Goal: Task Accomplishment & Management: Manage account settings

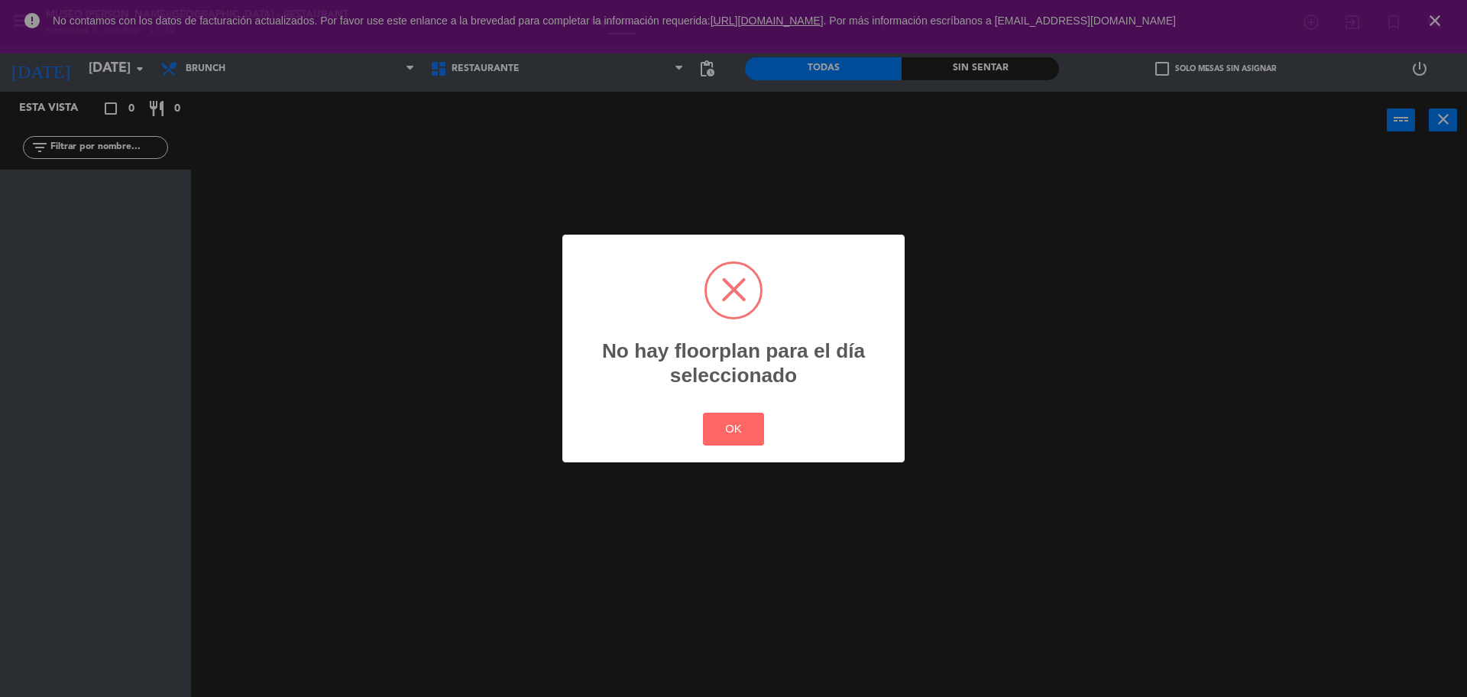
click at [687, 194] on div "? ! i No hay floorplan para el día seleccionado × OK Cancel" at bounding box center [733, 348] width 1467 height 697
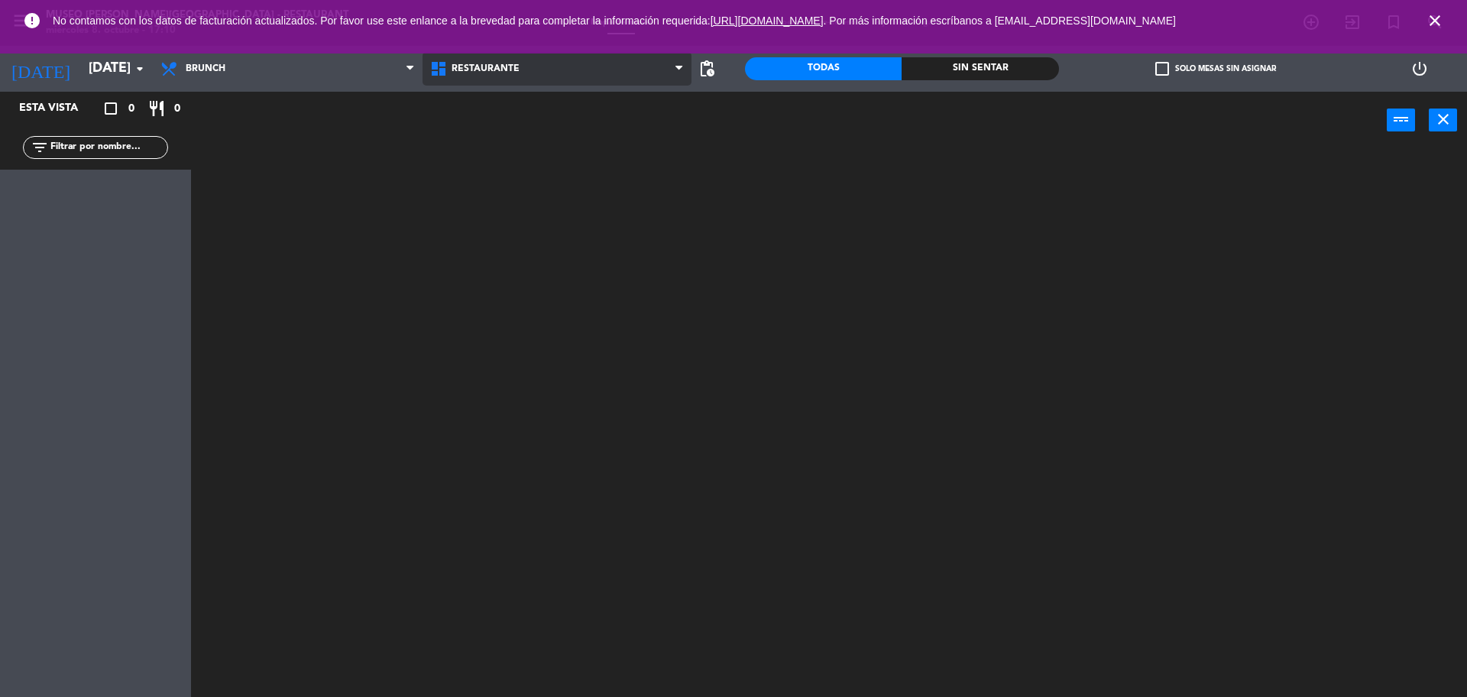
click at [494, 82] on span "Restaurante" at bounding box center [558, 69] width 270 height 34
click at [477, 128] on ng-component "menu Museo Larco Café - Restaurant miércoles 8. octubre - 17:10 Mis reservas Ma…" at bounding box center [733, 350] width 1467 height 701
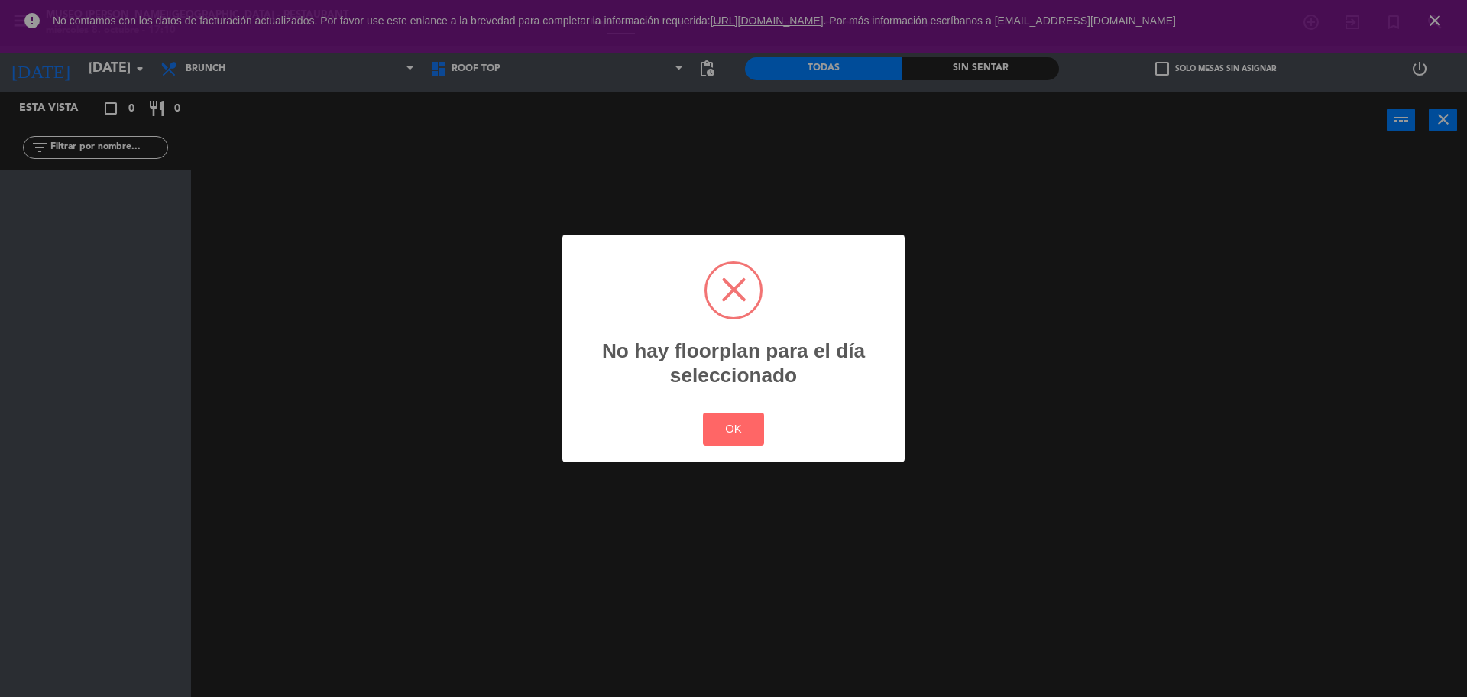
click at [303, 92] on div "? ! i No hay floorplan para el día seleccionado × OK Cancel" at bounding box center [733, 348] width 1467 height 697
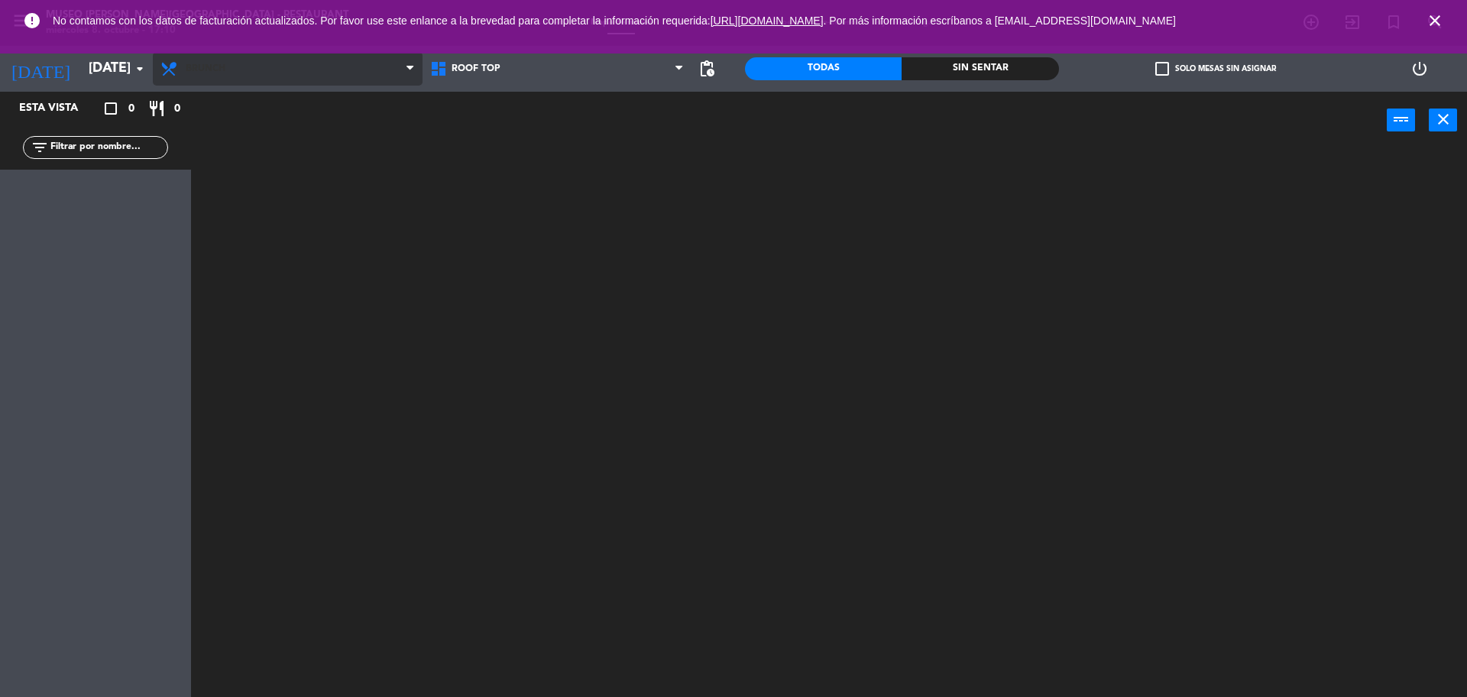
click at [272, 71] on span "Brunch" at bounding box center [288, 69] width 270 height 34
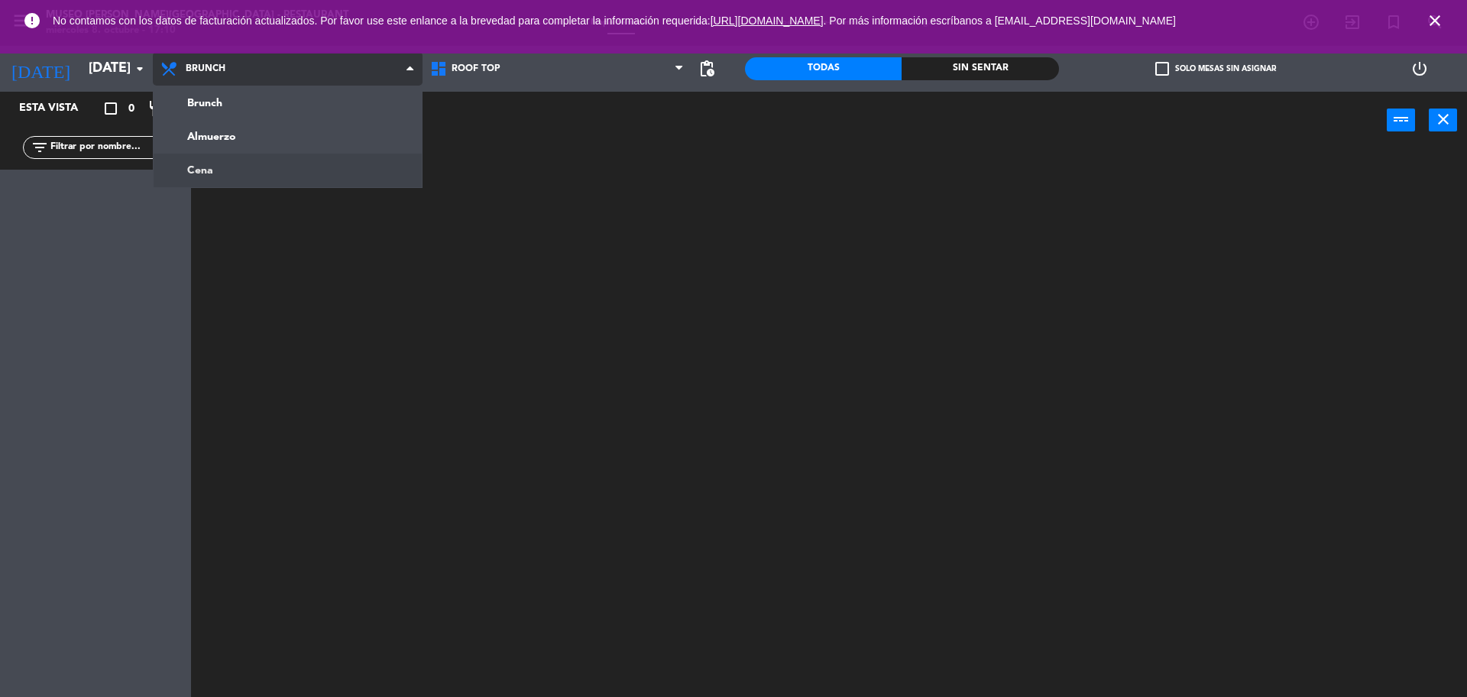
click at [238, 165] on ng-component "menu Museo Larco Café - Restaurant miércoles 8. octubre - 17:10 Mis reservas Ma…" at bounding box center [733, 350] width 1467 height 701
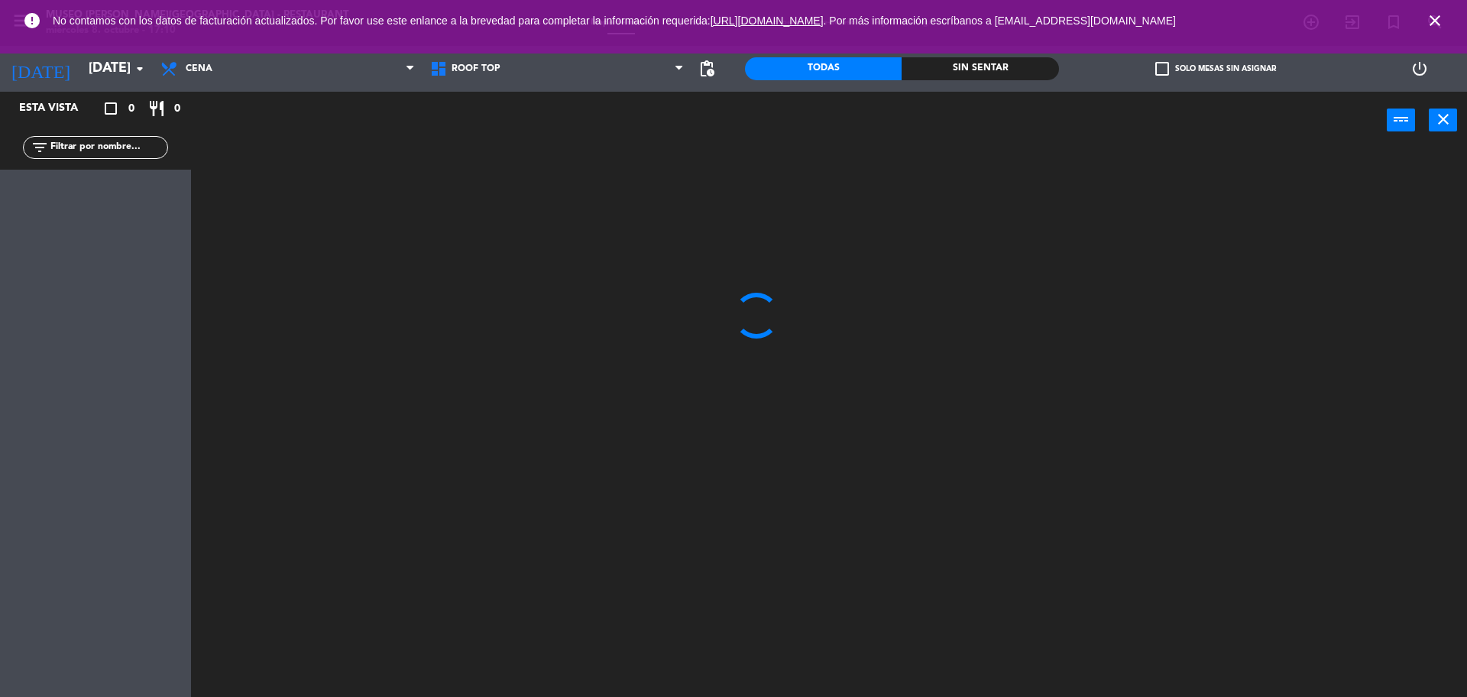
click at [124, 92] on div "Esta vista crop_square 0 restaurant 0" at bounding box center [95, 109] width 191 height 34
click at [111, 70] on input "mar. 7 oct." at bounding box center [169, 68] width 177 height 31
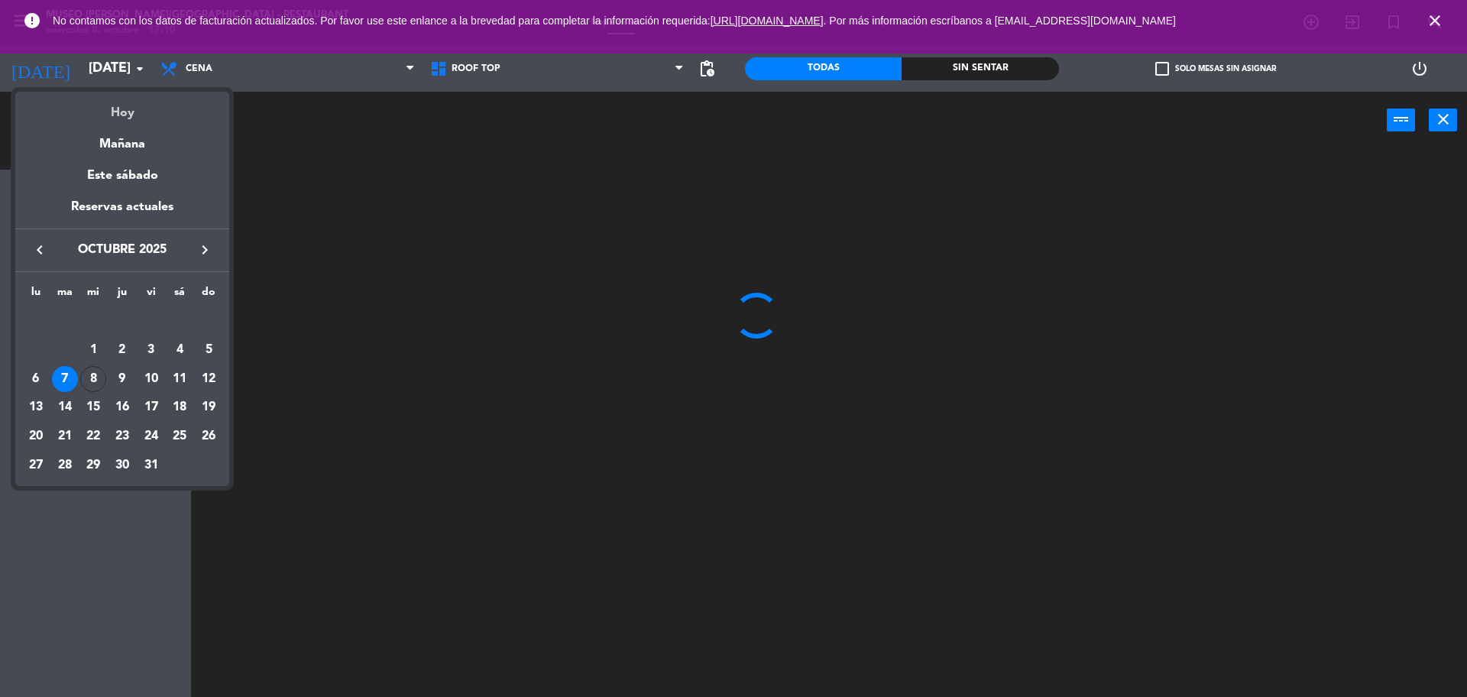
click at [120, 105] on div "Hoy" at bounding box center [122, 107] width 214 height 31
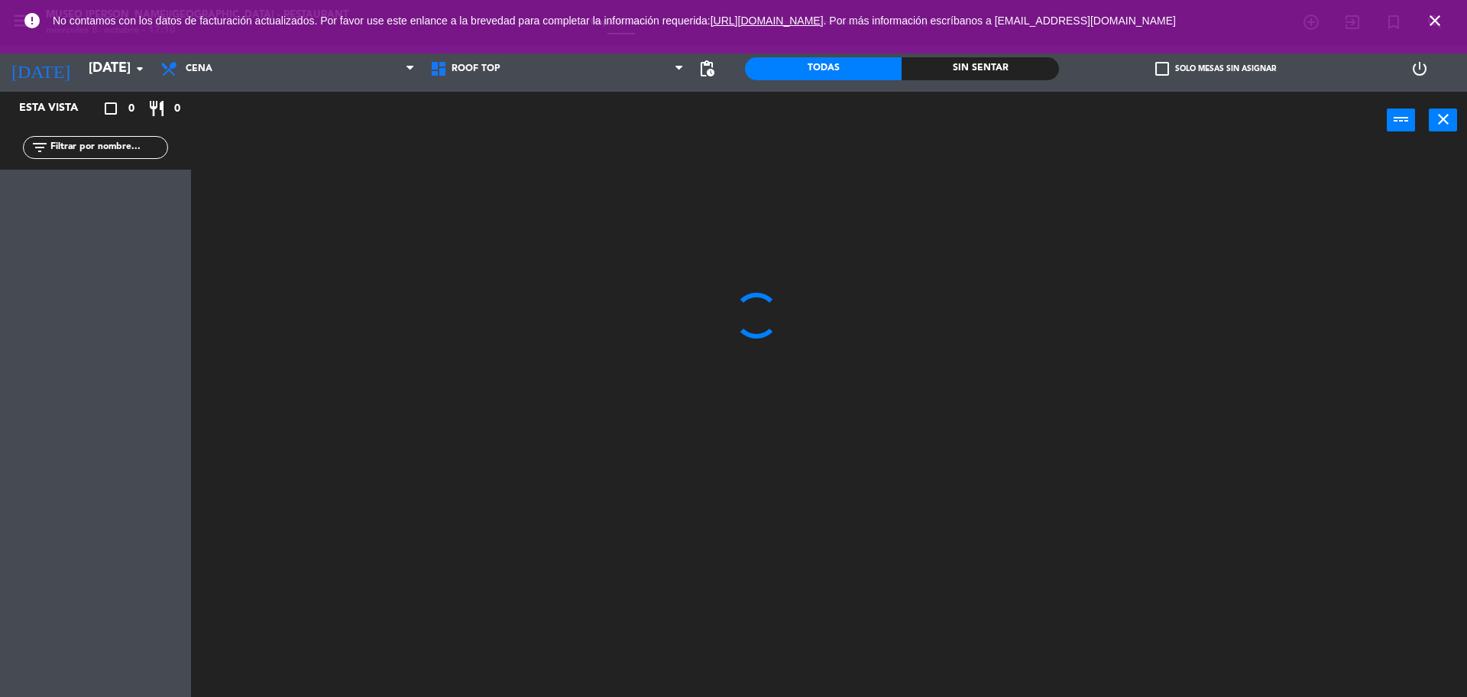
type input "mié. [DATE]"
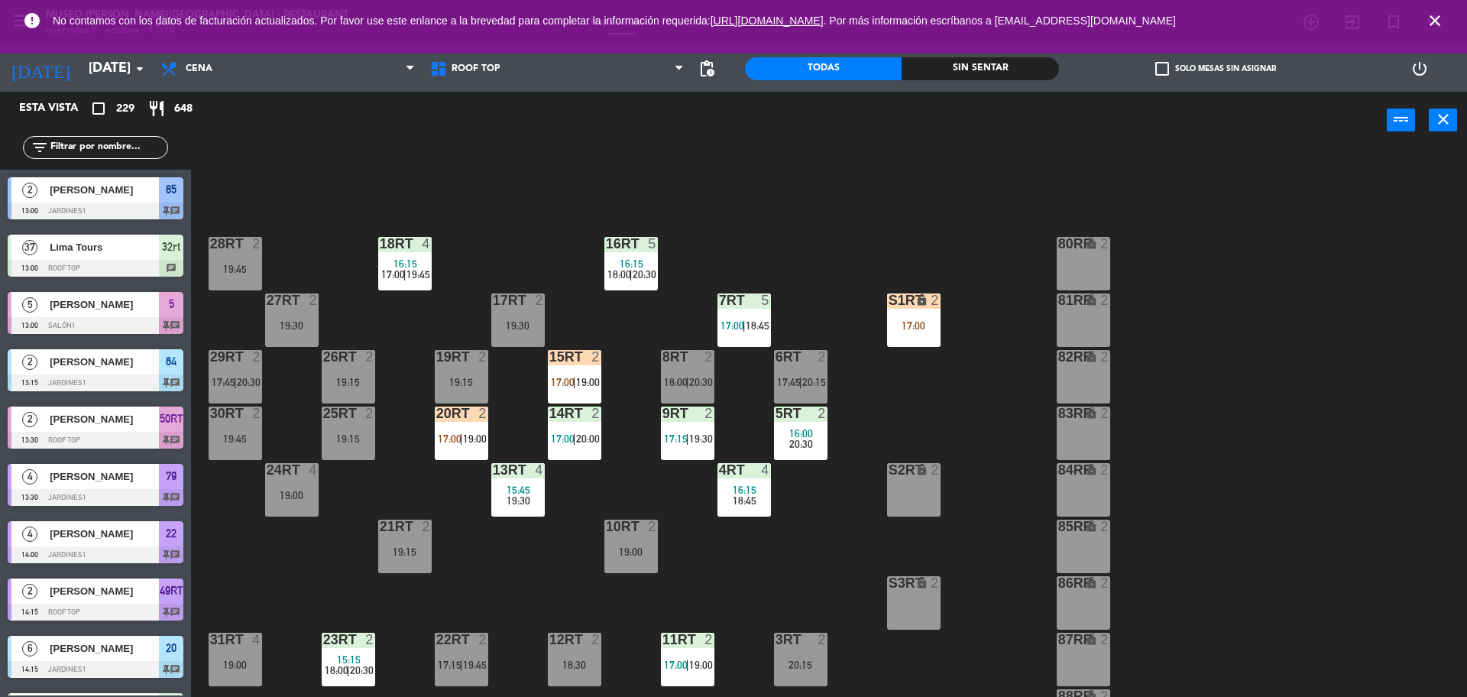
scroll to position [608, 0]
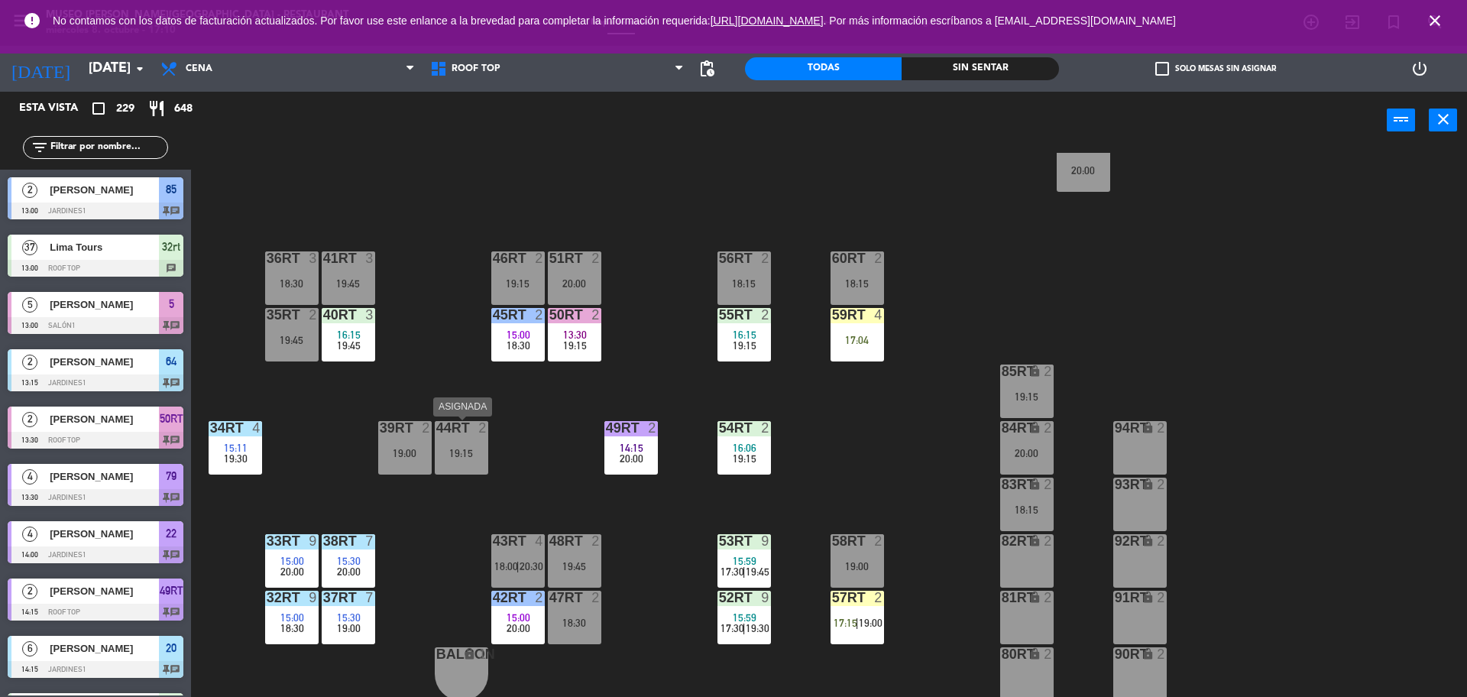
click at [478, 451] on div "19:15" at bounding box center [461, 453] width 53 height 11
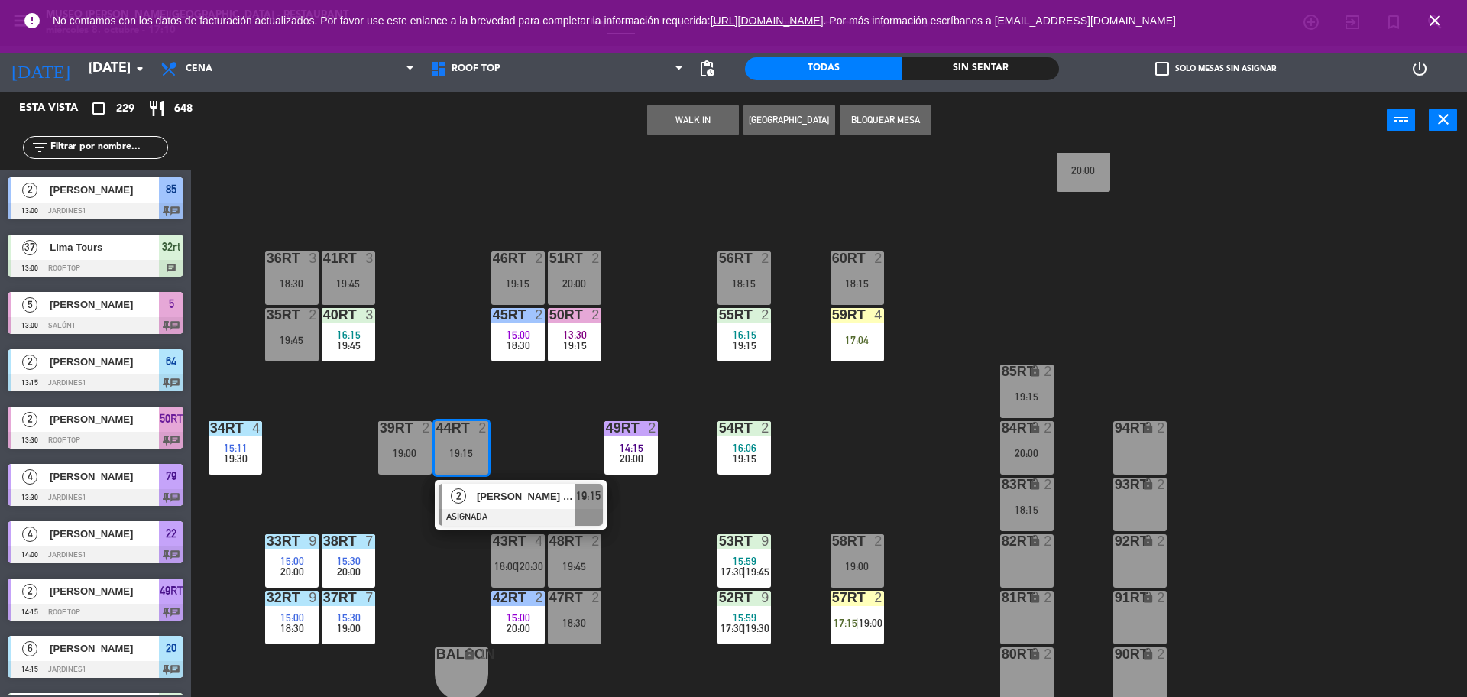
click at [701, 125] on button "WALK IN" at bounding box center [693, 120] width 92 height 31
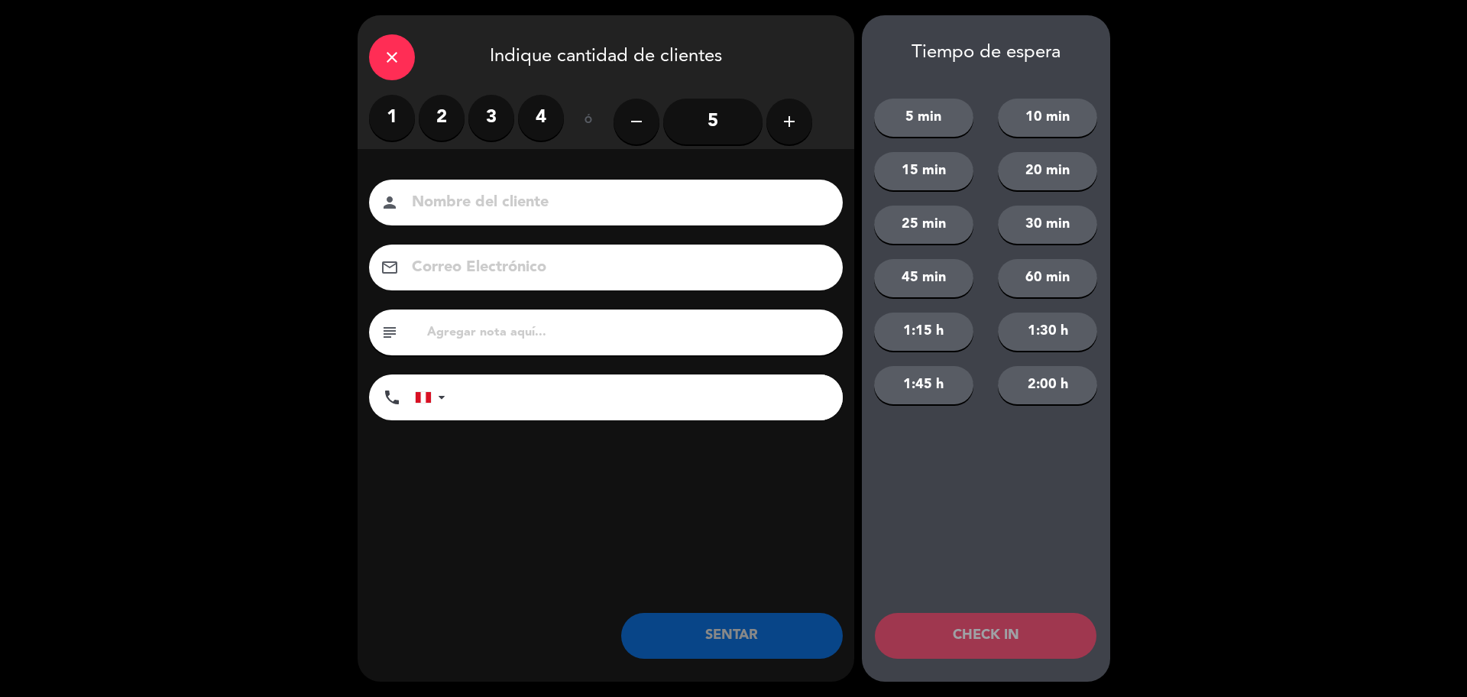
click at [429, 121] on label "2" at bounding box center [442, 118] width 46 height 46
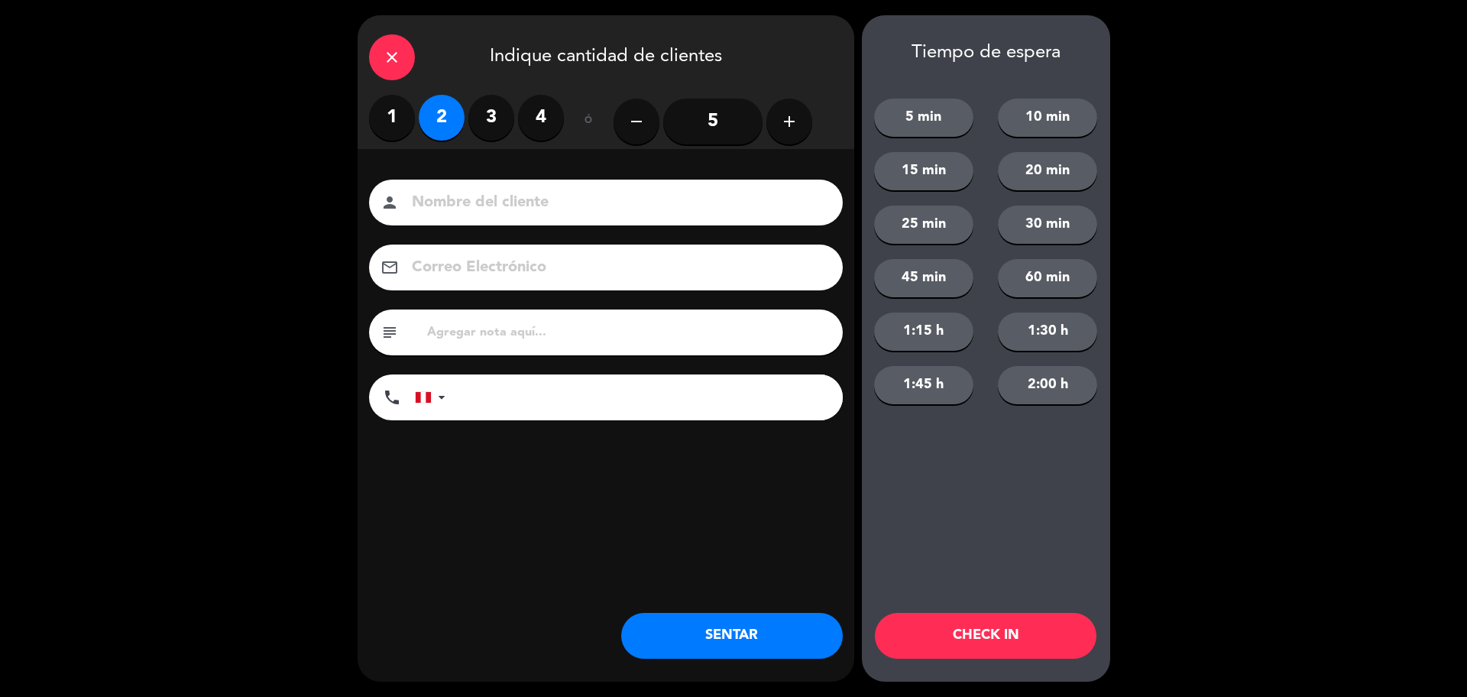
click at [459, 348] on div "subject" at bounding box center [606, 333] width 474 height 46
click at [457, 334] on input "text" at bounding box center [629, 332] width 406 height 21
type input "M44RT"
click at [714, 613] on button "SENTAR" at bounding box center [732, 636] width 222 height 46
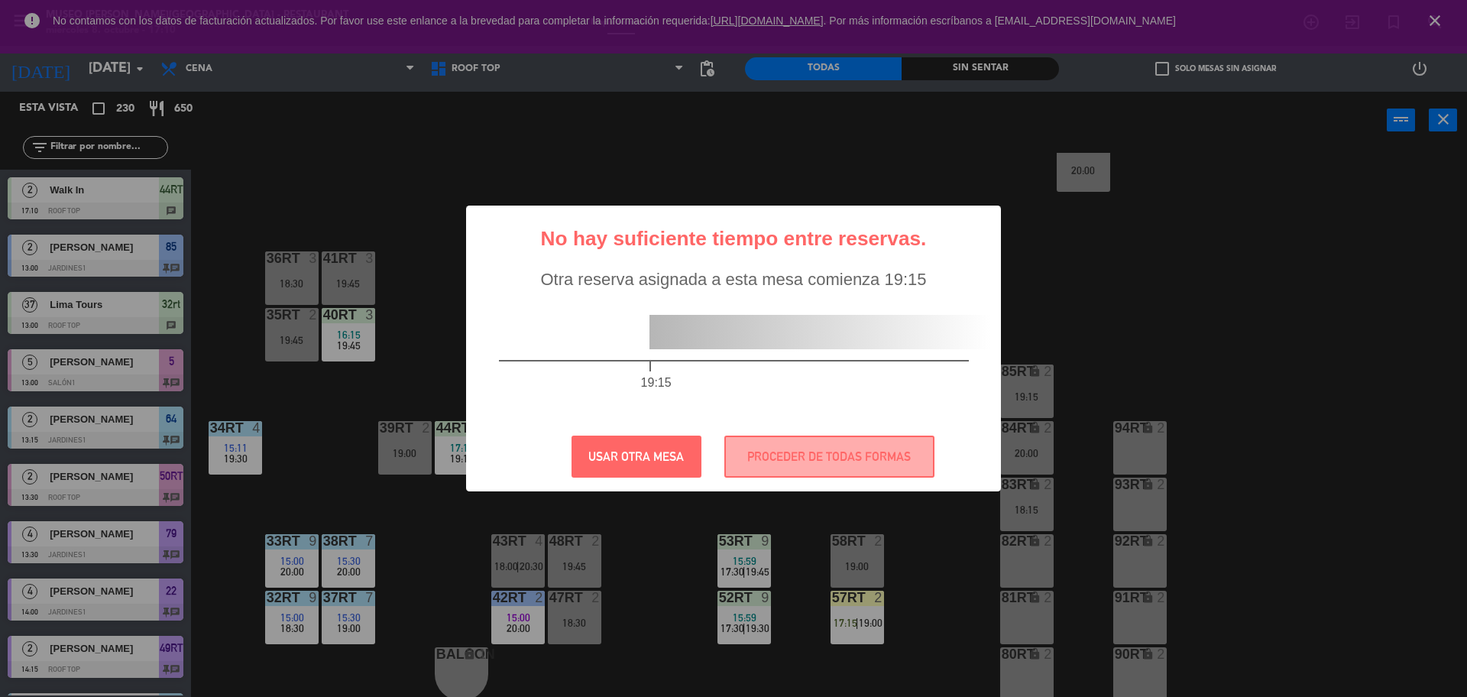
click at [757, 478] on div "? ! i No hay suficiente tiempo entre reservas. × Otra reserva asignada a esta m…" at bounding box center [733, 349] width 535 height 286
click at [775, 440] on button "PROCEDER DE TODAS FORMAS" at bounding box center [829, 457] width 210 height 42
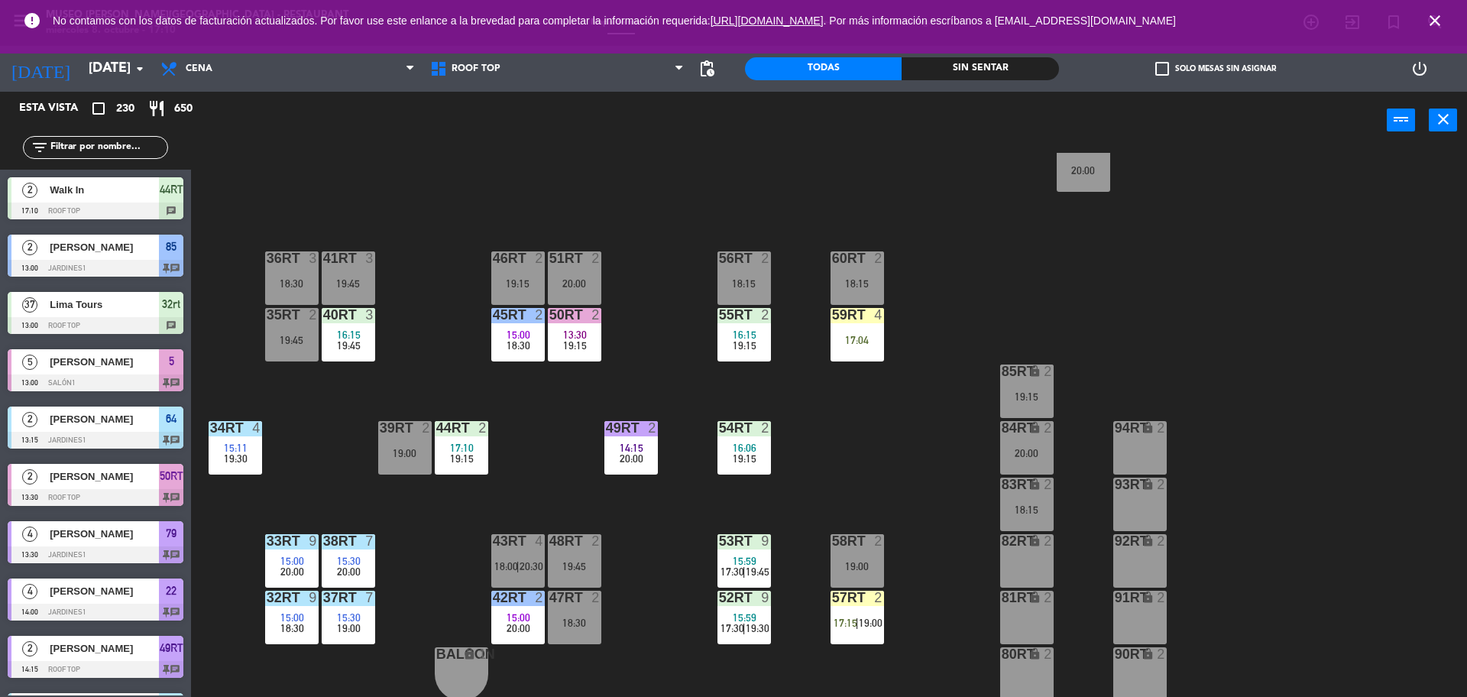
click at [705, 507] on div "18RT 4 16:15 17:00 | 19:45 16RT 5 16:15 18:00 | 20:30 28RT 2 19:45 80RR lock 2 …" at bounding box center [837, 427] width 1262 height 548
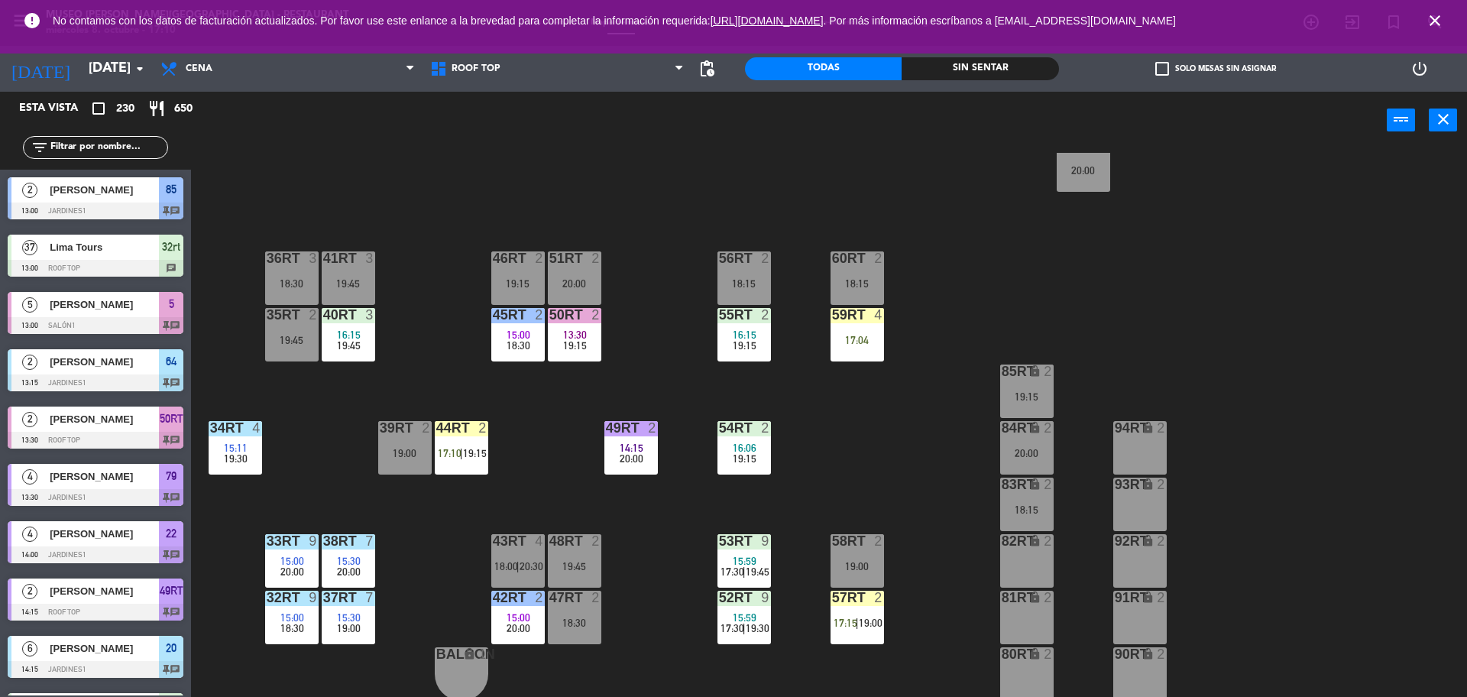
click at [705, 507] on div "18RT 4 16:15 17:00 | 19:45 16RT 5 16:15 18:00 | 20:30 28RT 2 19:45 80RR lock 2 …" at bounding box center [837, 427] width 1262 height 548
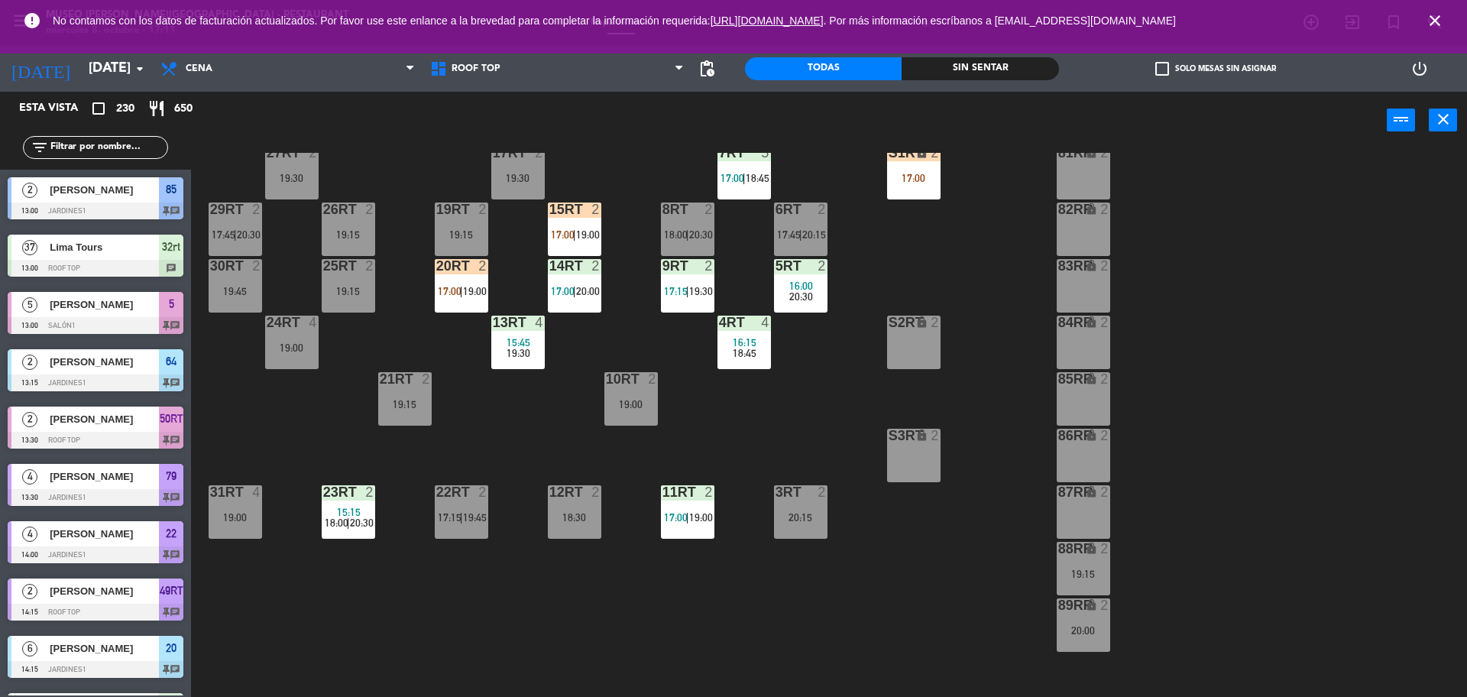
scroll to position [146, 0]
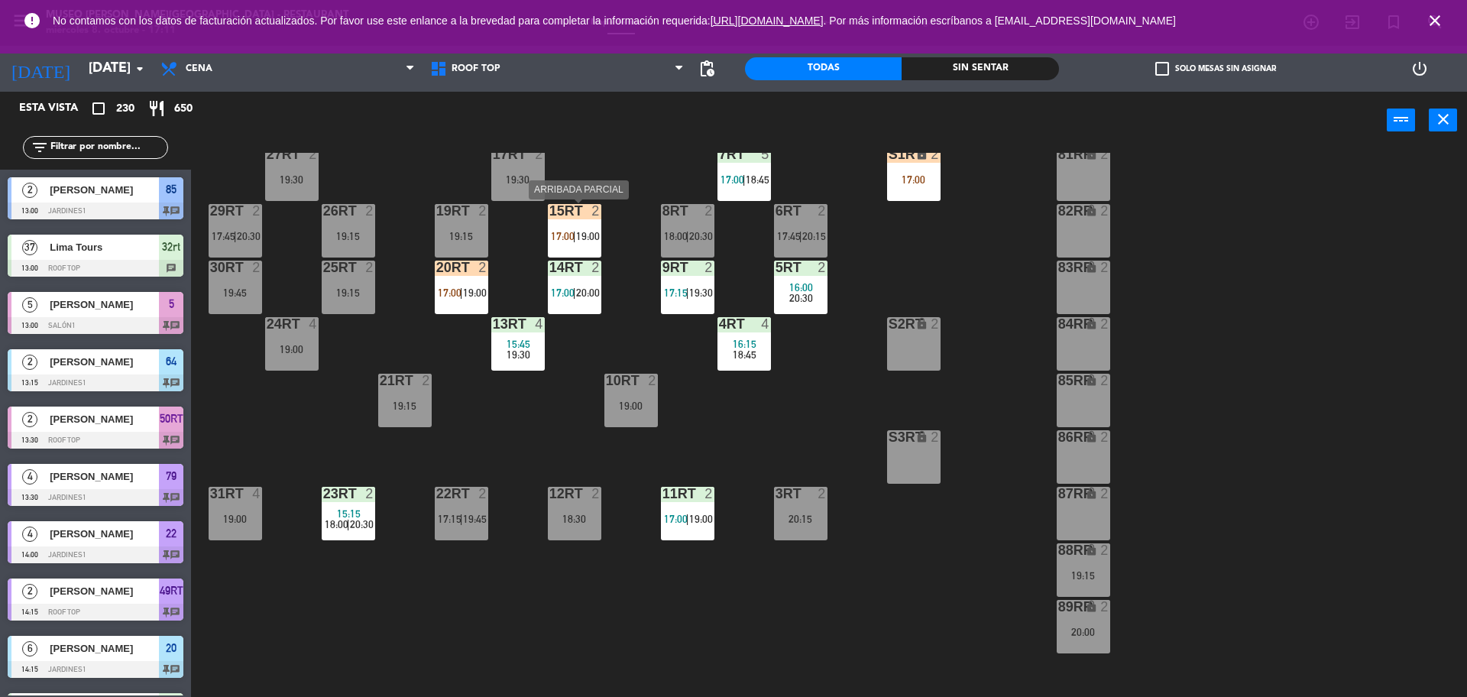
click at [568, 248] on div "15RT 2 17:00 | 19:00" at bounding box center [574, 230] width 53 height 53
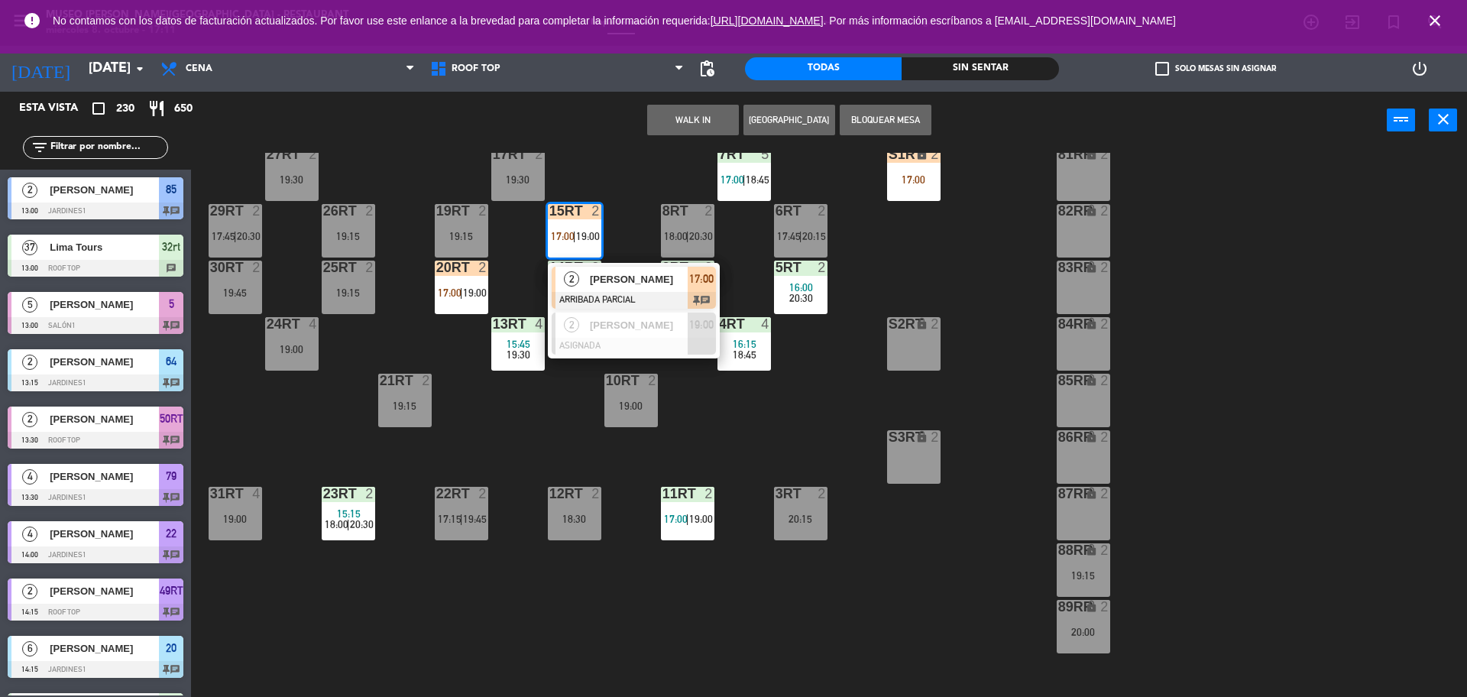
click at [571, 285] on span "2" at bounding box center [571, 278] width 15 height 15
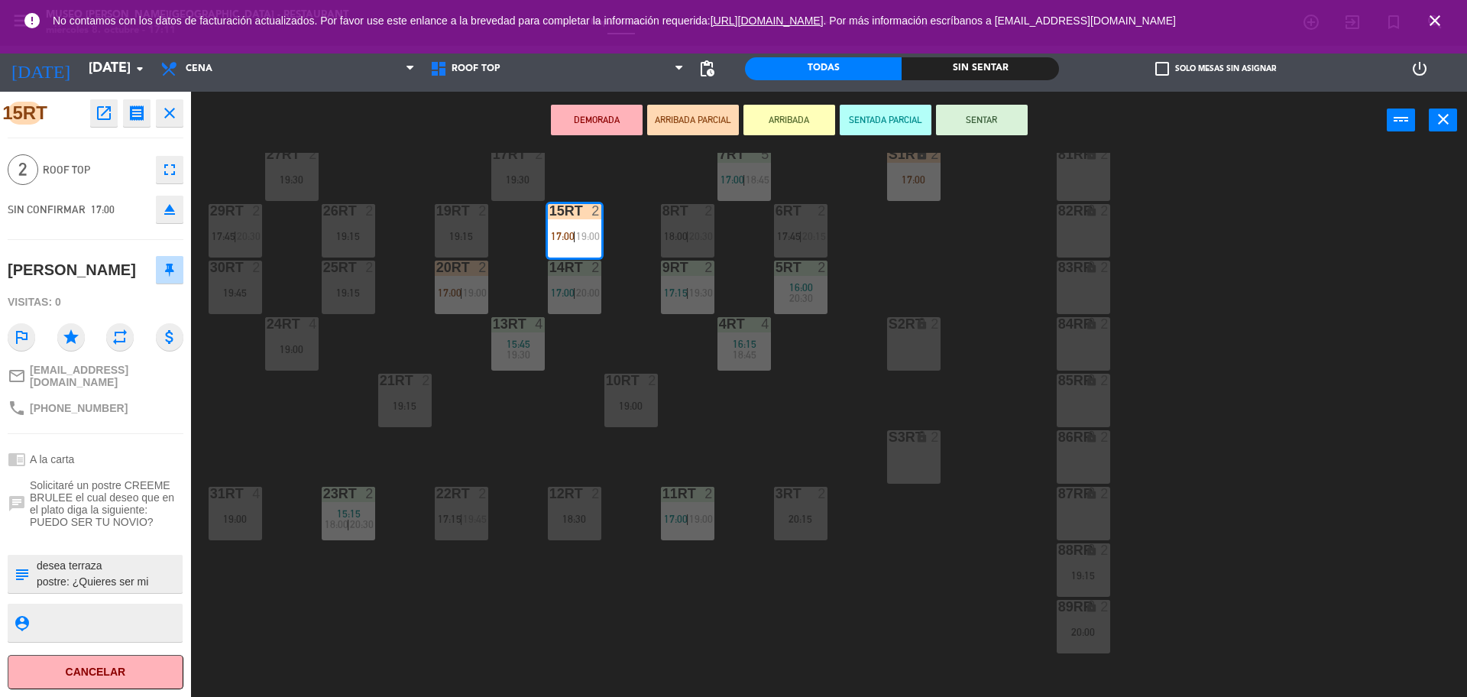
click at [568, 403] on div "18RT 4 16:15 17:00 | 19:45 16RT 5 16:15 18:00 | 20:30 28RT 2 19:45 80RR lock 2 …" at bounding box center [837, 427] width 1262 height 548
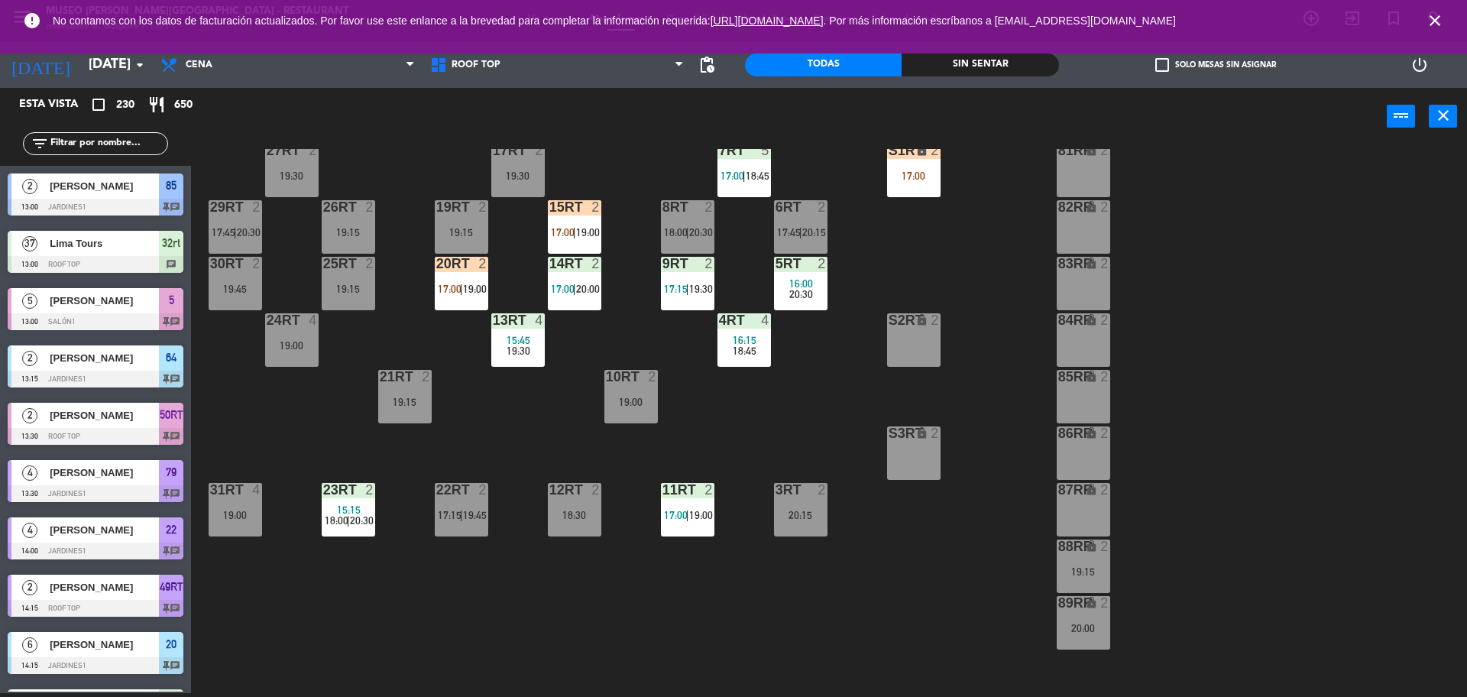
scroll to position [4391, 0]
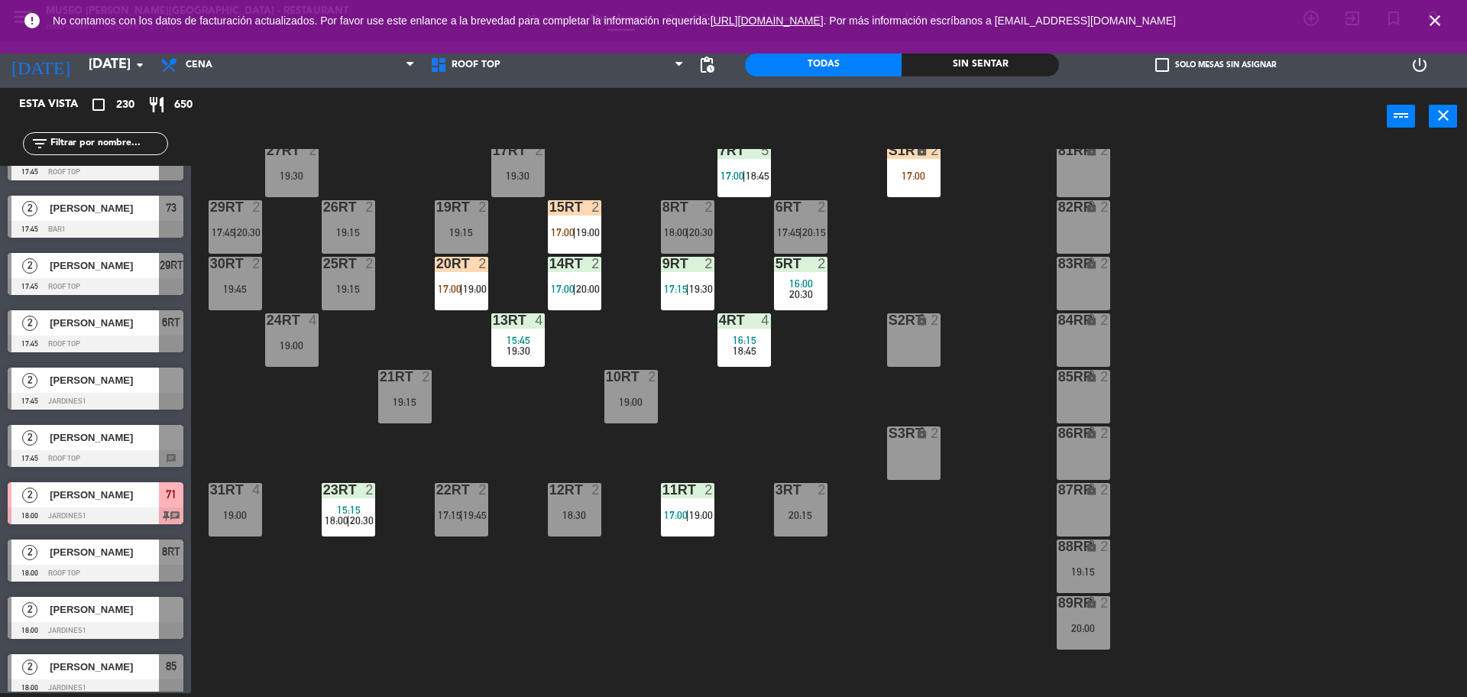
click at [568, 403] on div "18RT 4 16:15 17:00 | 19:45 16RT 5 16:15 18:00 | 20:30 28RT 2 19:45 80RR lock 2 …" at bounding box center [837, 423] width 1262 height 548
click at [575, 293] on span "|" at bounding box center [574, 289] width 3 height 12
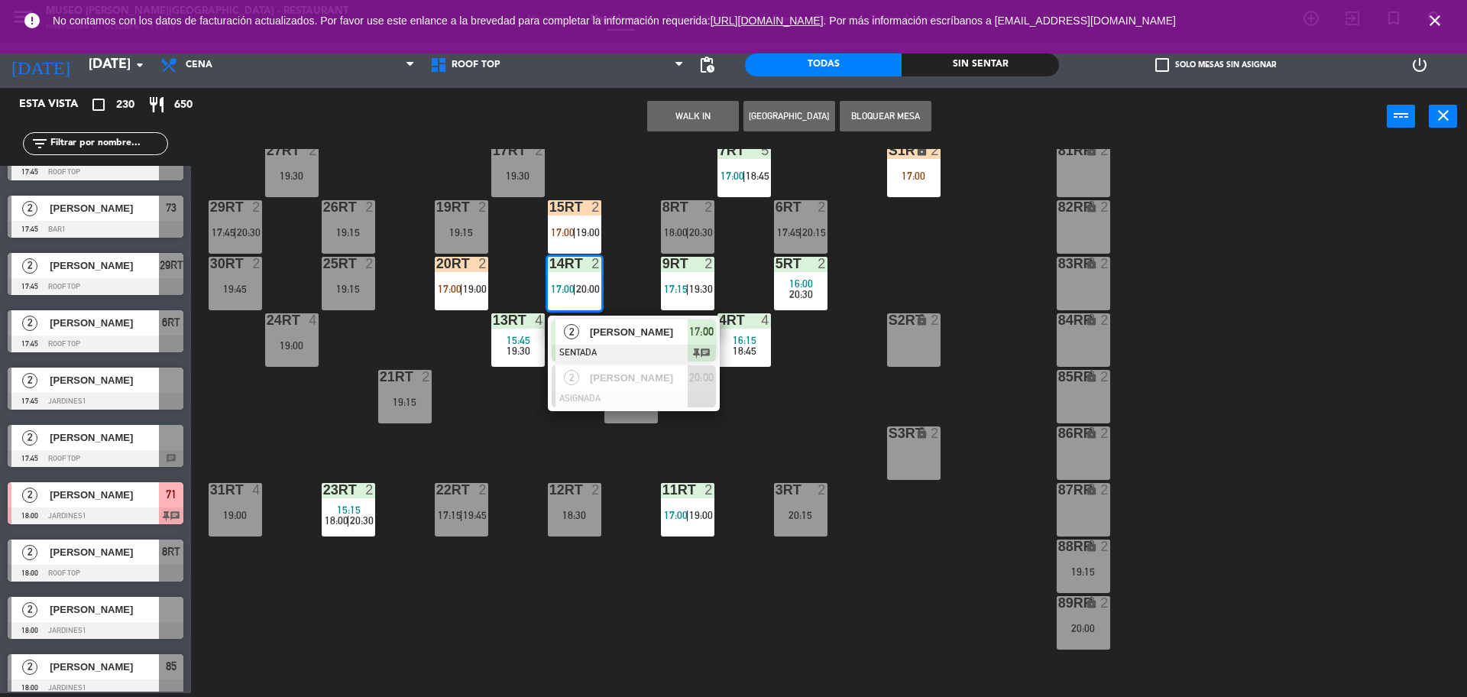
click at [582, 319] on div "2" at bounding box center [572, 331] width 33 height 25
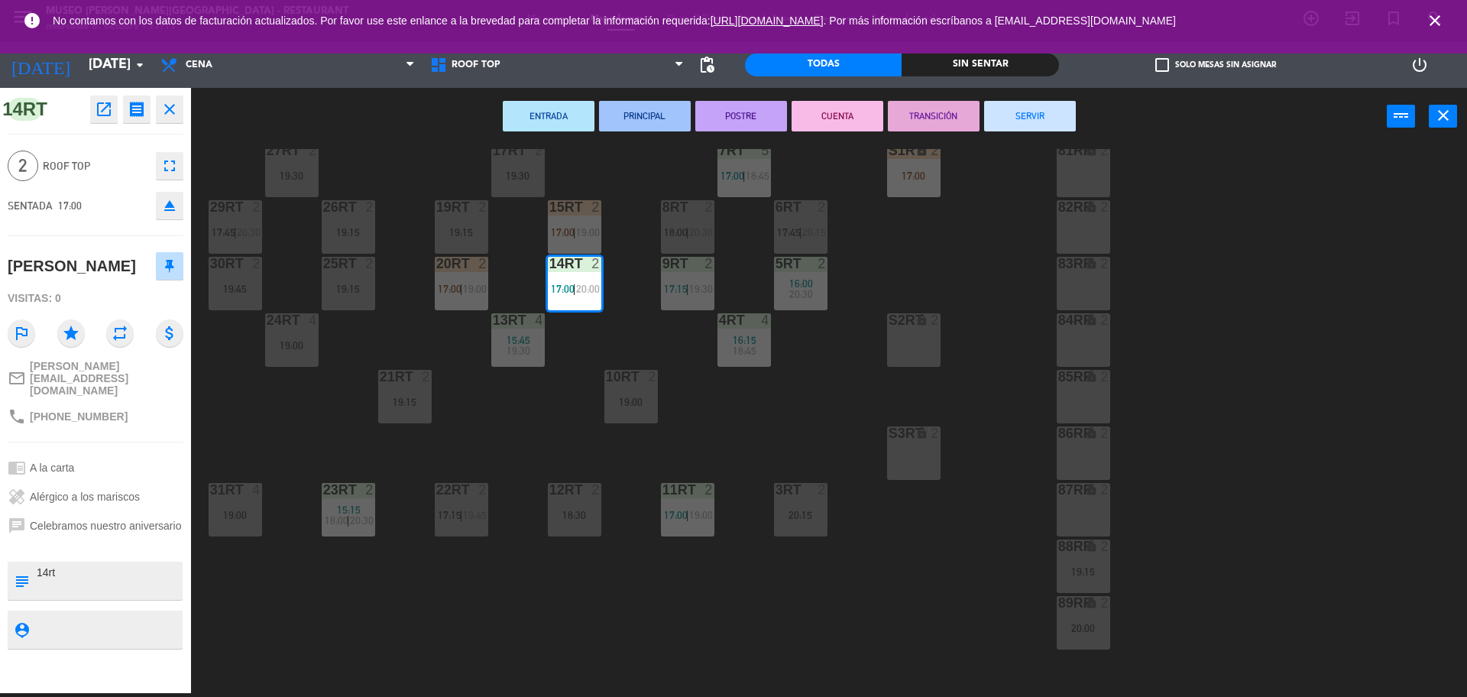
click at [112, 587] on textarea at bounding box center [108, 581] width 146 height 32
type textarea "M14rt"
click at [59, 171] on span "Roof Top" at bounding box center [95, 166] width 105 height 18
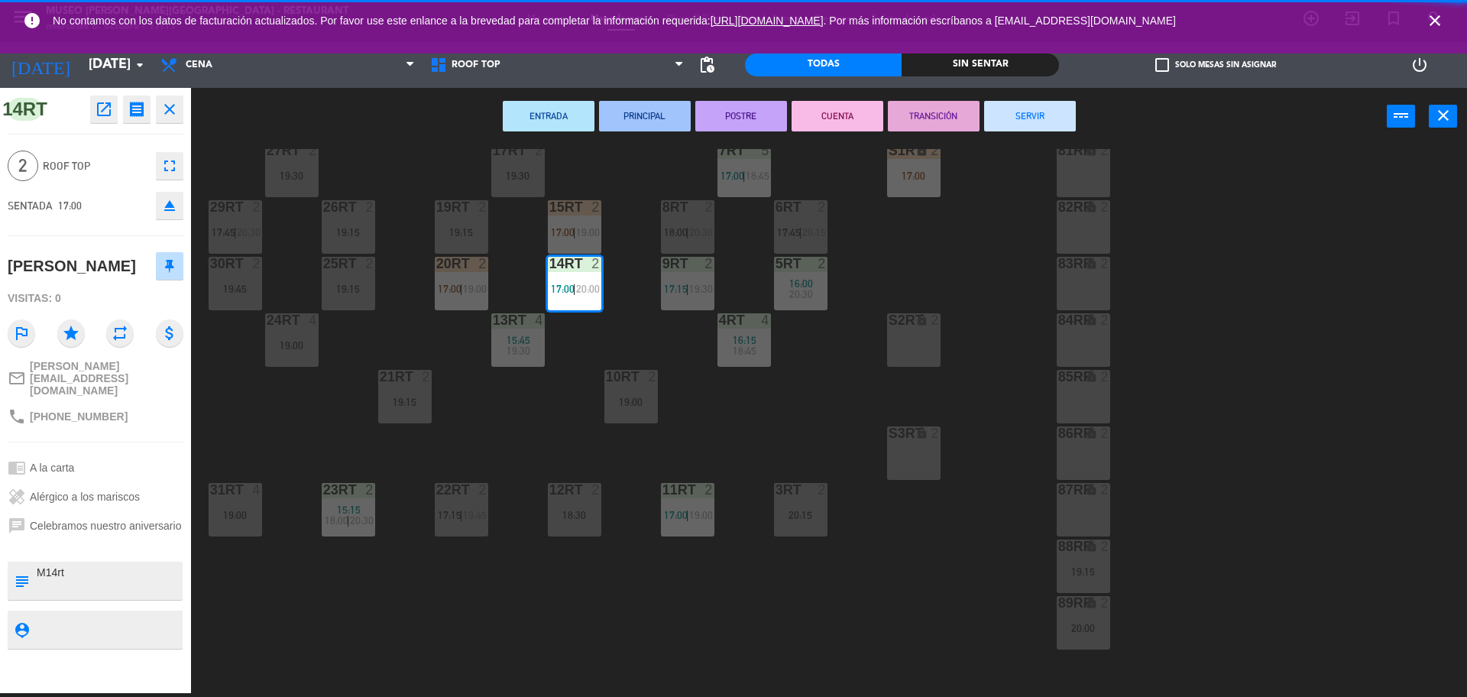
click at [405, 256] on div "18RT 4 16:15 17:00 | 19:45 16RT 5 16:15 18:00 | 20:30 28RT 2 19:45 80RR lock 2 …" at bounding box center [837, 423] width 1262 height 548
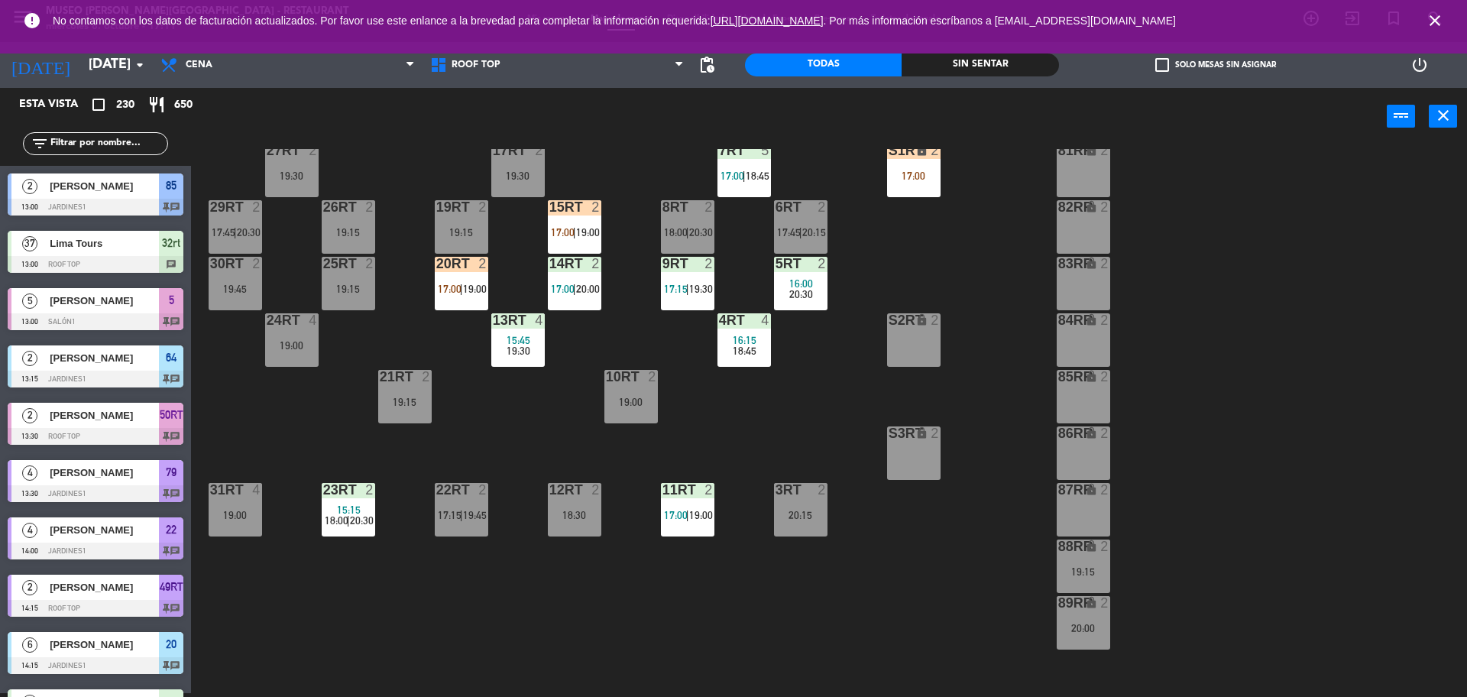
scroll to position [4, 0]
click at [465, 235] on div "19:15" at bounding box center [461, 232] width 53 height 11
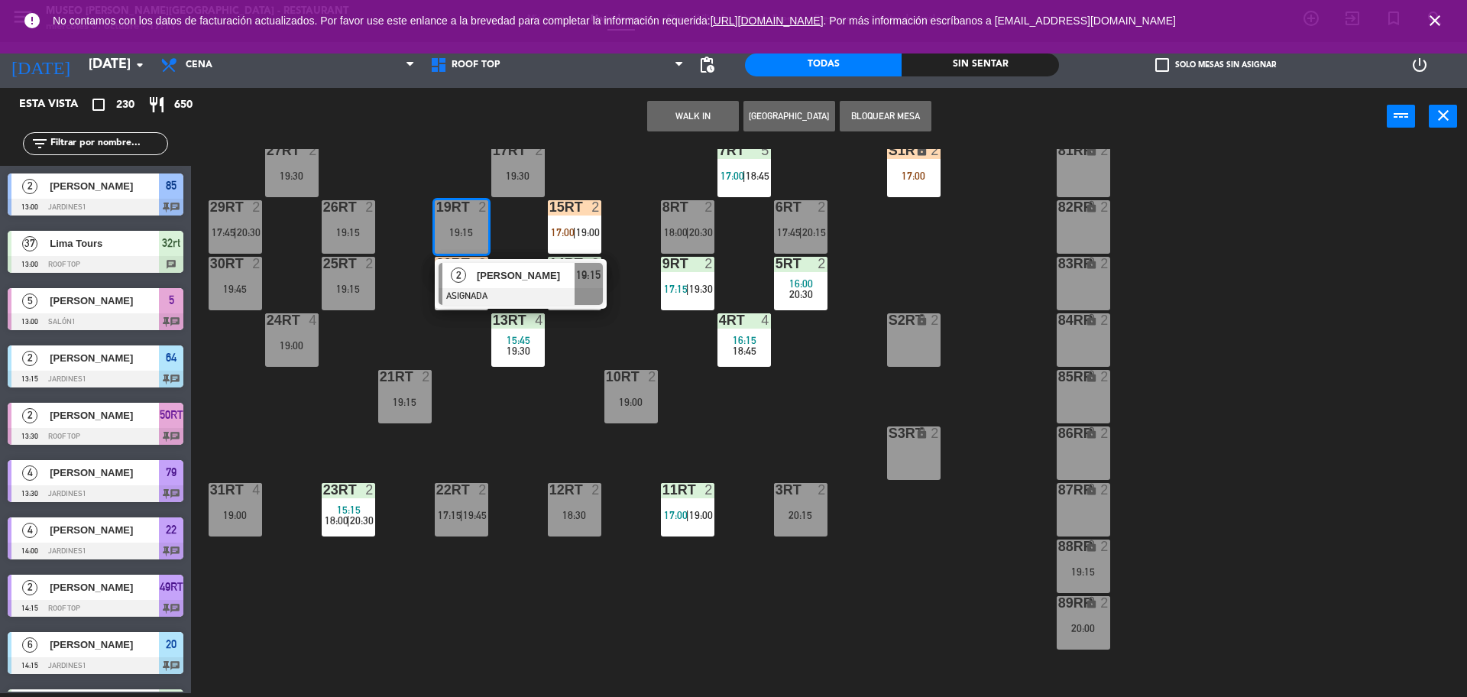
click at [702, 121] on button "WALK IN" at bounding box center [693, 116] width 92 height 31
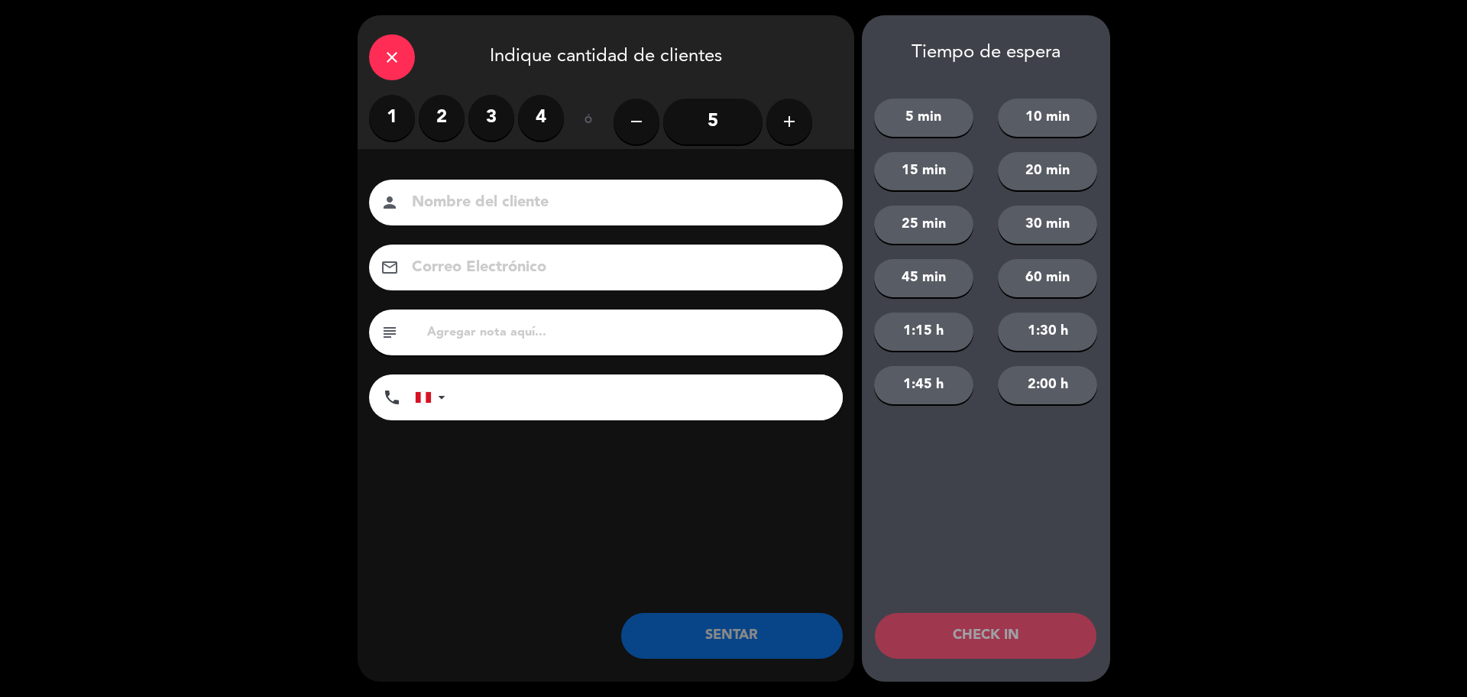
click at [387, 118] on label "1" at bounding box center [392, 118] width 46 height 46
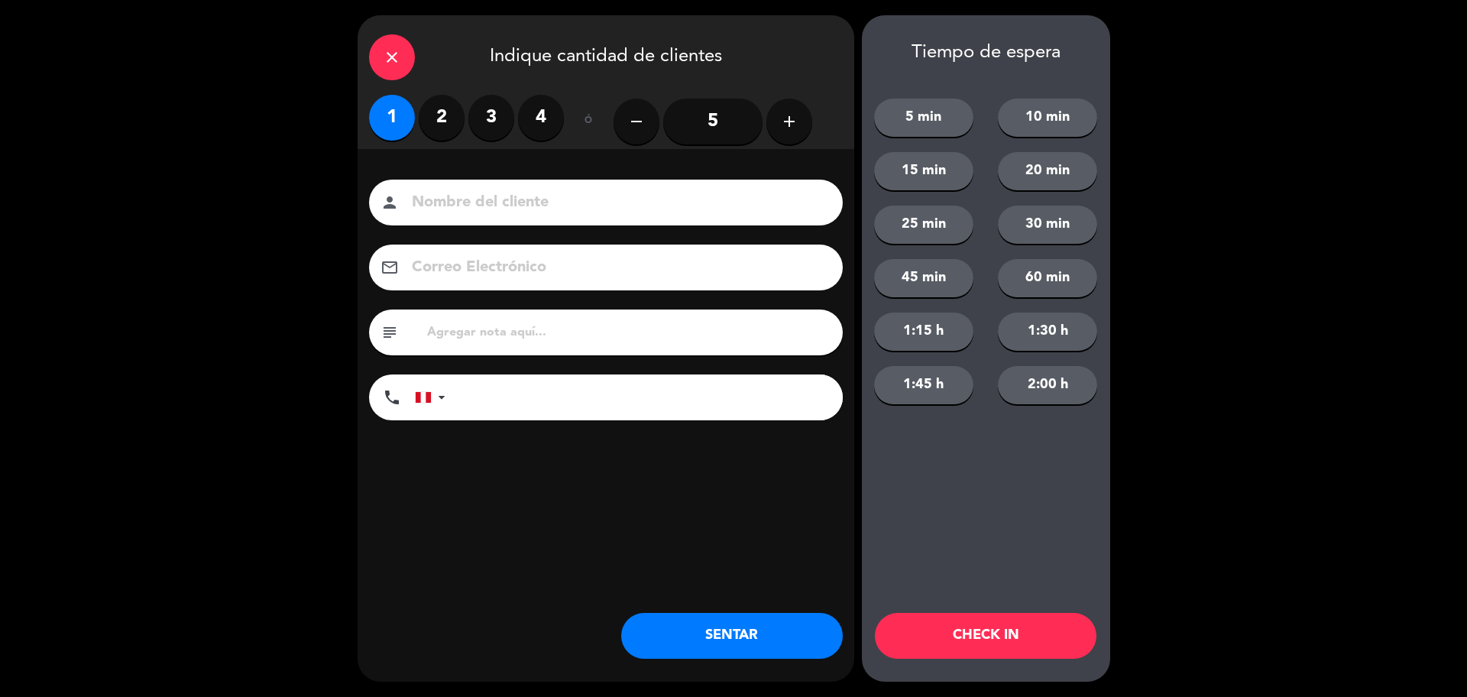
click at [489, 326] on input "text" at bounding box center [629, 332] width 406 height 21
type input "M19RT"
click at [690, 643] on button "SENTAR" at bounding box center [732, 636] width 222 height 46
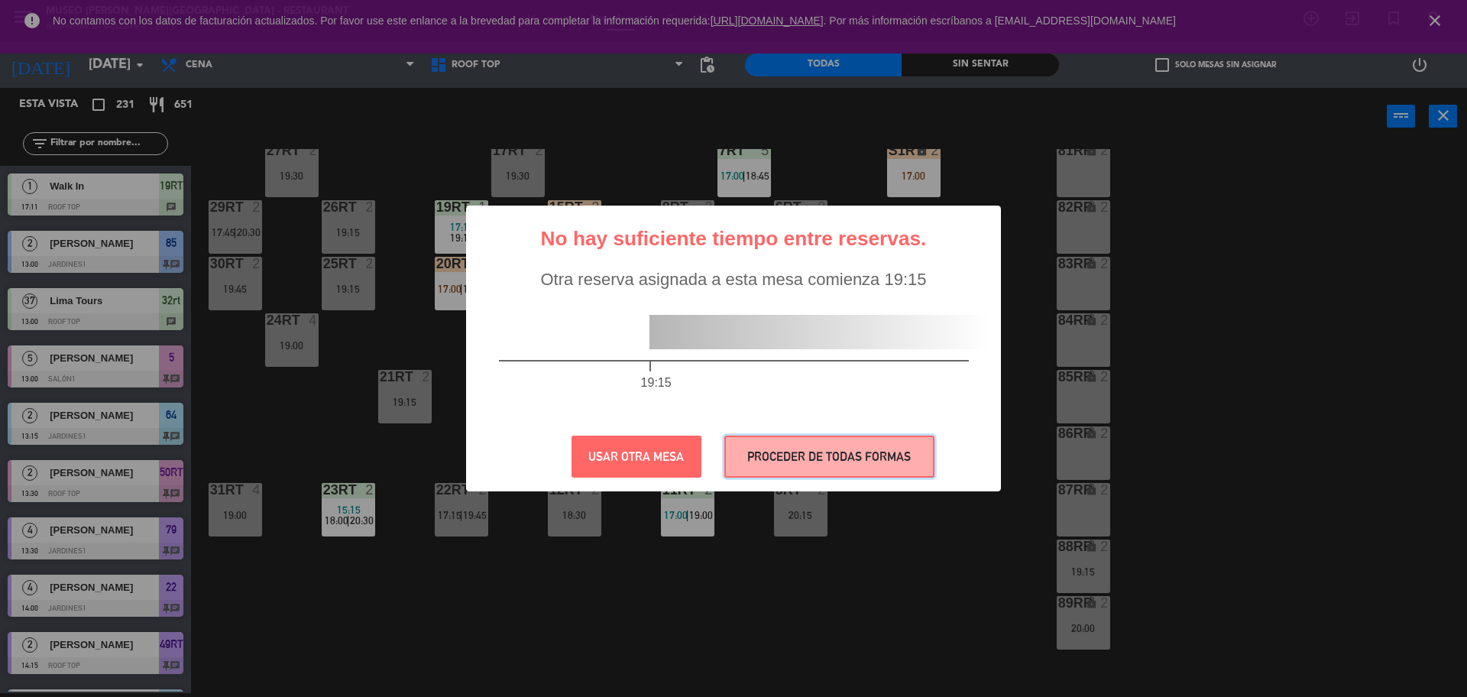
click at [814, 458] on button "PROCEDER DE TODAS FORMAS" at bounding box center [829, 457] width 210 height 42
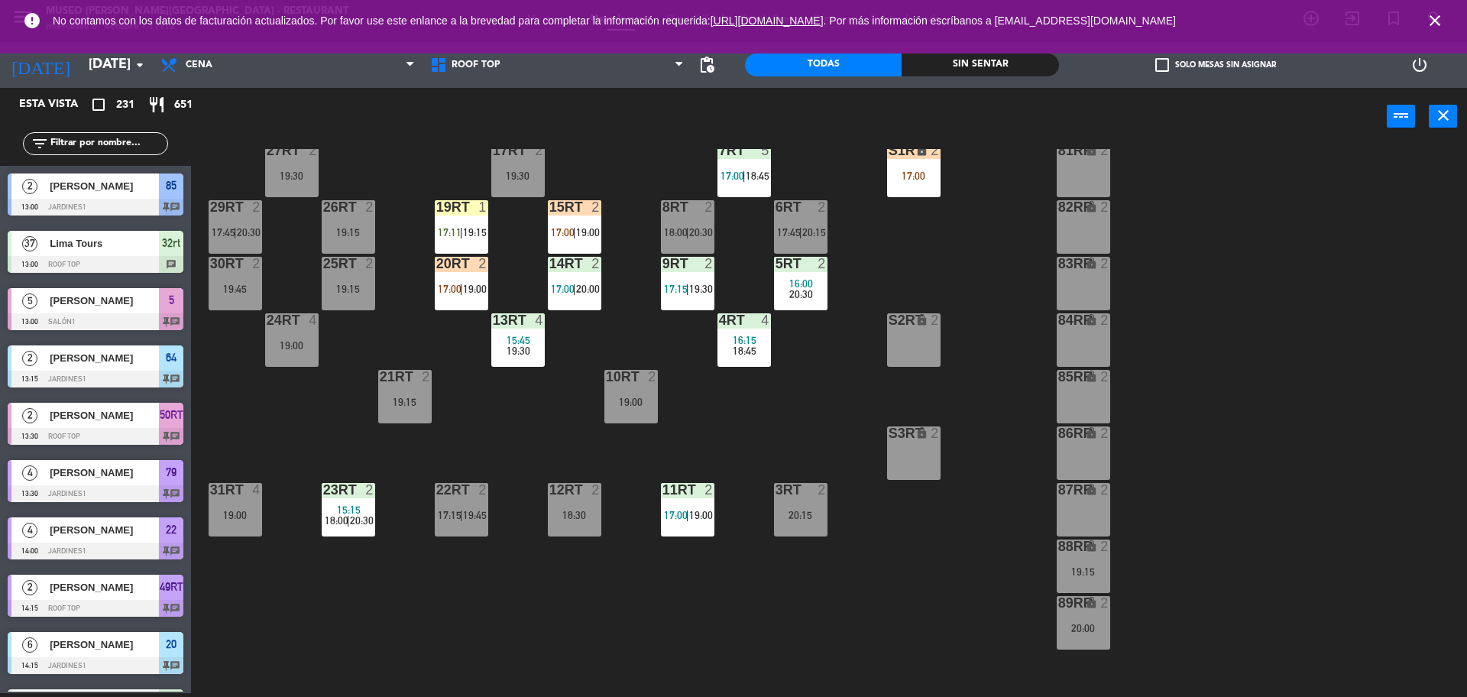
click at [812, 462] on div "18RT 4 16:15 17:00 | 19:45 16RT 5 16:15 18:00 | 20:30 28RT 2 19:45 80RR lock 2 …" at bounding box center [837, 423] width 1262 height 548
click at [465, 310] on div "18RT 4 16:15 17:00 | 19:45 16RT 5 16:15 18:00 | 20:30 28RT 2 19:45 80RR lock 2 …" at bounding box center [837, 423] width 1262 height 548
click at [465, 318] on div "18RT 4 16:15 17:00 | 19:45 16RT 5 16:15 18:00 | 20:30 28RT 2 19:45 80RR lock 2 …" at bounding box center [837, 423] width 1262 height 548
click at [458, 297] on div "20RT 2 17:00 | 19:00" at bounding box center [461, 283] width 53 height 53
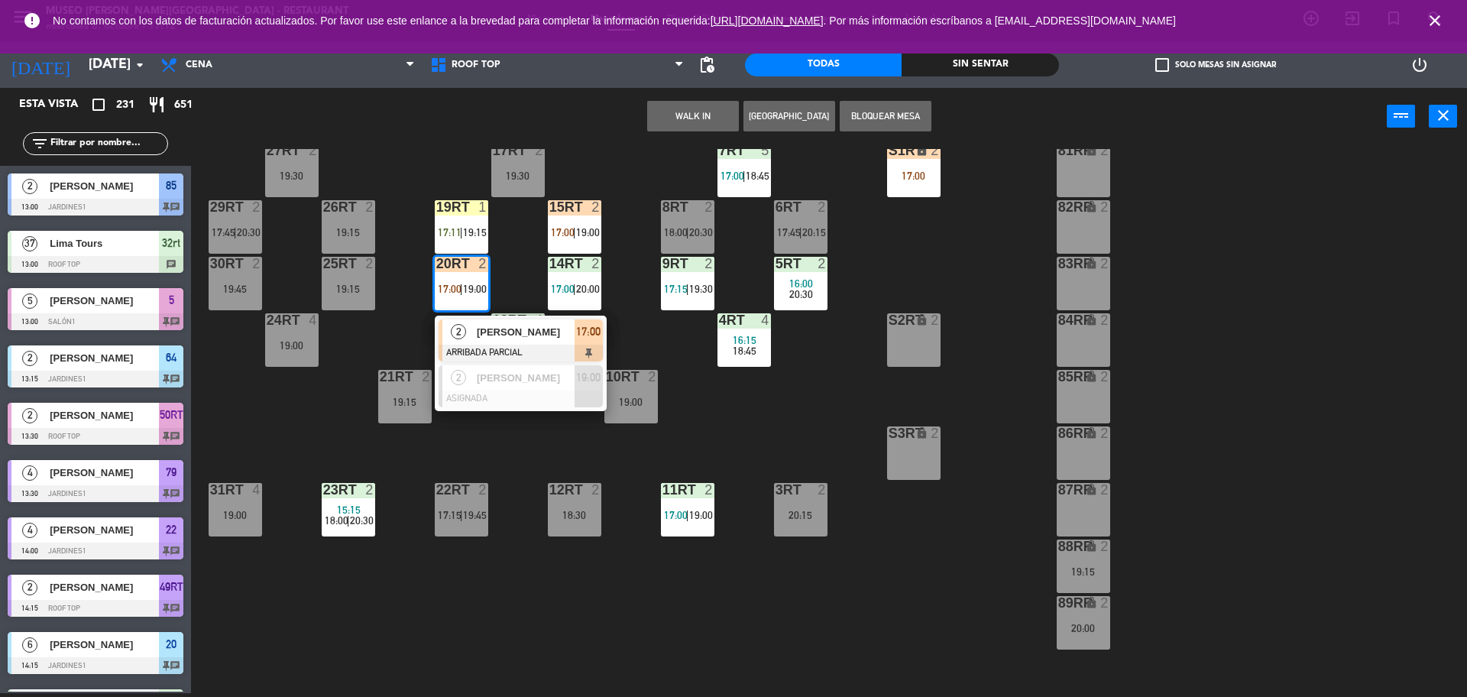
click at [464, 325] on div "2" at bounding box center [458, 331] width 33 height 25
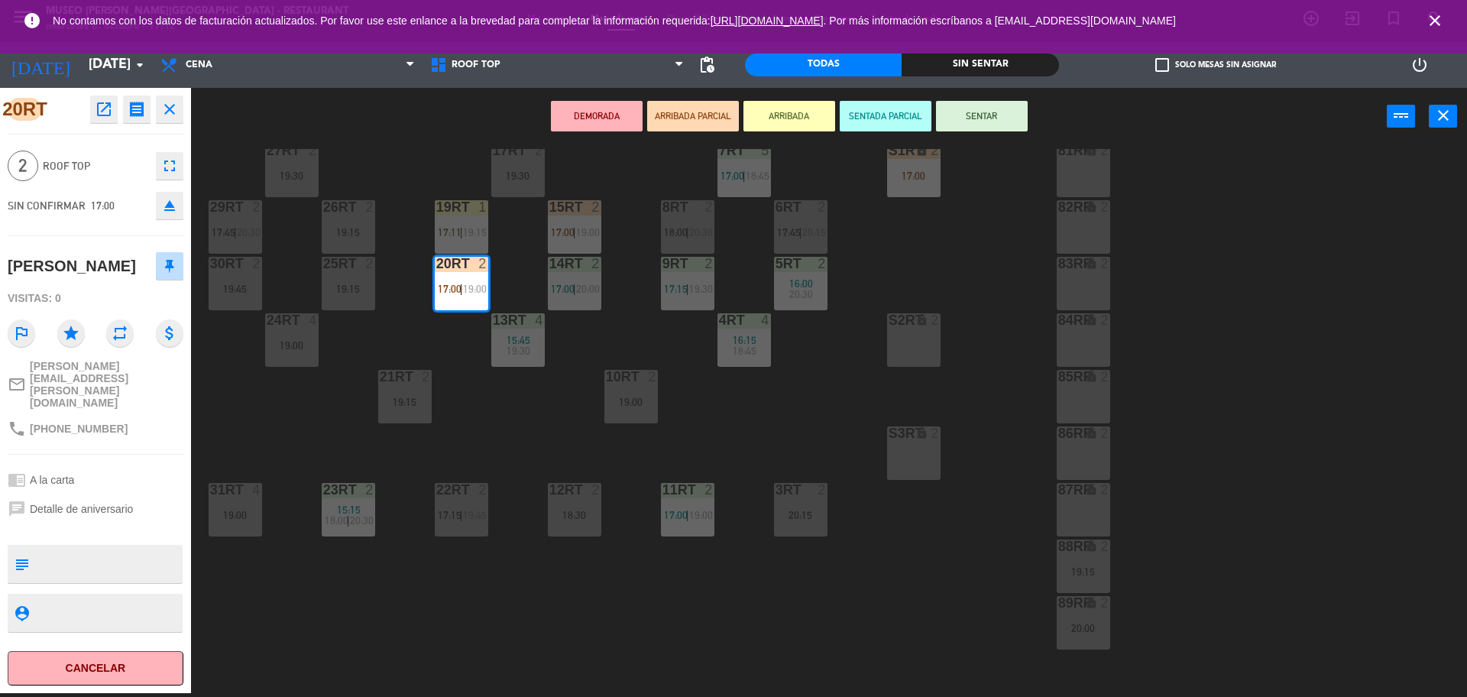
drag, startPoint x: 459, startPoint y: 306, endPoint x: 447, endPoint y: 329, distance: 25.3
click at [447, 329] on div "18RT 4 16:15 17:00 | 19:45 16RT 5 16:15 18:00 | 20:30 28RT 2 19:45 80RR lock 2 …" at bounding box center [837, 423] width 1262 height 548
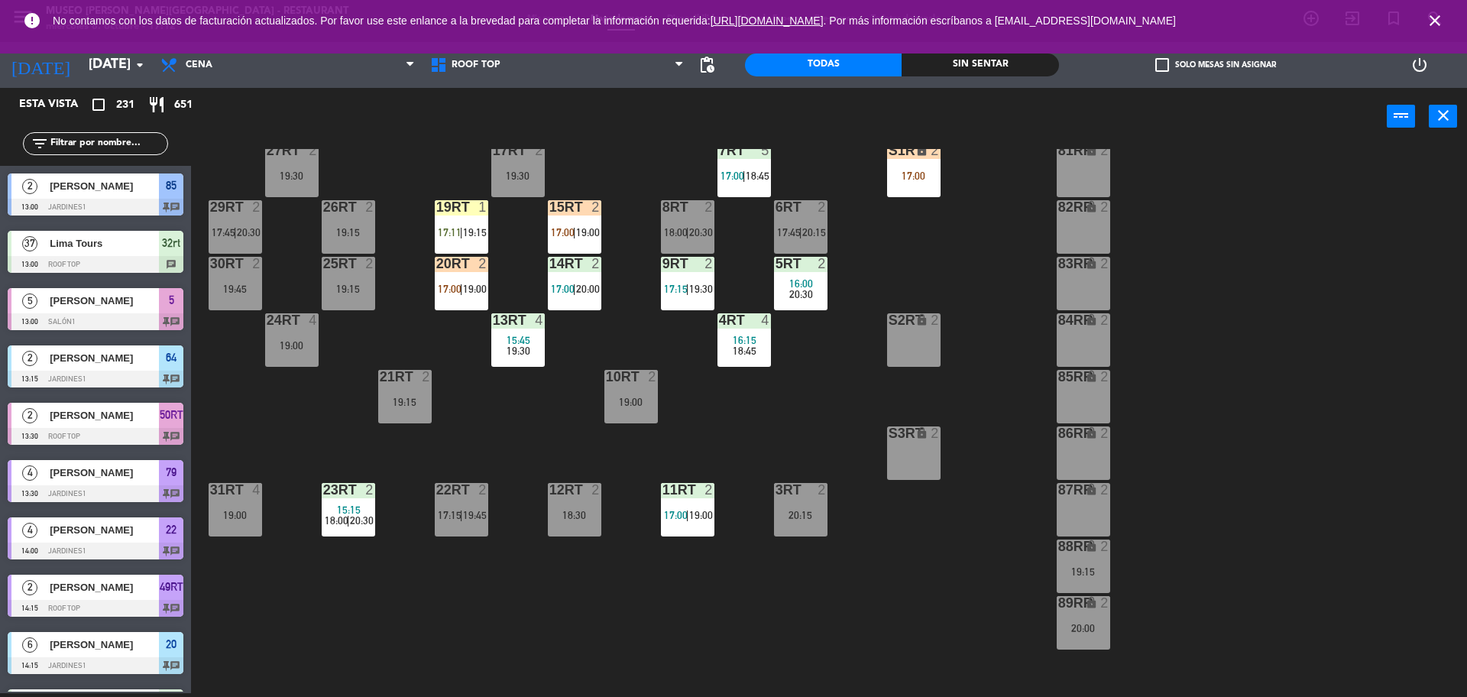
scroll to position [4526, 0]
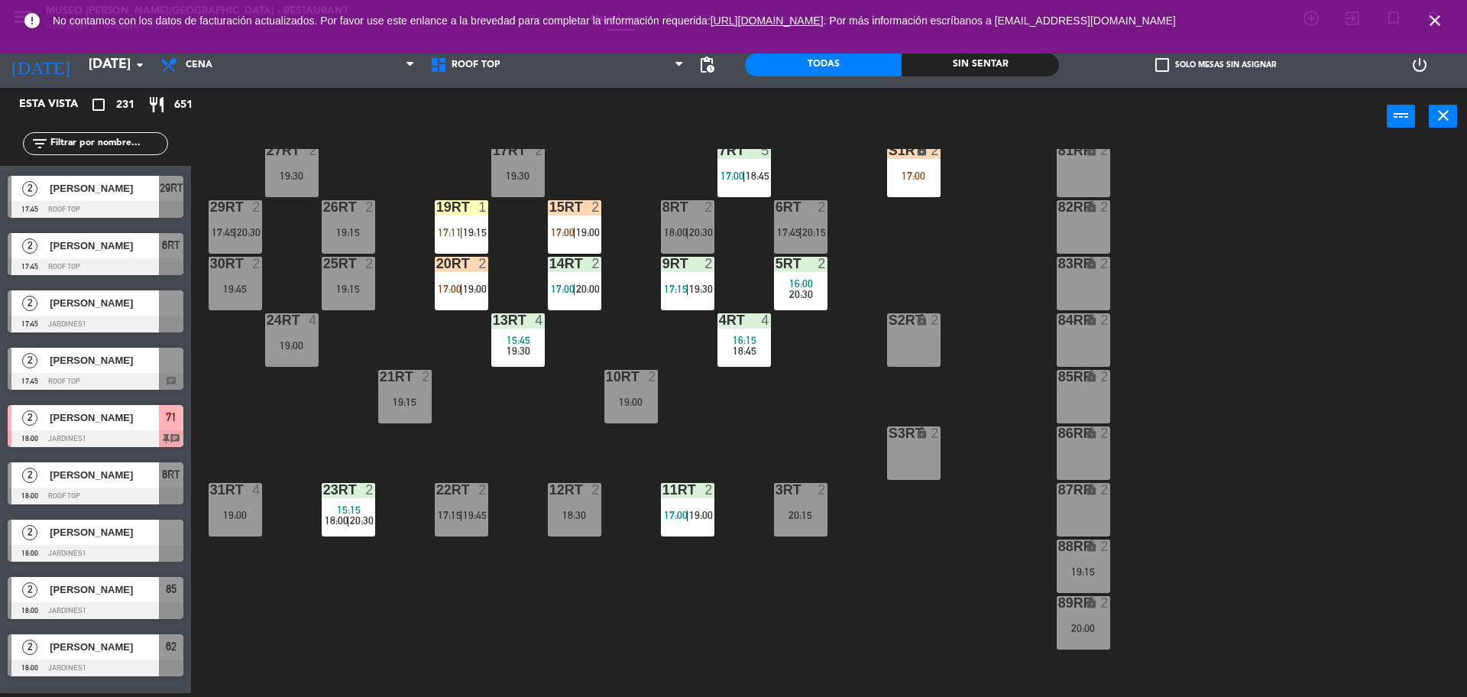
click at [459, 237] on span "17:11" at bounding box center [450, 232] width 24 height 12
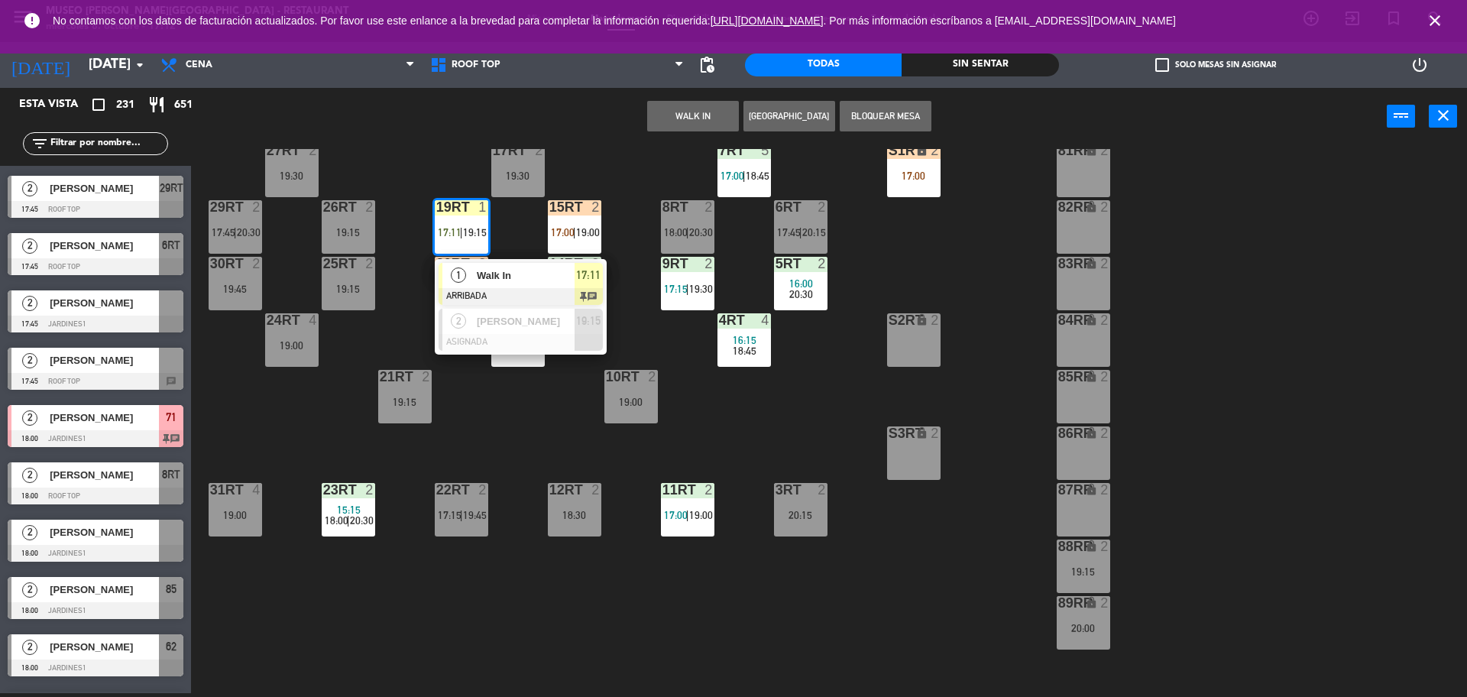
click at [465, 273] on span "1" at bounding box center [458, 274] width 15 height 15
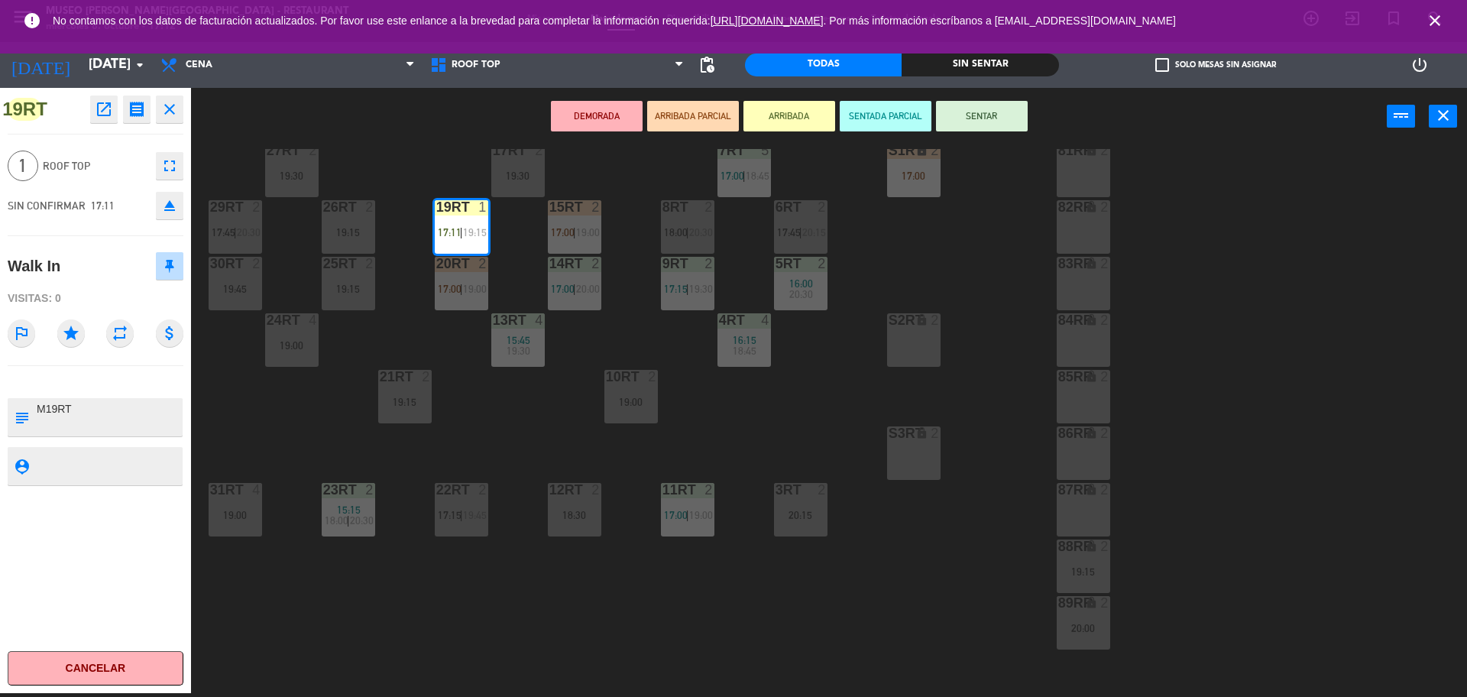
click at [137, 433] on textarea at bounding box center [108, 417] width 146 height 32
click at [146, 191] on div "SIN CONFIRMAR 17:11 eject" at bounding box center [96, 205] width 176 height 38
click at [967, 122] on button "SENTAR" at bounding box center [982, 116] width 92 height 31
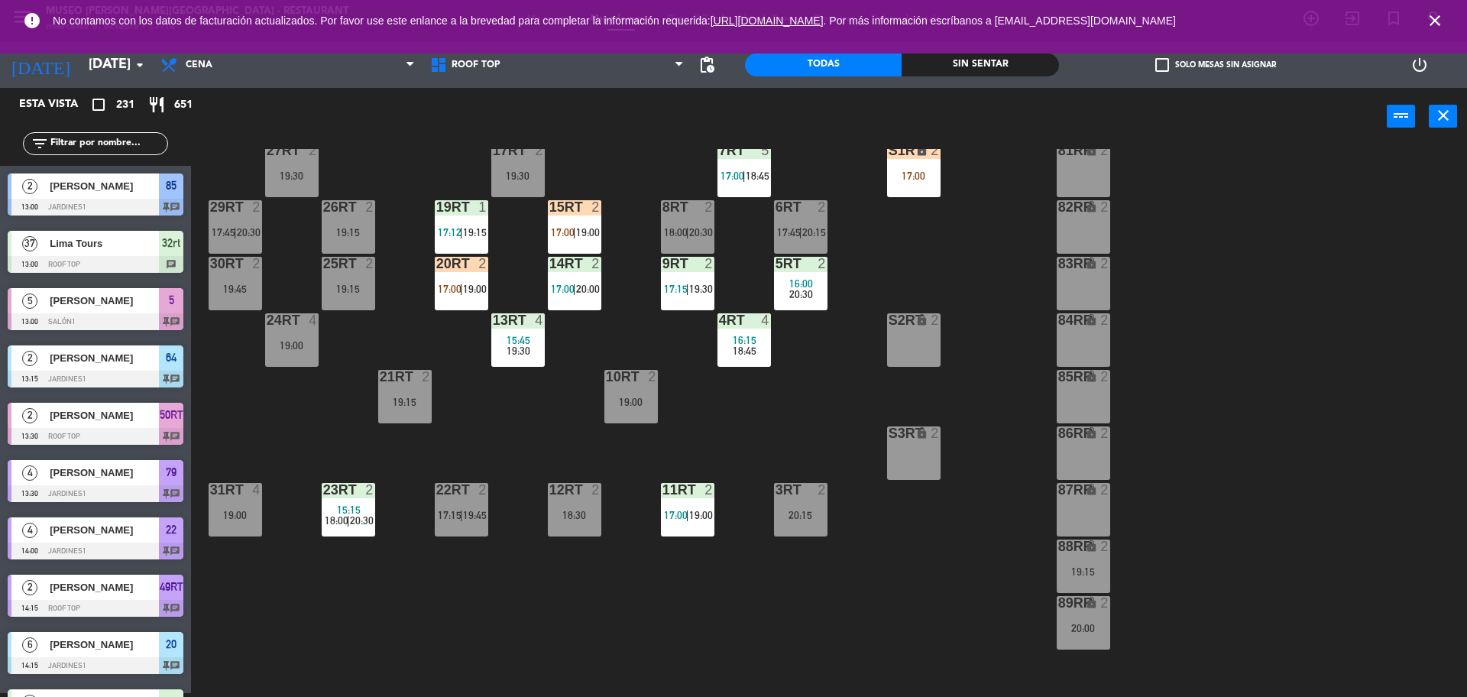
scroll to position [4, 0]
click at [559, 352] on div "18RT 4 16:15 17:00 | 19:45 16RT 5 16:15 18:00 | 20:30 28RT 2 19:45 80RR lock 2 …" at bounding box center [837, 423] width 1262 height 548
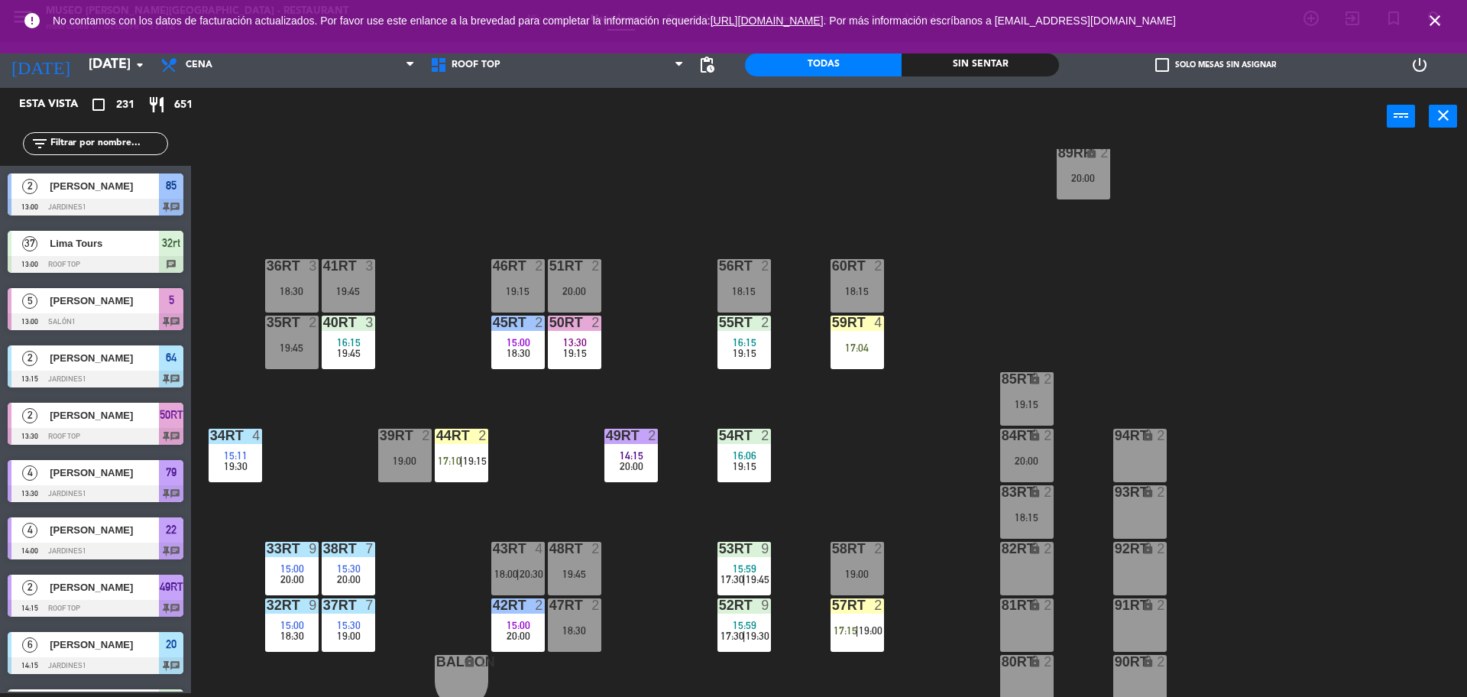
scroll to position [597, 0]
click at [855, 352] on div "17:04" at bounding box center [857, 347] width 53 height 11
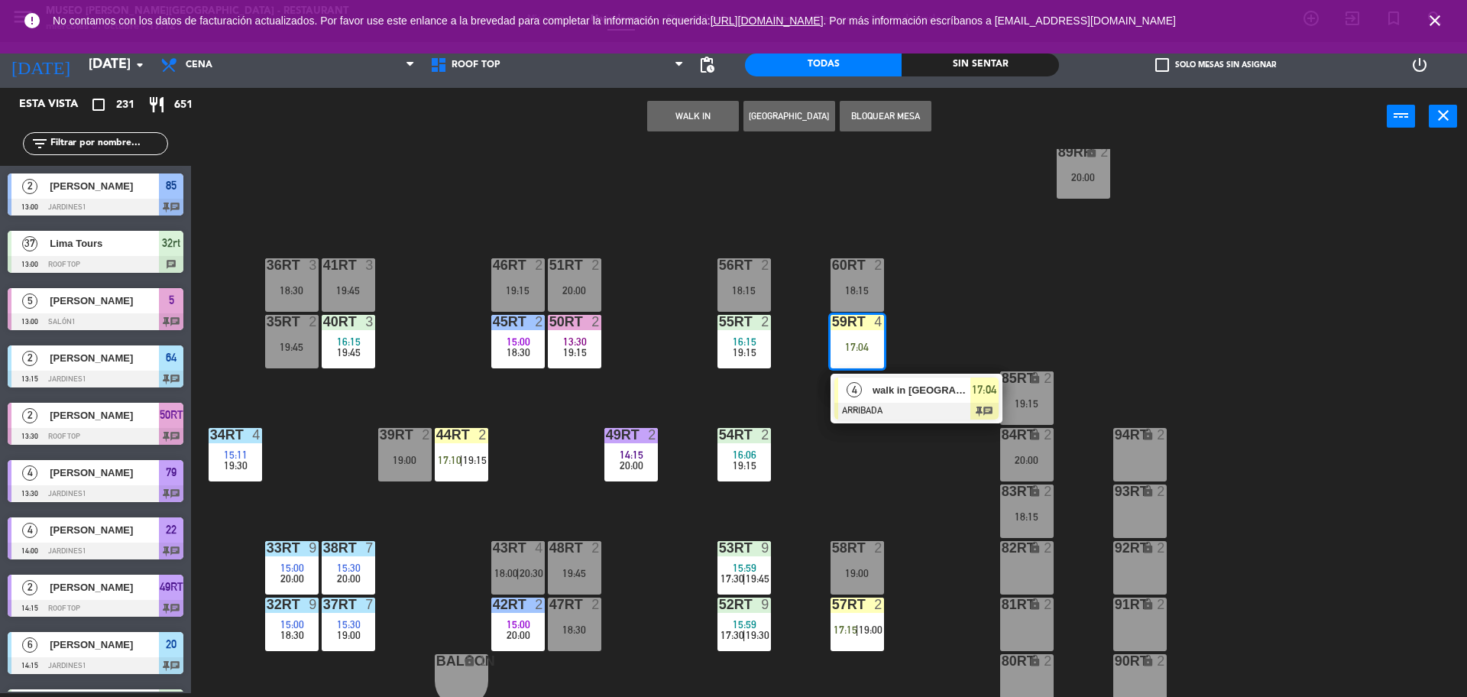
click at [862, 389] on span "4" at bounding box center [854, 389] width 15 height 15
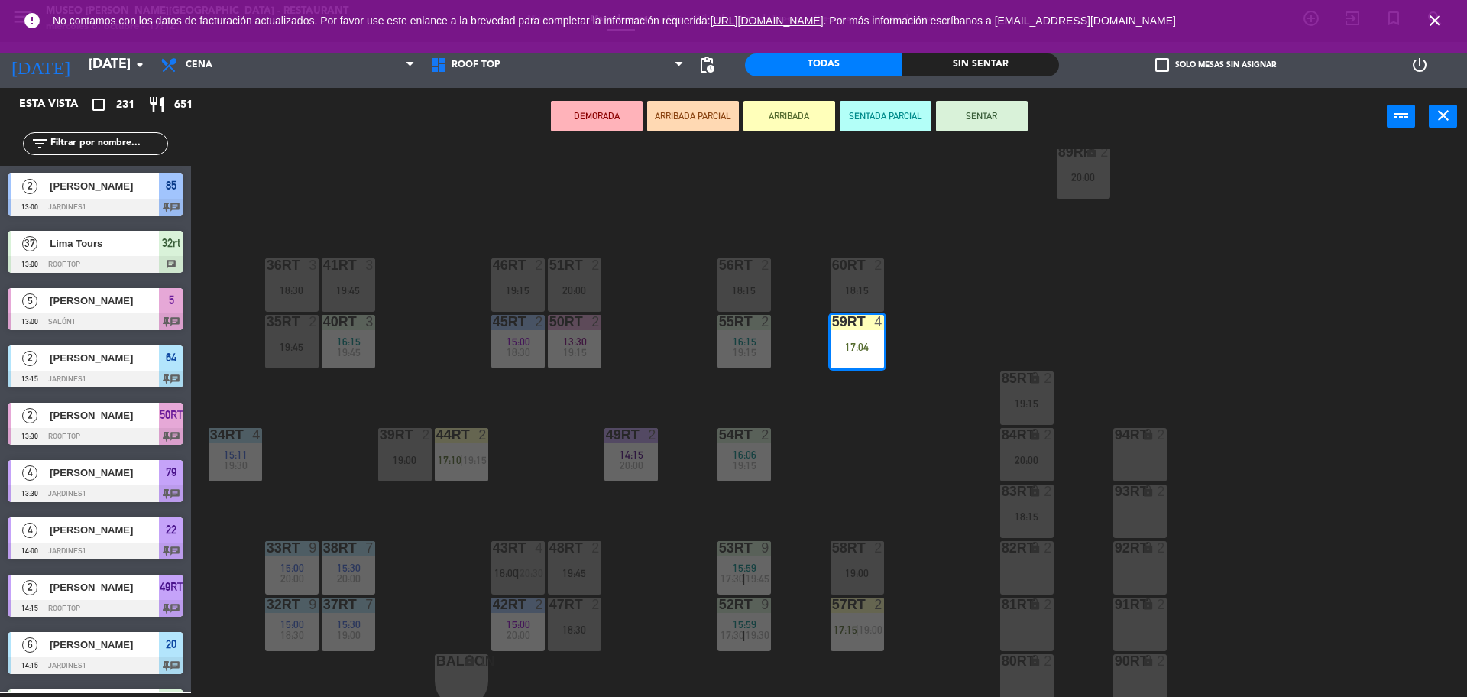
click at [862, 389] on div "18RT 4 16:15 17:00 | 19:45 16RT 5 16:15 18:00 | 20:30 28RT 2 19:45 80RR lock 2 …" at bounding box center [837, 423] width 1262 height 548
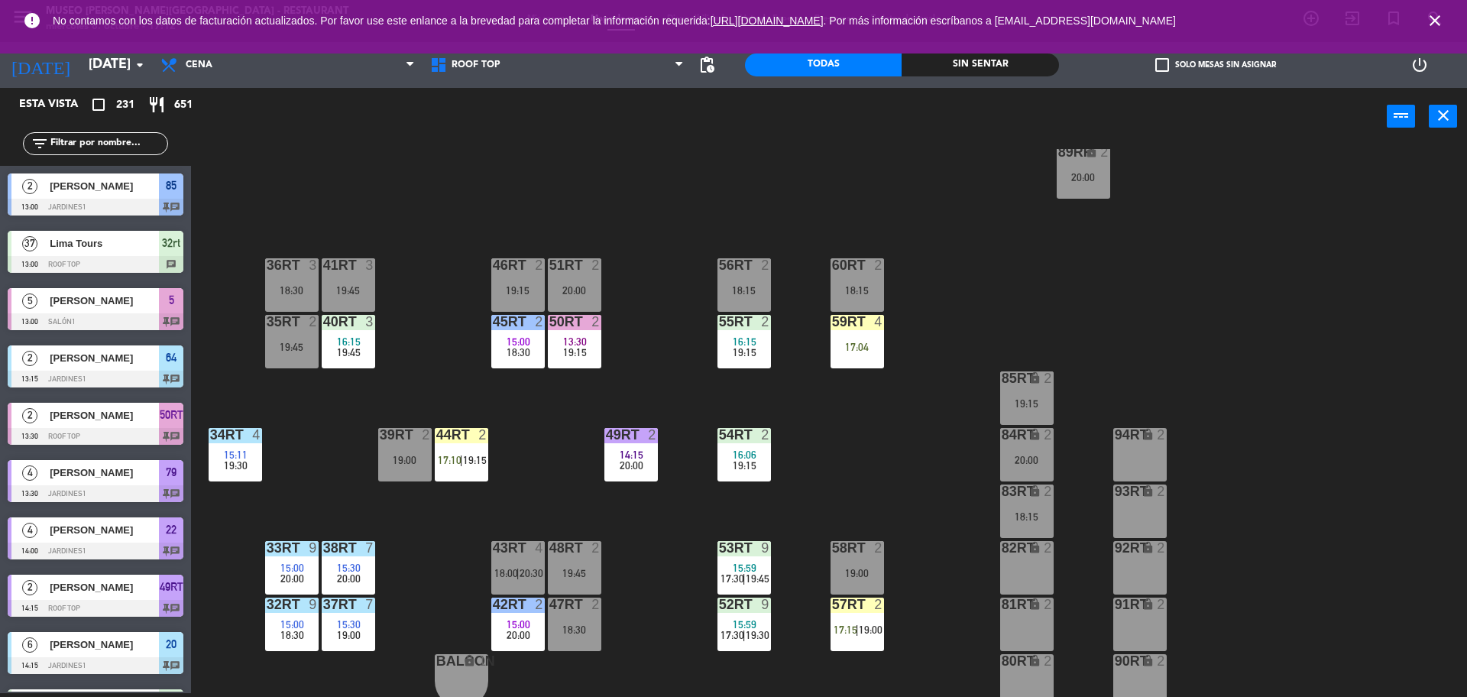
scroll to position [608, 0]
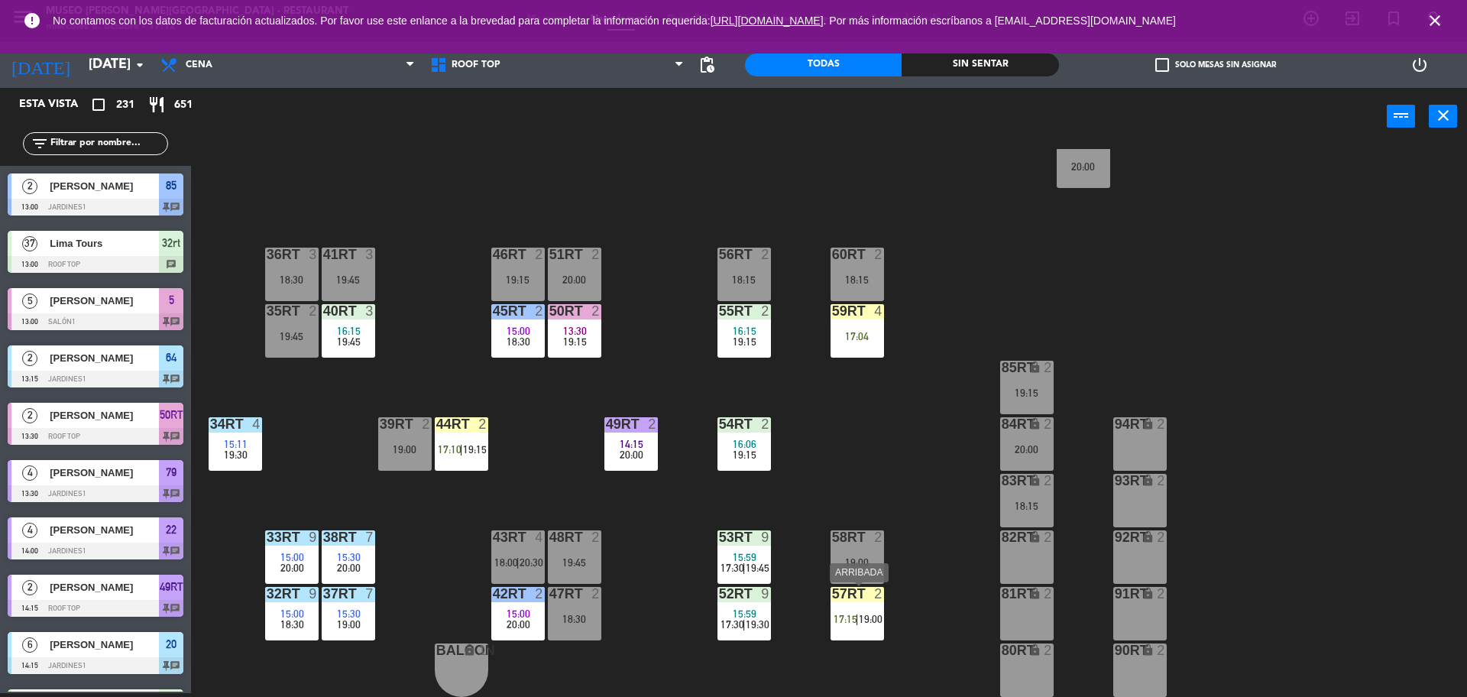
click at [878, 613] on span "19:00" at bounding box center [871, 619] width 24 height 12
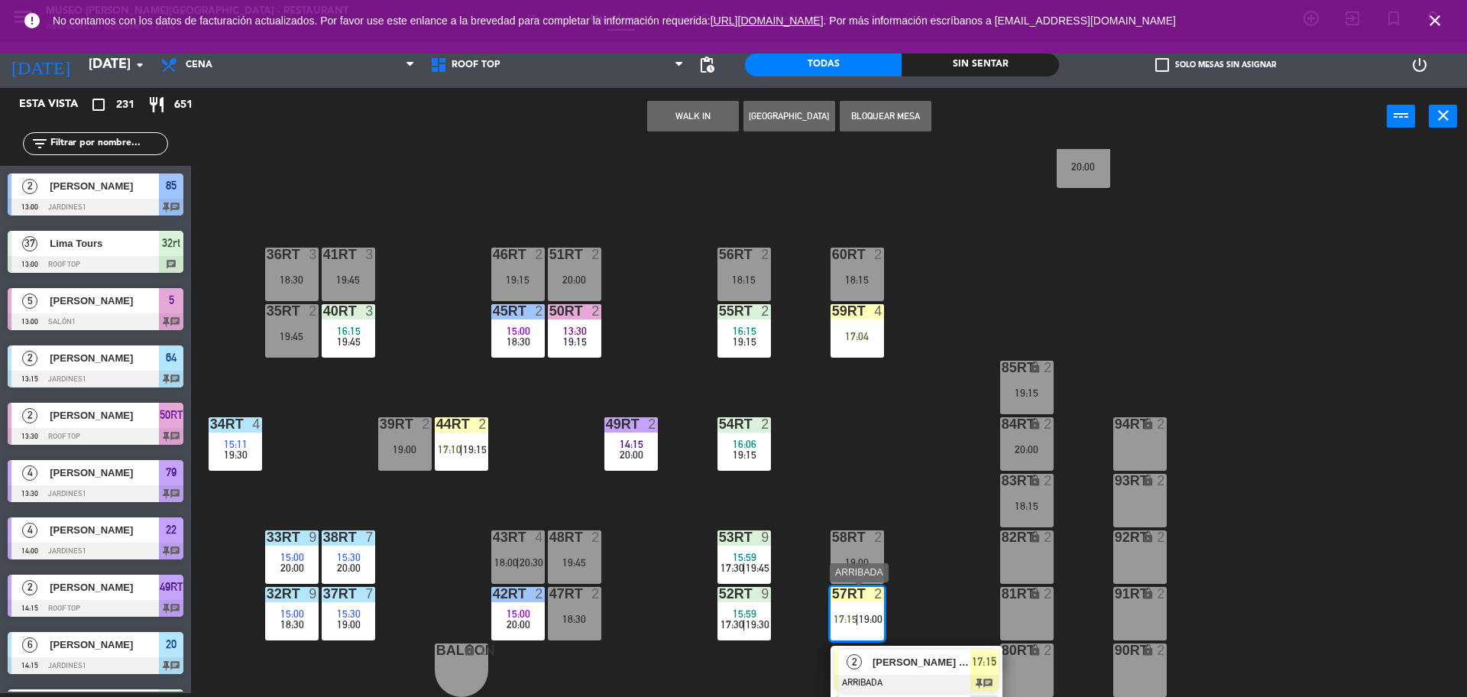
click at [909, 684] on div at bounding box center [917, 683] width 164 height 17
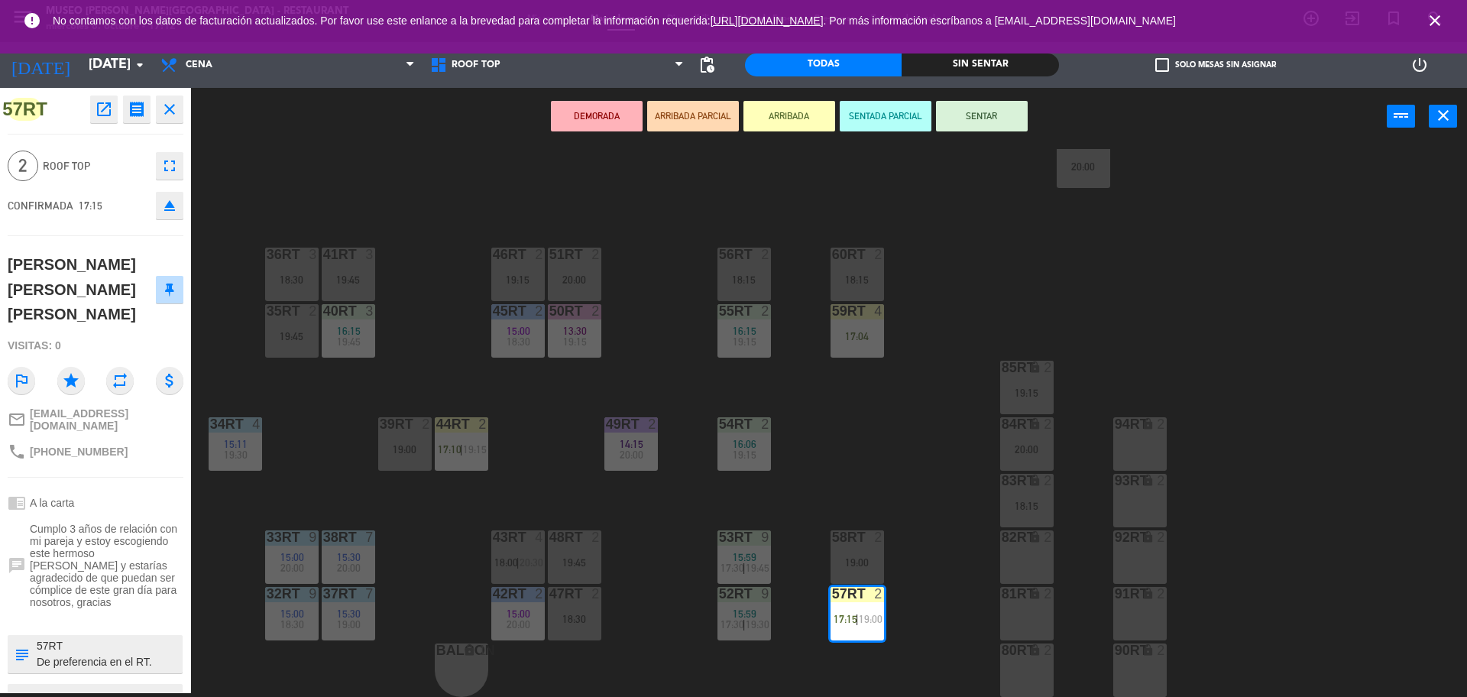
click at [92, 638] on textarea at bounding box center [108, 654] width 146 height 32
click at [594, 489] on div "18RT 4 16:15 17:00 | 19:45 16RT 5 16:15 18:00 | 20:30 28RT 2 19:45 80RR lock 2 …" at bounding box center [837, 423] width 1262 height 548
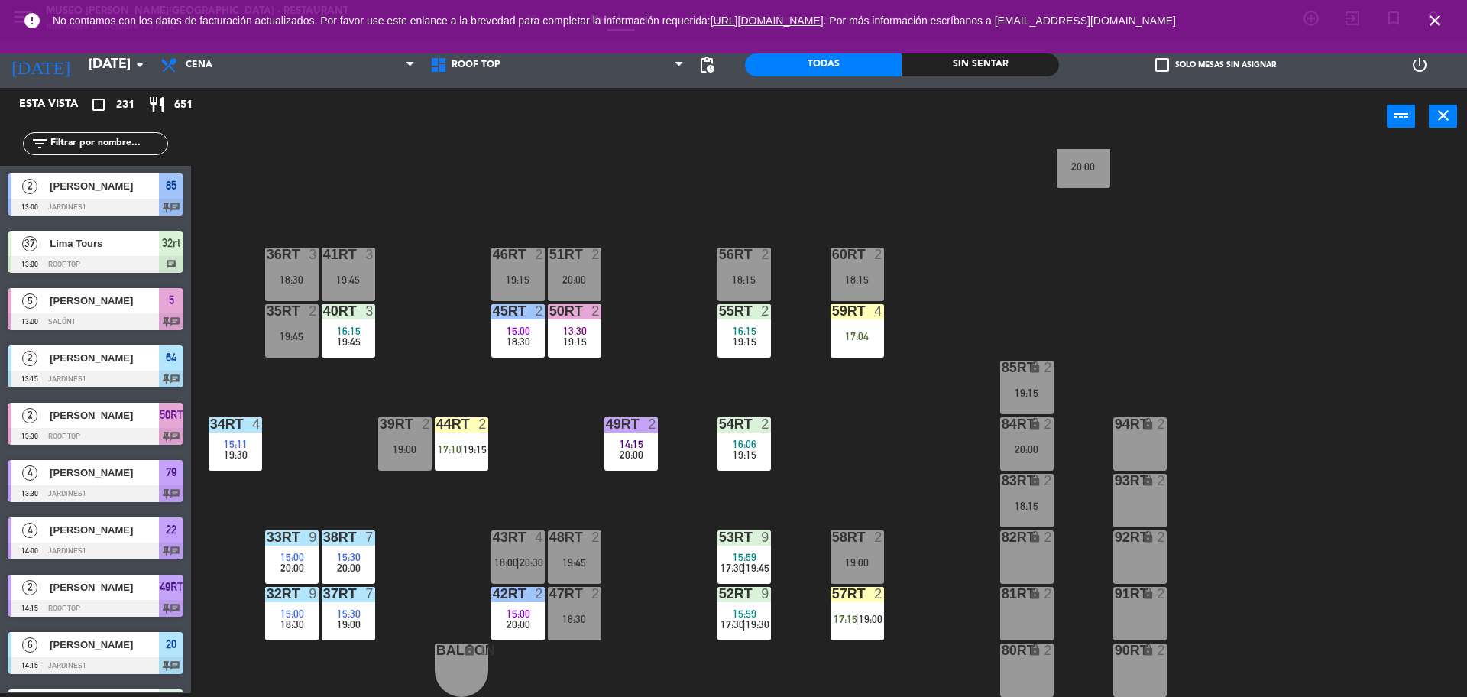
scroll to position [4, 0]
click at [573, 570] on div "48RT 2 19:45" at bounding box center [574, 556] width 53 height 53
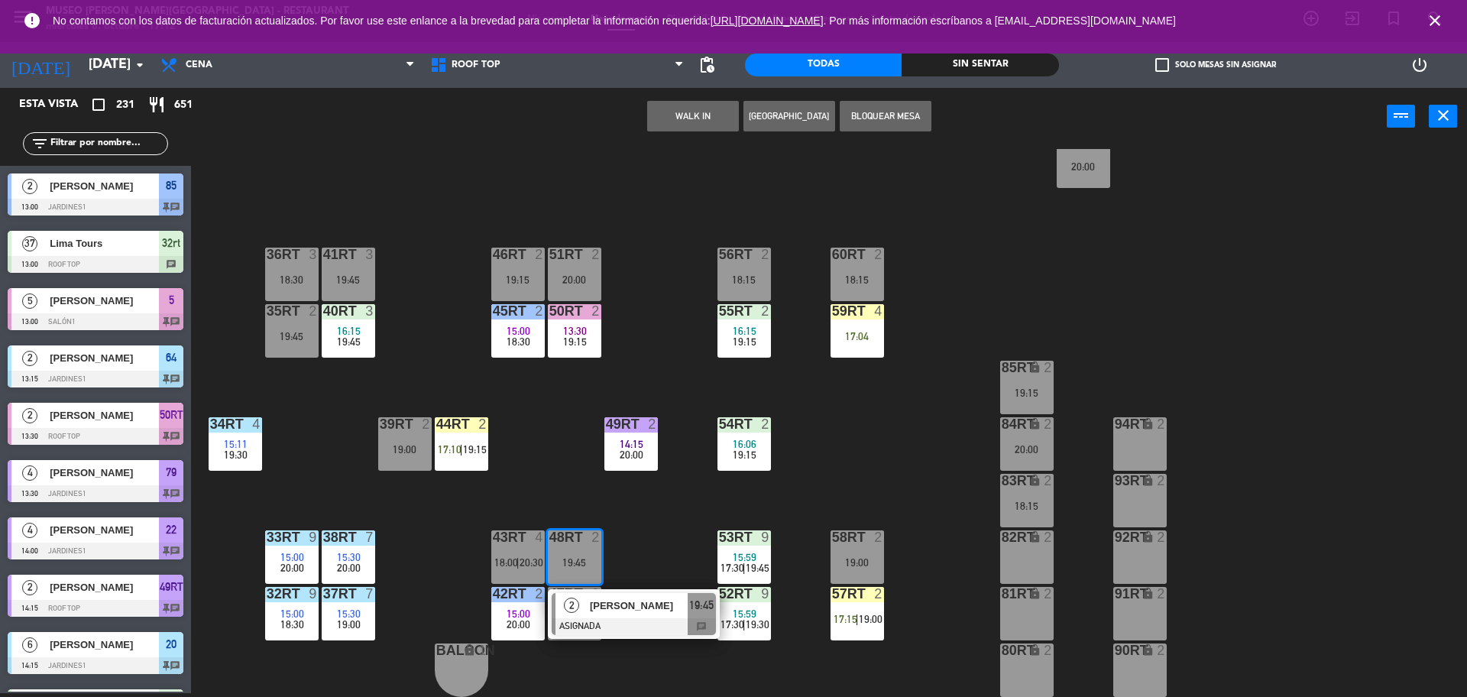
click at [684, 115] on button "WALK IN" at bounding box center [693, 116] width 92 height 31
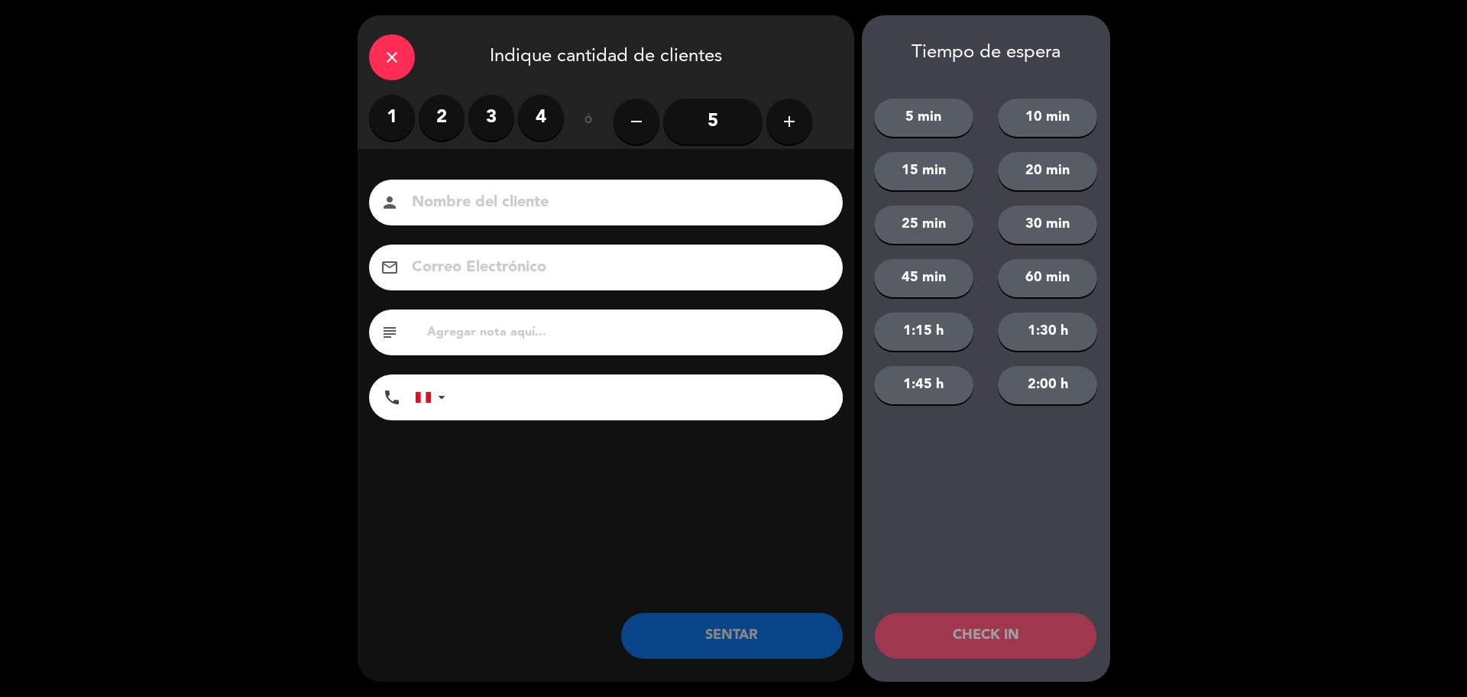
click at [446, 122] on label "2" at bounding box center [442, 118] width 46 height 46
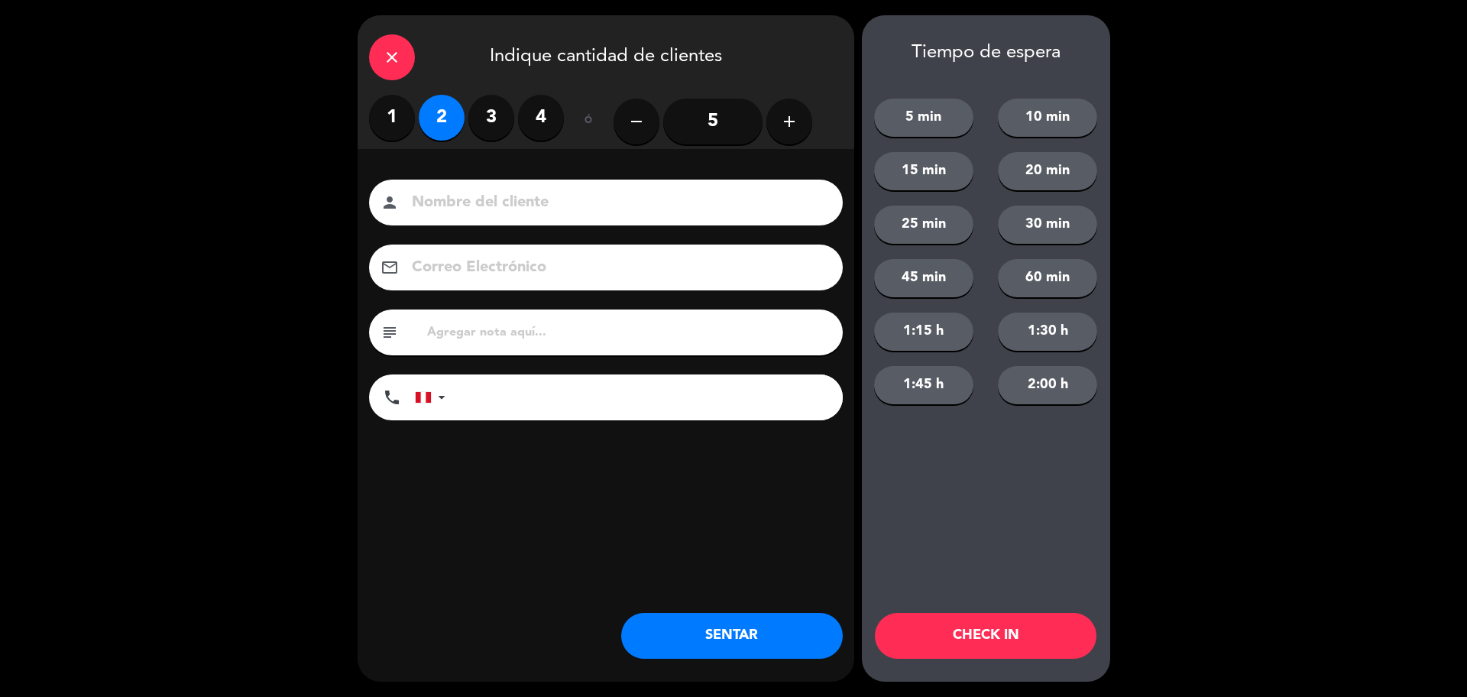
click at [465, 332] on input "text" at bounding box center [629, 332] width 406 height 21
type input "M48RT"
click at [724, 643] on button "SENTAR" at bounding box center [732, 636] width 222 height 46
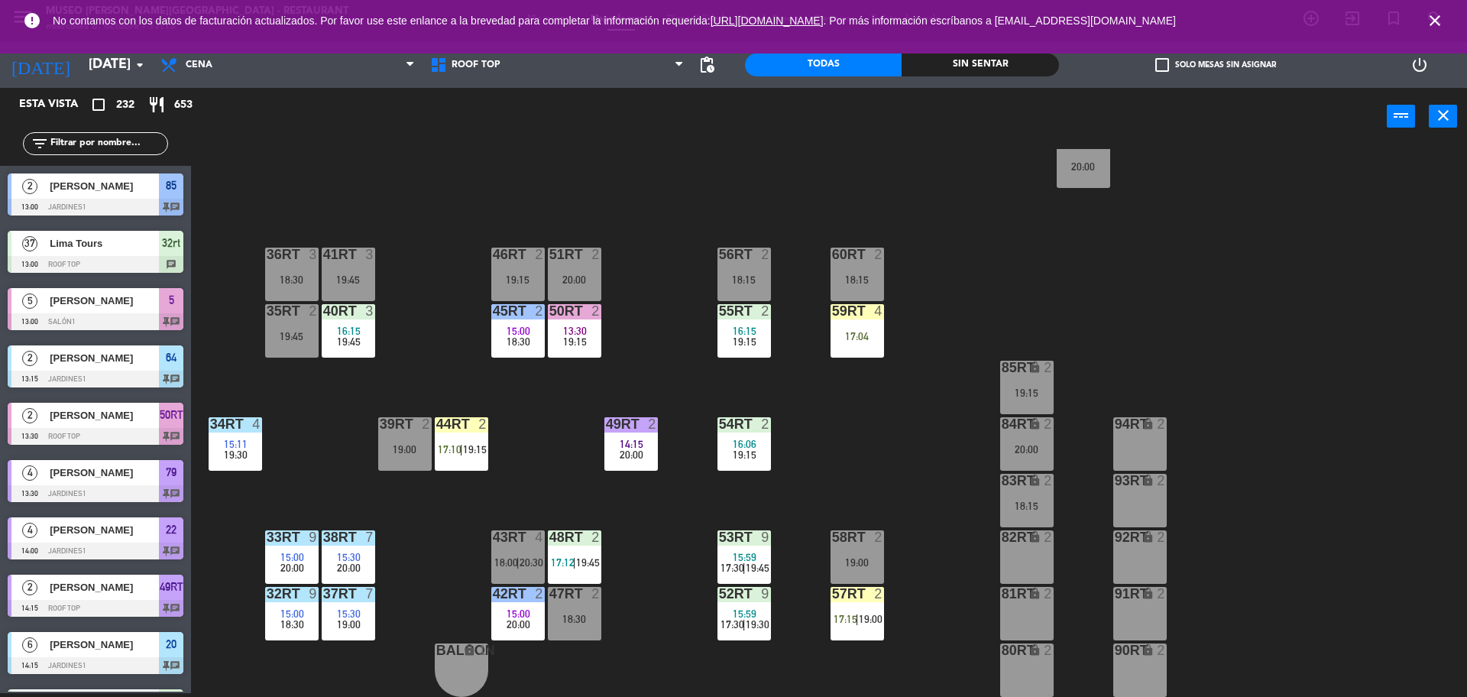
click at [651, 322] on div "18RT 4 16:15 17:00 | 19:45 16RT 5 16:15 18:00 | 20:30 28RT 2 19:45 80RR lock 2 …" at bounding box center [837, 423] width 1262 height 548
click at [588, 338] on div "19:15" at bounding box center [574, 341] width 53 height 11
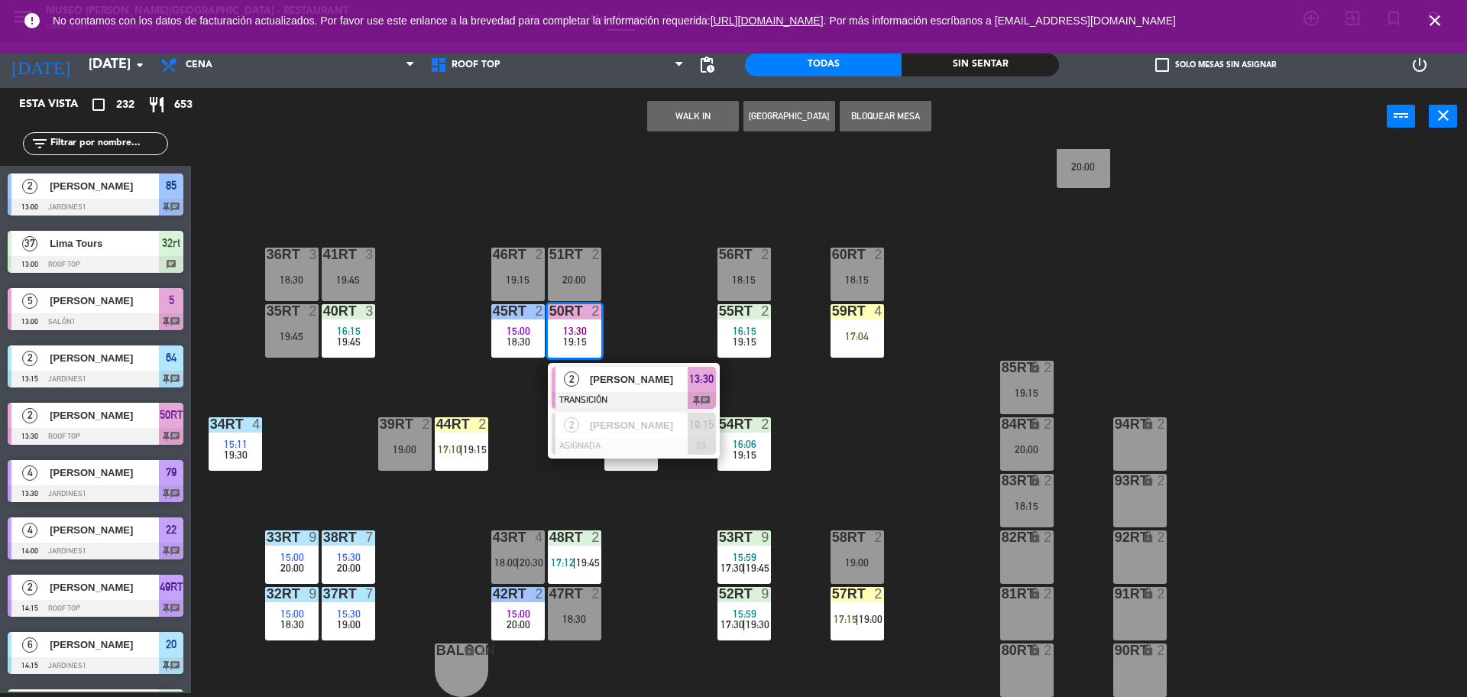
click at [617, 387] on span "GUSTAVO FRANCO ORTIZ FERNANDEZ" at bounding box center [639, 379] width 98 height 16
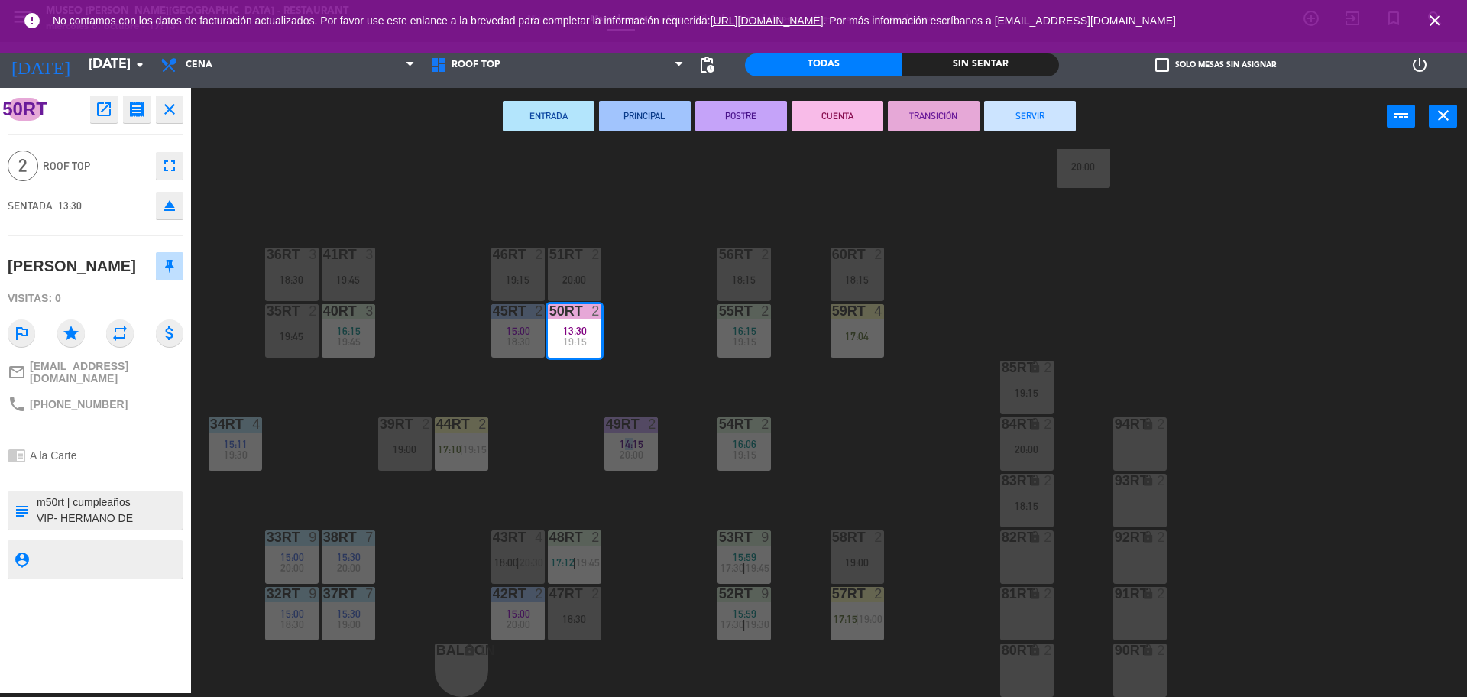
click at [617, 387] on div "18RT 4 16:15 17:00 | 19:45 16RT 5 16:15 18:00 | 20:30 28RT 2 19:45 80RR lock 2 …" at bounding box center [837, 423] width 1262 height 548
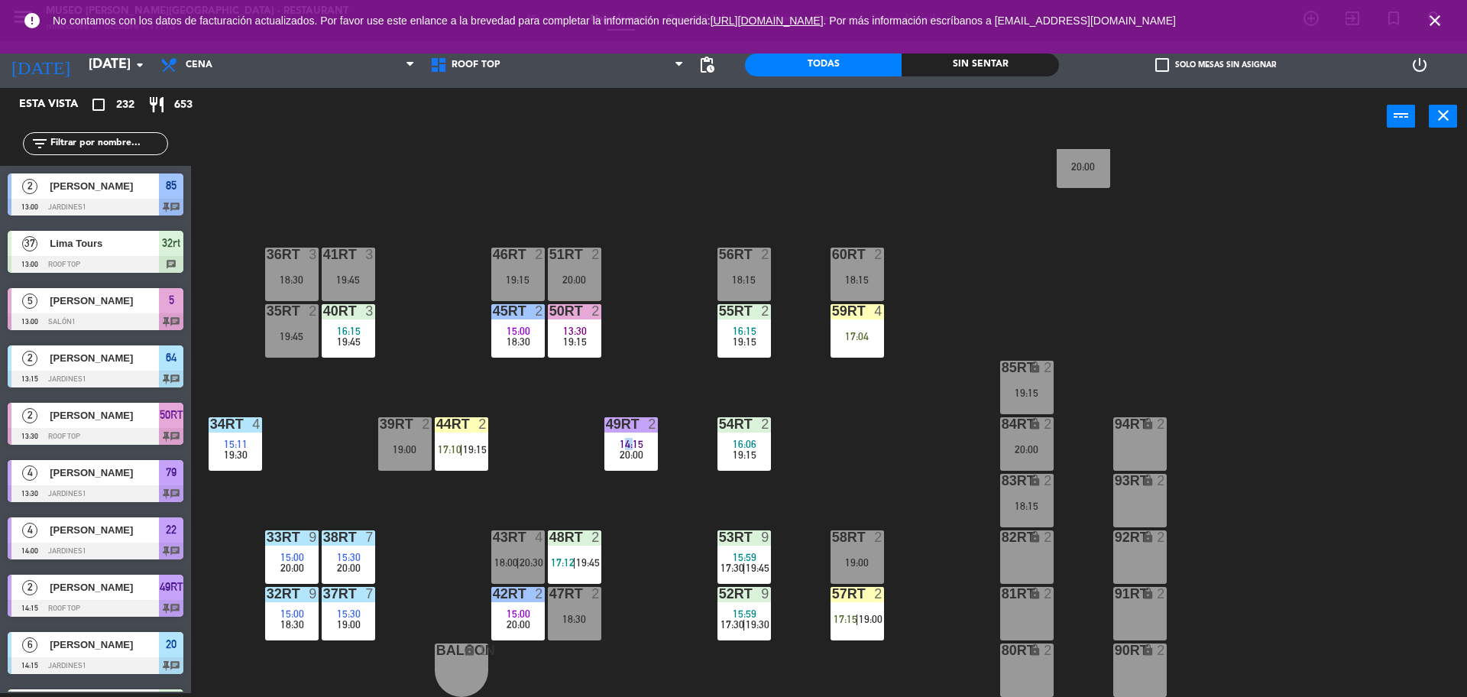
scroll to position [0, 0]
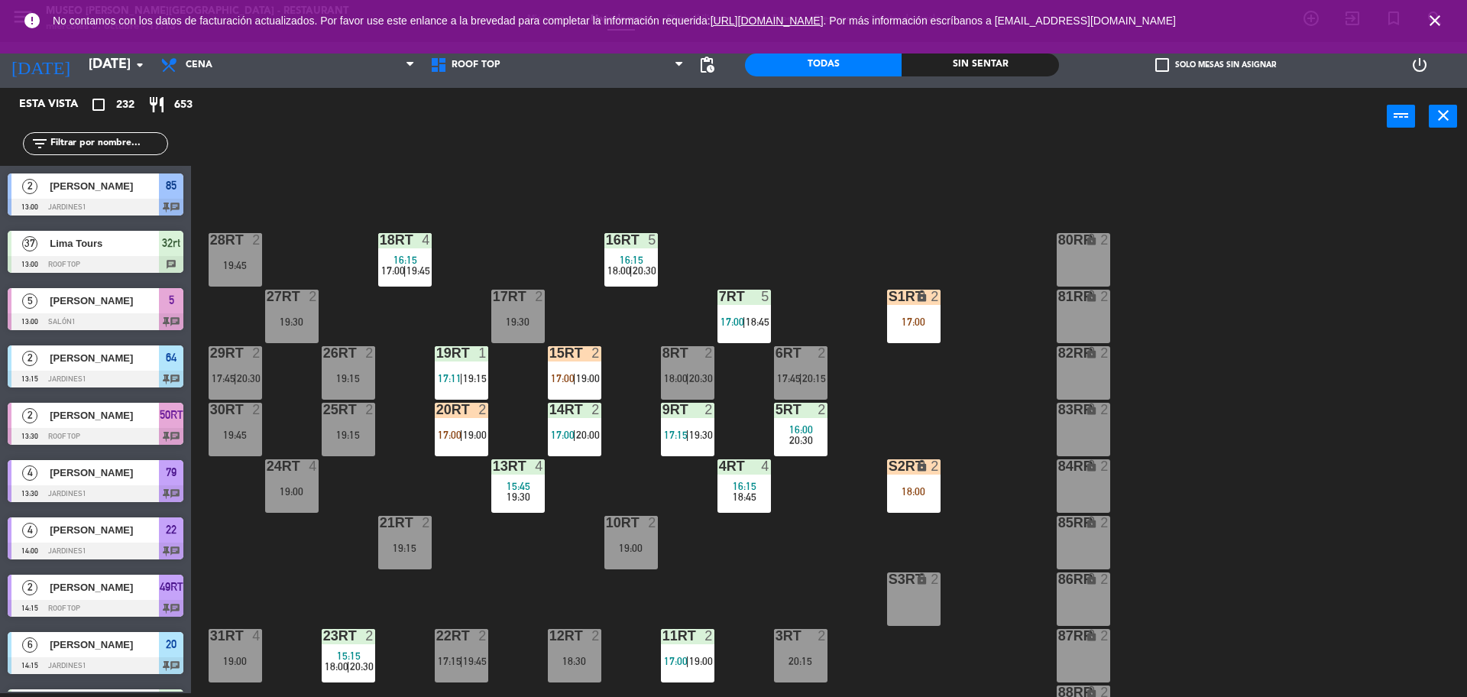
click at [526, 239] on div "18RT 4 16:15 17:00 | 19:45 16RT 5 16:15 18:00 | 20:30 28RT 2 19:45 80RR lock 2 …" at bounding box center [837, 423] width 1262 height 548
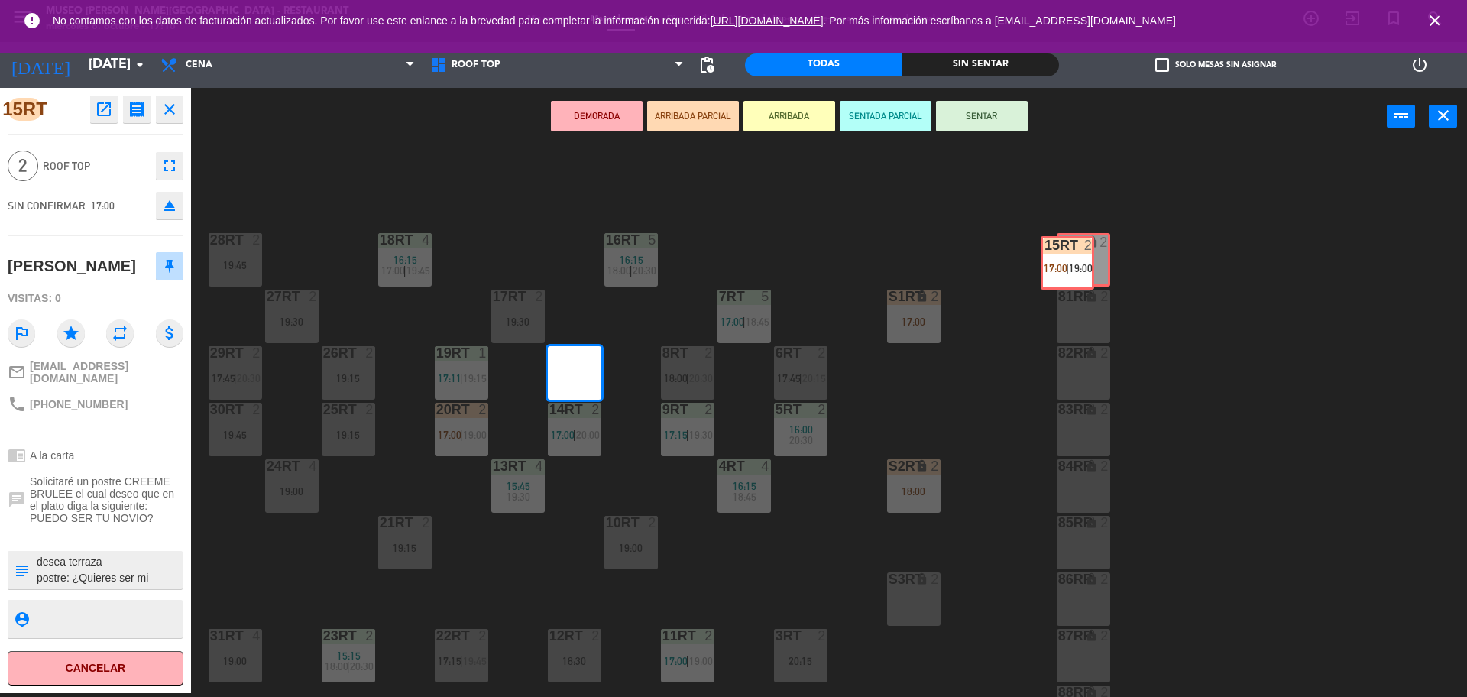
drag, startPoint x: 589, startPoint y: 391, endPoint x: 1083, endPoint y: 276, distance: 507.0
click at [1083, 276] on div "18RT 4 16:15 17:00 | 19:45 16RT 5 16:15 18:00 | 20:30 28RT 2 19:45 80RR lock 2 …" at bounding box center [837, 423] width 1262 height 548
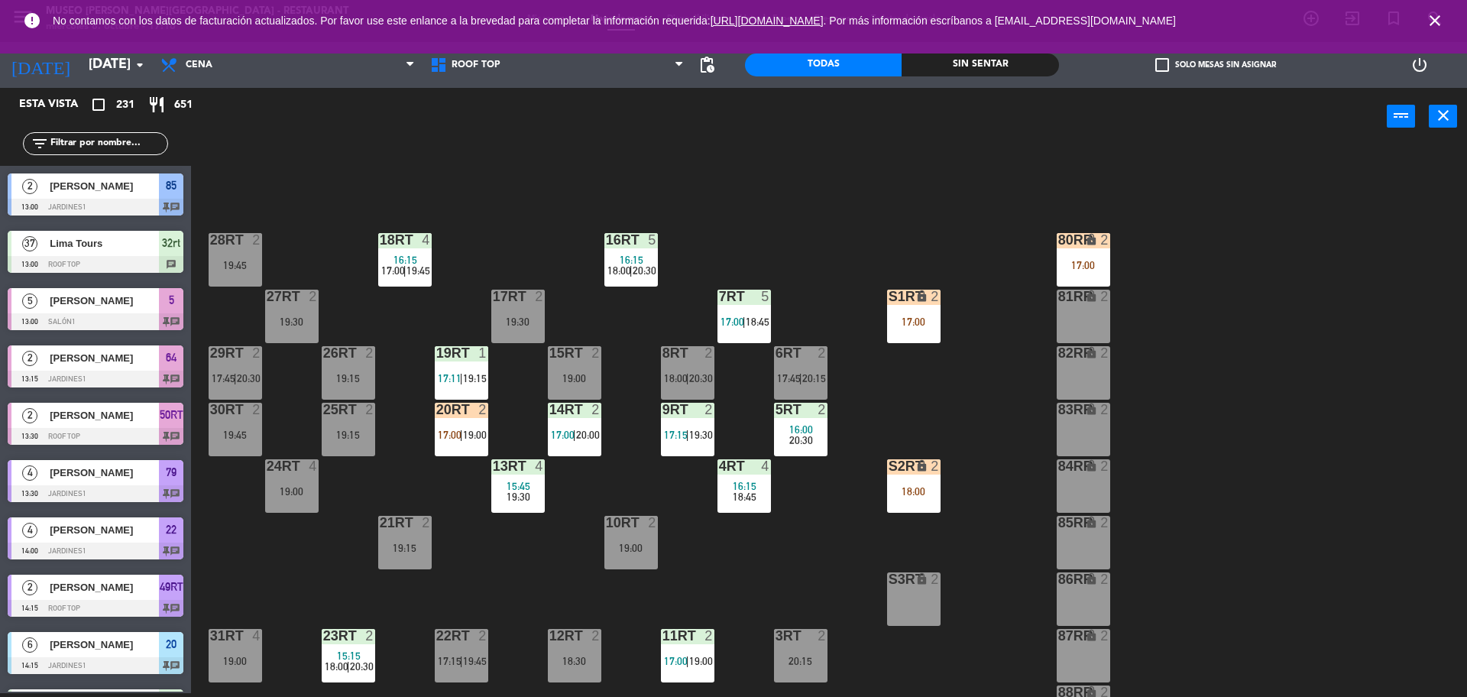
scroll to position [4411, 0]
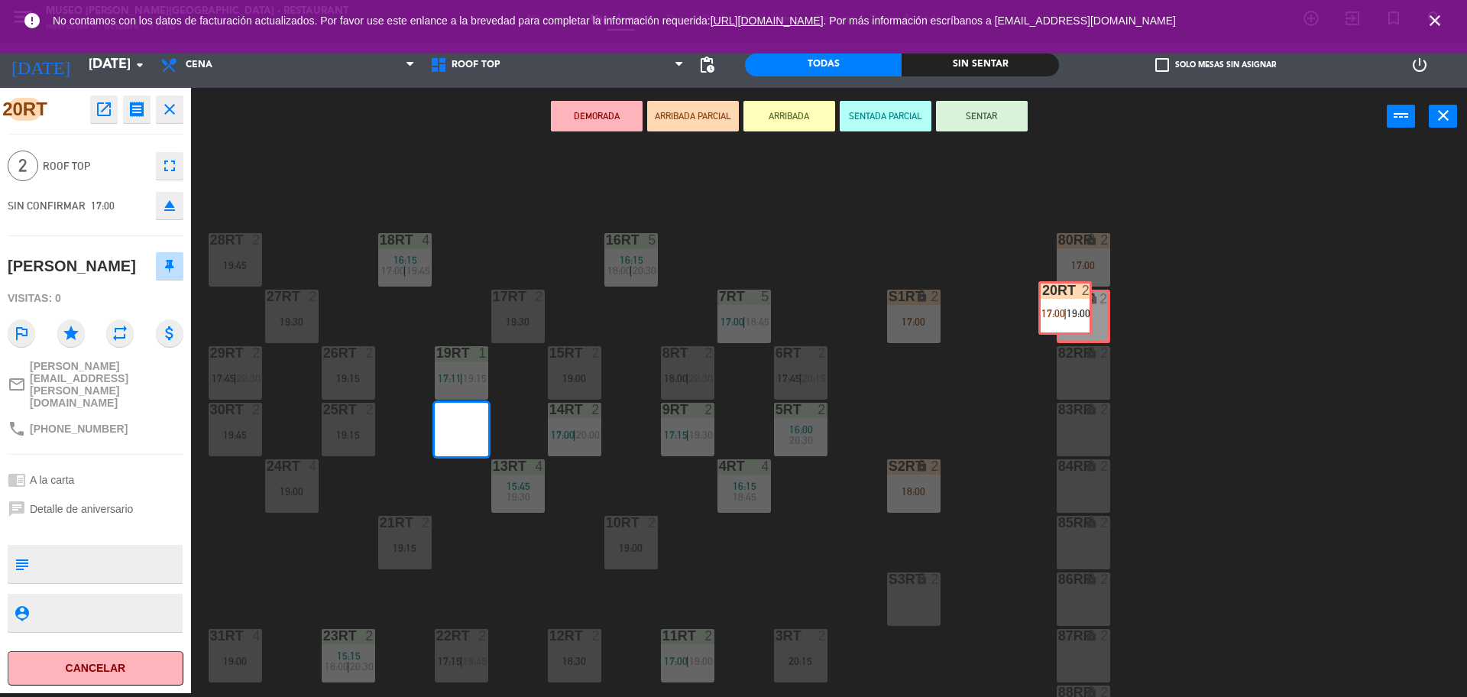
drag, startPoint x: 468, startPoint y: 426, endPoint x: 1073, endPoint y: 306, distance: 617.2
click at [1073, 306] on div "18RT 4 16:15 17:00 | 19:45 16RT 5 16:15 18:00 | 20:30 28RT 2 19:45 80RR lock 2 …" at bounding box center [837, 423] width 1262 height 548
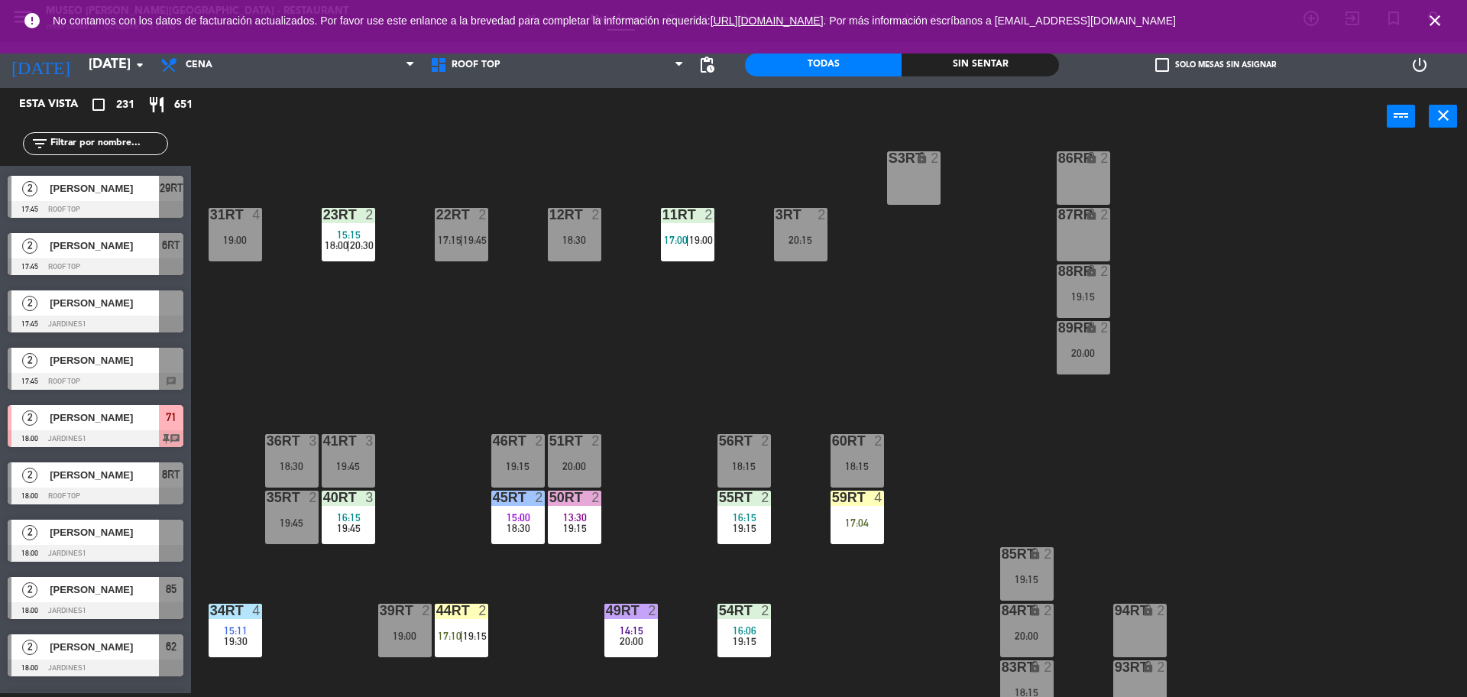
scroll to position [608, 0]
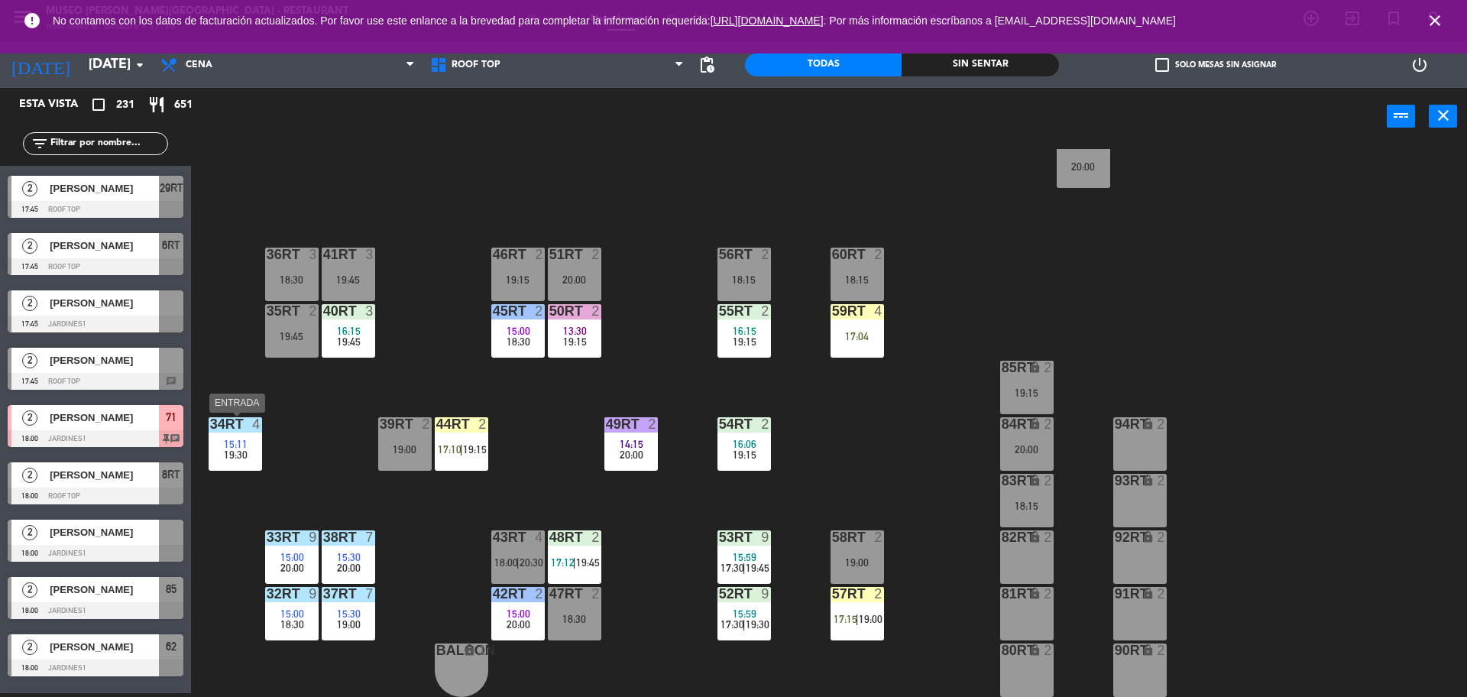
click at [245, 461] on div "34rt 4 15:11 19:30" at bounding box center [235, 443] width 53 height 53
click at [251, 471] on div "34rt 4 15:11 19:30" at bounding box center [235, 443] width 53 height 53
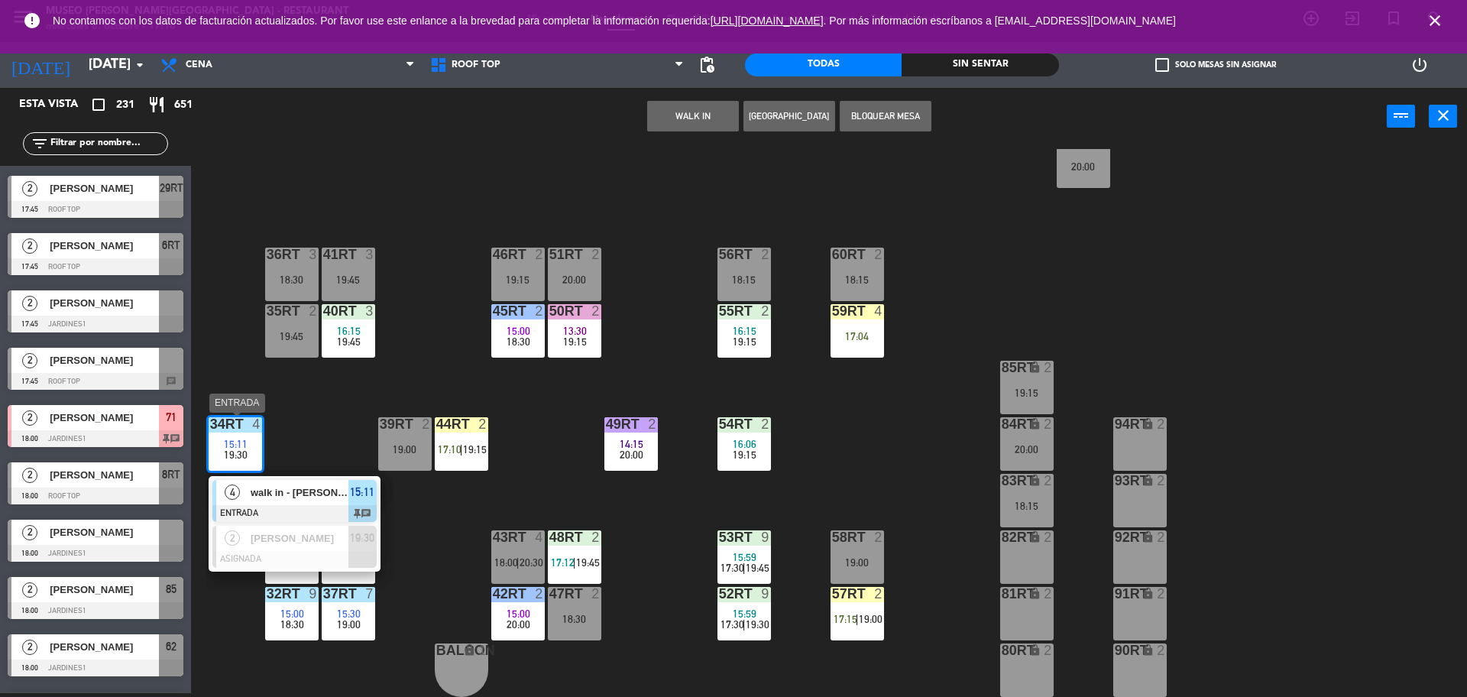
click at [335, 491] on span "walk in - ricardo cosco" at bounding box center [300, 493] width 98 height 16
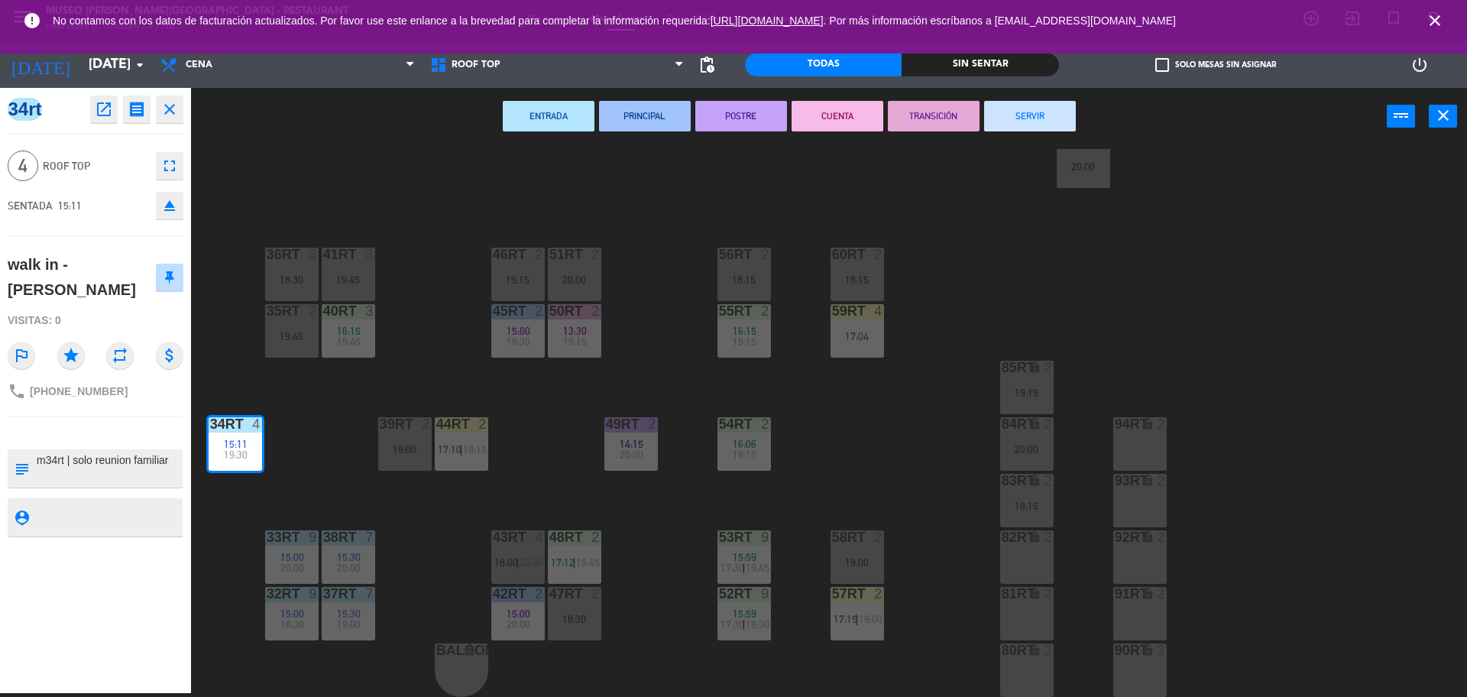
click at [1045, 117] on button "SERVIR" at bounding box center [1030, 116] width 92 height 31
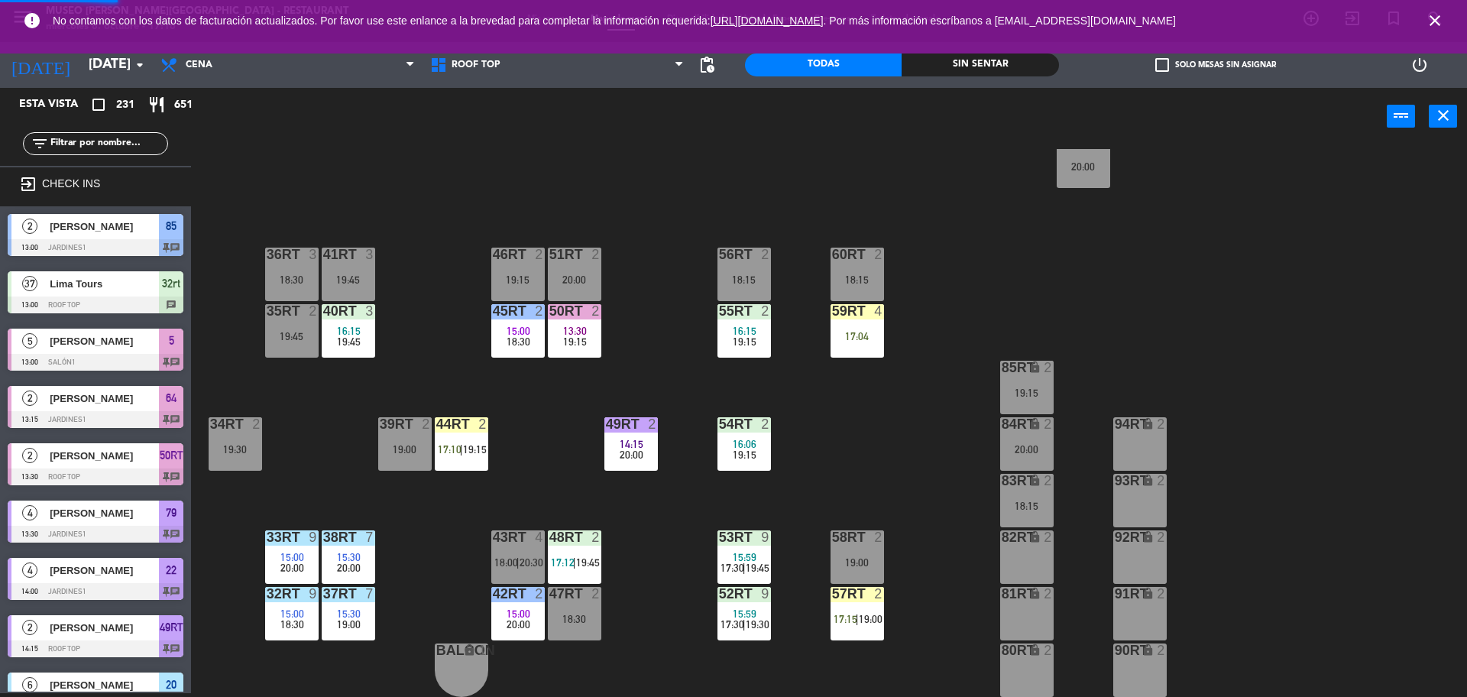
scroll to position [4, 0]
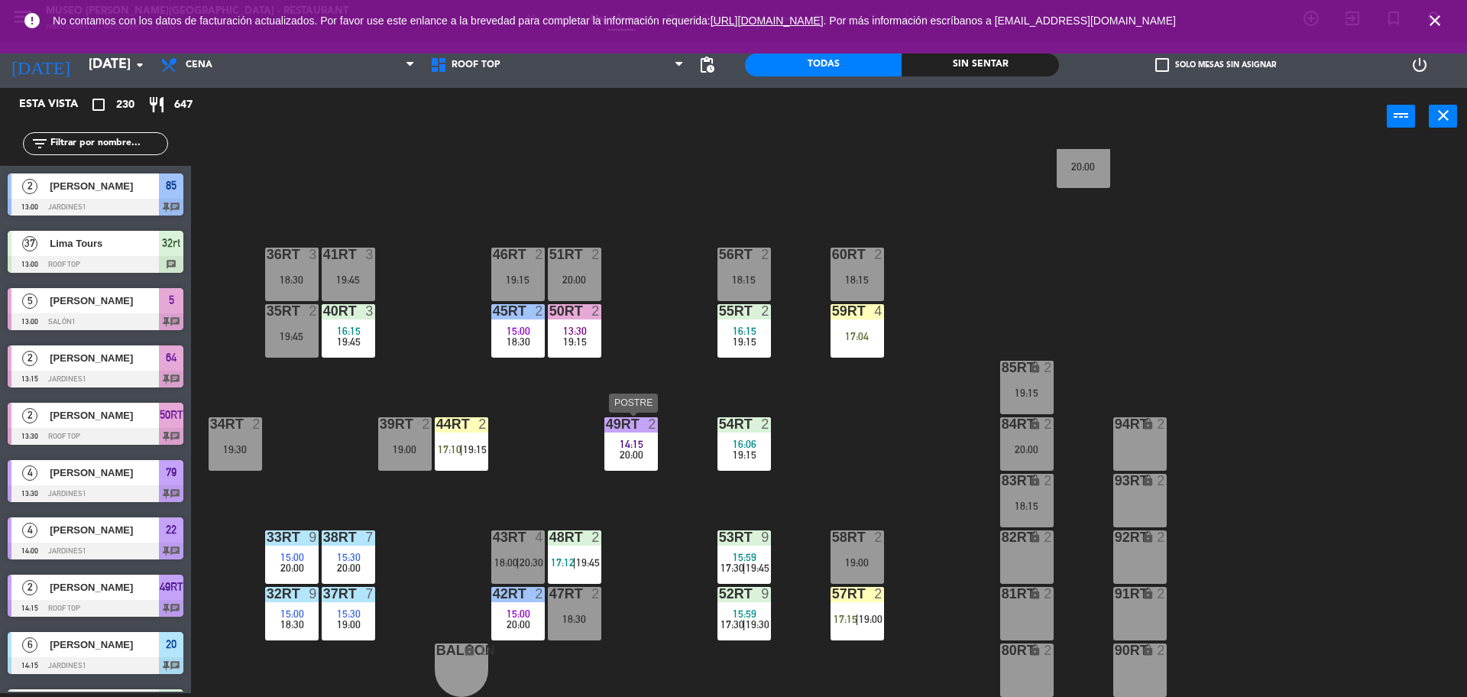
click at [627, 449] on span "20:00" at bounding box center [632, 455] width 24 height 12
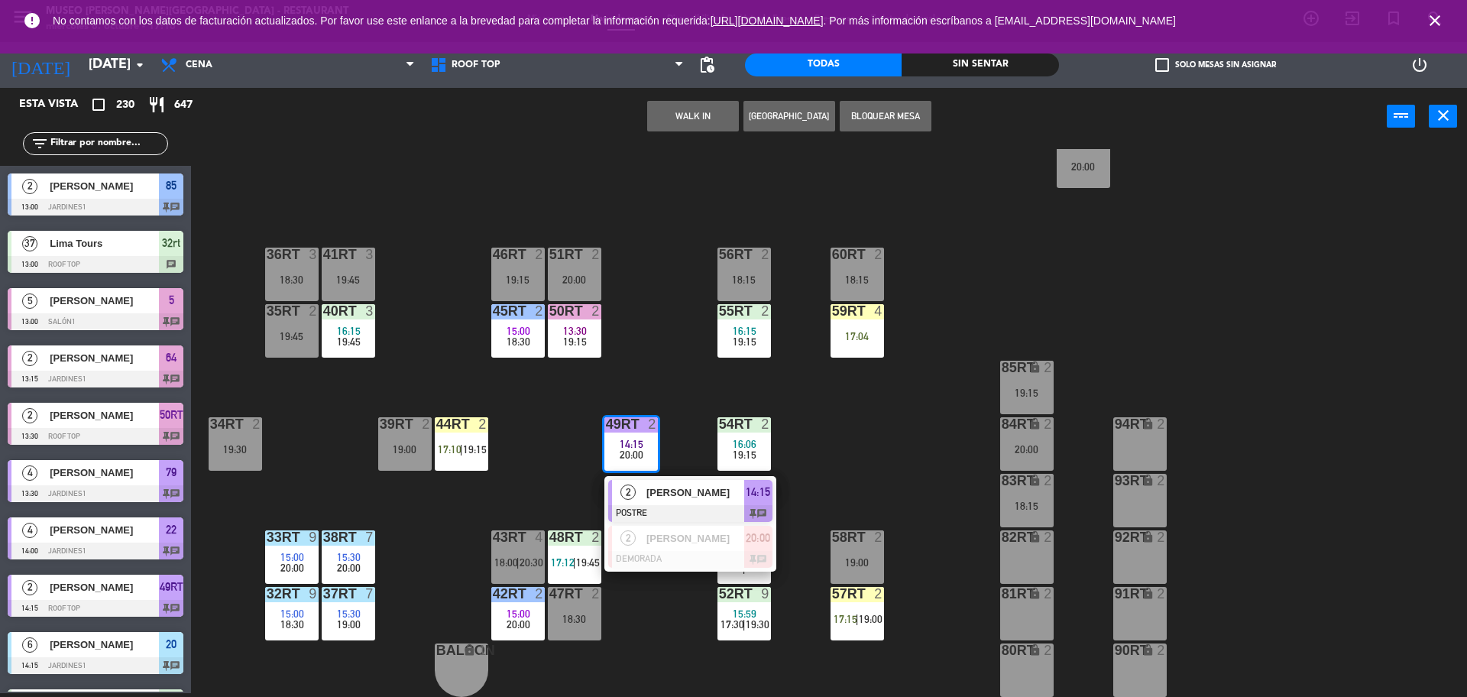
click at [627, 485] on span "2" at bounding box center [628, 492] width 15 height 15
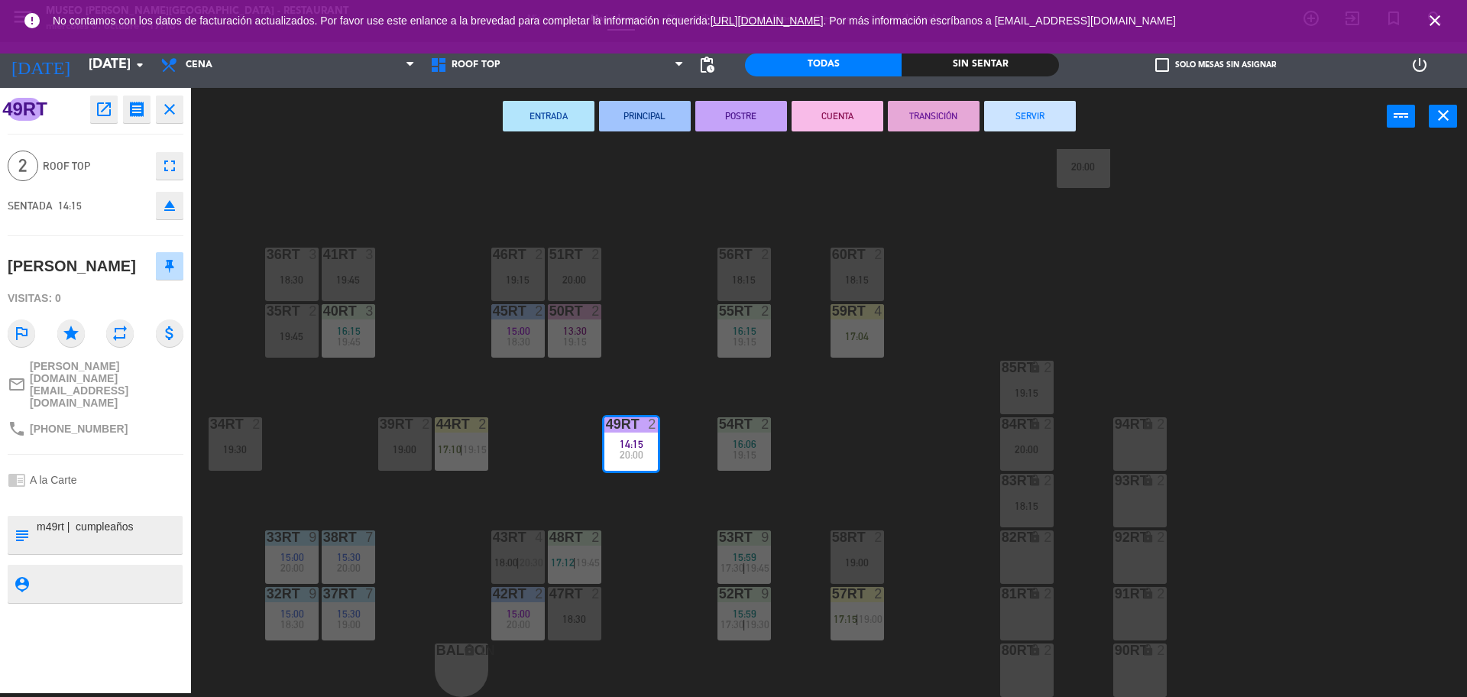
click at [1057, 95] on div "ENTRADA PRINCIPAL POSTRE CUENTA TRANSICIÓN SERVIR power_input close" at bounding box center [789, 117] width 1196 height 58
click at [1052, 111] on button "SERVIR" at bounding box center [1030, 116] width 92 height 31
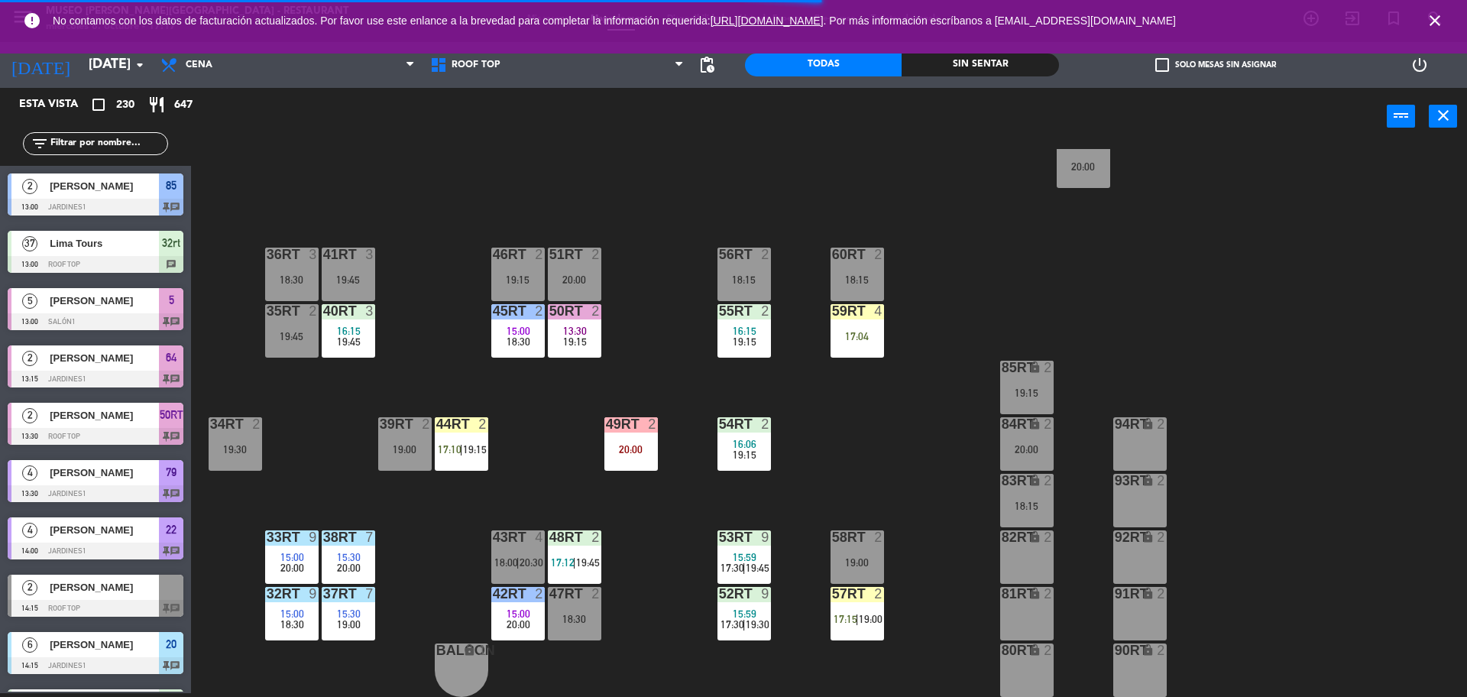
click at [585, 344] on span "19:15" at bounding box center [575, 341] width 24 height 12
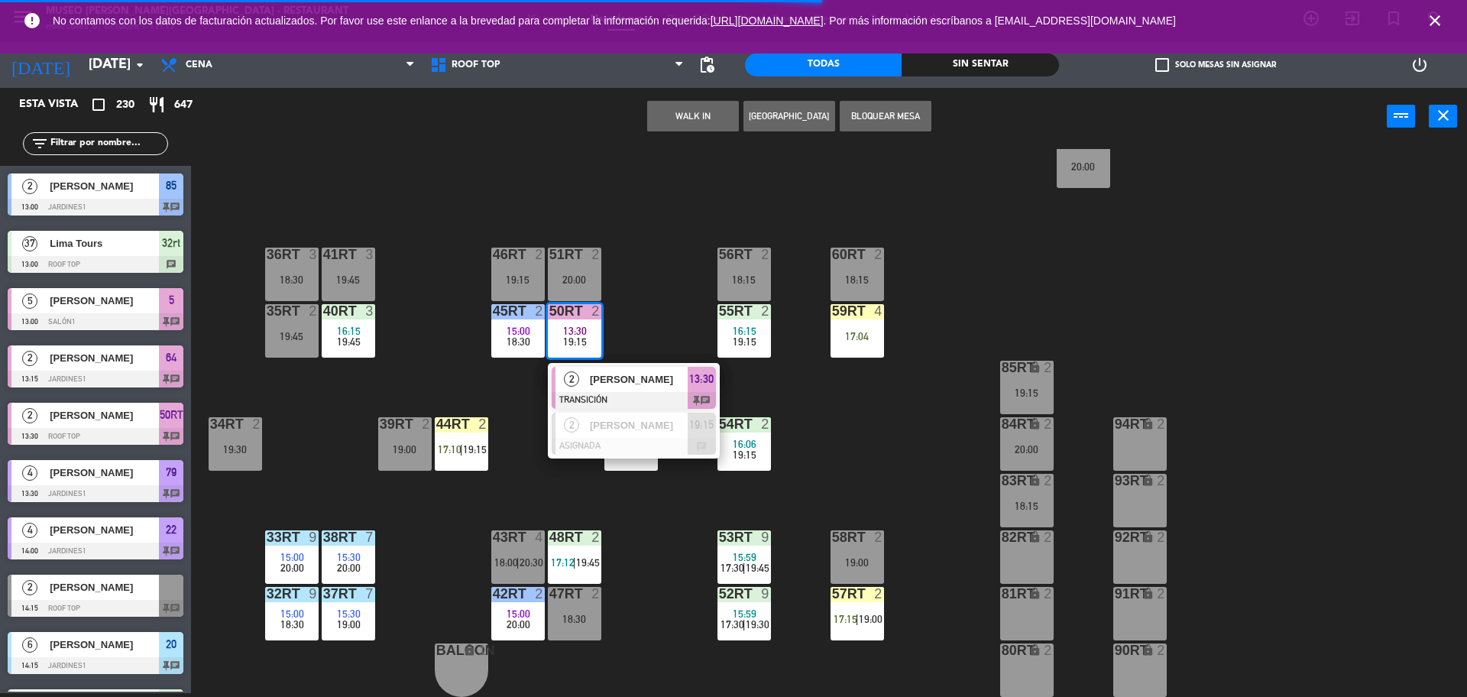
click at [595, 378] on span "GUSTAVO FRANCO ORTIZ FERNANDEZ" at bounding box center [639, 379] width 98 height 16
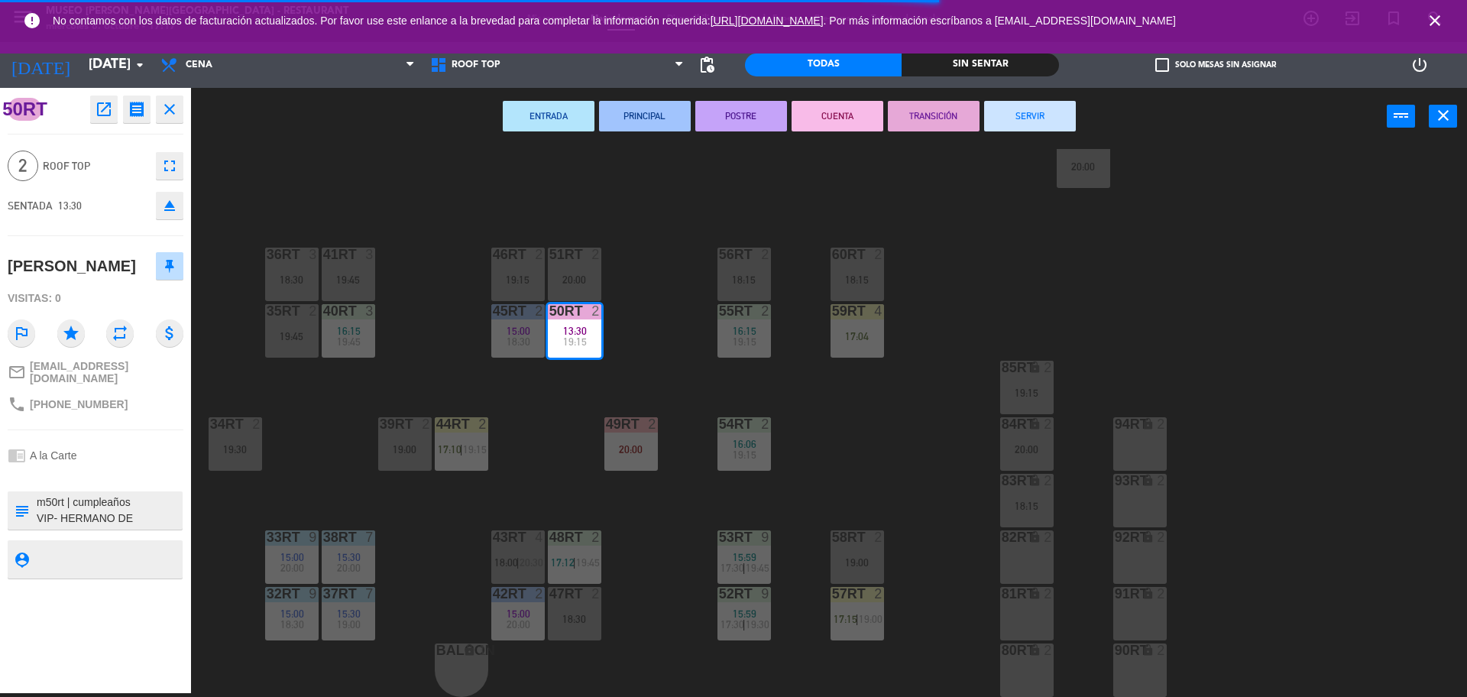
click at [1031, 115] on button "SERVIR" at bounding box center [1030, 116] width 92 height 31
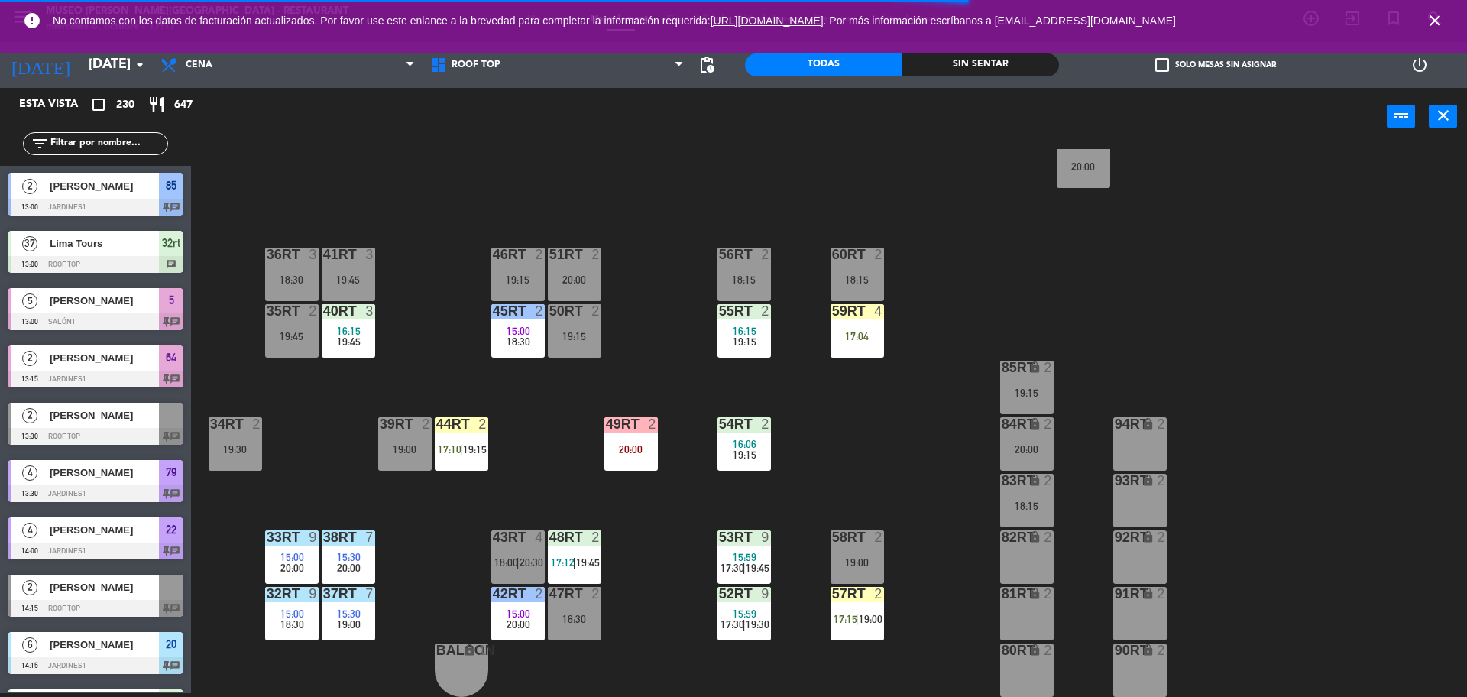
click at [1013, 240] on div "18RT 4 16:15 17:00 | 19:45 16RT 5 16:15 18:00 | 20:30 28RT 2 19:45 80RR lock 2 …" at bounding box center [837, 423] width 1262 height 548
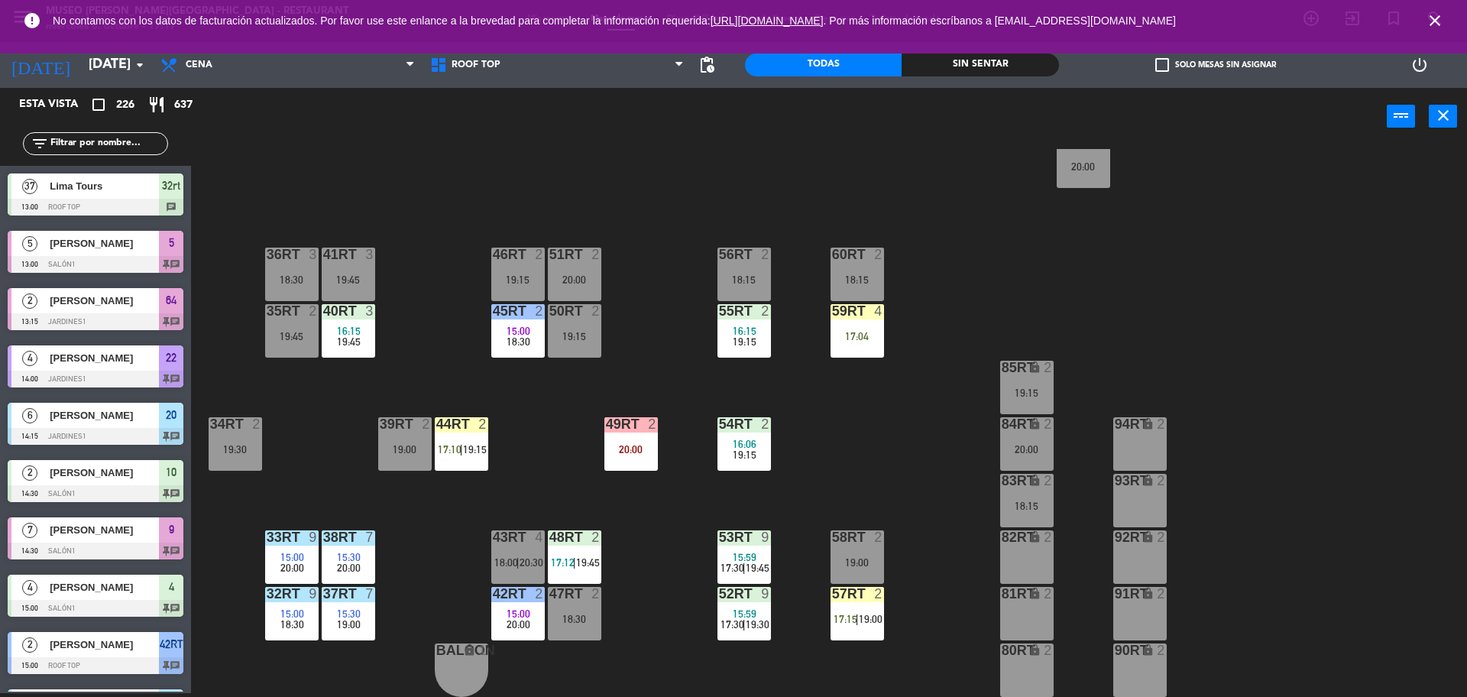
click at [929, 478] on div "18RT 4 16:15 17:00 | 19:45 16RT 5 16:15 18:00 | 20:30 28RT 2 19:45 80RR lock 2 …" at bounding box center [837, 423] width 1262 height 548
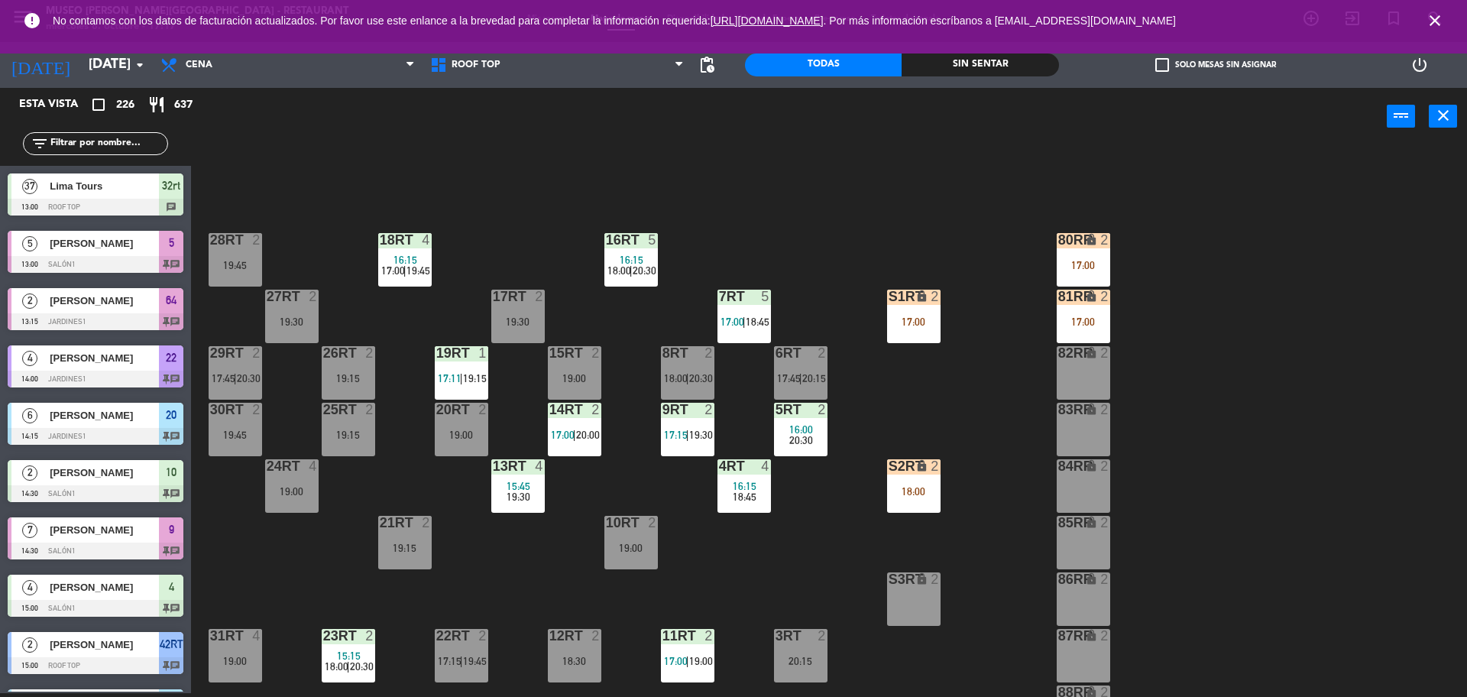
click at [917, 332] on div "S1RT lock 2 17:00" at bounding box center [913, 316] width 53 height 53
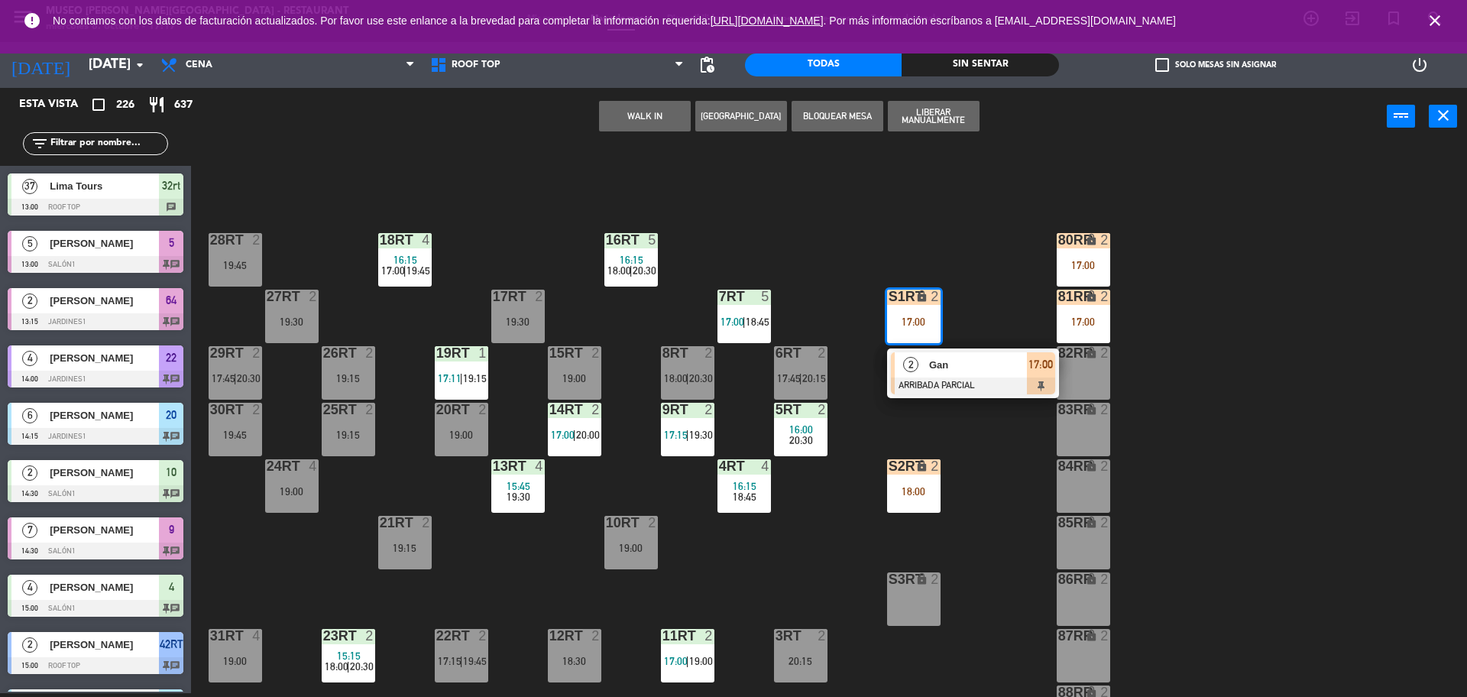
click at [996, 382] on div at bounding box center [973, 386] width 164 height 17
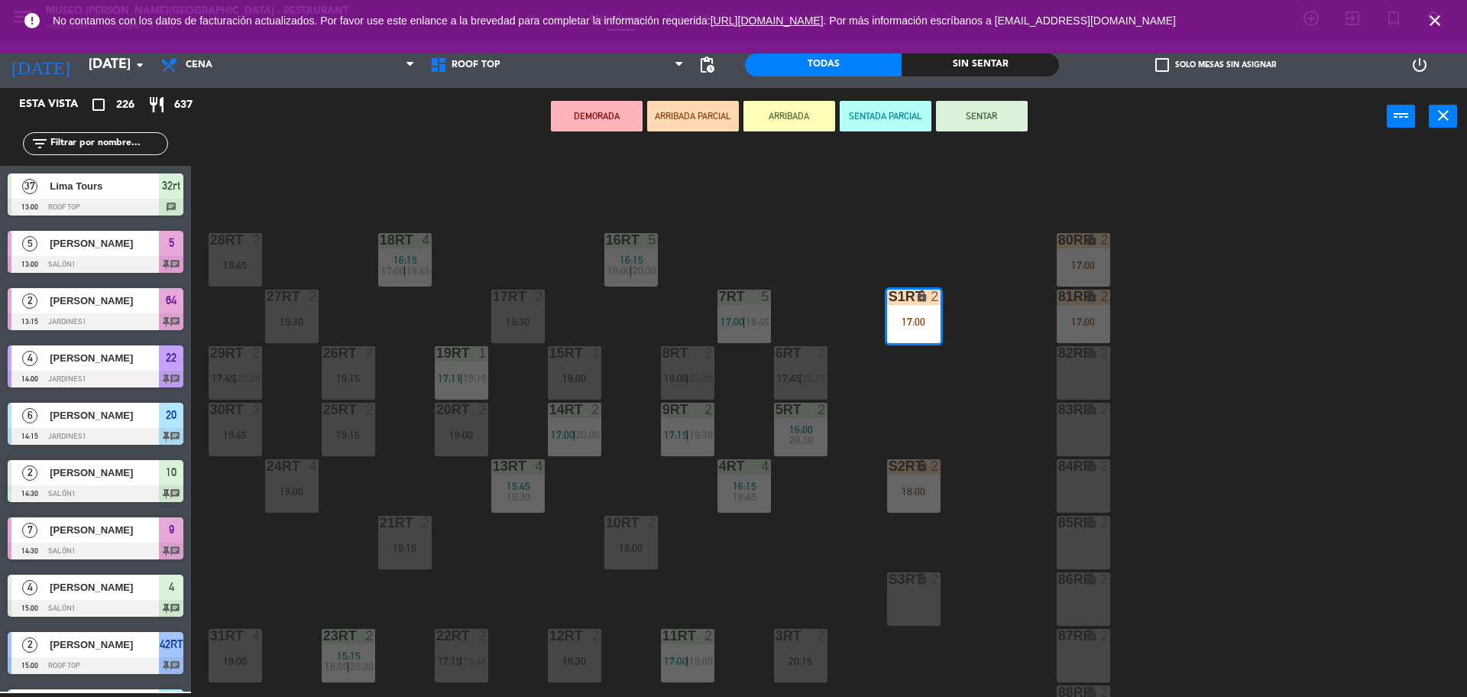
click at [987, 429] on div "18RT 4 16:15 17:00 | 19:45 16RT 5 16:15 18:00 | 20:30 28RT 2 19:45 80RR lock 2 …" at bounding box center [837, 423] width 1262 height 548
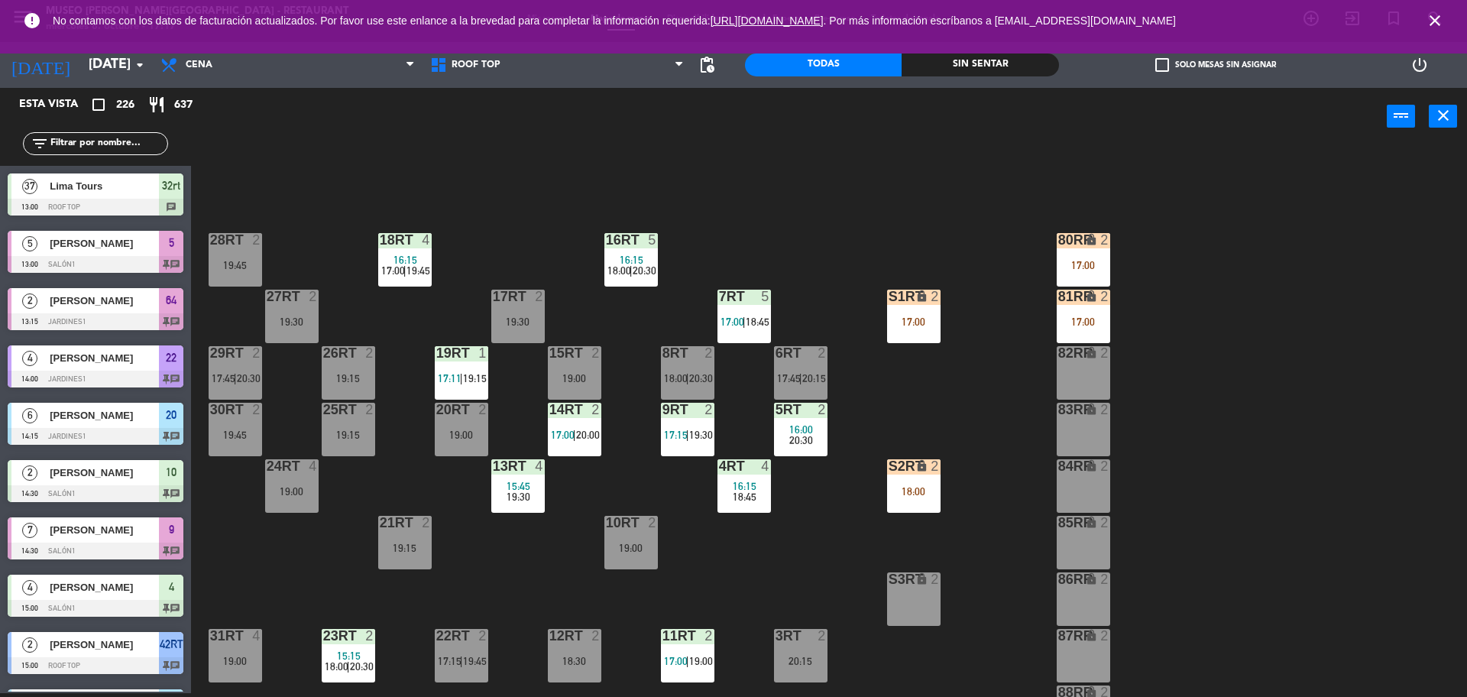
scroll to position [4368, 0]
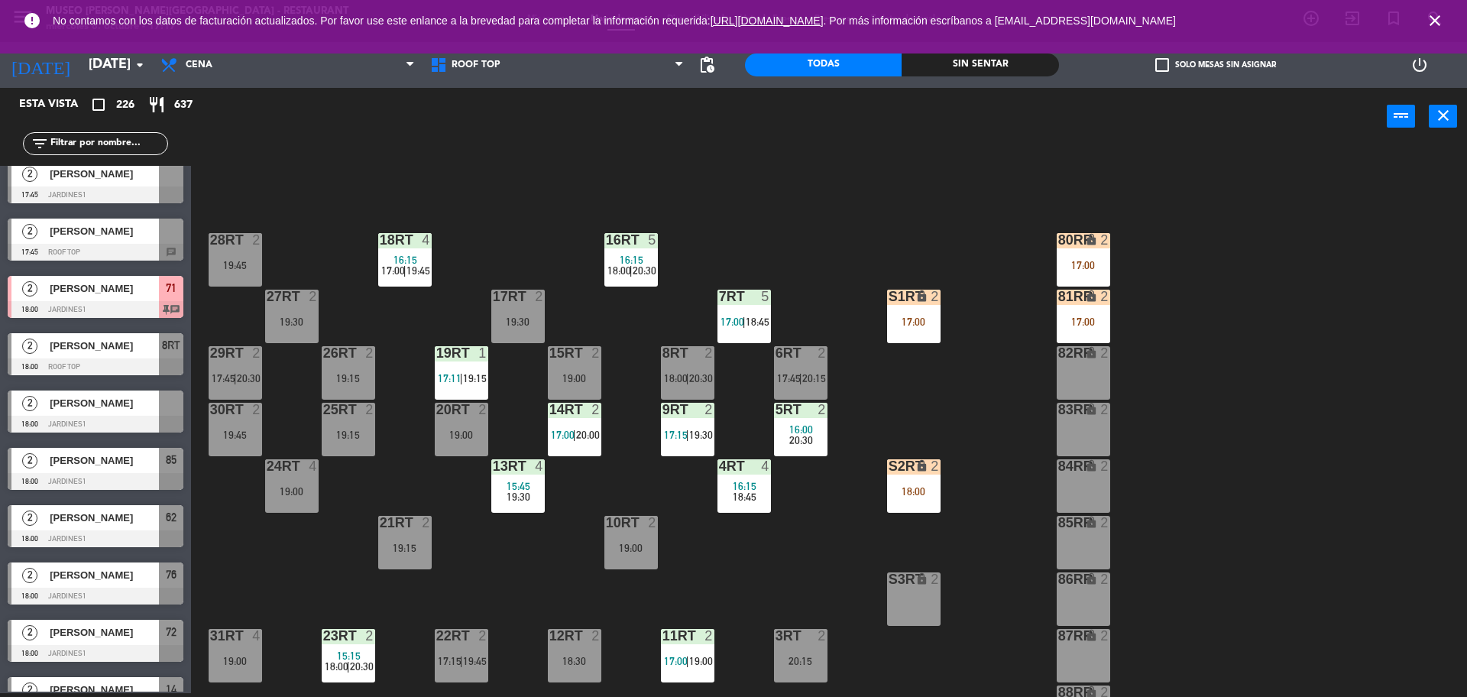
click at [900, 336] on div "S1RT lock 2 17:00" at bounding box center [913, 316] width 53 height 53
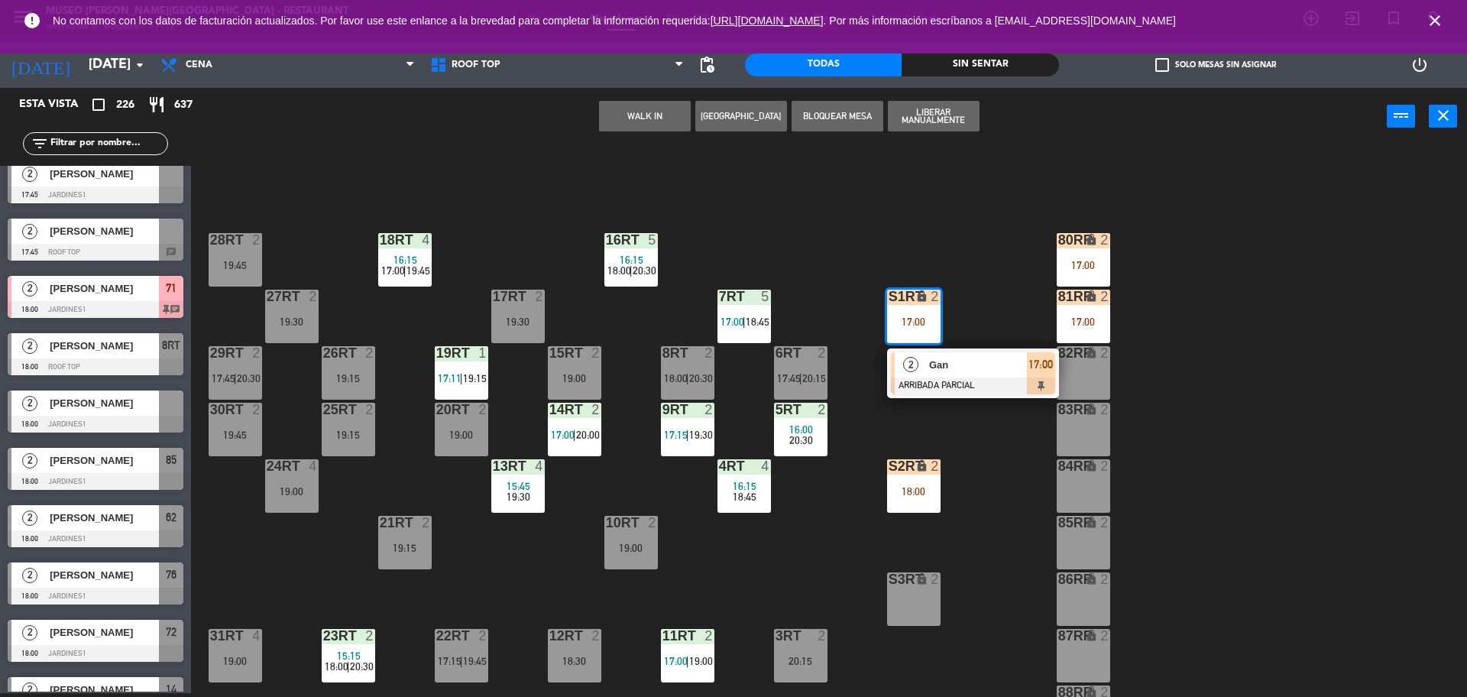
click at [909, 376] on div "2" at bounding box center [911, 364] width 33 height 25
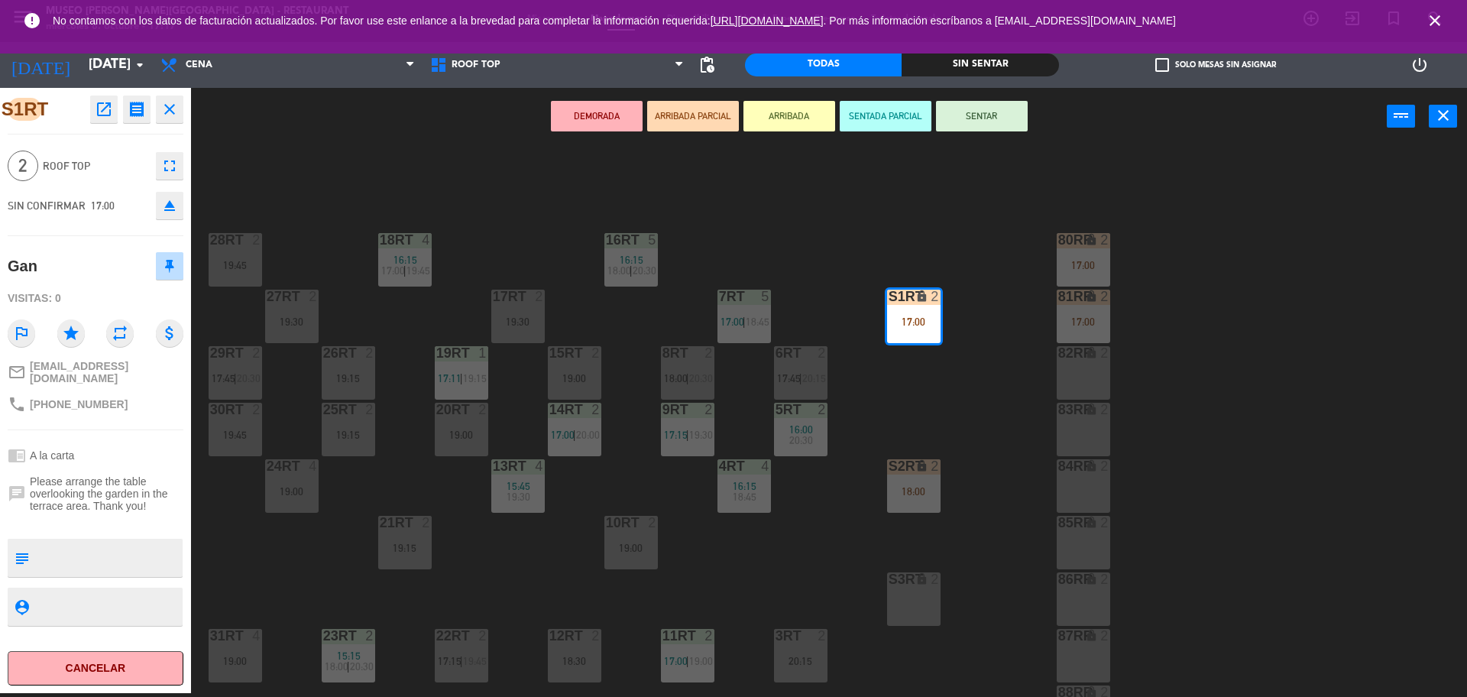
scroll to position [608, 0]
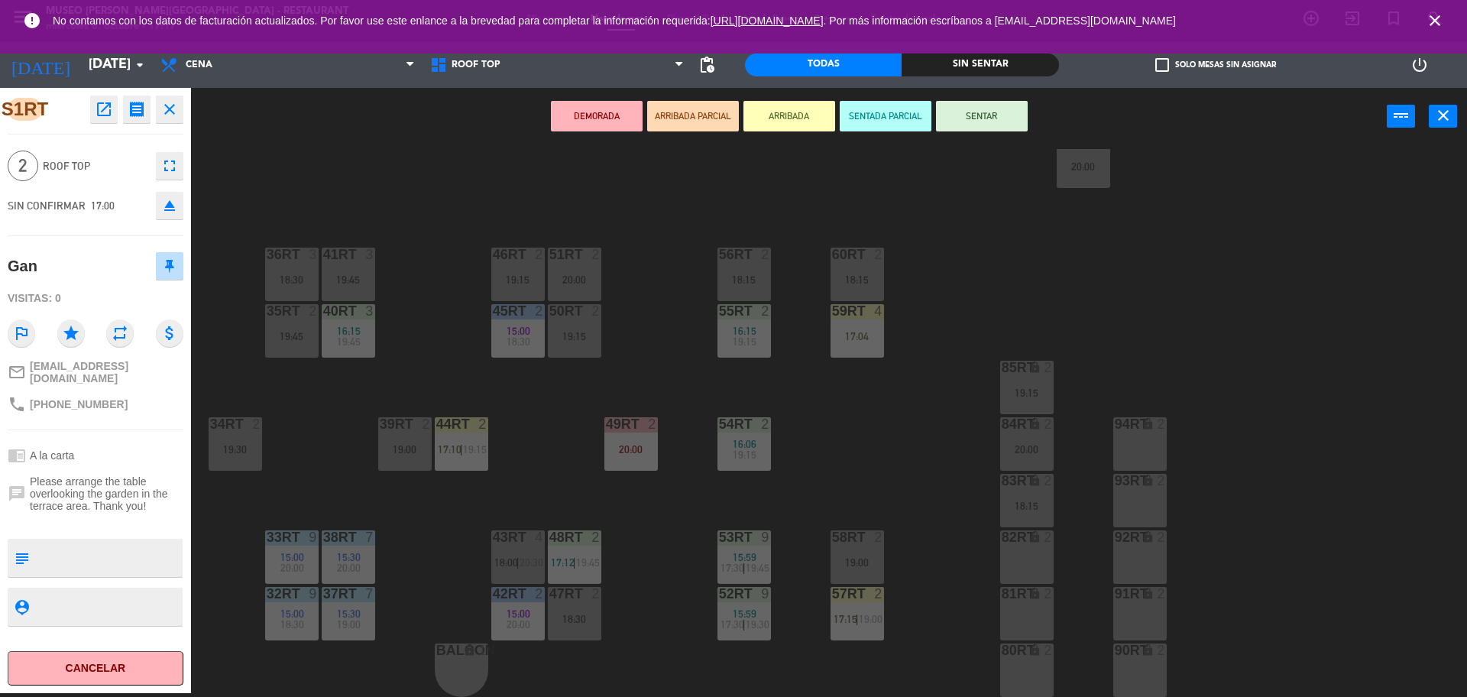
click at [520, 439] on div "18RT 4 16:15 17:00 | 19:45 16RT 5 16:15 18:00 | 20:30 28RT 2 19:45 80RR lock 2 …" at bounding box center [837, 423] width 1262 height 548
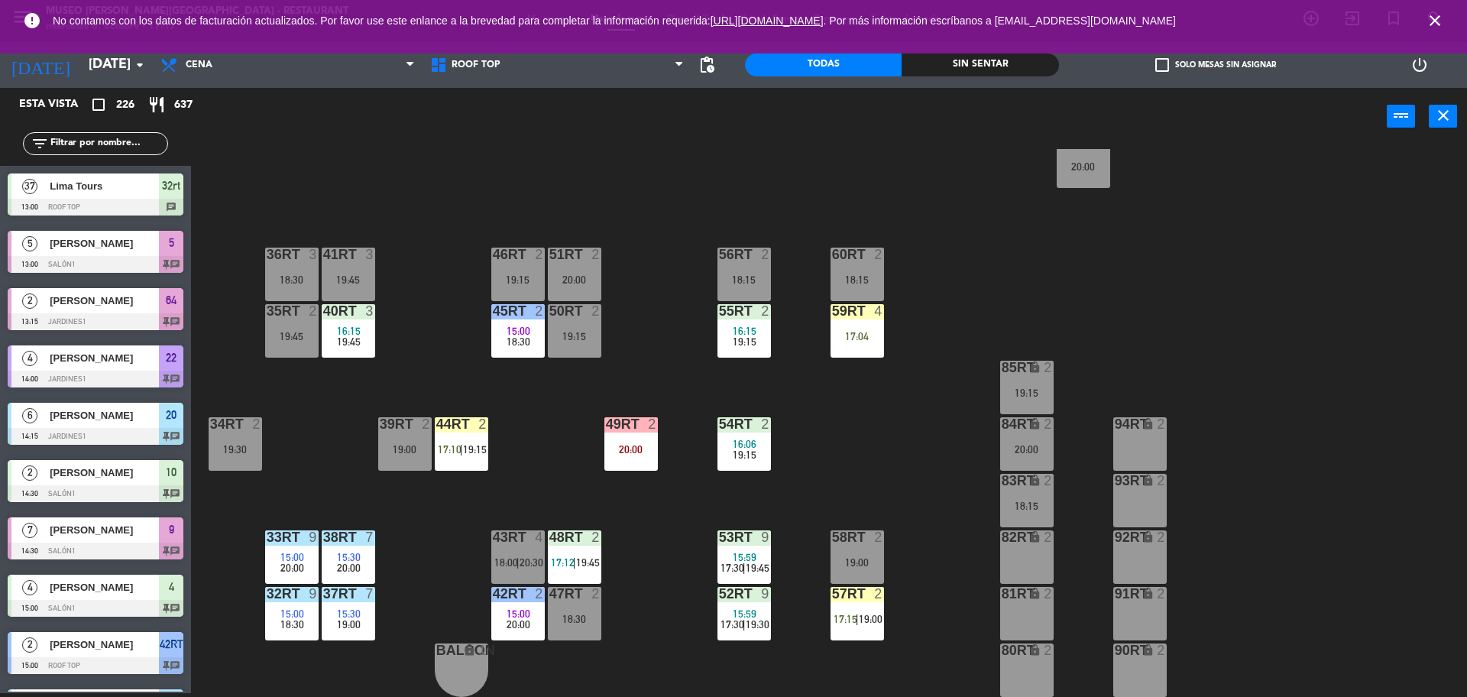
scroll to position [4368, 0]
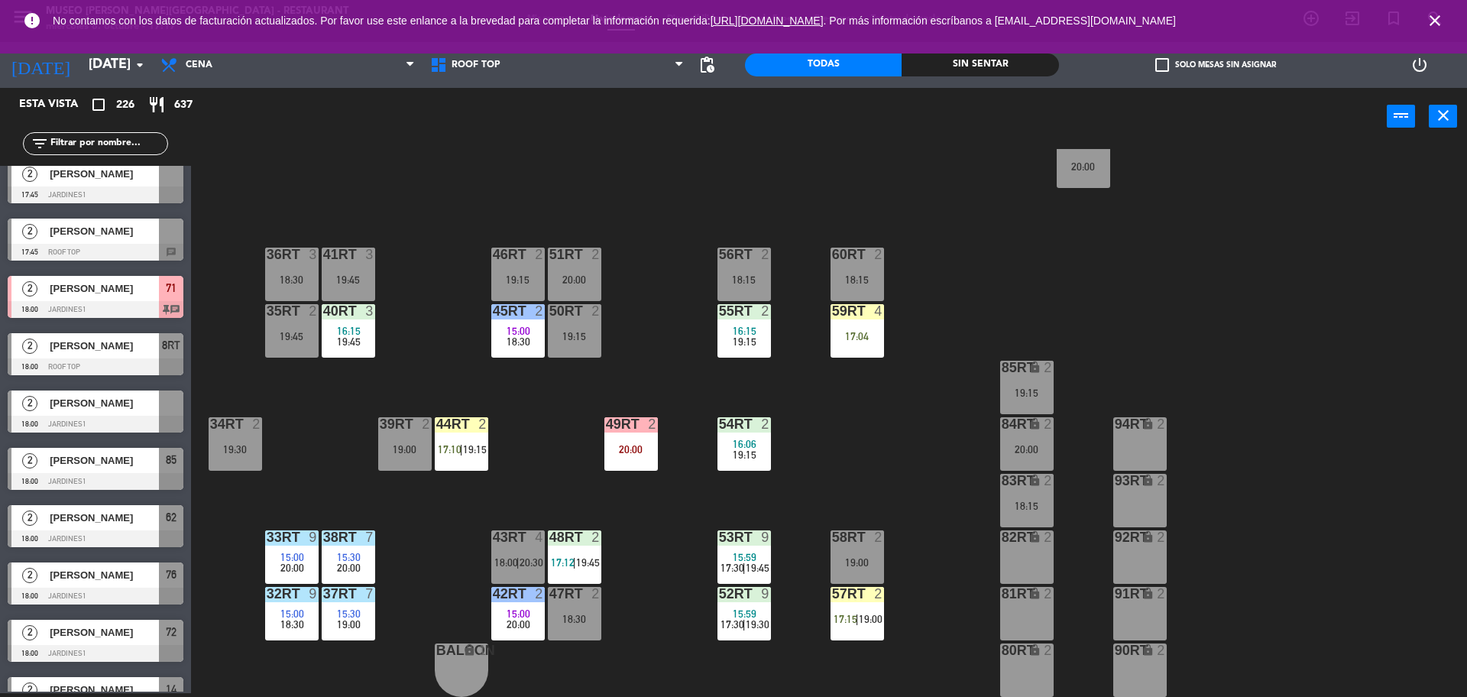
click at [443, 450] on span "17:10" at bounding box center [450, 449] width 24 height 12
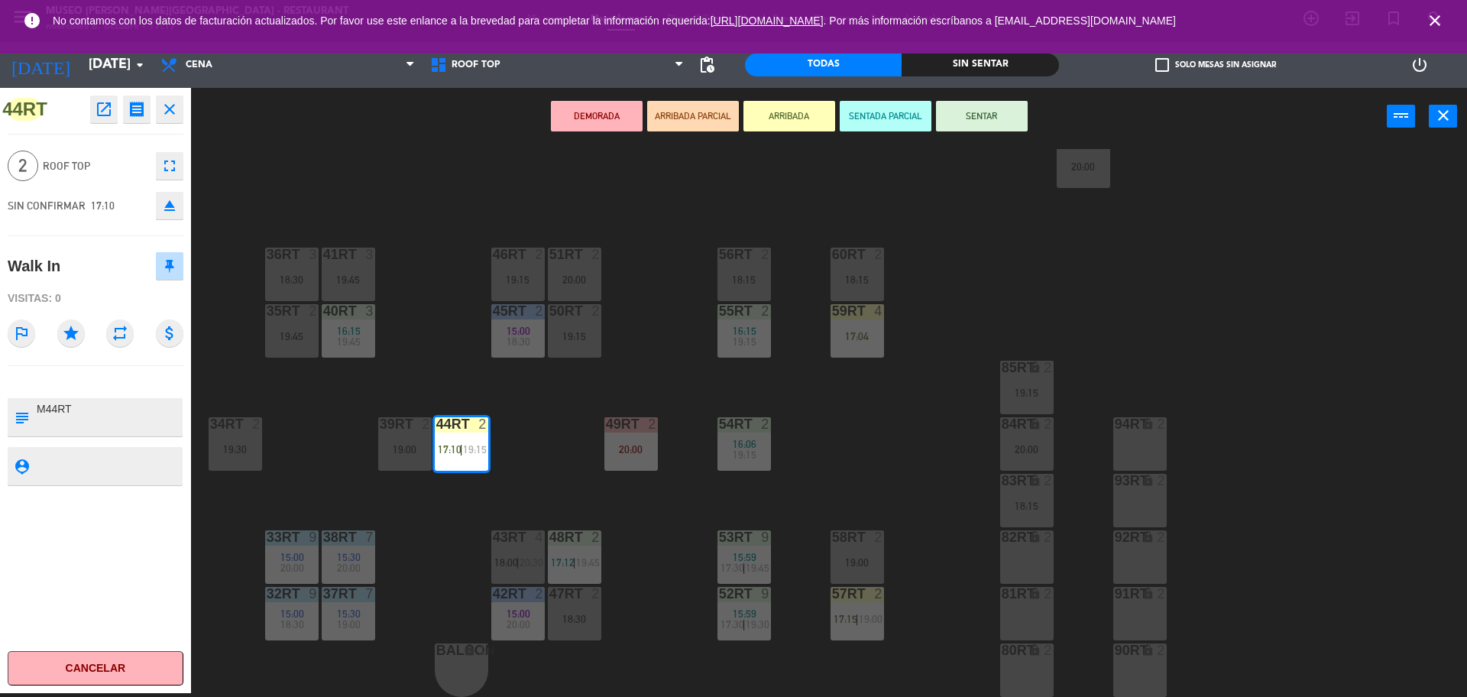
click at [1018, 119] on button "SENTAR" at bounding box center [982, 116] width 92 height 31
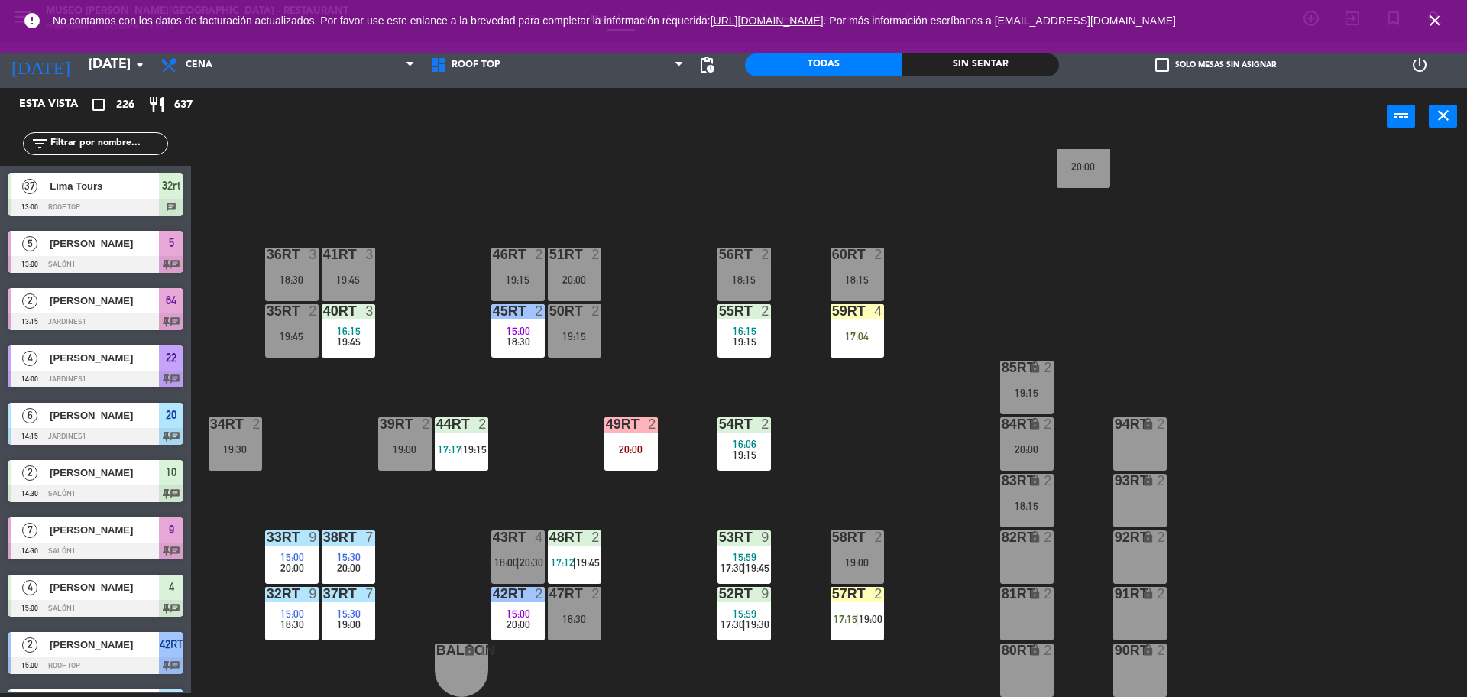
scroll to position [4, 0]
click at [452, 454] on span "17:17" at bounding box center [450, 449] width 24 height 12
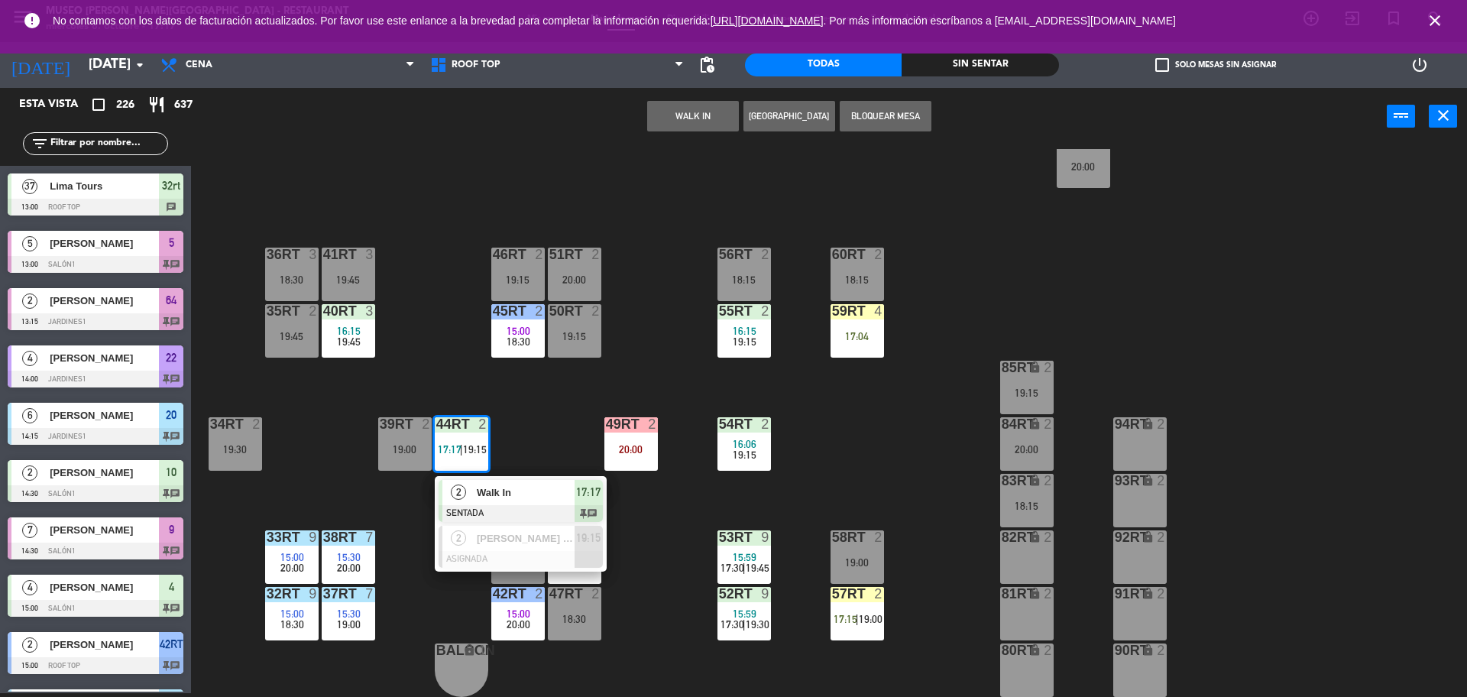
click at [491, 500] on span "Walk In" at bounding box center [526, 493] width 98 height 16
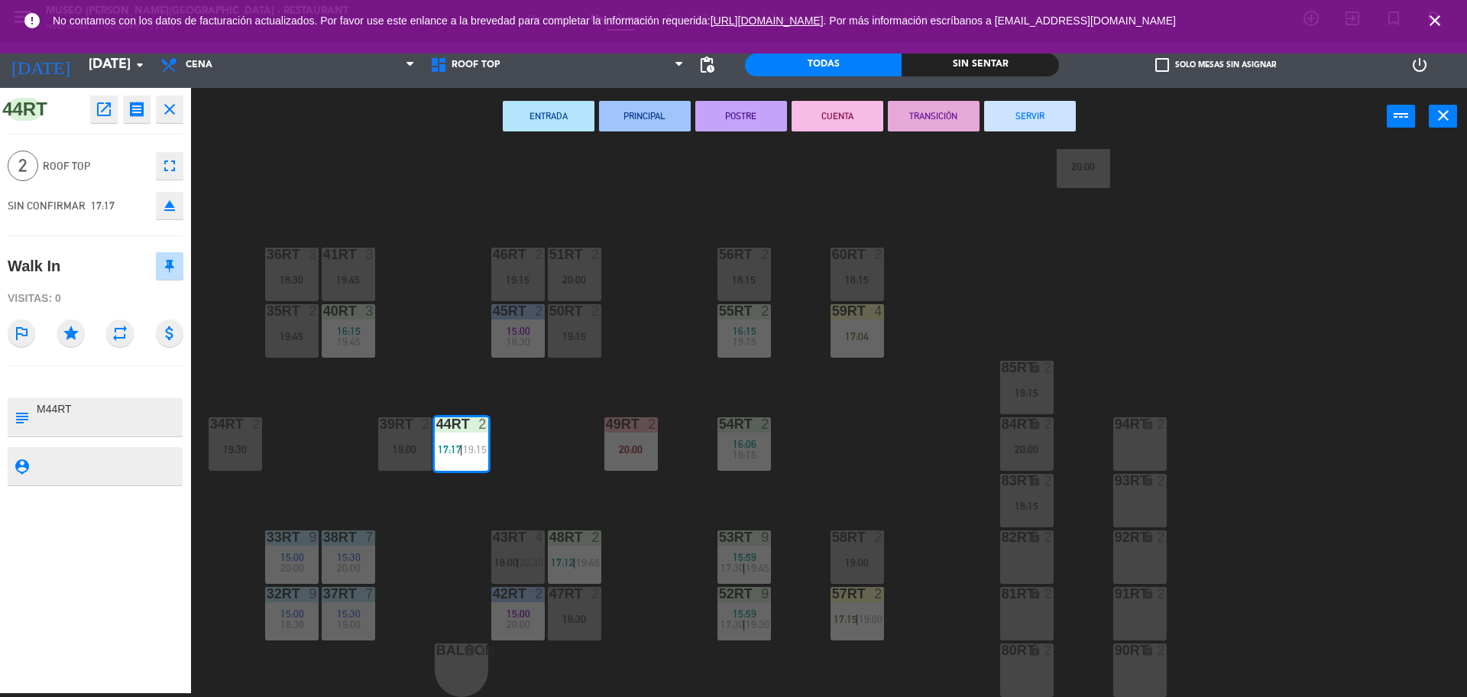
click at [1038, 115] on button "SERVIR" at bounding box center [1030, 116] width 92 height 31
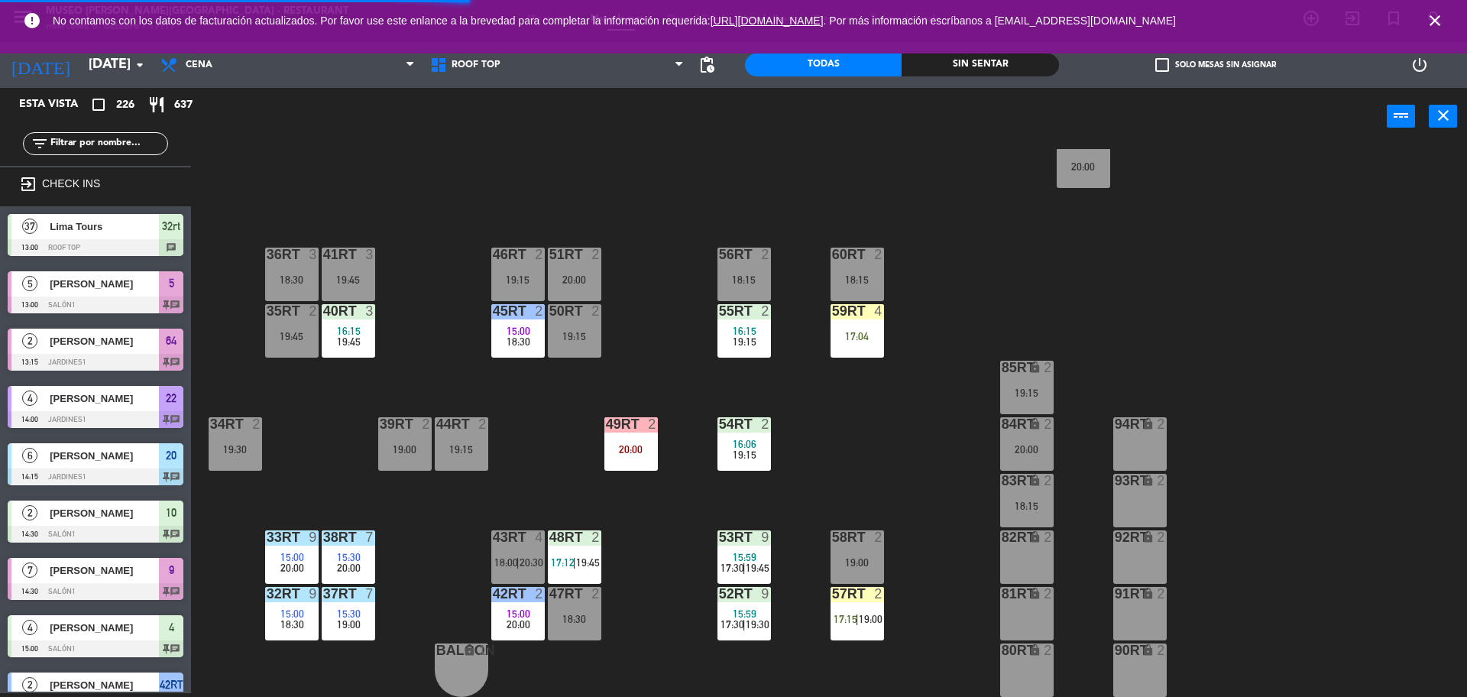
click at [131, 143] on input "text" at bounding box center [108, 143] width 118 height 17
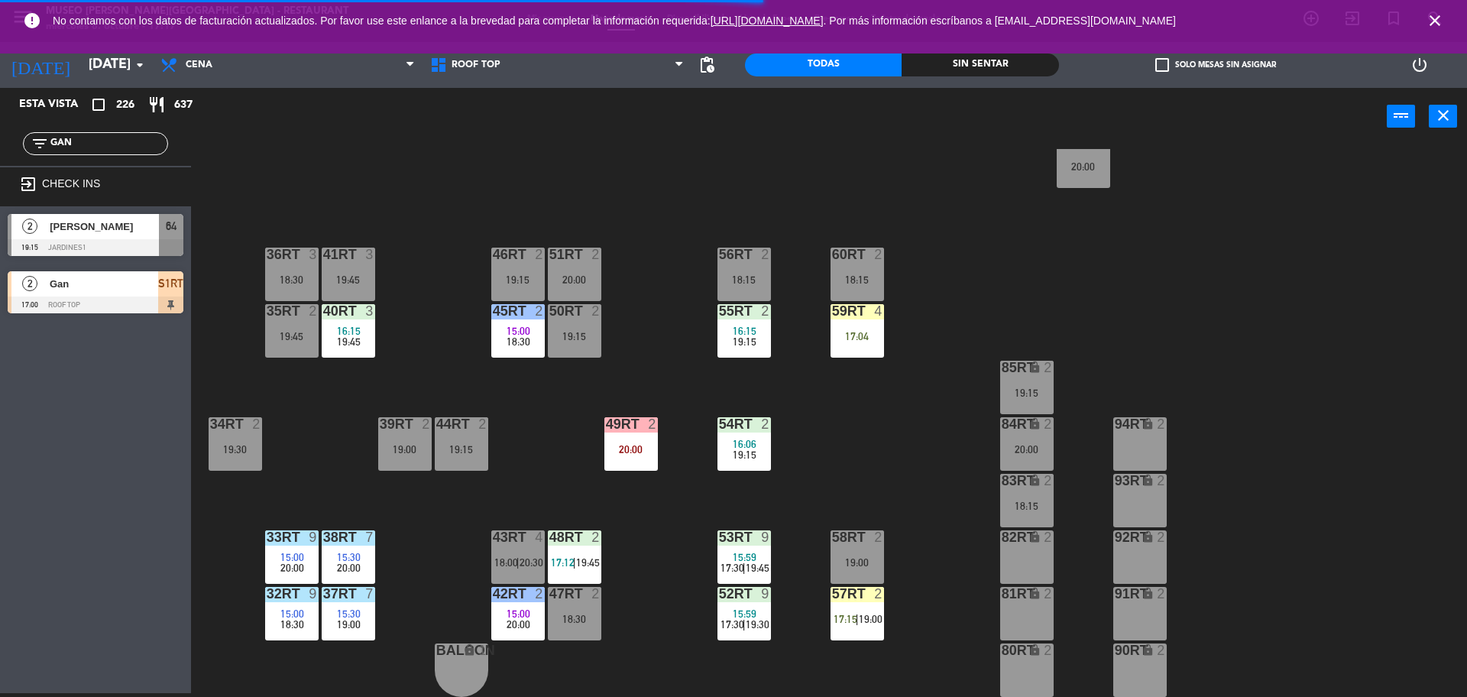
type input "GAN"
click at [139, 301] on div at bounding box center [96, 305] width 176 height 17
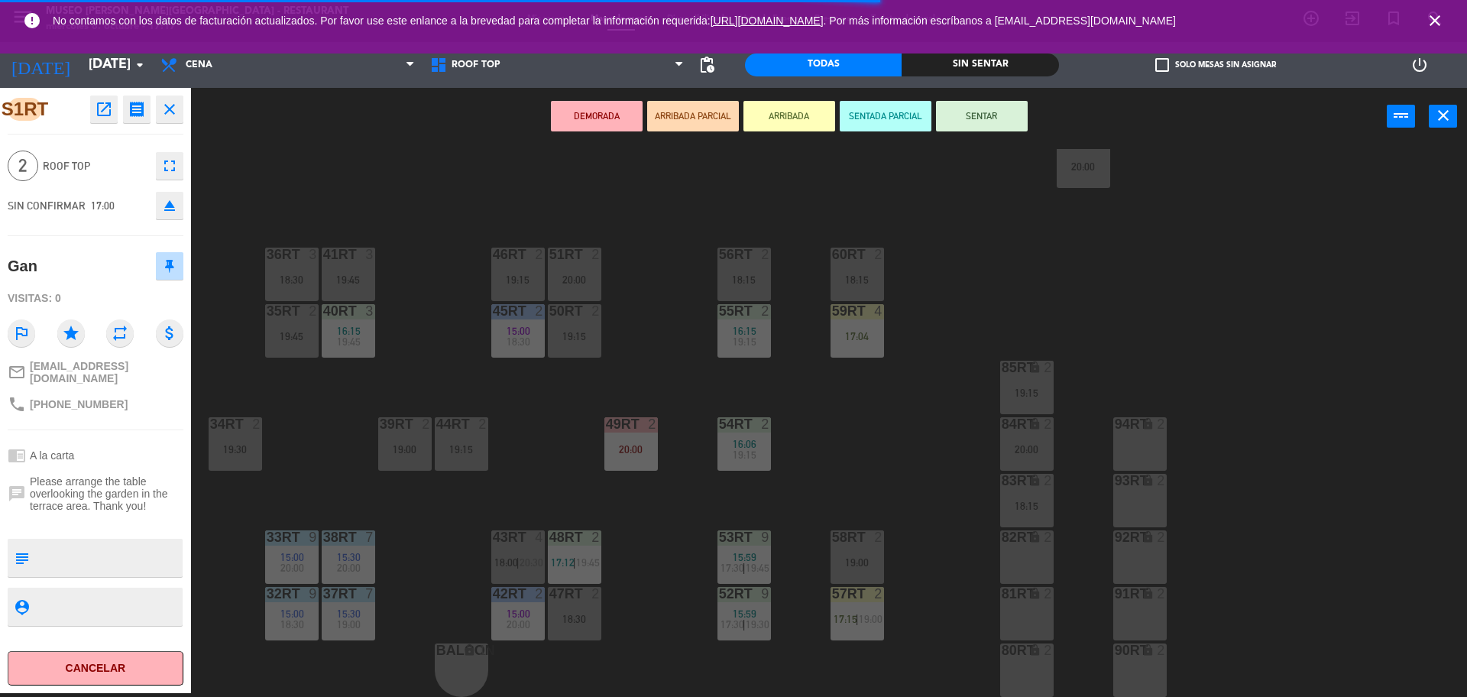
click at [471, 439] on div "44RT 2 19:15" at bounding box center [461, 443] width 53 height 53
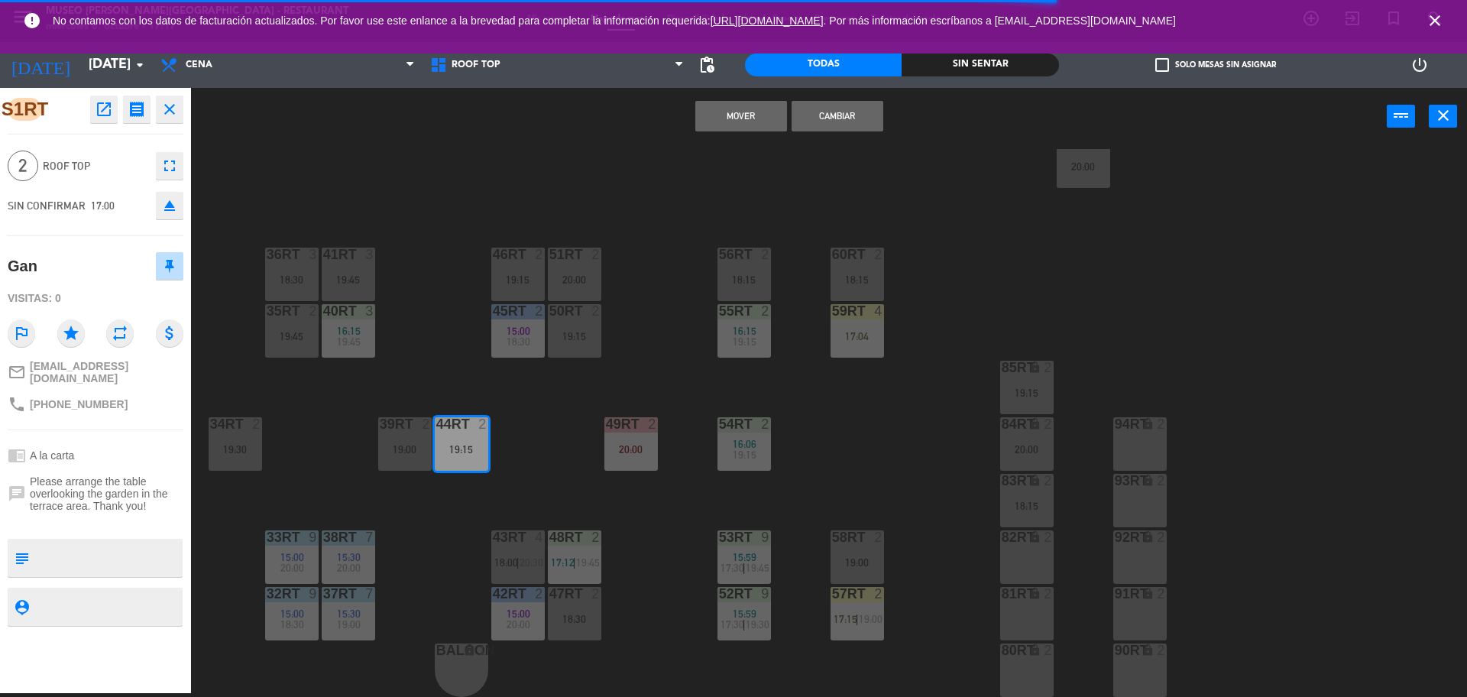
click at [866, 109] on button "Cambiar" at bounding box center [838, 116] width 92 height 31
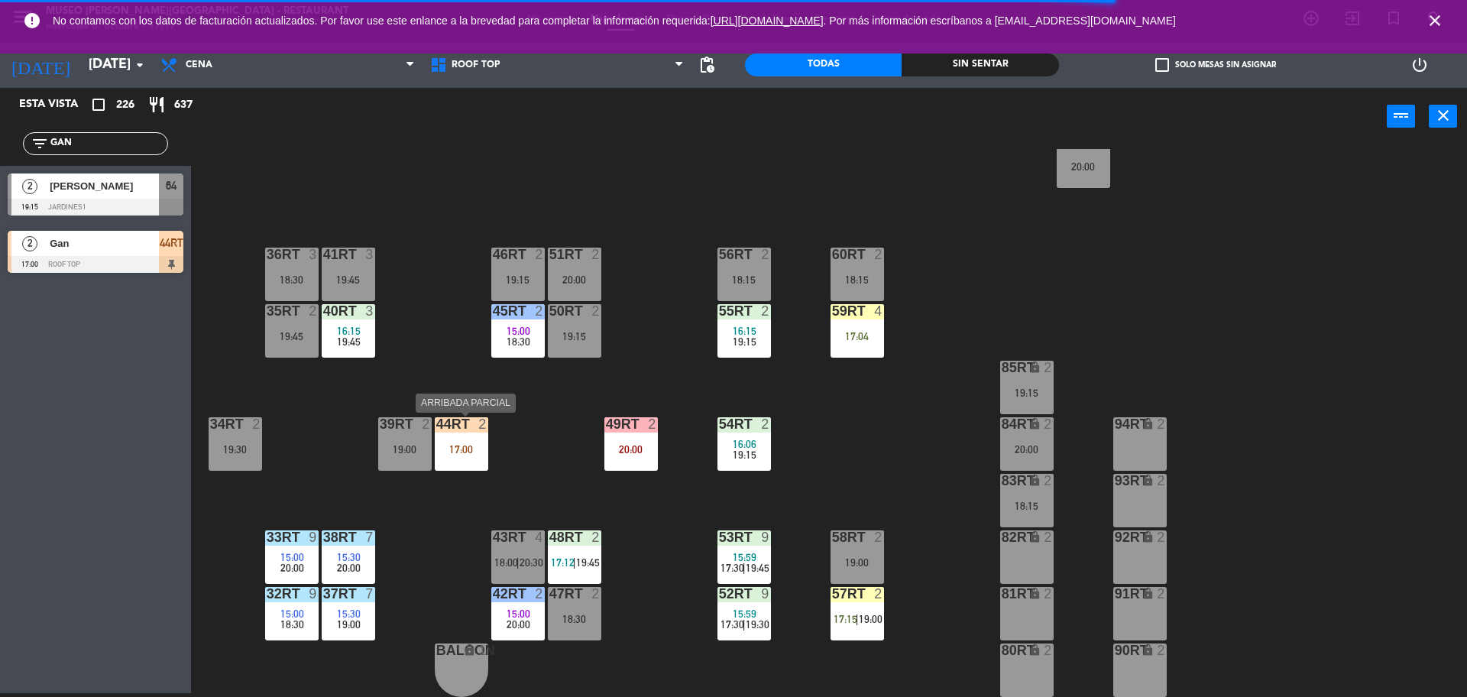
click at [475, 454] on div "17:00" at bounding box center [461, 449] width 53 height 11
click at [481, 471] on div "44RT 2 17:00" at bounding box center [461, 443] width 53 height 53
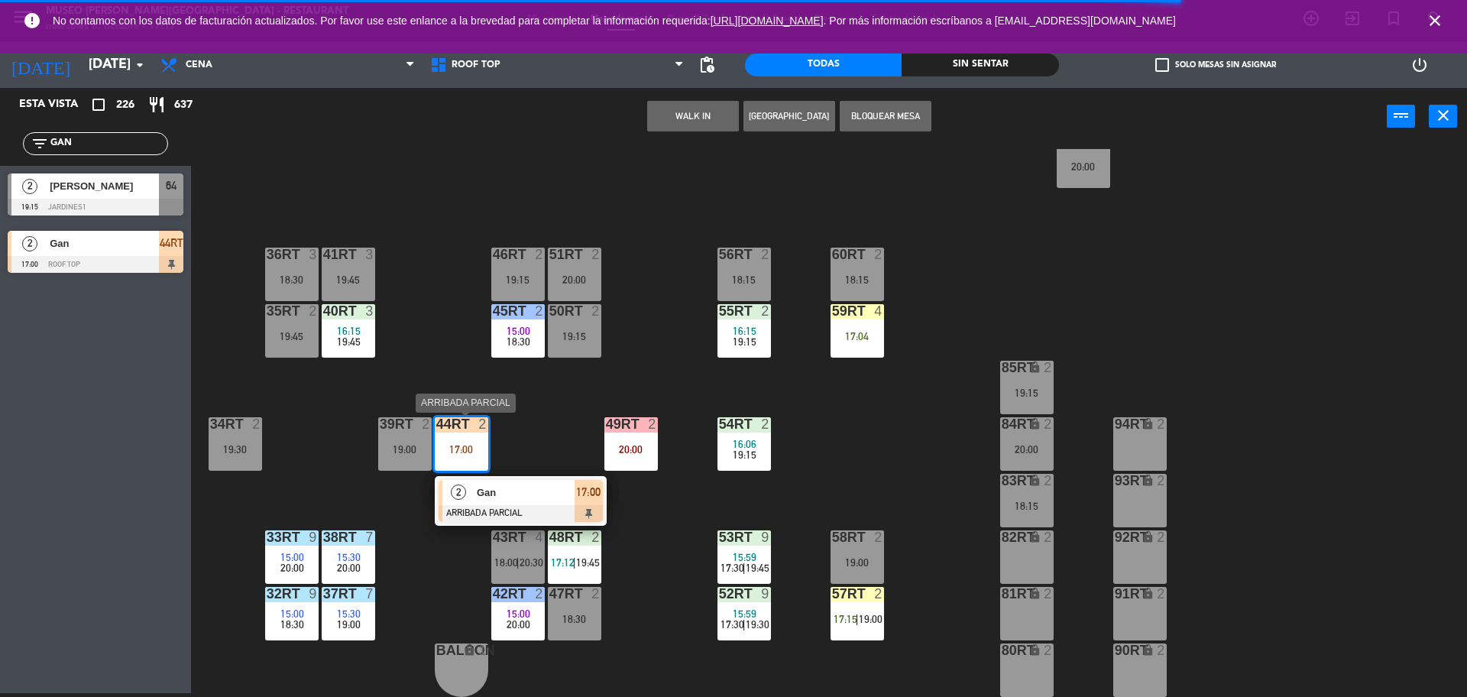
click at [477, 496] on span "Gan" at bounding box center [526, 493] width 98 height 16
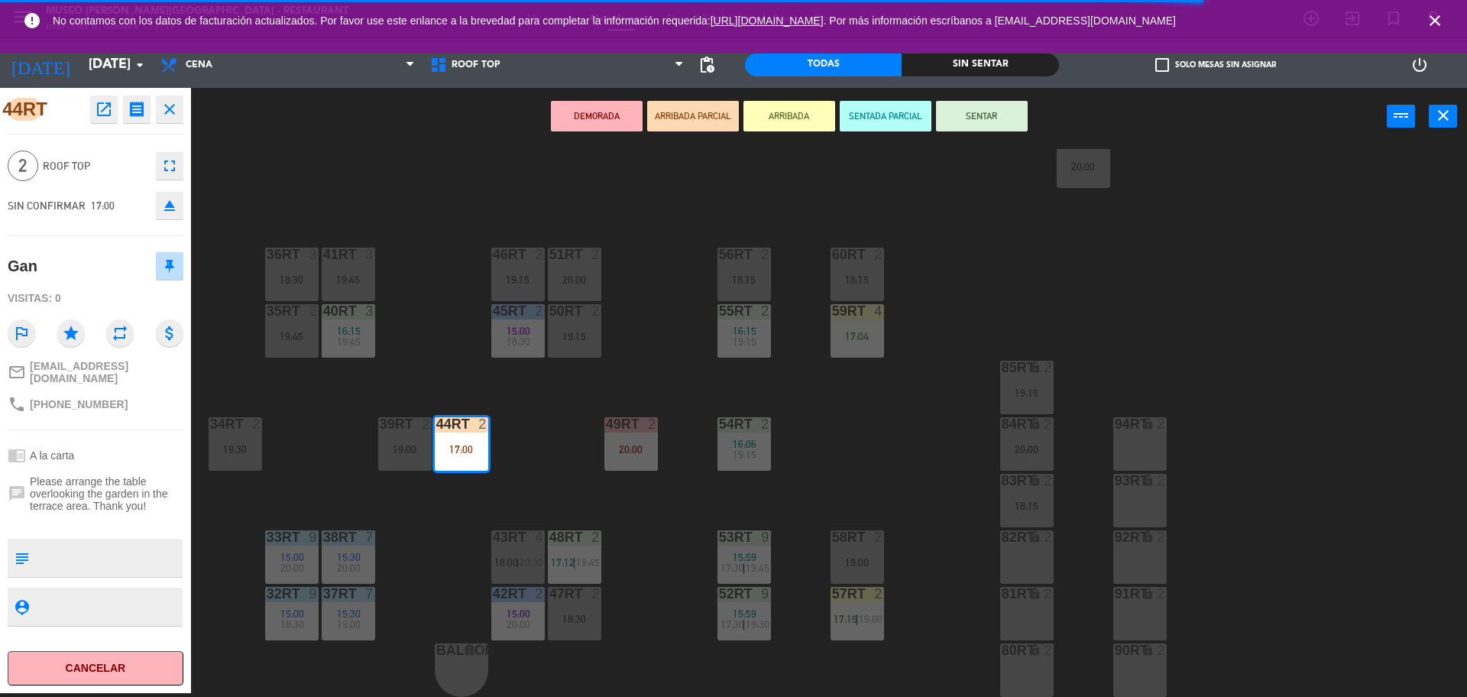
click at [135, 545] on textarea at bounding box center [108, 558] width 146 height 32
type textarea "M44RT"
click at [93, 219] on div "SIN CONFIRMAR 17:00 eject" at bounding box center [96, 205] width 176 height 38
click at [984, 120] on button "SENTAR" at bounding box center [982, 116] width 92 height 31
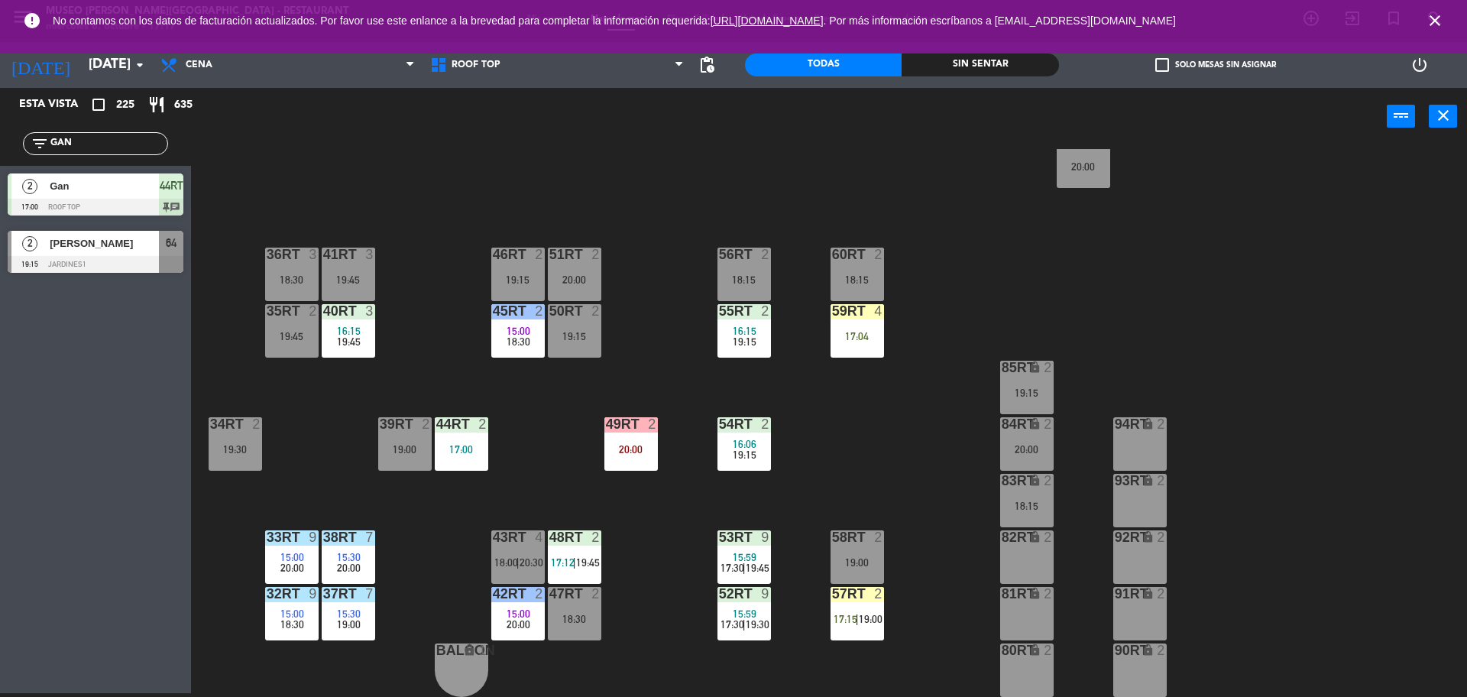
click at [629, 345] on div "18RT 4 16:15 17:00 | 19:45 16RT 5 16:15 18:00 | 20:30 28RT 2 19:45 80RR lock 2 …" at bounding box center [837, 423] width 1262 height 548
click at [890, 337] on div "18RT 4 16:15 17:00 | 19:45 16RT 5 16:15 18:00 | 20:30 28RT 2 19:45 80RR lock 2 …" at bounding box center [837, 423] width 1262 height 548
click at [867, 347] on div "59RT 4 17:04" at bounding box center [857, 330] width 53 height 53
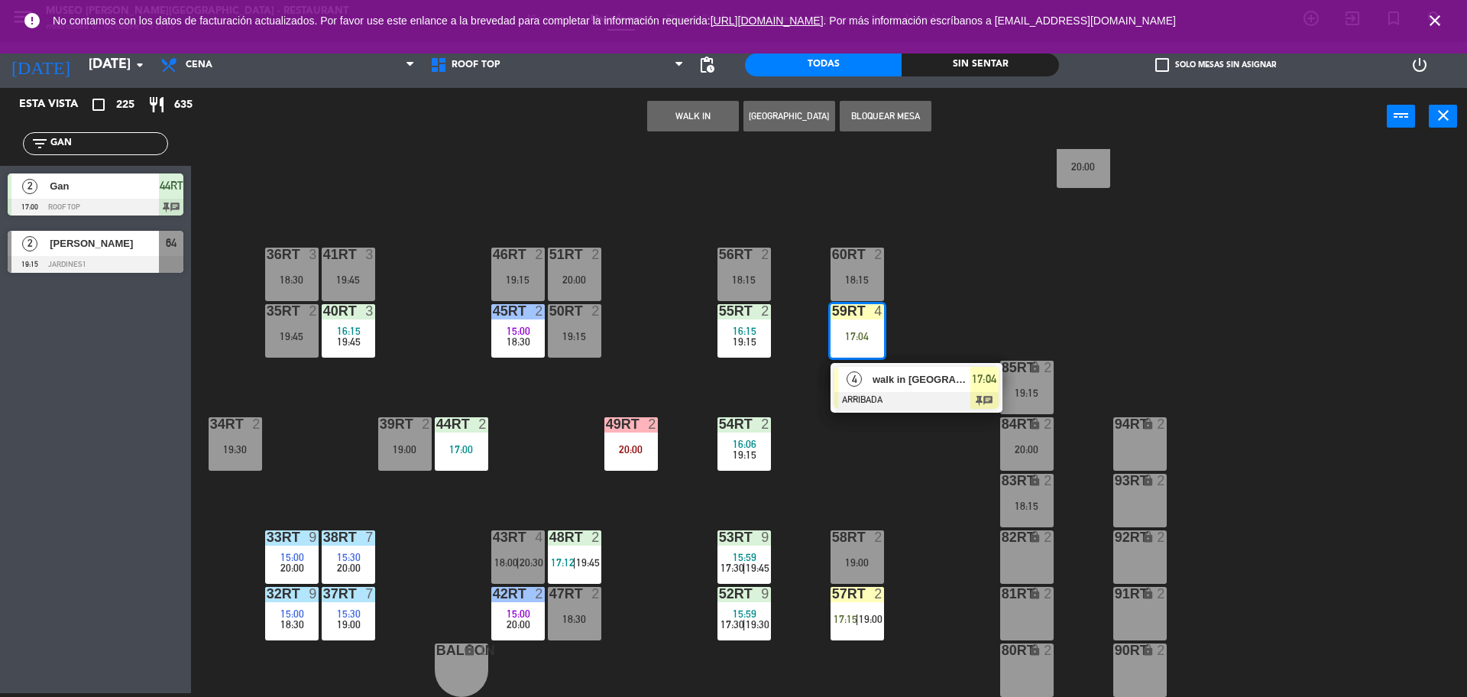
click at [875, 374] on span "walk in [GEOGRAPHIC_DATA]" at bounding box center [922, 379] width 98 height 16
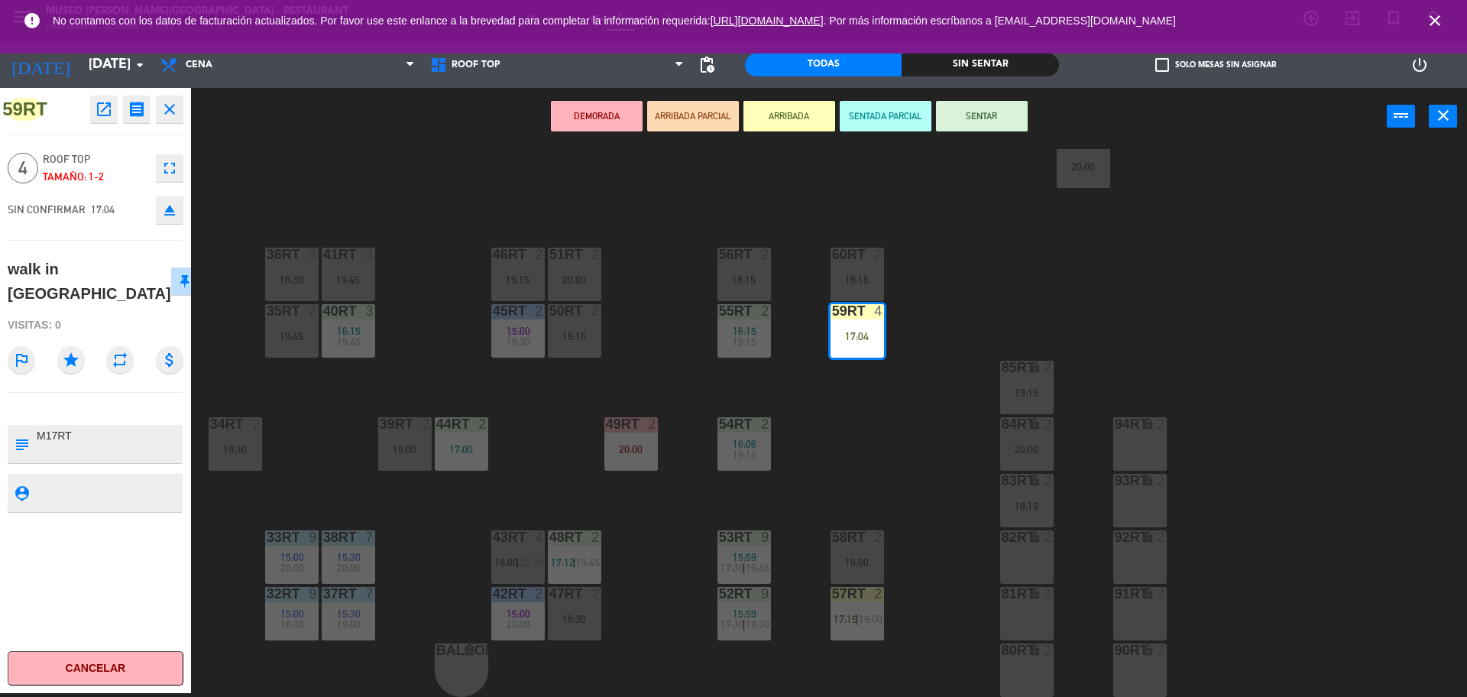
drag, startPoint x: 129, startPoint y: 436, endPoint x: 0, endPoint y: 402, distance: 133.5
click at [0, 402] on div "59RT open_in_new receipt 5:04 PM mié., 8 oct. 4 personas walk in norka Mesa 59R…" at bounding box center [95, 390] width 191 height 605
type textarea "M59RT"
click at [115, 232] on div "59RT open_in_new receipt 5:04 PM mié., 8 oct. 4 personas walk in norka Mesa 59R…" at bounding box center [95, 390] width 191 height 605
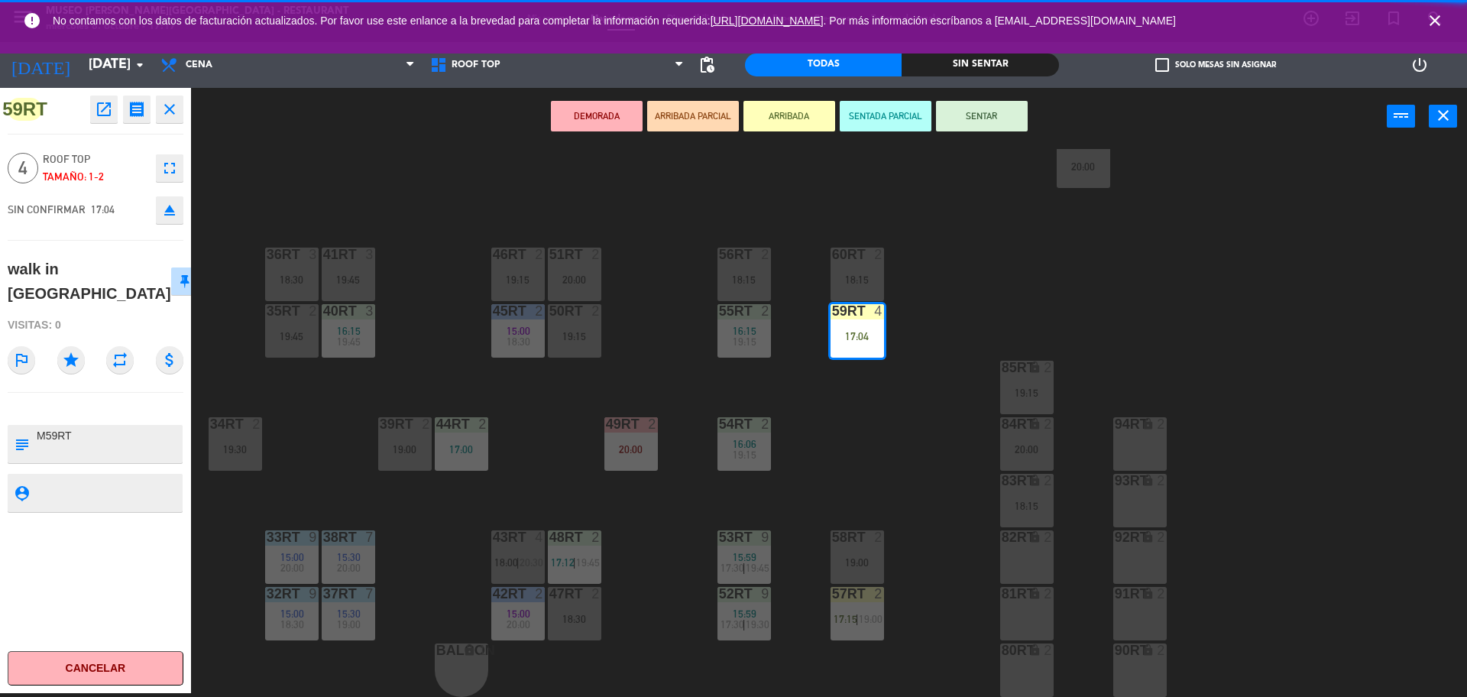
click at [977, 134] on div "DEMORADA ARRIBADA PARCIAL ARRIBADA SENTADA PARCIAL SENTAR power_input close" at bounding box center [789, 117] width 1196 height 58
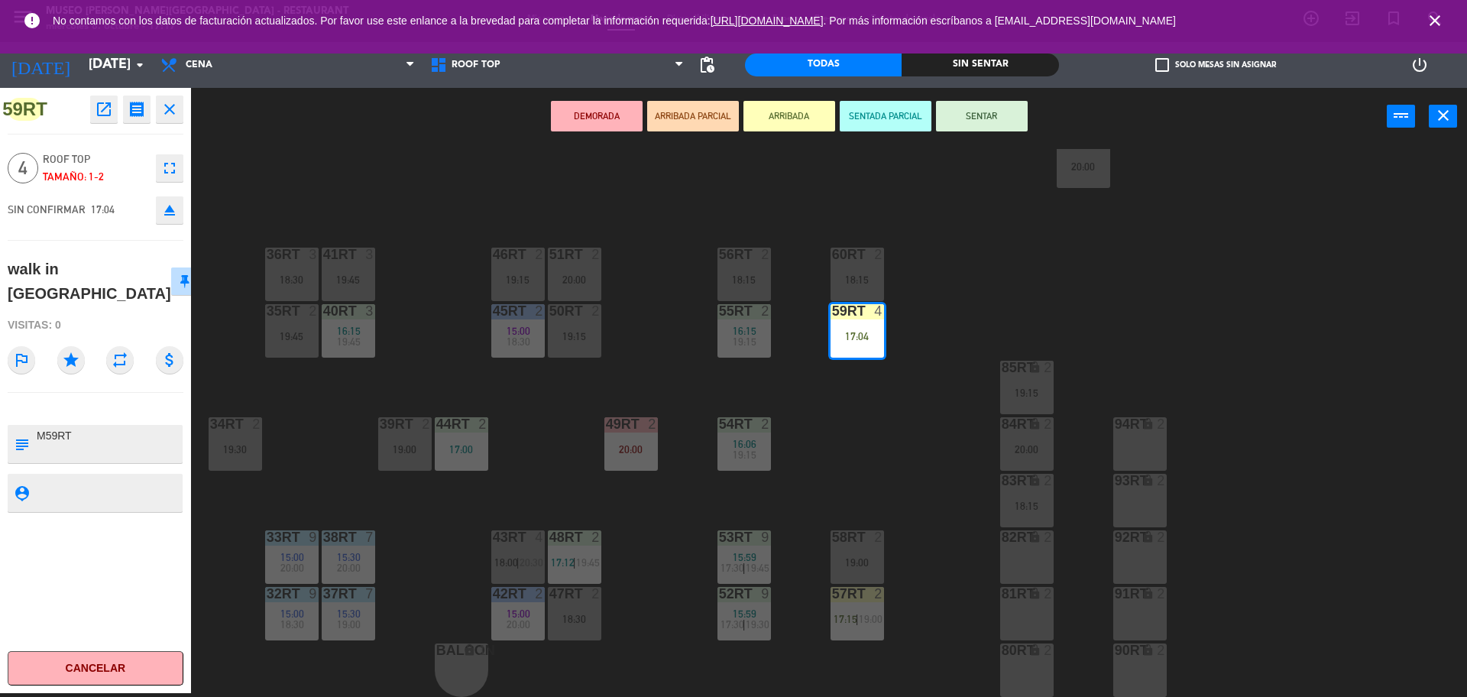
click at [971, 122] on button "SENTAR" at bounding box center [982, 116] width 92 height 31
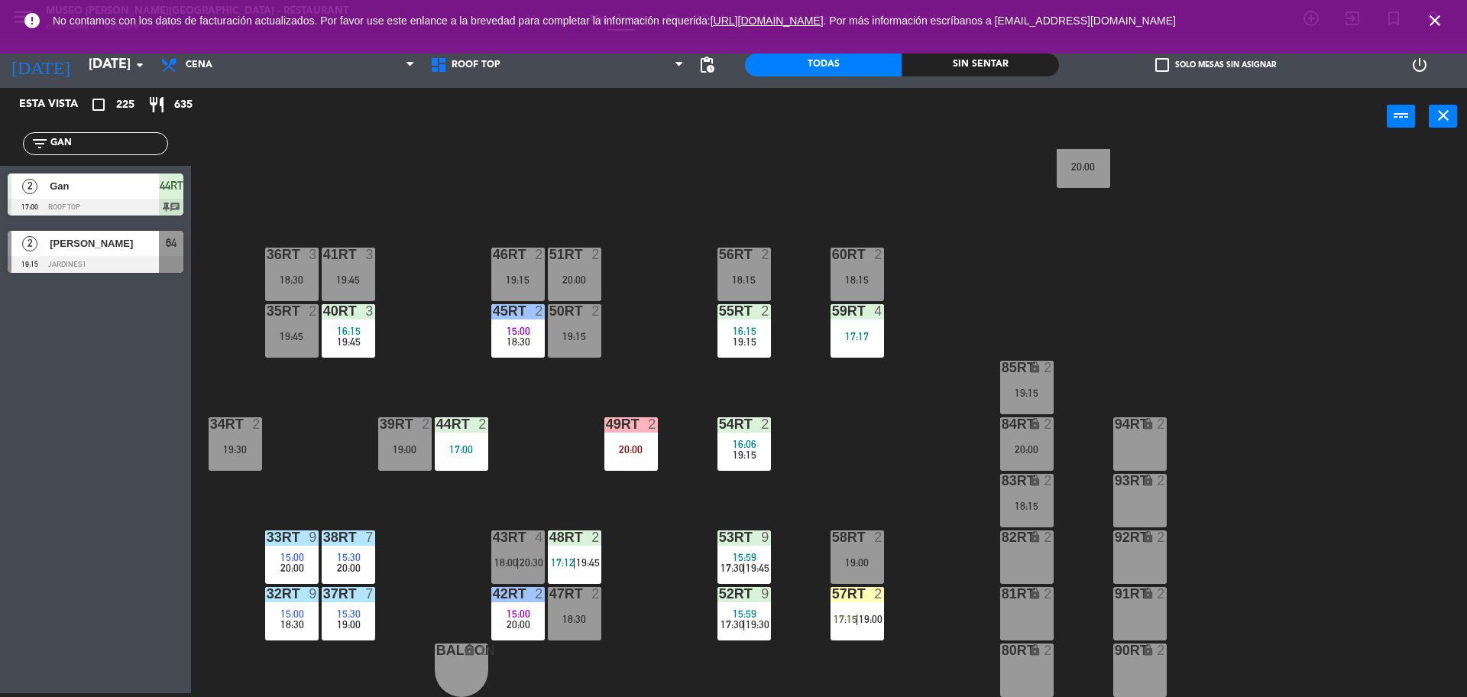
click at [948, 206] on div "18RT 4 16:15 17:00 | 19:45 16RT 5 16:15 18:00 | 20:30 28RT 2 19:45 80RR lock 2 …" at bounding box center [837, 423] width 1262 height 548
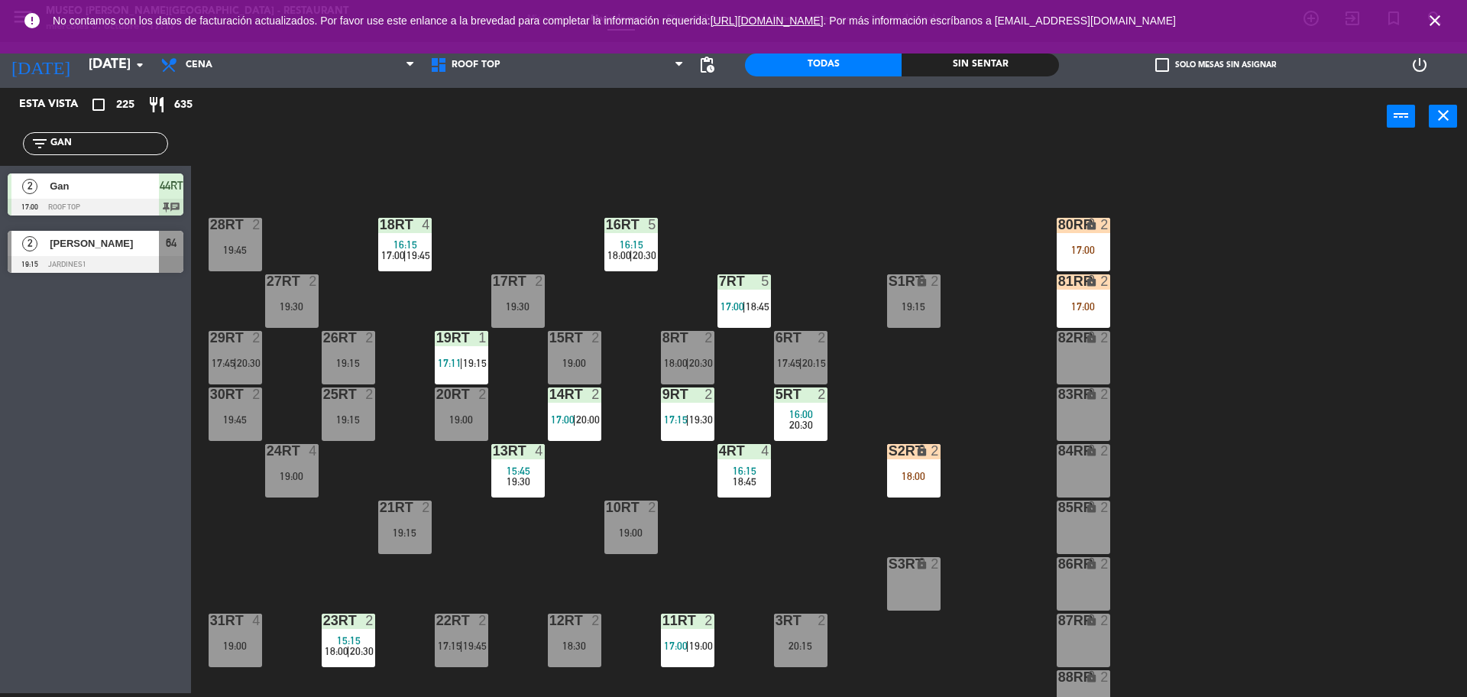
scroll to position [0, 0]
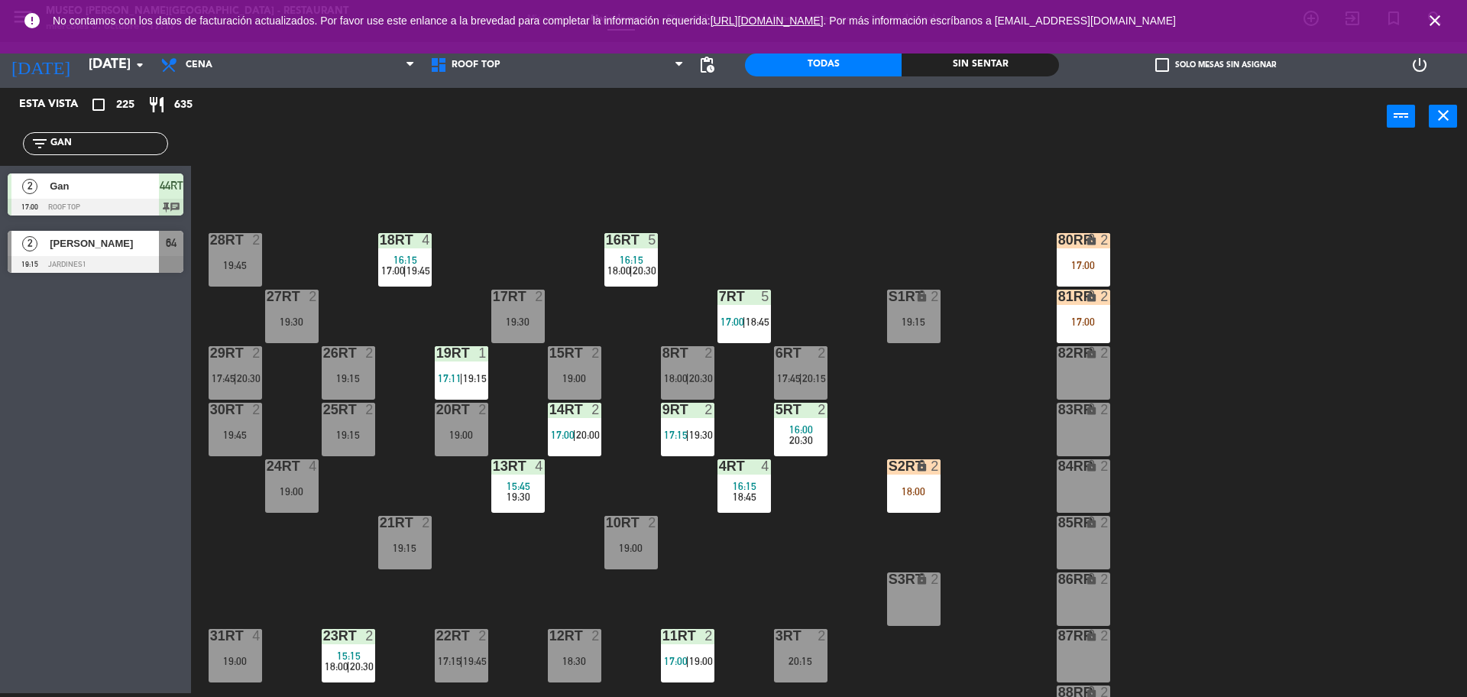
click at [920, 509] on div "S2RT lock 2 18:00" at bounding box center [913, 485] width 53 height 53
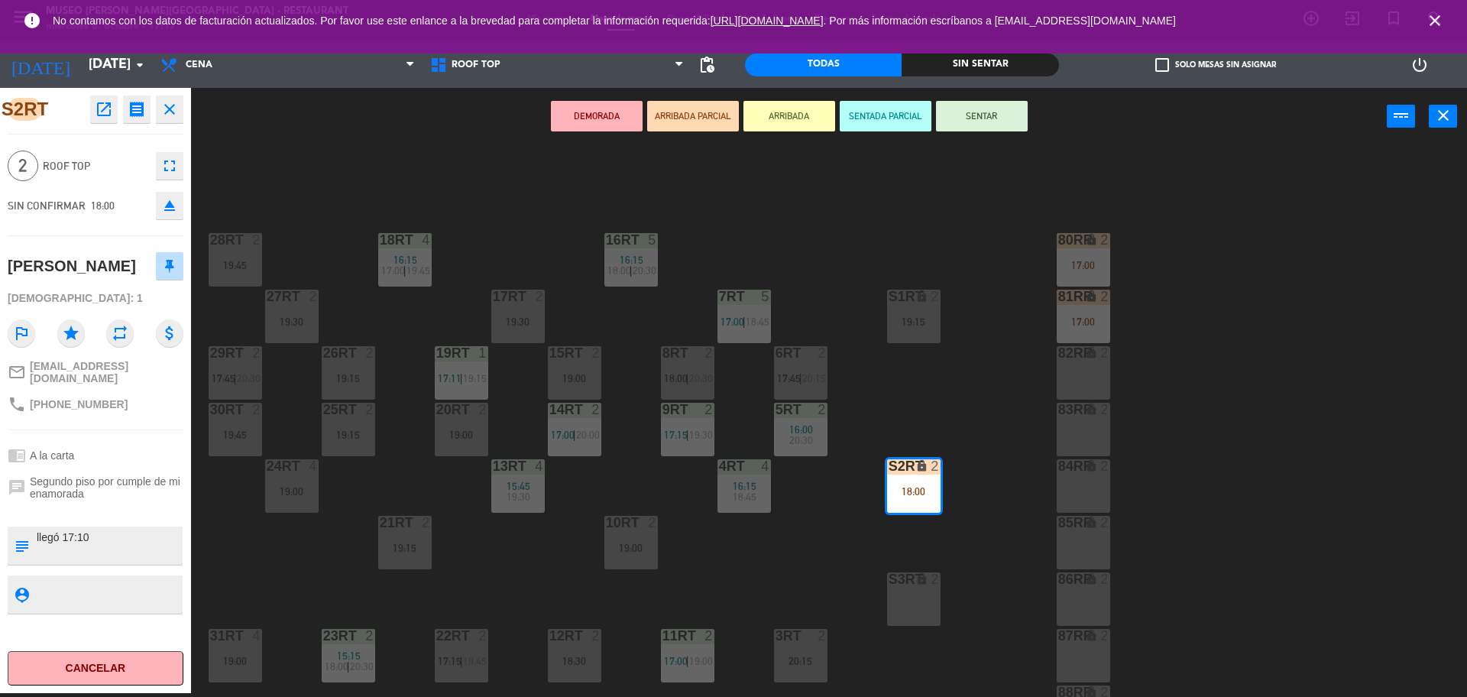
click at [974, 557] on div "18RT 4 16:15 17:00 | 19:45 16RT 5 16:15 18:00 | 20:30 28RT 2 19:45 80RR lock 2 …" at bounding box center [837, 423] width 1262 height 548
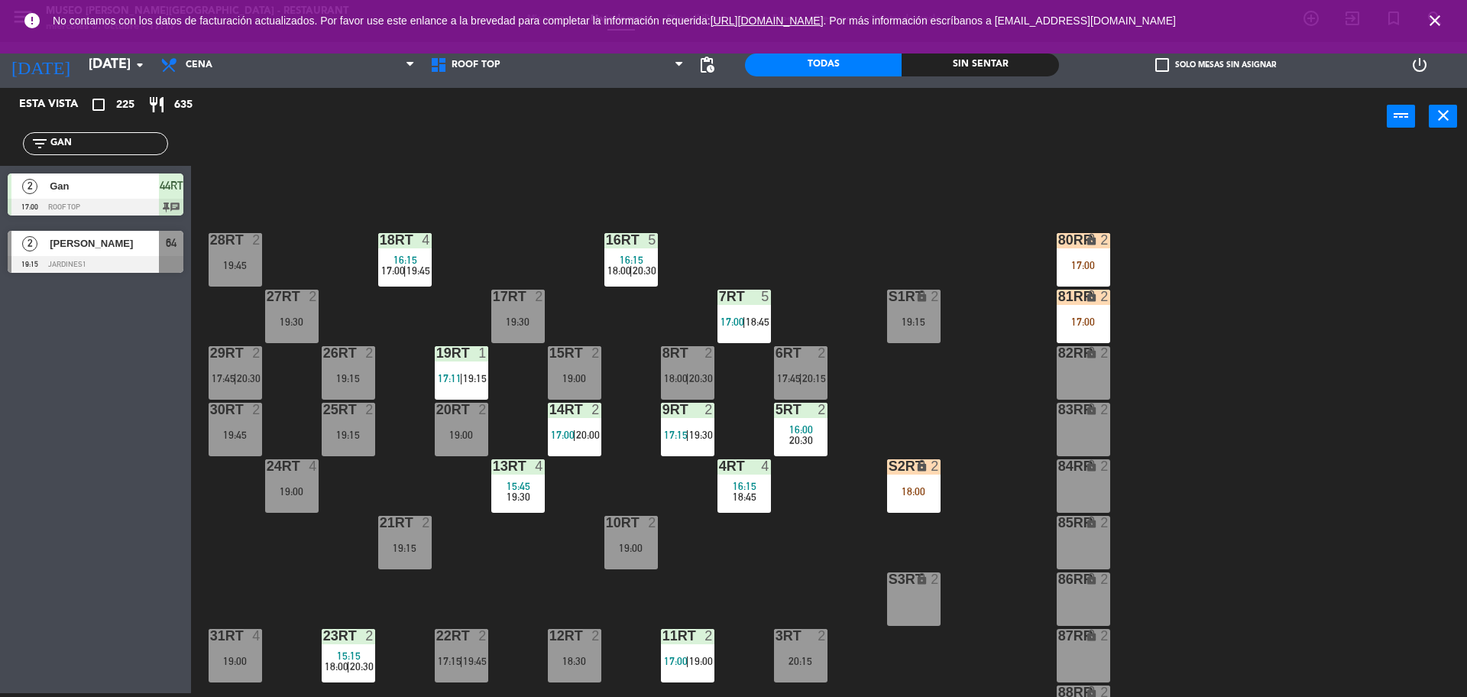
click at [1061, 256] on div "80RR lock 2 17:00" at bounding box center [1083, 259] width 53 height 53
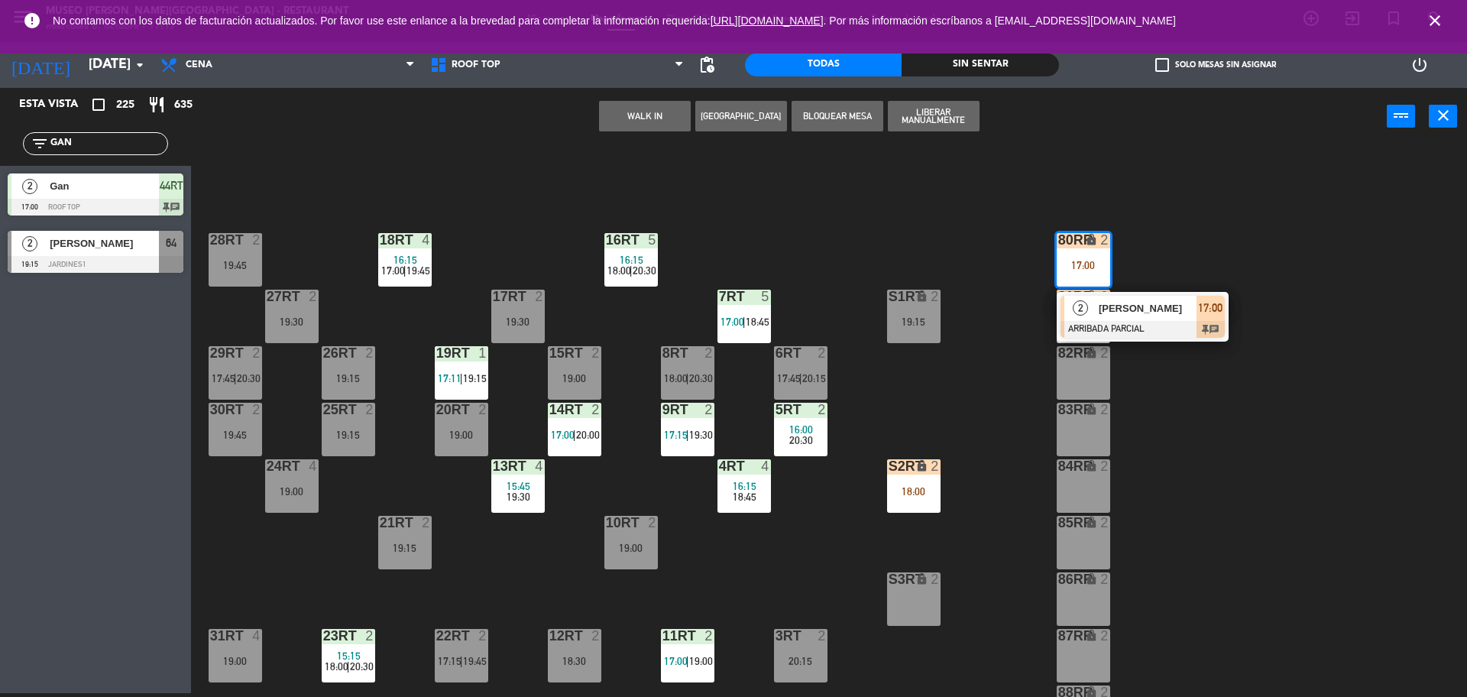
click at [1080, 322] on div at bounding box center [1143, 329] width 164 height 17
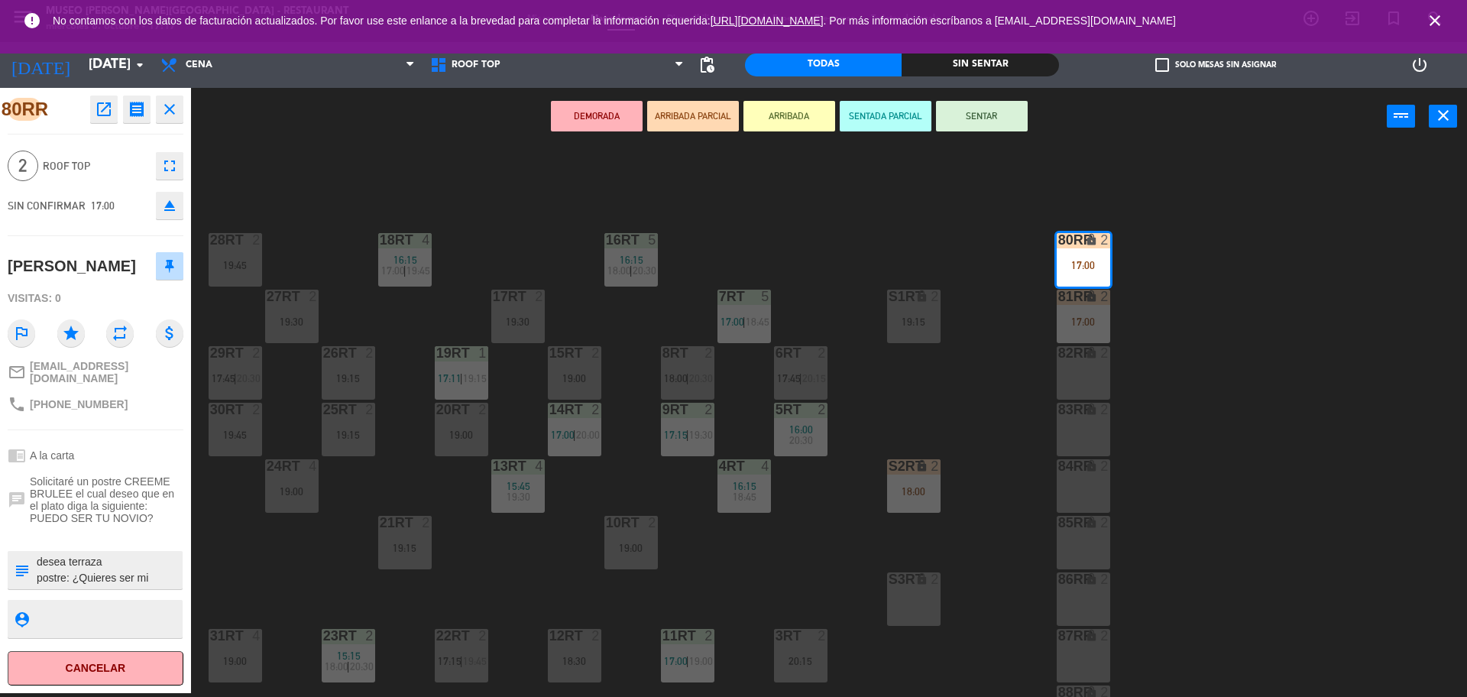
click at [111, 566] on textarea at bounding box center [108, 570] width 146 height 32
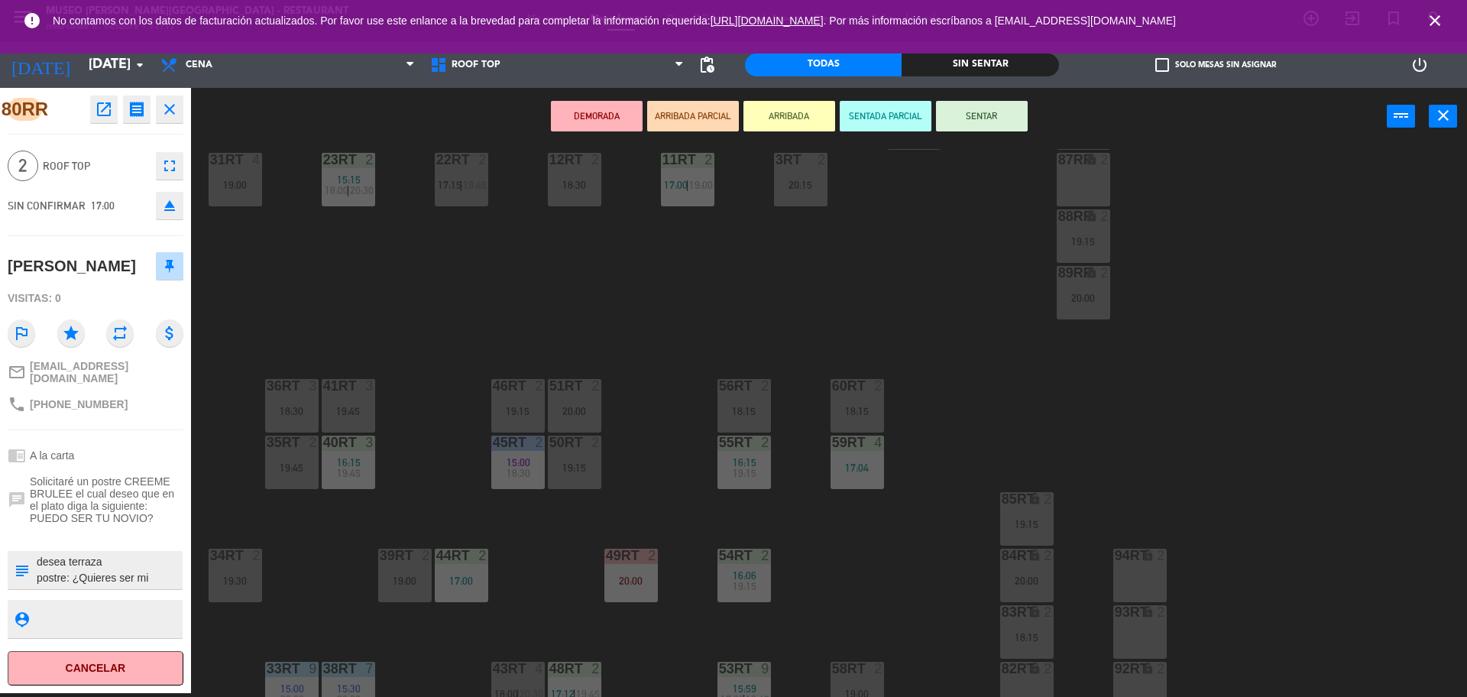
scroll to position [608, 0]
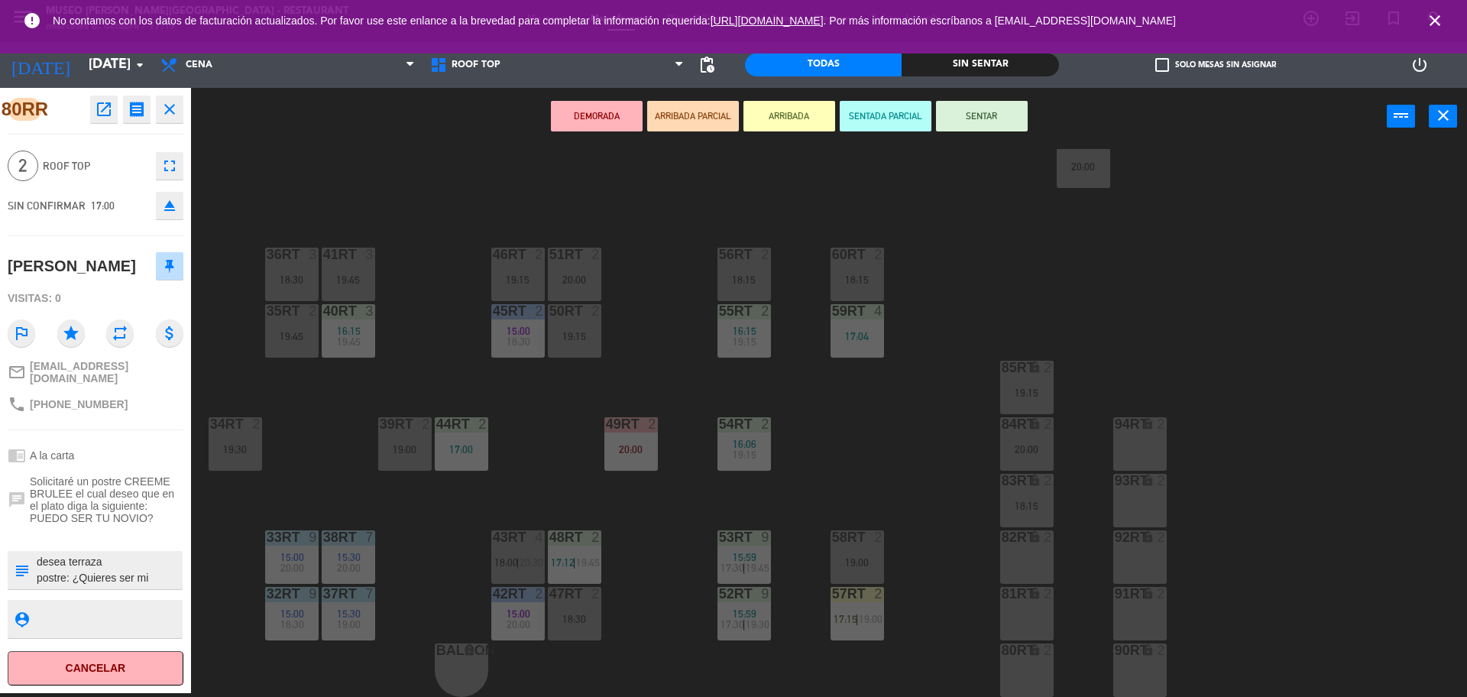
click at [572, 359] on div "18RT 4 16:15 17:00 | 19:45 16RT 5 16:15 18:00 | 20:30 28RT 2 19:45 80RR lock 2 …" at bounding box center [837, 423] width 1262 height 548
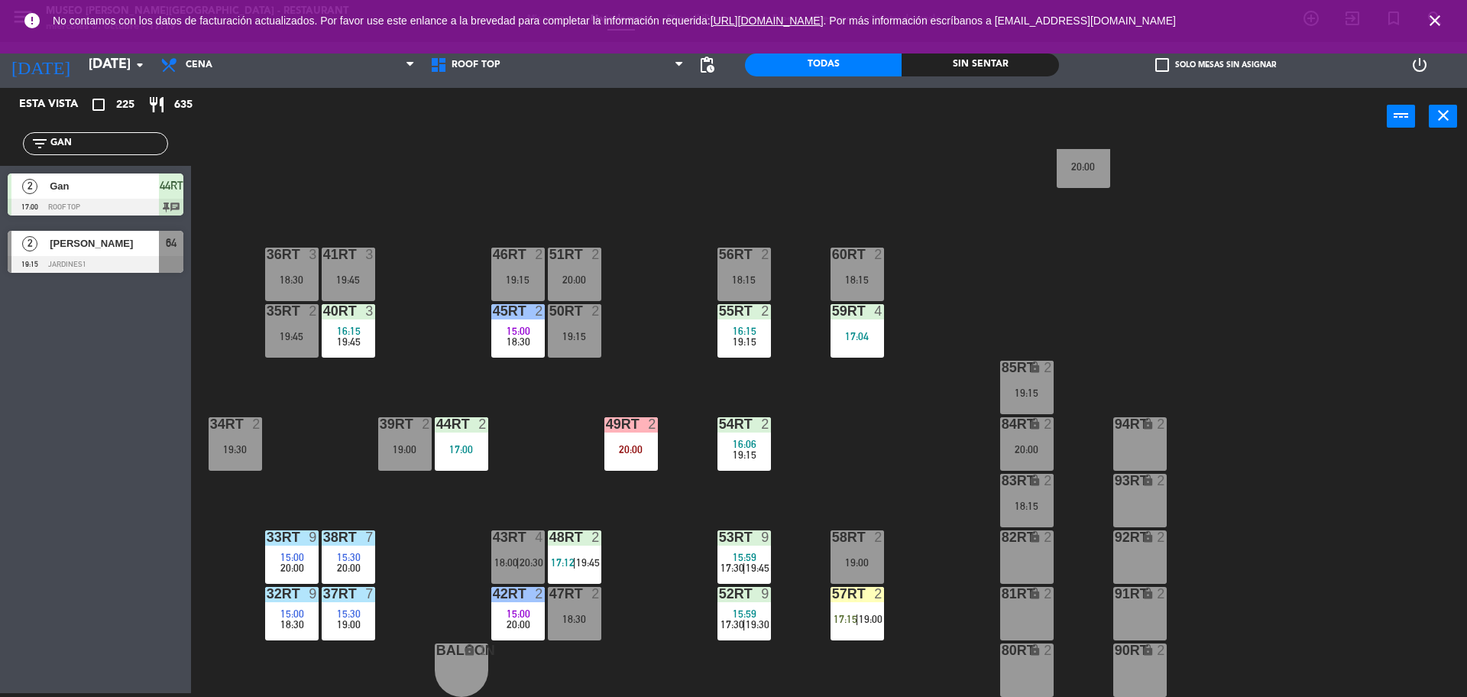
drag, startPoint x: 127, startPoint y: 141, endPoint x: 0, endPoint y: 141, distance: 126.9
click at [0, 141] on div "filter_list GAN" at bounding box center [95, 144] width 191 height 44
type input "G"
type input "FRA"
click at [98, 267] on div "2 Frank Gutierrez 17:00 Roof Top 80RR chat" at bounding box center [95, 251] width 191 height 57
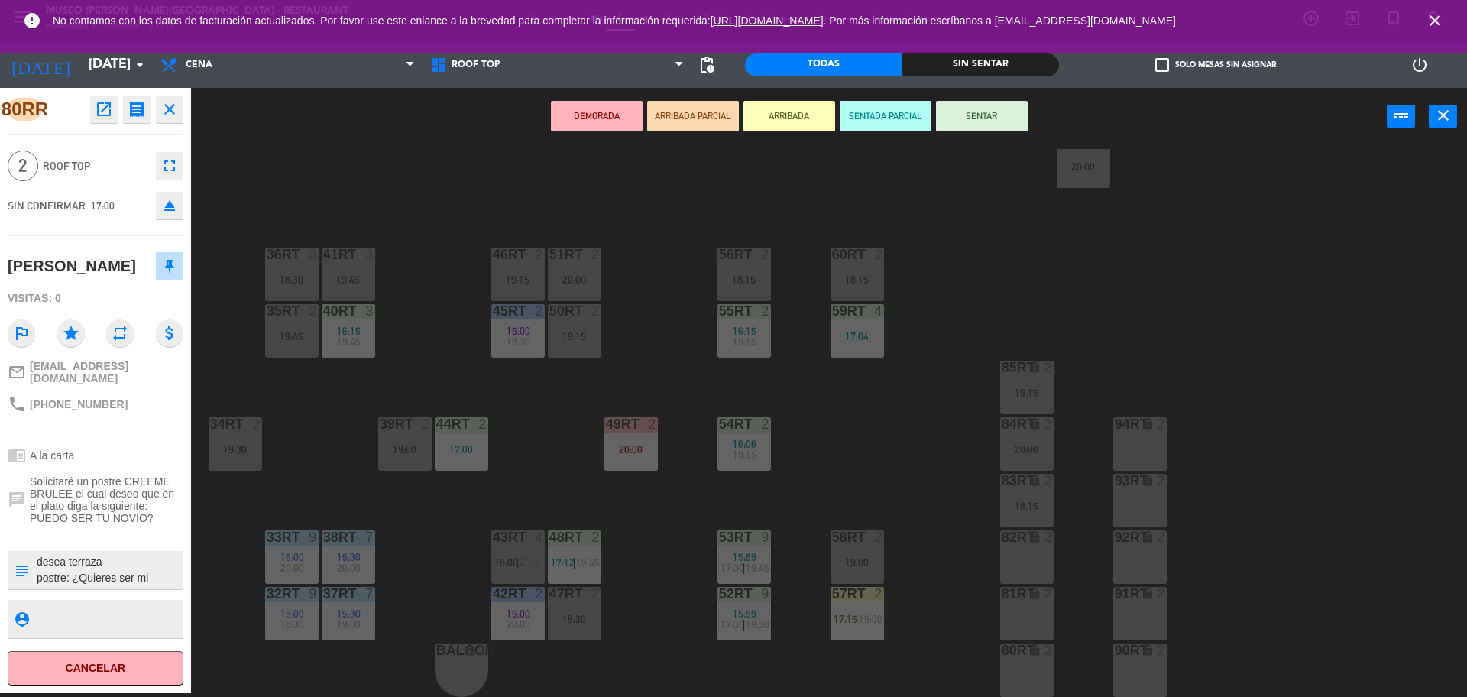
click at [591, 333] on div "19:15" at bounding box center [574, 336] width 53 height 11
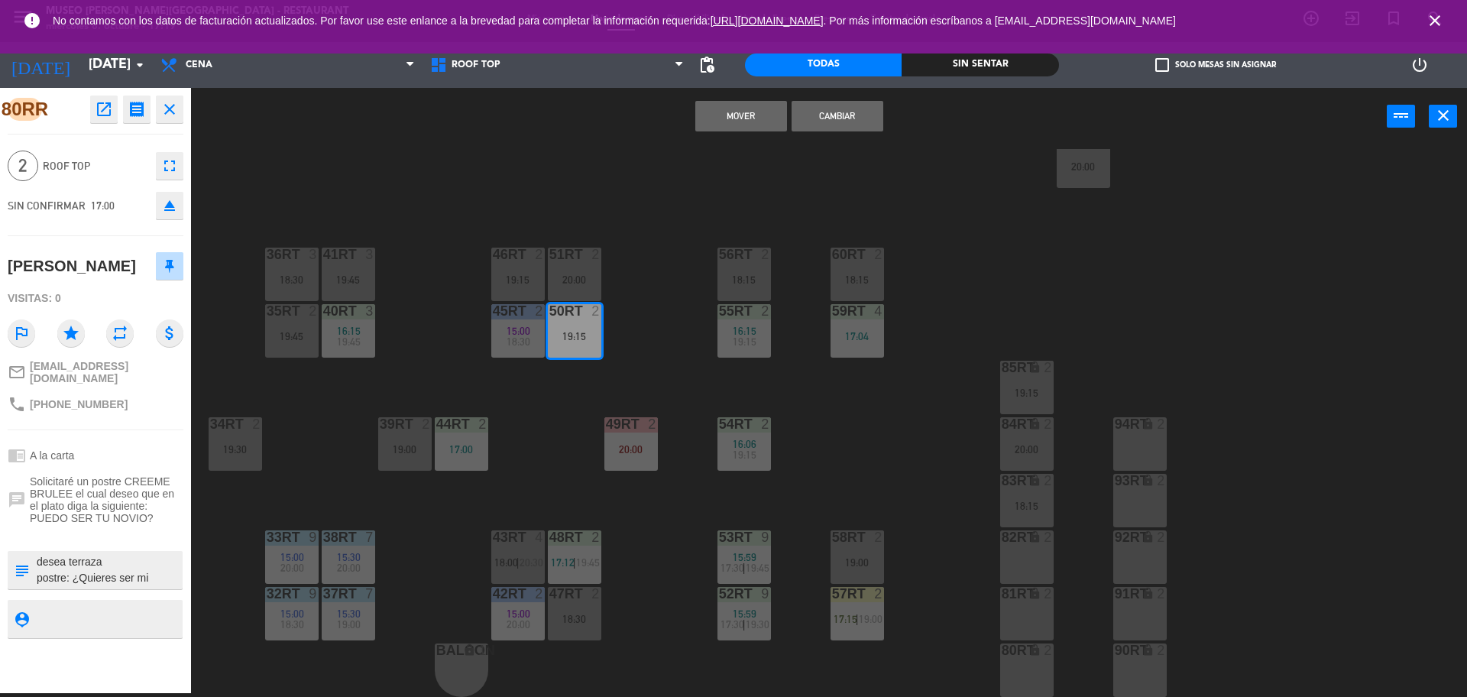
click at [857, 101] on button "Cambiar" at bounding box center [838, 116] width 92 height 31
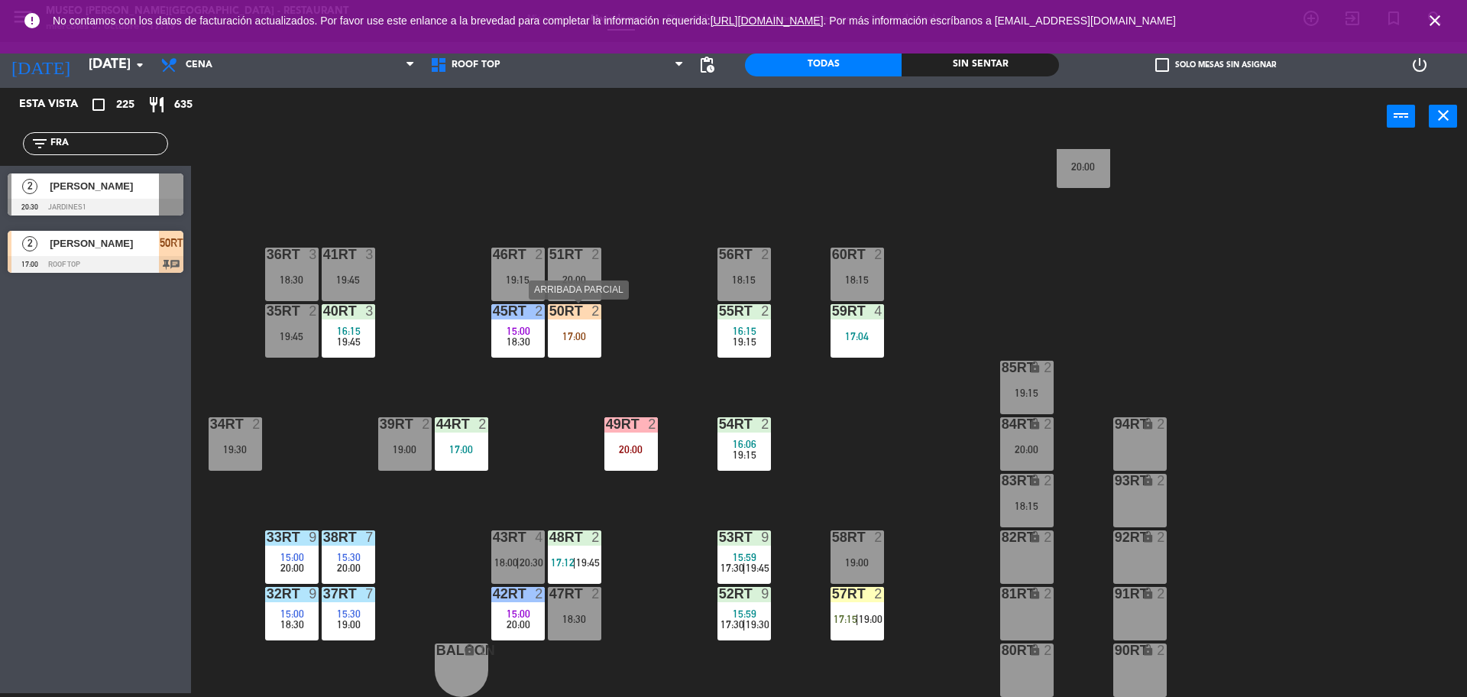
click at [571, 333] on div "17:00" at bounding box center [574, 336] width 53 height 11
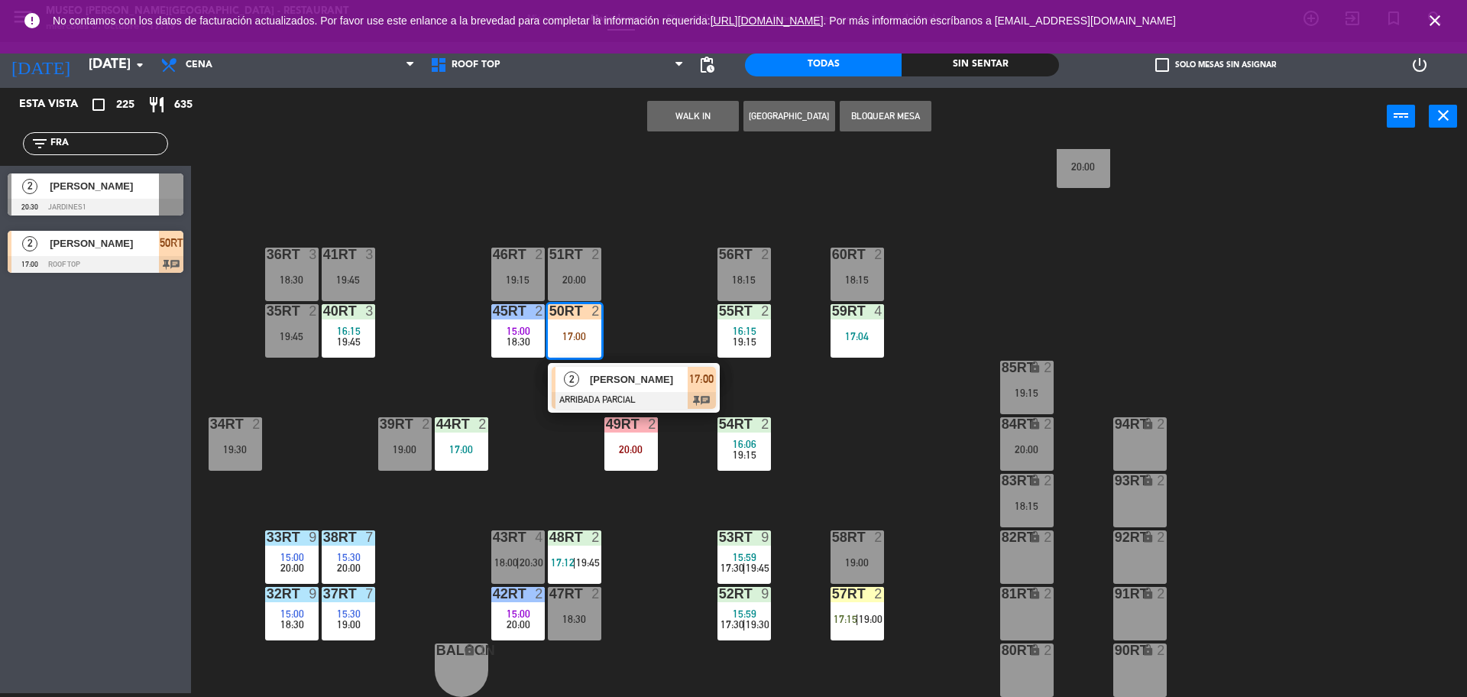
click at [573, 381] on span "2" at bounding box center [571, 378] width 15 height 15
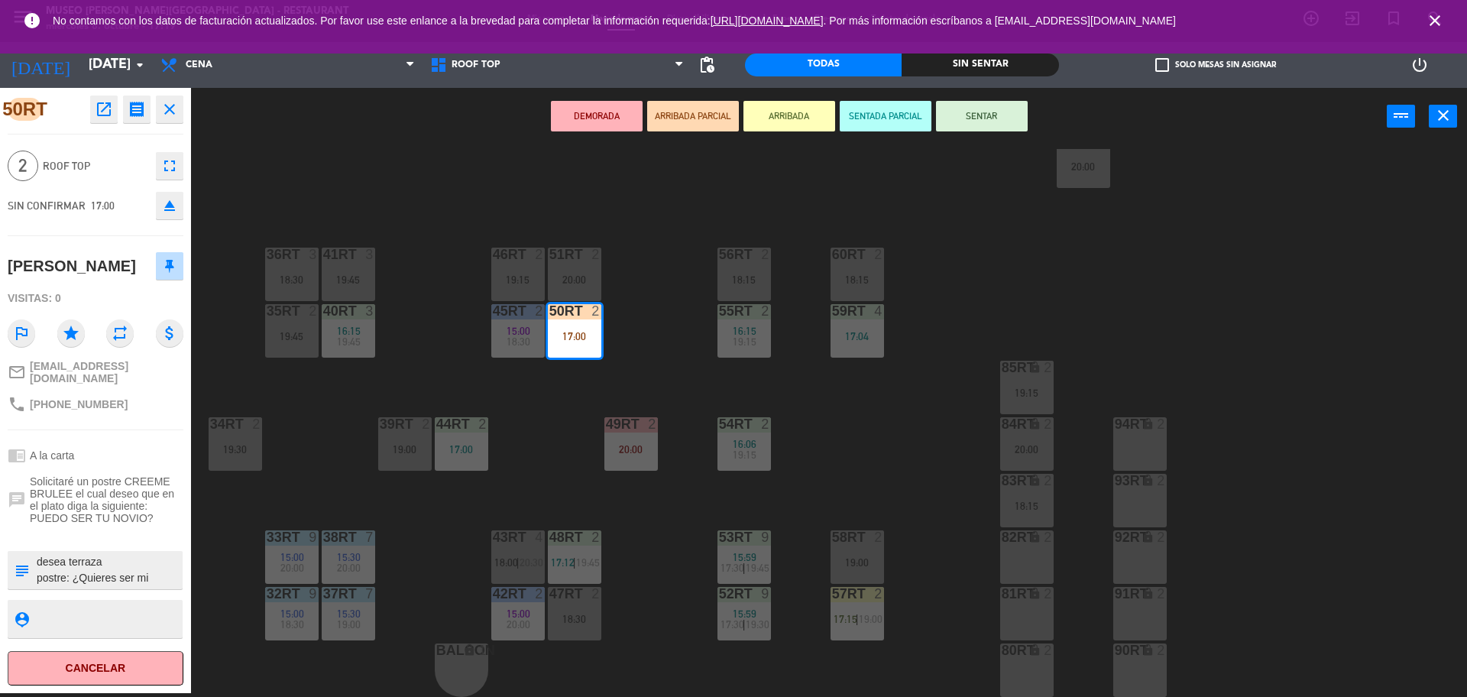
click at [784, 112] on button "ARRIBADA" at bounding box center [790, 116] width 92 height 31
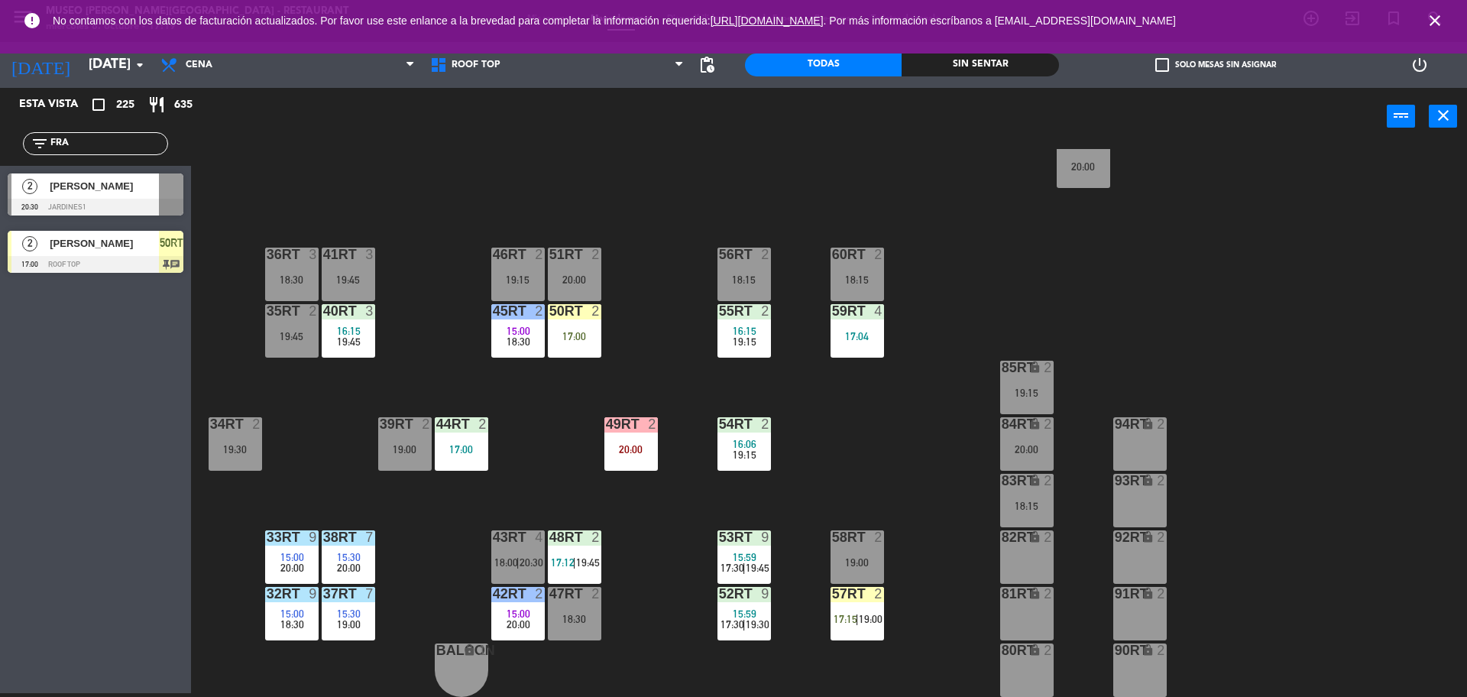
click at [575, 331] on div "17:00" at bounding box center [574, 336] width 53 height 11
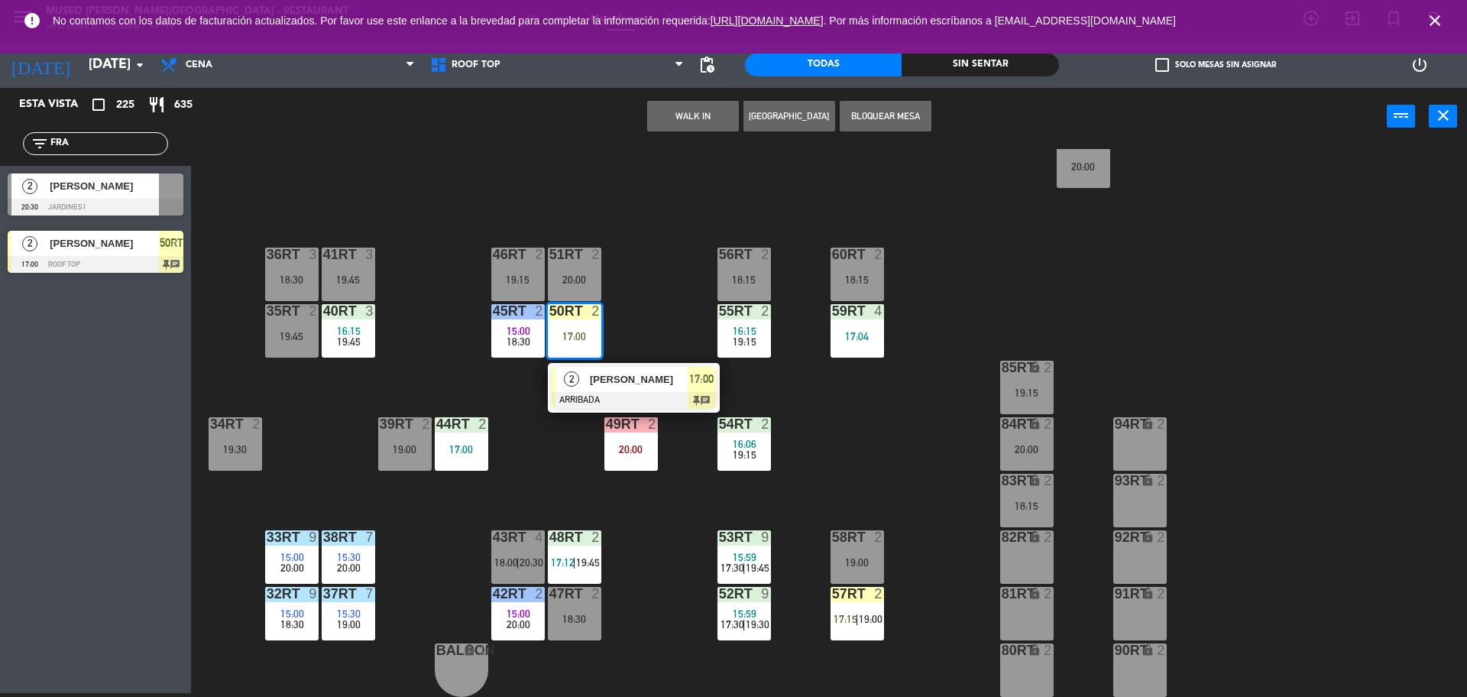
click at [626, 396] on div at bounding box center [634, 400] width 164 height 17
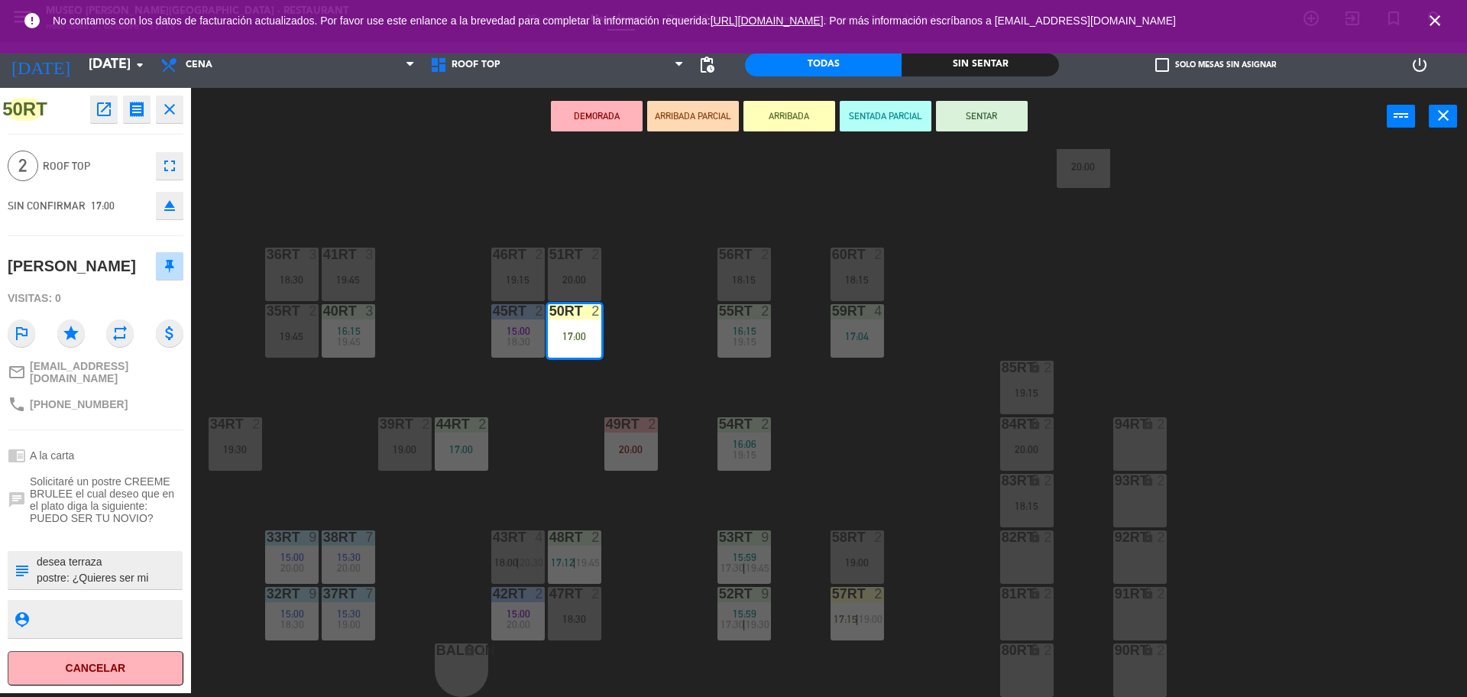
click at [134, 569] on textarea at bounding box center [108, 570] width 146 height 32
type textarea "desea terraza postre: ¿Quieres ser mi novia? SE LE INDICO A..."
click at [106, 164] on span "Roof Top" at bounding box center [95, 166] width 105 height 18
click at [784, 125] on button "ARRIBADA" at bounding box center [790, 116] width 92 height 31
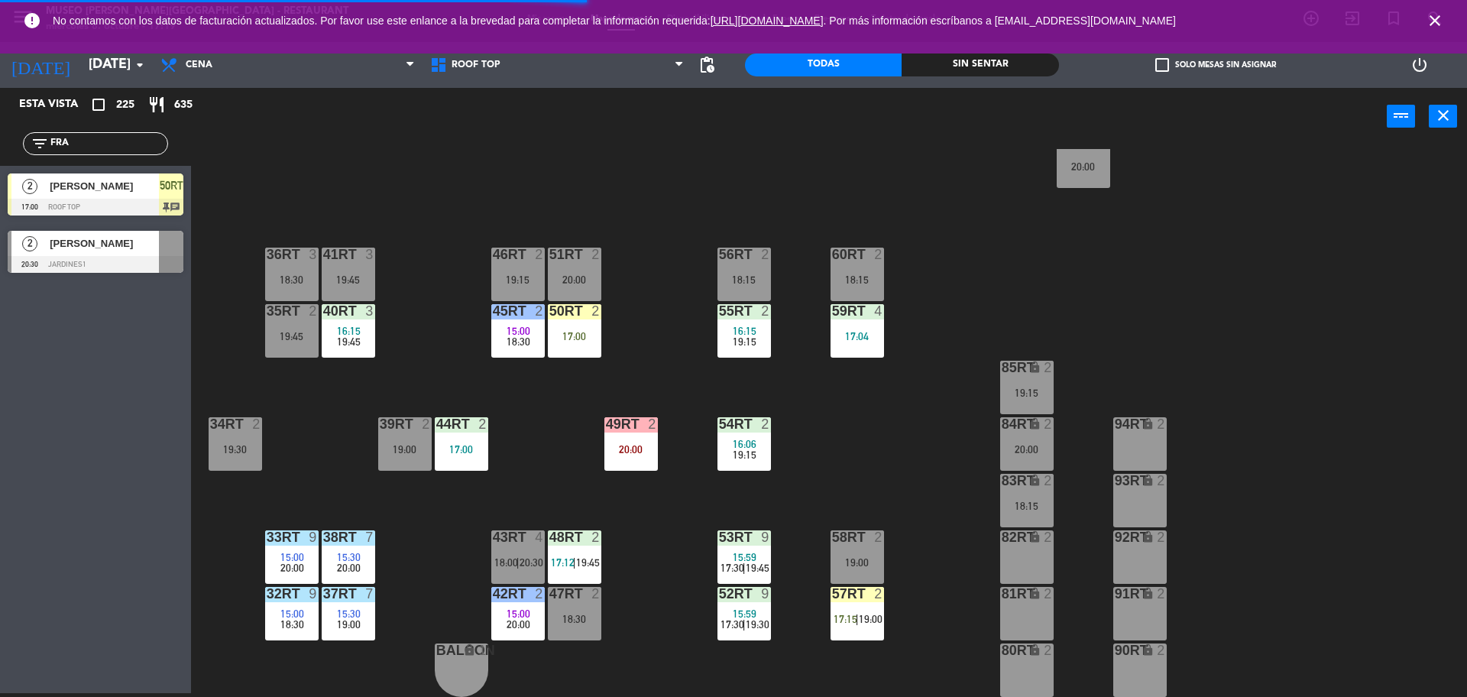
click at [705, 274] on div "18RT 4 16:15 17:00 | 19:45 16RT 5 16:15 18:00 | 20:30 28RT 2 19:45 80RR lock 2 …" at bounding box center [837, 423] width 1262 height 548
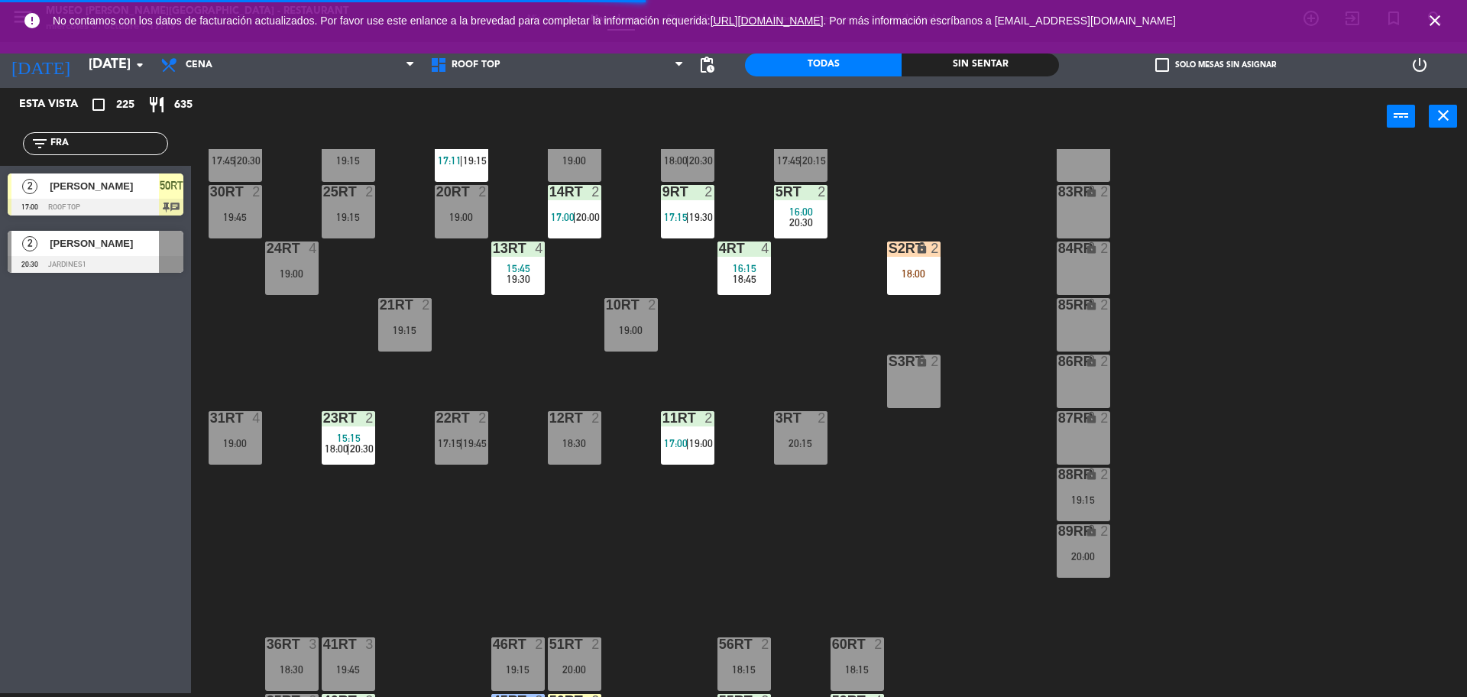
scroll to position [0, 0]
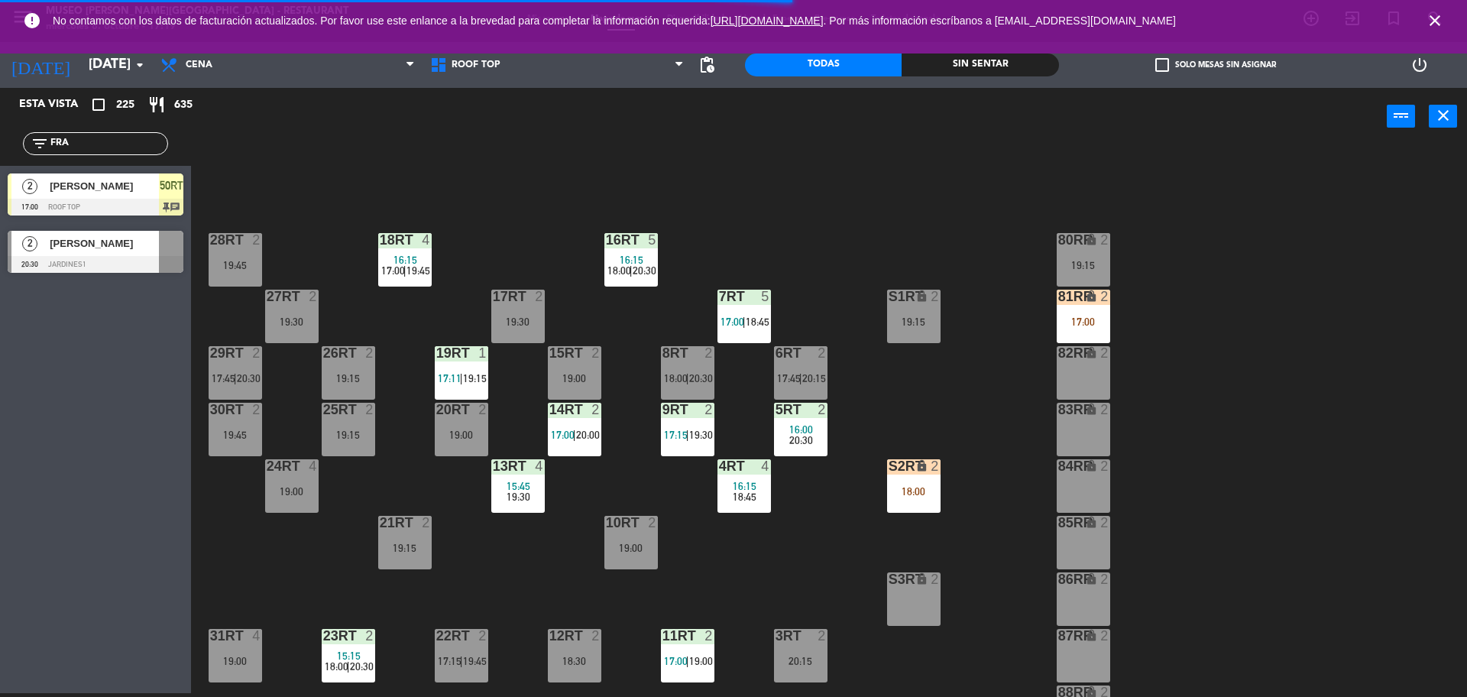
click at [1083, 322] on div "17:00" at bounding box center [1083, 321] width 53 height 11
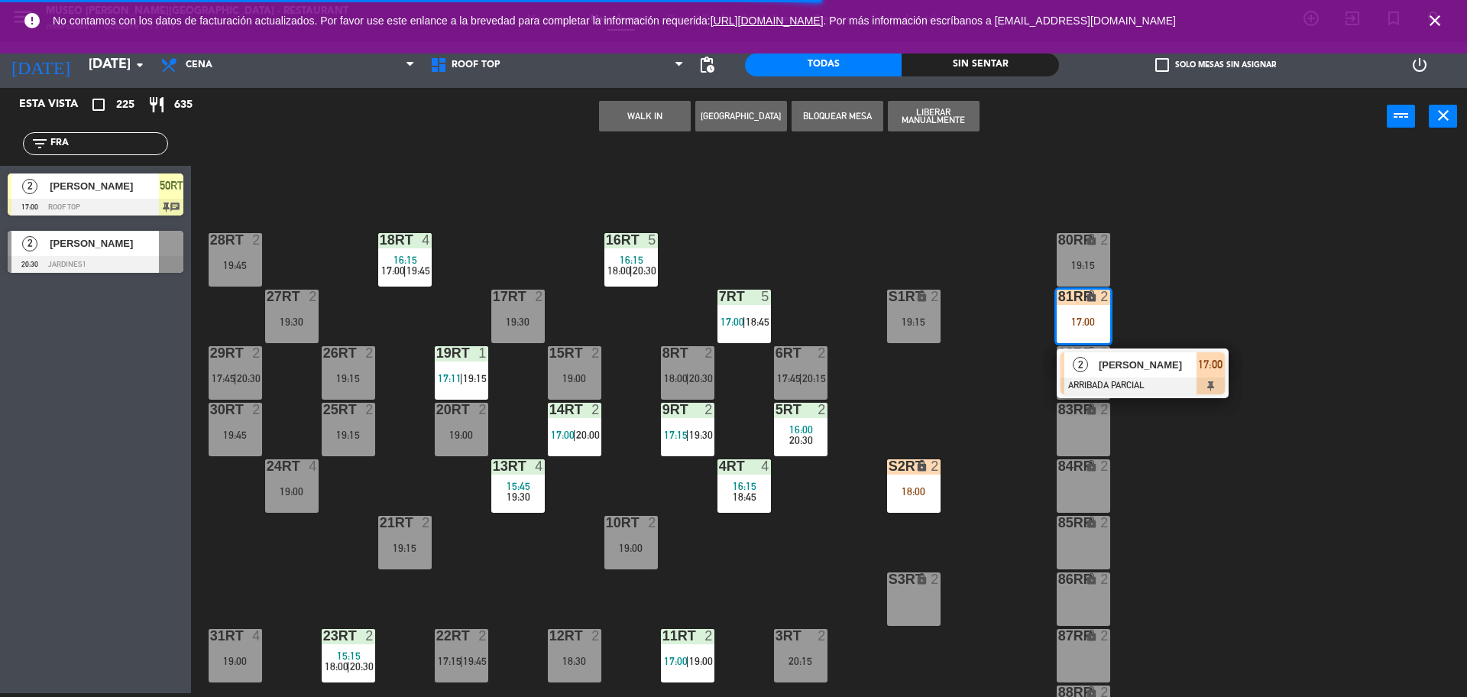
click at [1081, 374] on div "2" at bounding box center [1081, 364] width 33 height 25
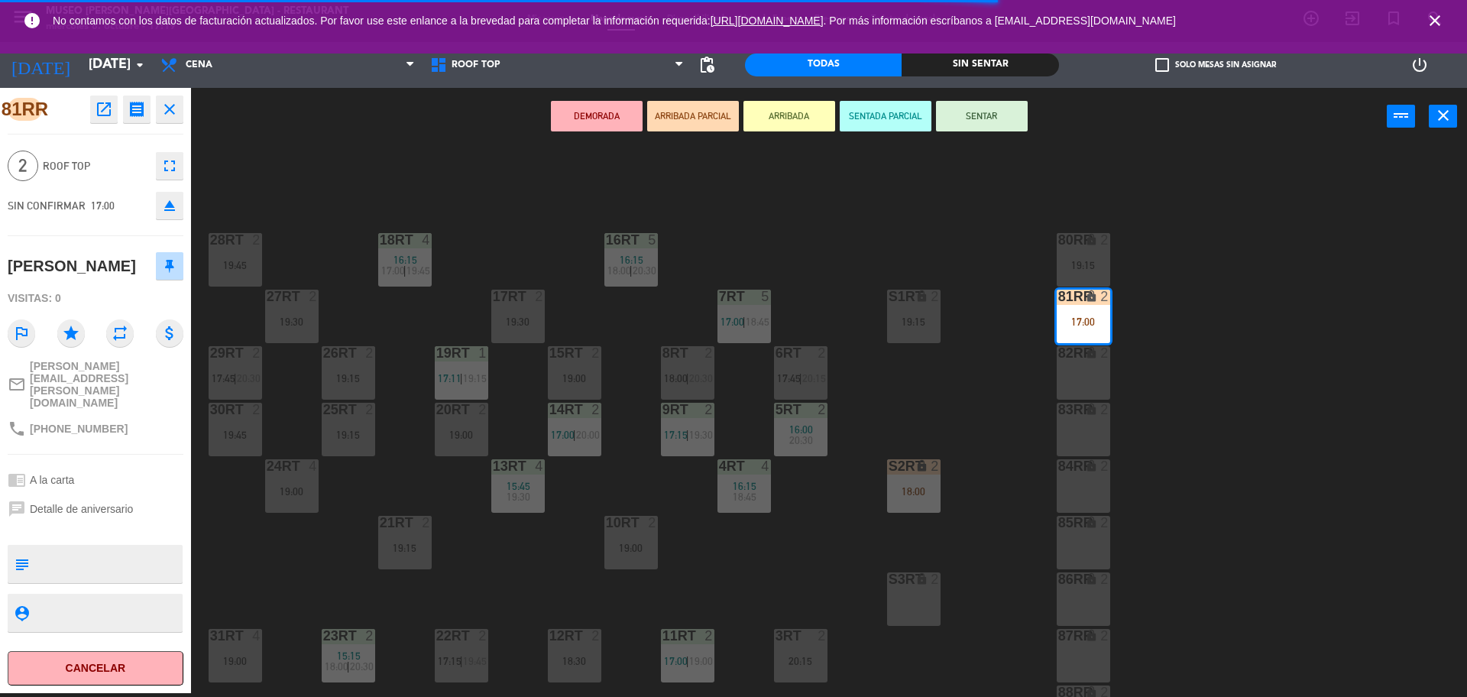
click at [574, 365] on div "15RT 2 19:00" at bounding box center [574, 372] width 53 height 53
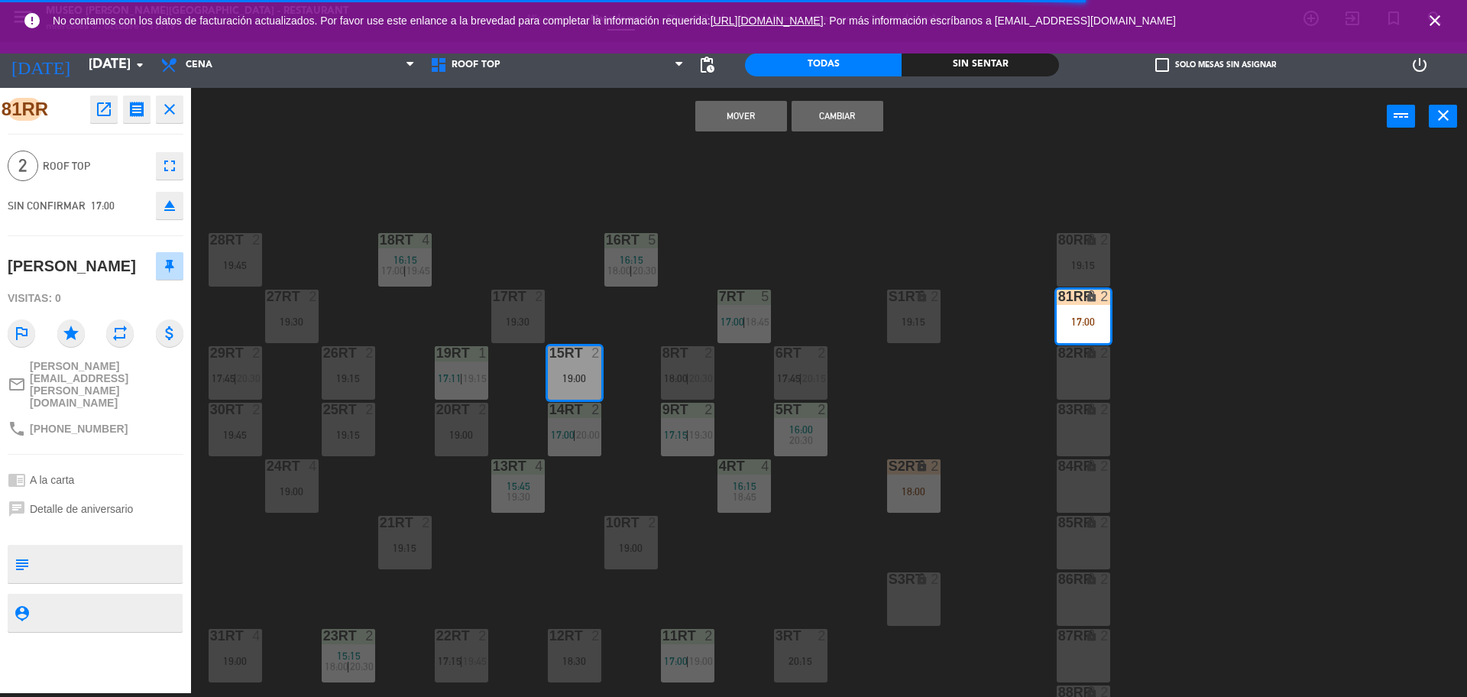
click at [828, 116] on button "Cambiar" at bounding box center [838, 116] width 92 height 31
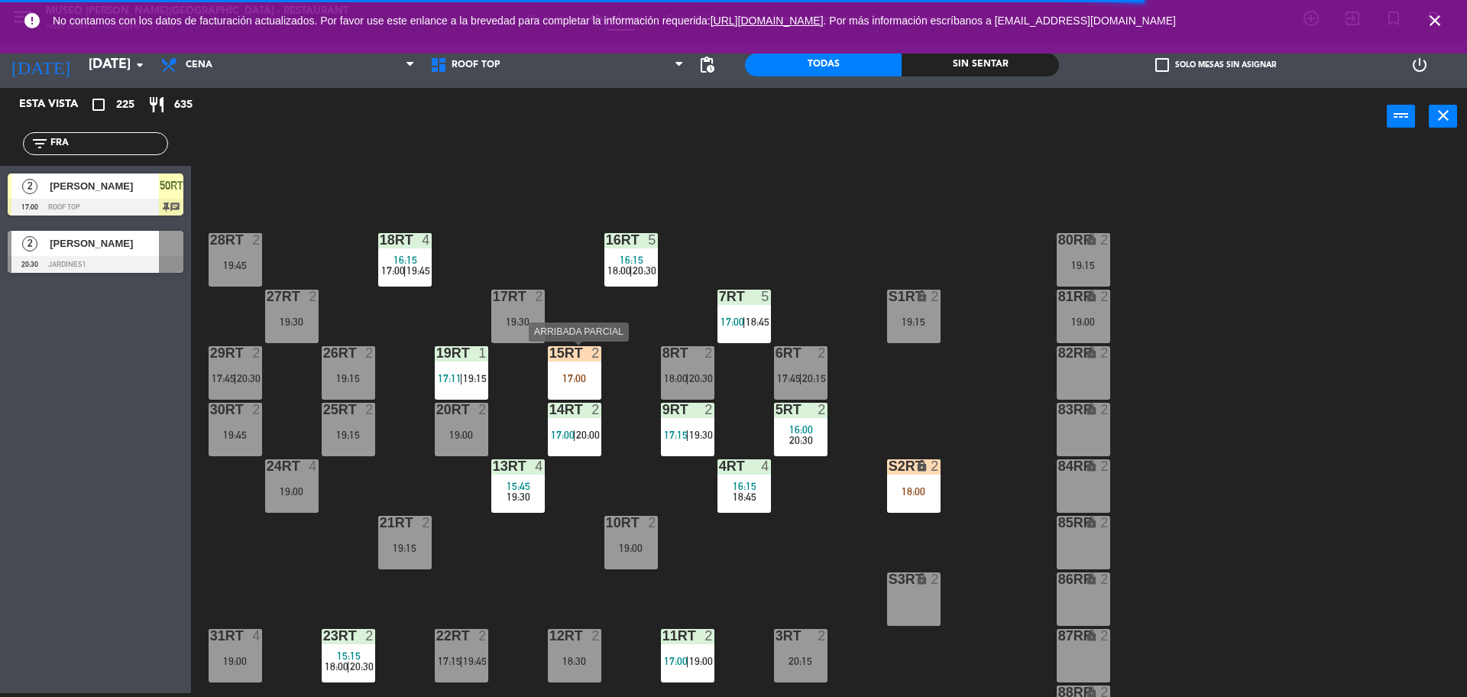
click at [588, 368] on div "15RT 2 17:00" at bounding box center [574, 372] width 53 height 53
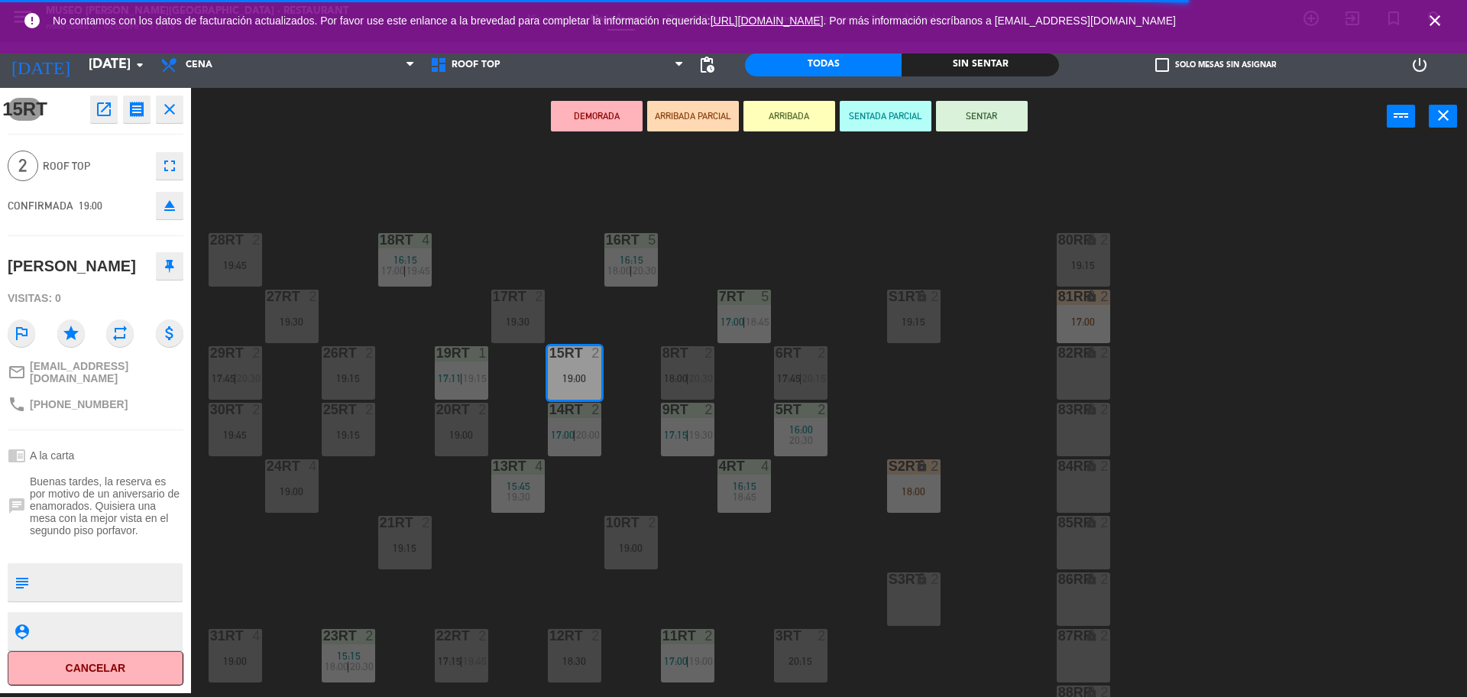
click at [607, 294] on div "18RT 4 16:15 17:00 | 19:45 16RT 5 16:15 18:00 | 20:30 28RT 2 19:45 80RR lock 2 …" at bounding box center [837, 423] width 1262 height 548
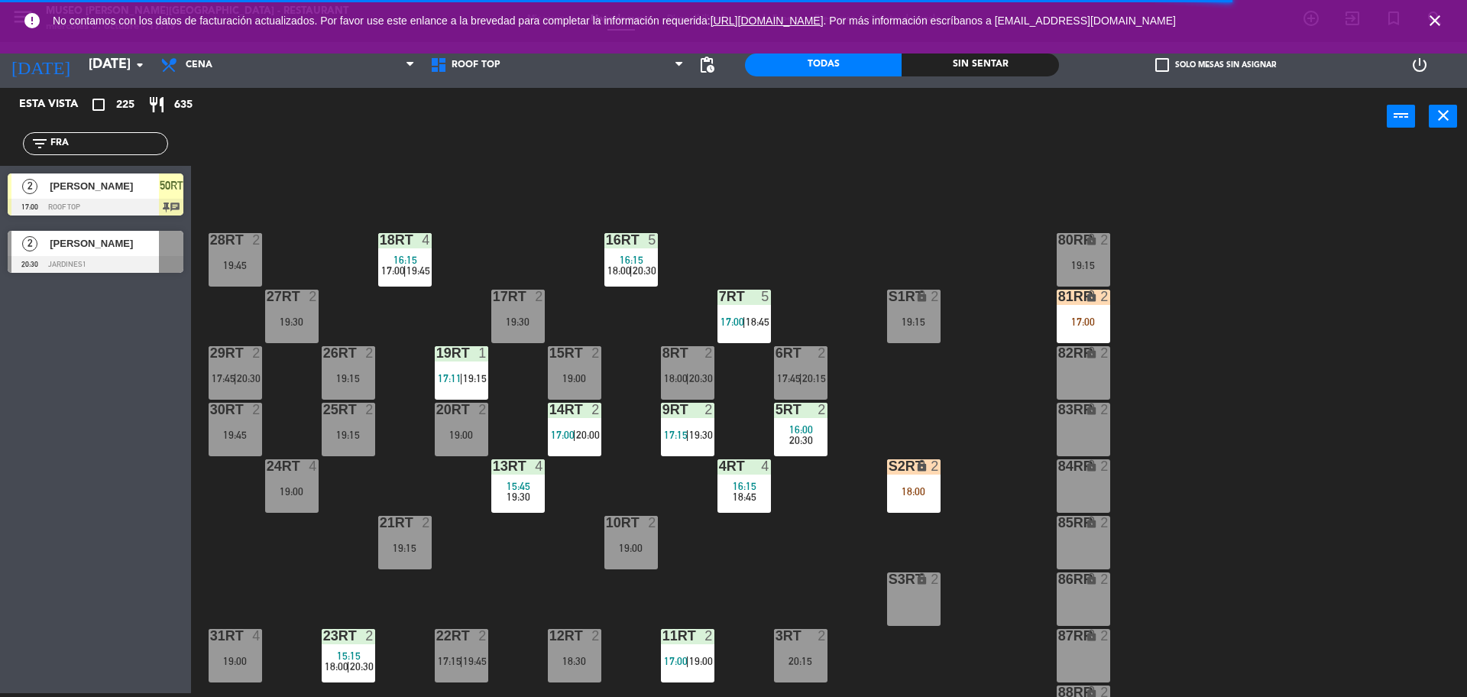
drag, startPoint x: 98, startPoint y: 149, endPoint x: 0, endPoint y: 134, distance: 98.9
click at [0, 134] on div "filter_list FRA" at bounding box center [95, 144] width 191 height 44
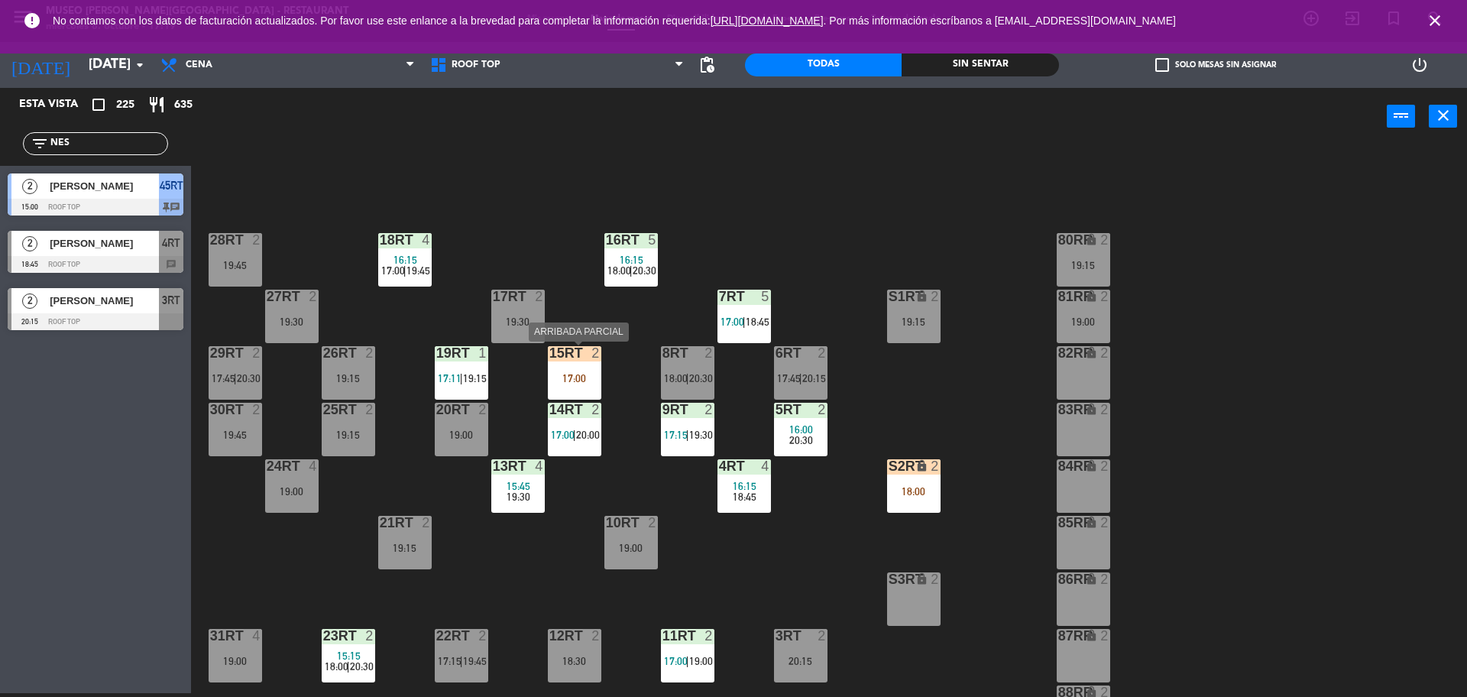
type input "NES"
click at [582, 349] on div at bounding box center [574, 353] width 25 height 14
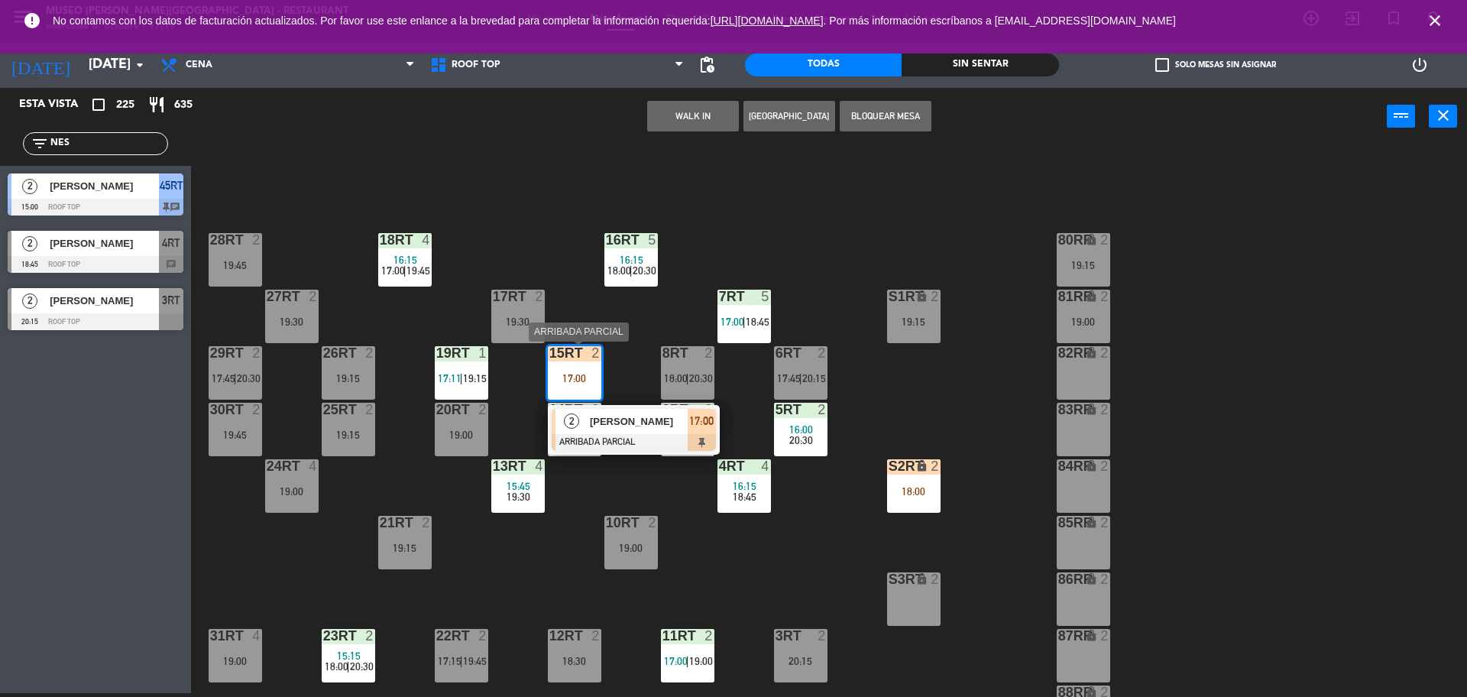
click at [612, 423] on span "[PERSON_NAME] [PERSON_NAME]" at bounding box center [639, 421] width 98 height 16
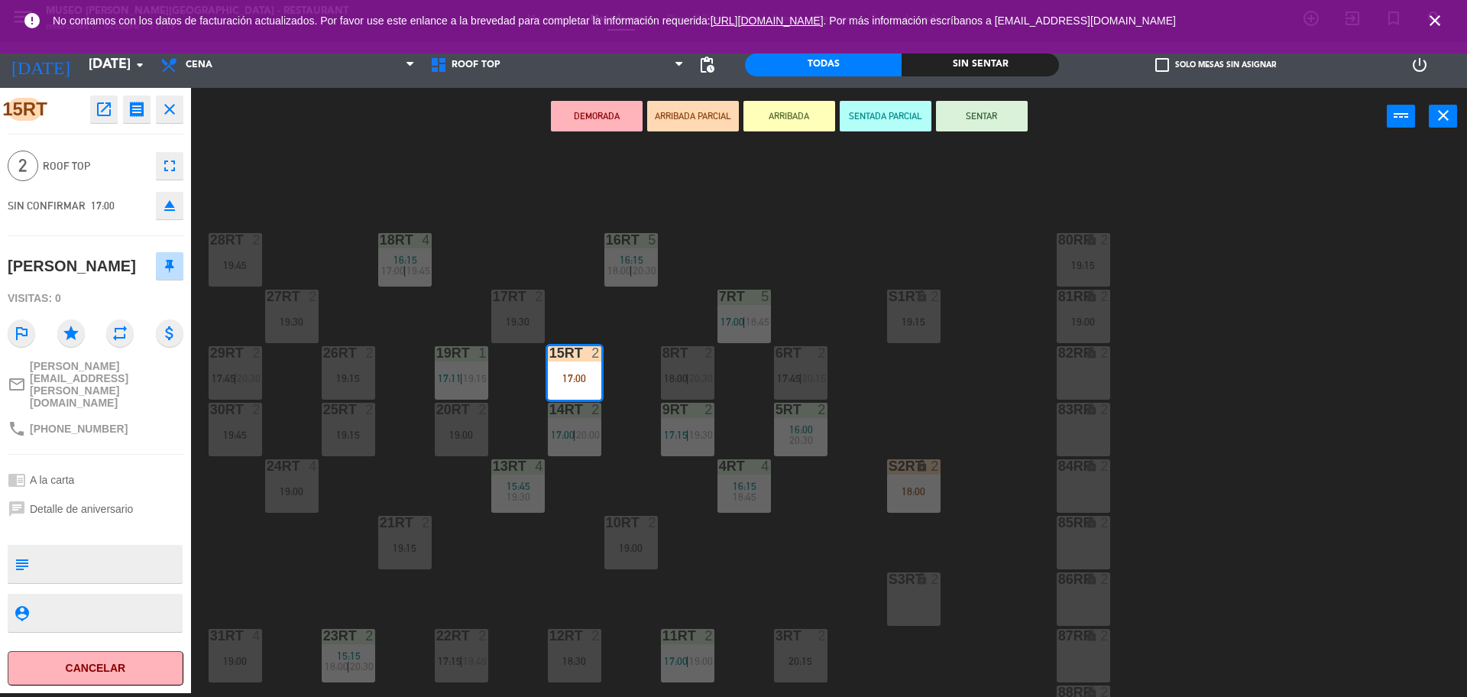
click at [84, 557] on textarea at bounding box center [108, 564] width 146 height 32
type textarea "M15RT"
click at [122, 173] on span "Roof Top" at bounding box center [95, 166] width 105 height 18
click at [997, 118] on button "SENTAR" at bounding box center [982, 116] width 92 height 31
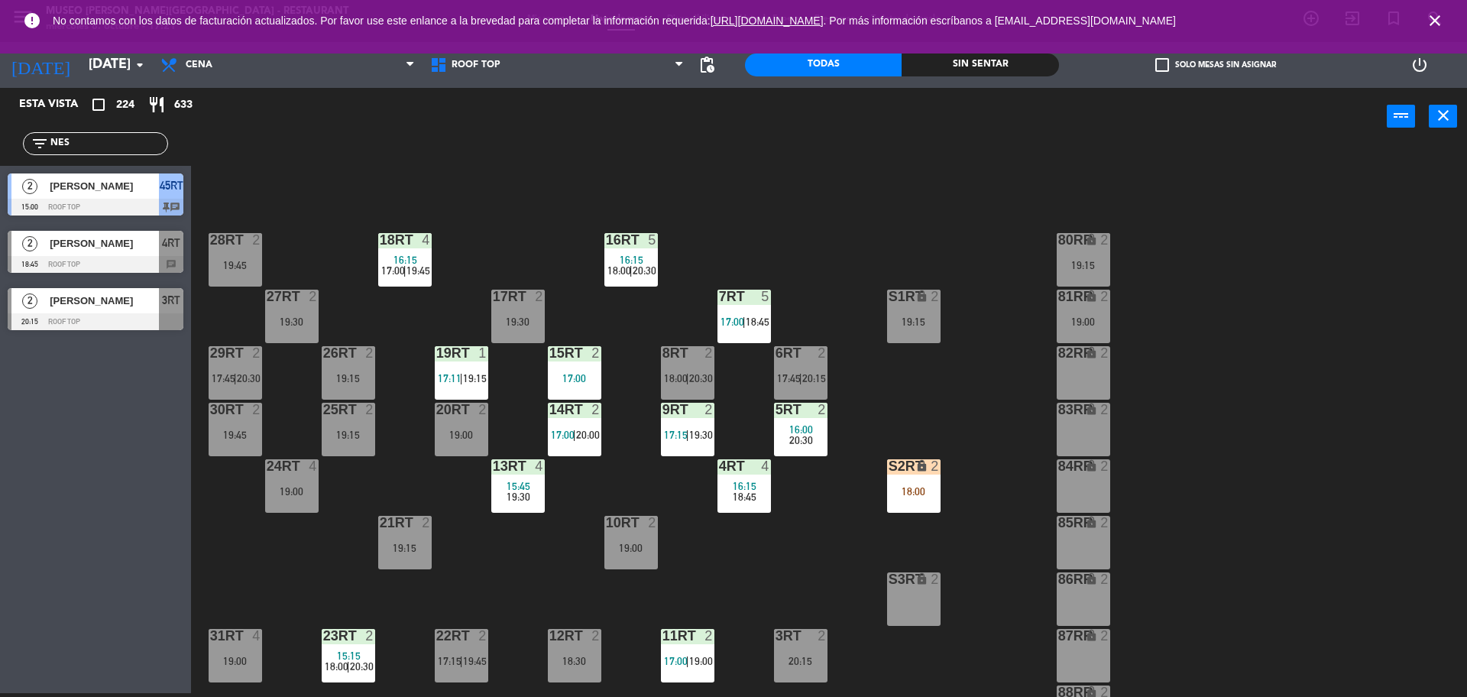
click at [997, 118] on div "power_input close" at bounding box center [789, 117] width 1196 height 58
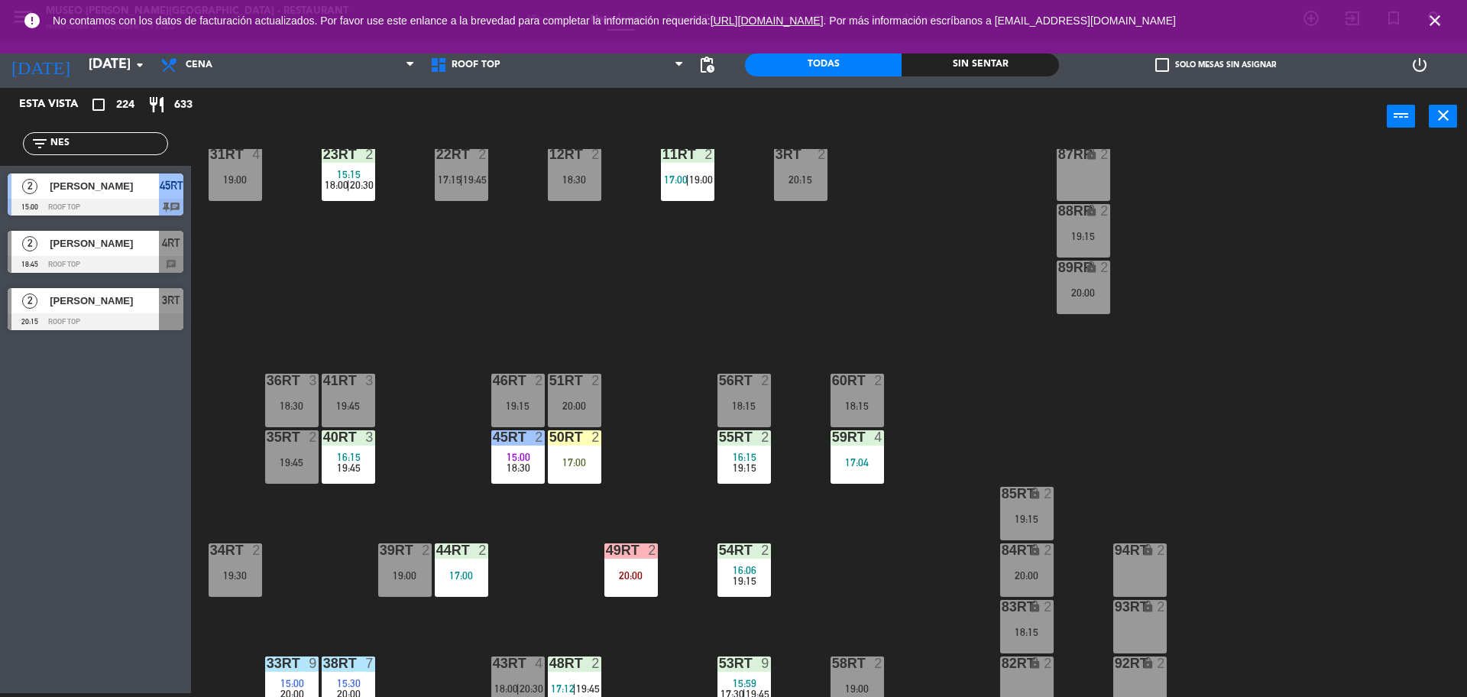
scroll to position [488, 0]
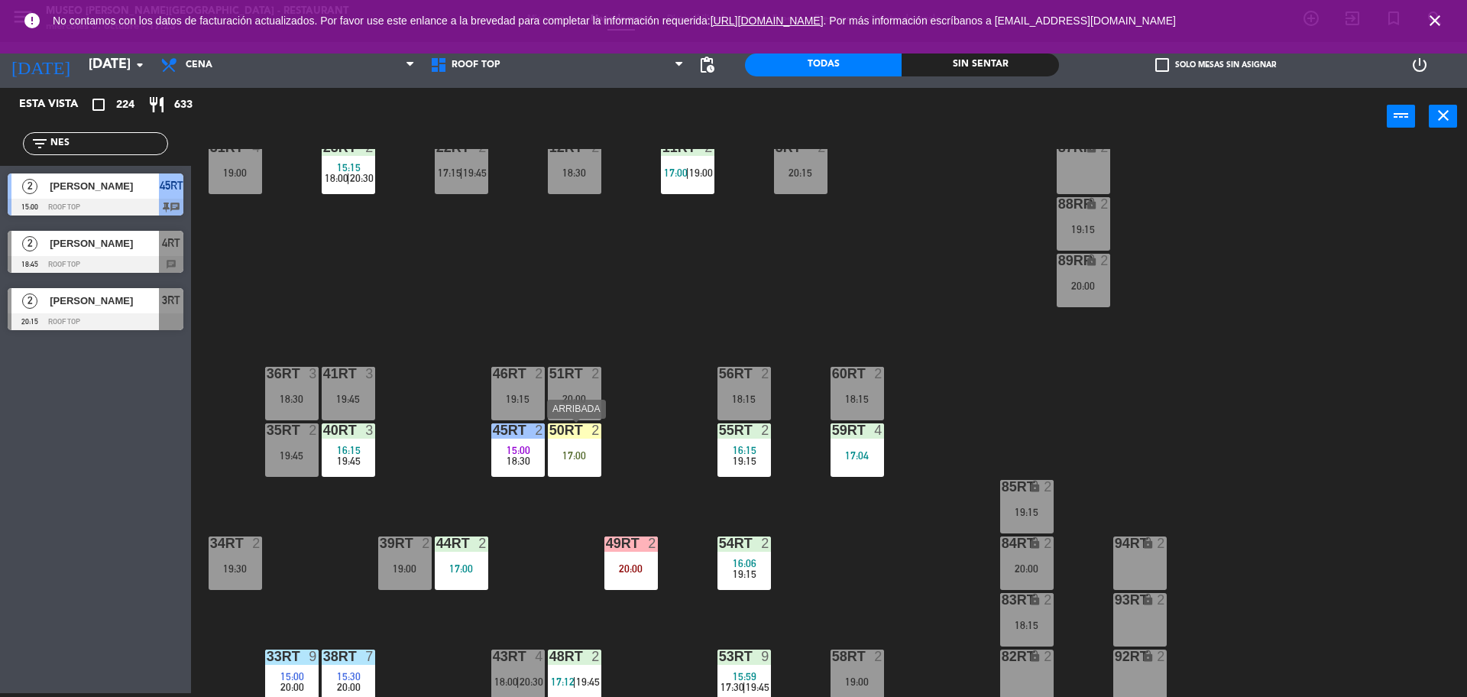
click at [553, 454] on div "17:00" at bounding box center [574, 455] width 53 height 11
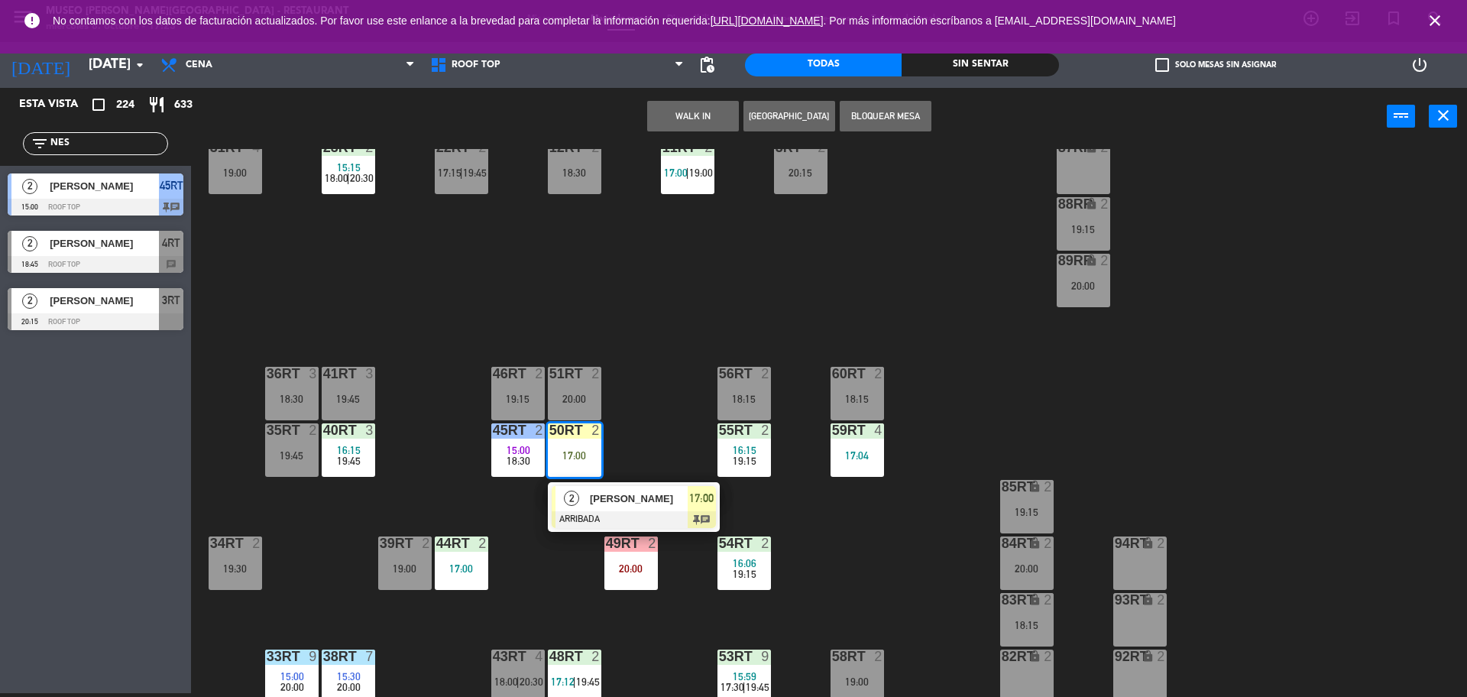
click at [595, 503] on span "[PERSON_NAME]" at bounding box center [639, 499] width 98 height 16
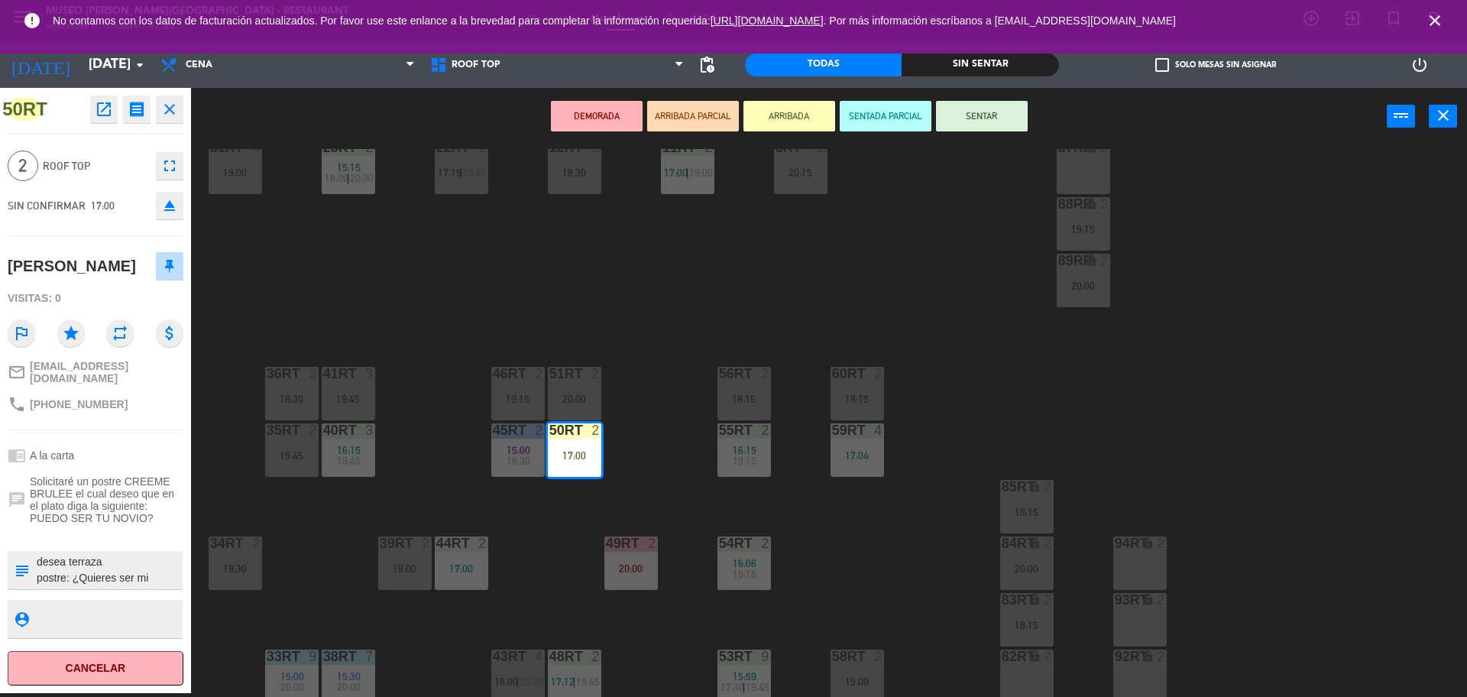
click at [183, 574] on div "50RT open_in_new receipt 5:00 PM mié., 8 oct. 2 personas thankyou Frank Gutierr…" at bounding box center [95, 390] width 191 height 605
click at [164, 575] on textarea at bounding box center [108, 570] width 146 height 32
type textarea "desea terraza postre: ¿Quieres ser mi novia? SE LE INDICO A ANTOHNY"
click at [94, 234] on div "50RT open_in_new receipt 5:00 PM mié., 8 oct. 2 personas thankyou Frank Gutierr…" at bounding box center [95, 390] width 191 height 605
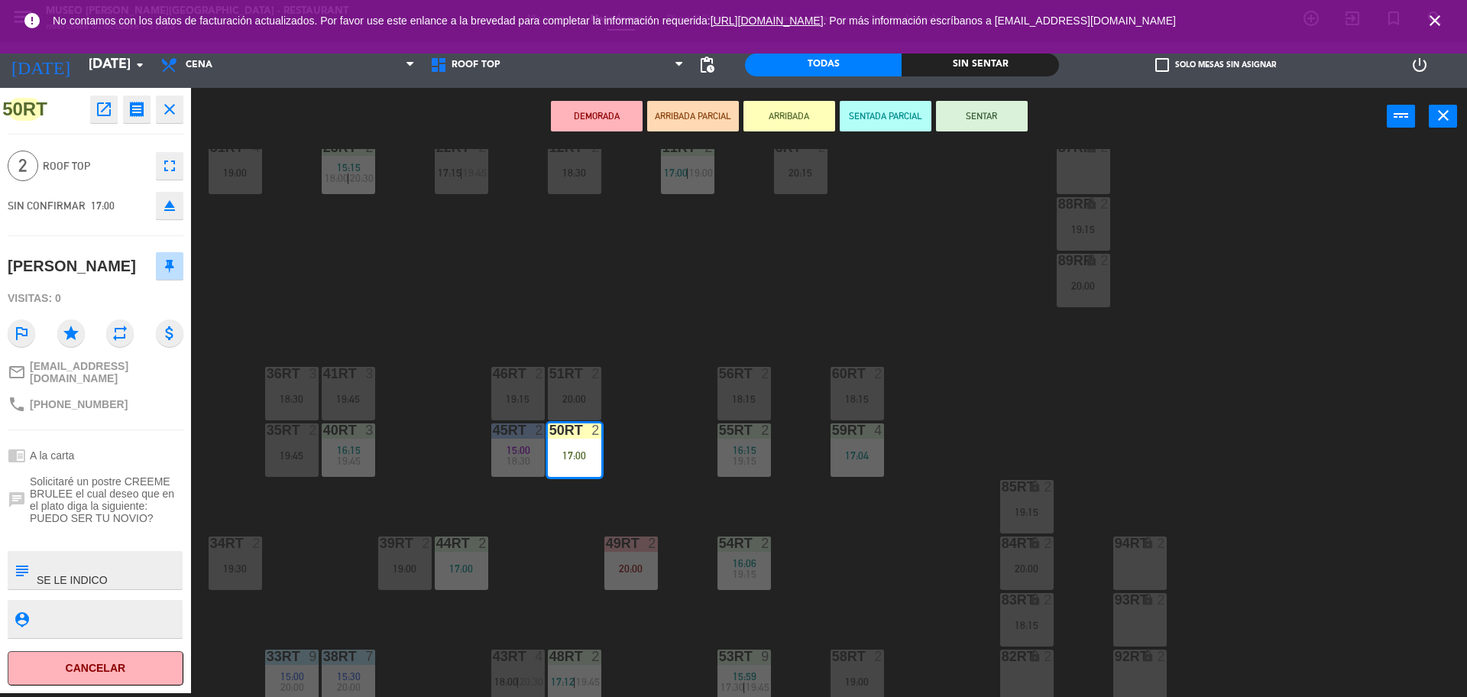
click at [980, 125] on button "SENTAR" at bounding box center [982, 116] width 92 height 31
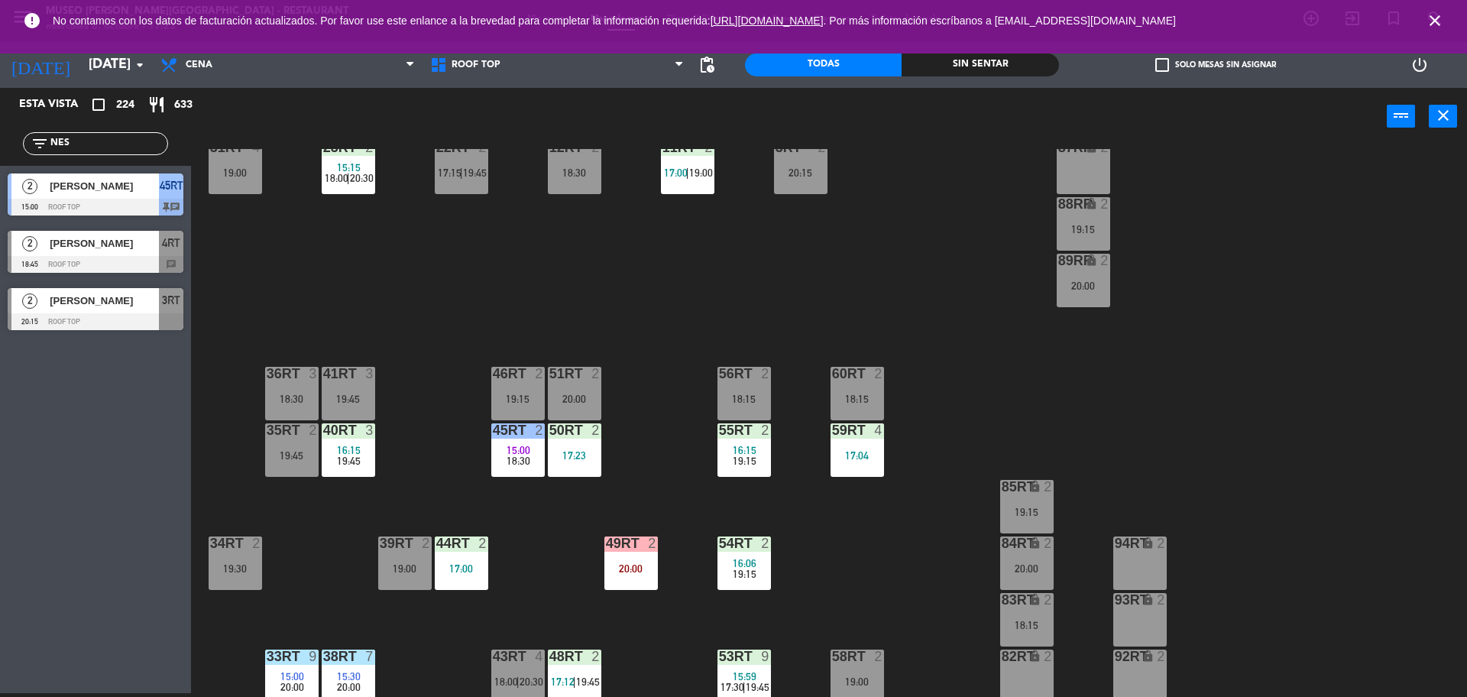
click at [634, 340] on div "18RT 4 16:15 17:00 | 19:45 16RT 5 16:15 18:00 | 20:30 28RT 2 19:45 80RR lock 2 …" at bounding box center [837, 423] width 1262 height 548
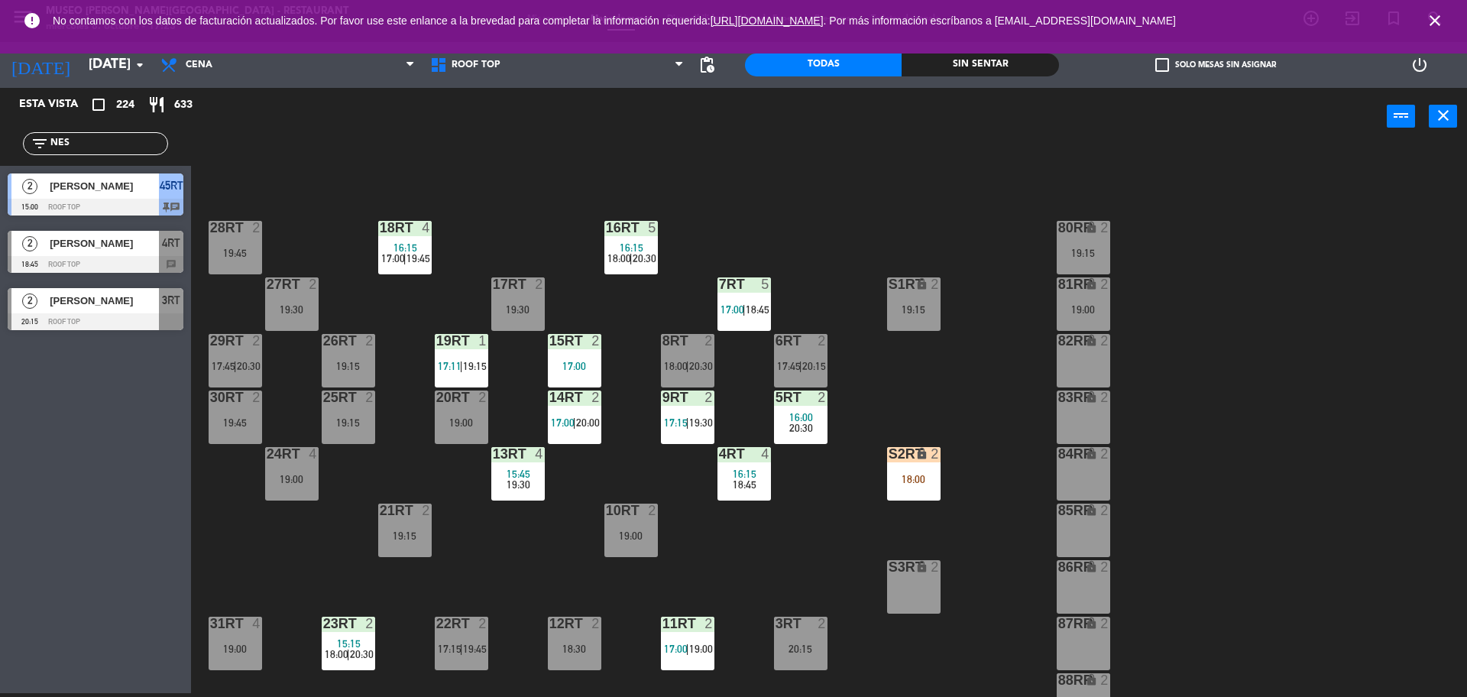
scroll to position [0, 0]
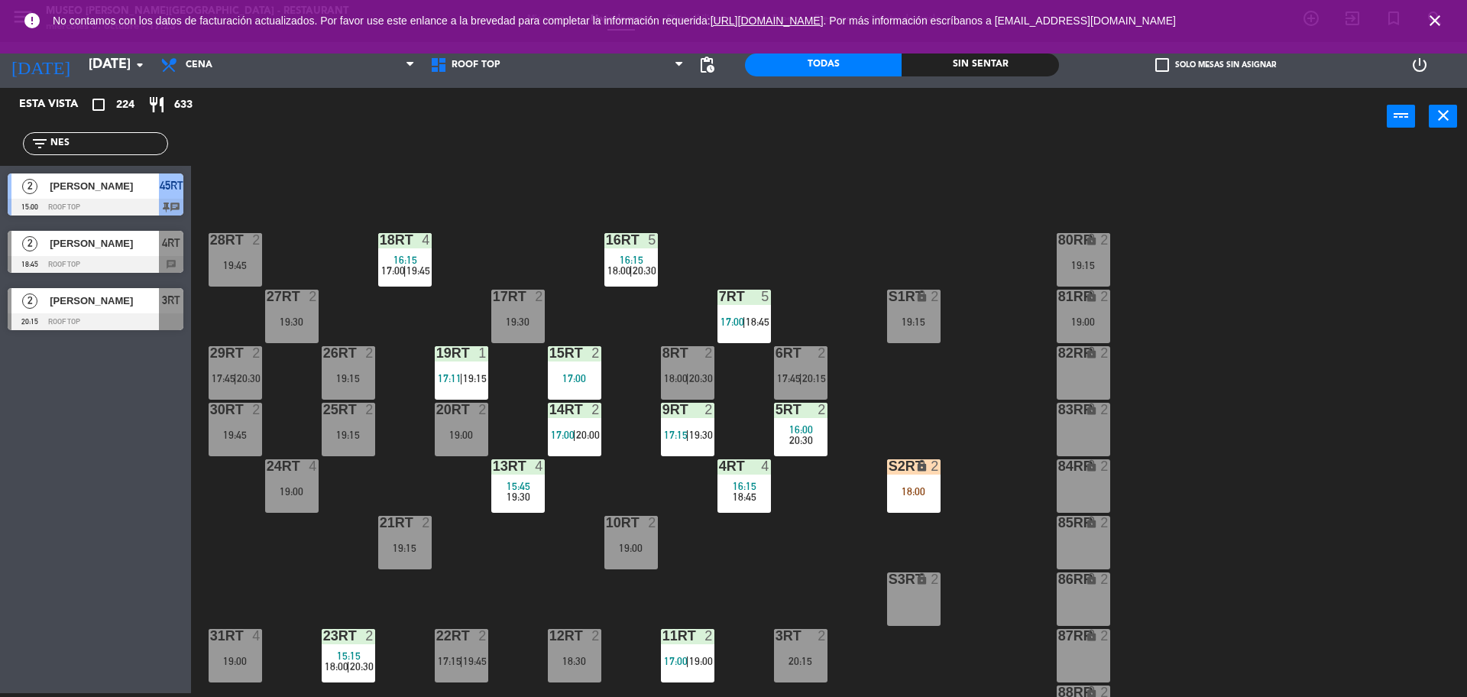
click at [913, 491] on div "18:00" at bounding box center [913, 491] width 53 height 11
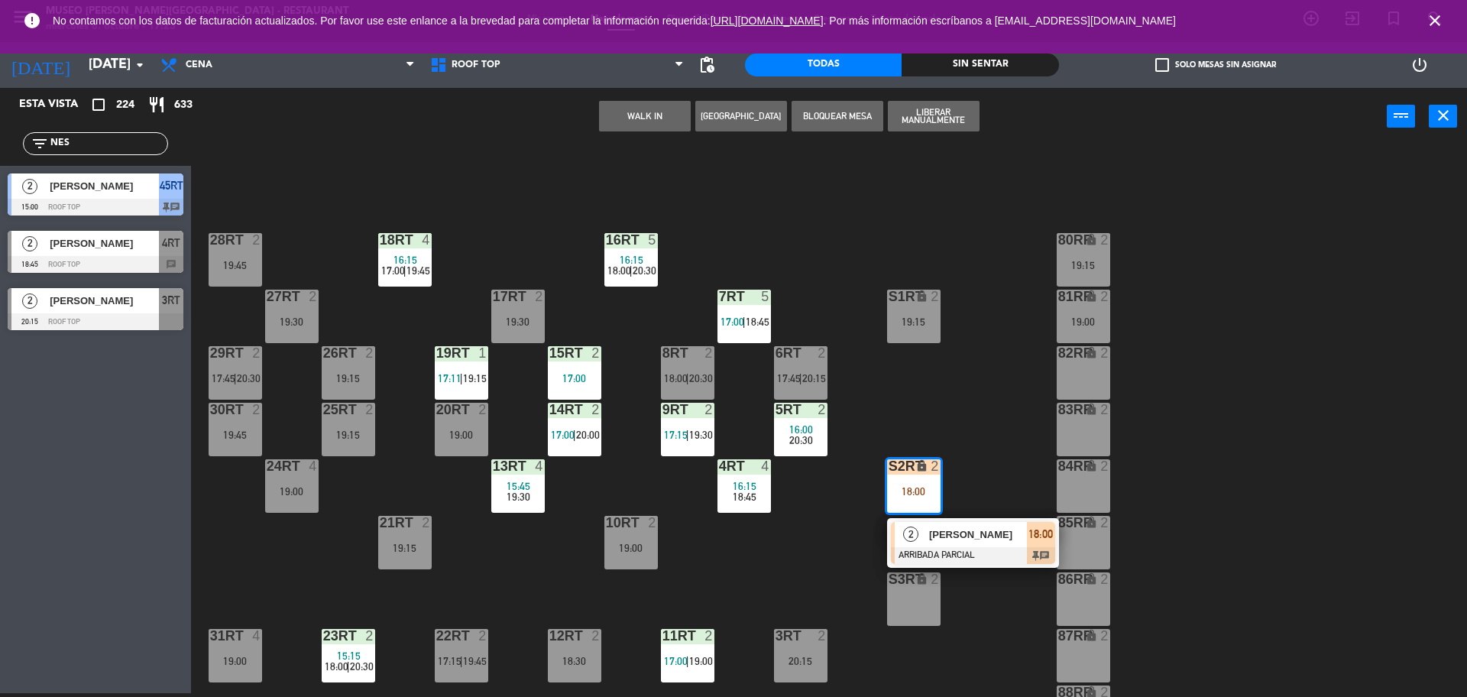
click at [932, 528] on span "[PERSON_NAME]" at bounding box center [978, 535] width 98 height 16
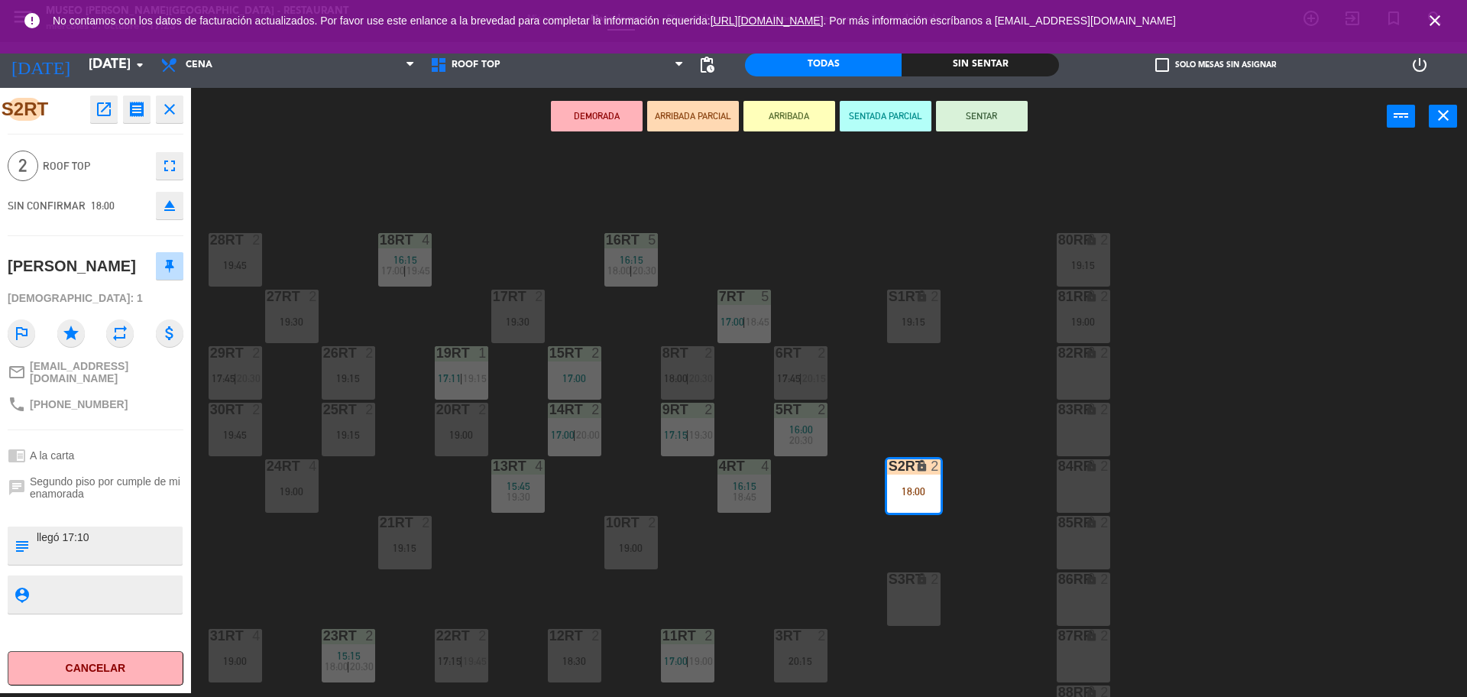
click at [654, 537] on div "10RT 2 19:00" at bounding box center [630, 542] width 53 height 53
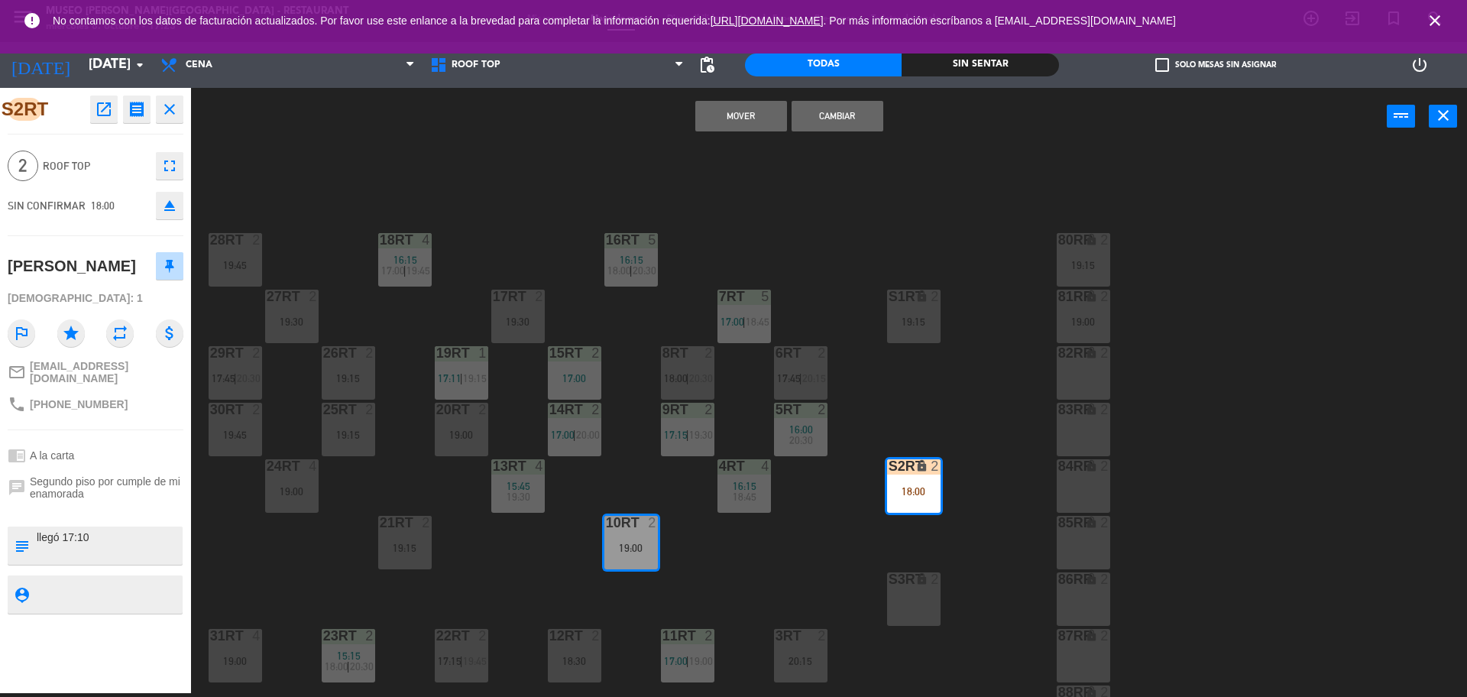
click at [831, 122] on button "Cambiar" at bounding box center [838, 116] width 92 height 31
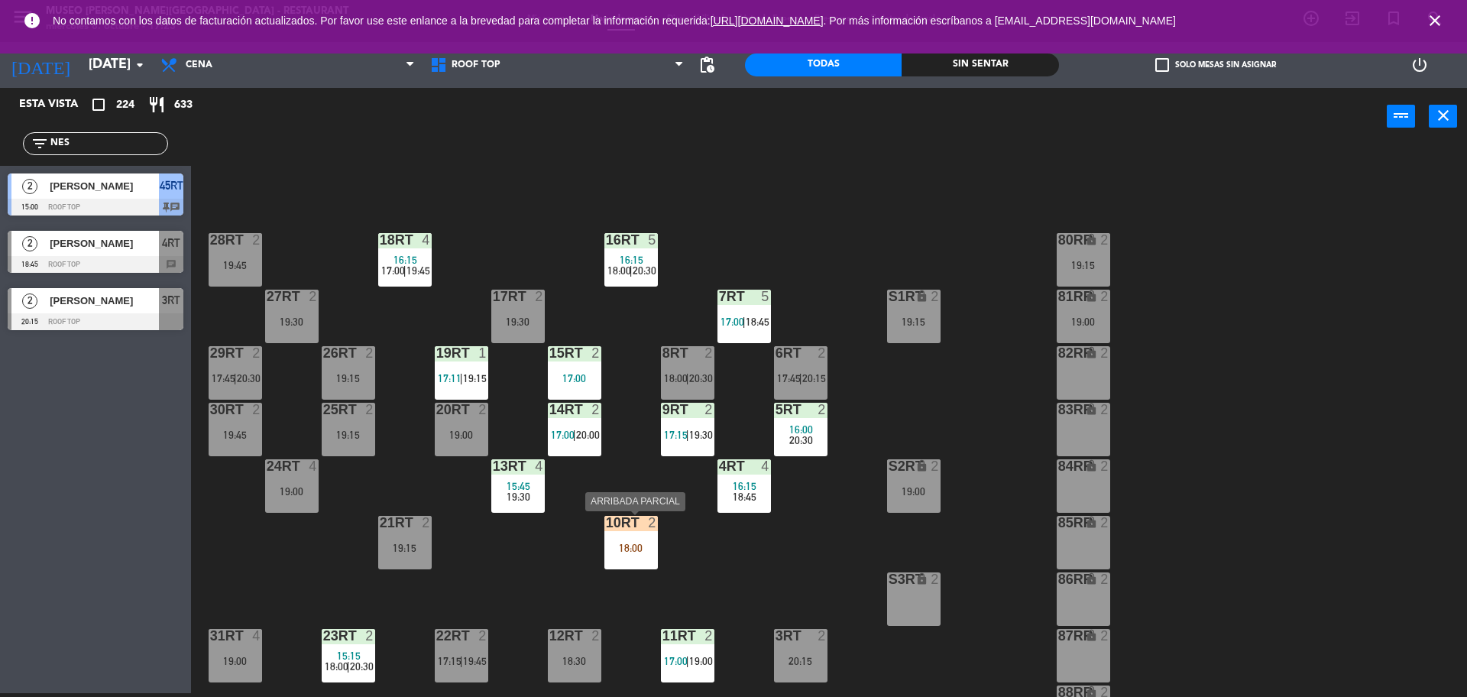
click at [630, 556] on div "10RT 2 18:00" at bounding box center [630, 542] width 53 height 53
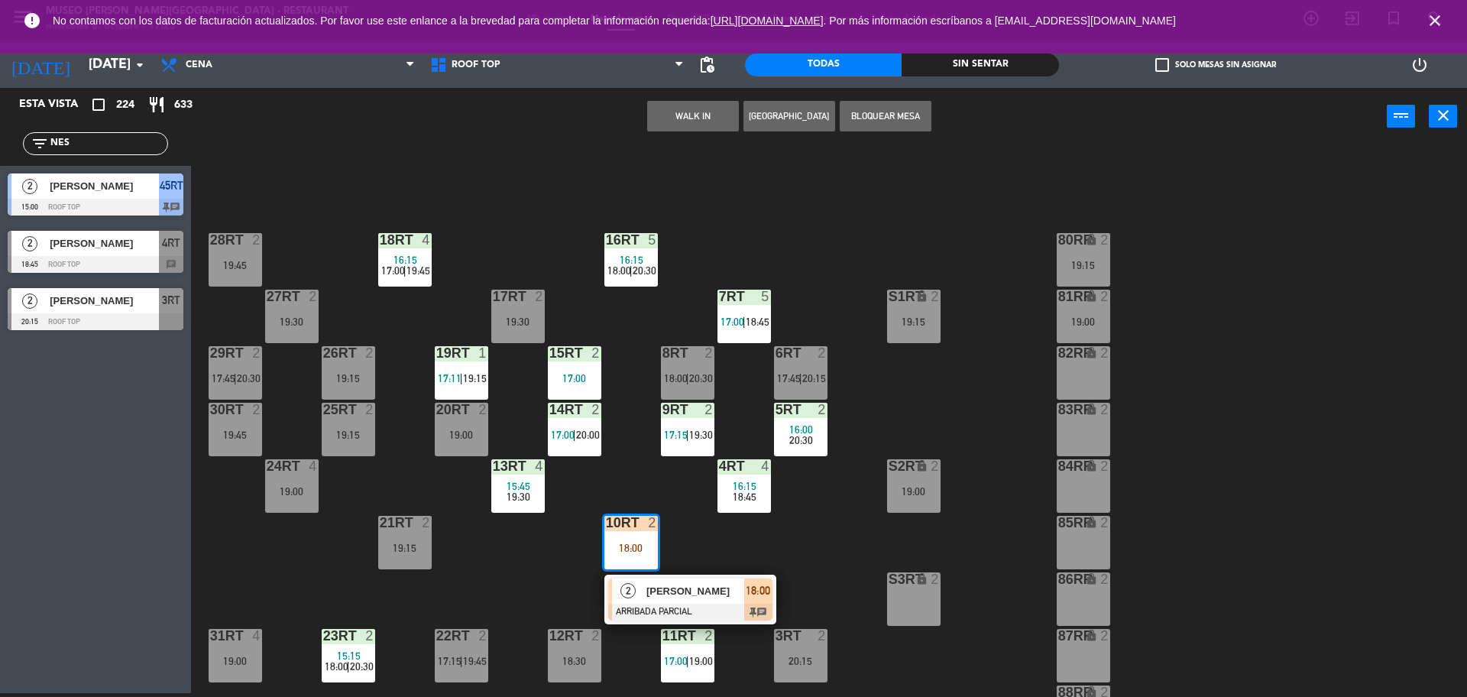
click at [656, 597] on span "[PERSON_NAME]" at bounding box center [696, 591] width 98 height 16
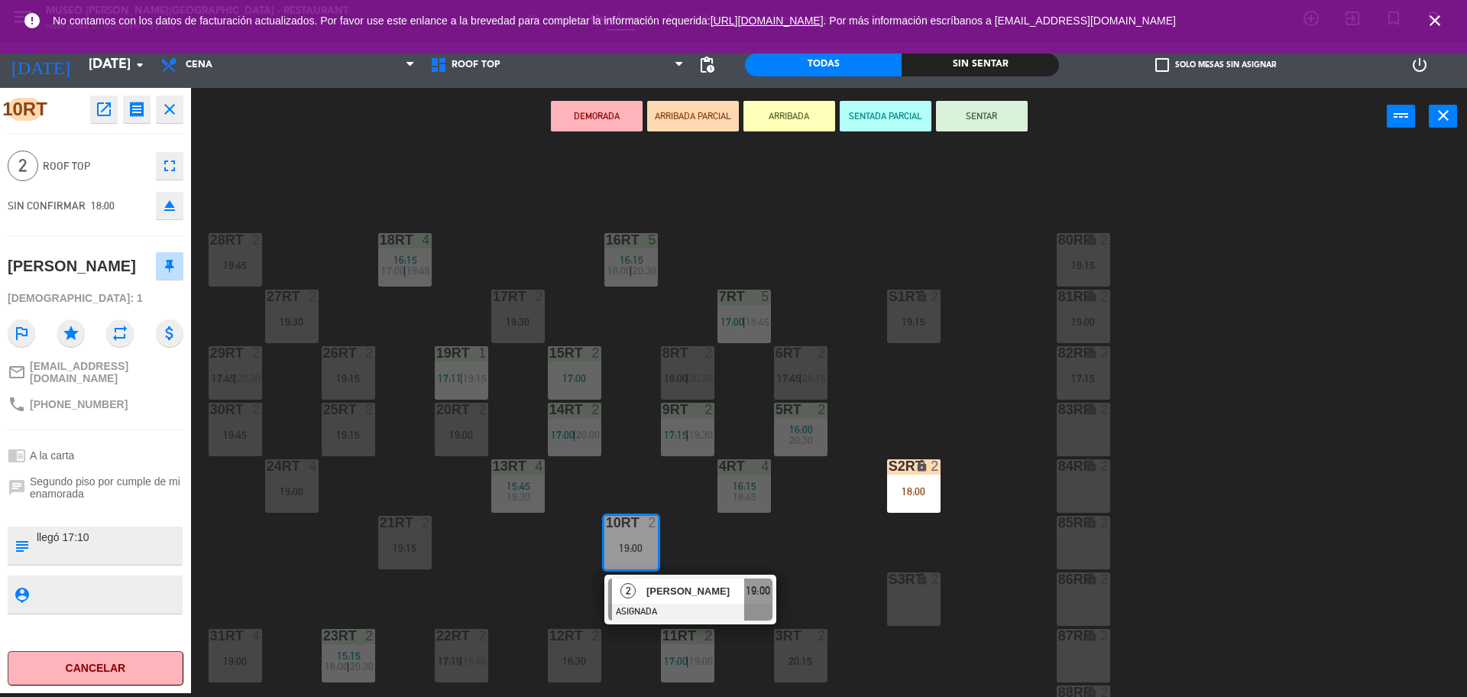
click at [515, 569] on div "18RT 4 16:15 17:00 | 19:45 16RT 5 16:15 18:00 | 20:30 28RT 2 19:45 80RR lock 2 …" at bounding box center [837, 423] width 1262 height 548
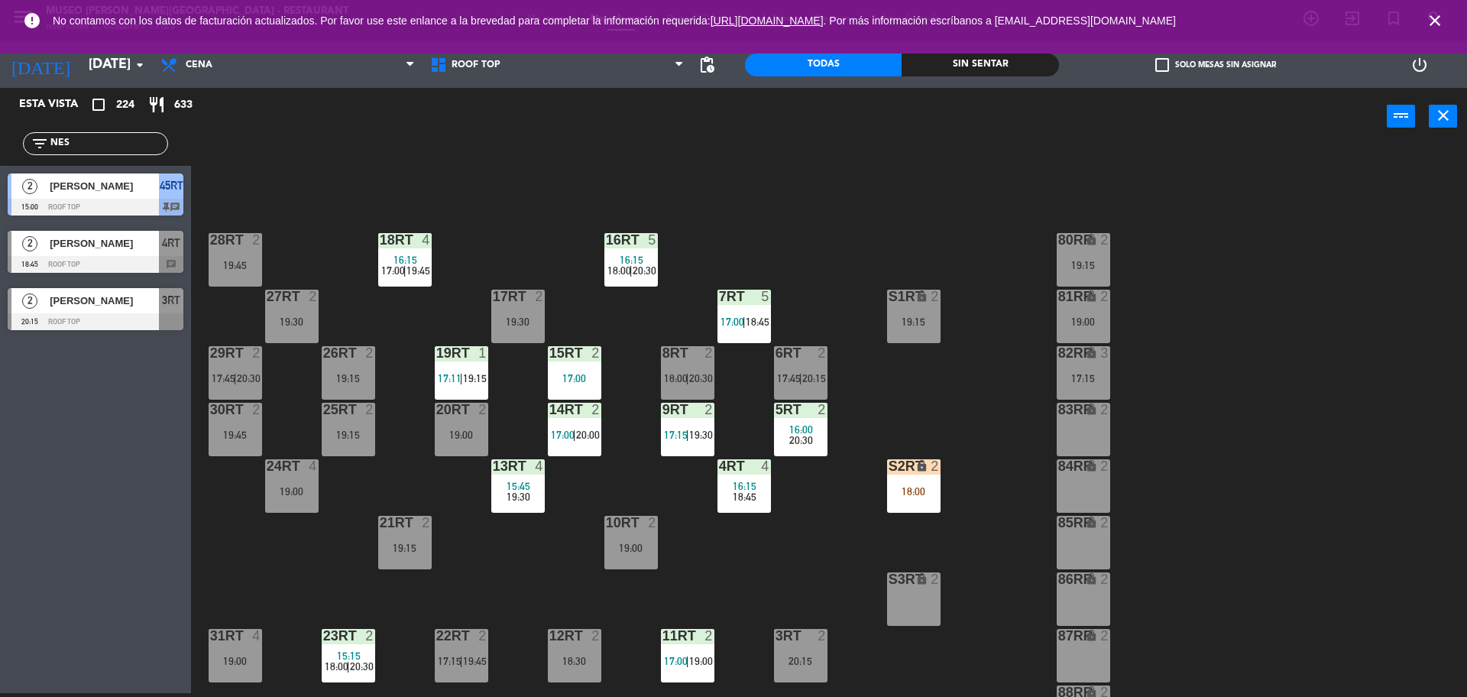
click at [621, 562] on div "10RT 2 19:00" at bounding box center [630, 542] width 53 height 53
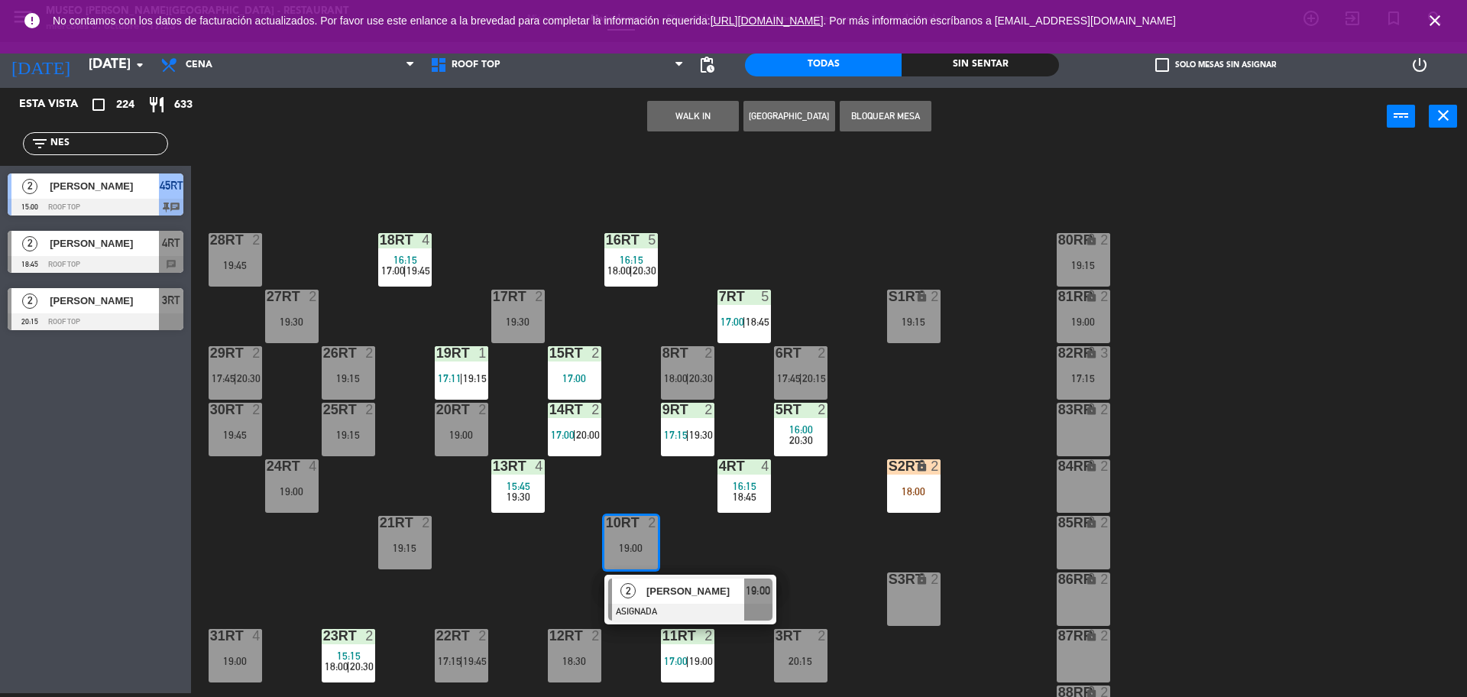
click at [628, 600] on div "2" at bounding box center [628, 590] width 33 height 25
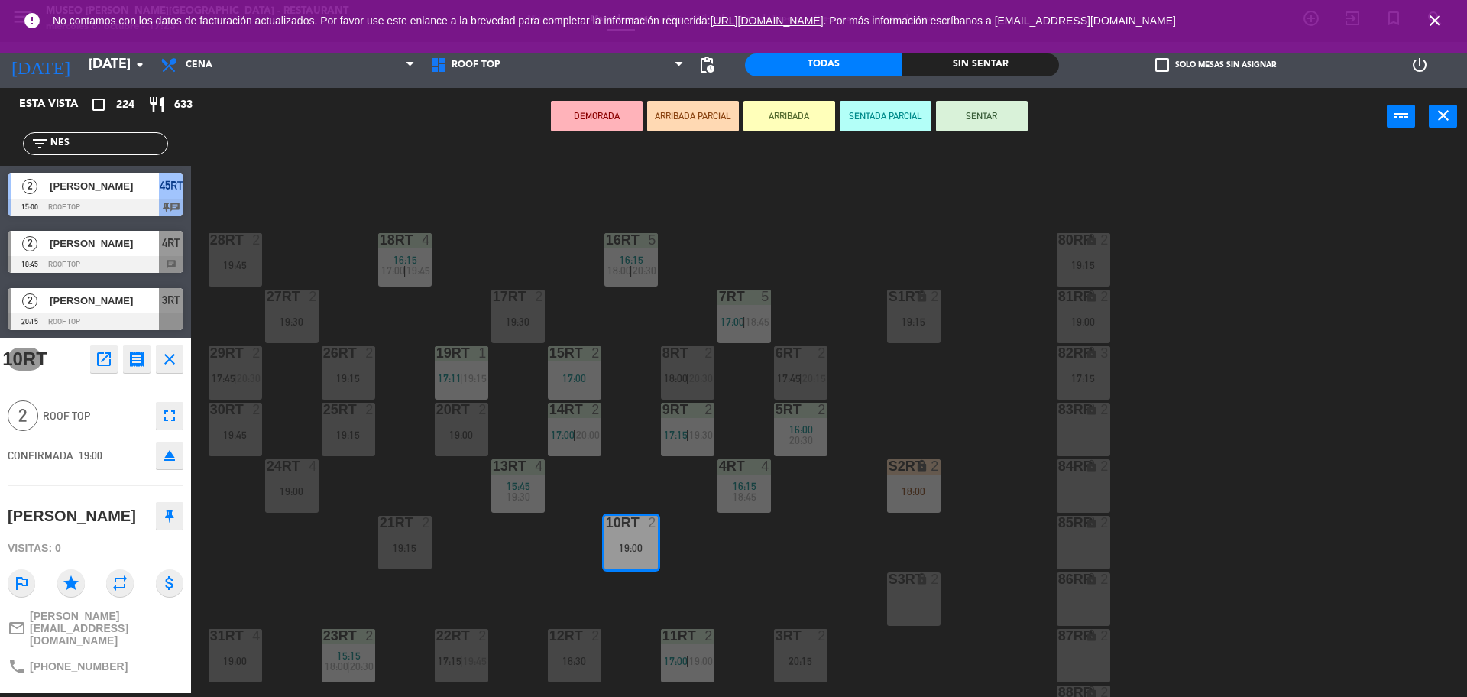
click at [530, 597] on div "18RT 4 16:15 17:00 | 19:45 16RT 5 16:15 18:00 | 20:30 28RT 2 19:45 80RR lock 2 …" at bounding box center [837, 423] width 1262 height 548
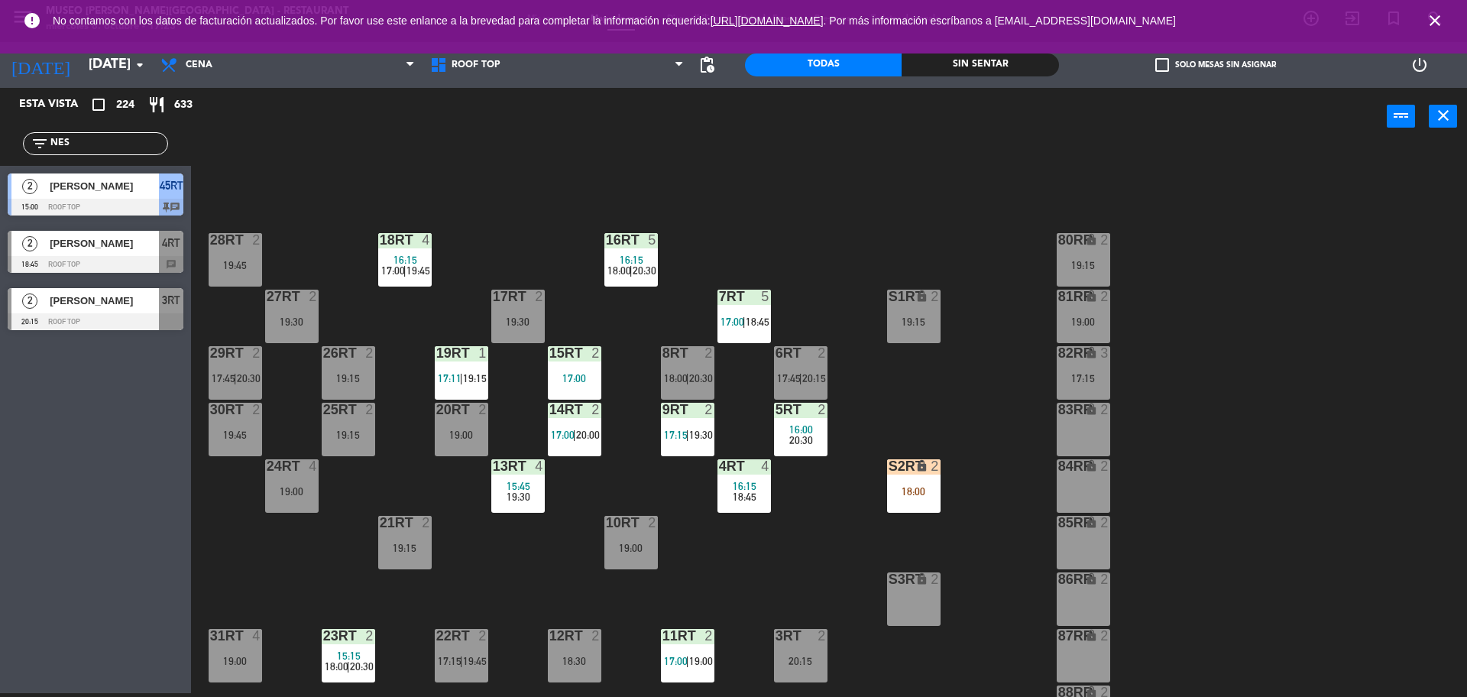
scroll to position [608, 0]
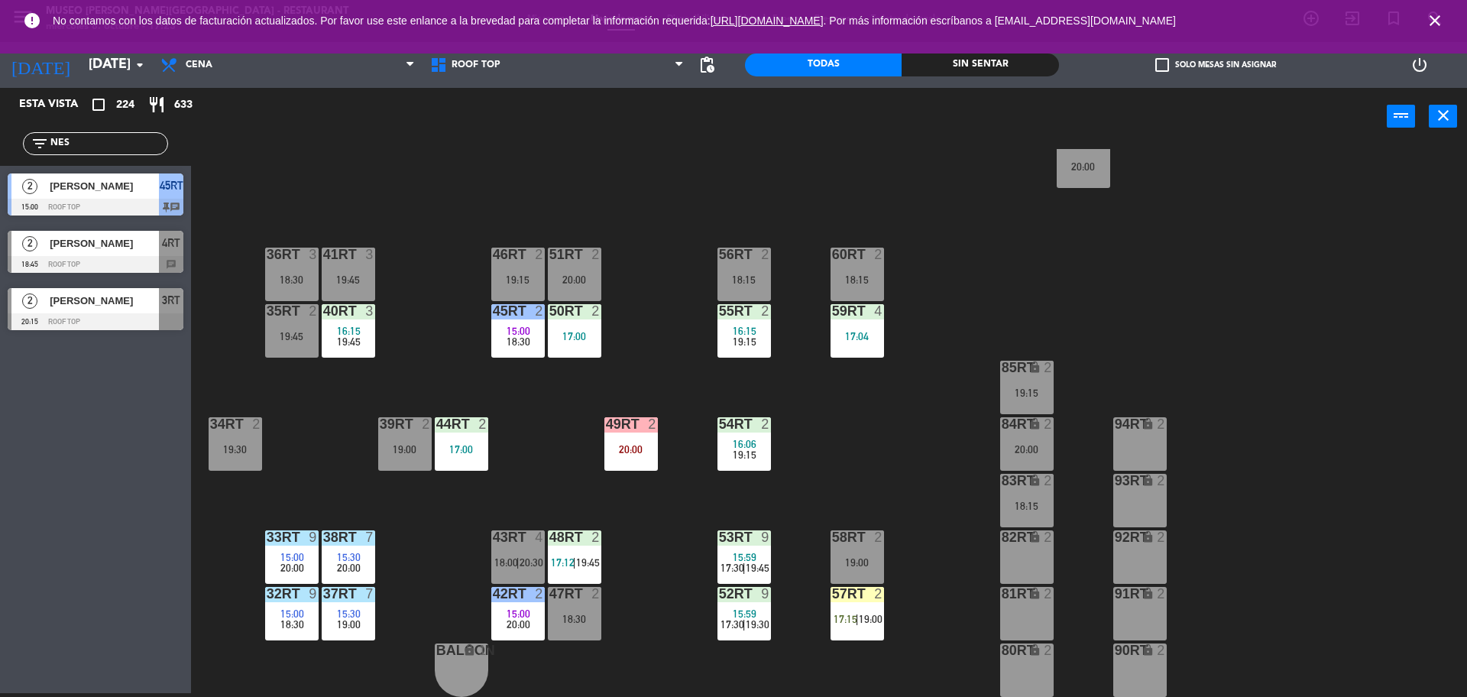
click at [650, 572] on div "18RT 4 16:15 17:00 | 19:45 16RT 5 16:15 18:00 | 20:30 28RT 2 19:45 80RR lock 2 …" at bounding box center [837, 423] width 1262 height 548
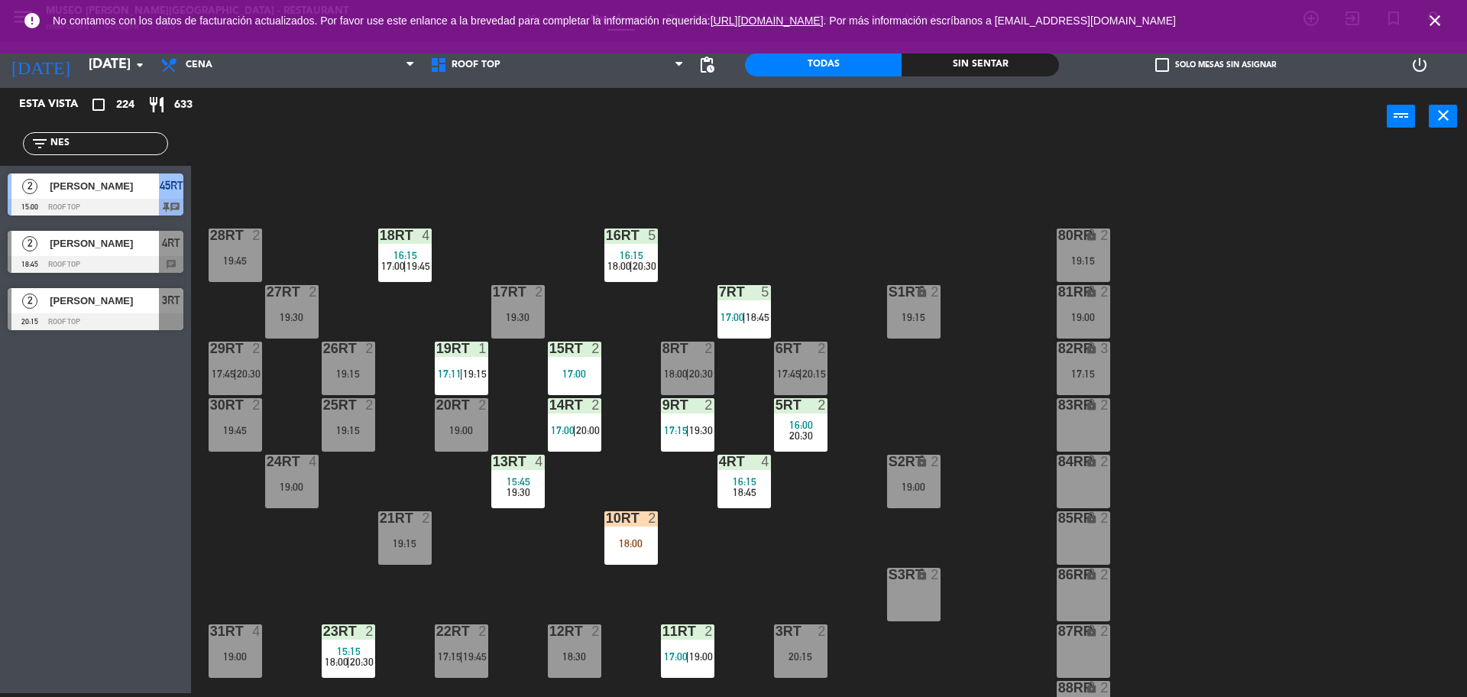
scroll to position [0, 0]
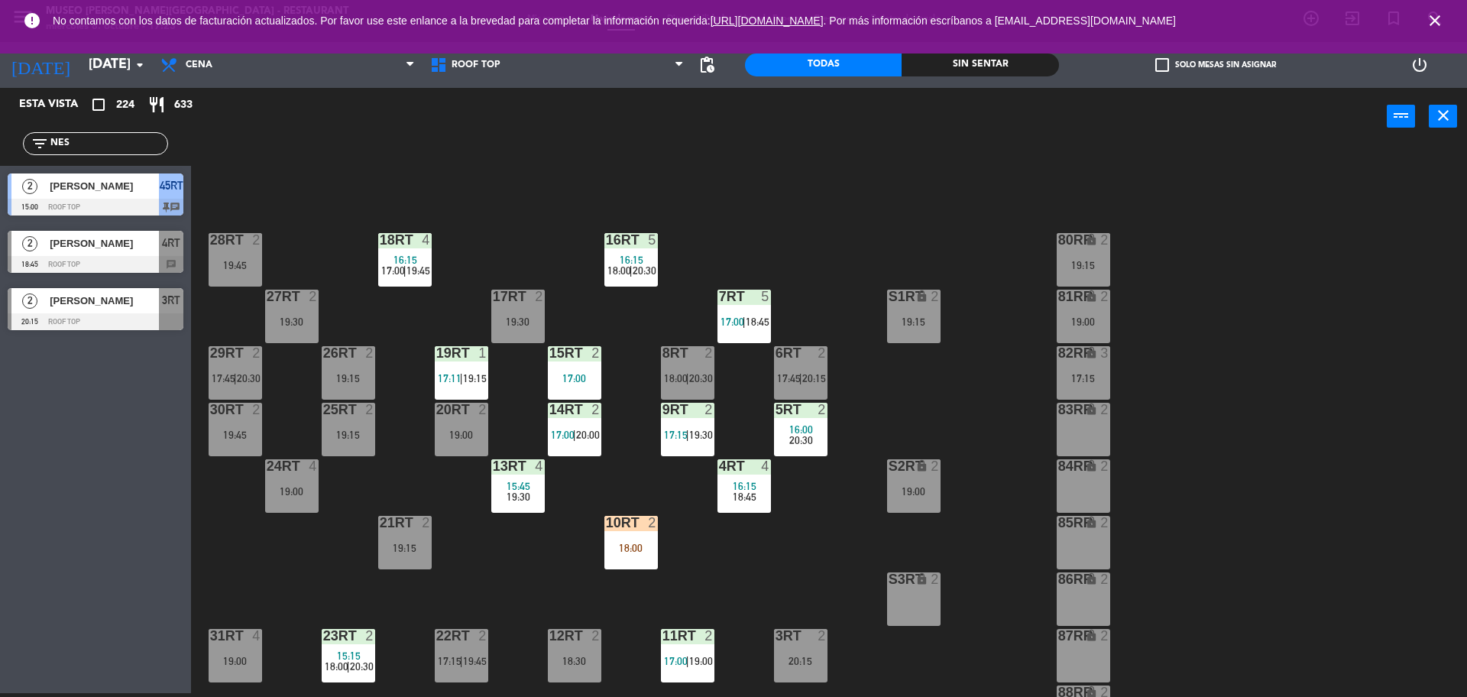
click at [638, 551] on div "18:00" at bounding box center [630, 548] width 53 height 11
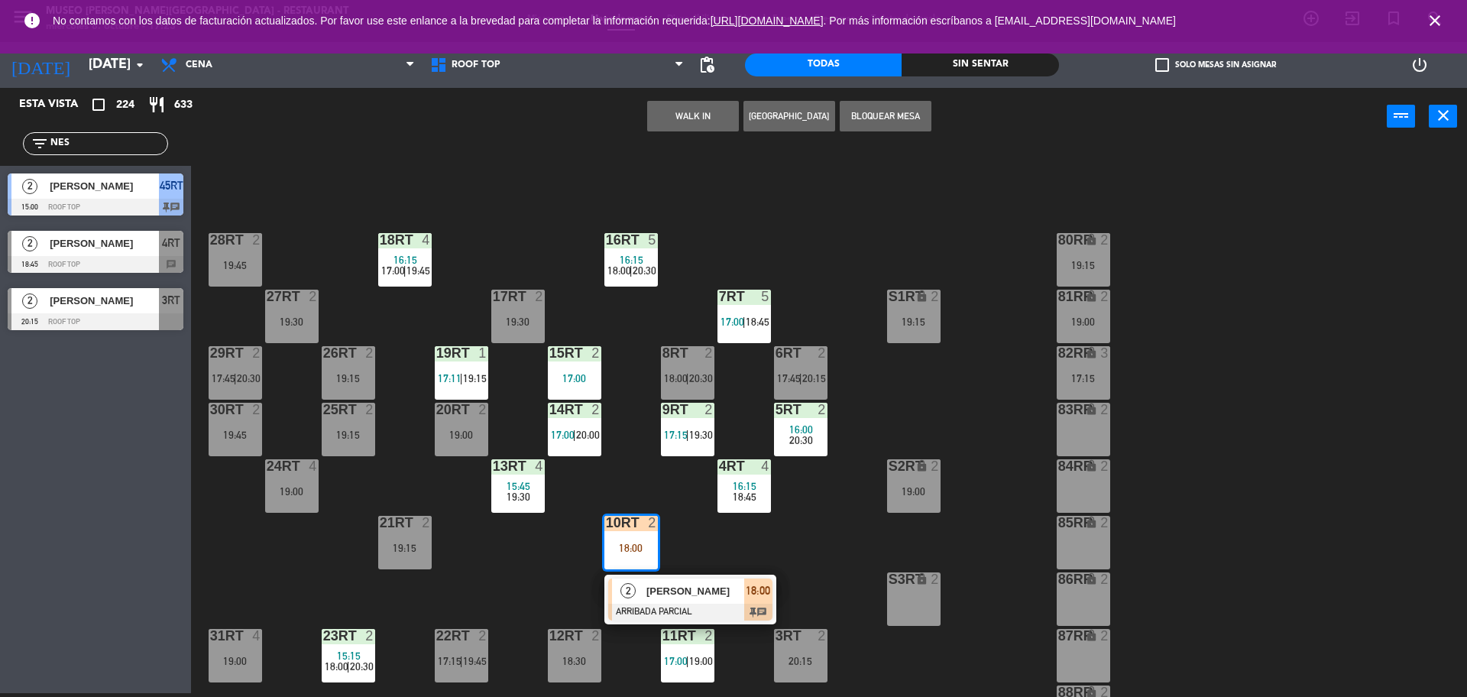
click at [650, 569] on div "10RT 2 18:00 2 Elvis Garcia ARRIBADA PARCIAL 18:00 chat" at bounding box center [630, 542] width 53 height 53
click at [659, 601] on div "[PERSON_NAME]" at bounding box center [694, 590] width 99 height 25
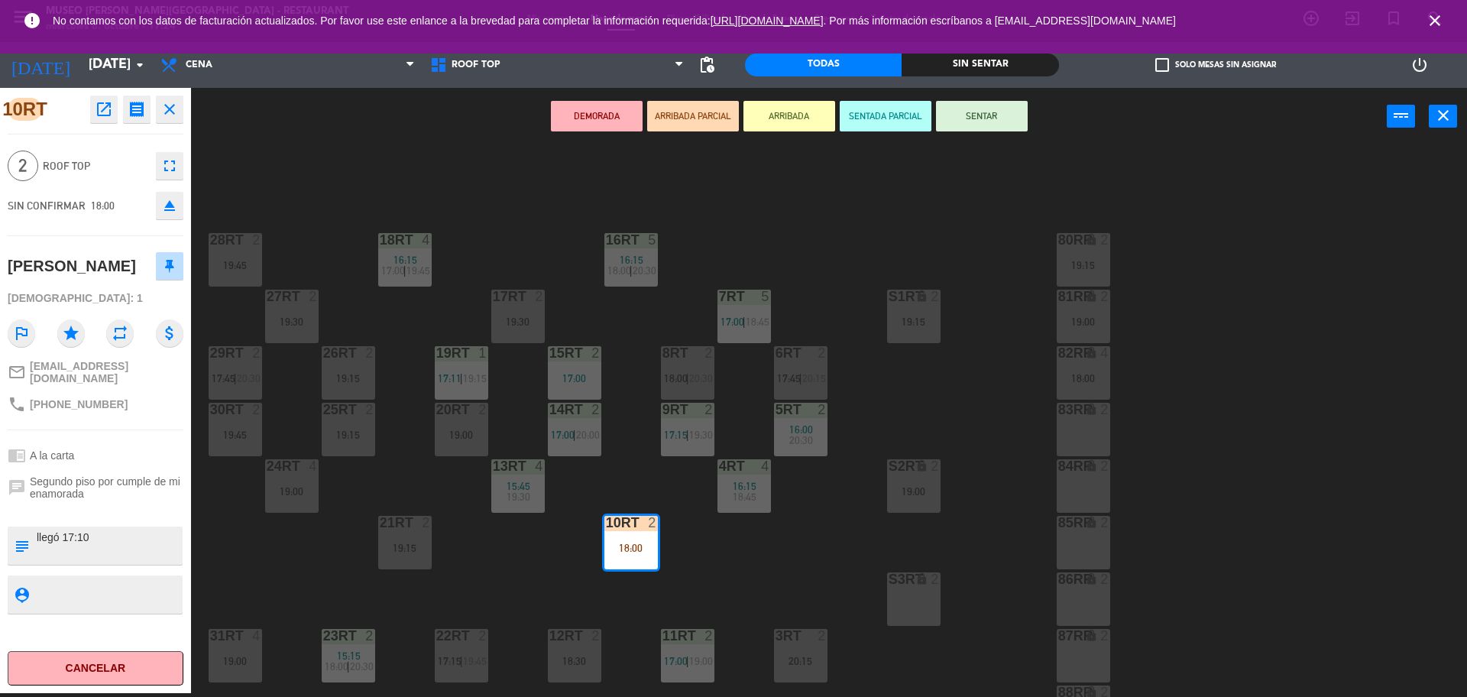
click at [513, 533] on div "18RT 4 16:15 17:00 | 19:45 16RT 5 16:15 18:00 | 20:30 28RT 2 19:45 80RR lock 2 …" at bounding box center [837, 423] width 1262 height 548
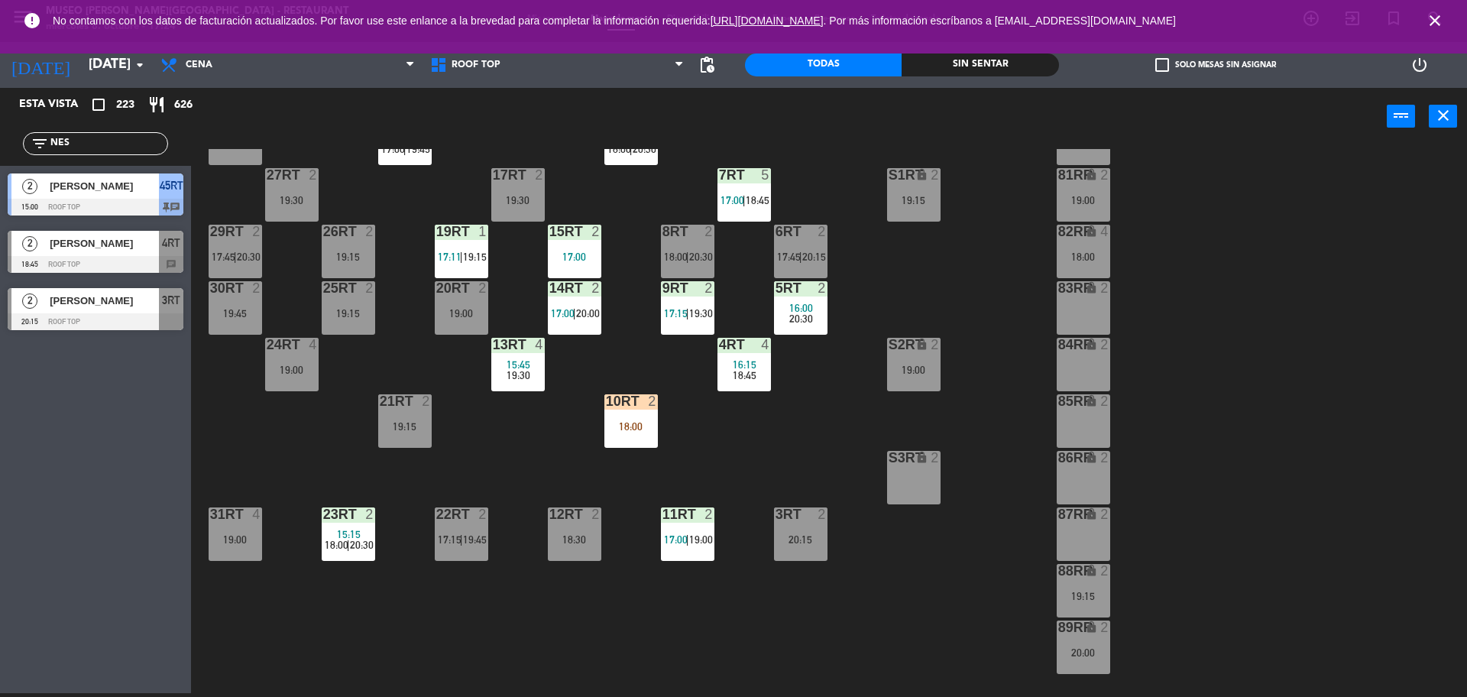
scroll to position [122, 0]
click at [619, 436] on div "10RT 2 18:00" at bounding box center [630, 420] width 53 height 53
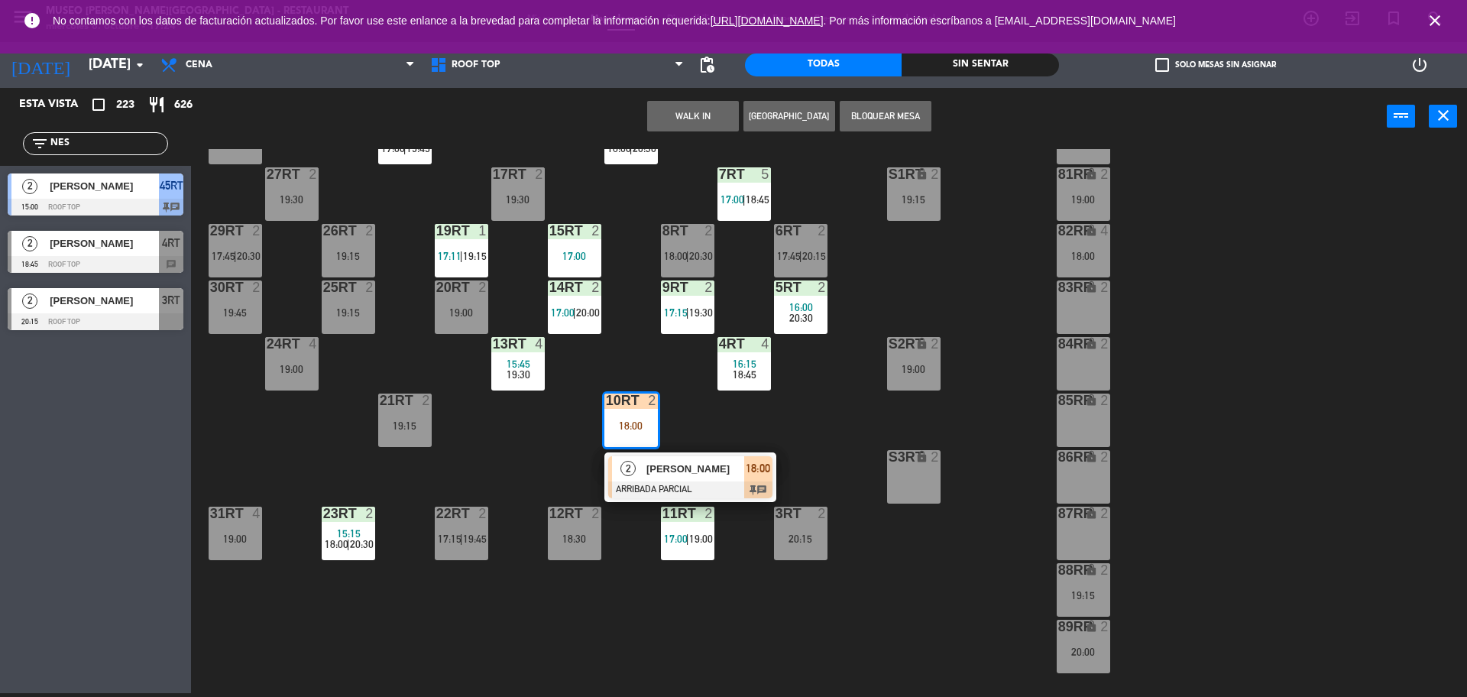
click at [618, 467] on div "2" at bounding box center [628, 468] width 33 height 25
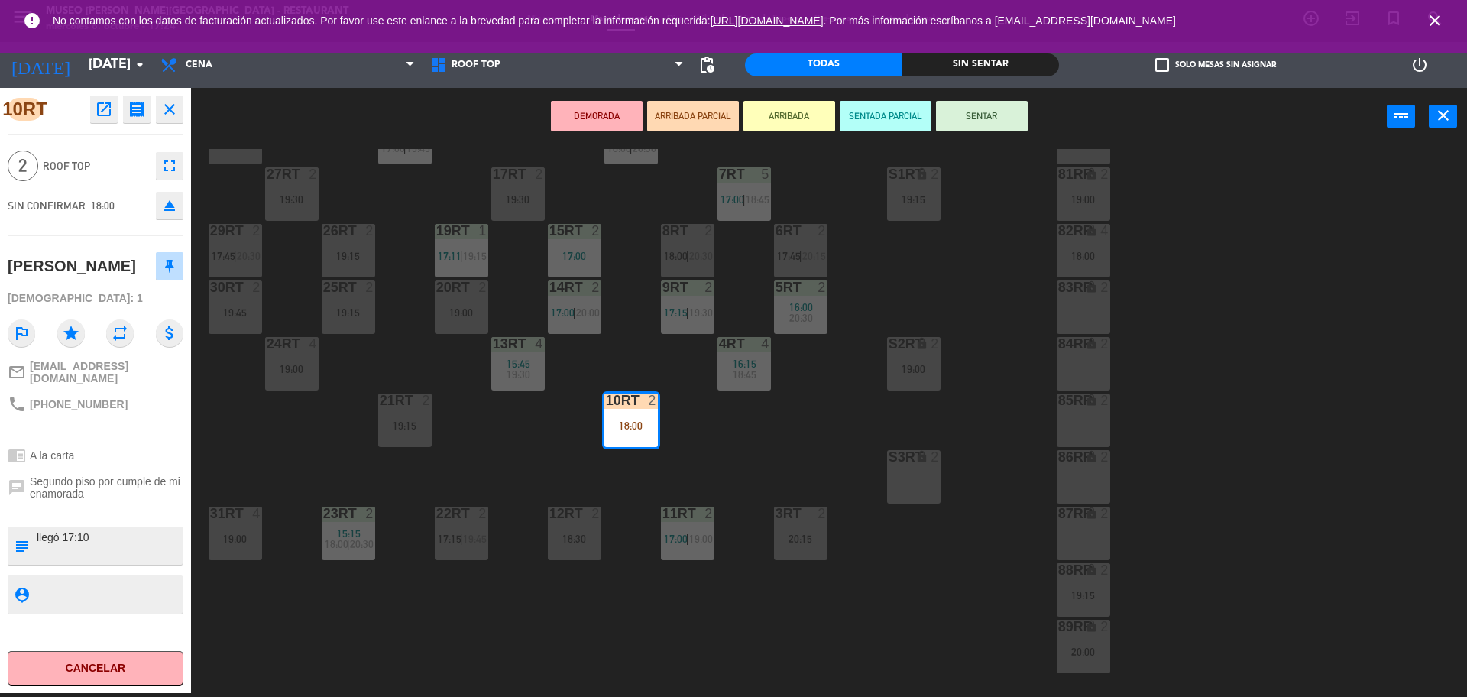
click at [563, 526] on div "12RT 2 18:30" at bounding box center [574, 533] width 53 height 53
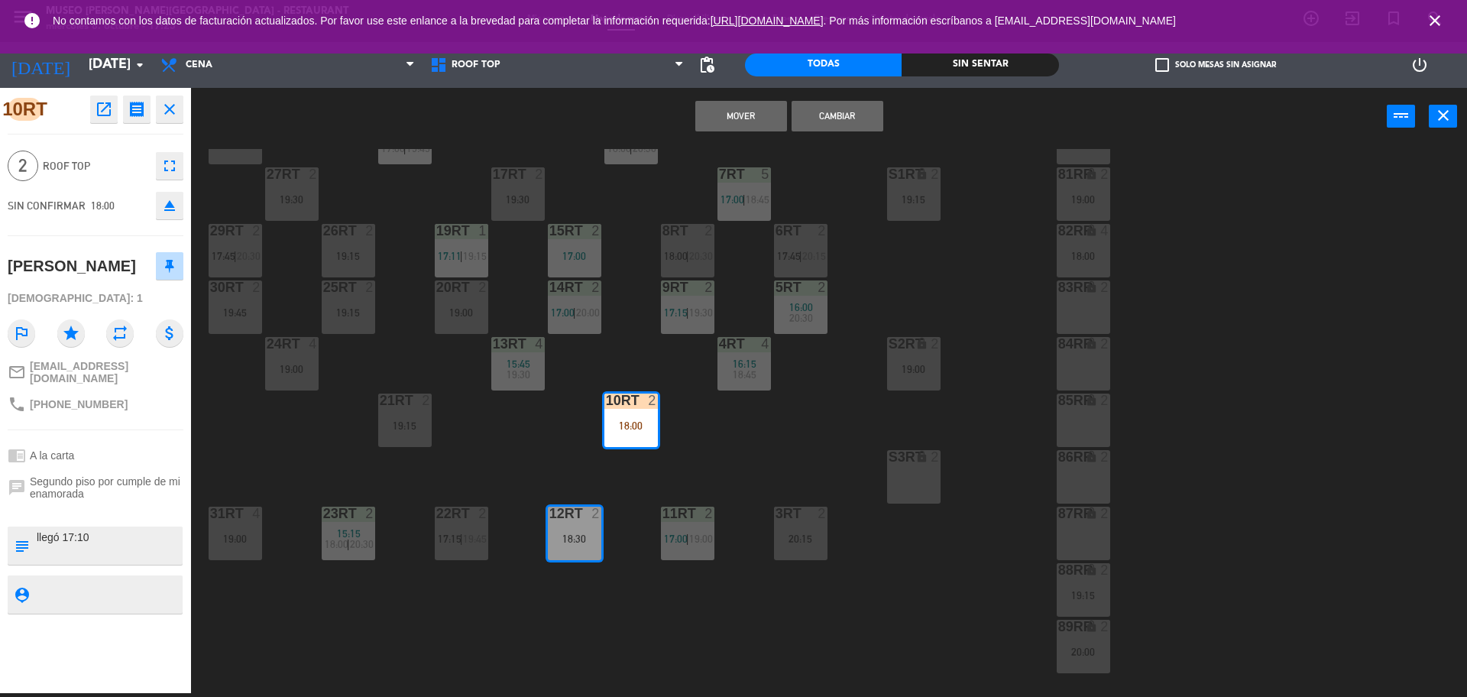
click at [849, 122] on button "Cambiar" at bounding box center [838, 116] width 92 height 31
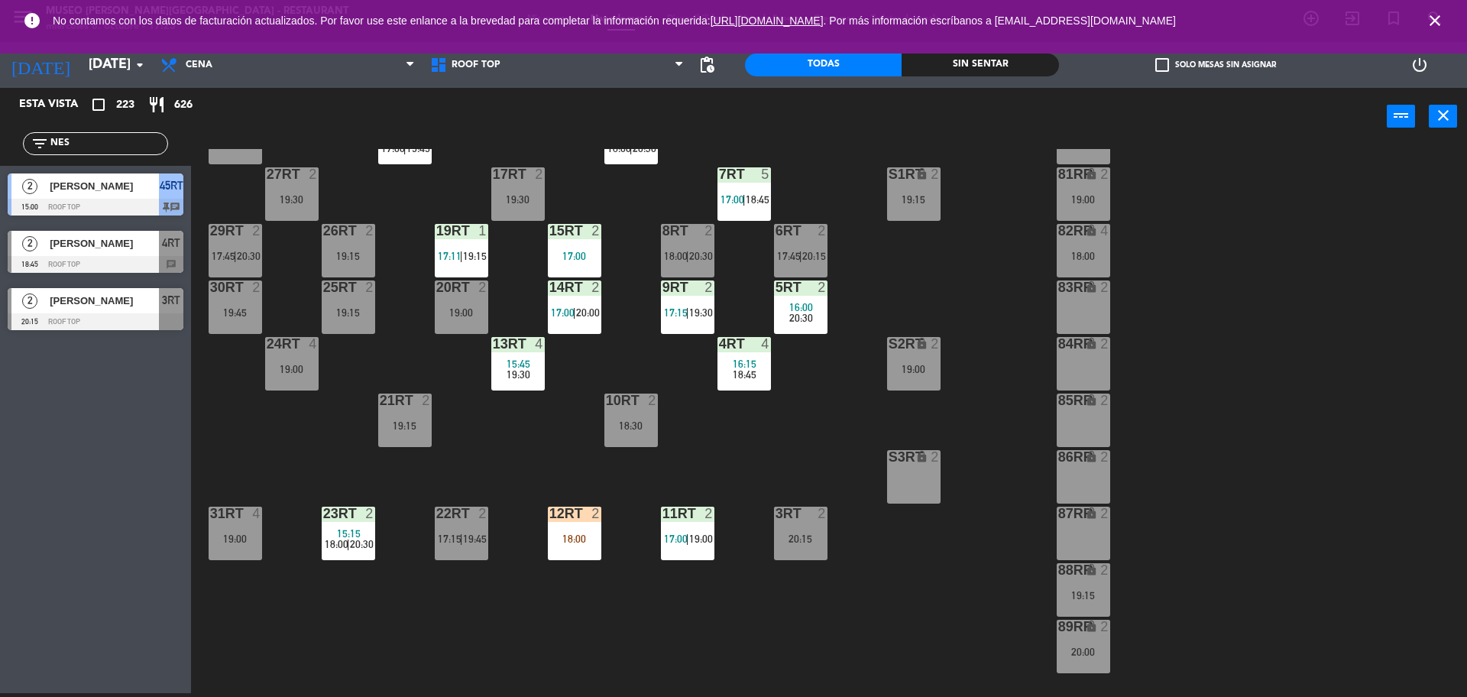
click at [578, 541] on div "18:00" at bounding box center [574, 538] width 53 height 11
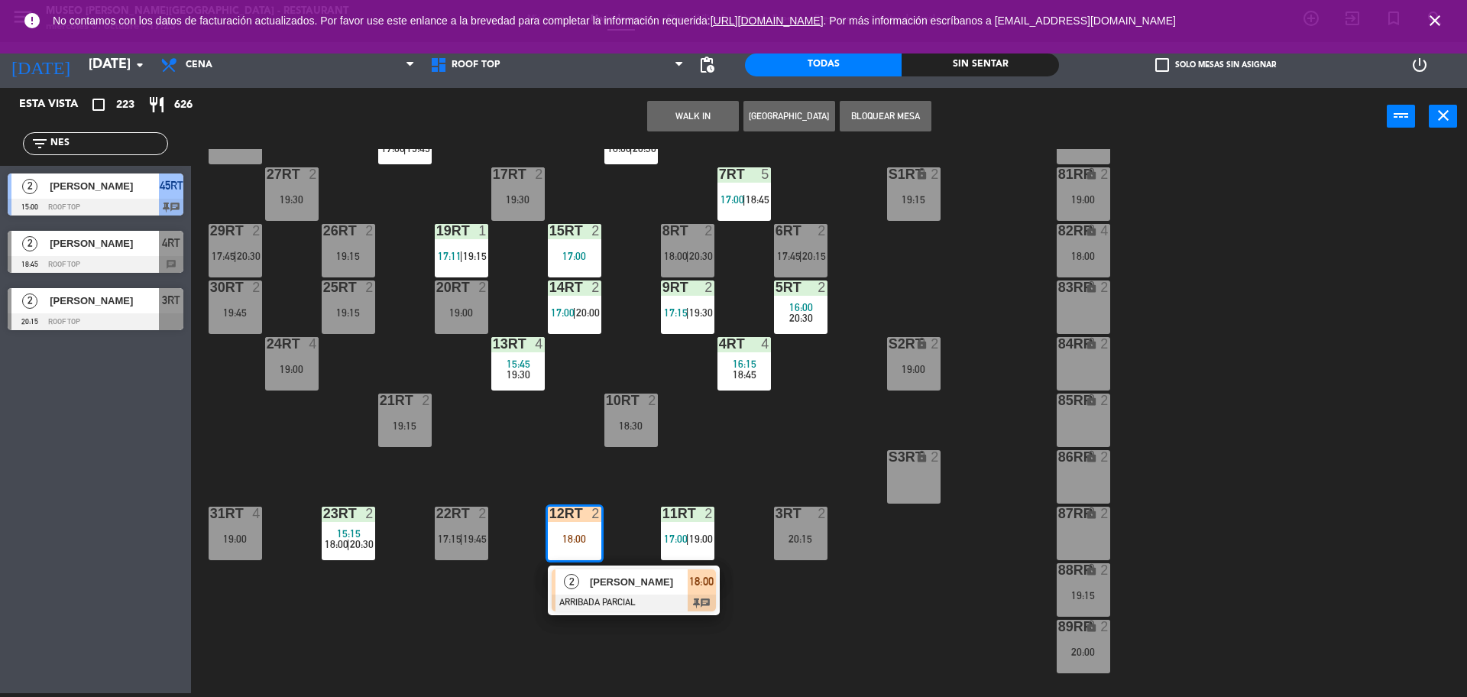
click at [581, 572] on div "2" at bounding box center [572, 581] width 33 height 25
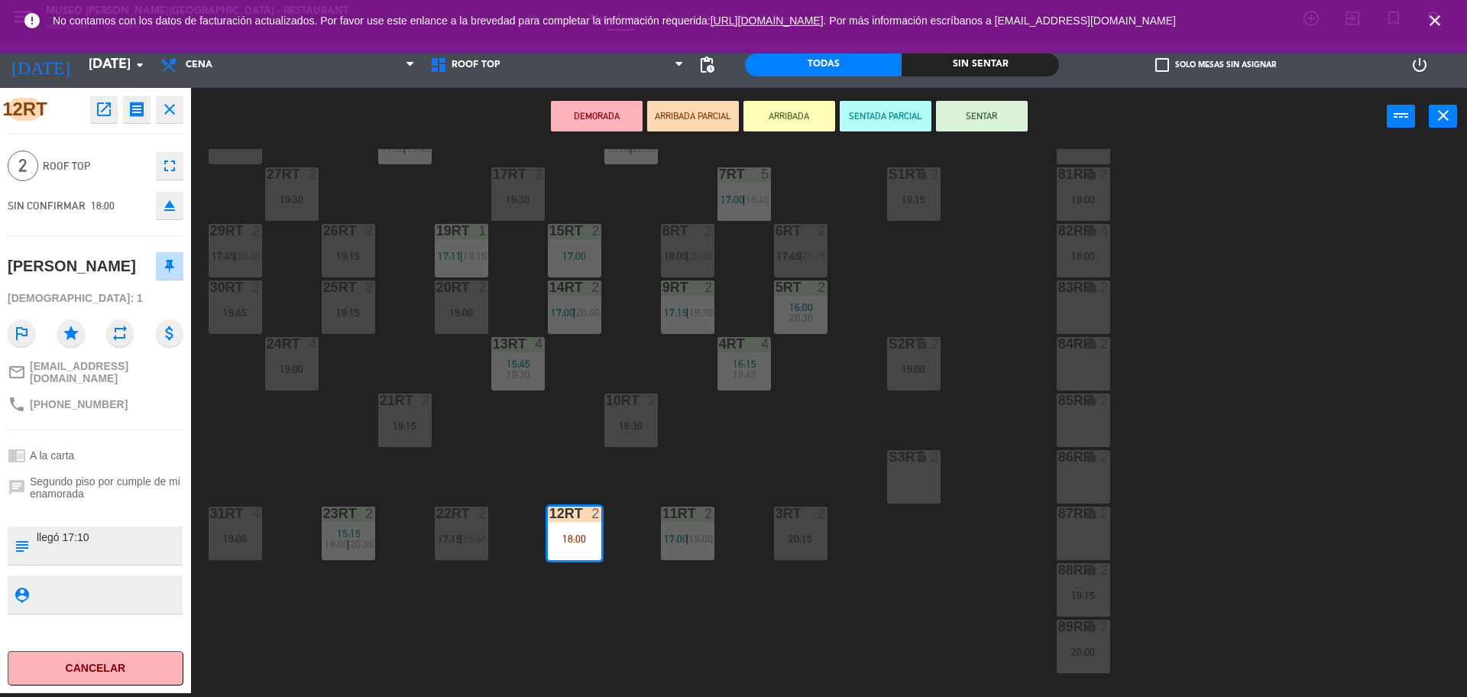
click at [111, 541] on textarea at bounding box center [108, 546] width 146 height 32
type textarea "M12RT llegó 17:10"
click at [112, 254] on div "[PERSON_NAME]" at bounding box center [96, 266] width 176 height 38
click at [967, 121] on button "SENTAR" at bounding box center [982, 116] width 92 height 31
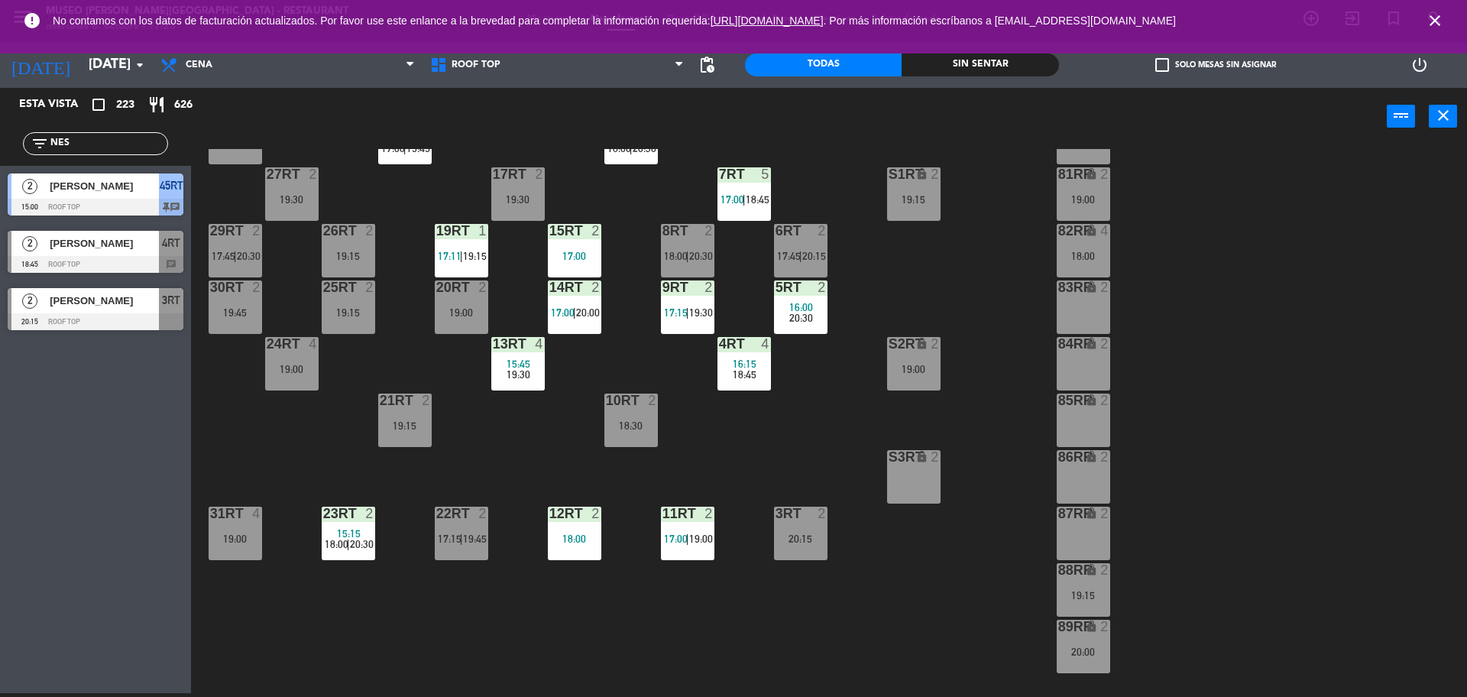
click at [791, 413] on div "18RT 4 16:15 17:00 | 19:45 16RT 5 16:15 18:00 | 20:30 28RT 2 19:45 80RR lock 2 …" at bounding box center [837, 423] width 1262 height 548
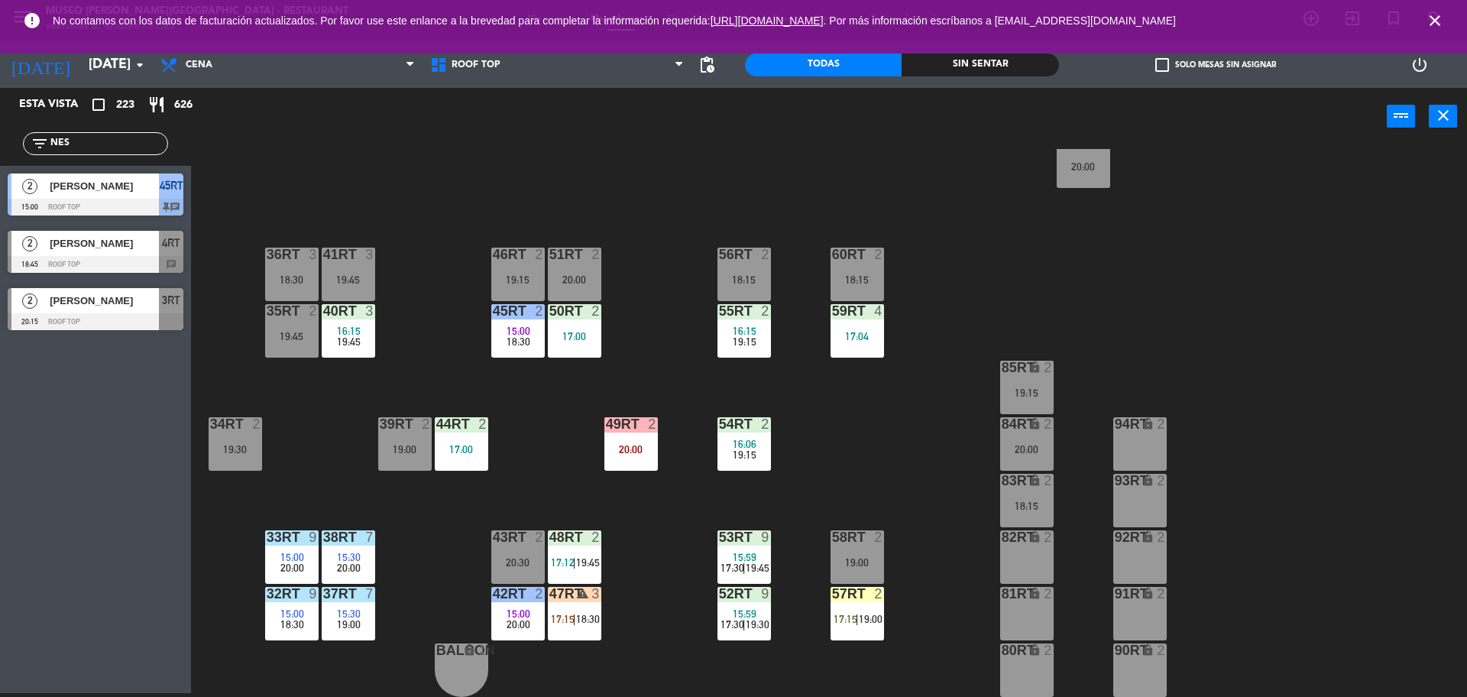
click at [566, 621] on span "17:15" at bounding box center [563, 619] width 24 height 12
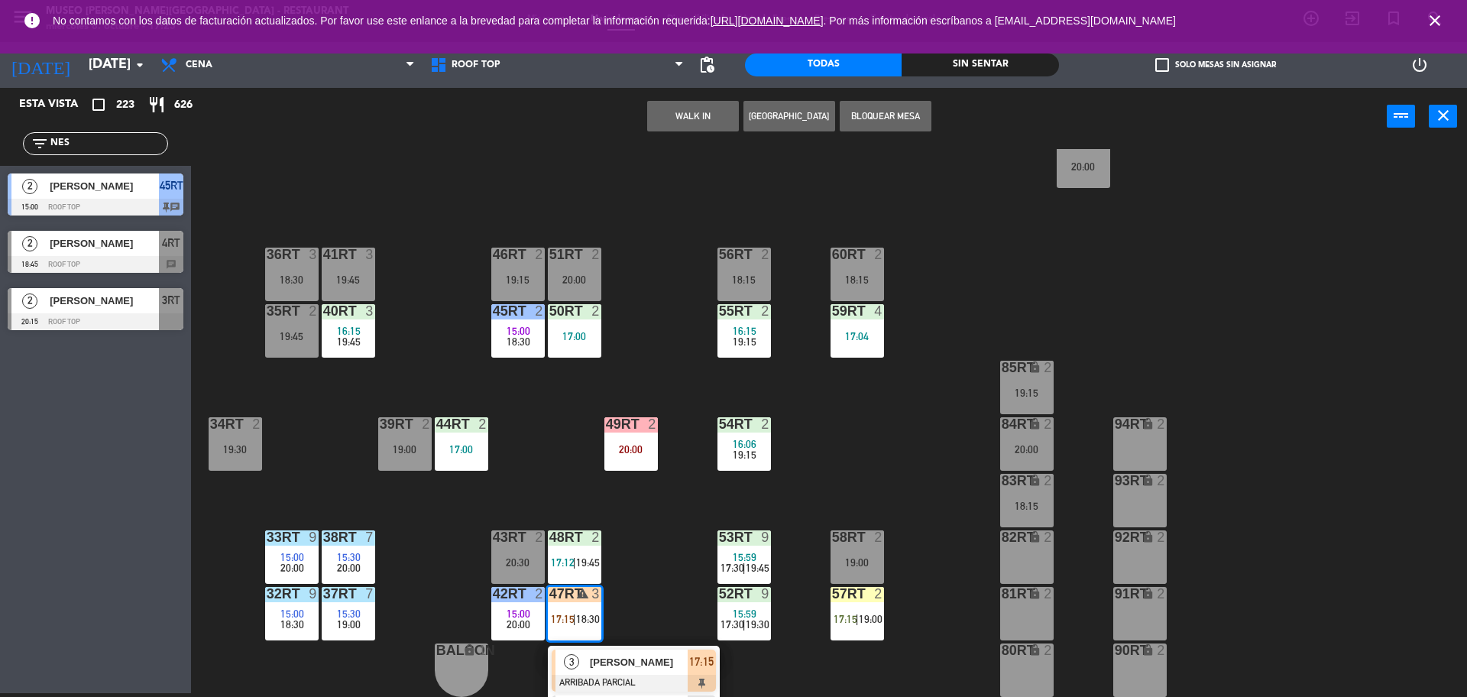
click at [571, 656] on span "3" at bounding box center [571, 661] width 15 height 15
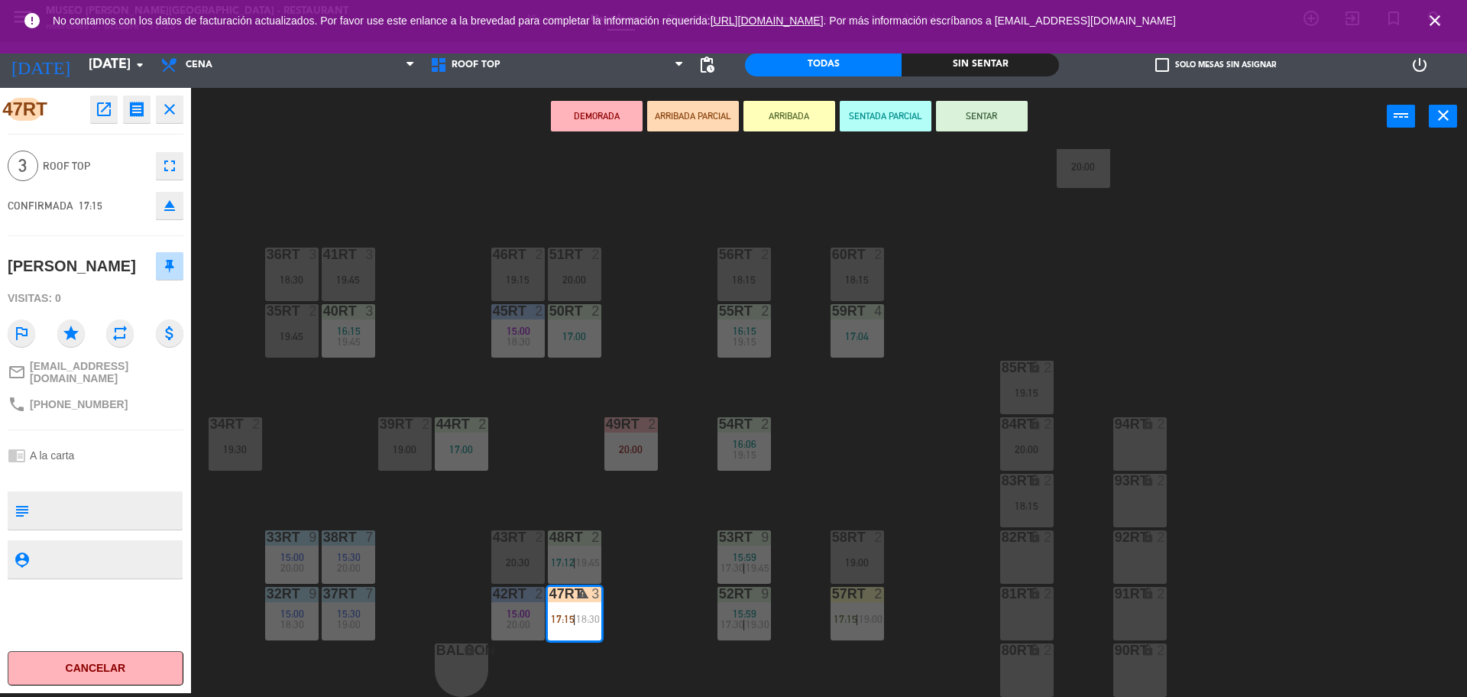
click at [89, 527] on textarea at bounding box center [108, 510] width 146 height 32
type textarea "M47RT"
click at [103, 162] on span "Roof Top" at bounding box center [95, 166] width 105 height 18
click at [984, 104] on button "SENTAR" at bounding box center [982, 116] width 92 height 31
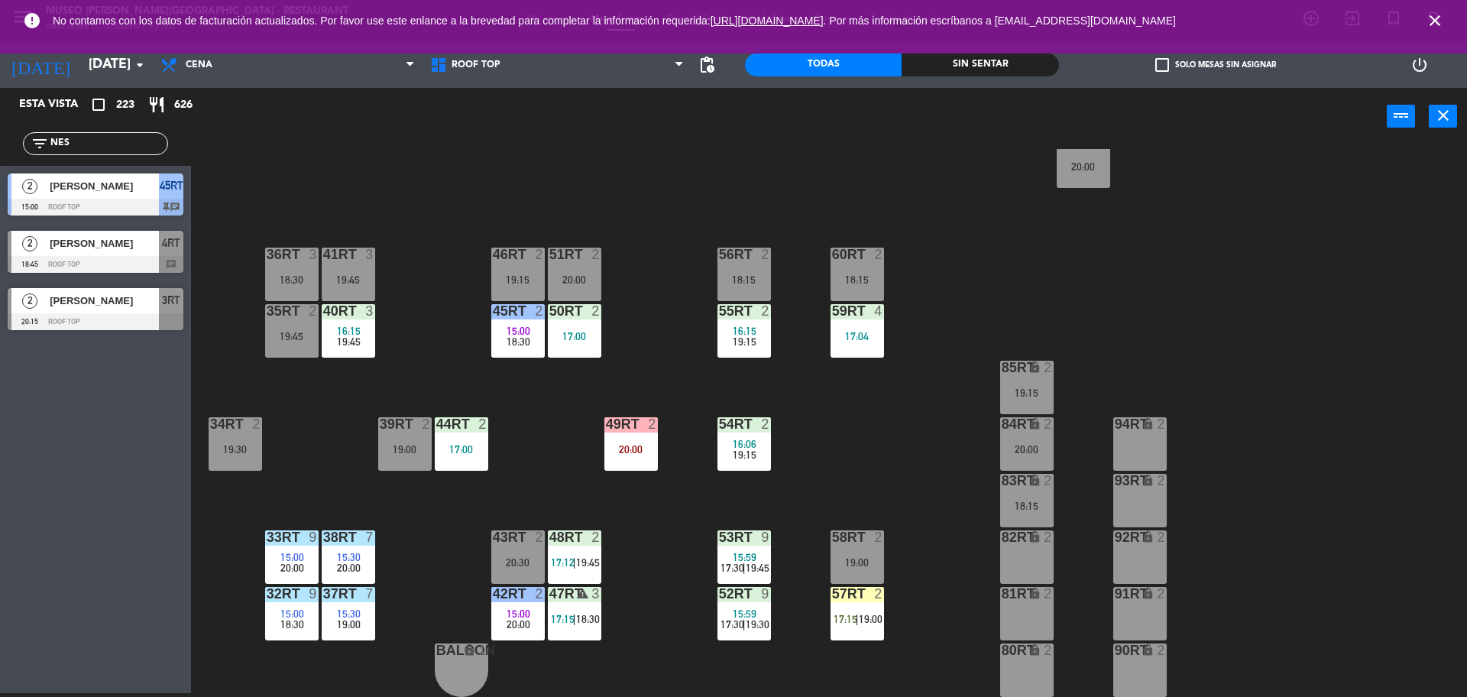
click at [974, 183] on div "18RT 4 16:15 17:00 | 19:45 16RT 5 16:15 18:00 | 20:30 28RT 2 19:45 80RR lock 2 …" at bounding box center [837, 423] width 1262 height 548
drag, startPoint x: 86, startPoint y: 135, endPoint x: 17, endPoint y: 139, distance: 69.6
click at [17, 139] on div "filter_list NES" at bounding box center [95, 144] width 191 height 44
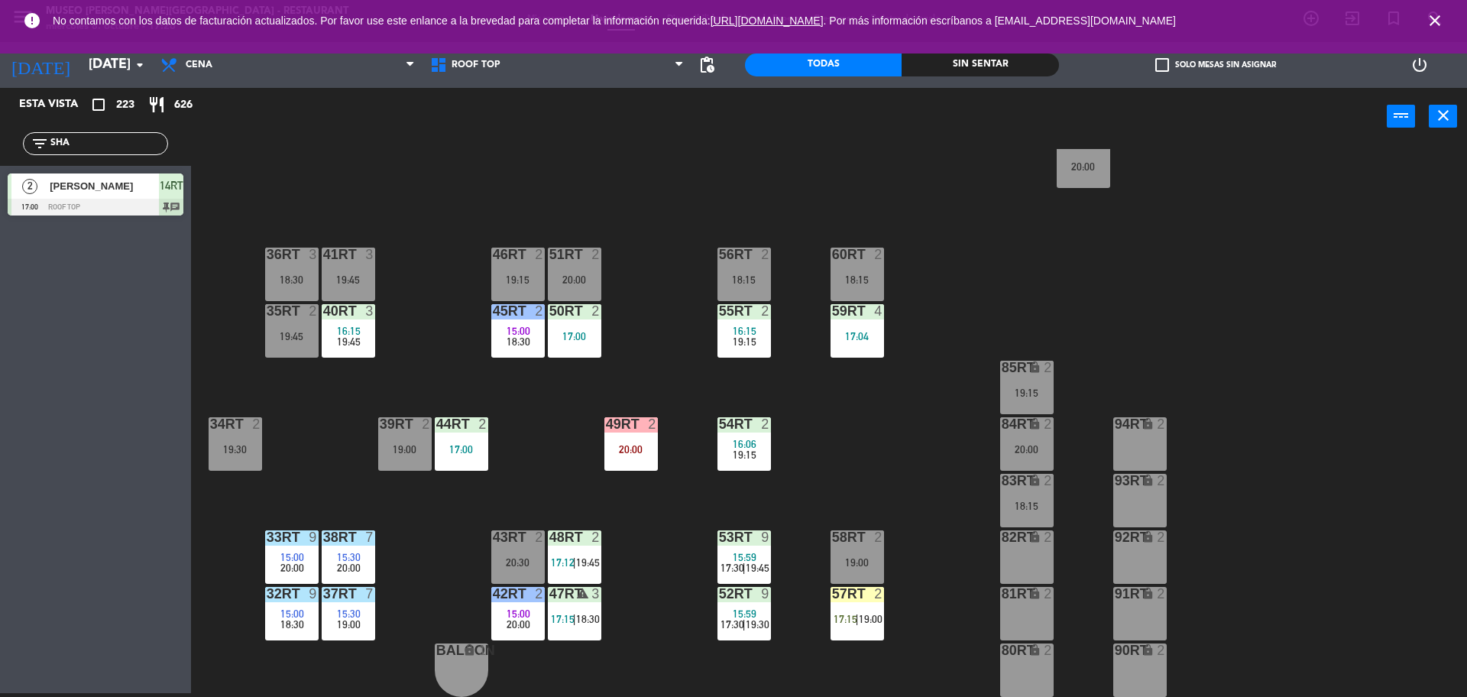
scroll to position [0, 0]
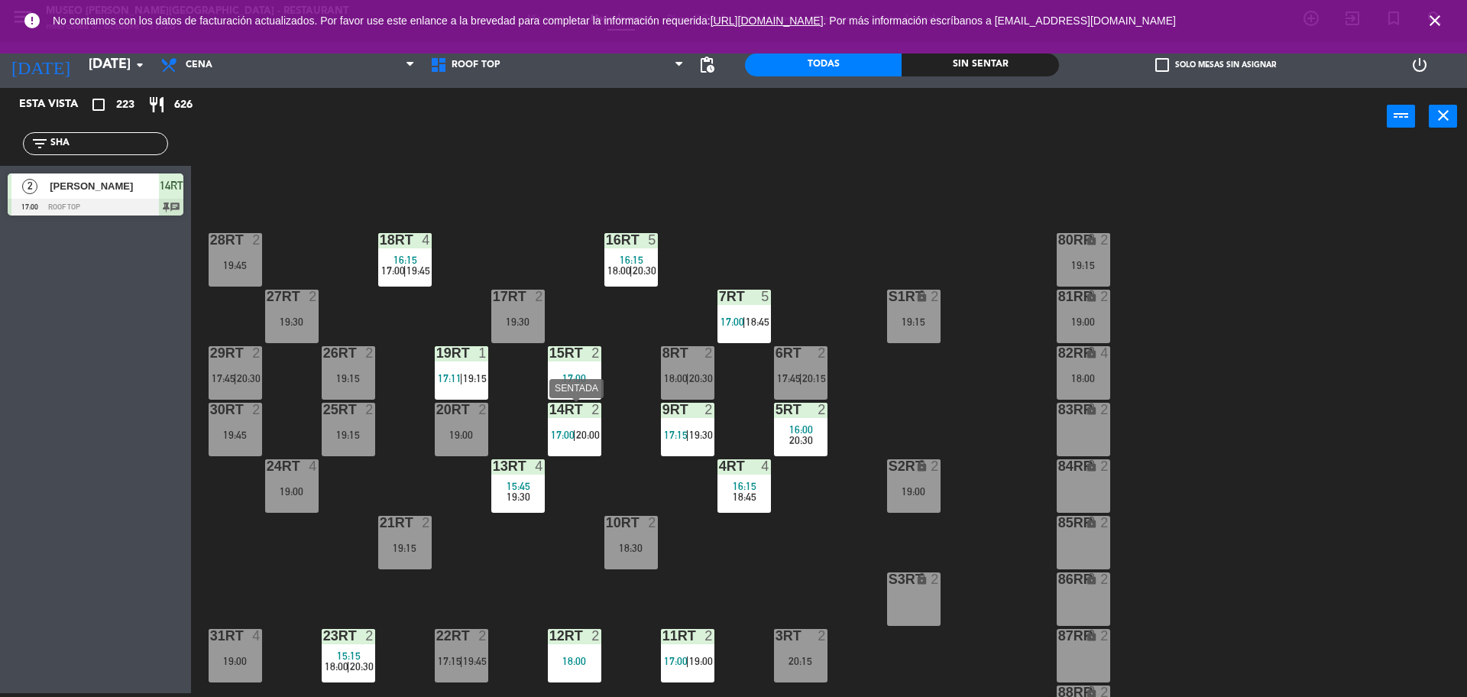
type input "SHA"
click at [567, 436] on span "17:00" at bounding box center [563, 435] width 24 height 12
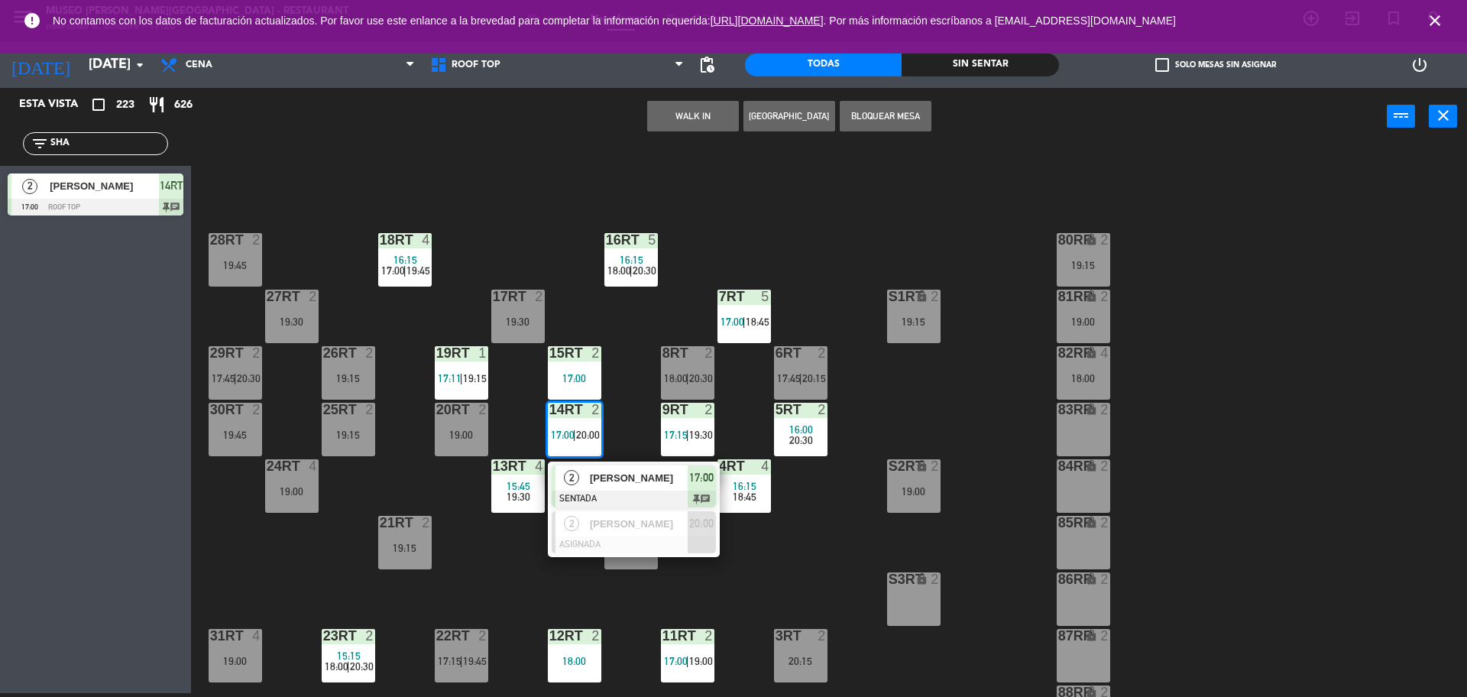
click at [606, 473] on span "[PERSON_NAME]" at bounding box center [639, 478] width 98 height 16
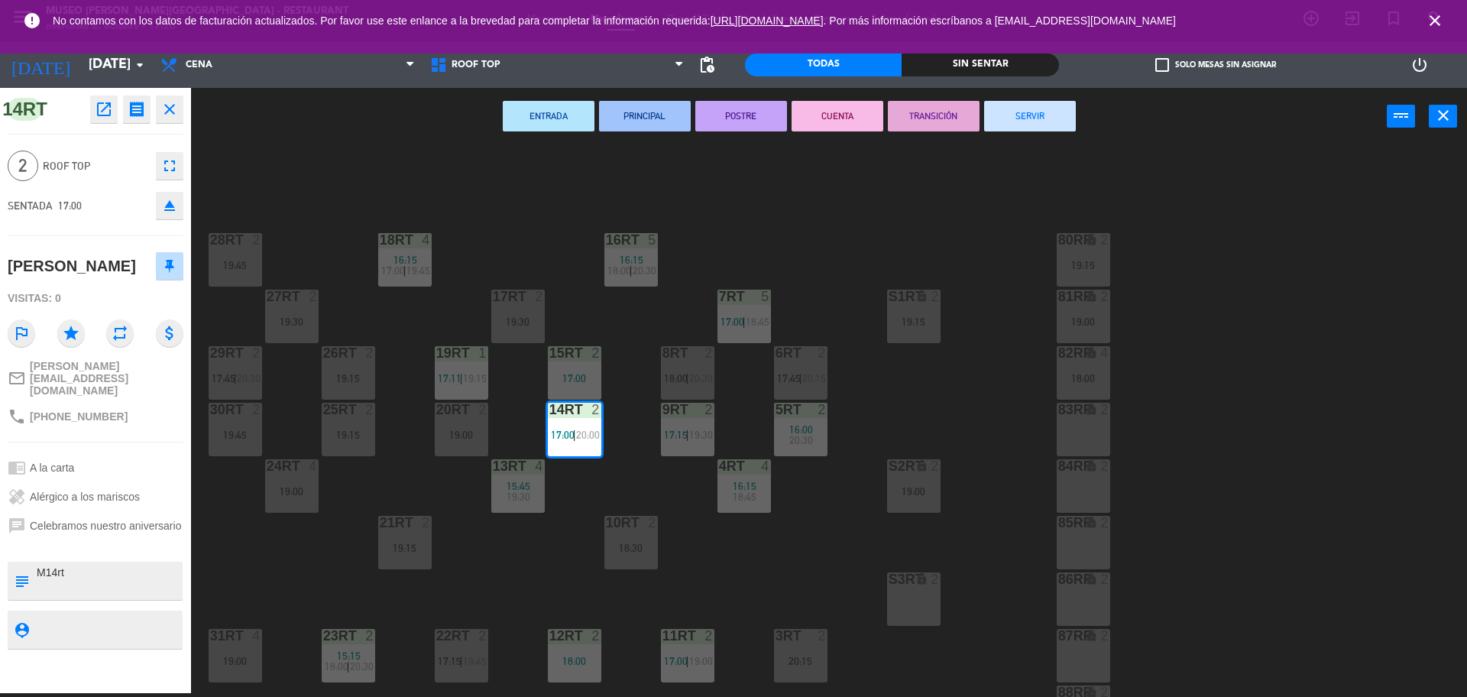
click at [608, 473] on div "18RT 4 16:15 17:00 | 19:45 16RT 5 16:15 18:00 | 20:30 28RT 2 19:45 80RR lock 2 …" at bounding box center [837, 423] width 1262 height 548
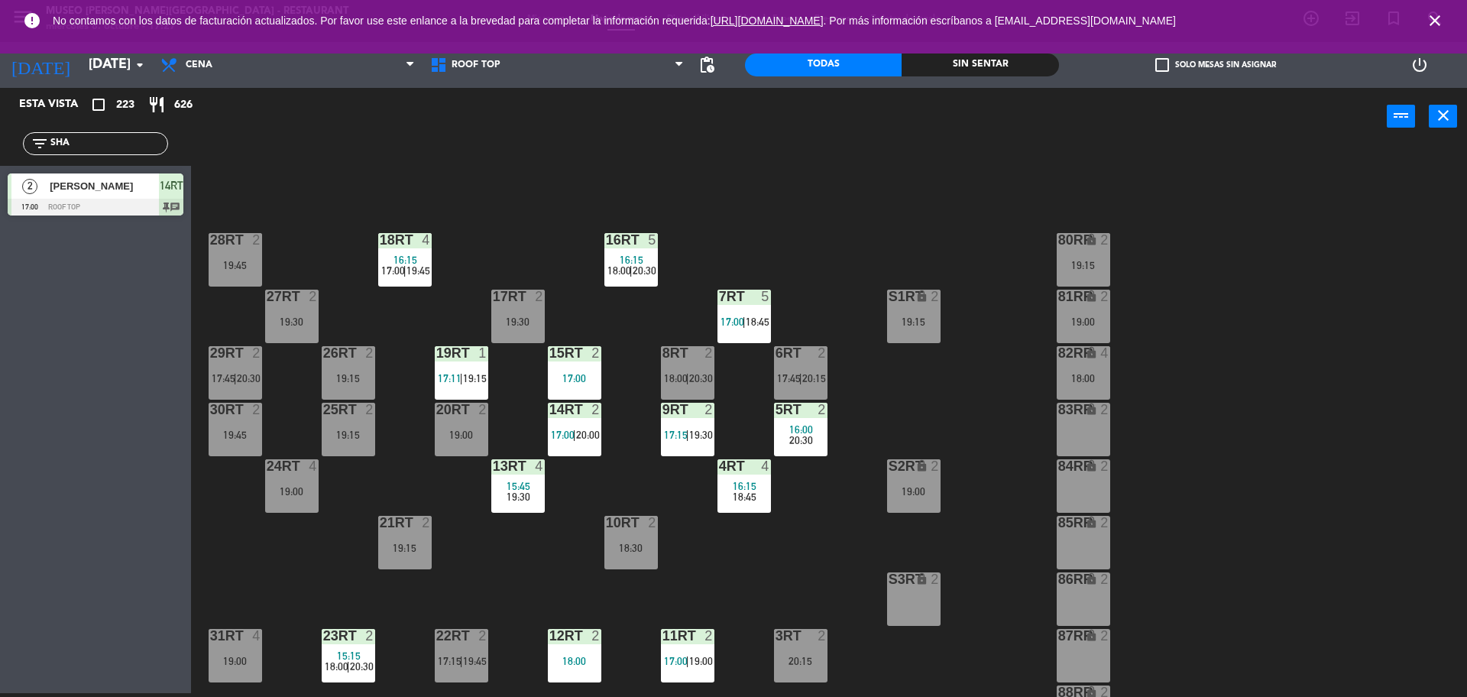
drag, startPoint x: 608, startPoint y: 473, endPoint x: 556, endPoint y: 488, distance: 54.0
click at [556, 488] on div "18RT 4 16:15 17:00 | 19:45 16RT 5 16:15 18:00 | 20:30 28RT 2 19:45 80RR lock 2 …" at bounding box center [837, 423] width 1262 height 548
click at [154, 148] on input "SHA" at bounding box center [108, 143] width 118 height 17
type input "S"
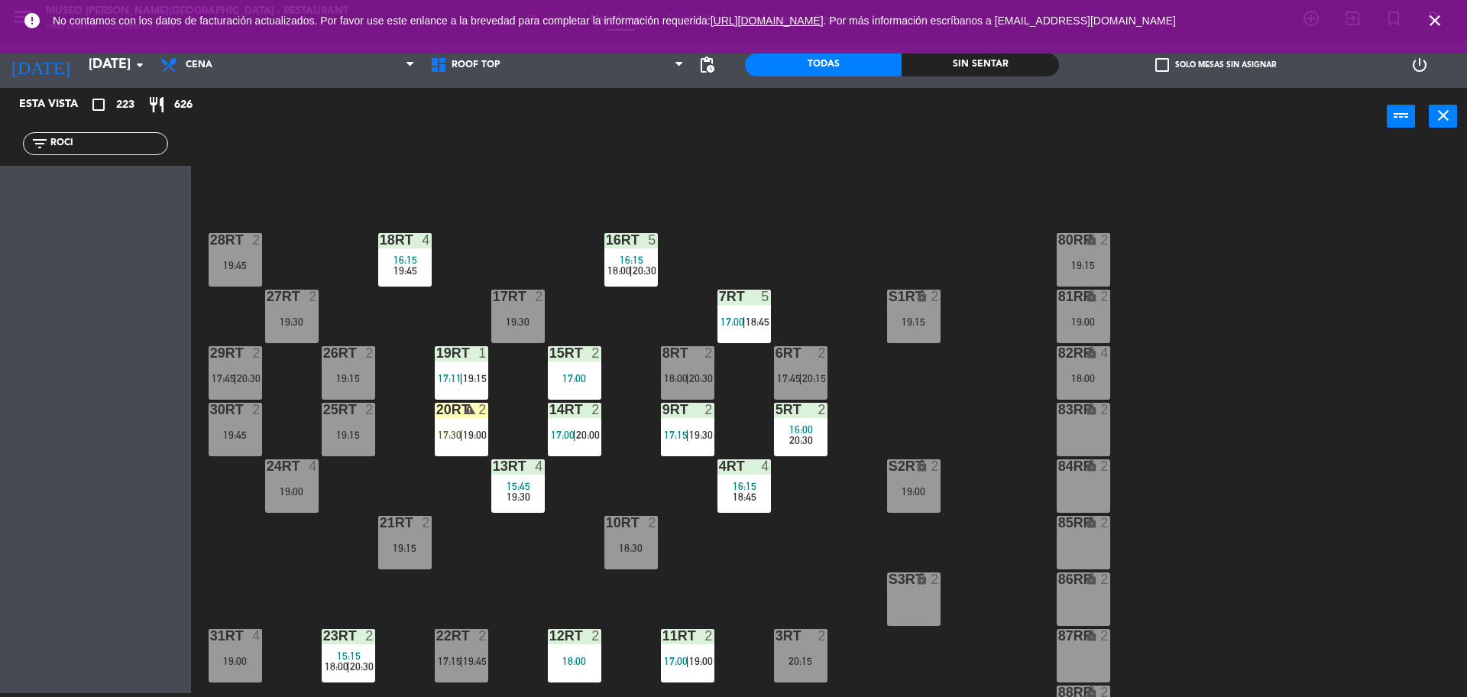
type input "ROCI"
click at [433, 423] on div "18RT 4 16:15 19:45 16RT 5 16:15 18:00 | 20:30 28RT 2 19:45 80RR lock 2 19:15 27…" at bounding box center [837, 423] width 1262 height 548
click at [460, 438] on span "17:30" at bounding box center [450, 435] width 24 height 12
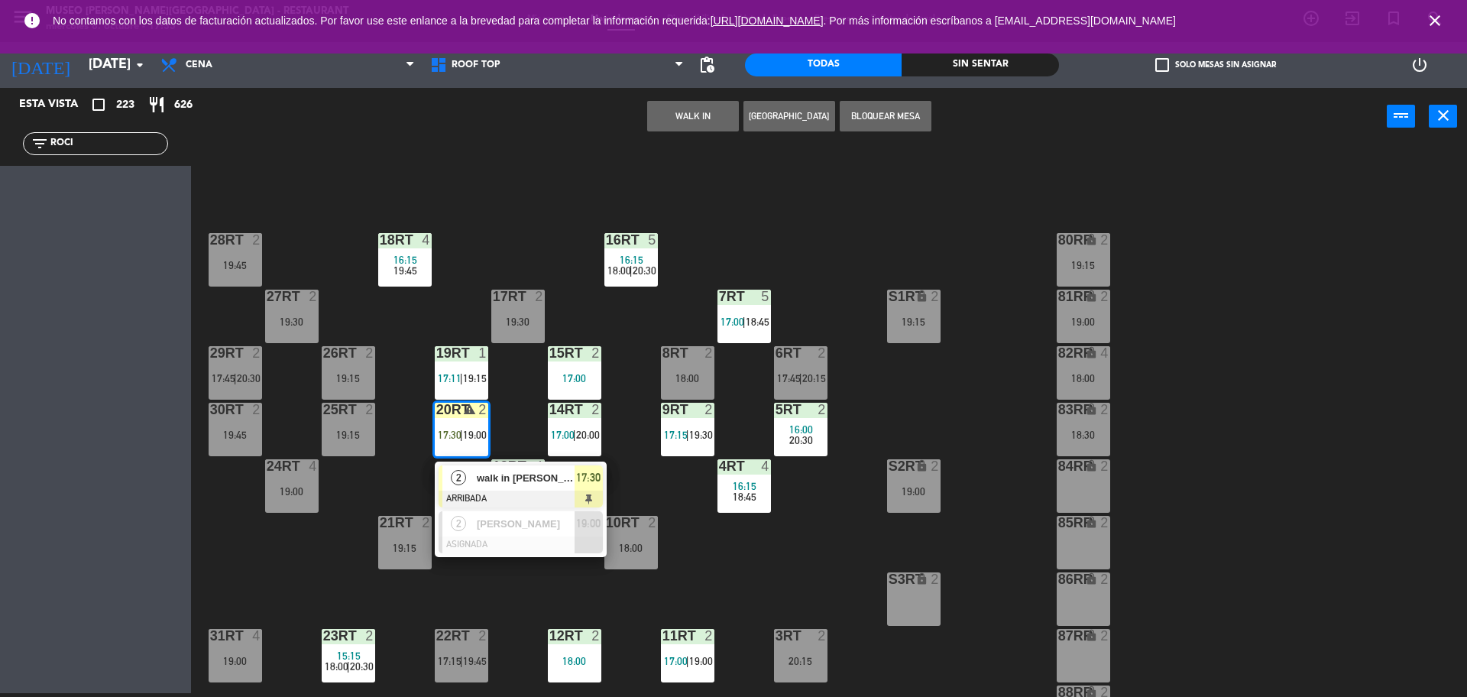
click at [480, 473] on span "walk in [PERSON_NAME]" at bounding box center [526, 478] width 98 height 16
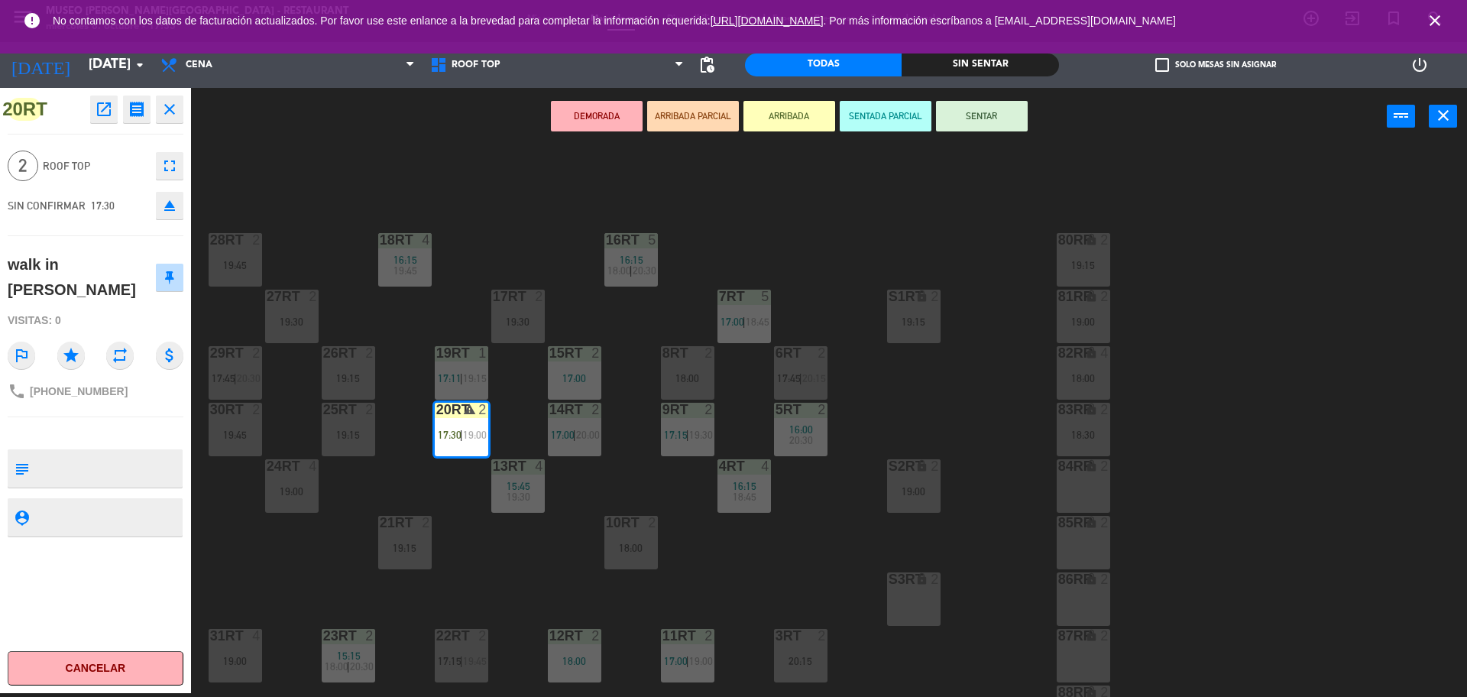
click at [96, 464] on textarea at bounding box center [108, 468] width 146 height 32
type textarea "M20RT"
click at [119, 154] on div "2 Roof Top fullscreen" at bounding box center [96, 165] width 176 height 41
click at [988, 111] on button "SENTAR" at bounding box center [982, 116] width 92 height 31
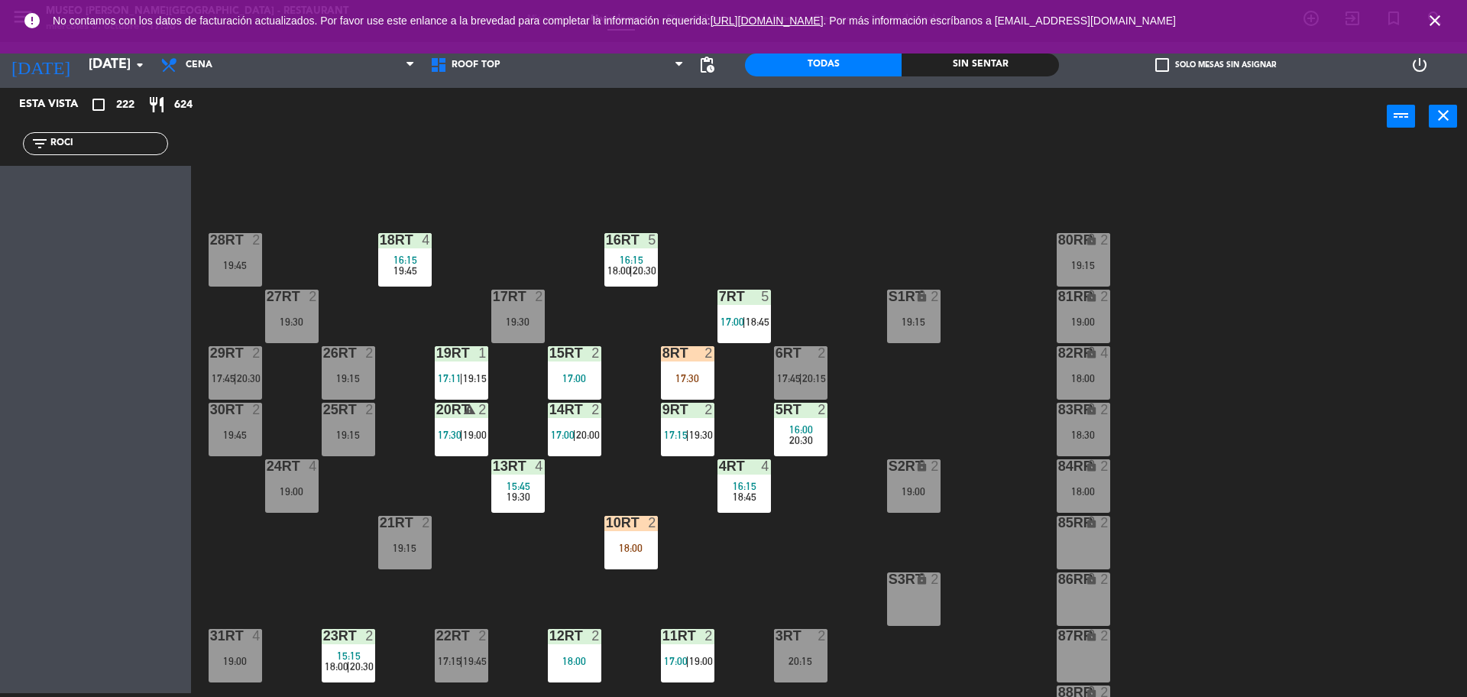
drag, startPoint x: 105, startPoint y: 143, endPoint x: 0, endPoint y: 119, distance: 108.1
click at [0, 119] on div "Esta vista crop_square 222 restaurant 624 filter_list ROCI" at bounding box center [95, 127] width 191 height 78
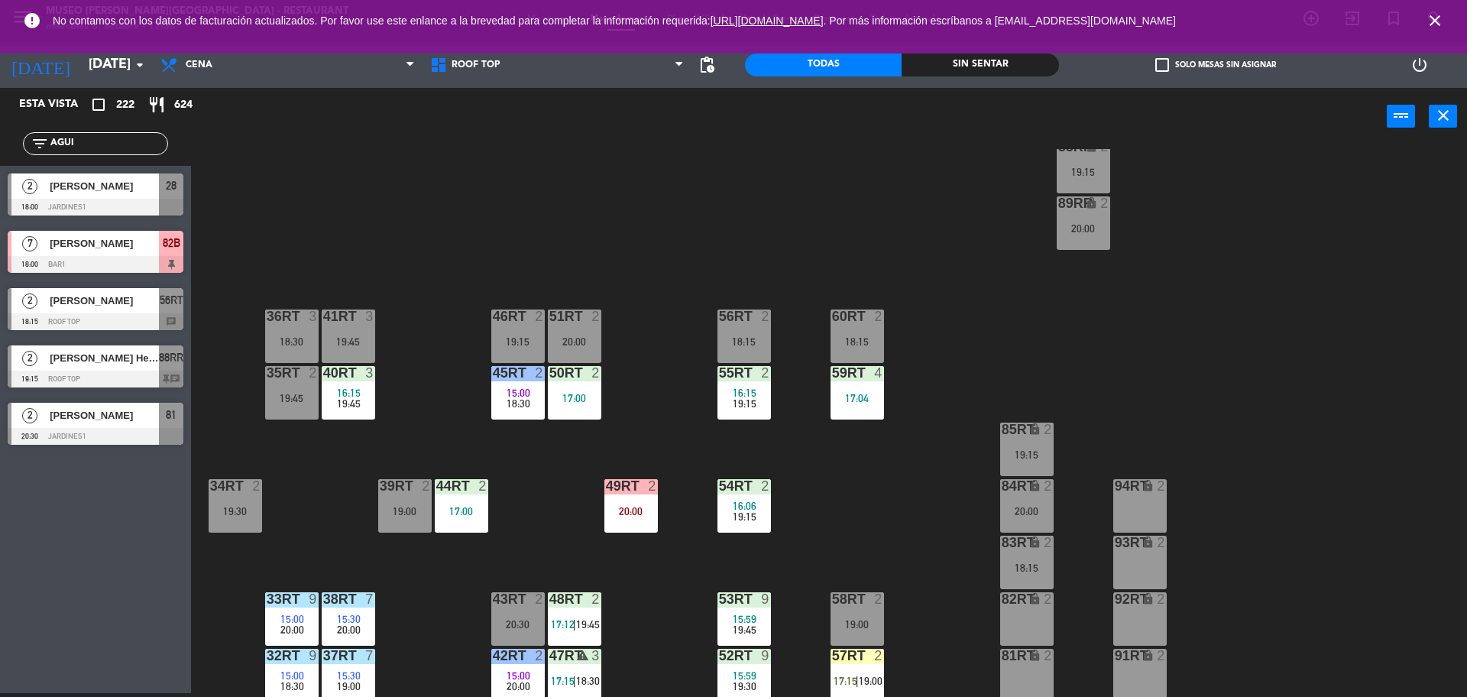
scroll to position [608, 0]
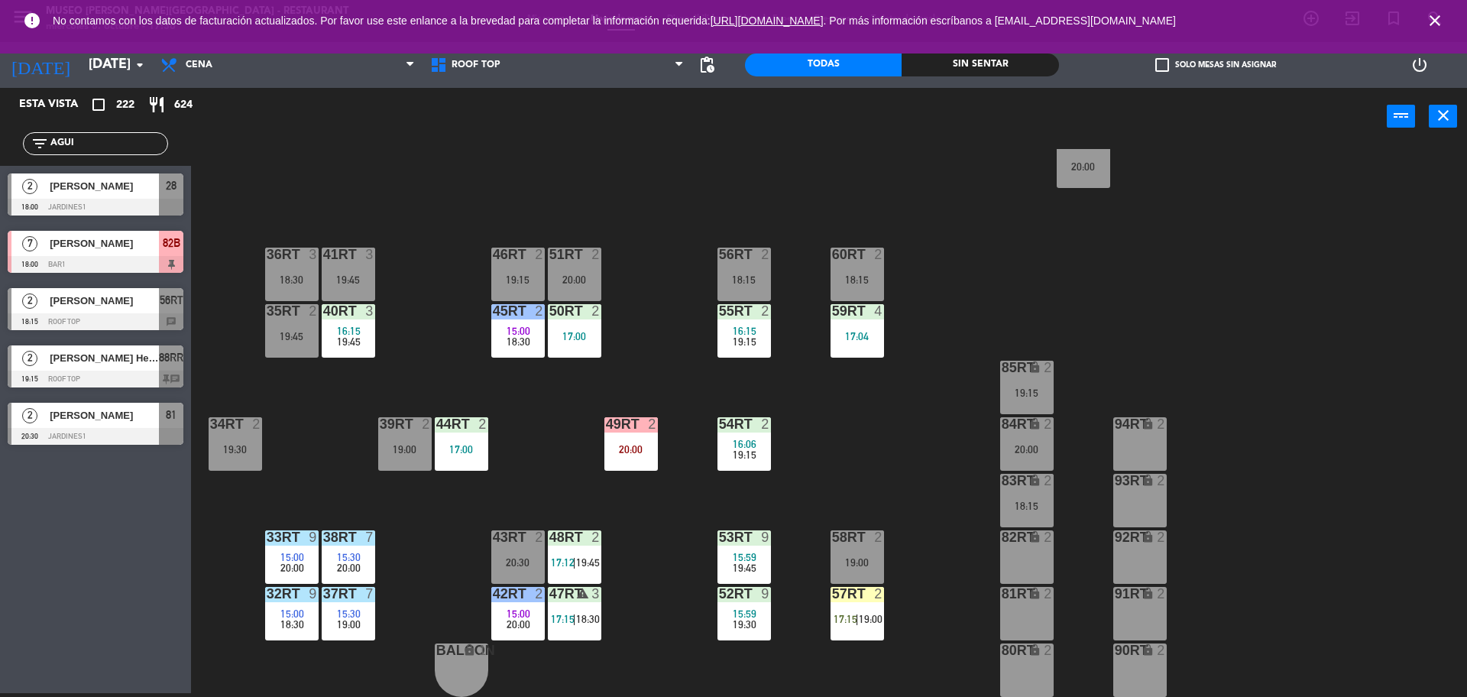
type input "AGUI"
click at [514, 615] on span "15:00" at bounding box center [519, 614] width 24 height 12
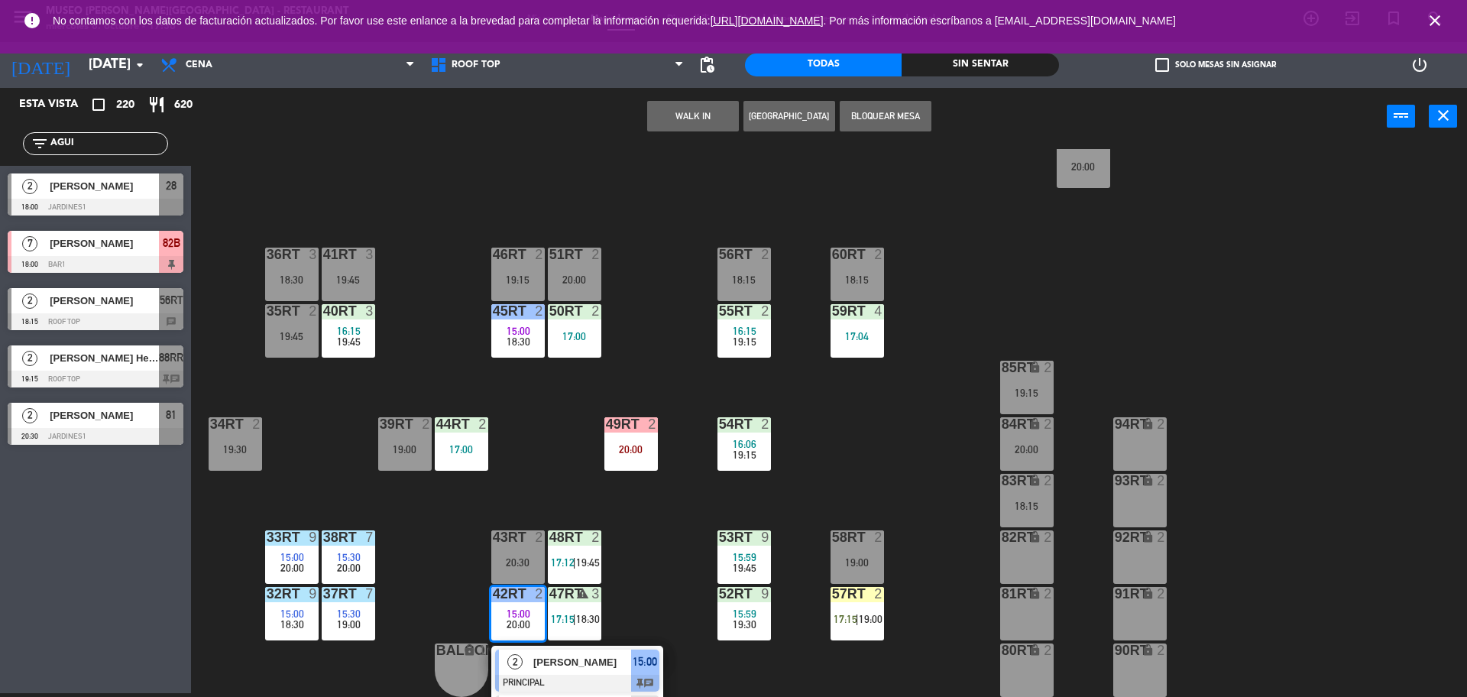
click at [547, 651] on div "Karin Bachmann" at bounding box center [581, 662] width 99 height 25
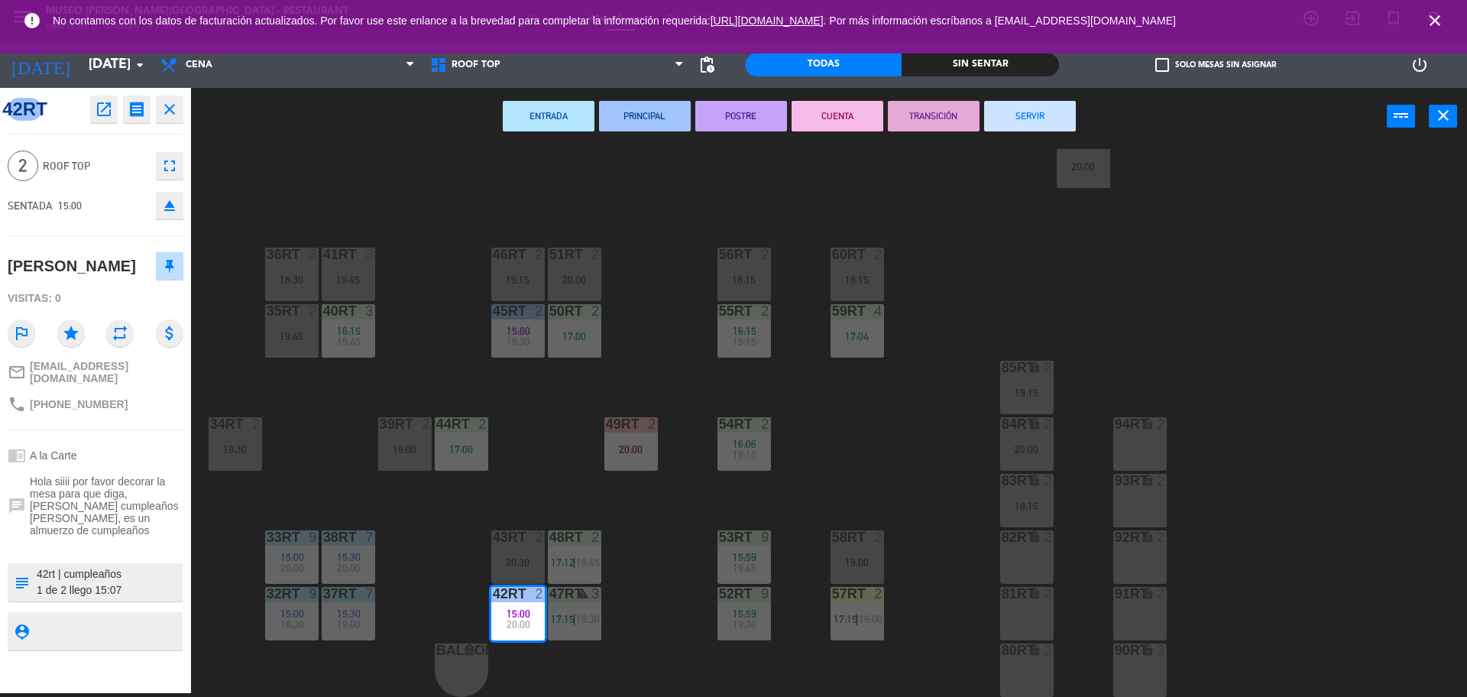
click at [1039, 124] on button "SERVIR" at bounding box center [1030, 116] width 92 height 31
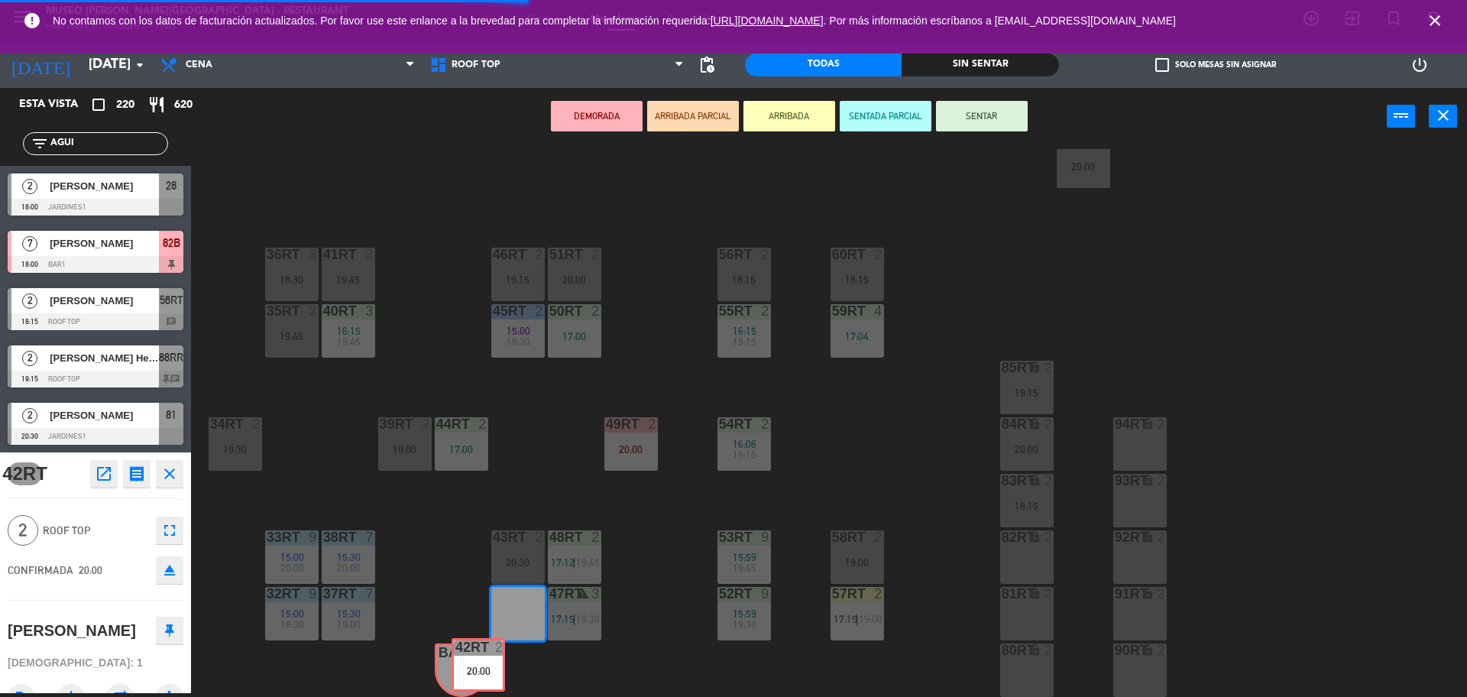
drag, startPoint x: 526, startPoint y: 607, endPoint x: 460, endPoint y: 670, distance: 91.3
click at [460, 670] on div "18RT 4 16:15 19:45 16RT 5 16:15 18:00 | 20:30 28RT 2 19:45 80RR lock 2 19:15 27…" at bounding box center [837, 423] width 1262 height 548
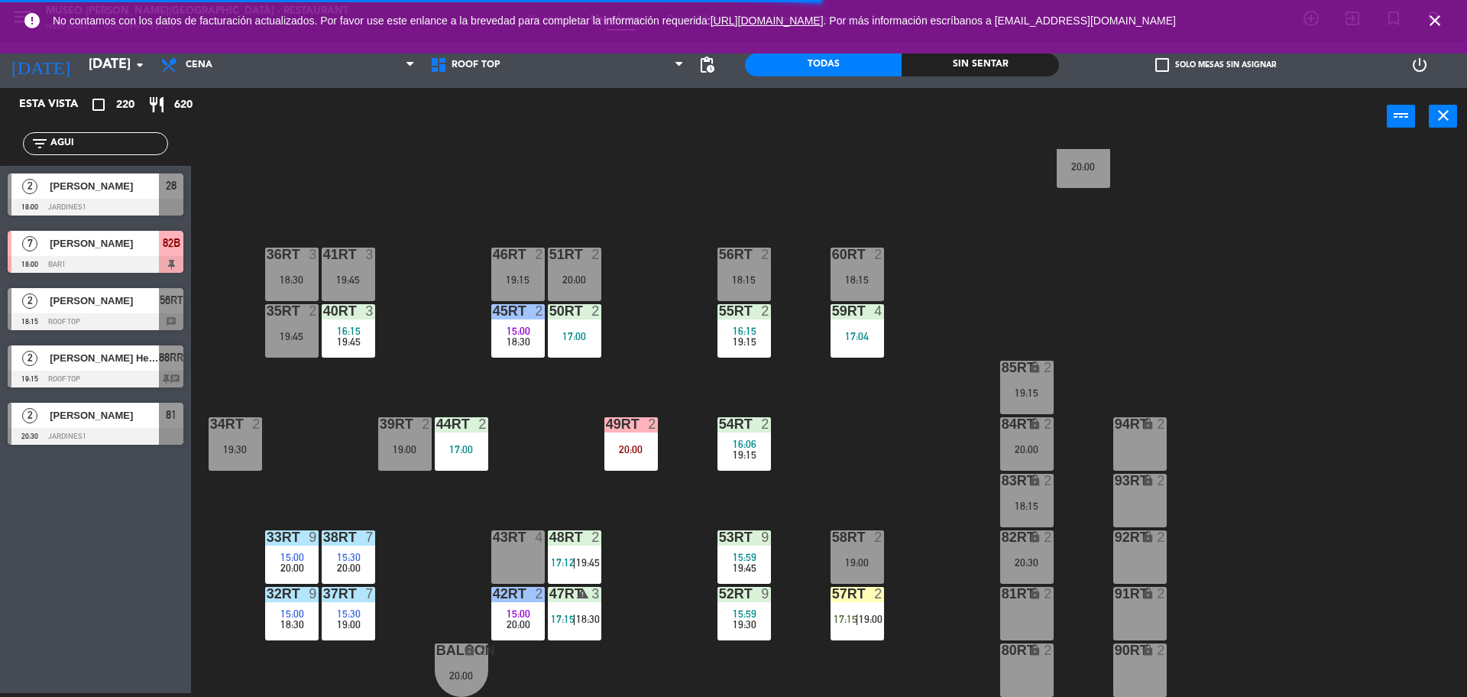
scroll to position [0, 0]
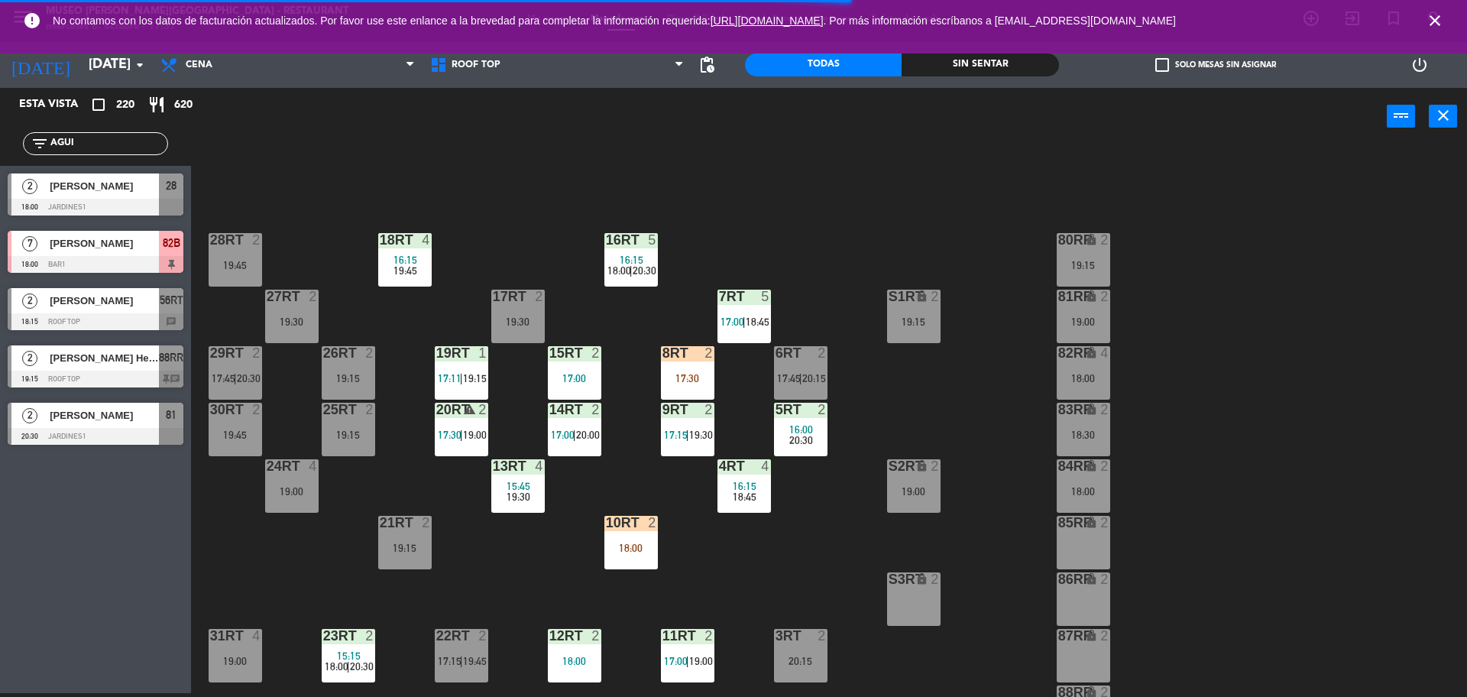
drag, startPoint x: 529, startPoint y: 558, endPoint x: 1041, endPoint y: 551, distance: 512.1
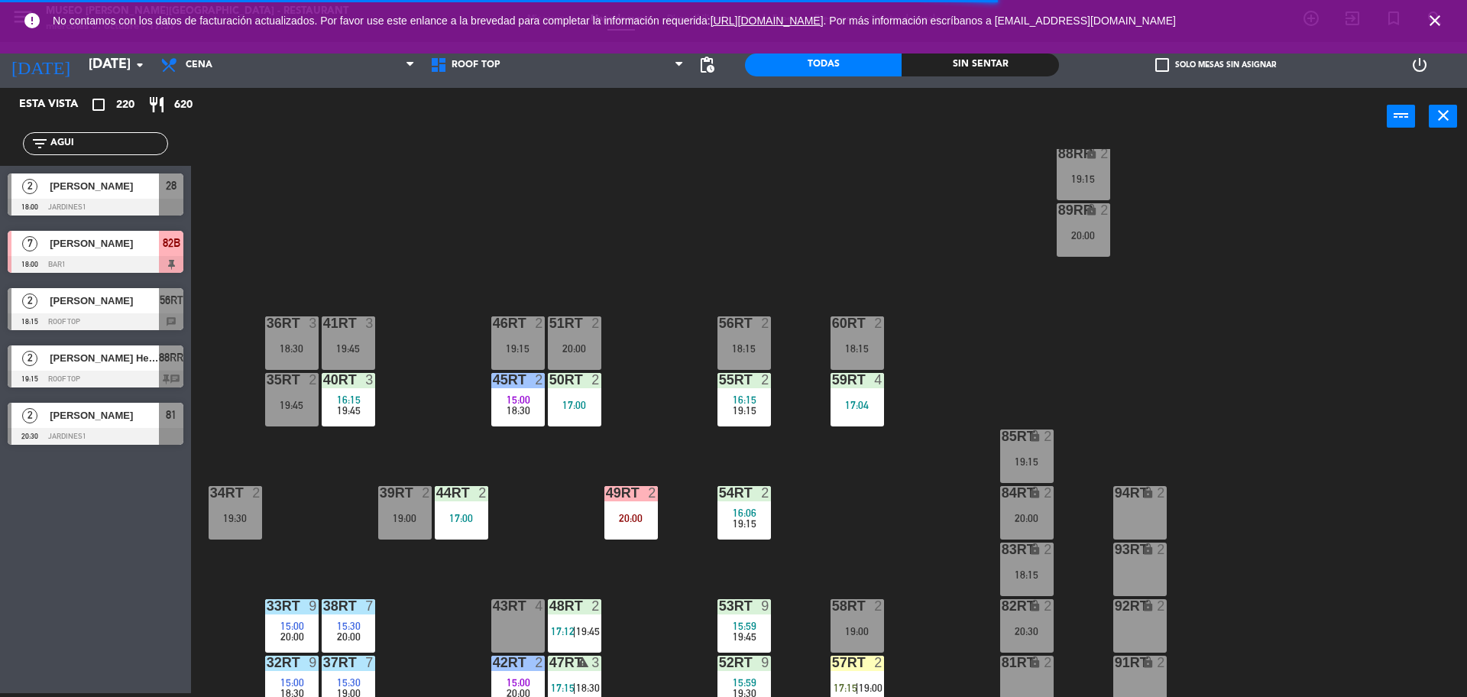
scroll to position [608, 0]
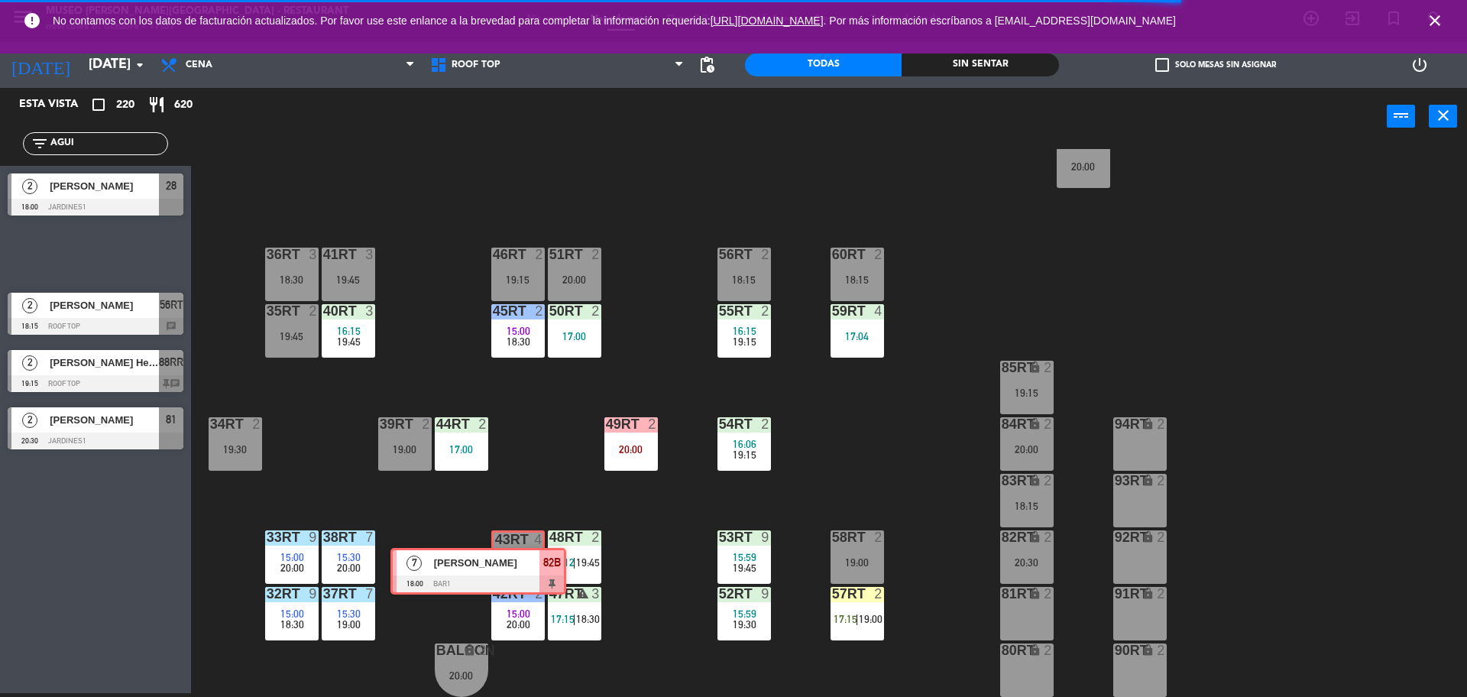
drag, startPoint x: 148, startPoint y: 244, endPoint x: 538, endPoint y: 551, distance: 496.3
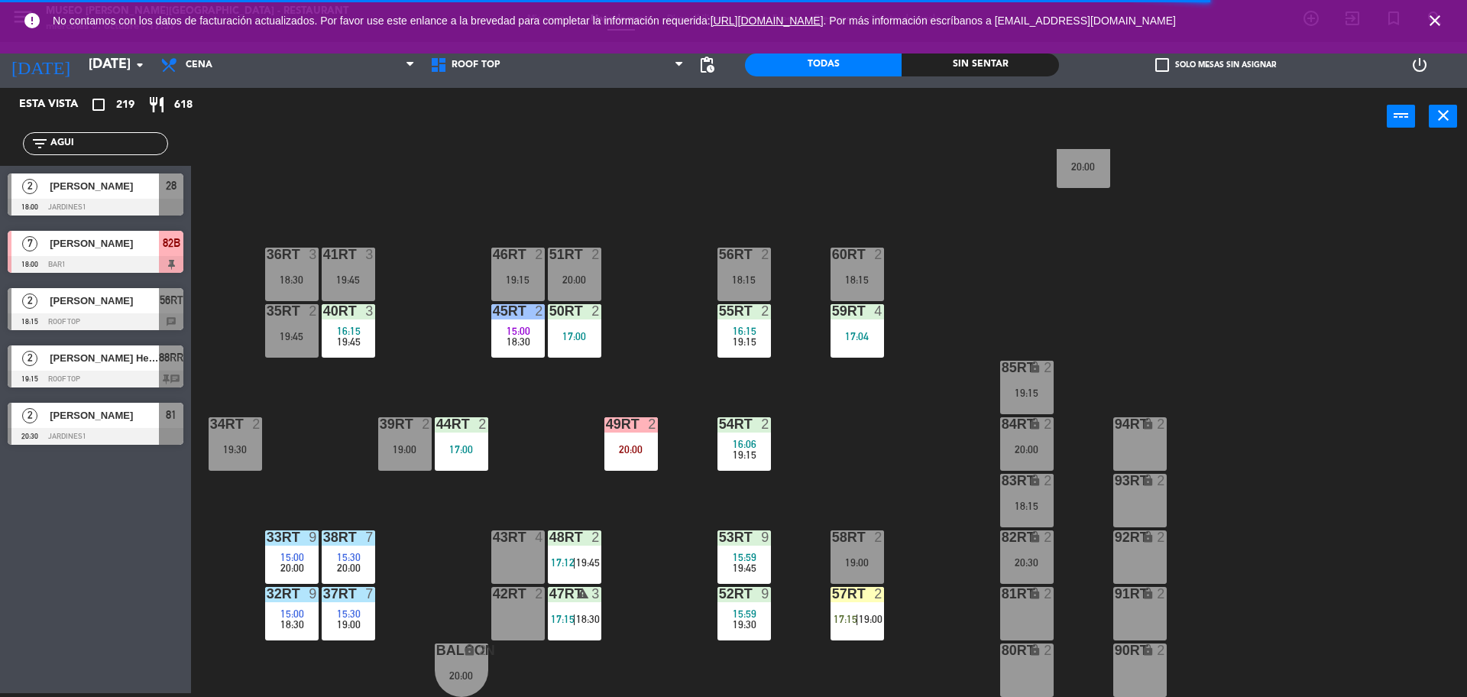
drag, startPoint x: 101, startPoint y: 151, endPoint x: 0, endPoint y: 153, distance: 100.9
click at [0, 153] on div "filter_list AGUI" at bounding box center [95, 144] width 191 height 44
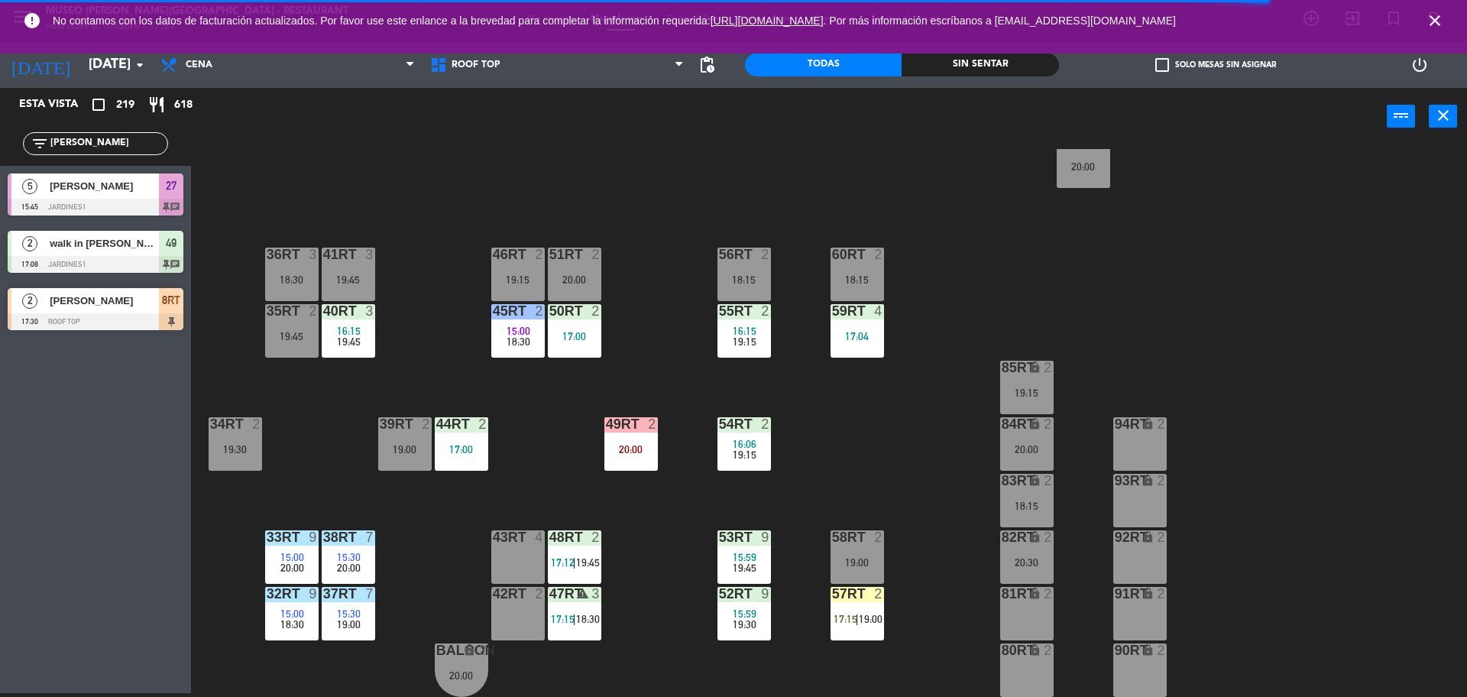
type input "CABRE"
click at [160, 317] on div "2 Carmen Cabrejos 17:30 Roof Top 8RT" at bounding box center [95, 308] width 191 height 57
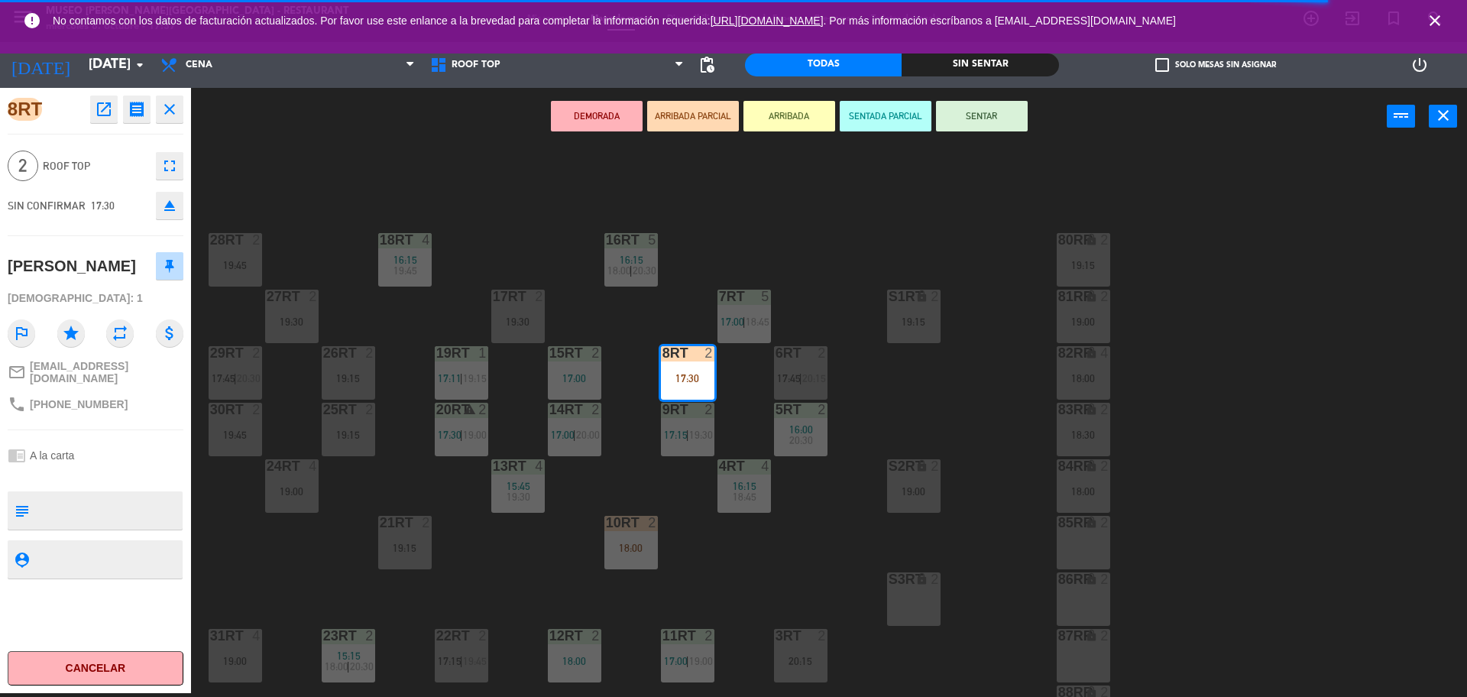
scroll to position [147, 0]
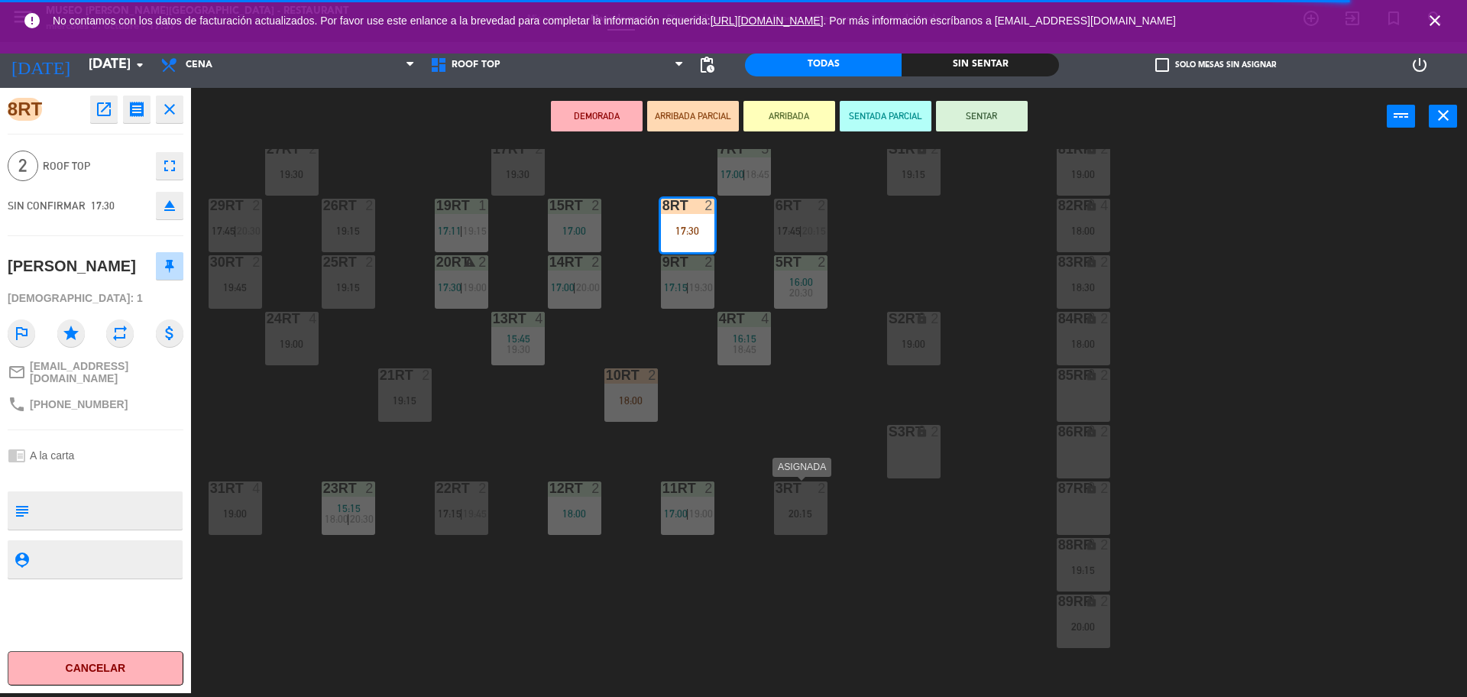
click at [811, 509] on div "20:15" at bounding box center [800, 513] width 53 height 11
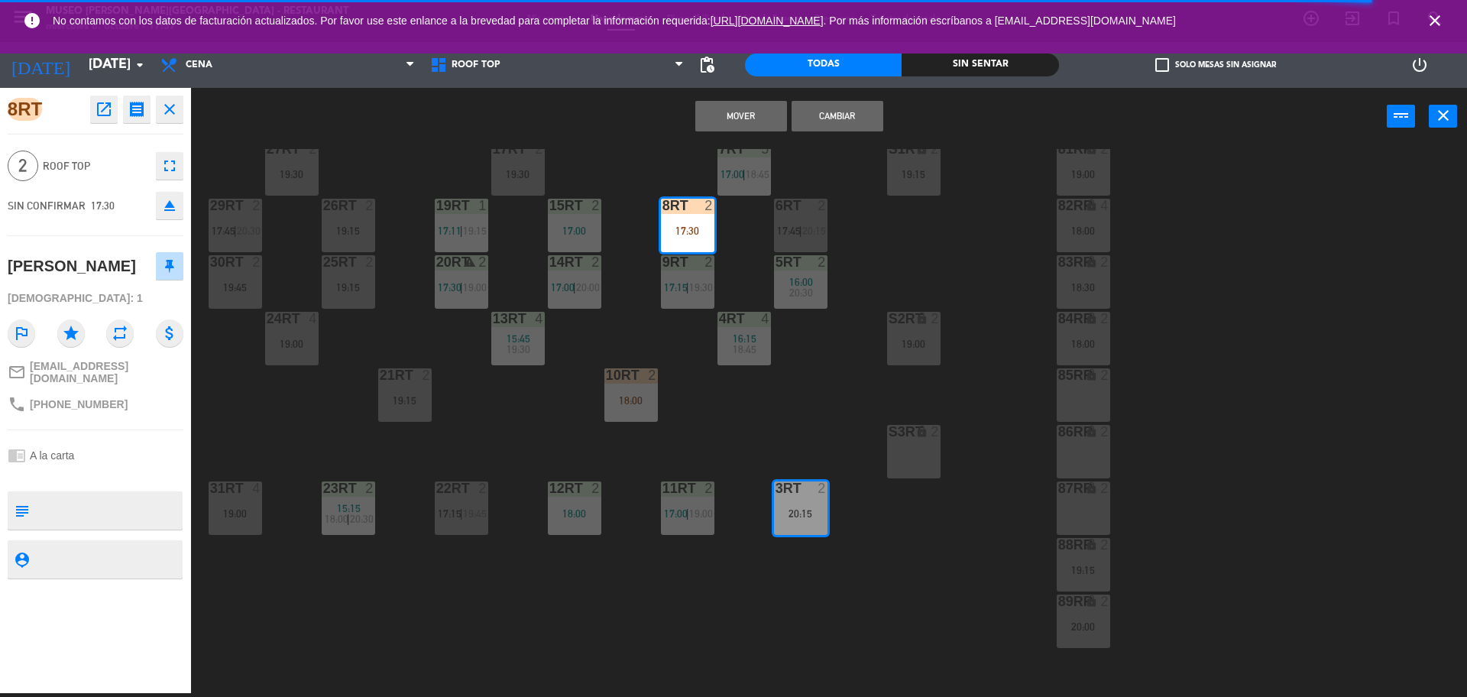
click at [838, 124] on button "Cambiar" at bounding box center [838, 116] width 92 height 31
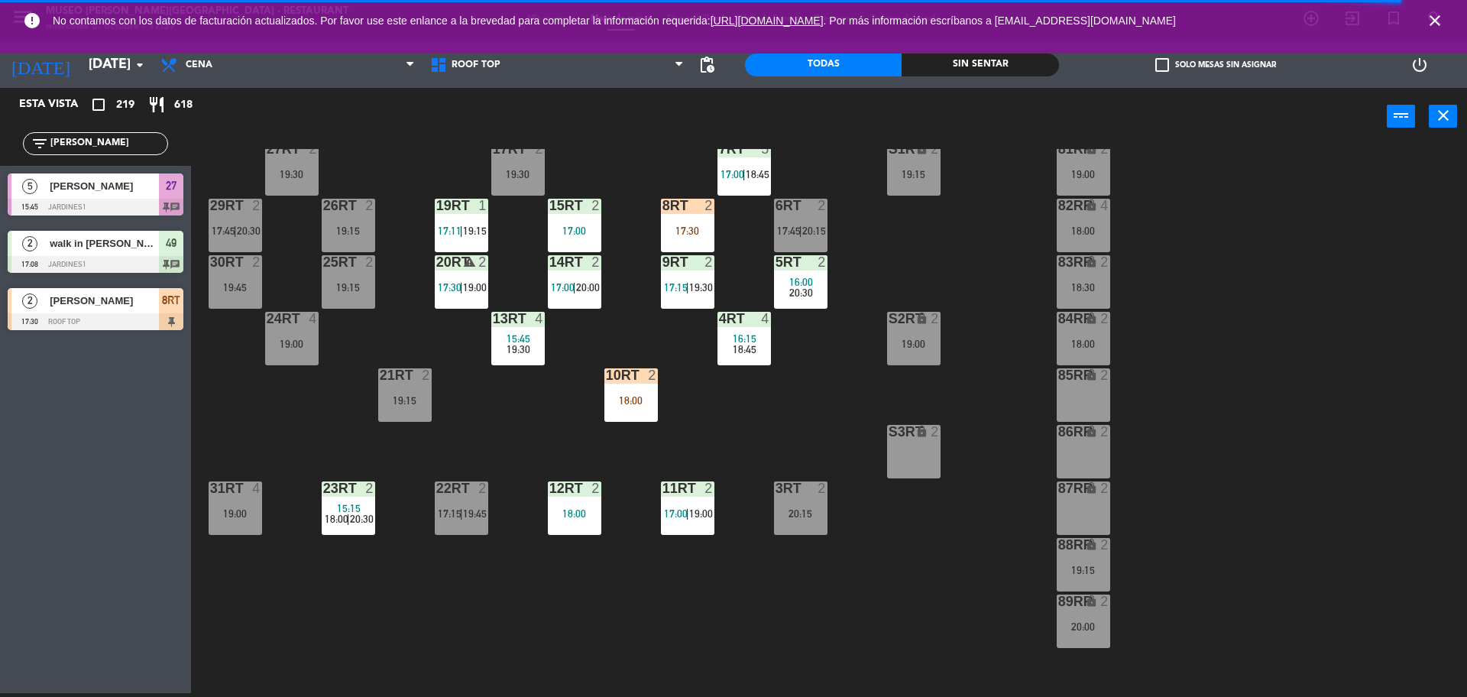
click at [841, 518] on div "18RT 4 16:15 19:45 16RT 5 16:15 18:00 | 20:30 28RT 2 19:45 80RR lock 2 19:15 27…" at bounding box center [837, 423] width 1262 height 548
click at [688, 237] on div "8RT 2 17:30" at bounding box center [687, 225] width 53 height 53
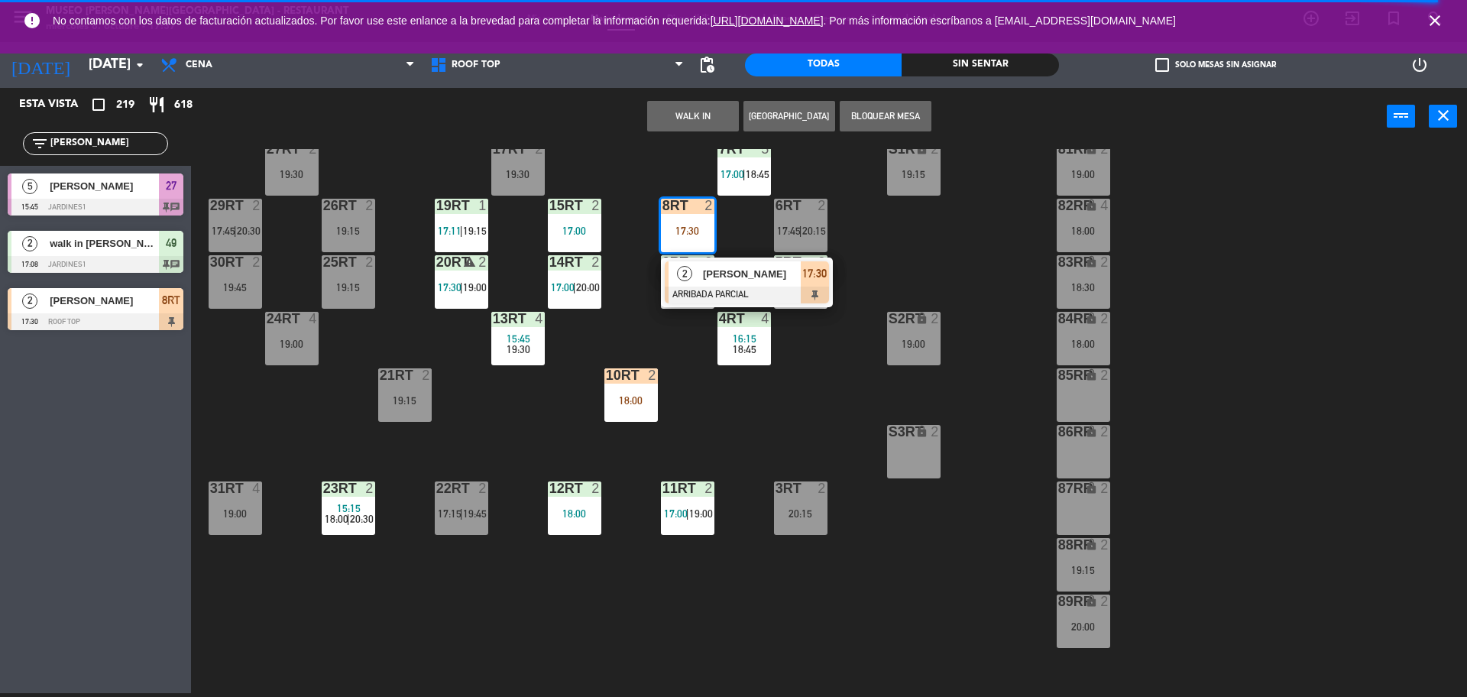
click at [707, 281] on span "[PERSON_NAME]" at bounding box center [752, 274] width 98 height 16
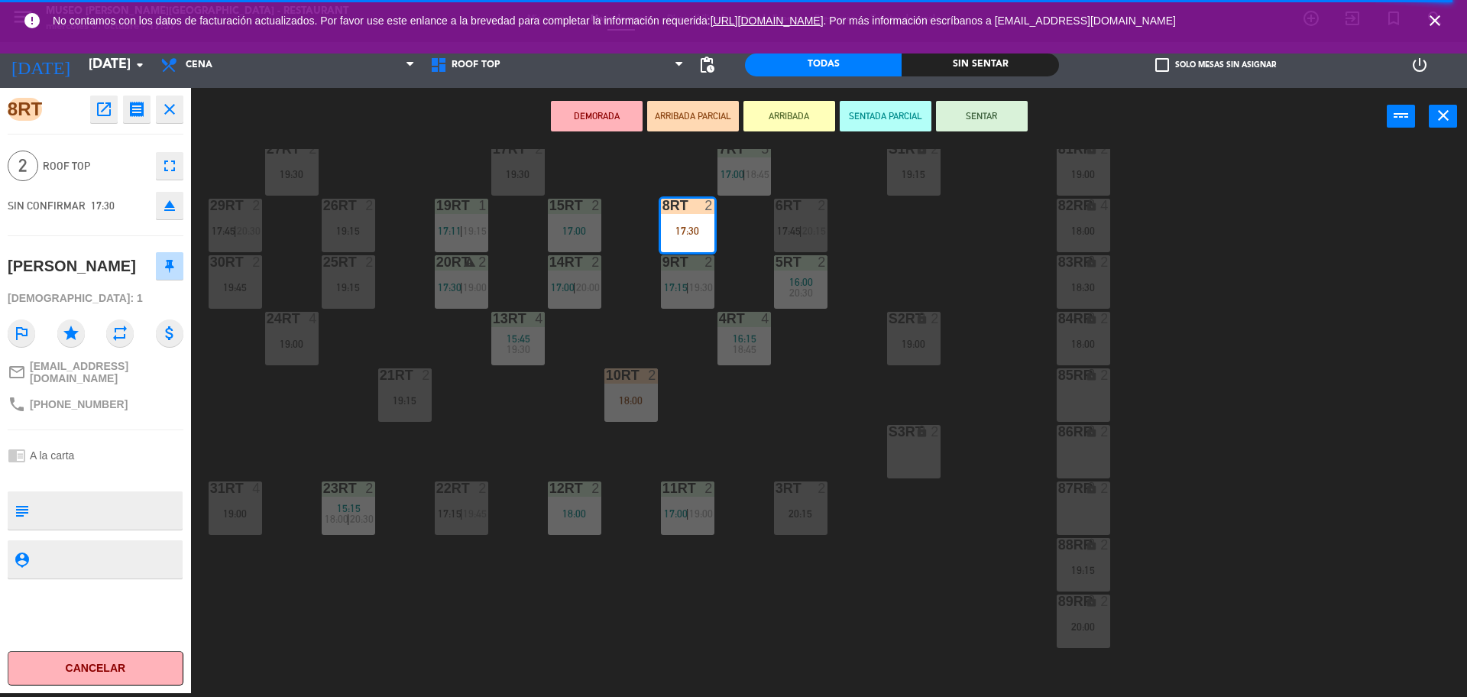
click at [815, 400] on div "18RT 4 16:15 19:45 16RT 5 16:15 18:00 | 20:30 28RT 2 19:45 80RR lock 2 19:15 27…" at bounding box center [837, 423] width 1262 height 548
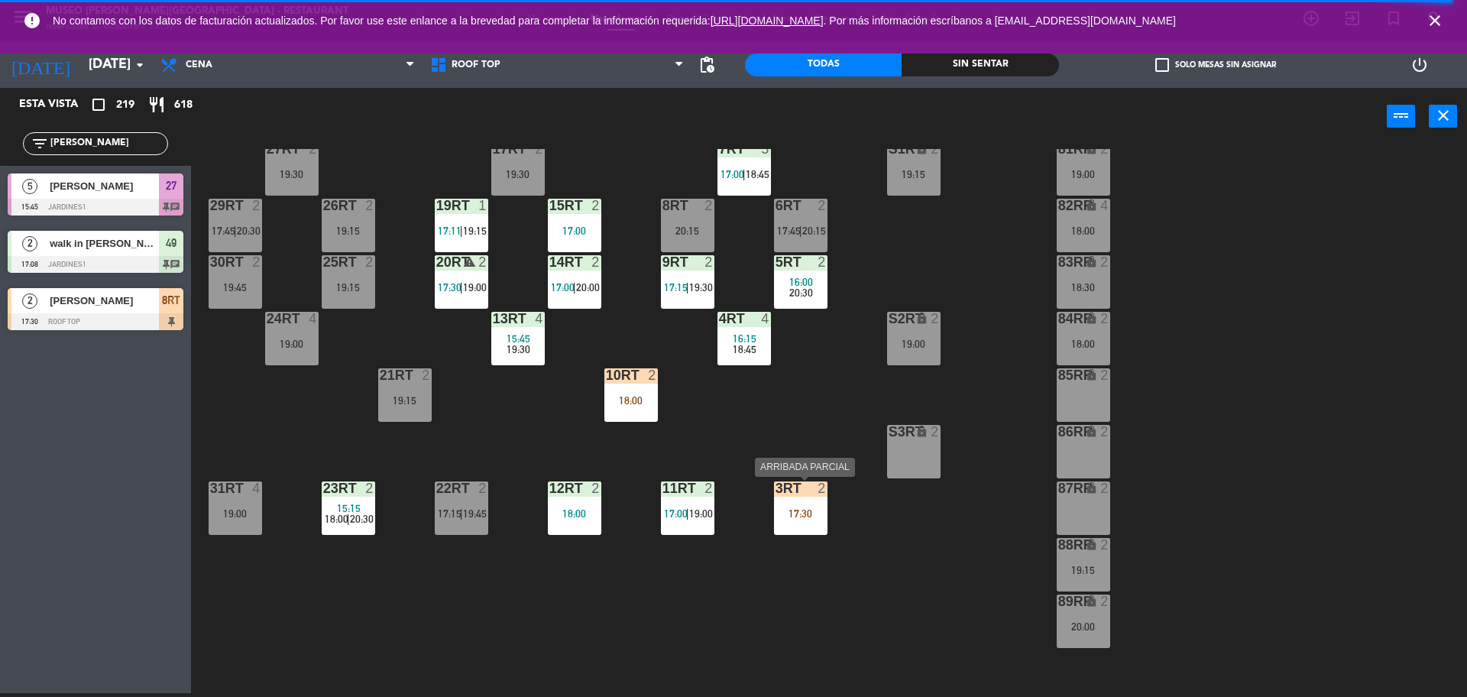
click at [812, 512] on div "17:30" at bounding box center [800, 513] width 53 height 11
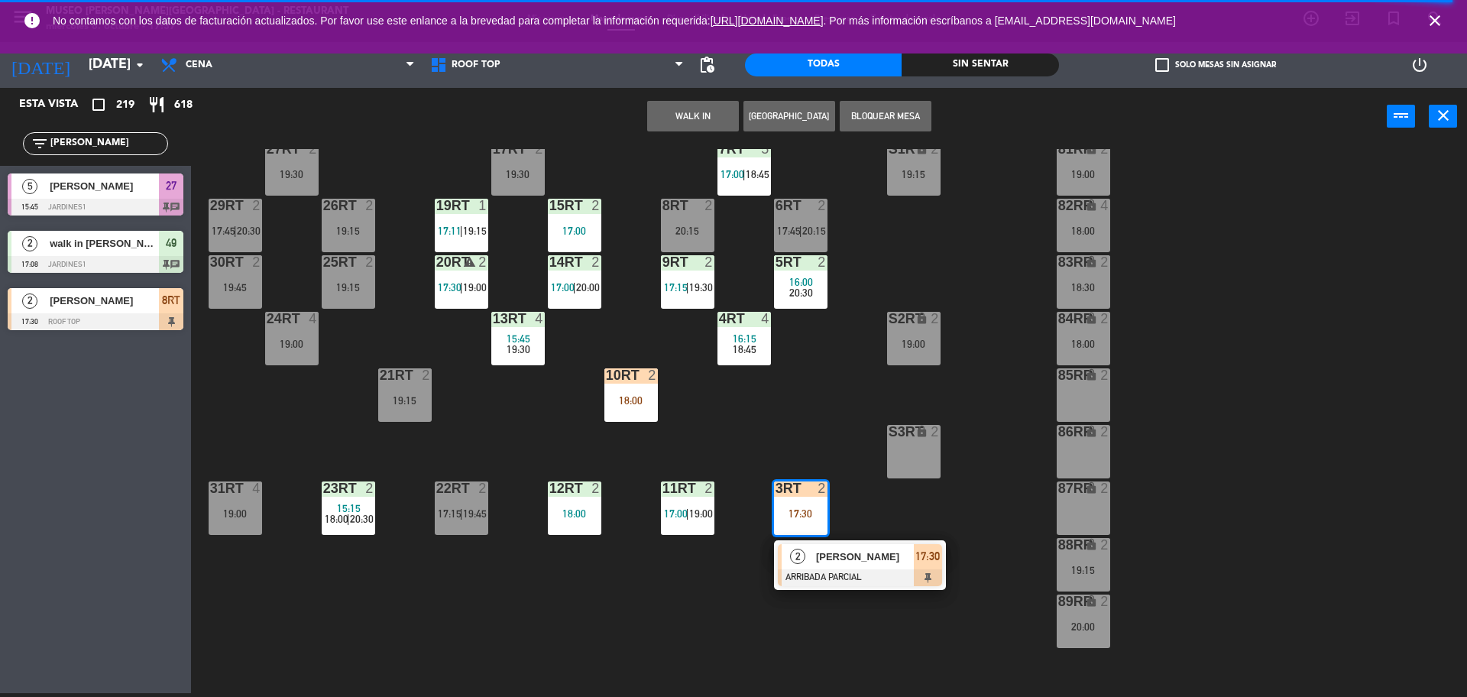
click at [818, 544] on div "[PERSON_NAME]" at bounding box center [864, 556] width 99 height 25
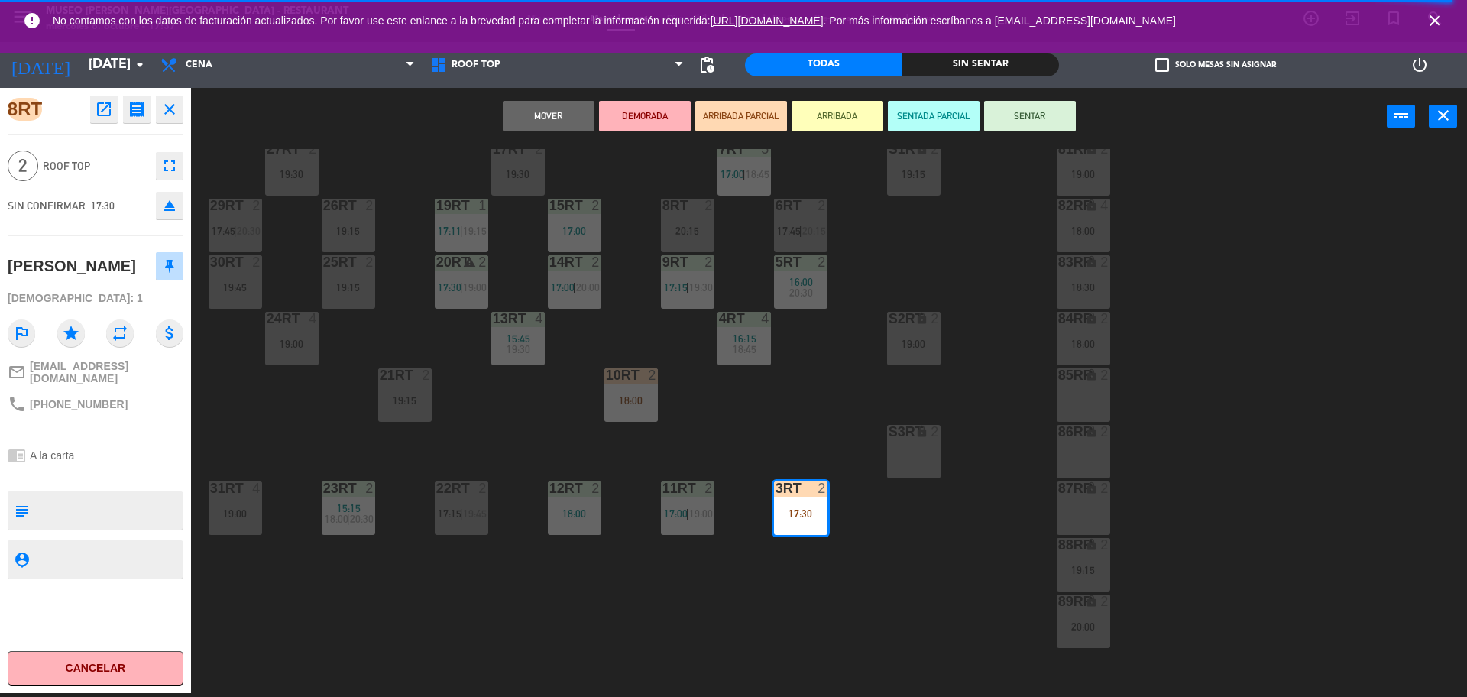
click at [56, 504] on textarea at bounding box center [108, 510] width 146 height 32
type textarea "M3RT"
click at [137, 160] on span "Roof Top" at bounding box center [95, 166] width 105 height 18
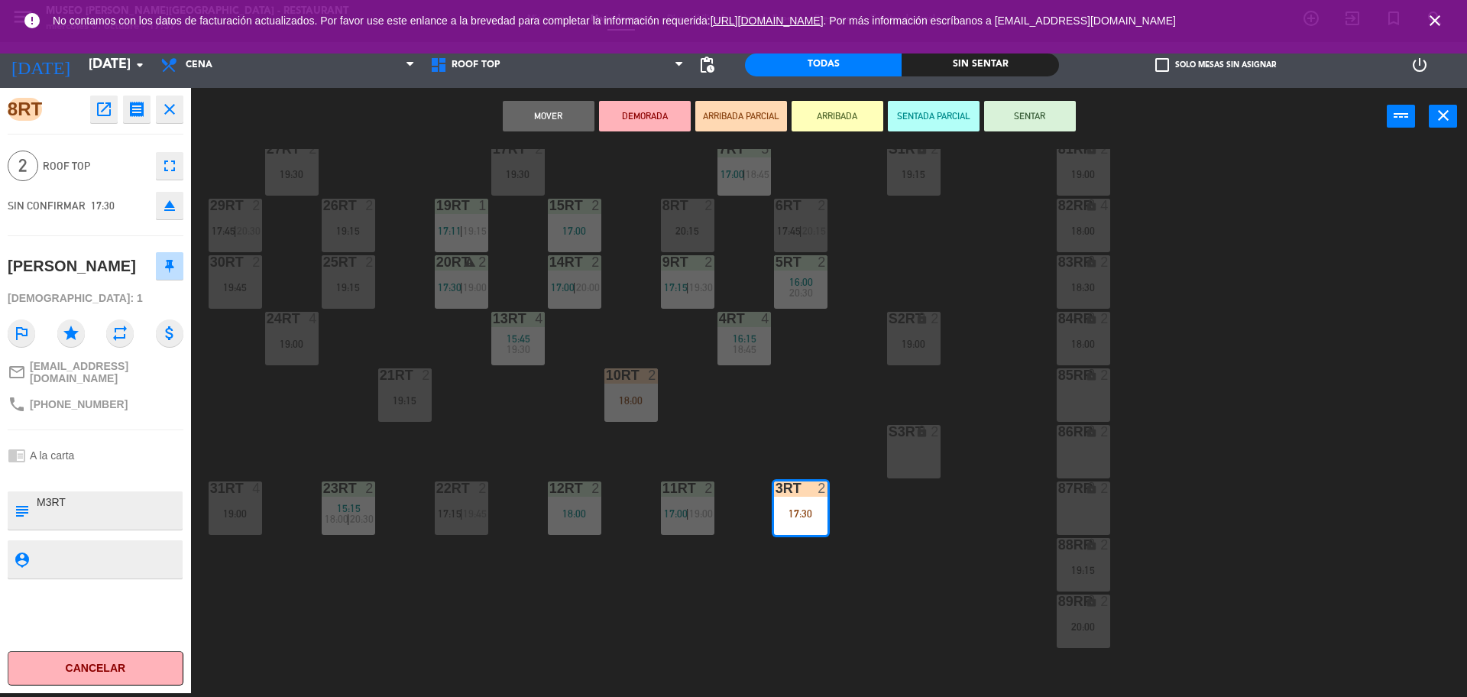
click at [1027, 119] on button "SENTAR" at bounding box center [1030, 116] width 92 height 31
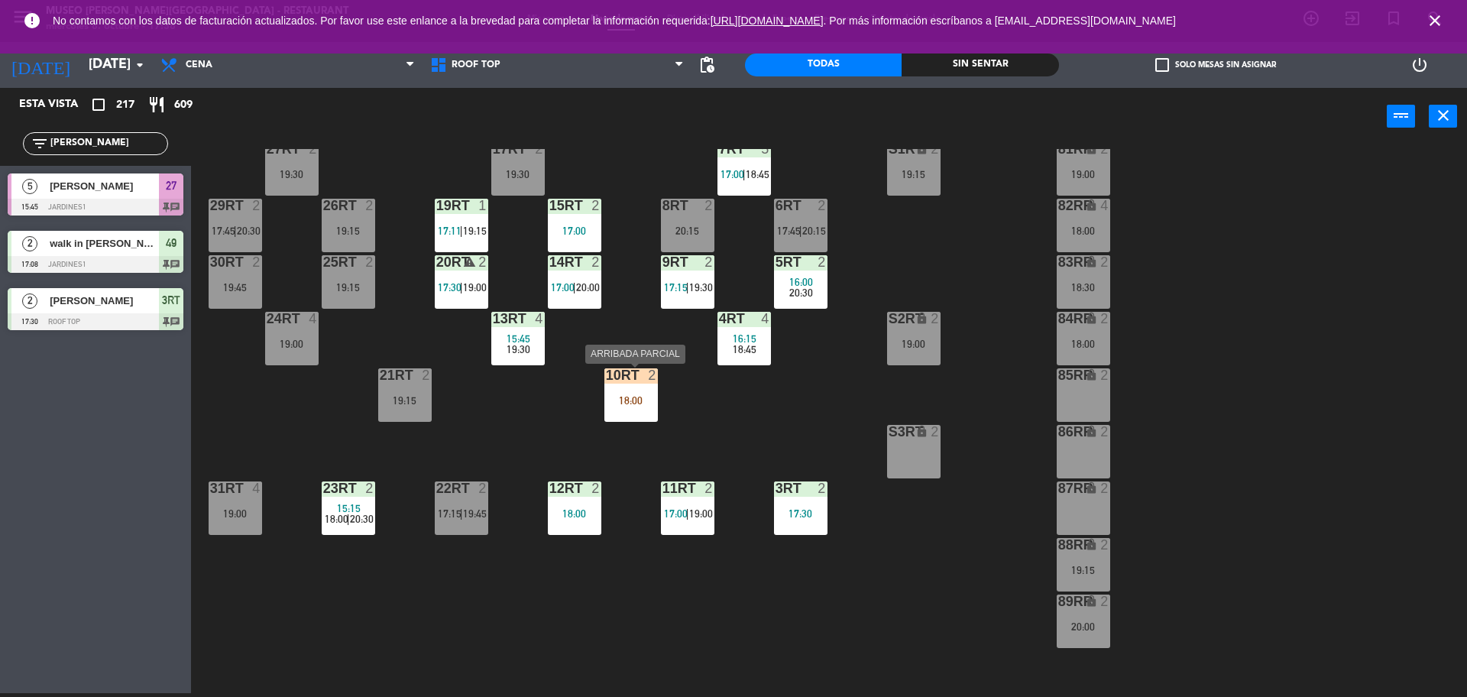
click at [646, 397] on div "18:00" at bounding box center [630, 400] width 53 height 11
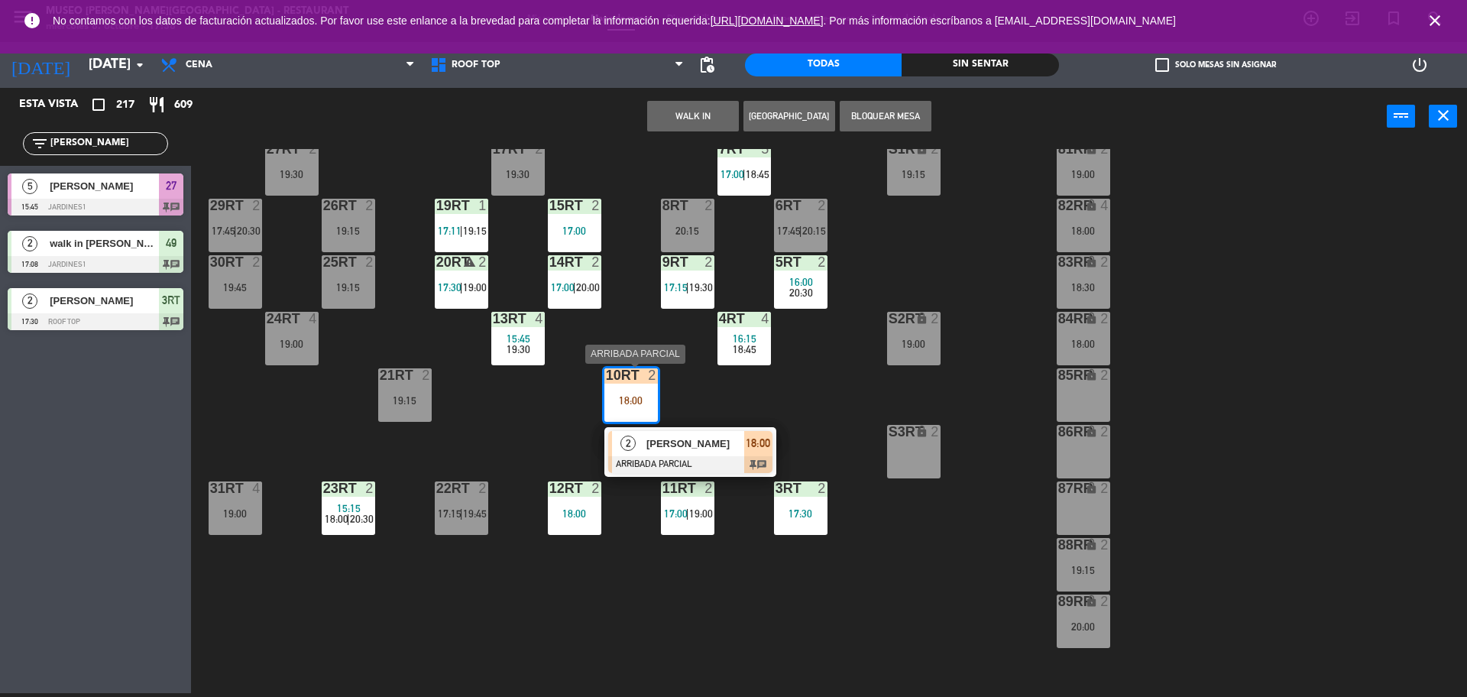
click at [733, 453] on div "[PERSON_NAME]" at bounding box center [694, 443] width 99 height 25
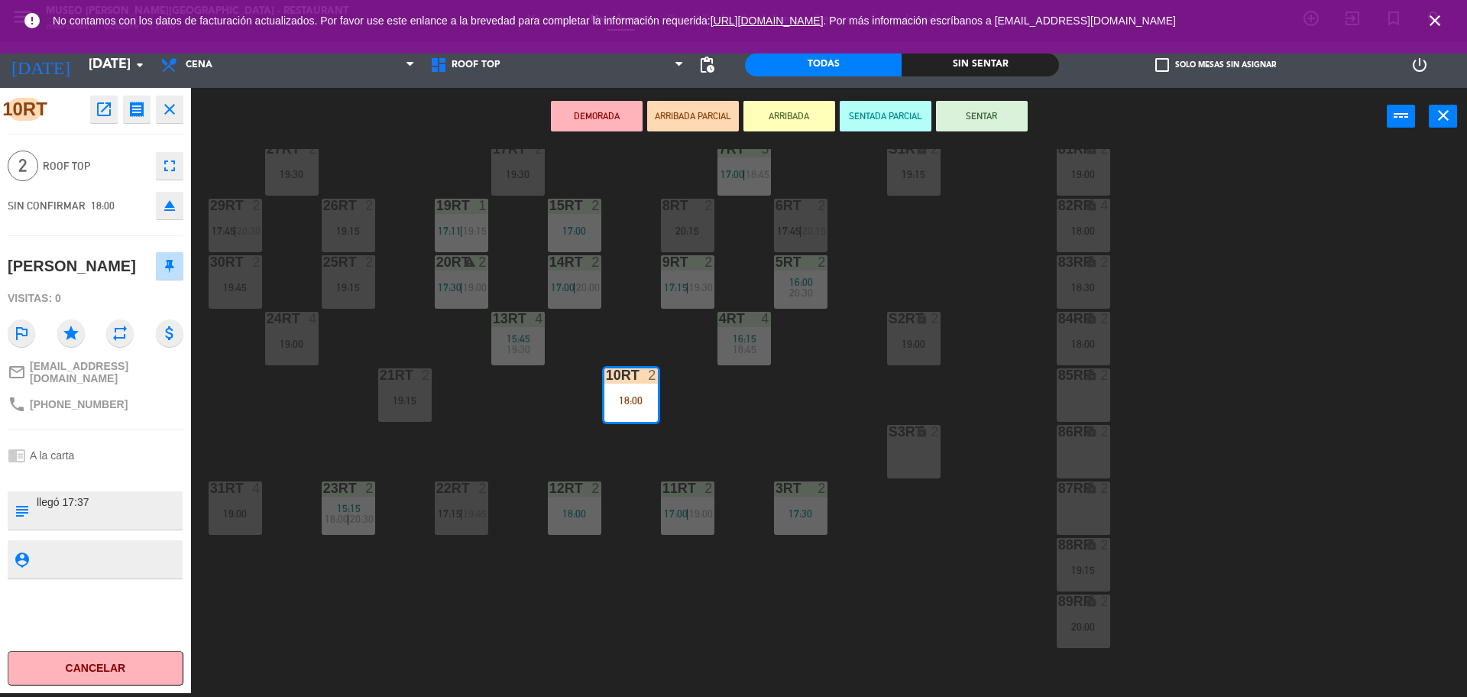
click at [105, 527] on textarea at bounding box center [108, 510] width 146 height 32
type textarea "10RT llegó 17:37 ANIVERSARIO EN MESA"
click at [107, 142] on div "10RT open_in_new receipt 6:00 PM mié., 8 oct. 2 personas Diana Andrea Nuñez Ala…" at bounding box center [95, 390] width 191 height 605
click at [1003, 115] on button "SENTAR" at bounding box center [982, 116] width 92 height 31
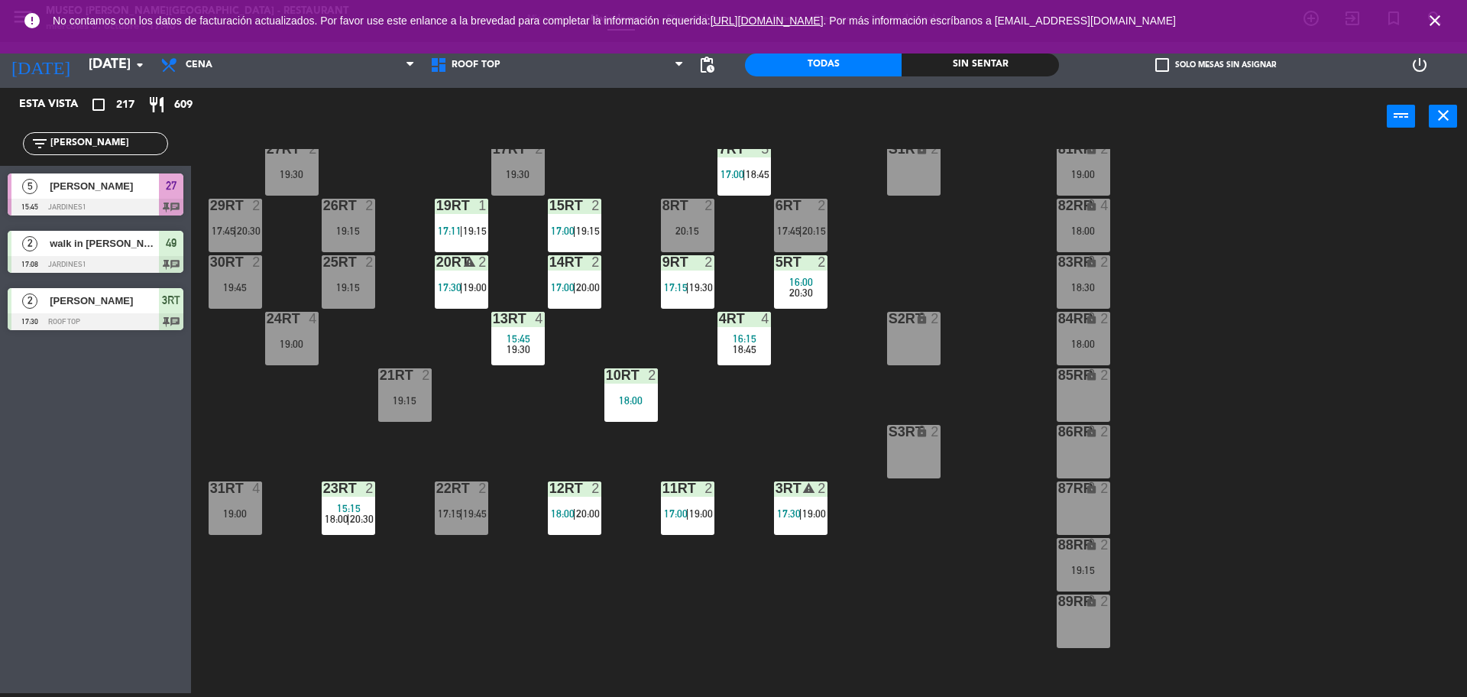
scroll to position [608, 0]
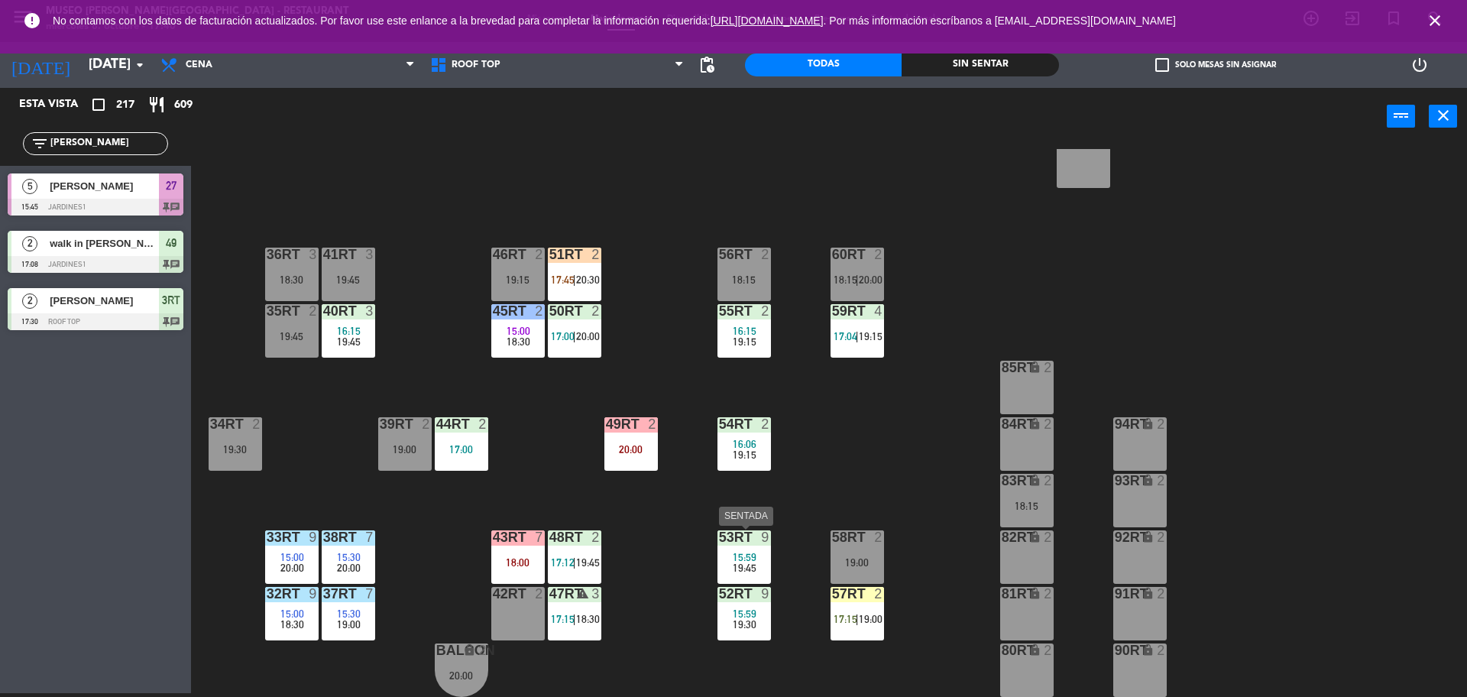
click at [732, 555] on div "15:59" at bounding box center [744, 557] width 53 height 11
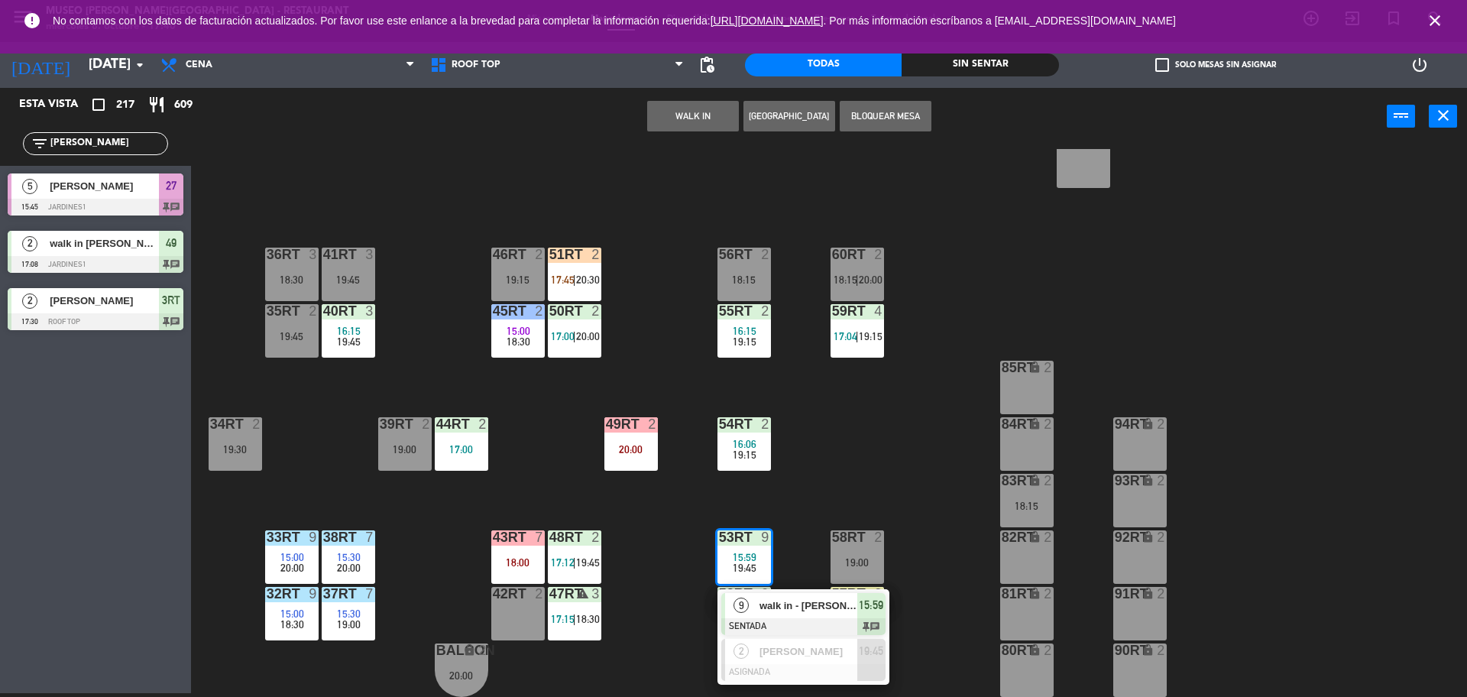
click at [786, 618] on div at bounding box center [803, 626] width 164 height 17
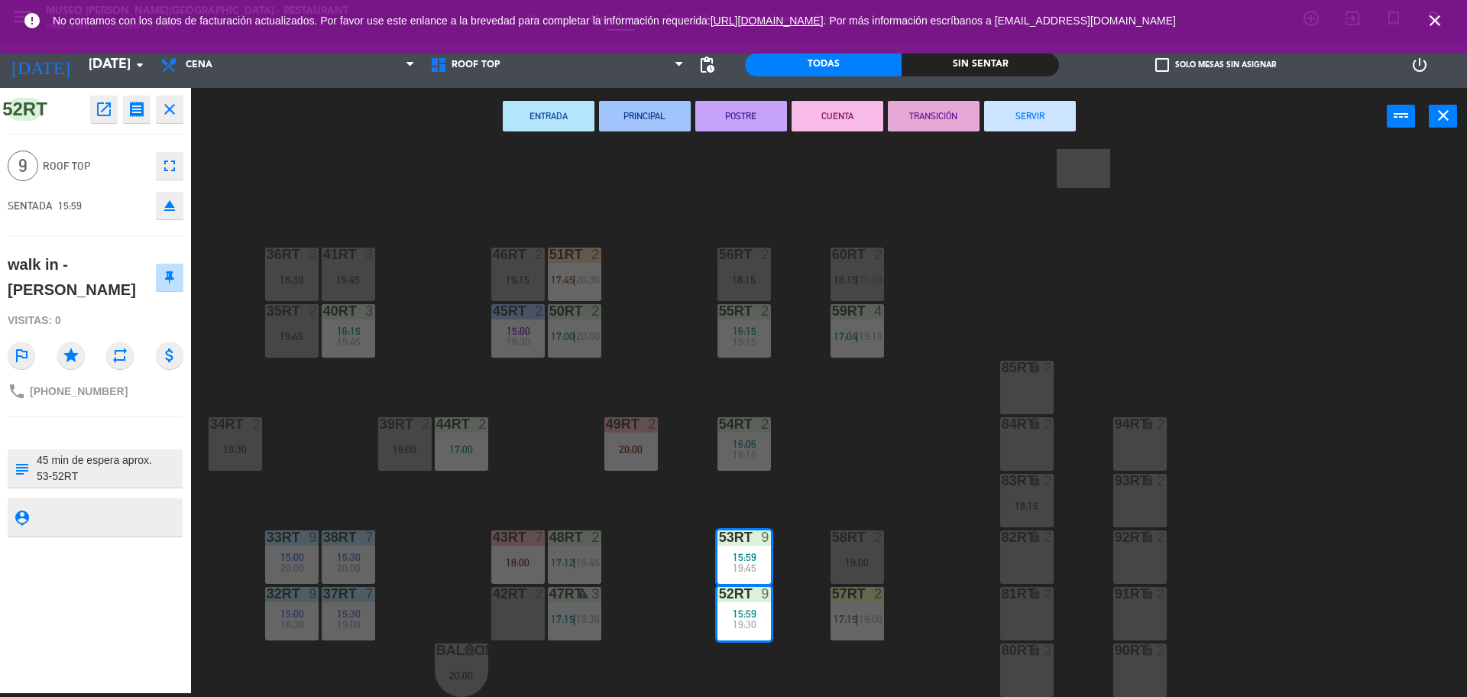
click at [1012, 118] on button "SERVIR" at bounding box center [1030, 116] width 92 height 31
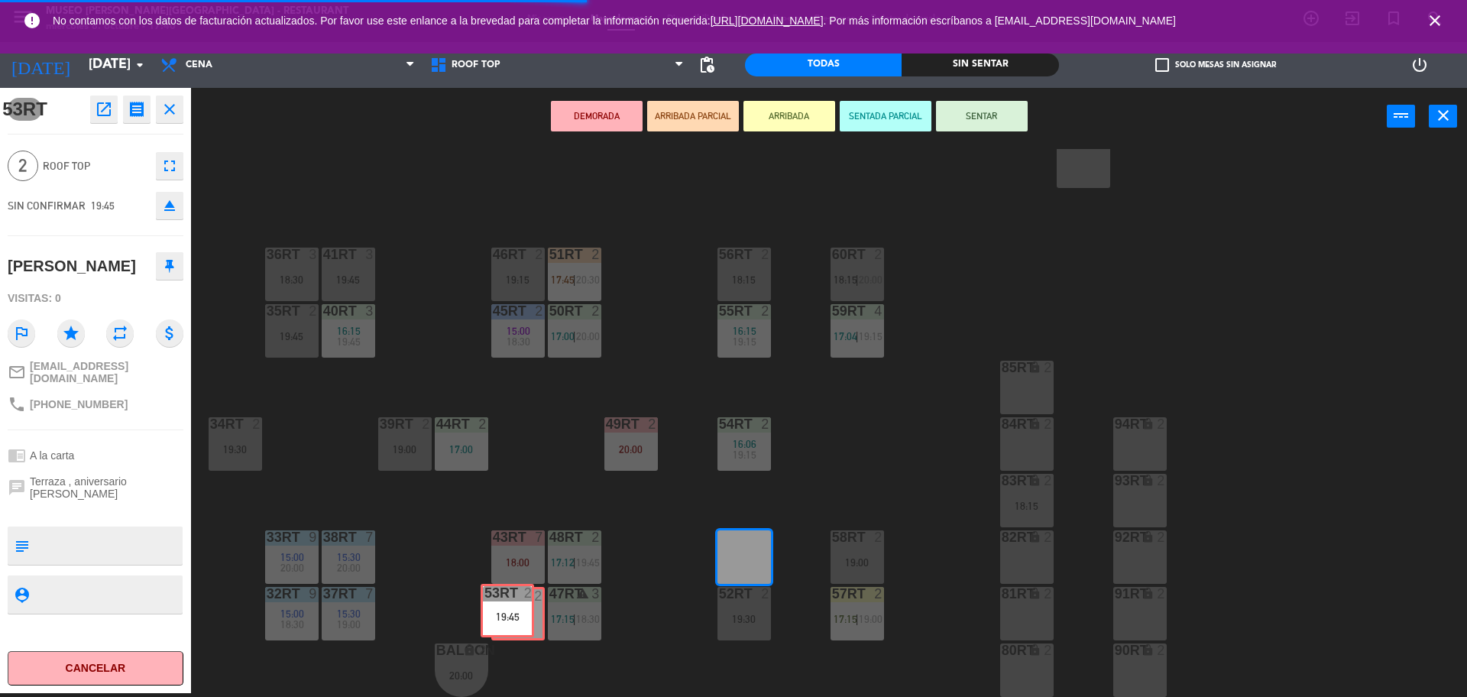
drag, startPoint x: 758, startPoint y: 556, endPoint x: 521, endPoint y: 614, distance: 243.9
click at [521, 614] on div "18RT 4 16:15 19:45 16RT 5 16:15 18:00 | 20:30 28RT 2 19:45 80RR lock 2 19:15 27…" at bounding box center [837, 423] width 1262 height 548
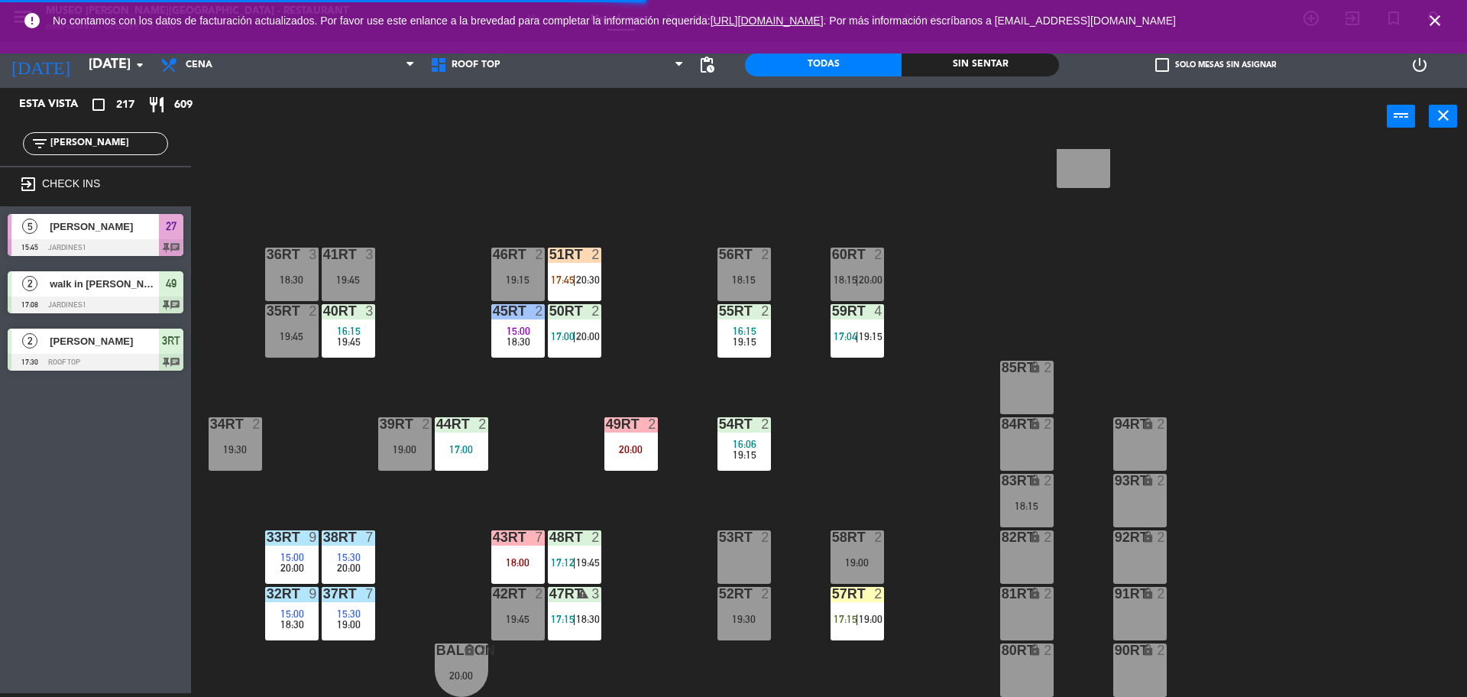
click at [535, 564] on div "18:00" at bounding box center [517, 562] width 53 height 11
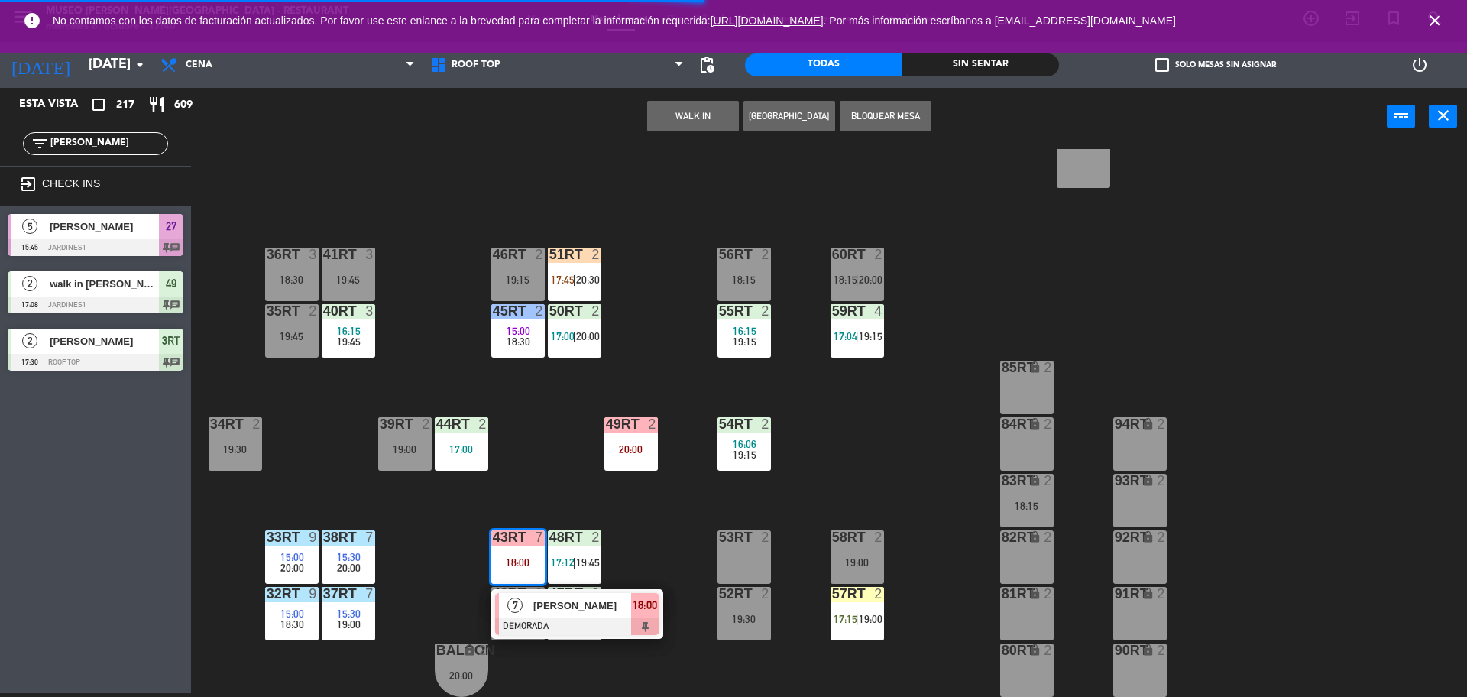
click at [545, 611] on span "[PERSON_NAME]" at bounding box center [582, 606] width 98 height 16
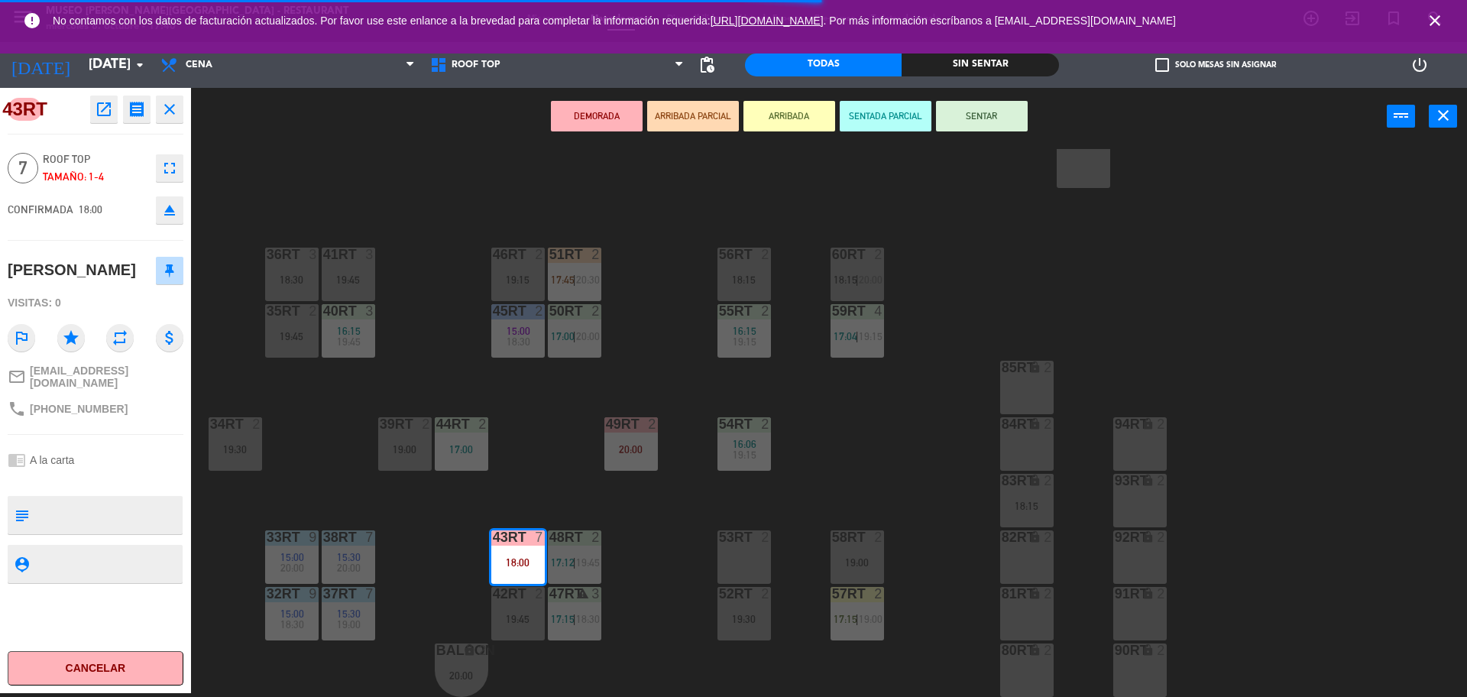
click at [737, 557] on div "53RT 2" at bounding box center [744, 556] width 53 height 53
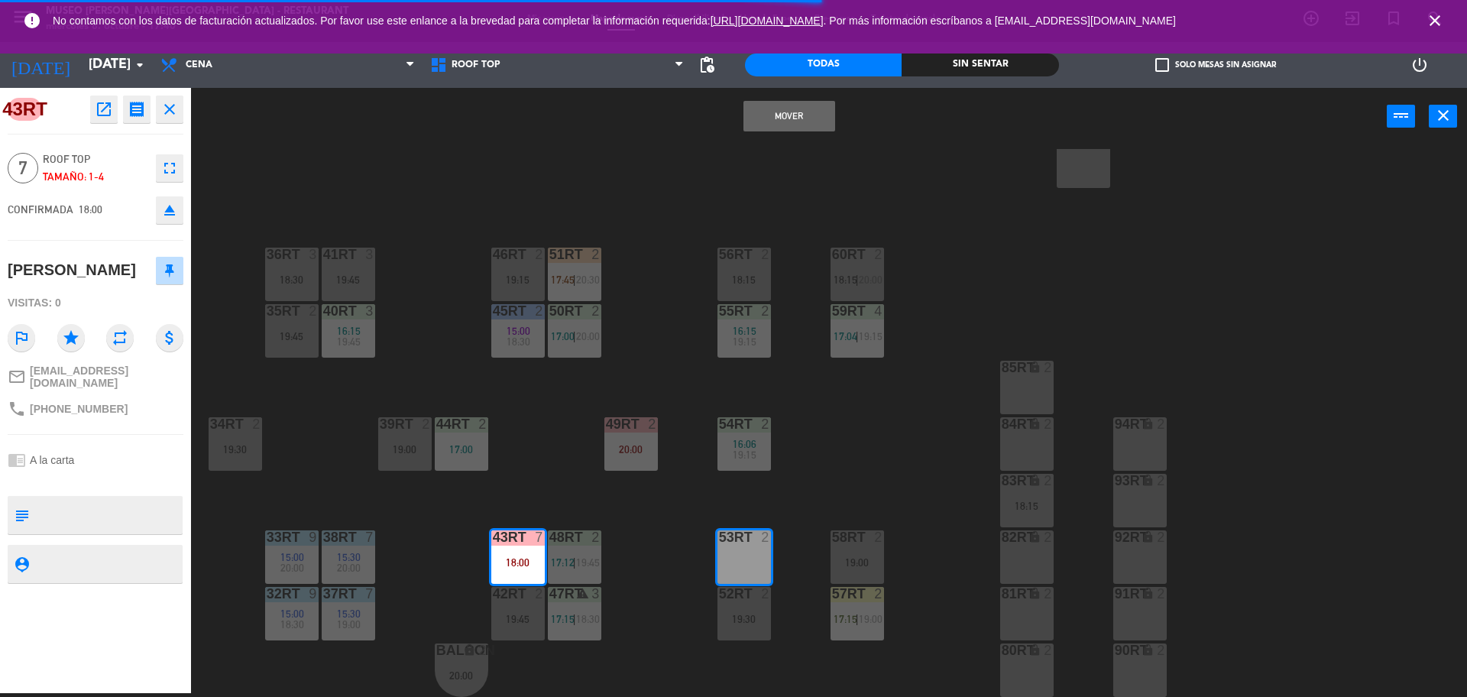
click at [737, 616] on div "19:30" at bounding box center [744, 619] width 53 height 11
click at [754, 122] on button "Mover y Unir" at bounding box center [741, 116] width 92 height 31
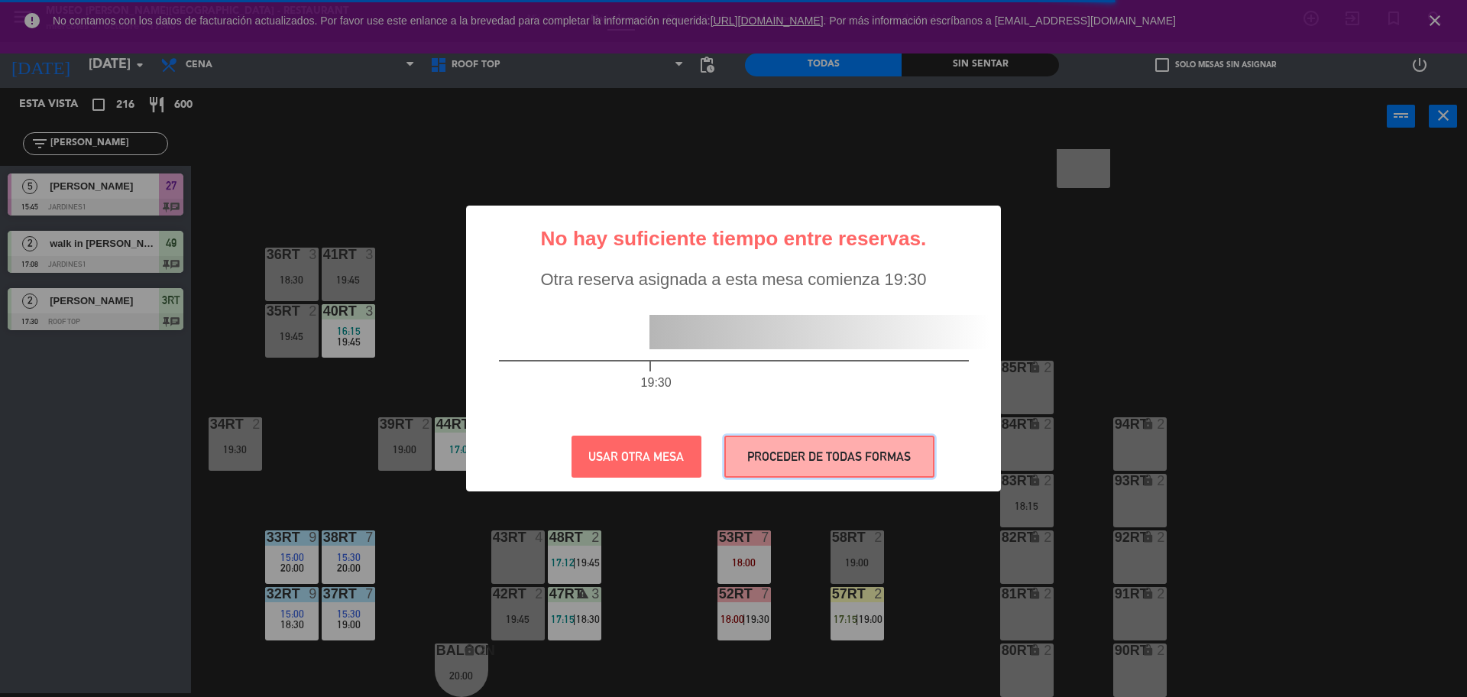
click at [801, 467] on button "PROCEDER DE TODAS FORMAS" at bounding box center [829, 457] width 210 height 42
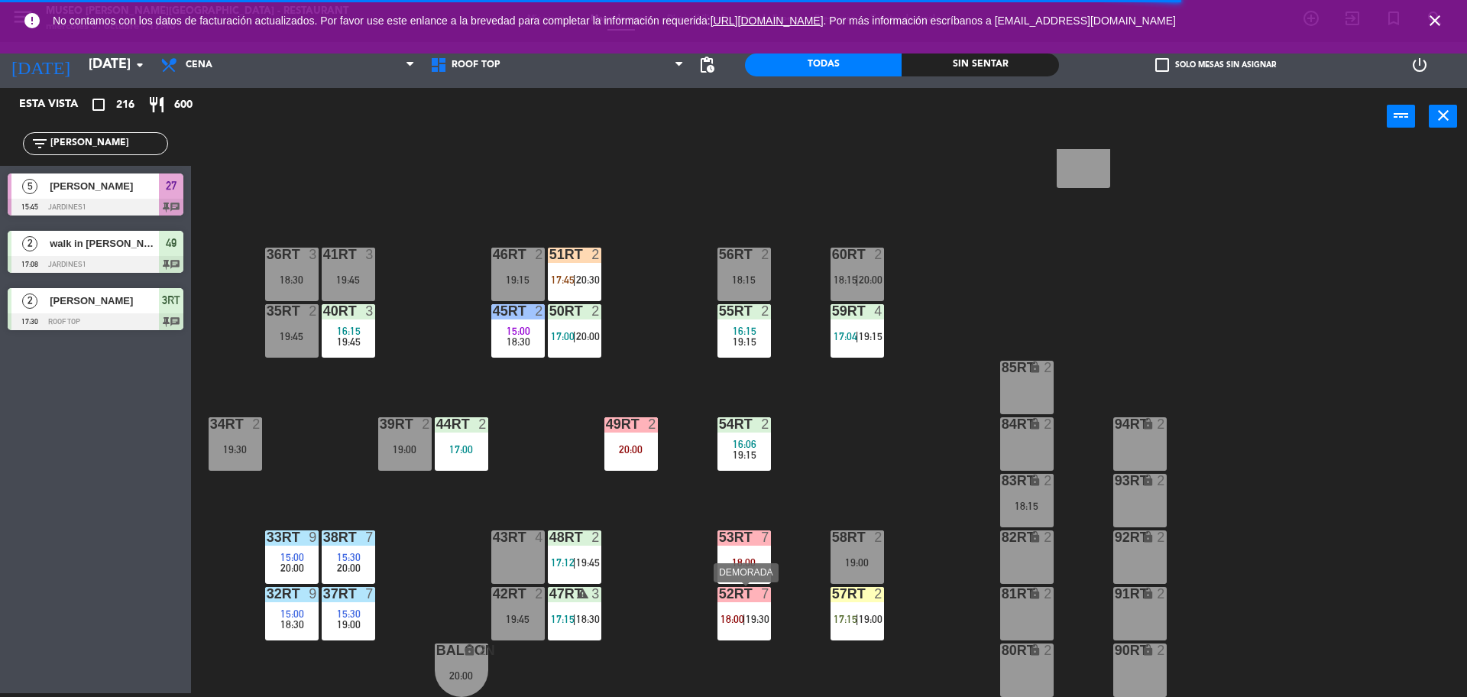
click at [757, 611] on div "52RT 7 18:00 | 19:30" at bounding box center [744, 613] width 53 height 53
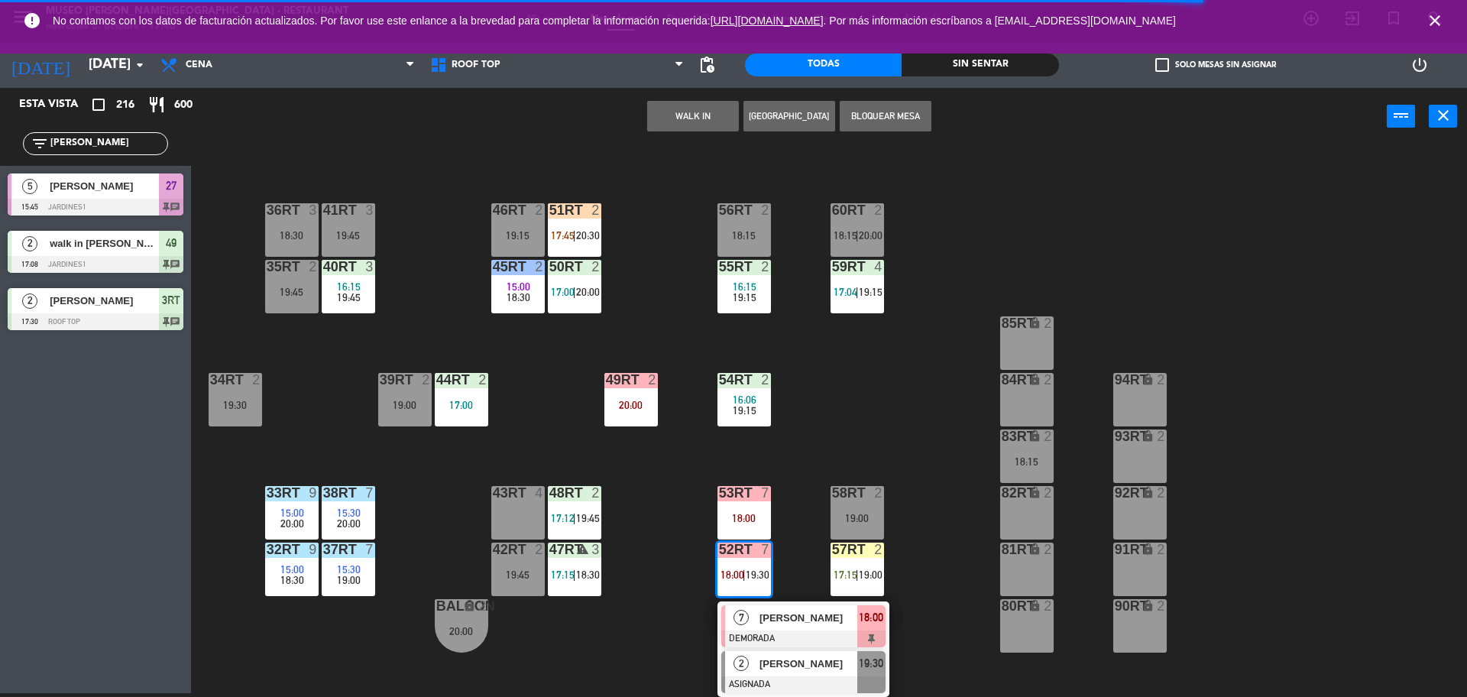
click at [777, 656] on span "[PERSON_NAME]" at bounding box center [809, 664] width 98 height 16
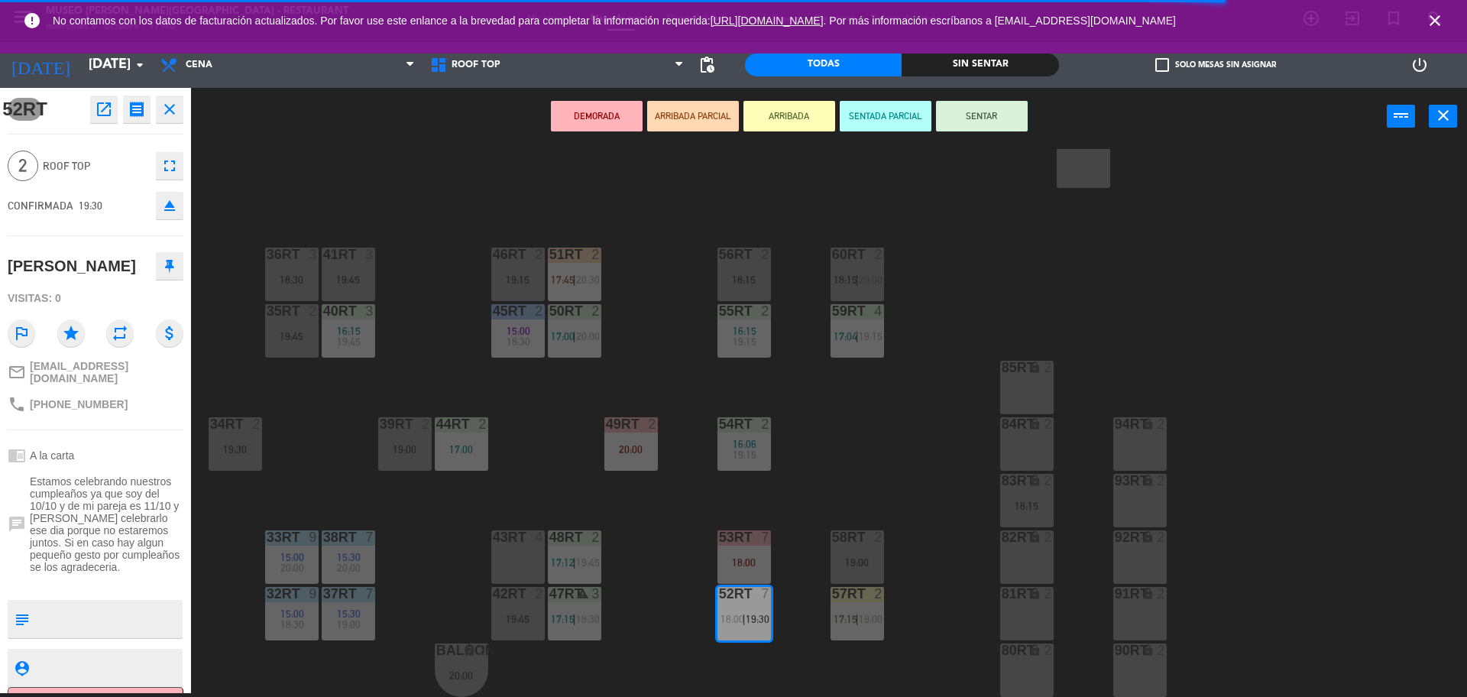
click at [512, 562] on div "43RT 4" at bounding box center [517, 556] width 53 height 53
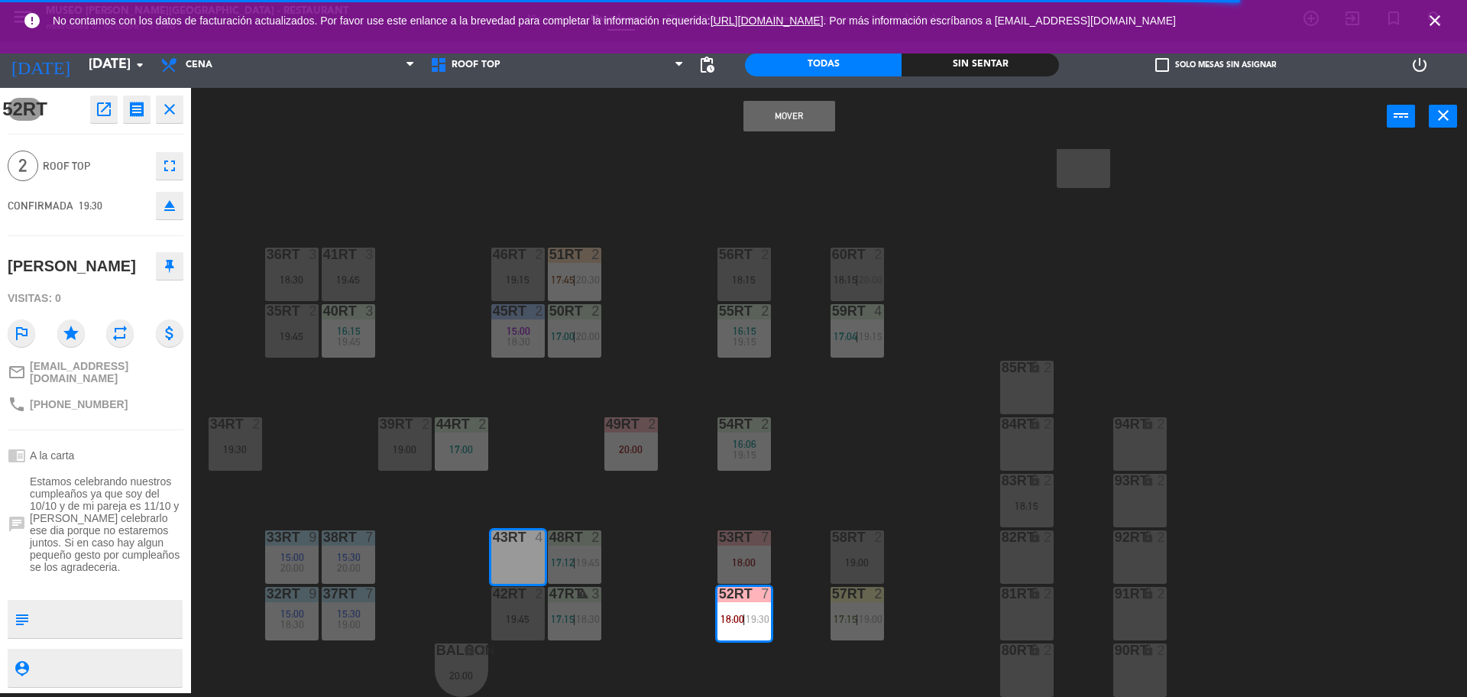
click at [782, 133] on div "Mover power_input close" at bounding box center [789, 117] width 1196 height 58
click at [782, 125] on button "Mover" at bounding box center [790, 116] width 92 height 31
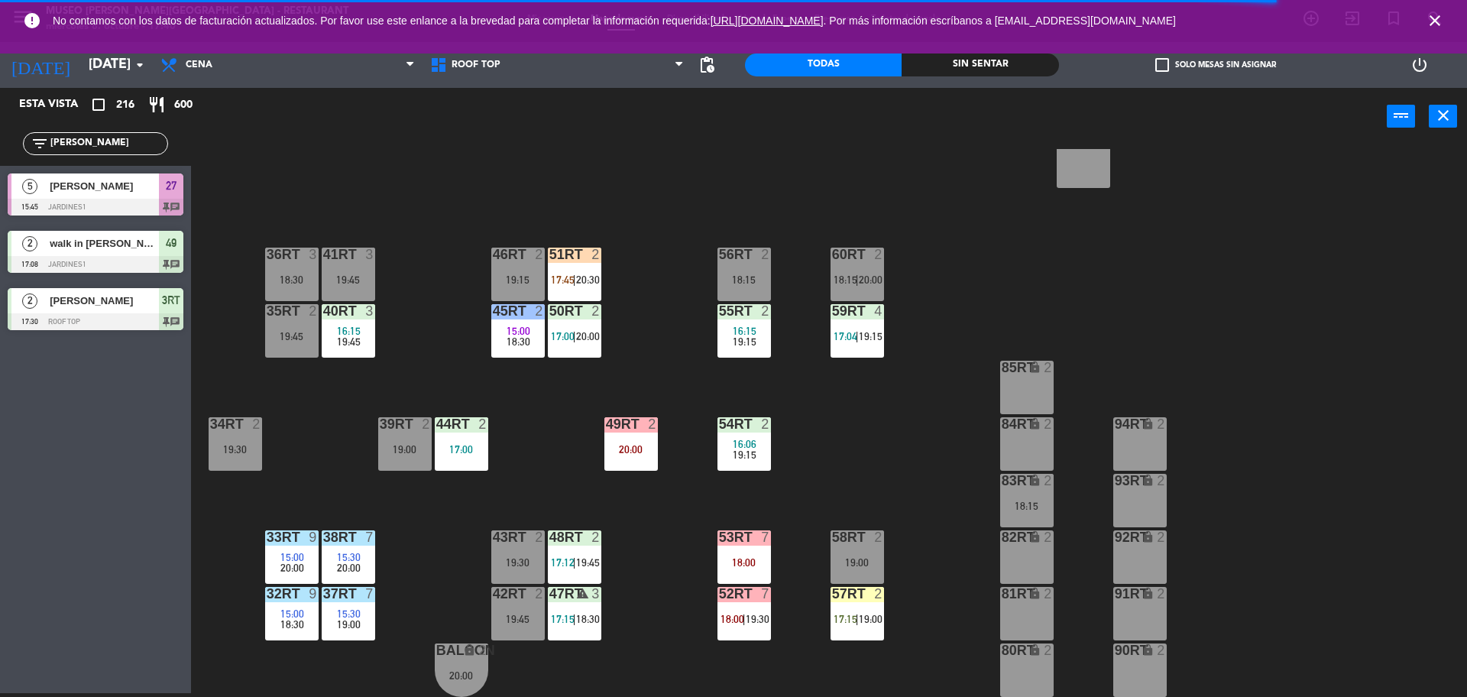
click at [578, 287] on div "51RT 2 17:45 | 20:30" at bounding box center [574, 274] width 53 height 53
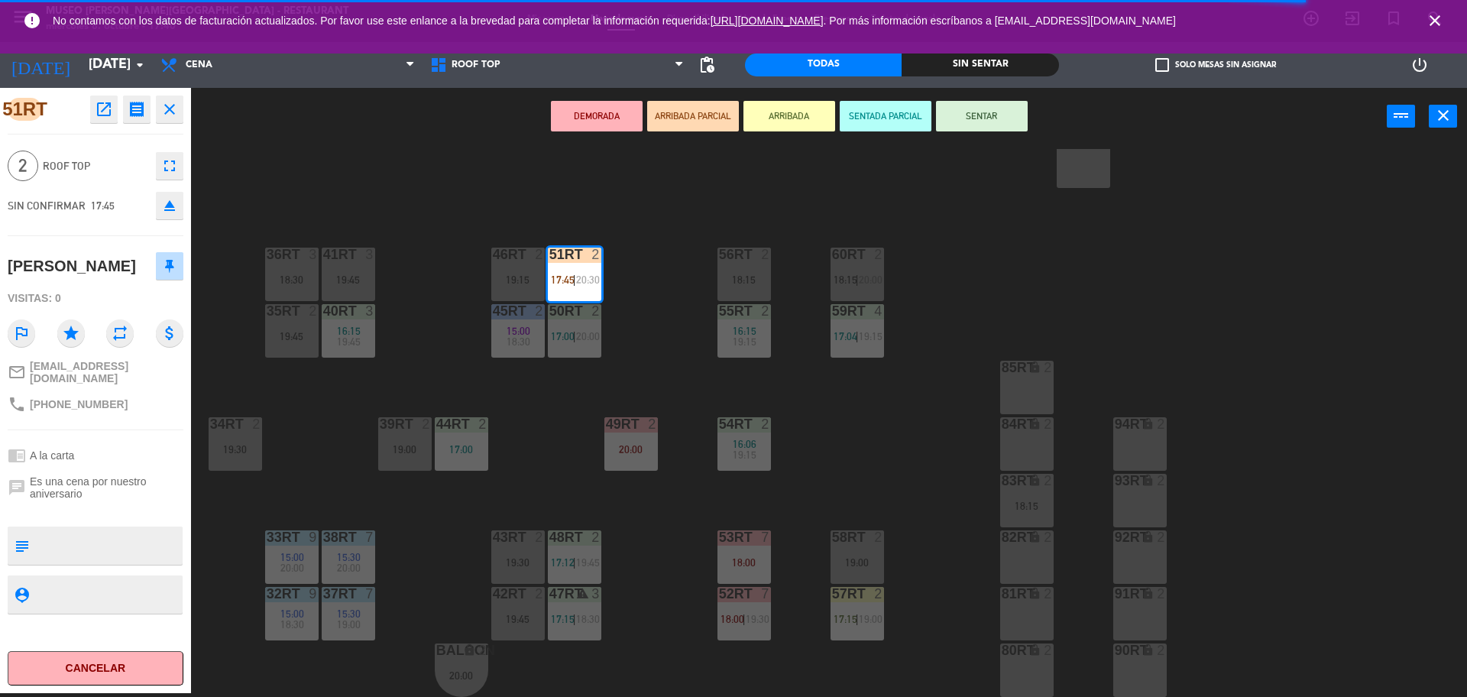
click at [135, 538] on textarea at bounding box center [108, 546] width 146 height 32
click at [420, 478] on div "18RT 4 16:15 19:45 16RT 5 16:15 18:00 | 20:30 28RT 2 19:45 80RR lock 2 19:15 27…" at bounding box center [837, 423] width 1262 height 548
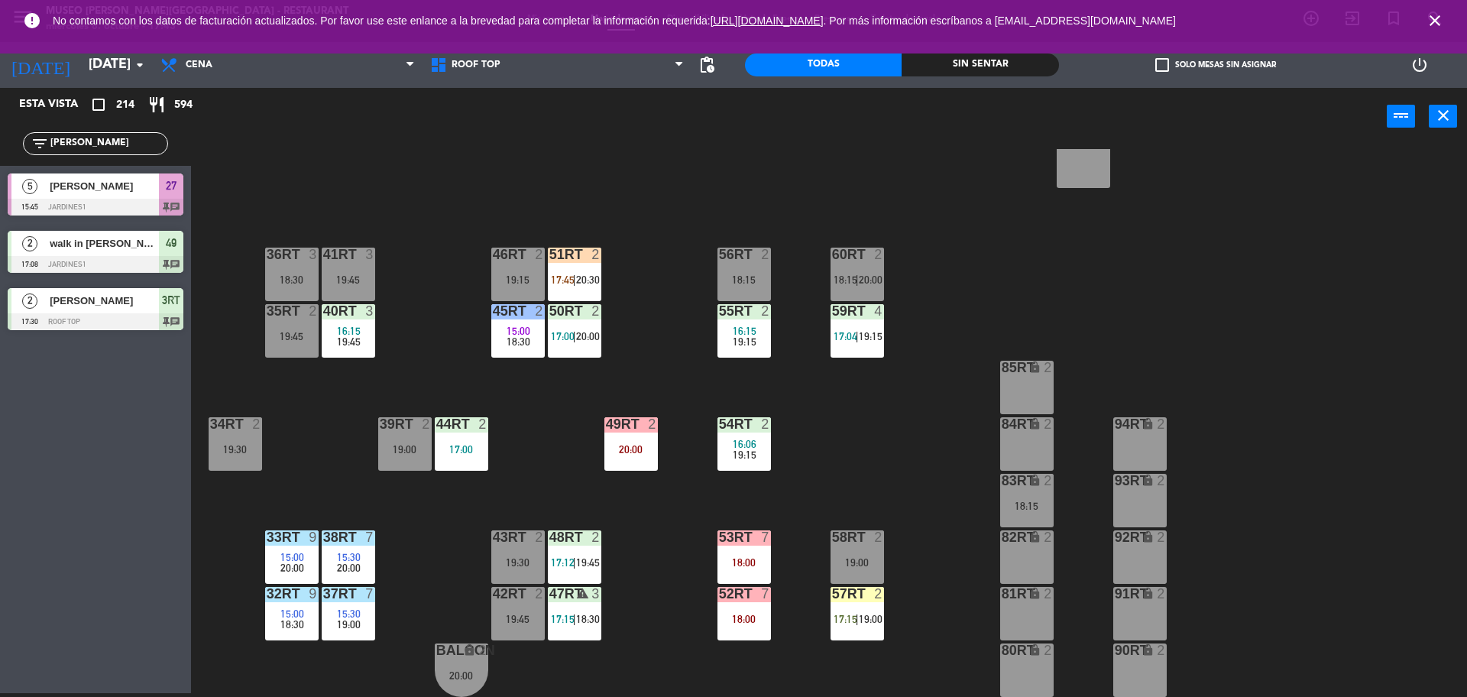
click at [864, 640] on div "18RT 4 16:15 19:45 16RT 5 16:15 18:00 | 20:30 28RT 2 19:45 80RR lock 2 19:15 27…" at bounding box center [837, 423] width 1262 height 548
click at [856, 634] on div "57RT 2 17:15 | 19:00" at bounding box center [857, 613] width 53 height 53
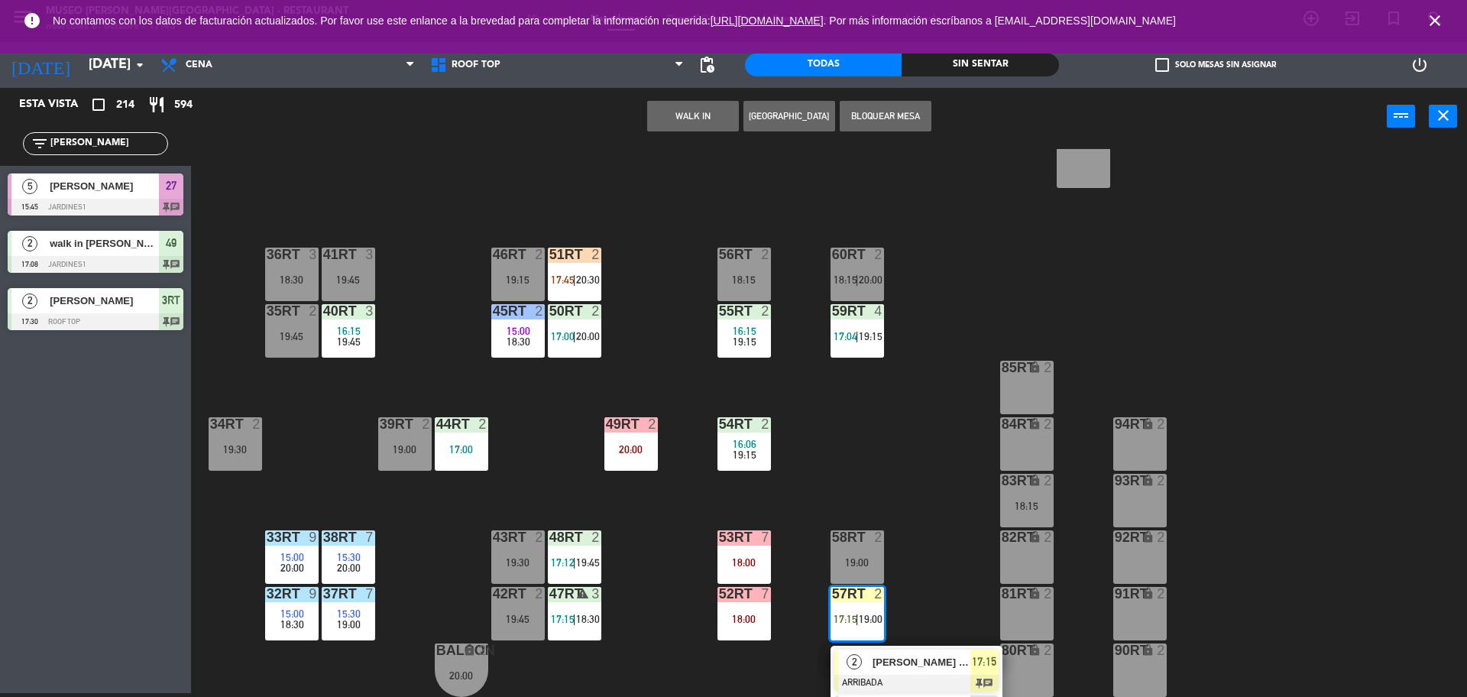
click at [859, 656] on span "2" at bounding box center [854, 661] width 15 height 15
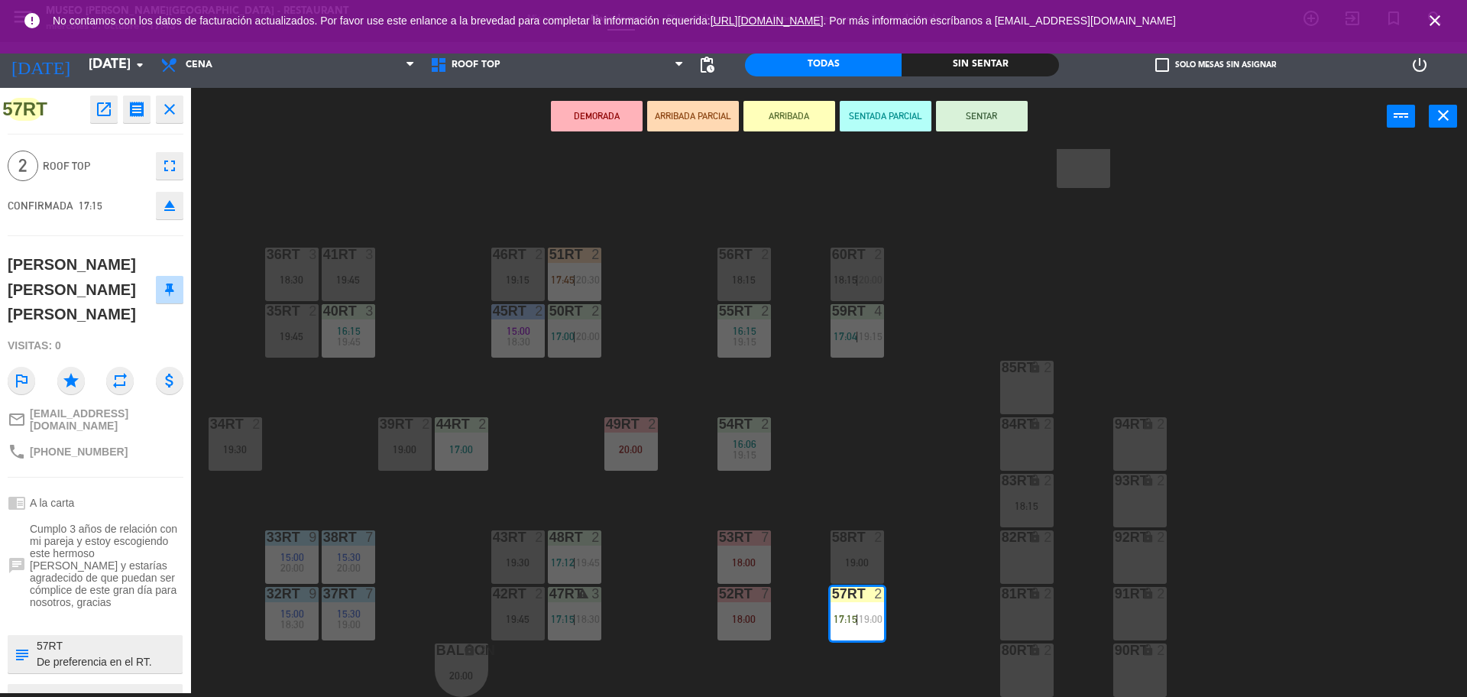
click at [984, 128] on button "SENTAR" at bounding box center [982, 116] width 92 height 31
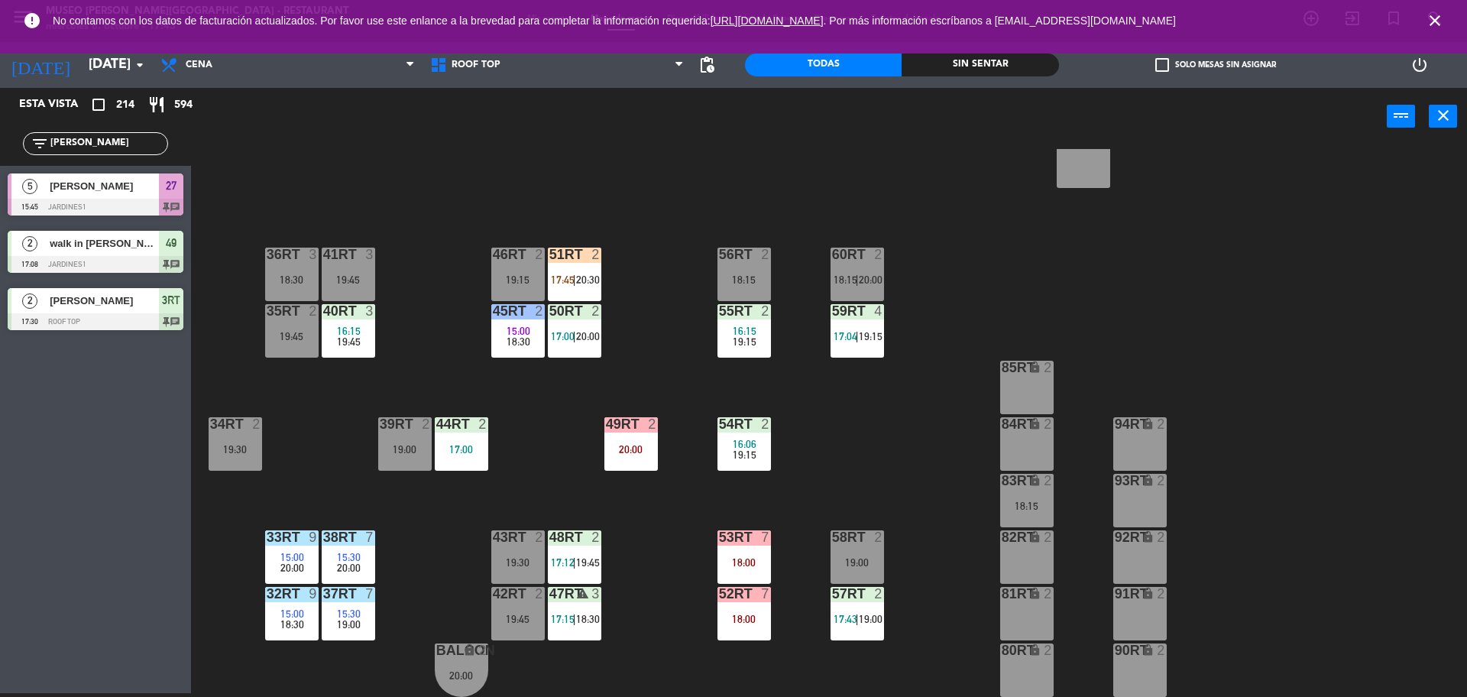
click at [972, 260] on div "18RT 4 16:15 19:45 16RT 5 16:15 18:00 | 20:30 28RT 2 19:45 80RR lock 2 19:15 27…" at bounding box center [837, 423] width 1262 height 548
click at [592, 298] on div "51RT 2 17:45 | 20:30" at bounding box center [574, 274] width 53 height 53
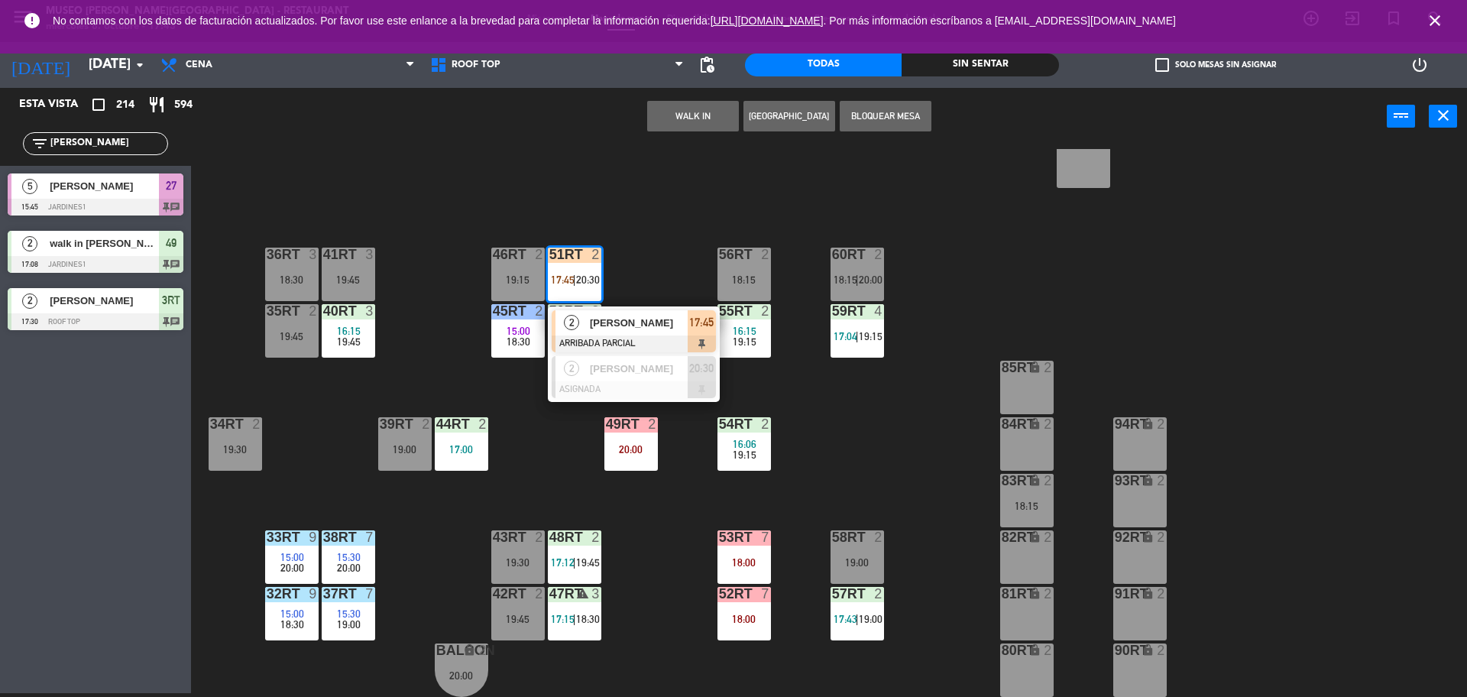
click at [598, 332] on div "[PERSON_NAME]" at bounding box center [637, 322] width 99 height 25
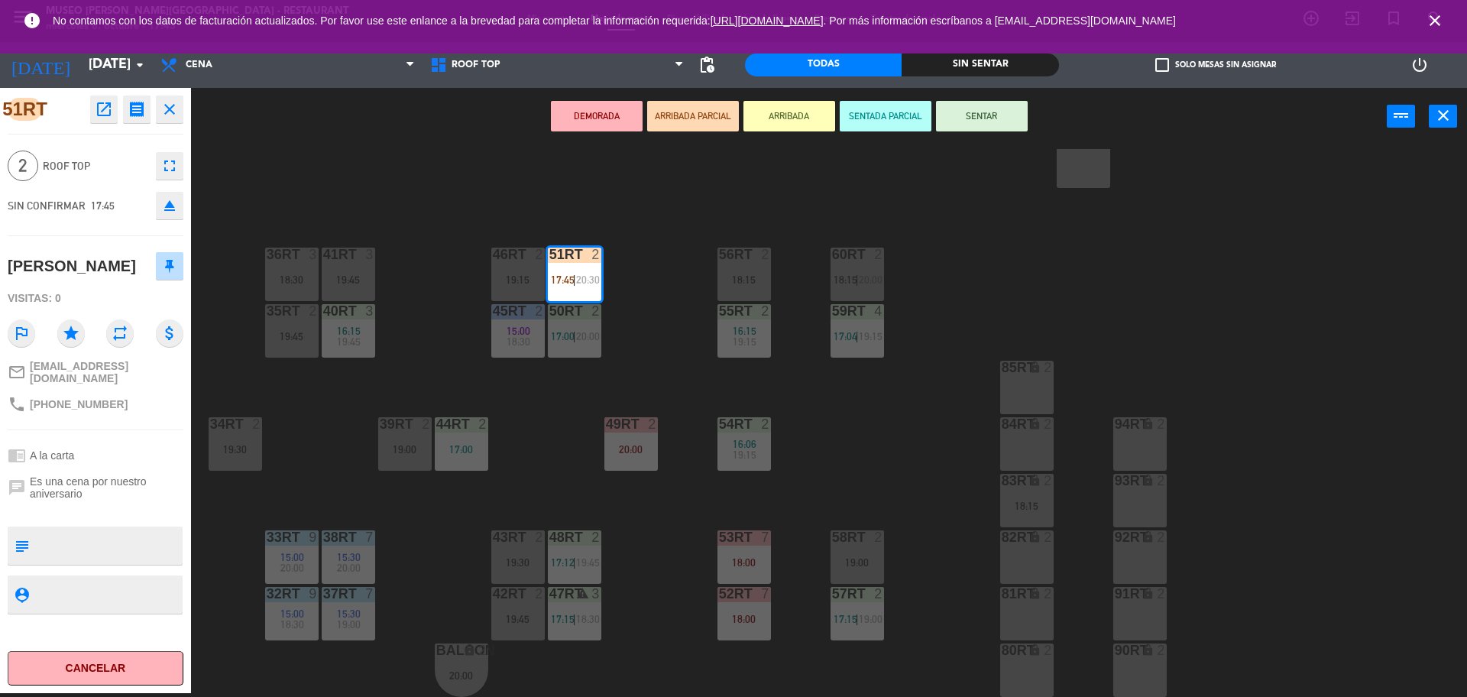
click at [599, 409] on div "18RT 4 16:15 19:45 16RT 5 16:15 18:00 | 20:30 28RT 2 19:45 80RR lock 2 19:15 27…" at bounding box center [837, 423] width 1262 height 548
drag, startPoint x: 581, startPoint y: 271, endPoint x: 1047, endPoint y: 378, distance: 478.3
click at [1047, 378] on div "18RT 4 16:15 19:45 16RT 5 16:15 18:00 | 20:30 28RT 2 19:45 80RR lock 2 19:15 27…" at bounding box center [837, 423] width 1262 height 548
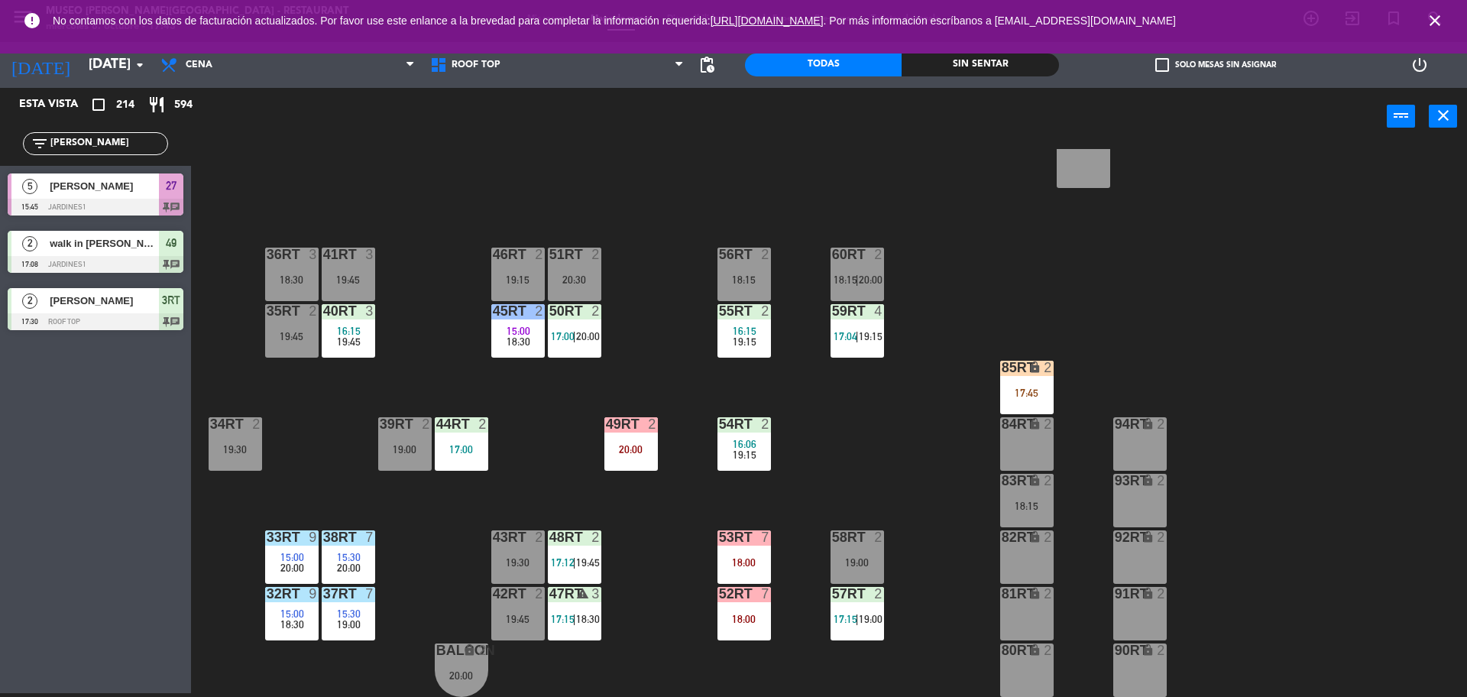
click at [1047, 378] on div "85RT lock 2 17:45" at bounding box center [1026, 387] width 53 height 53
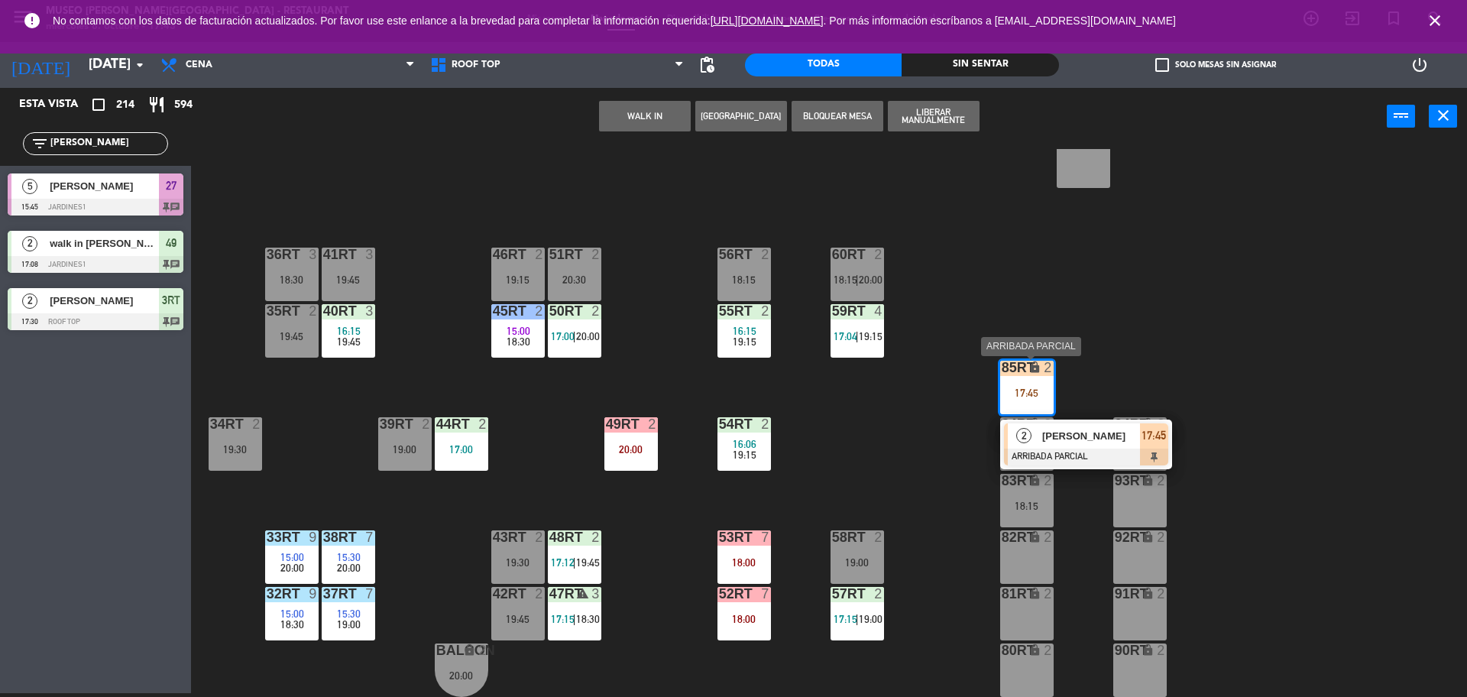
click at [1064, 433] on span "[PERSON_NAME]" at bounding box center [1091, 436] width 98 height 16
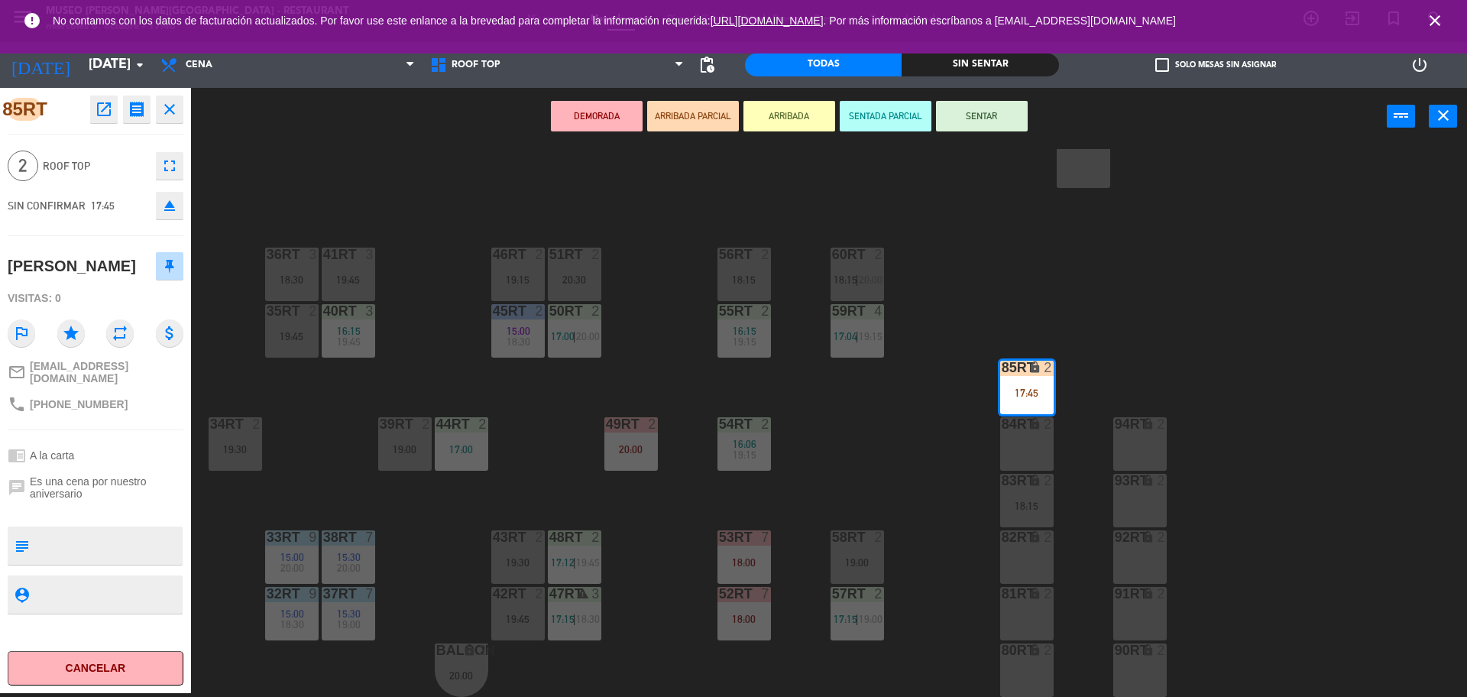
click at [695, 514] on div "18RT 4 16:15 19:45 16RT 5 16:15 18:00 | 20:30 28RT 2 19:45 80RR lock 2 19:15 27…" at bounding box center [837, 423] width 1262 height 548
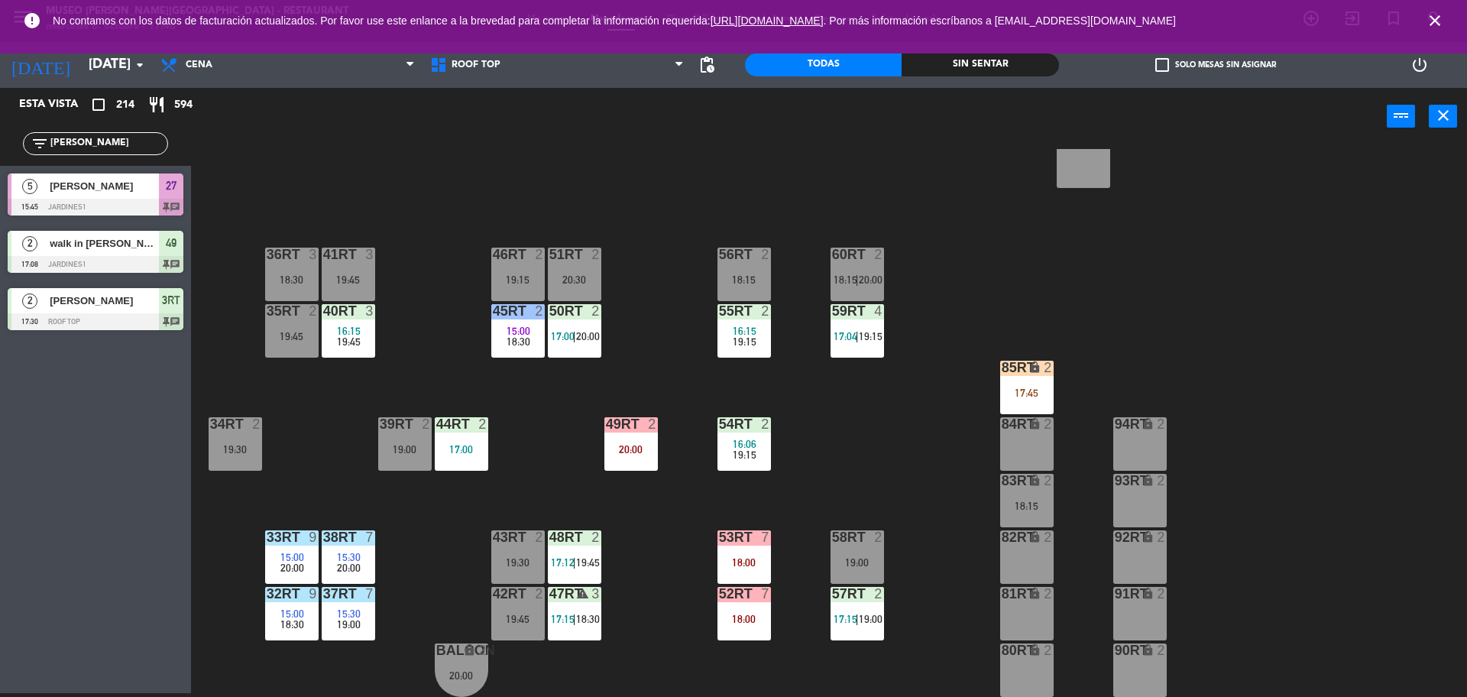
click at [747, 458] on span "19:15" at bounding box center [745, 455] width 24 height 12
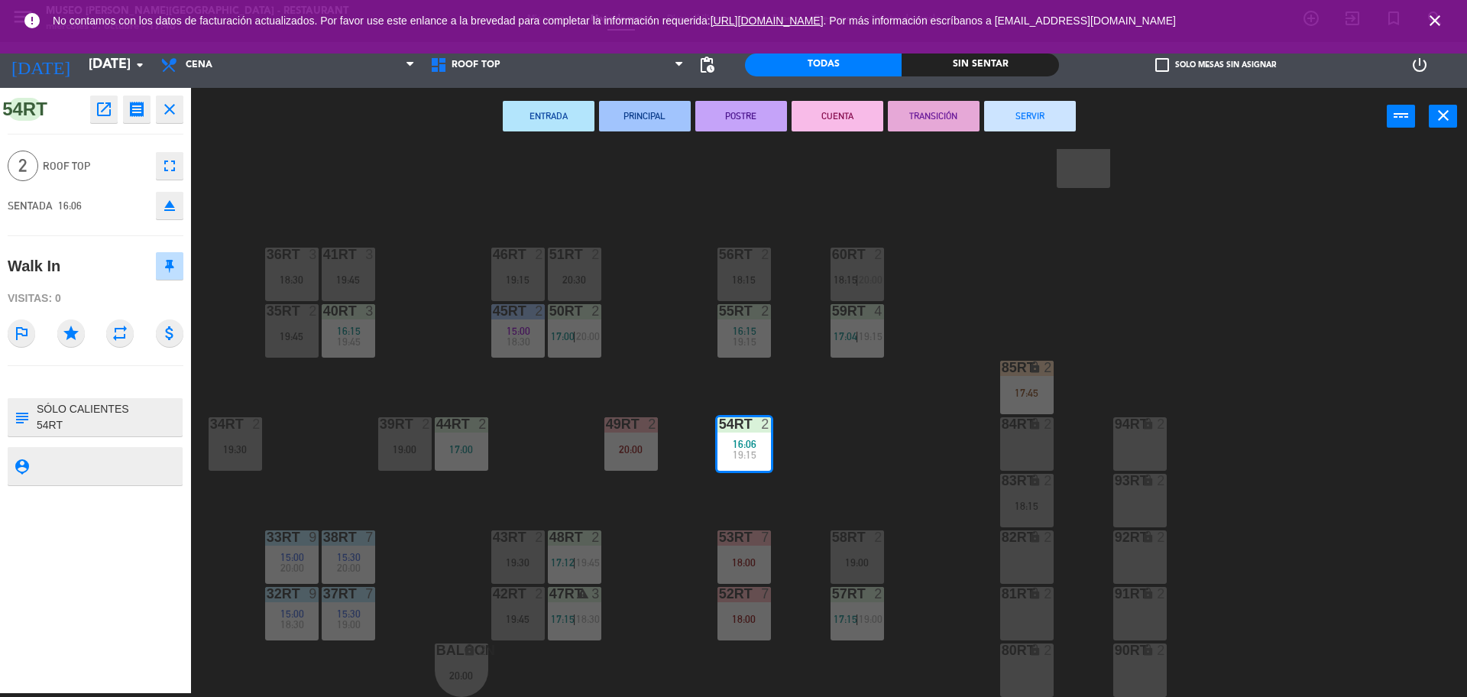
click at [999, 115] on button "SERVIR" at bounding box center [1030, 116] width 92 height 31
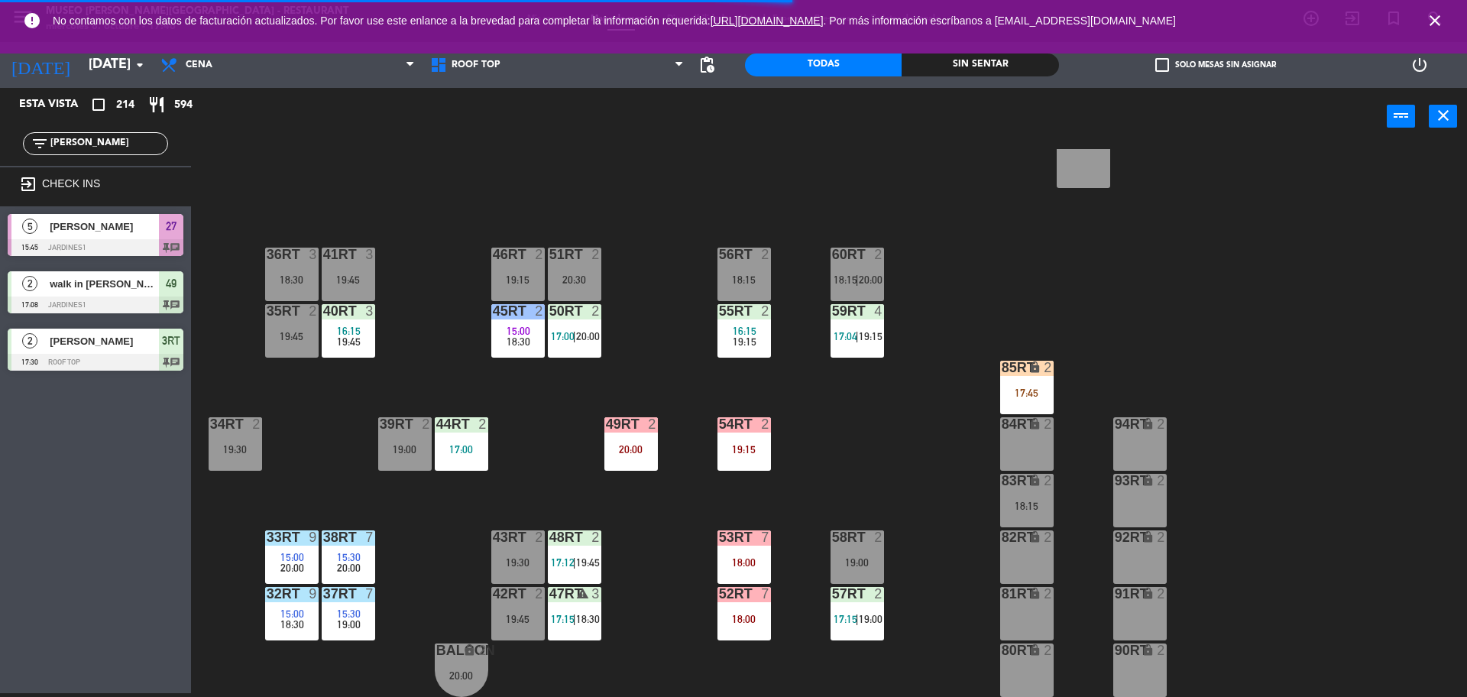
click at [1026, 384] on div "85RT lock 2 17:45" at bounding box center [1026, 387] width 53 height 53
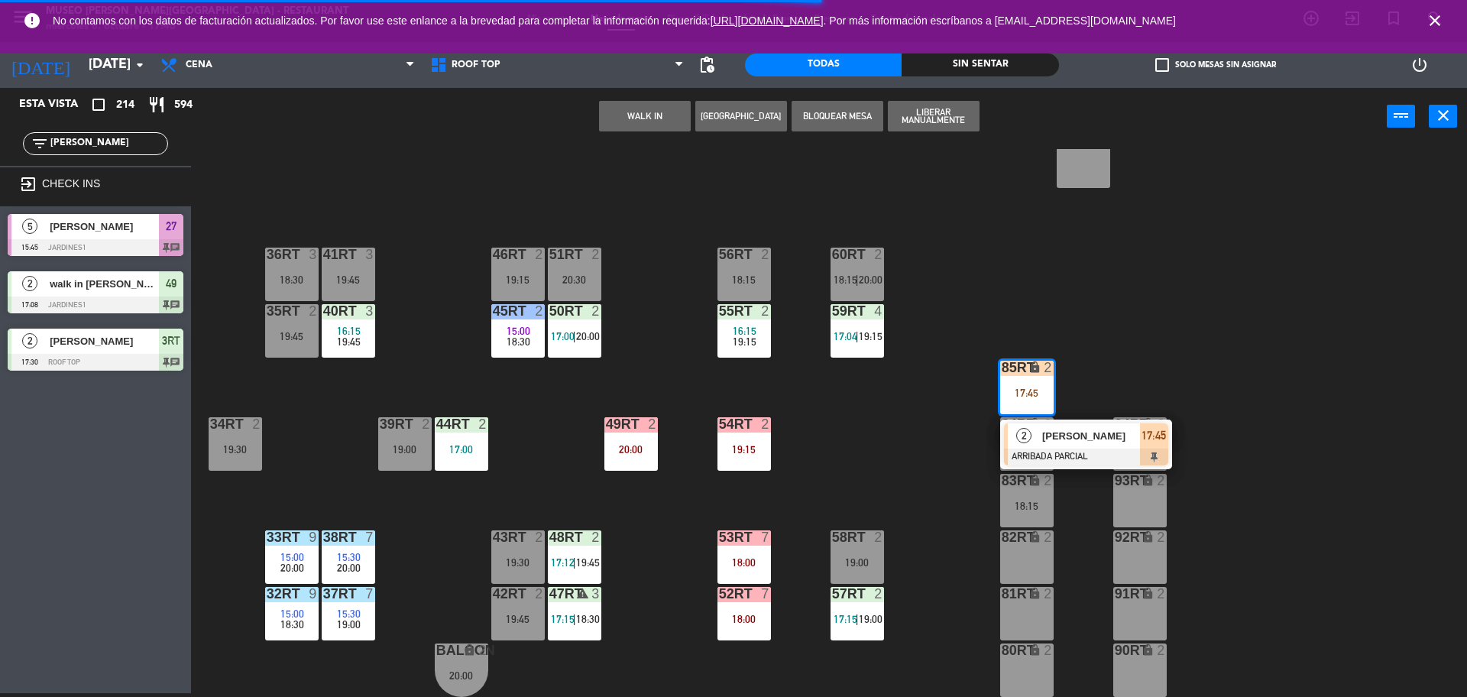
click at [1038, 430] on div "2" at bounding box center [1024, 435] width 33 height 25
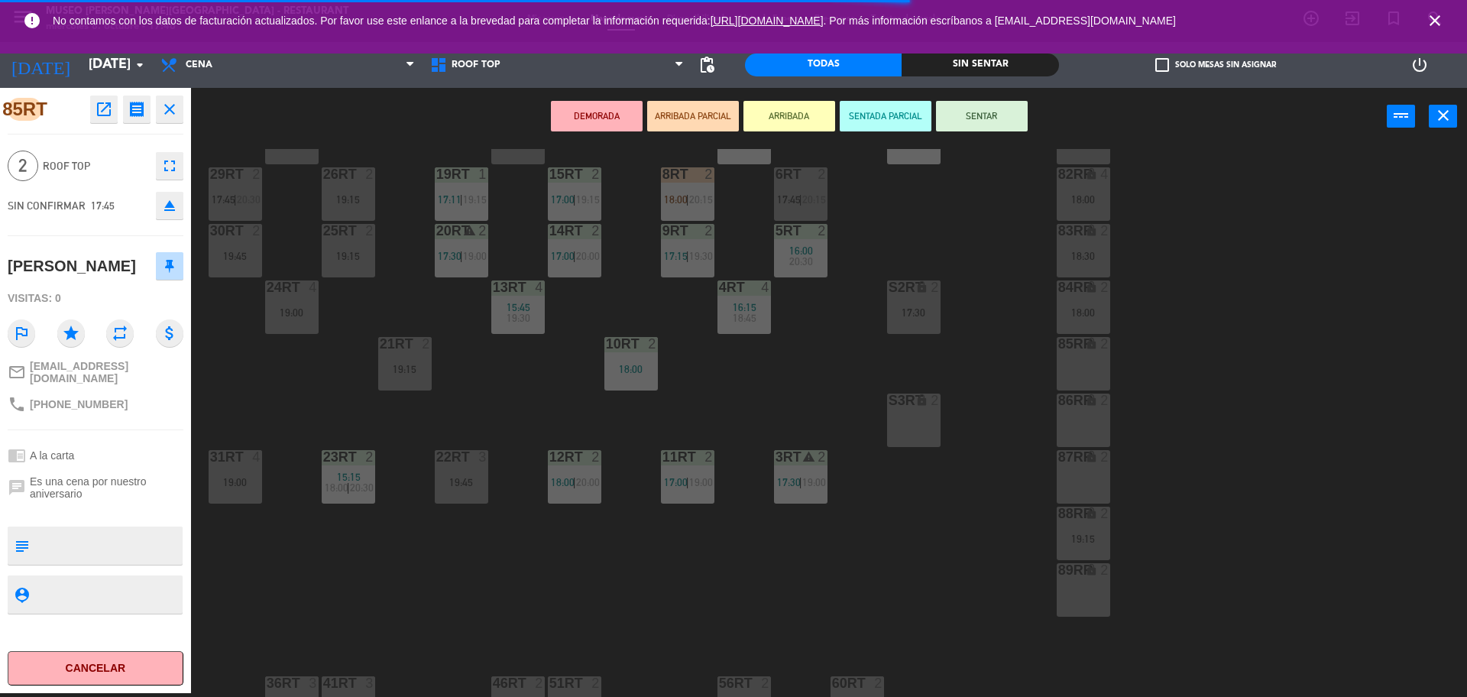
scroll to position [155, 0]
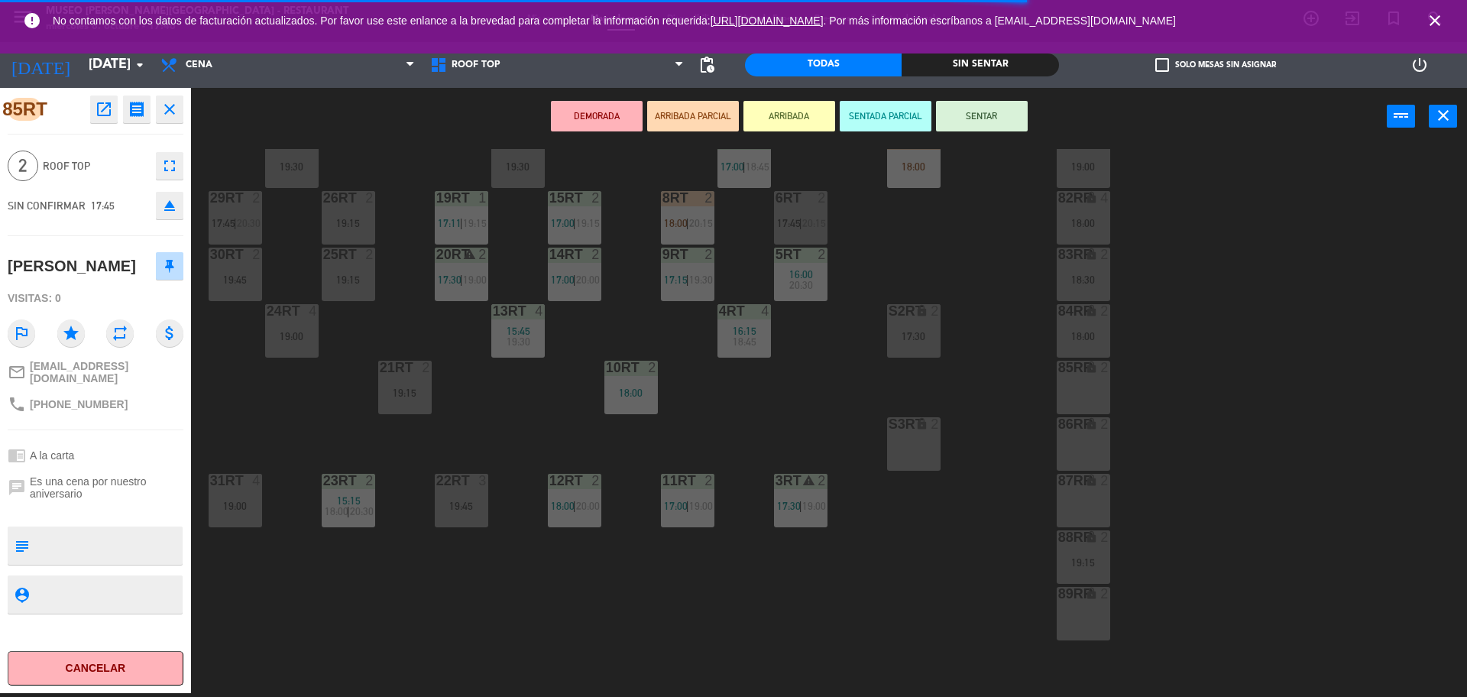
click at [481, 504] on div "19:45" at bounding box center [461, 506] width 53 height 11
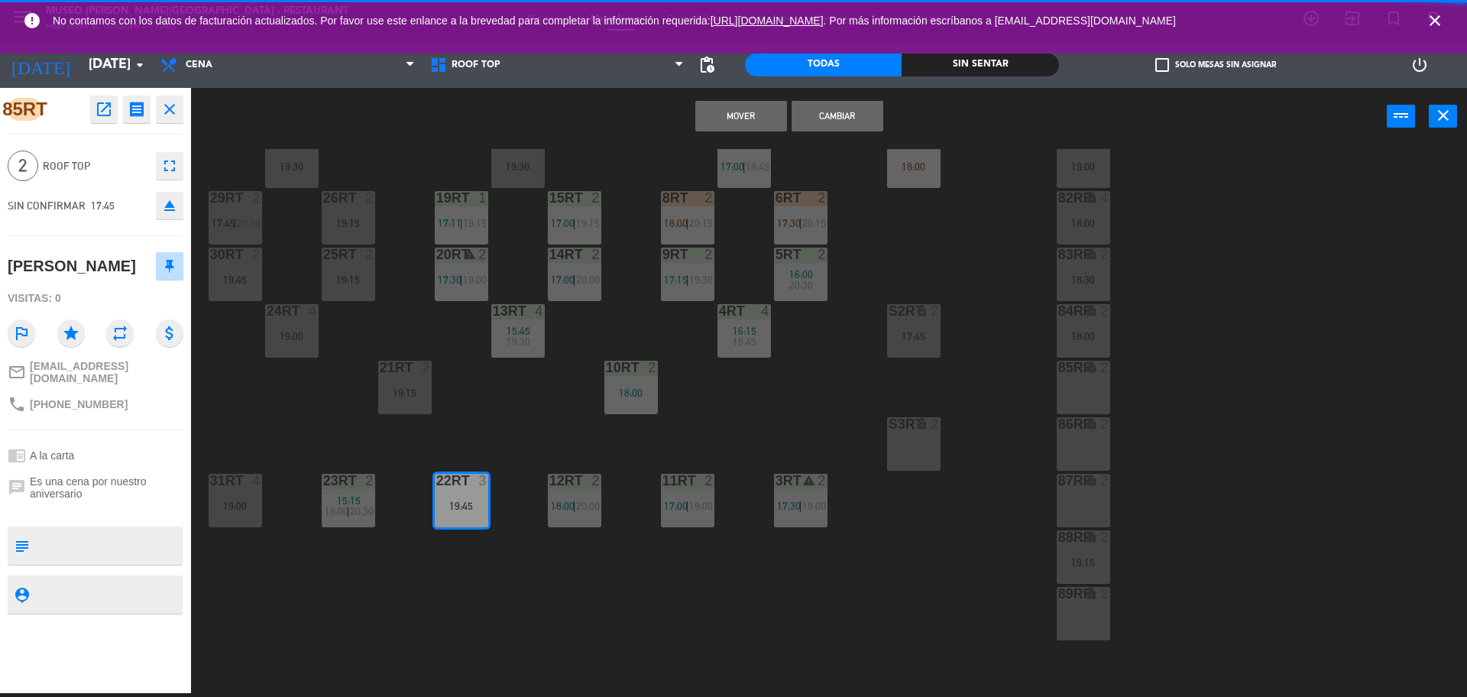
click at [864, 101] on button "Cambiar" at bounding box center [838, 116] width 92 height 31
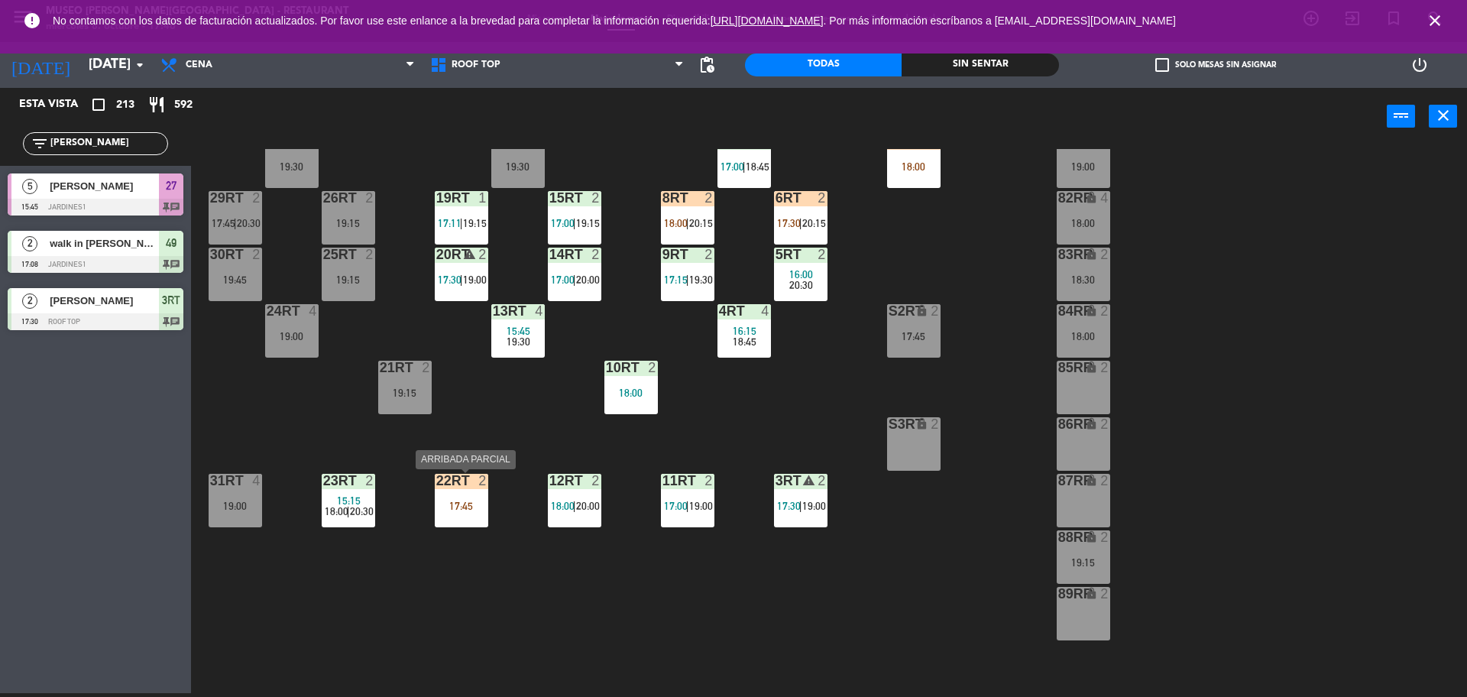
click at [468, 515] on div "22RT 2 17:45" at bounding box center [461, 500] width 53 height 53
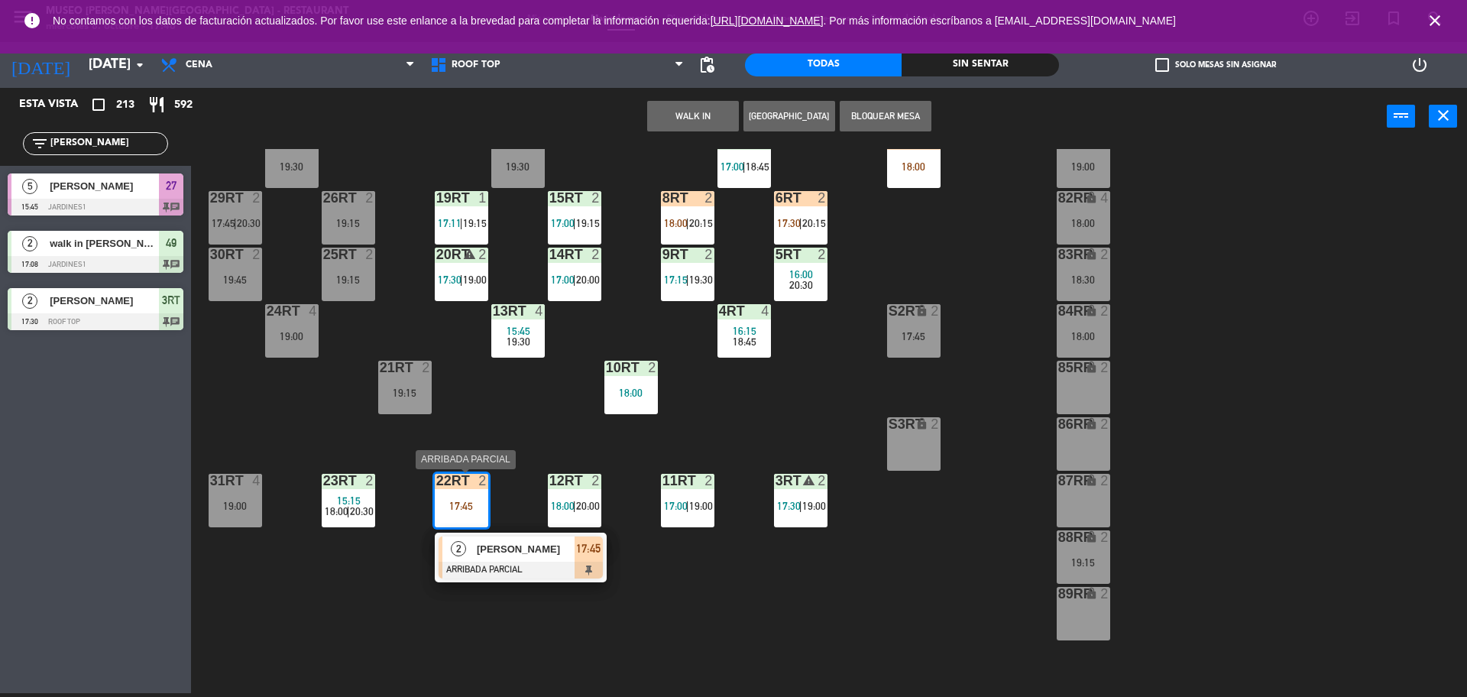
click at [520, 571] on div at bounding box center [521, 570] width 164 height 17
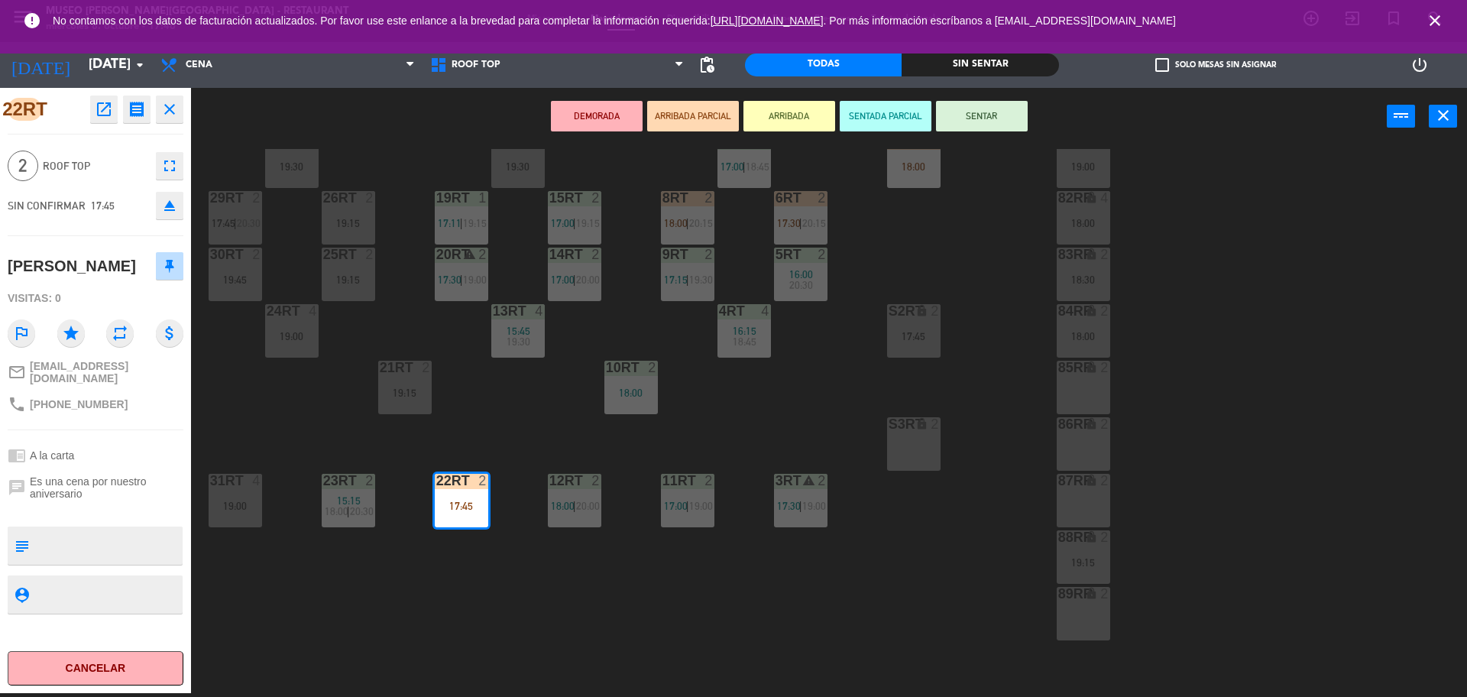
click at [71, 538] on textarea at bounding box center [108, 546] width 146 height 32
type textarea "N"
type textarea "M22RT"
click at [109, 248] on div "[PERSON_NAME]" at bounding box center [96, 266] width 176 height 38
click at [1006, 119] on button "SENTAR" at bounding box center [982, 116] width 92 height 31
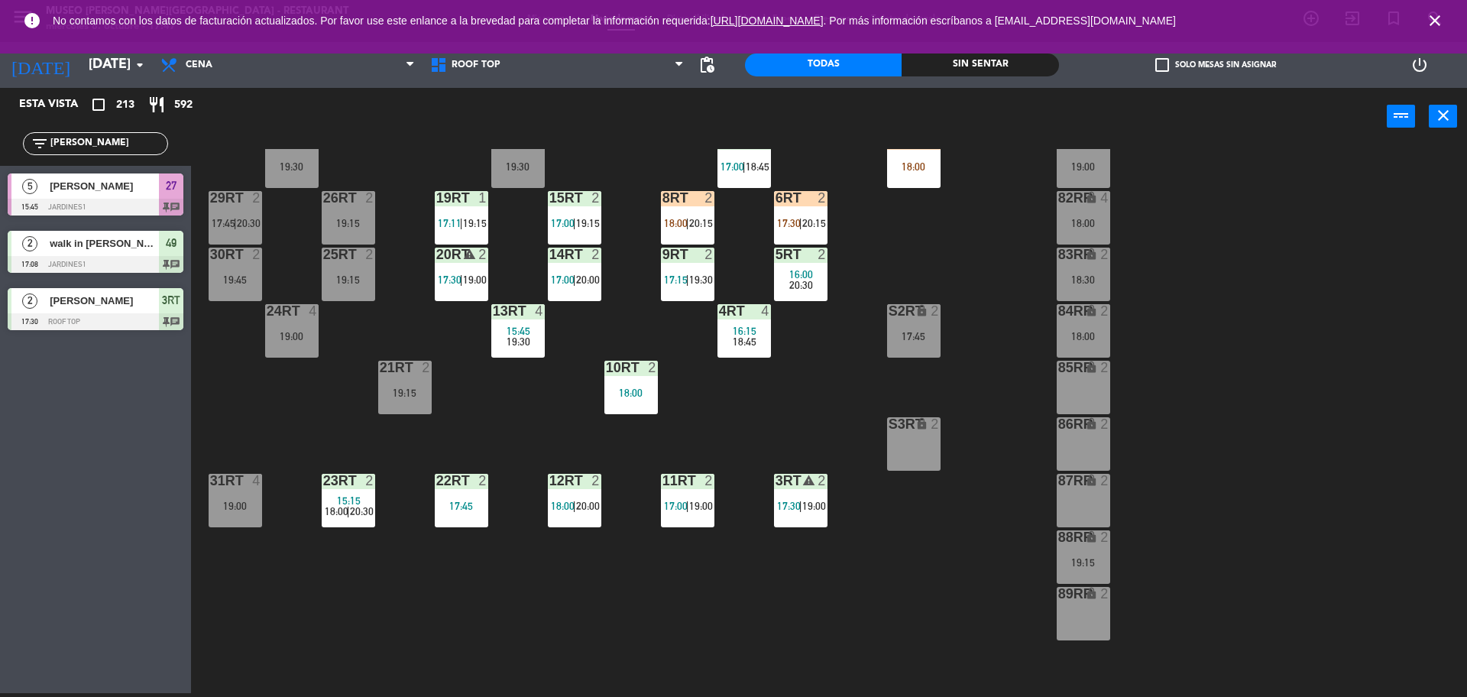
click at [819, 209] on div "6RT 2 17:30 | 20:15" at bounding box center [800, 217] width 53 height 53
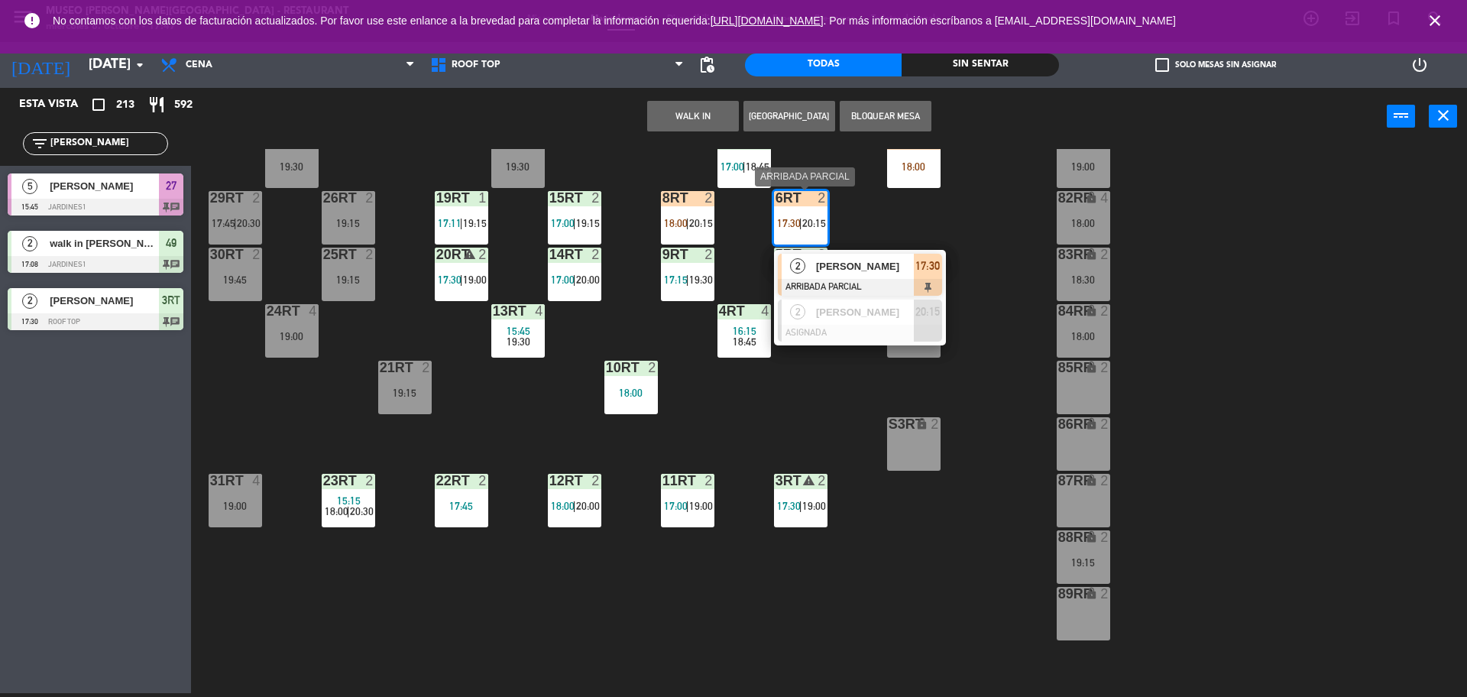
click at [854, 271] on span "[PERSON_NAME] [PERSON_NAME]" at bounding box center [865, 266] width 98 height 16
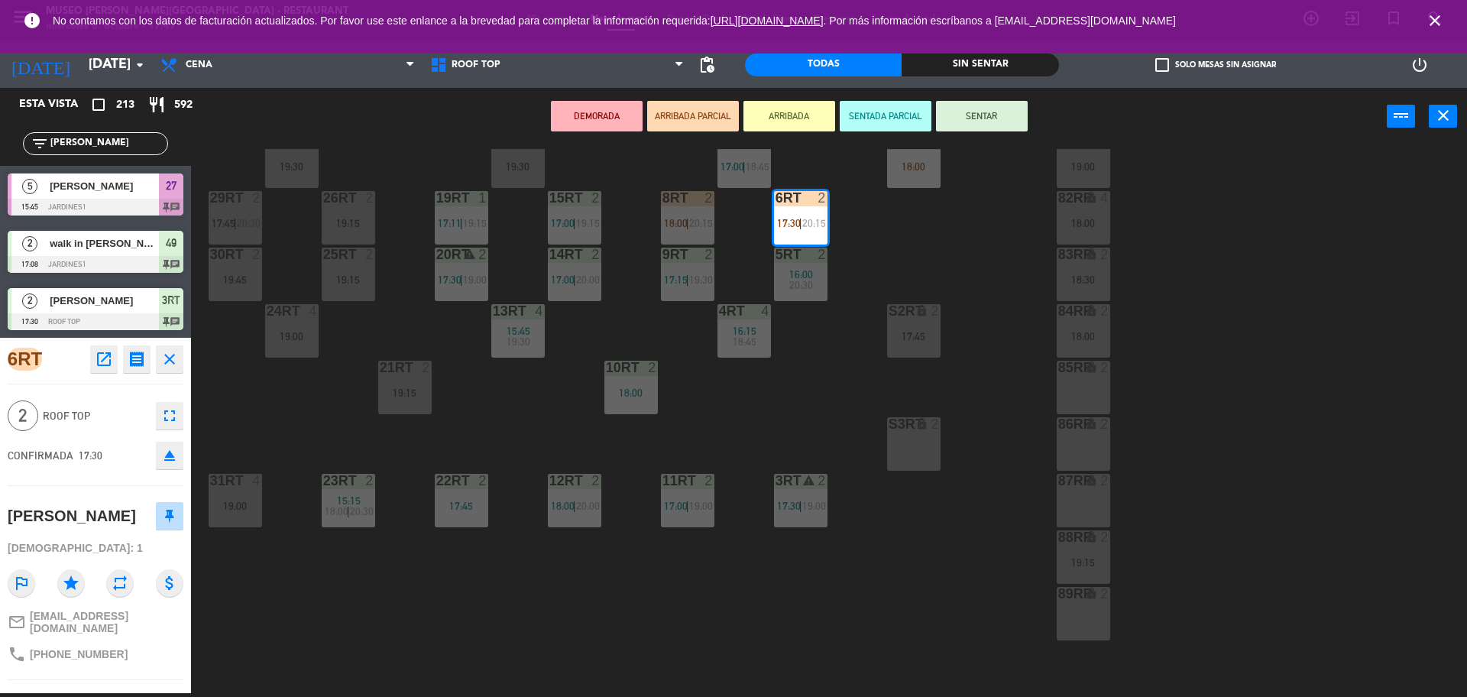
click at [946, 224] on div "18RT 4 16:15 19:45 16RT 5 16:15 18:00 | 20:30 28RT 2 19:45 80RR lock 2 19:15 27…" at bounding box center [837, 423] width 1262 height 548
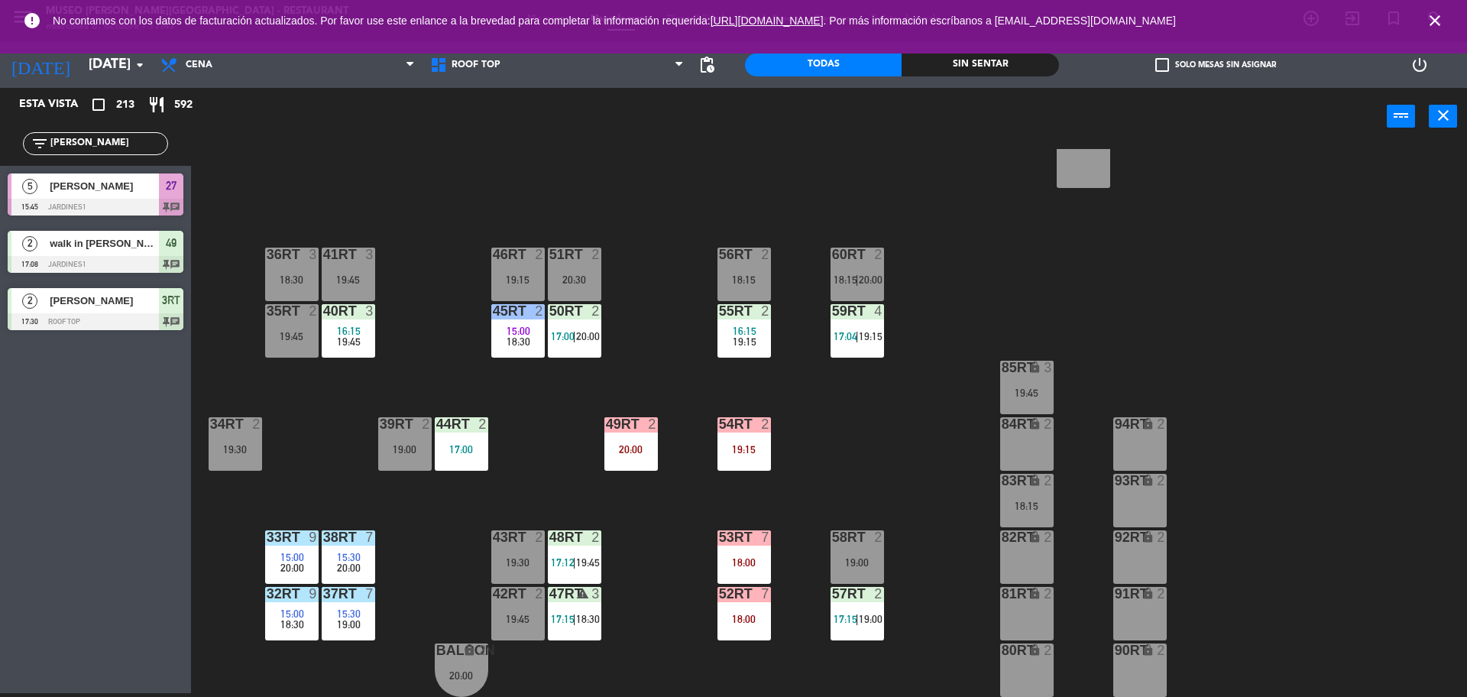
scroll to position [0, 0]
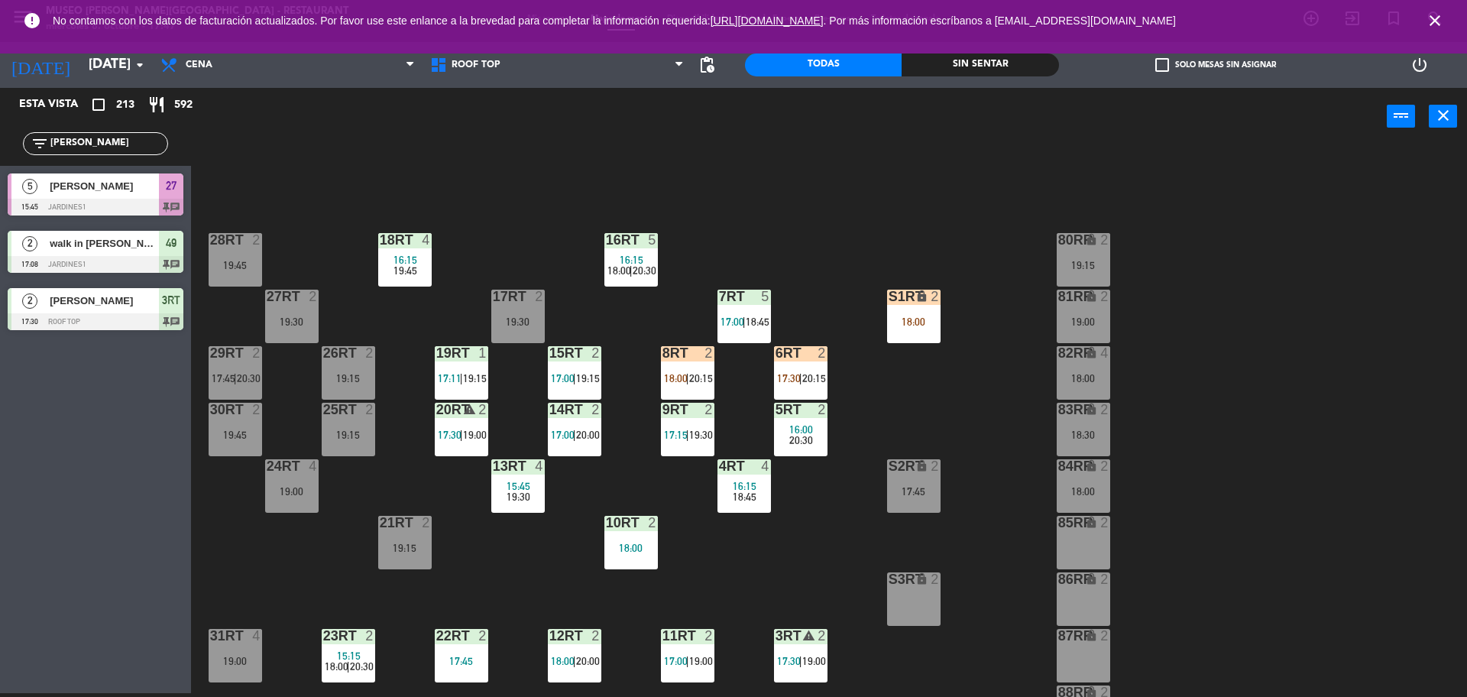
click at [663, 347] on div "8RT" at bounding box center [663, 353] width 1 height 14
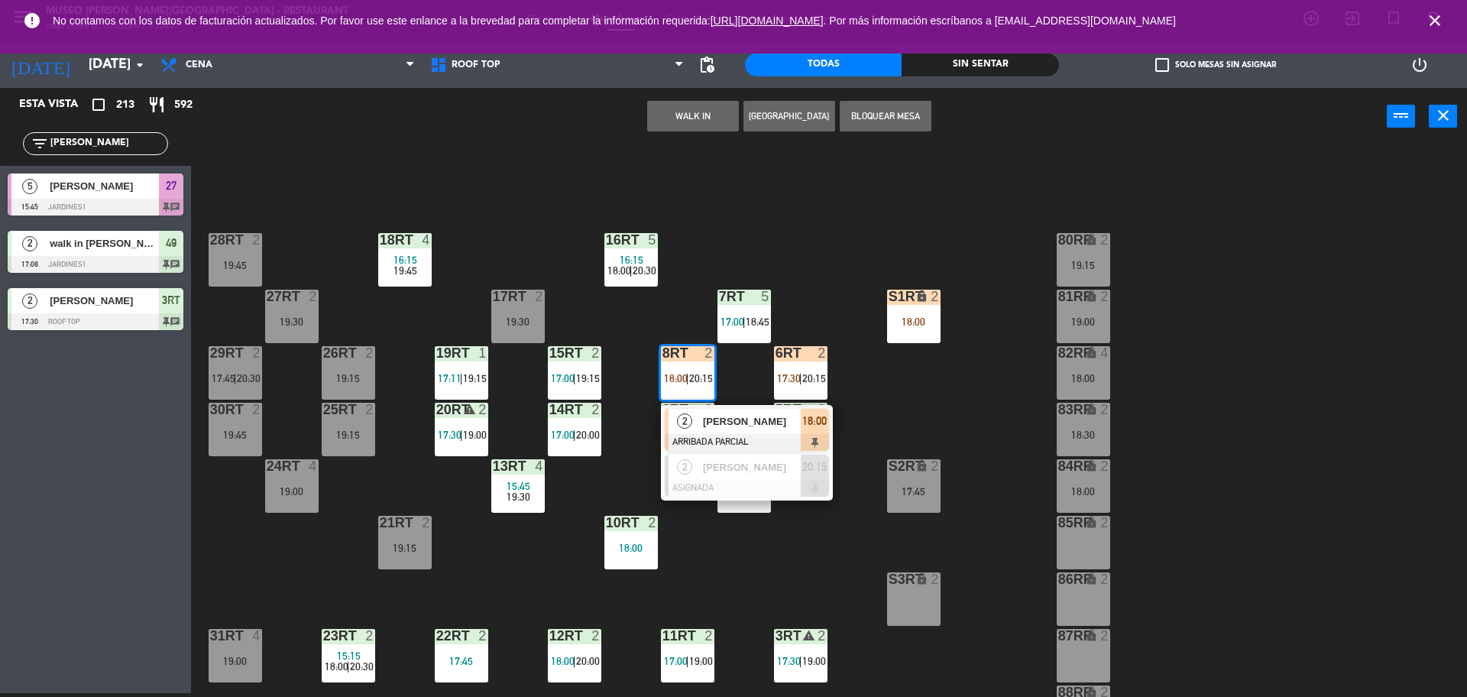
click at [891, 413] on div "18RT 4 16:15 19:45 16RT 5 16:15 18:00 | 20:30 28RT 2 19:45 80RR lock 2 19:15 27…" at bounding box center [837, 423] width 1262 height 548
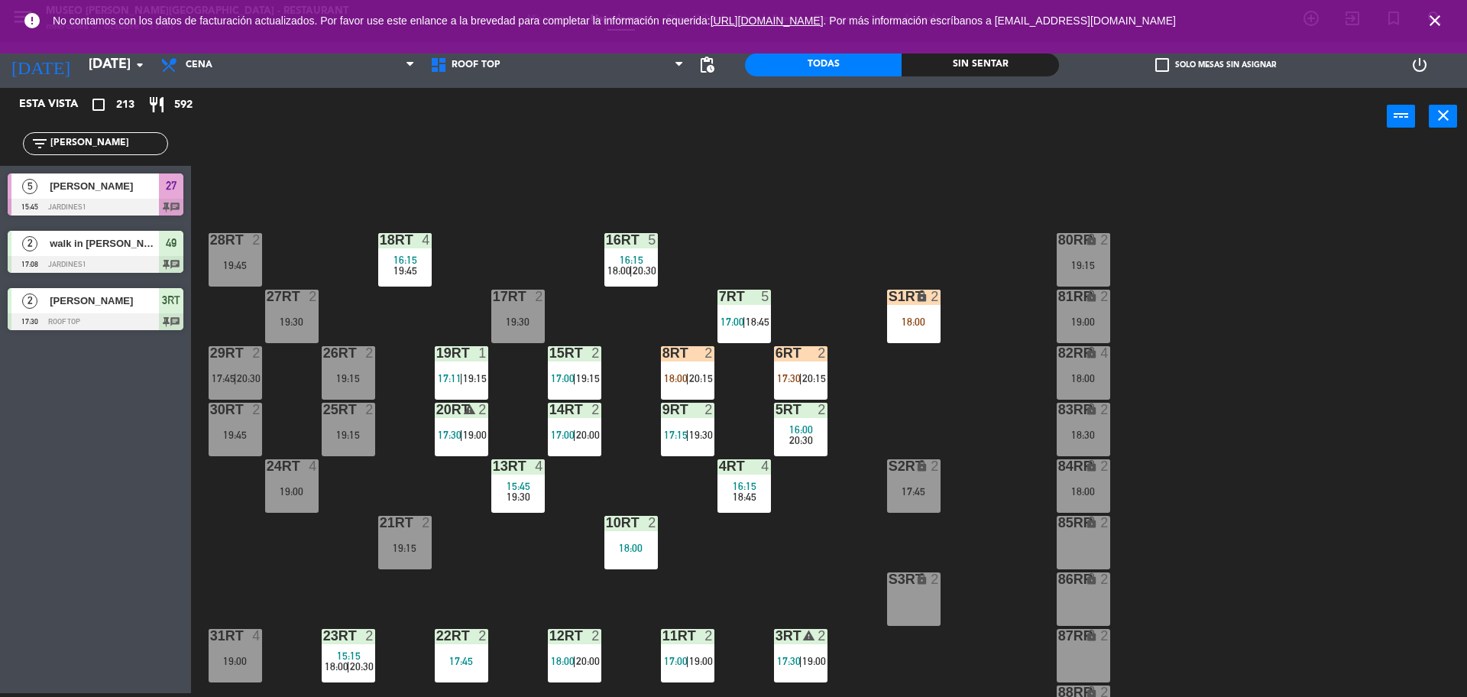
scroll to position [64, 0]
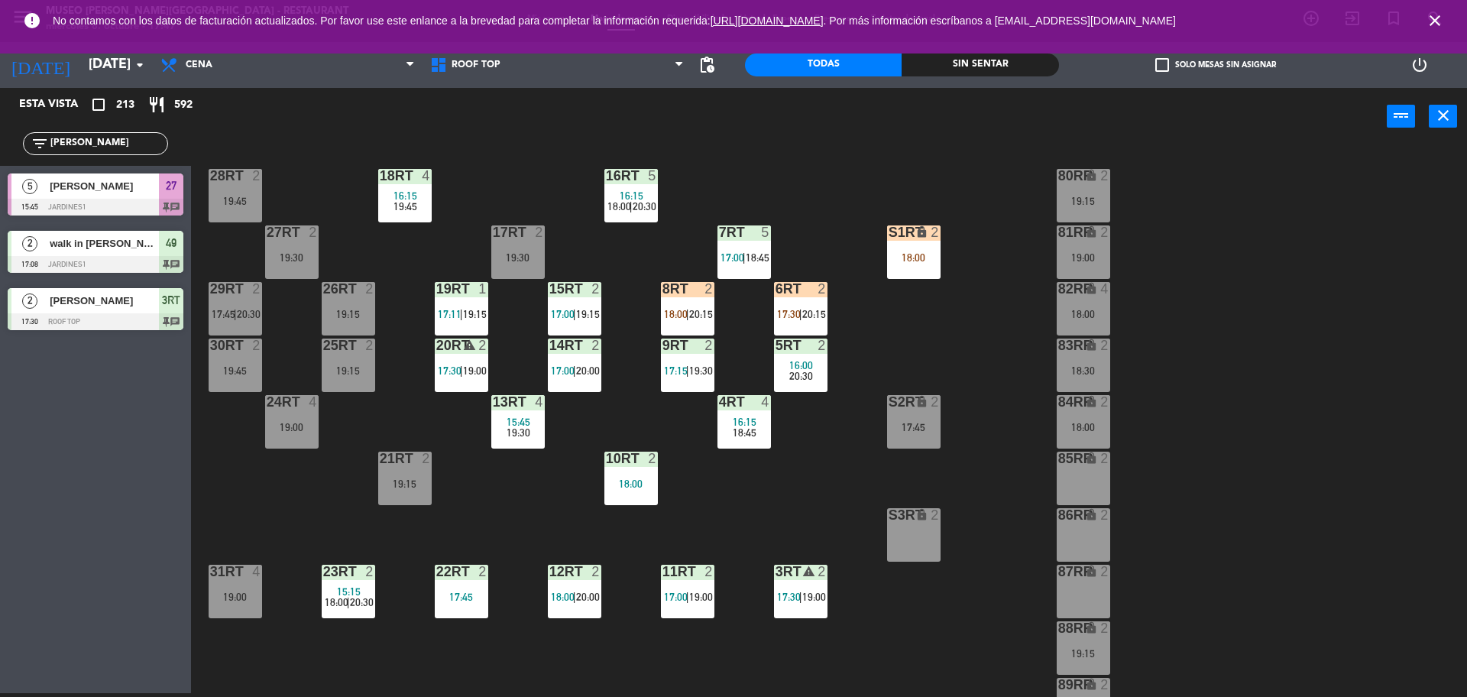
drag, startPoint x: 88, startPoint y: 138, endPoint x: 0, endPoint y: 112, distance: 91.6
click at [0, 112] on div "Esta vista crop_square 213 restaurant 592 filter_list CABRE 5 Ytala Cabrera 15:…" at bounding box center [95, 213] width 191 height 250
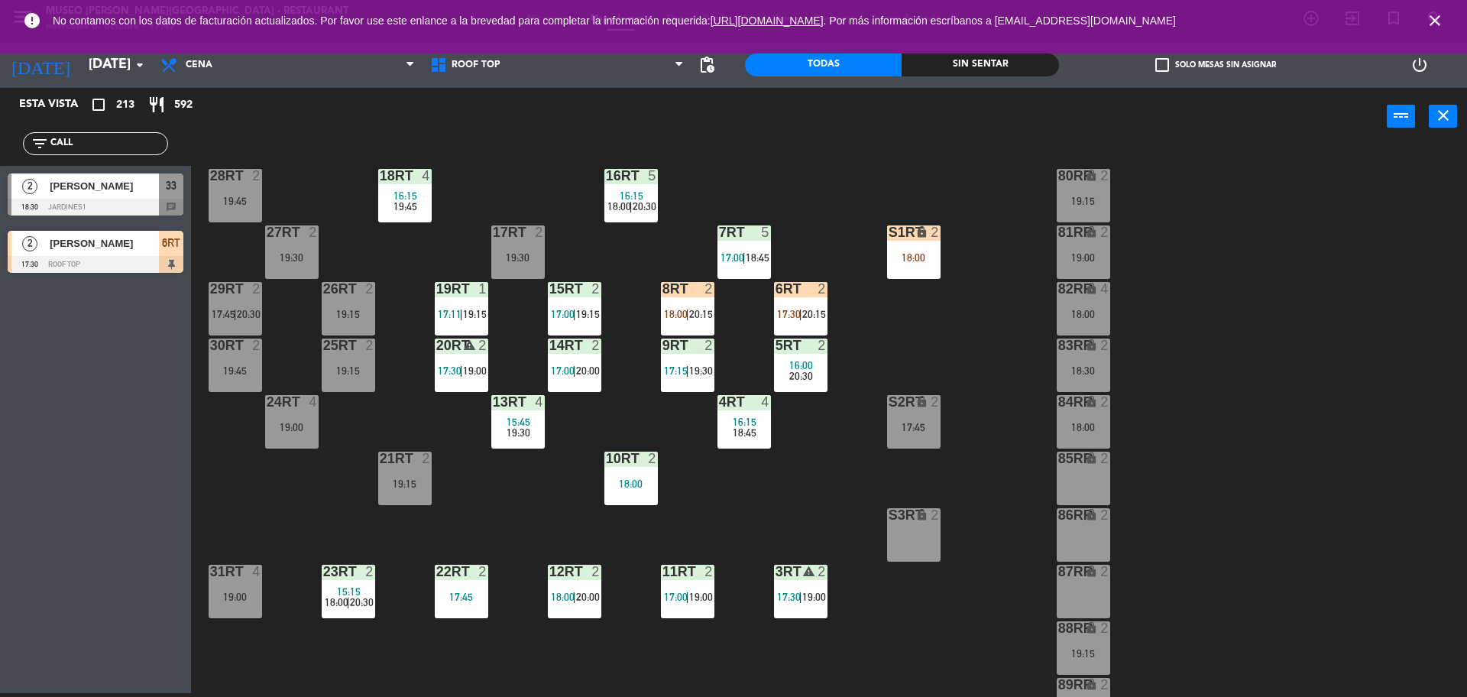
type input "CALL"
click at [146, 264] on div at bounding box center [96, 264] width 176 height 17
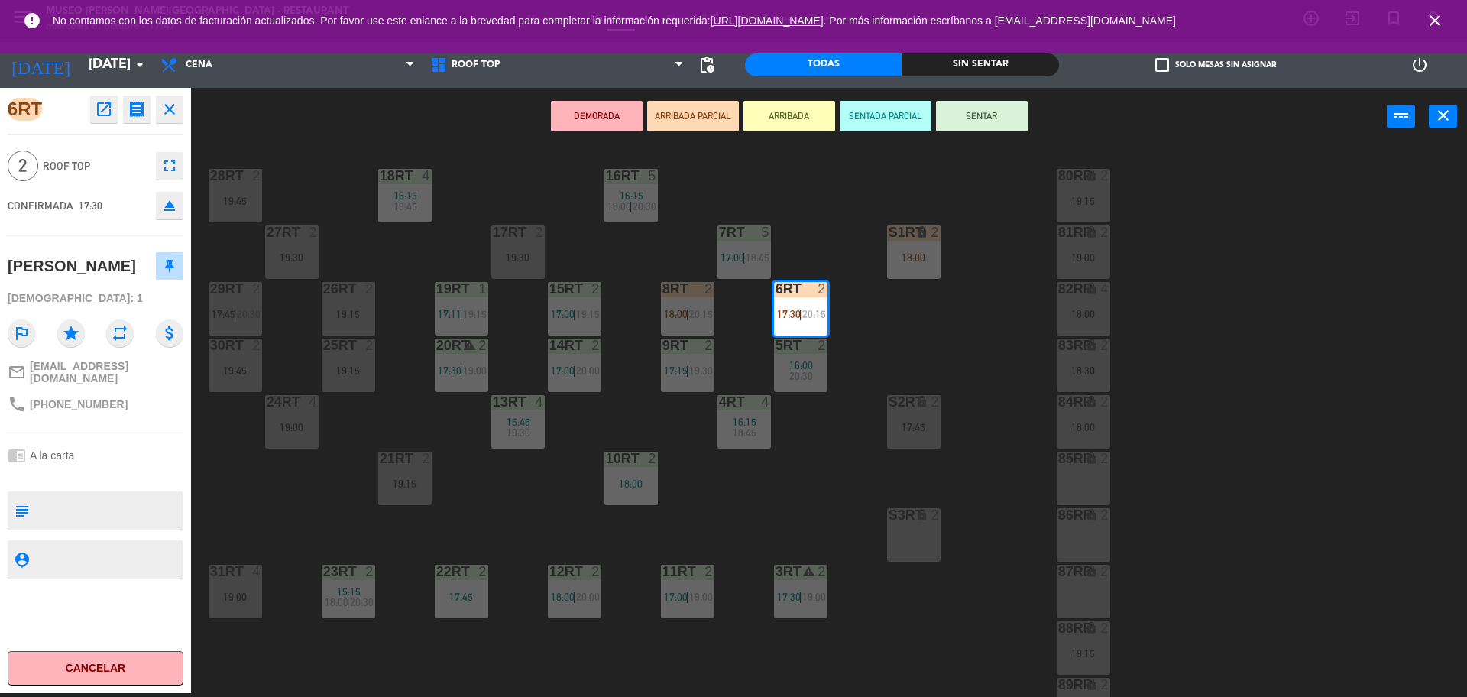
click at [105, 523] on textarea at bounding box center [108, 510] width 146 height 32
type textarea "M6RT"
click at [133, 212] on div "CONFIRMADA 17:30 eject" at bounding box center [96, 205] width 176 height 38
click at [962, 121] on button "SENTAR" at bounding box center [982, 116] width 92 height 31
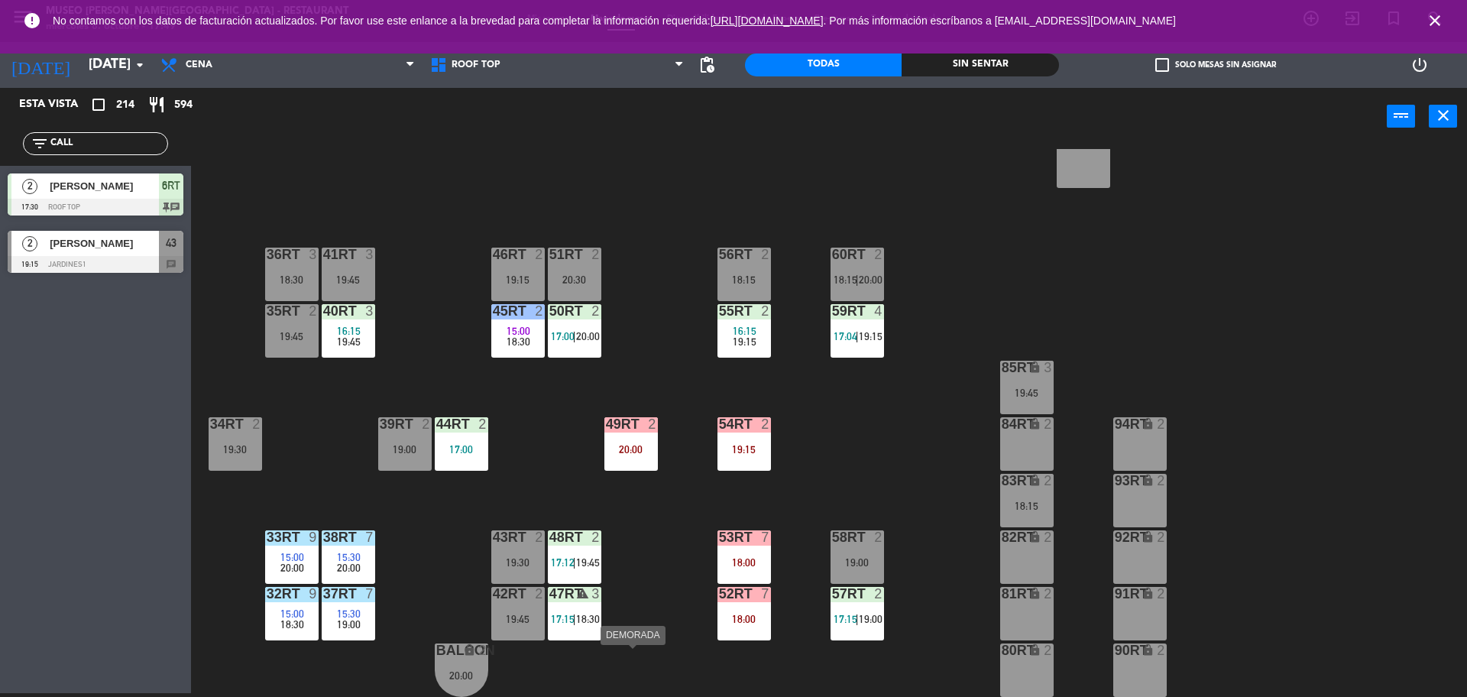
scroll to position [0, 0]
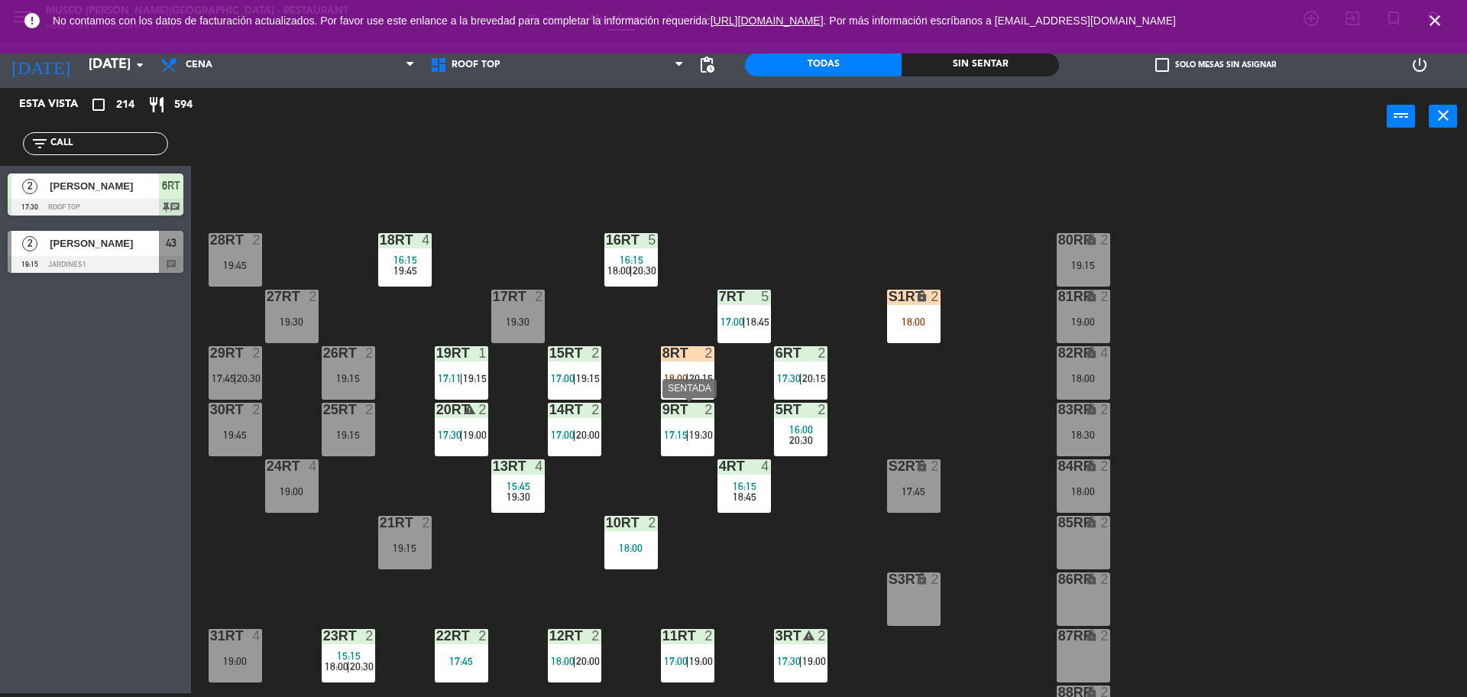
click at [696, 397] on div "8RT 2 18:00 | 20:15" at bounding box center [687, 372] width 53 height 53
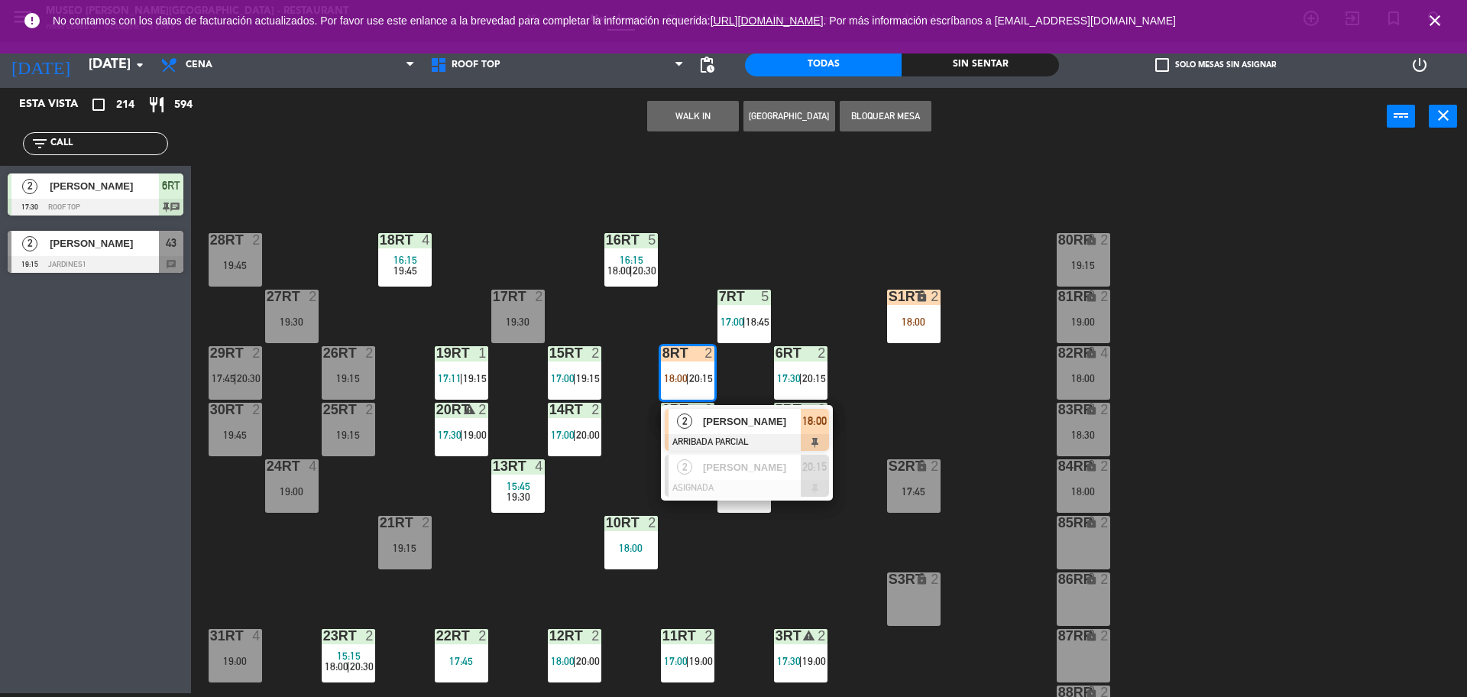
click at [701, 435] on div at bounding box center [747, 442] width 164 height 17
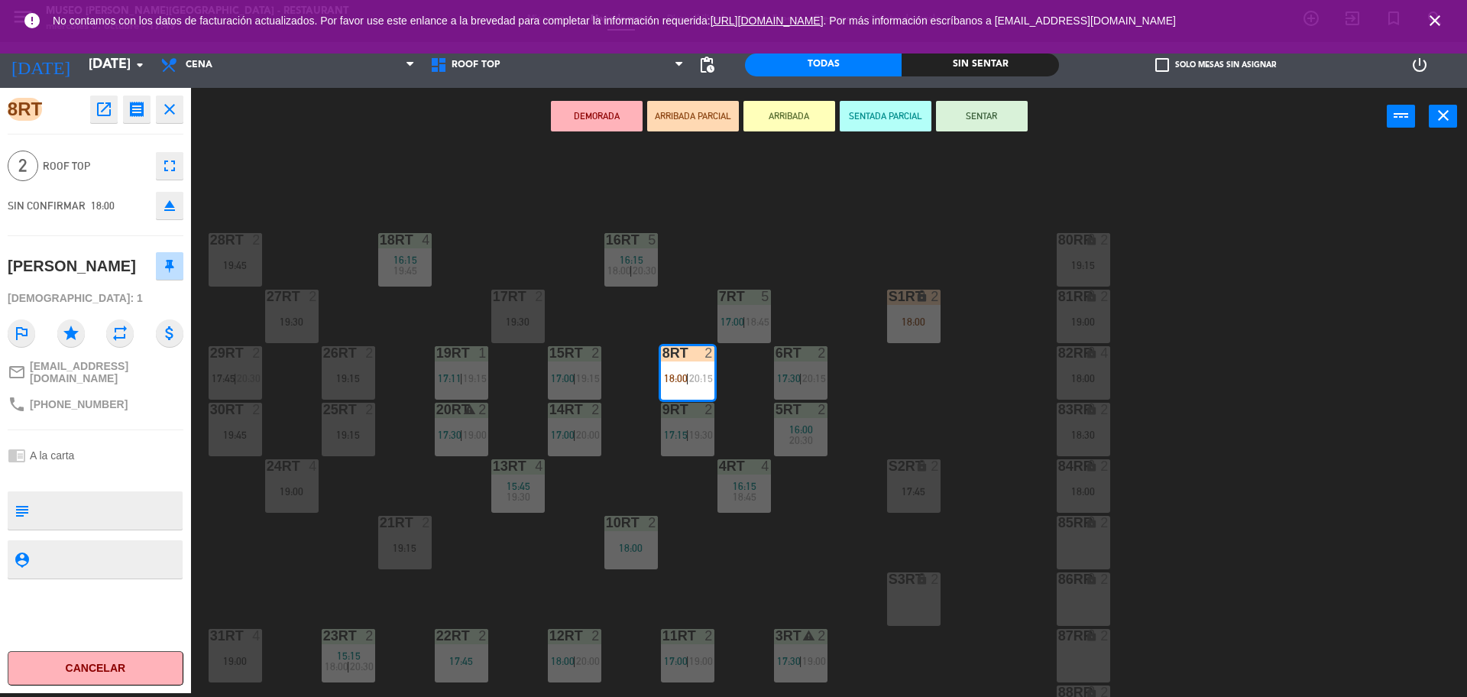
click at [976, 519] on div "18RT 4 16:15 19:45 16RT 5 16:15 18:00 | 20:30 28RT 2 19:45 80RR lock 2 19:15 27…" at bounding box center [837, 423] width 1262 height 548
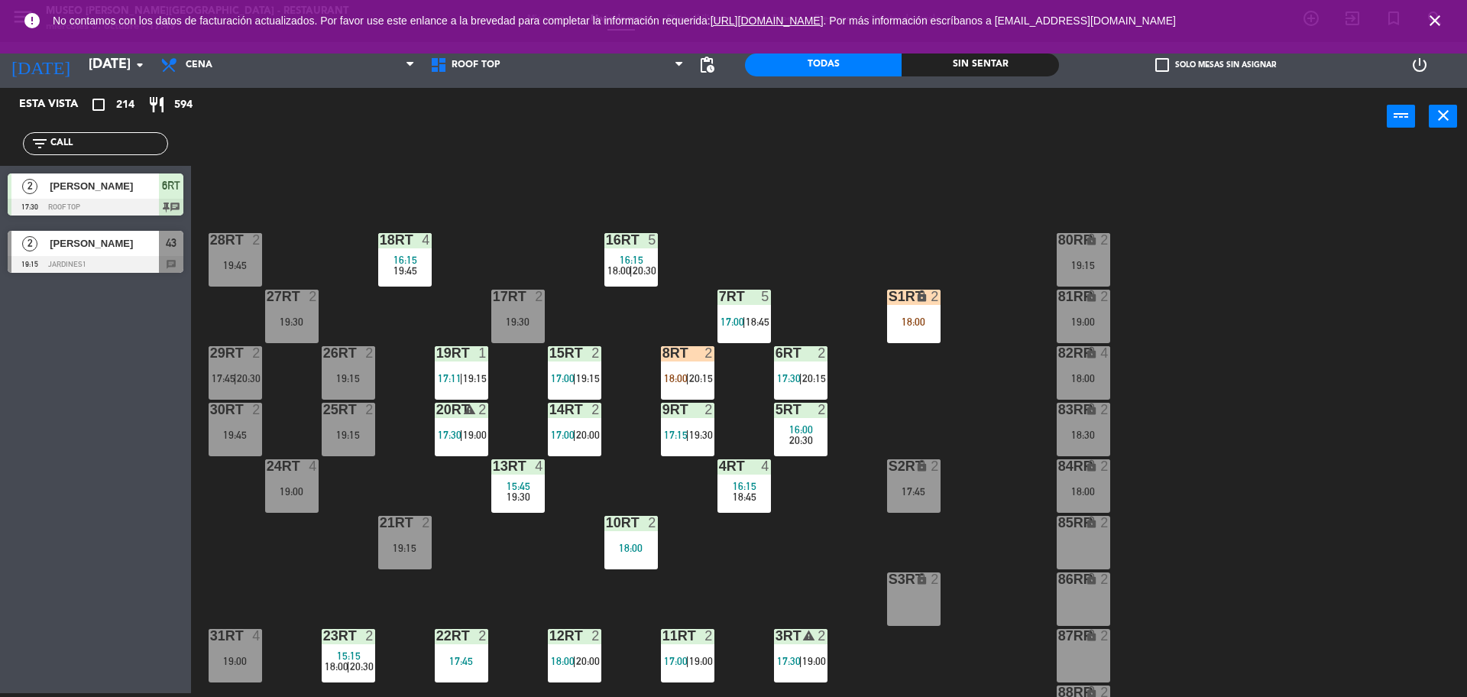
click at [783, 396] on div "6RT 2 17:30 | 20:15" at bounding box center [800, 372] width 53 height 53
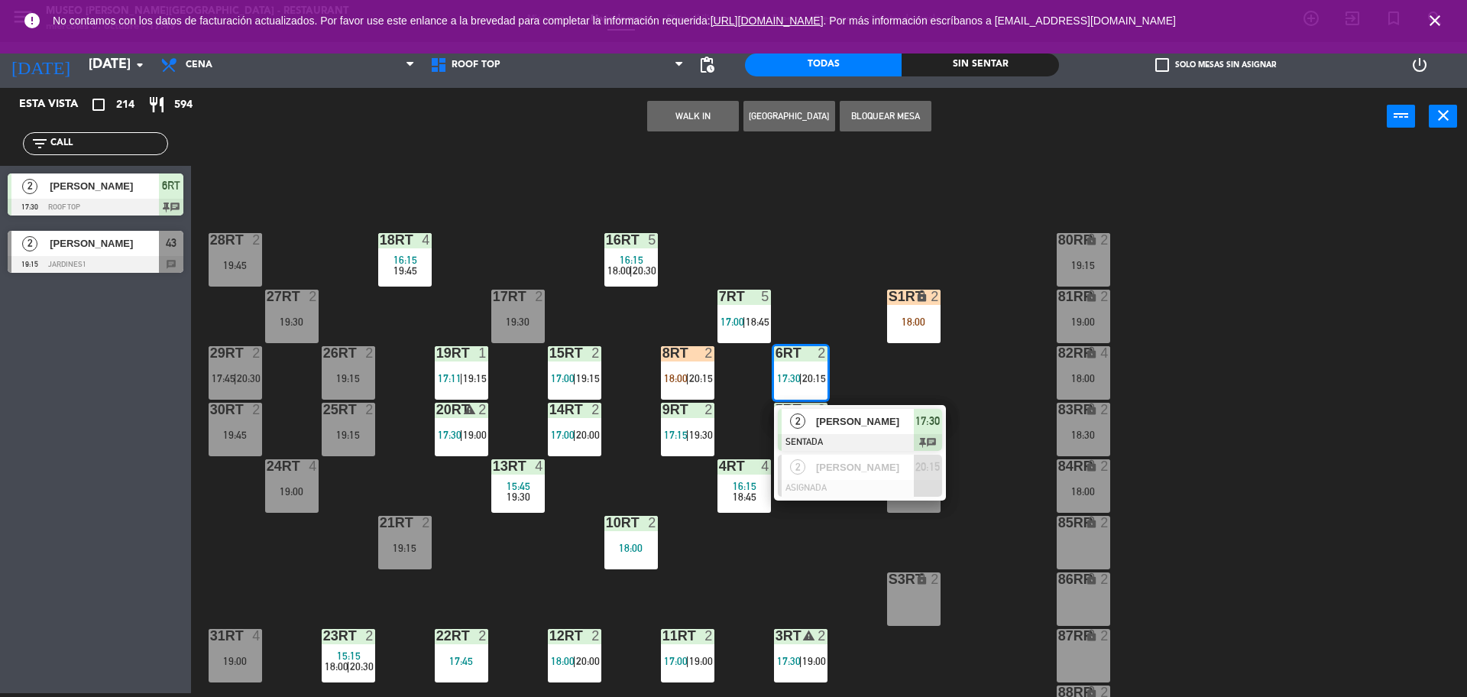
click at [787, 418] on div "2" at bounding box center [798, 421] width 33 height 25
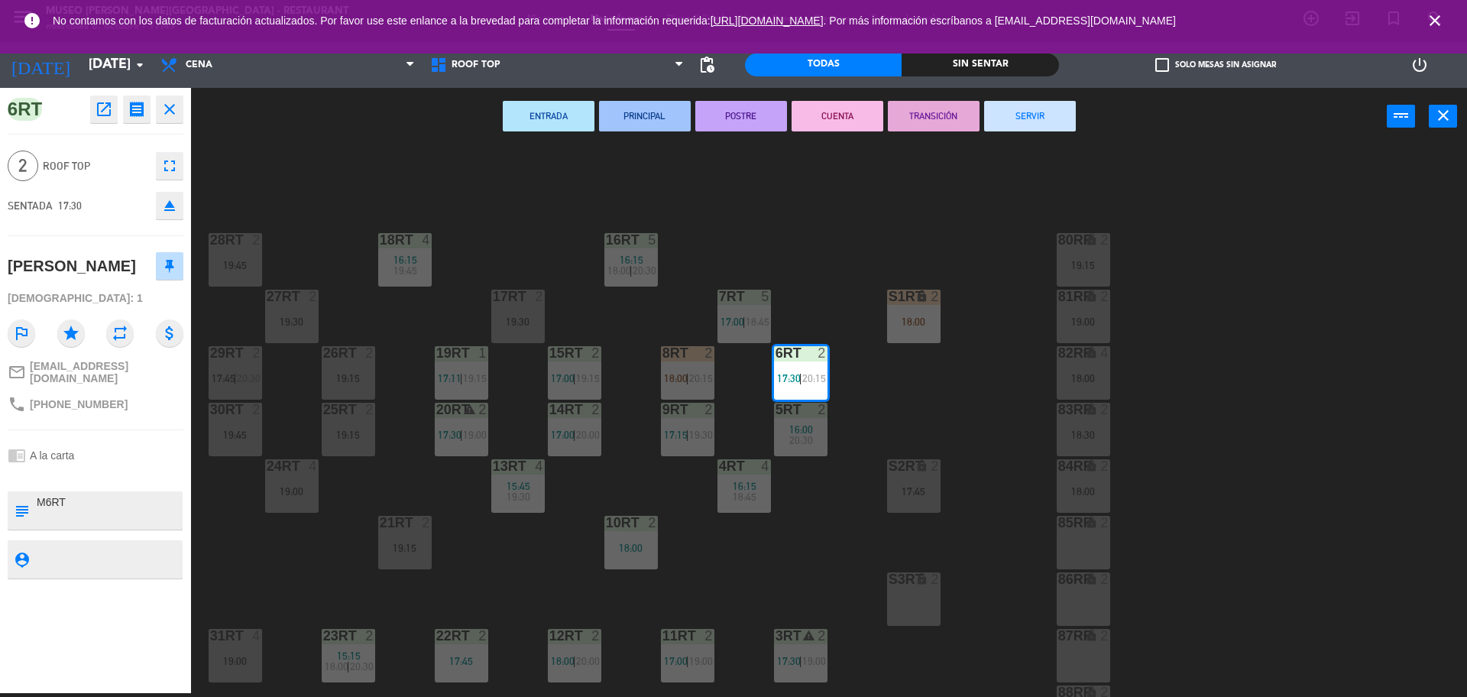
click at [141, 517] on textarea at bounding box center [108, 510] width 146 height 32
type textarea "M6RT EN EL POSTRE: ¿ PUEDO SER TU NOVIO?"
click at [72, 156] on div "2 Roof Top fullscreen" at bounding box center [96, 165] width 176 height 41
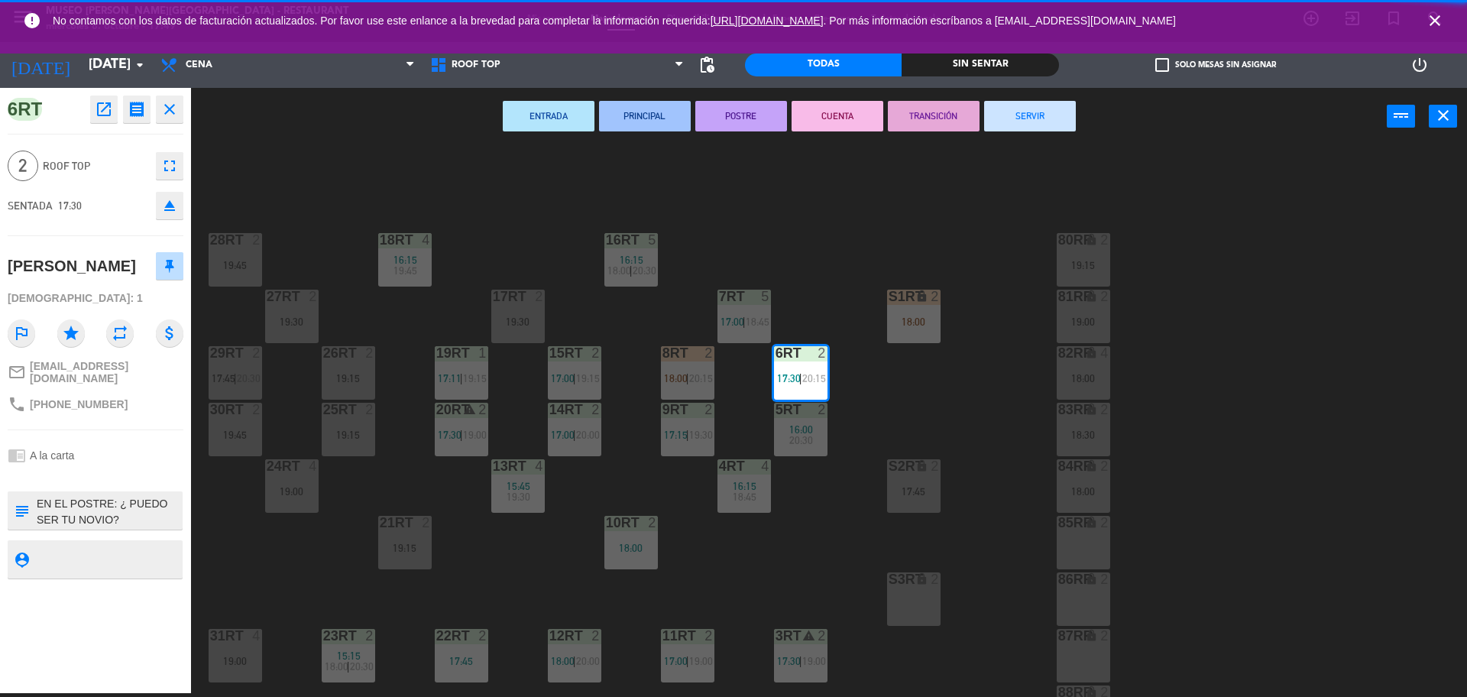
click at [362, 170] on div "18RT 4 16:15 19:45 16RT 5 16:15 18:00 | 20:30 28RT 2 19:45 80RR lock 2 19:15 27…" at bounding box center [837, 423] width 1262 height 548
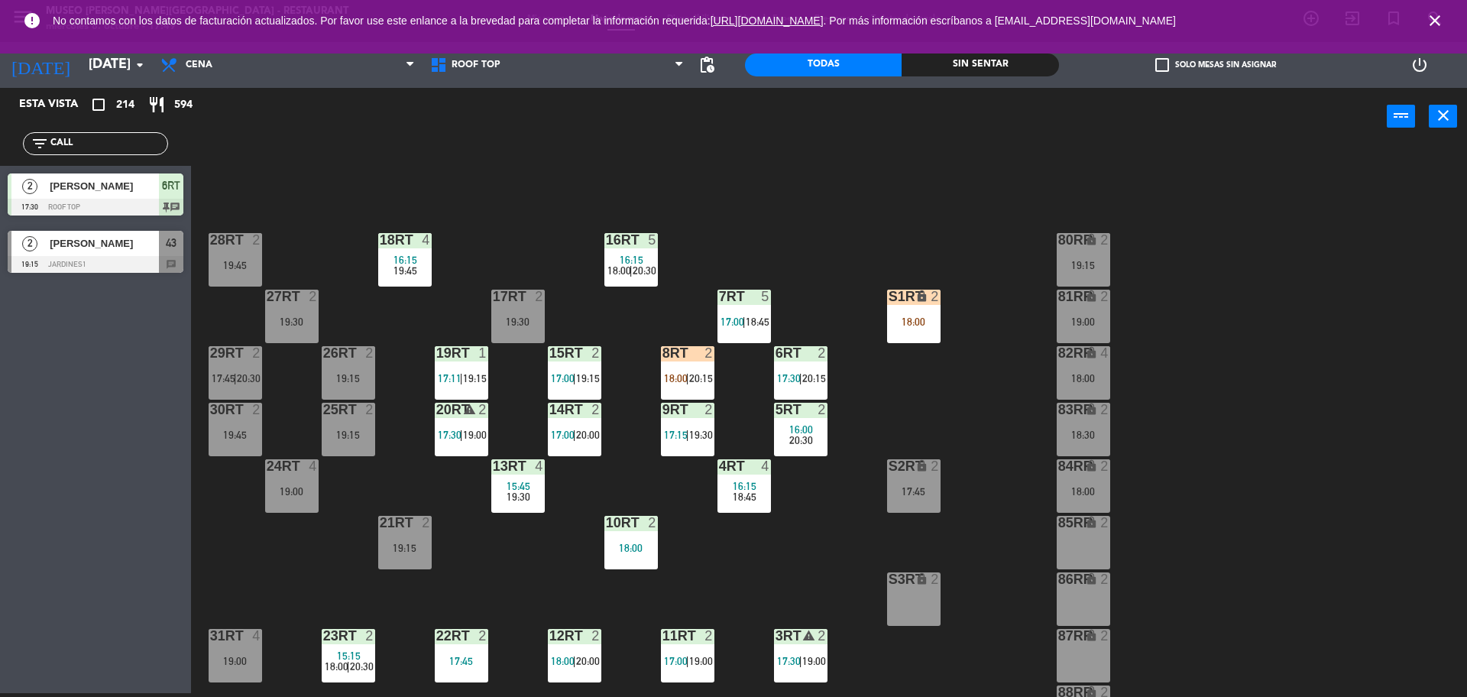
drag, startPoint x: 95, startPoint y: 151, endPoint x: 0, endPoint y: 165, distance: 95.9
click at [0, 165] on div "Esta vista crop_square 214 restaurant 594 filter_list CALL 2 Cesar Callao Huamá…" at bounding box center [95, 184] width 191 height 193
type input "ACHA"
click at [169, 195] on span "S1RT" at bounding box center [170, 186] width 25 height 18
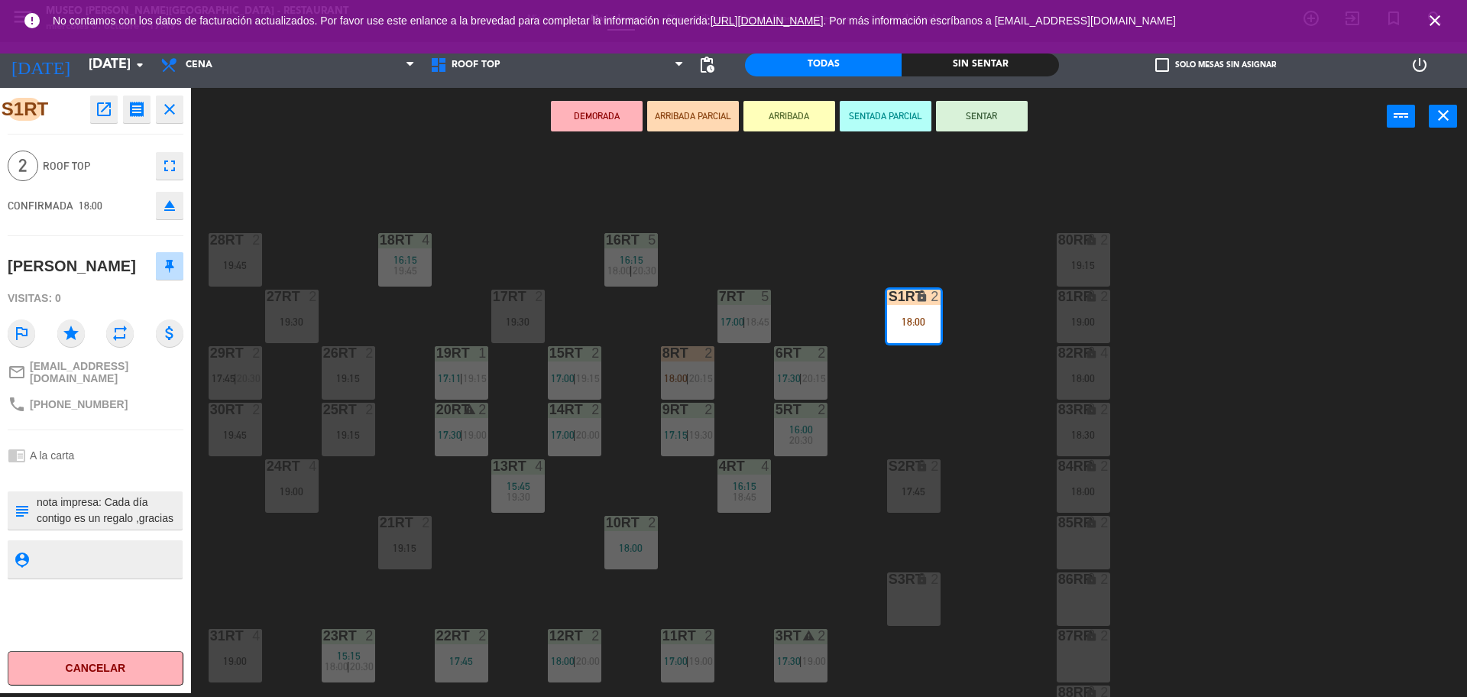
click at [731, 394] on div "18RT 4 16:15 19:45 16RT 5 16:15 18:00 | 20:30 28RT 2 19:45 80RR lock 2 19:15 27…" at bounding box center [837, 423] width 1262 height 548
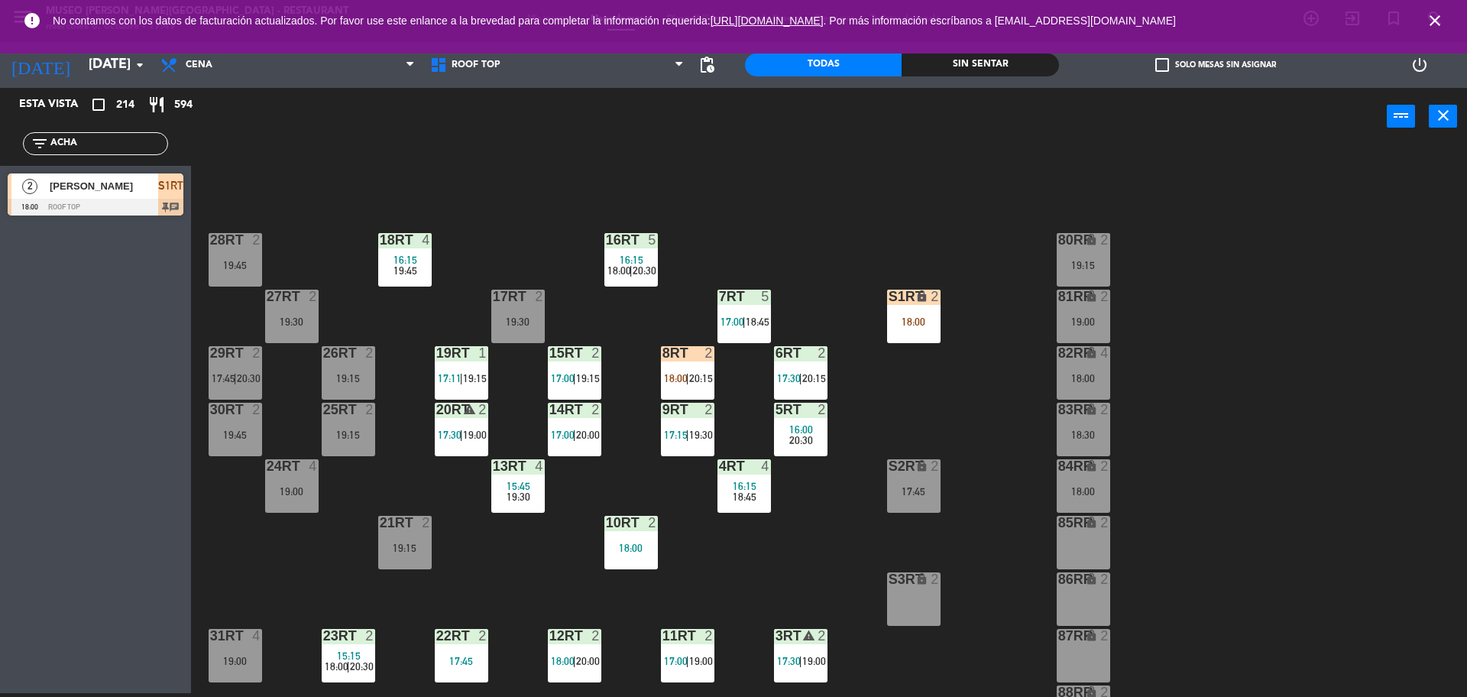
click at [685, 377] on span "18:00" at bounding box center [676, 378] width 24 height 12
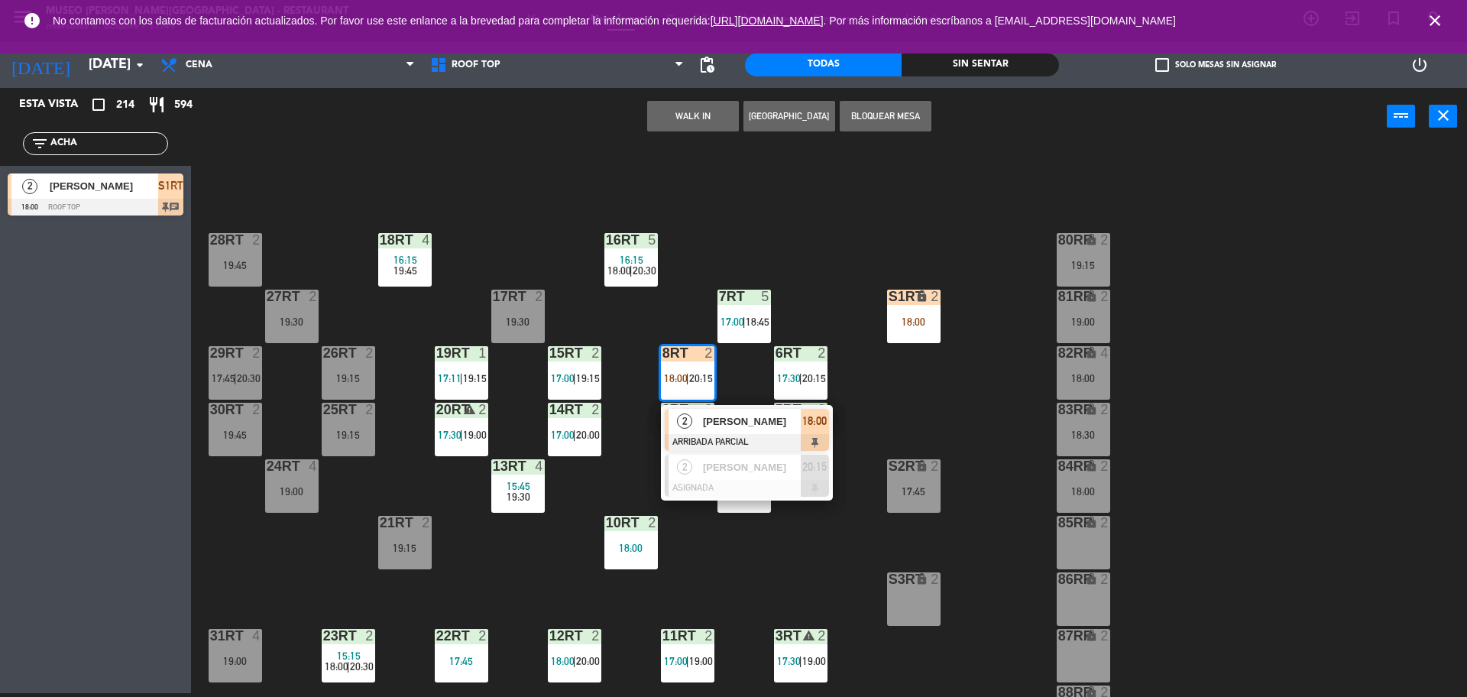
click at [713, 433] on div "[PERSON_NAME] [PERSON_NAME]" at bounding box center [751, 421] width 99 height 25
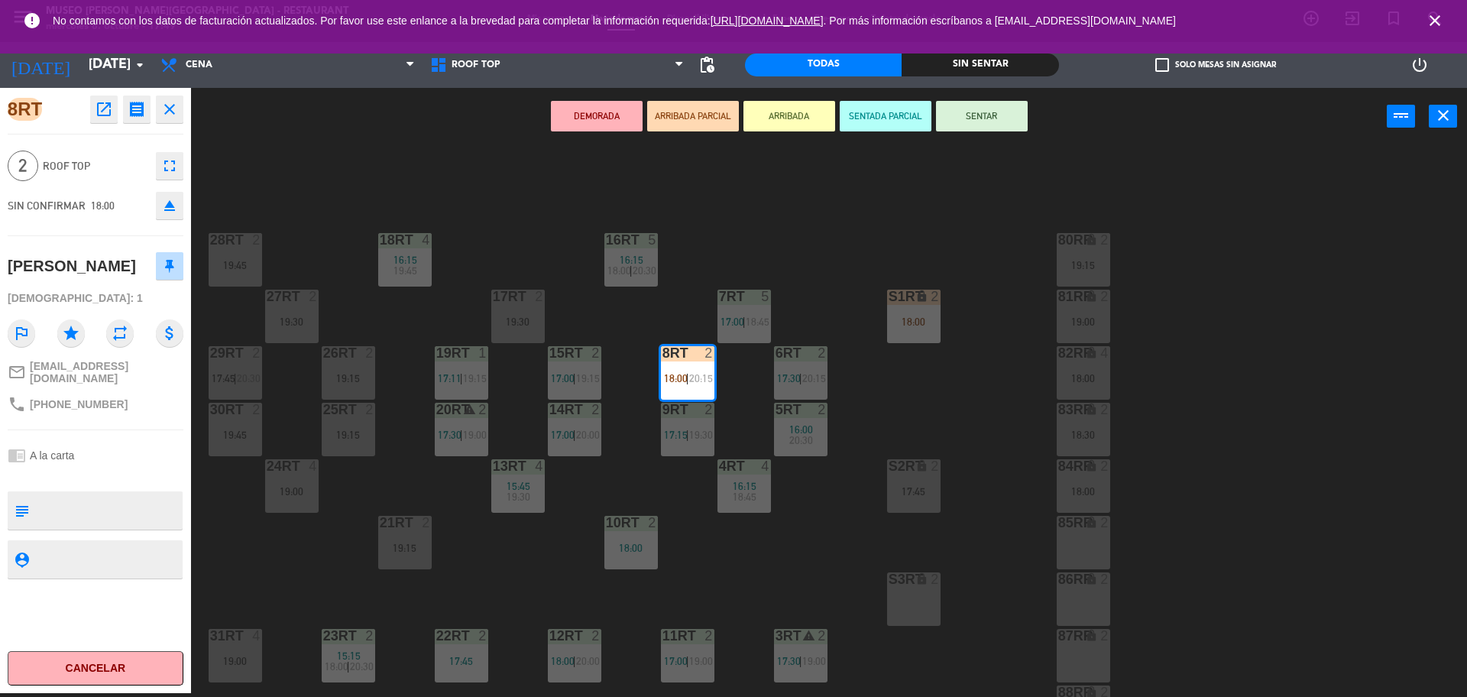
click at [808, 410] on div at bounding box center [800, 410] width 25 height 14
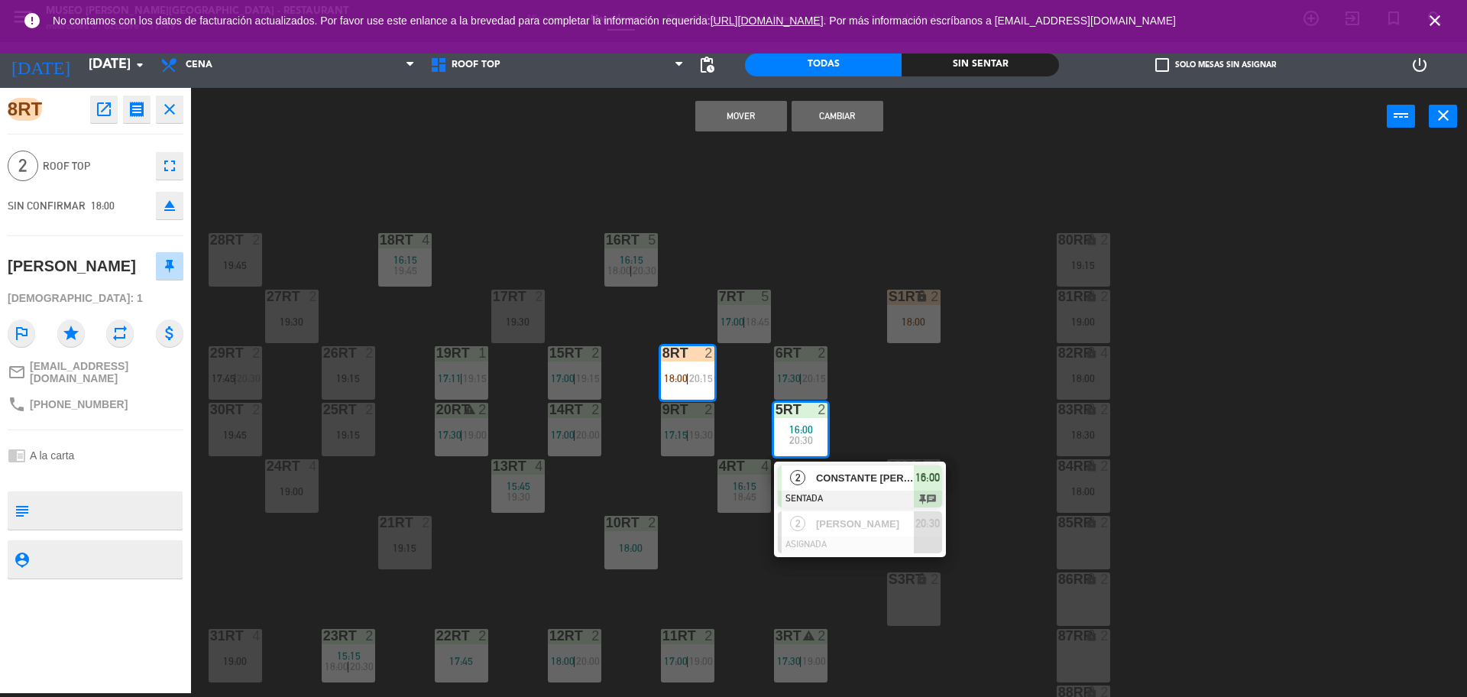
click at [869, 379] on div "18RT 4 16:15 19:45 16RT 5 16:15 18:00 | 20:30 28RT 2 19:45 80RR lock 2 19:15 27…" at bounding box center [837, 423] width 1262 height 548
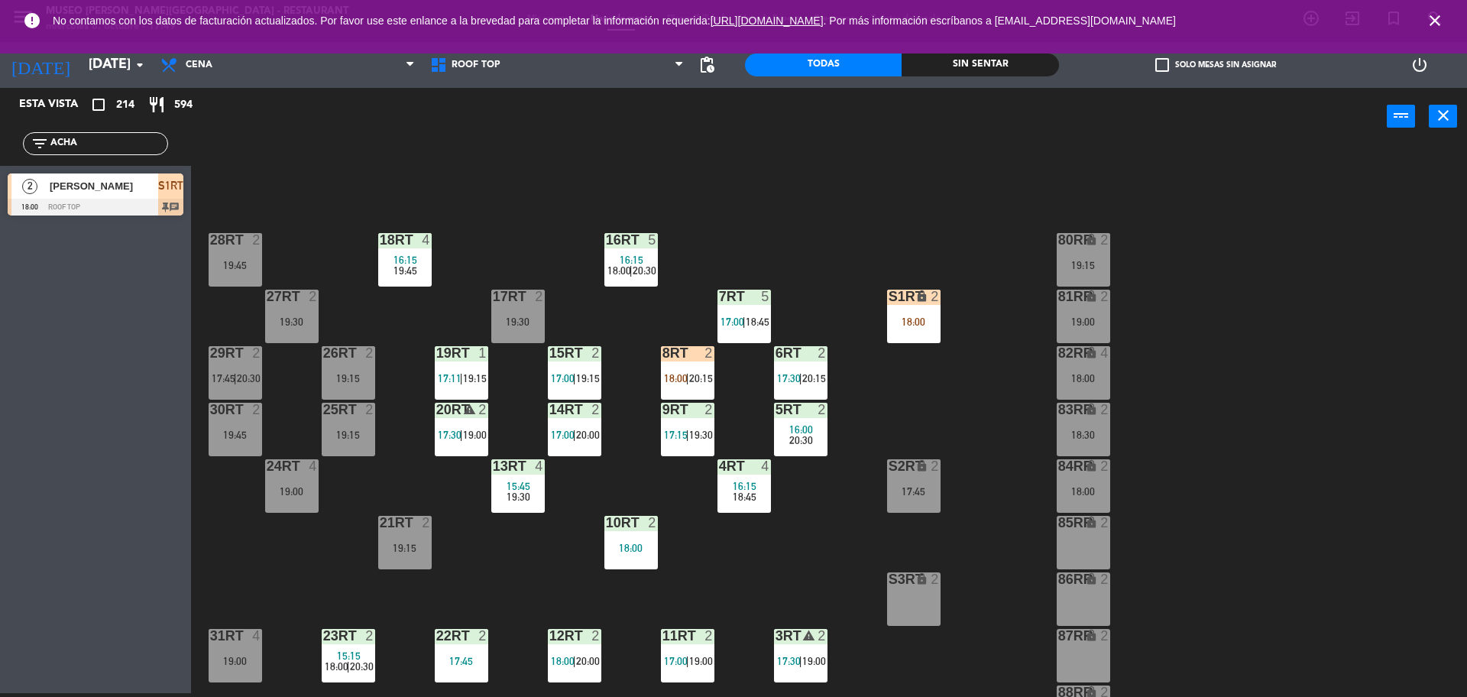
click at [812, 372] on span "20:15" at bounding box center [814, 378] width 24 height 12
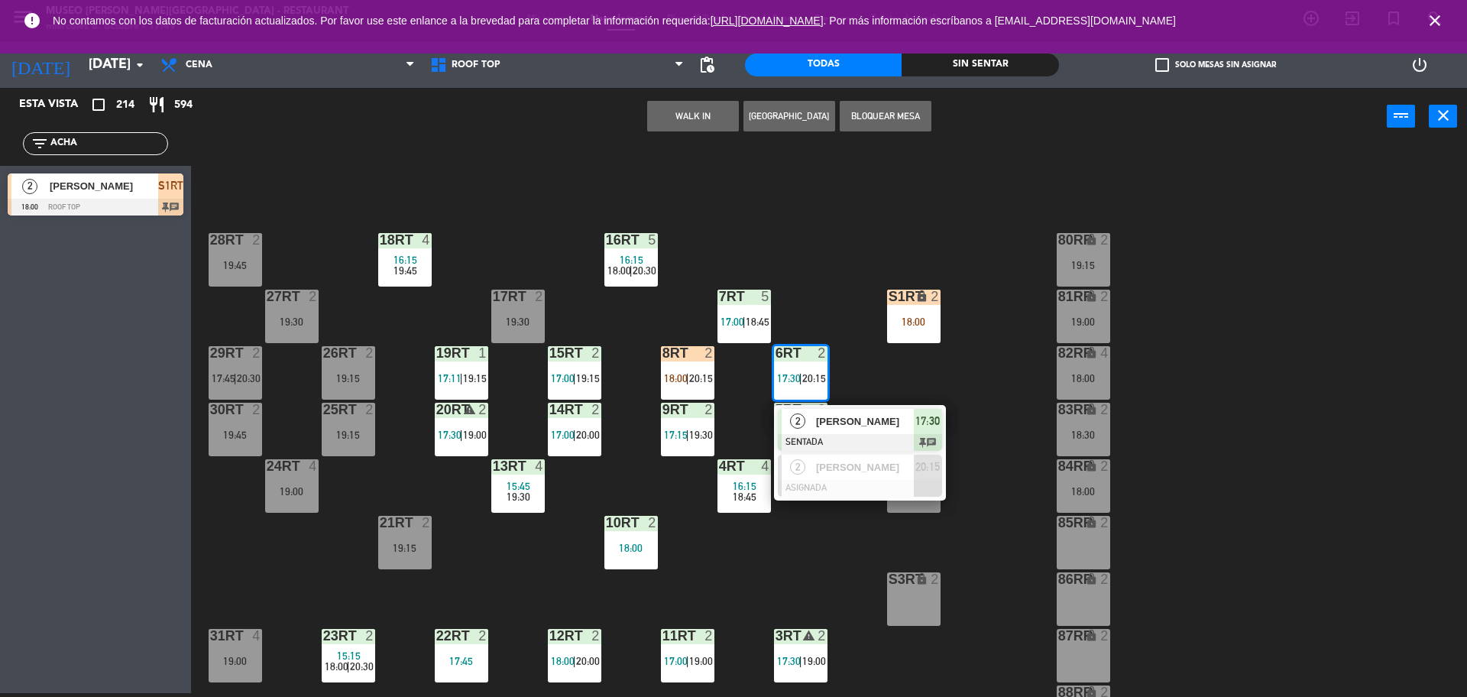
click at [831, 432] on div "[PERSON_NAME] [PERSON_NAME]" at bounding box center [864, 421] width 99 height 25
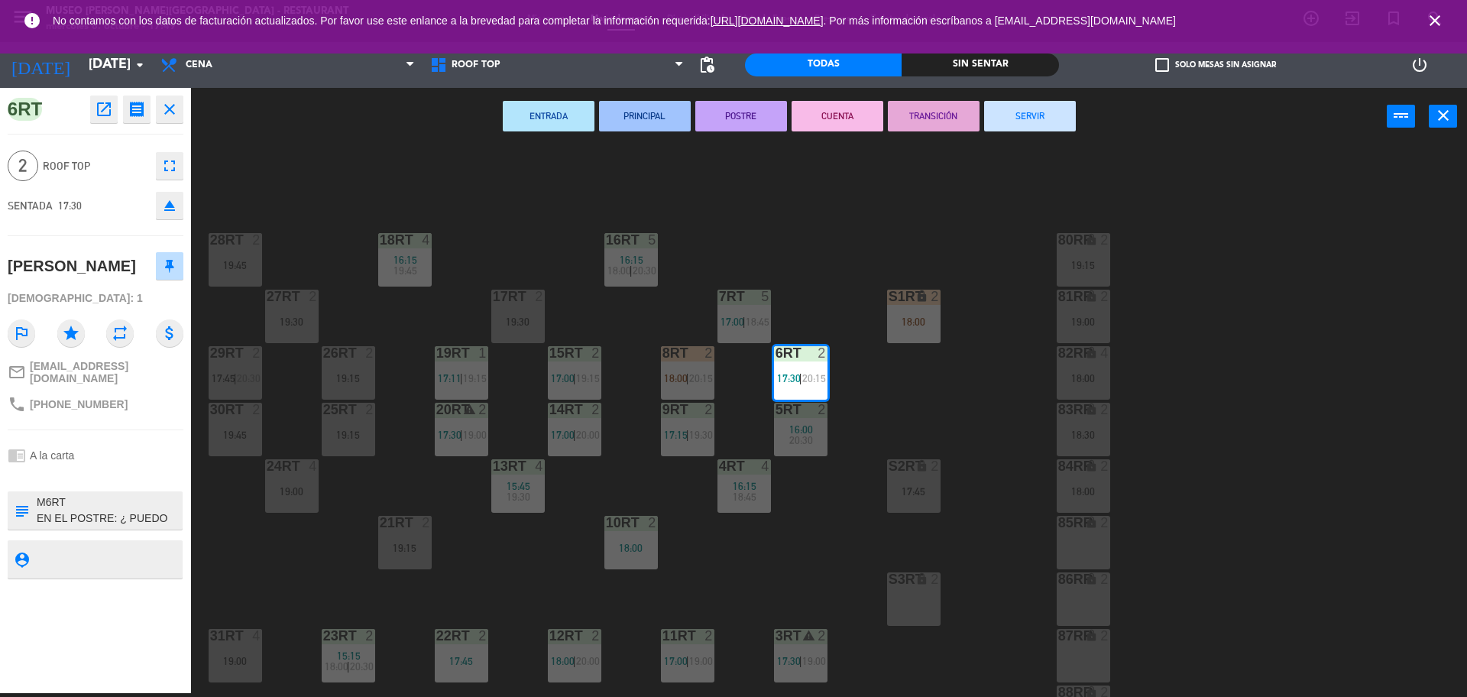
click at [153, 527] on textarea at bounding box center [108, 510] width 146 height 32
type textarea "M6RT EN EL POSTRE: ¿ PUEDO SER TU NOVIO? SE LE INDICO CARLOS ABANTO"
click at [96, 176] on div "2 Roof Top fullscreen" at bounding box center [96, 165] width 176 height 41
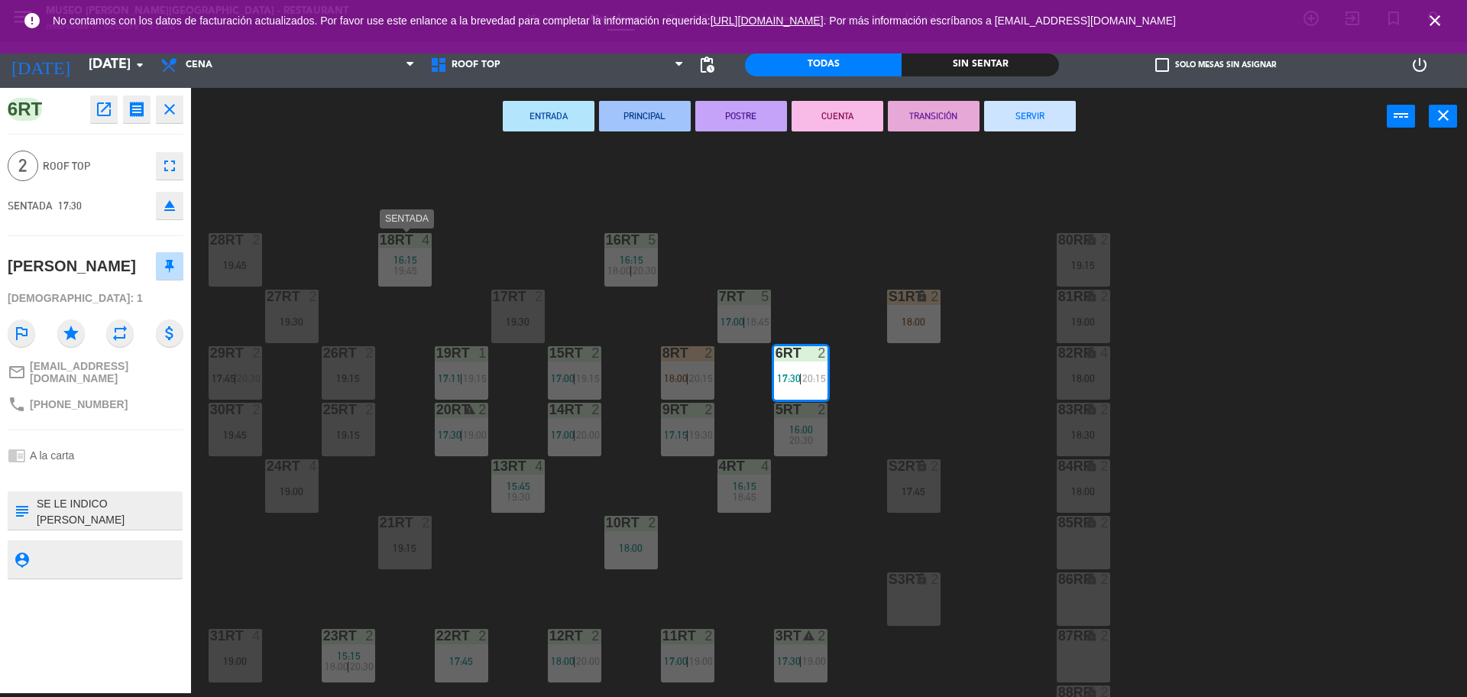
click at [428, 249] on div "18RT 4 16:15 19:45" at bounding box center [404, 259] width 53 height 53
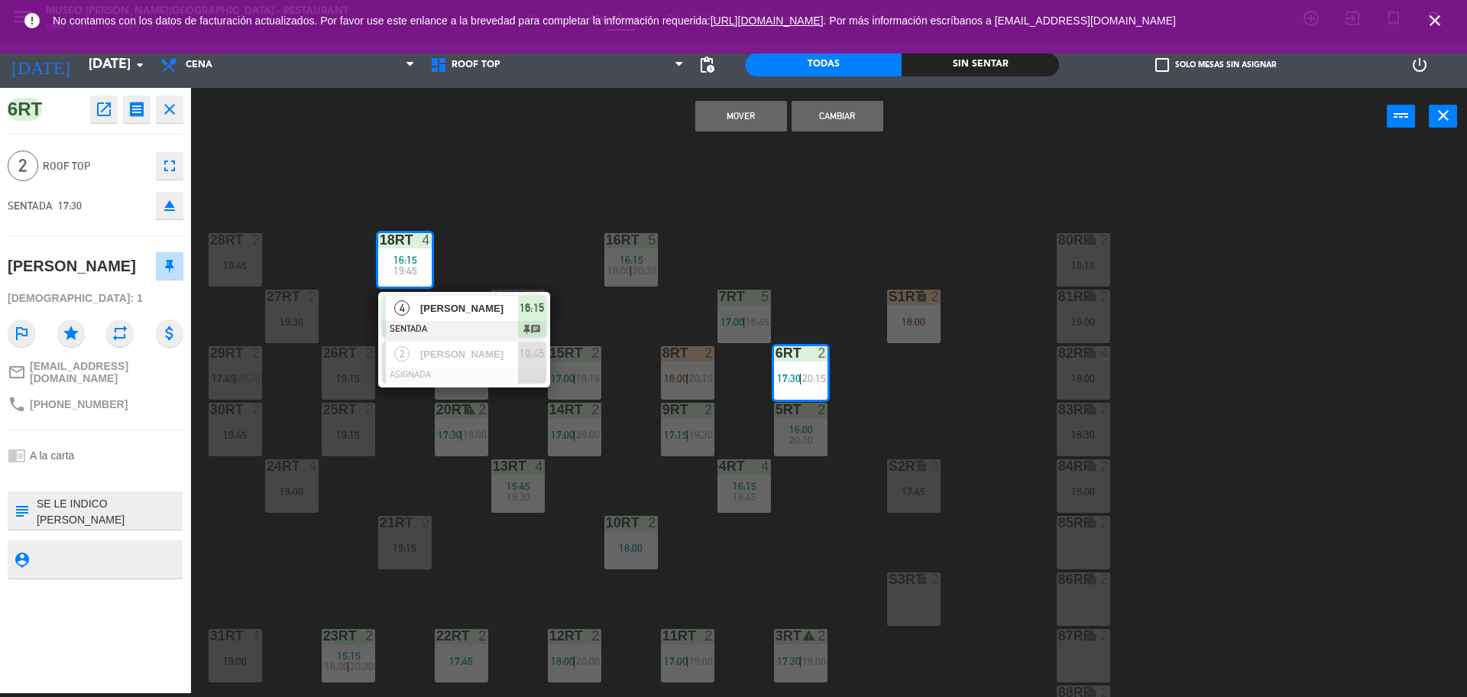
click at [485, 238] on div "18RT 4 16:15 19:45 4 Gerson Puente SENTADA 16:15 chat 2 erick airton garibay ch…" at bounding box center [837, 423] width 1262 height 548
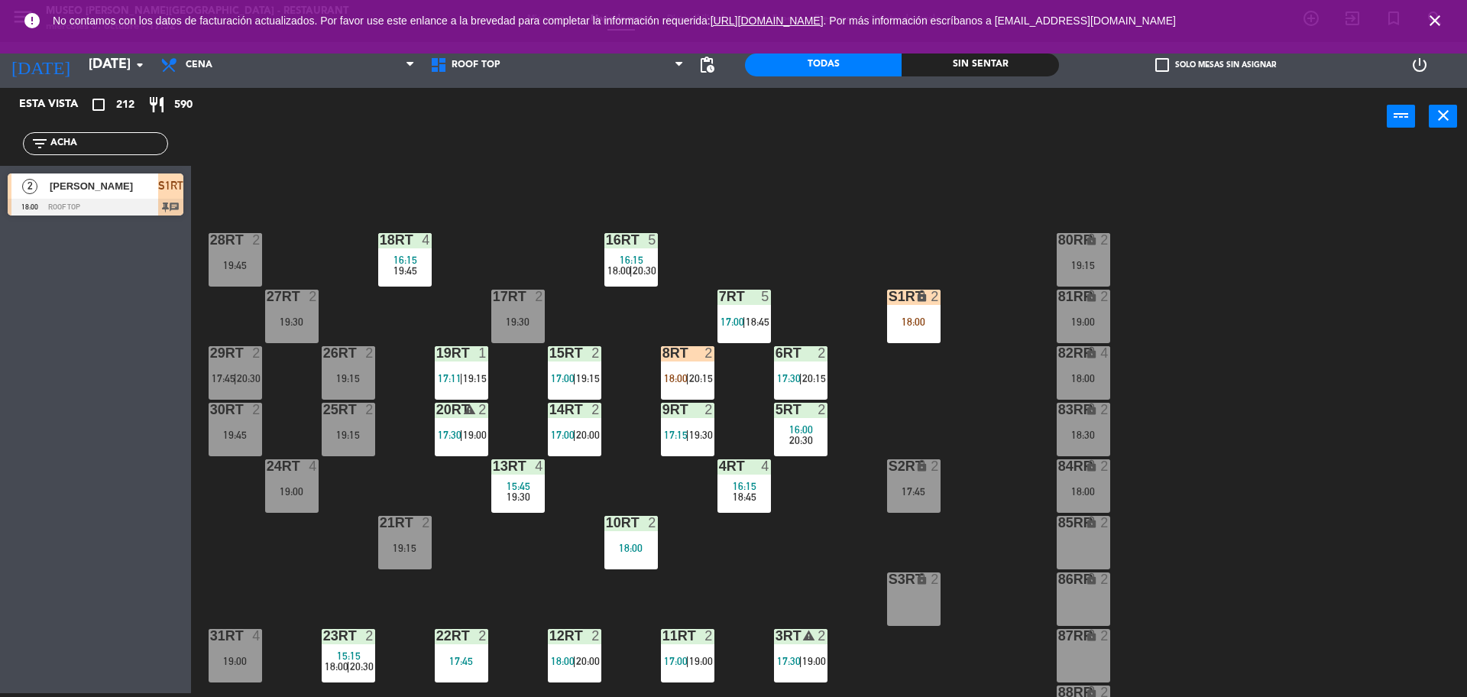
click at [718, 371] on div "18RT 4 16:15 19:45 16RT 5 16:15 18:00 | 20:30 28RT 2 19:45 80RR lock 2 19:15 27…" at bounding box center [837, 423] width 1262 height 548
click at [682, 365] on div "8RT 2 18:00 | 20:15" at bounding box center [687, 372] width 53 height 53
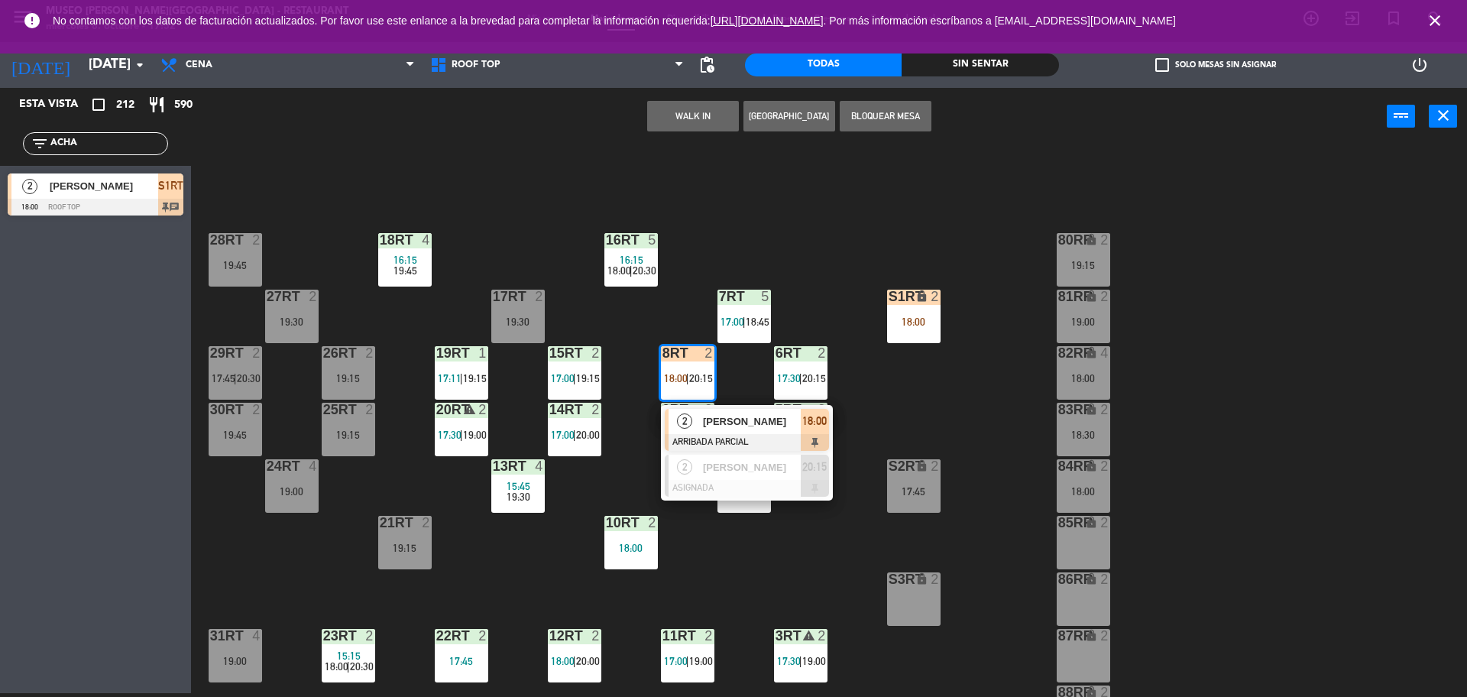
click at [713, 420] on span "[PERSON_NAME] [PERSON_NAME]" at bounding box center [752, 421] width 98 height 16
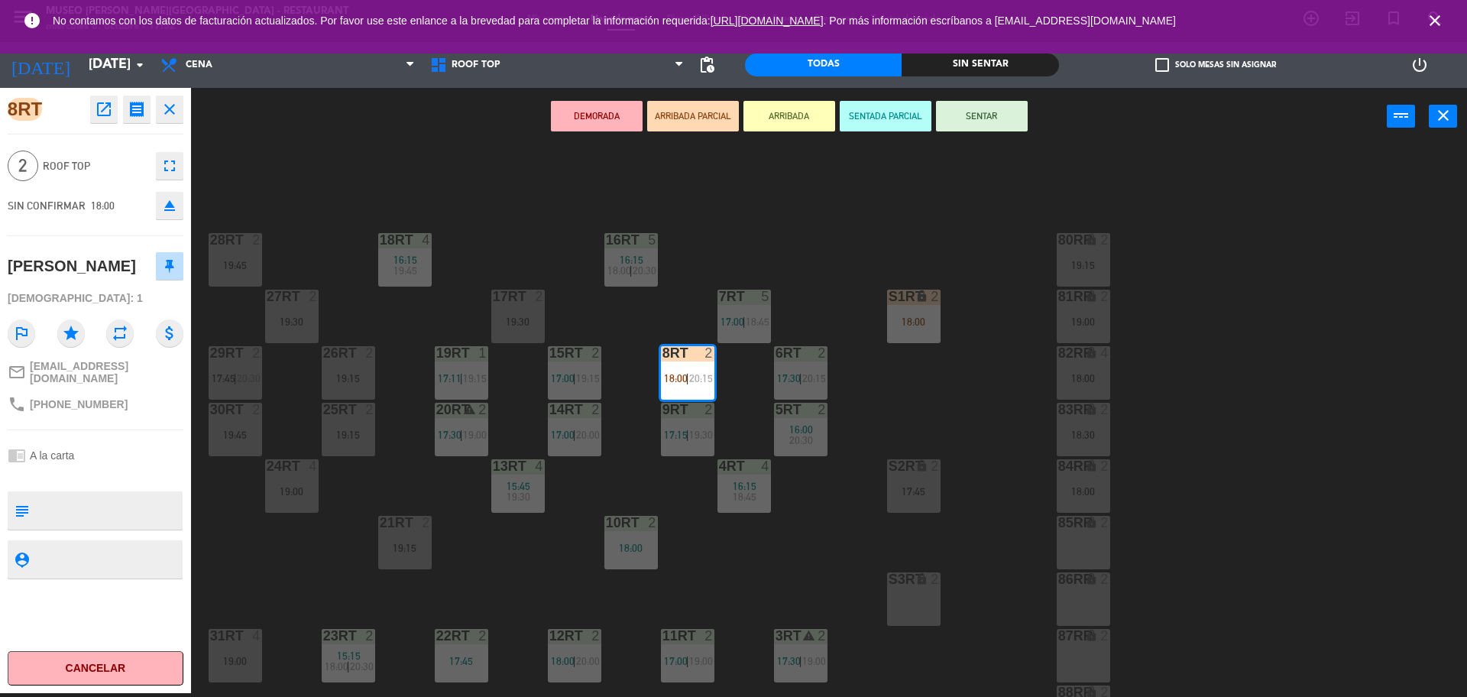
click at [659, 319] on div "18RT 4 16:15 19:45 16RT 5 16:15 18:00 | 20:30 28RT 2 19:45 80RR lock 2 19:15 27…" at bounding box center [837, 423] width 1262 height 548
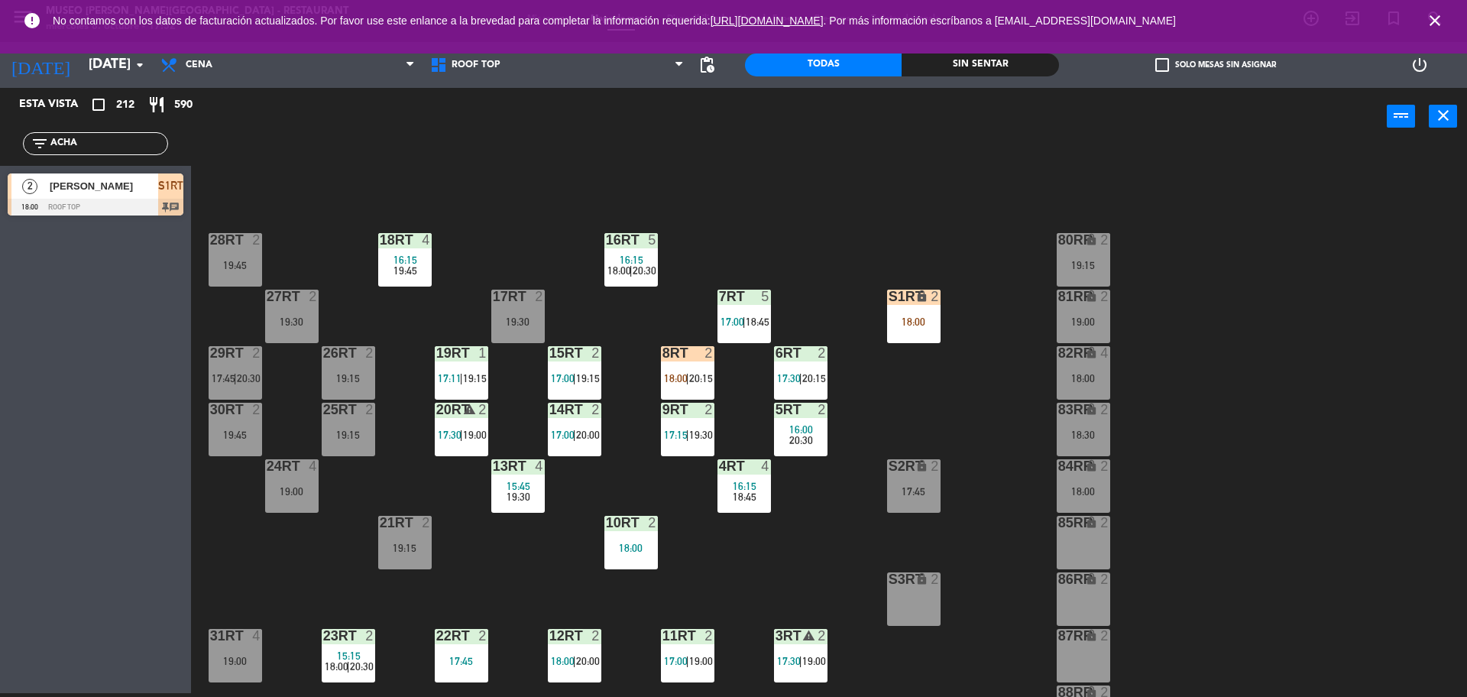
scroll to position [76, 0]
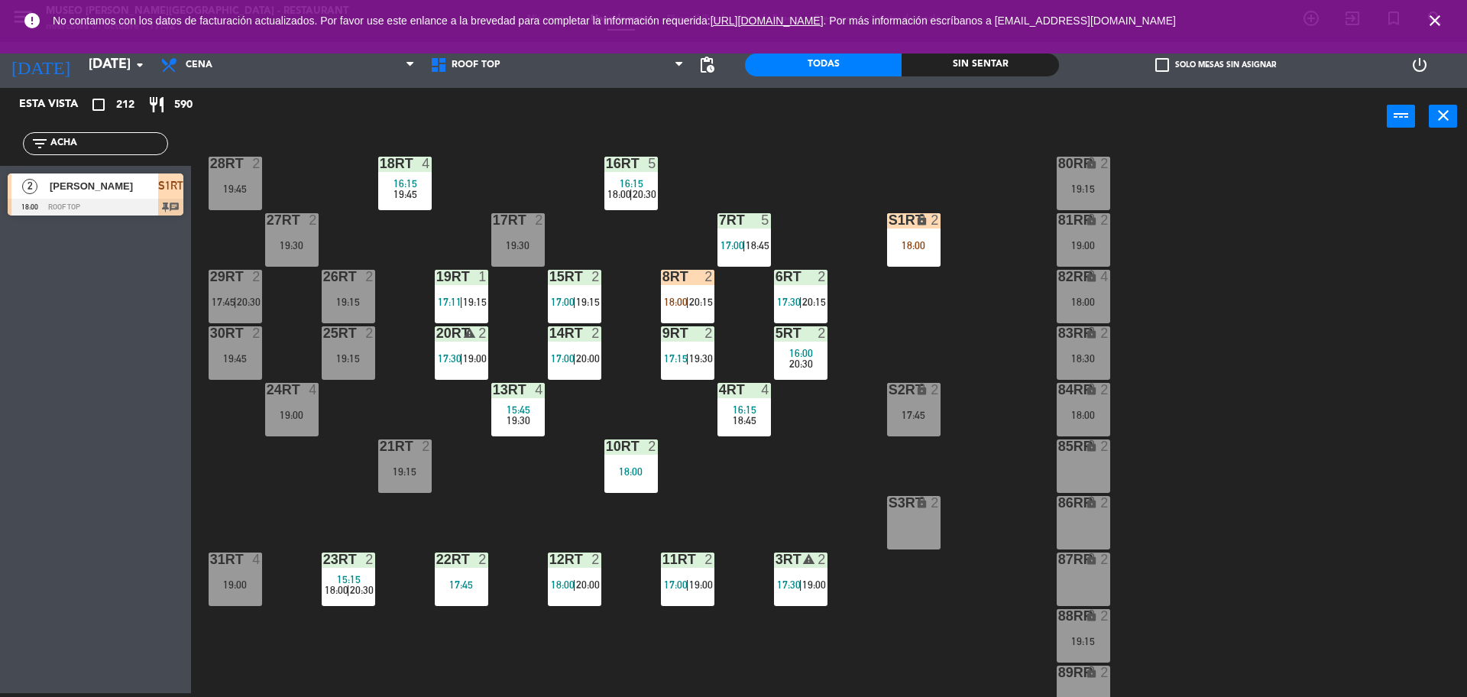
click at [679, 315] on div "8RT 2 18:00 | 20:15" at bounding box center [687, 296] width 53 height 53
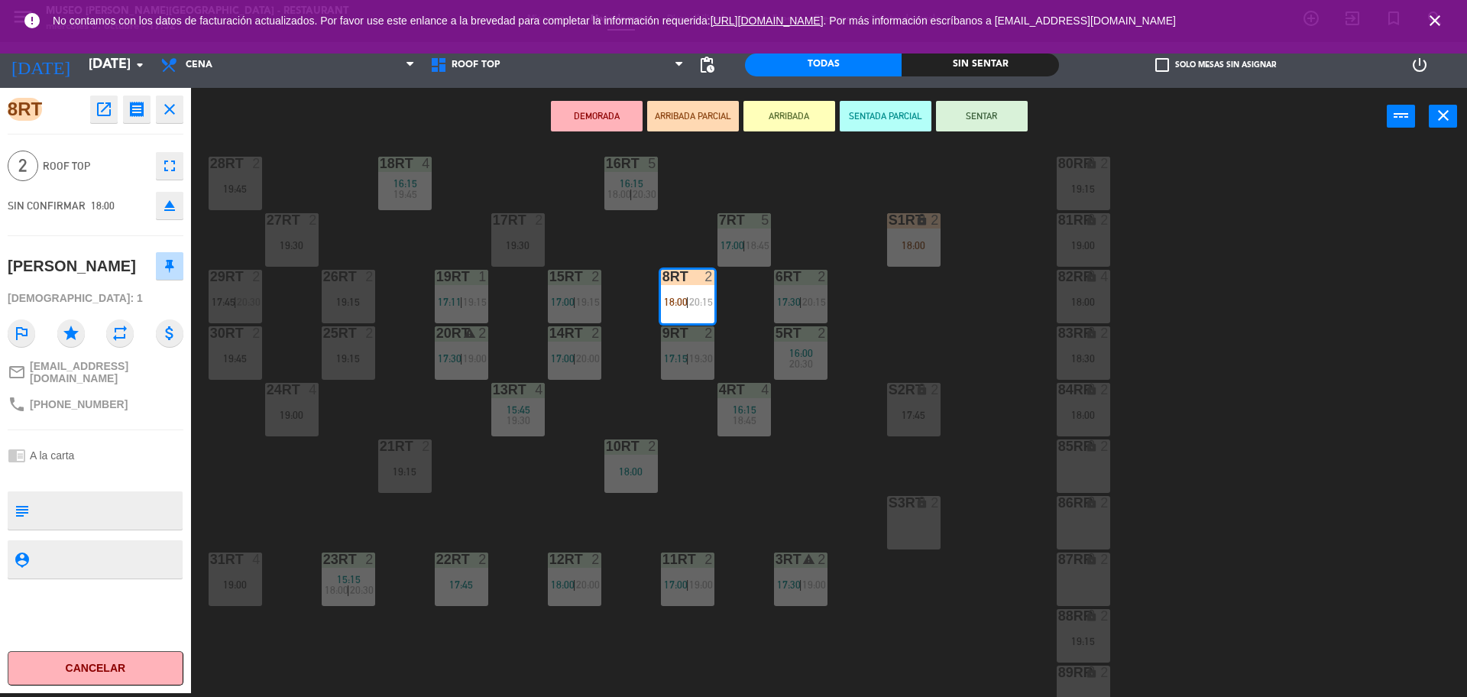
click at [585, 478] on div "18RT 4 16:15 19:45 16RT 5 16:15 18:00 | 20:30 28RT 2 19:45 80RR lock 2 19:15 27…" at bounding box center [837, 423] width 1262 height 548
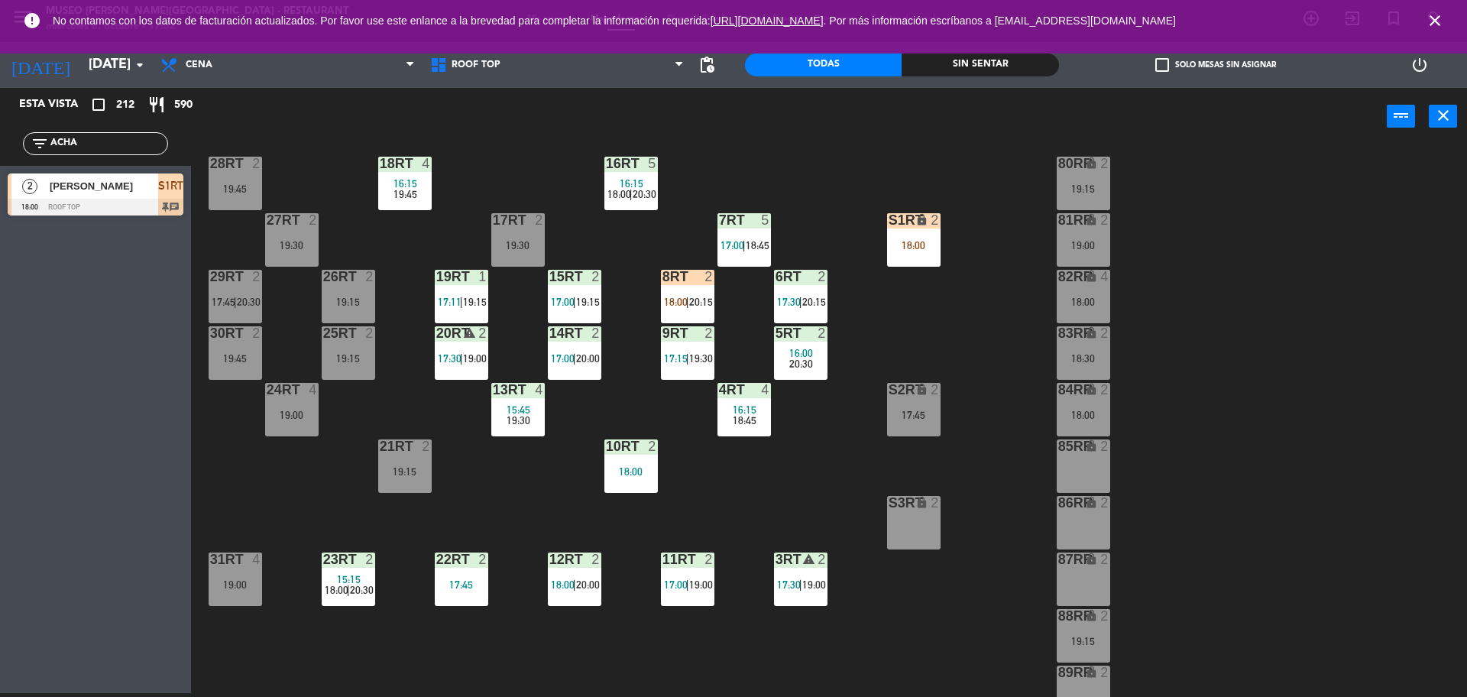
scroll to position [608, 0]
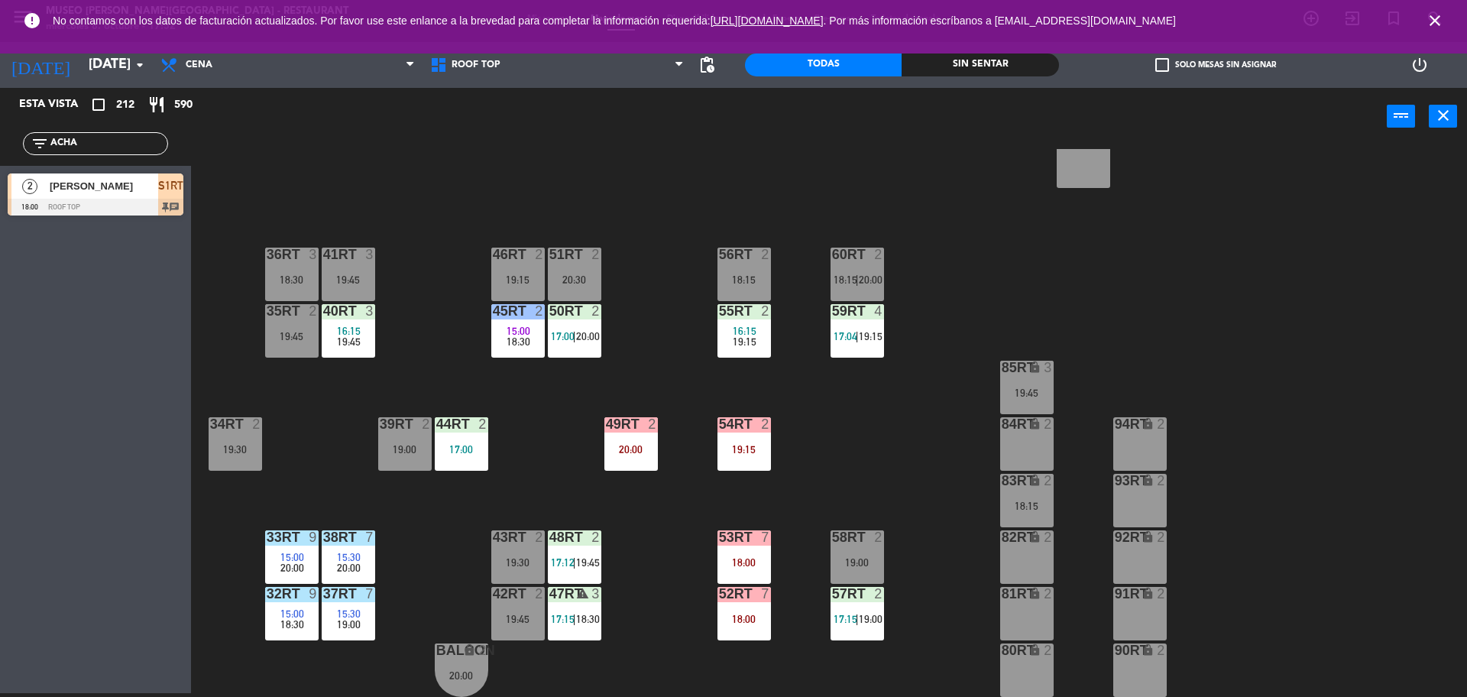
click at [107, 196] on div "[PERSON_NAME]" at bounding box center [103, 185] width 110 height 25
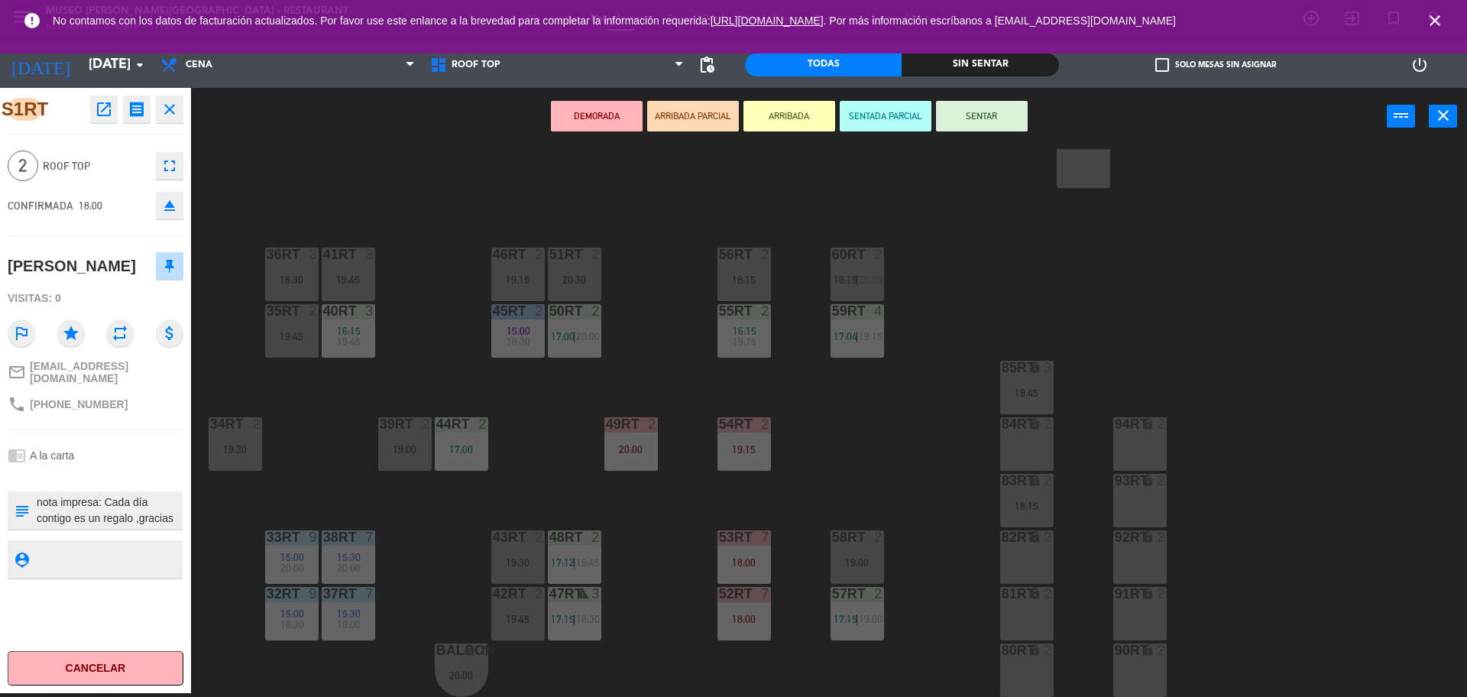
click at [98, 496] on textarea at bounding box center [108, 510] width 146 height 32
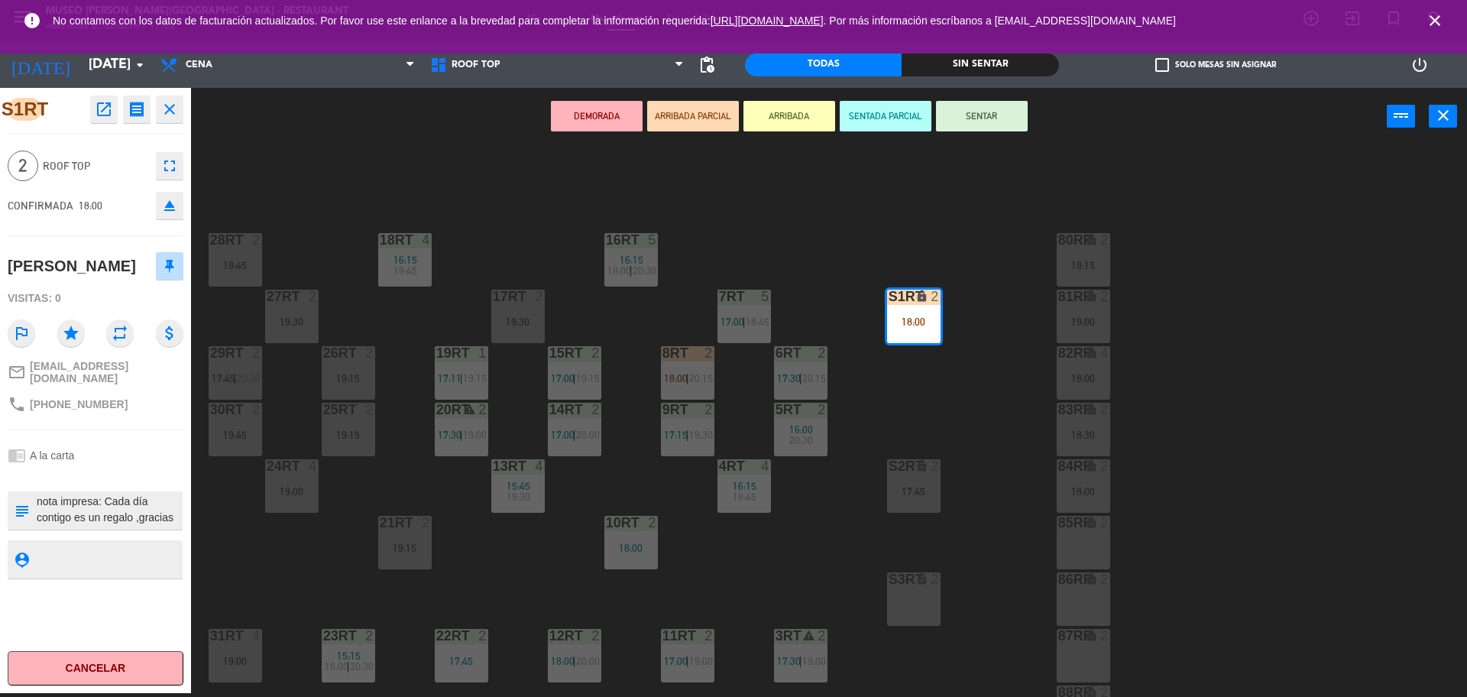
click at [731, 523] on div "18RT 4 16:15 19:45 16RT 5 16:15 18:00 | 20:30 28RT 2 19:45 80RR lock 2 19:15 27…" at bounding box center [837, 423] width 1262 height 548
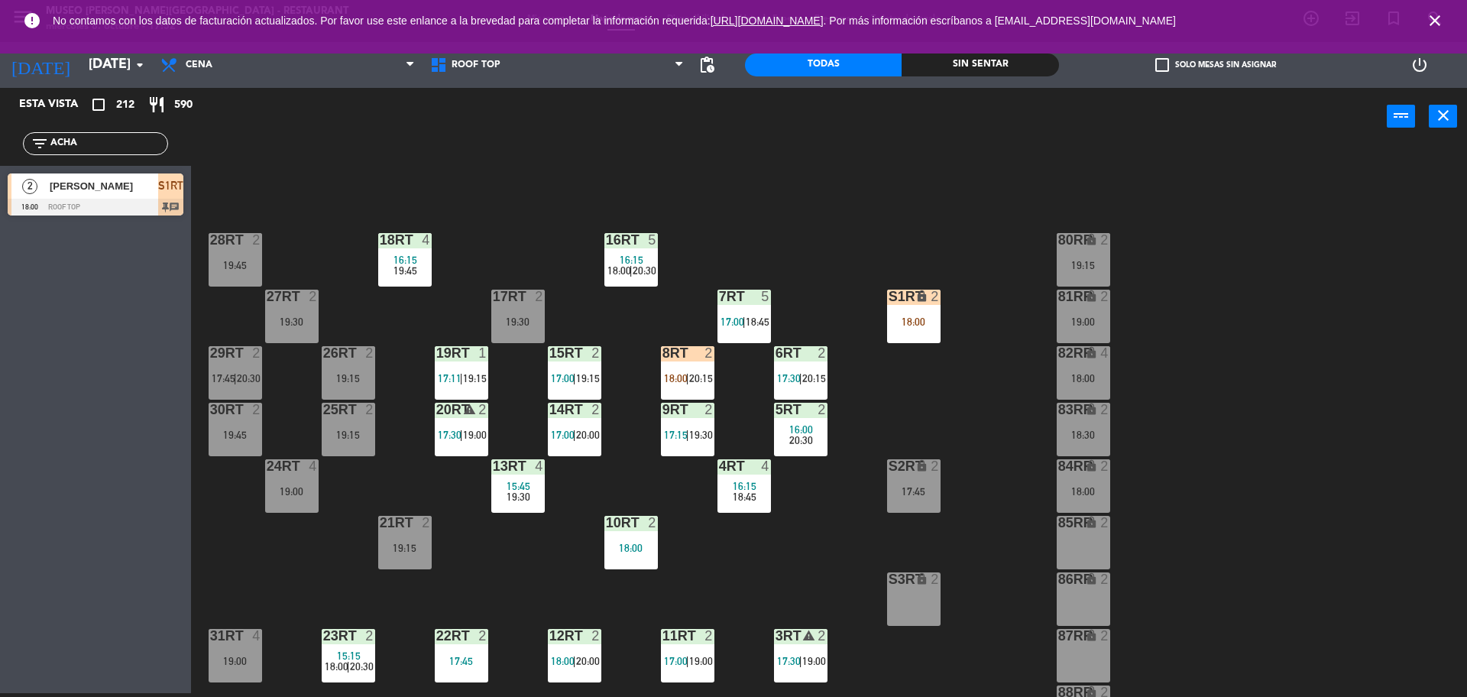
click at [928, 323] on div "18:00" at bounding box center [913, 321] width 53 height 11
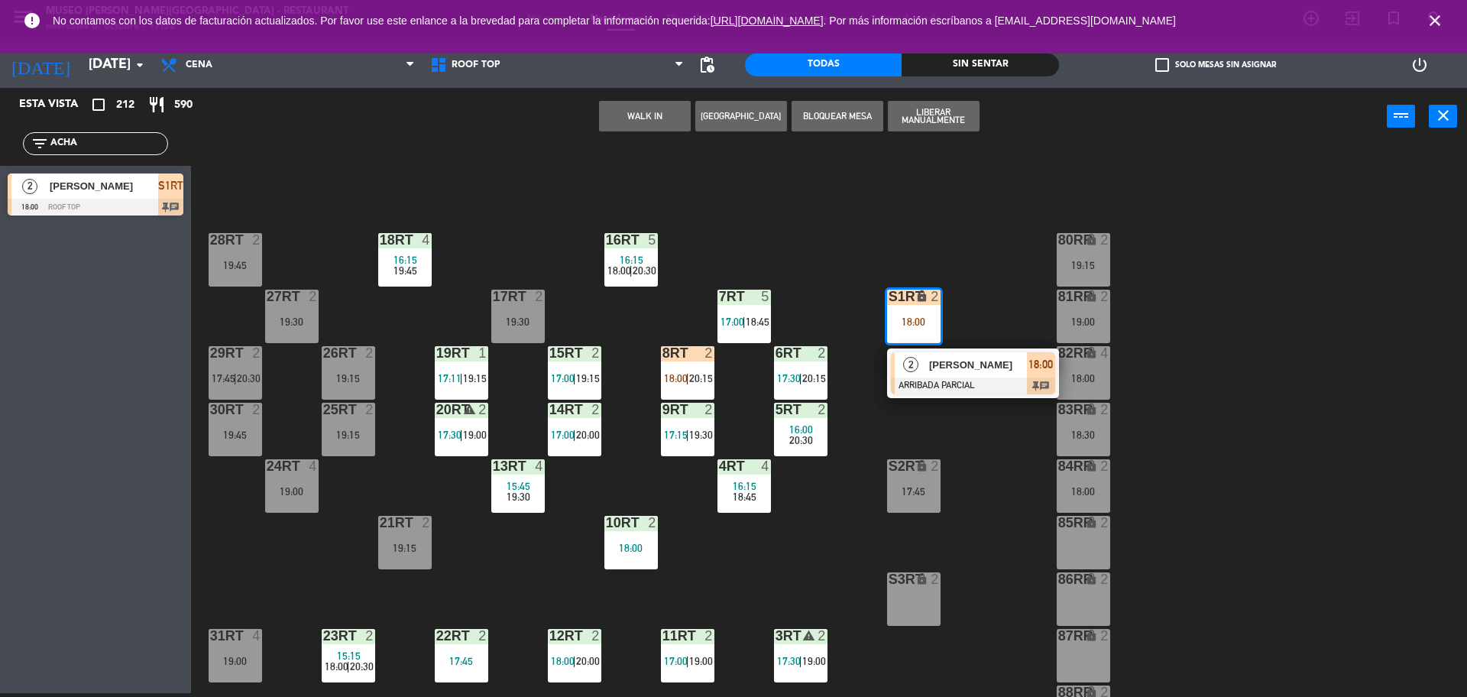
click at [948, 390] on div at bounding box center [973, 386] width 164 height 17
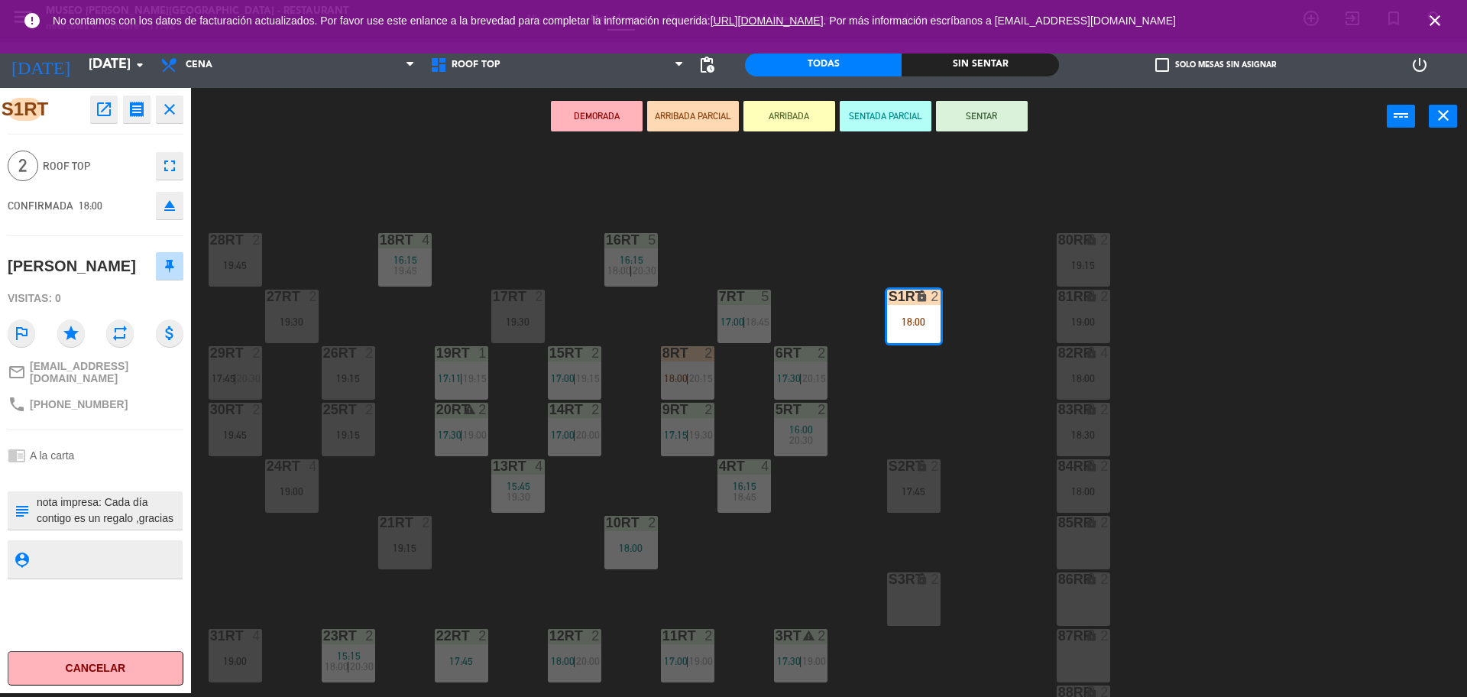
click at [397, 559] on div "21RT 2 19:15" at bounding box center [404, 542] width 53 height 53
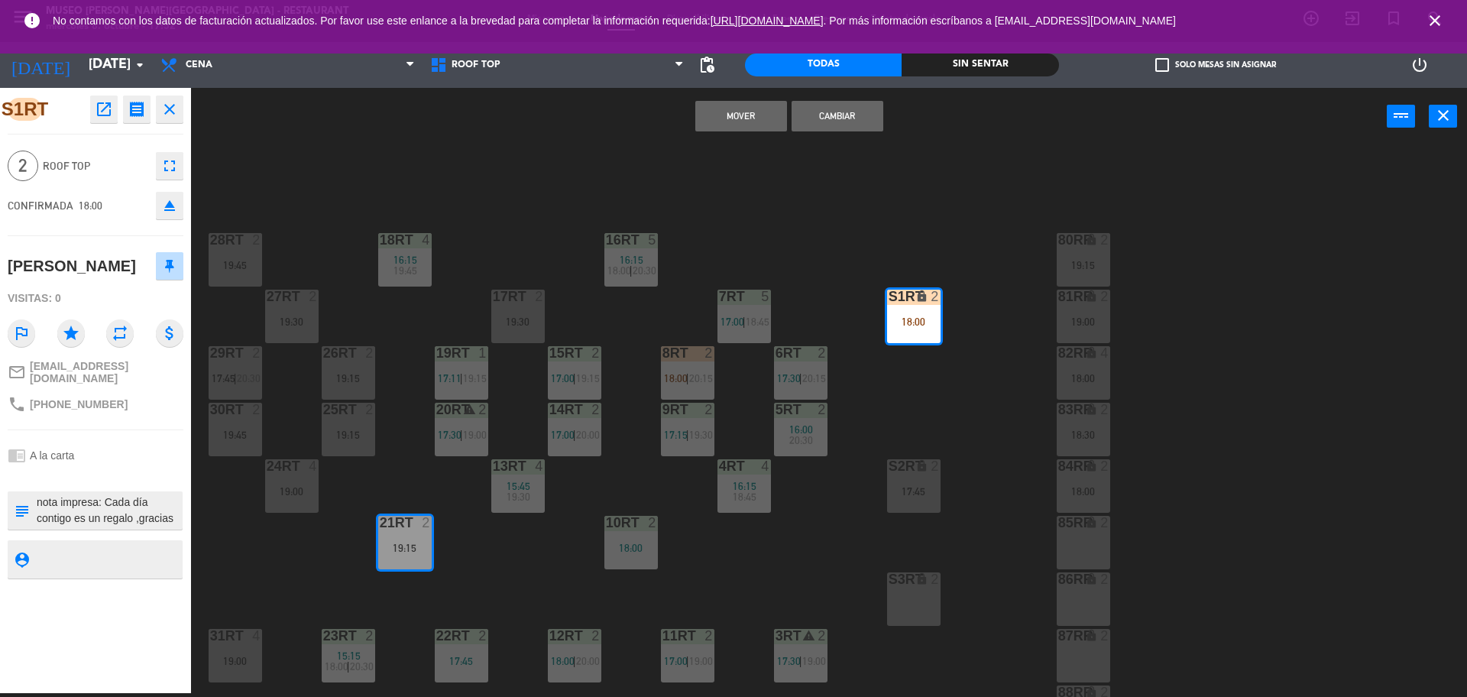
click at [541, 558] on div "18RT 4 16:15 19:45 16RT 5 16:15 18:00 | 20:30 28RT 2 19:45 80RR lock 2 19:15 27…" at bounding box center [837, 423] width 1262 height 548
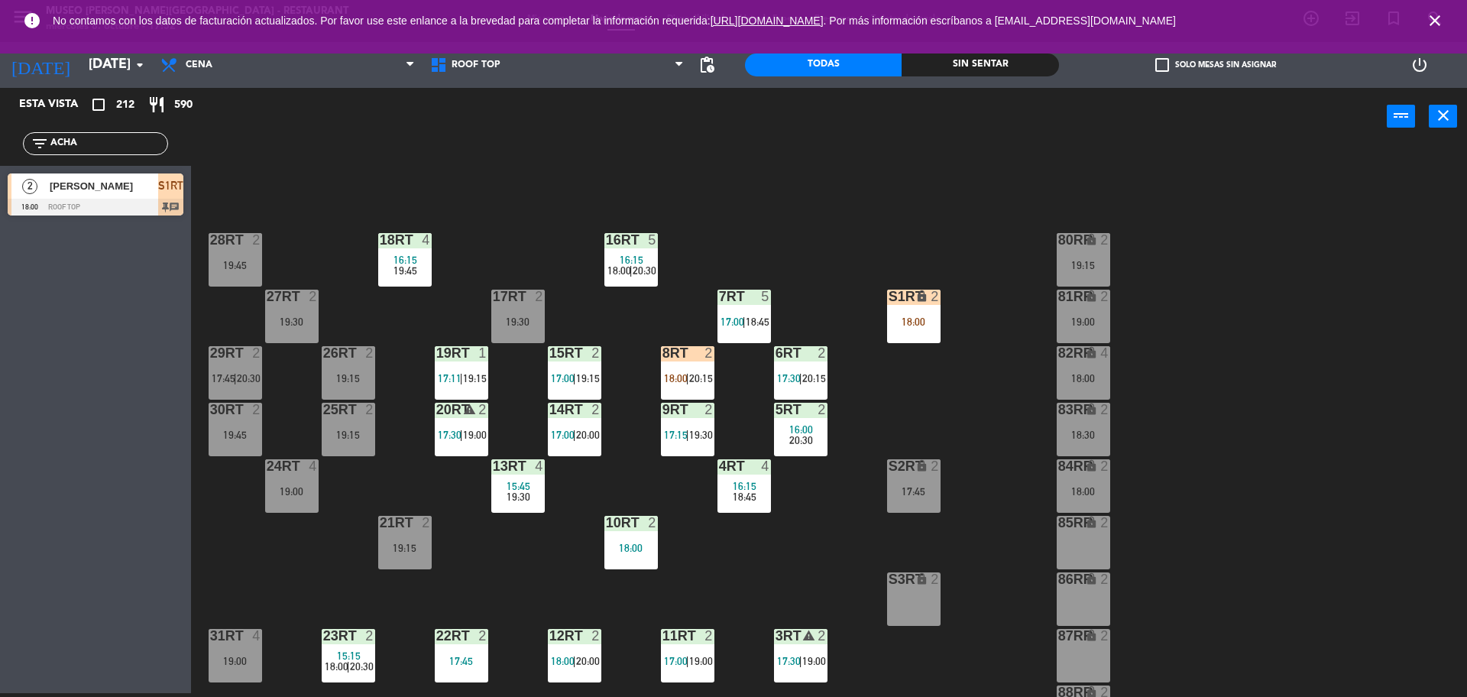
scroll to position [608, 0]
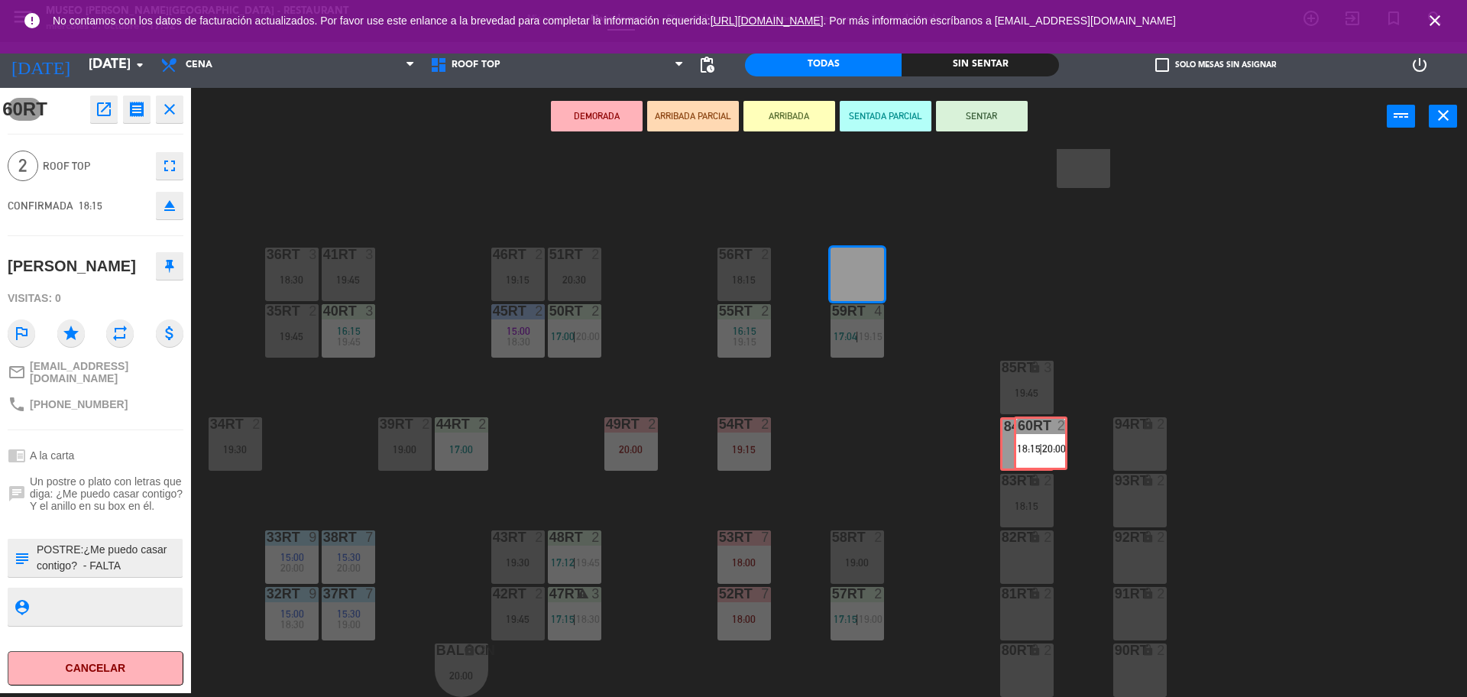
drag, startPoint x: 857, startPoint y: 284, endPoint x: 1033, endPoint y: 449, distance: 241.1
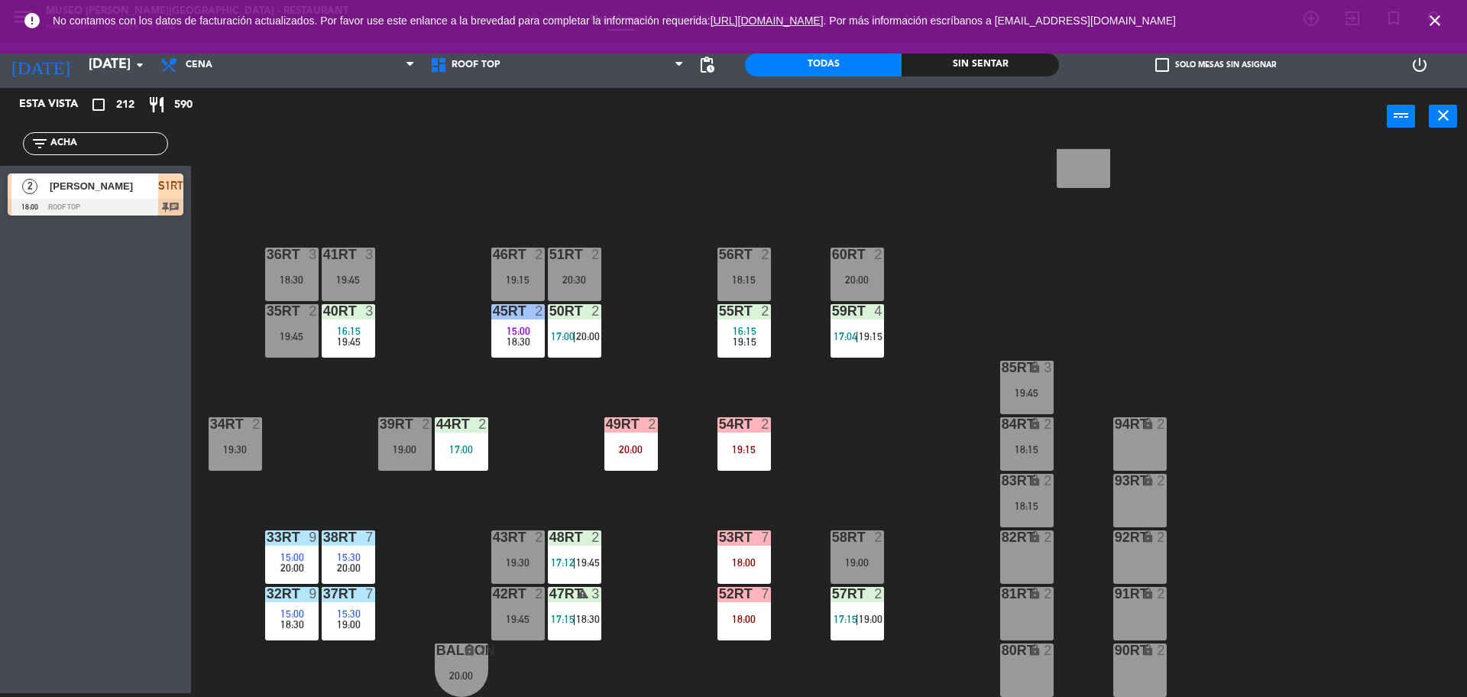
click at [99, 200] on div at bounding box center [96, 207] width 176 height 17
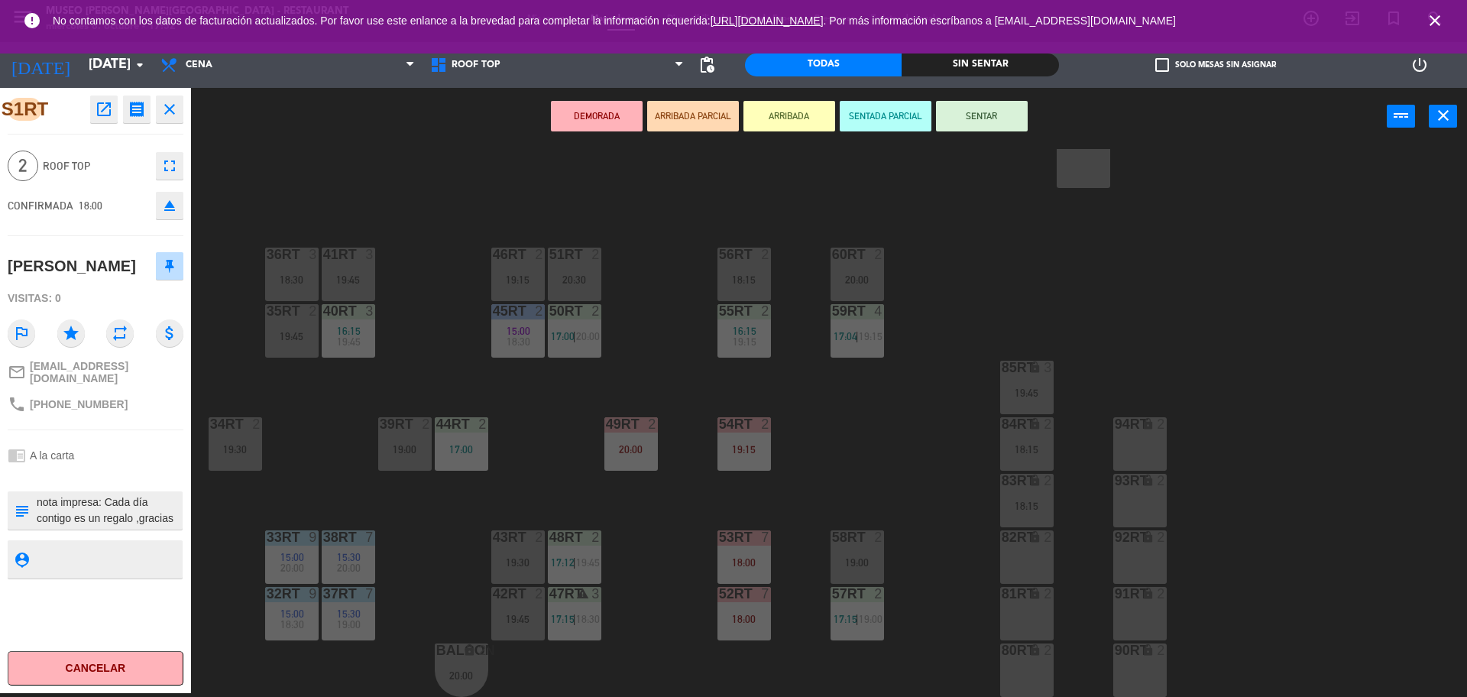
click at [847, 268] on div "60RT 2 20:00" at bounding box center [857, 274] width 53 height 53
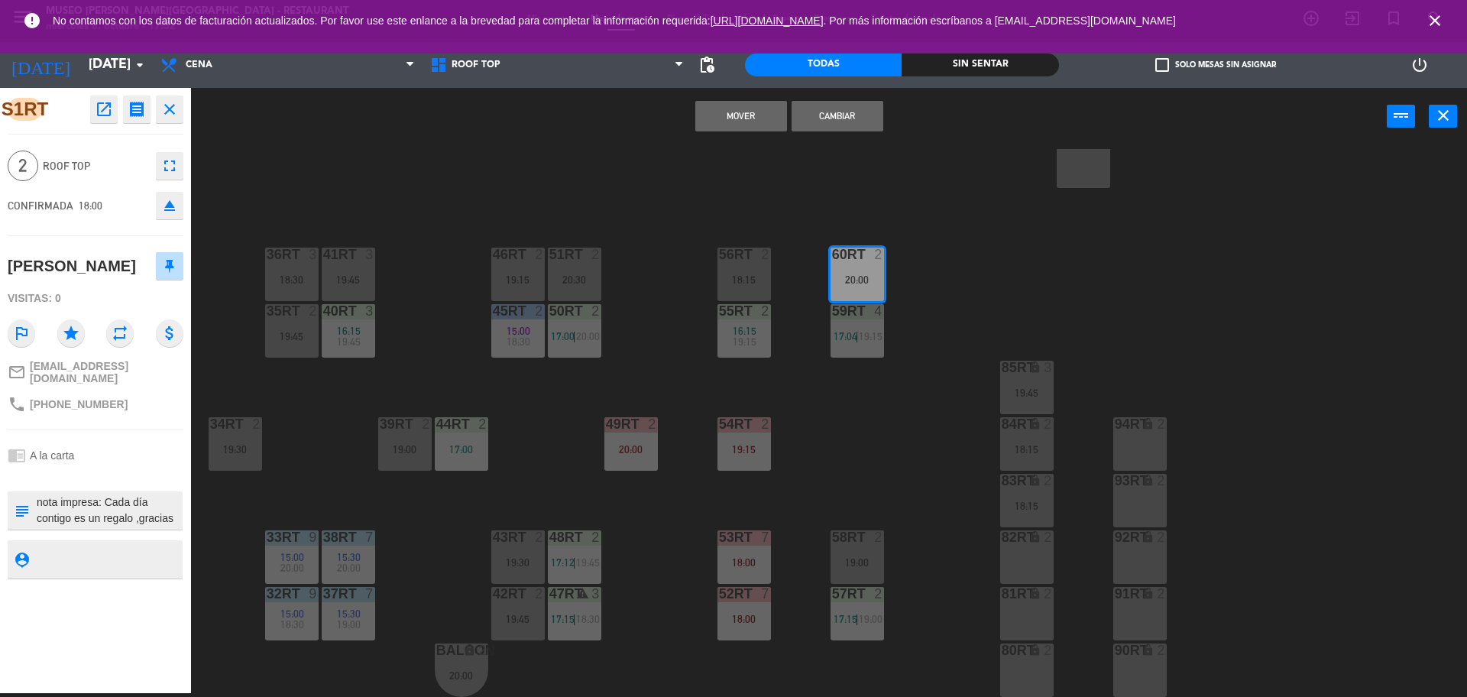
click at [740, 115] on button "Mover" at bounding box center [741, 116] width 92 height 31
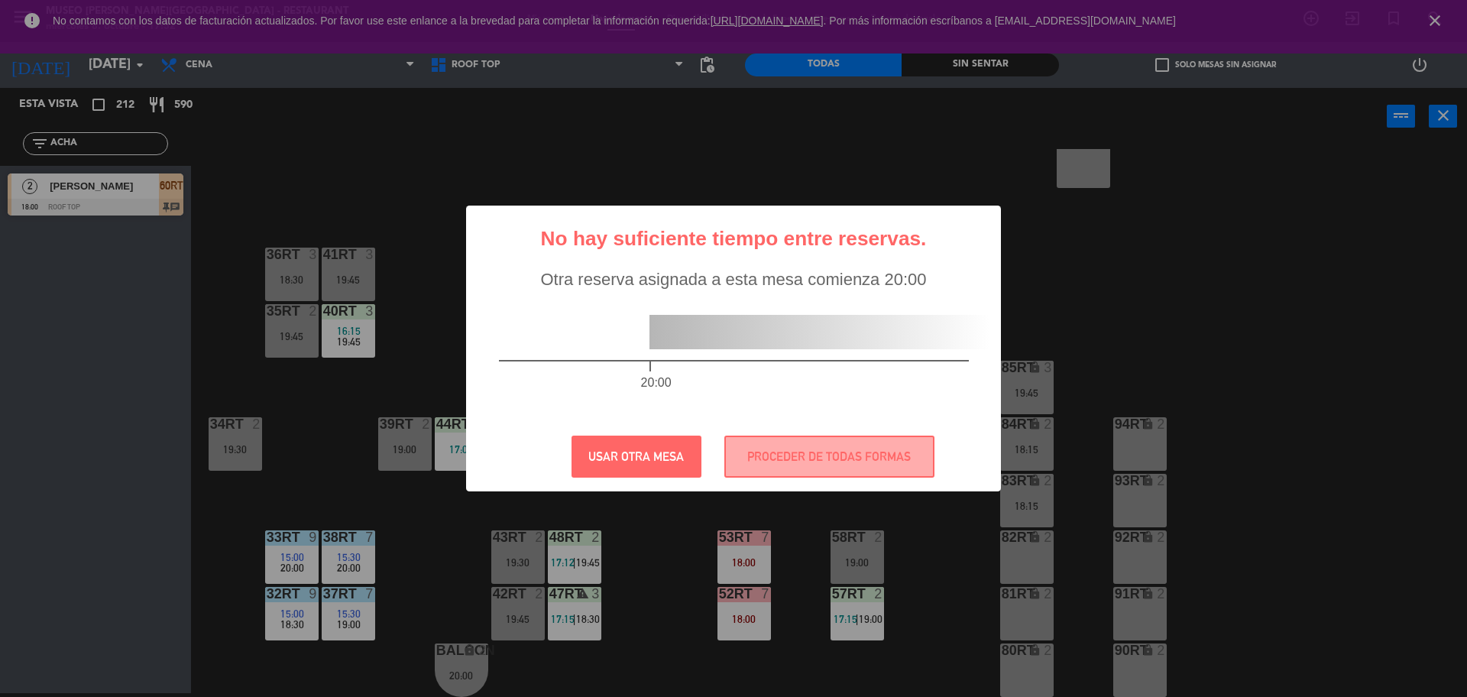
click at [860, 287] on span "Otra reserva asignada a esta mesa comienza 20:00" at bounding box center [733, 279] width 386 height 19
click at [834, 462] on button "PROCEDER DE TODAS FORMAS" at bounding box center [829, 457] width 210 height 42
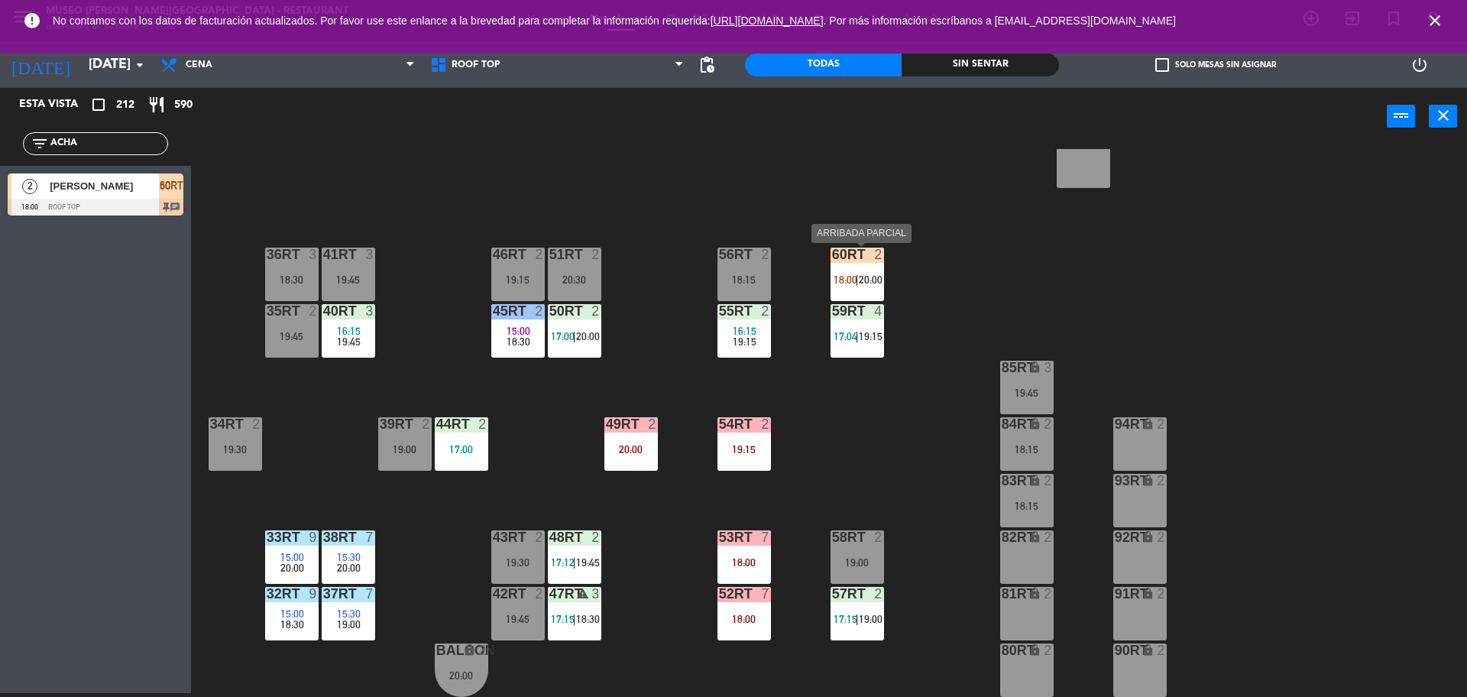
click at [866, 285] on span "20:00" at bounding box center [871, 280] width 24 height 12
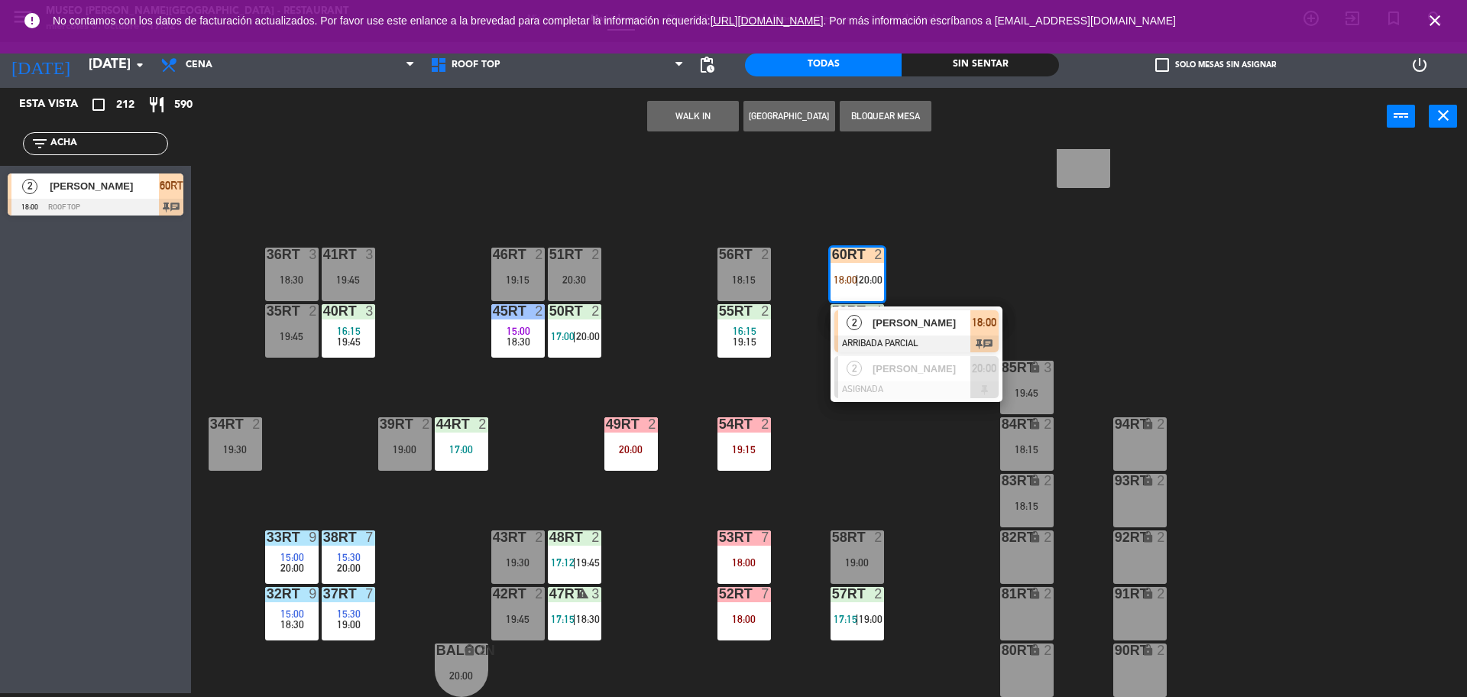
click at [871, 319] on div "[PERSON_NAME]" at bounding box center [920, 322] width 99 height 25
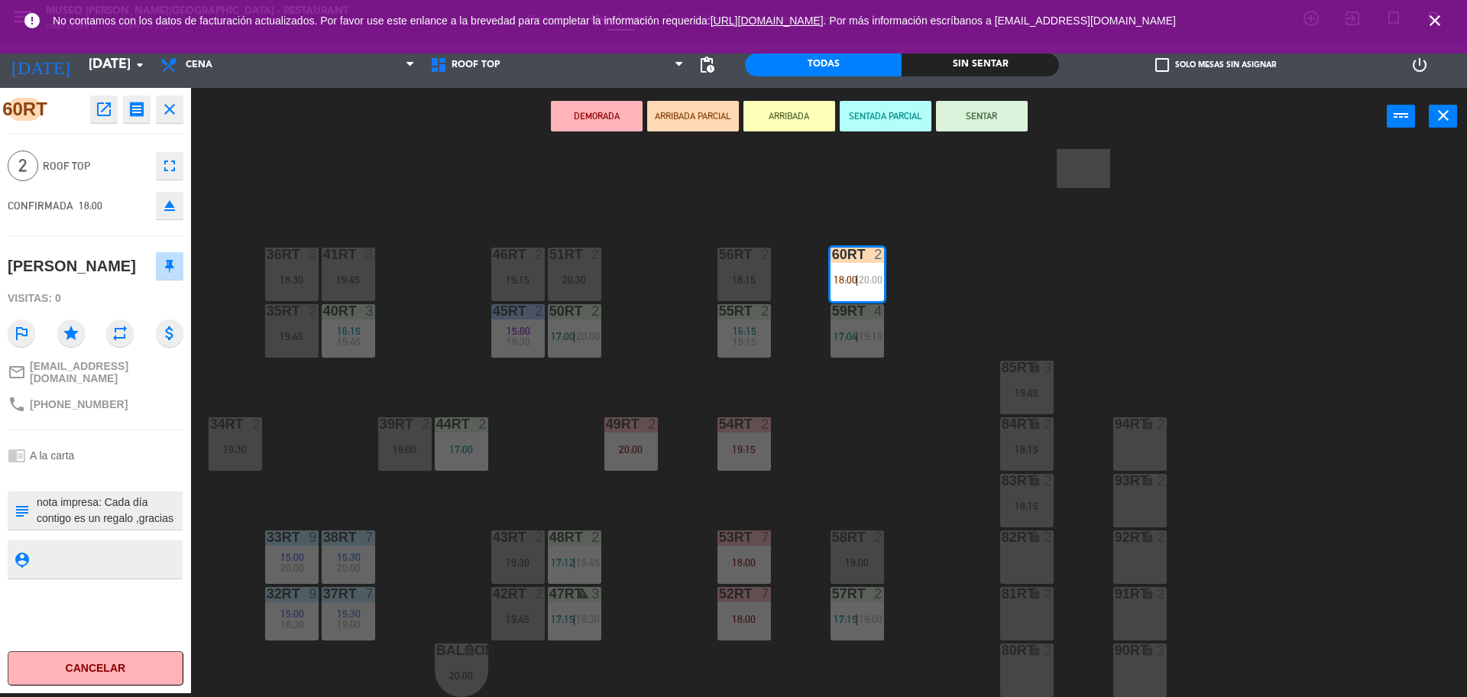
click at [101, 506] on textarea at bounding box center [108, 510] width 146 height 32
type textarea "M60RT nota impresa: Cada día contigo es un regalo ,gracias por ser mi compañera…"
click at [103, 181] on div "2 Roof Top fullscreen" at bounding box center [96, 165] width 176 height 41
click at [984, 123] on button "SENTAR" at bounding box center [982, 116] width 92 height 31
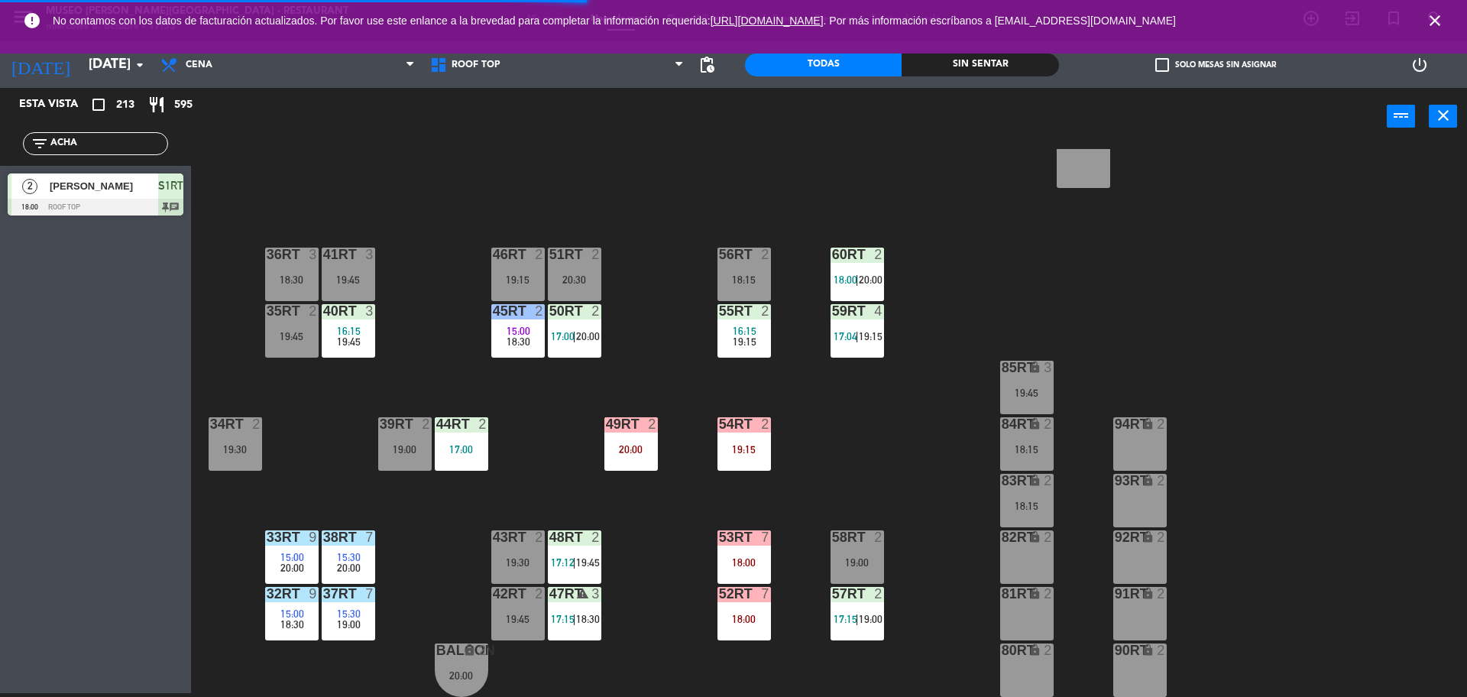
click at [980, 201] on div "18RT 4 16:15 19:45 16RT 5 16:15 18:00 | 20:30 28RT 2 19:45 80RR lock 2 19:15 27…" at bounding box center [837, 423] width 1262 height 548
drag, startPoint x: 835, startPoint y: 284, endPoint x: 843, endPoint y: 288, distance: 9.2
click at [836, 284] on span "18:00" at bounding box center [846, 280] width 24 height 12
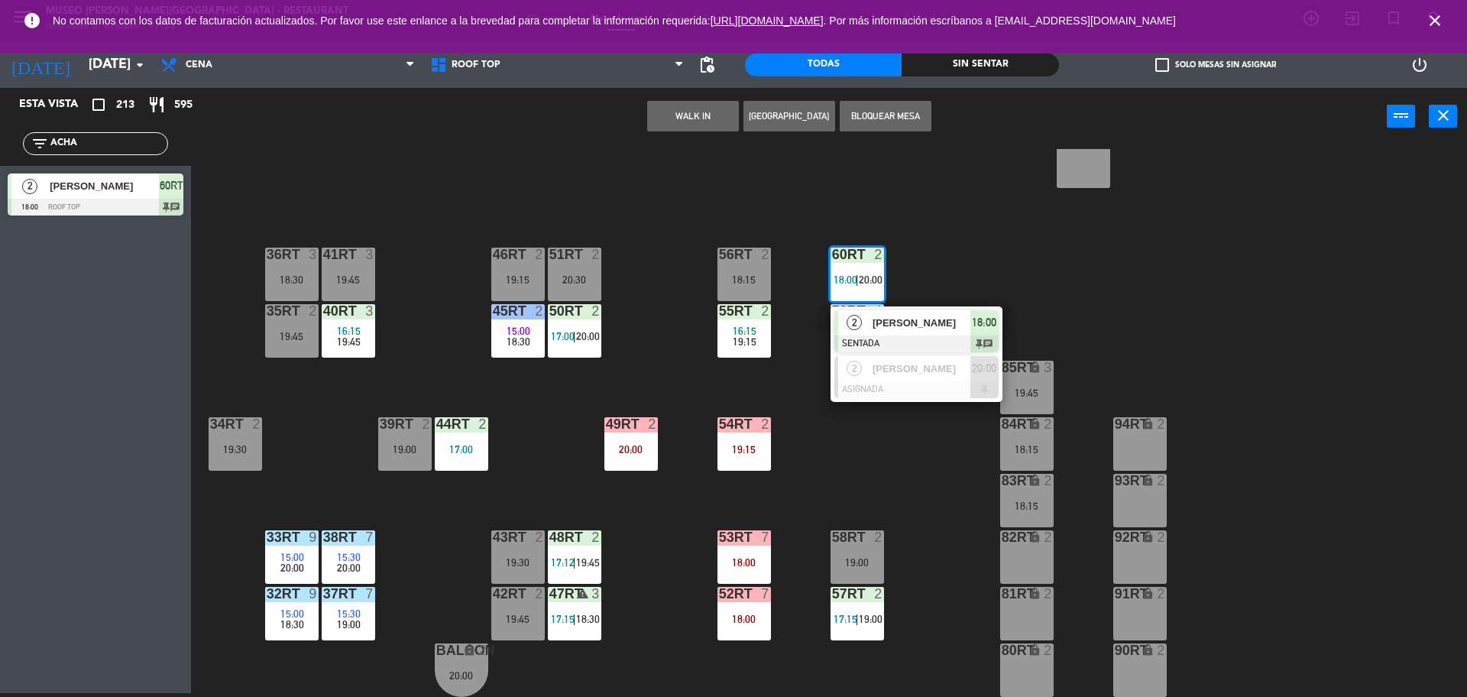
click at [888, 332] on div "[PERSON_NAME]" at bounding box center [920, 322] width 99 height 25
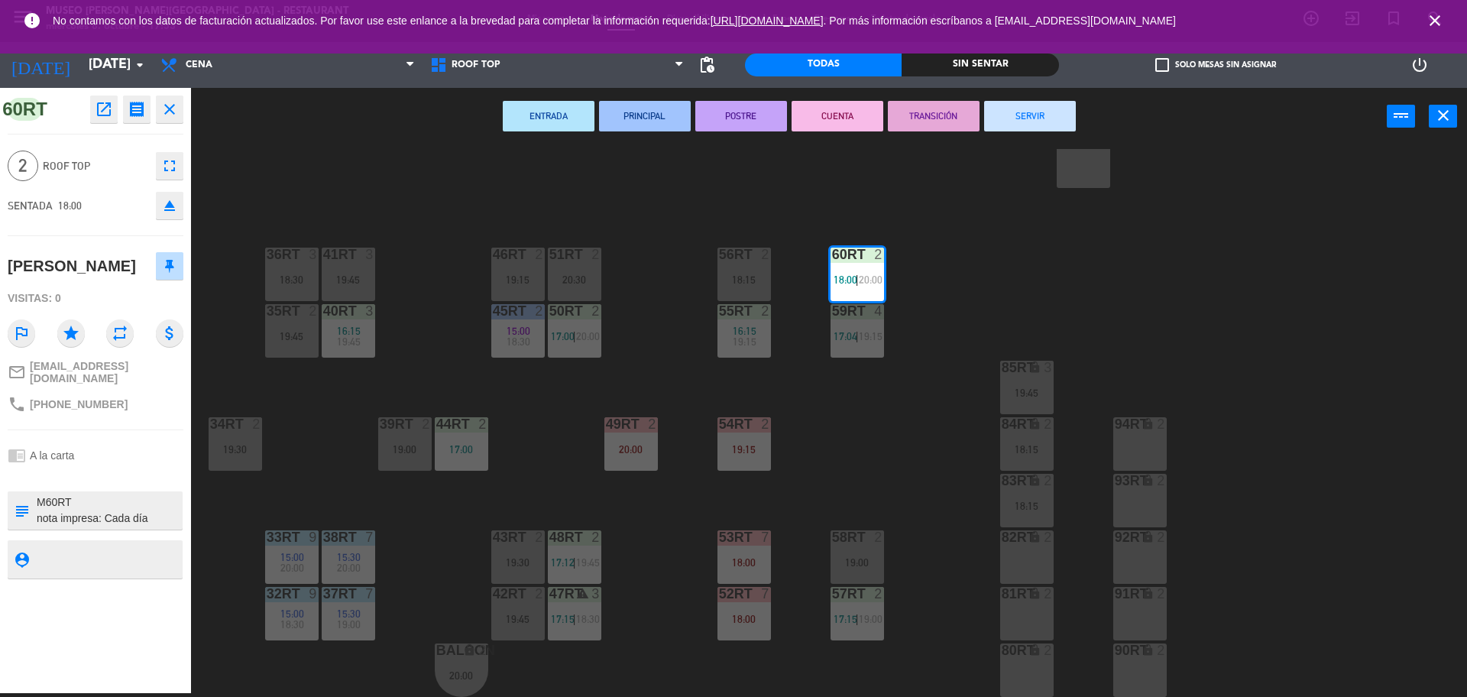
click at [114, 502] on textarea at bounding box center [108, 510] width 146 height 32
type textarea "M60RT nota impresa: Cada día contigo es un regalo ,gracias por ser mi compañera…"
click at [108, 159] on span "Roof Top" at bounding box center [95, 166] width 105 height 18
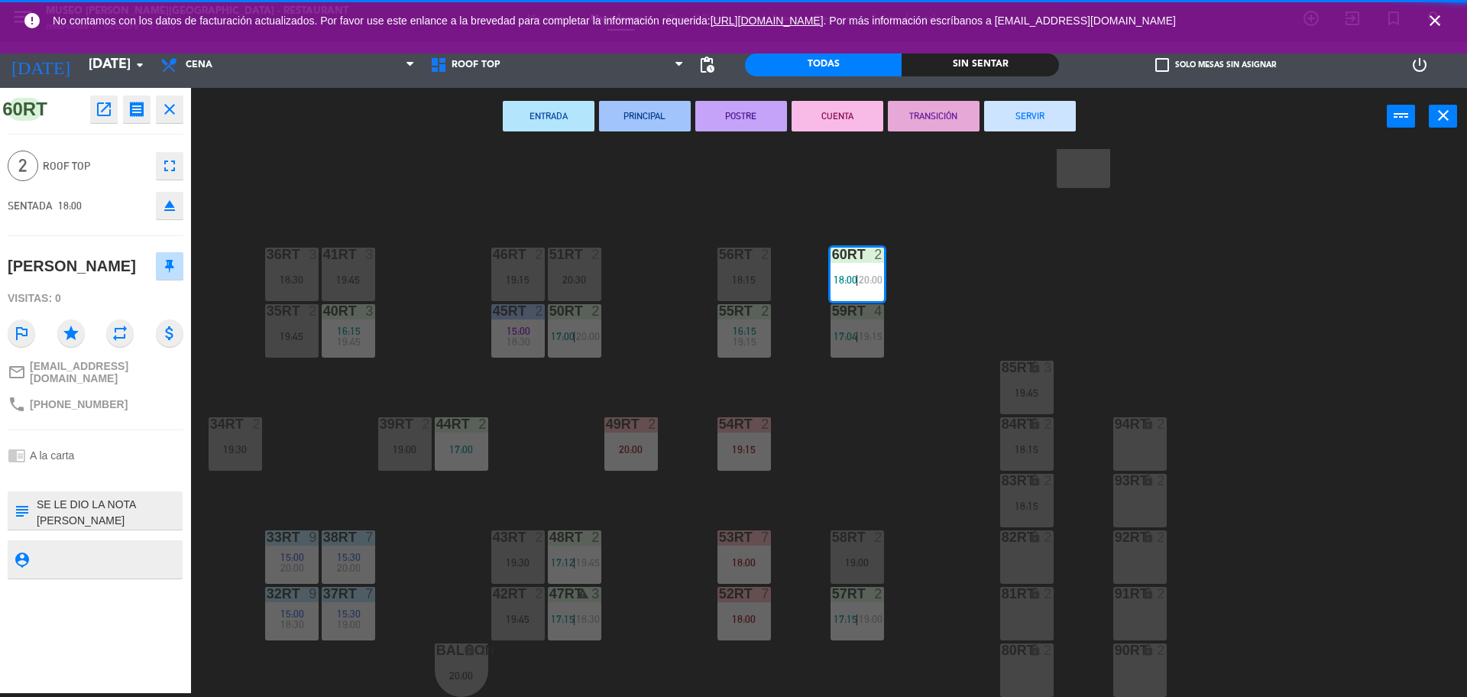
click at [410, 160] on div "18RT 4 16:15 19:45 16RT 5 16:15 18:00 | 20:30 28RT 2 19:45 80RR lock 2 19:15 27…" at bounding box center [837, 423] width 1262 height 548
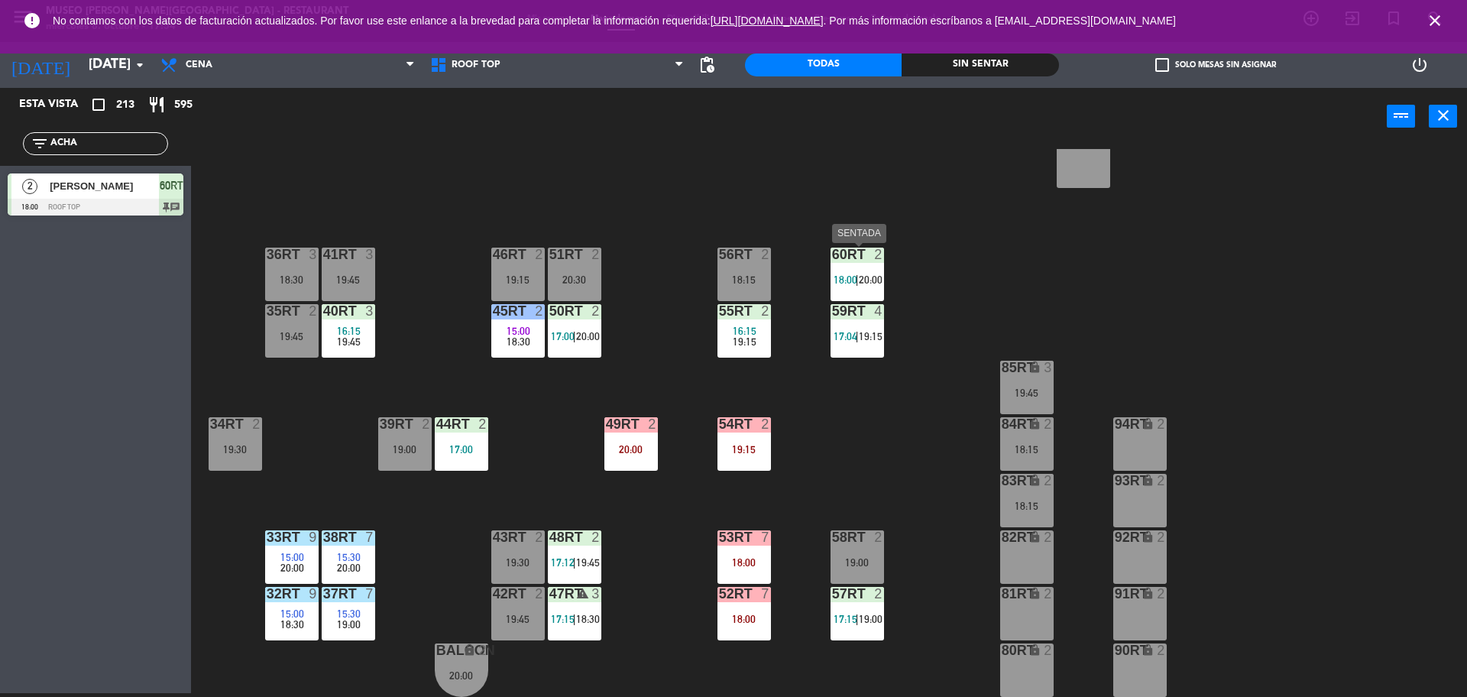
click at [834, 283] on span "18:00" at bounding box center [846, 280] width 24 height 12
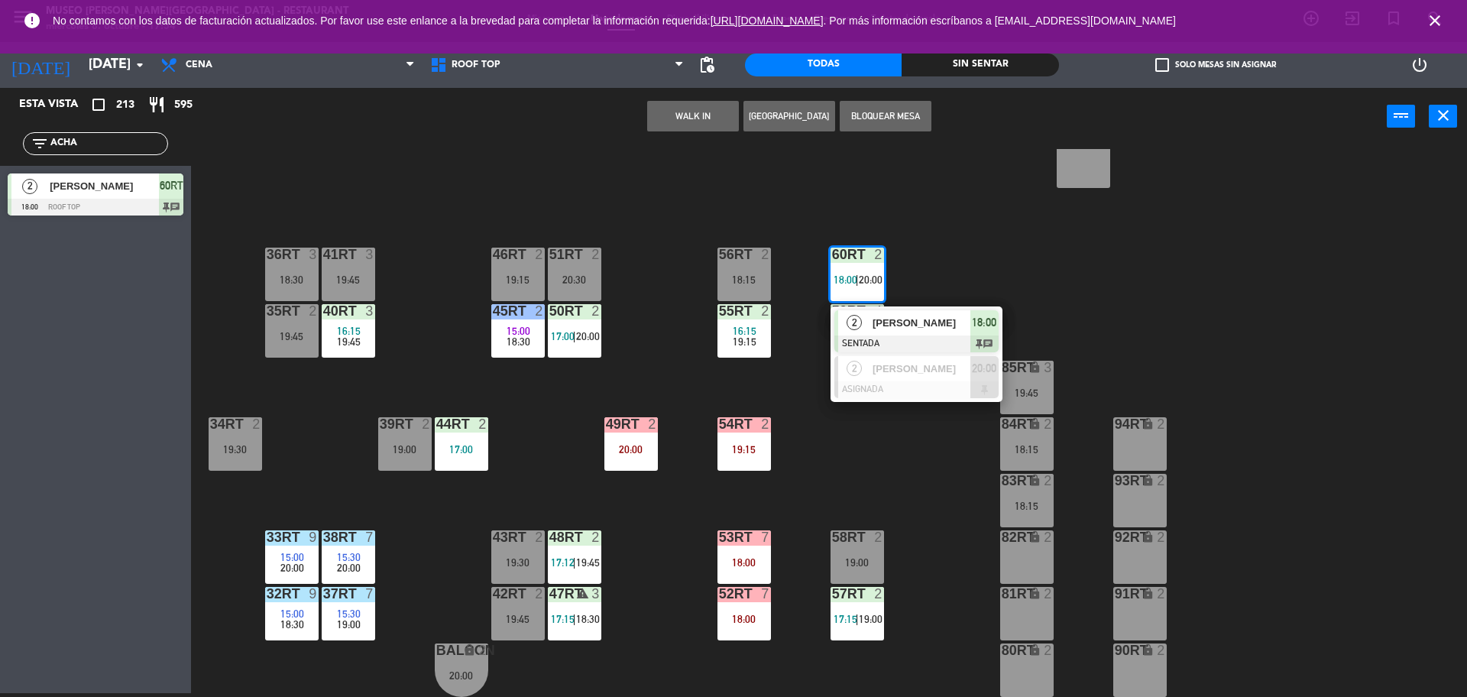
click at [844, 310] on div "2" at bounding box center [854, 322] width 33 height 25
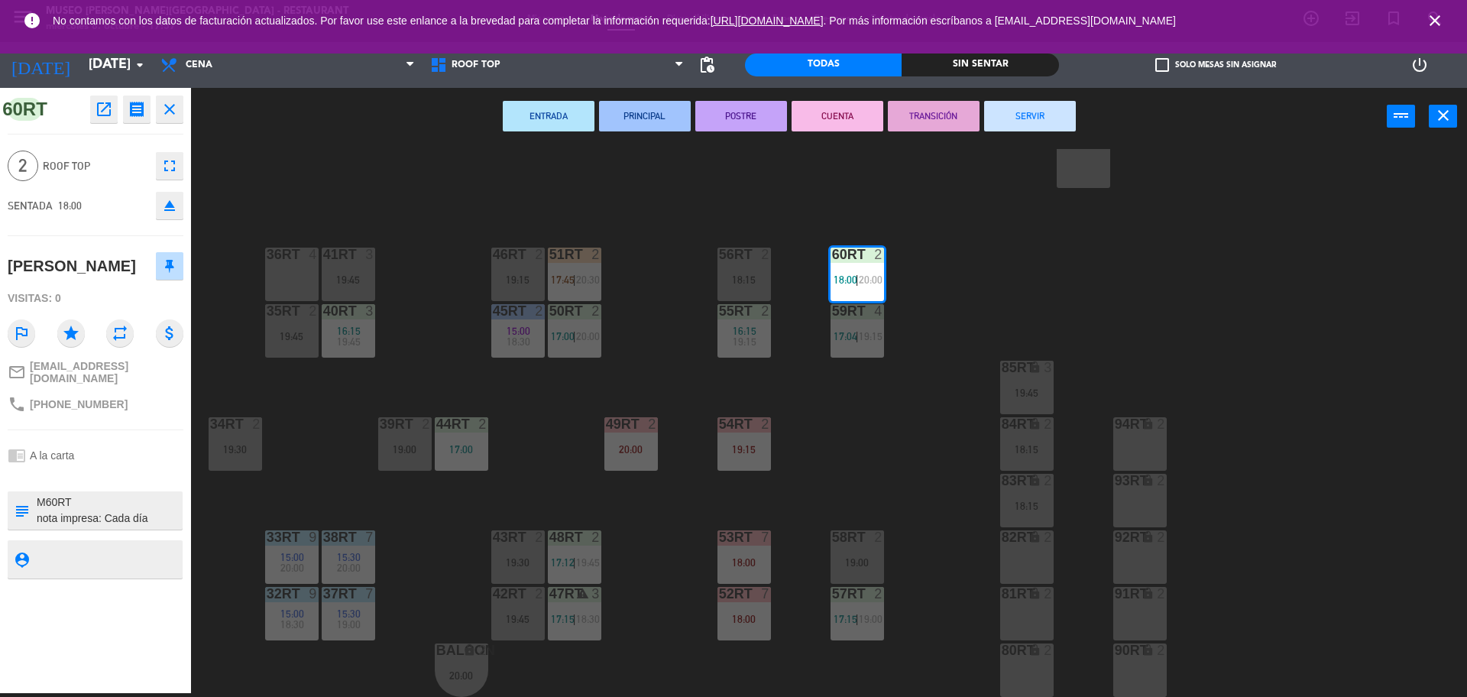
click at [833, 444] on div "18RT 4 16:15 19:45 16RT 5 16:15 18:00 | 20:30 28RT 2 19:45 80RR lock 2 19:15 27…" at bounding box center [837, 423] width 1262 height 548
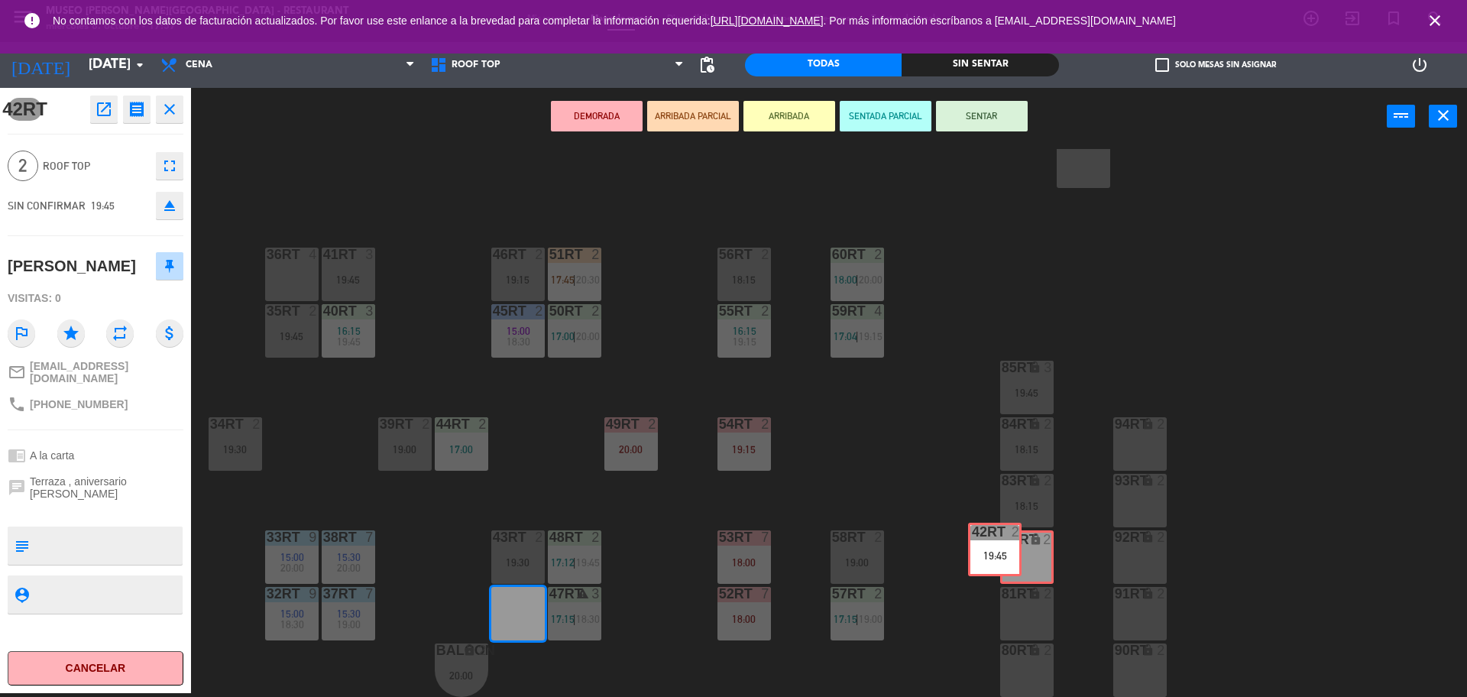
drag, startPoint x: 529, startPoint y: 616, endPoint x: 1013, endPoint y: 558, distance: 487.2
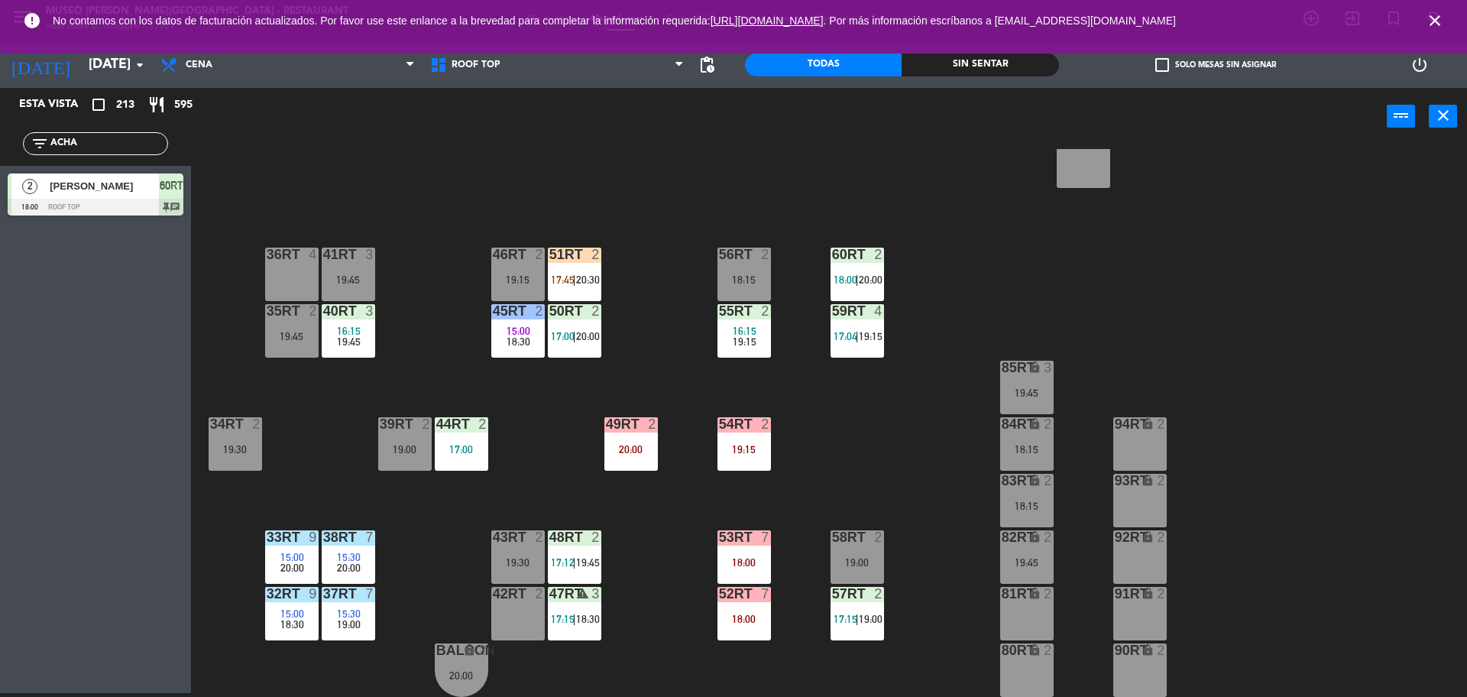
drag, startPoint x: 86, startPoint y: 144, endPoint x: 0, endPoint y: 118, distance: 90.2
click at [0, 118] on div "Esta vista crop_square 213 restaurant 595 filter_list ACHA 2 yeni achata tello …" at bounding box center [95, 155] width 191 height 135
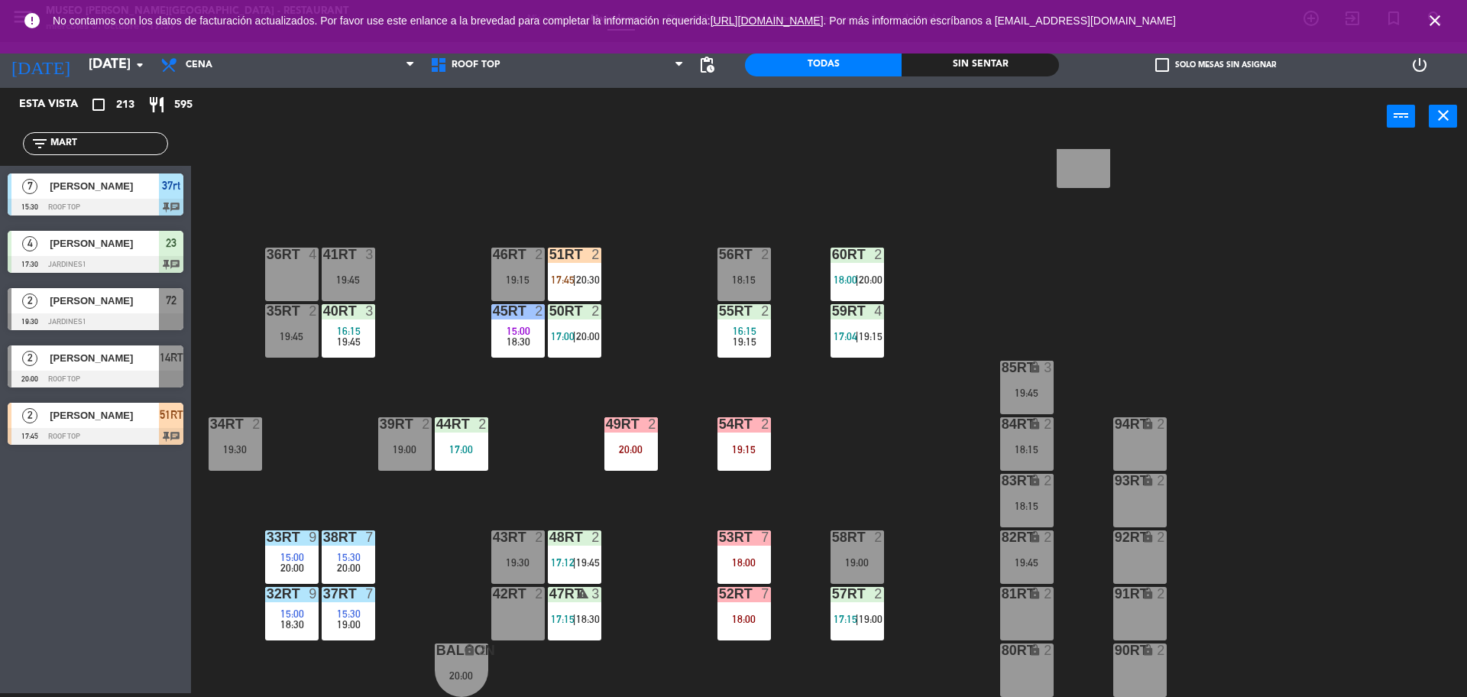
type input "MART"
click at [111, 408] on div "2 Yeik Martin Perales Cosar 17:45 Roof Top 51RT chat 2 Yeik Martin Perales Cosa…" at bounding box center [95, 426] width 191 height 62
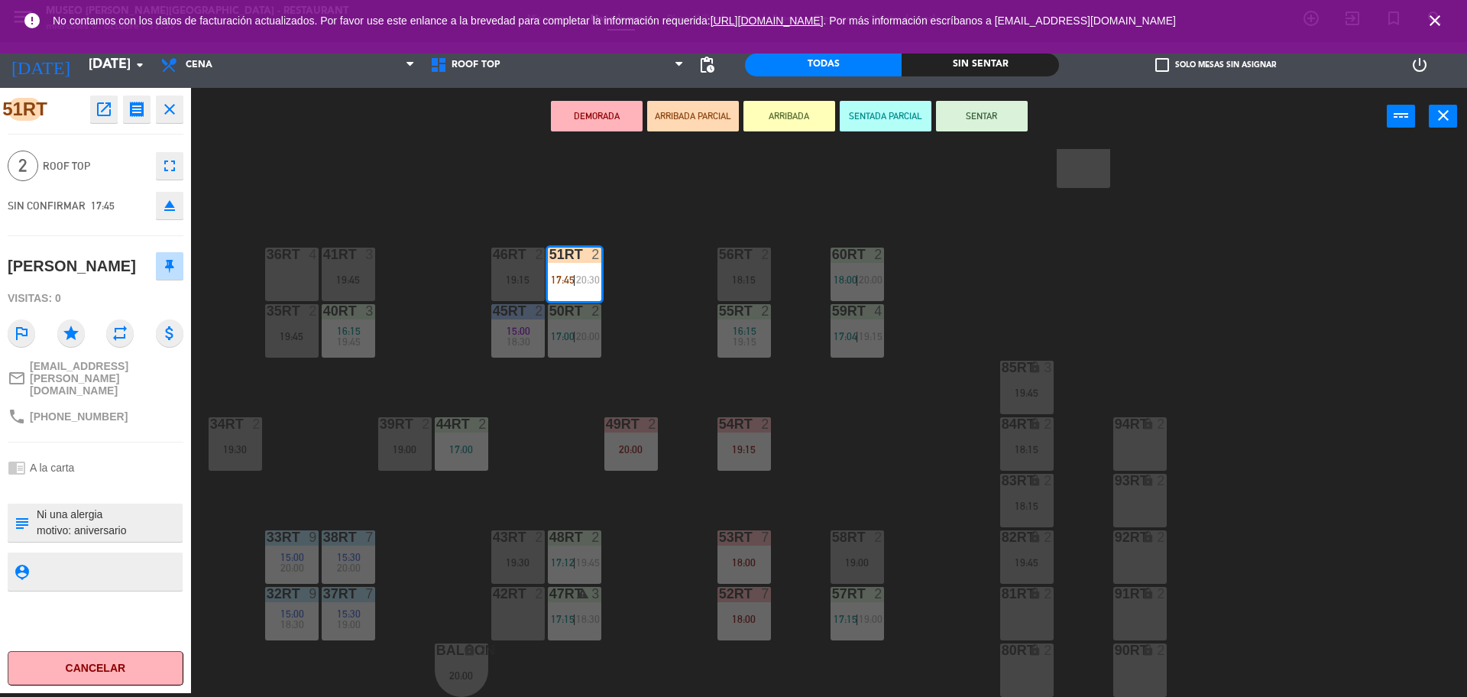
click at [518, 592] on div at bounding box center [517, 594] width 25 height 14
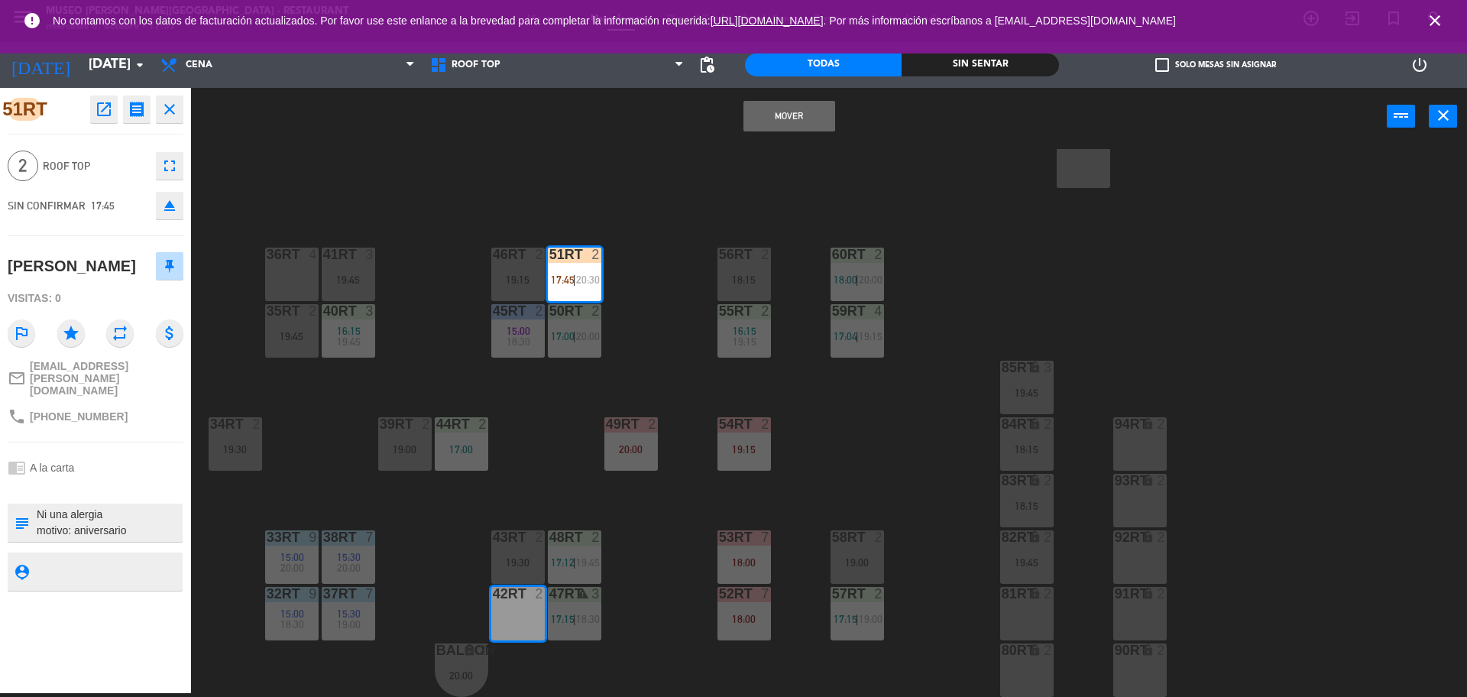
click at [789, 102] on button "Mover" at bounding box center [790, 116] width 92 height 31
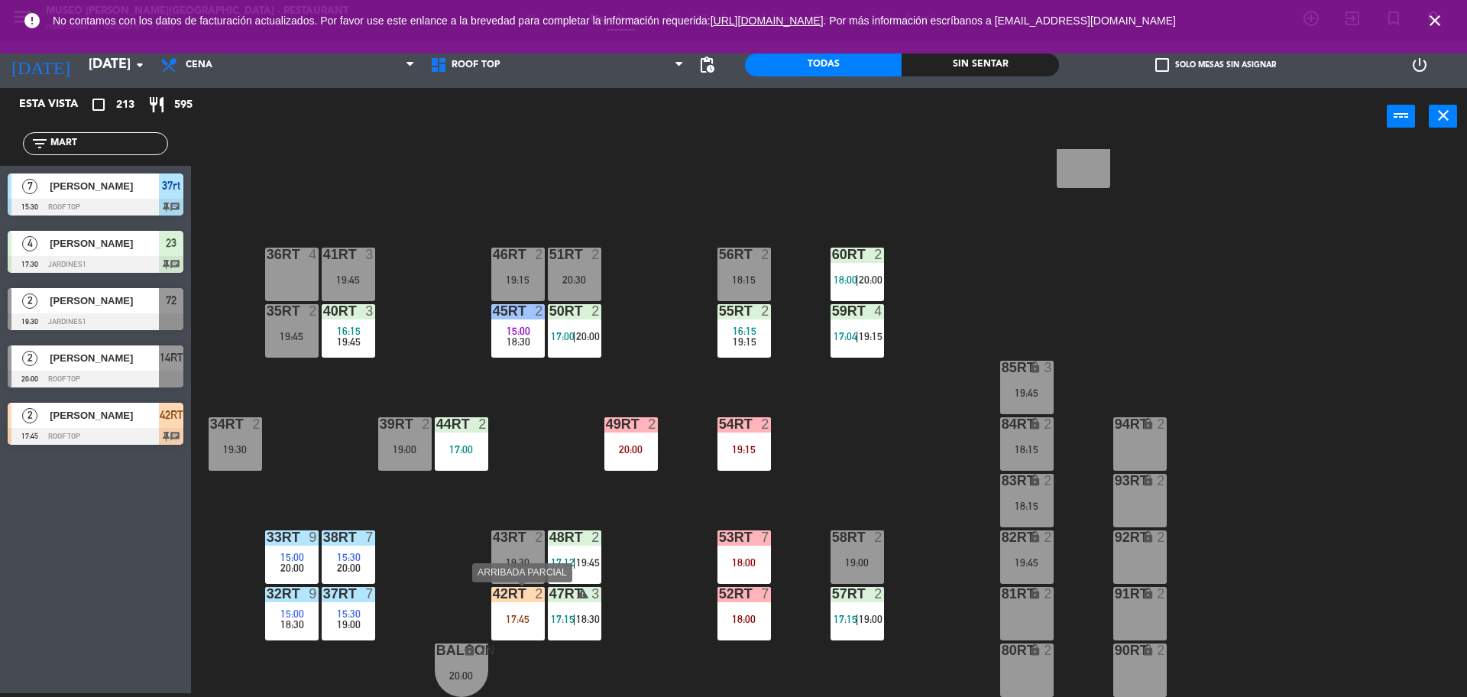
click at [504, 631] on div "42RT 2 17:45" at bounding box center [517, 613] width 53 height 53
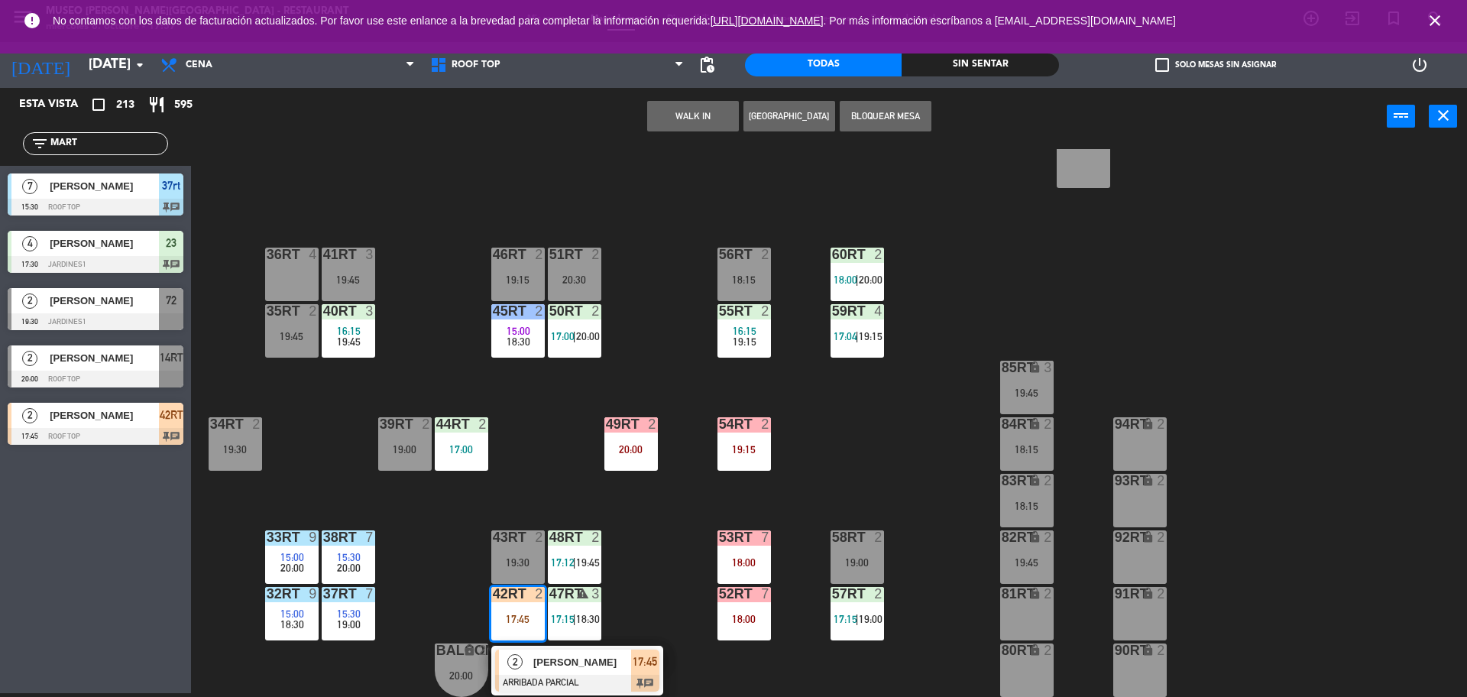
click at [549, 653] on div "[PERSON_NAME] [PERSON_NAME] Cosar" at bounding box center [581, 662] width 99 height 25
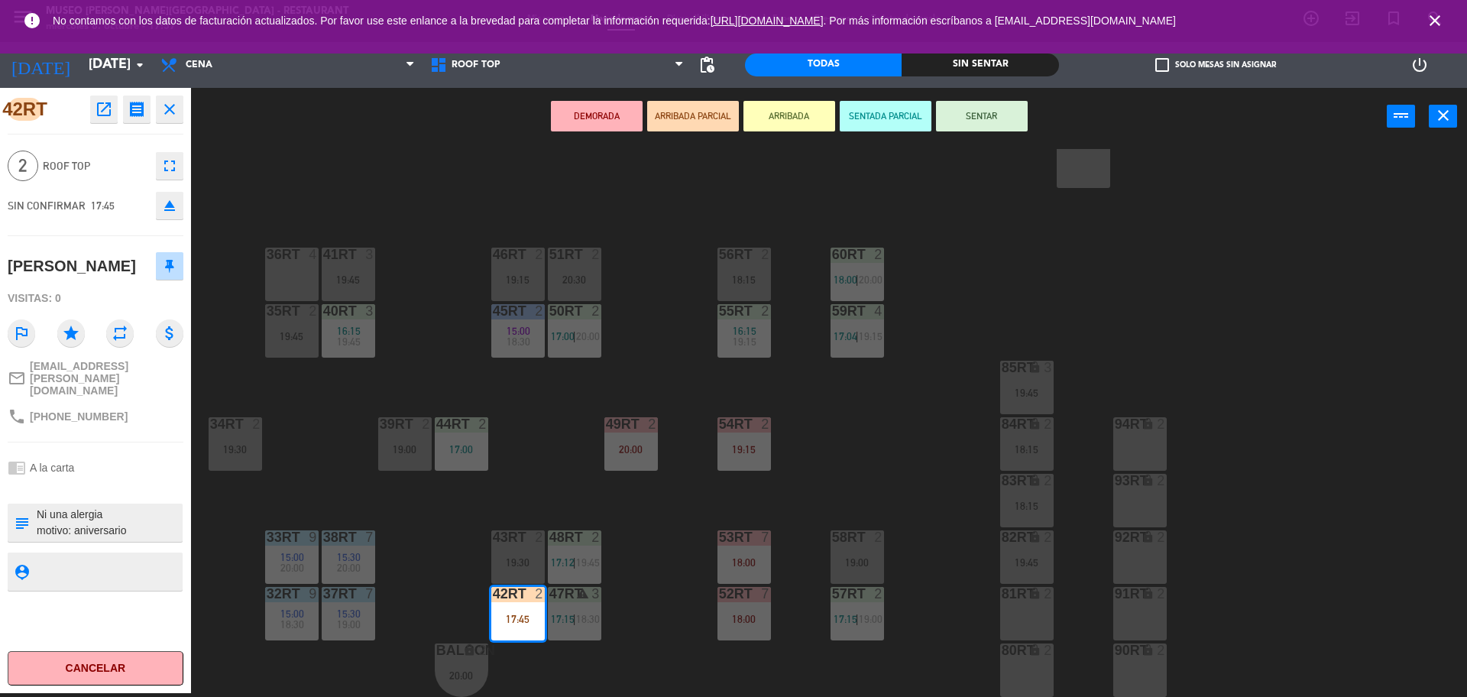
click at [173, 527] on textarea at bounding box center [108, 523] width 146 height 32
type textarea "M42RT Ni una alergia motivo: aniversario"
click at [106, 222] on div "SIN CONFIRMAR 17:45 eject" at bounding box center [96, 205] width 176 height 38
click at [992, 124] on button "SENTAR" at bounding box center [982, 116] width 92 height 31
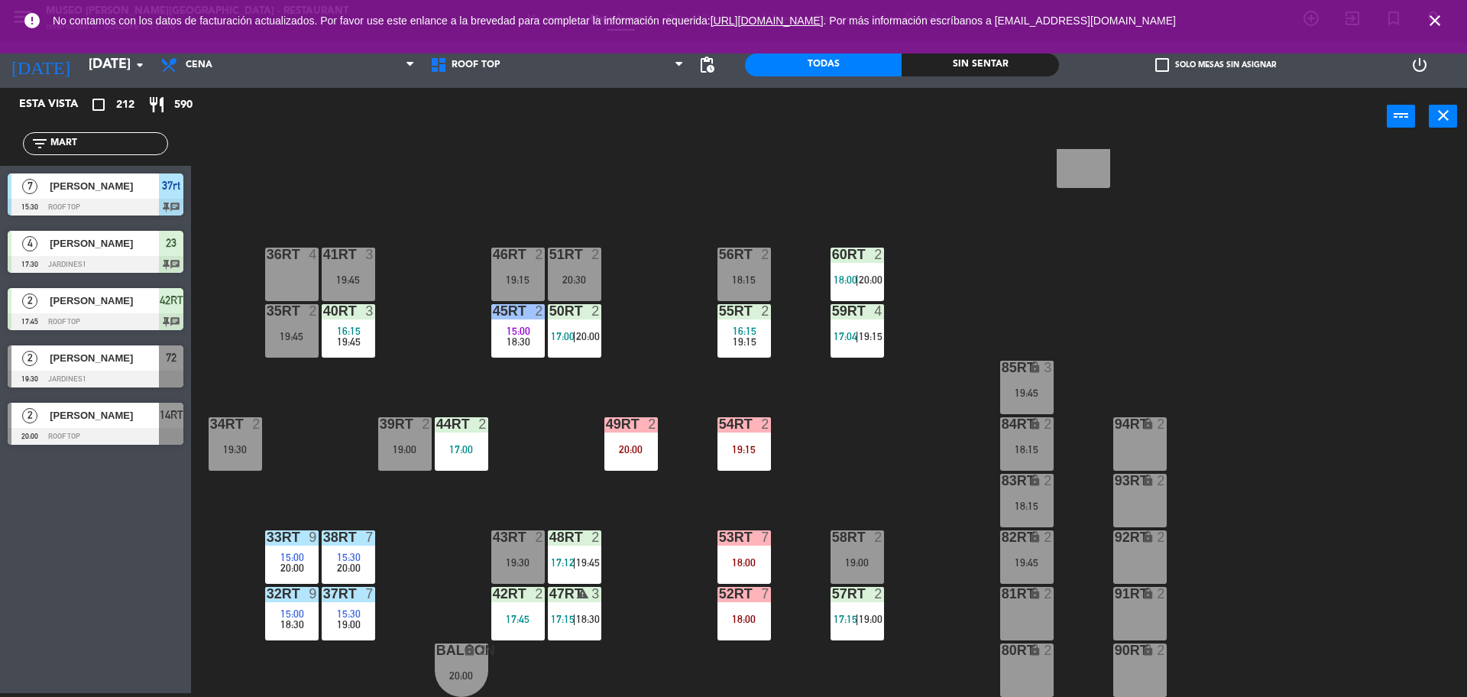
click at [901, 436] on div "18RT 4 16:15 19:45 16RT 5 16:15 18:00 | 20:30 28RT 2 19:45 80RR lock 2 19:15 27…" at bounding box center [837, 423] width 1262 height 548
click at [588, 277] on div "20:30" at bounding box center [574, 279] width 53 height 11
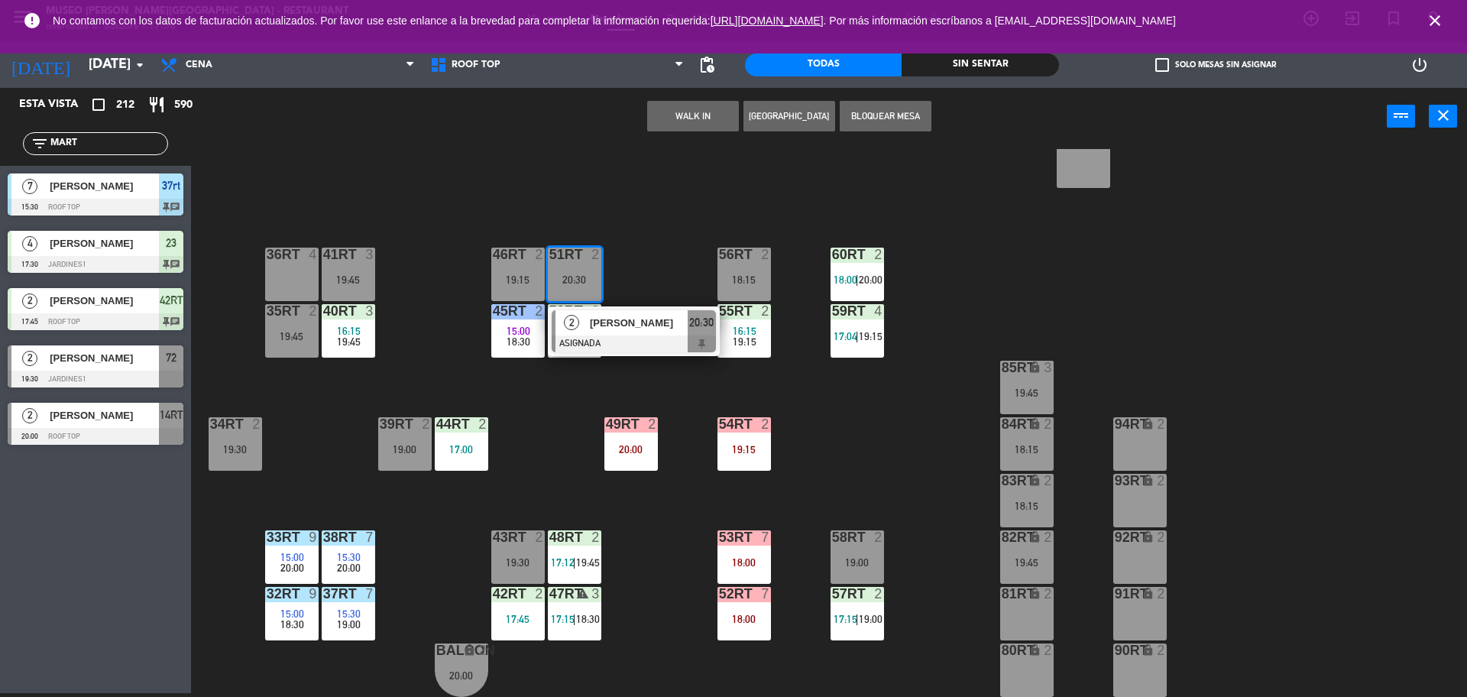
click at [627, 315] on span "[PERSON_NAME]" at bounding box center [639, 323] width 98 height 16
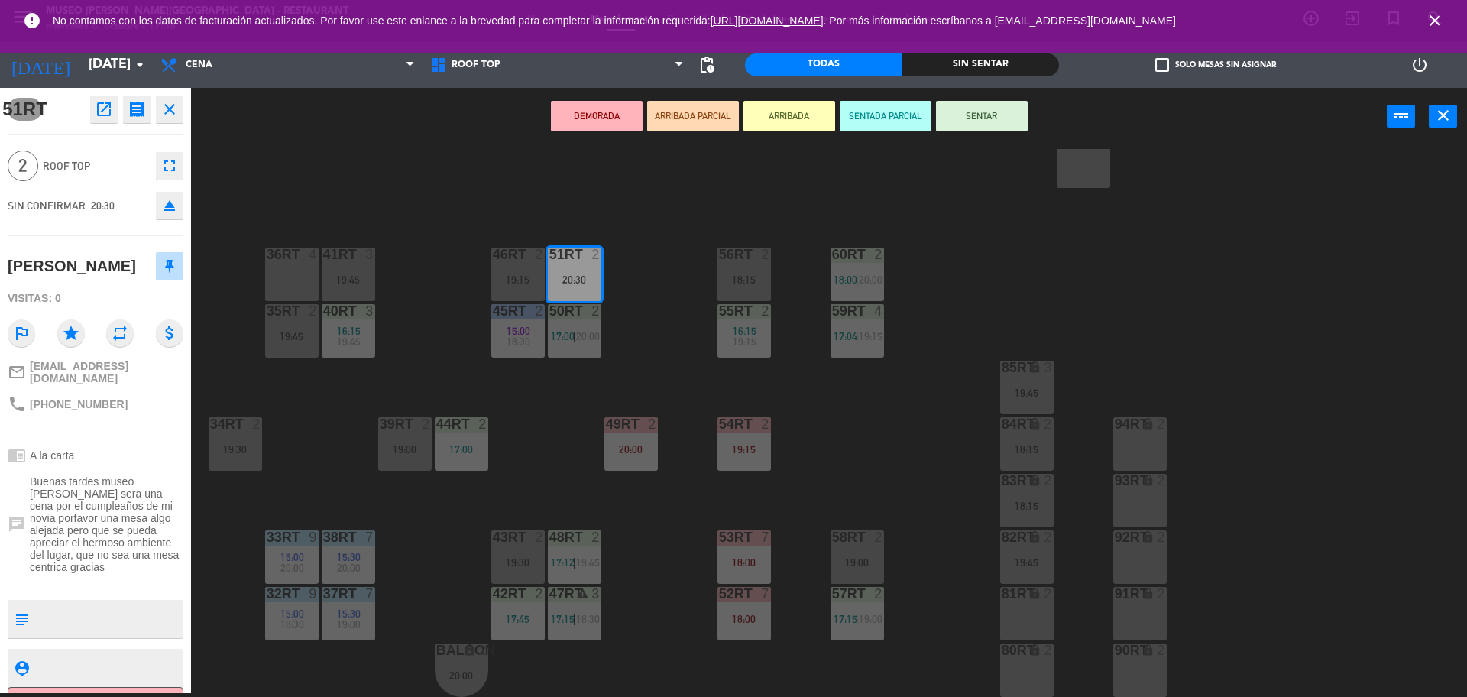
click at [1123, 446] on div "94RT lock 2" at bounding box center [1139, 443] width 53 height 53
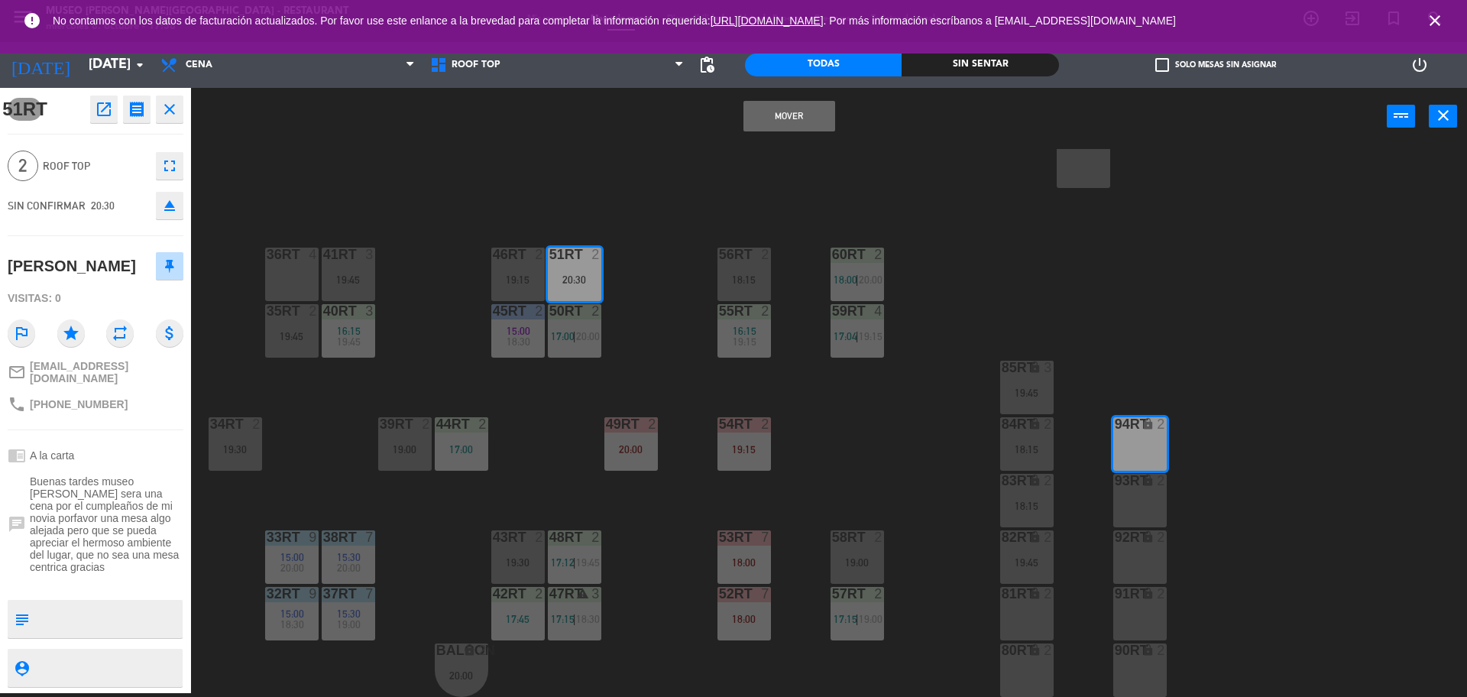
click at [950, 487] on div "18RT 4 16:15 19:45 16RT 5 16:15 18:00 | 20:30 28RT 2 19:45 80RR lock 2 19:15 27…" at bounding box center [837, 423] width 1262 height 548
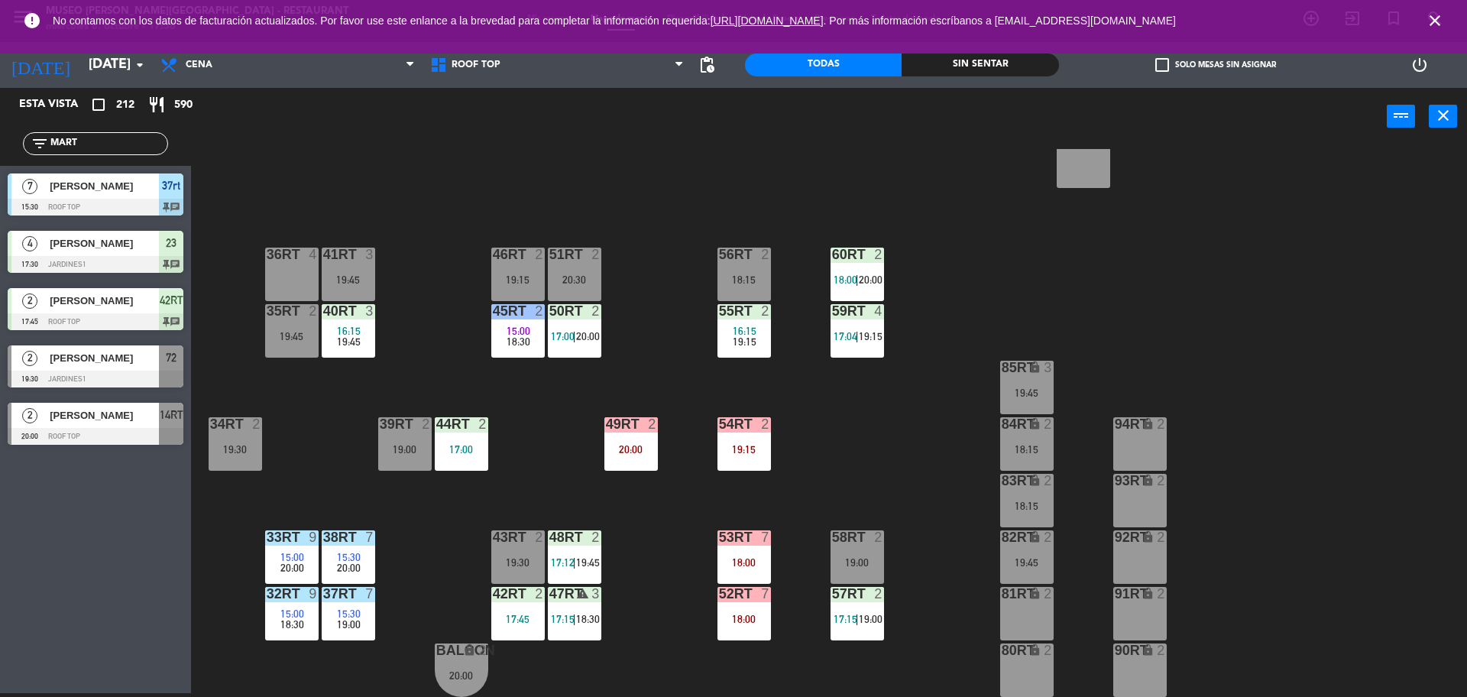
drag, startPoint x: 152, startPoint y: 145, endPoint x: 0, endPoint y: 126, distance: 153.3
click at [0, 126] on div "filter_list MART" at bounding box center [95, 144] width 191 height 44
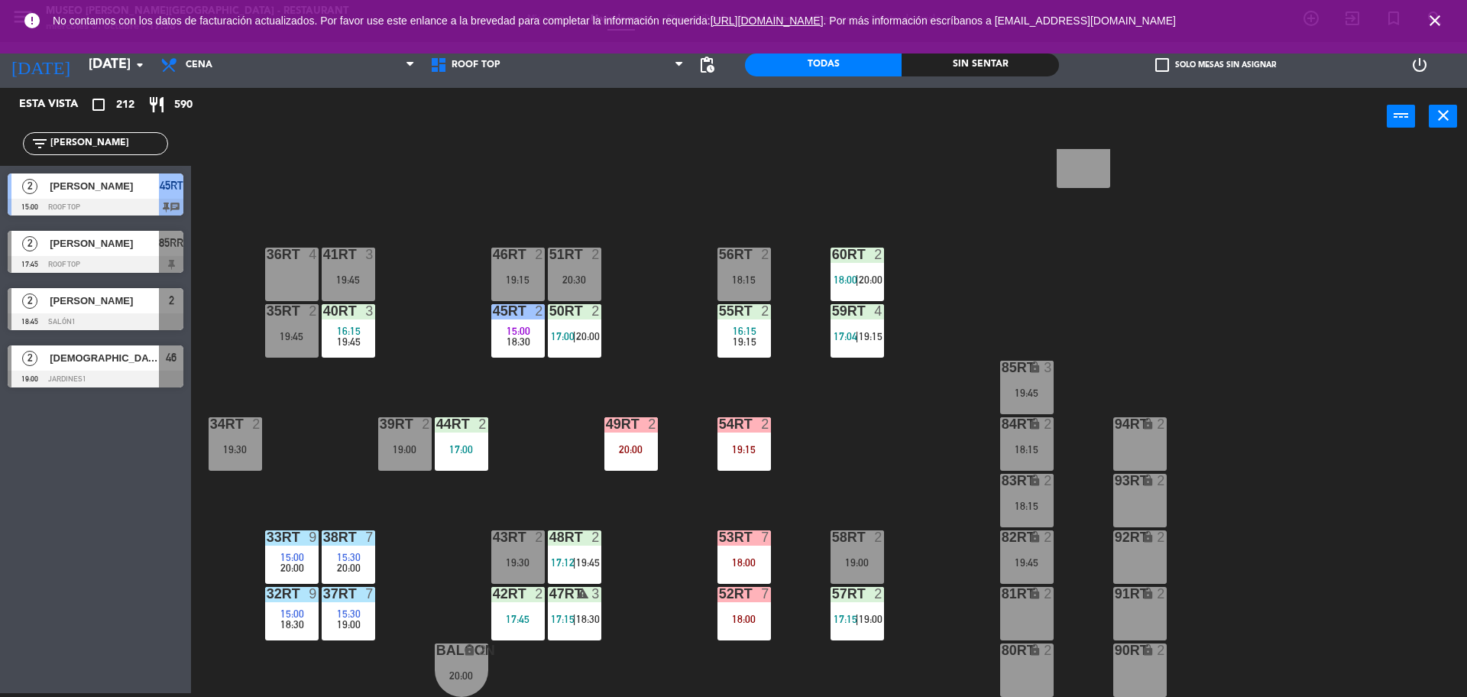
type input "WIL"
click at [140, 243] on span "[PERSON_NAME]" at bounding box center [104, 243] width 109 height 16
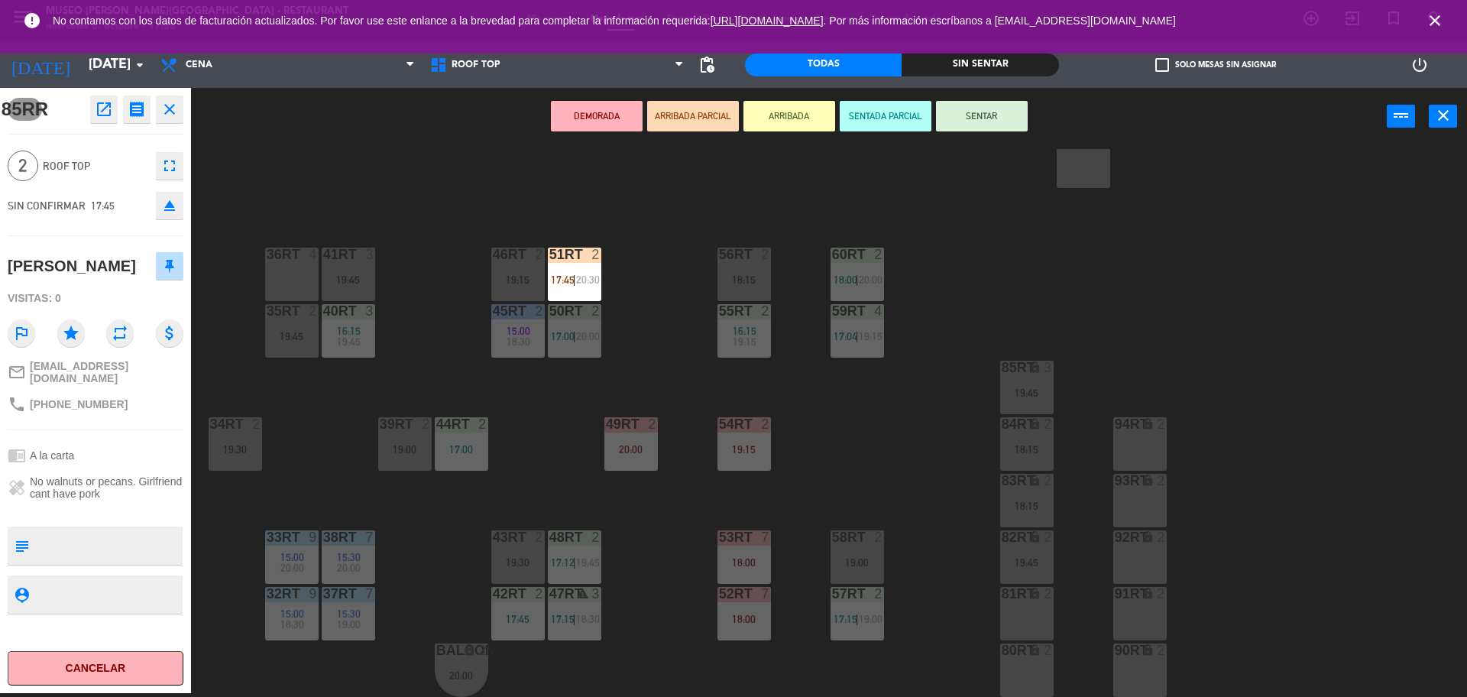
click at [651, 277] on div "18RT 4 16:15 19:45 16RT 5 16:15 18:00 | 20:30 28RT 2 19:45 80RR lock 2 19:15 27…" at bounding box center [837, 423] width 1262 height 548
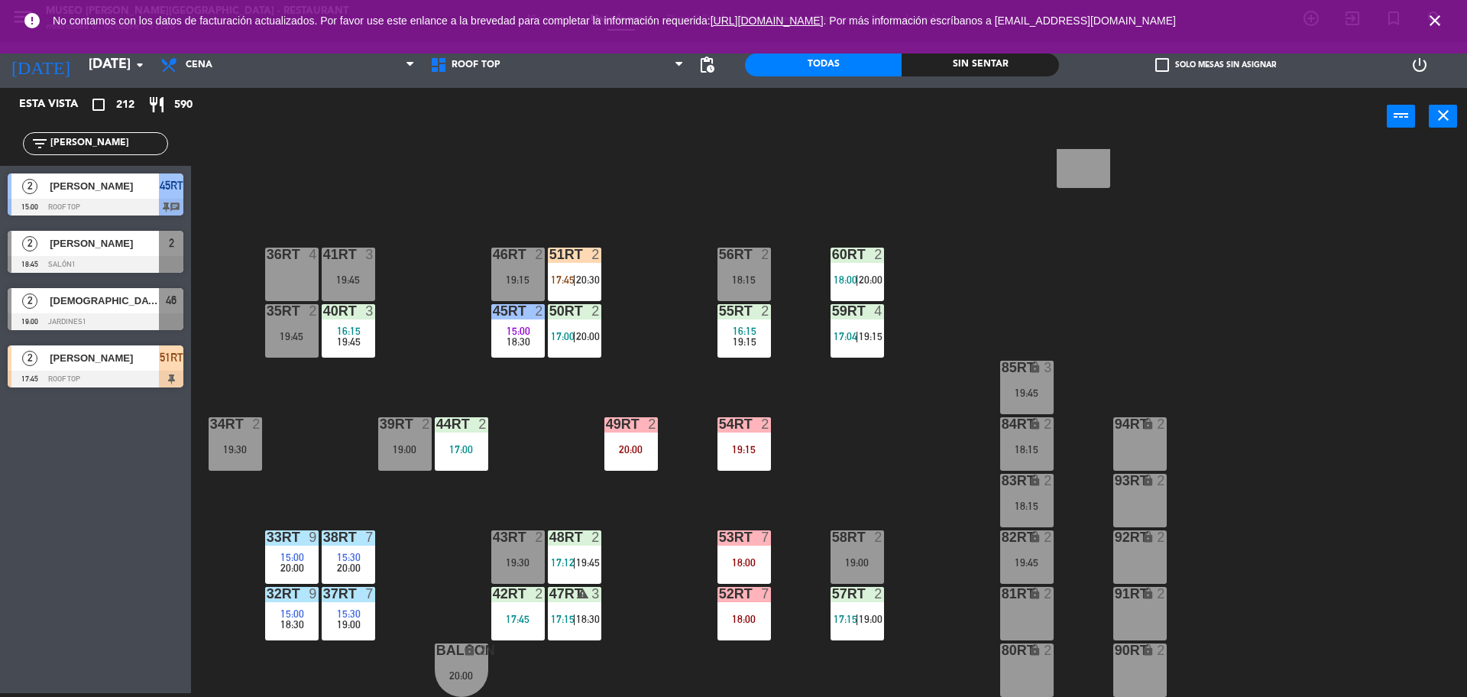
click at [583, 278] on span "20:30" at bounding box center [588, 280] width 24 height 12
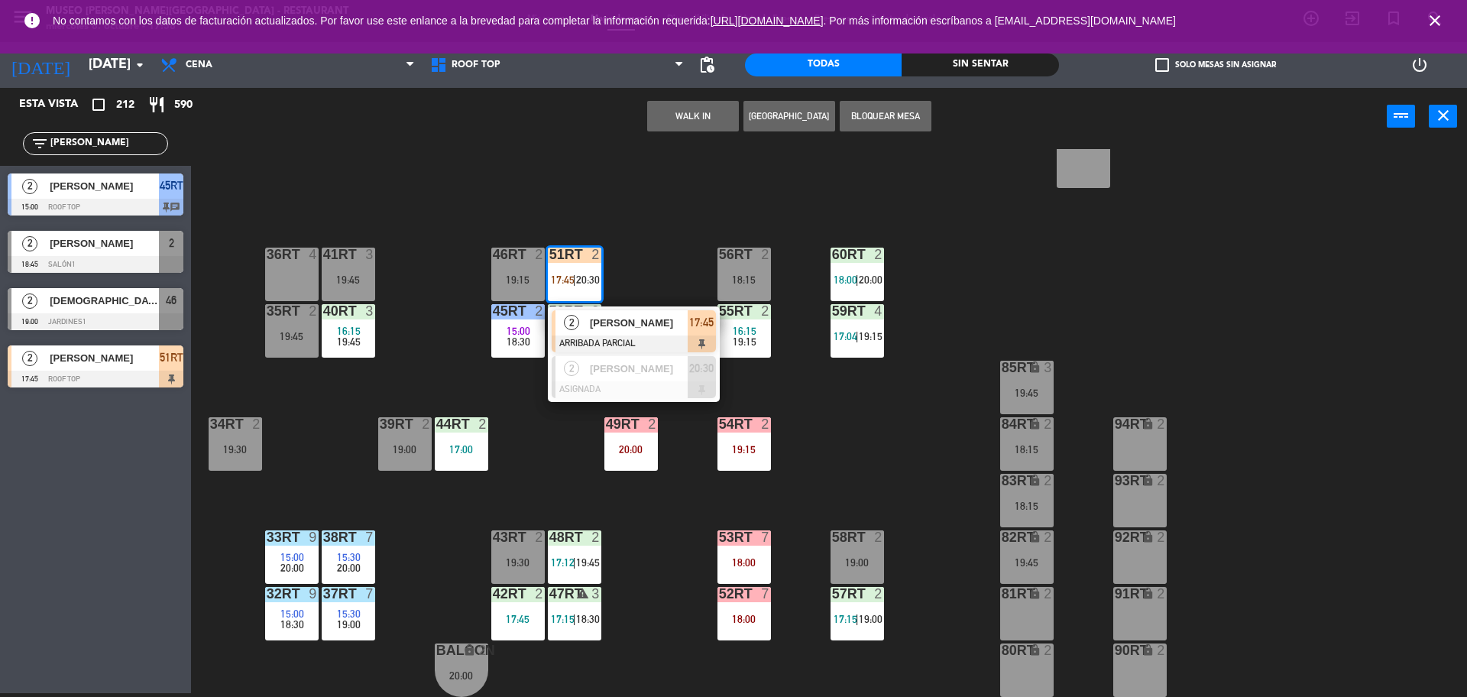
click at [599, 319] on span "[PERSON_NAME]" at bounding box center [639, 323] width 98 height 16
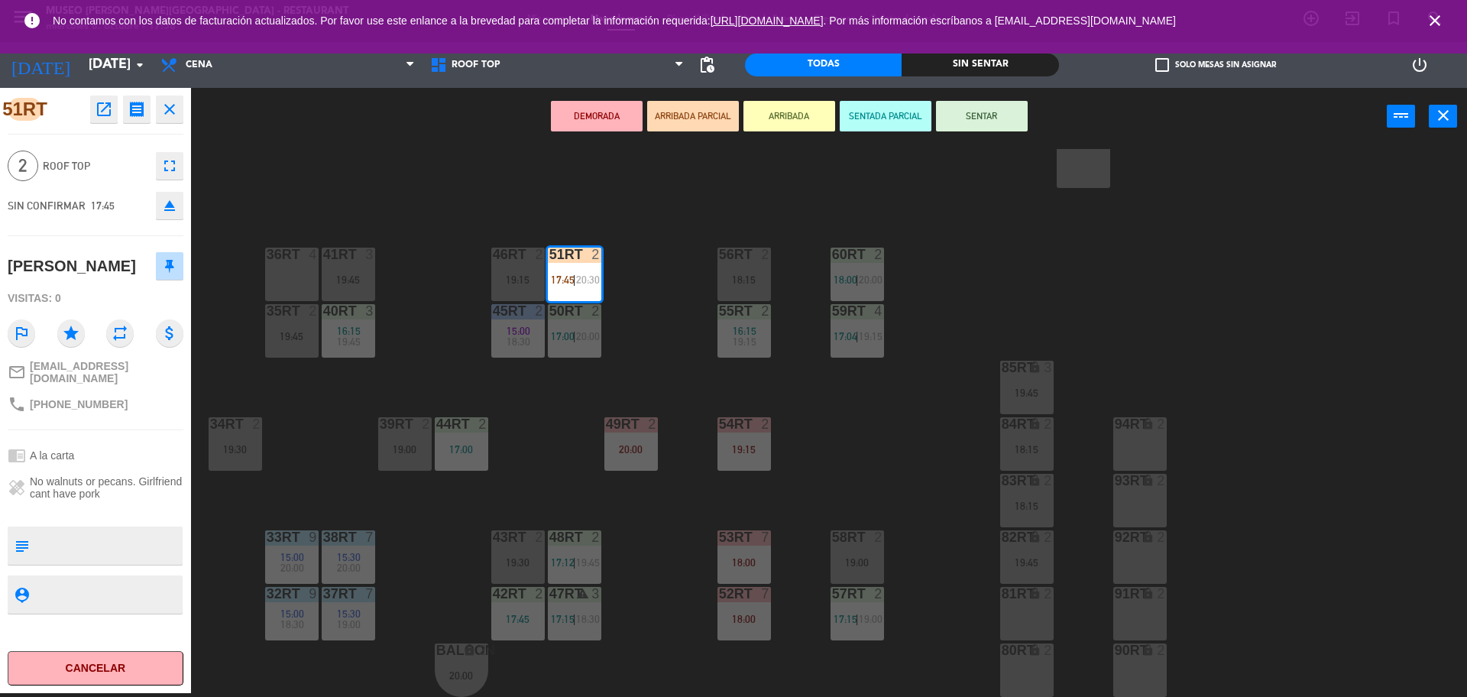
click at [105, 546] on textarea at bounding box center [108, 546] width 146 height 32
click at [290, 523] on div "18RT 4 16:15 19:45 16RT 5 16:15 18:00 | 20:30 28RT 2 19:45 80RR lock 2 19:15 27…" at bounding box center [837, 423] width 1262 height 548
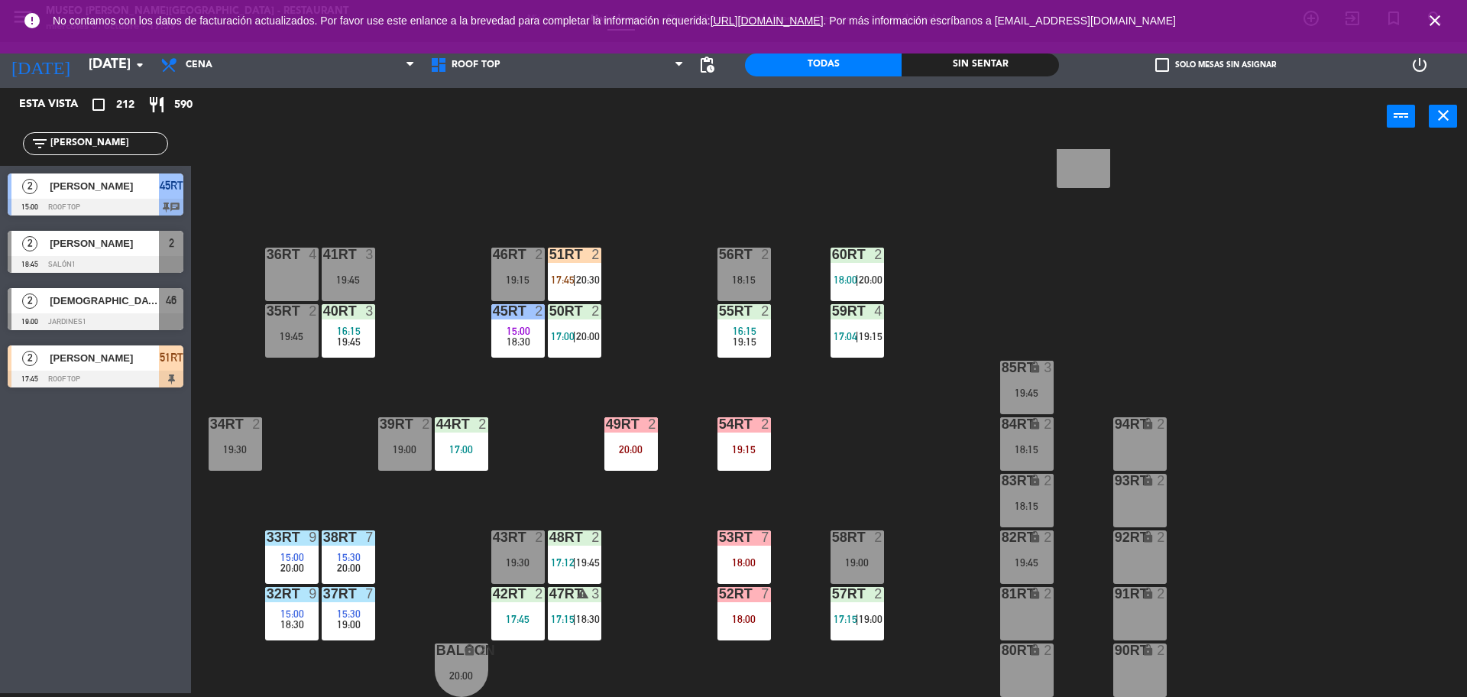
click at [295, 573] on span "20:00" at bounding box center [292, 568] width 24 height 12
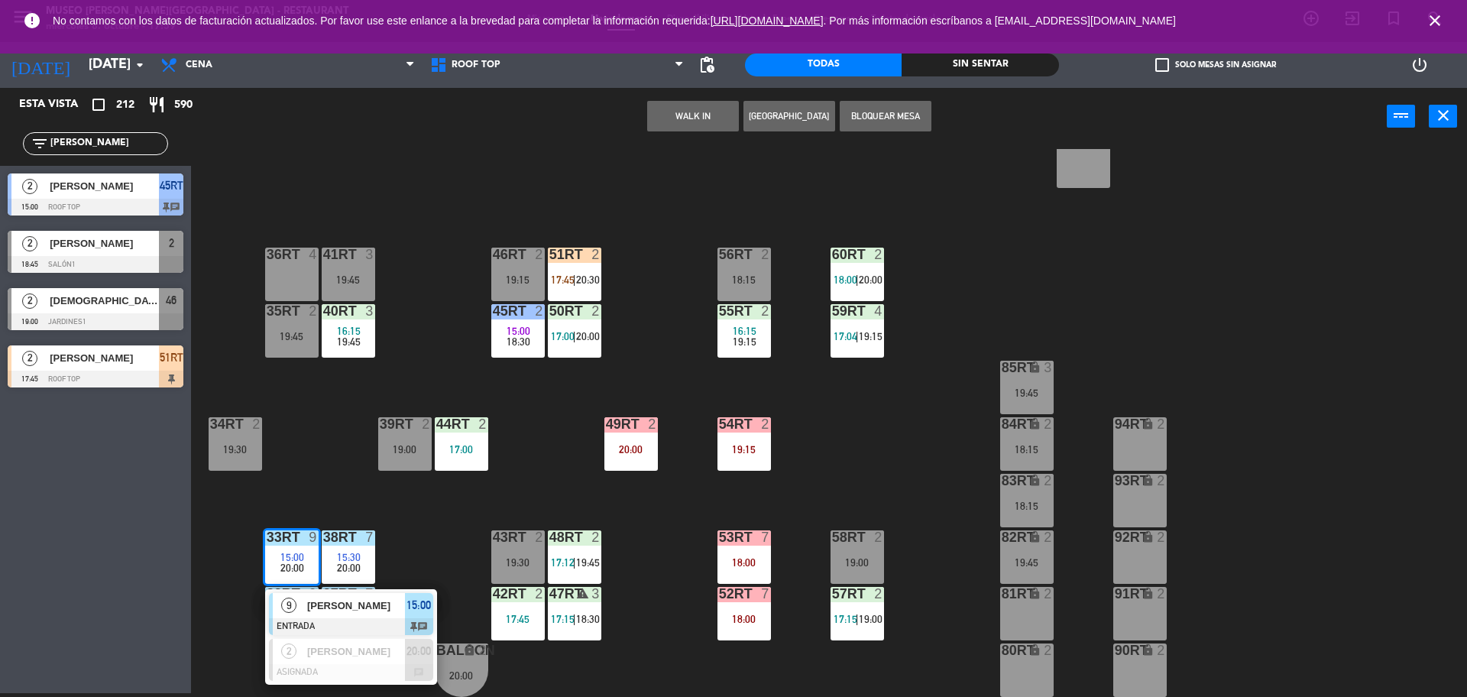
click at [408, 570] on div "18RT 4 16:15 19:45 16RT 5 16:15 18:00 | 20:30 28RT 2 19:45 80RR lock 2 19:15 27…" at bounding box center [837, 423] width 1262 height 548
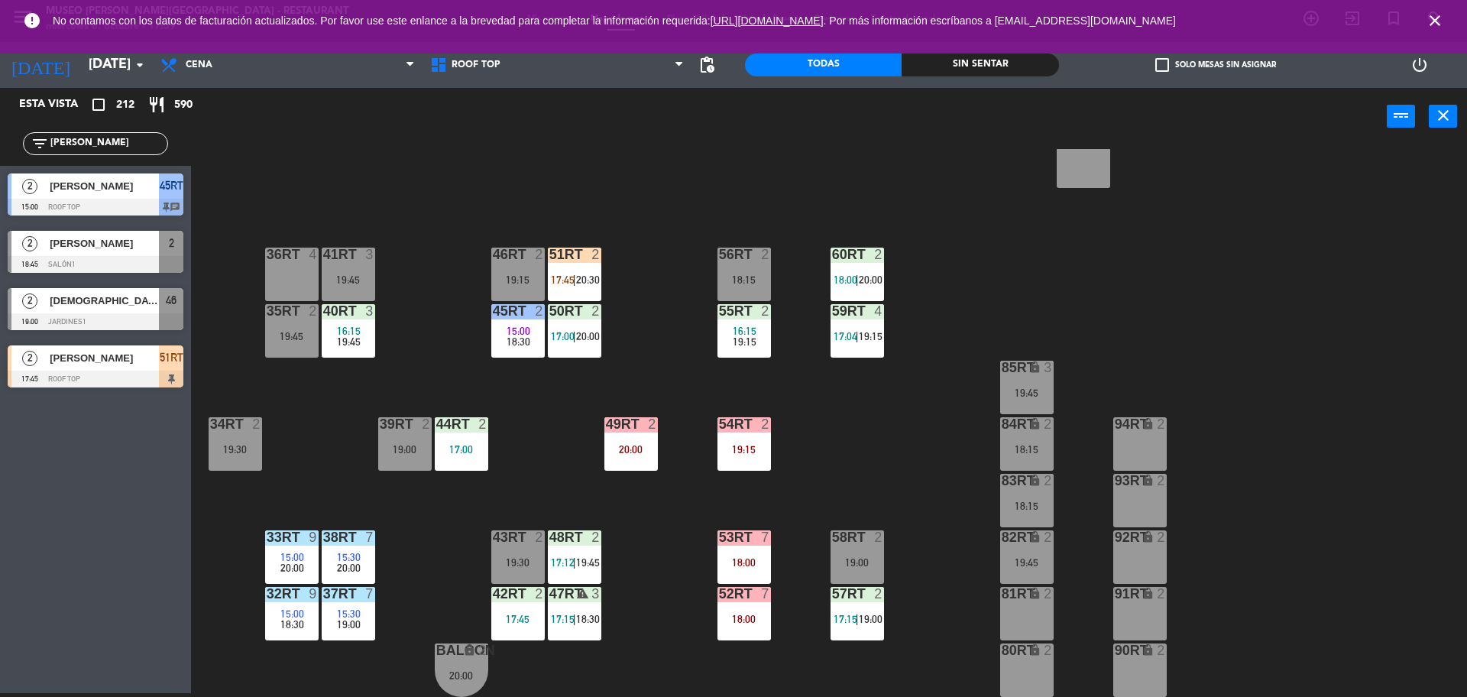
click at [328, 543] on div "9" at bounding box center [316, 537] width 25 height 14
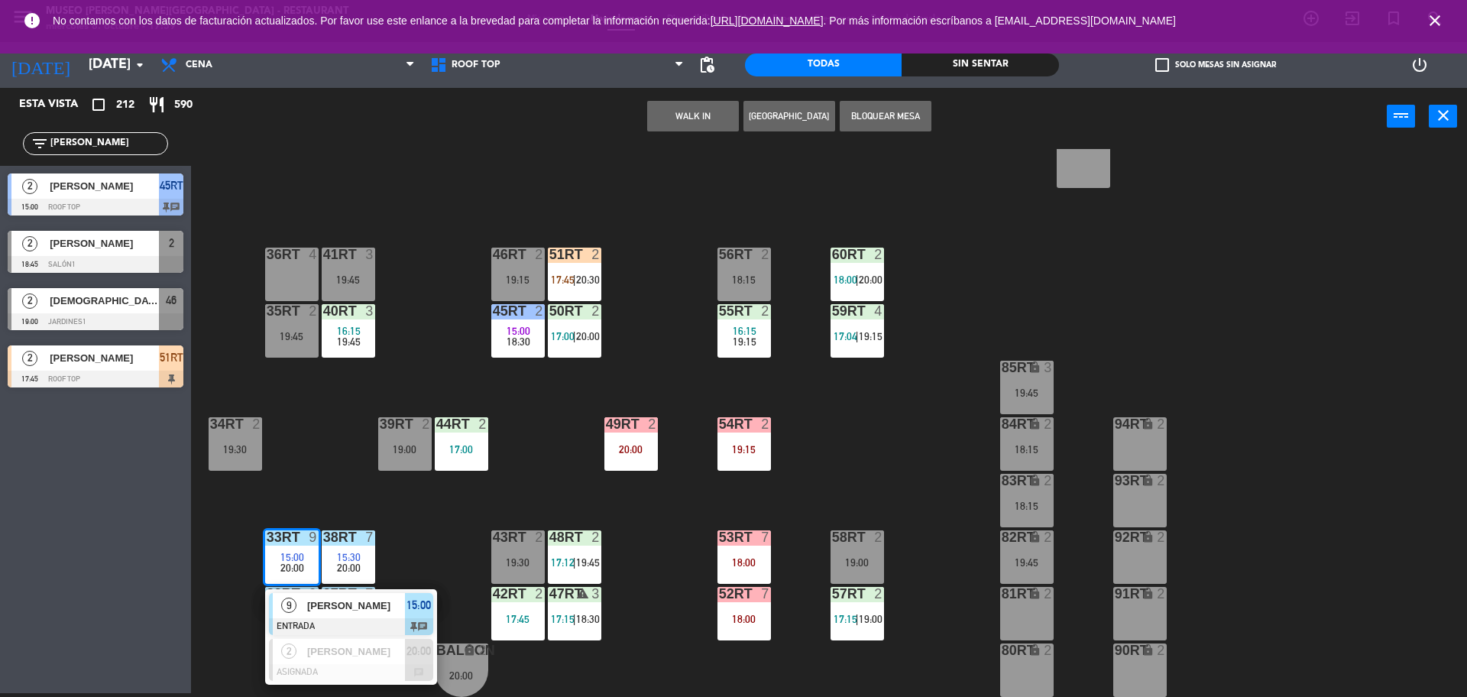
click at [437, 567] on div "18RT 4 16:15 19:45 16RT 5 16:15 18:00 | 20:30 28RT 2 19:45 80RR lock 2 19:15 27…" at bounding box center [837, 423] width 1262 height 548
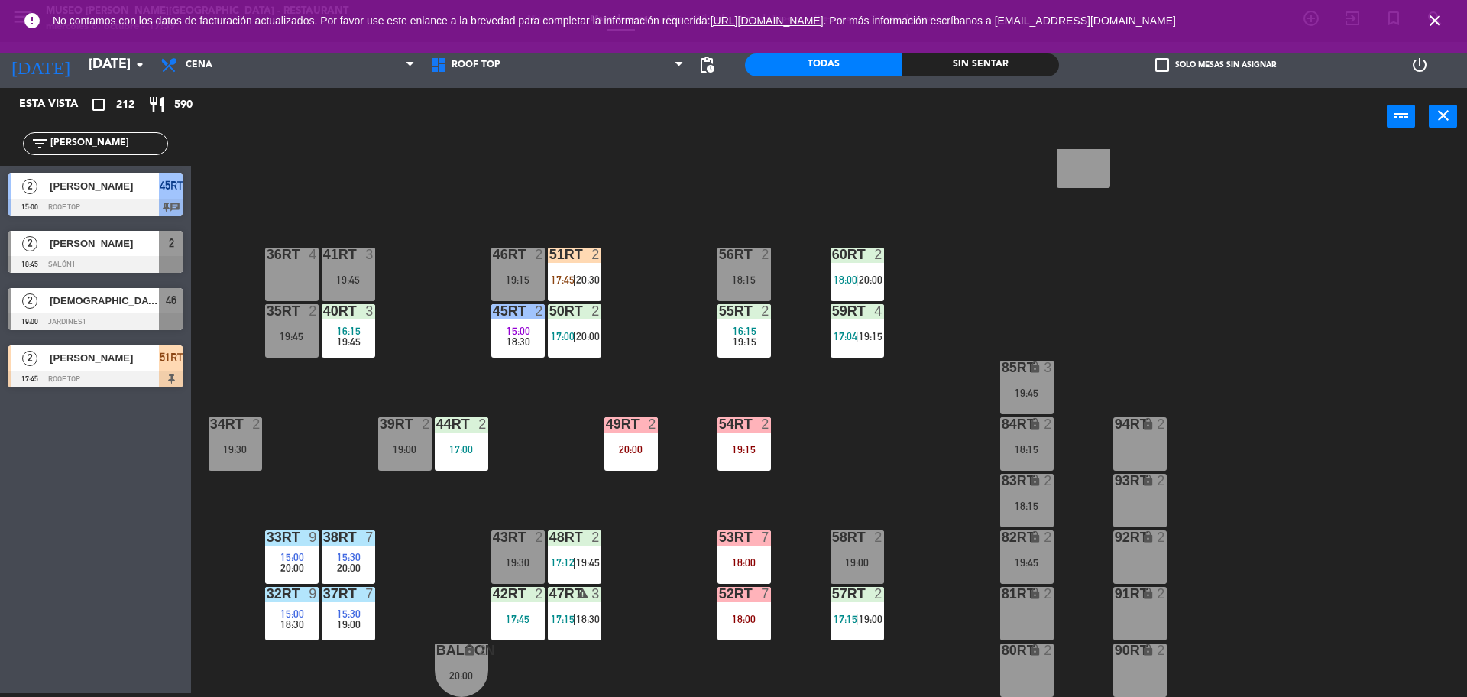
click at [354, 567] on span "20:00" at bounding box center [349, 568] width 24 height 12
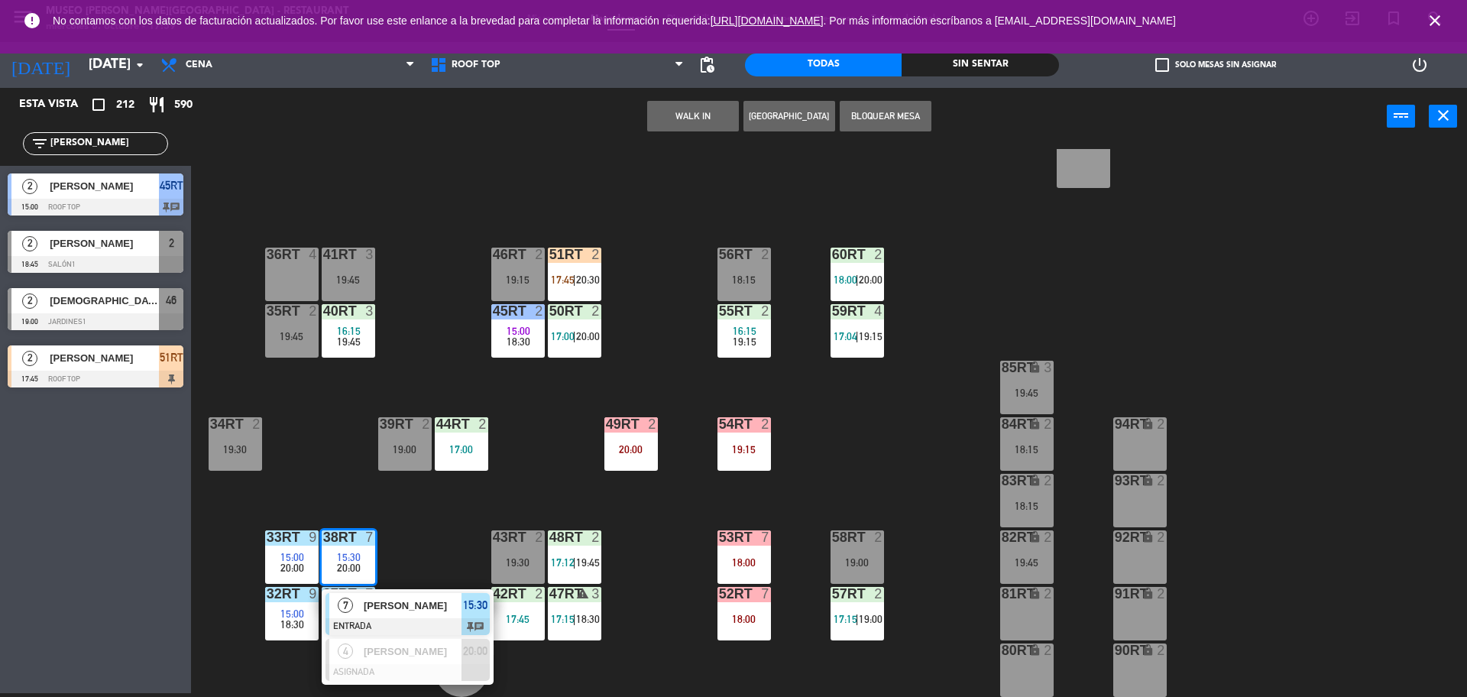
click at [439, 542] on div "18RT 4 16:15 19:45 16RT 5 16:15 18:00 | 20:30 28RT 2 19:45 80RR lock 2 19:15 27…" at bounding box center [837, 423] width 1262 height 548
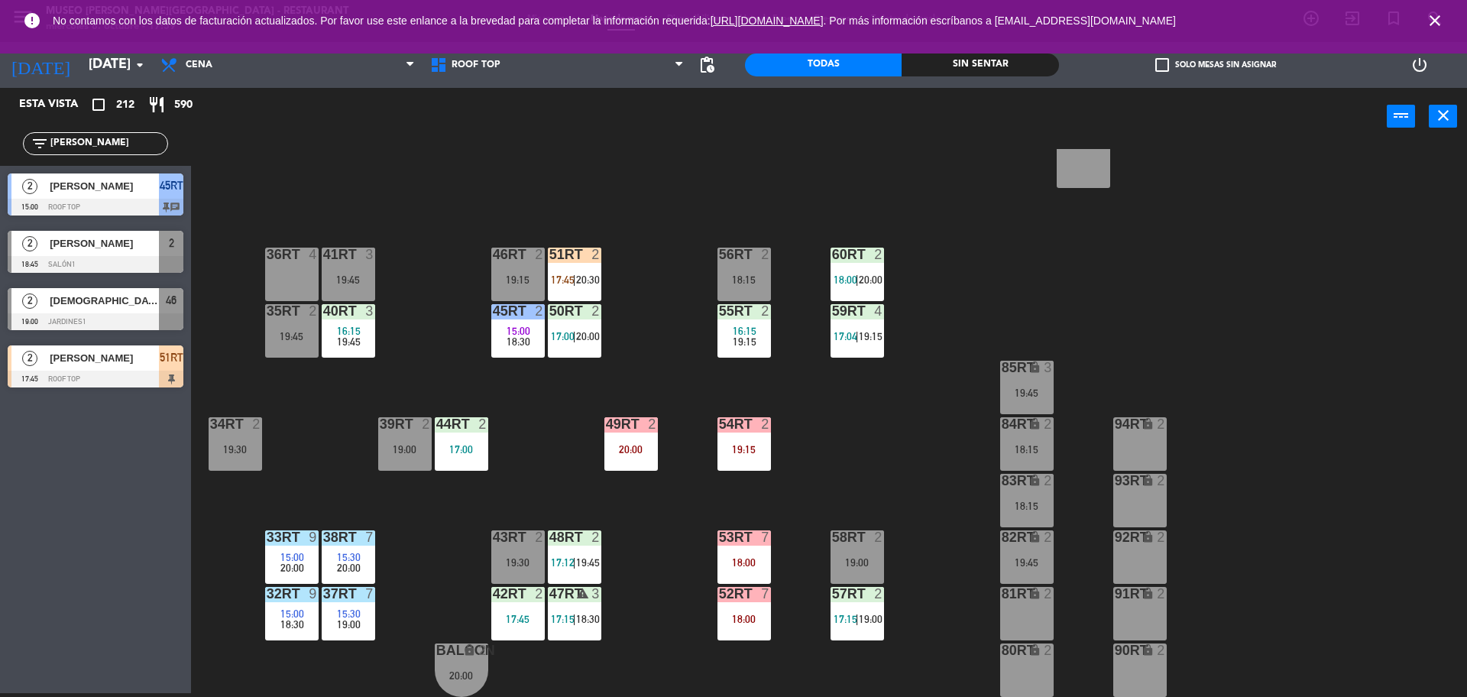
click at [374, 598] on div "7" at bounding box center [369, 594] width 9 height 14
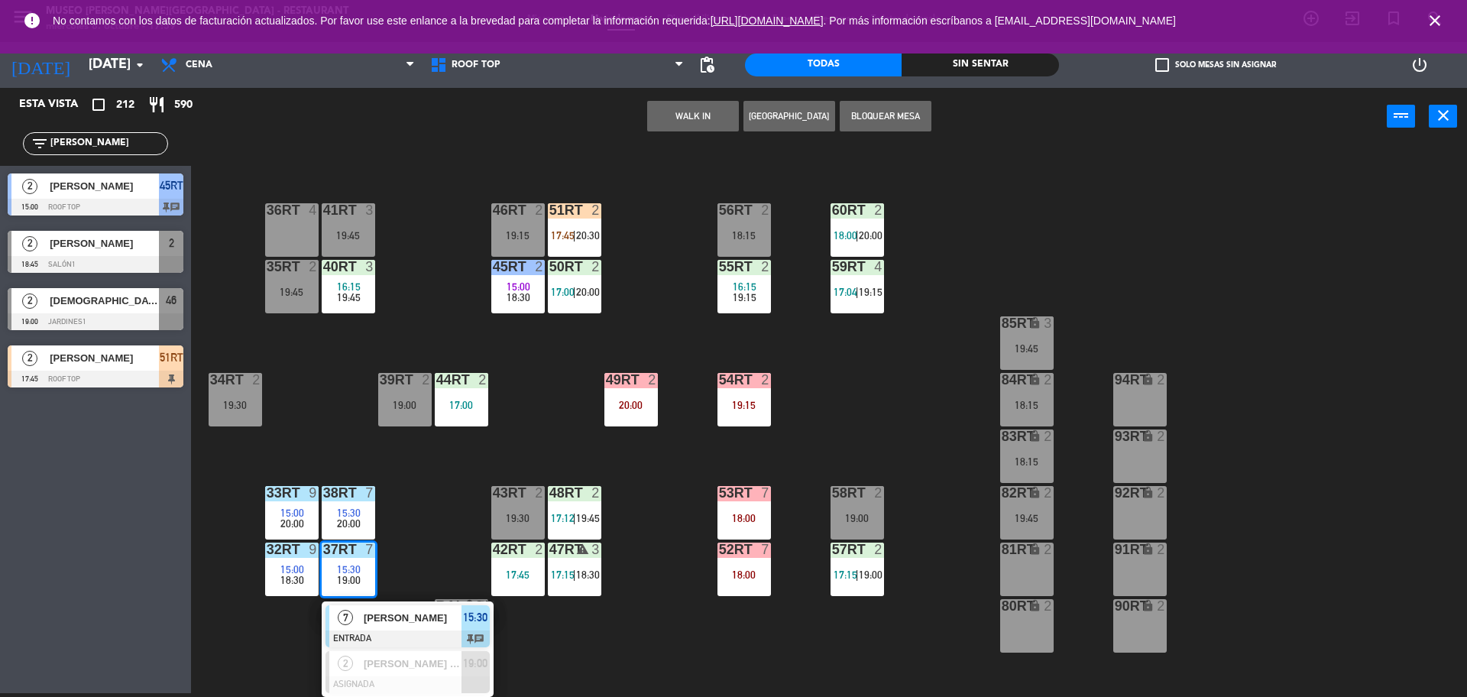
click at [422, 566] on div "18RT 4 16:15 19:45 16RT 5 16:15 18:00 | 20:30 28RT 2 19:45 80RR lock 2 19:15 27…" at bounding box center [837, 423] width 1262 height 548
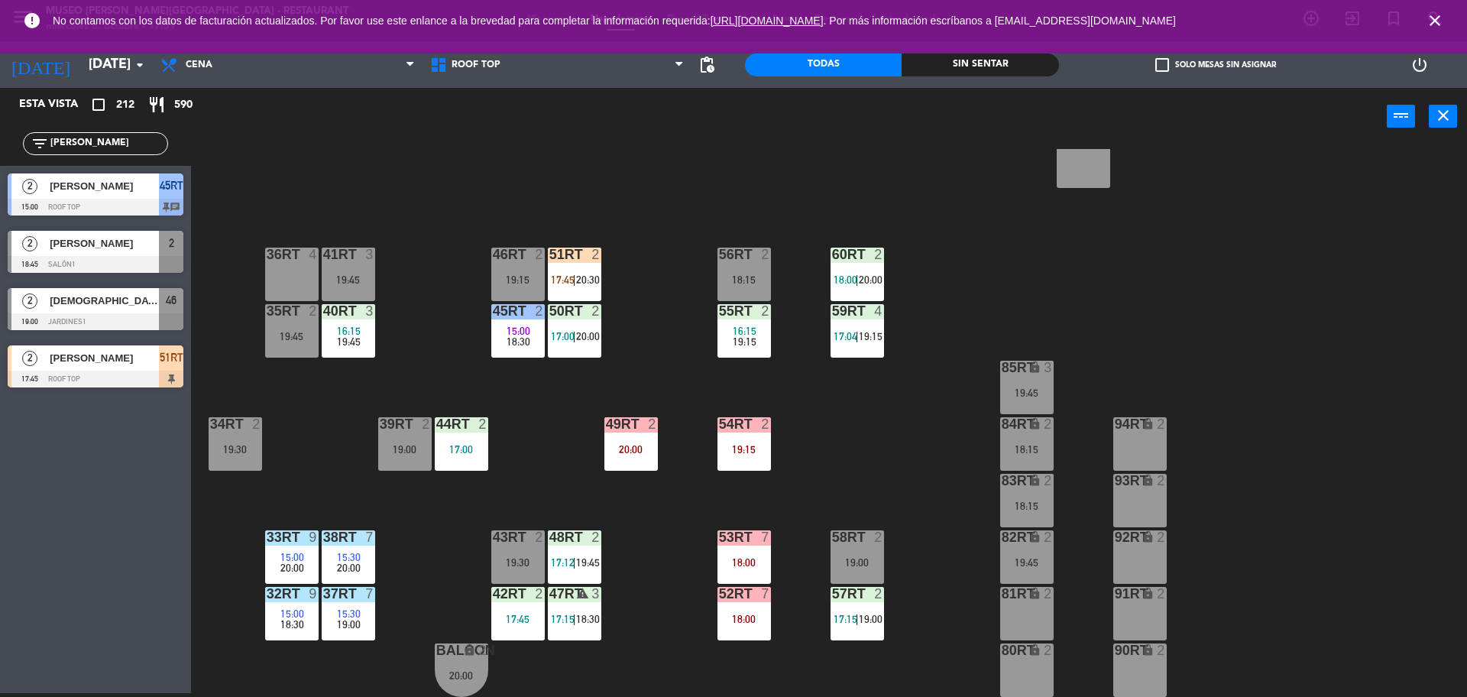
scroll to position [608, 0]
click at [549, 488] on div "18RT 4 16:15 19:45 16RT 5 16:15 18:00 | 20:30 28RT 2 19:45 80RR lock 2 19:15 27…" at bounding box center [837, 423] width 1262 height 548
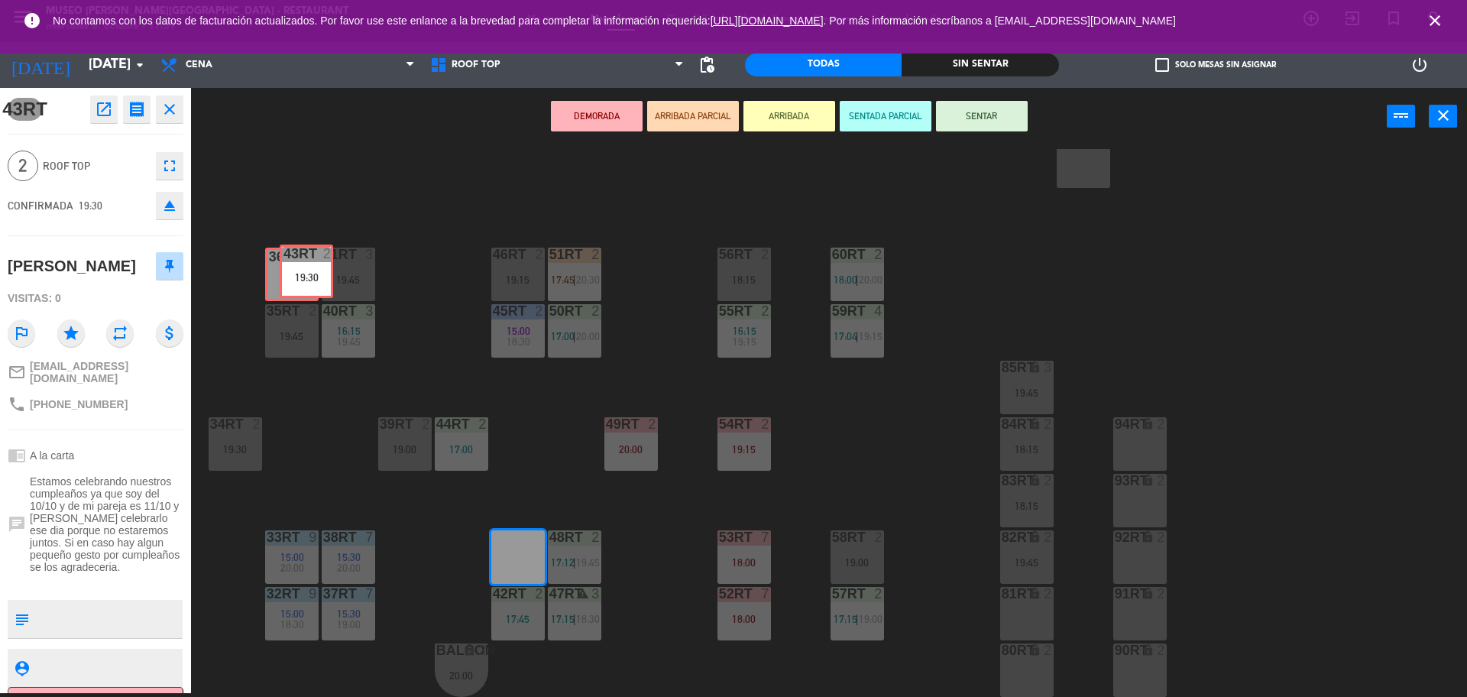
drag, startPoint x: 522, startPoint y: 563, endPoint x: 310, endPoint y: 277, distance: 355.7
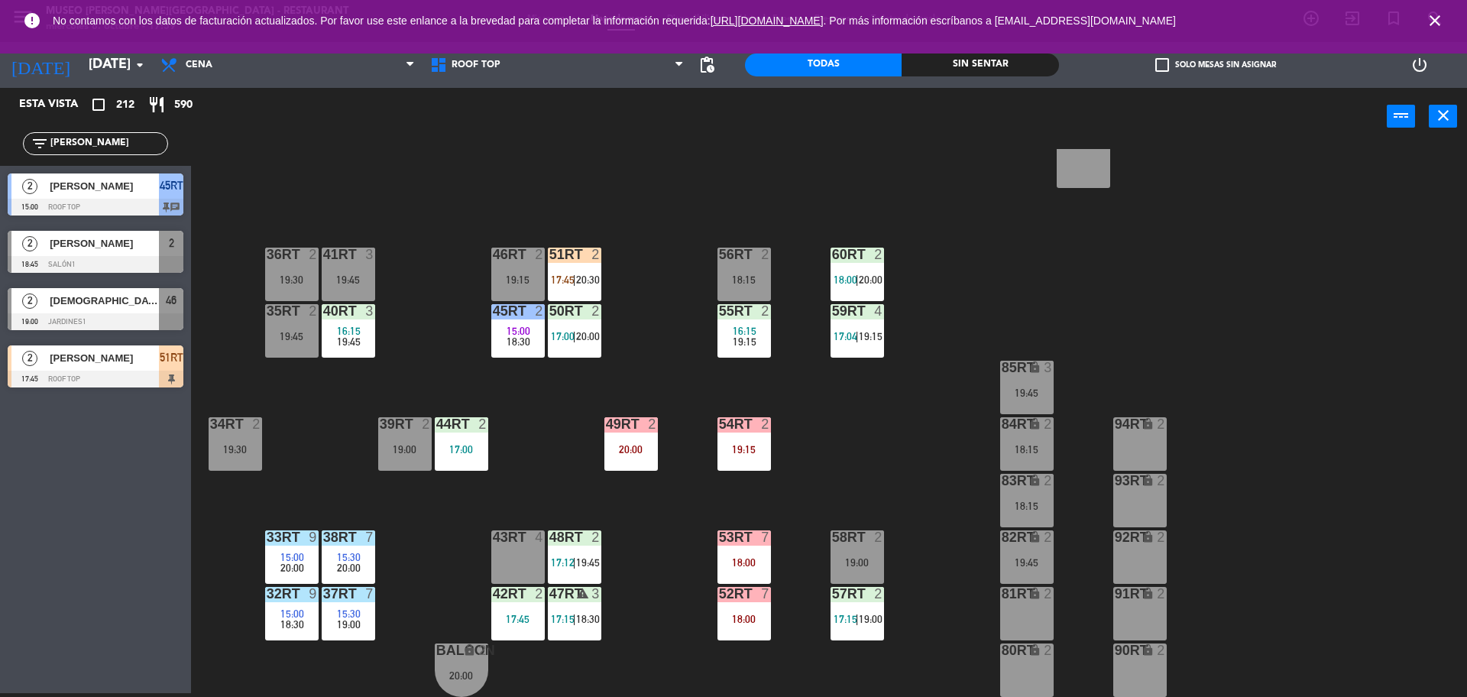
click at [569, 265] on div "51RT 2 17:45 | 20:30" at bounding box center [574, 274] width 53 height 53
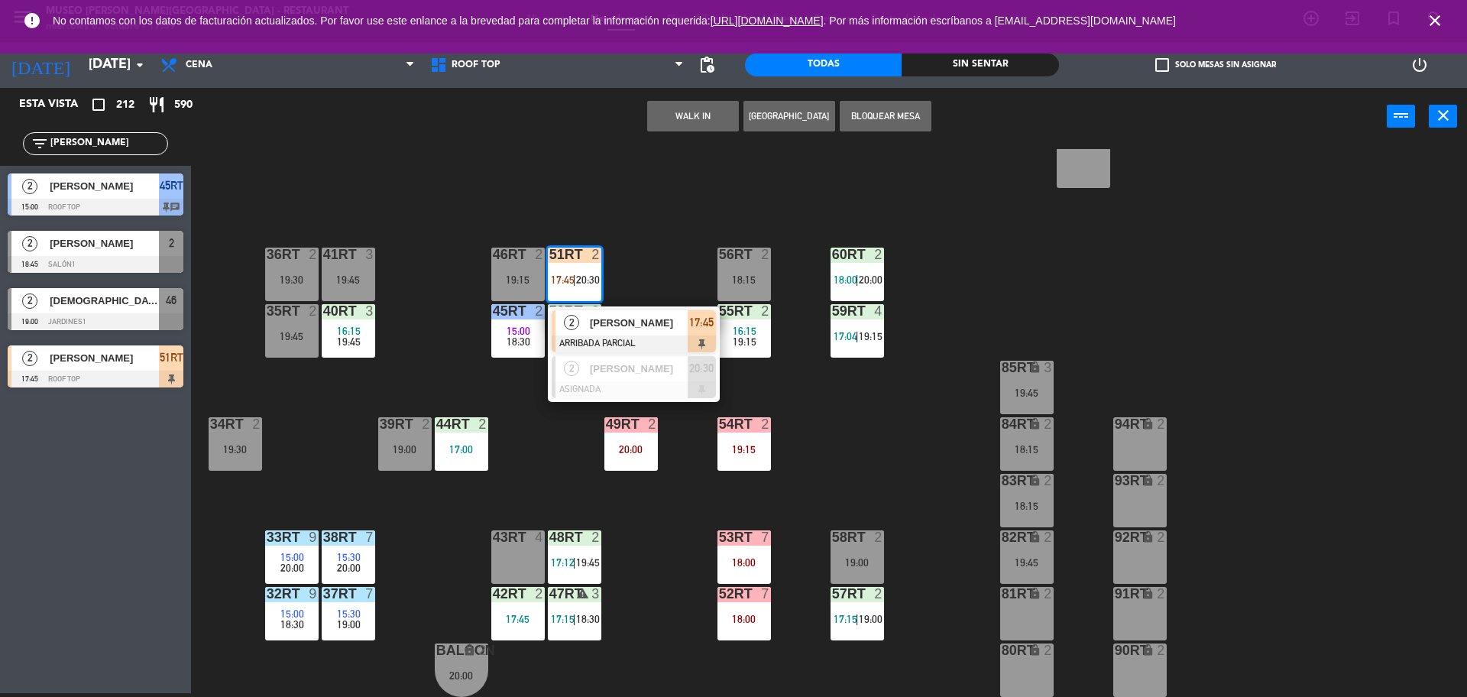
click at [569, 323] on span "2" at bounding box center [571, 322] width 15 height 15
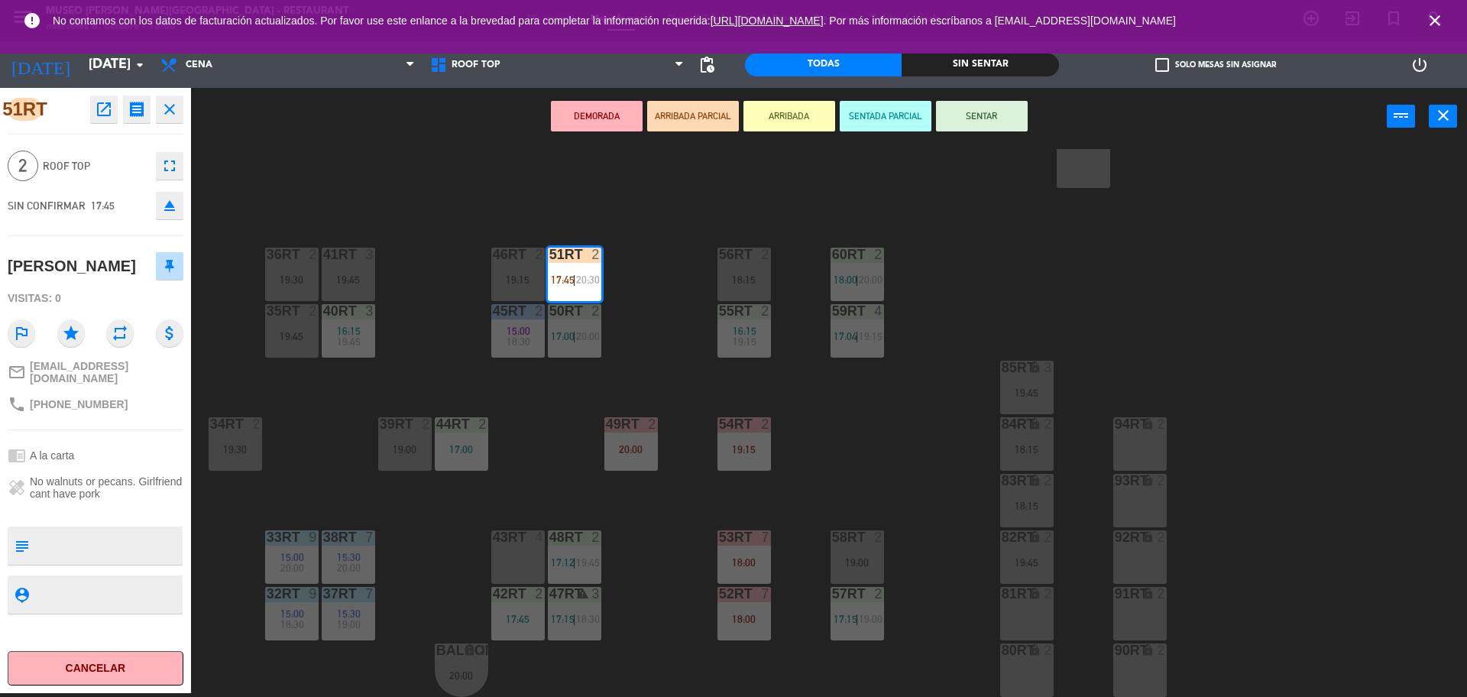
click at [143, 547] on textarea at bounding box center [108, 546] width 146 height 32
type textarea "M51RT"
click at [111, 193] on div "SIN CONFIRMAR 17:45 eject" at bounding box center [96, 205] width 176 height 38
click at [822, 118] on button "ARRIBADA" at bounding box center [790, 116] width 92 height 31
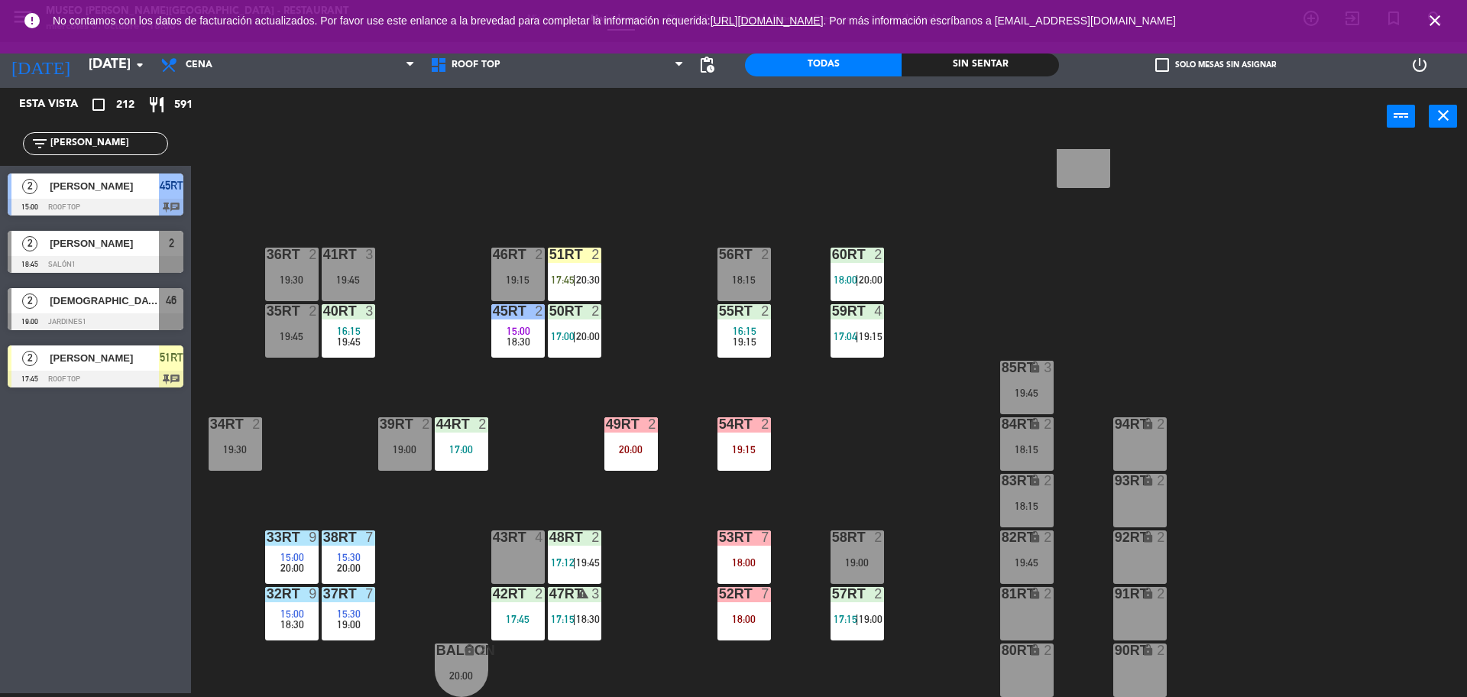
click at [705, 190] on div "18RT 4 16:15 19:45 16RT 5 16:15 18:00 | 20:30 28RT 2 19:45 80RR lock 2 19:15 27…" at bounding box center [837, 423] width 1262 height 548
click at [339, 559] on span "15:30" at bounding box center [349, 557] width 24 height 12
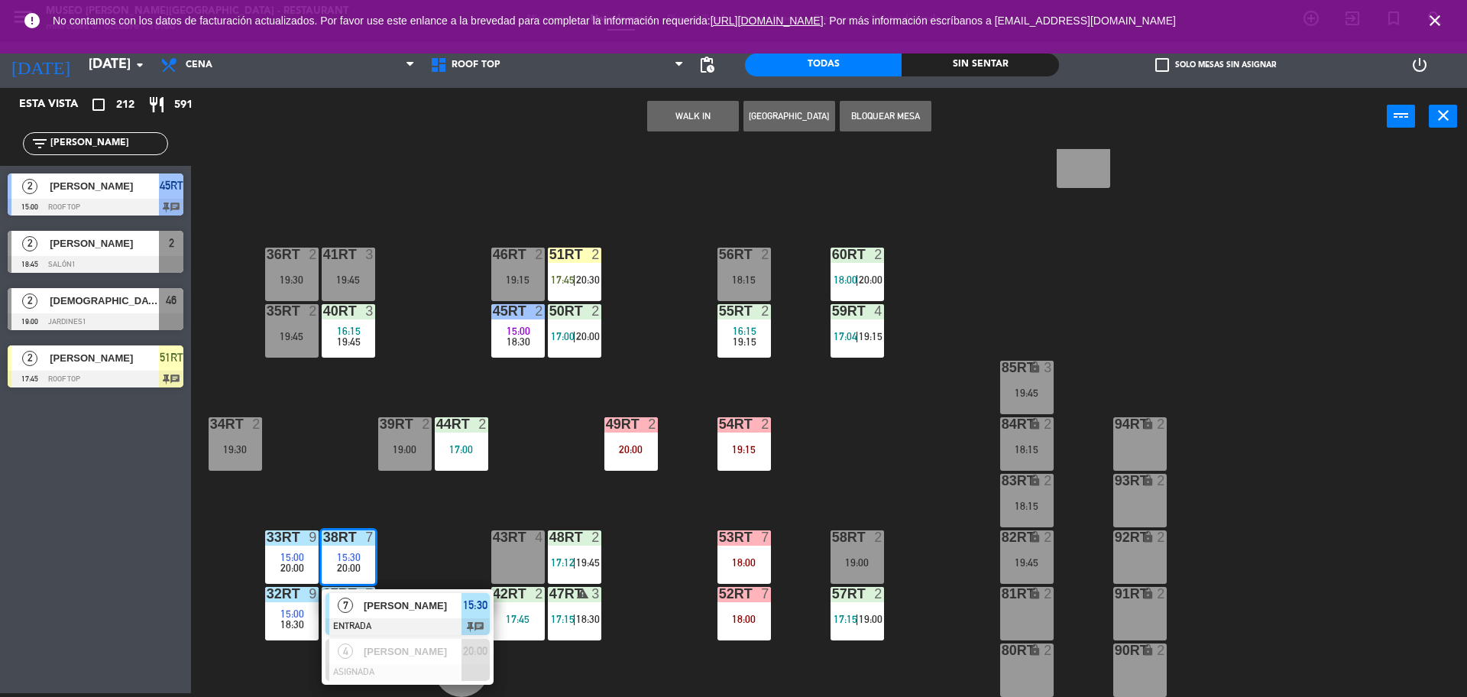
click at [616, 526] on div "18RT 4 16:15 19:45 16RT 5 16:15 18:00 | 20:30 28RT 2 19:45 80RR lock 2 19:15 27…" at bounding box center [837, 423] width 1262 height 548
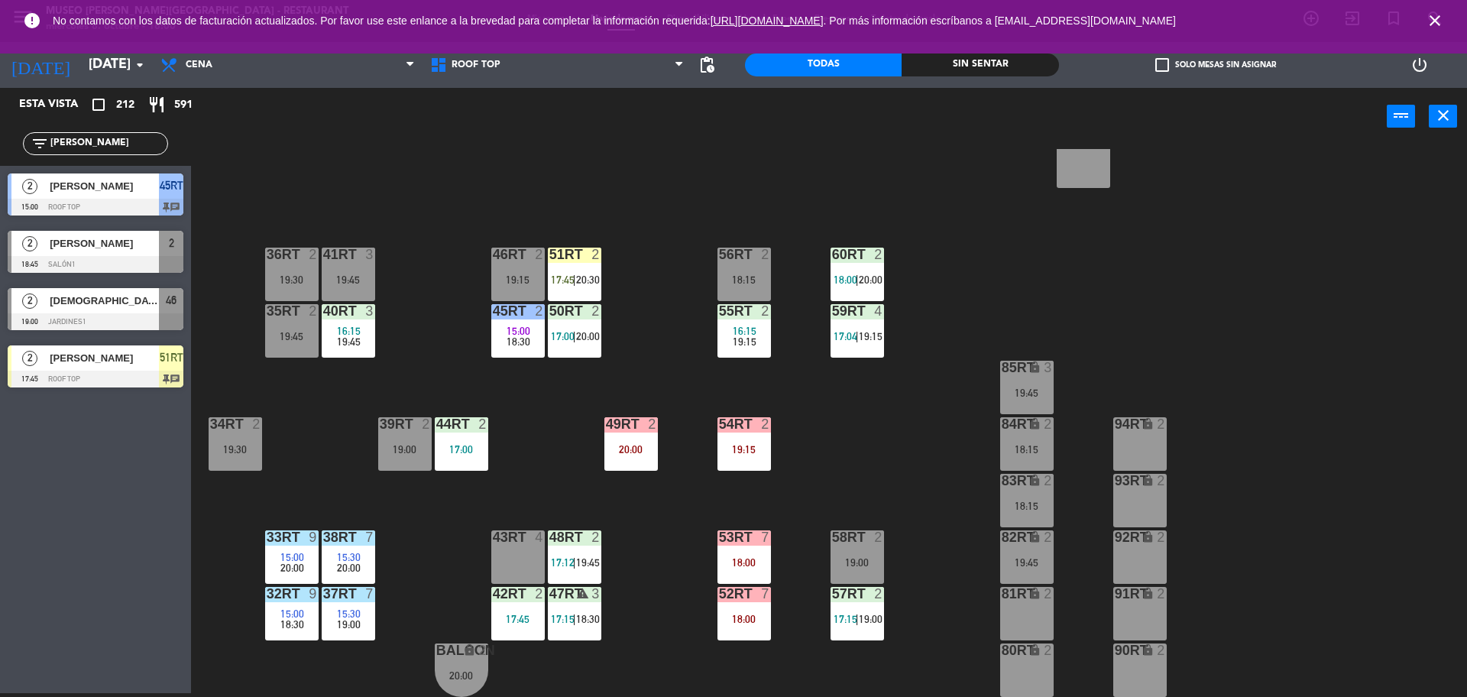
click at [737, 574] on div "53RT 7 18:00" at bounding box center [744, 556] width 53 height 53
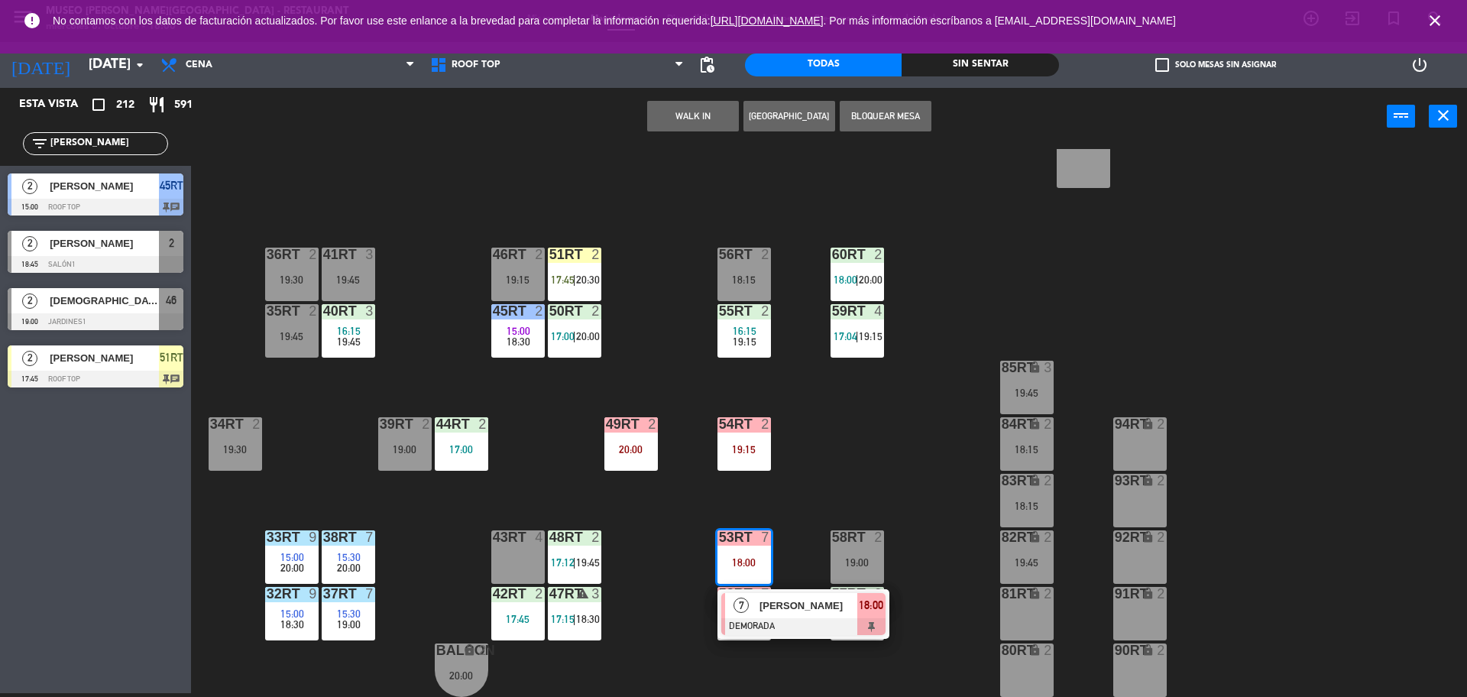
click at [692, 559] on div "18RT 4 16:15 19:45 16RT 5 16:15 18:00 | 20:30 28RT 2 19:45 80RR lock 2 19:15 27…" at bounding box center [837, 423] width 1262 height 548
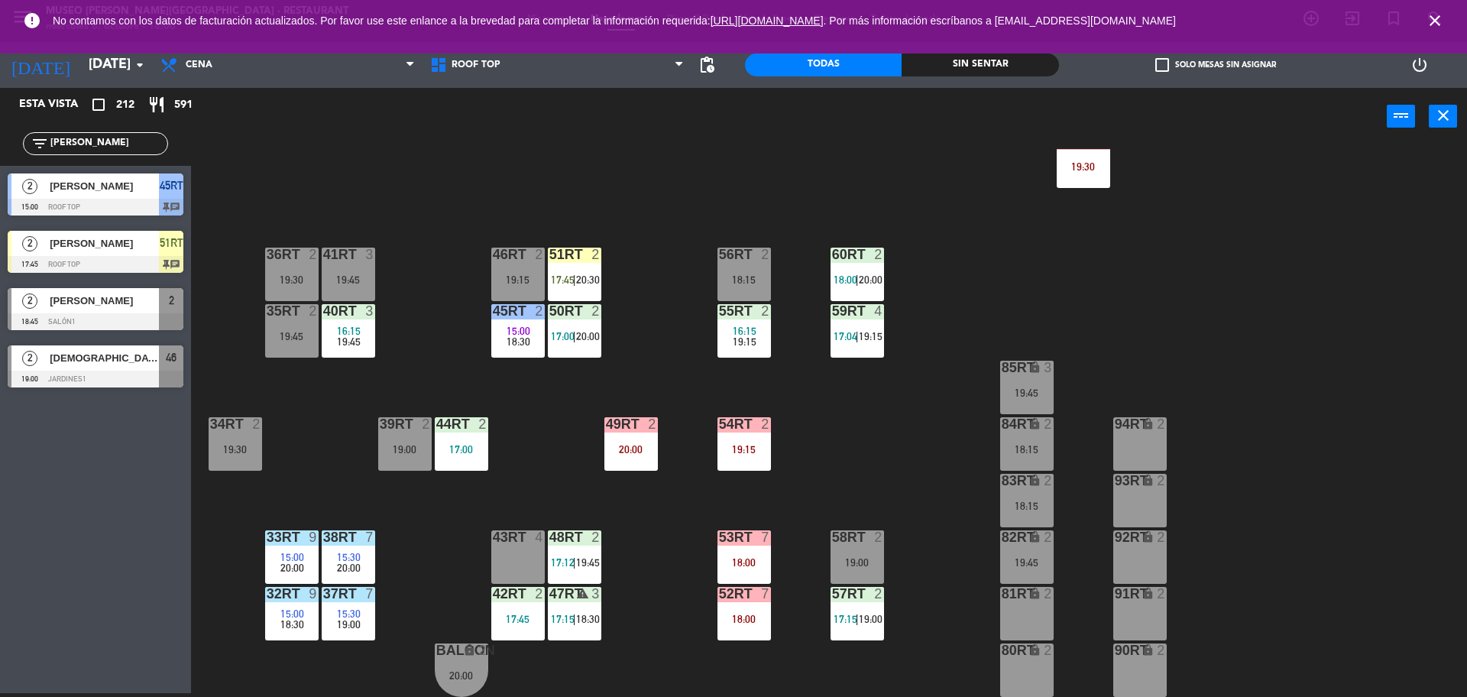
click at [953, 354] on div "18RT 4 16:15 19:45 16RT 5 16:15 18:00 | 20:30 28RT 2 19:45 80RR lock 2 19:15 27…" at bounding box center [837, 423] width 1262 height 548
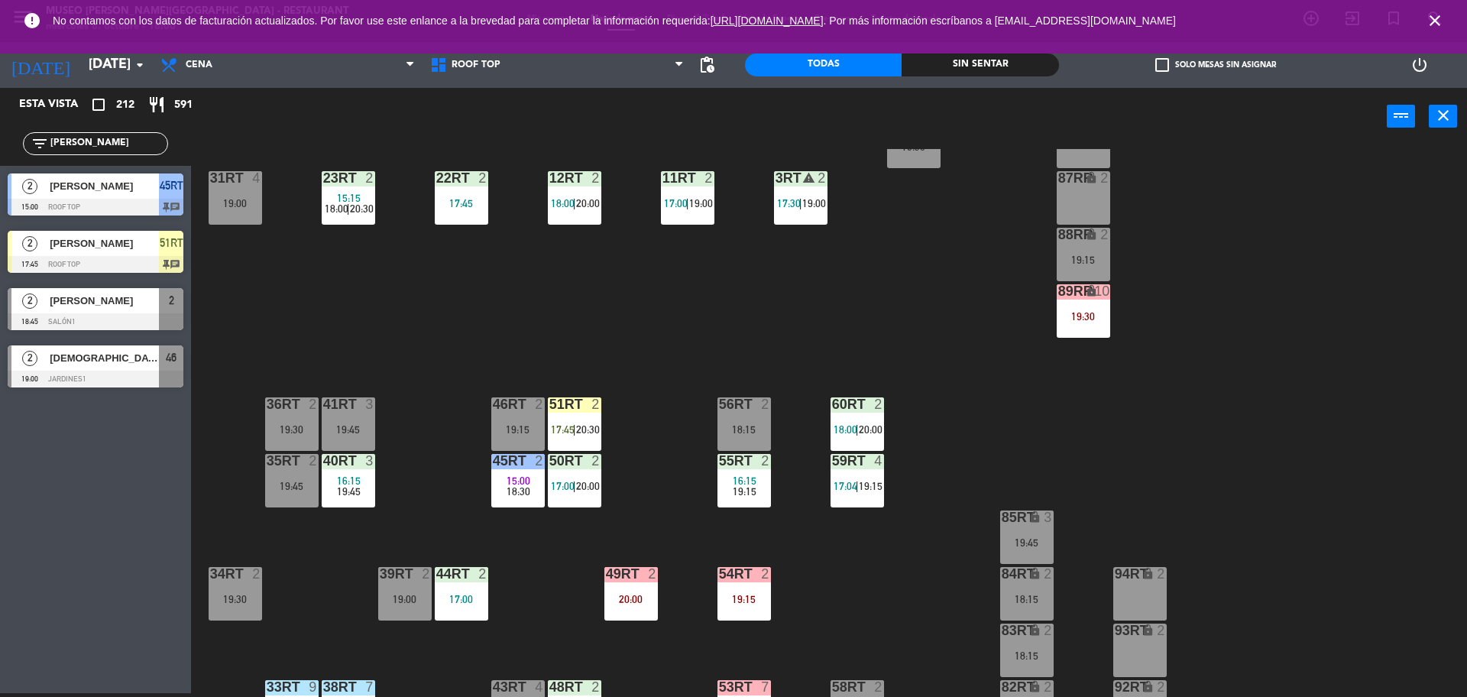
click at [1089, 324] on div "89RR lock 10 19:30" at bounding box center [1083, 310] width 53 height 53
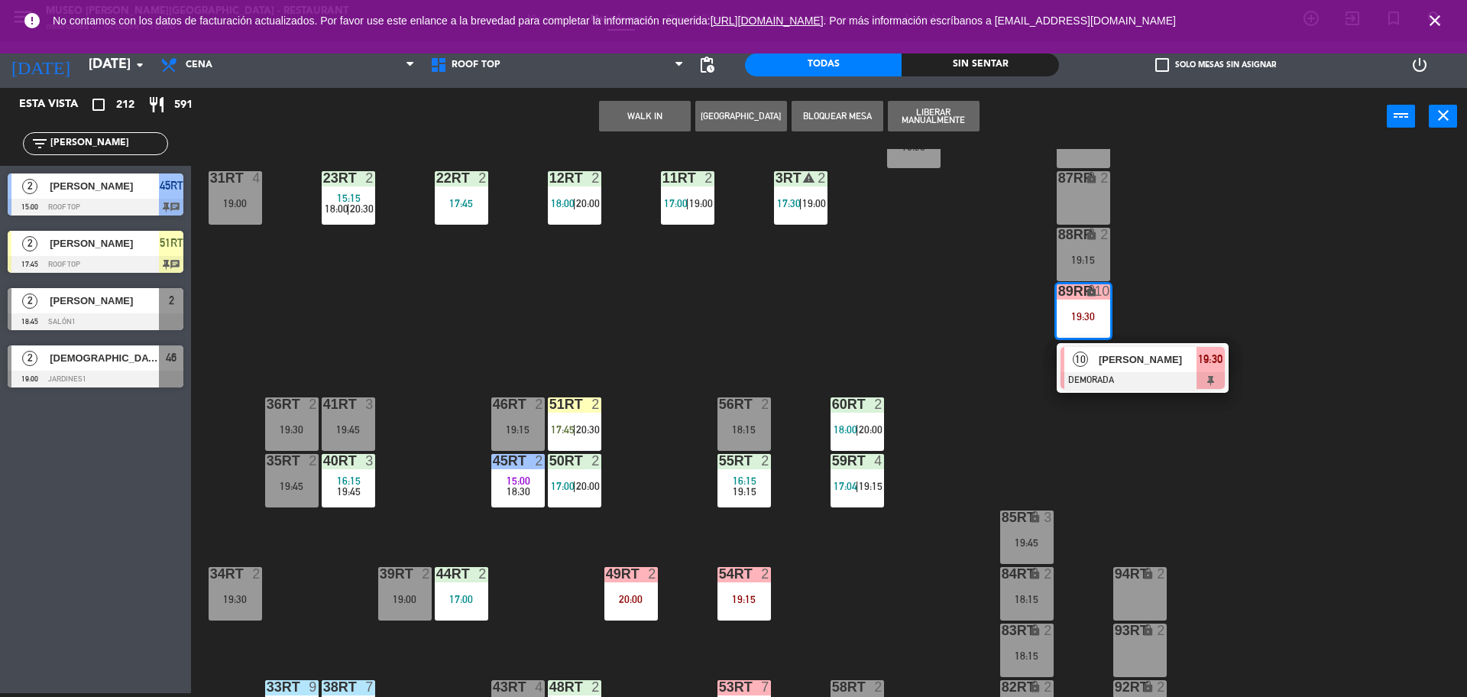
click at [1098, 378] on div at bounding box center [1143, 380] width 164 height 17
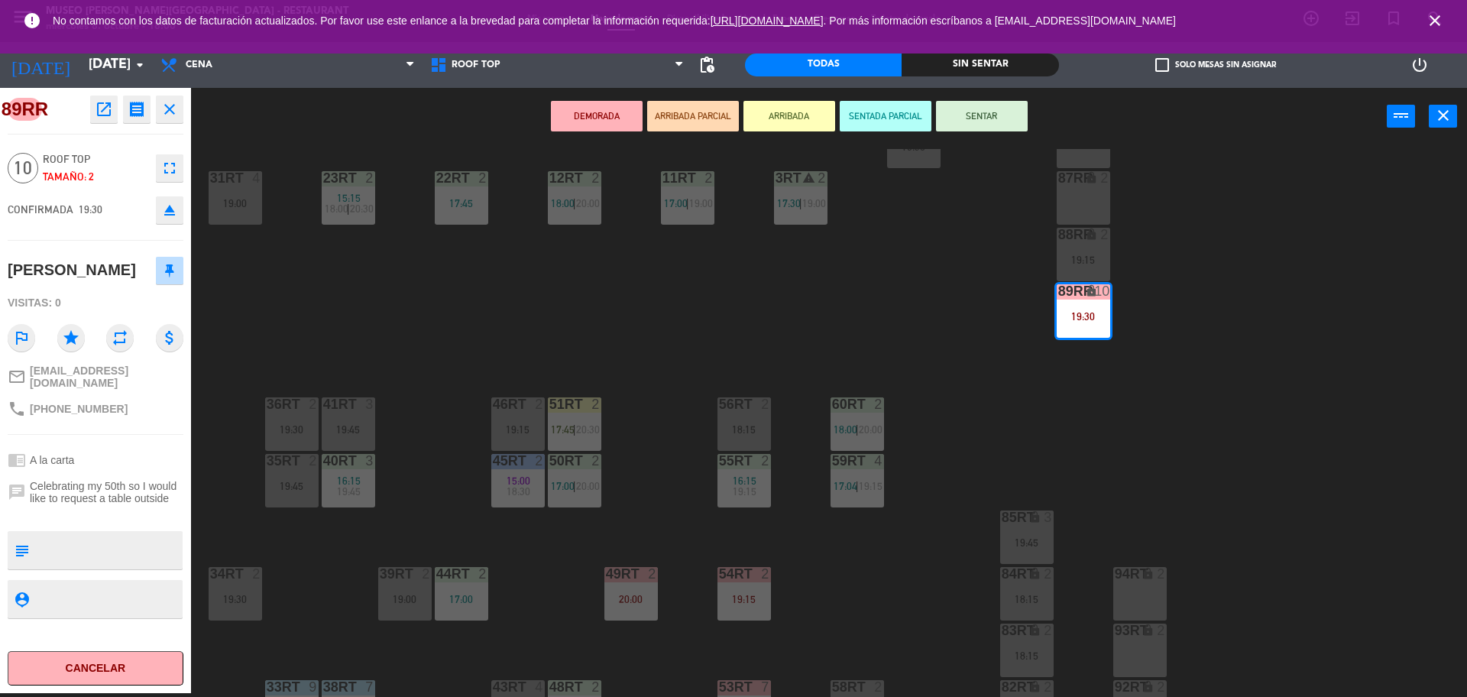
scroll to position [608, 0]
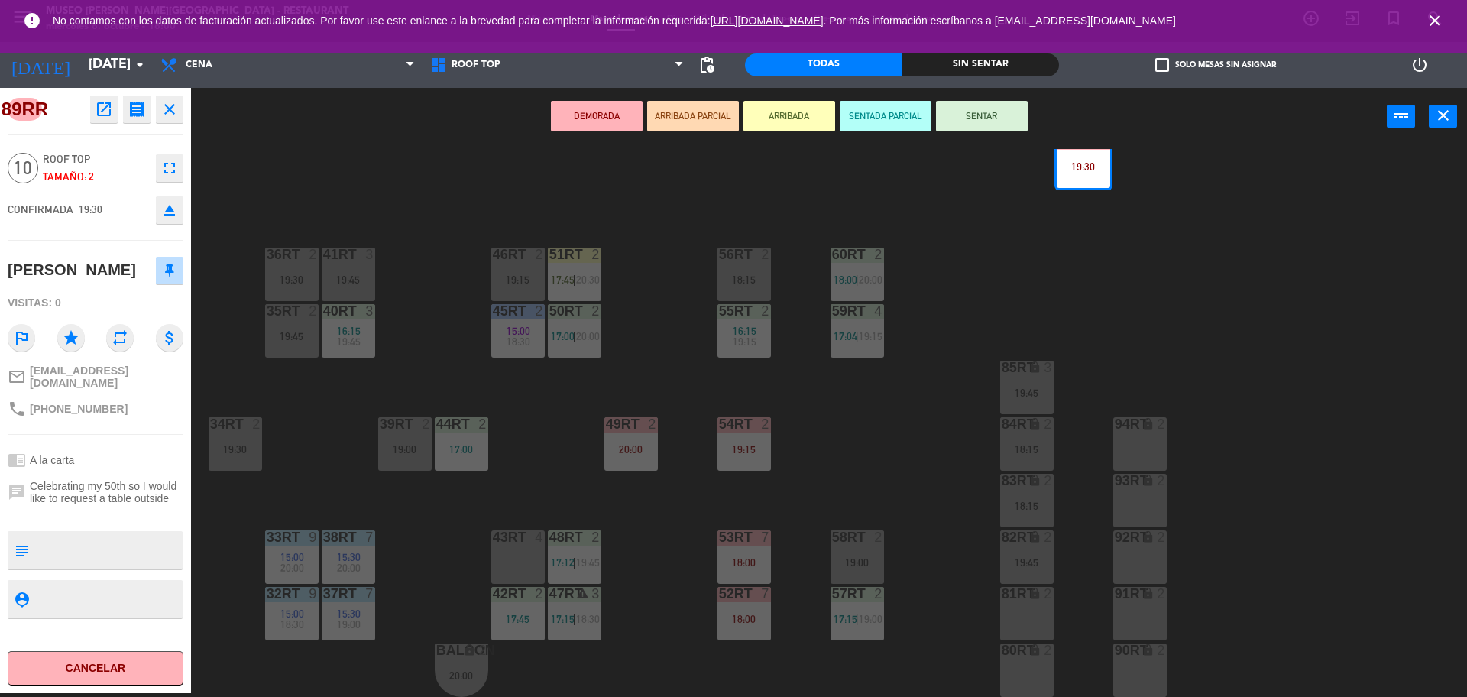
click at [313, 497] on div "18RT 4 16:15 19:45 16RT 5 16:15 18:00 | 20:30 28RT 2 19:45 80RR lock 2 19:15 27…" at bounding box center [837, 423] width 1262 height 548
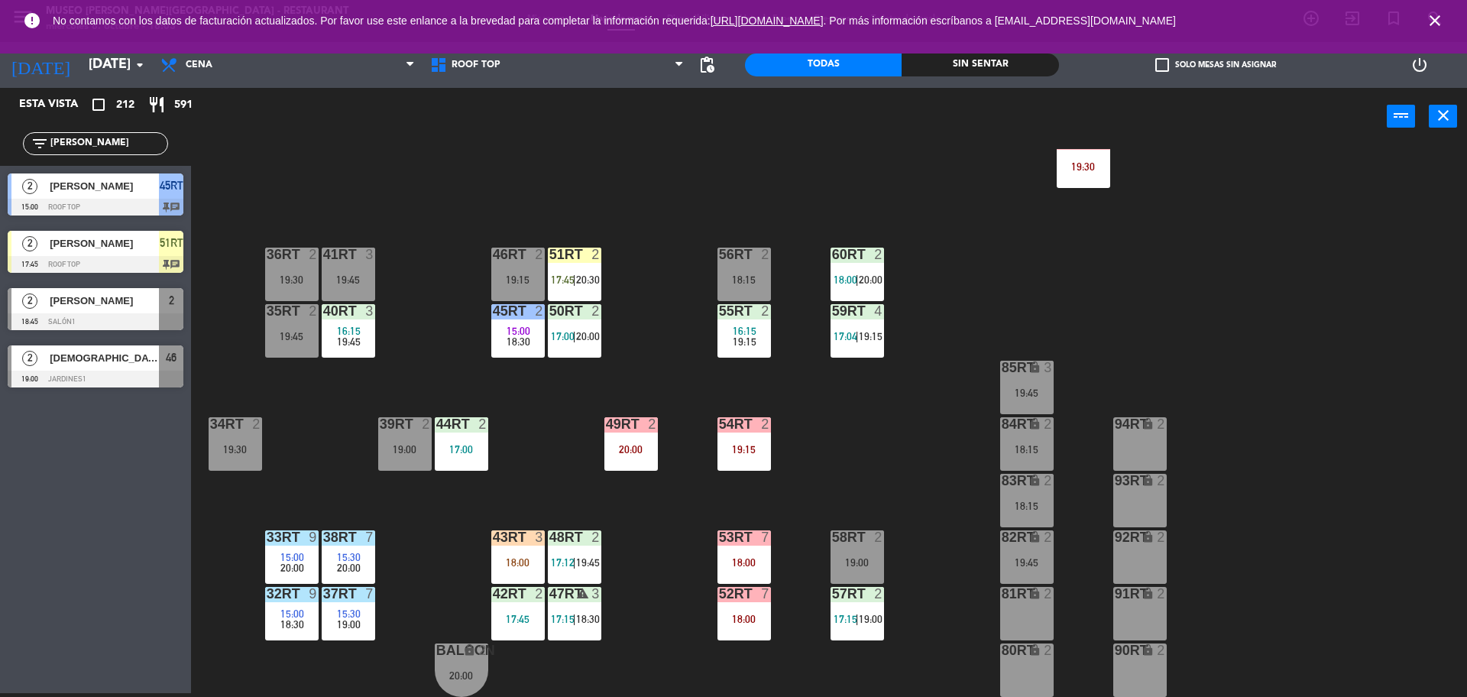
drag, startPoint x: 76, startPoint y: 142, endPoint x: 0, endPoint y: 128, distance: 77.8
click at [0, 128] on div "filter_list WIL" at bounding box center [95, 144] width 191 height 44
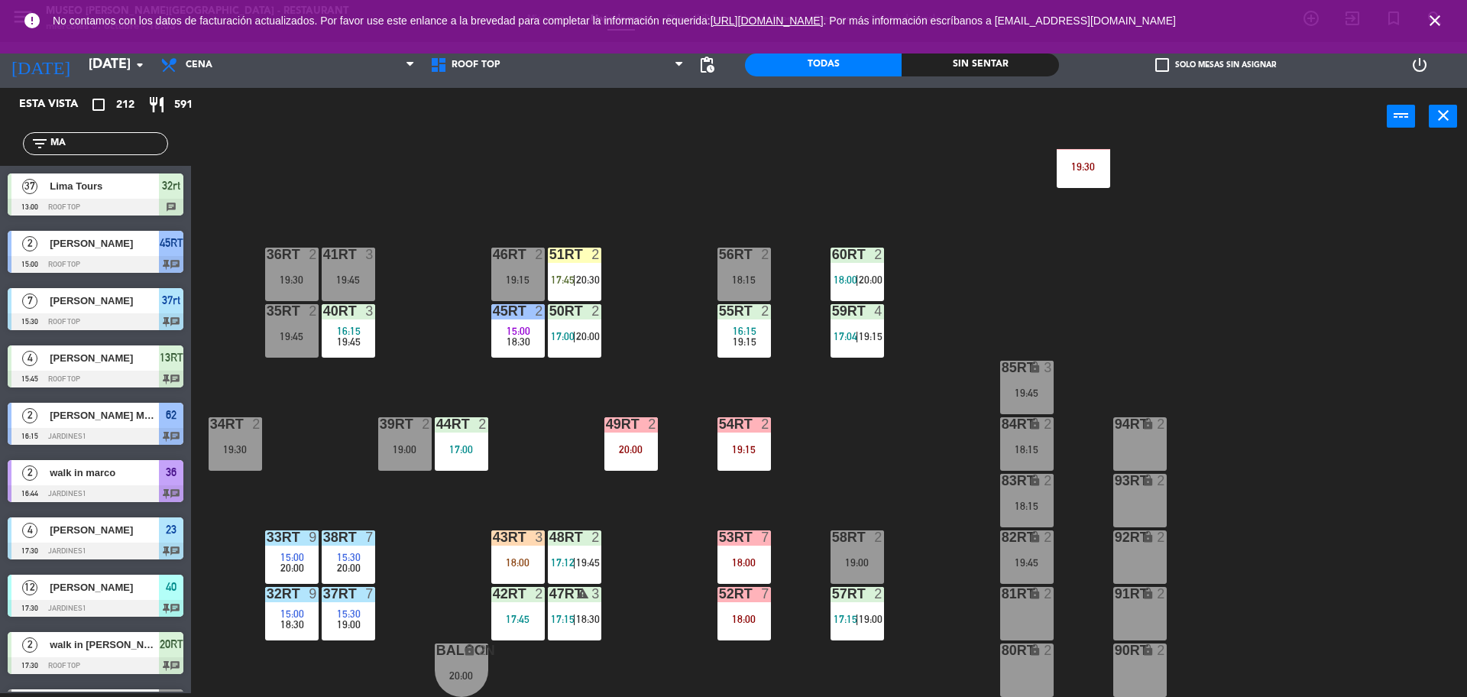
type input "M"
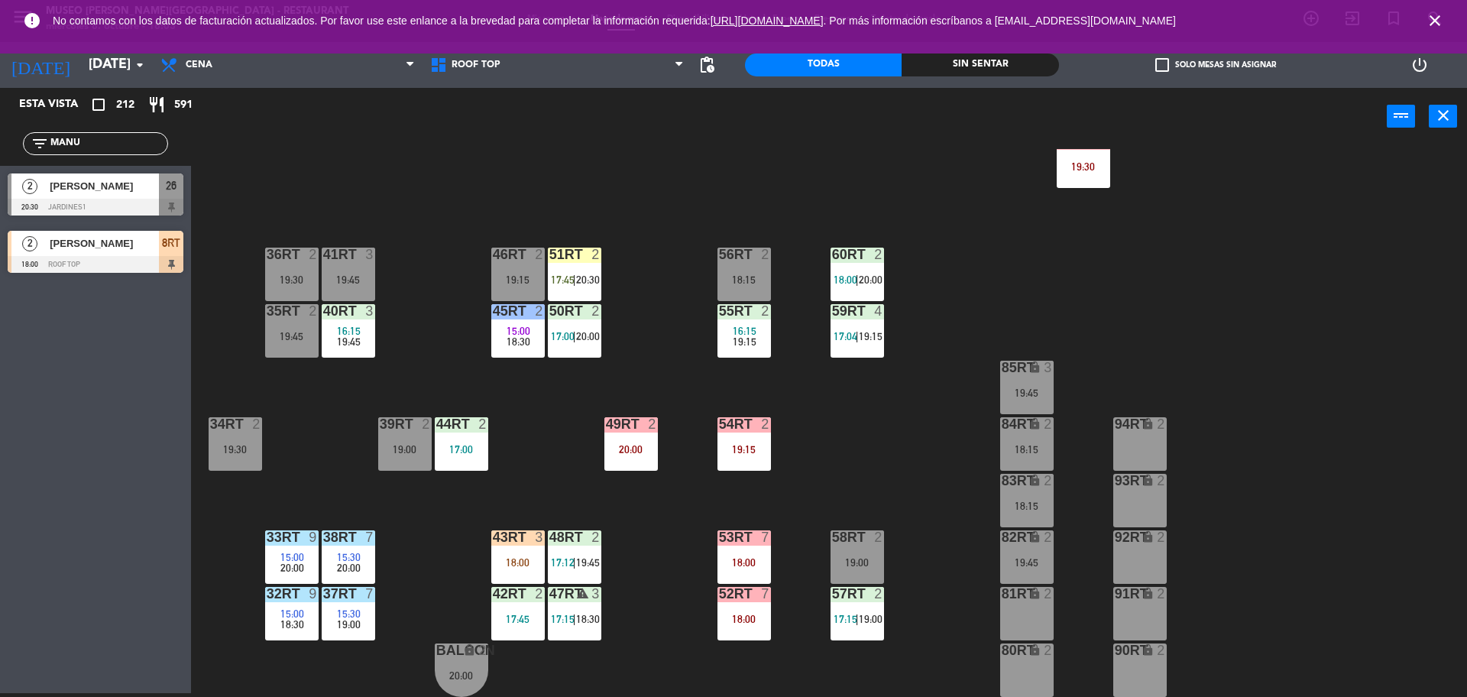
type input "MANU"
click at [62, 359] on div "Esta vista crop_square 212 restaurant 591 filter_list MANU 2 MANUEL ANGEL GUTIE…" at bounding box center [95, 390] width 191 height 605
click at [125, 258] on div at bounding box center [96, 264] width 176 height 17
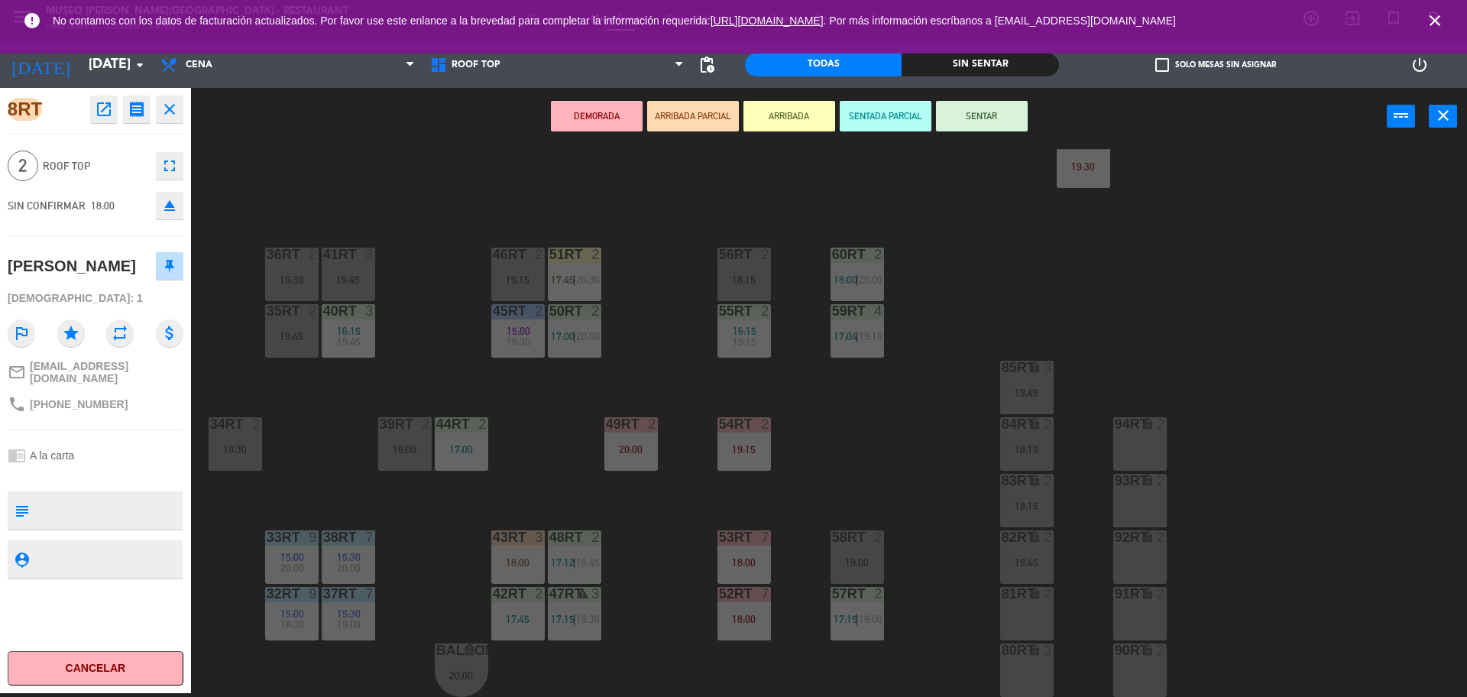
scroll to position [0, 0]
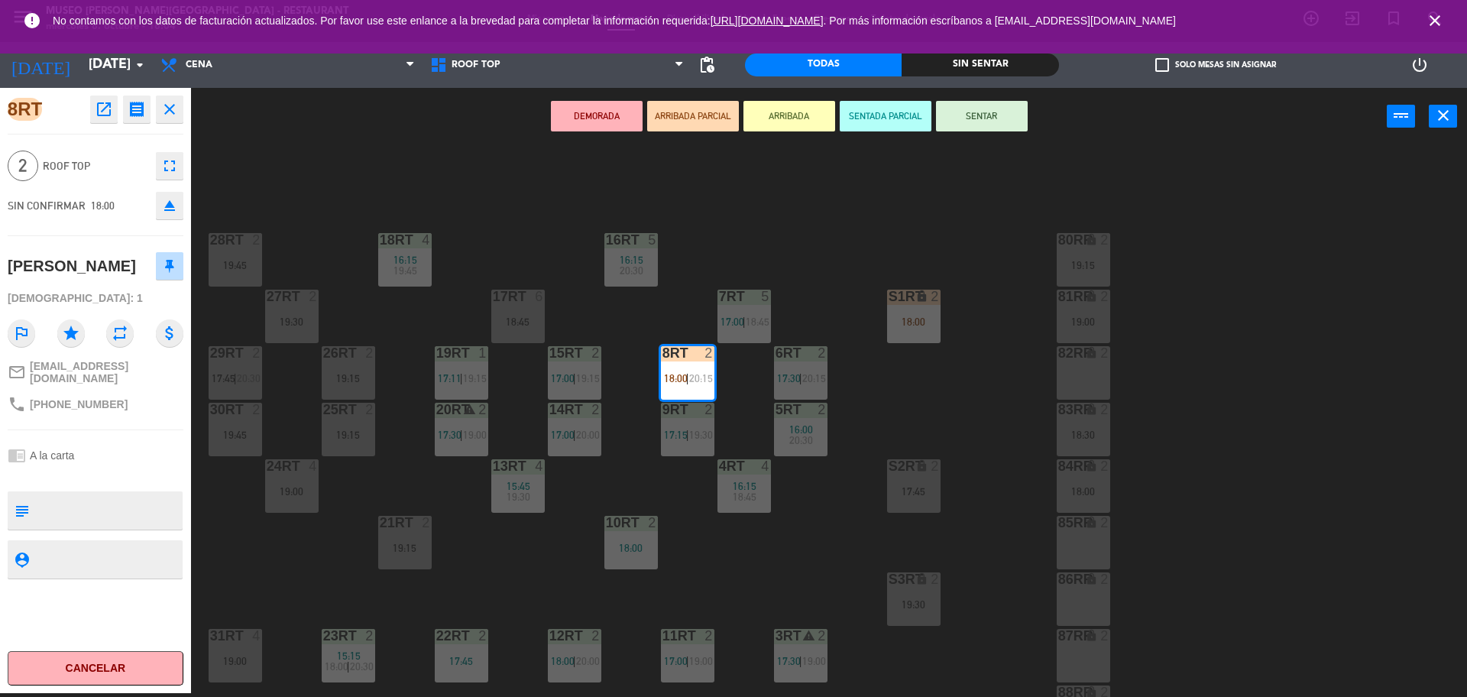
click at [94, 527] on textarea at bounding box center [108, 510] width 146 height 32
type textarea "M8RT"
click at [99, 184] on div "2 Roof Top fullscreen" at bounding box center [96, 165] width 176 height 41
click at [968, 121] on button "SENTAR" at bounding box center [982, 116] width 92 height 31
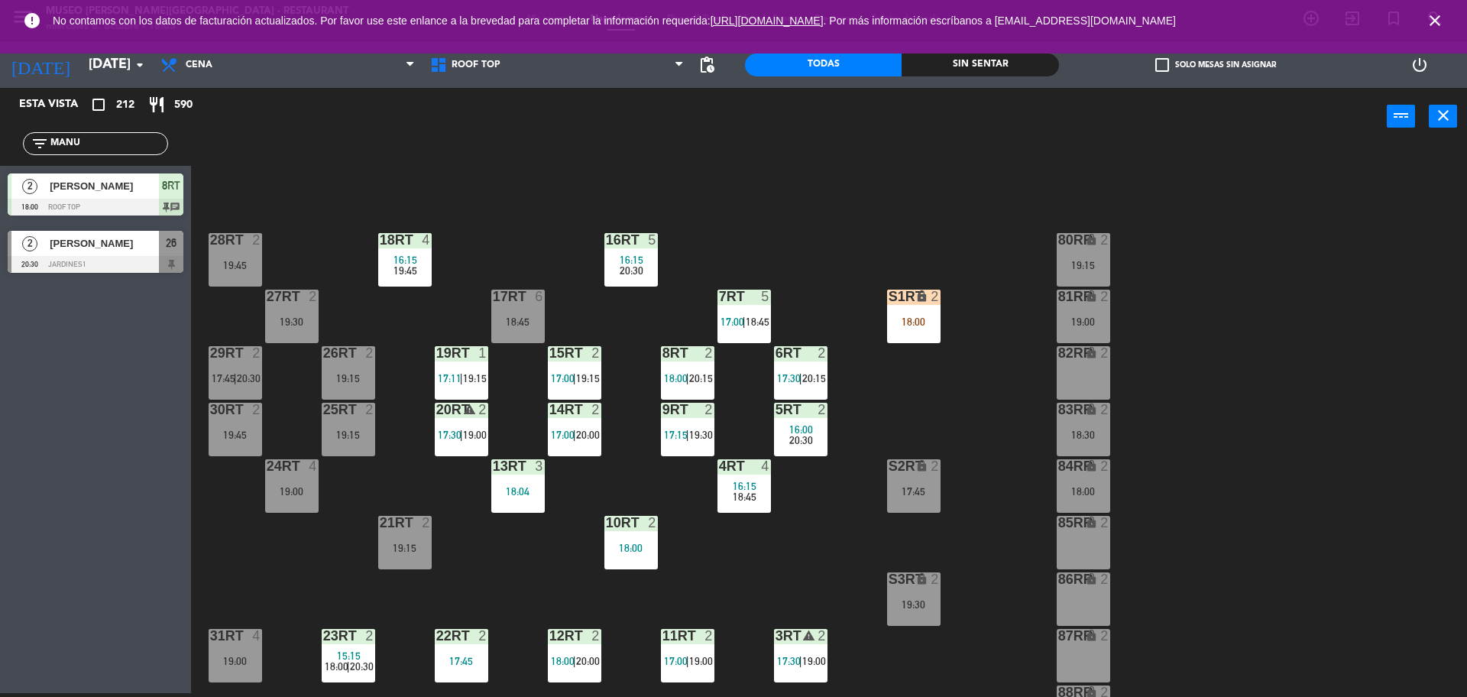
drag, startPoint x: 131, startPoint y: 138, endPoint x: 0, endPoint y: 146, distance: 131.7
click at [0, 146] on div "filter_list MANU" at bounding box center [95, 144] width 191 height 44
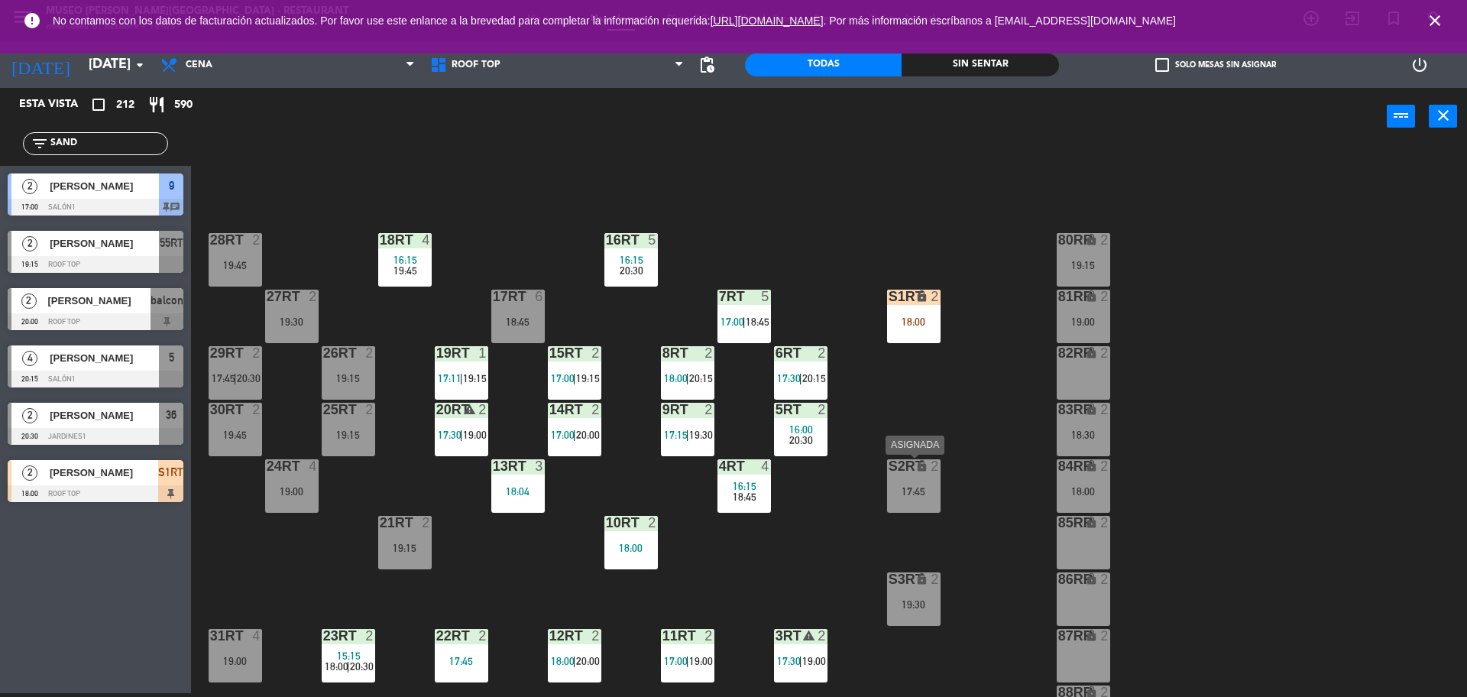
scroll to position [608, 0]
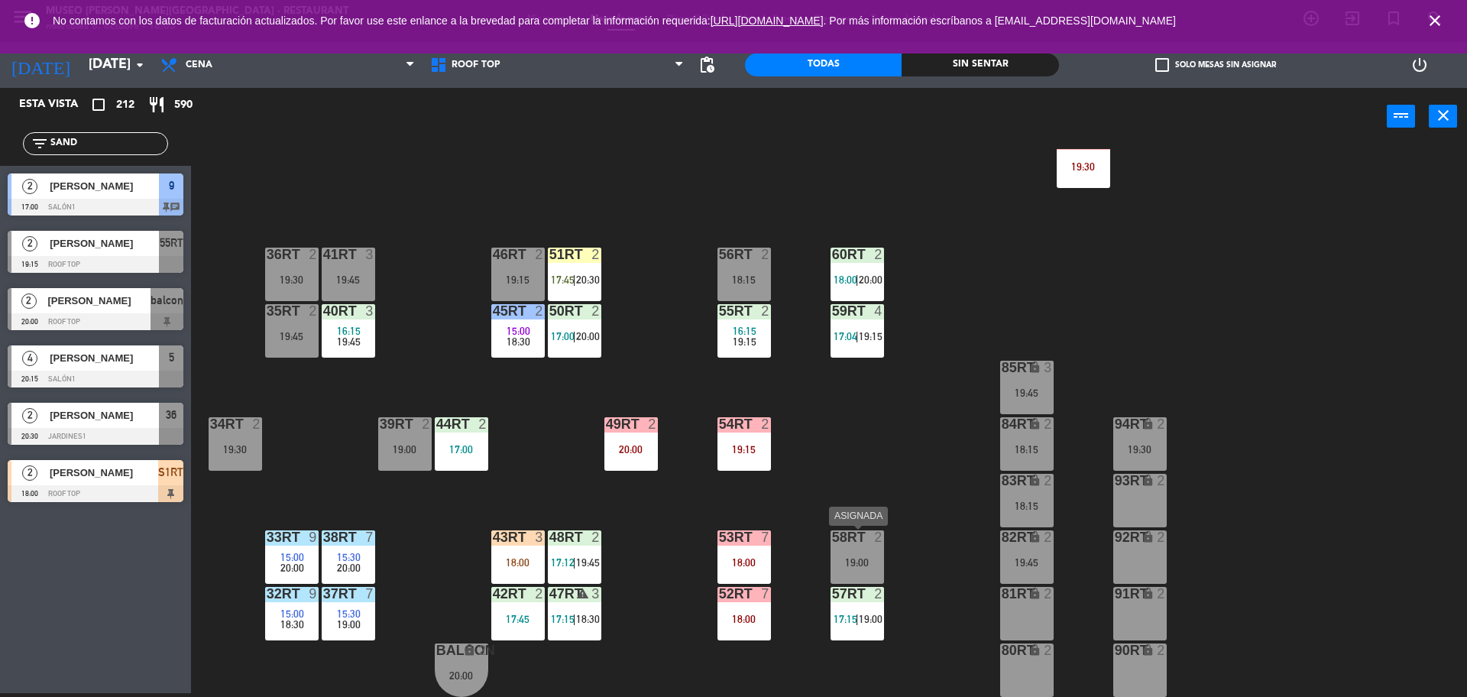
type input "SAND"
click at [854, 554] on div "58RT 2 19:00" at bounding box center [857, 556] width 53 height 53
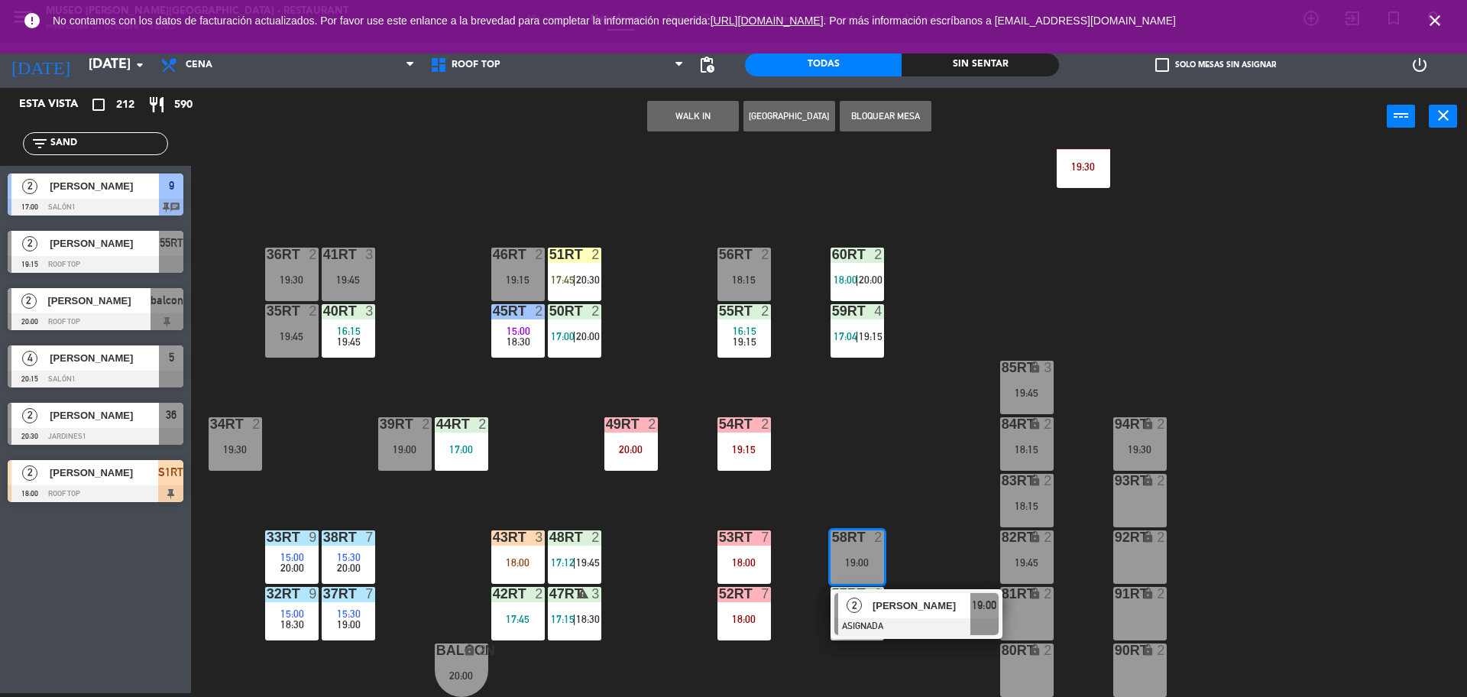
scroll to position [0, 0]
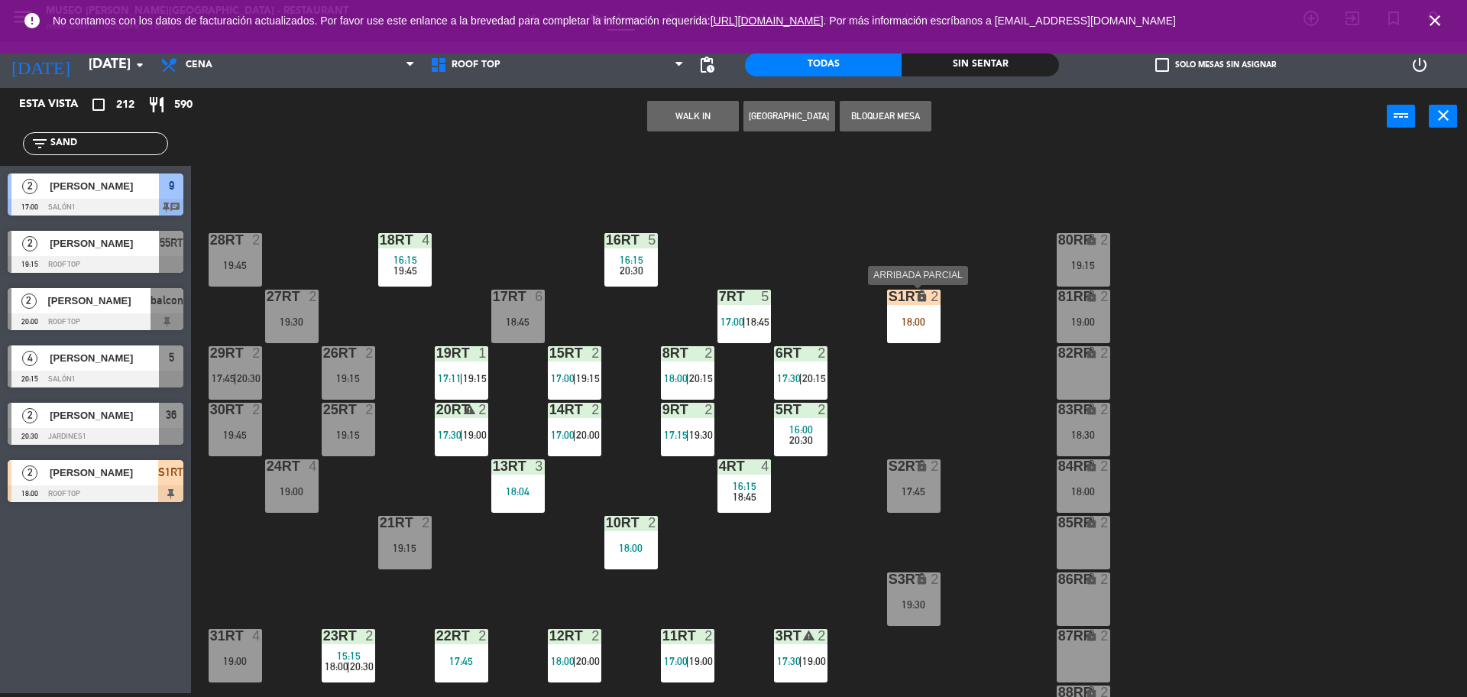
click at [913, 326] on div "18:00" at bounding box center [913, 321] width 53 height 11
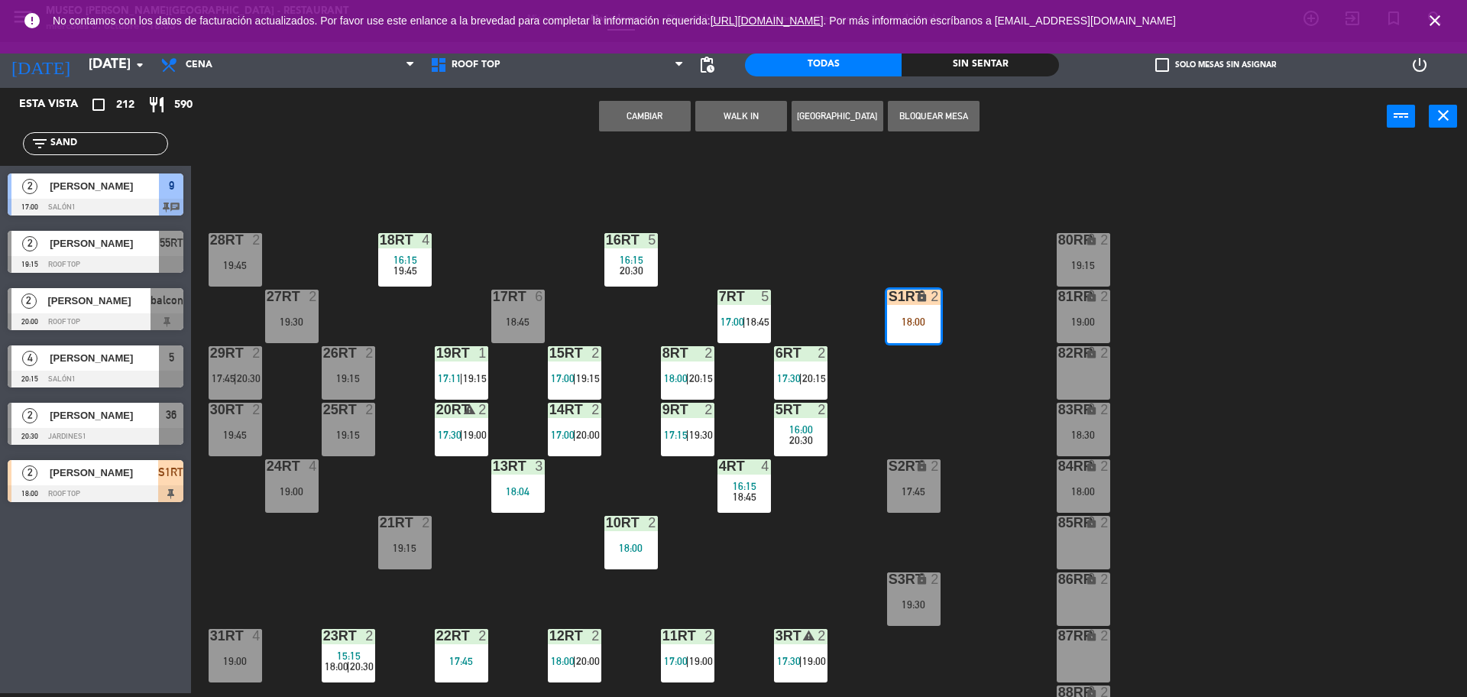
click at [636, 106] on button "Cambiar" at bounding box center [645, 116] width 92 height 31
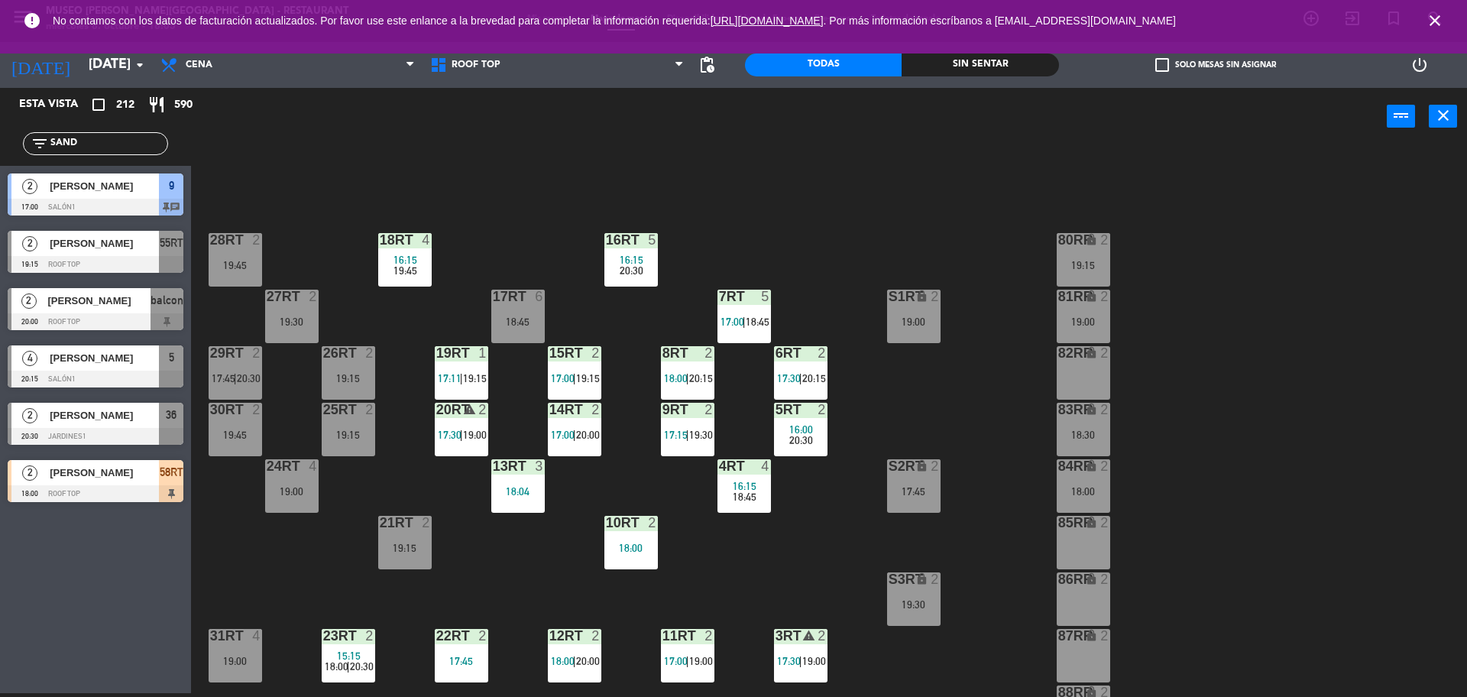
scroll to position [608, 0]
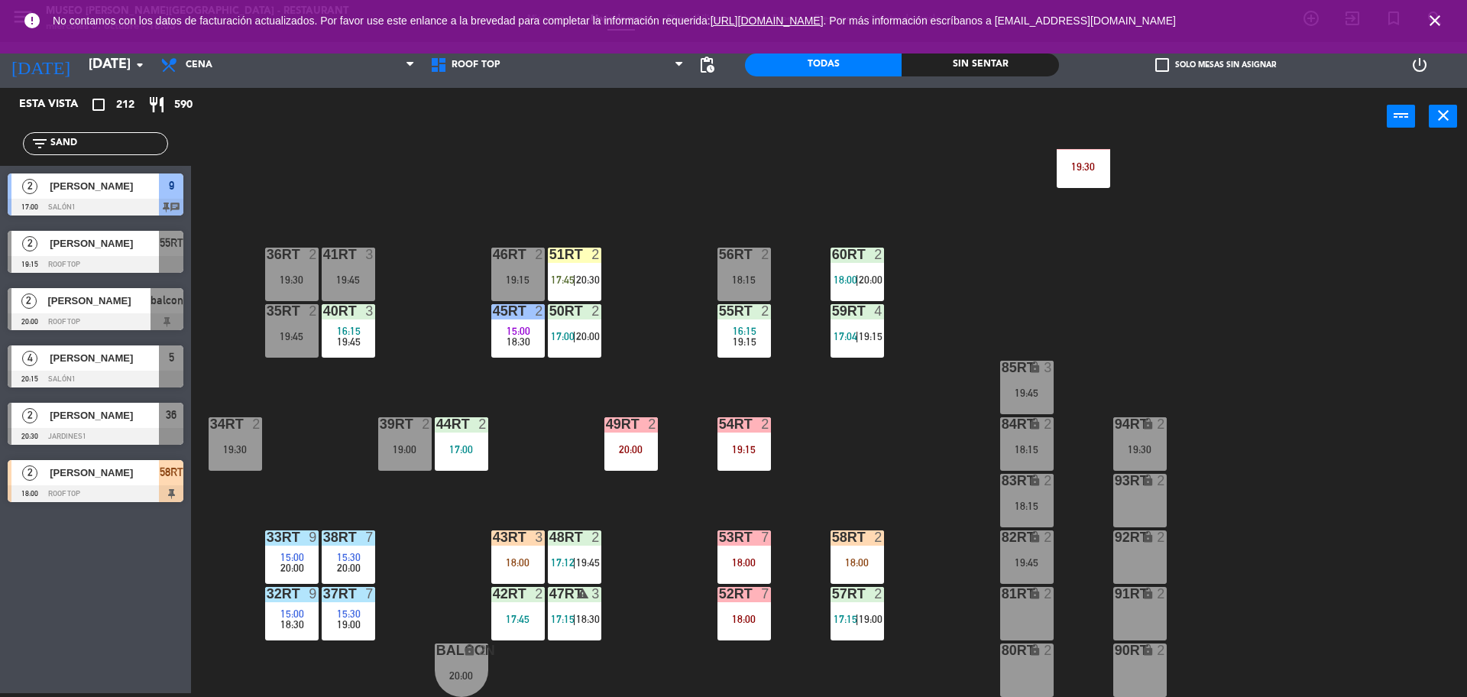
click at [859, 581] on div "58RT 2 18:00" at bounding box center [857, 556] width 53 height 53
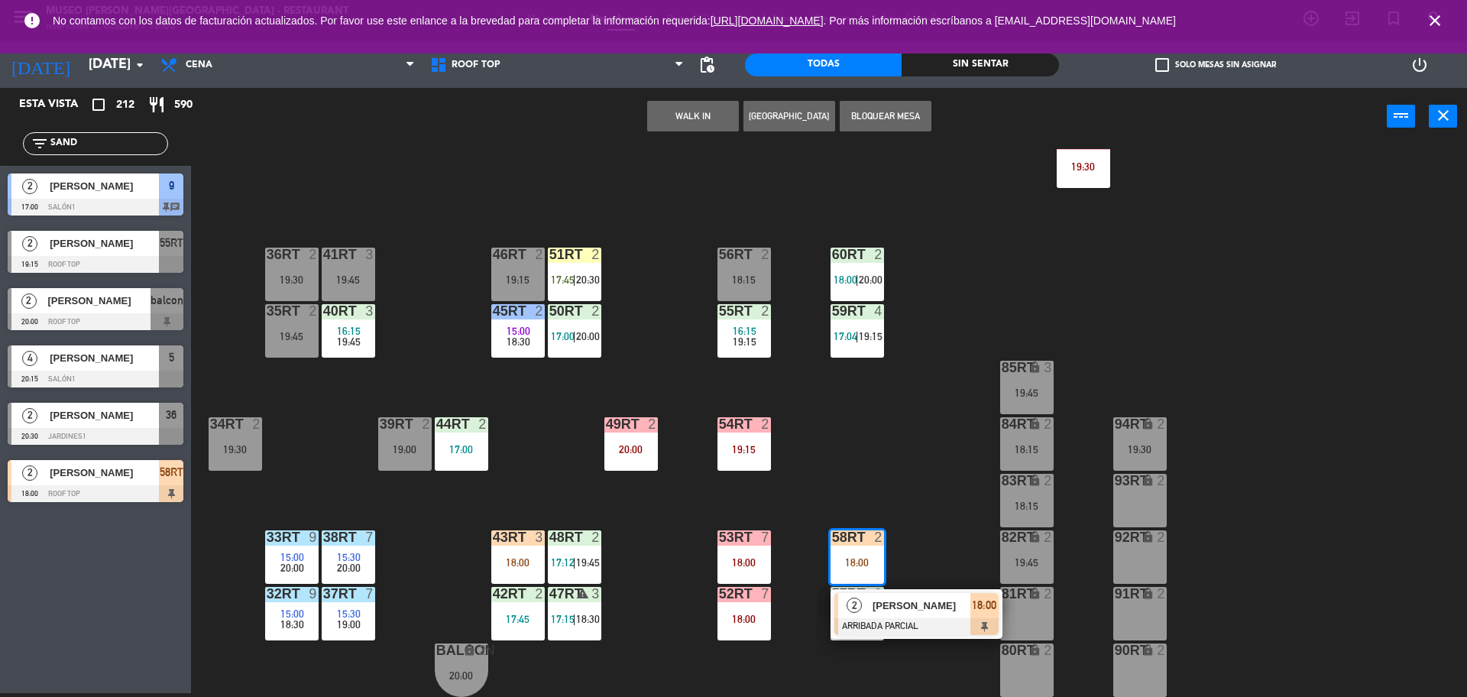
click at [898, 622] on div at bounding box center [917, 626] width 164 height 17
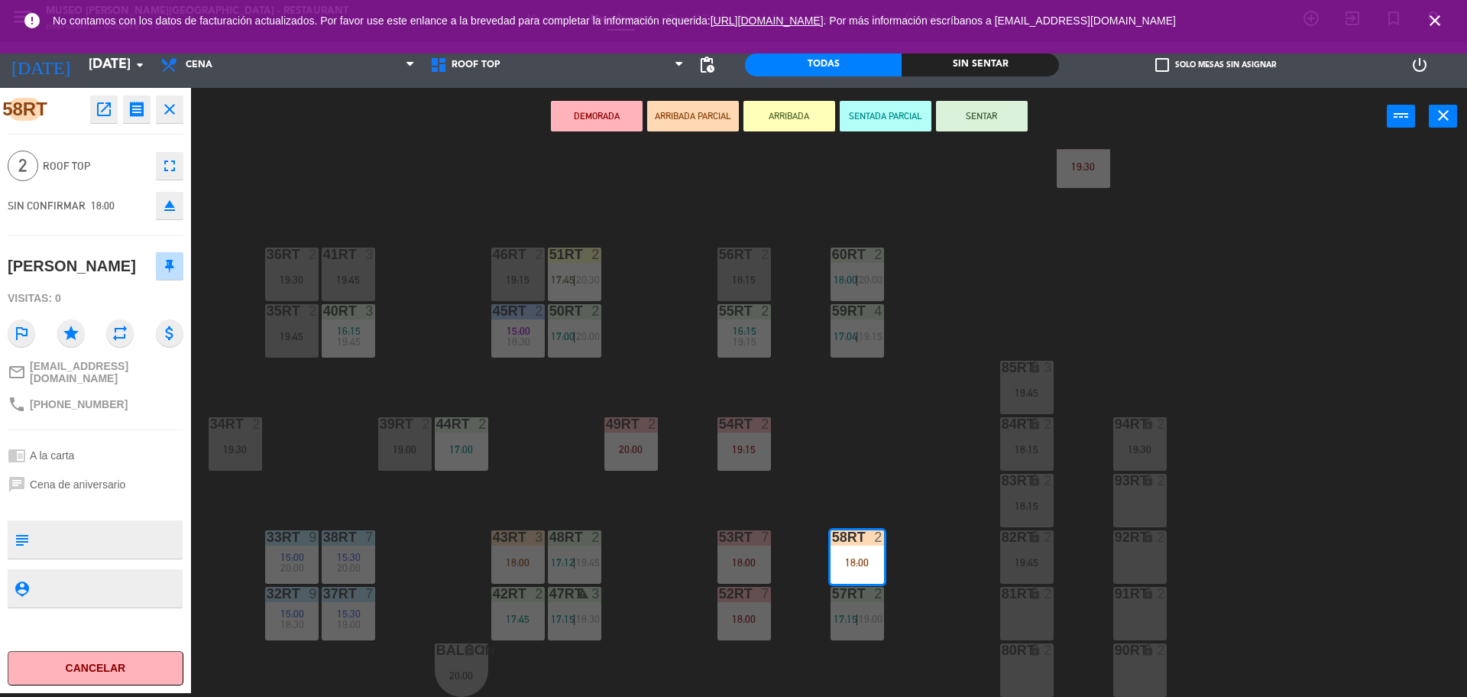
click at [125, 532] on textarea at bounding box center [108, 539] width 146 height 32
type textarea "M58RT"
click at [112, 180] on div "2 Roof Top fullscreen" at bounding box center [96, 165] width 176 height 41
click at [962, 112] on button "SENTAR" at bounding box center [982, 116] width 92 height 31
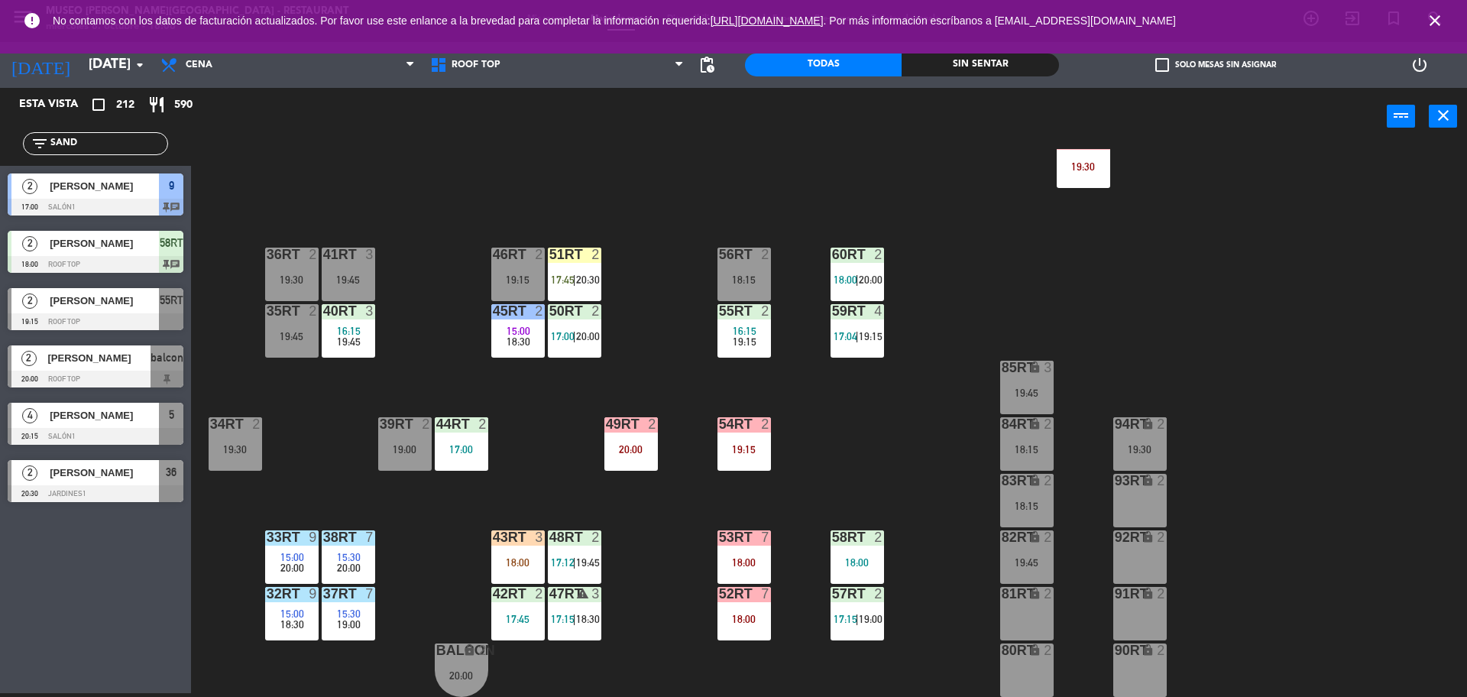
click at [918, 278] on div "18RT 4 16:15 19:45 16RT 5 16:15 20:30 28RT 2 19:45 80RR lock 2 19:15 27RT 2 19:…" at bounding box center [837, 423] width 1262 height 548
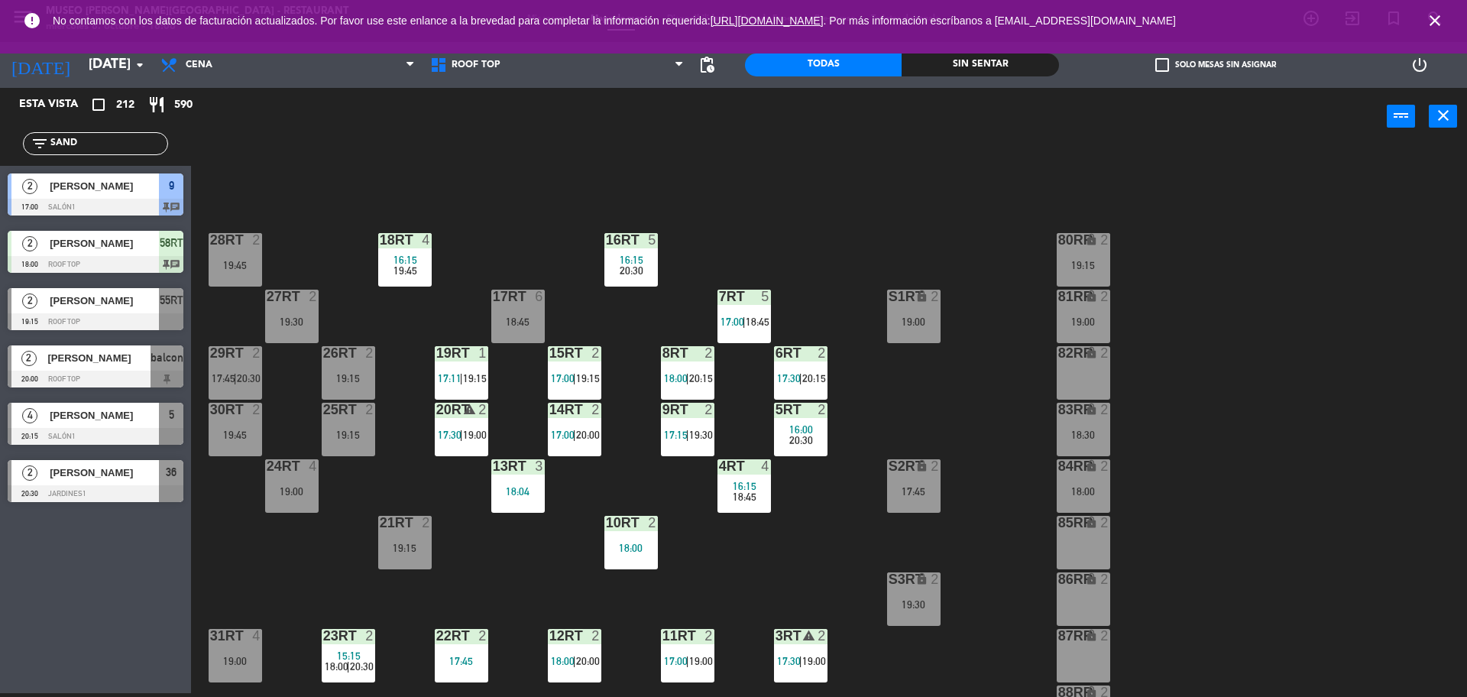
click at [909, 402] on div "18RT 4 16:15 19:45 16RT 5 16:15 20:30 28RT 2 19:45 80RR lock 2 19:15 27RT 2 19:…" at bounding box center [837, 423] width 1262 height 548
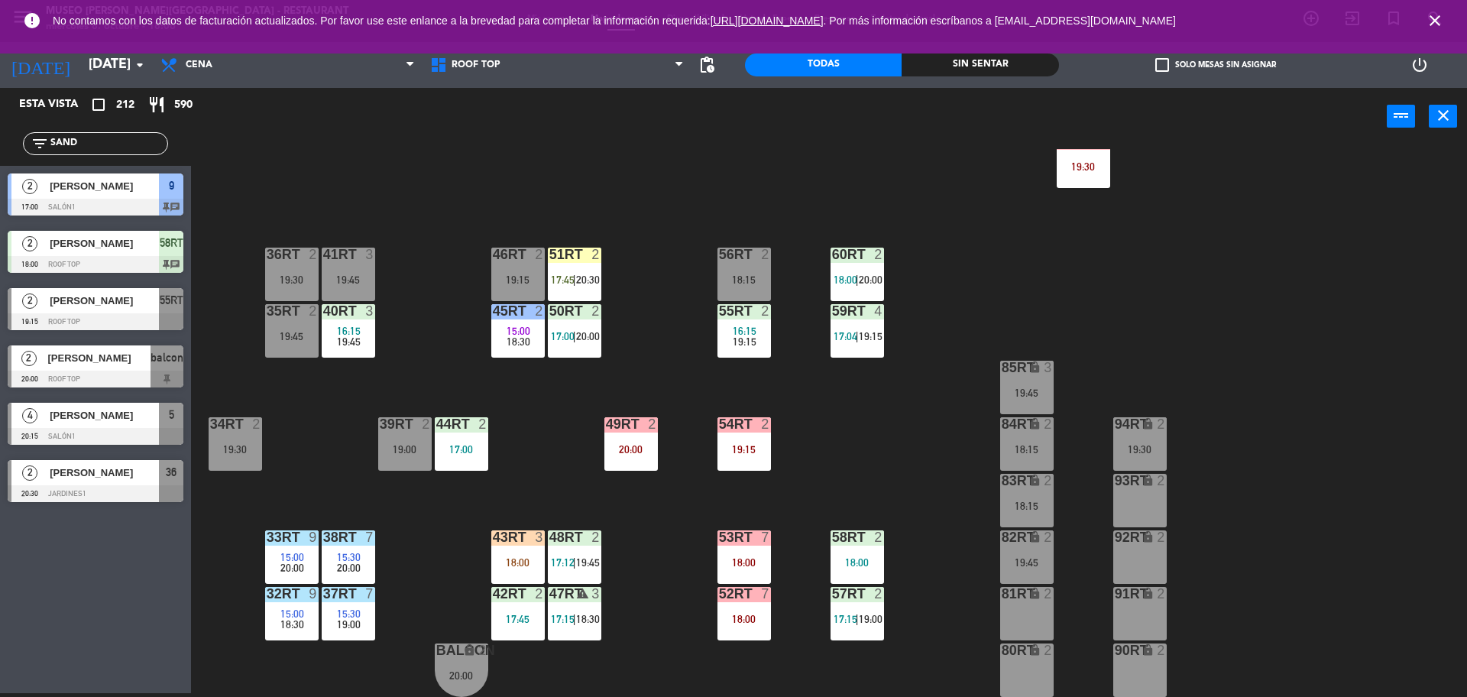
click at [586, 296] on div "51RT 2 17:45 | 20:30" at bounding box center [574, 274] width 53 height 53
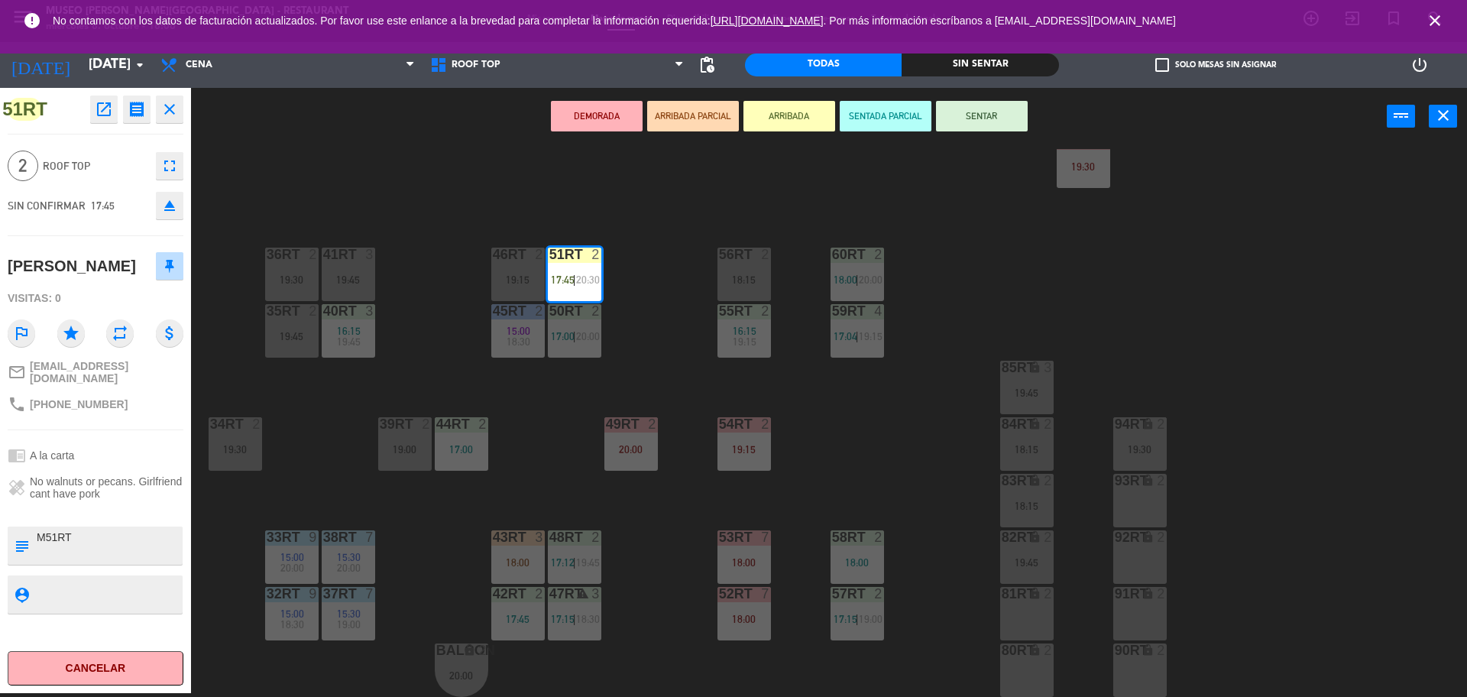
click at [84, 485] on span "No walnuts or pecans. Girlfriend cant have pork" at bounding box center [107, 487] width 154 height 24
copy span "No walnuts or pecans. Girlfriend cant have pork"
click at [108, 552] on textarea at bounding box center [108, 546] width 146 height 32
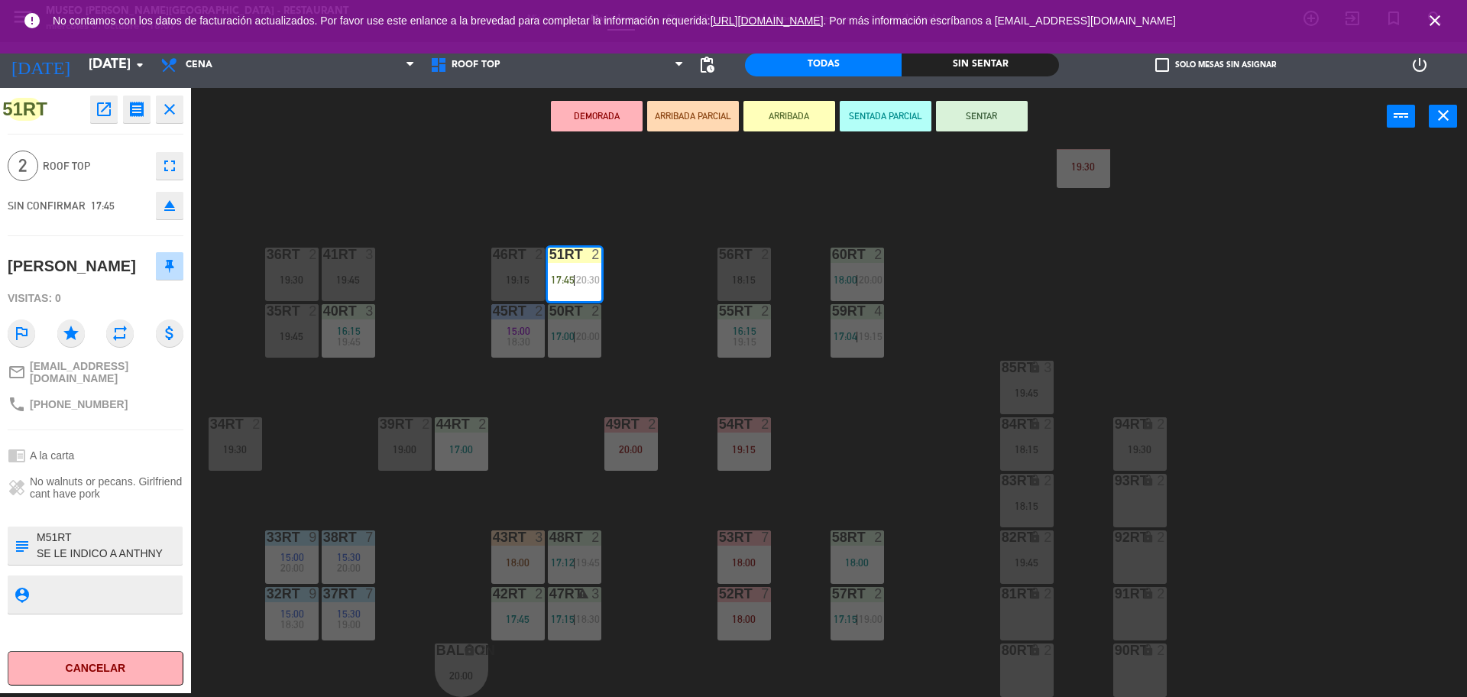
type textarea "M51RT SE LE INDICO A ANTHNY"
click at [112, 209] on span "17:45" at bounding box center [103, 205] width 24 height 12
click at [963, 124] on button "SENTAR" at bounding box center [982, 116] width 92 height 31
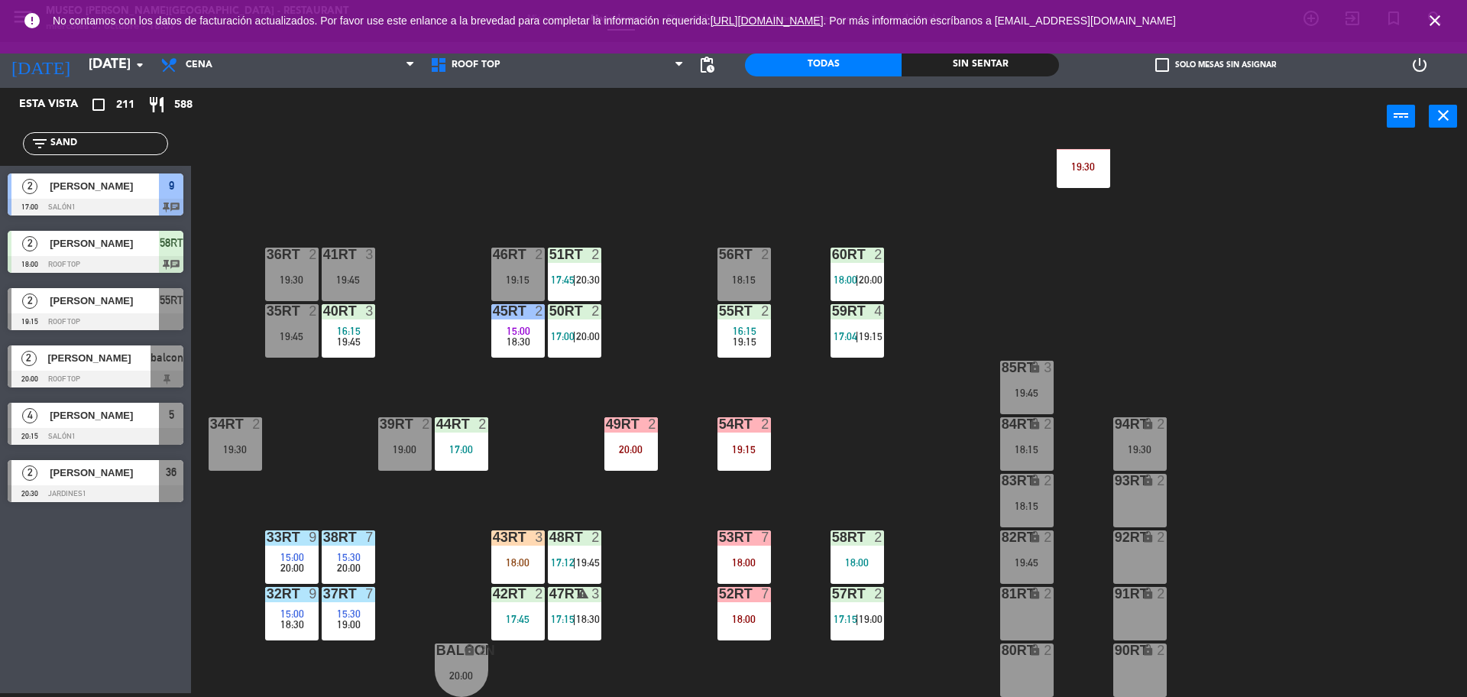
click at [678, 335] on div "18RT 4 16:15 19:45 16RT 5 16:15 20:30 28RT 2 19:45 80RR lock 2 19:15 27RT 2 19:…" at bounding box center [837, 423] width 1262 height 548
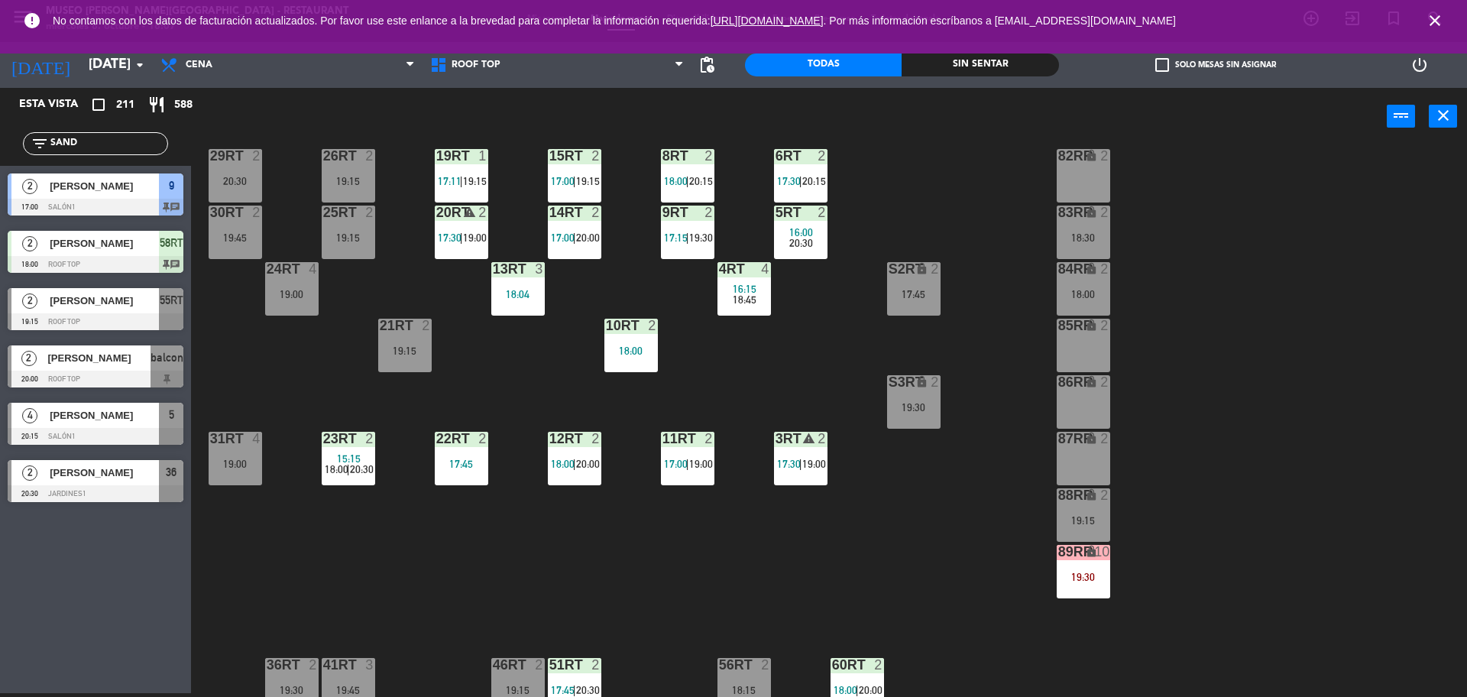
scroll to position [184, 0]
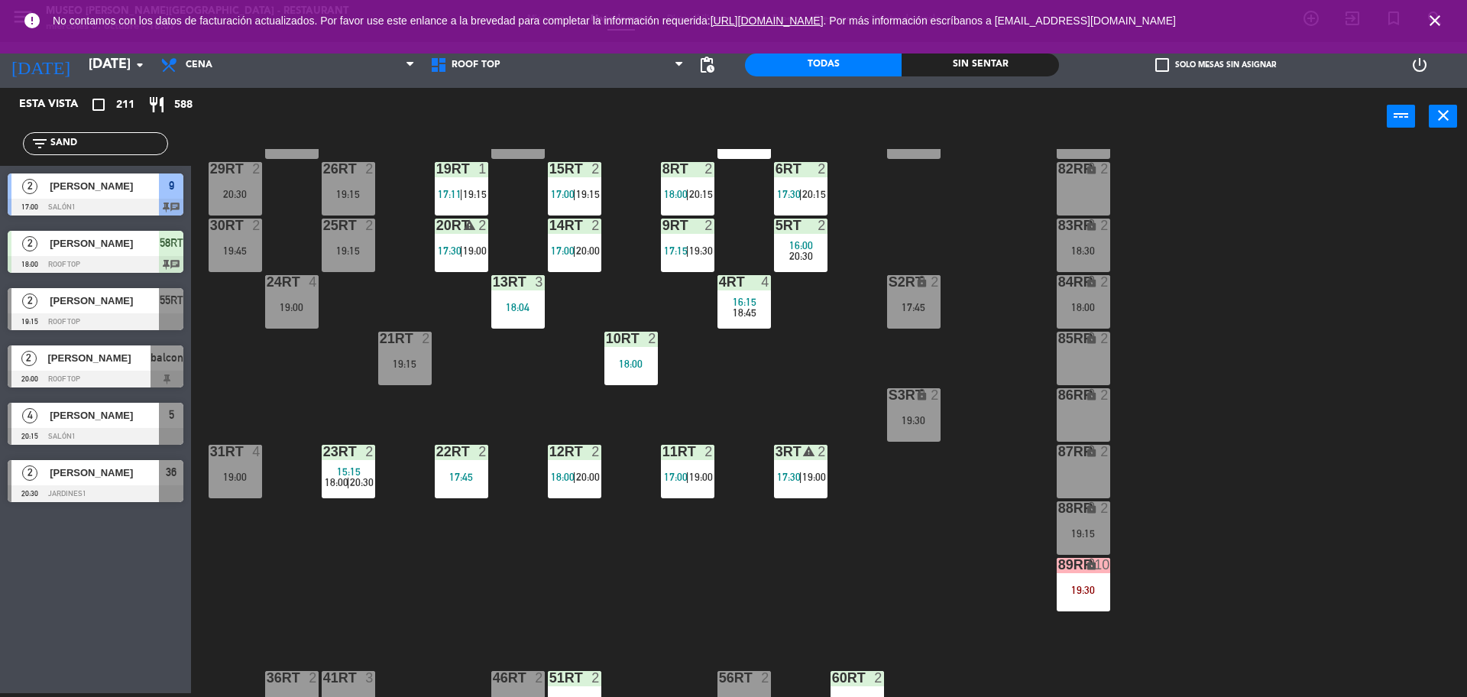
click at [522, 312] on div "18:04" at bounding box center [517, 307] width 53 height 11
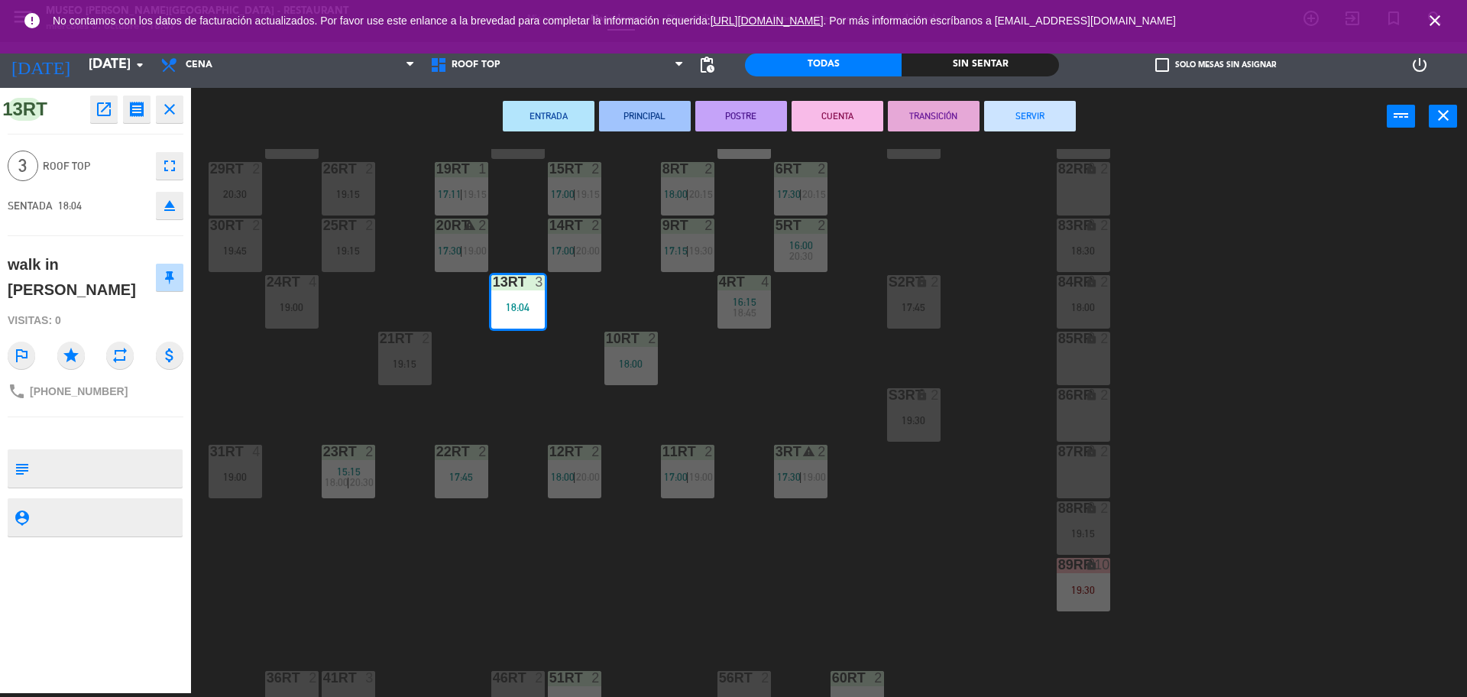
click at [104, 452] on textarea at bounding box center [108, 468] width 146 height 32
type textarea "M13RT"
click at [66, 180] on div "3 Roof Top fullscreen" at bounding box center [96, 165] width 176 height 41
drag, startPoint x: 1039, startPoint y: 124, endPoint x: 633, endPoint y: 447, distance: 519.4
click at [633, 447] on div "ENTRADA PRINCIPAL POSTRE CUENTA TRANSICIÓN SERVIR power_input close 18RT 4 16:1…" at bounding box center [733, 392] width 1467 height 609
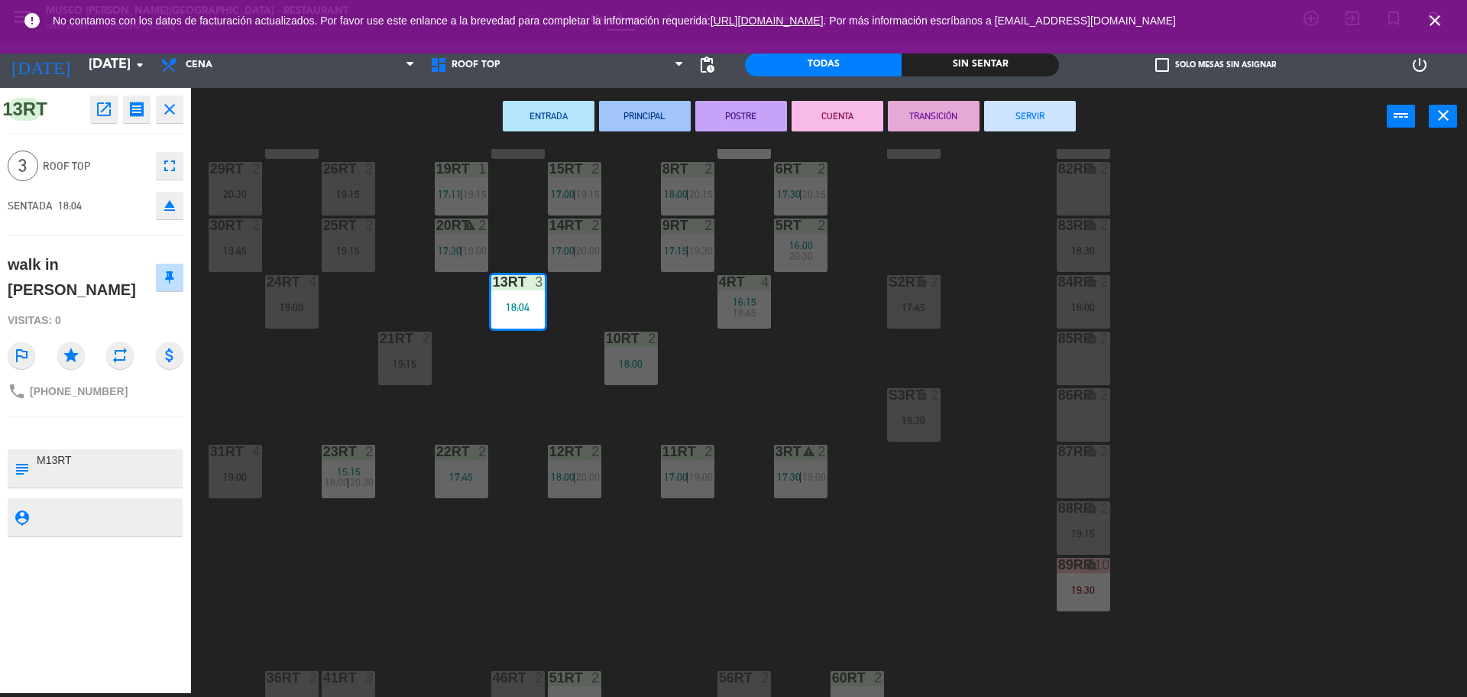
click at [633, 447] on div "18RT 4 16:15 19:45 16RT 5 16:15 20:30 28RT 2 19:45 80RR lock 2 19:15 27RT 2 19:…" at bounding box center [837, 423] width 1262 height 548
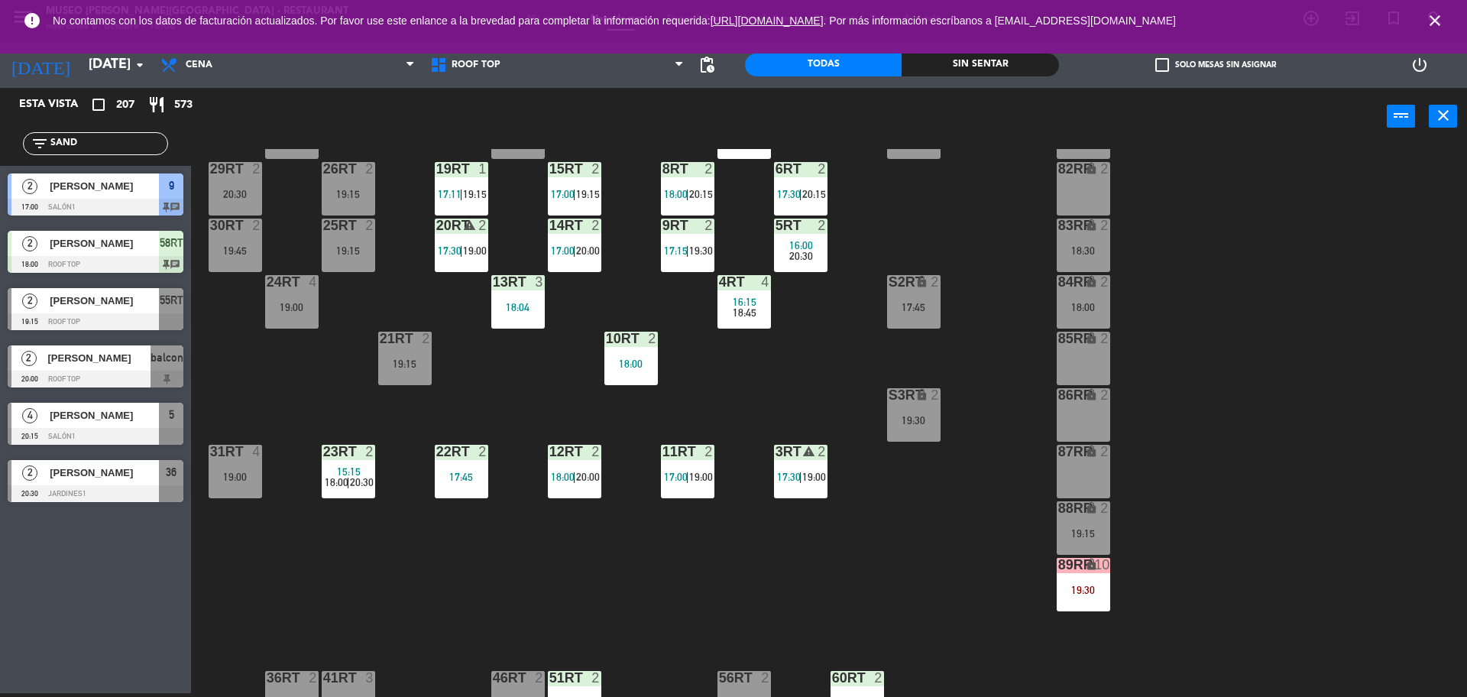
scroll to position [608, 0]
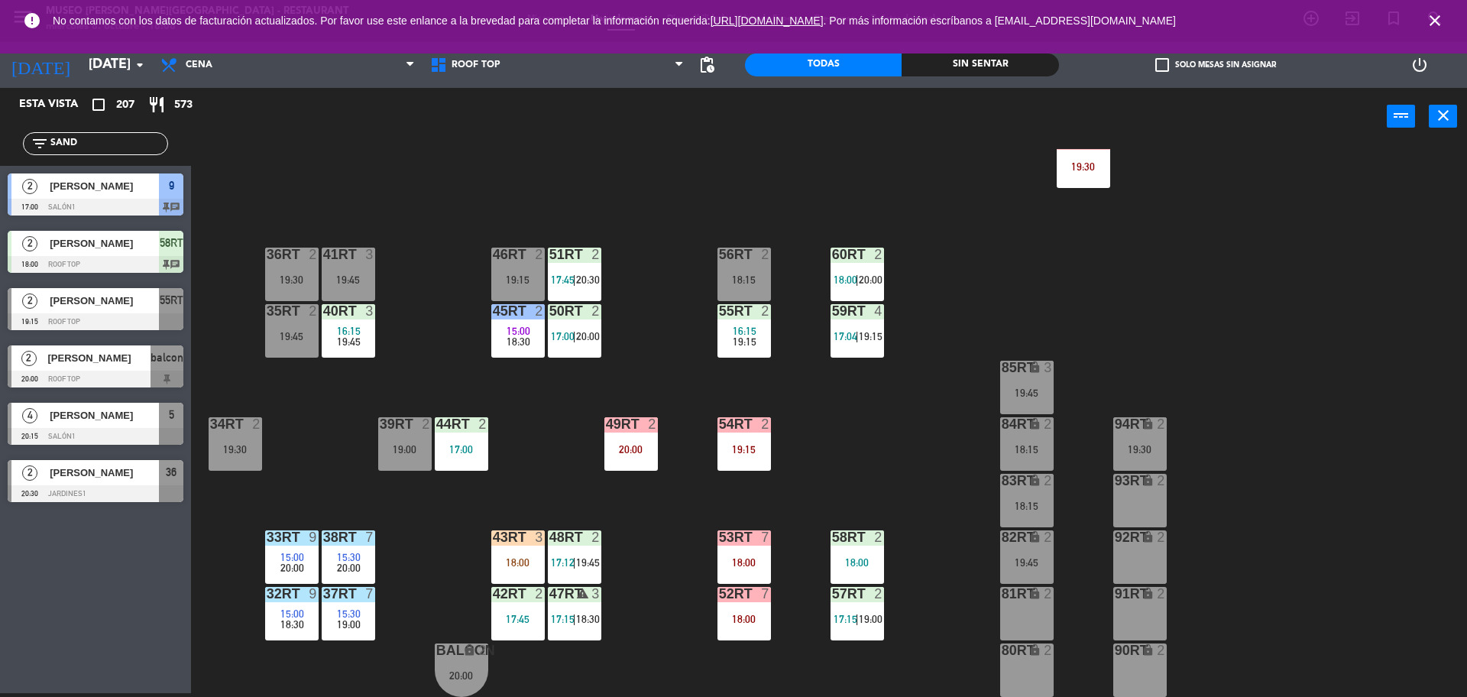
click at [527, 534] on div at bounding box center [517, 537] width 25 height 14
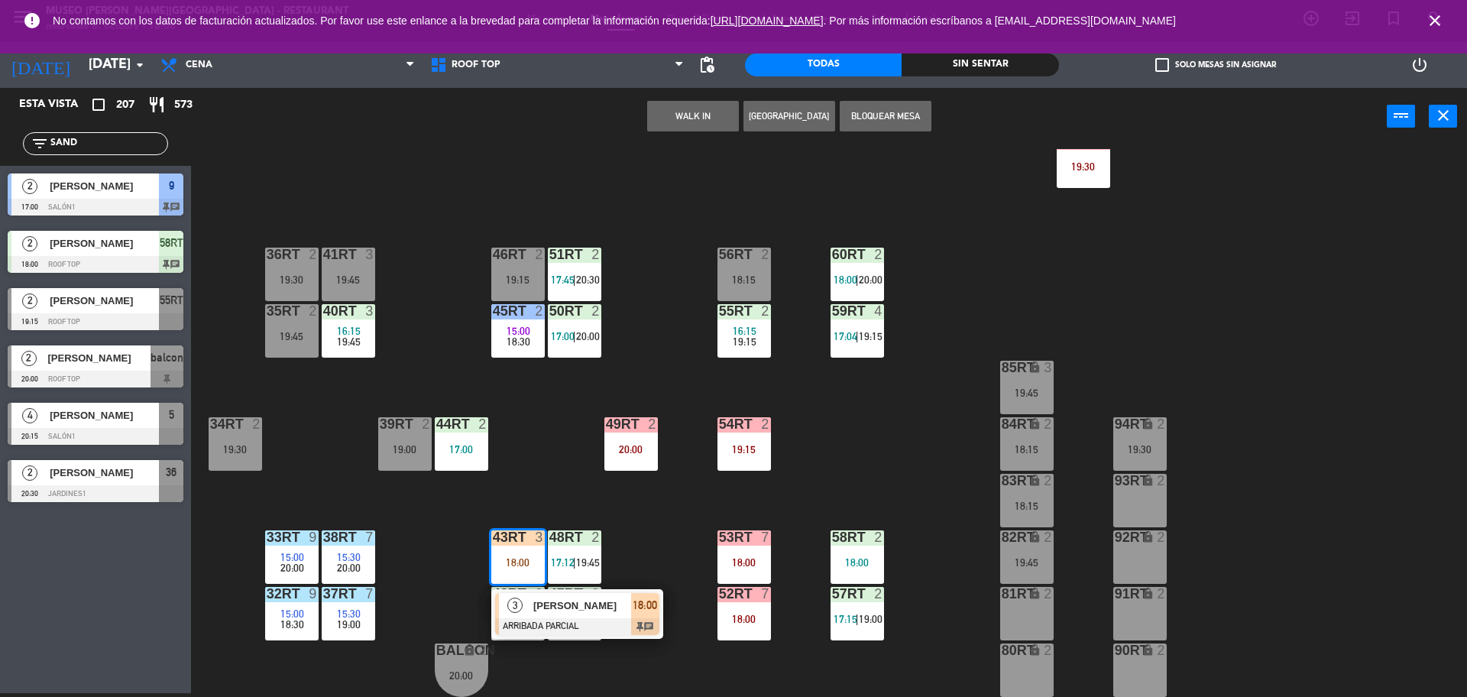
click at [553, 606] on span "[PERSON_NAME]" at bounding box center [582, 606] width 98 height 16
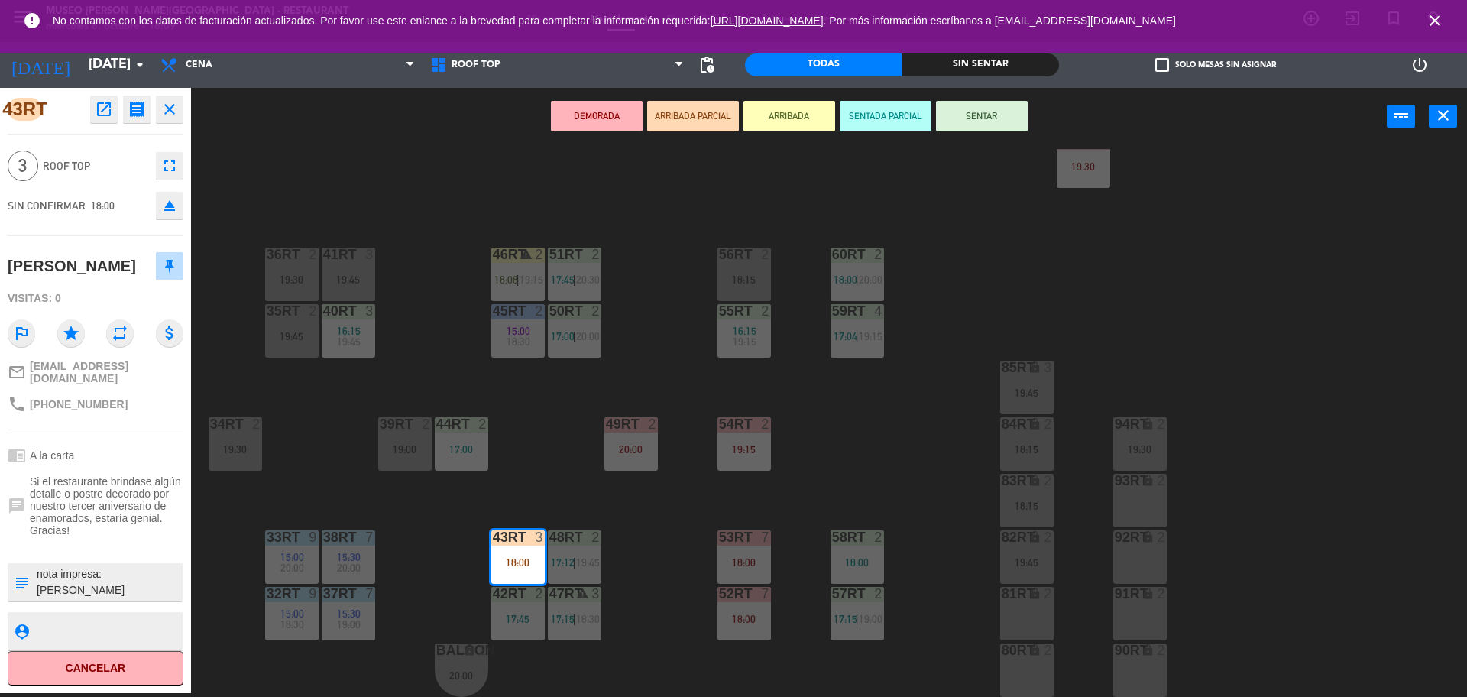
click at [131, 580] on textarea at bounding box center [108, 582] width 146 height 32
click at [529, 482] on div "18RT 4 16:15 19:45 16RT 5 16:15 20:30 28RT 2 19:45 80RR lock 2 19:15 27RT 2 19:…" at bounding box center [837, 423] width 1262 height 548
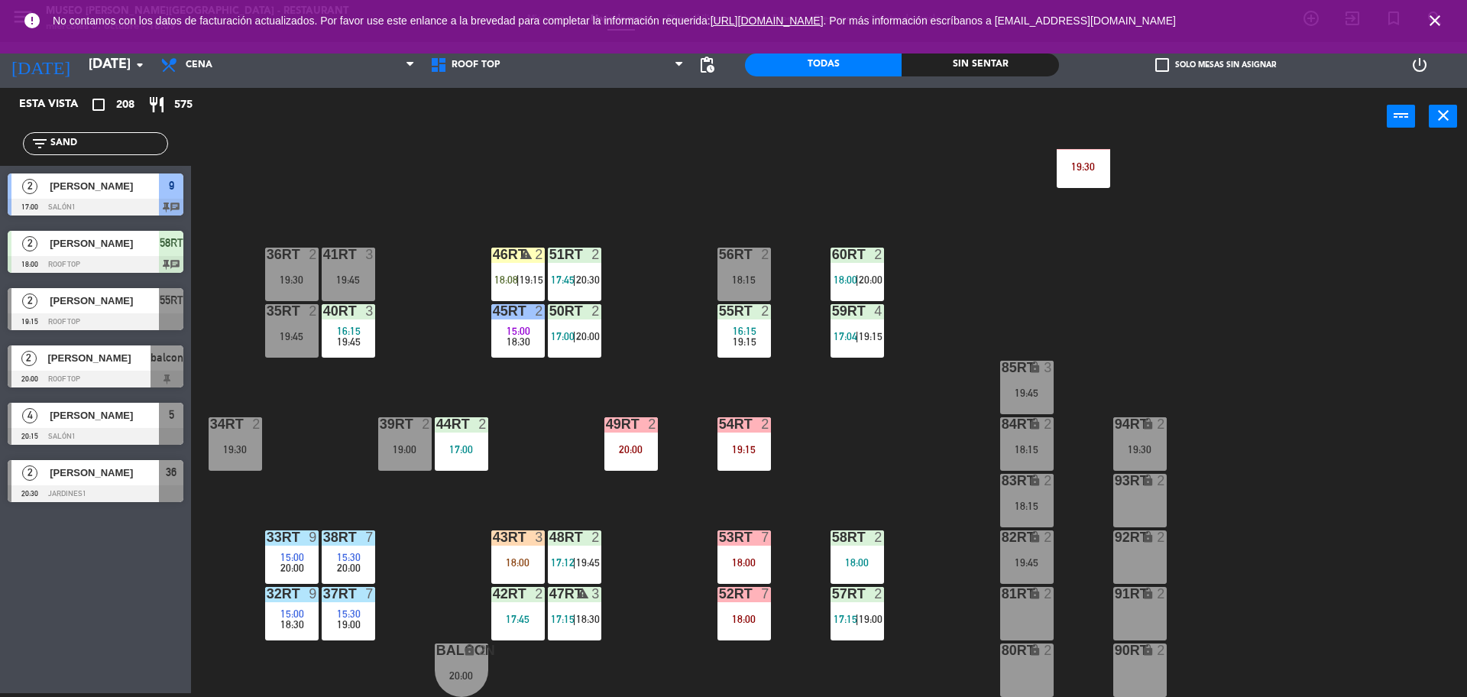
click at [516, 557] on div "18:00" at bounding box center [517, 562] width 53 height 11
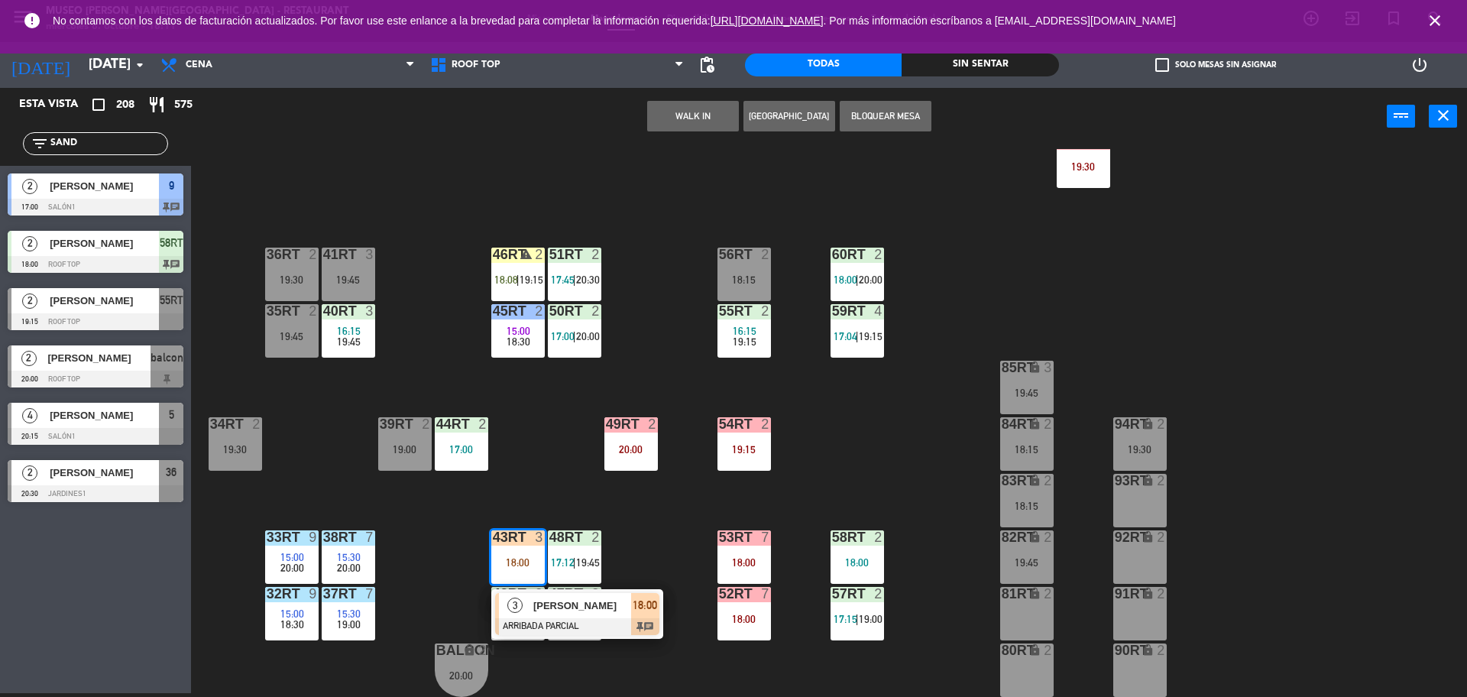
click at [554, 444] on div "18RT 4 16:15 19:45 16RT 5 16:15 20:30 28RT 2 19:45 80RR lock 2 19:15 27RT 2 19:…" at bounding box center [837, 423] width 1262 height 548
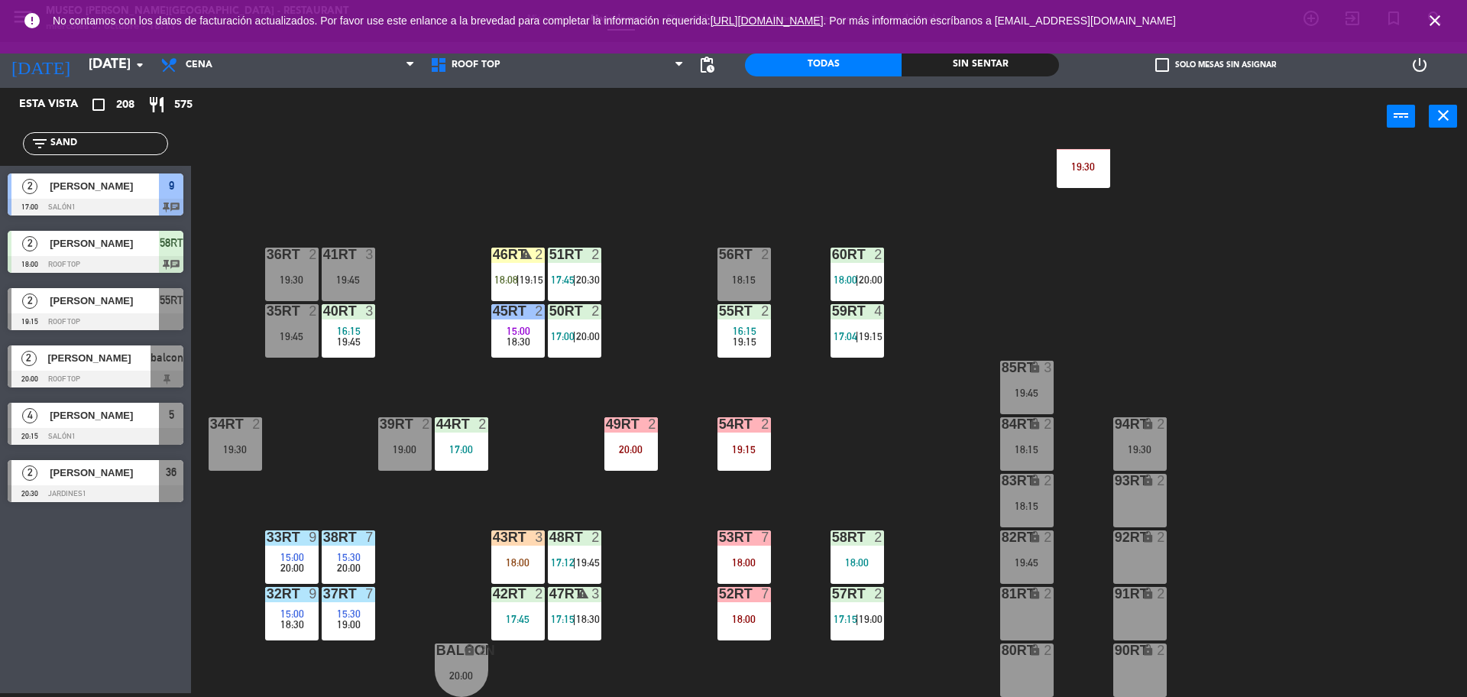
click at [520, 521] on div "18RT 4 16:15 19:45 16RT 5 16:15 20:30 28RT 2 19:45 80RR lock 2 19:15 27RT 2 19:…" at bounding box center [837, 423] width 1262 height 548
click at [521, 540] on div at bounding box center [517, 537] width 25 height 14
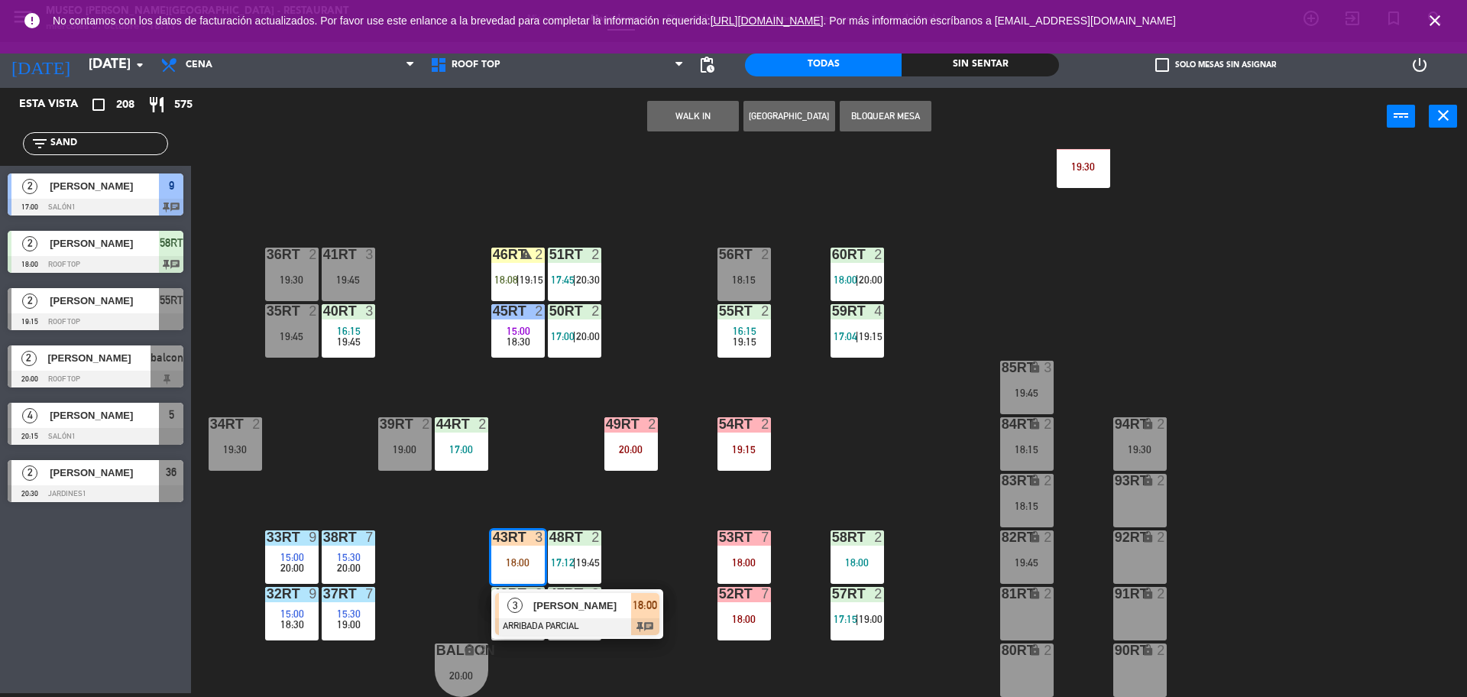
click at [556, 589] on div "3 Mabel Flores ARRIBADA PARCIAL 18:00 chat" at bounding box center [577, 614] width 172 height 50
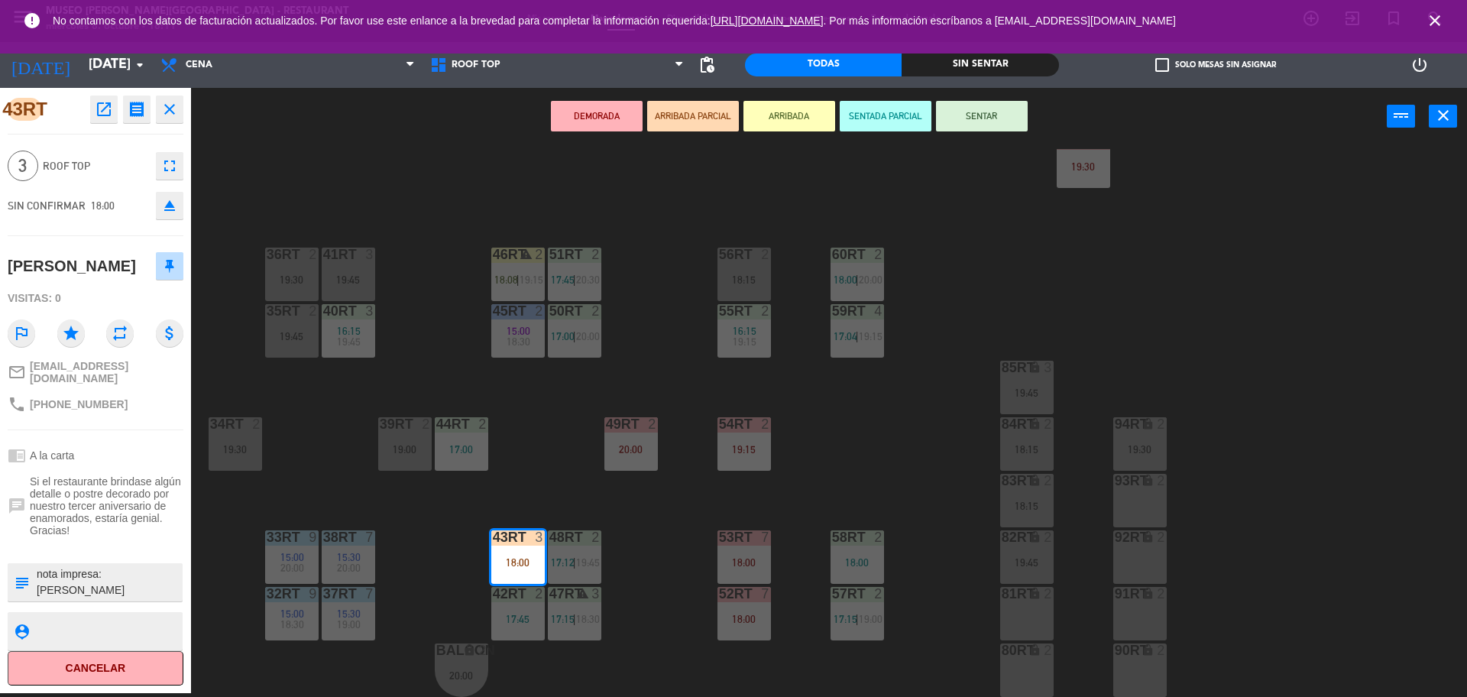
click at [106, 580] on textarea at bounding box center [108, 582] width 146 height 32
type textarea "M43RT nota impresa: Feliz Tercer Aniversario de enamorados"
click at [105, 147] on div "3 Roof Top fullscreen" at bounding box center [96, 165] width 176 height 41
click at [957, 114] on button "SENTAR" at bounding box center [982, 116] width 92 height 31
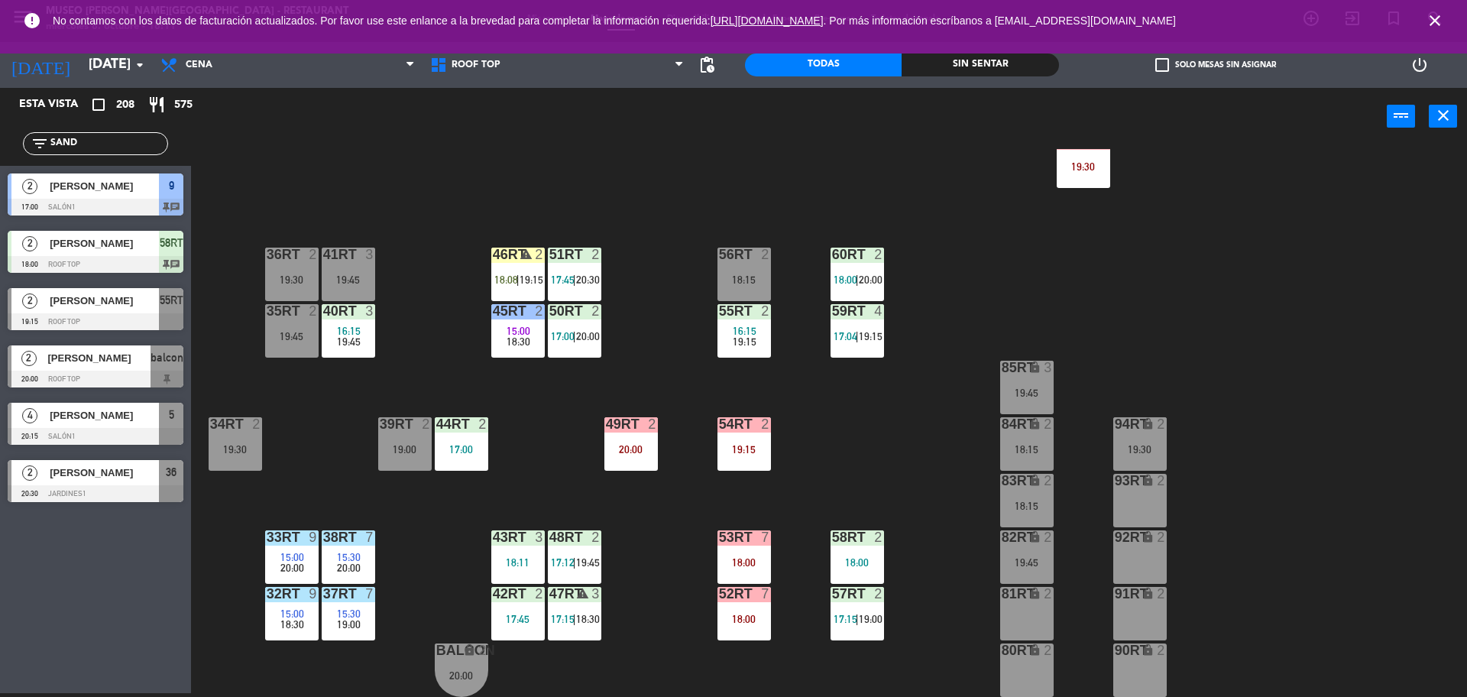
drag, startPoint x: 138, startPoint y: 144, endPoint x: 0, endPoint y: 118, distance: 140.0
click at [0, 118] on div "Esta vista crop_square 208 restaurant 575 filter_list SAND 2 Sandra Cadillo 17:…" at bounding box center [95, 299] width 191 height 422
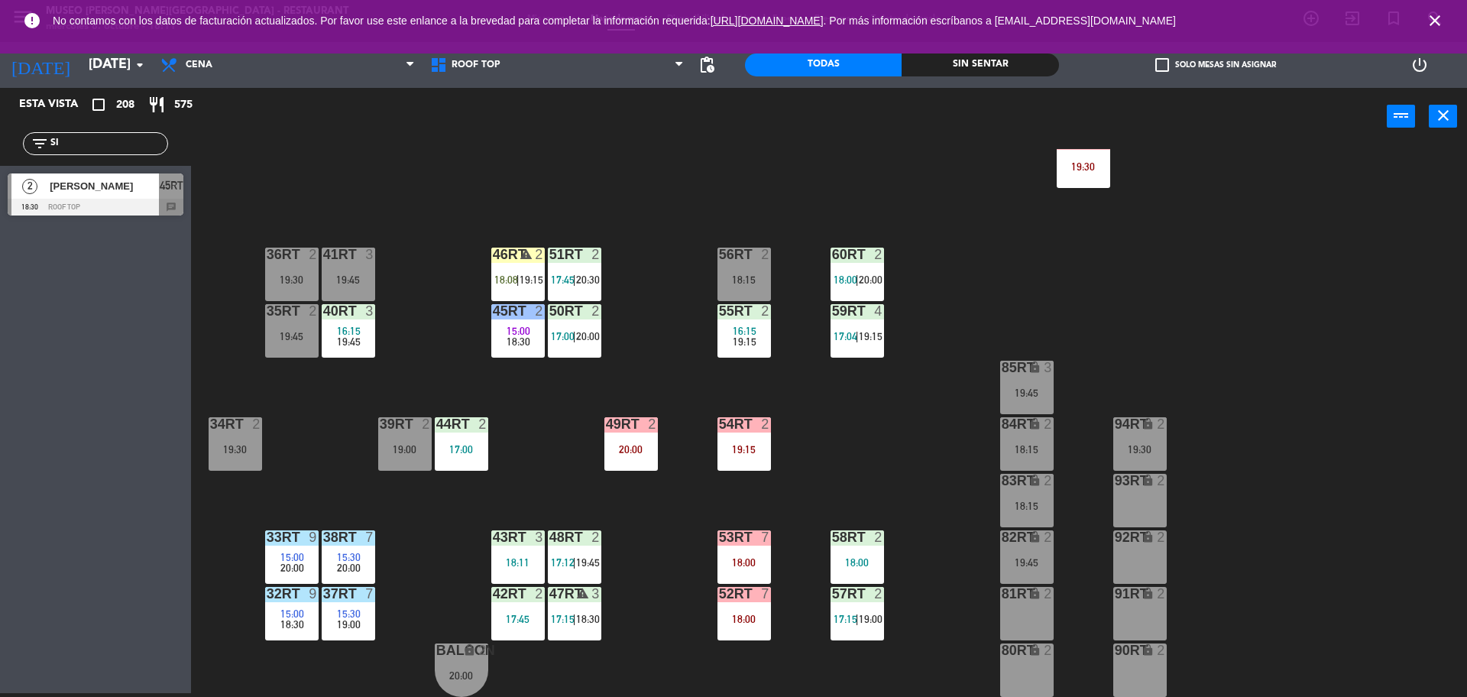
type input "S"
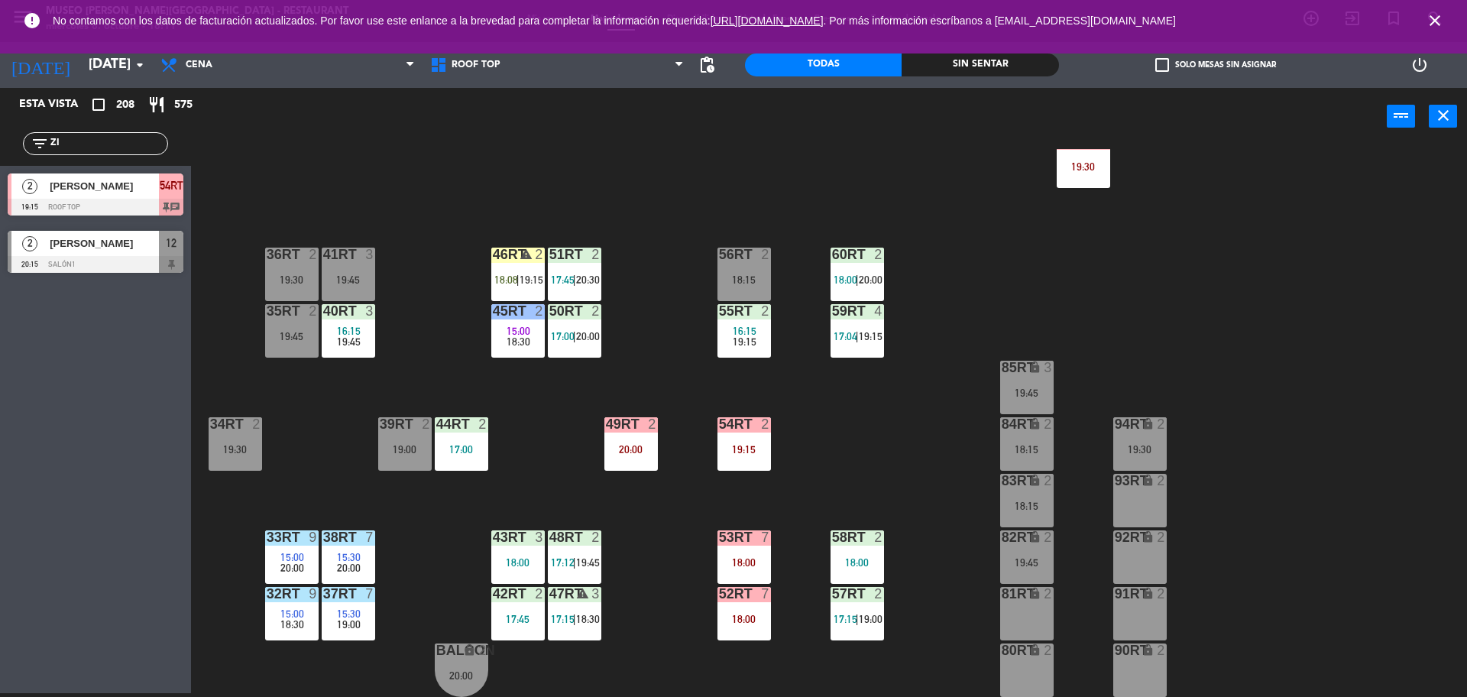
type input "Z"
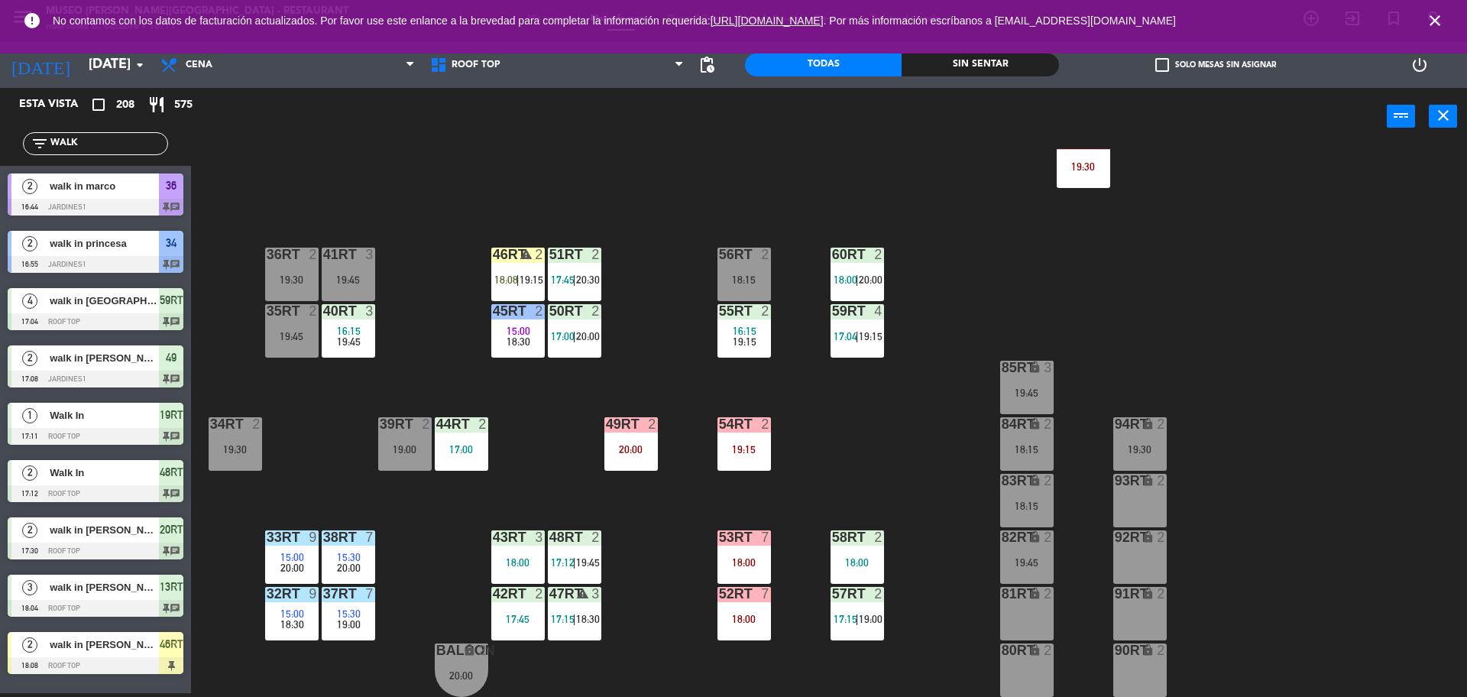
type input "WALK"
click at [129, 653] on div "2 walk in ciro 18:08 Roof Top 46RT 2 walk in ciro 18:08 Roof Top 46RT" at bounding box center [95, 655] width 191 height 62
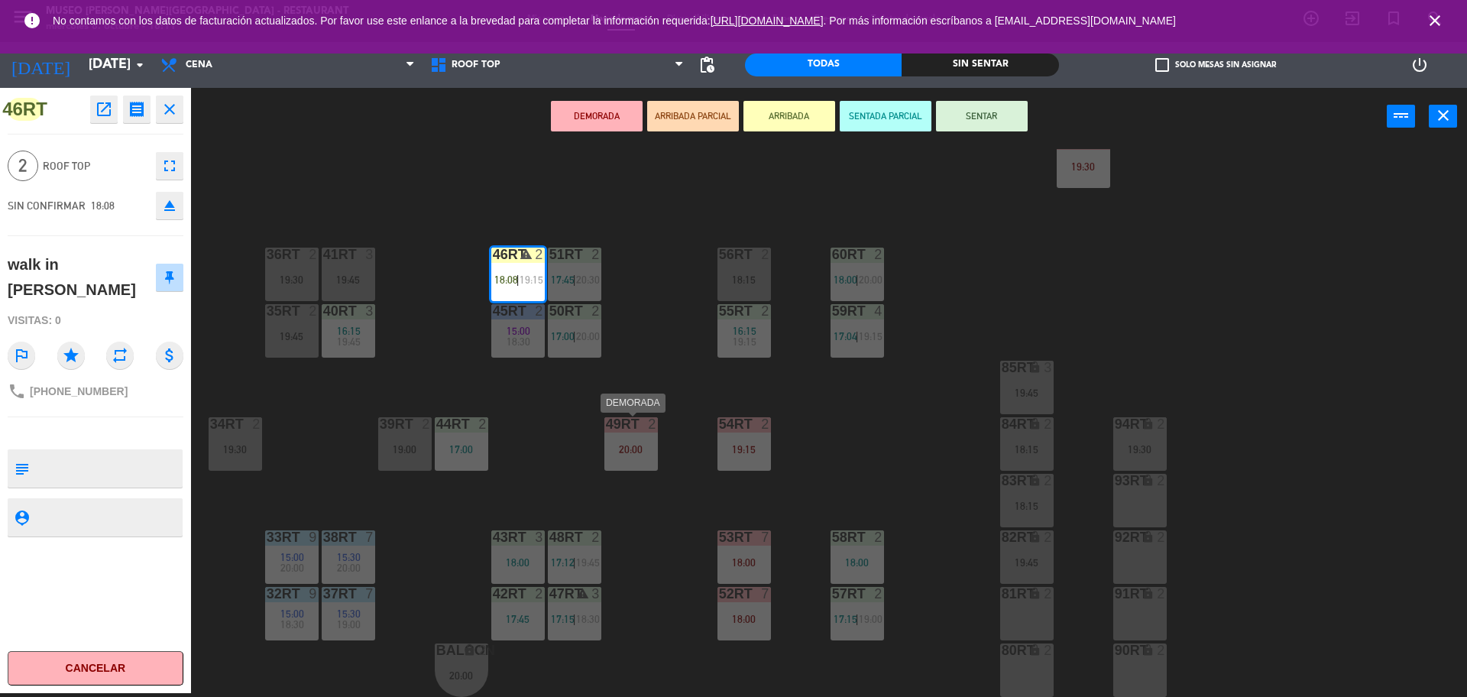
click at [562, 431] on div "18RT 4 16:15 19:45 16RT 5 16:15 20:30 28RT 2 19:45 80RR lock 2 19:15 27RT 2 19:…" at bounding box center [837, 423] width 1262 height 548
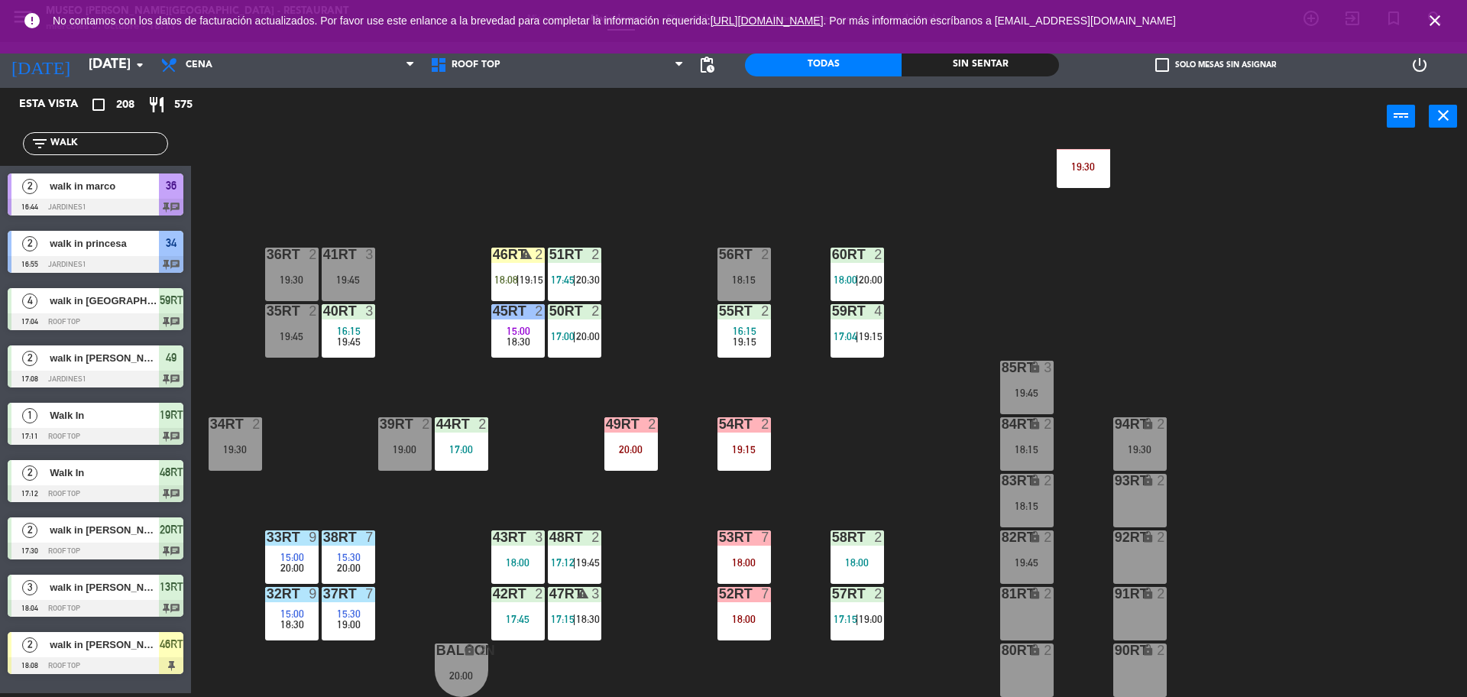
scroll to position [0, 0]
click at [524, 278] on span "19:15" at bounding box center [532, 280] width 24 height 12
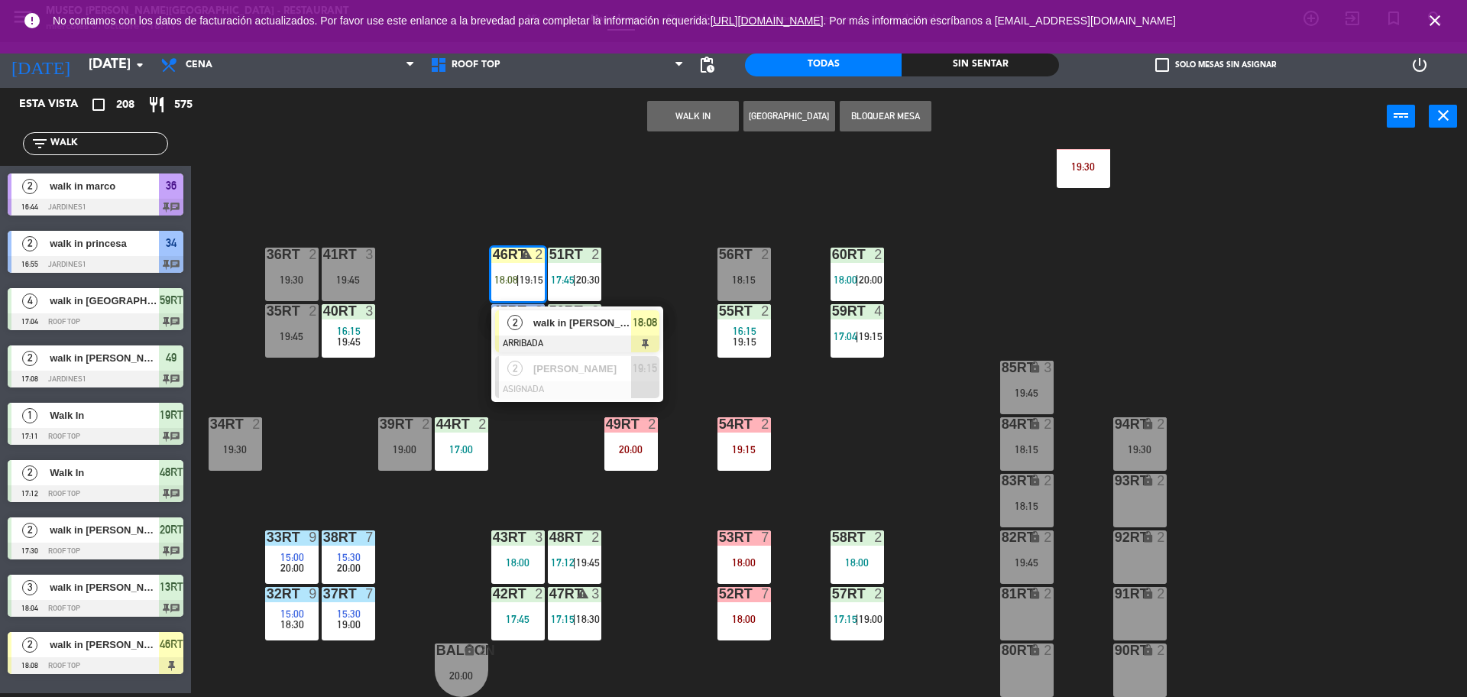
click at [530, 324] on div "2" at bounding box center [515, 322] width 33 height 25
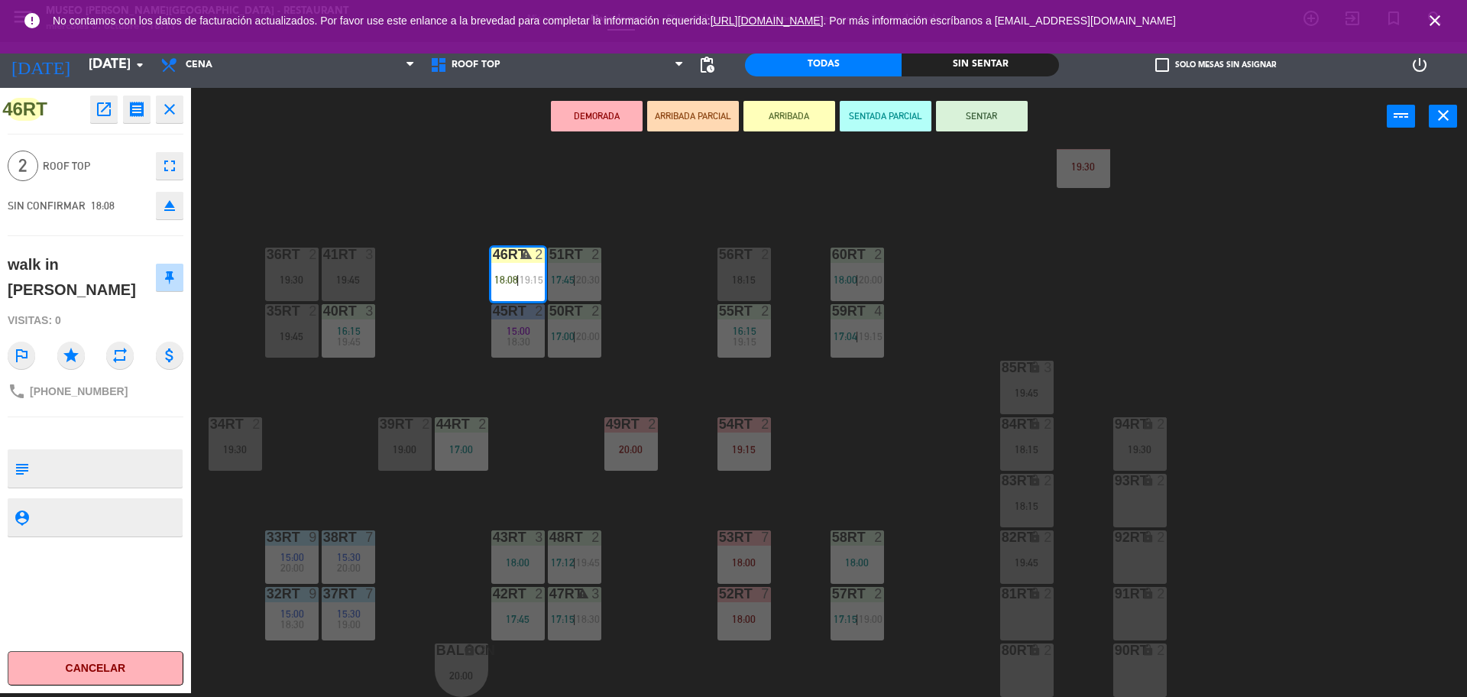
click at [154, 452] on textarea at bounding box center [108, 468] width 146 height 32
type textarea "M46RT"
click at [121, 309] on div "Visitas: 0" at bounding box center [96, 320] width 176 height 27
click at [1011, 127] on button "SENTAR" at bounding box center [982, 116] width 92 height 31
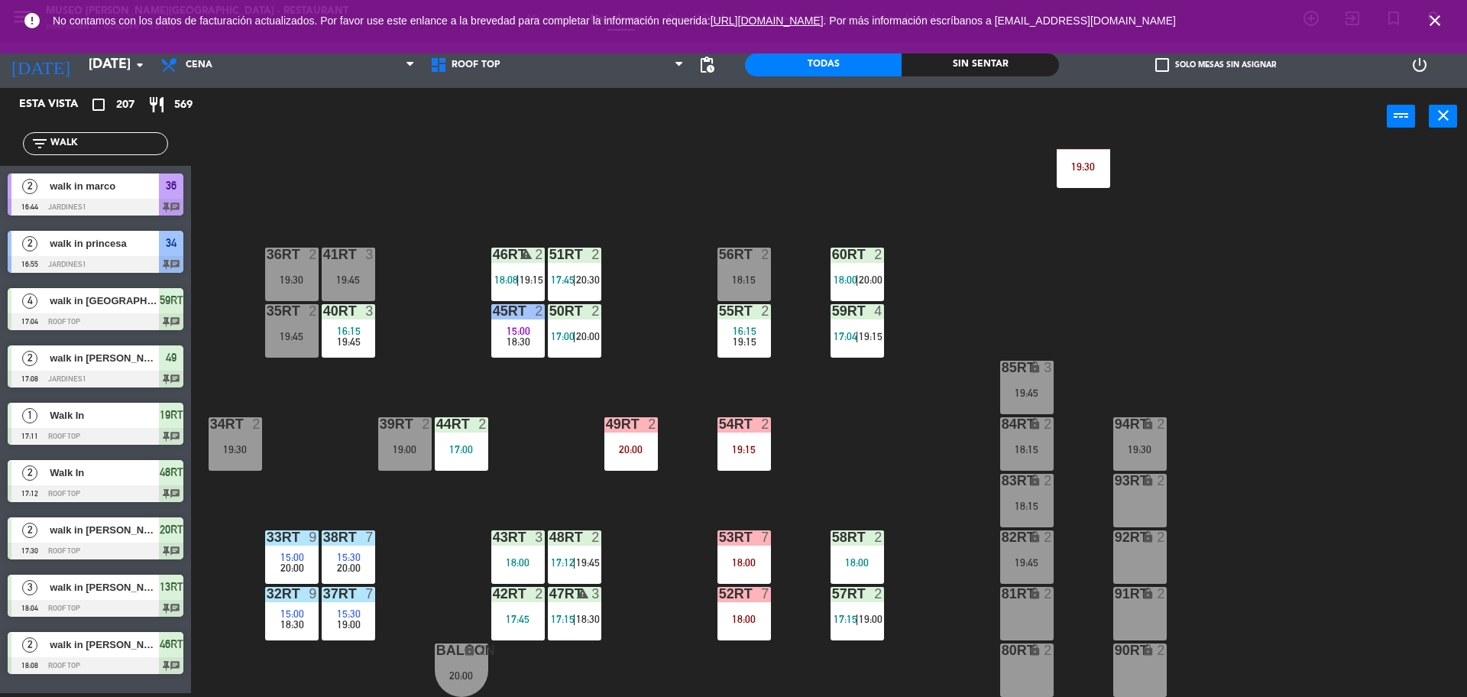
click at [692, 315] on div "18RT 4 16:15 19:45 16RT 5 16:15 20:30 28RT 2 19:45 80RR lock 2 19:15 27RT 2 19:…" at bounding box center [837, 423] width 1262 height 548
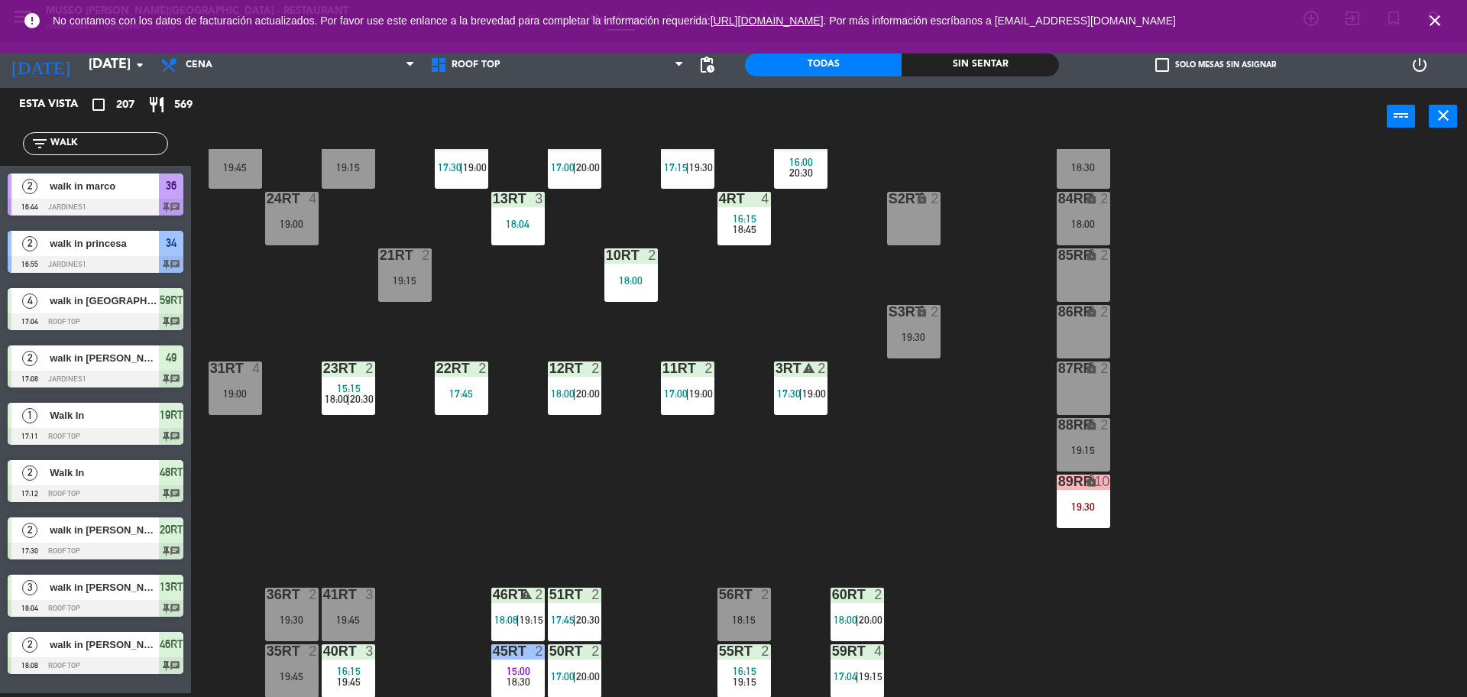
click at [951, 391] on div "18RT 4 16:15 19:45 16RT 5 16:15 20:30 28RT 2 19:45 80RR lock 2 19:15 27RT 2 19:…" at bounding box center [837, 423] width 1262 height 548
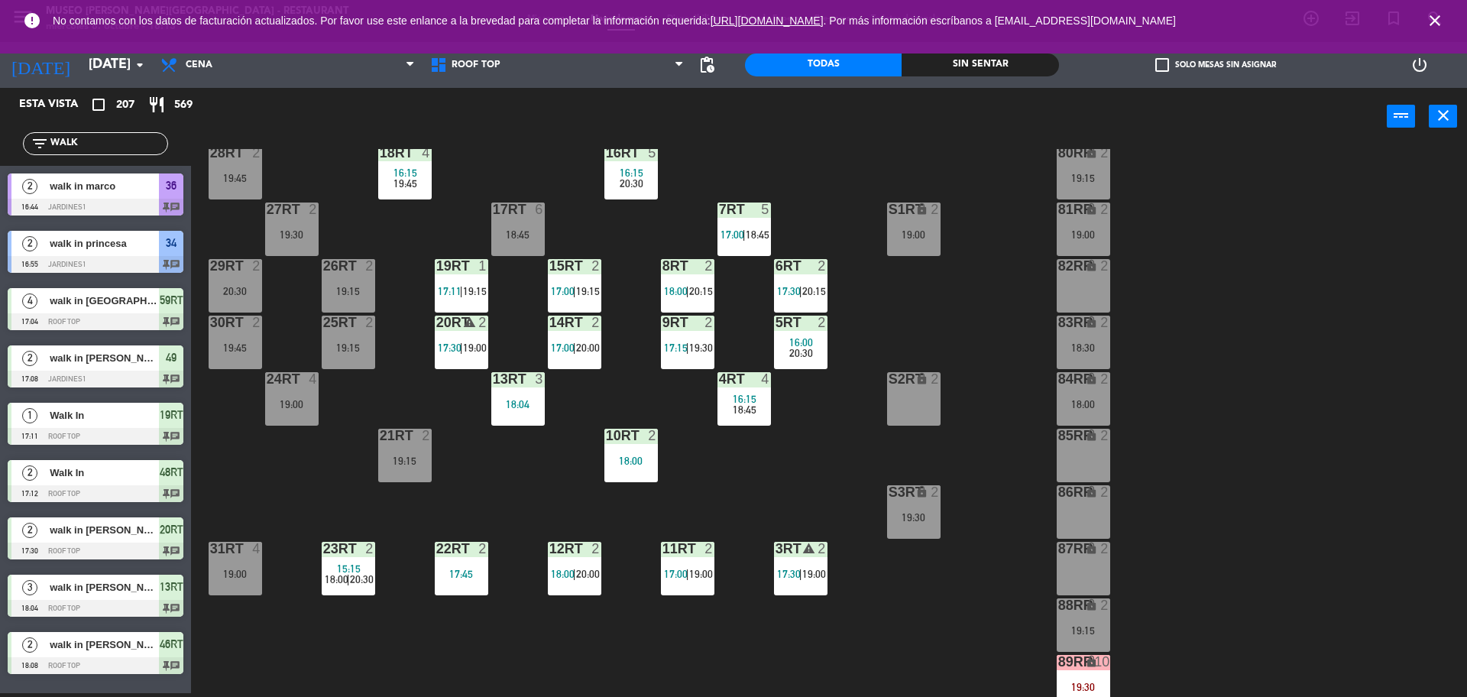
scroll to position [90, 0]
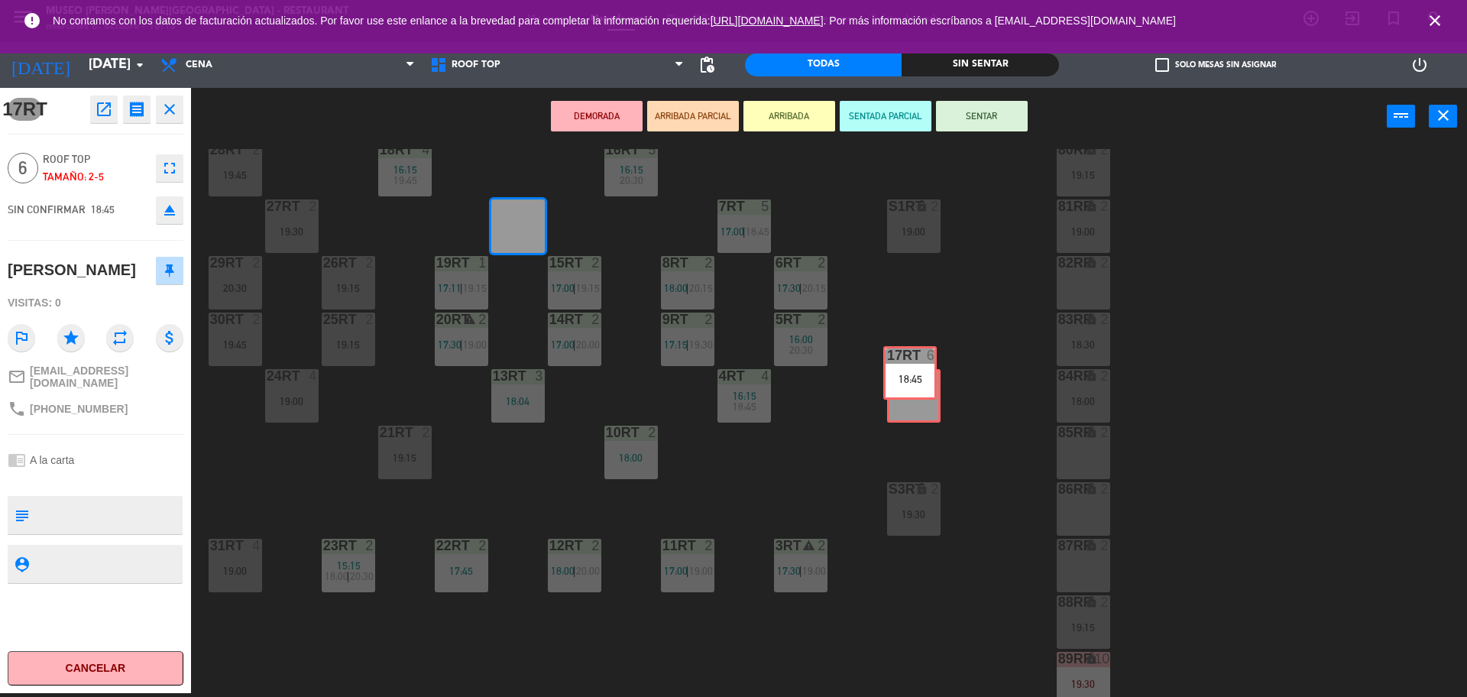
drag, startPoint x: 521, startPoint y: 234, endPoint x: 914, endPoint y: 381, distance: 419.3
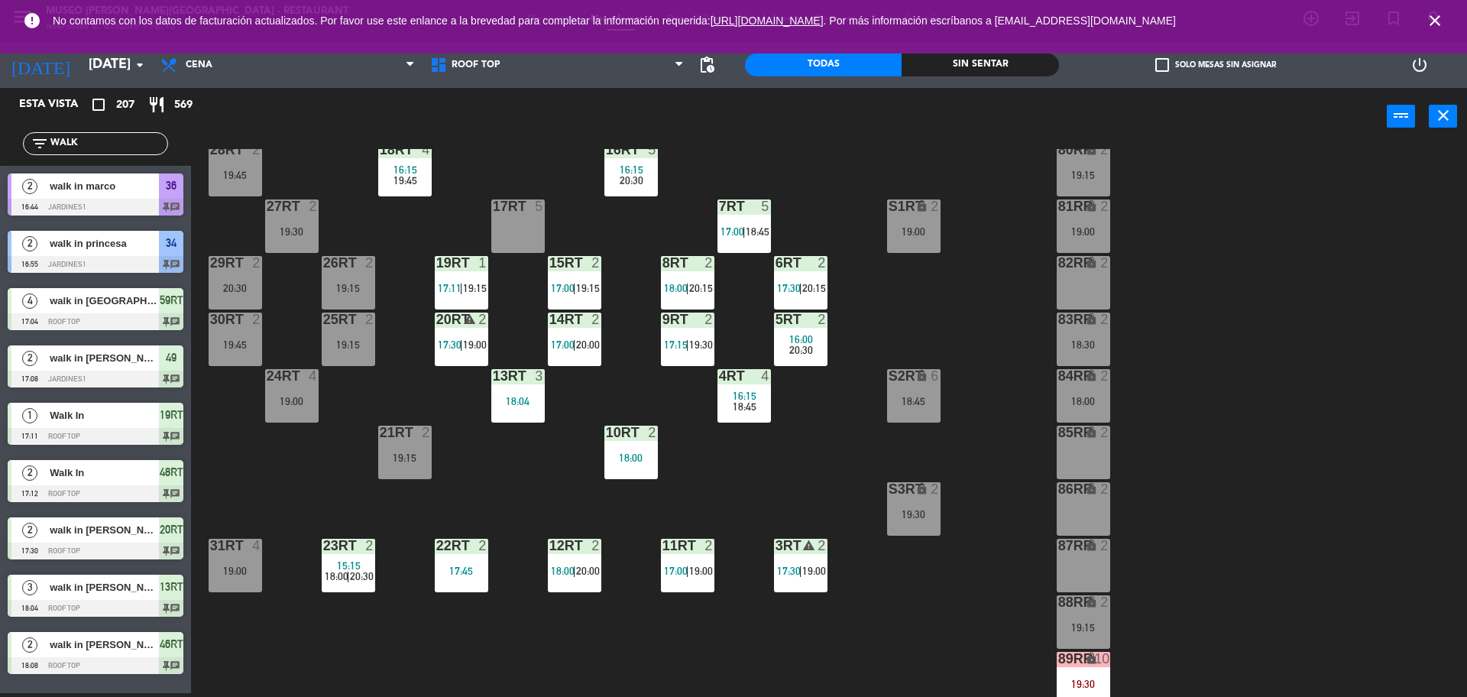
click at [533, 161] on div "18RT 4 16:15 19:45 16RT 5 16:15 20:30 28RT 2 19:45 80RR lock 2 19:15 27RT 2 19:…" at bounding box center [837, 423] width 1262 height 548
click at [523, 210] on div at bounding box center [517, 206] width 25 height 14
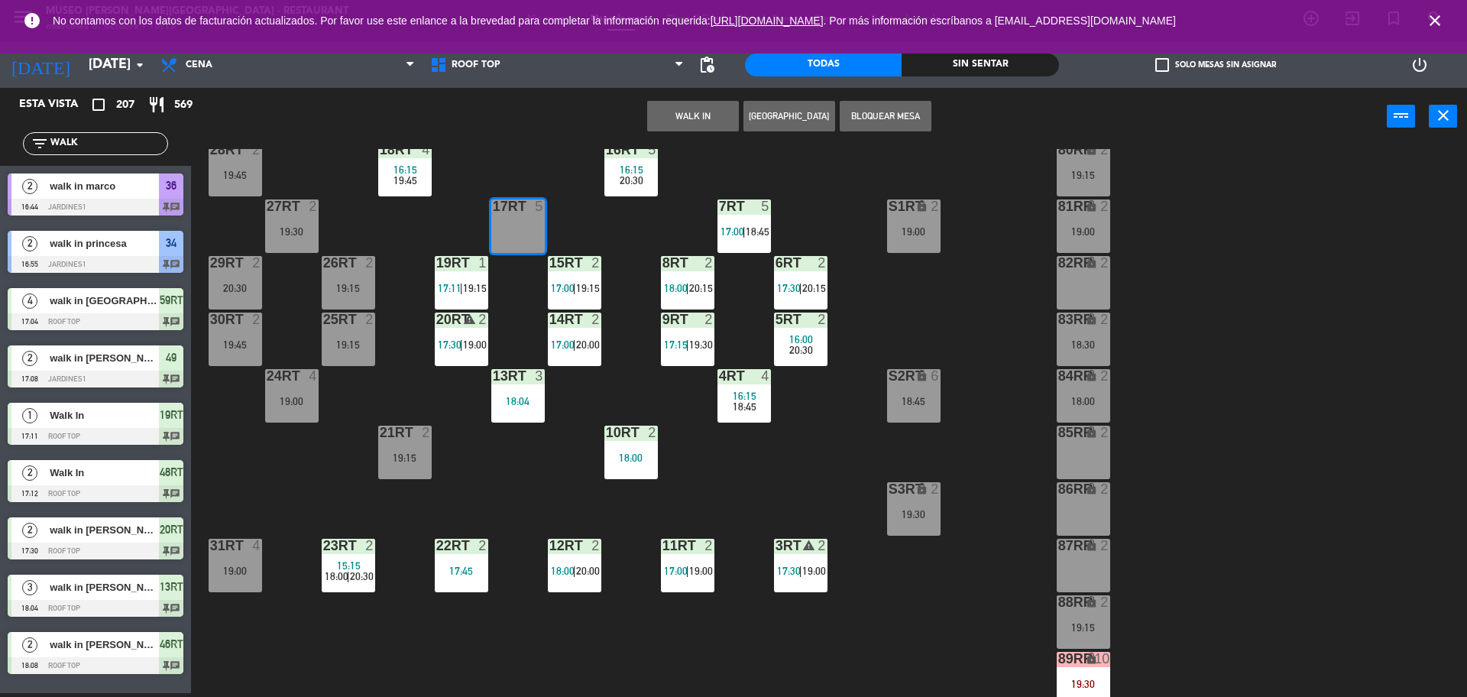
click at [716, 115] on button "WALK IN" at bounding box center [693, 116] width 92 height 31
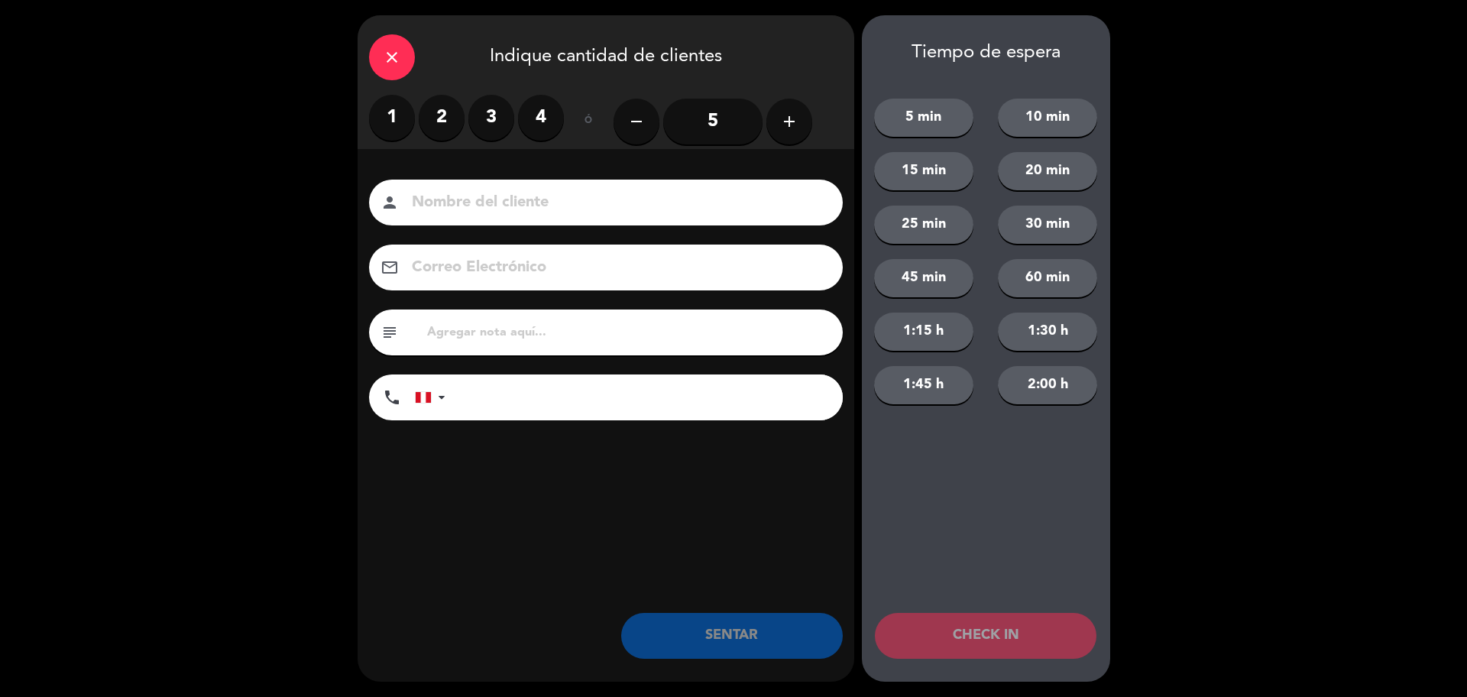
click at [543, 118] on label "4" at bounding box center [541, 118] width 46 height 46
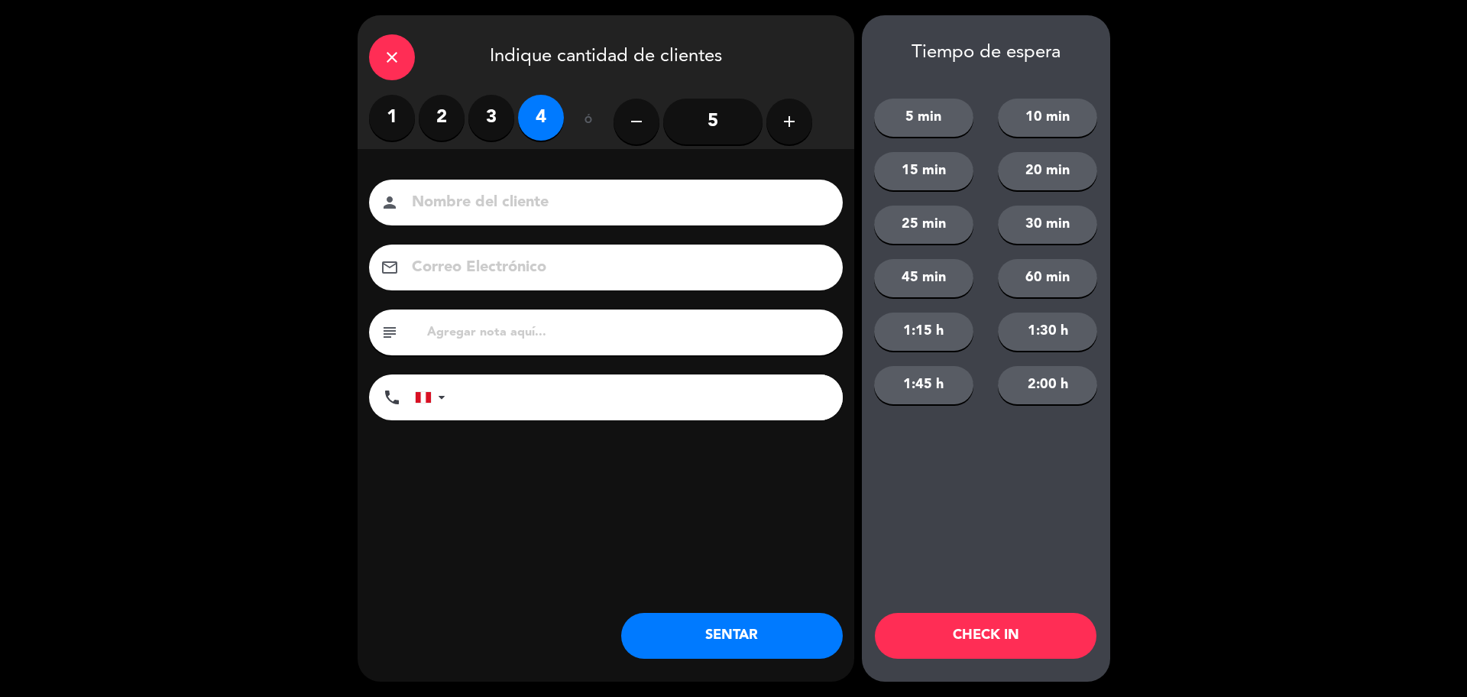
click at [537, 204] on input at bounding box center [616, 203] width 413 height 27
click at [391, 65] on icon "close" at bounding box center [392, 57] width 18 height 18
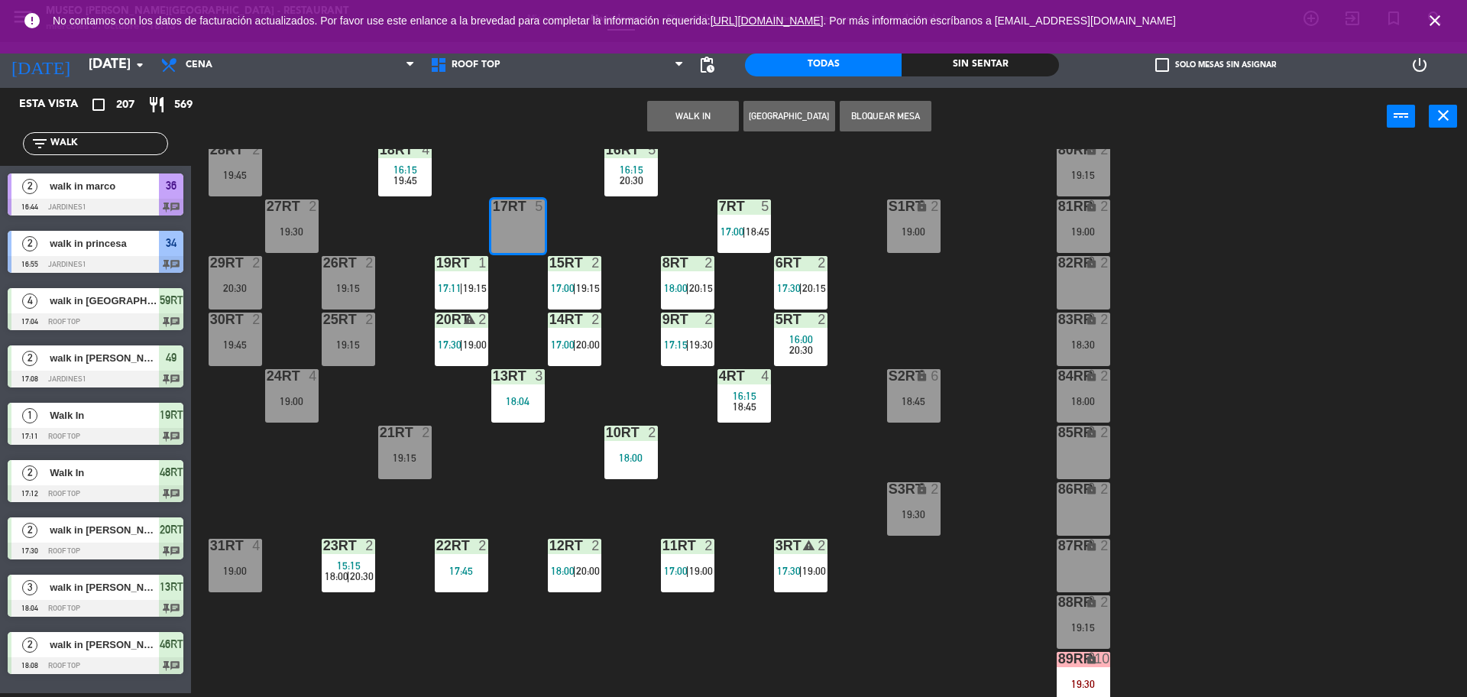
click at [610, 209] on div "18RT 4 16:15 19:45 16RT 5 16:15 20:30 28RT 2 19:45 80RR lock 2 19:15 27RT 2 19:…" at bounding box center [837, 423] width 1262 height 548
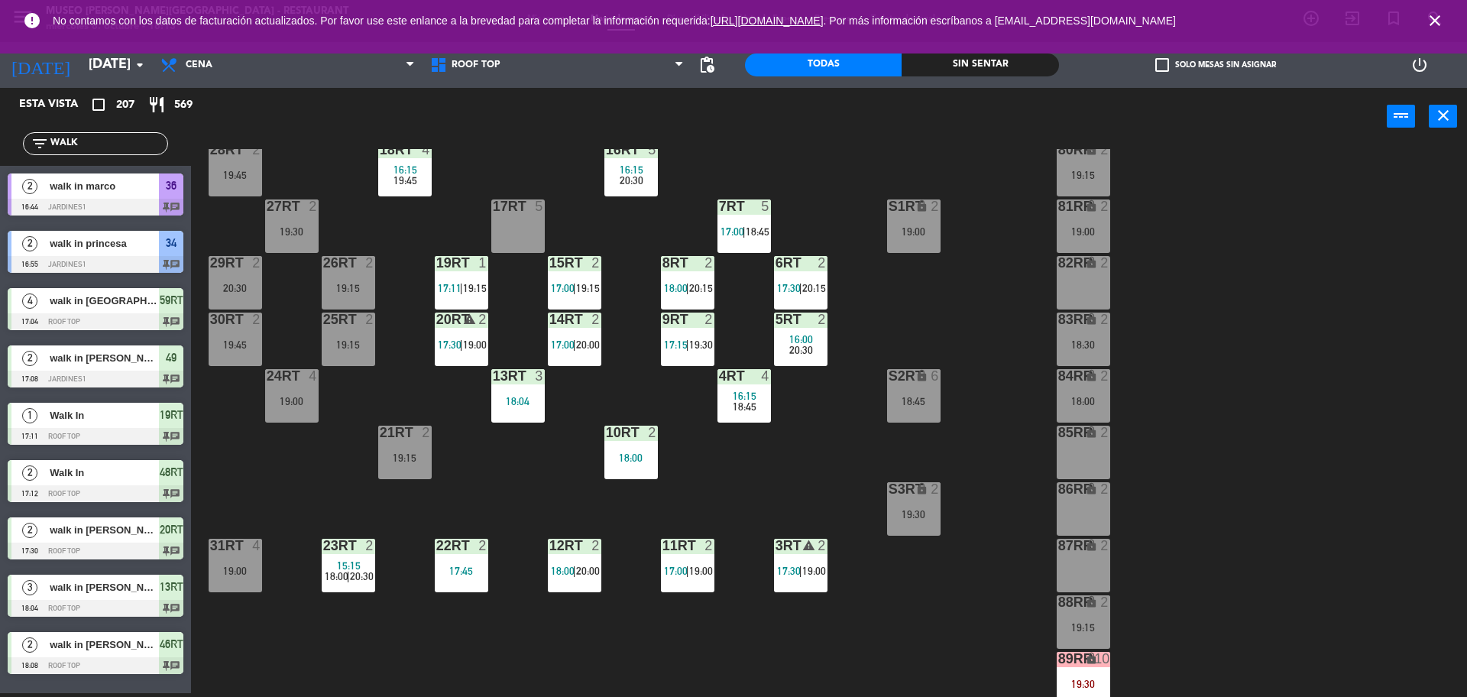
click at [530, 238] on div "17RT 5" at bounding box center [517, 225] width 53 height 53
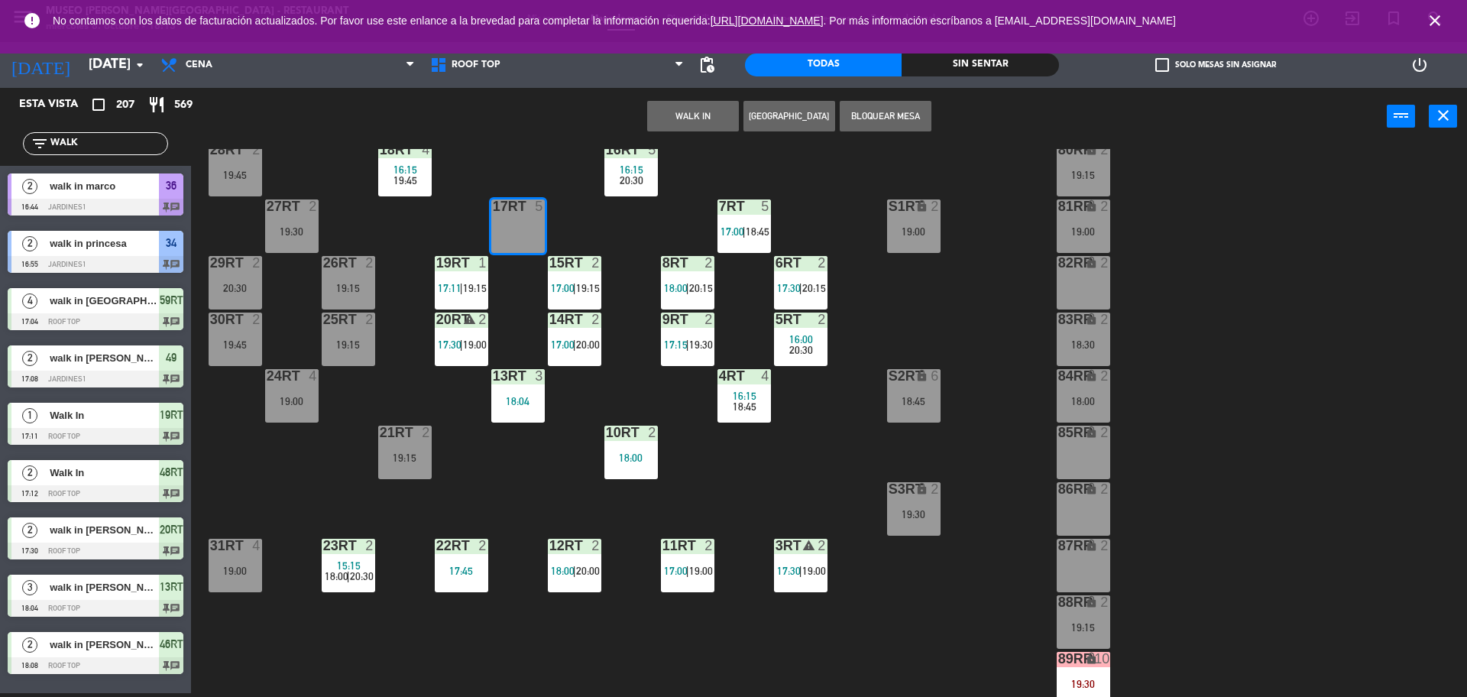
click at [611, 232] on div "18RT 4 16:15 19:45 16RT 5 16:15 20:30 28RT 2 19:45 80RR lock 2 19:15 27RT 2 19:…" at bounding box center [837, 423] width 1262 height 548
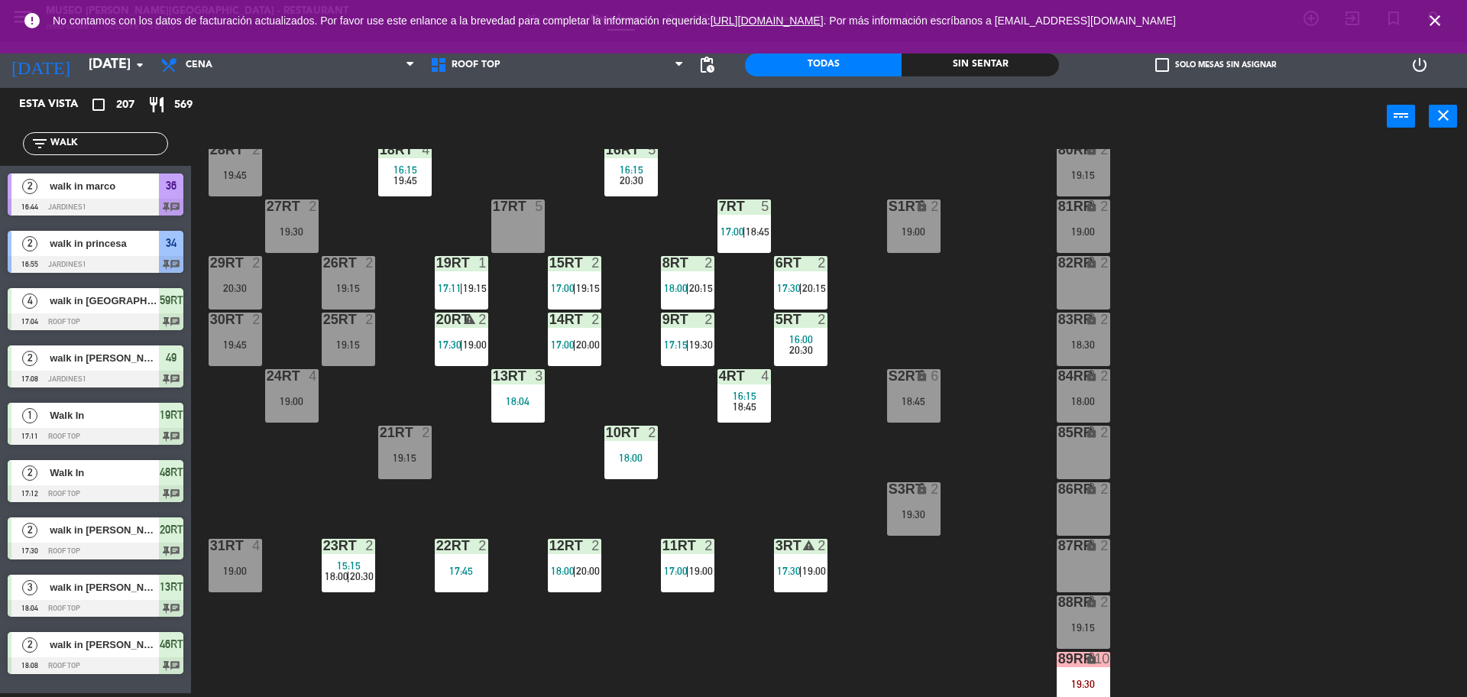
click at [536, 245] on div "17RT 5" at bounding box center [517, 225] width 53 height 53
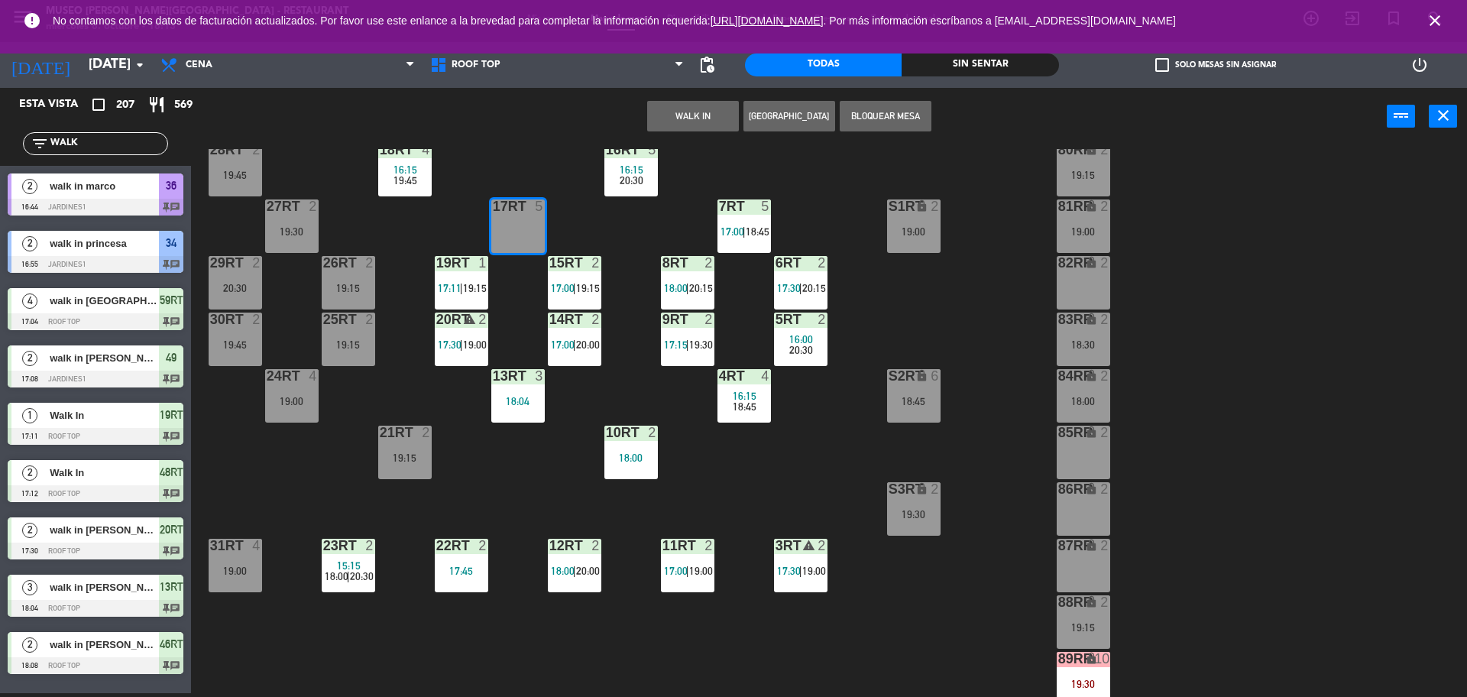
click at [604, 230] on div "18RT 4 16:15 19:45 16RT 5 16:15 20:30 28RT 2 19:45 80RR lock 2 19:15 27RT 2 19:…" at bounding box center [837, 423] width 1262 height 548
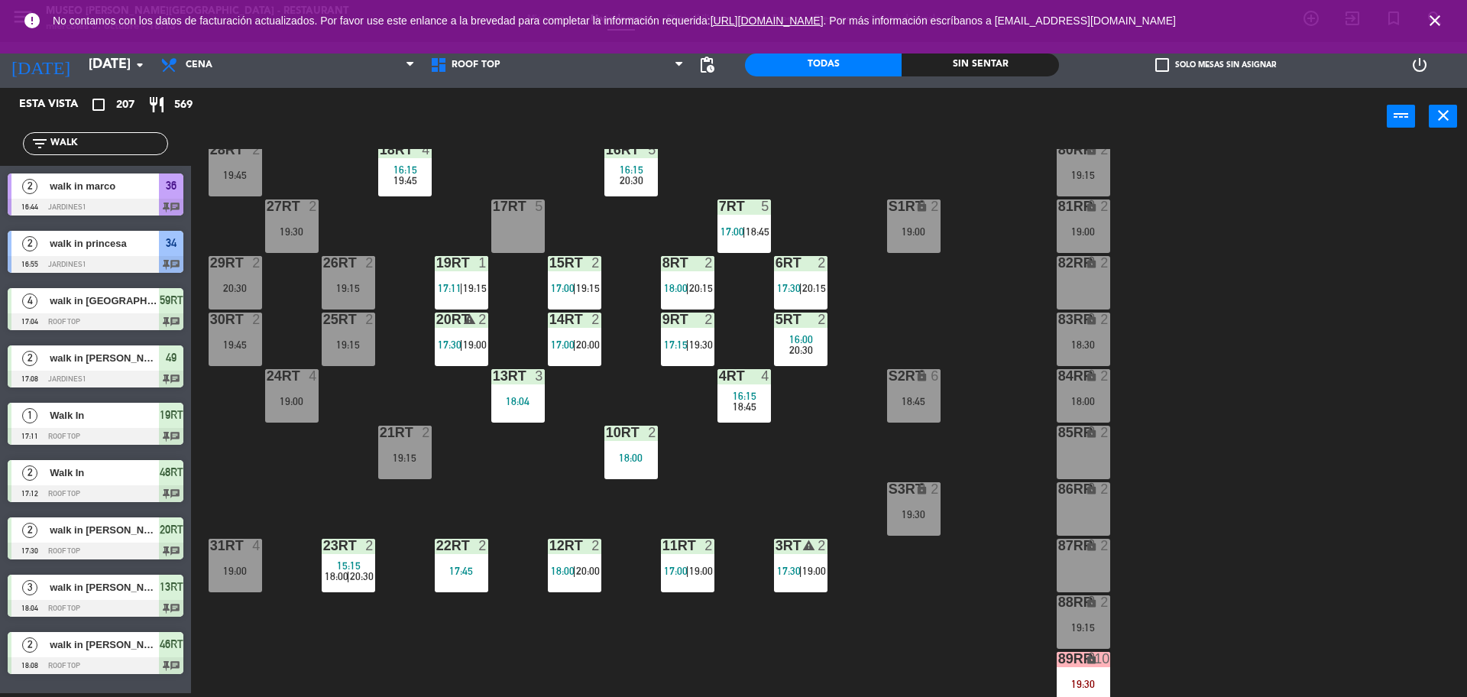
click at [520, 196] on div "18RT 4 16:15 19:45 16RT 5 16:15 20:30 28RT 2 19:45 80RR lock 2 19:15 27RT 2 19:…" at bounding box center [837, 423] width 1262 height 548
click at [524, 223] on div "17RT 5" at bounding box center [517, 225] width 53 height 53
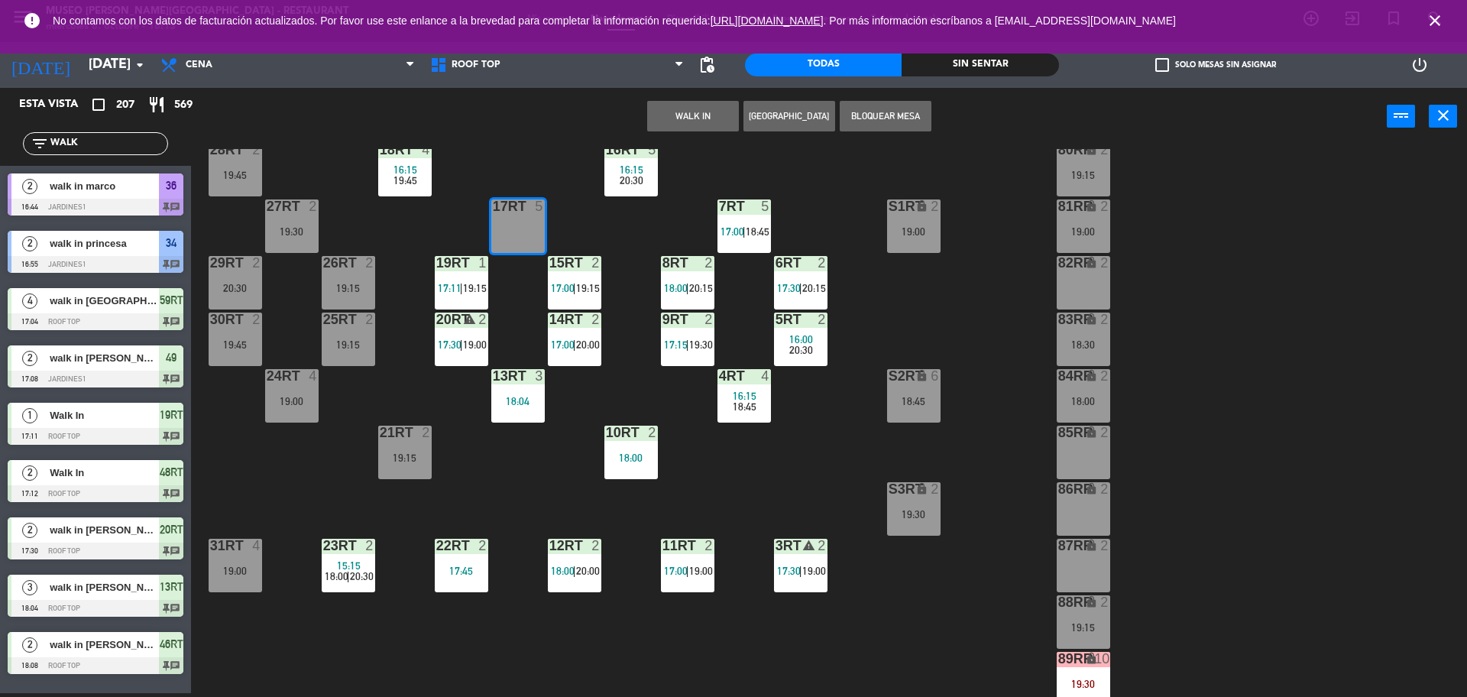
click at [718, 120] on button "WALK IN" at bounding box center [693, 116] width 92 height 31
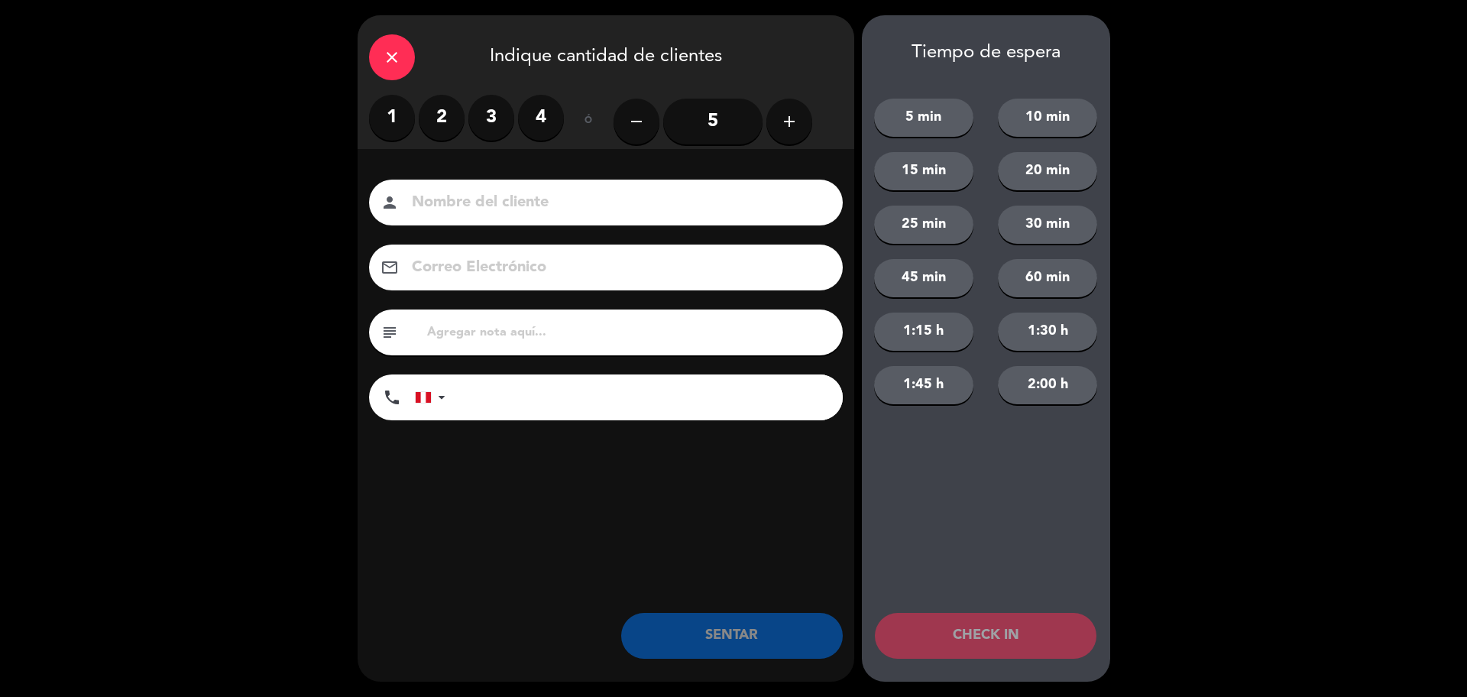
click at [523, 122] on label "4" at bounding box center [541, 118] width 46 height 46
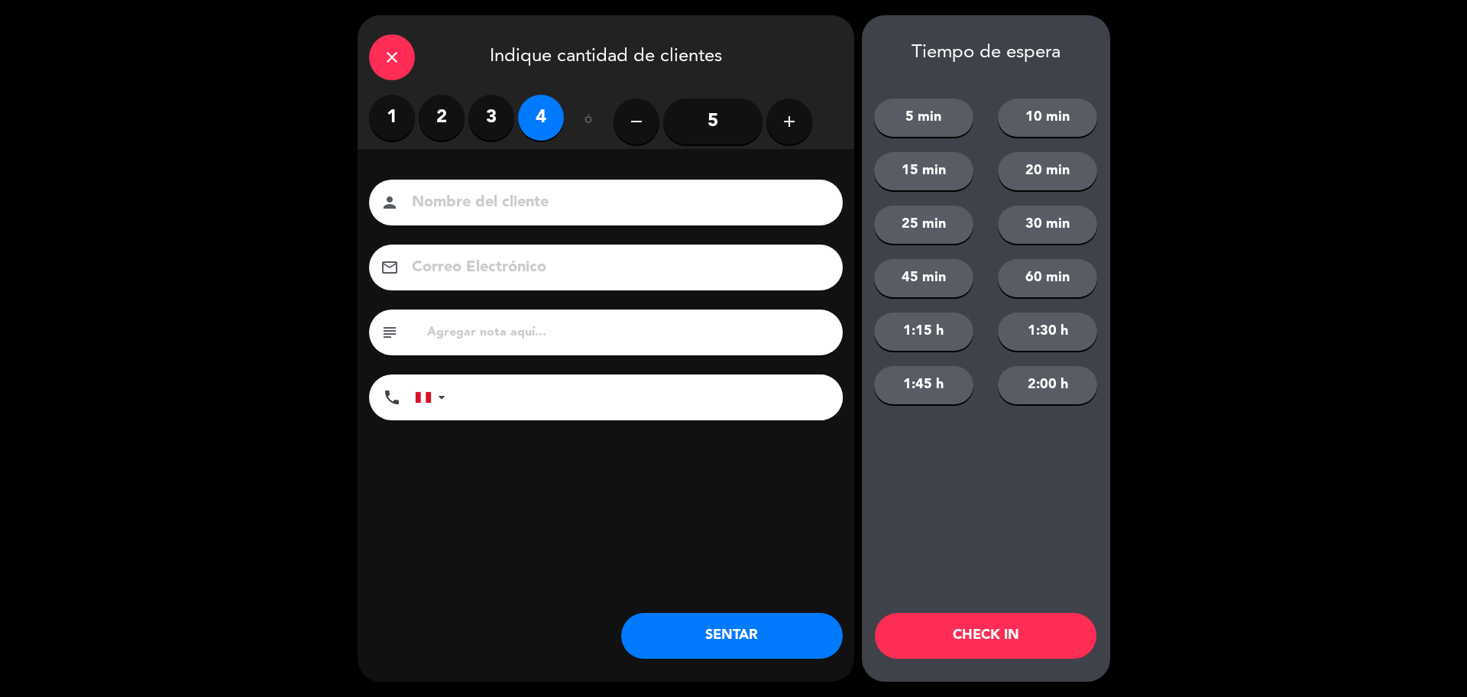
click at [525, 195] on input at bounding box center [616, 203] width 413 height 27
type input "WALK IN - [PERSON_NAME]"
click at [568, 409] on input "tel" at bounding box center [652, 397] width 382 height 46
type input "992722002"
click at [734, 637] on button "SENTAR" at bounding box center [732, 636] width 222 height 46
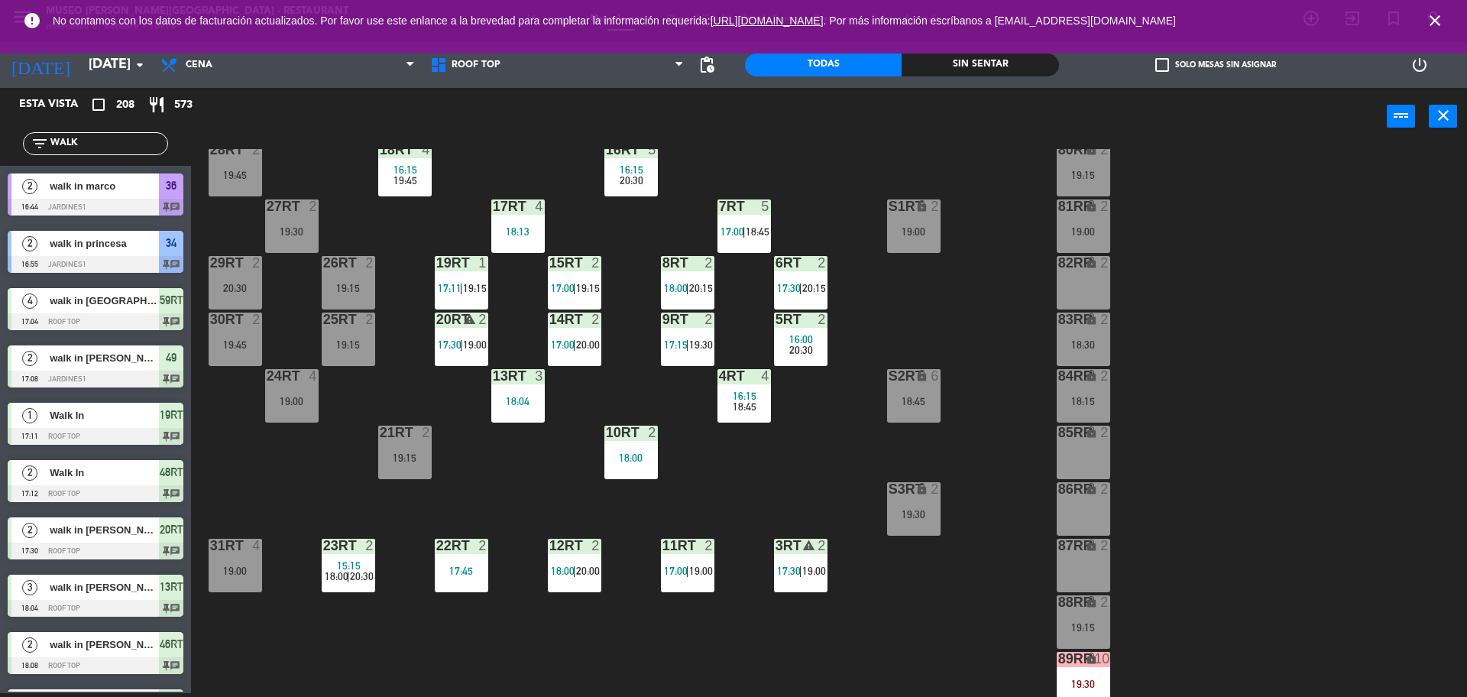
click at [734, 637] on div "18RT 4 16:15 19:45 16RT 5 16:15 20:30 28RT 2 19:45 80RR lock 2 19:15 27RT 2 19:…" at bounding box center [837, 423] width 1262 height 548
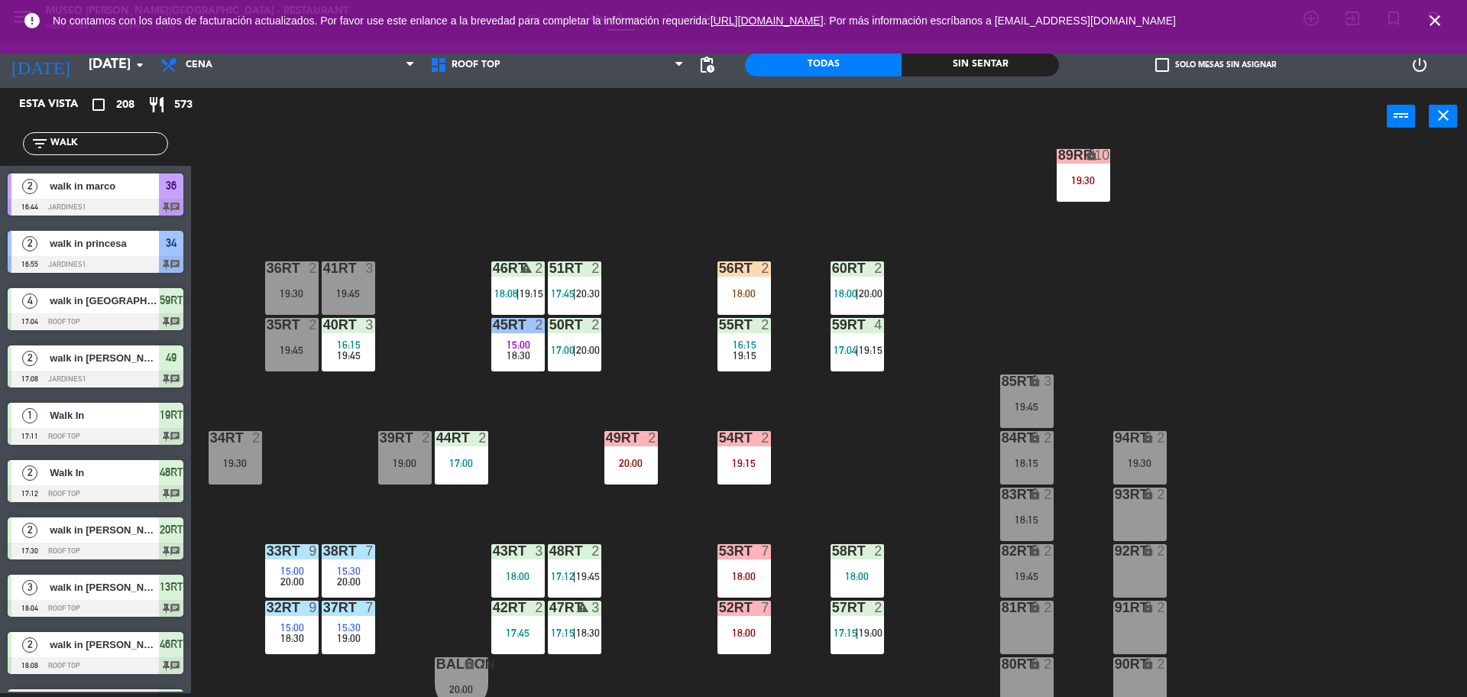
scroll to position [608, 0]
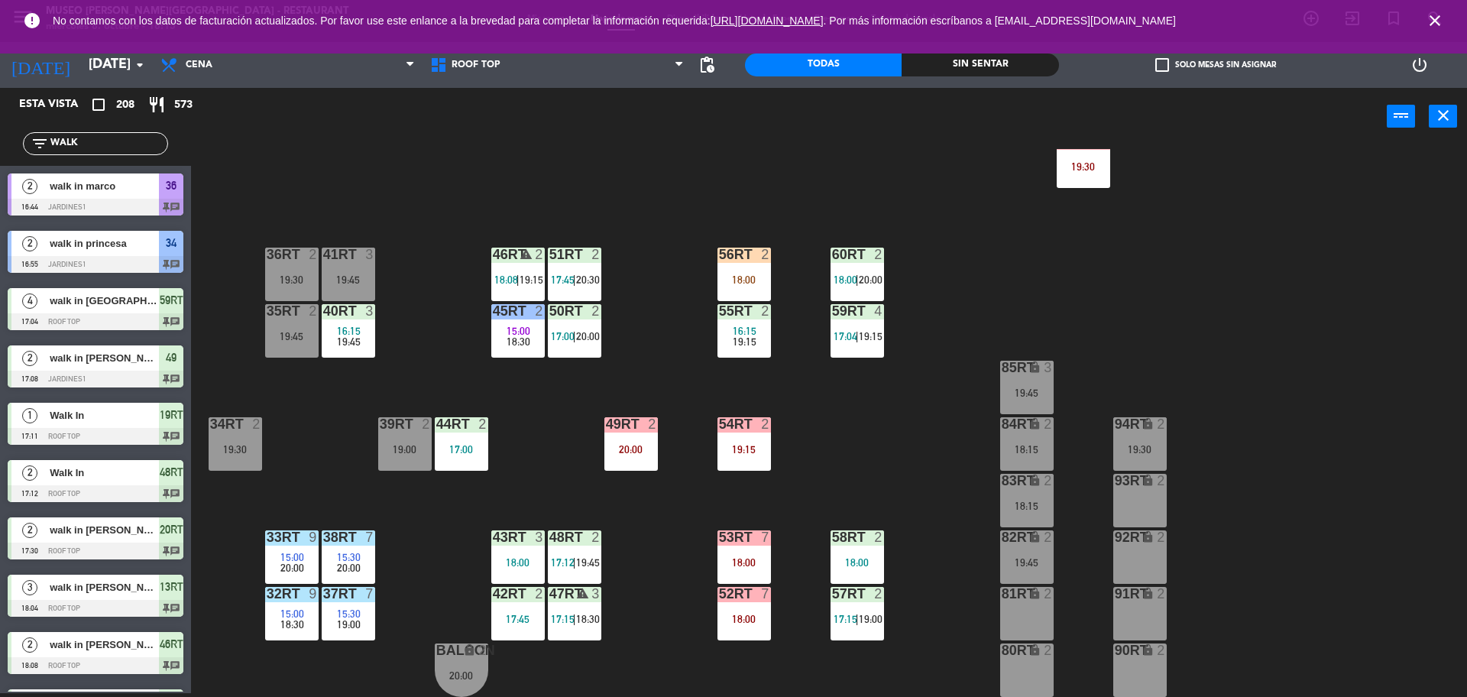
click at [109, 144] on input "WALK" at bounding box center [108, 143] width 118 height 17
type input "W"
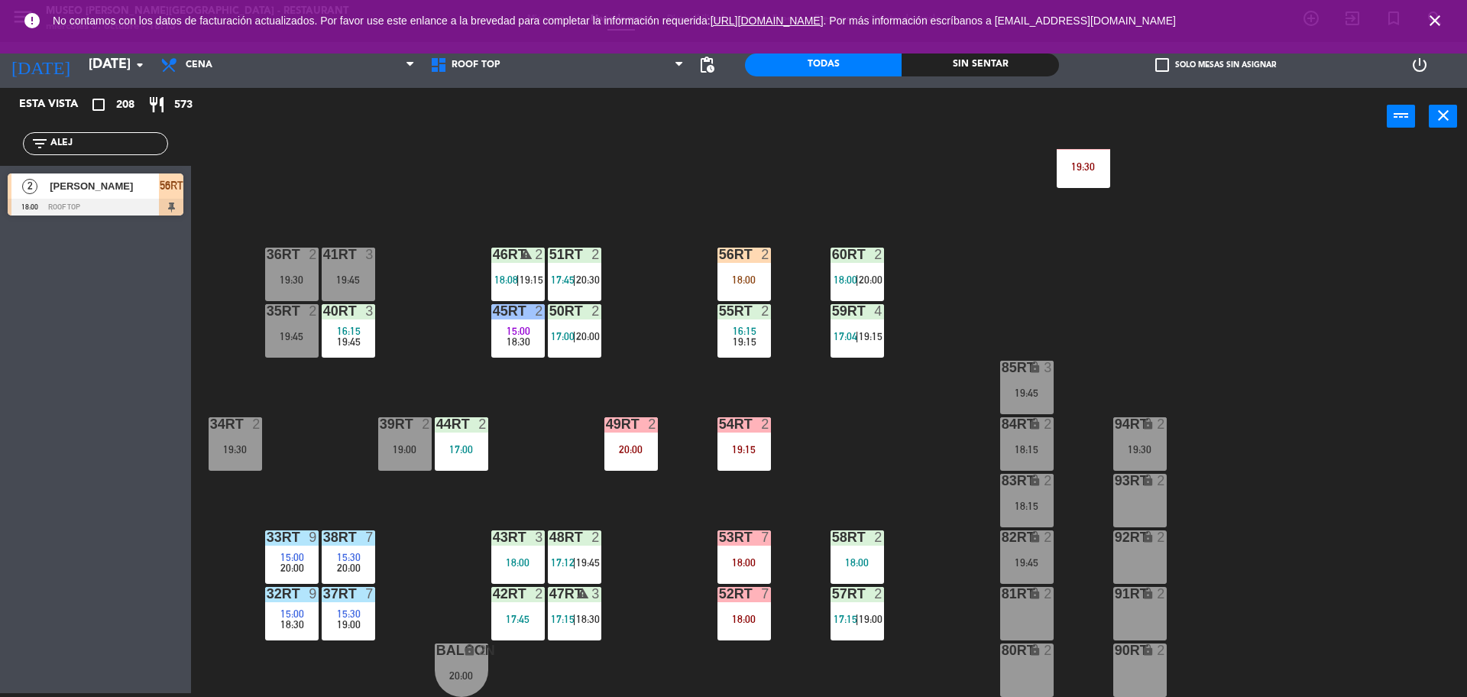
type input "ALEJ"
click at [641, 549] on div "18RT 4 16:15 19:45 16RT 5 16:15 20:30 28RT 2 19:45 80RR lock 2 19:15 27RT 2 19:…" at bounding box center [837, 423] width 1262 height 548
click at [741, 274] on div "18:00" at bounding box center [744, 279] width 53 height 11
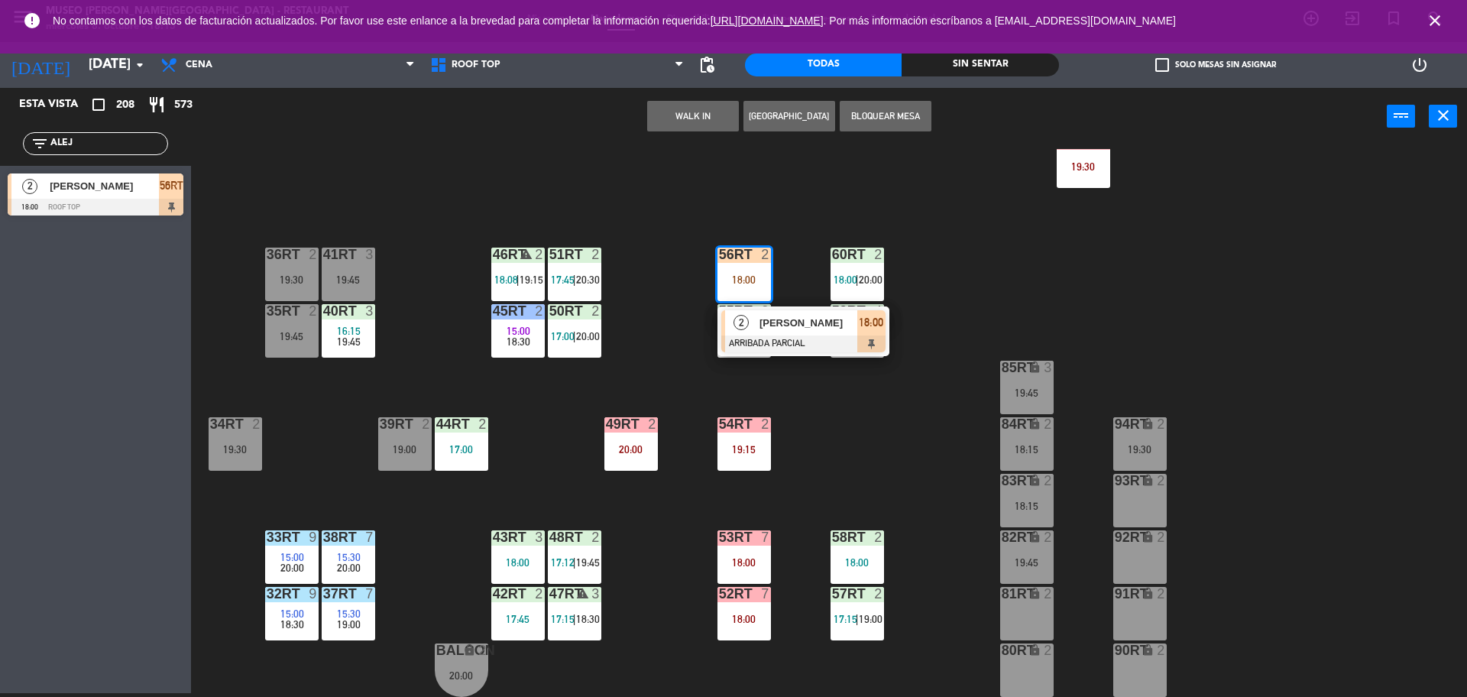
click at [783, 320] on span "[PERSON_NAME]" at bounding box center [809, 323] width 98 height 16
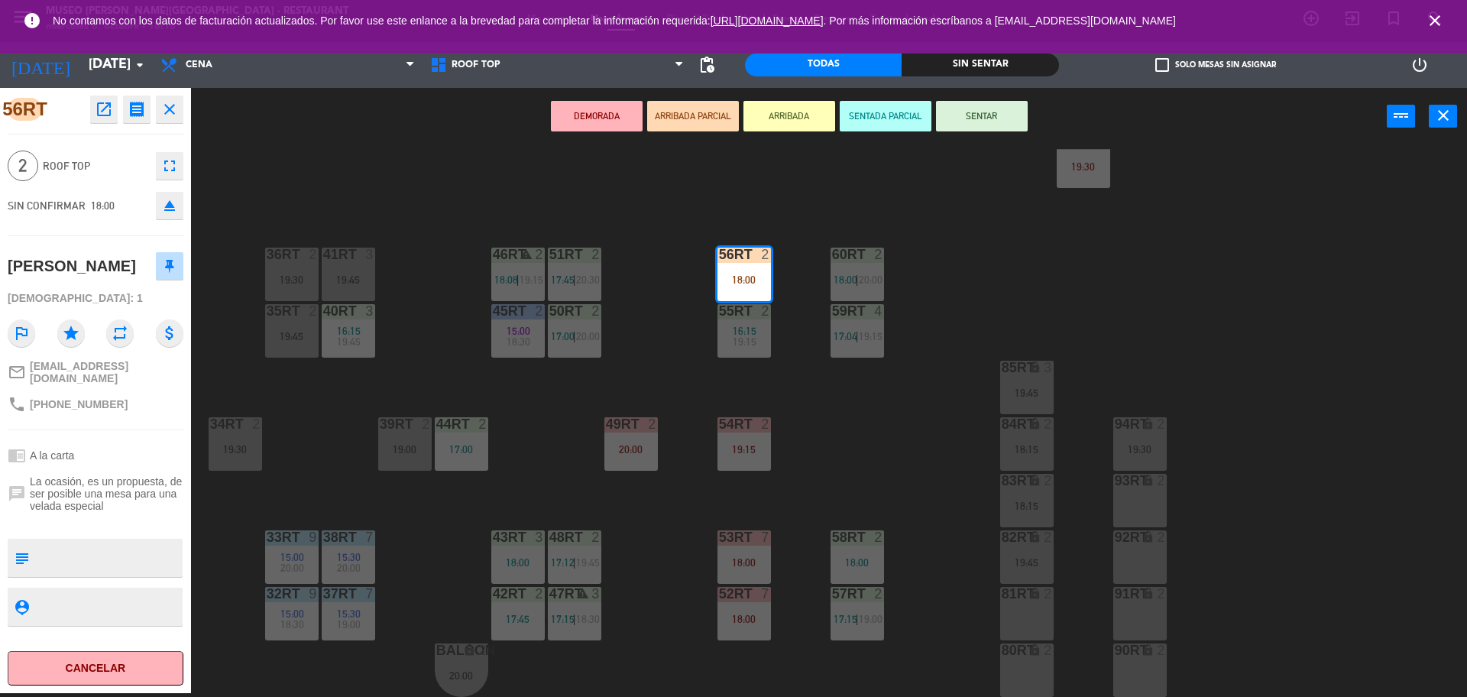
click at [546, 433] on div "18RT 4 16:15 19:45 16RT 5 16:15 20:30 28RT 2 19:45 80RR lock 2 19:15 27RT 2 19:…" at bounding box center [837, 423] width 1262 height 548
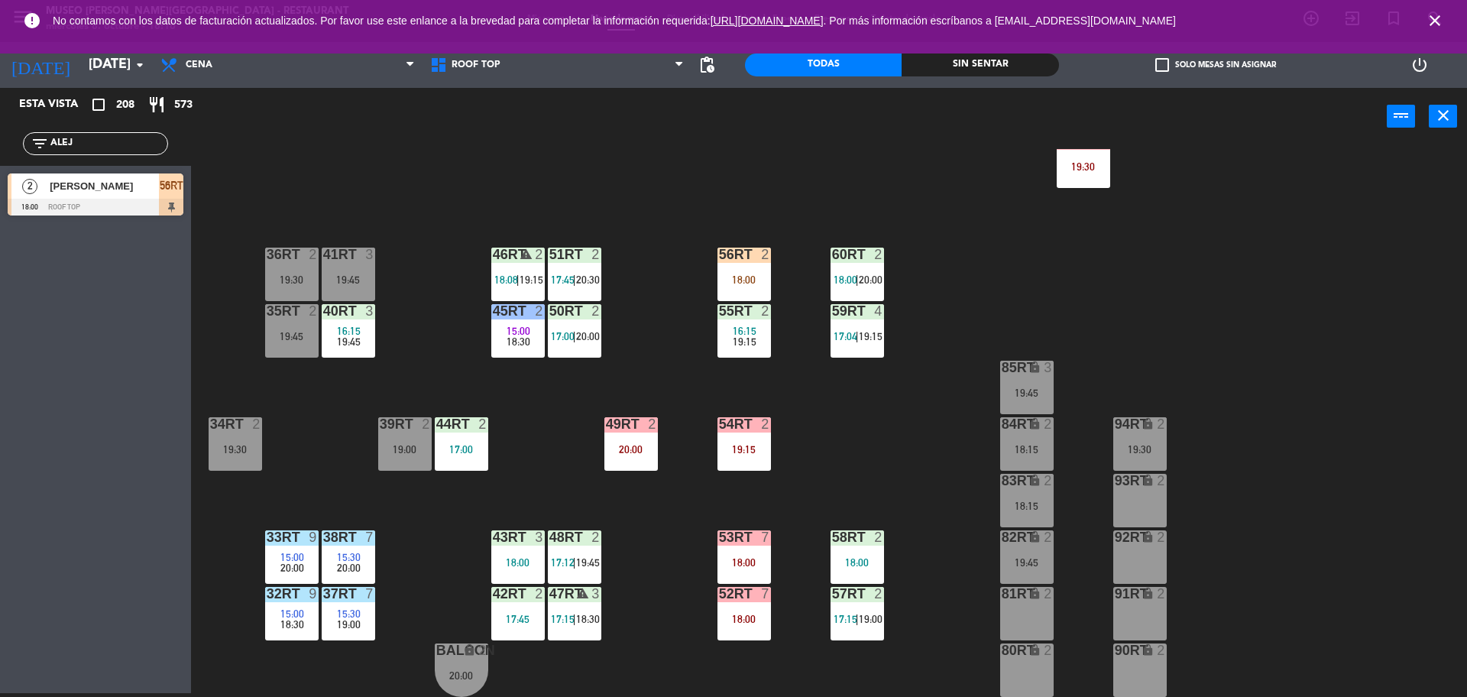
click at [522, 334] on span "15:00" at bounding box center [519, 331] width 24 height 12
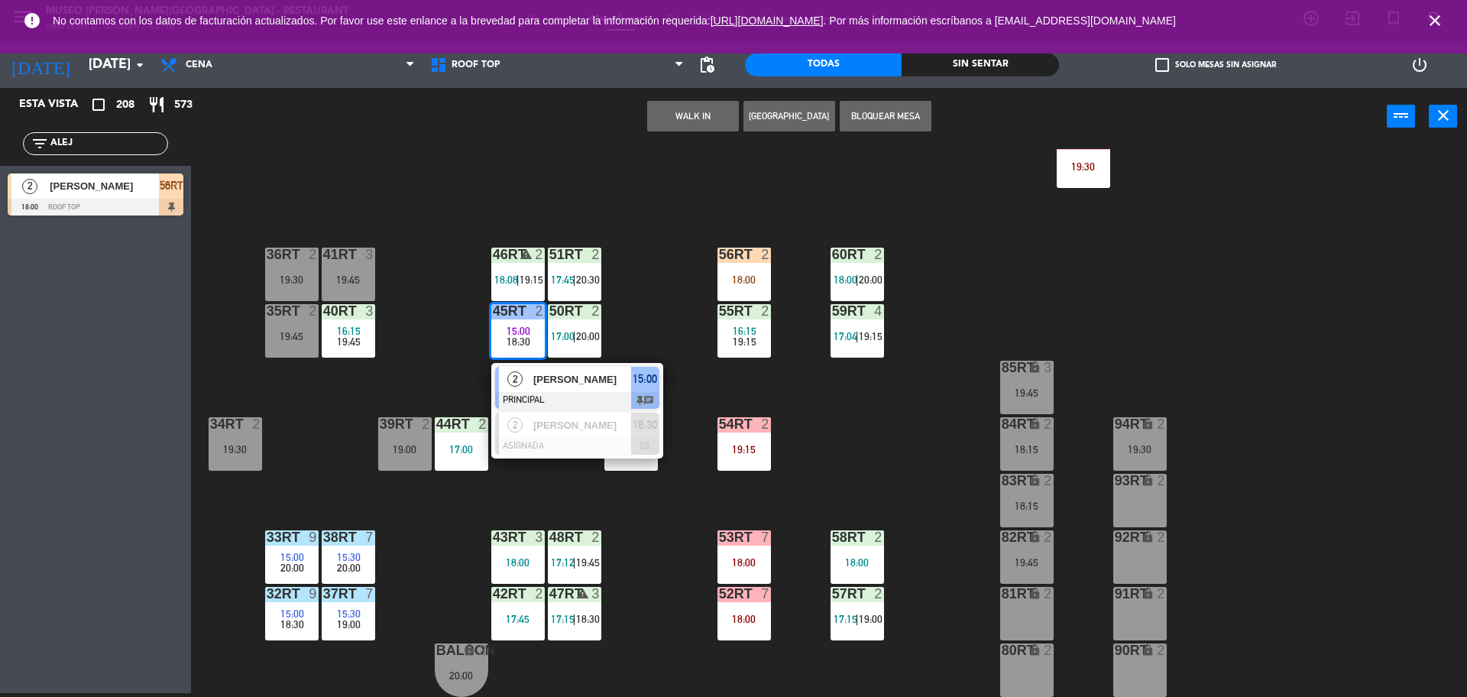
click at [554, 385] on span "Willington Adhemir Saravia Magallanes" at bounding box center [582, 379] width 98 height 16
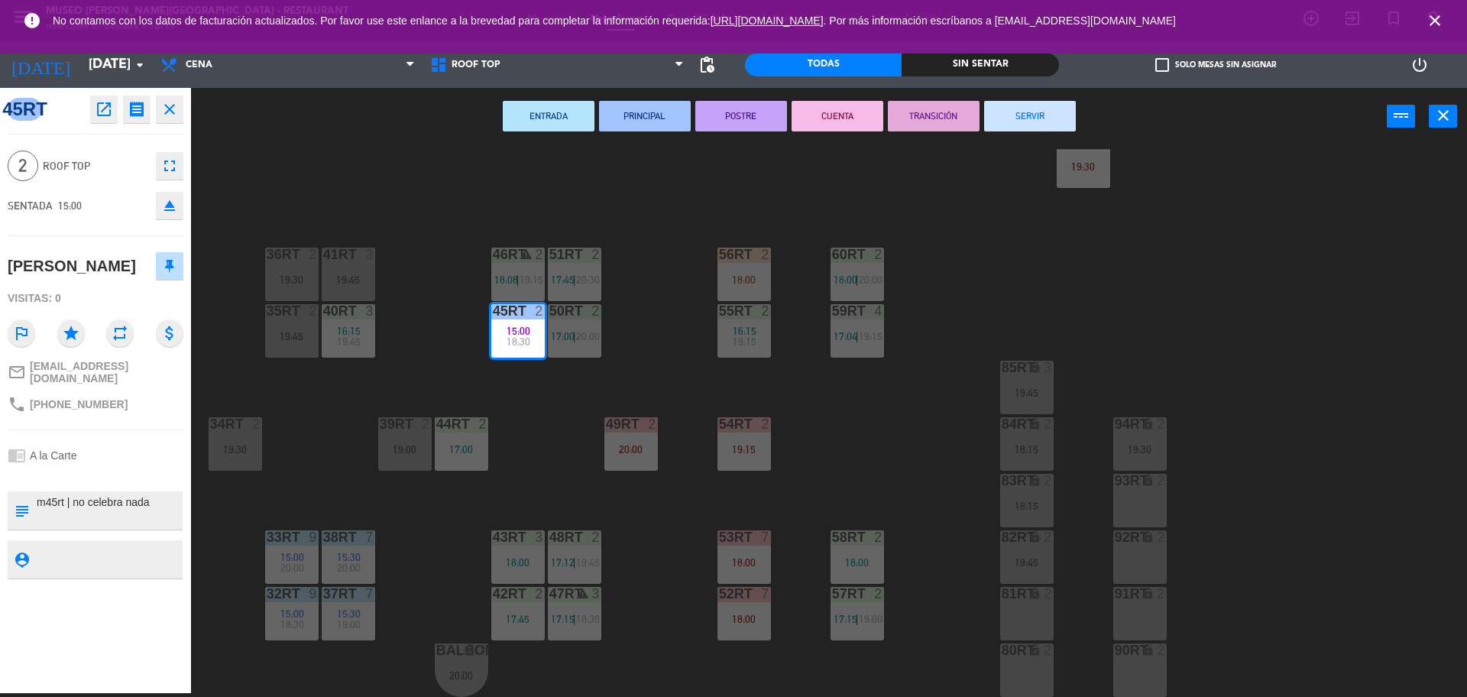
click at [1055, 130] on button "SERVIR" at bounding box center [1030, 116] width 92 height 31
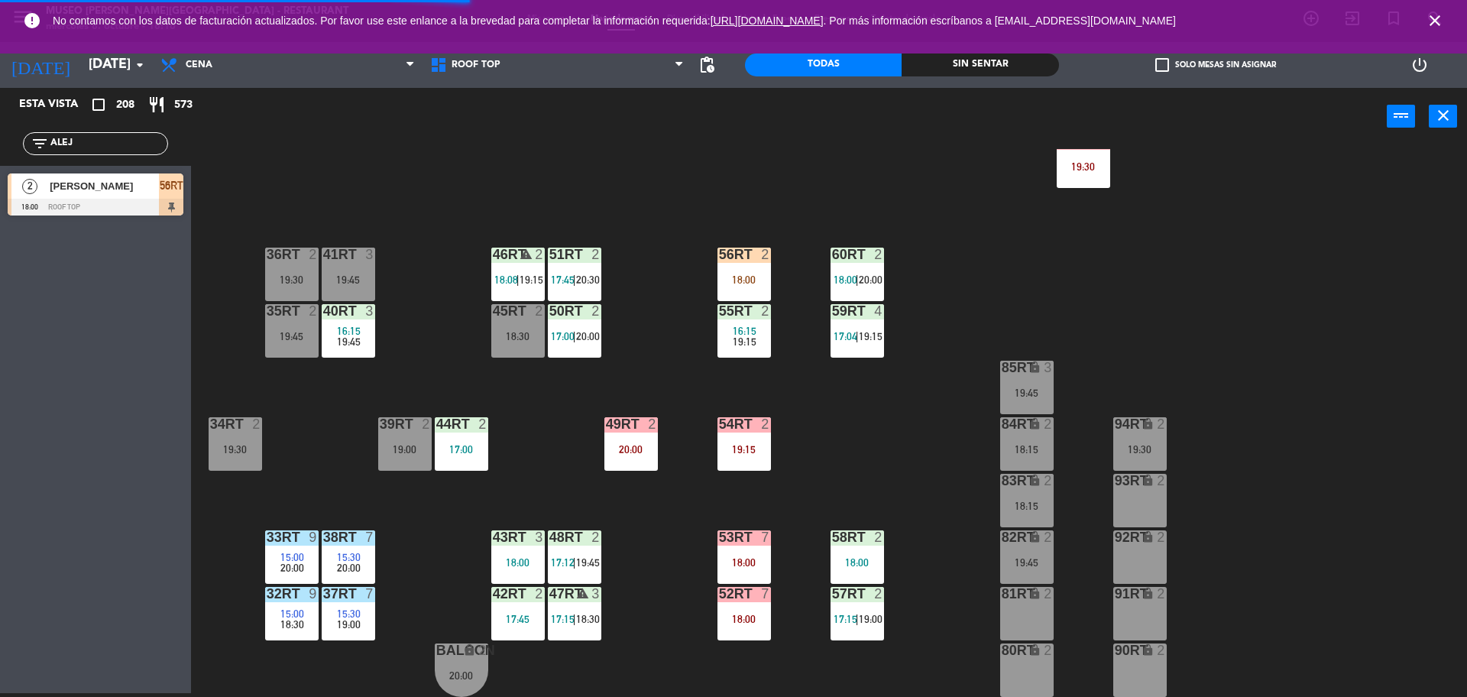
click at [755, 266] on div "56RT 2 18:00" at bounding box center [744, 274] width 53 height 53
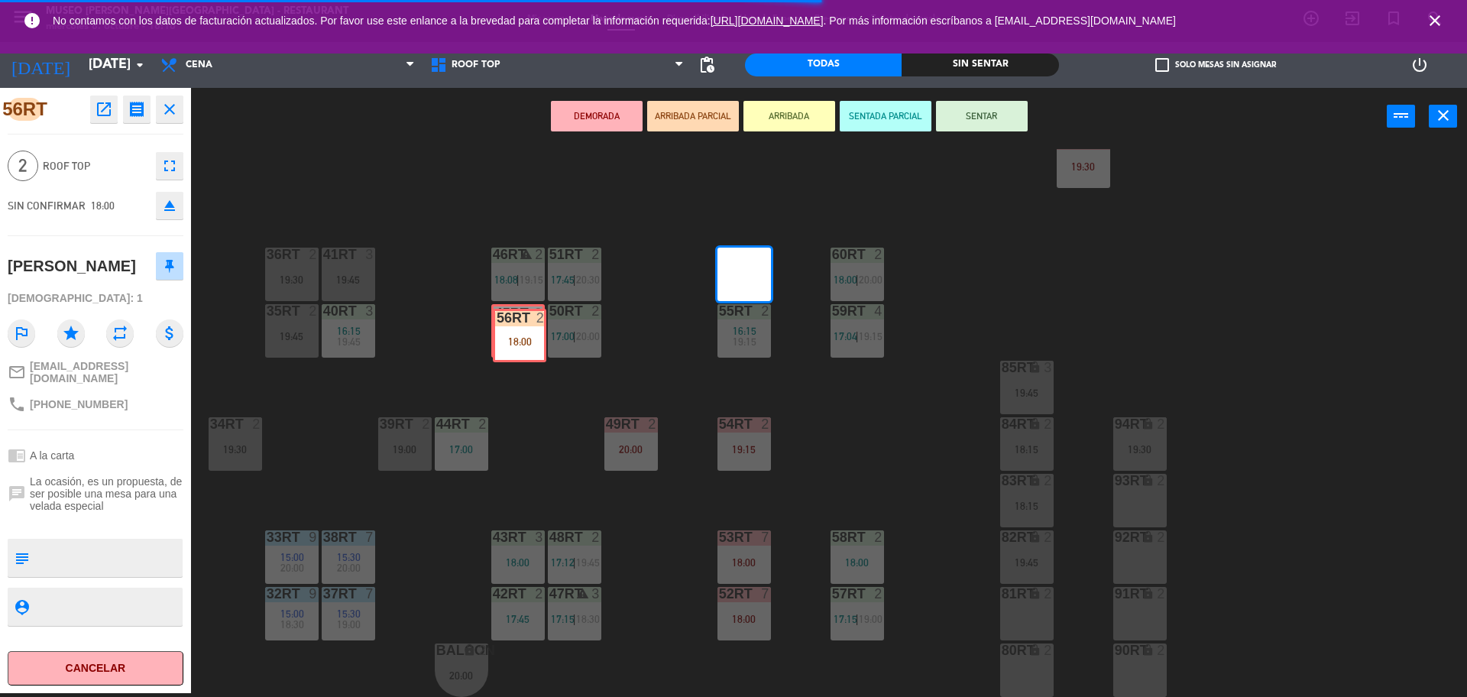
drag, startPoint x: 739, startPoint y: 271, endPoint x: 514, endPoint y: 332, distance: 232.8
click at [514, 332] on div "18RT 4 16:15 19:45 16RT 5 16:15 20:30 28RT 2 19:45 80RR lock 2 19:15 27RT 2 19:…" at bounding box center [837, 423] width 1262 height 548
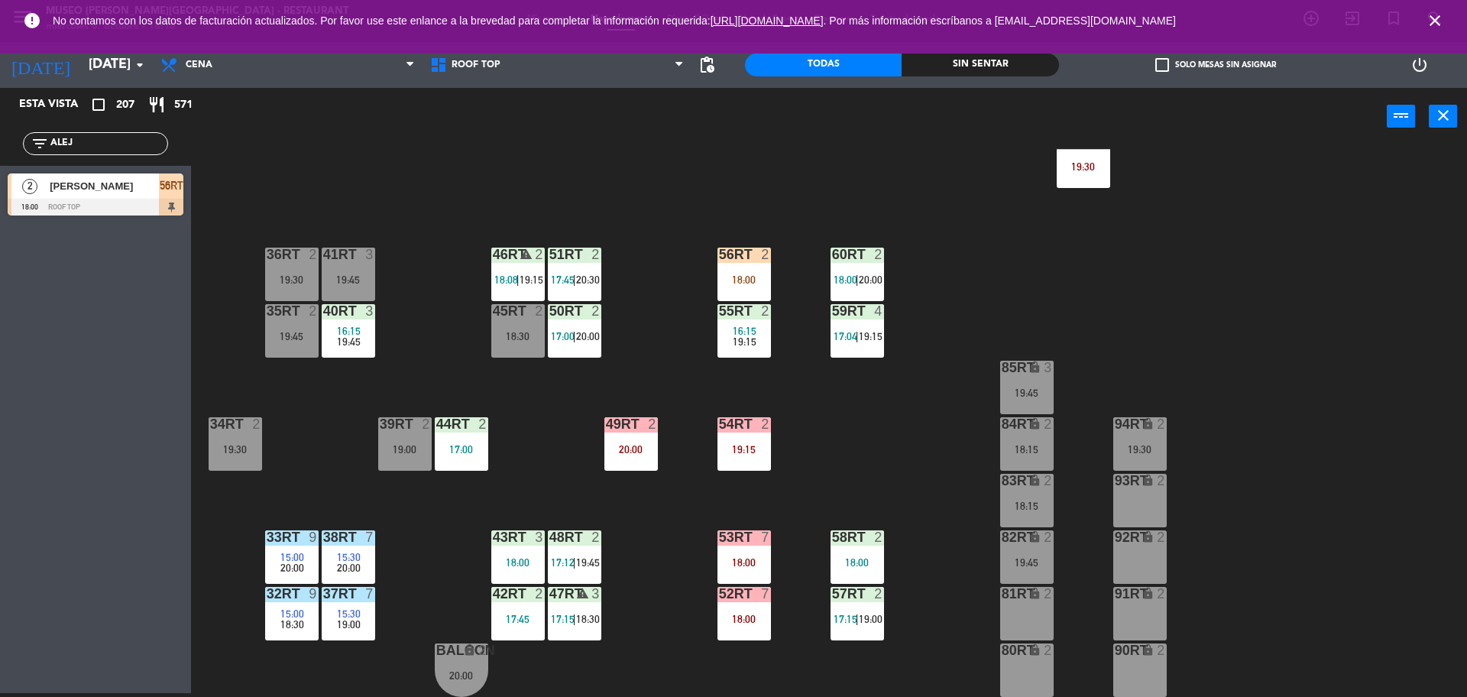
click at [99, 154] on div "filter_list ALEJ" at bounding box center [95, 143] width 145 height 23
click at [108, 139] on input "ALEJ" at bounding box center [108, 143] width 118 height 17
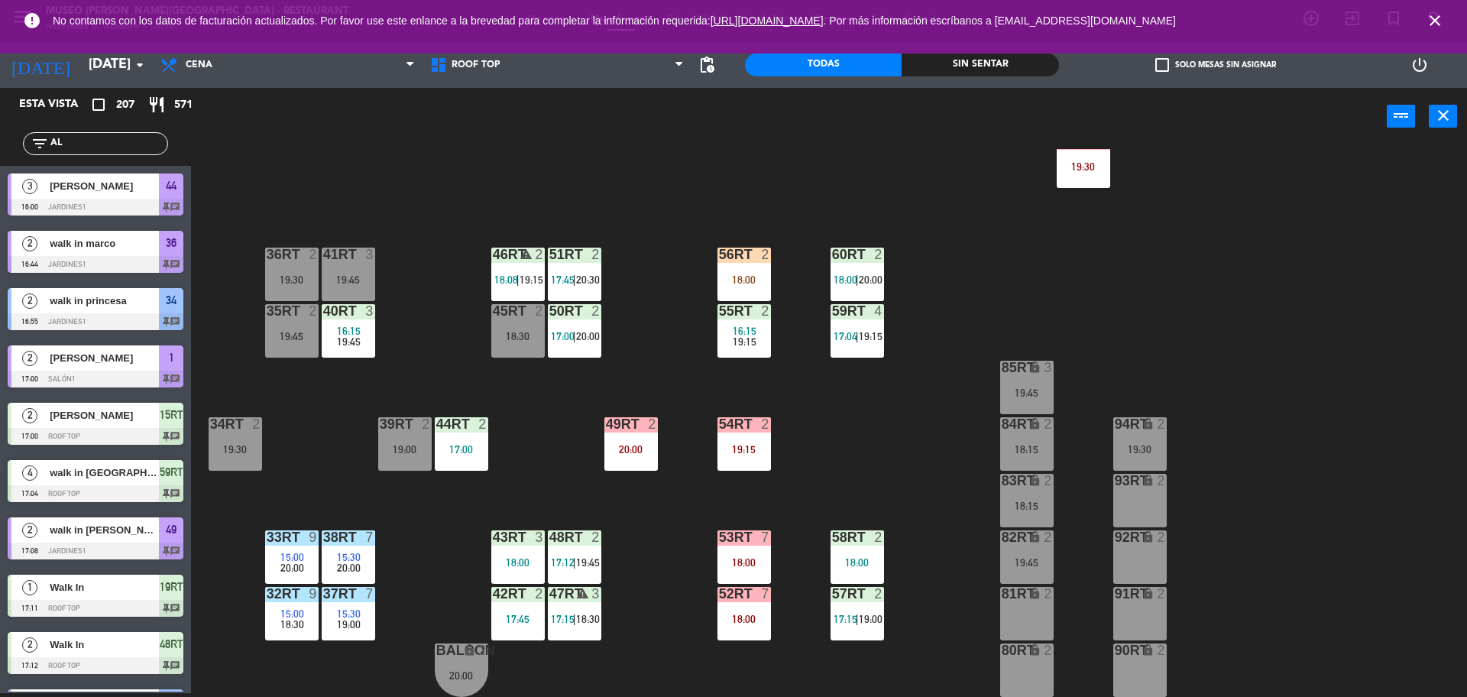
type input "A"
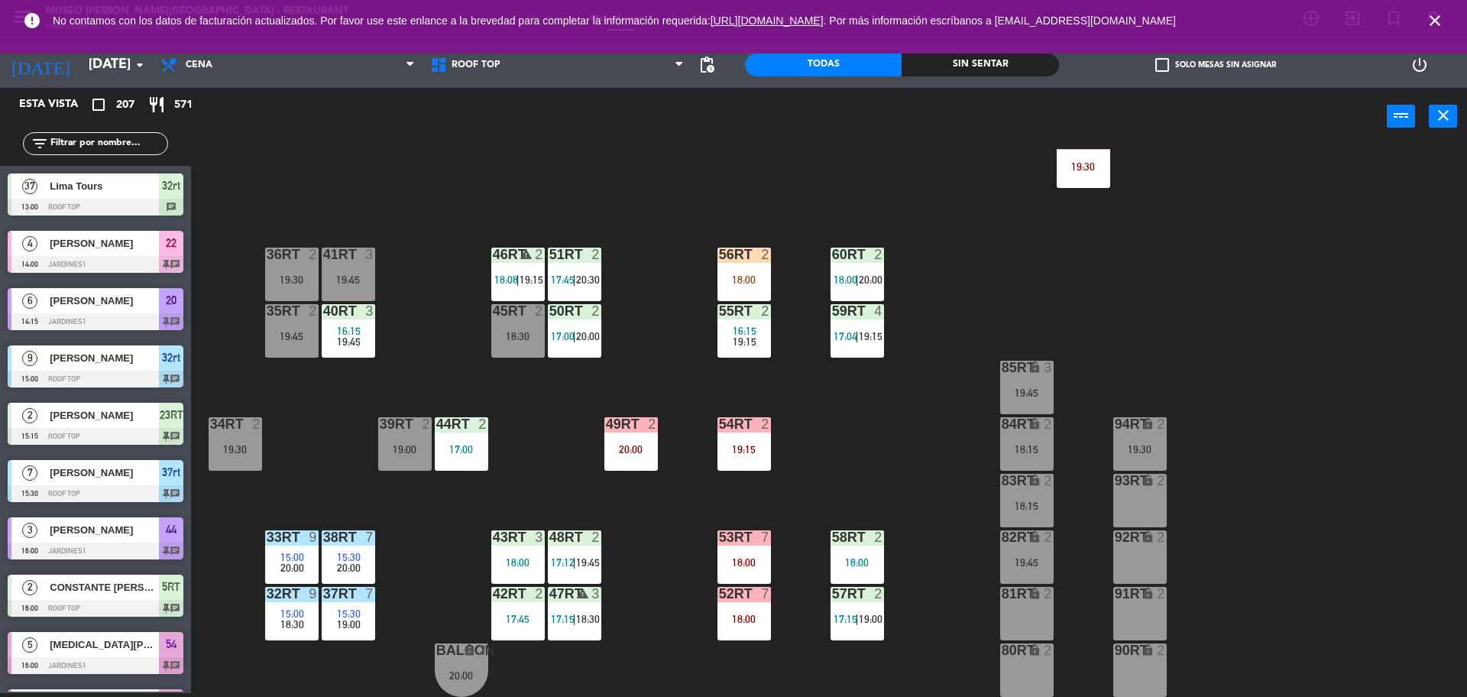
click at [474, 190] on div "18RT 4 16:15 19:45 16RT 5 16:15 20:30 28RT 2 19:45 80RR lock 2 19:15 27RT 2 19:…" at bounding box center [837, 423] width 1262 height 548
click at [737, 255] on div at bounding box center [743, 255] width 25 height 14
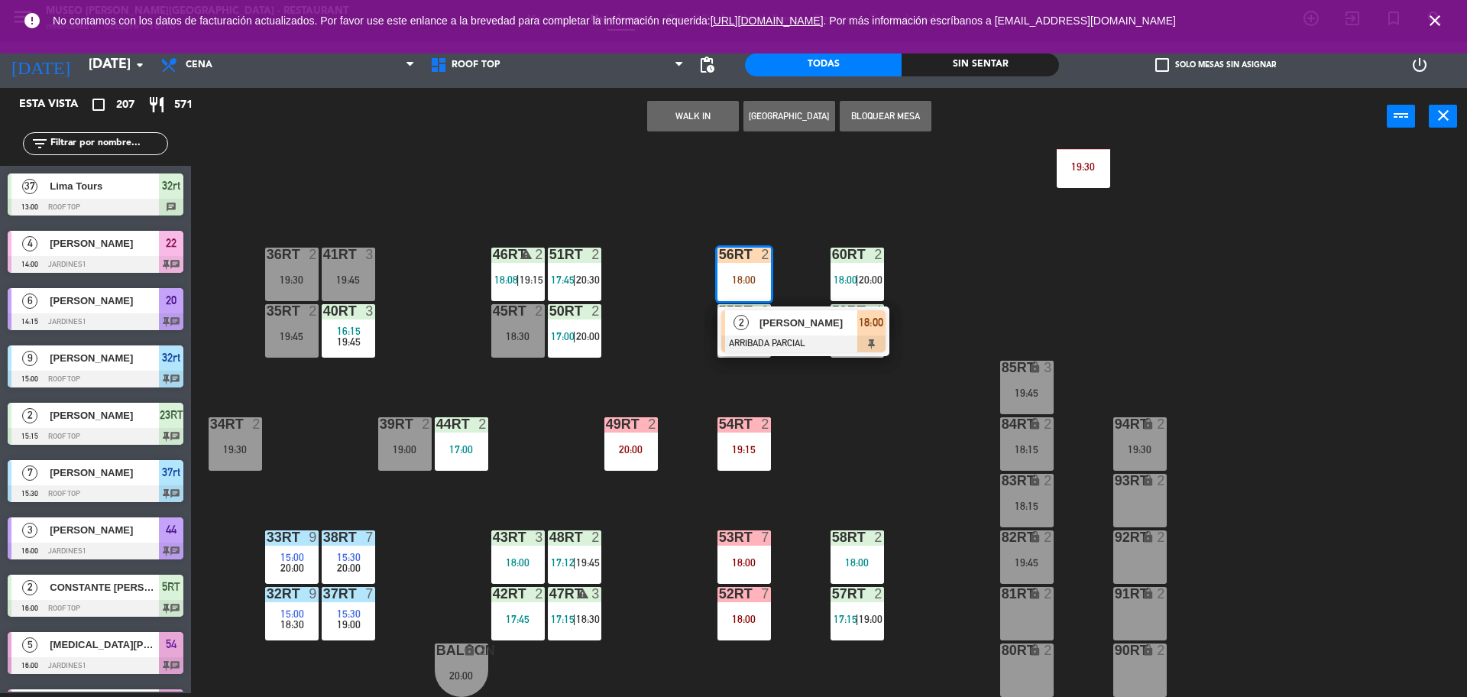
click at [747, 314] on div "2" at bounding box center [741, 322] width 33 height 25
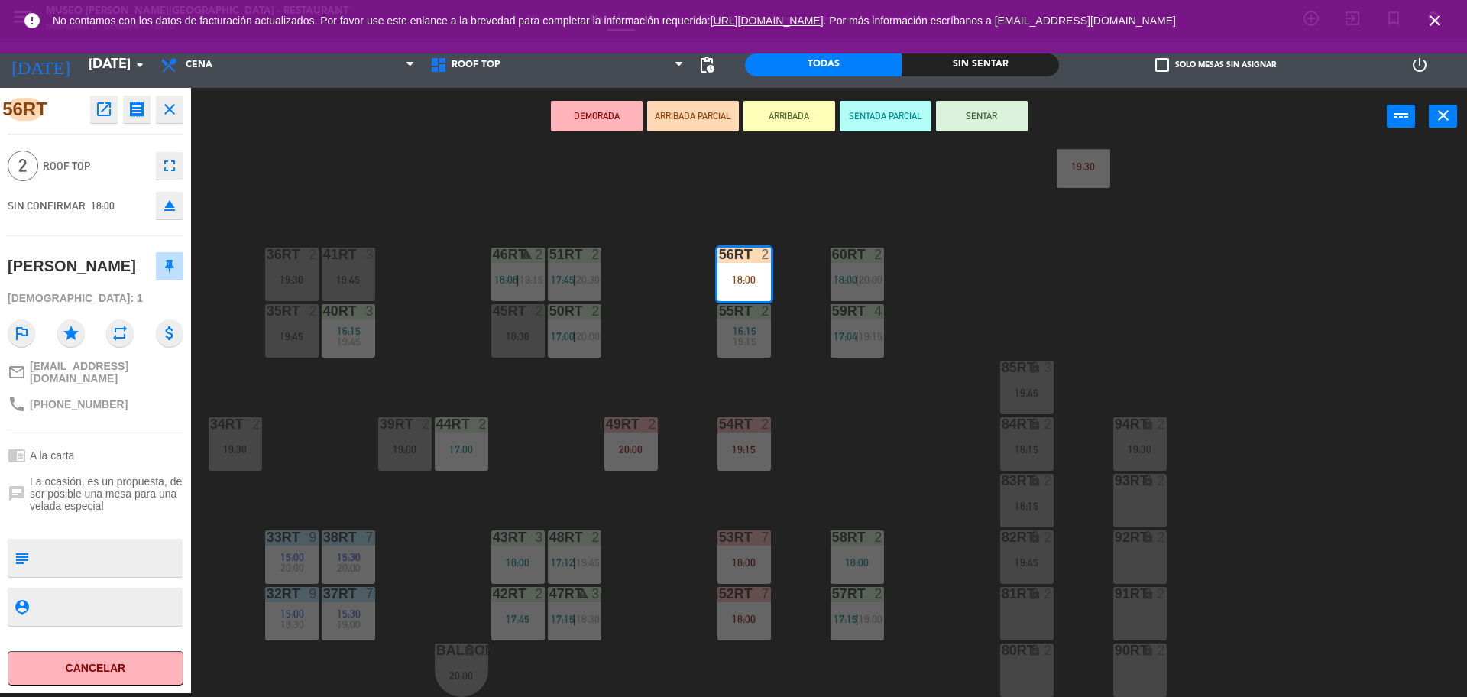
click at [509, 325] on div "45RT 2 18:30" at bounding box center [517, 330] width 53 height 53
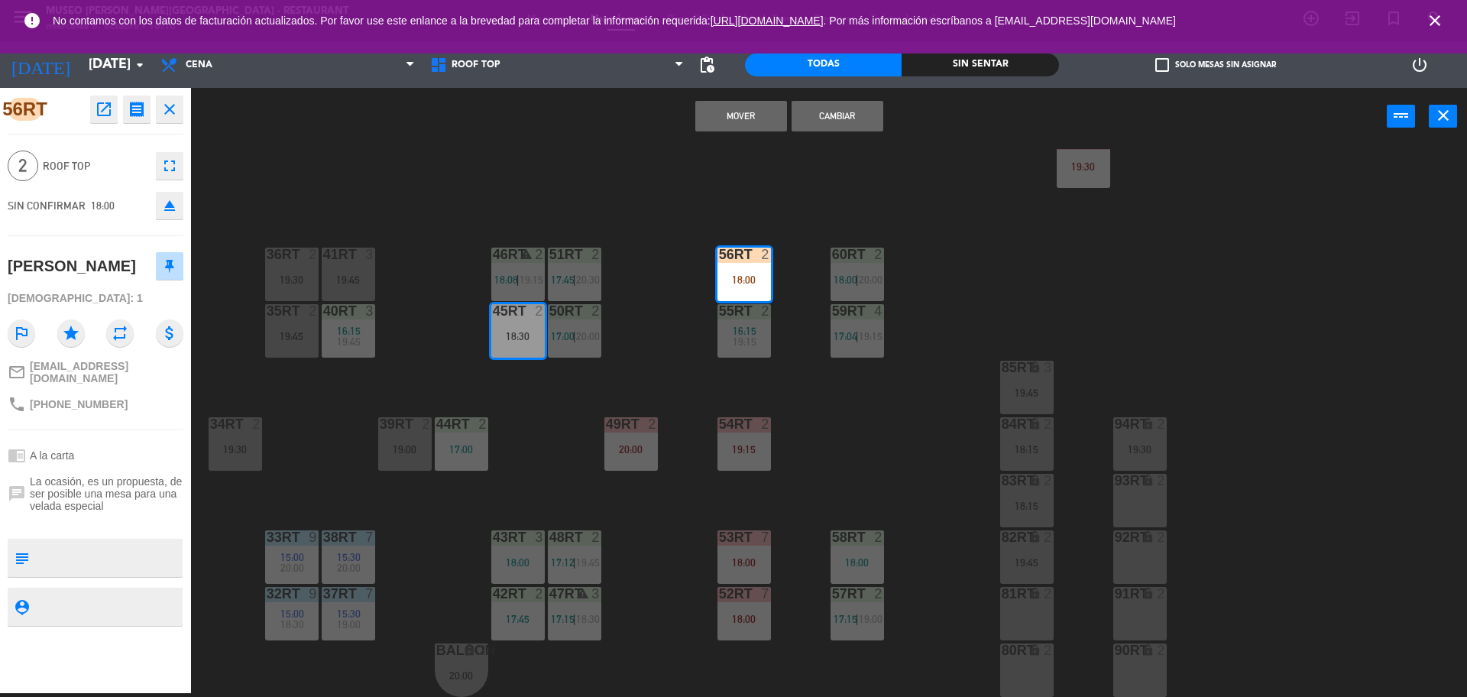
click at [831, 105] on button "Cambiar" at bounding box center [838, 116] width 92 height 31
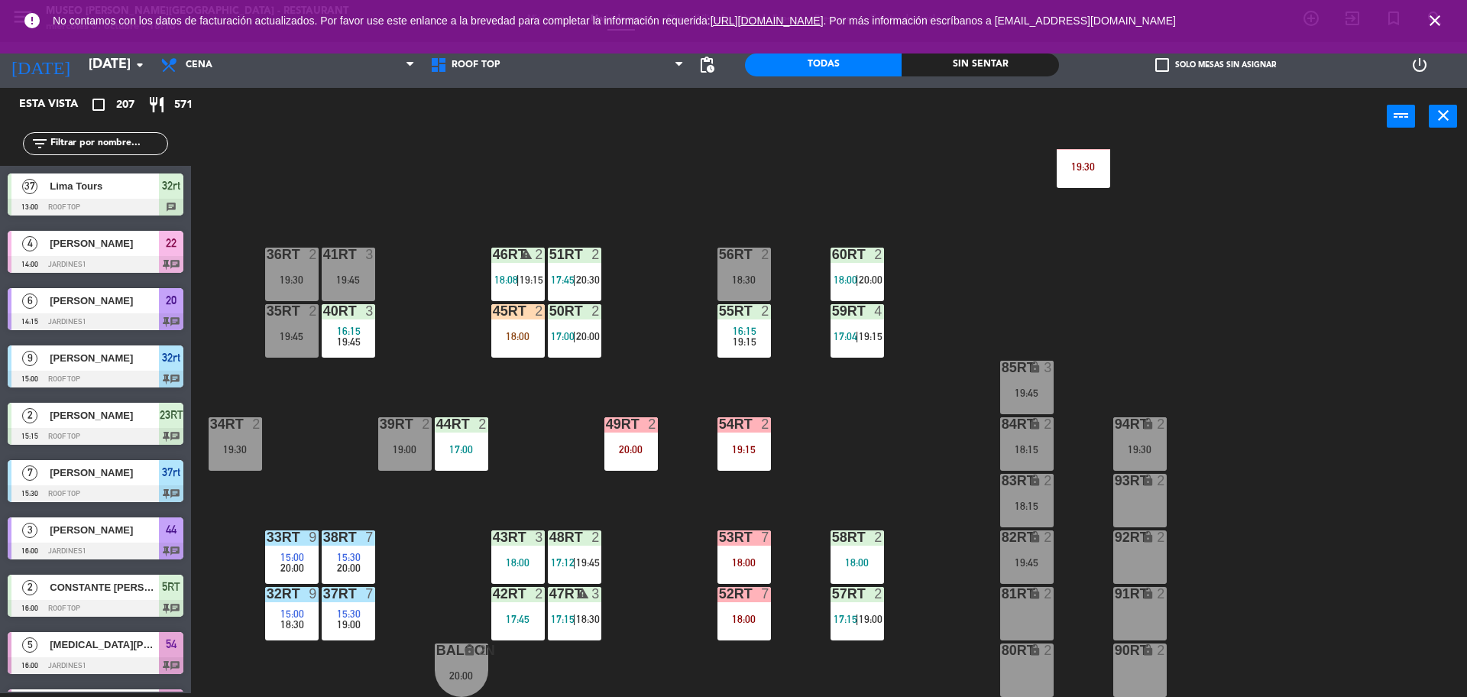
scroll to position [4044, 0]
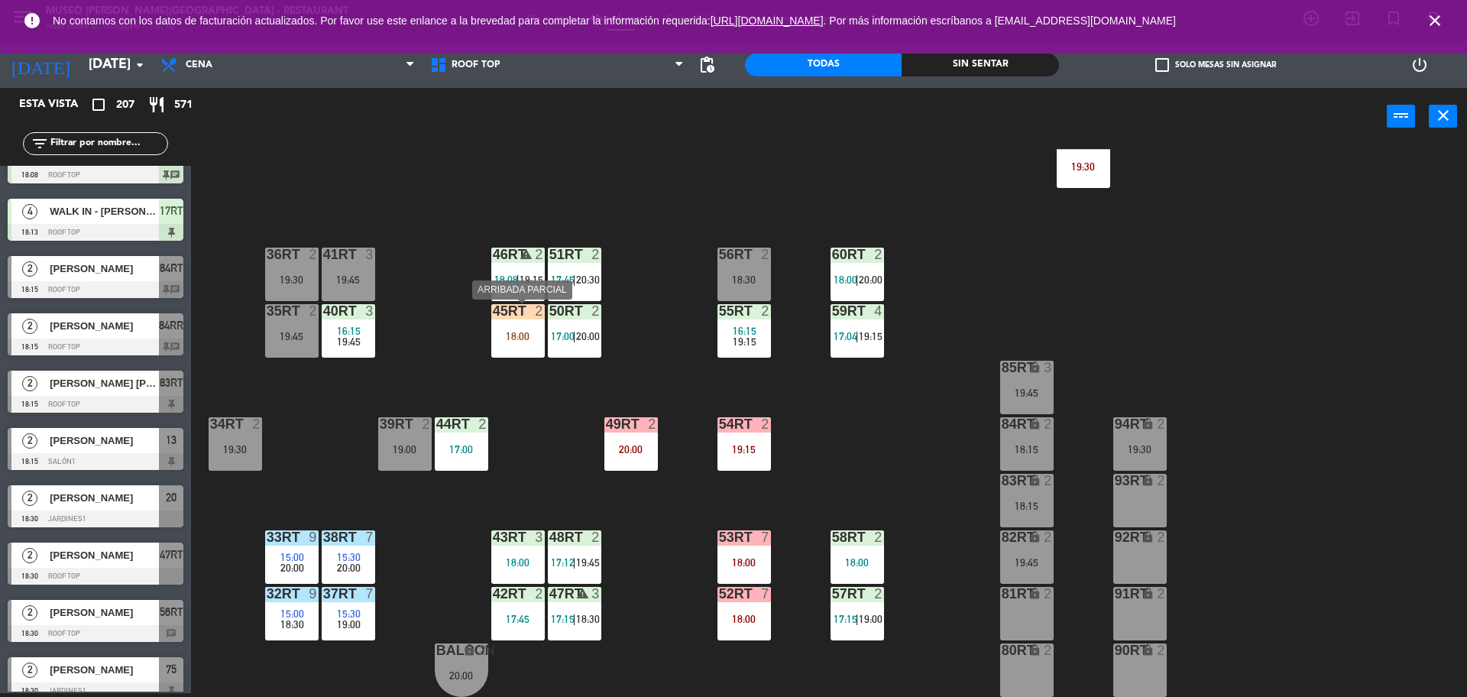
click at [531, 314] on div "2" at bounding box center [542, 311] width 25 height 14
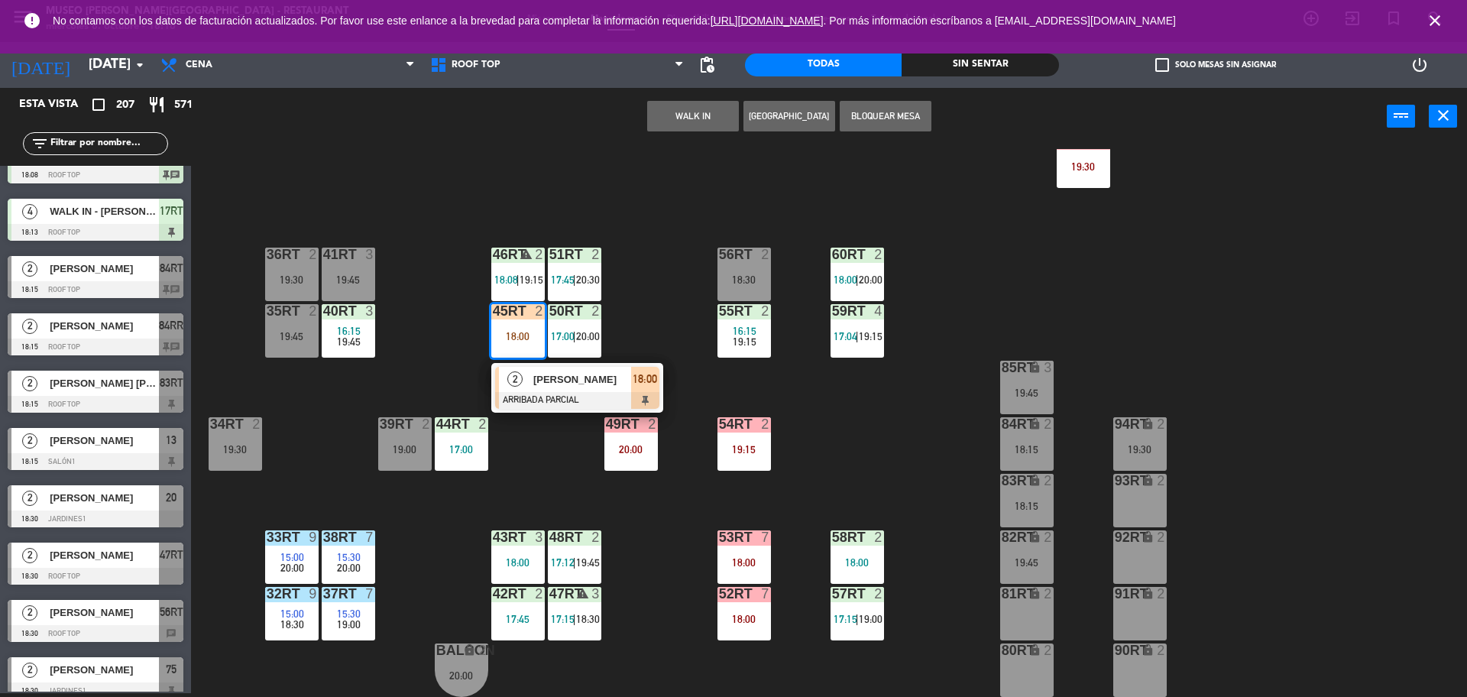
click at [557, 377] on span "[PERSON_NAME]" at bounding box center [582, 379] width 98 height 16
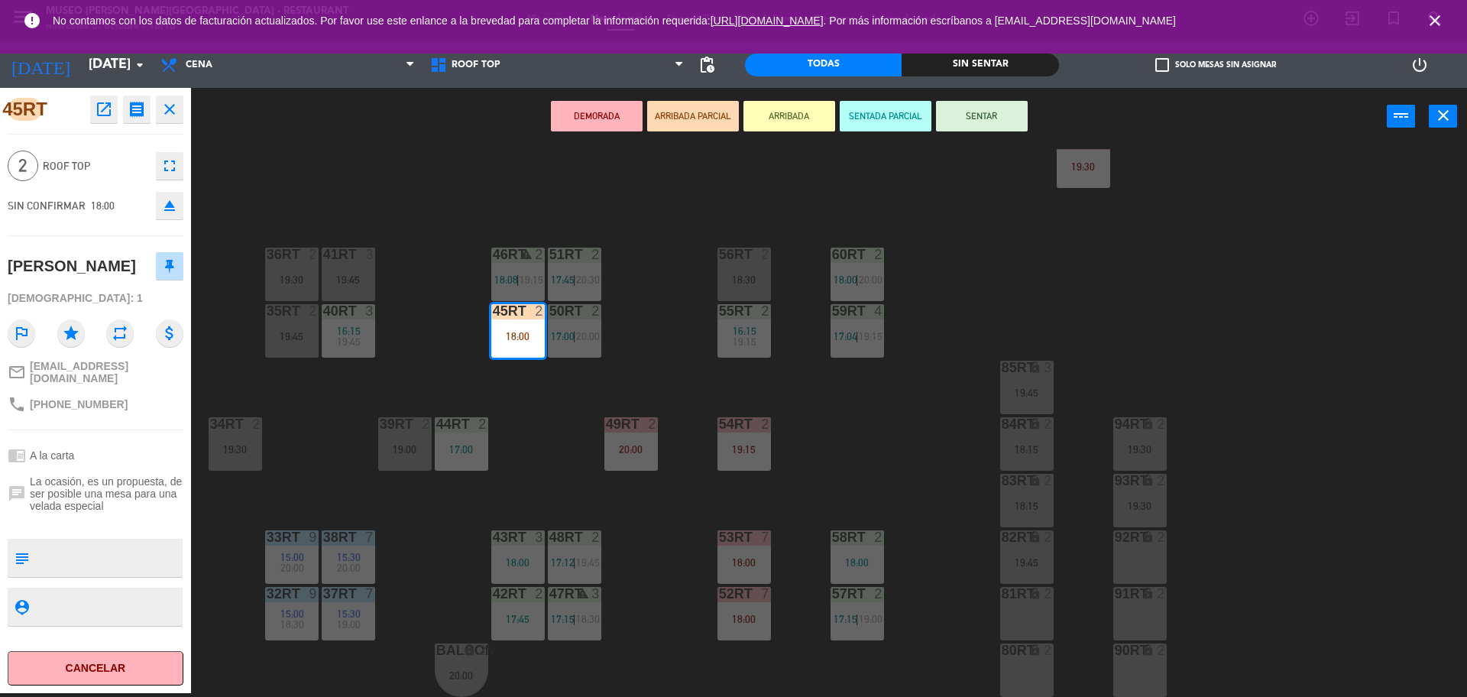
click at [886, 152] on div "18RT 4 16:15 19:45 16RT 5 16:15 20:30 28RT 2 19:45 80RR lock 2 19:15 27RT 2 19:…" at bounding box center [837, 423] width 1262 height 548
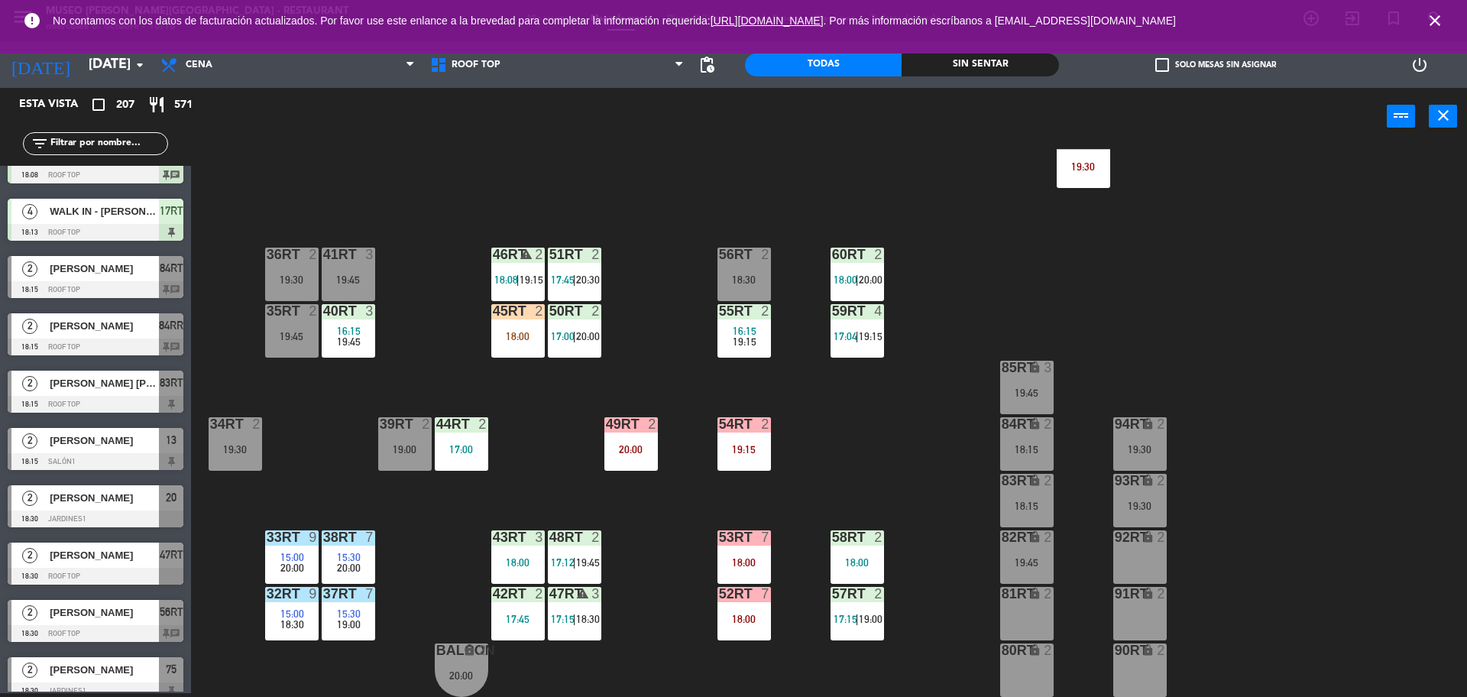
click at [497, 334] on div "18:00" at bounding box center [517, 336] width 53 height 11
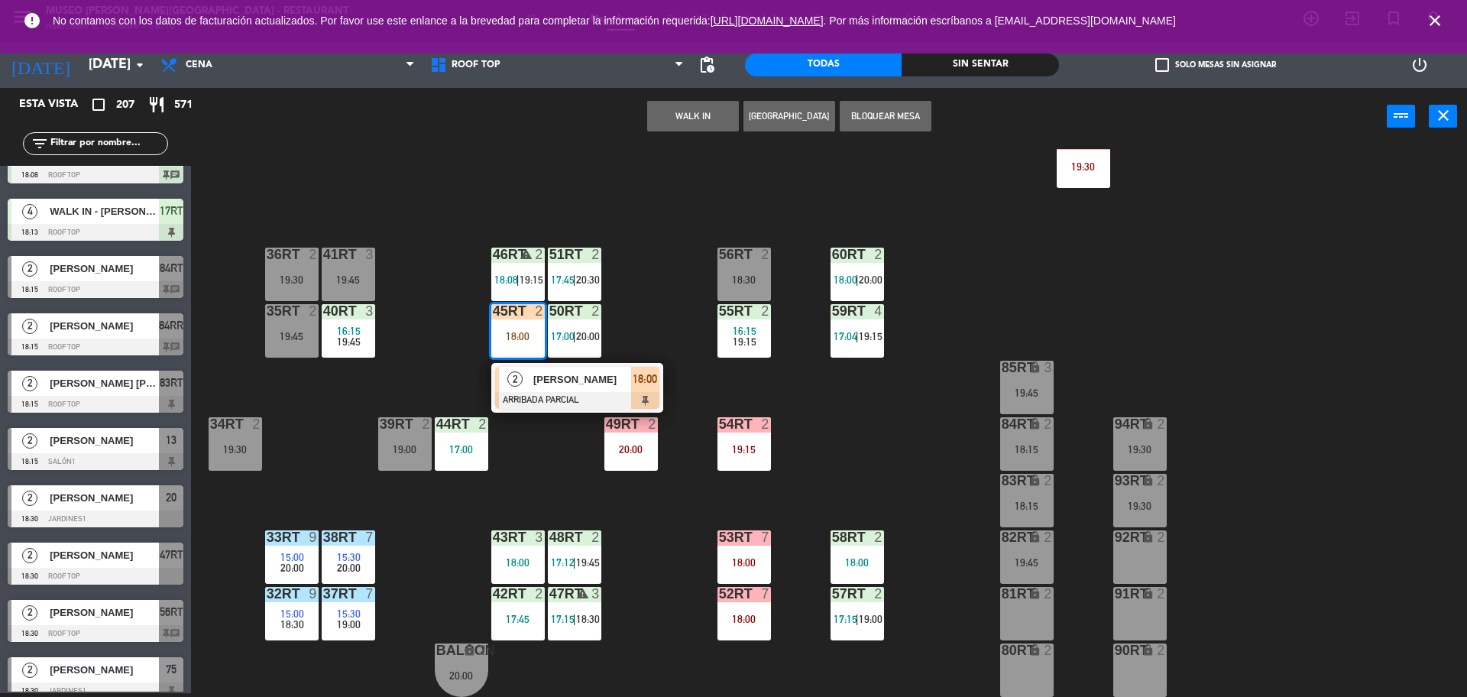
click at [571, 382] on span "[PERSON_NAME]" at bounding box center [582, 379] width 98 height 16
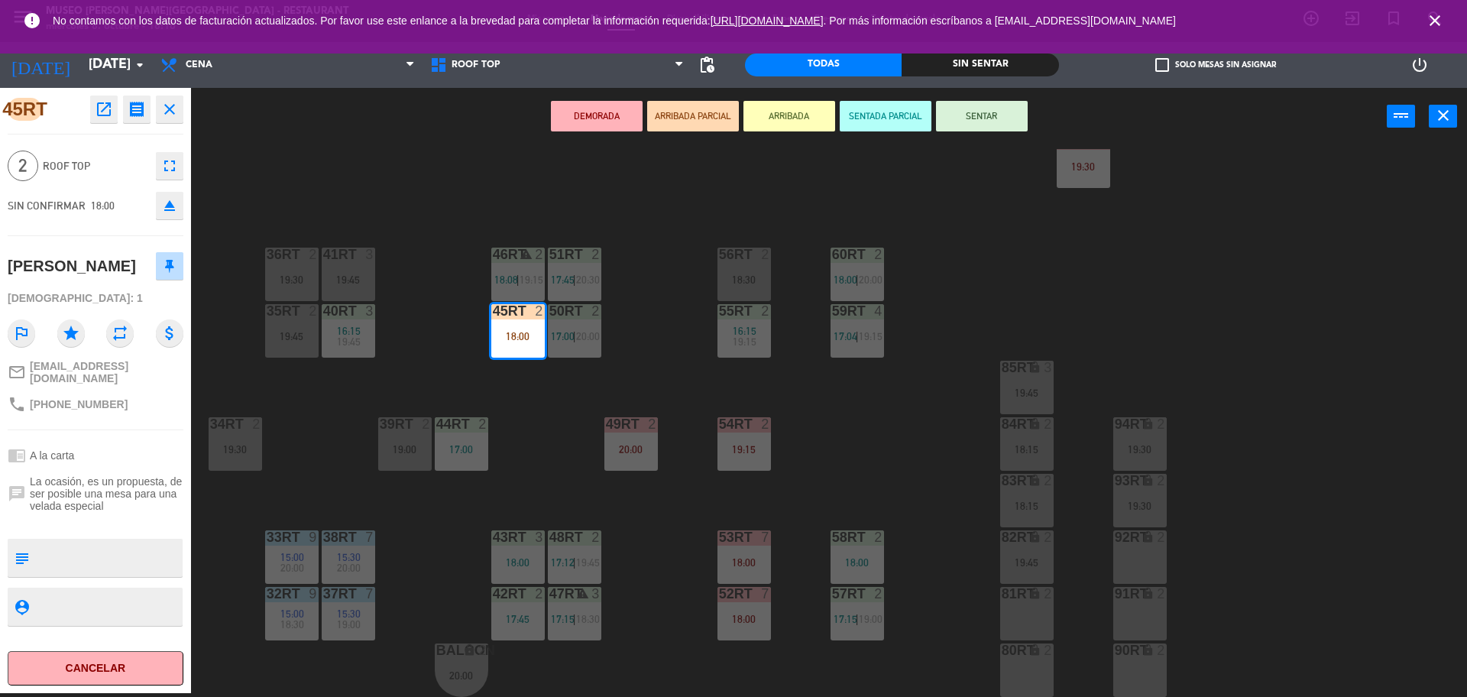
click at [1001, 124] on button "SENTAR" at bounding box center [982, 116] width 92 height 31
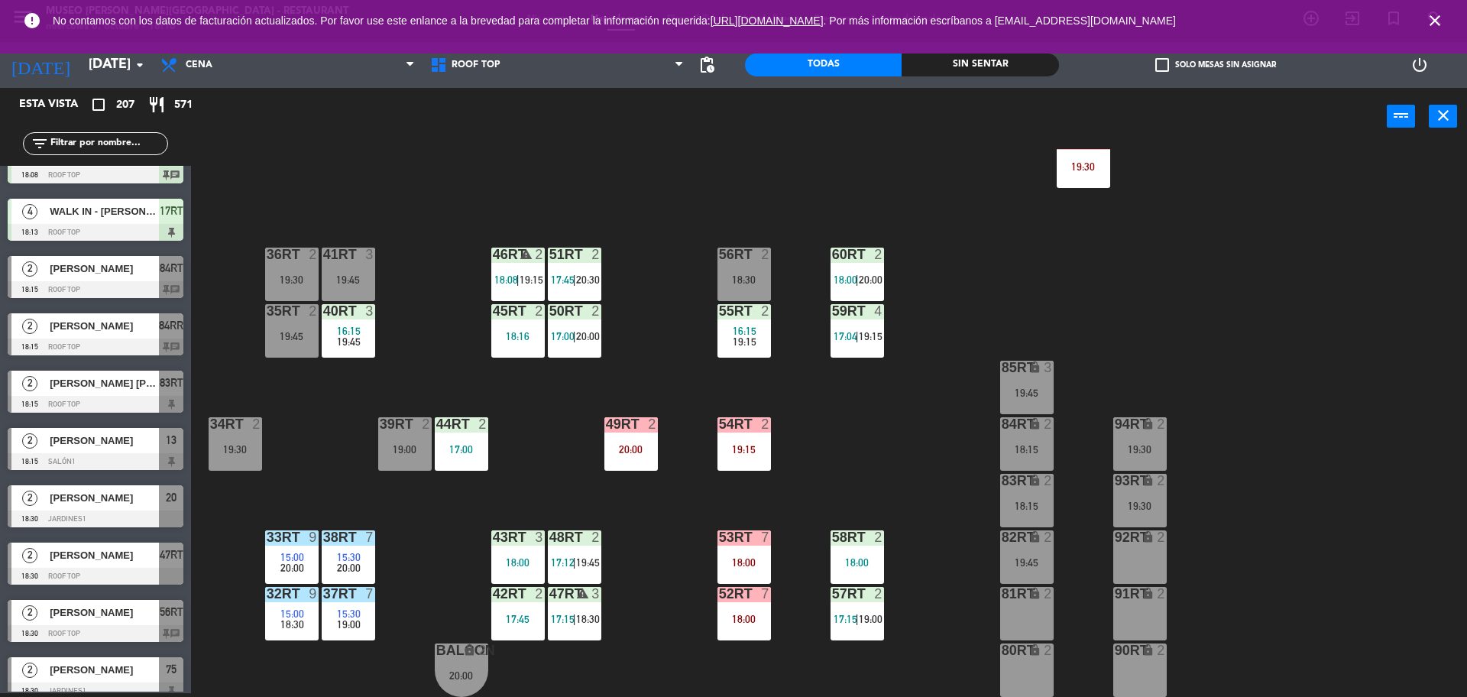
click at [636, 290] on div "18RT 4 16:15 19:45 16RT 5 16:15 20:30 28RT 2 19:45 80RR lock 2 19:15 27RT 2 19:…" at bounding box center [837, 423] width 1262 height 548
click at [494, 306] on div "45RT" at bounding box center [493, 311] width 1 height 14
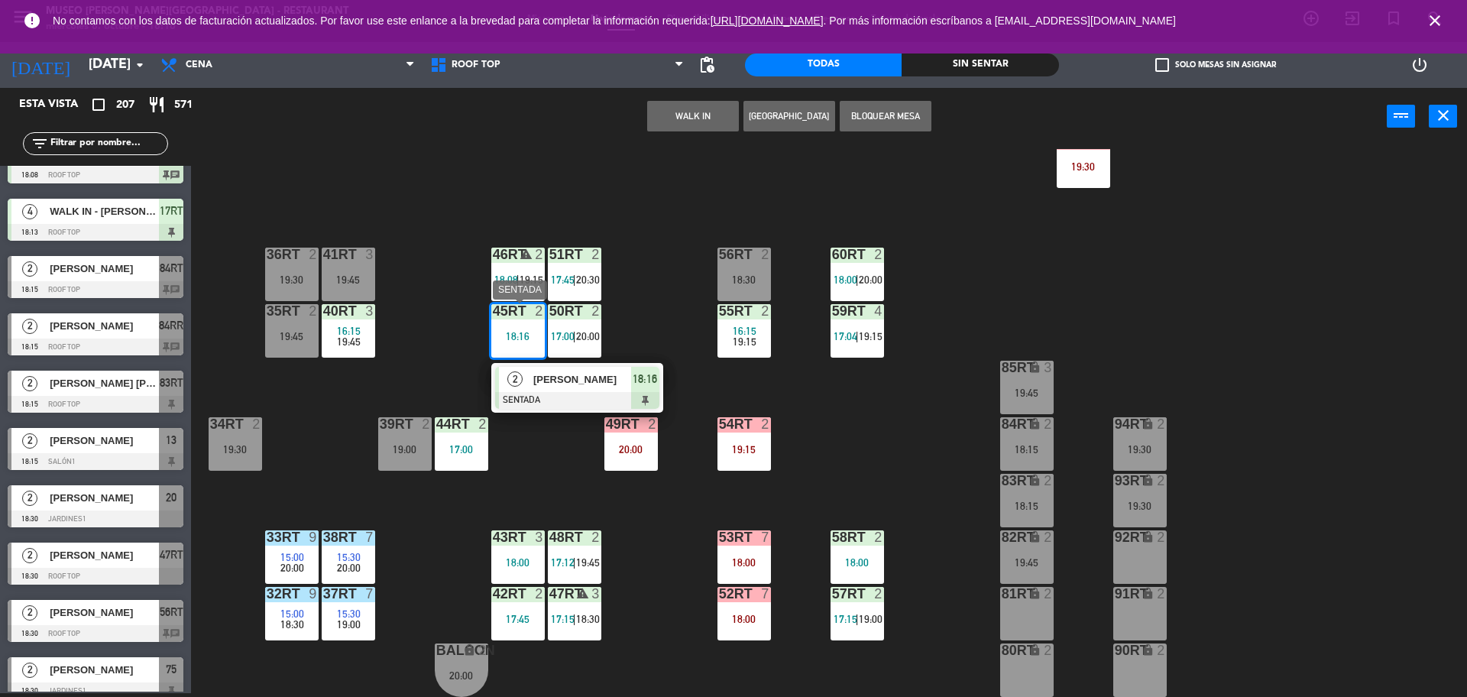
click at [556, 375] on span "[PERSON_NAME]" at bounding box center [582, 379] width 98 height 16
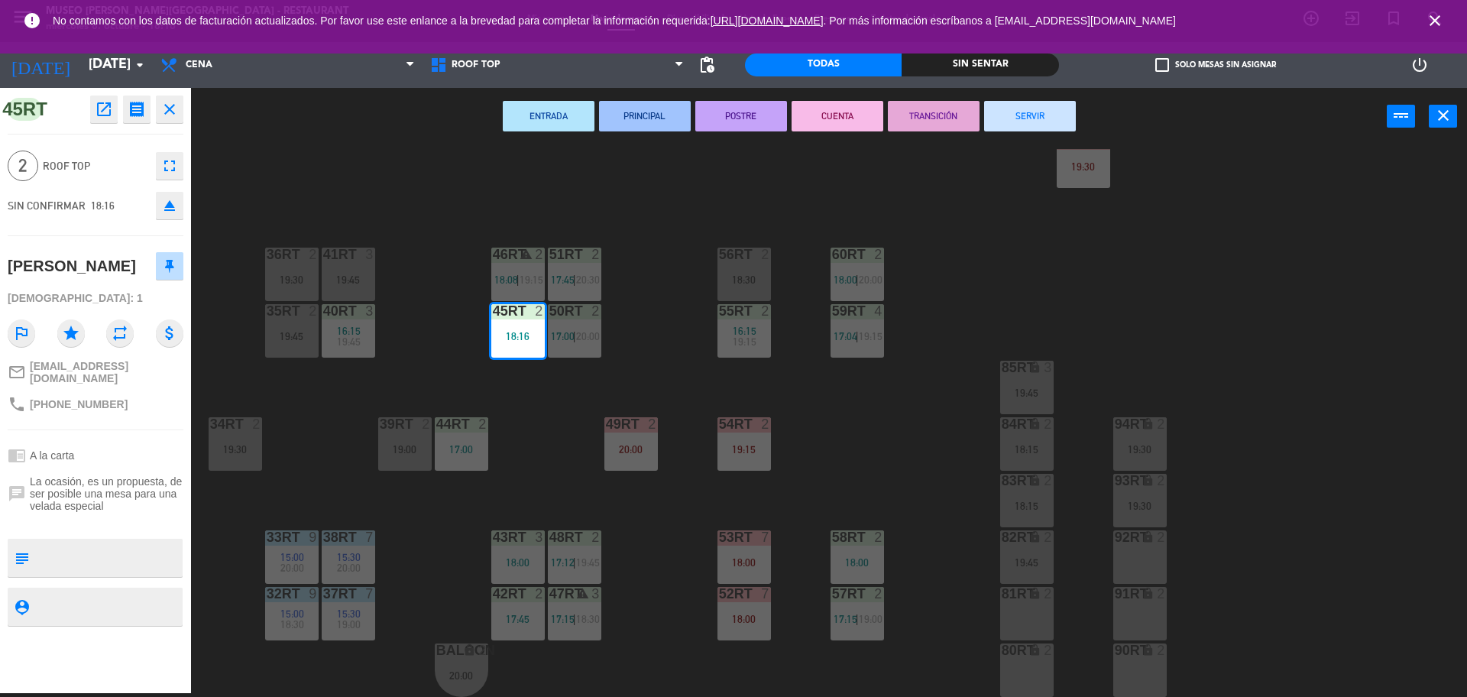
click at [76, 547] on textarea at bounding box center [108, 558] width 146 height 32
type textarea ","
click at [147, 505] on span "La ocasión, es un propuesta, de ser posible una mesa para una velada especial" at bounding box center [107, 493] width 154 height 37
click at [92, 550] on textarea at bounding box center [108, 558] width 146 height 32
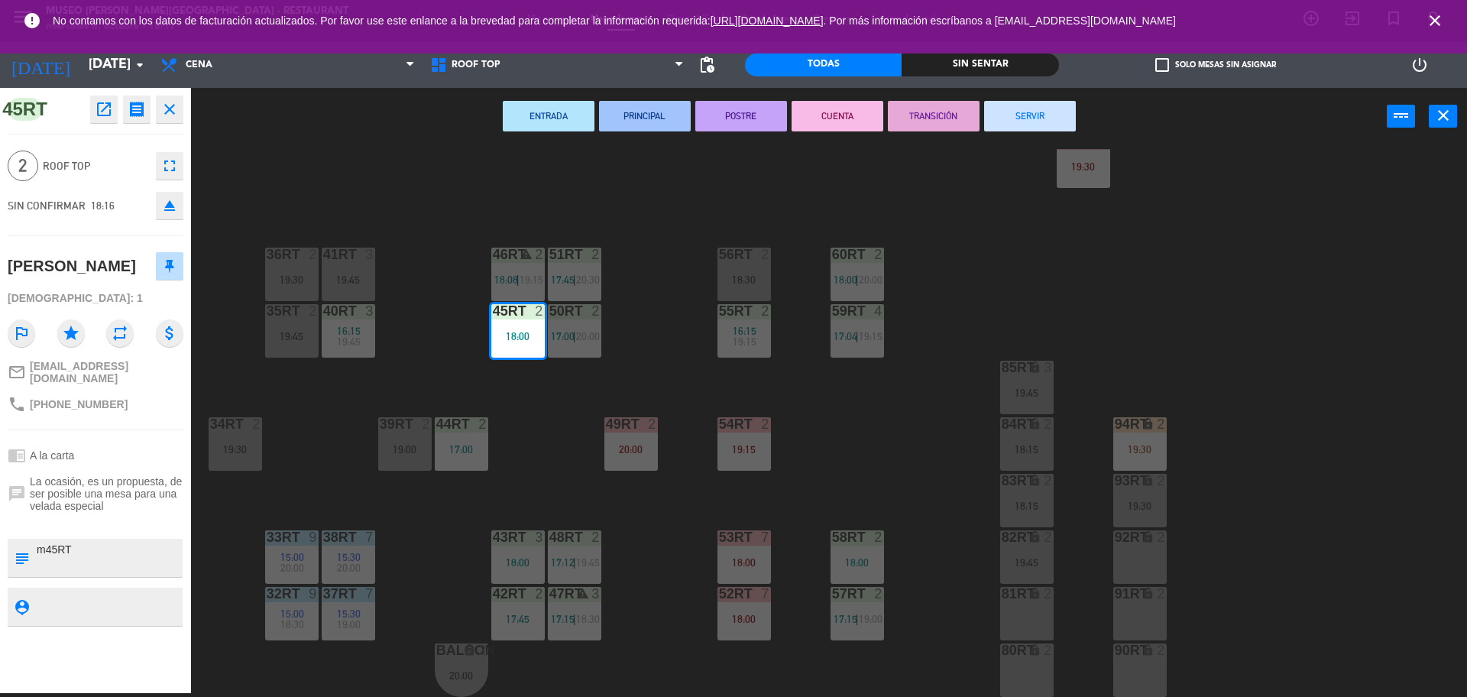
type textarea "m45RT"
click at [164, 504] on span "La ocasión, es un propuesta, de ser posible una mesa para una velada especial" at bounding box center [107, 493] width 154 height 37
click at [809, 191] on div "18RT 4 16:15 19:45 16RT 5 16:15 20:30 28RT 2 19:45 80RR lock 2 19:15 27RT 2 19:…" at bounding box center [837, 423] width 1262 height 548
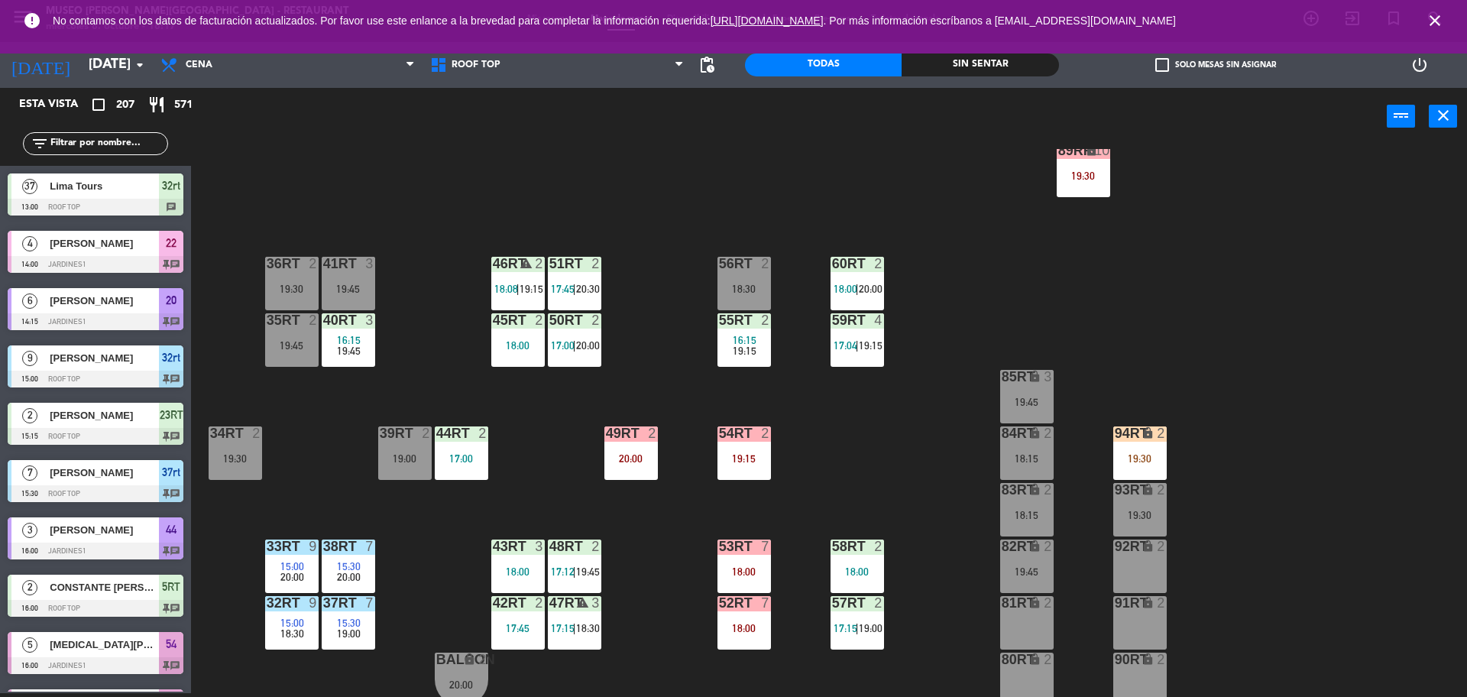
scroll to position [608, 0]
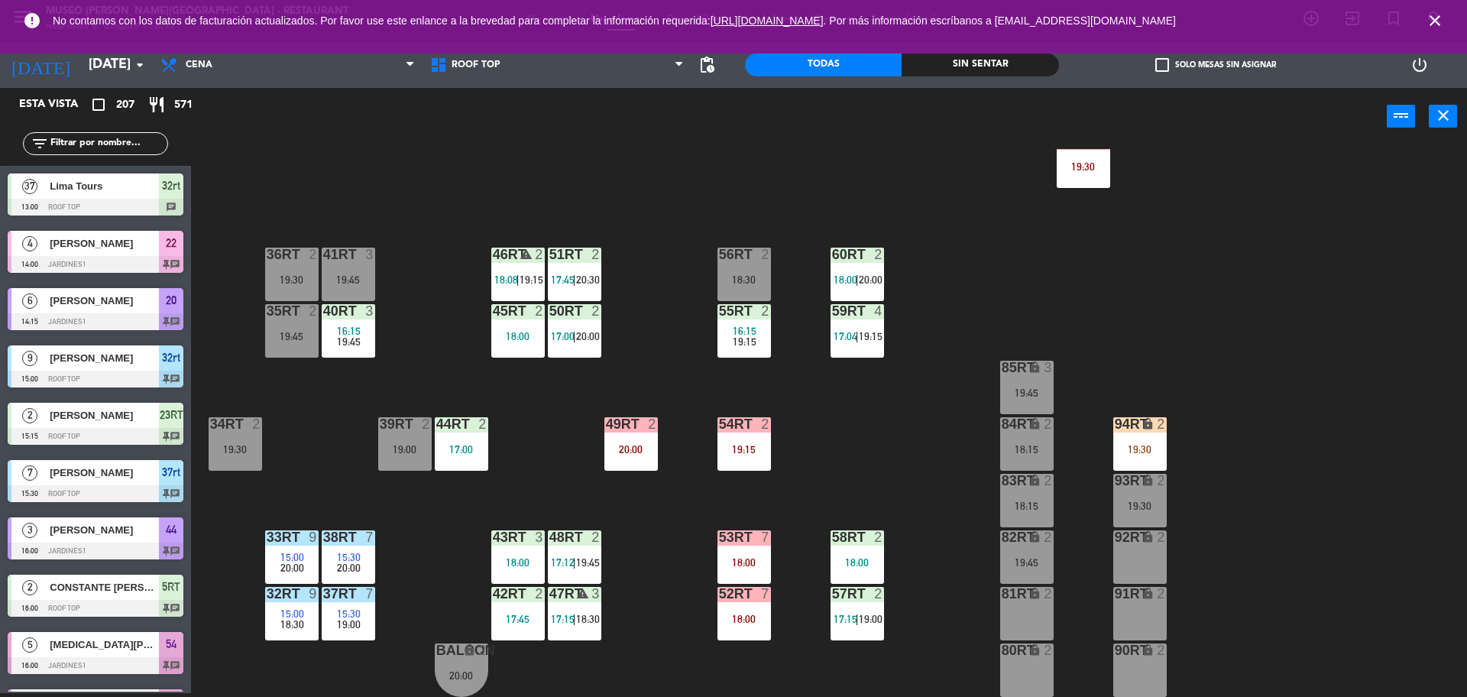
click at [506, 608] on div "42RT 2 17:45" at bounding box center [517, 613] width 53 height 53
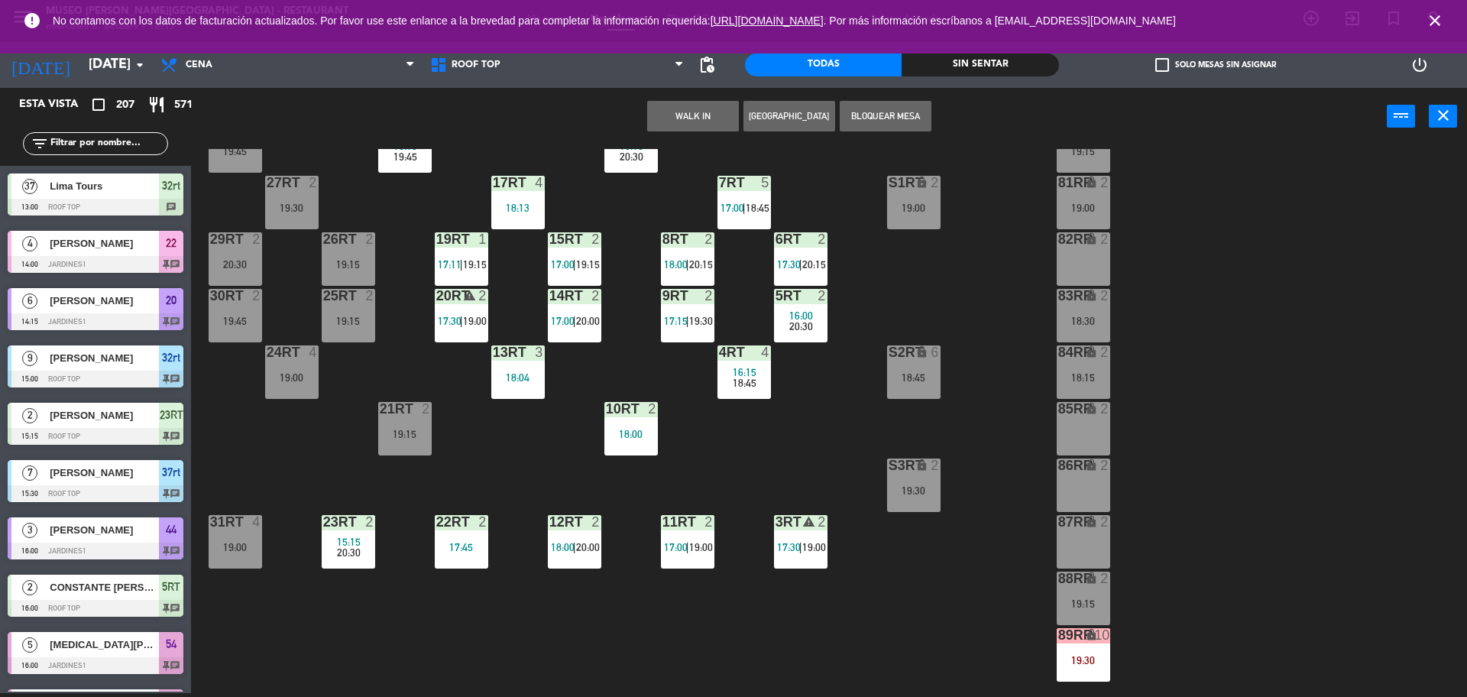
scroll to position [73, 0]
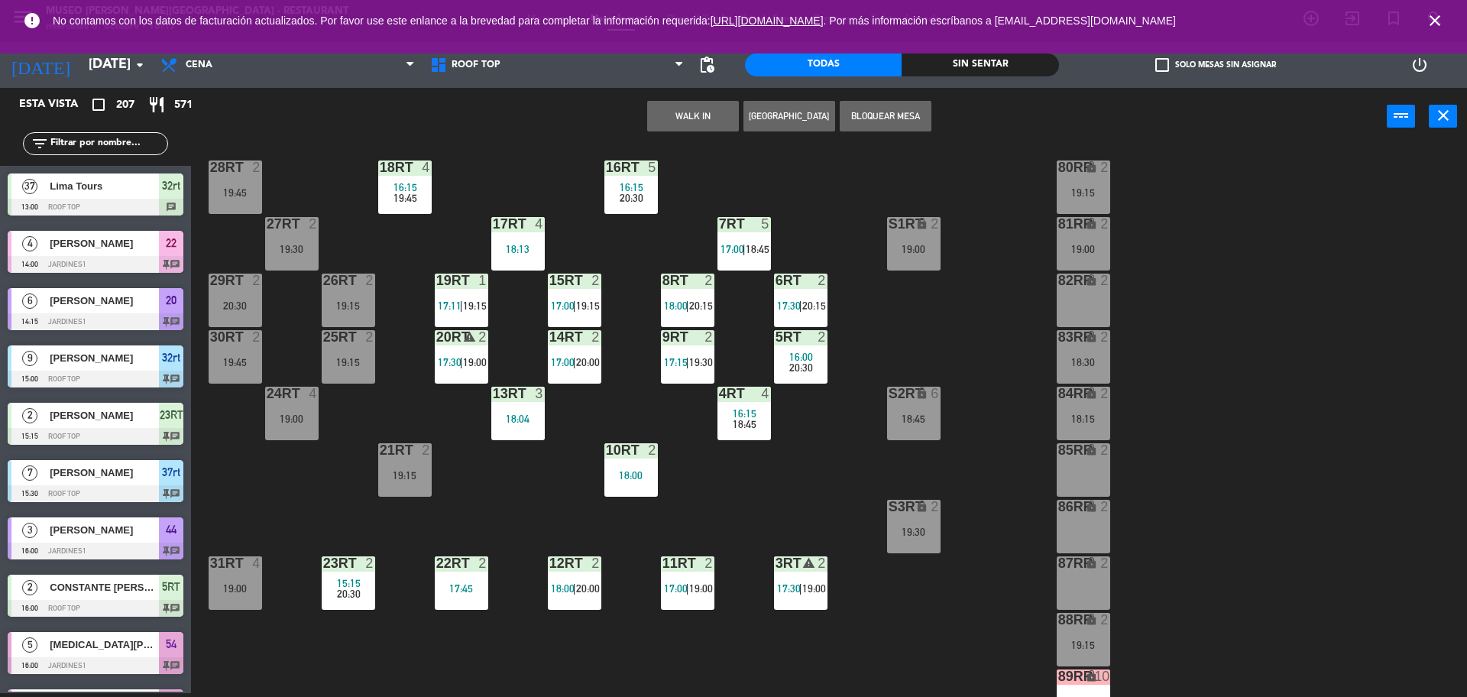
click at [395, 481] on div "21RT 2 19:15" at bounding box center [404, 469] width 53 height 53
click at [647, 115] on button "Cambiar" at bounding box center [645, 116] width 92 height 31
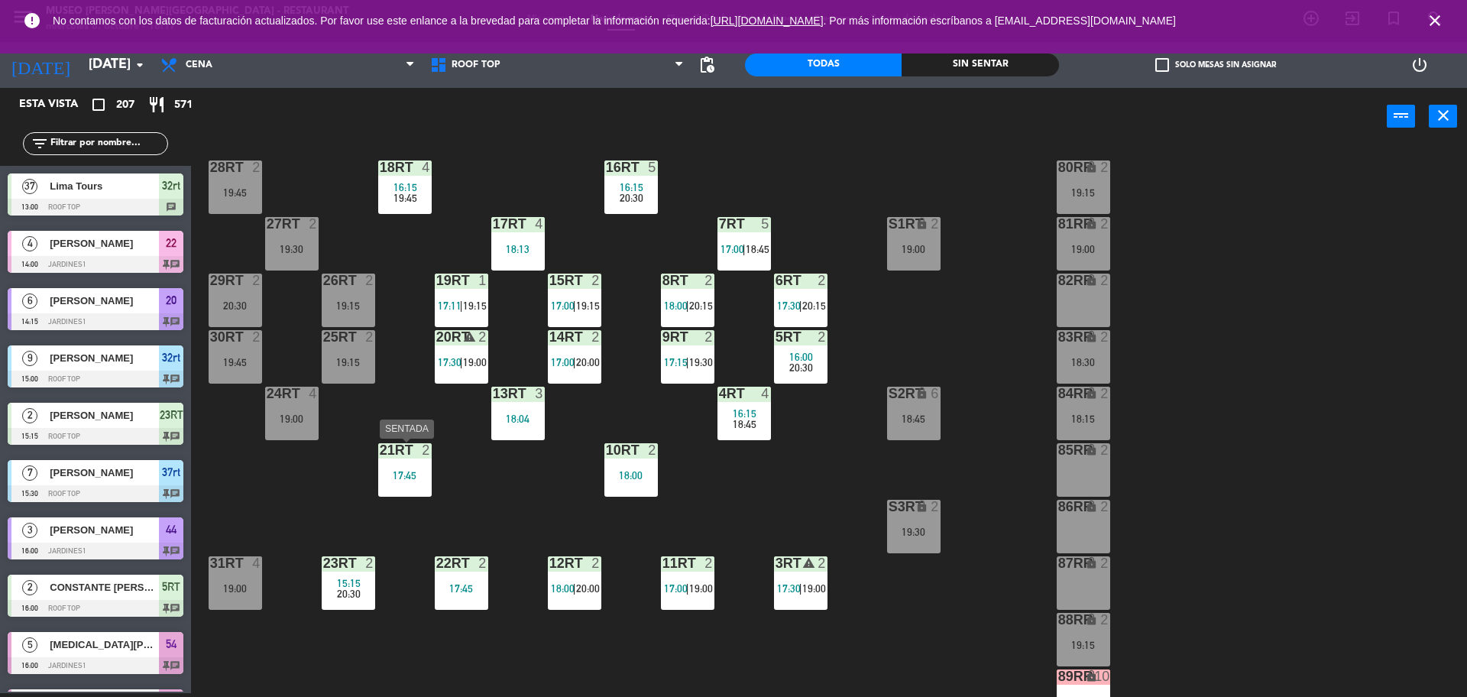
click at [403, 485] on div "21RT 2 17:45" at bounding box center [404, 469] width 53 height 53
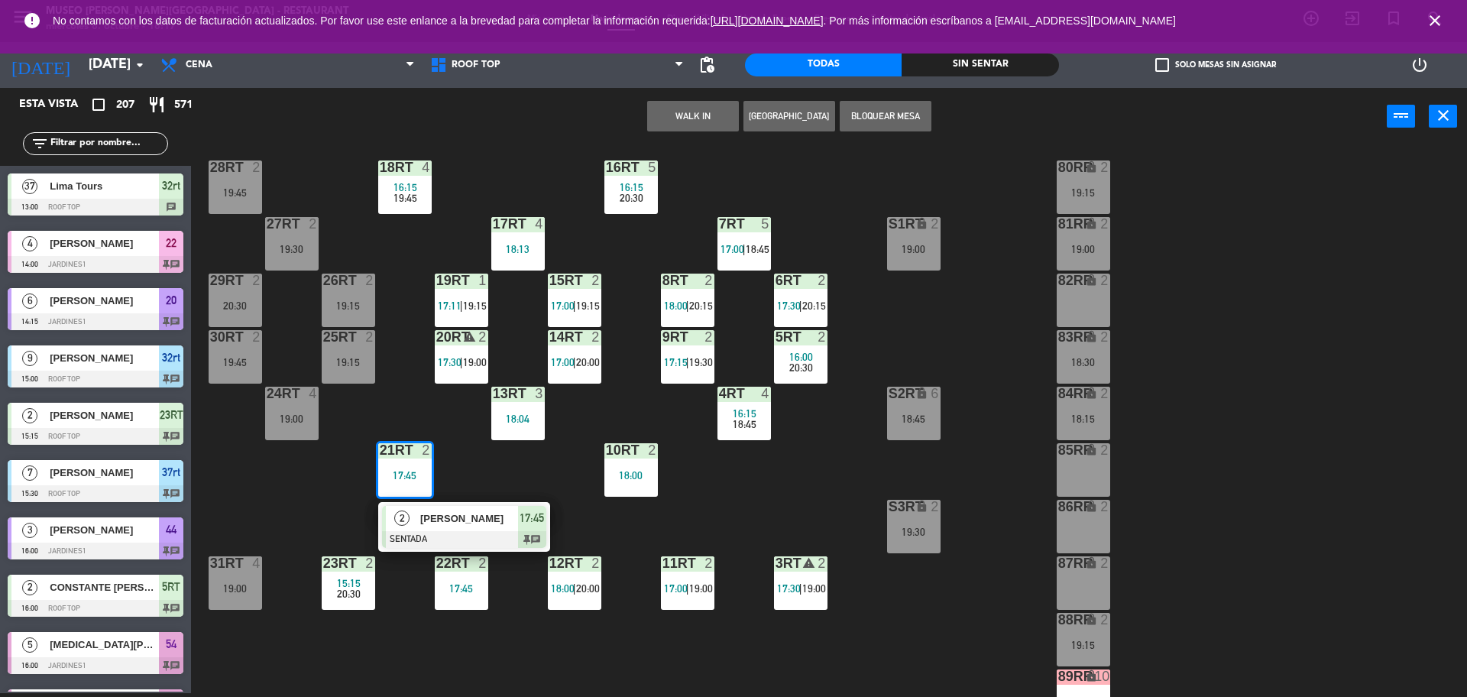
click at [442, 527] on div "[PERSON_NAME] [PERSON_NAME] Cosar" at bounding box center [468, 518] width 99 height 25
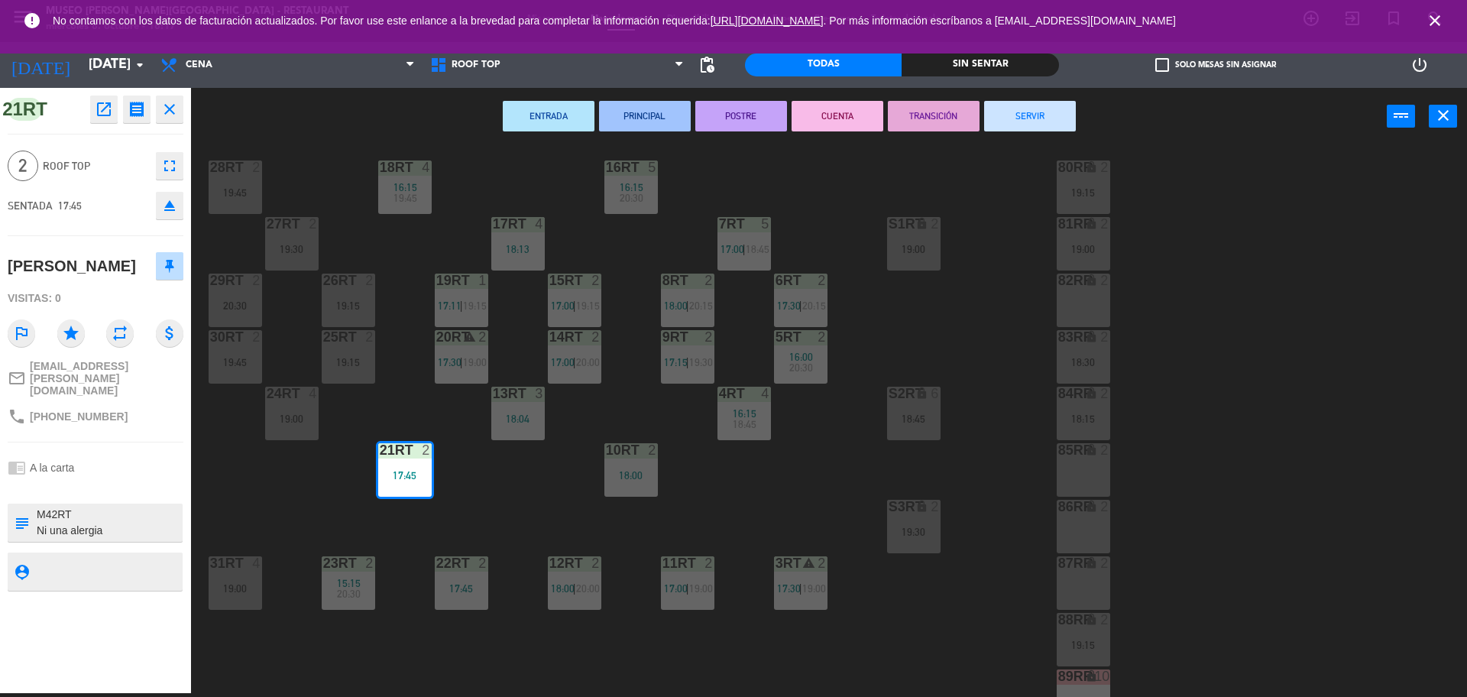
click at [119, 521] on textarea at bounding box center [108, 523] width 146 height 32
type textarea "M21RT Ni una alergia motivo: aniversario"
click at [149, 491] on div at bounding box center [96, 487] width 176 height 11
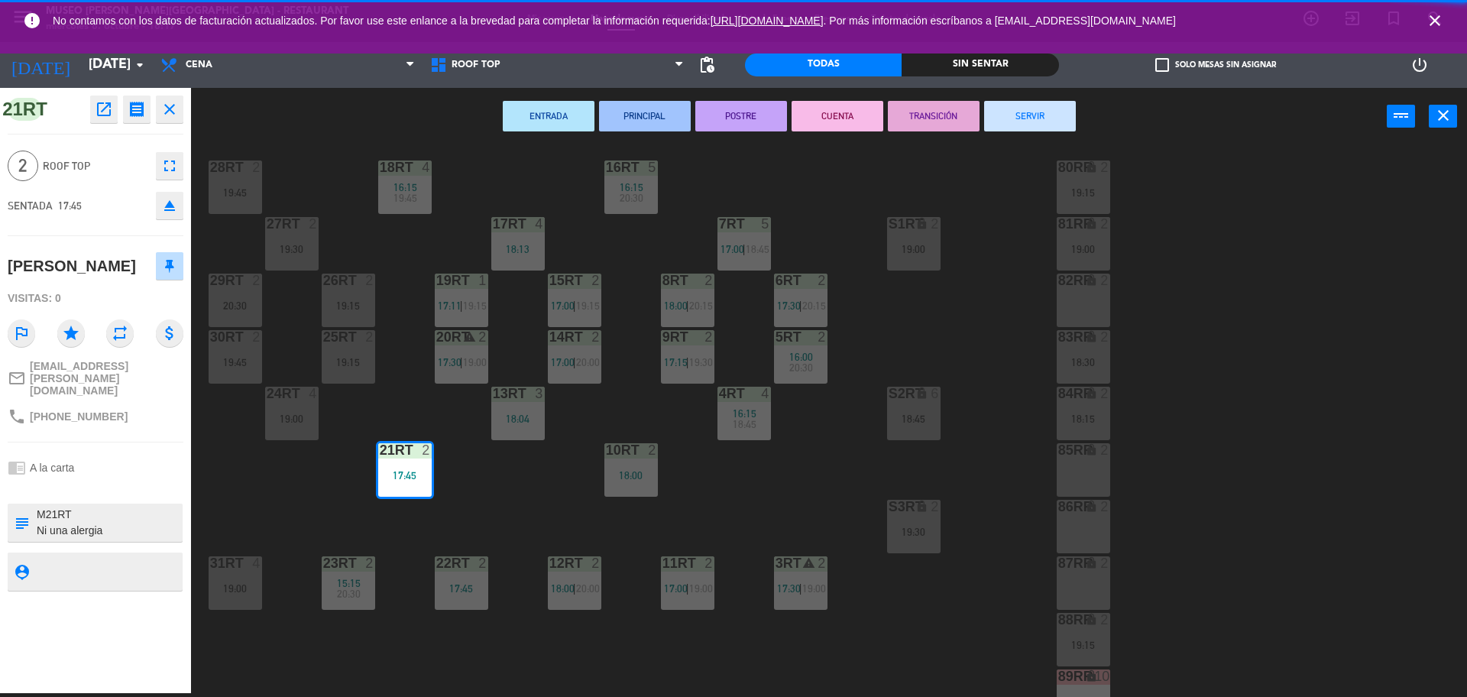
click at [149, 491] on div at bounding box center [96, 487] width 176 height 11
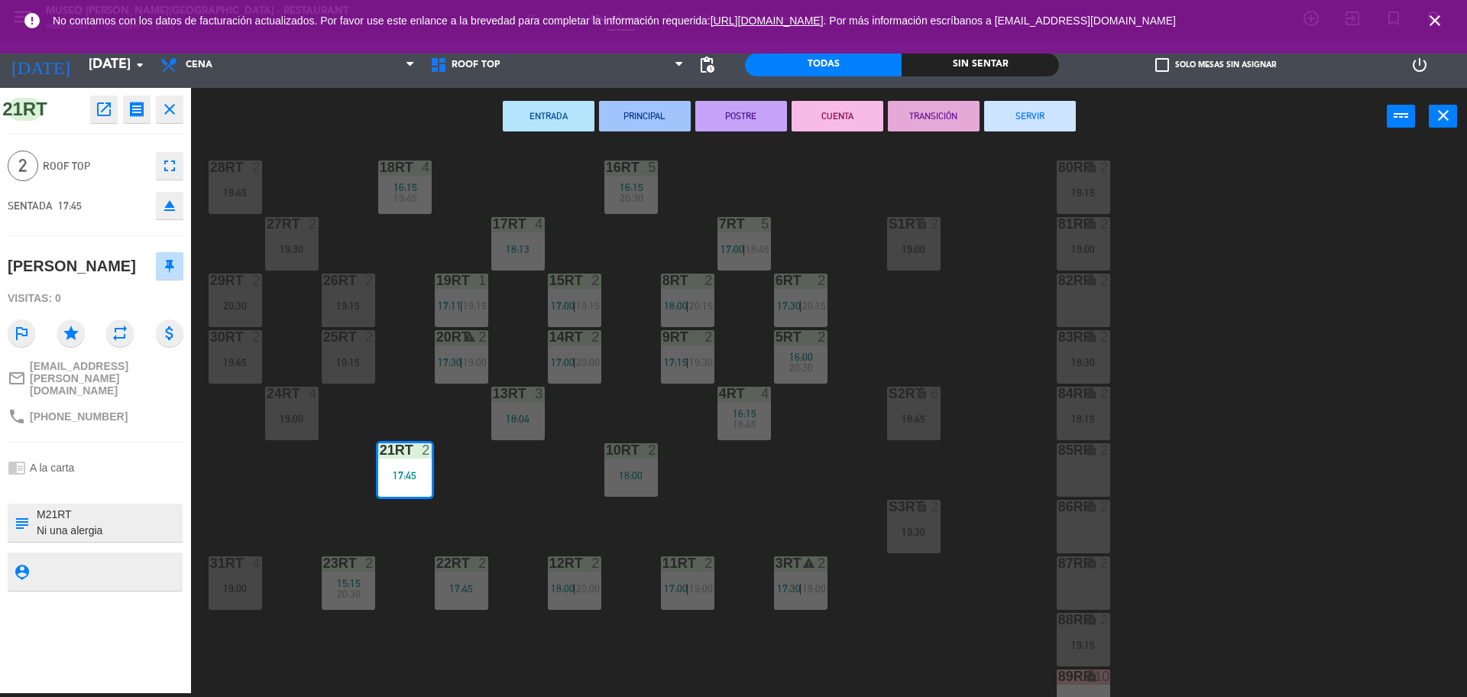
click at [158, 489] on div at bounding box center [96, 487] width 176 height 11
click at [334, 475] on div "18RT 4 16:15 19:45 16RT 5 16:15 20:30 28RT 2 19:45 80RR lock 2 19:15 27RT 2 19:…" at bounding box center [837, 423] width 1262 height 548
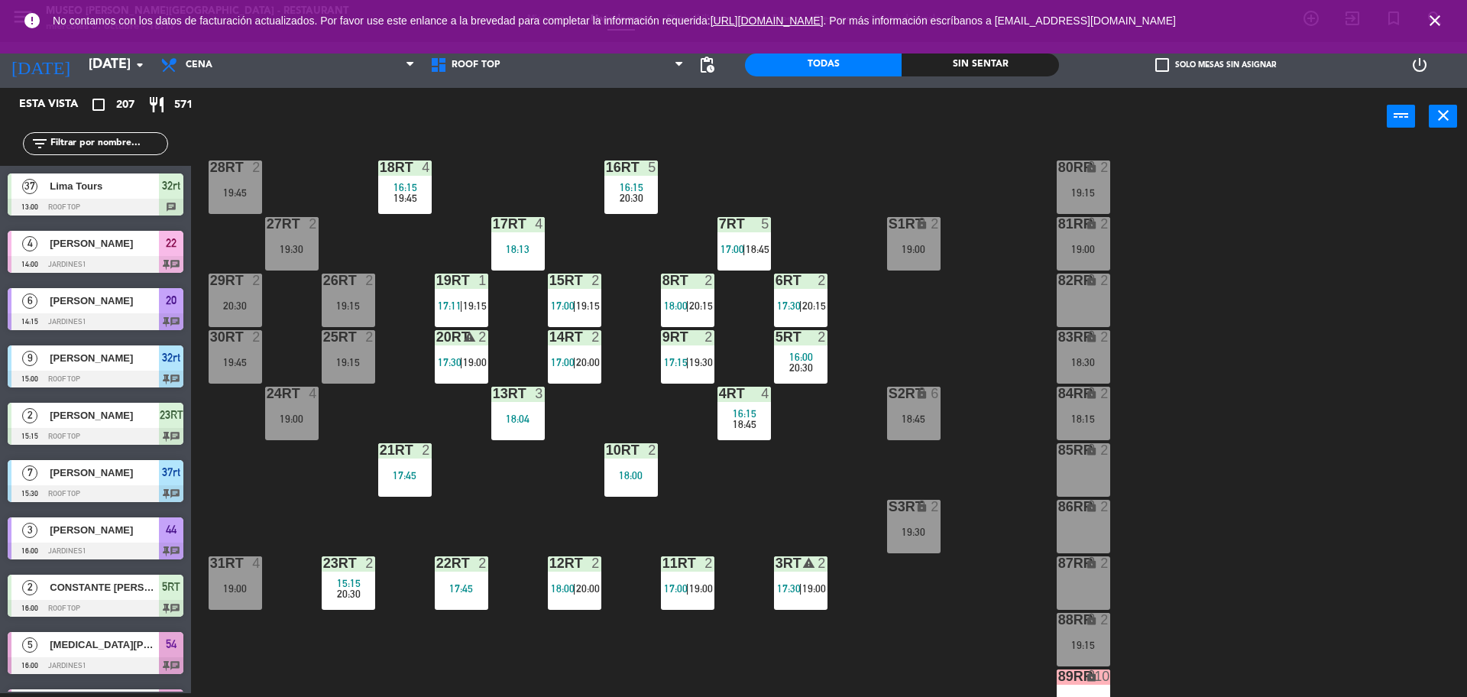
click at [345, 508] on div "18RT 4 16:15 19:45 16RT 5 16:15 20:30 28RT 2 19:45 80RR lock 2 19:15 27RT 2 19:…" at bounding box center [837, 423] width 1262 height 548
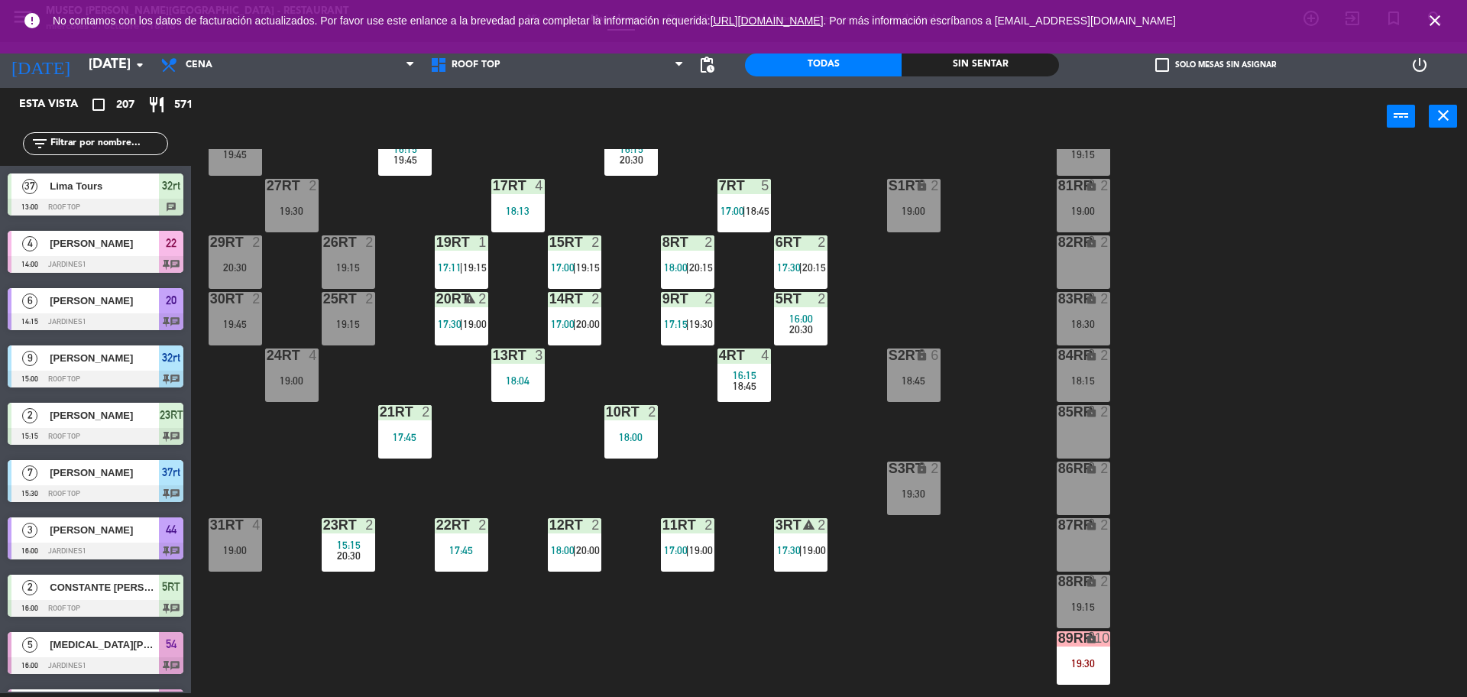
click at [478, 446] on div "18RT 4 16:15 19:45 16RT 5 16:15 20:30 28RT 2 19:45 80RR lock 2 19:15 27RT 2 19:…" at bounding box center [837, 423] width 1262 height 548
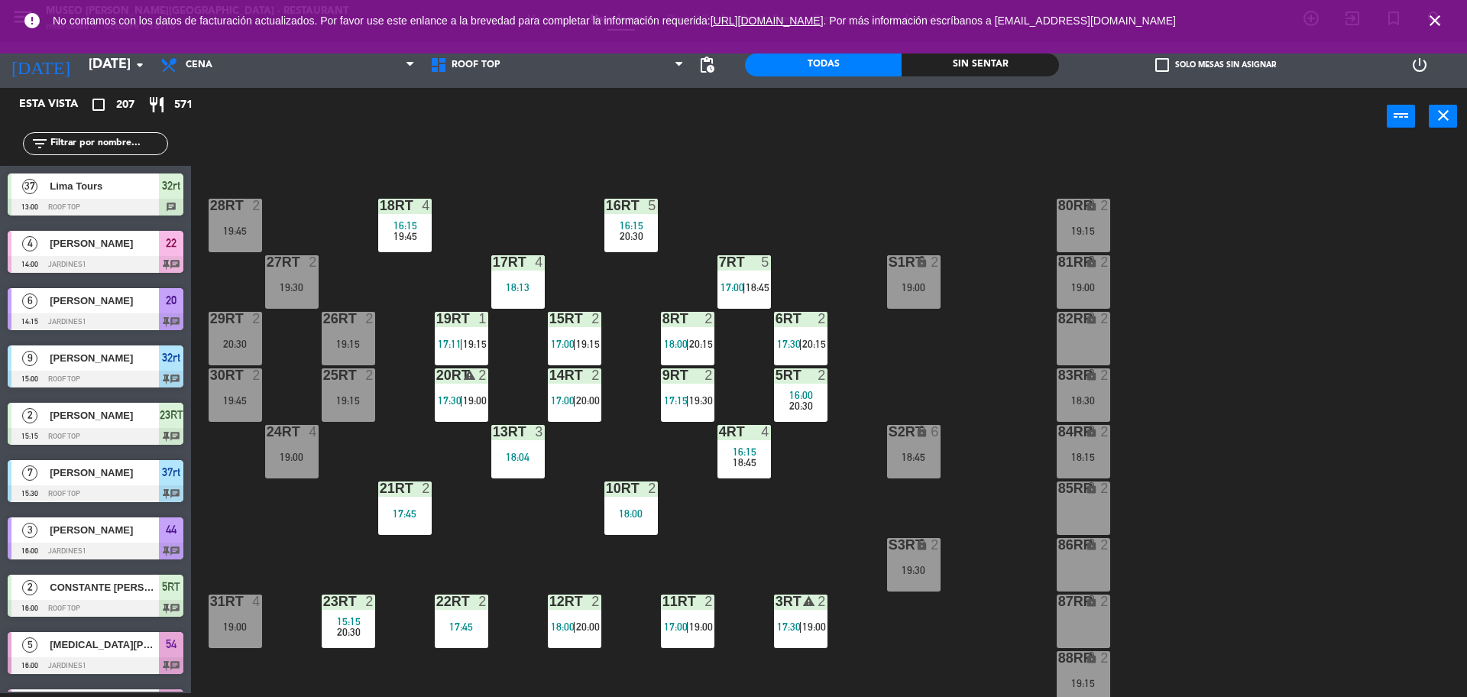
scroll to position [0, 0]
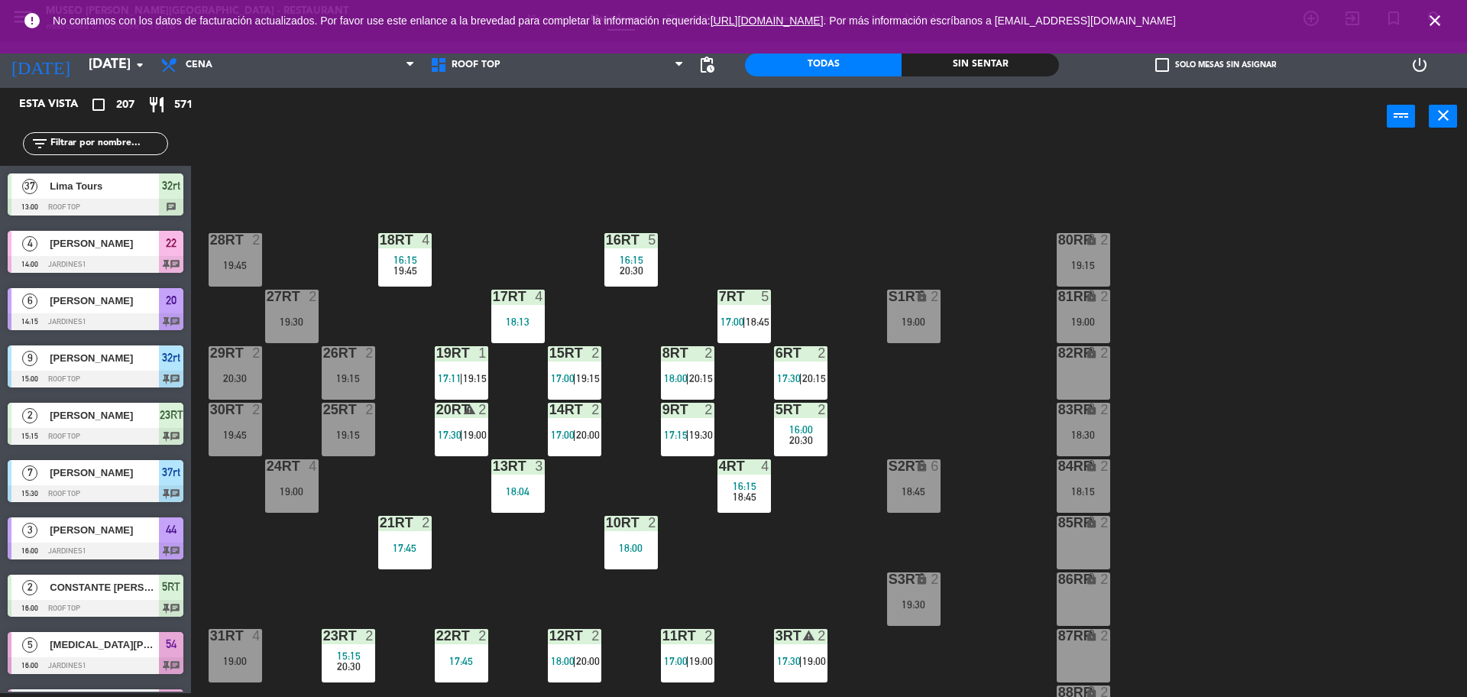
click at [478, 274] on div "18RT 4 16:15 19:45 16RT 5 16:15 20:30 28RT 2 19:45 80RR lock 2 19:15 27RT 2 19:…" at bounding box center [837, 423] width 1262 height 548
click at [102, 138] on input "text" at bounding box center [108, 143] width 118 height 17
click at [378, 183] on div "18RT 4 16:15 19:45 16RT 5 16:15 20:30 28RT 2 19:45 80RR lock 2 19:15 27RT 2 19:…" at bounding box center [837, 423] width 1262 height 548
click at [309, 212] on div "18RT 4 16:15 19:45 16RT 5 16:15 20:30 28RT 2 19:45 80RR lock 2 19:15 27RT 2 19:…" at bounding box center [837, 423] width 1262 height 548
click at [89, 133] on div "filter_list" at bounding box center [95, 143] width 145 height 23
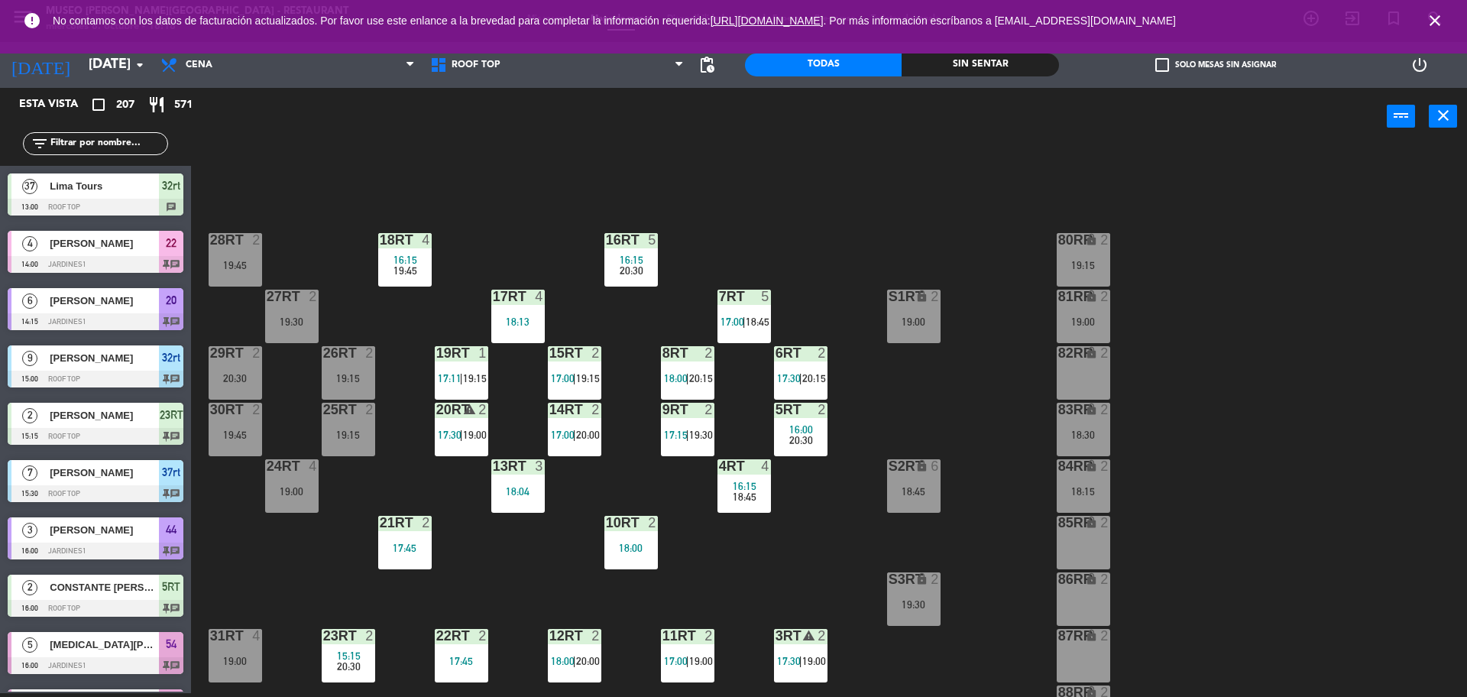
click at [114, 153] on div "filter_list" at bounding box center [95, 143] width 145 height 23
click at [127, 141] on input "text" at bounding box center [108, 143] width 118 height 17
click at [395, 174] on div "18RT 4 16:15 19:45 16RT 5 16:15 20:30 28RT 2 19:45 80RR lock 2 19:15 27RT 2 19:…" at bounding box center [837, 423] width 1262 height 548
click at [115, 147] on input "text" at bounding box center [108, 143] width 118 height 17
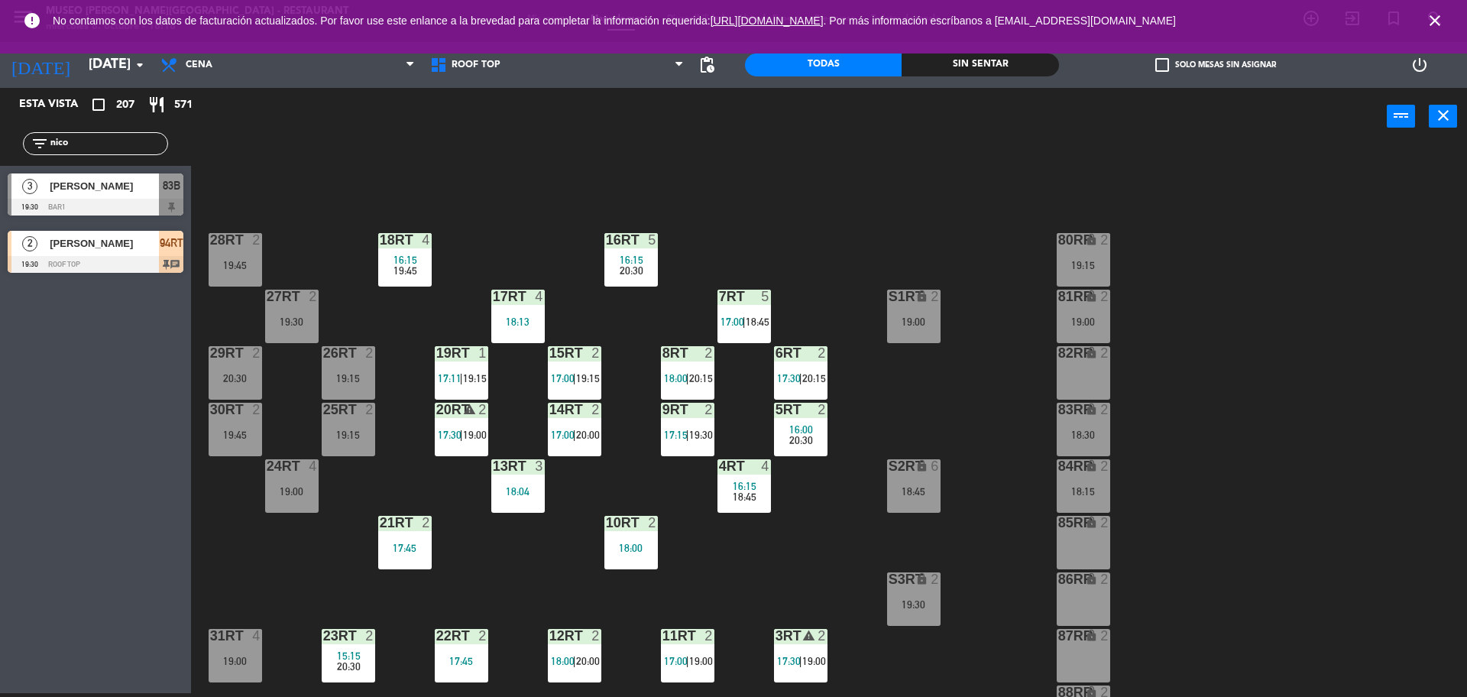
type input "nico"
click at [287, 216] on div "18RT 4 16:15 19:45 16RT 5 16:15 20:30 28RT 2 19:45 80RR lock 2 19:15 27RT 2 19:…" at bounding box center [837, 423] width 1262 height 548
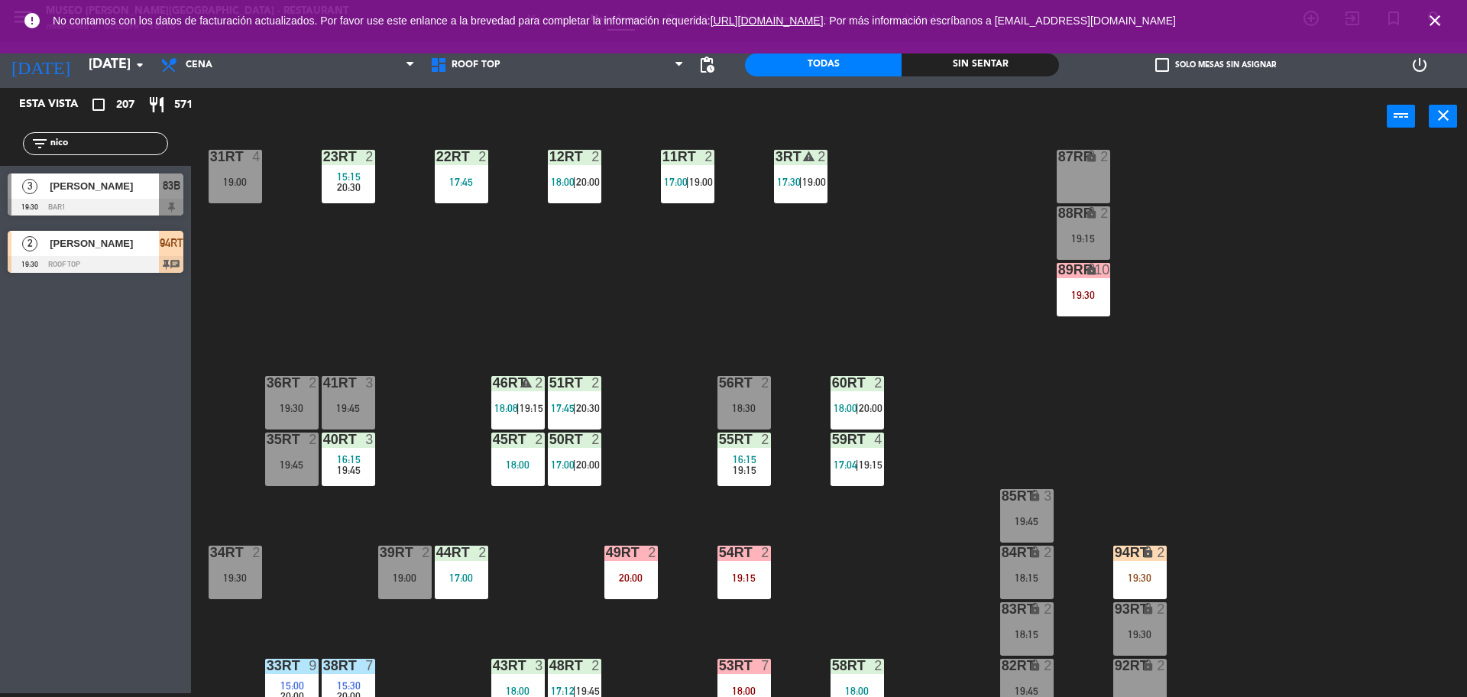
scroll to position [497, 0]
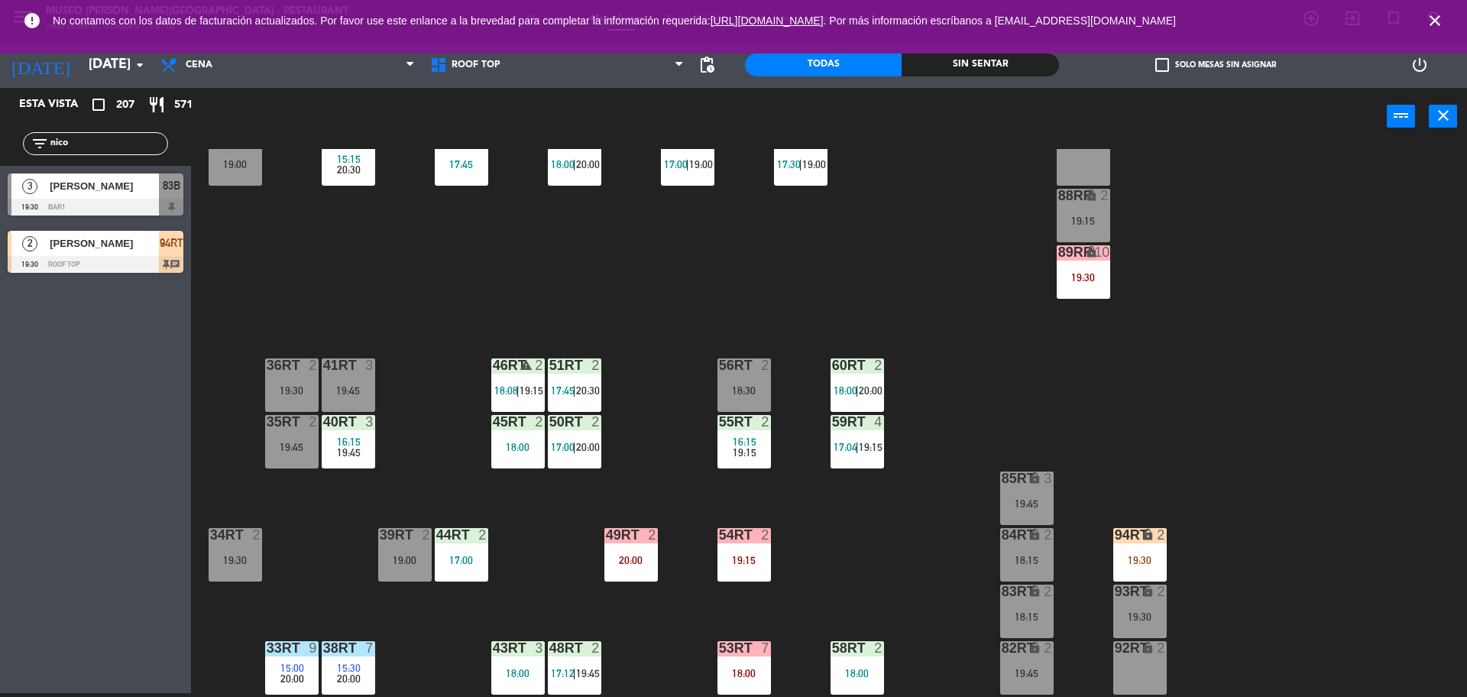
click at [1133, 550] on div "94RT lock 2 19:30" at bounding box center [1139, 554] width 53 height 53
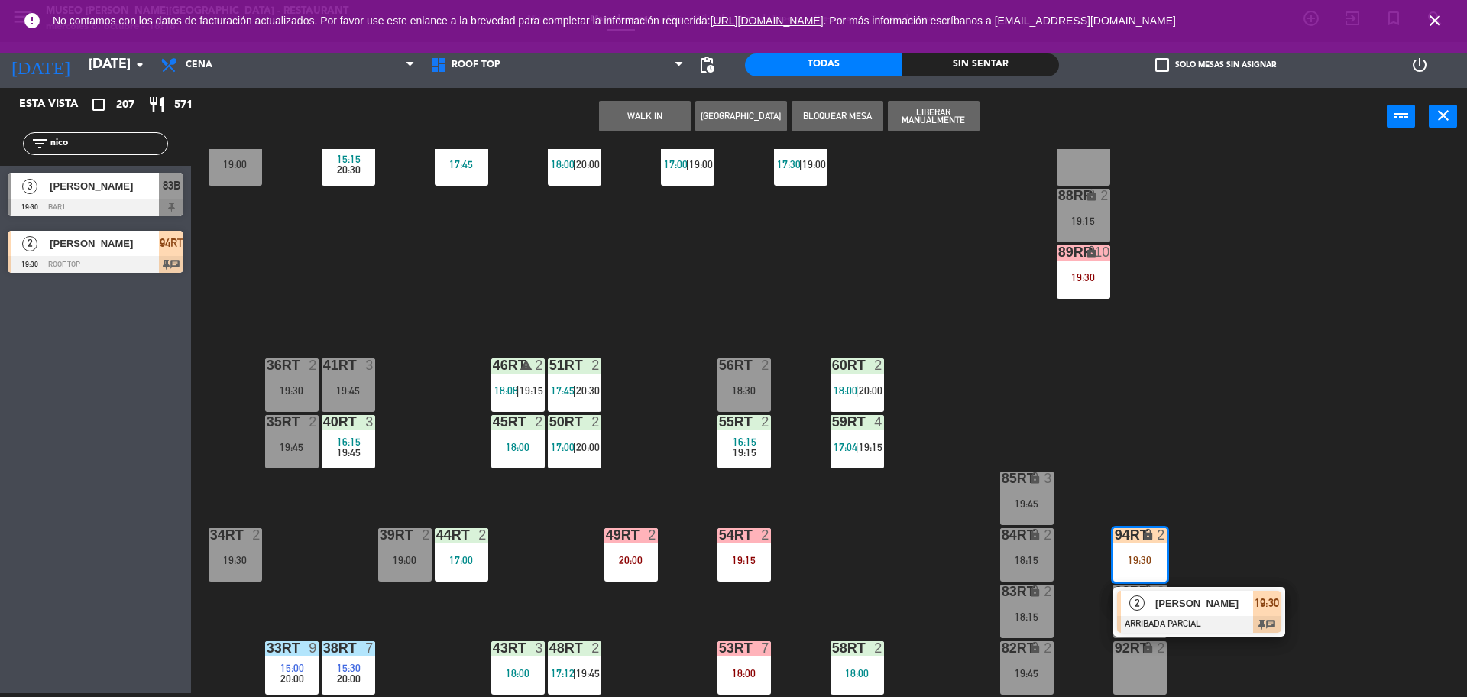
click at [1146, 598] on div "2" at bounding box center [1137, 603] width 33 height 25
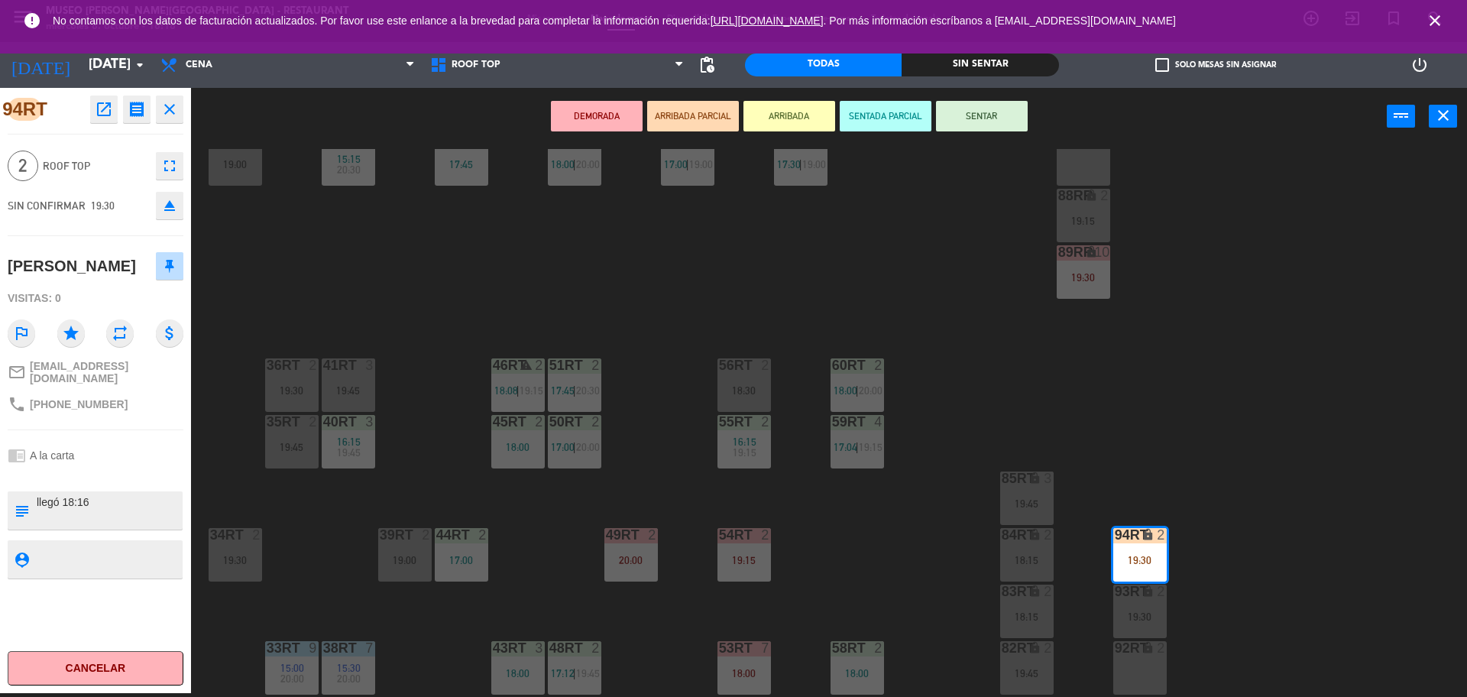
click at [88, 491] on div at bounding box center [108, 510] width 146 height 38
click at [94, 497] on textarea at bounding box center [108, 510] width 146 height 32
type textarea "llegó 18:16 Visitaran el museo"
click at [134, 448] on div "chrome_reader_mode A la carta" at bounding box center [96, 455] width 176 height 29
click at [122, 457] on div "chrome_reader_mode A la carta" at bounding box center [96, 455] width 176 height 29
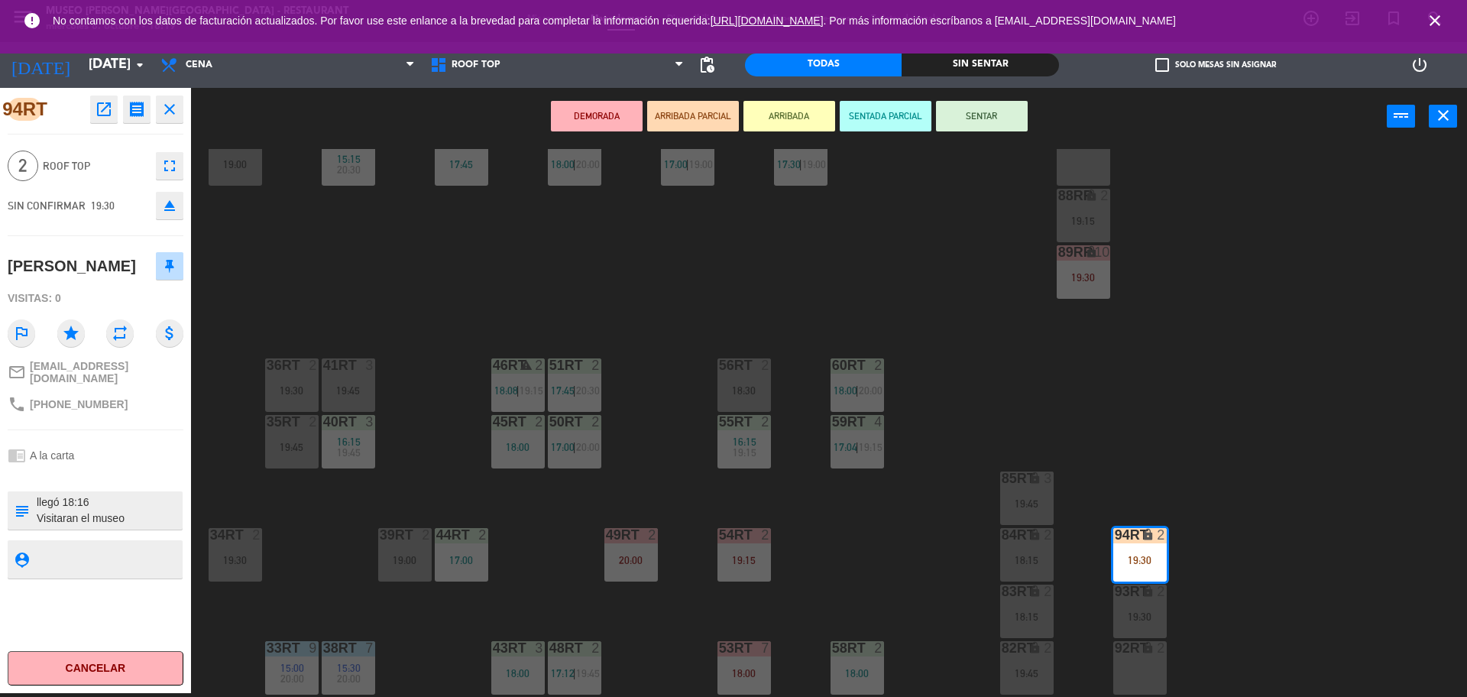
click at [726, 337] on div "18RT 4 16:15 19:45 16RT 5 16:15 20:30 28RT 2 19:45 80RR lock 2 19:15 27RT 2 19:…" at bounding box center [837, 423] width 1262 height 548
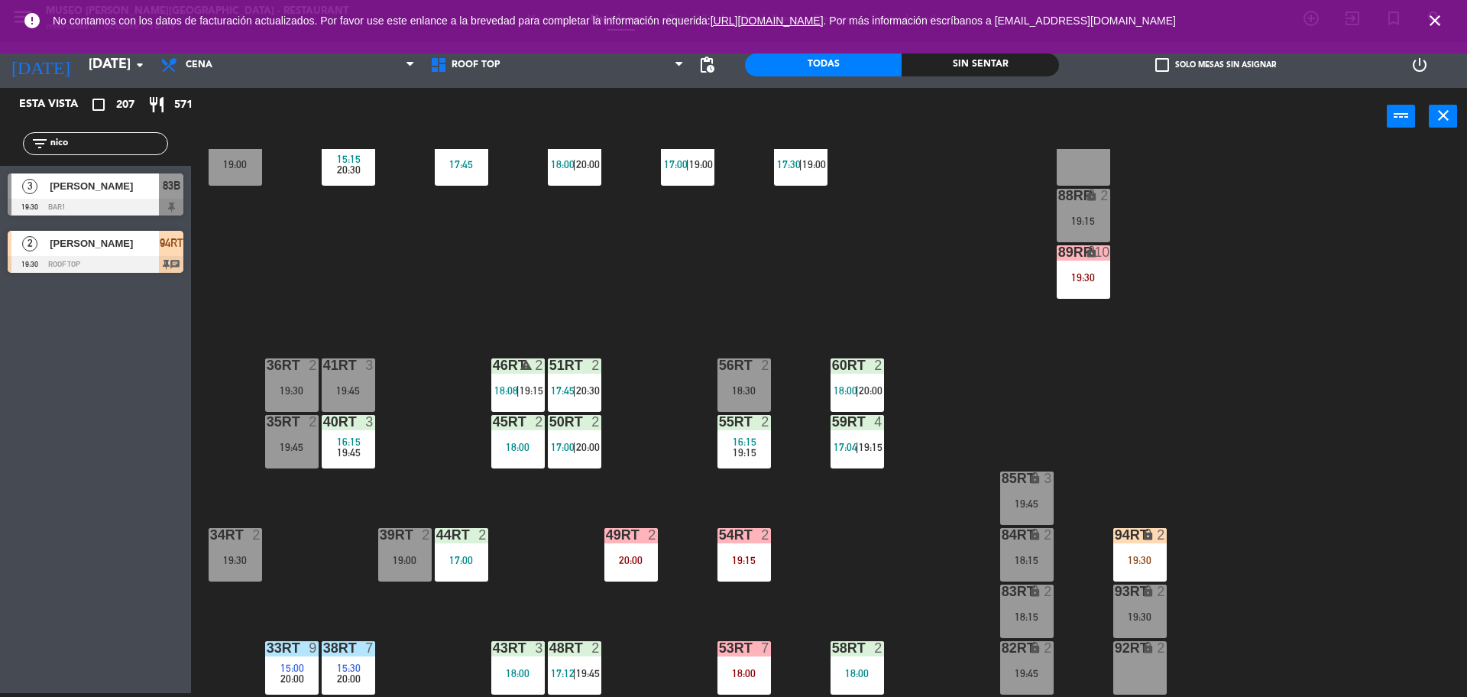
click at [1108, 542] on div "94RT" at bounding box center [1114, 535] width 25 height 15
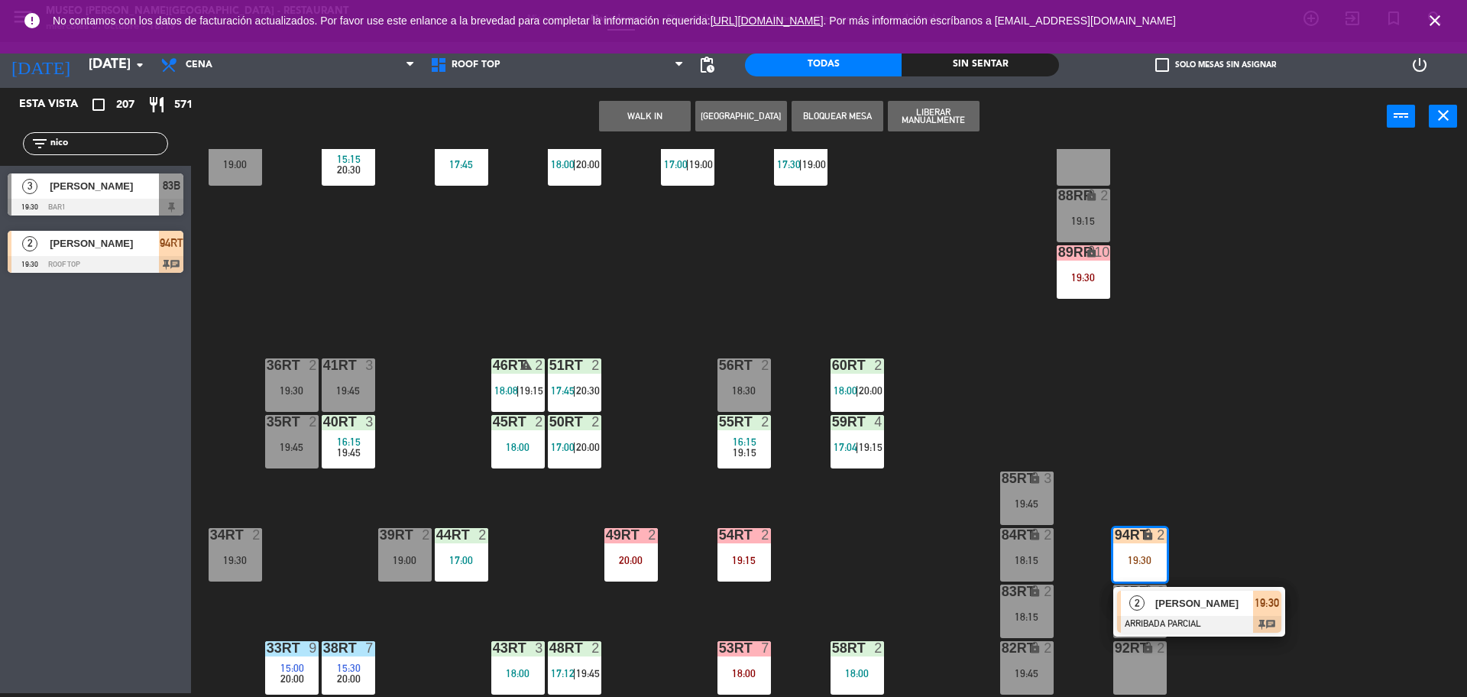
click at [1155, 601] on span "[PERSON_NAME]" at bounding box center [1204, 603] width 98 height 16
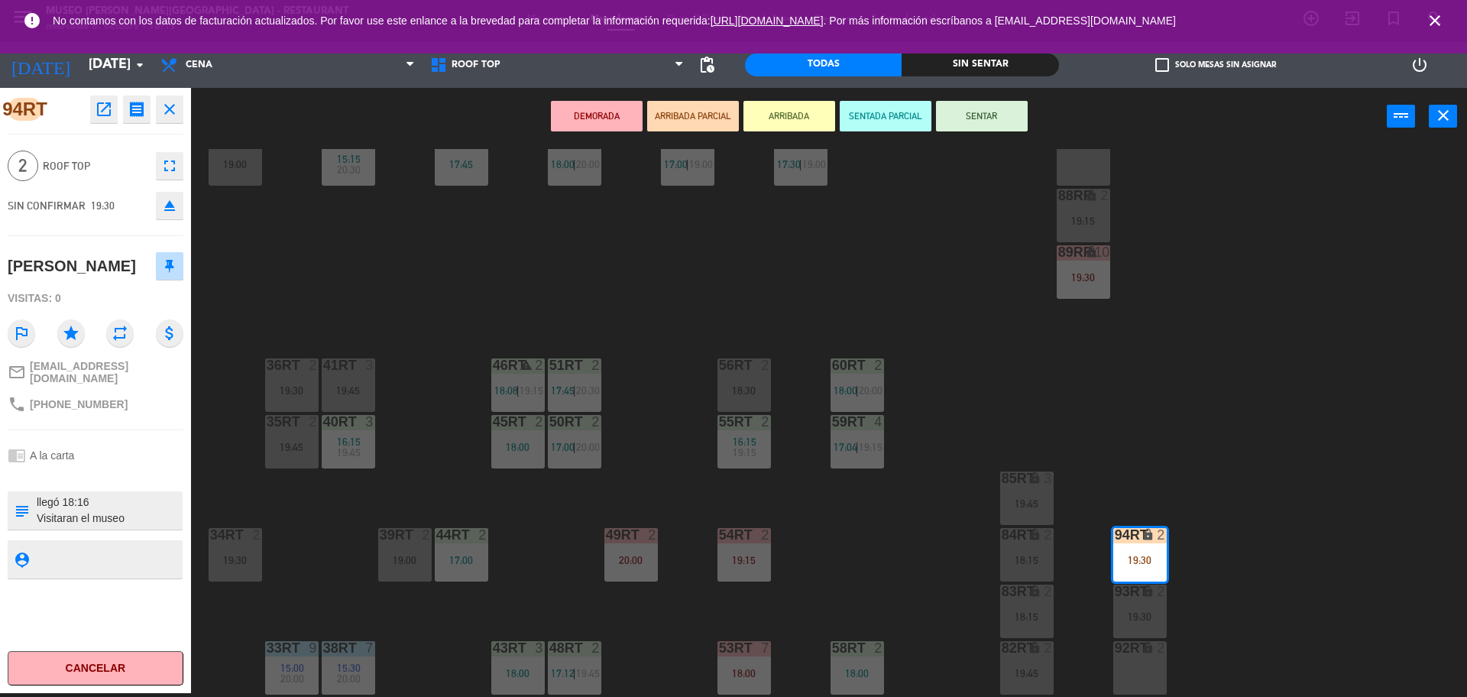
click at [991, 371] on div "18RT 4 16:15 19:45 16RT 5 16:15 20:30 28RT 2 19:45 80RR lock 2 19:15 27RT 2 19:…" at bounding box center [837, 423] width 1262 height 548
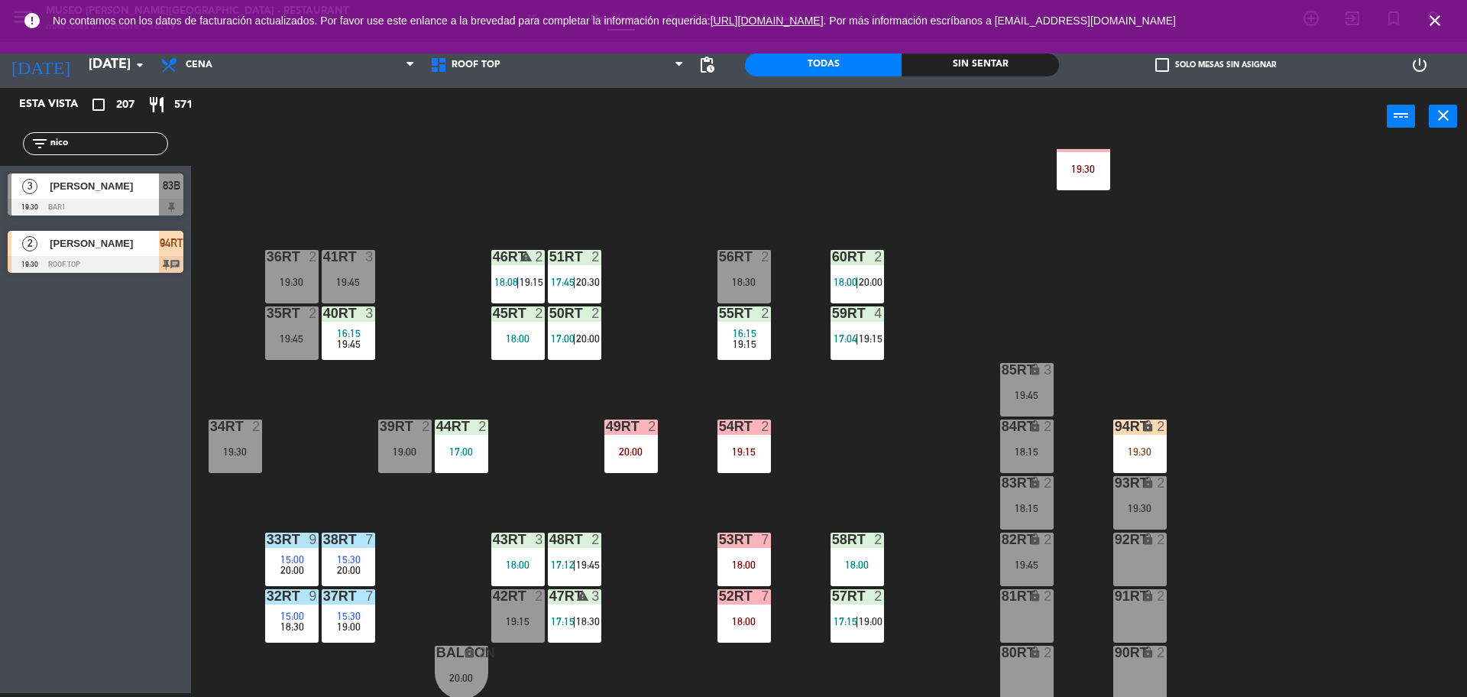
scroll to position [608, 0]
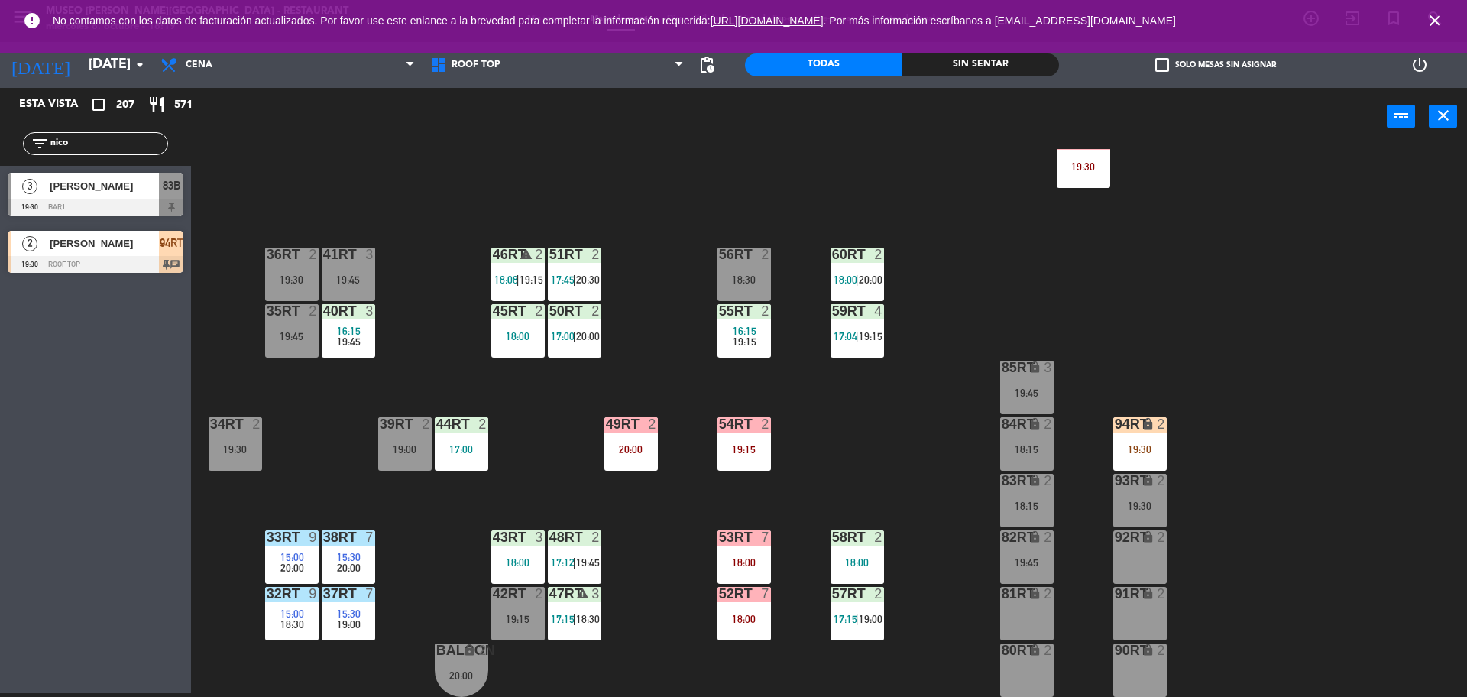
click at [93, 149] on input "nico" at bounding box center [108, 143] width 118 height 17
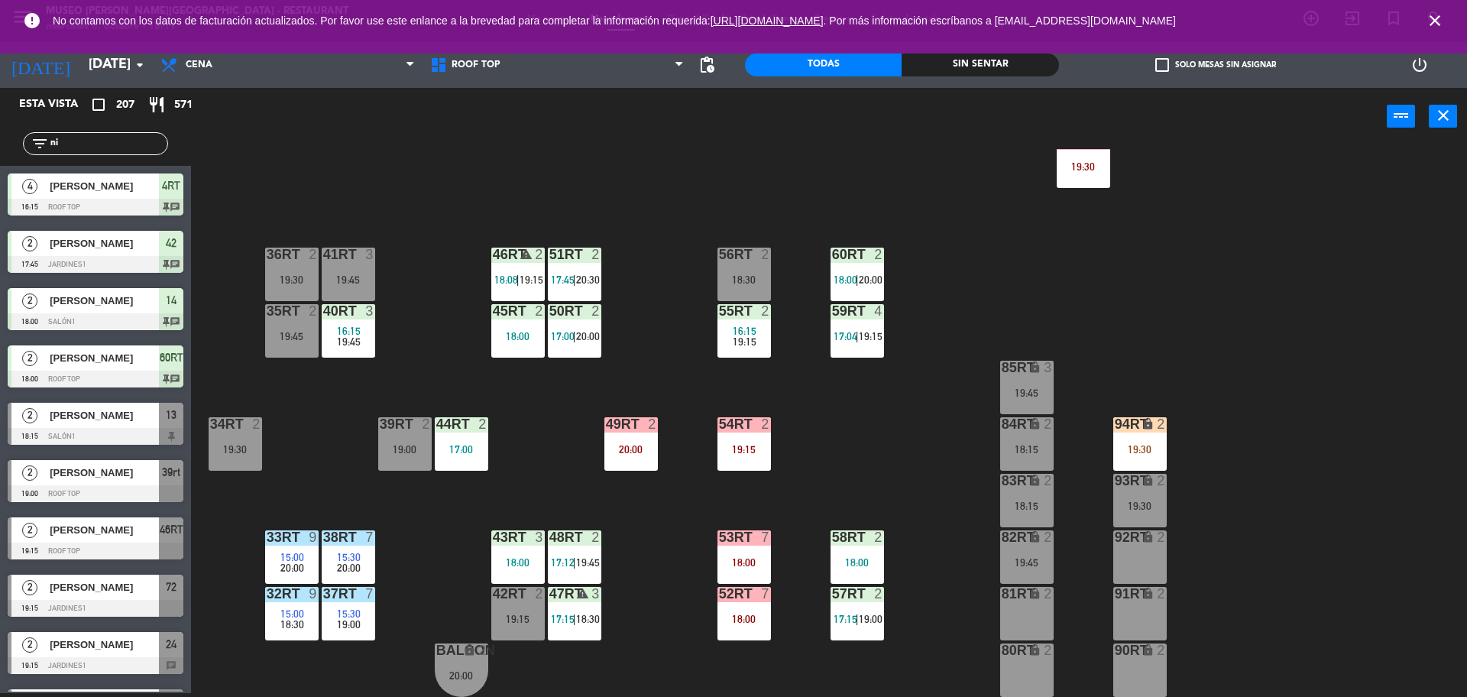
type input "n"
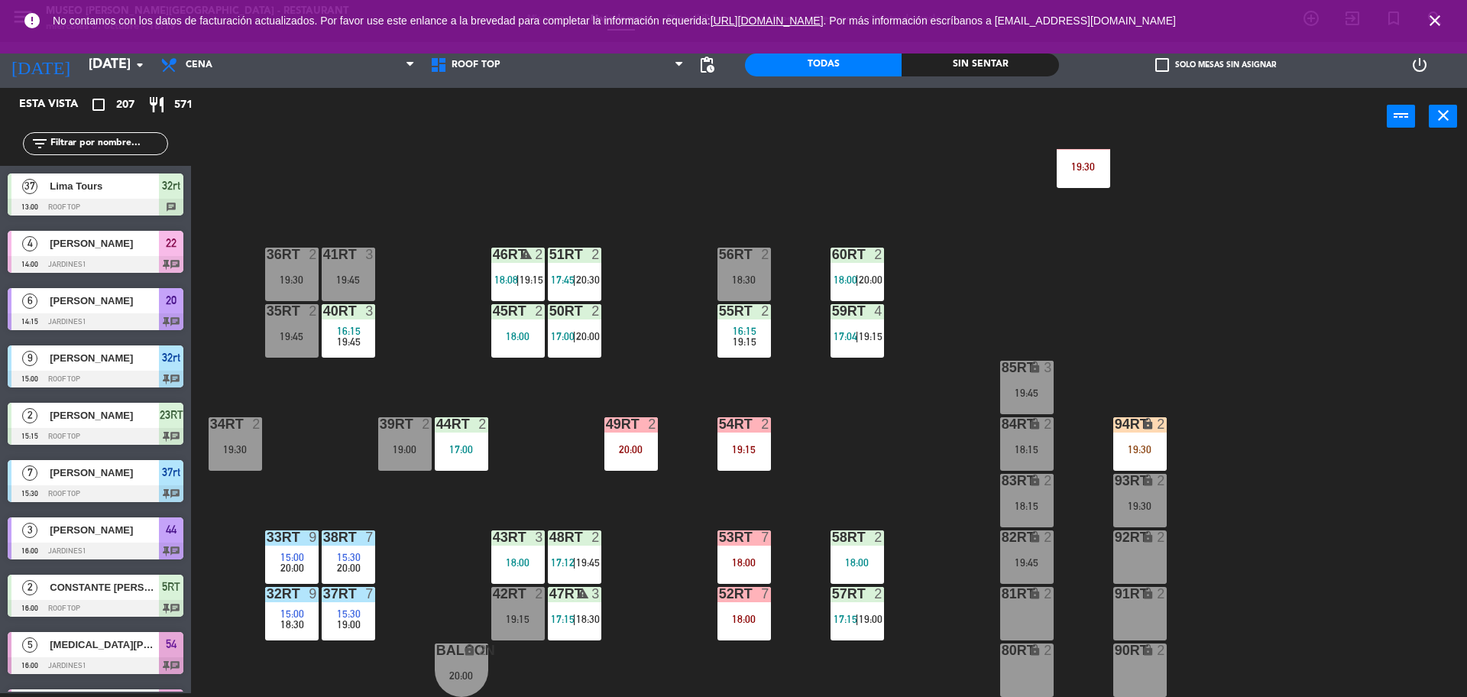
click at [254, 190] on div "18RT 4 16:15 19:45 16RT 5 16:15 20:30 28RT 2 19:45 80RR lock 2 19:15 27RT 2 19:…" at bounding box center [837, 423] width 1262 height 548
click at [167, 146] on div "filter_list" at bounding box center [95, 143] width 145 height 23
click at [181, 139] on div "filter_list" at bounding box center [95, 144] width 191 height 44
click at [138, 138] on input "text" at bounding box center [108, 143] width 118 height 17
click at [190, 144] on div "filter_list" at bounding box center [95, 144] width 191 height 44
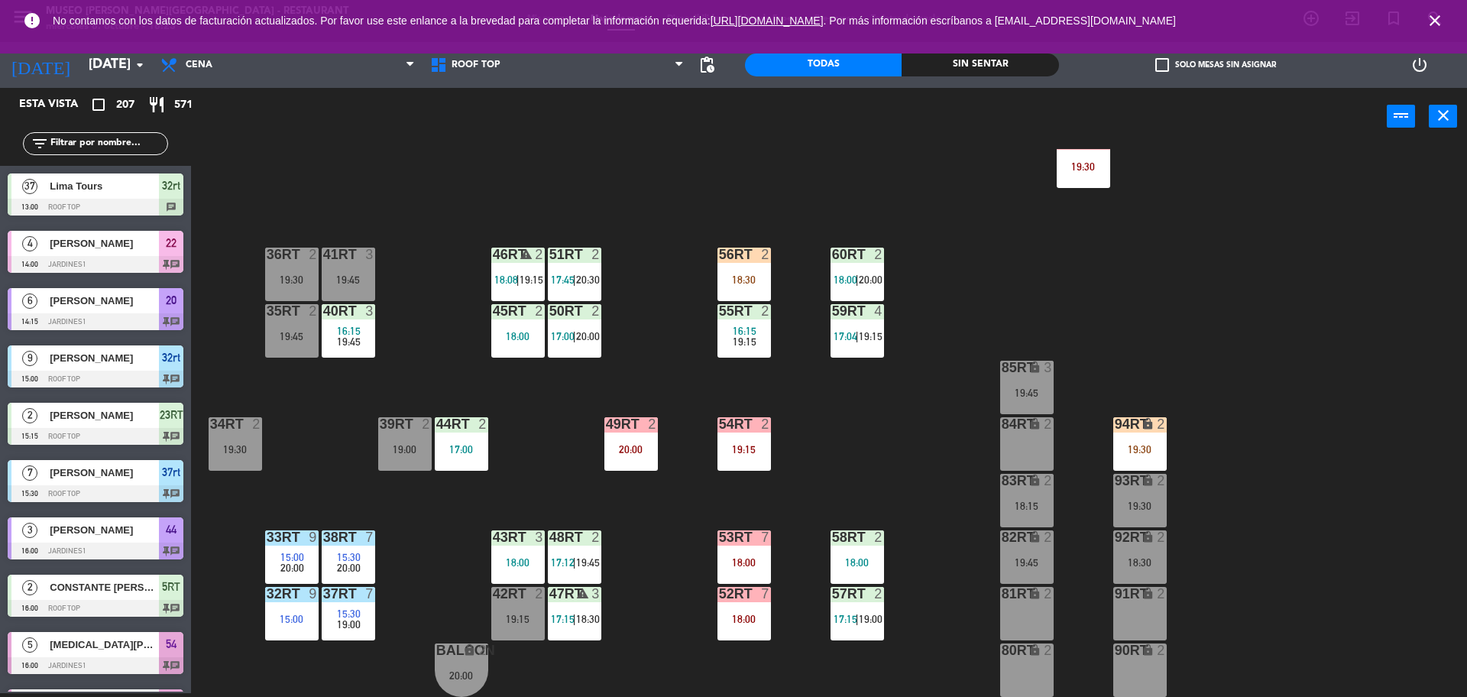
click at [143, 153] on div "filter_list" at bounding box center [95, 143] width 145 height 23
click at [116, 141] on input "text" at bounding box center [108, 143] width 118 height 17
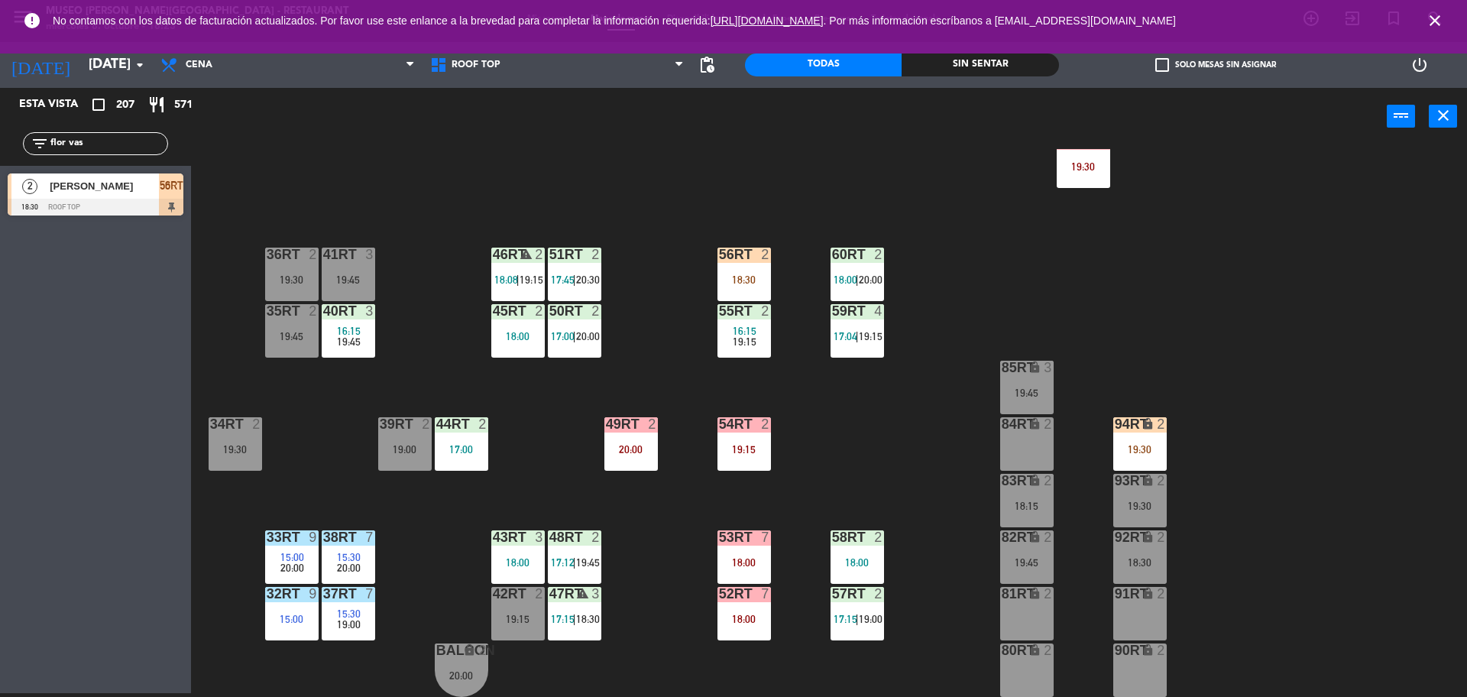
type input "flor vas"
click at [793, 277] on div "18RT 4 16:15 19:45 16RT 5 16:15 20:30 28RT 2 19:45 80RR lock 2 19:15 27RT 2 19:…" at bounding box center [837, 423] width 1262 height 548
click at [741, 259] on div at bounding box center [743, 255] width 25 height 14
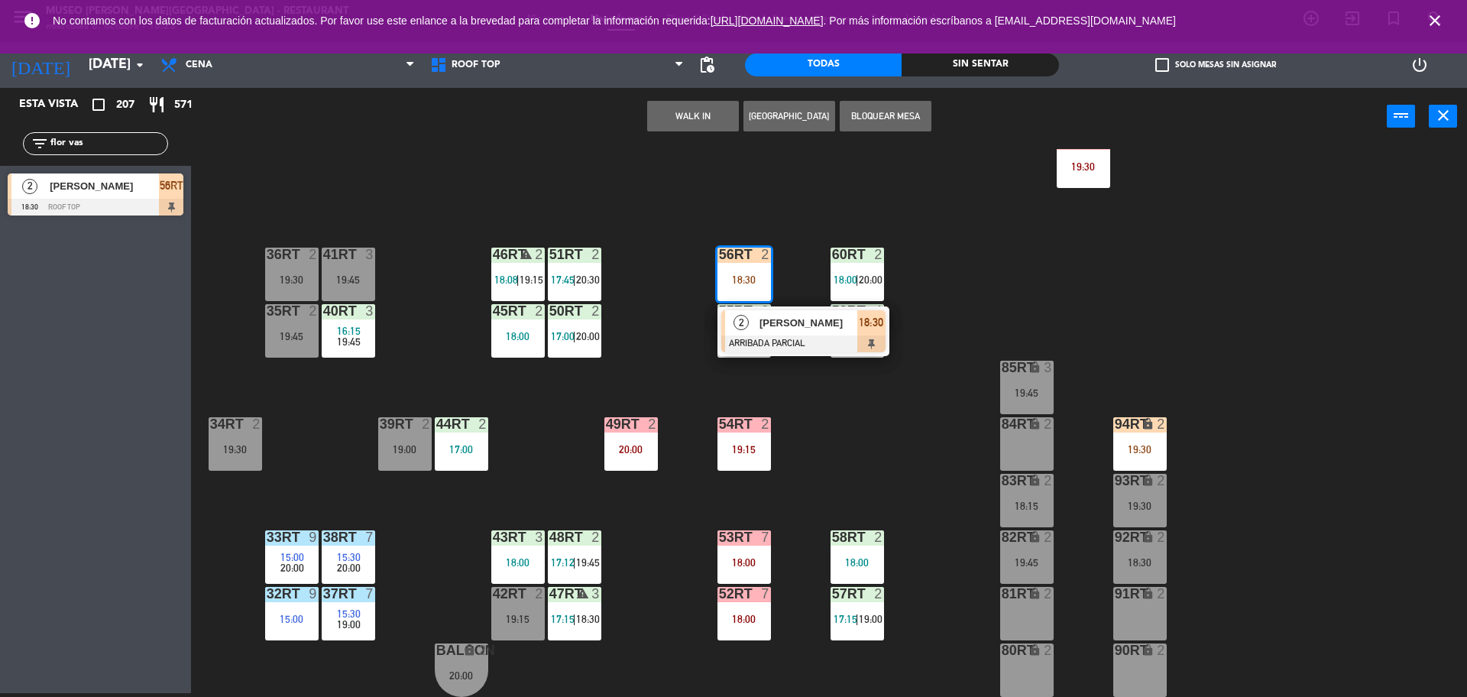
click at [781, 315] on span "[PERSON_NAME]" at bounding box center [809, 323] width 98 height 16
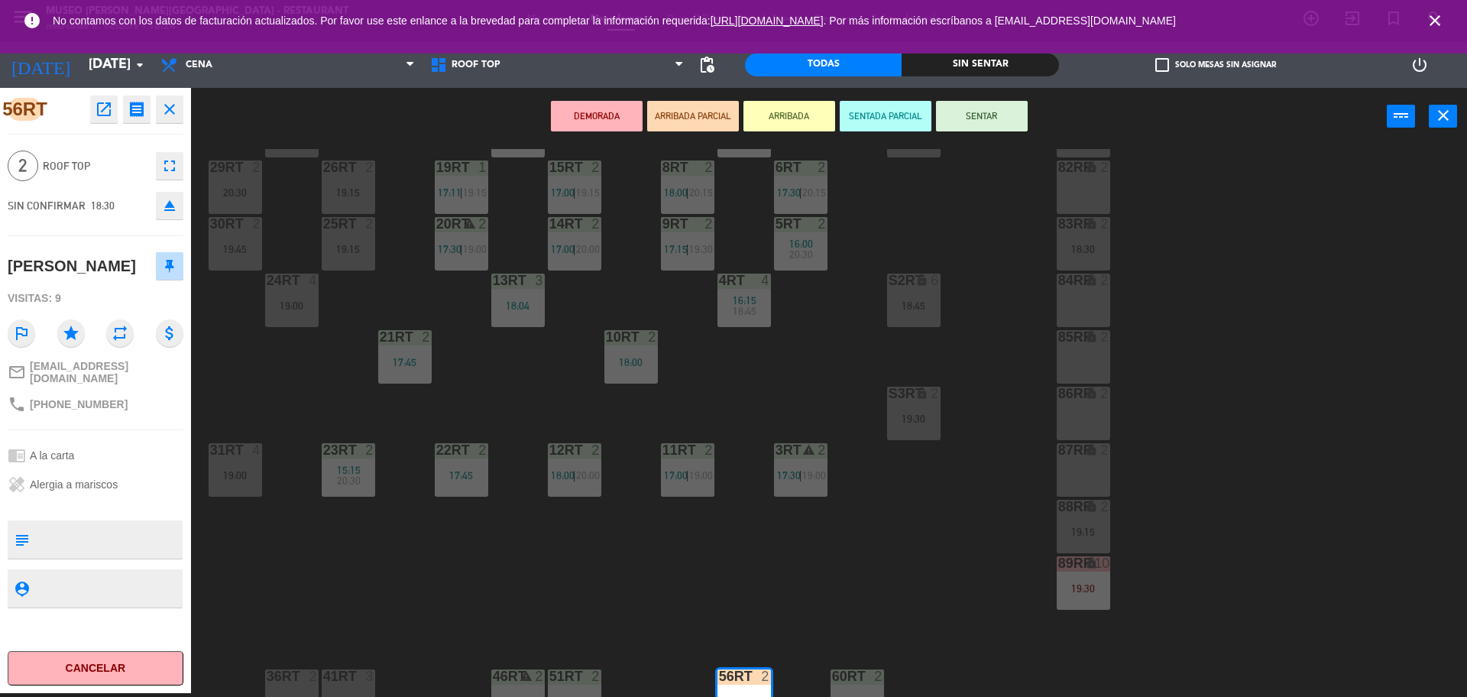
scroll to position [149, 0]
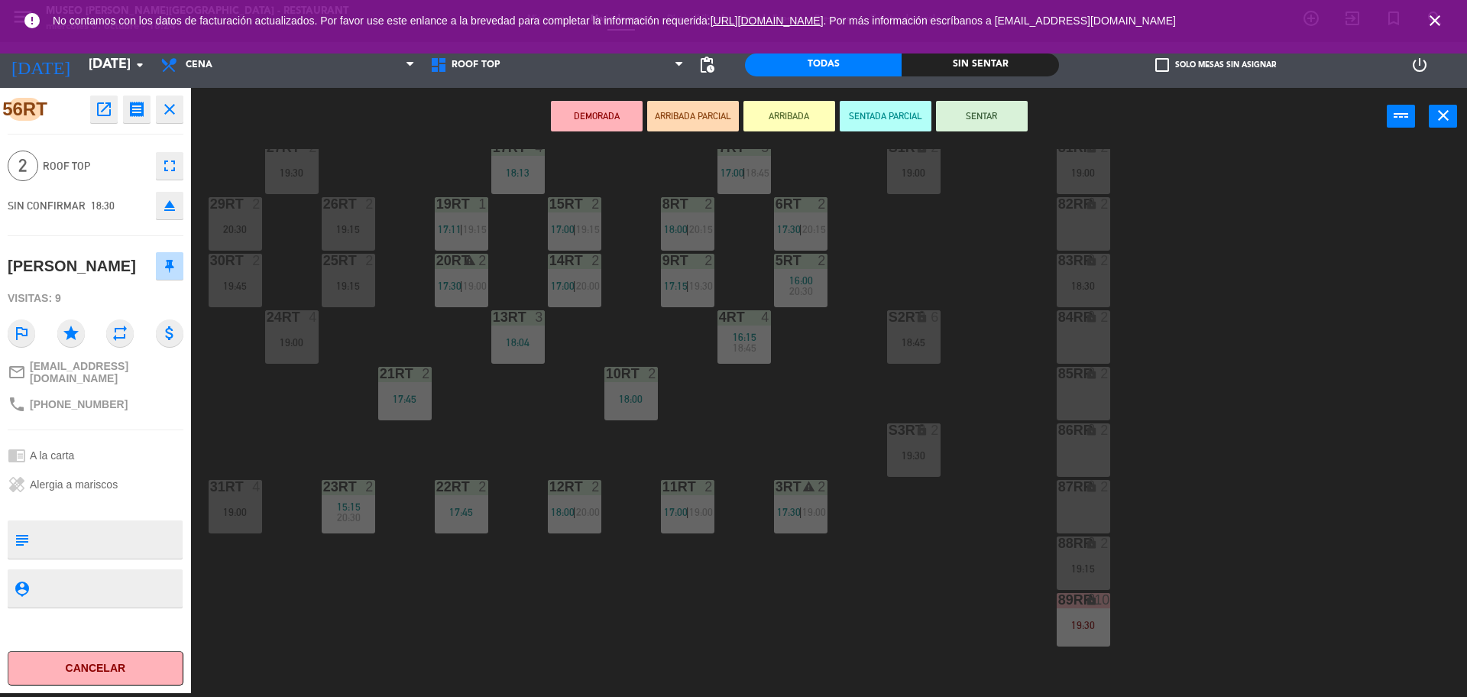
click at [784, 387] on div "18RT 4 16:15 19:45 16RT 5 16:15 20:30 28RT 2 19:45 80RR lock 2 19:15 27RT 2 19:…" at bounding box center [837, 423] width 1262 height 548
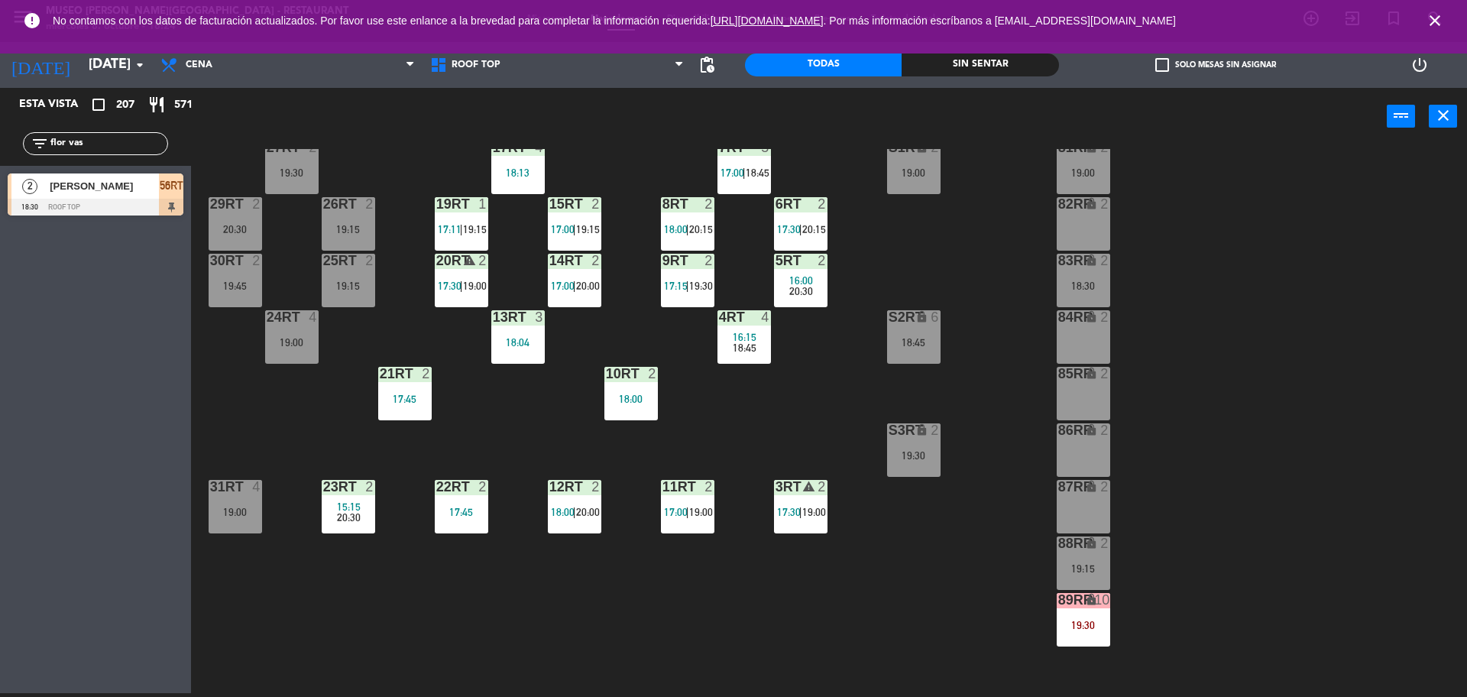
click at [801, 298] on div "5RT 2 16:00 20:30" at bounding box center [800, 280] width 53 height 53
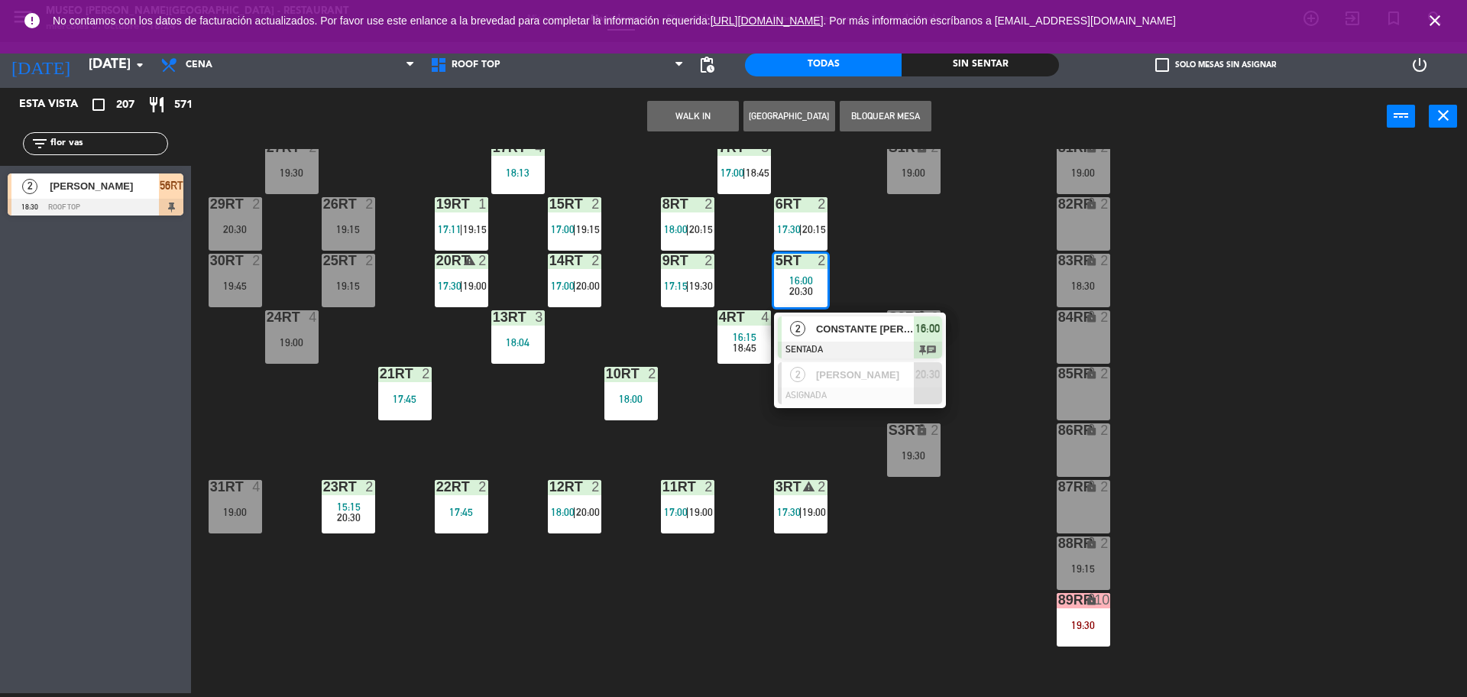
click at [822, 322] on span "CONSTANTE CASTILLO" at bounding box center [865, 329] width 98 height 16
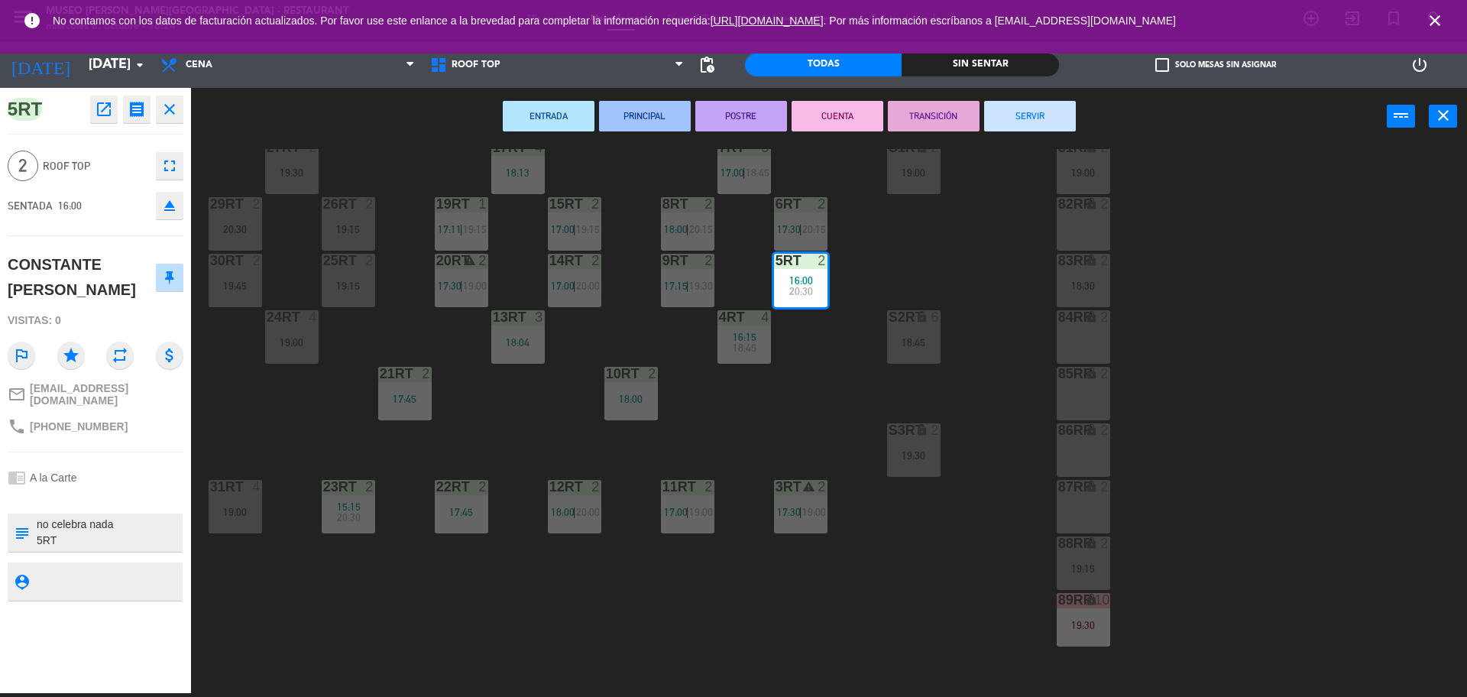
click at [1005, 89] on div "ENTRADA PRINCIPAL POSTRE CUENTA TRANSICIÓN SERVIR power_input close" at bounding box center [789, 117] width 1196 height 58
click at [1015, 107] on button "SERVIR" at bounding box center [1030, 116] width 92 height 31
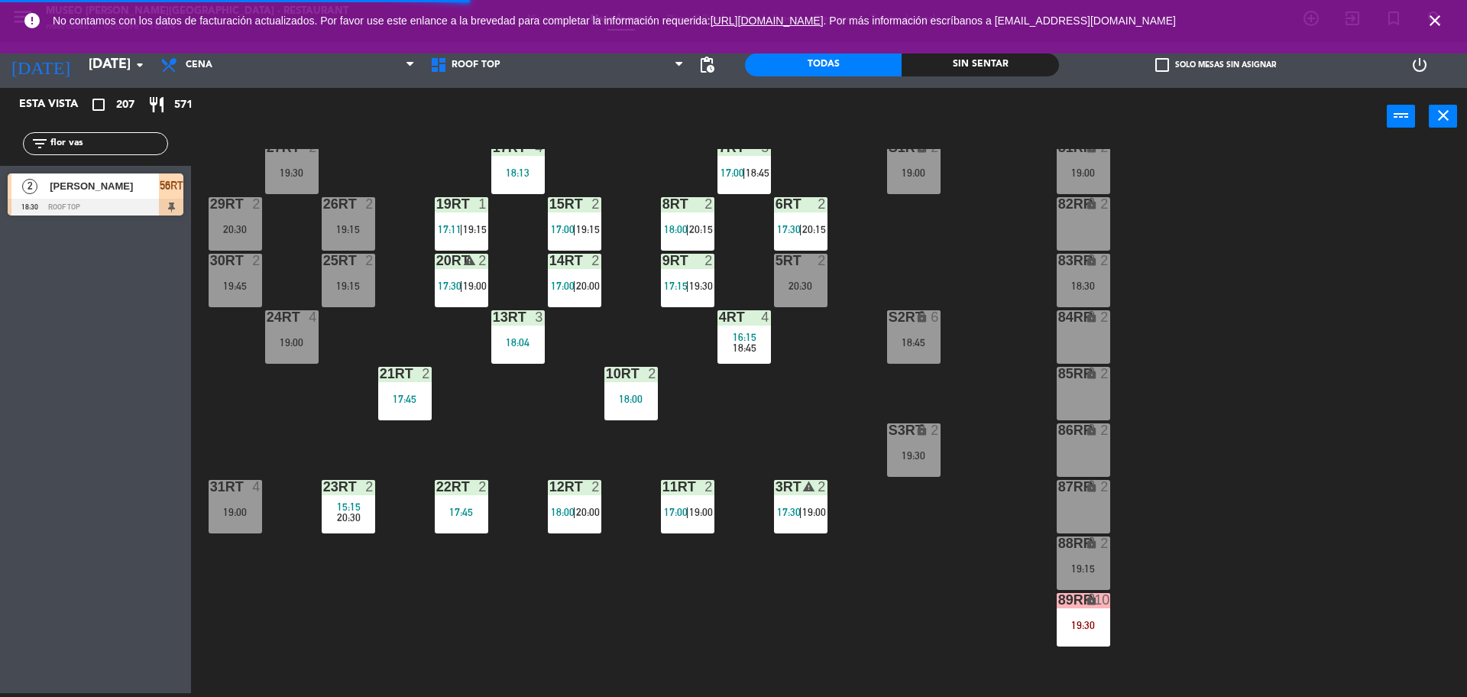
click at [791, 274] on div "5RT 2 20:30" at bounding box center [800, 280] width 53 height 53
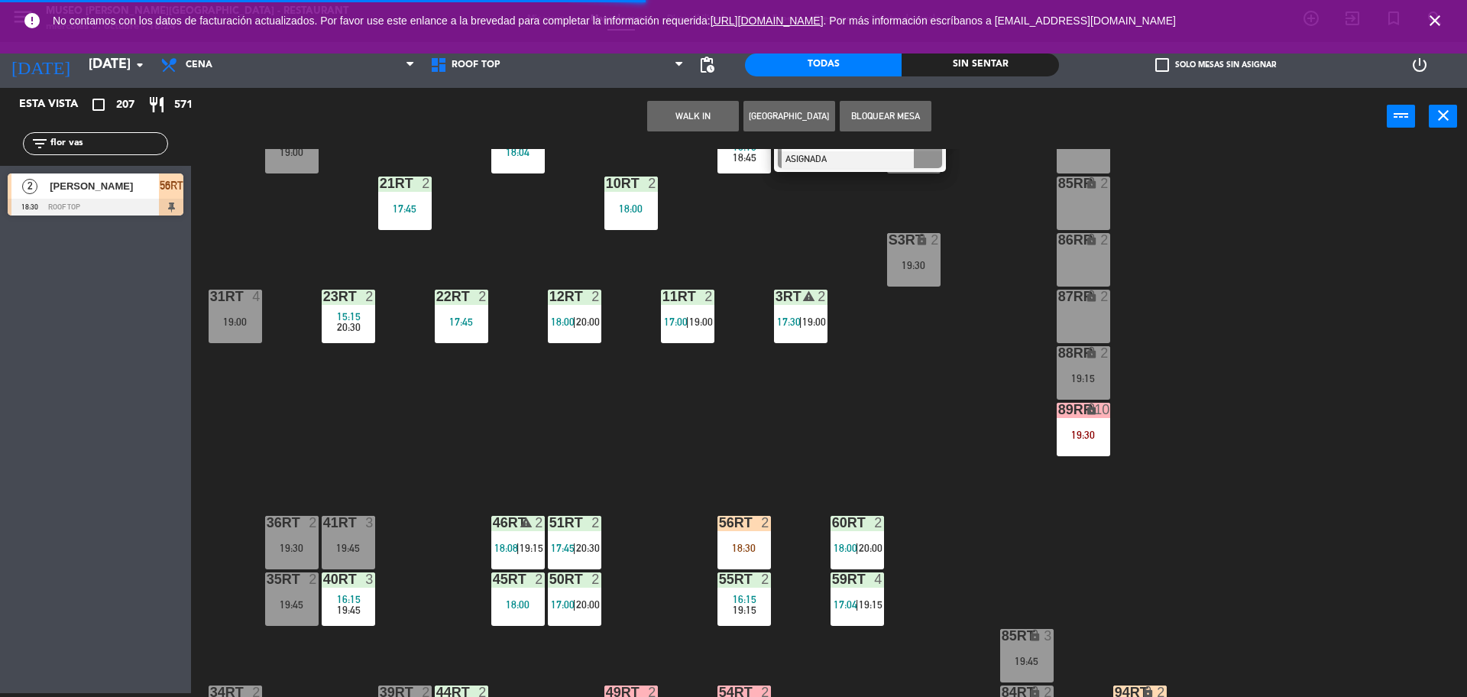
scroll to position [340, 0]
click at [749, 524] on div at bounding box center [743, 522] width 25 height 14
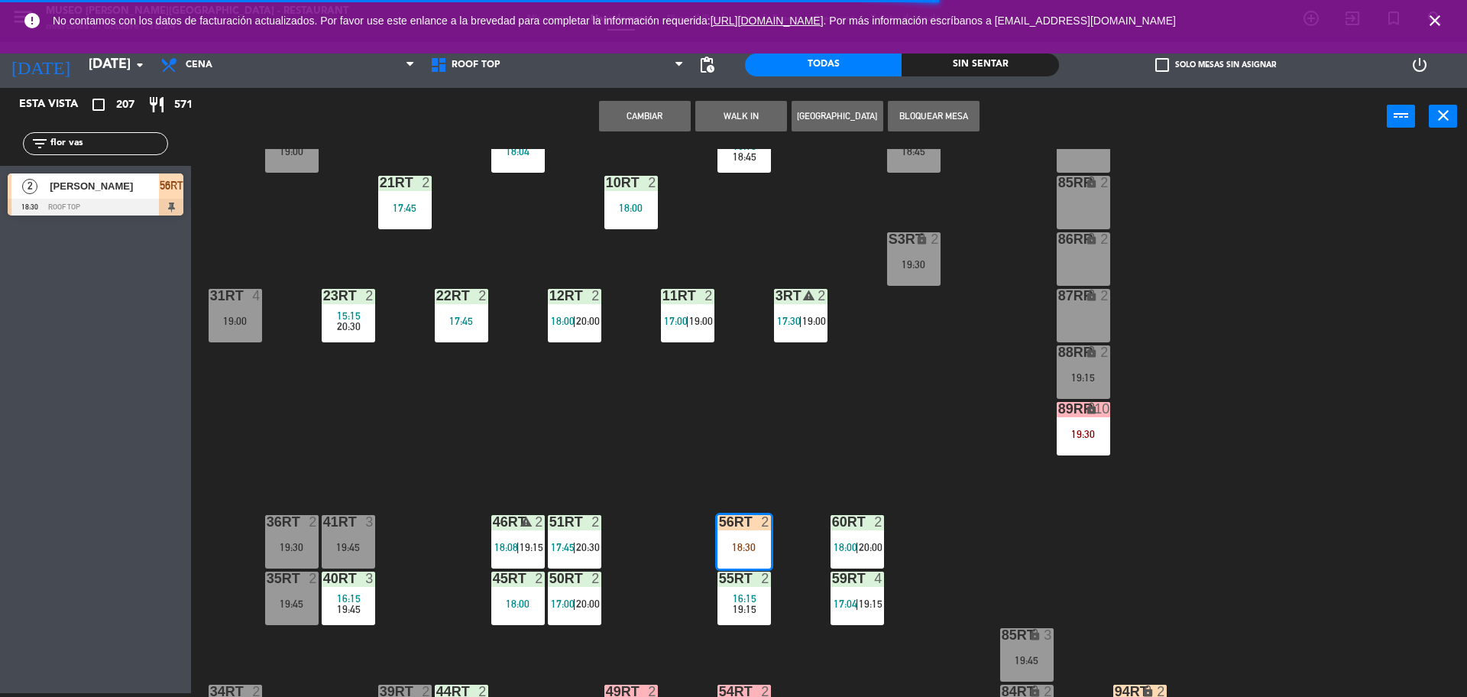
click at [658, 115] on button "Cambiar" at bounding box center [645, 116] width 92 height 31
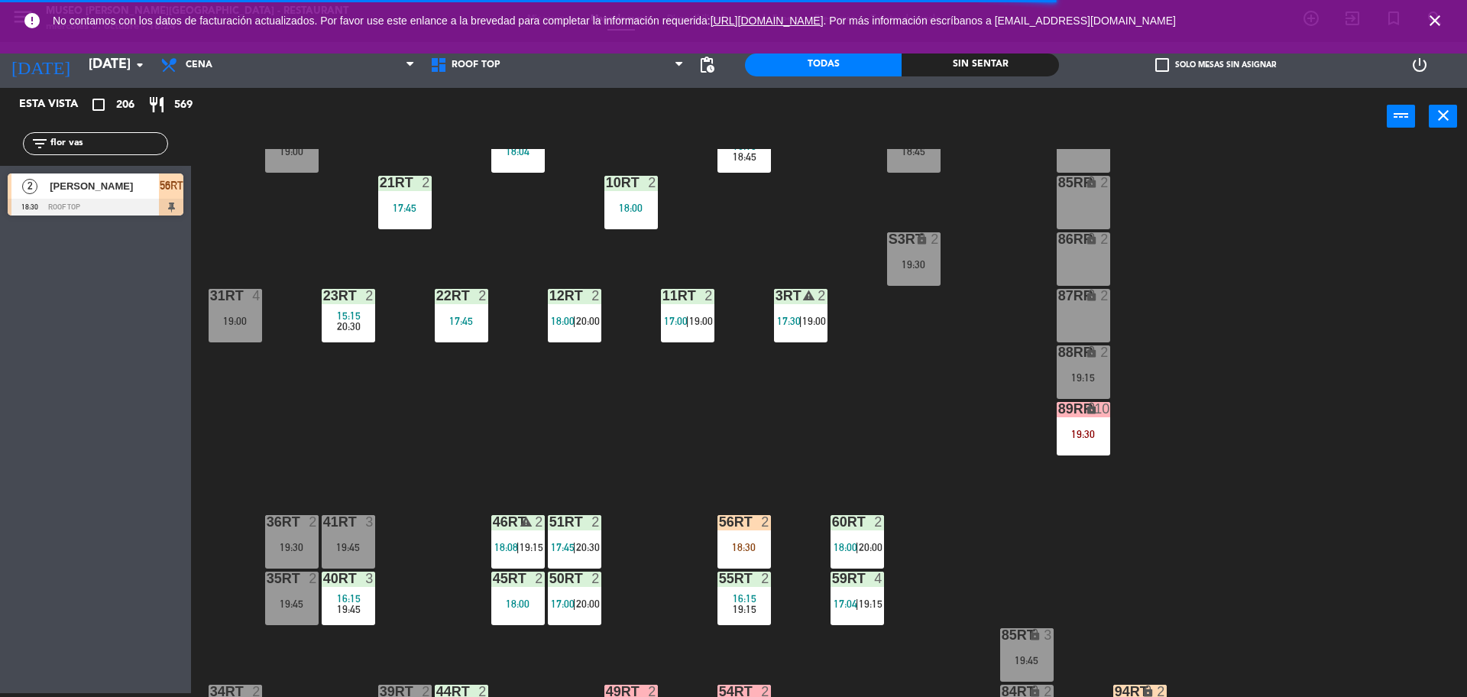
click at [823, 192] on div "18RT 4 16:15 19:45 16RT 5 16:15 20:30 28RT 2 19:45 80RR lock 2 19:15 27RT 2 19:…" at bounding box center [837, 423] width 1262 height 548
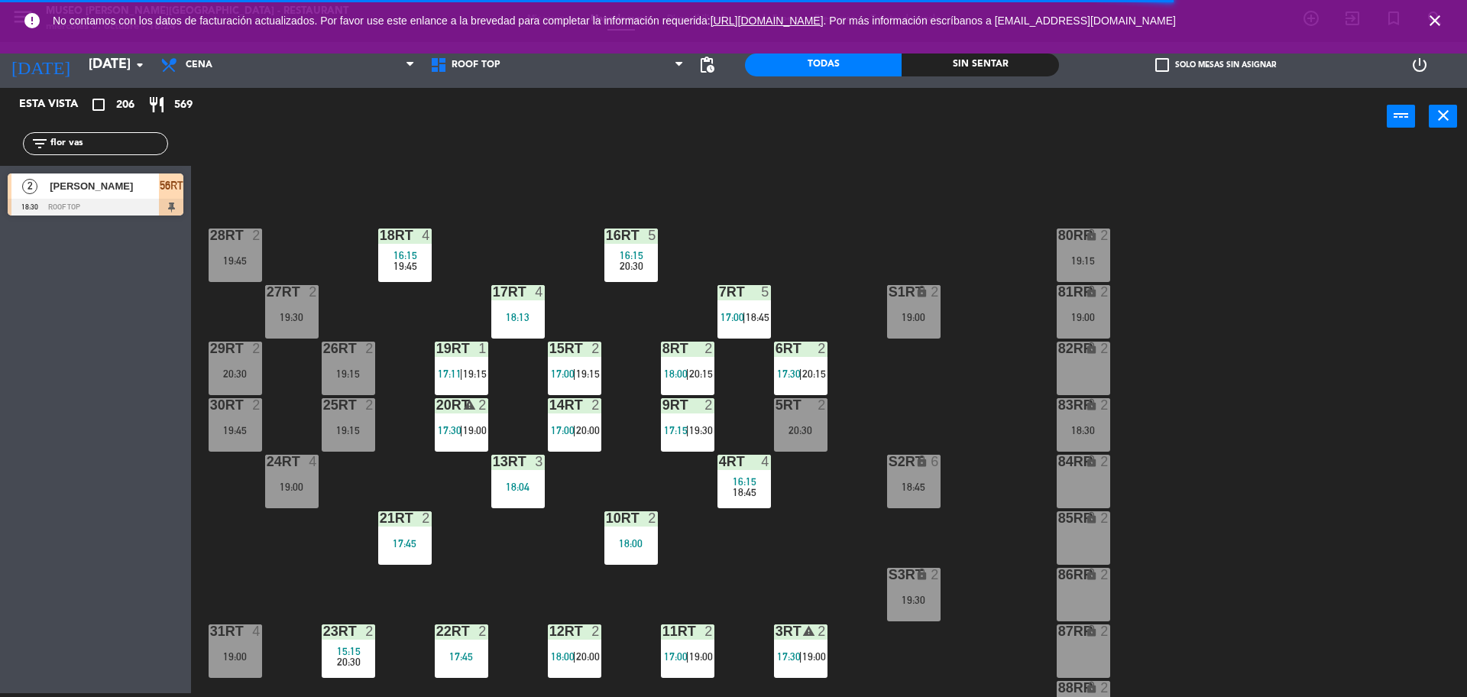
scroll to position [0, 0]
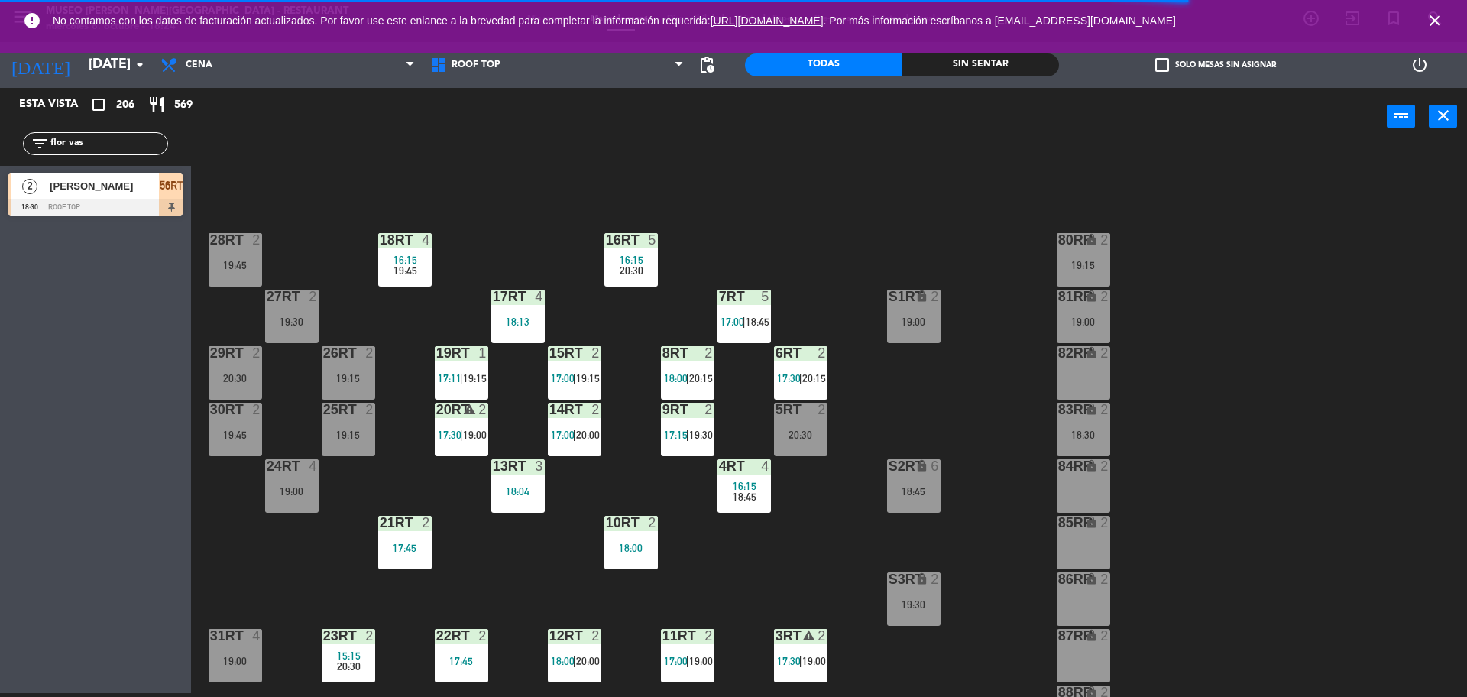
click at [854, 430] on div "18RT 4 16:15 19:45 16RT 5 16:15 20:30 28RT 2 19:45 80RR lock 2 19:15 27RT 2 19:…" at bounding box center [837, 423] width 1262 height 548
click at [792, 430] on div "20:30" at bounding box center [800, 434] width 53 height 11
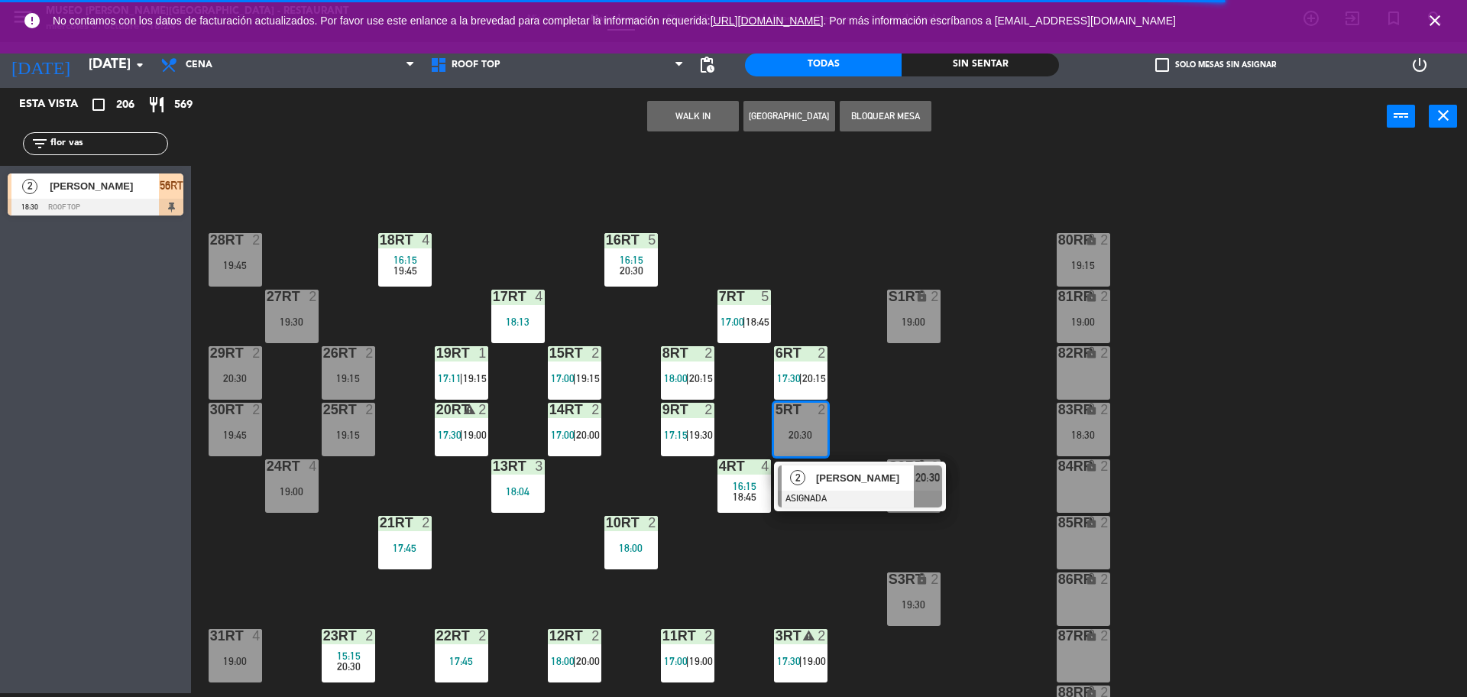
click at [860, 409] on div "18RT 4 16:15 19:45 16RT 5 16:15 20:30 28RT 2 19:45 80RR lock 2 19:15 27RT 2 19:…" at bounding box center [837, 423] width 1262 height 548
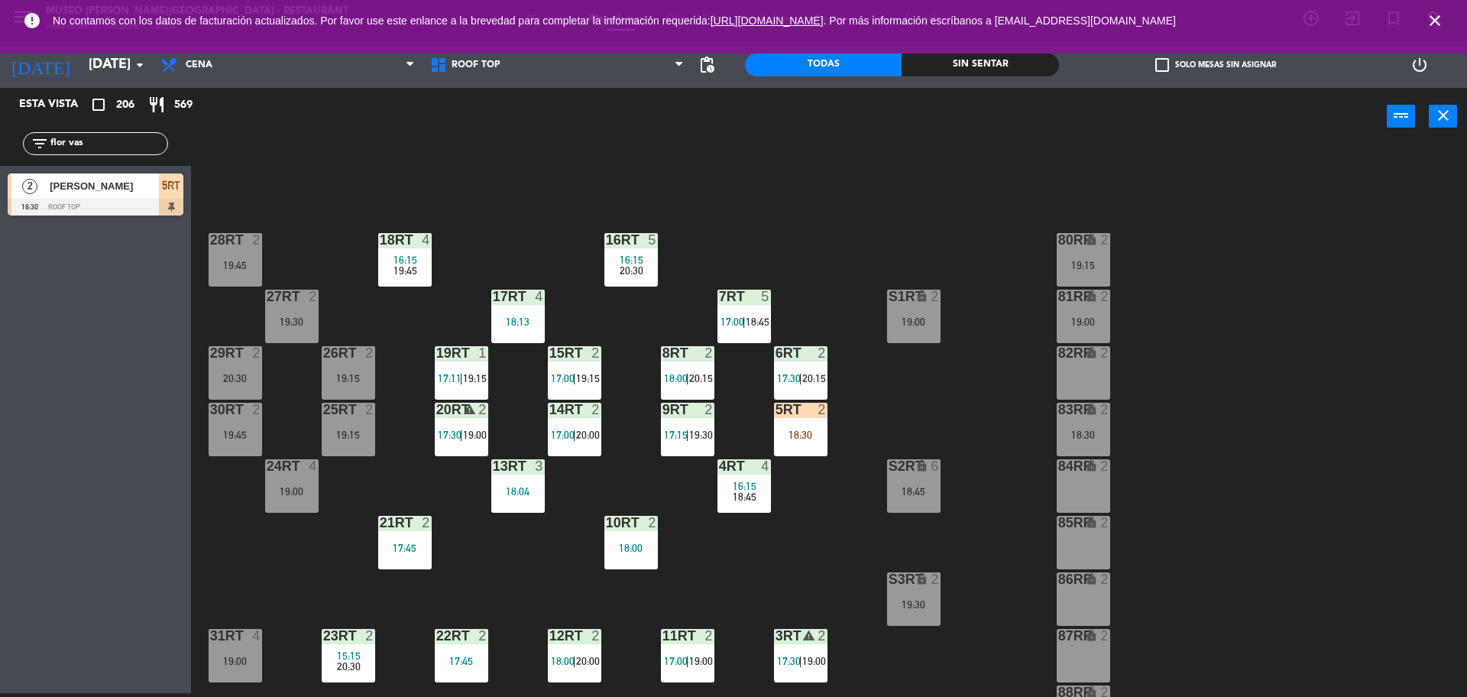
click at [801, 460] on div "18RT 4 16:15 19:45 16RT 5 16:15 20:30 28RT 2 19:45 80RR lock 2 19:15 27RT 2 19:…" at bounding box center [837, 423] width 1262 height 548
click at [813, 438] on div "18:30" at bounding box center [800, 434] width 53 height 11
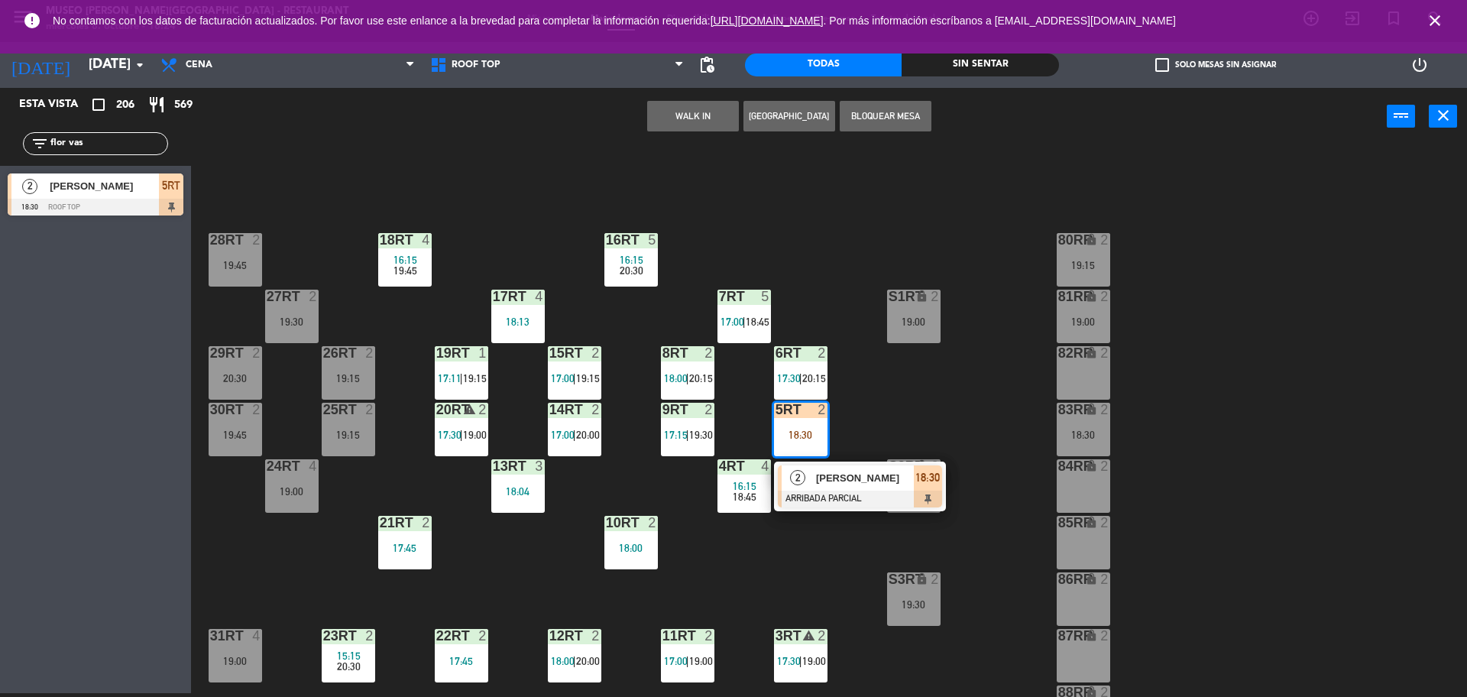
click at [841, 478] on span "[PERSON_NAME]" at bounding box center [865, 478] width 98 height 16
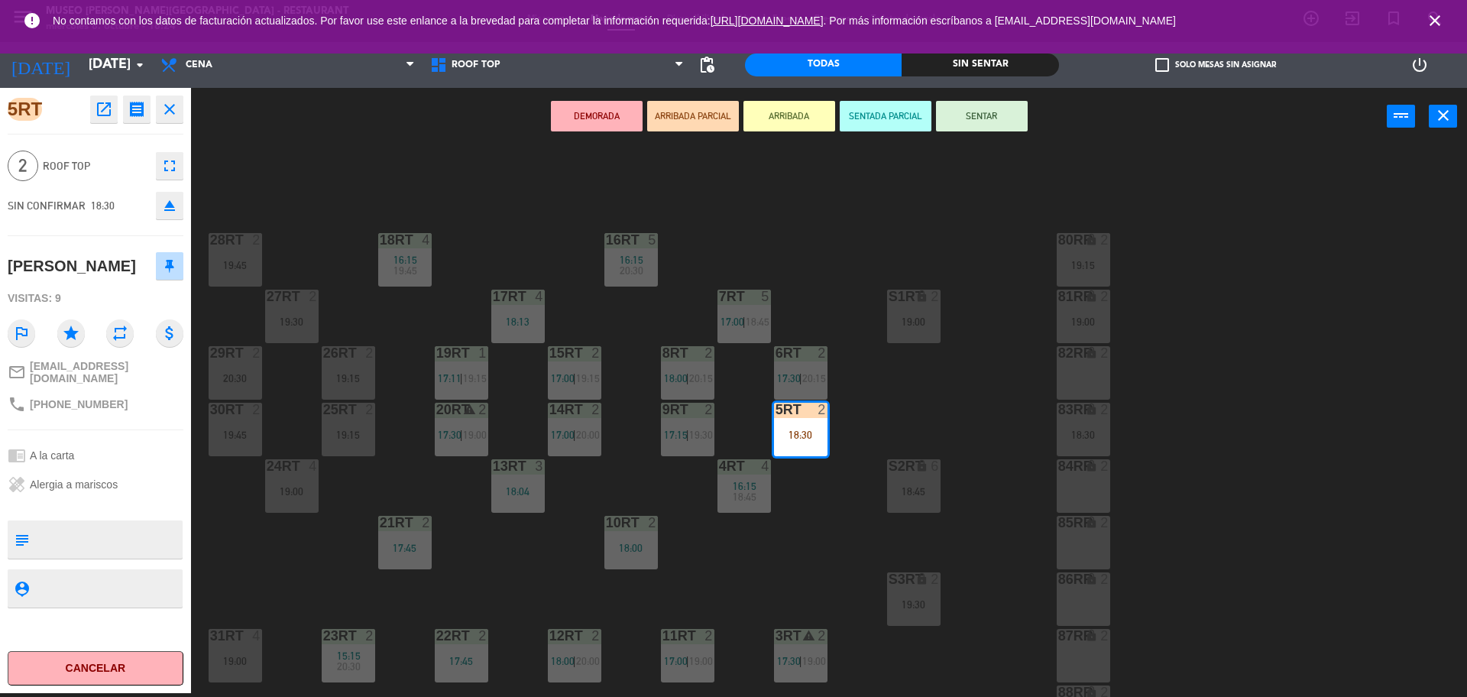
click at [131, 528] on textarea at bounding box center [108, 539] width 146 height 32
type textarea ","
click at [157, 500] on div at bounding box center [96, 504] width 176 height 11
click at [67, 530] on textarea at bounding box center [108, 539] width 146 height 32
type textarea "M5"
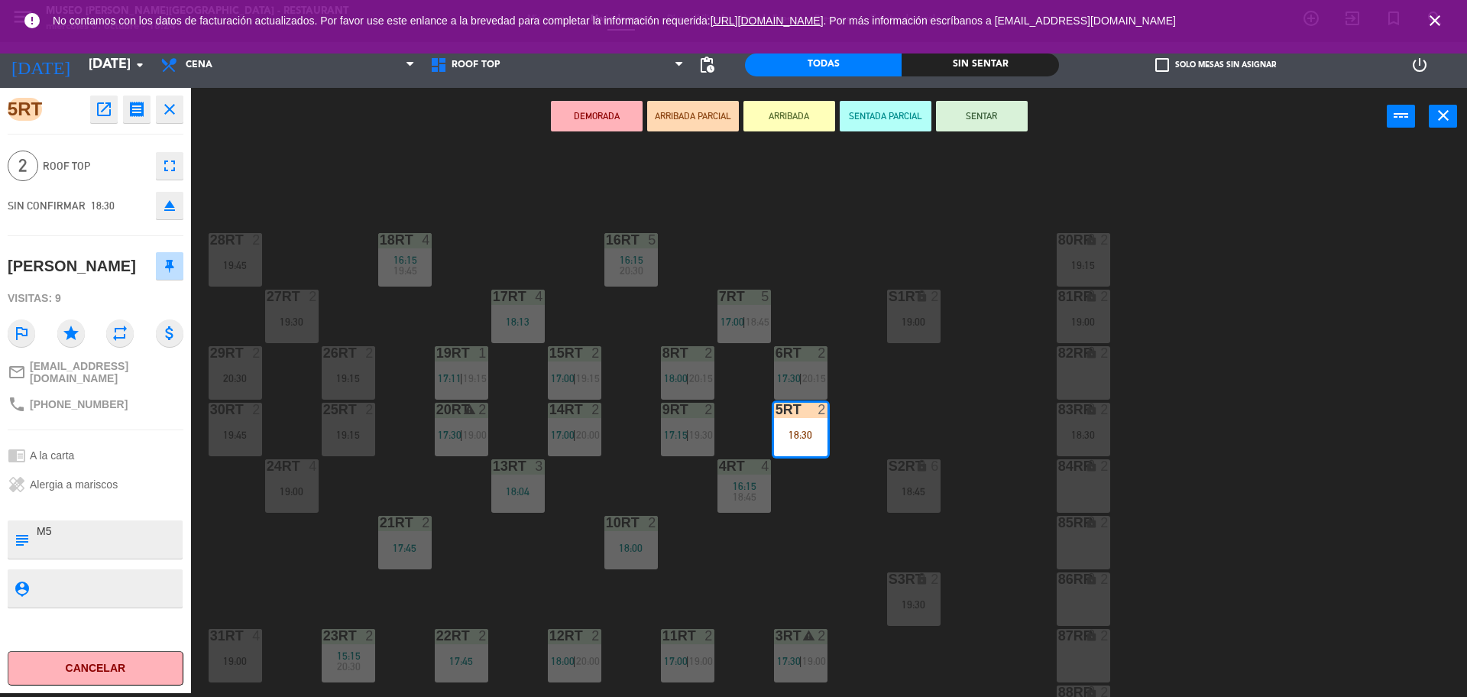
click at [115, 504] on div "5RT open_in_new receipt 6:30 PM mié., 8 oct. 2 personas Flor Vasquez Mesa 5RT E…" at bounding box center [95, 390] width 191 height 605
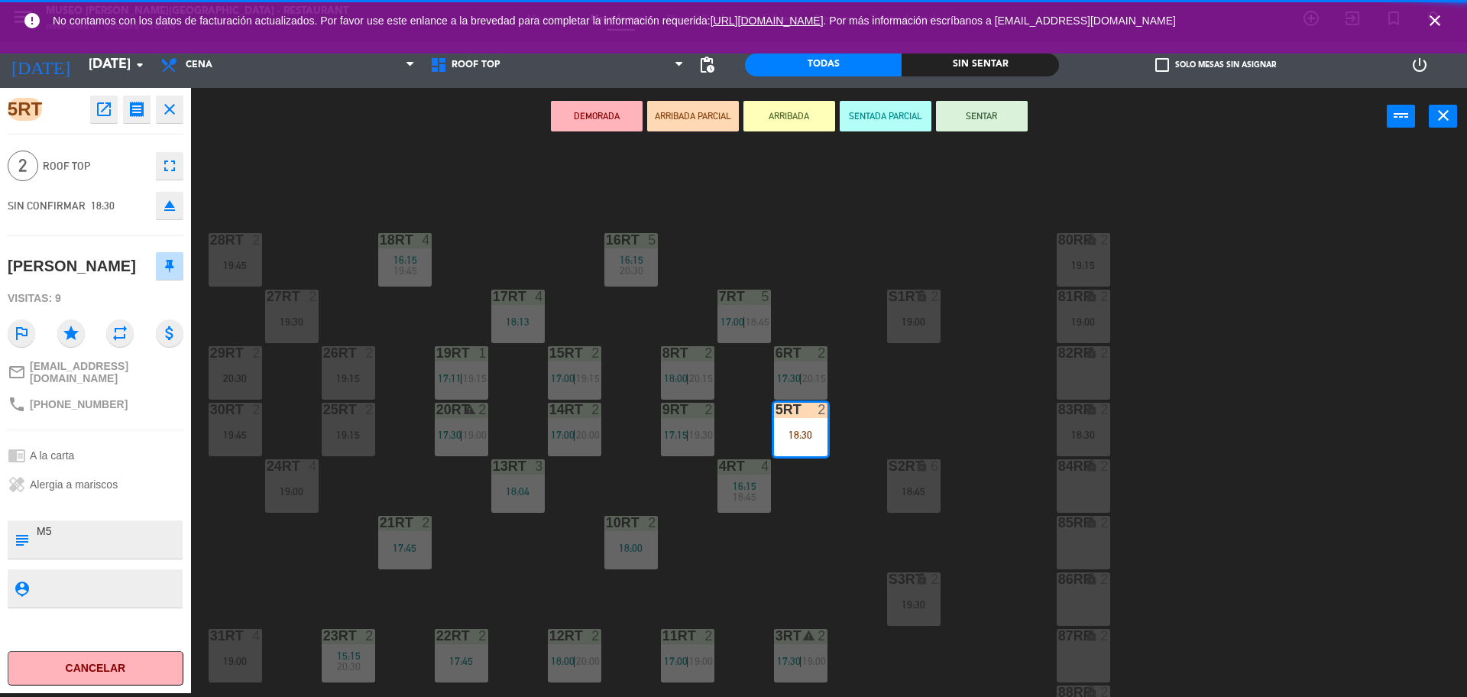
click at [115, 504] on div "5RT open_in_new receipt 6:30 PM mié., 8 oct. 2 personas Flor Vasquez Mesa 5RT E…" at bounding box center [95, 390] width 191 height 605
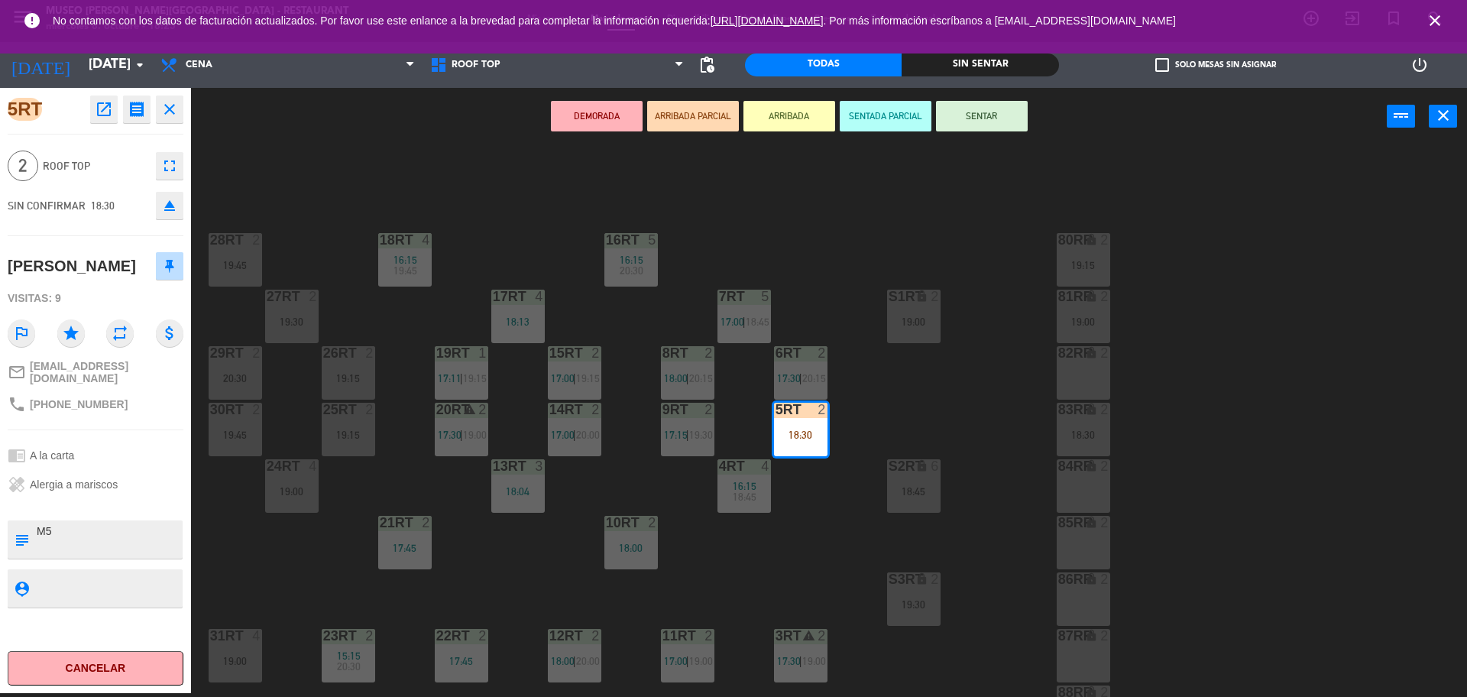
click at [980, 133] on div "DEMORADA ARRIBADA PARCIAL ARRIBADA SENTADA PARCIAL SENTAR power_input close" at bounding box center [789, 117] width 1196 height 58
click at [979, 130] on button "SENTAR" at bounding box center [982, 116] width 92 height 31
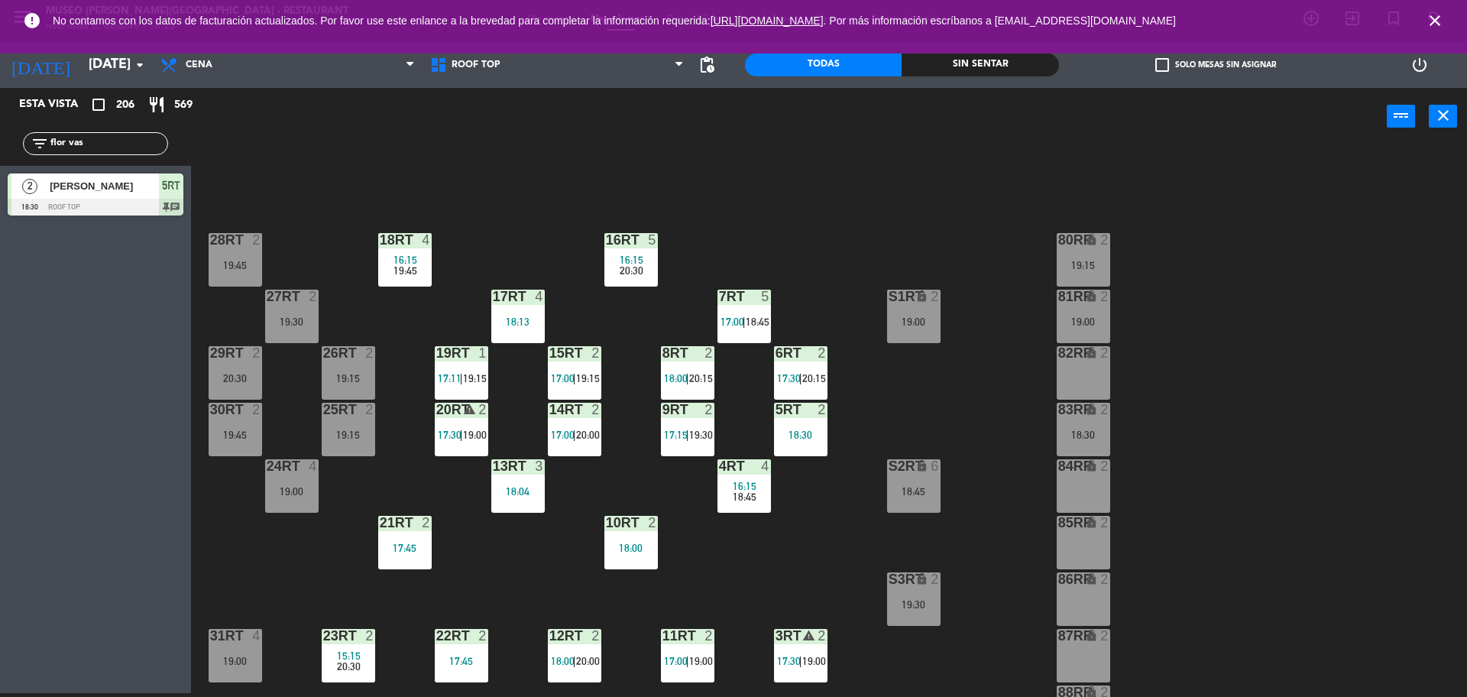
click at [126, 109] on span "206" at bounding box center [125, 105] width 18 height 18
click at [118, 131] on div "filter_list flor vas" at bounding box center [95, 144] width 191 height 44
click at [121, 135] on input "flor vas" at bounding box center [108, 143] width 118 height 17
type input "f"
type input "paulo"
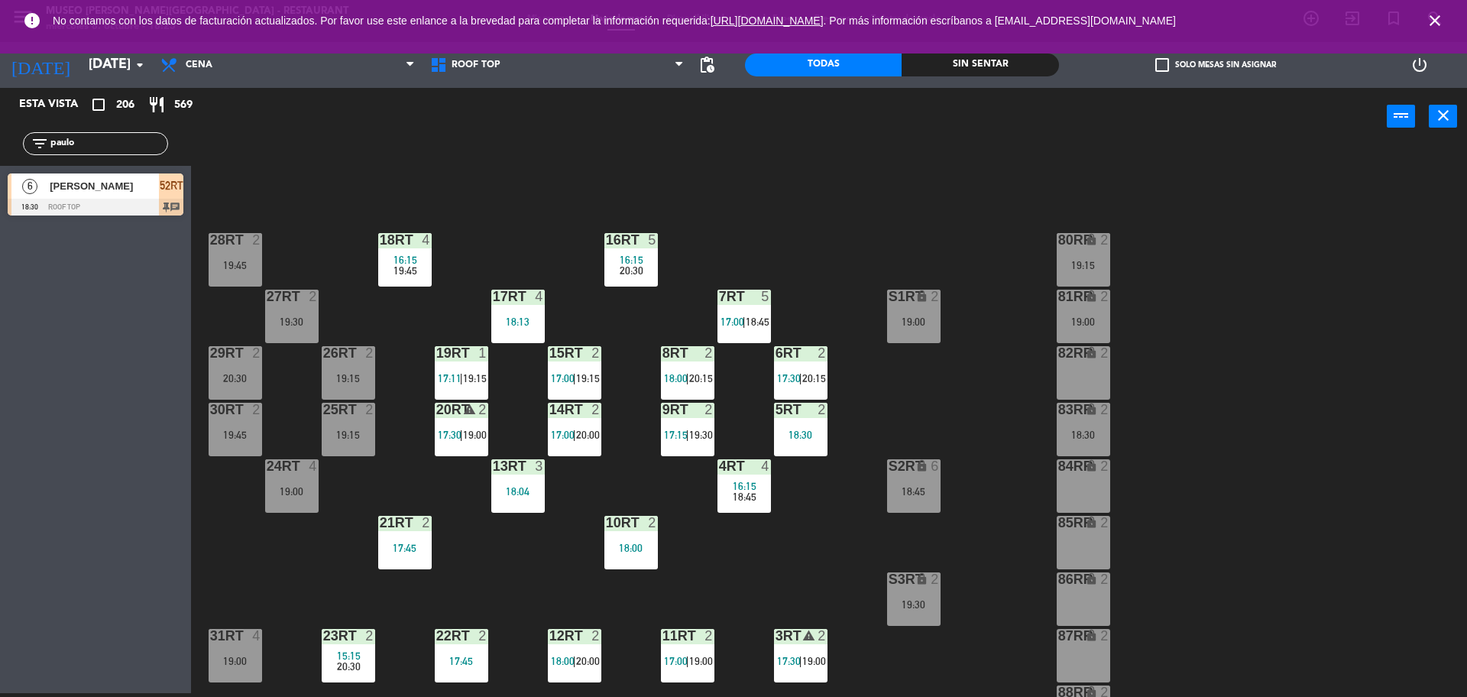
click at [320, 216] on div "18RT 4 16:15 19:45 16RT 5 16:15 20:30 28RT 2 19:45 80RR lock 2 19:15 27RT 2 19:…" at bounding box center [837, 423] width 1262 height 548
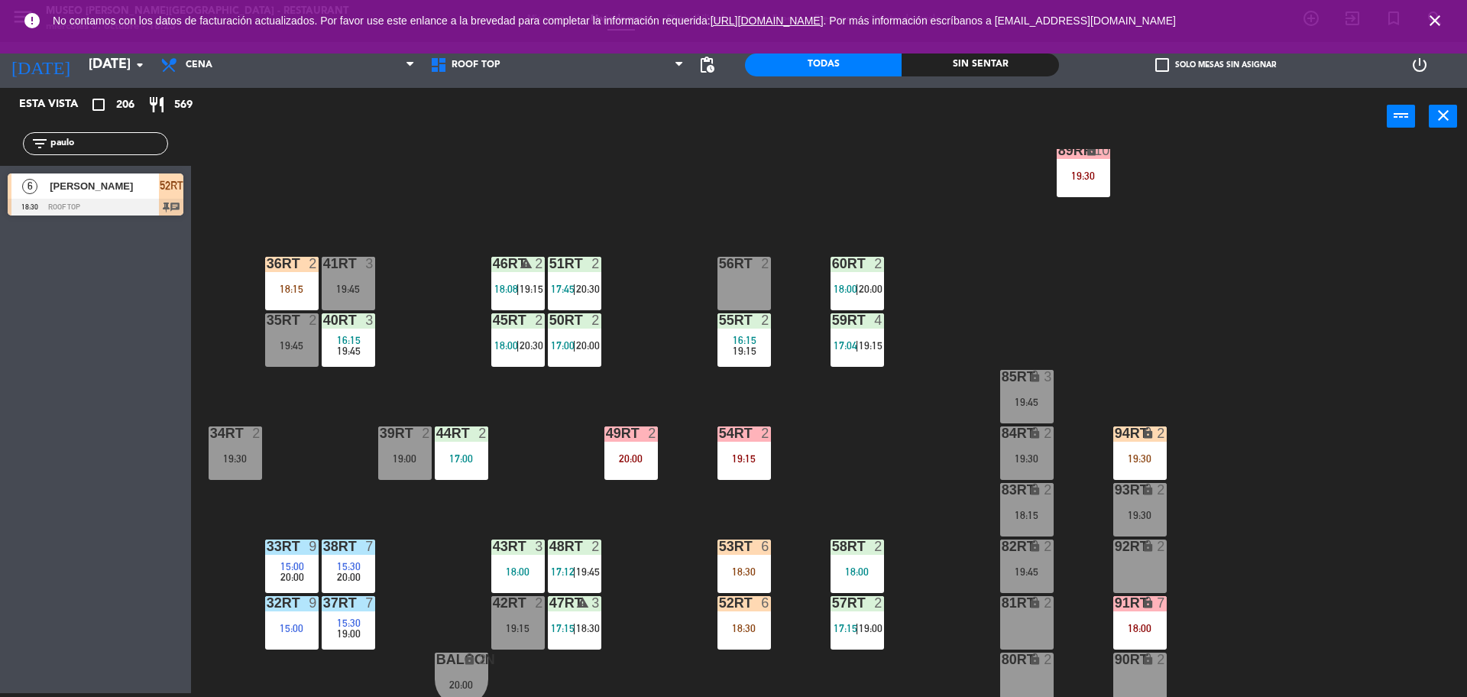
scroll to position [608, 0]
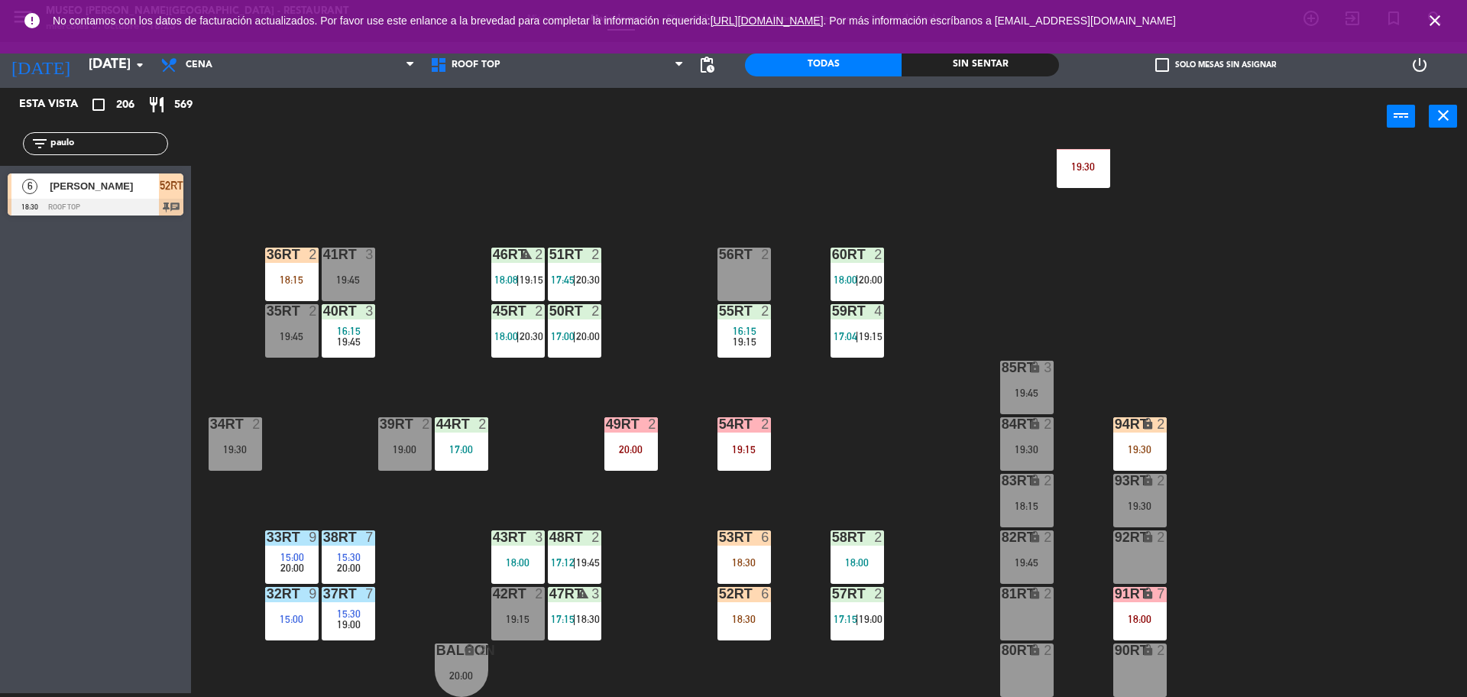
click at [752, 623] on div "18:30" at bounding box center [744, 619] width 53 height 11
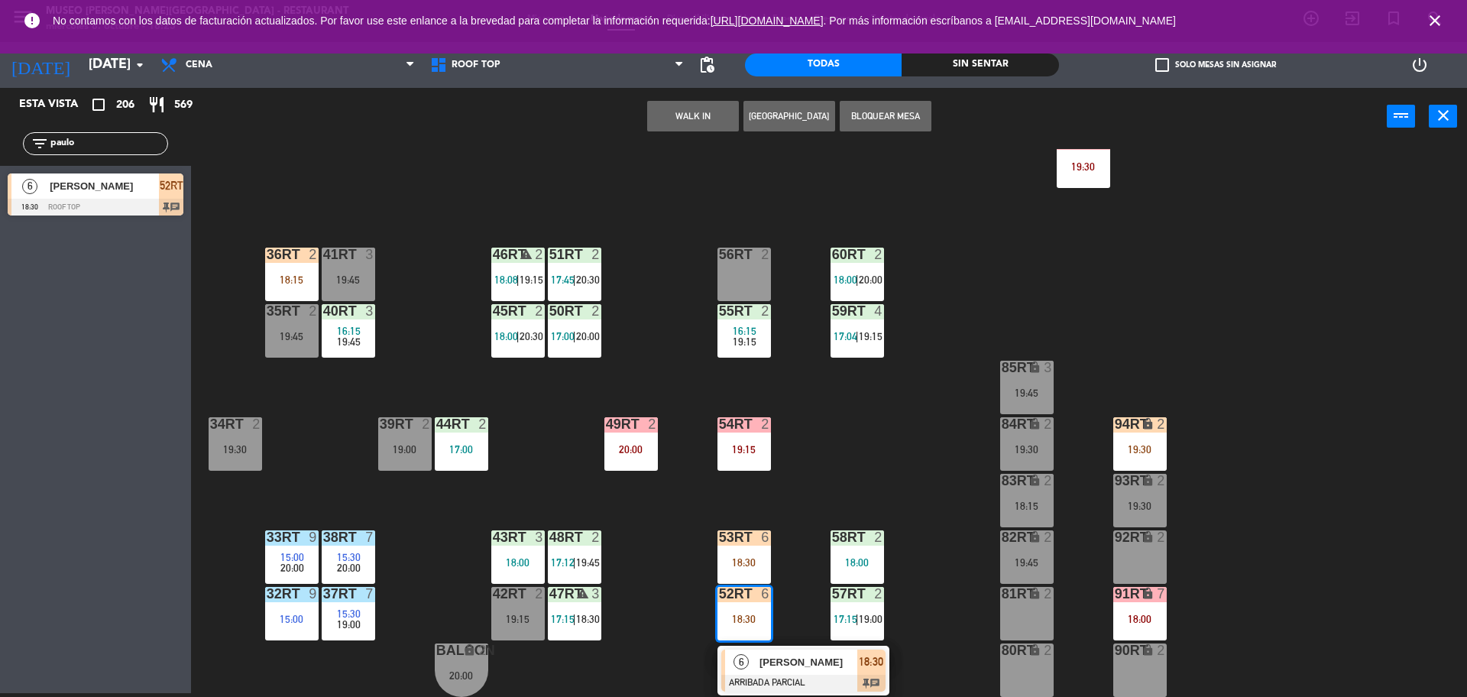
click at [802, 675] on div at bounding box center [803, 683] width 164 height 17
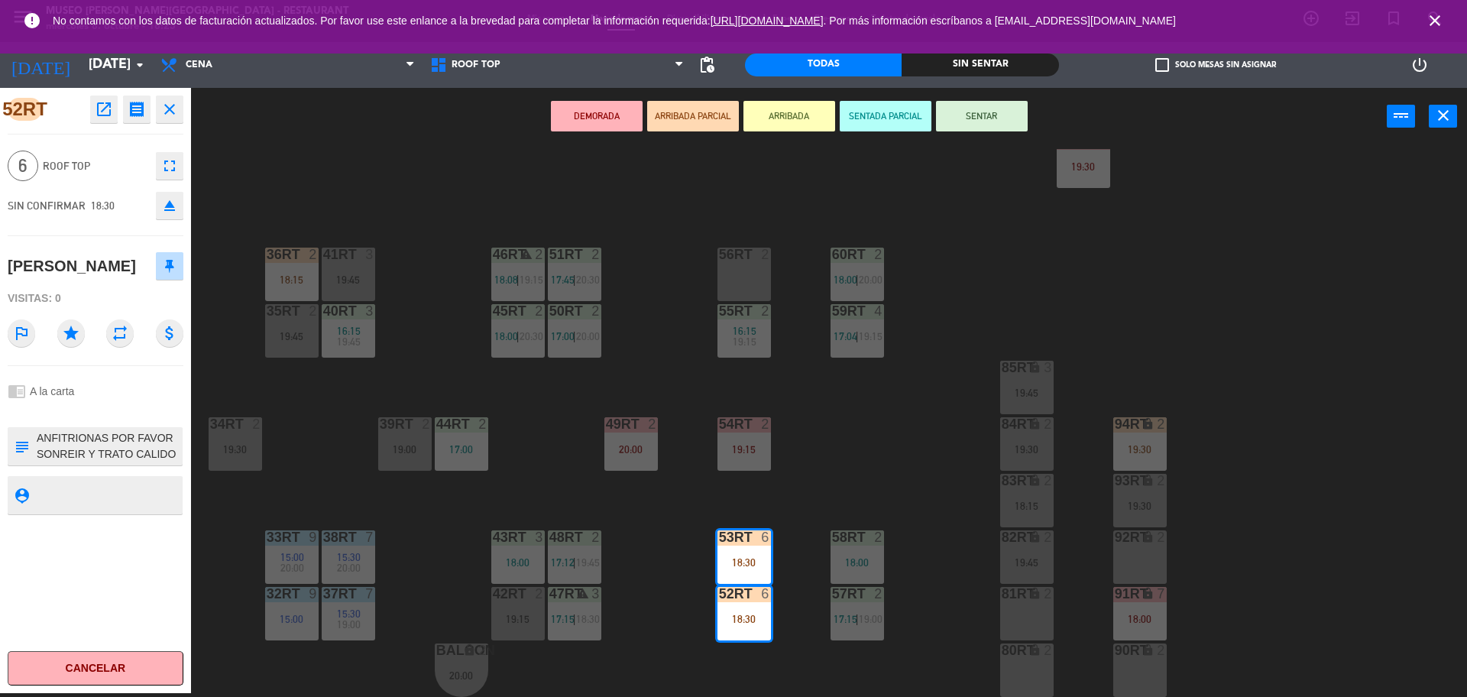
click at [115, 442] on textarea at bounding box center [108, 446] width 146 height 32
click at [68, 452] on textarea at bounding box center [108, 446] width 146 height 32
type textarea "m52rt-m53rt ANFITRIONAS POR FAVOR SONREIR Y TRATO CALIDO - SRTA CONVERSA DIRECT…"
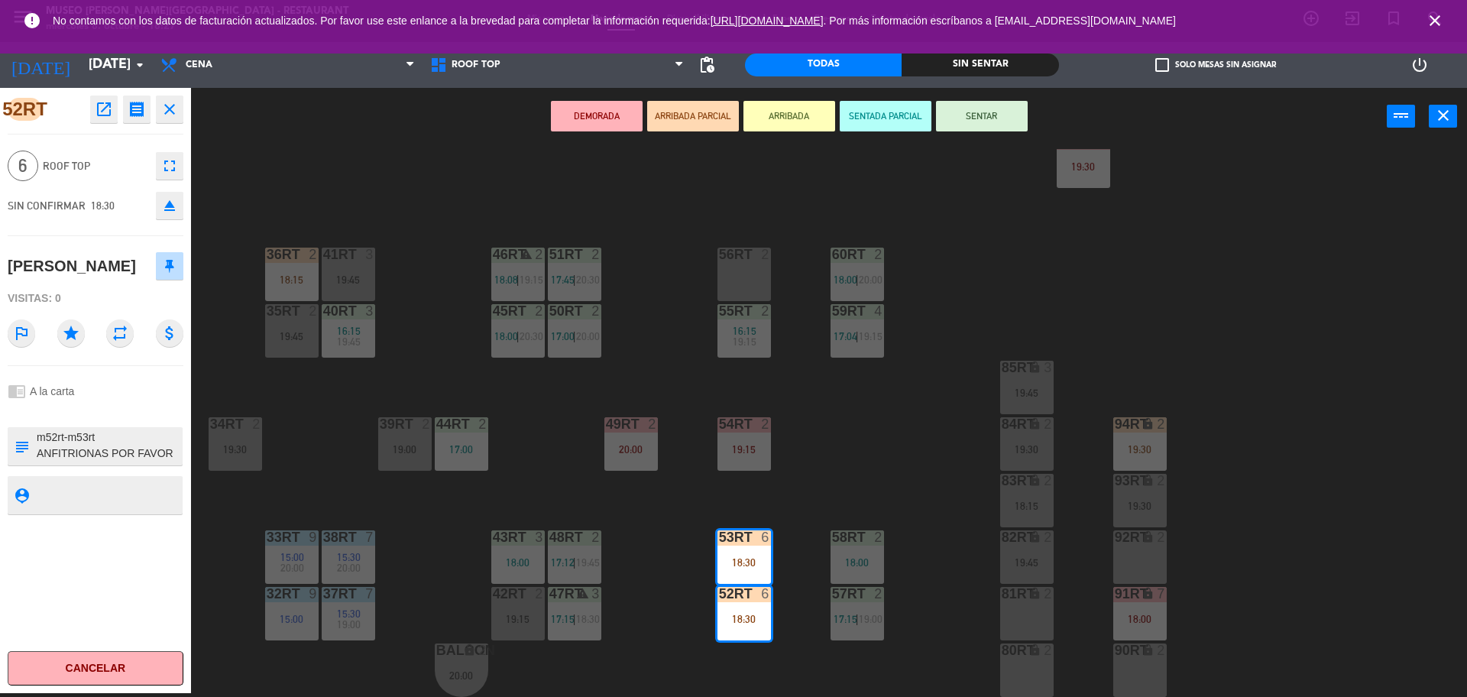
click at [134, 399] on div "chrome_reader_mode A la carta" at bounding box center [96, 391] width 176 height 29
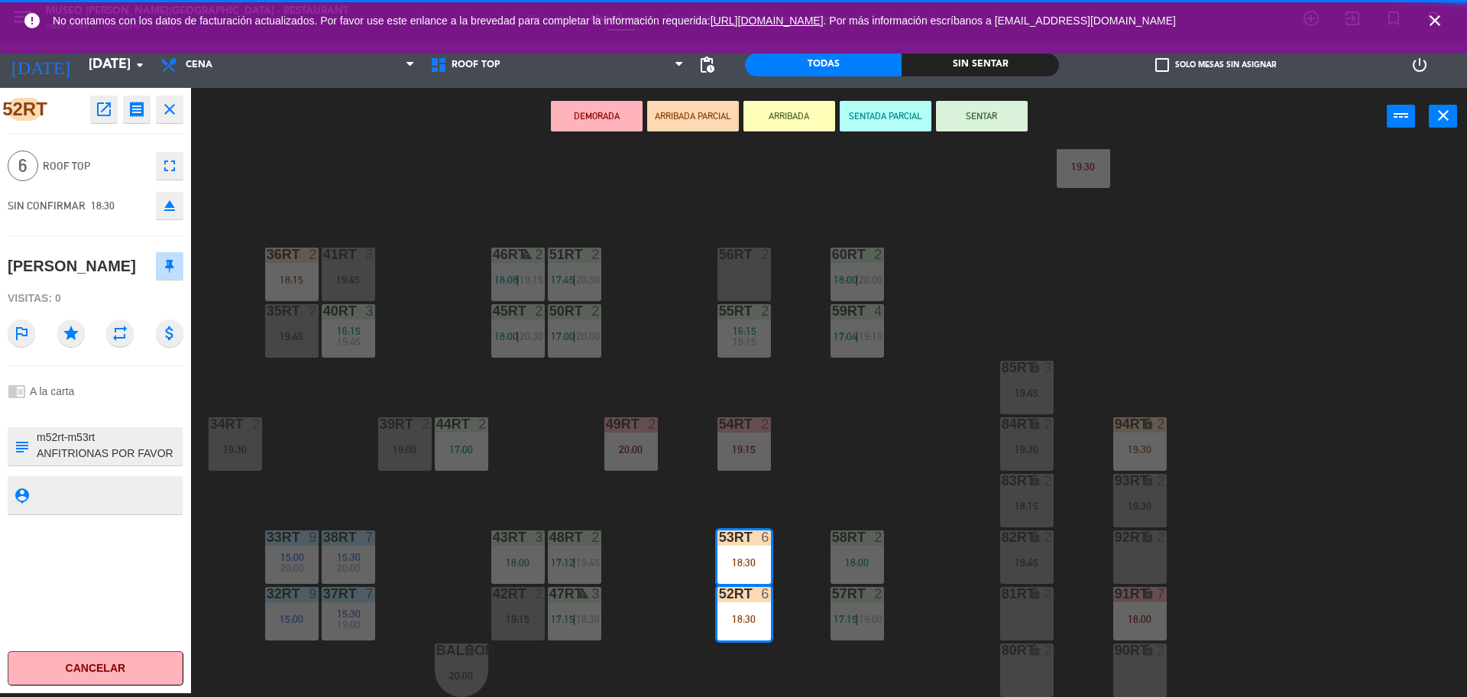
click at [134, 399] on div "chrome_reader_mode A la carta" at bounding box center [96, 391] width 176 height 29
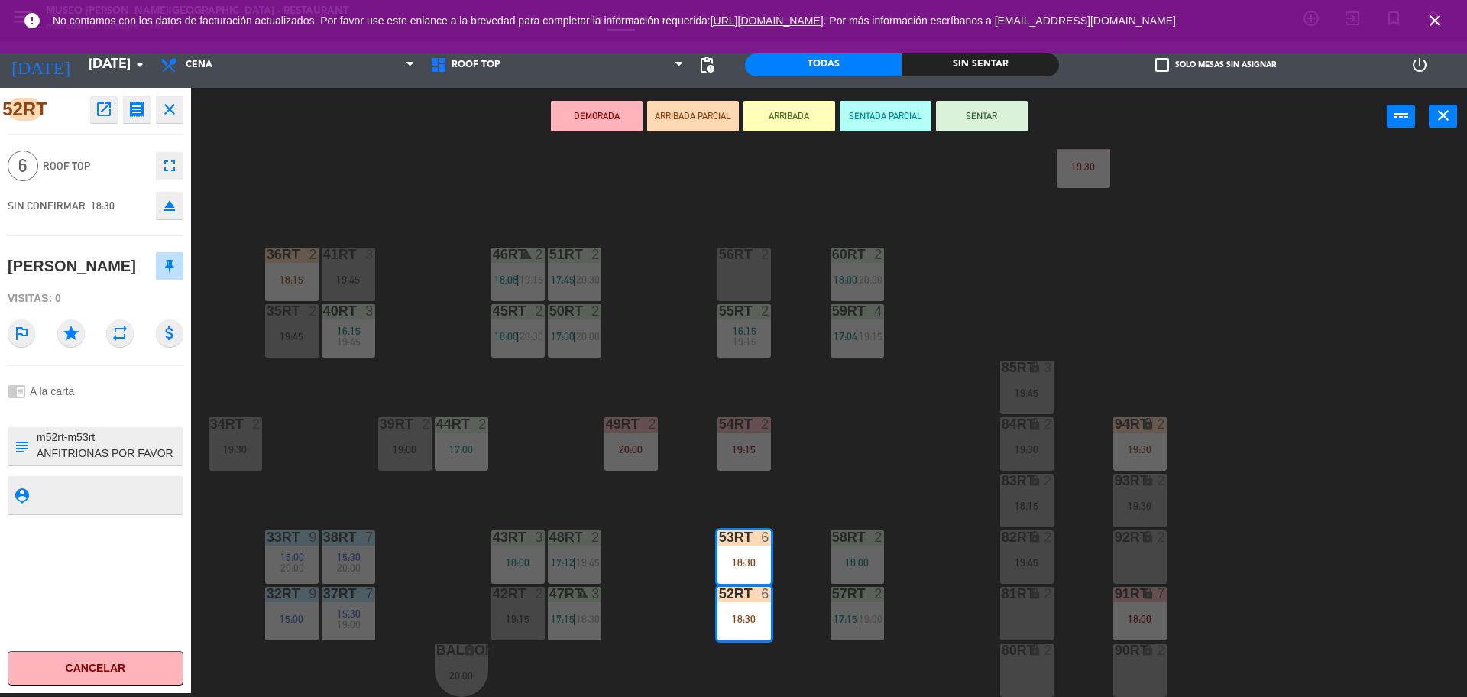
click at [863, 119] on button "SENTADA PARCIAL" at bounding box center [886, 116] width 92 height 31
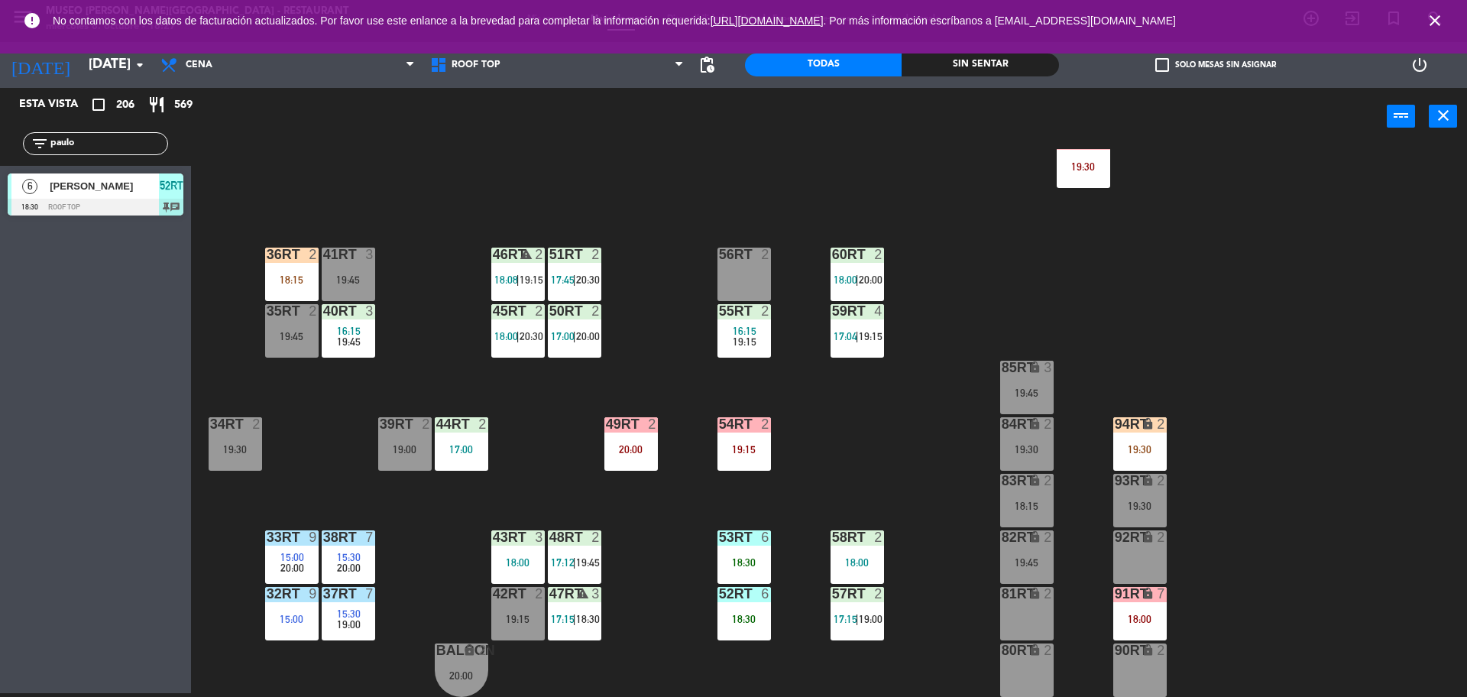
click at [621, 333] on div "18RT 4 16:15 19:45 16RT 5 16:15 20:30 28RT 2 19:45 80RR lock 2 19:15 27RT 2 19:…" at bounding box center [837, 423] width 1262 height 548
click at [125, 167] on div "6 Paulo Pantibozo 18:30 Roof Top 52RT chat" at bounding box center [95, 194] width 191 height 57
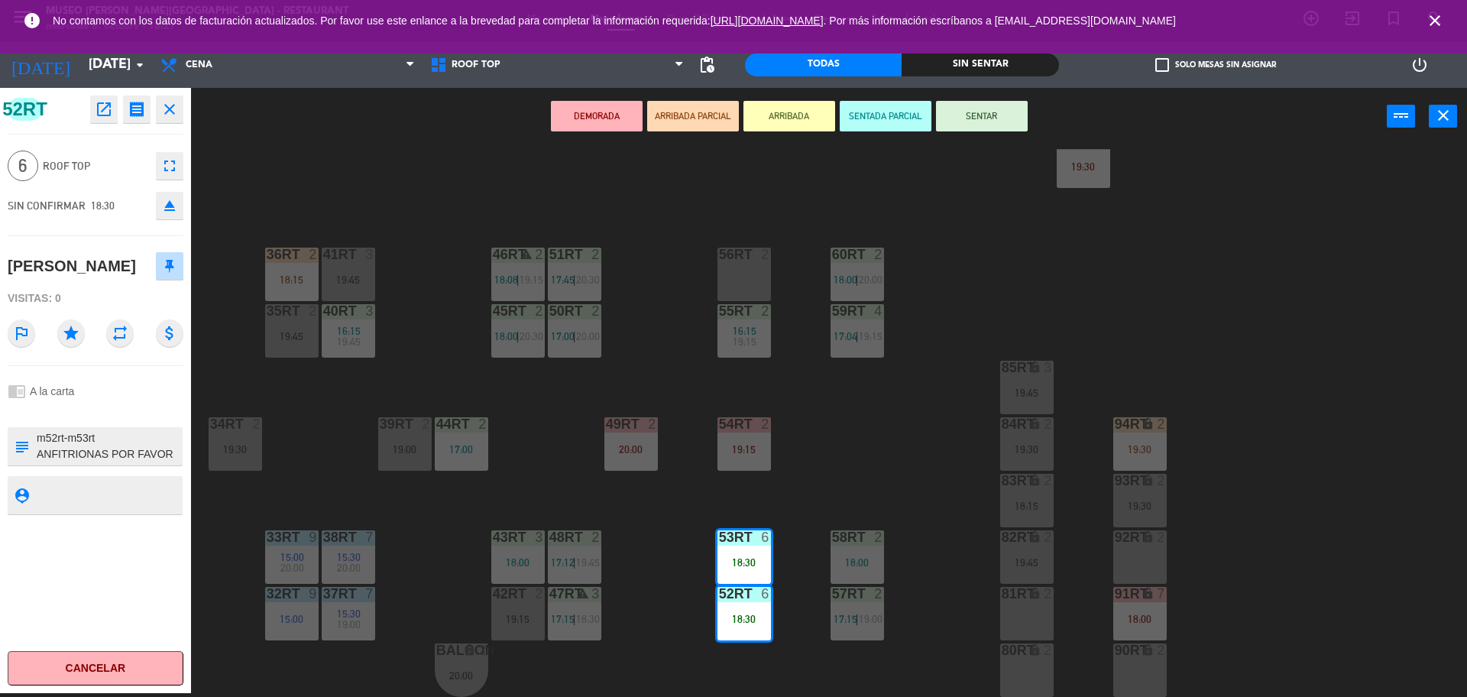
click at [617, 326] on div "18RT 4 16:15 19:45 16RT 5 16:15 20:30 28RT 2 19:45 80RR lock 2 19:15 27RT 2 19:…" at bounding box center [837, 423] width 1262 height 548
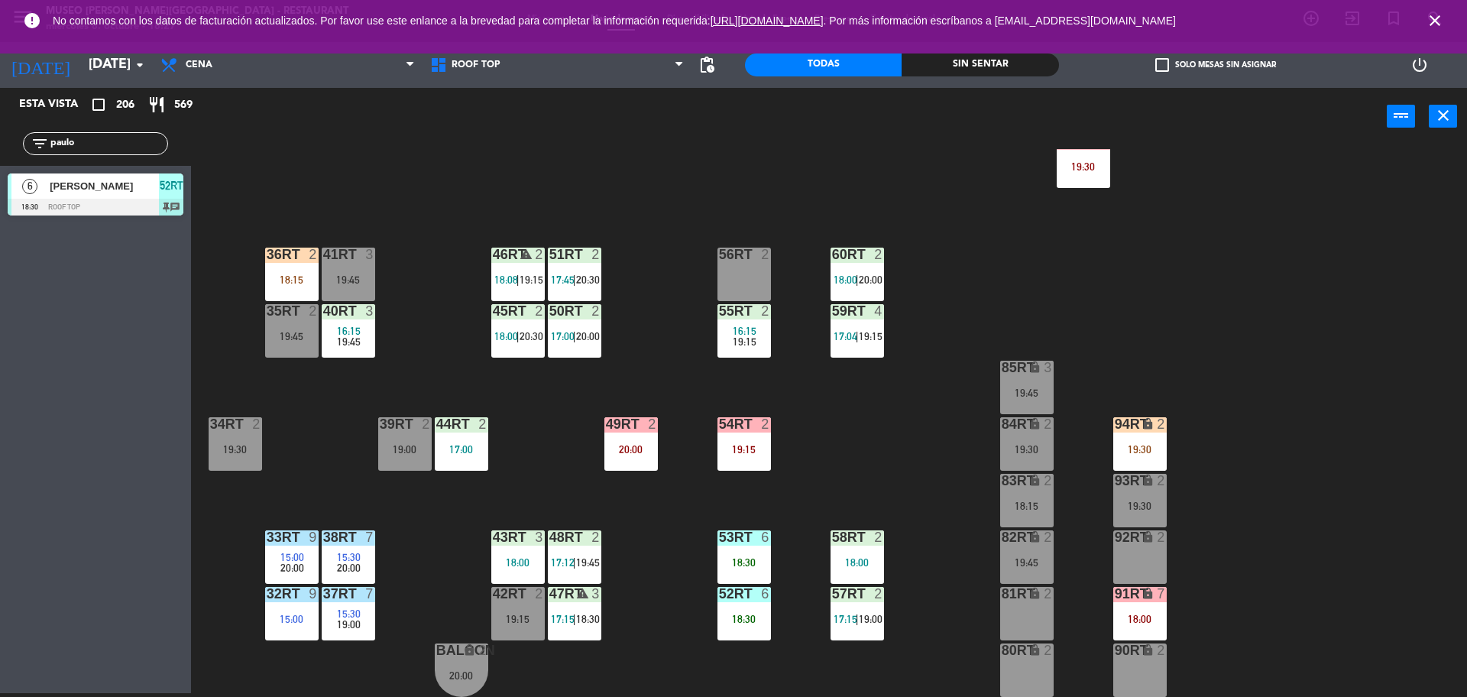
click at [102, 138] on input "paulo" at bounding box center [108, 143] width 118 height 17
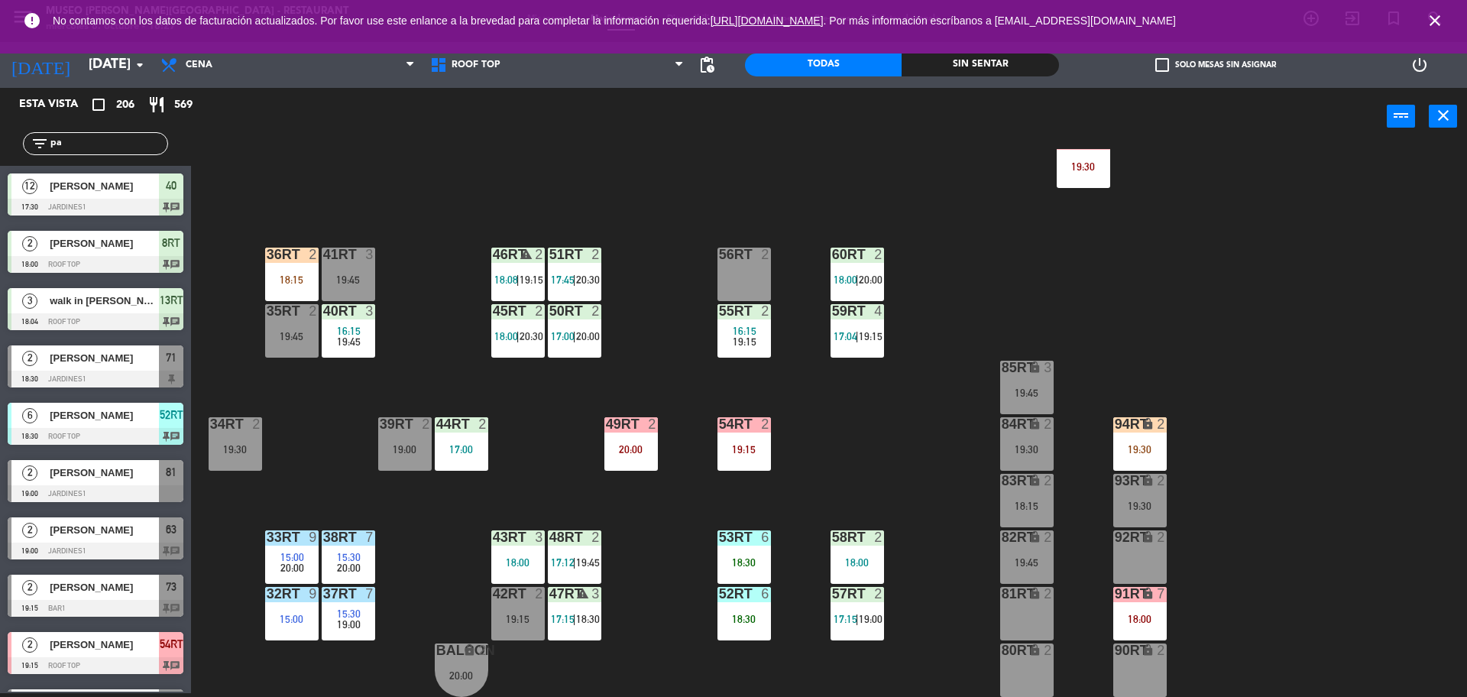
type input "p"
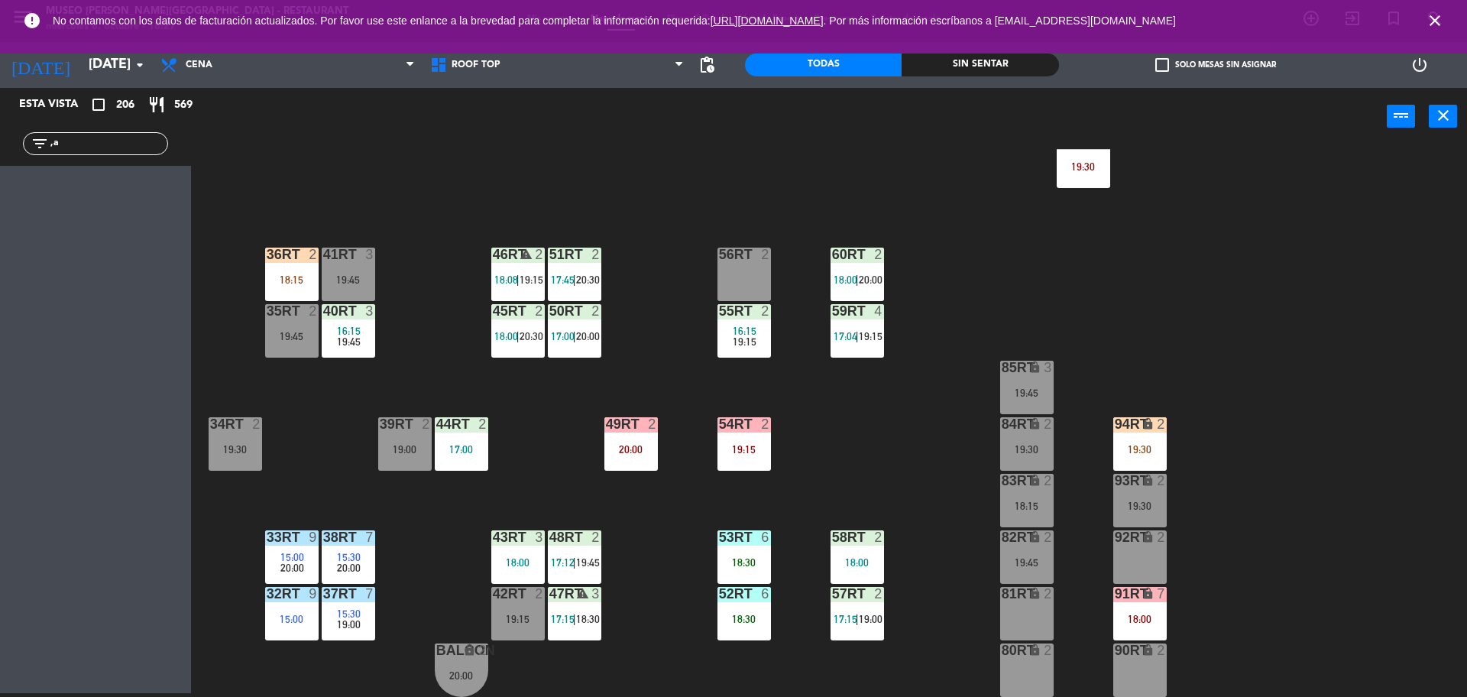
type input ","
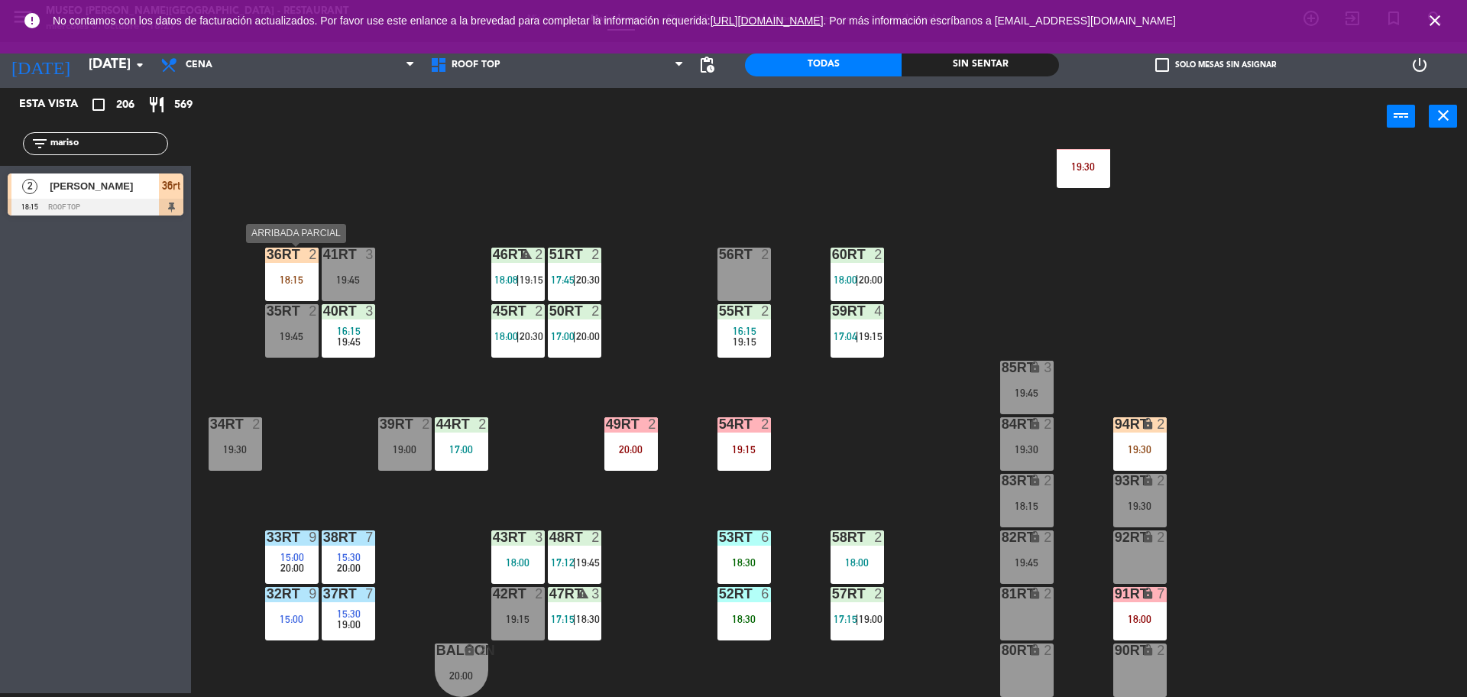
type input "mariso"
click at [284, 258] on div at bounding box center [291, 255] width 25 height 14
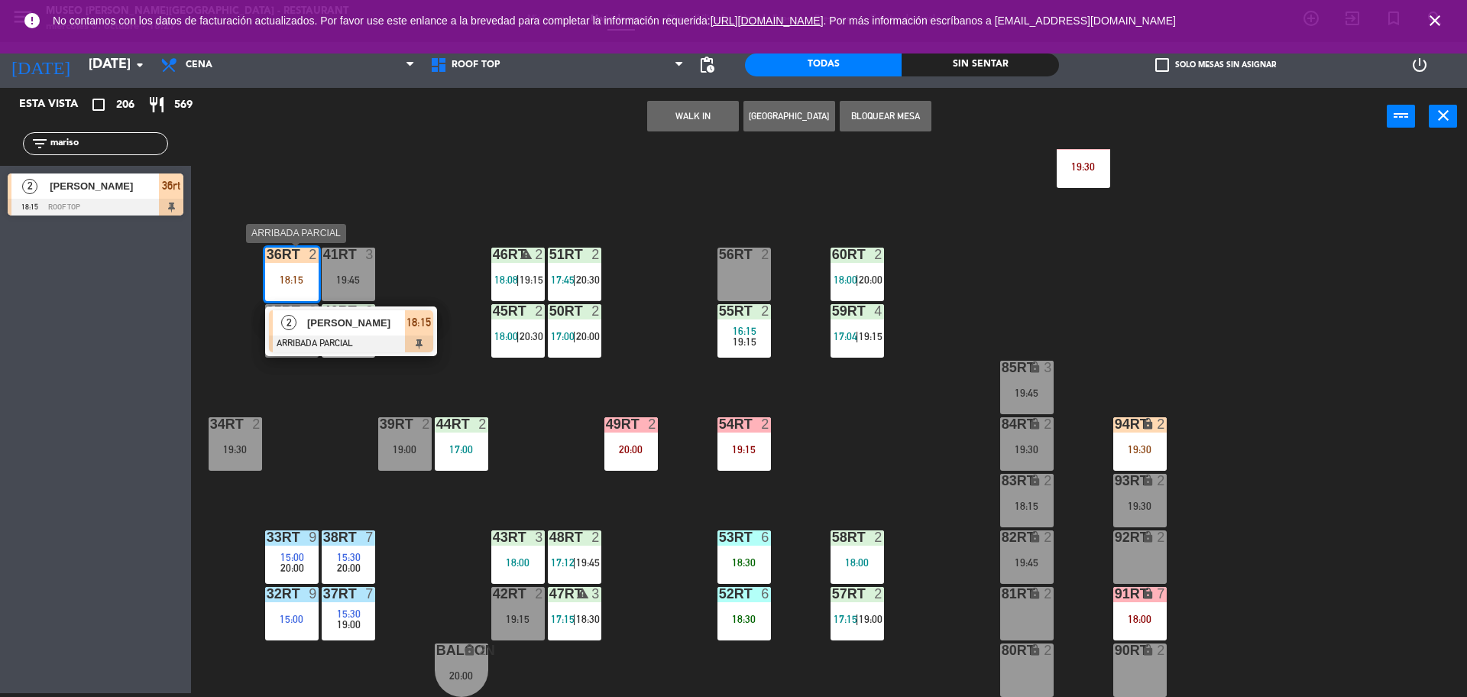
click at [334, 328] on span "[PERSON_NAME] [PERSON_NAME]" at bounding box center [356, 323] width 98 height 16
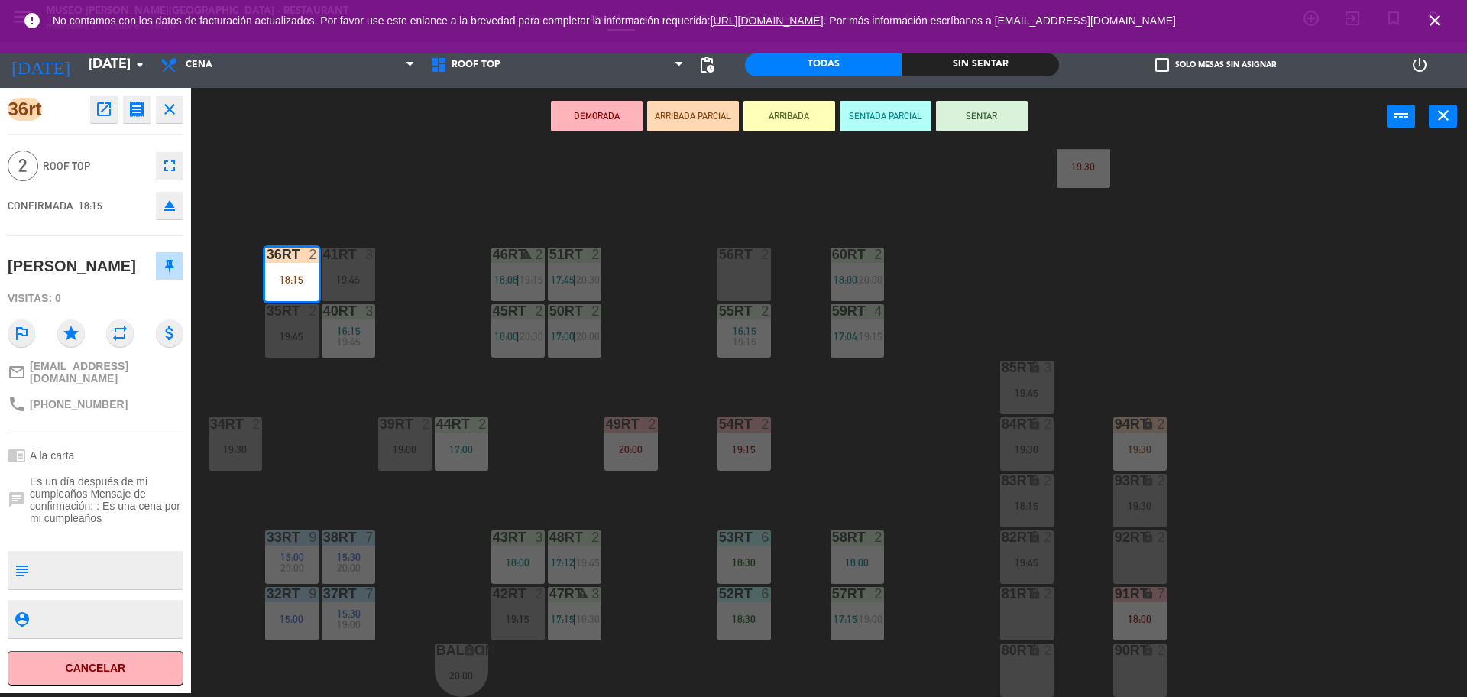
click at [70, 586] on textarea at bounding box center [108, 570] width 146 height 32
type textarea "M36rt"
click at [133, 540] on div at bounding box center [96, 535] width 176 height 11
click at [993, 126] on button "SENTAR" at bounding box center [982, 116] width 92 height 31
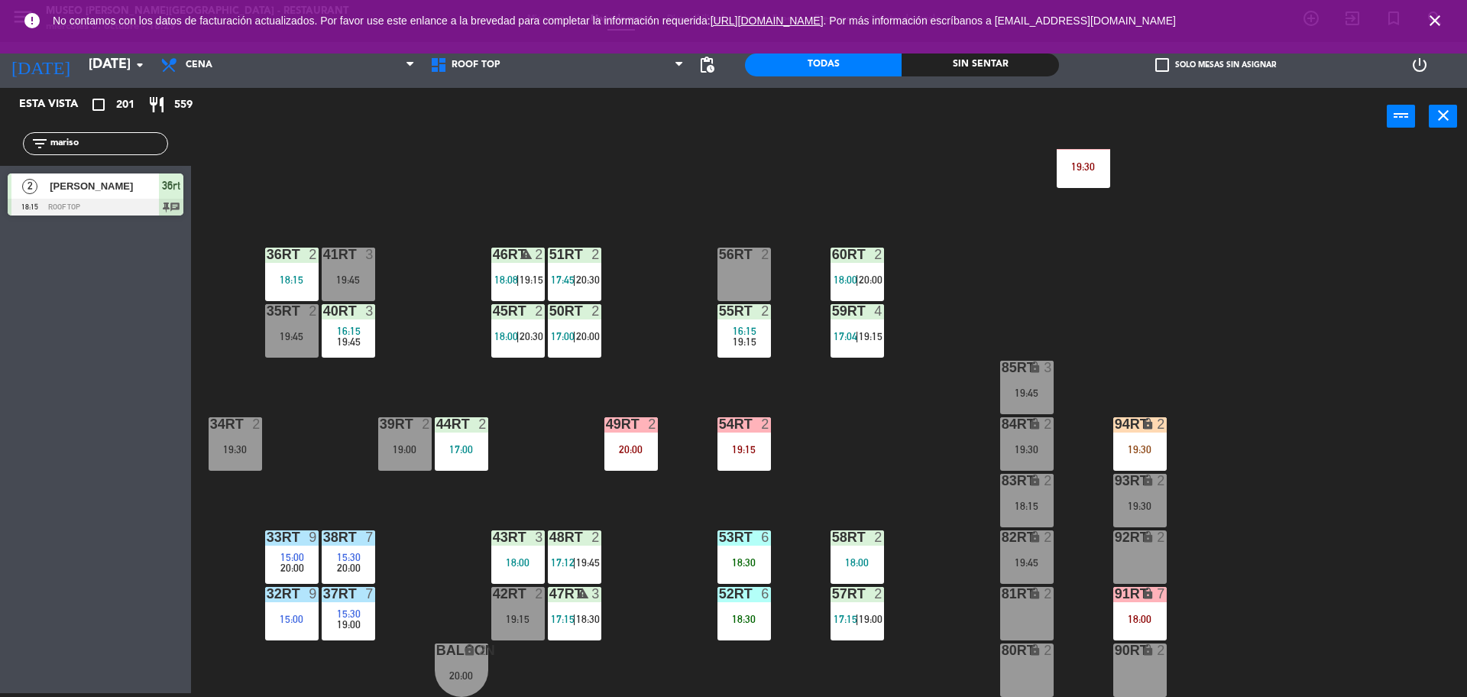
click at [475, 196] on div "18RT 4 16:15 19:45 16RT 5 16:15 20:30 28RT 2 19:45 80RR lock 2 19:15 27RT 2 19:…" at bounding box center [837, 423] width 1262 height 548
click at [115, 135] on input "mariso" at bounding box center [108, 143] width 118 height 17
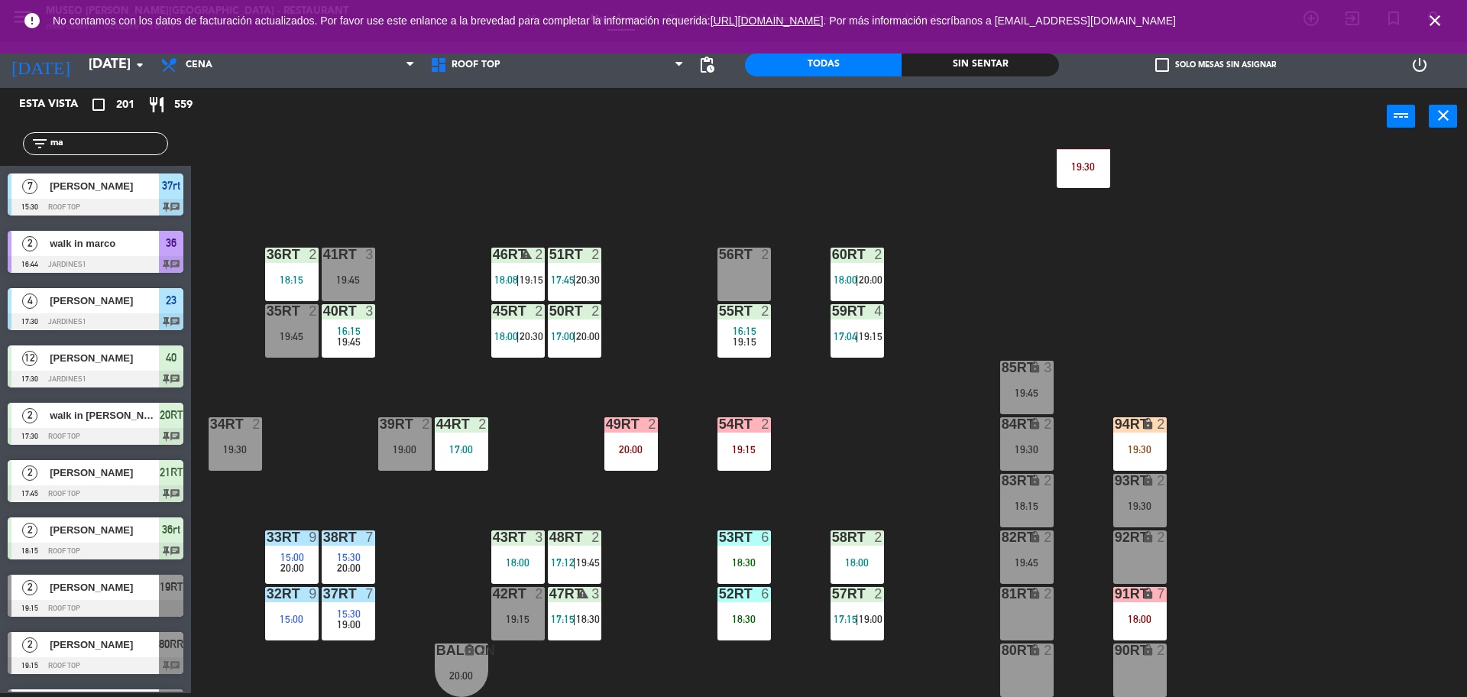
type input "m"
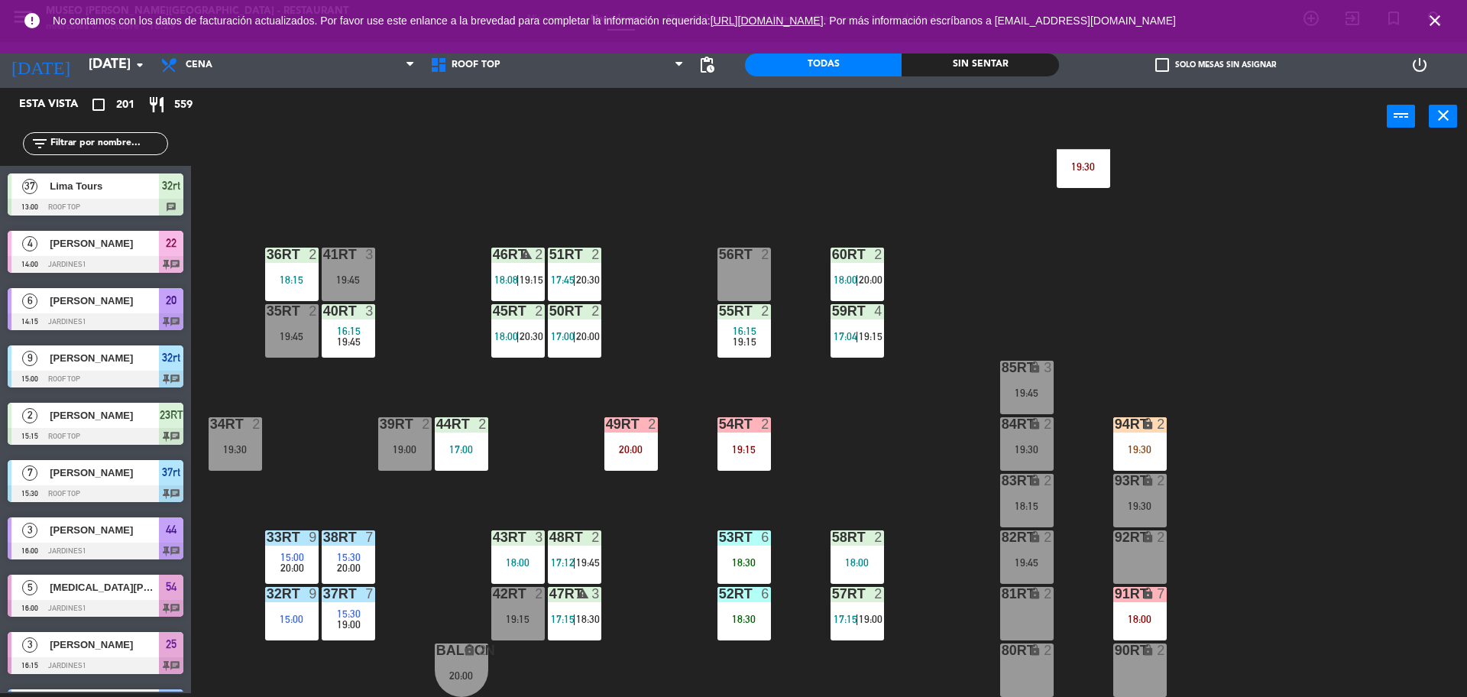
click at [417, 257] on div "18RT 4 16:15 19:45 16RT 5 16:15 20:30 28RT 2 19:45 80RR lock 2 19:15 27RT 2 19:…" at bounding box center [837, 423] width 1262 height 548
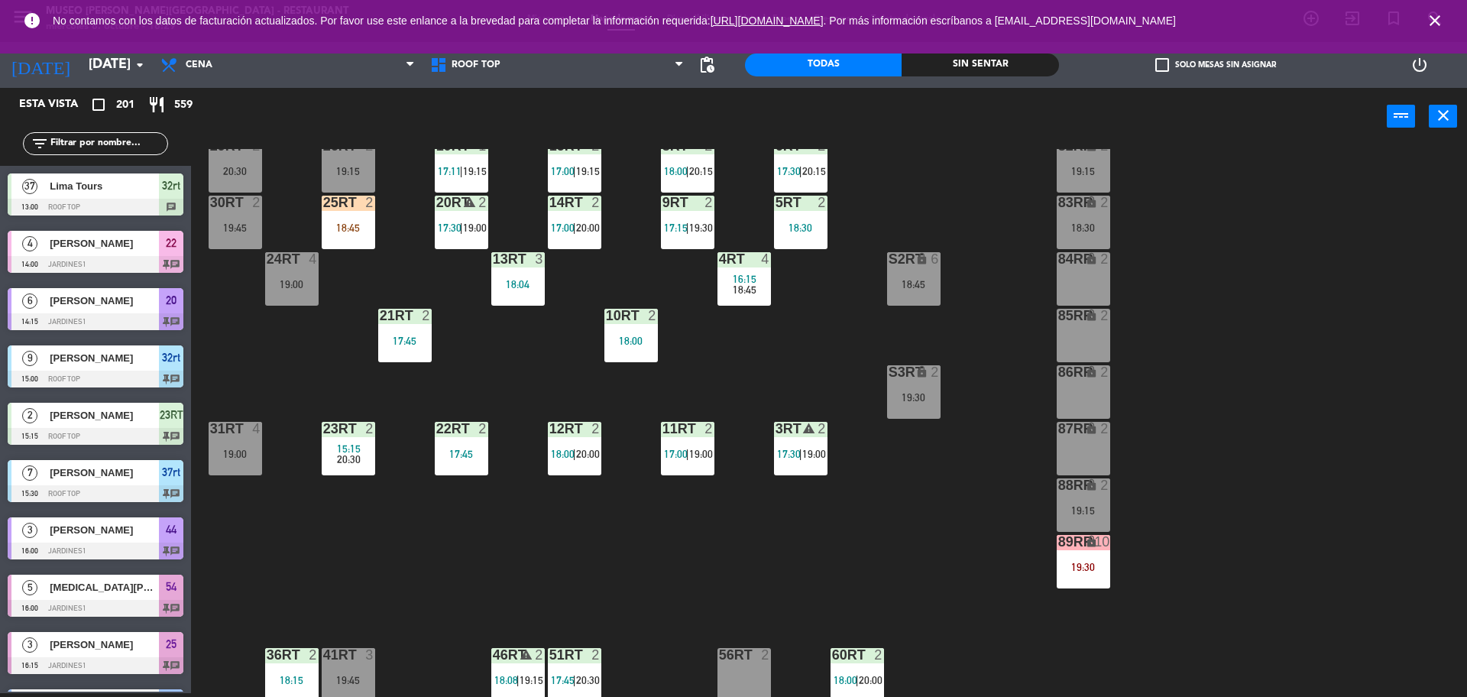
scroll to position [111, 0]
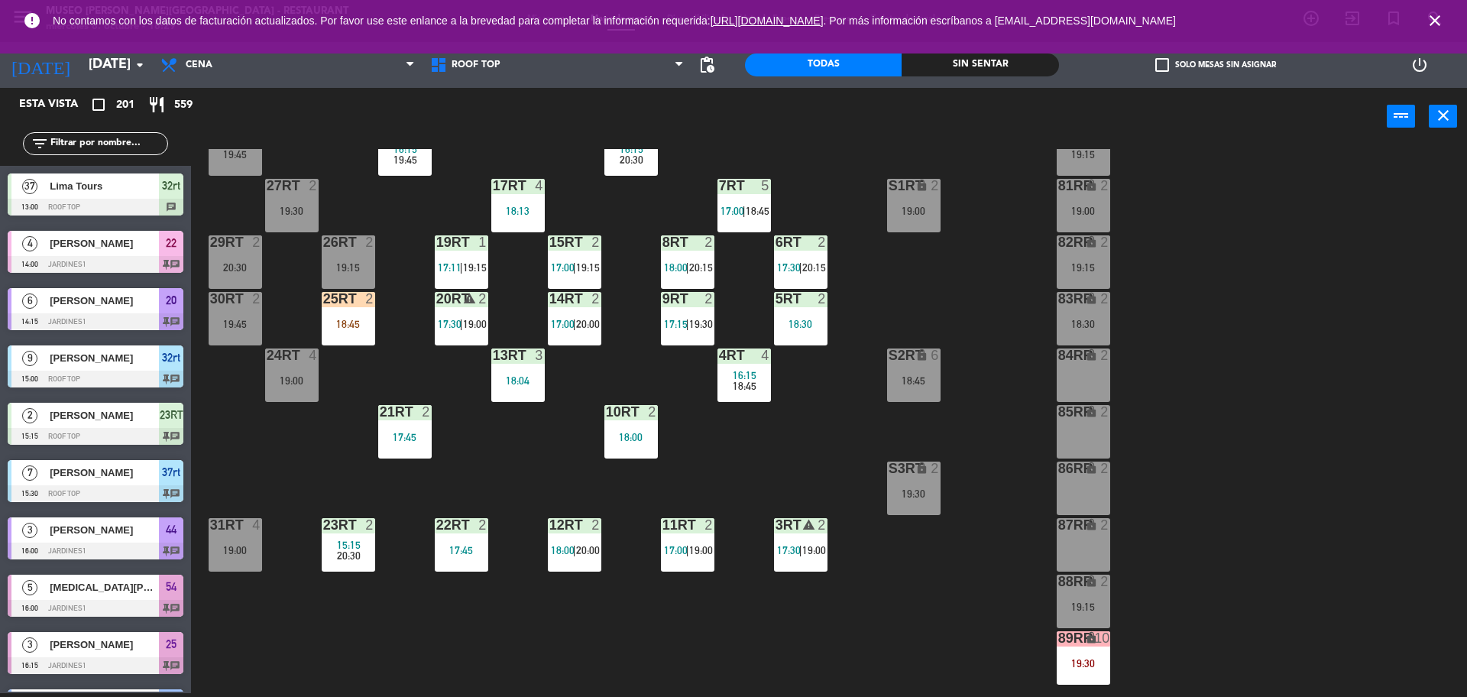
click at [904, 561] on div "18RT 4 16:15 19:45 16RT 5 16:15 20:30 28RT 2 19:45 80RR lock 2 19:15 27RT 2 19:…" at bounding box center [837, 423] width 1262 height 548
click at [911, 498] on div "19:30" at bounding box center [913, 493] width 53 height 11
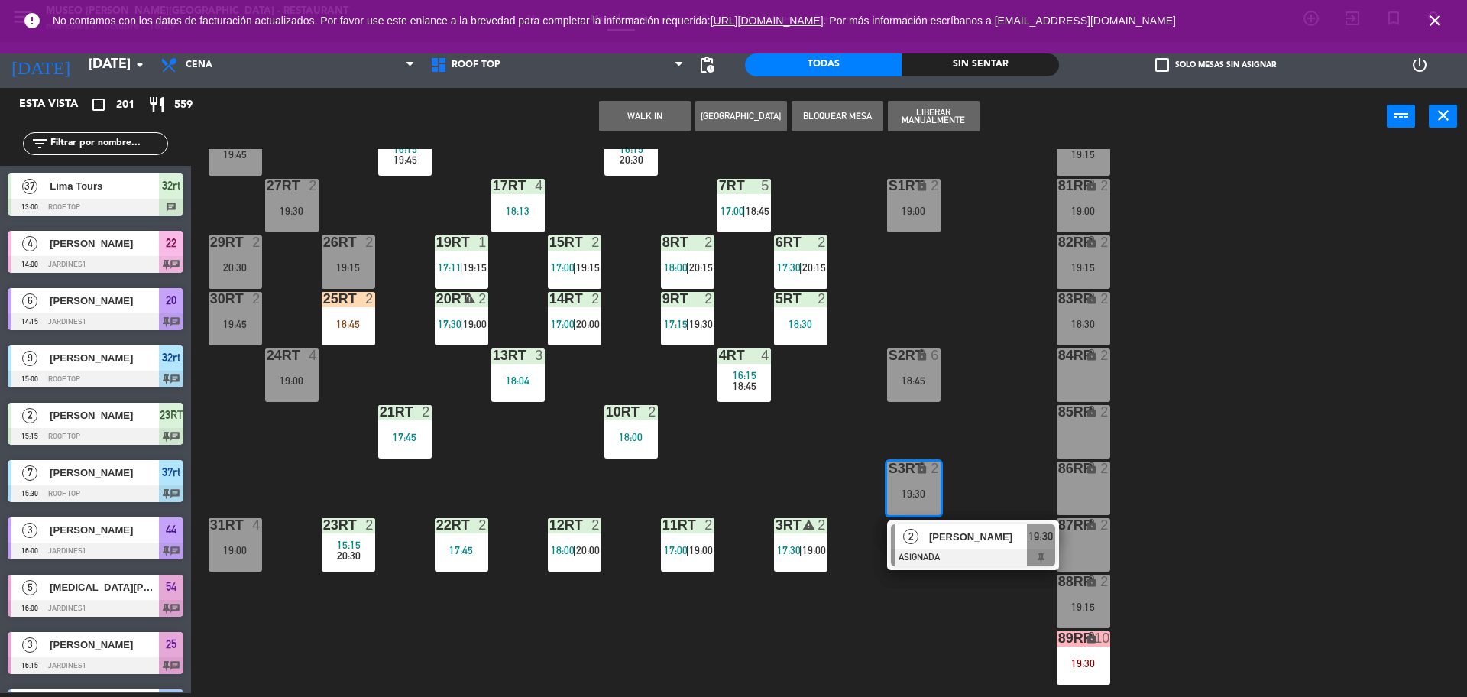
click at [630, 266] on div "18RT 4 16:15 19:45 16RT 5 16:15 20:30 28RT 2 19:45 80RR lock 2 19:15 27RT 2 19:…" at bounding box center [837, 423] width 1262 height 548
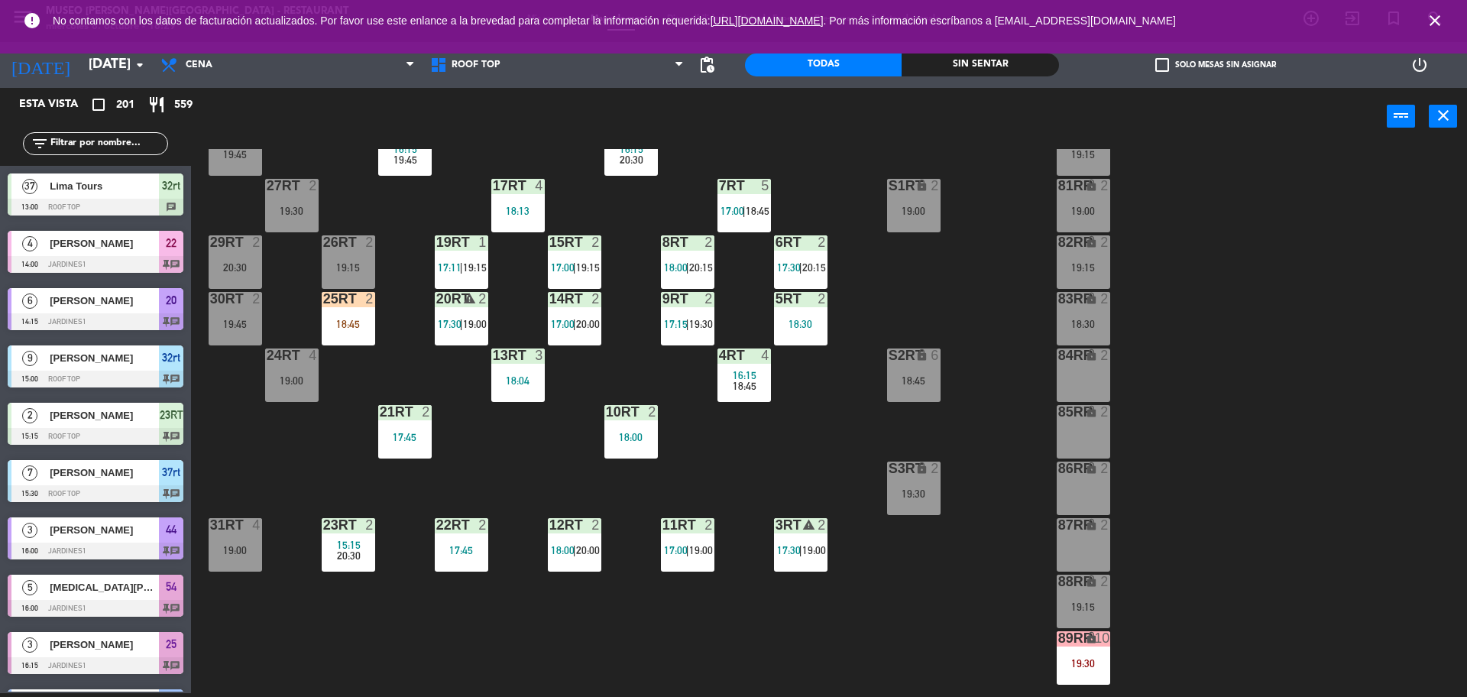
click at [107, 147] on input "text" at bounding box center [108, 143] width 118 height 17
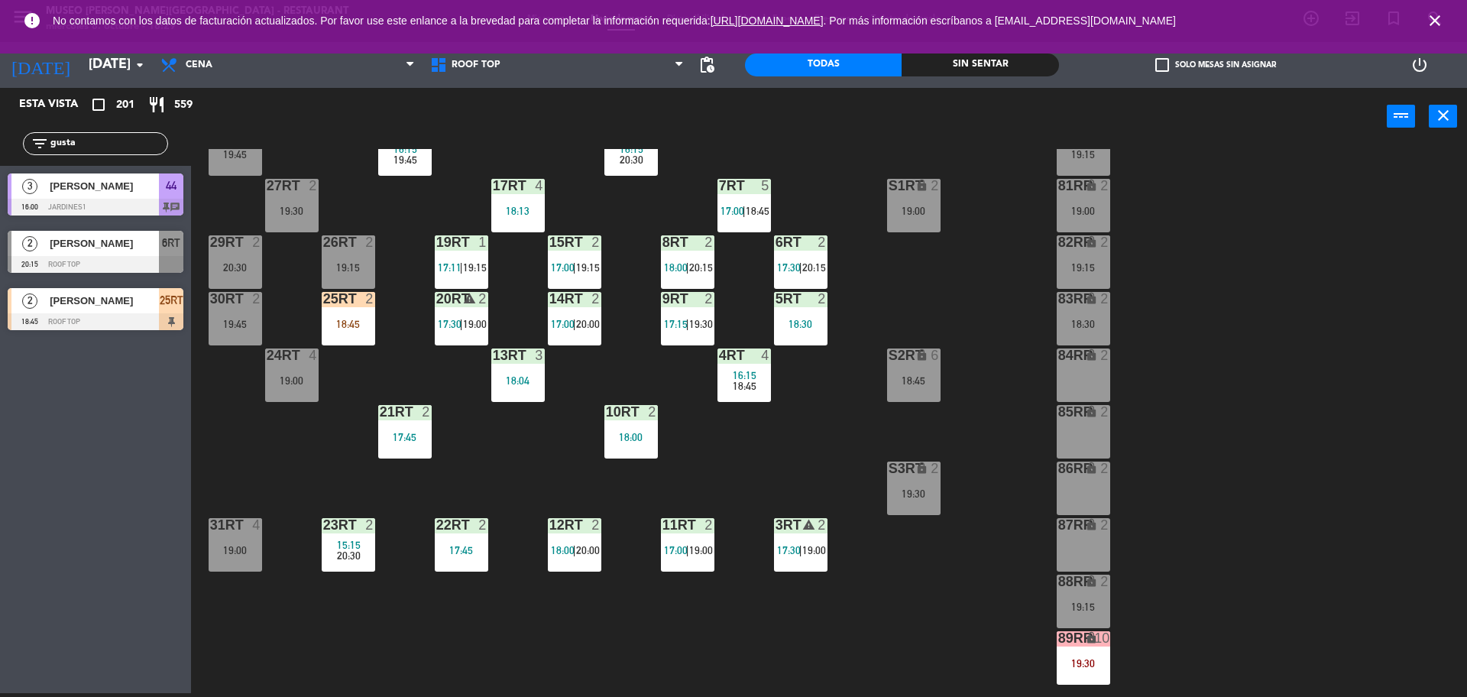
type input "gusta"
click at [365, 328] on div "18:45" at bounding box center [348, 324] width 53 height 11
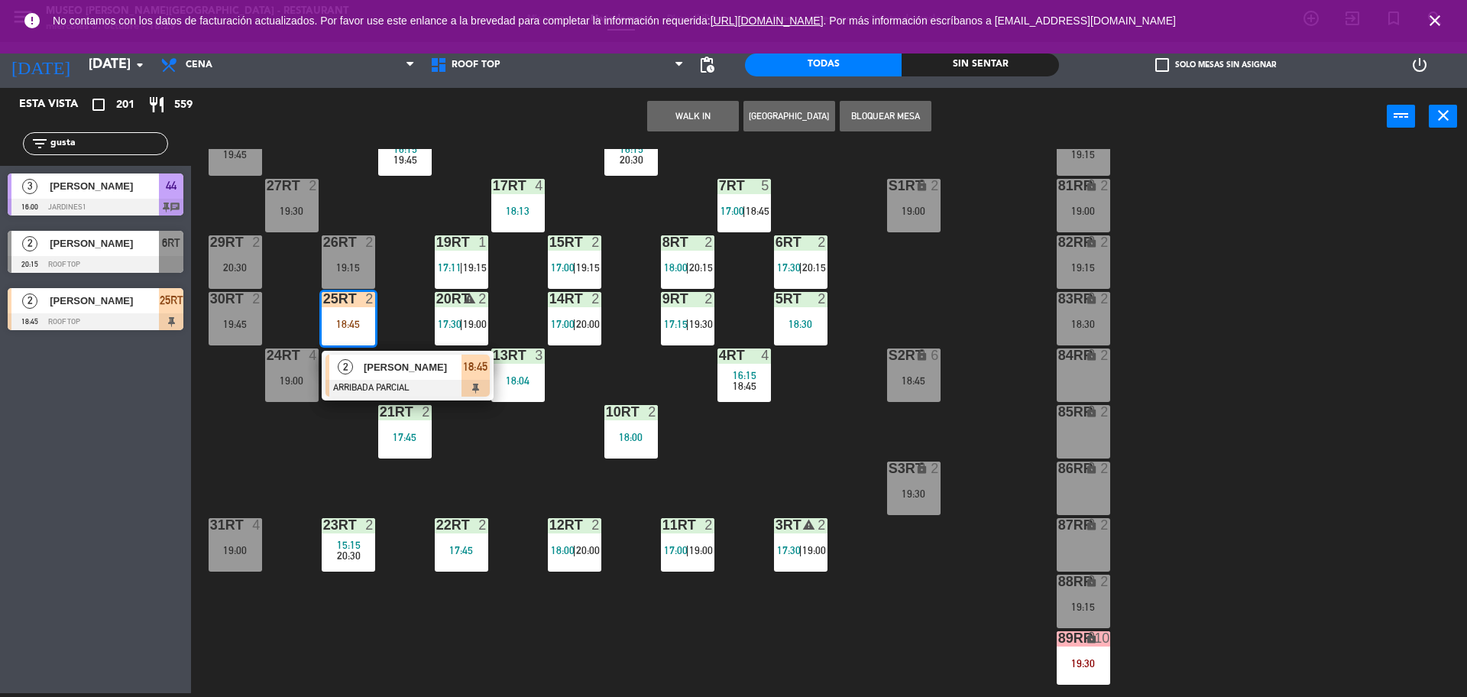
click at [403, 378] on div "[PERSON_NAME] [PERSON_NAME]" at bounding box center [411, 367] width 99 height 25
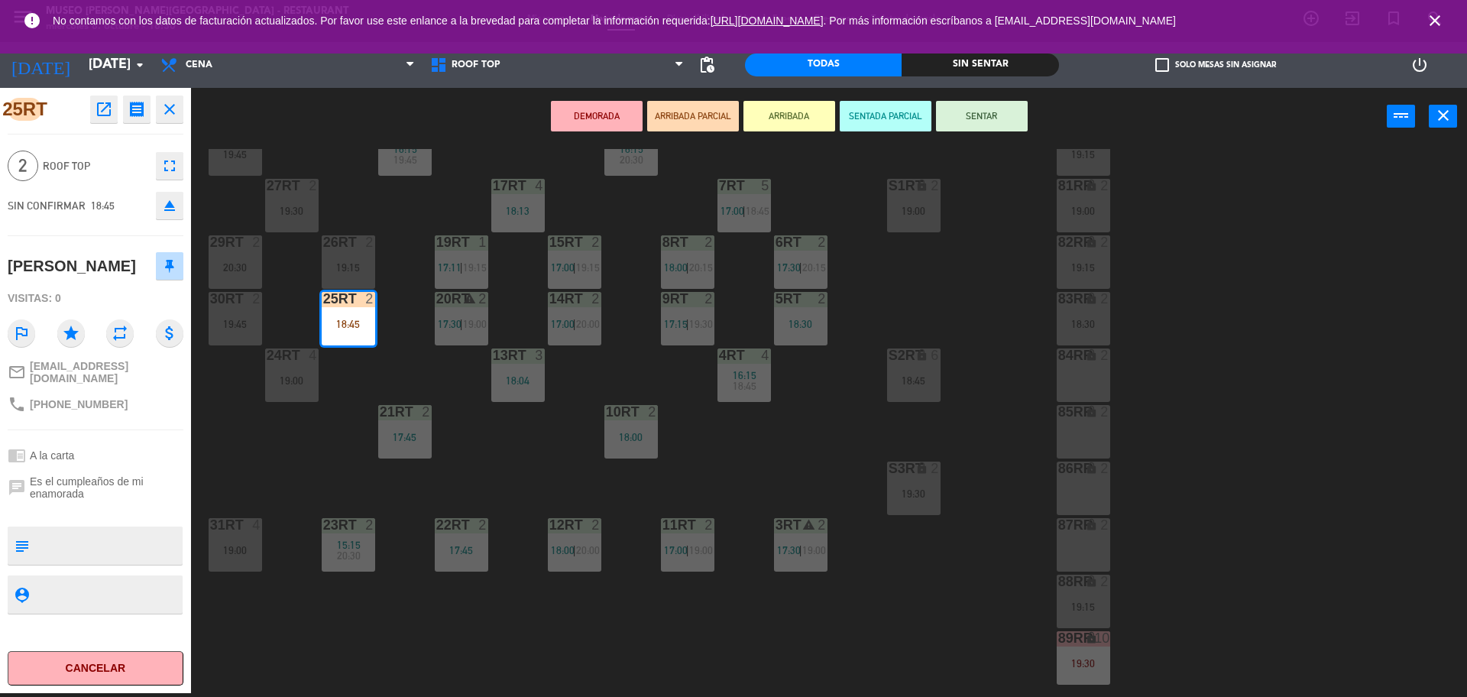
click at [107, 562] on textarea at bounding box center [108, 546] width 146 height 32
click at [77, 558] on textarea at bounding box center [108, 546] width 146 height 32
type textarea "M25RT"
click at [147, 500] on span "Es el cumpleaños de mi enamorada" at bounding box center [107, 487] width 154 height 24
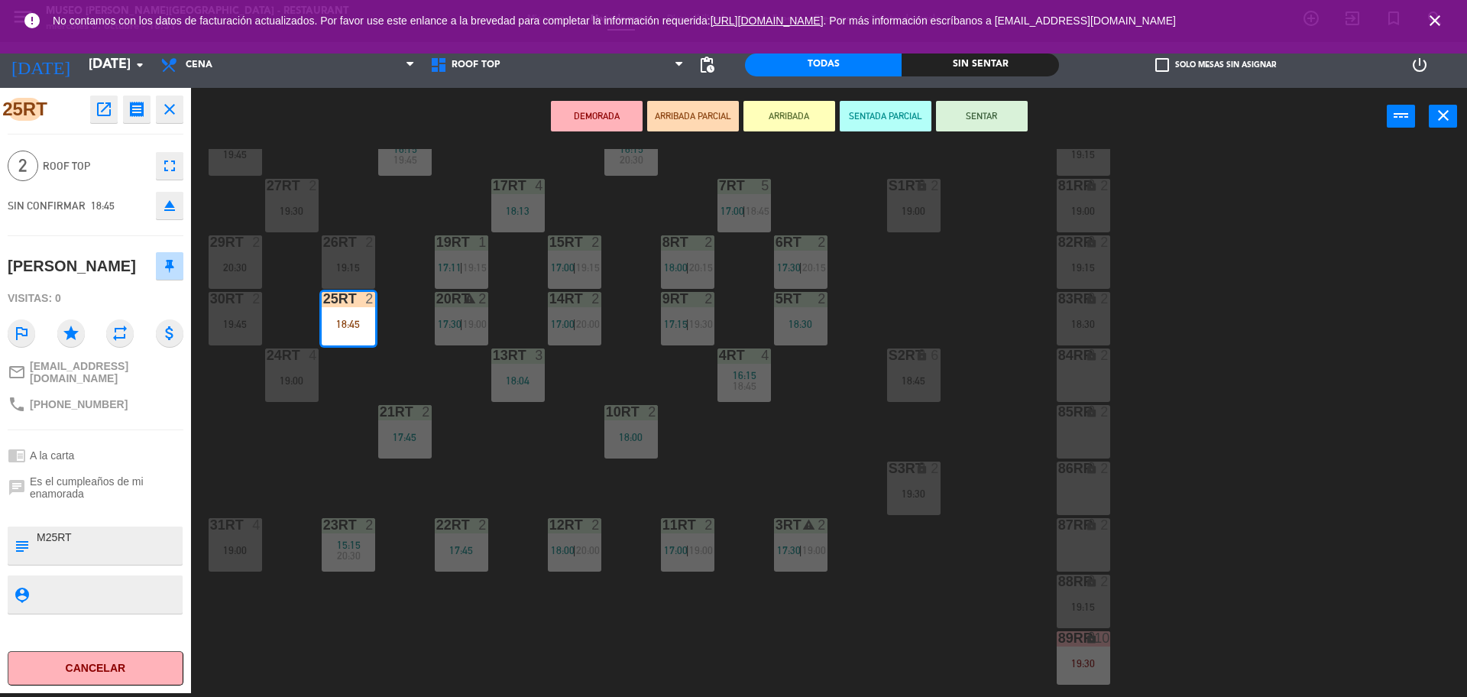
click at [990, 130] on button "SENTAR" at bounding box center [982, 116] width 92 height 31
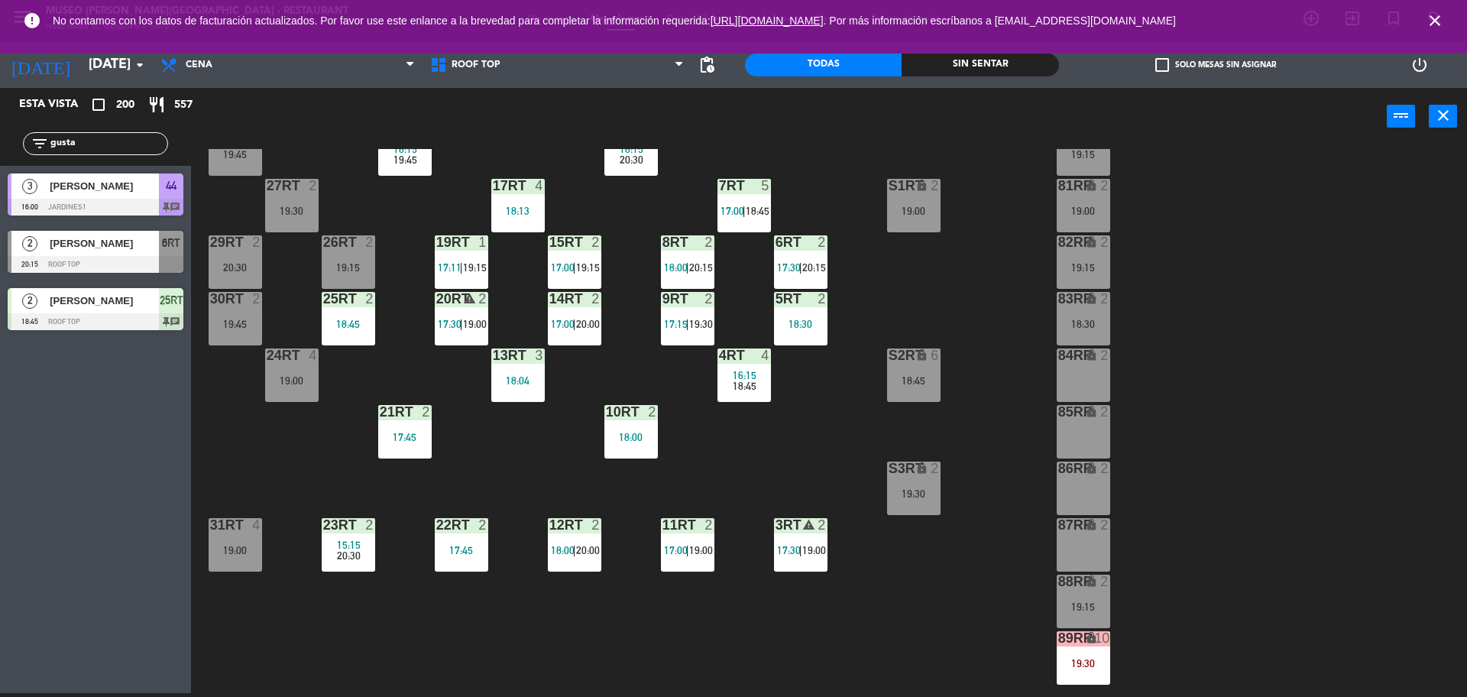
click at [79, 144] on input "gusta" at bounding box center [108, 143] width 118 height 17
type input "g"
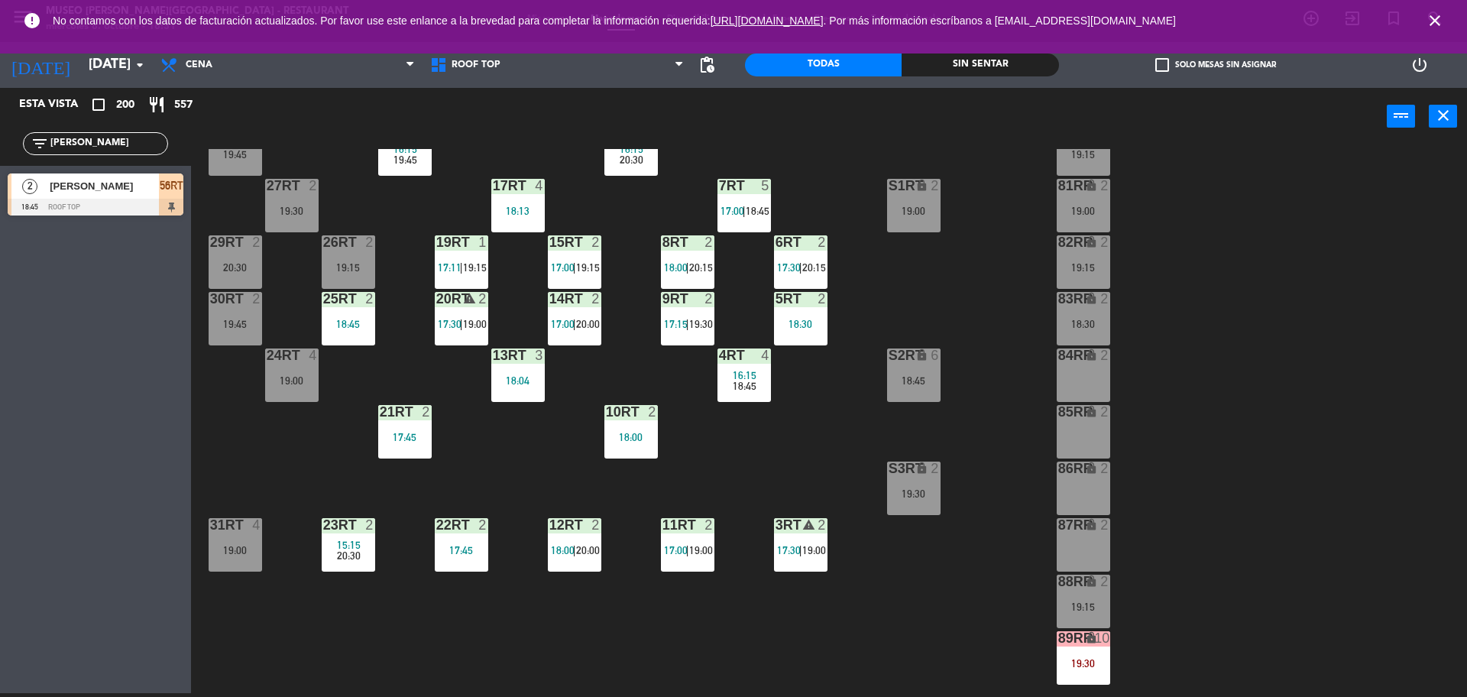
type input "wilso"
click at [514, 489] on div "18RT 4 16:15 19:45 16RT 5 16:15 20:30 28RT 2 19:45 80RR lock 2 19:15 27RT 2 19:…" at bounding box center [837, 423] width 1262 height 548
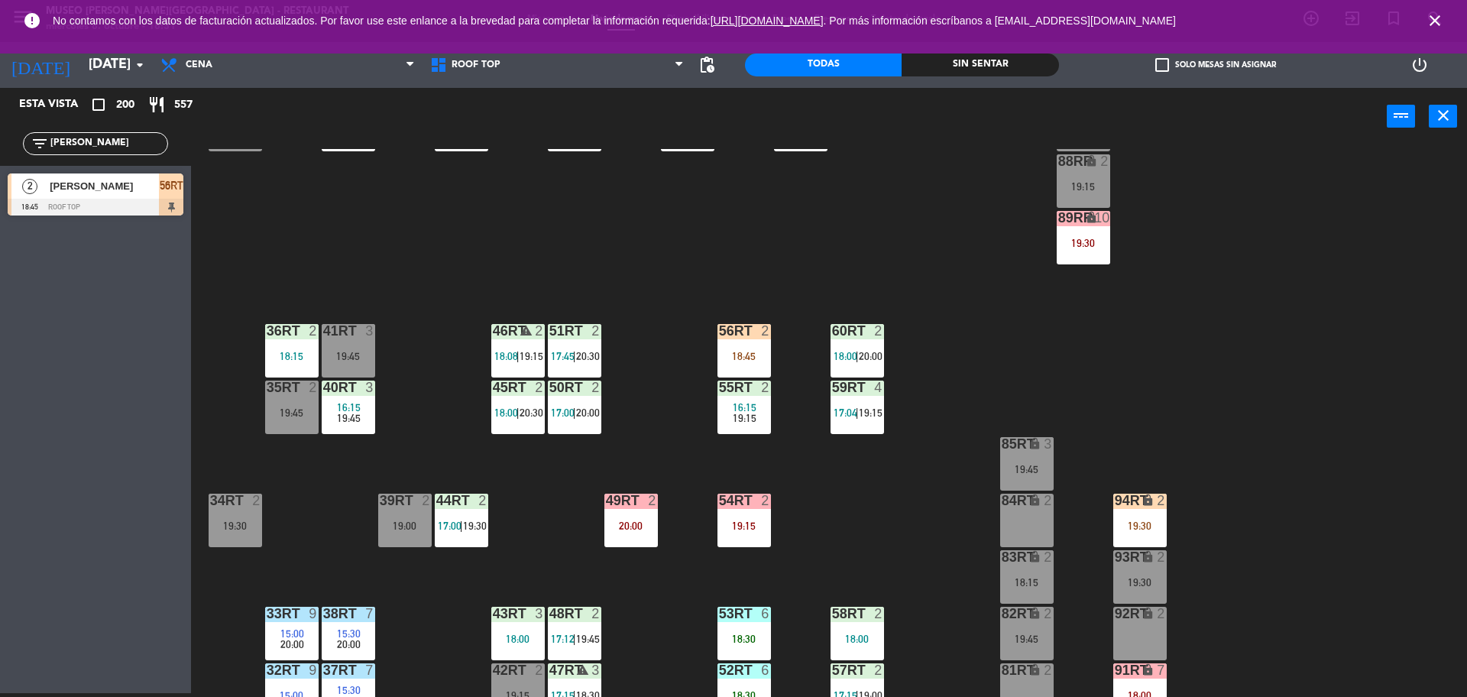
scroll to position [569, 0]
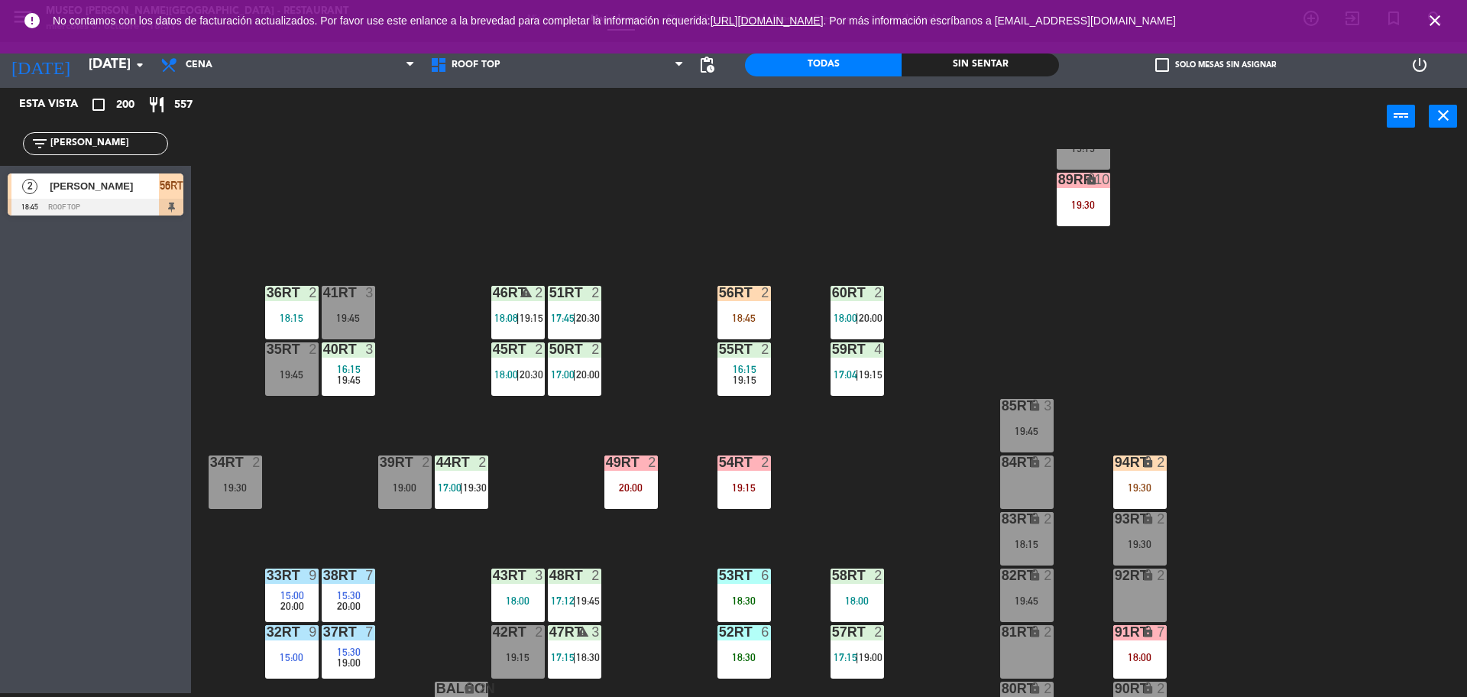
click at [728, 320] on div "18:45" at bounding box center [744, 318] width 53 height 11
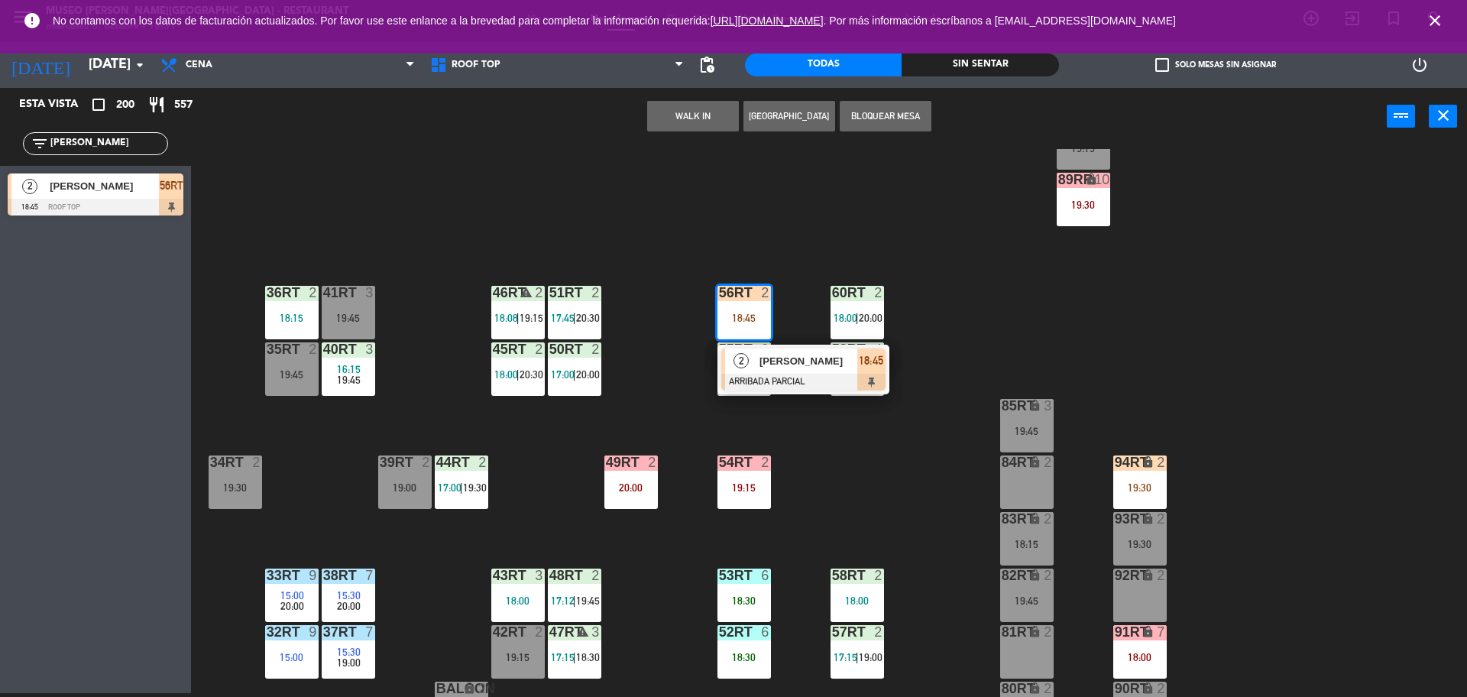
click at [698, 365] on div "18RT 4 16:15 19:45 16RT 5 16:15 20:30 28RT 2 19:45 80RR lock 2 19:15 27RT 2 19:…" at bounding box center [837, 423] width 1262 height 548
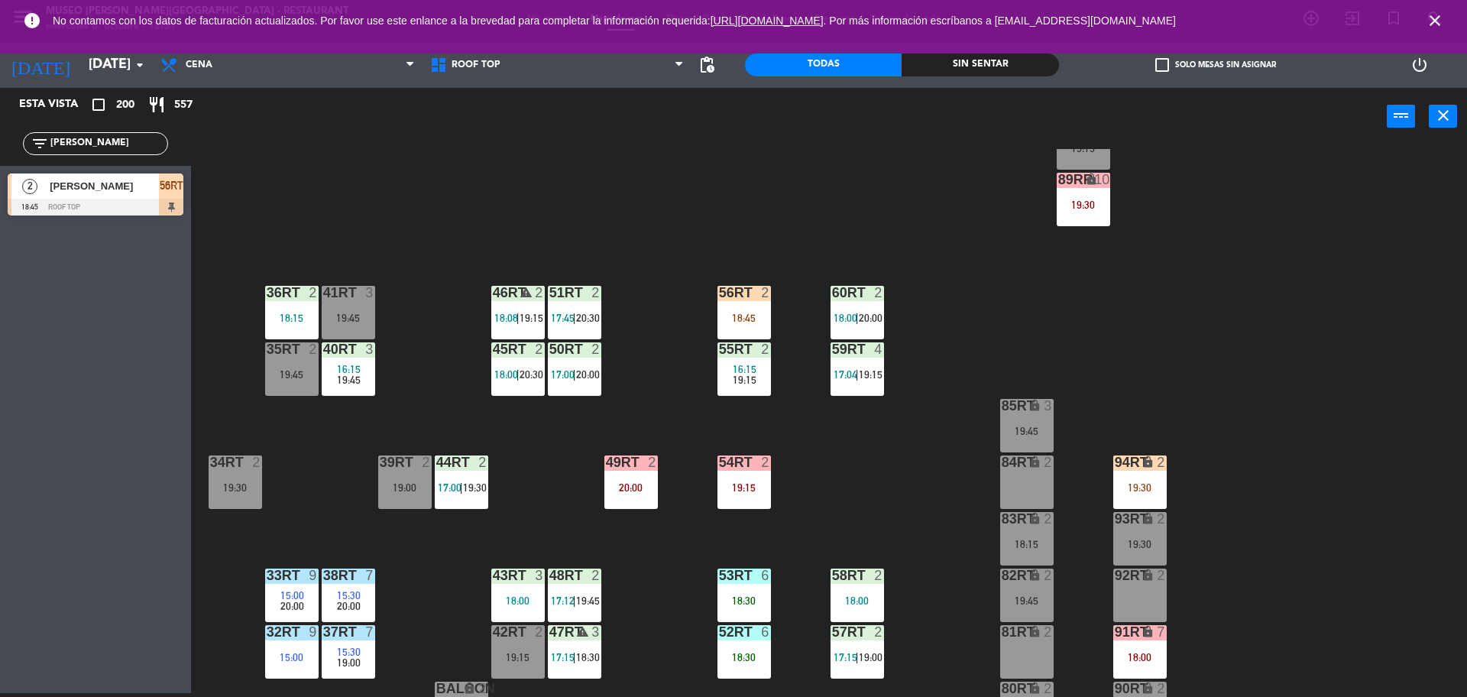
click at [732, 297] on div at bounding box center [743, 293] width 25 height 14
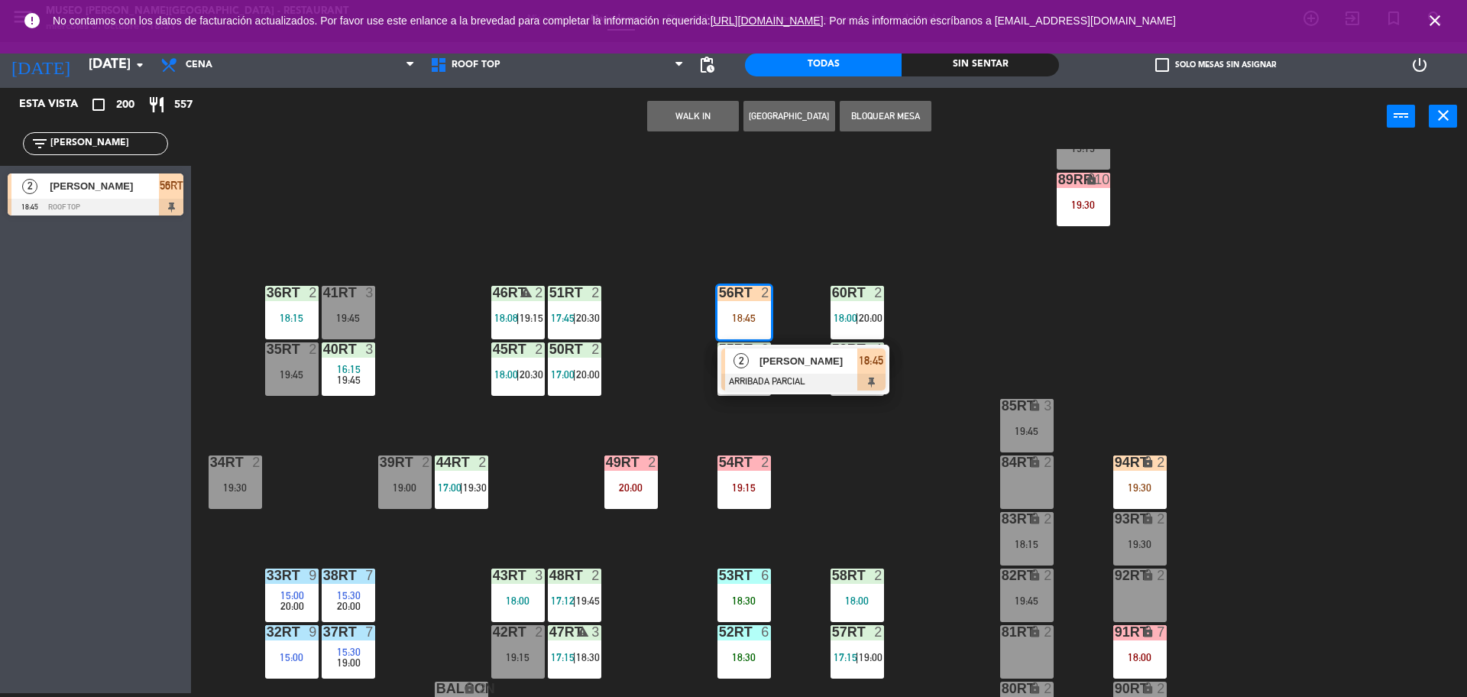
click at [789, 391] on div "2 Wilson Arturo Anticona Islado ARRIBADA PARCIAL 18:45" at bounding box center [804, 370] width 172 height 50
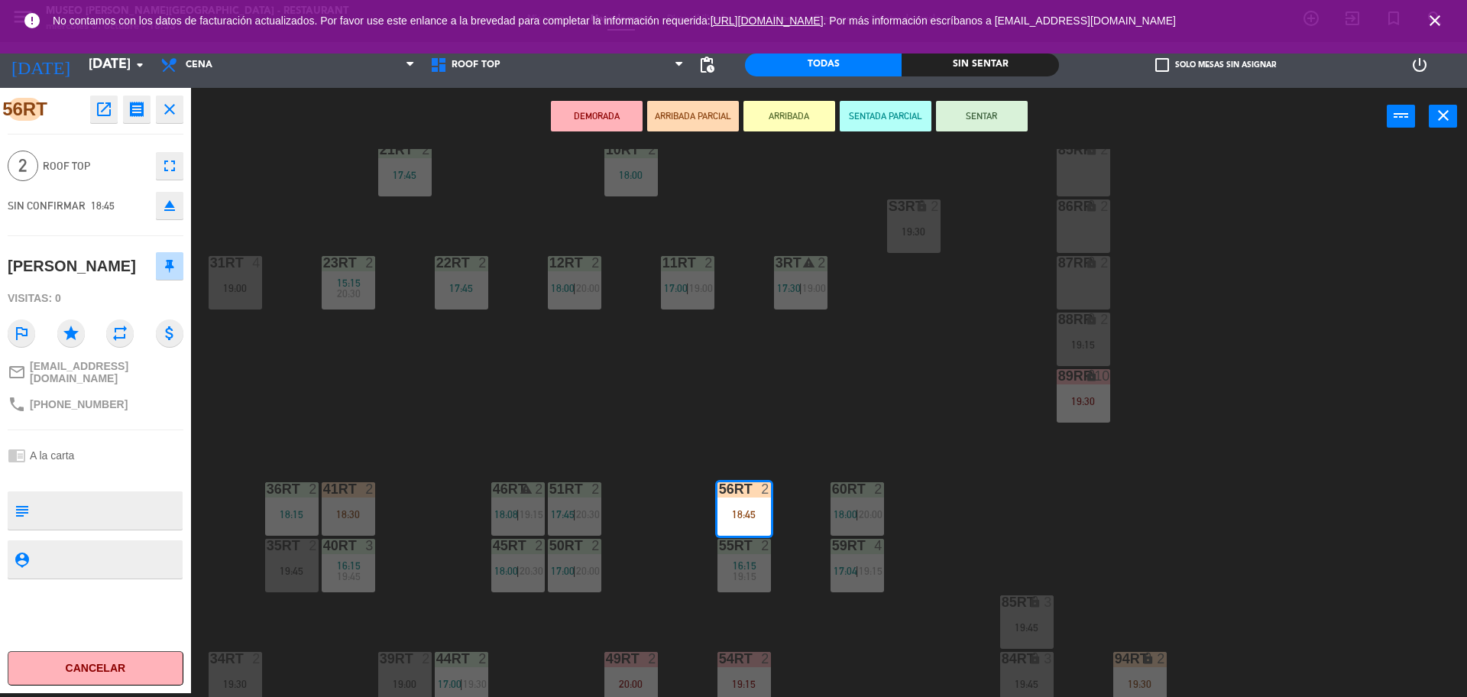
scroll to position [340, 0]
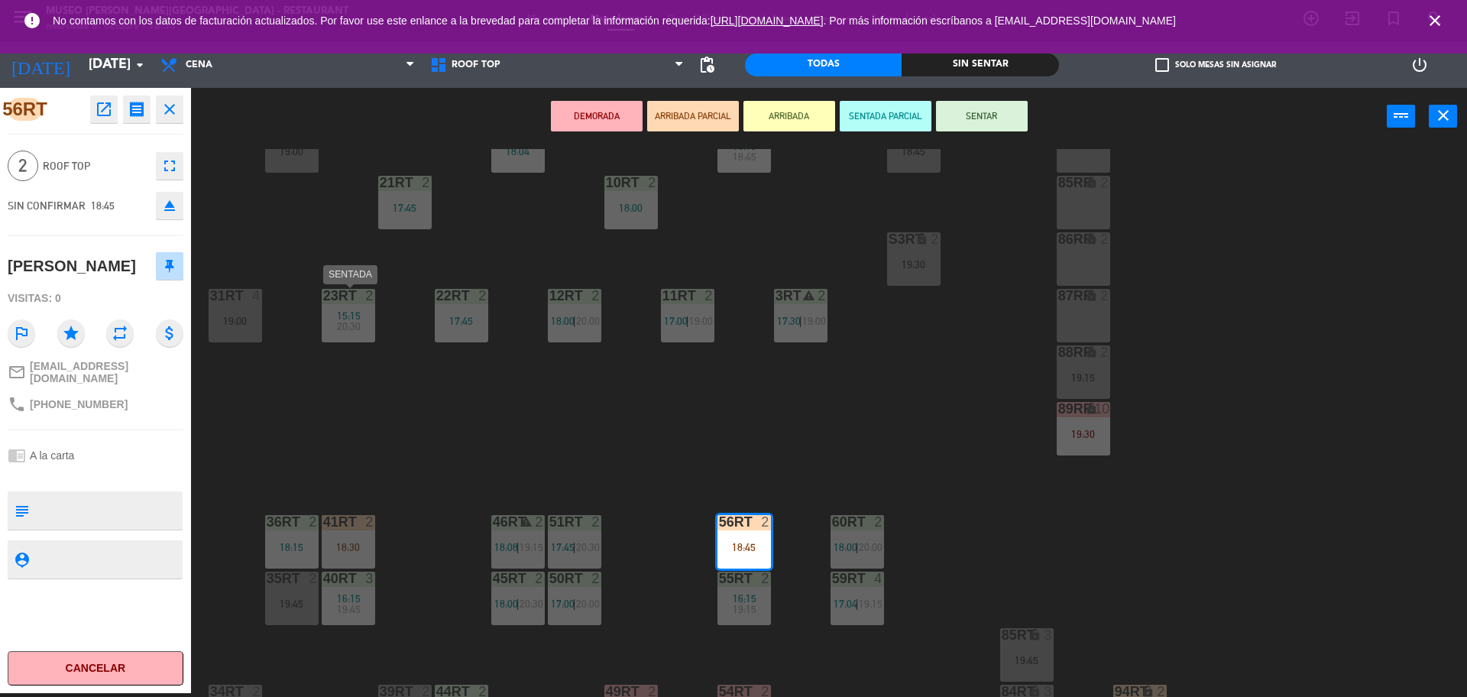
click at [351, 313] on span "15:15" at bounding box center [349, 316] width 24 height 12
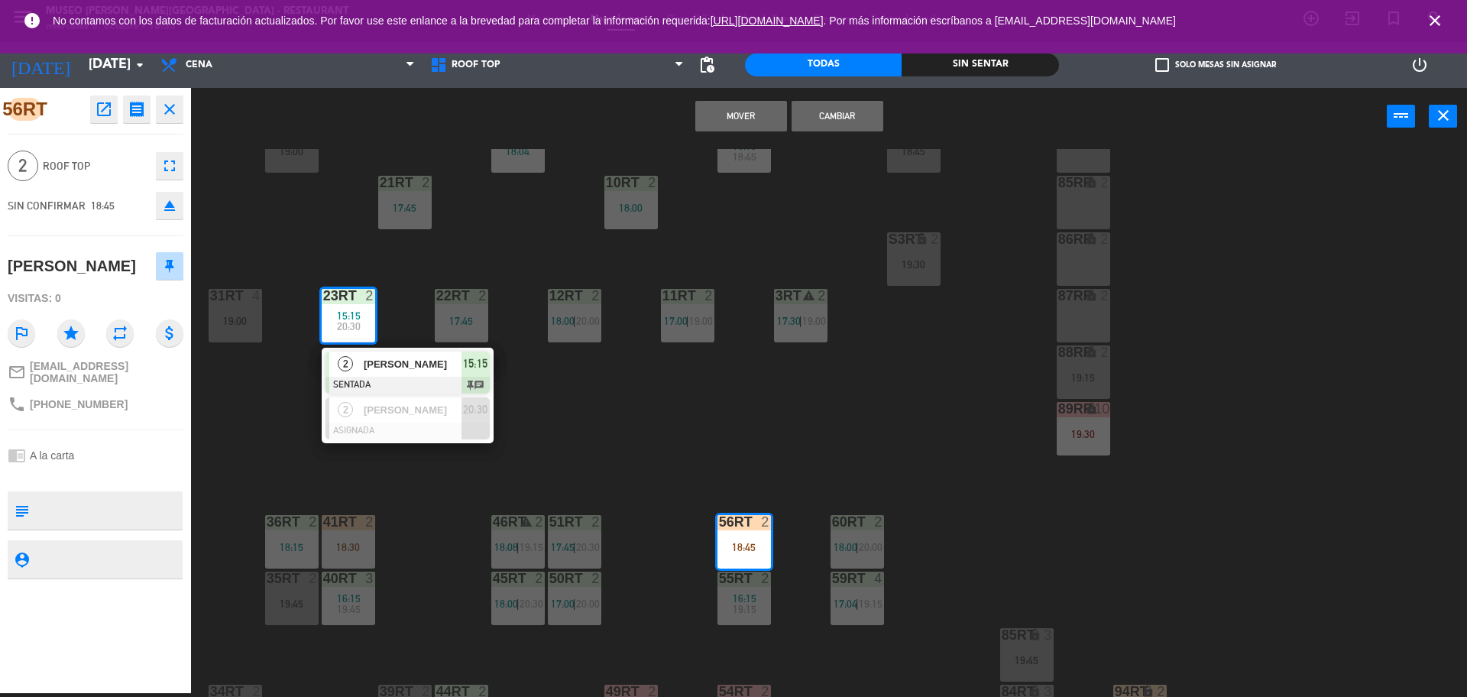
click at [745, 124] on button "Mover" at bounding box center [741, 116] width 92 height 31
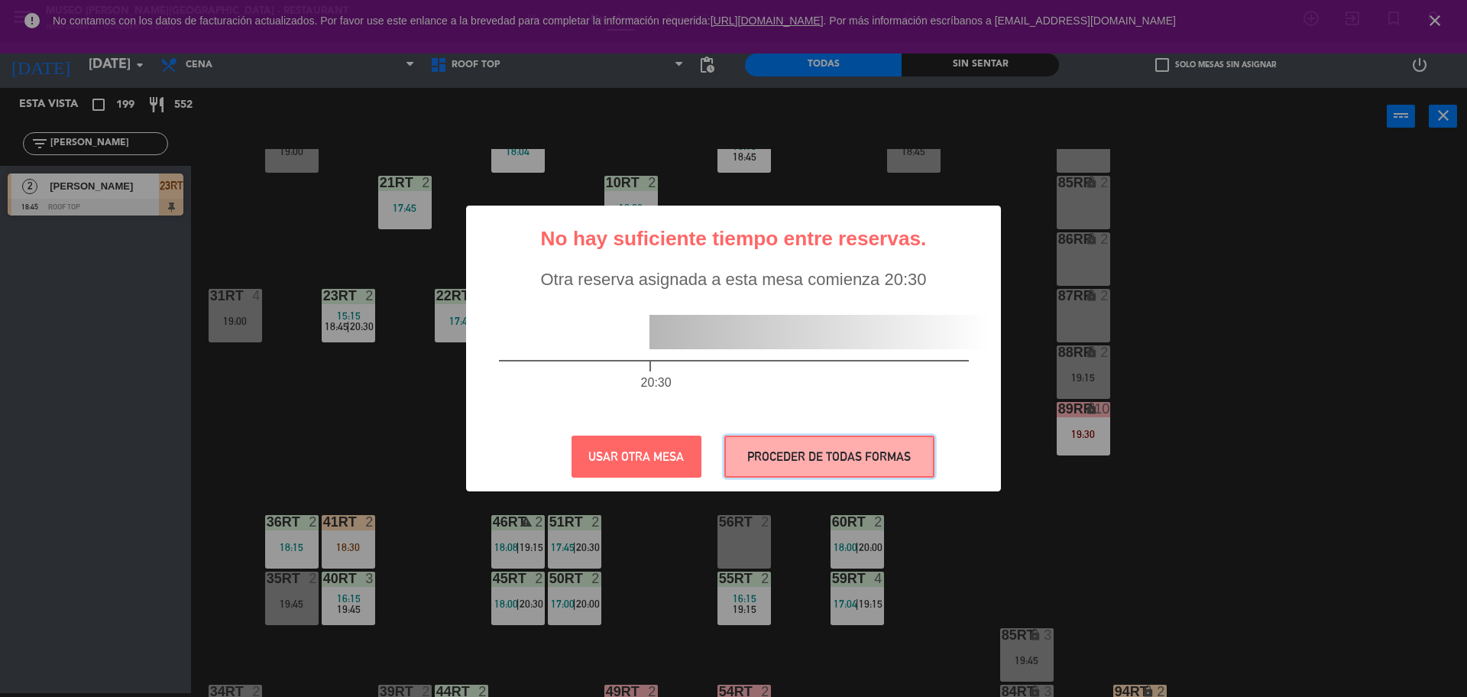
click at [818, 470] on button "PROCEDER DE TODAS FORMAS" at bounding box center [829, 457] width 210 height 42
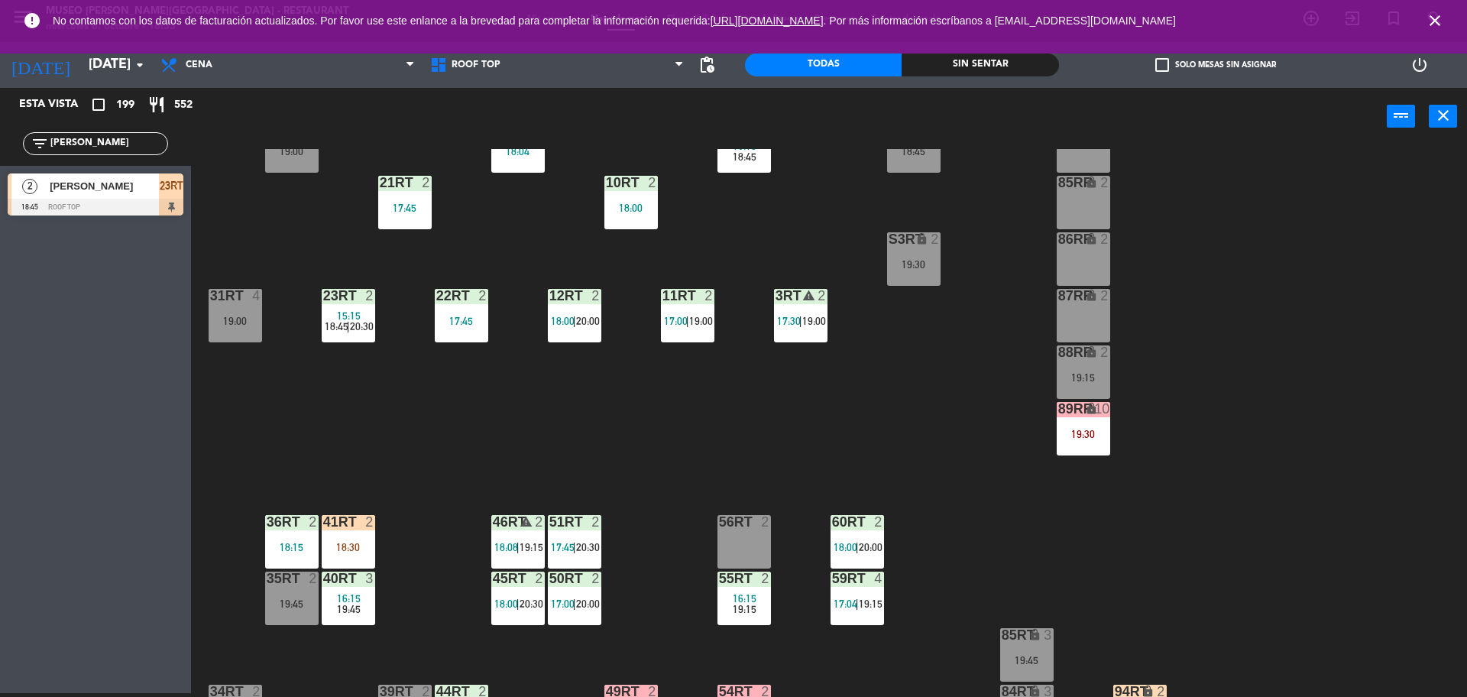
click at [359, 330] on span "20:30" at bounding box center [362, 326] width 24 height 12
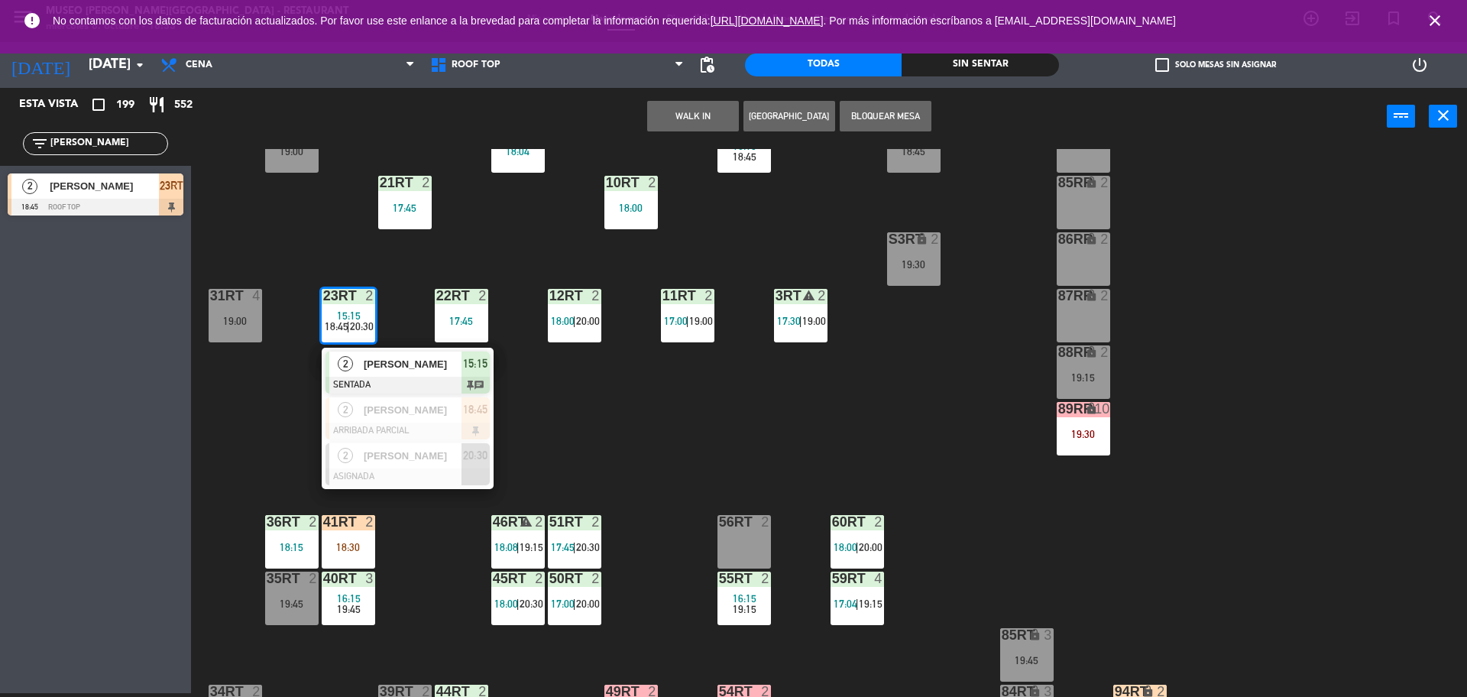
click at [409, 372] on div "Anthony Rojas" at bounding box center [411, 364] width 99 height 25
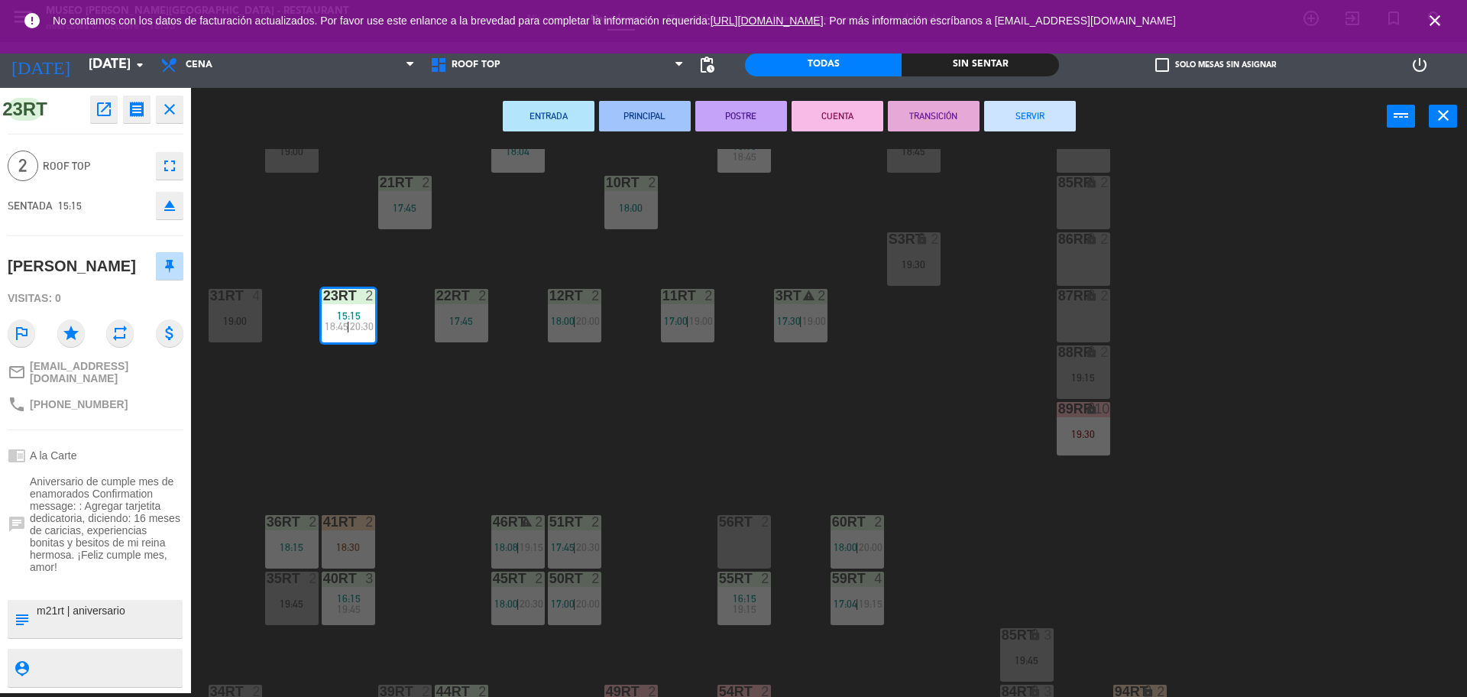
click at [1030, 119] on button "SERVIR" at bounding box center [1030, 116] width 92 height 31
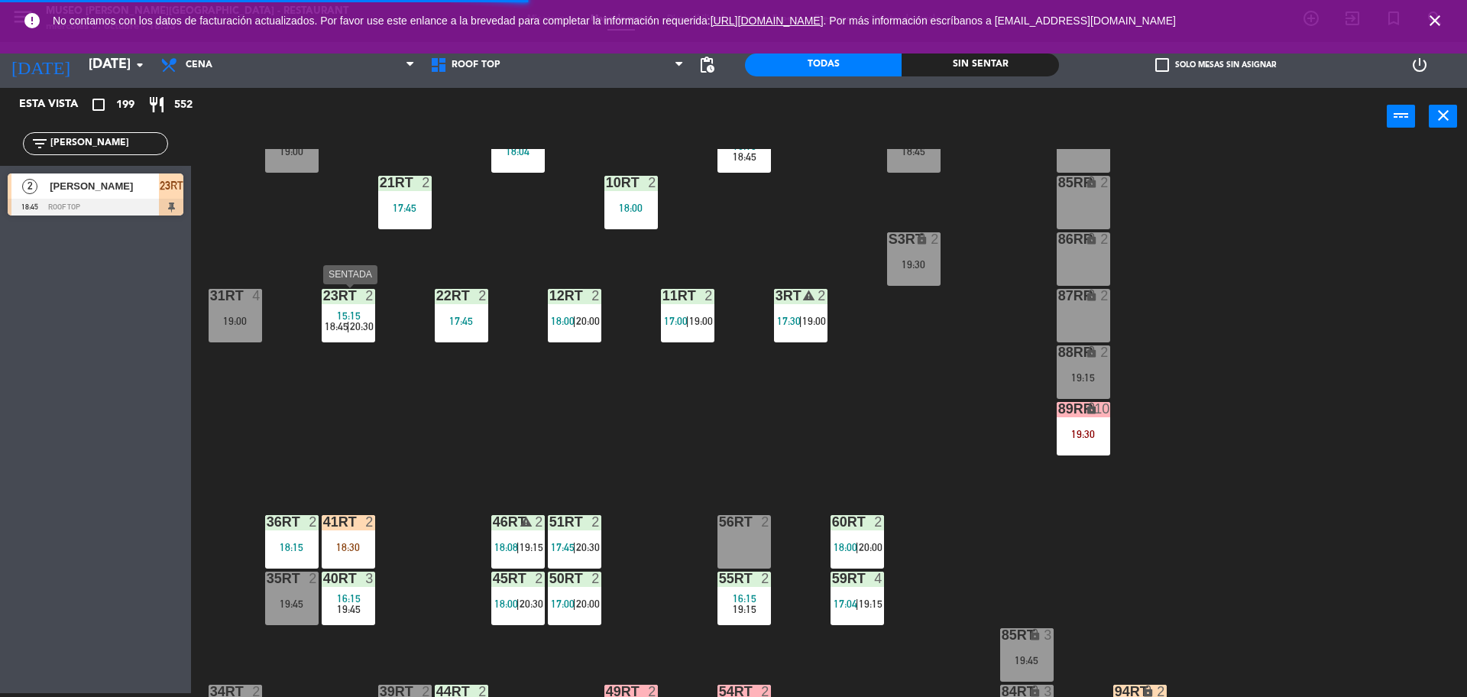
click at [366, 313] on div "15:15" at bounding box center [348, 315] width 53 height 11
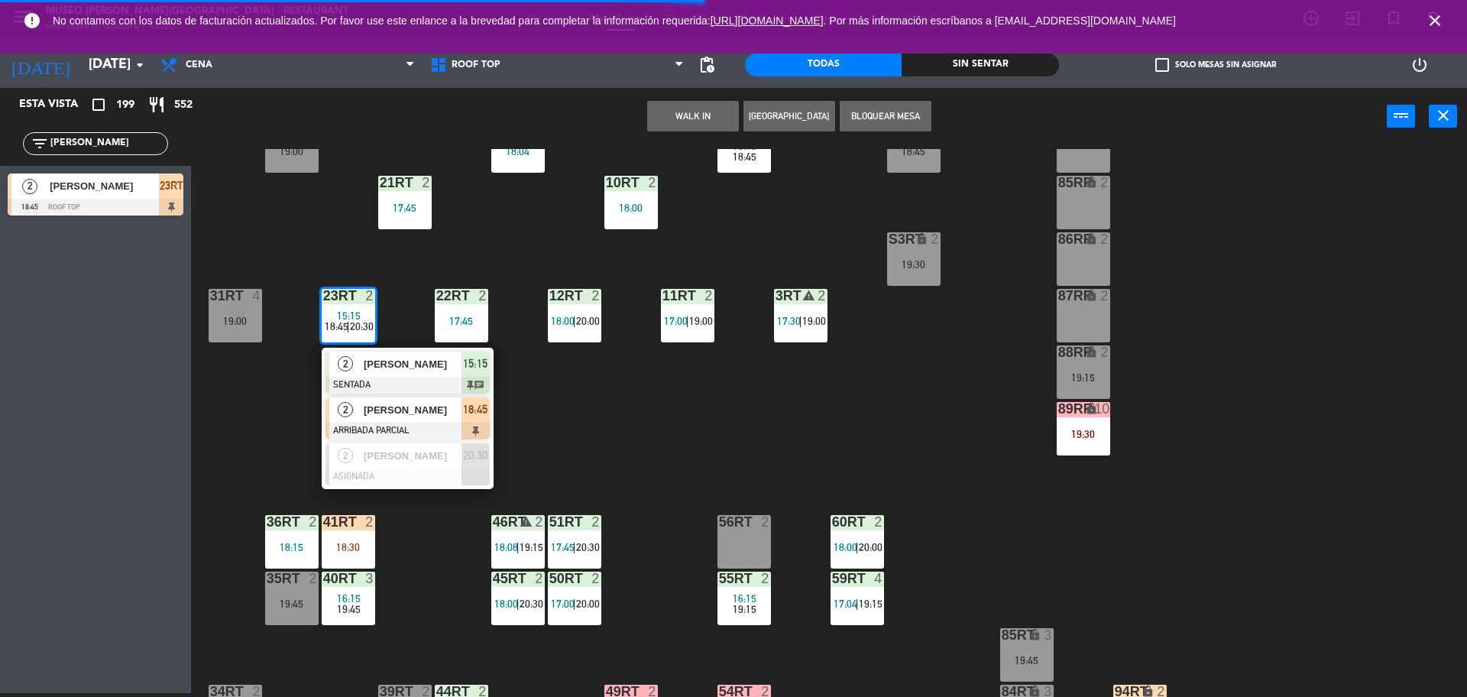
click at [397, 419] on div "[PERSON_NAME] [PERSON_NAME] Islado" at bounding box center [411, 409] width 99 height 25
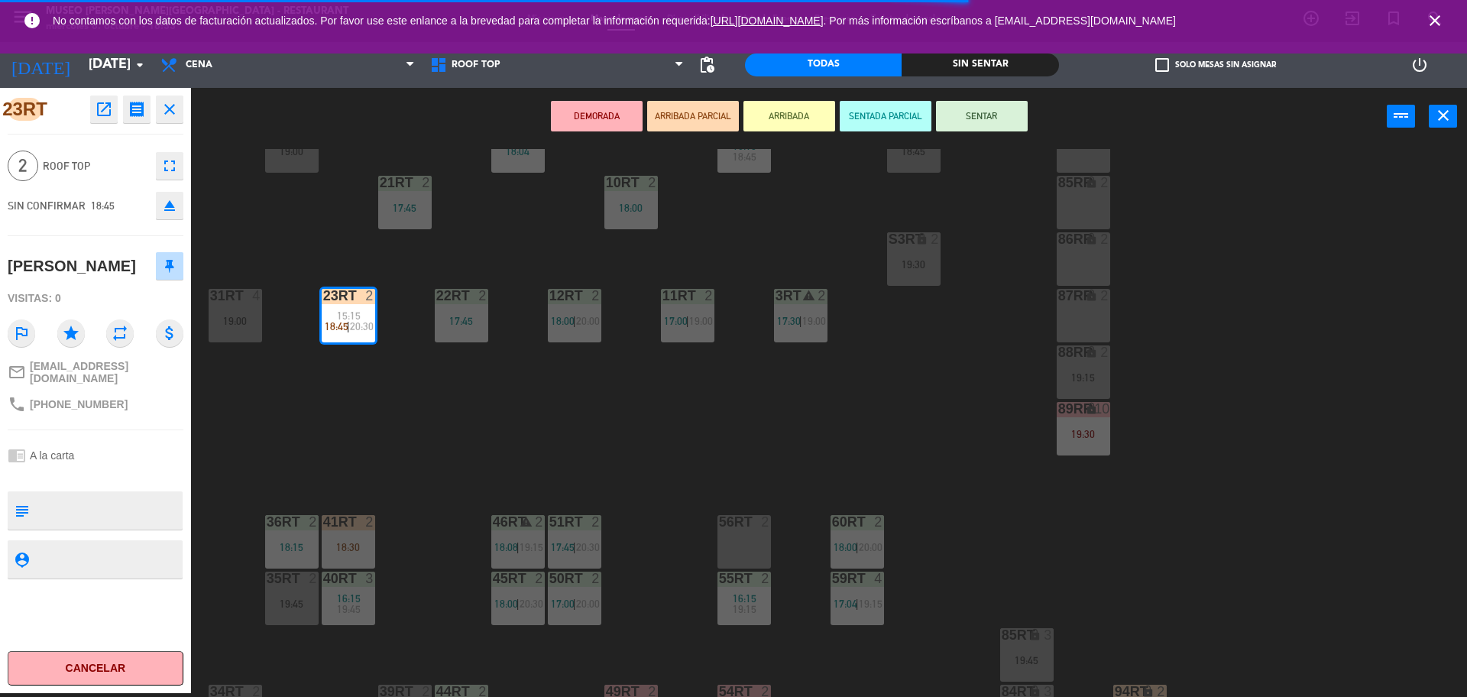
click at [94, 525] on textarea at bounding box center [108, 510] width 146 height 32
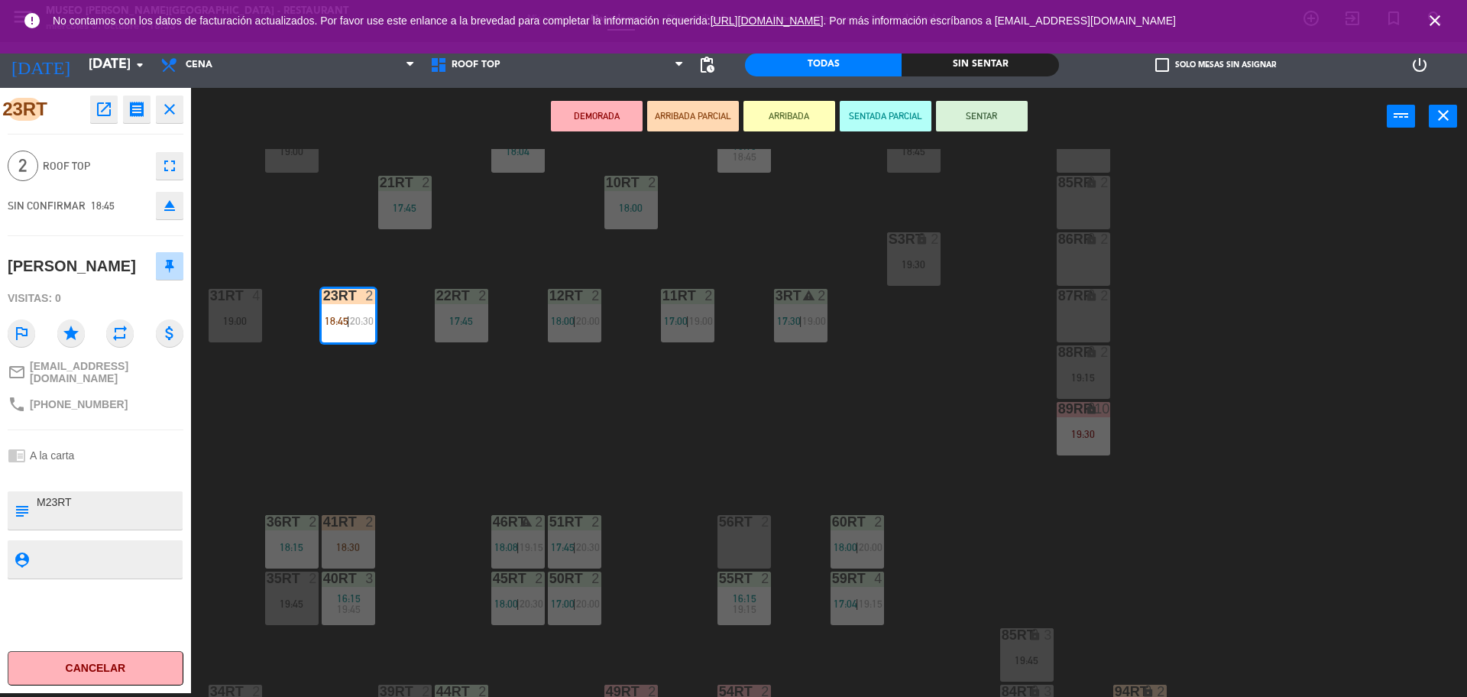
type textarea "M23RT"
click at [160, 481] on div at bounding box center [96, 475] width 176 height 11
click at [986, 115] on button "SENTAR" at bounding box center [982, 116] width 92 height 31
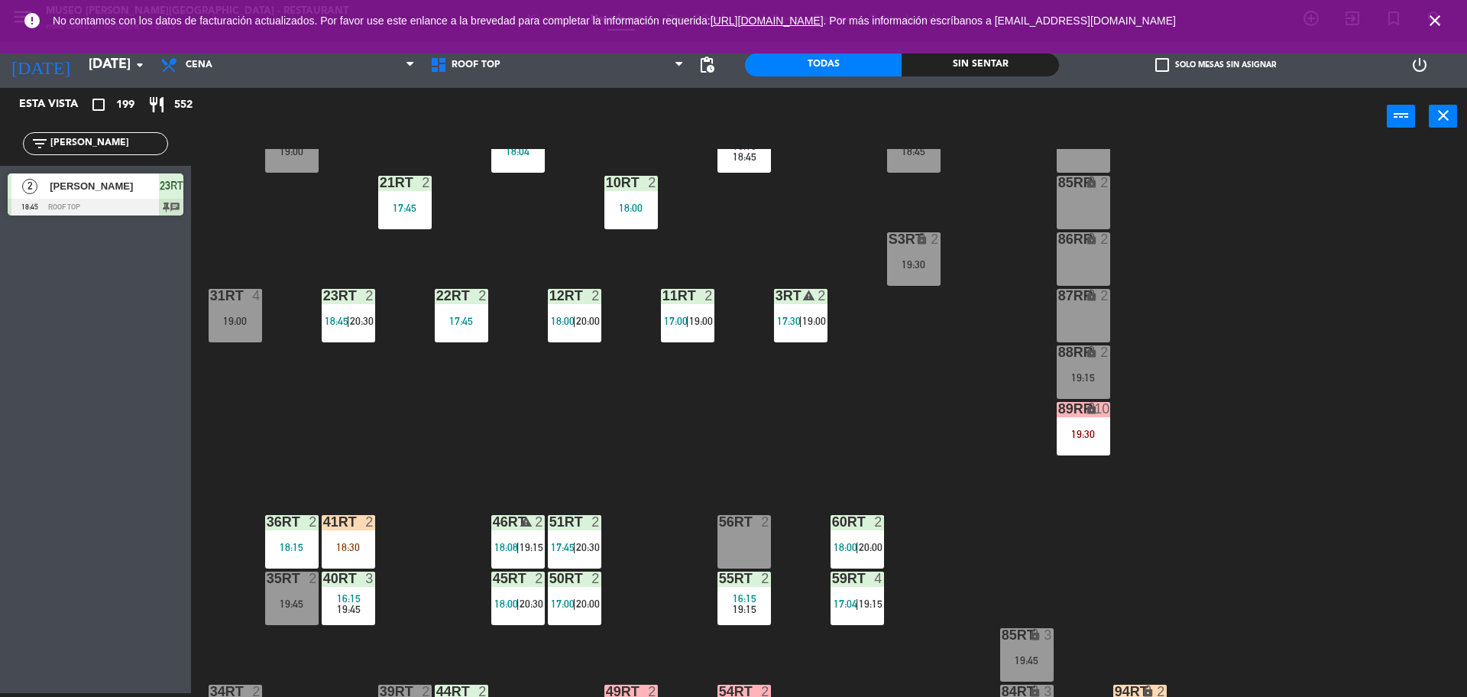
click at [362, 442] on div "18RT 4 16:15 19:45 16RT 5 16:15 20:30 28RT 2 19:45 80RR lock 2 19:15 27RT 2 19:…" at bounding box center [837, 423] width 1262 height 548
click at [91, 142] on input "wilso" at bounding box center [108, 143] width 118 height 17
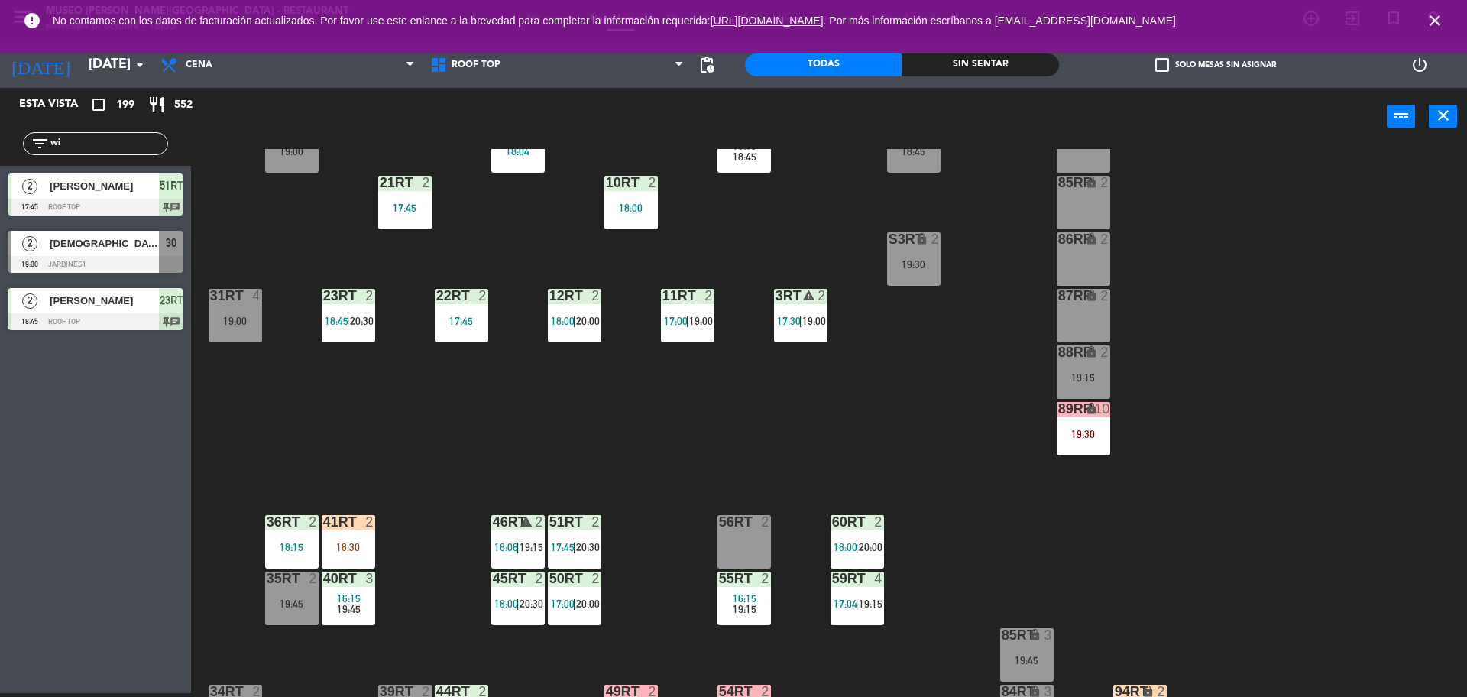
type input "w"
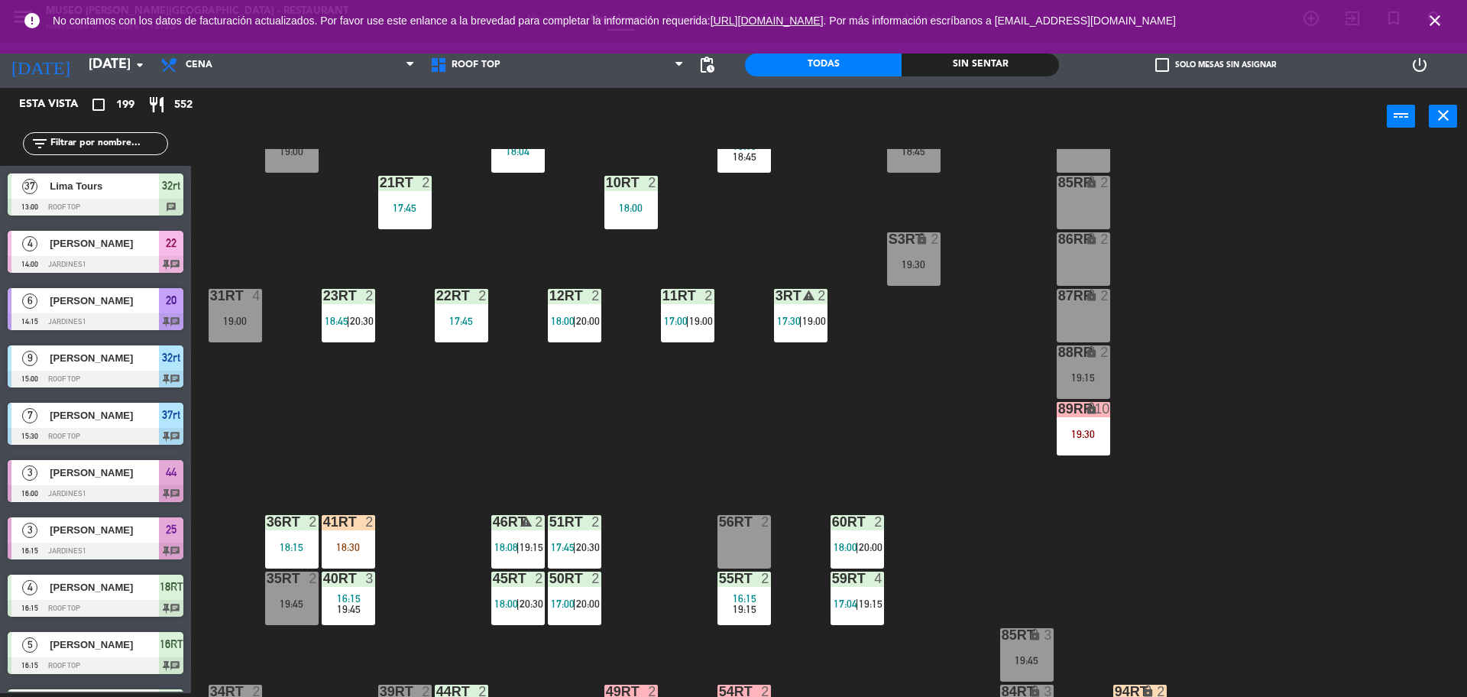
click at [669, 562] on div "18RT 4 16:15 19:45 16RT 5 16:15 20:30 28RT 2 19:45 80RR lock 2 19:15 27RT 2 19:…" at bounding box center [837, 423] width 1262 height 548
click at [514, 527] on div "warning" at bounding box center [517, 522] width 25 height 15
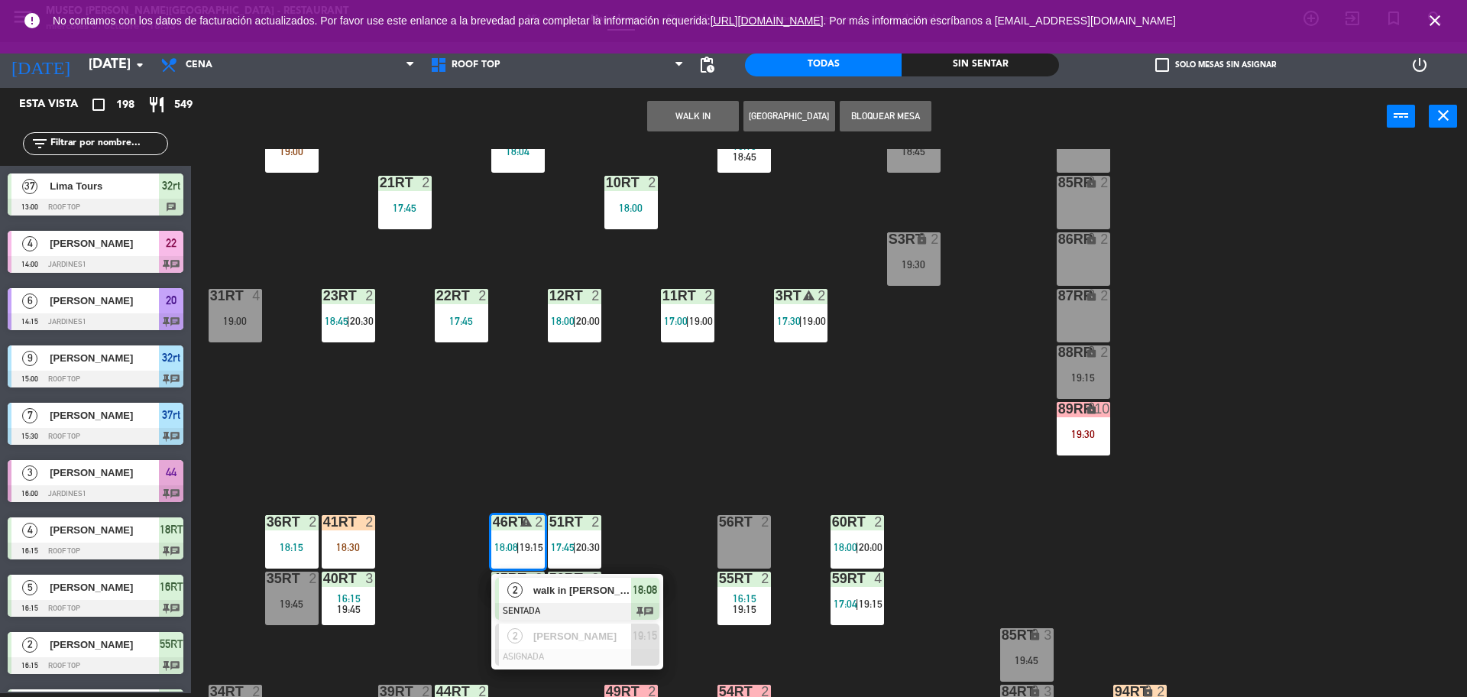
scroll to position [378, 0]
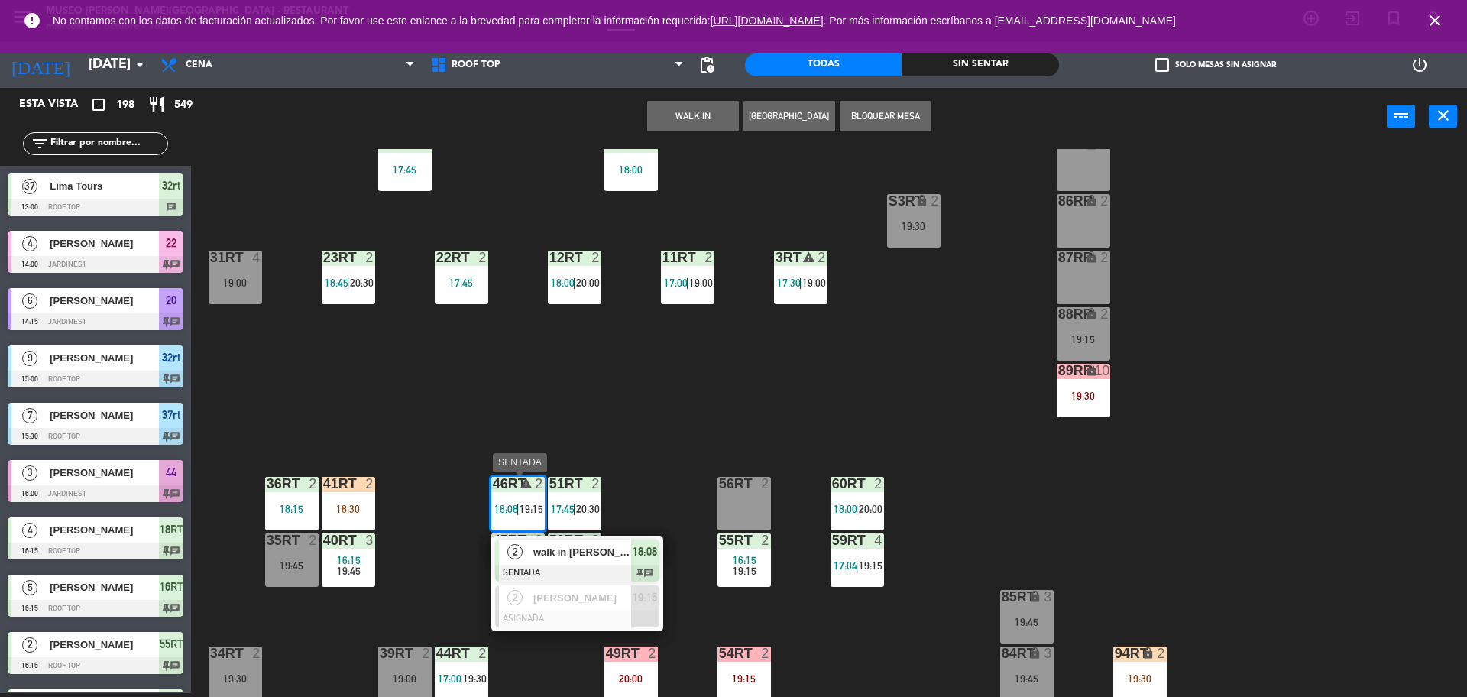
click at [535, 546] on span "walk in ciro" at bounding box center [582, 552] width 98 height 16
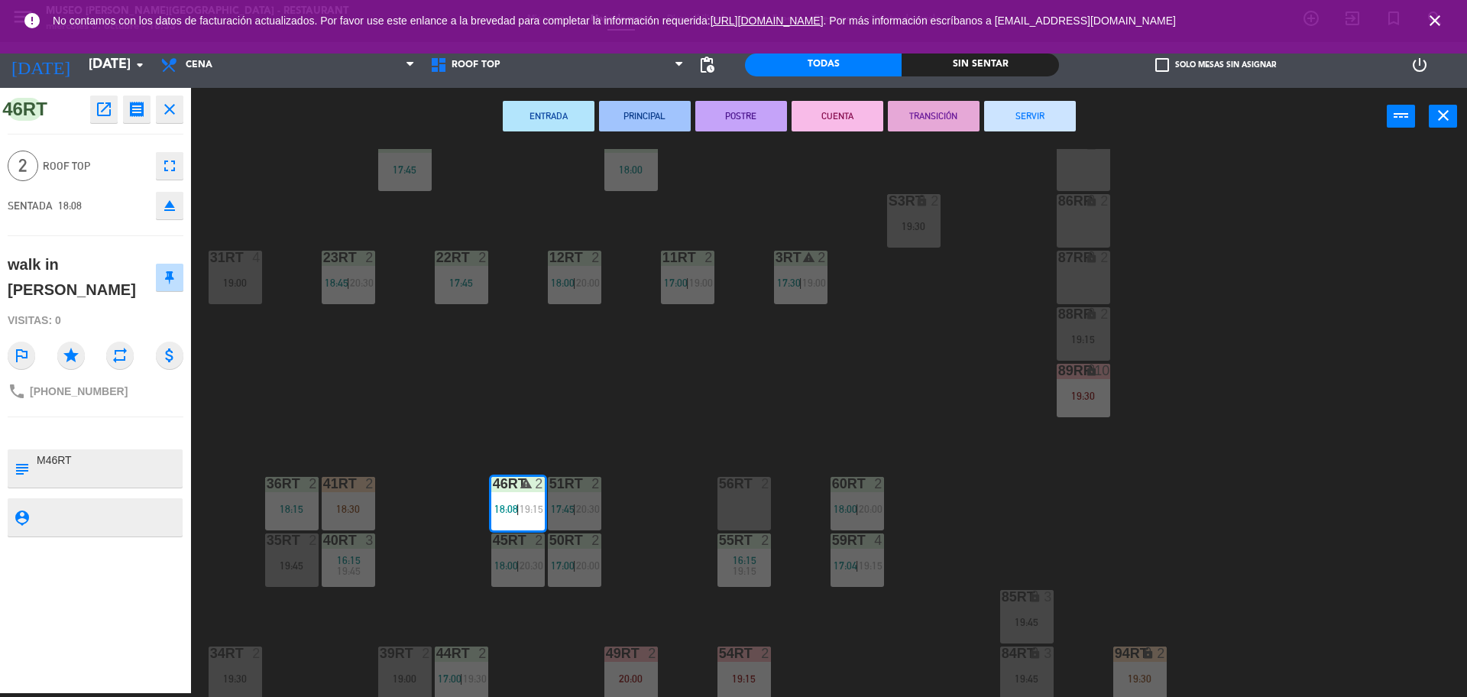
click at [1046, 121] on button "SERVIR" at bounding box center [1030, 116] width 92 height 31
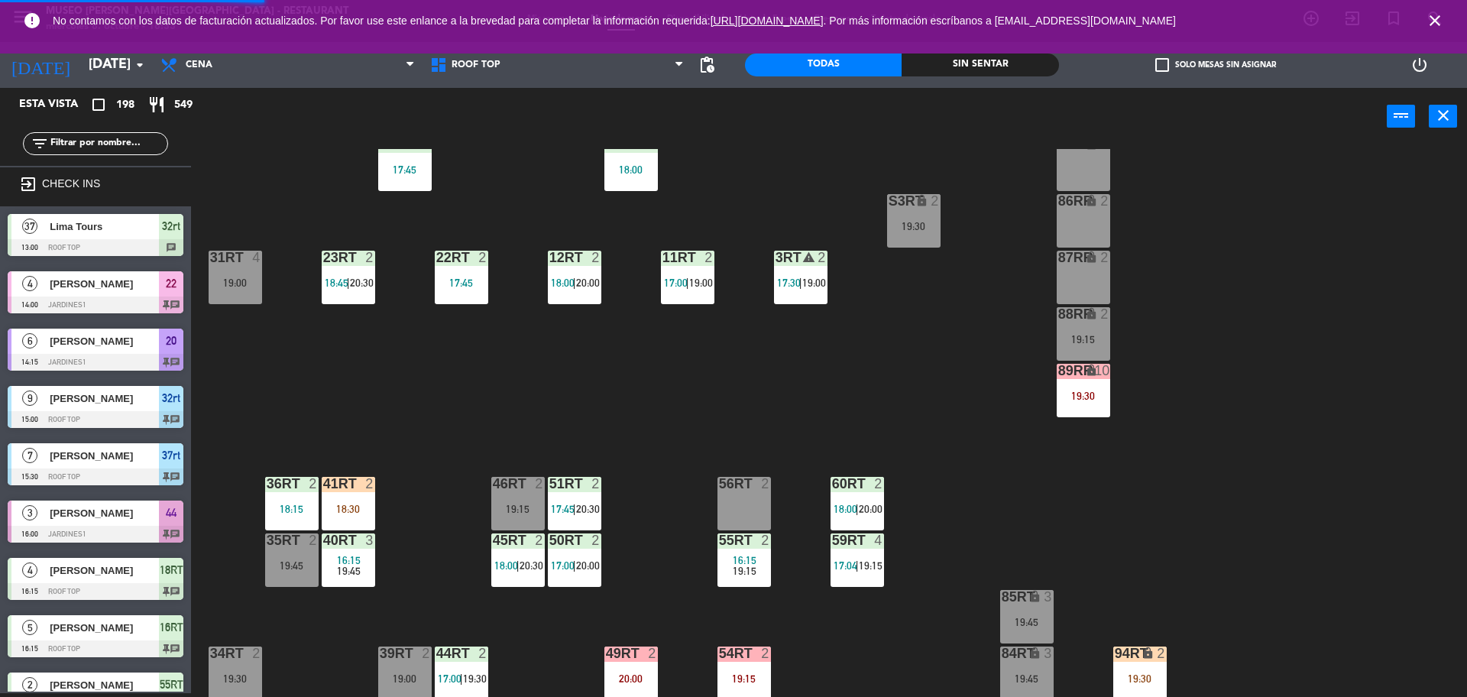
scroll to position [4, 0]
click at [71, 140] on input "text" at bounding box center [108, 143] width 118 height 17
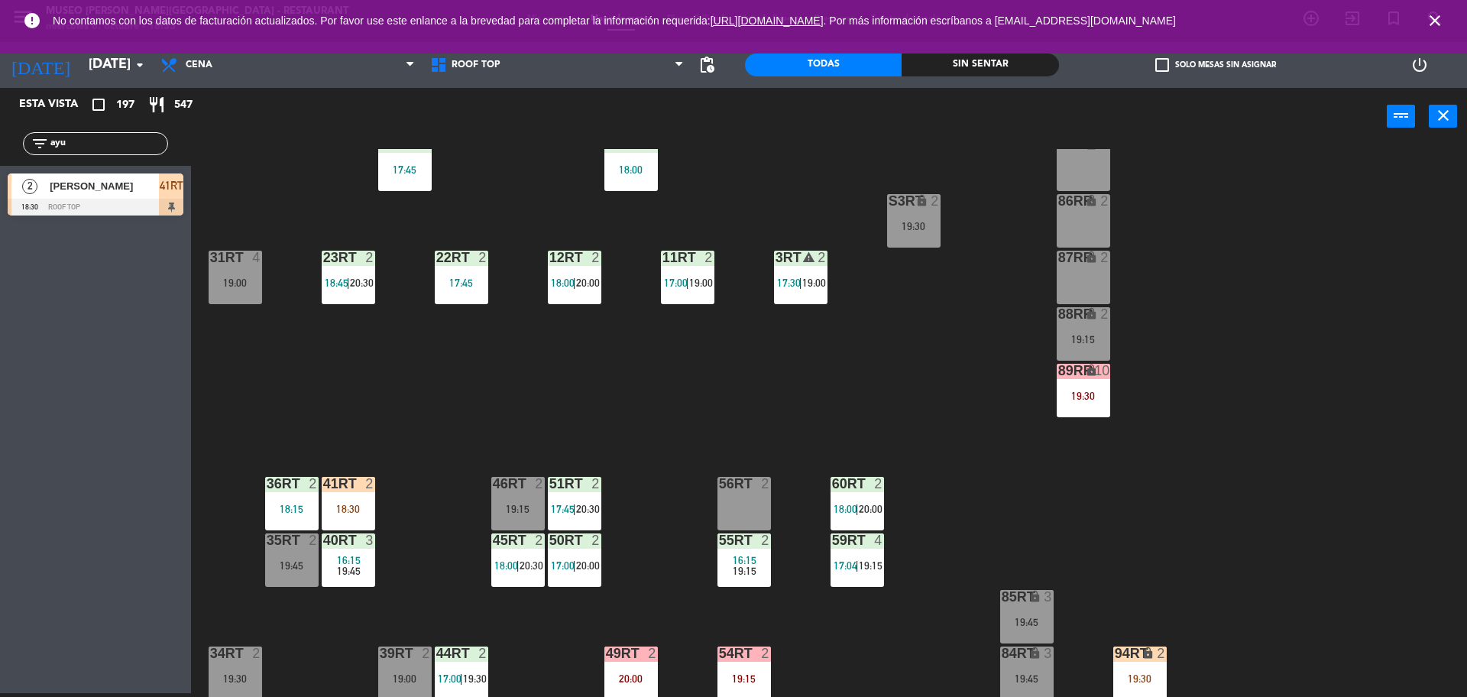
type input "ayu"
click at [526, 412] on div "18RT 4 16:15 19:45 16RT 5 16:15 20:30 28RT 2 19:45 80RR lock 2 19:15 27RT 2 19:…" at bounding box center [837, 423] width 1262 height 548
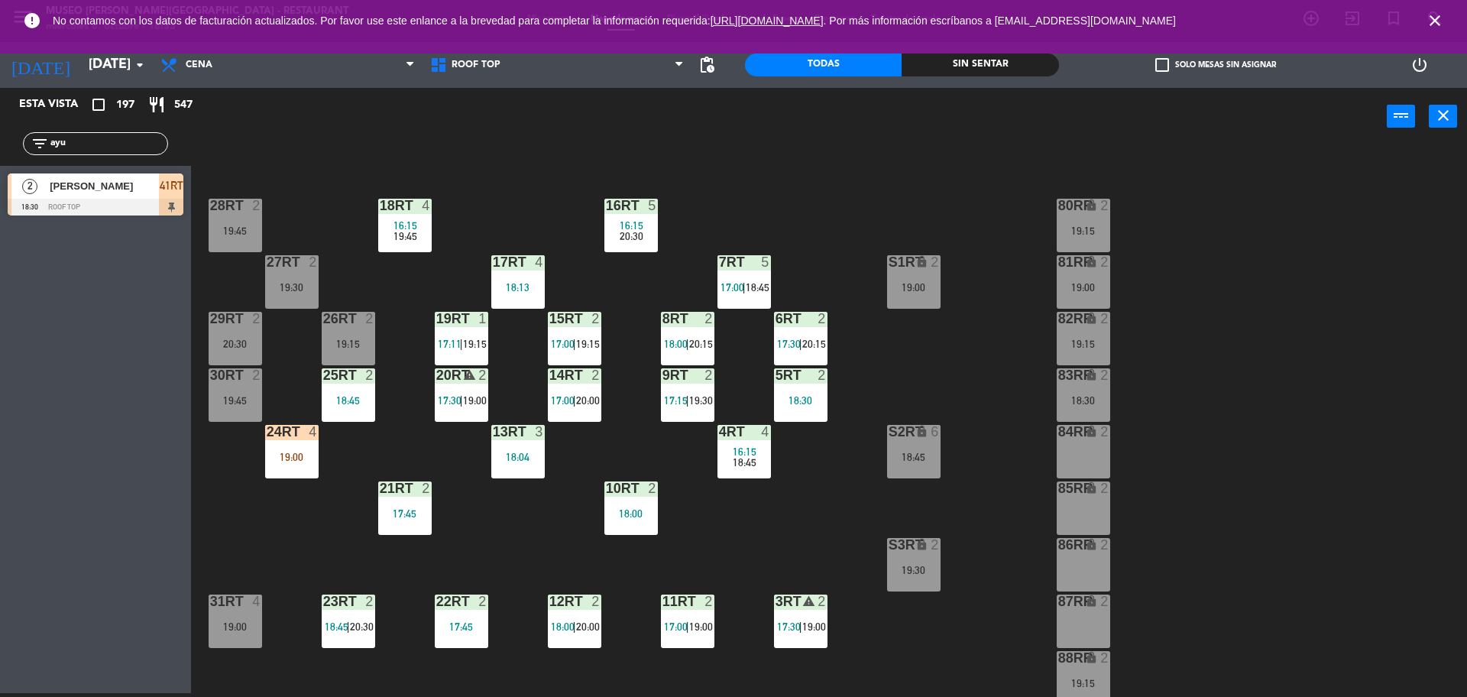
scroll to position [0, 0]
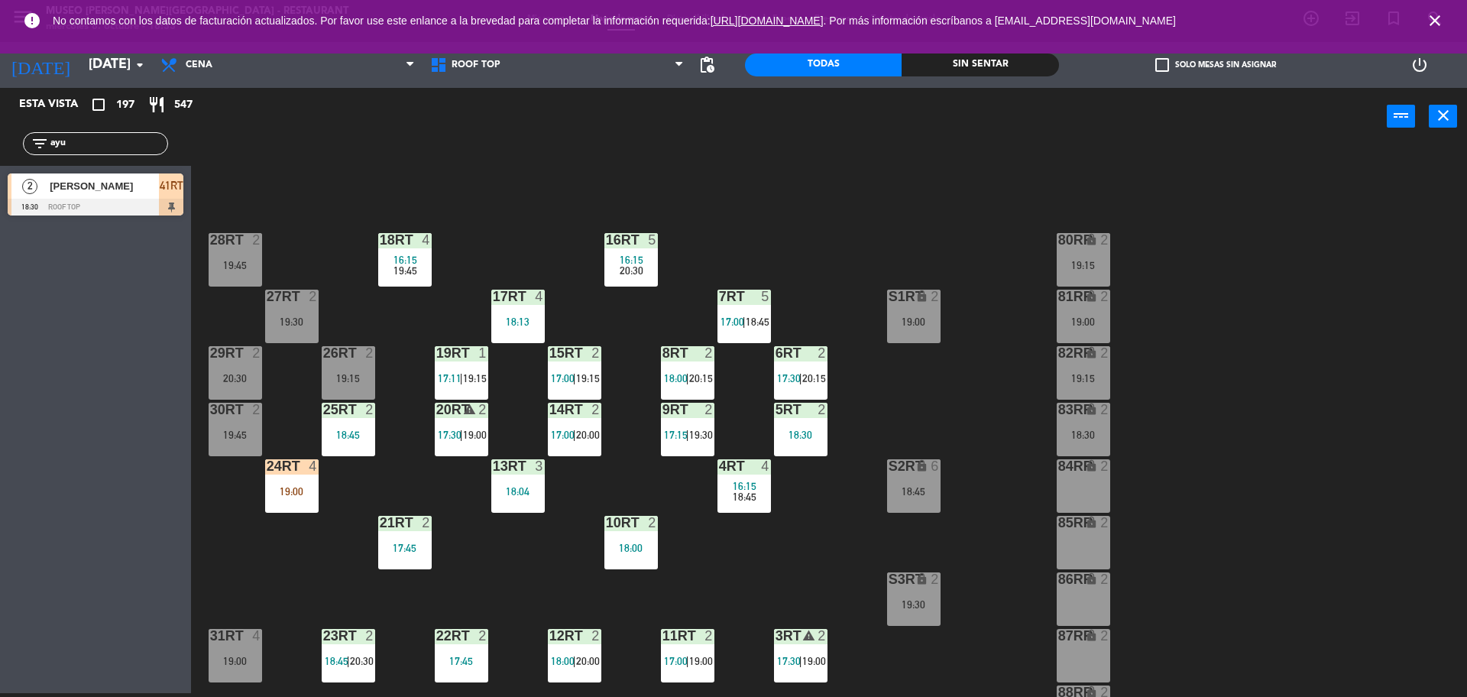
click at [535, 549] on div "18RT 4 16:15 19:45 16RT 5 16:15 20:30 28RT 2 19:45 80RR lock 2 19:15 27RT 2 19:…" at bounding box center [837, 423] width 1262 height 548
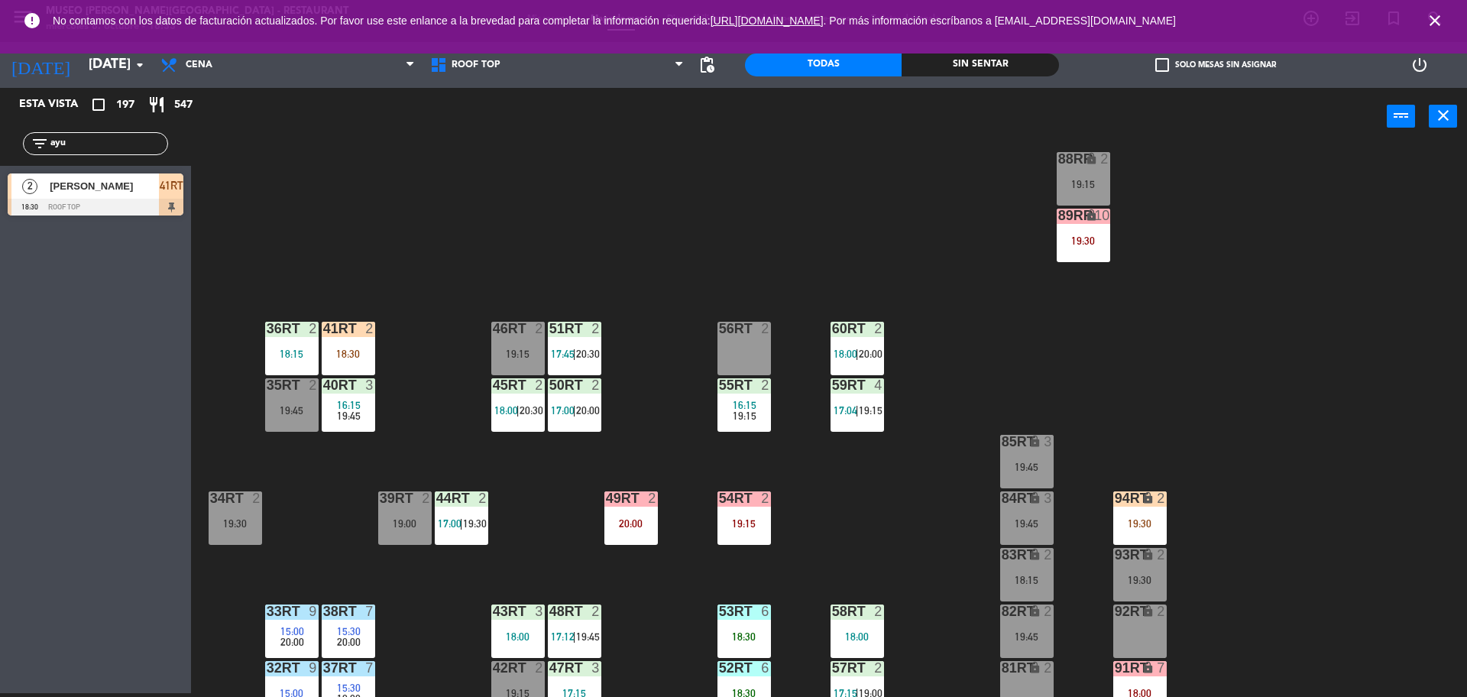
scroll to position [535, 0]
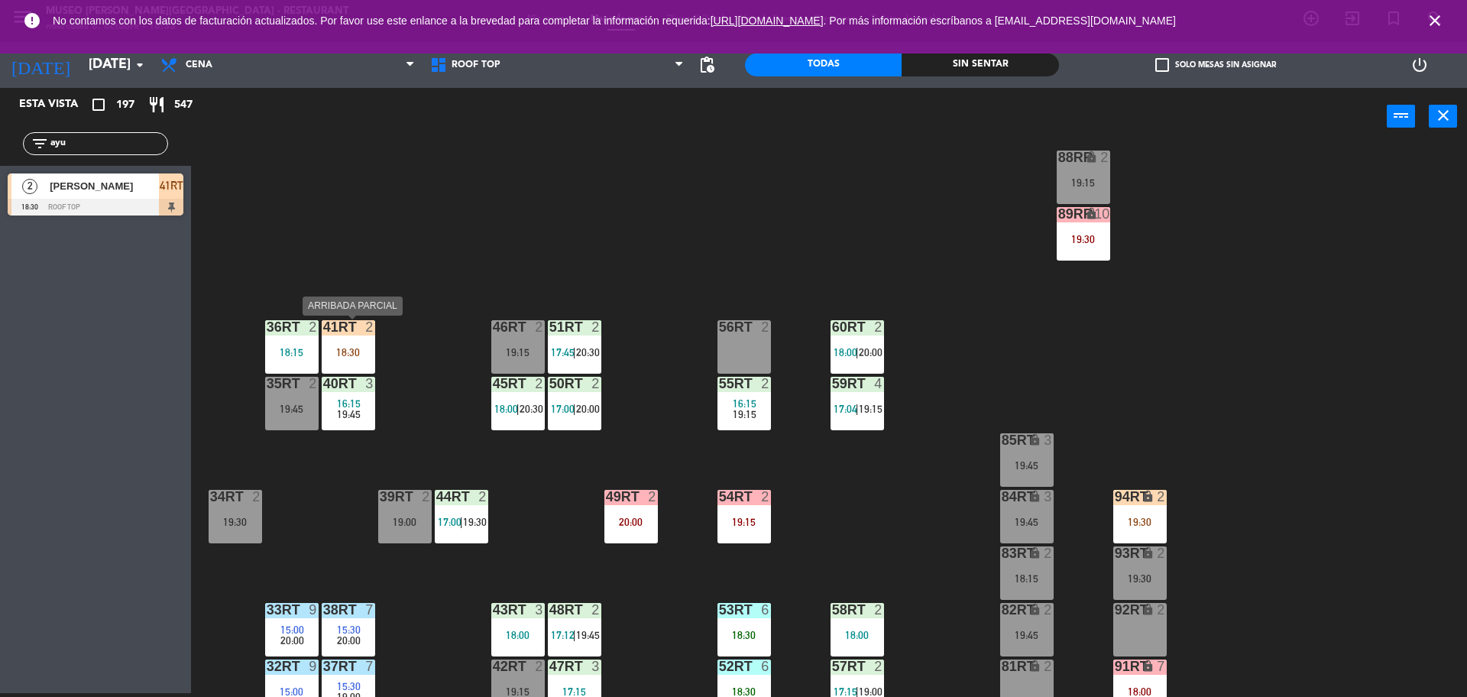
click at [359, 356] on div "18:30" at bounding box center [348, 352] width 53 height 11
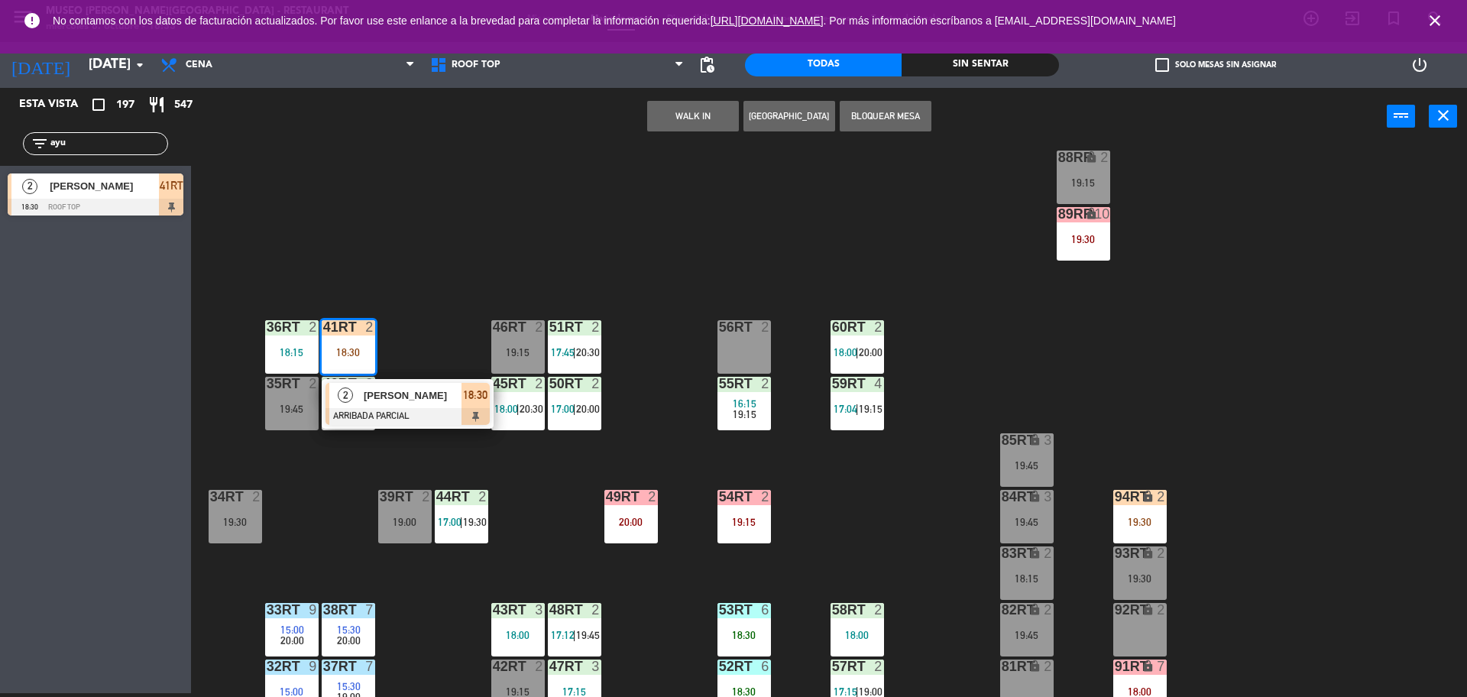
click at [396, 392] on span "[PERSON_NAME]" at bounding box center [413, 395] width 98 height 16
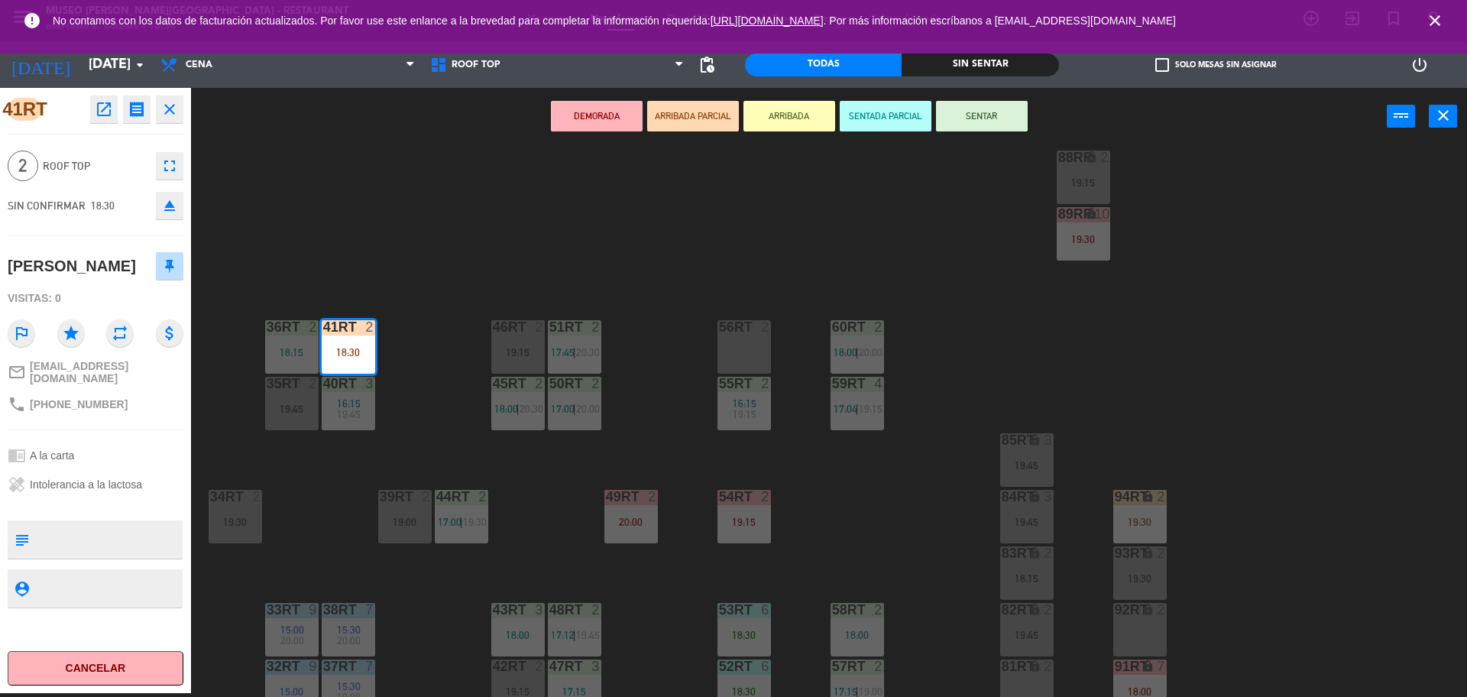
click at [124, 527] on textarea at bounding box center [108, 539] width 146 height 32
type textarea "M41rt"
click at [110, 507] on div "41RT open_in_new receipt 6:30 PM mié., 8 oct. 2 personas Ayumi Kohira Mesa 41RT…" at bounding box center [95, 390] width 191 height 605
click at [951, 114] on button "SENTAR" at bounding box center [982, 116] width 92 height 31
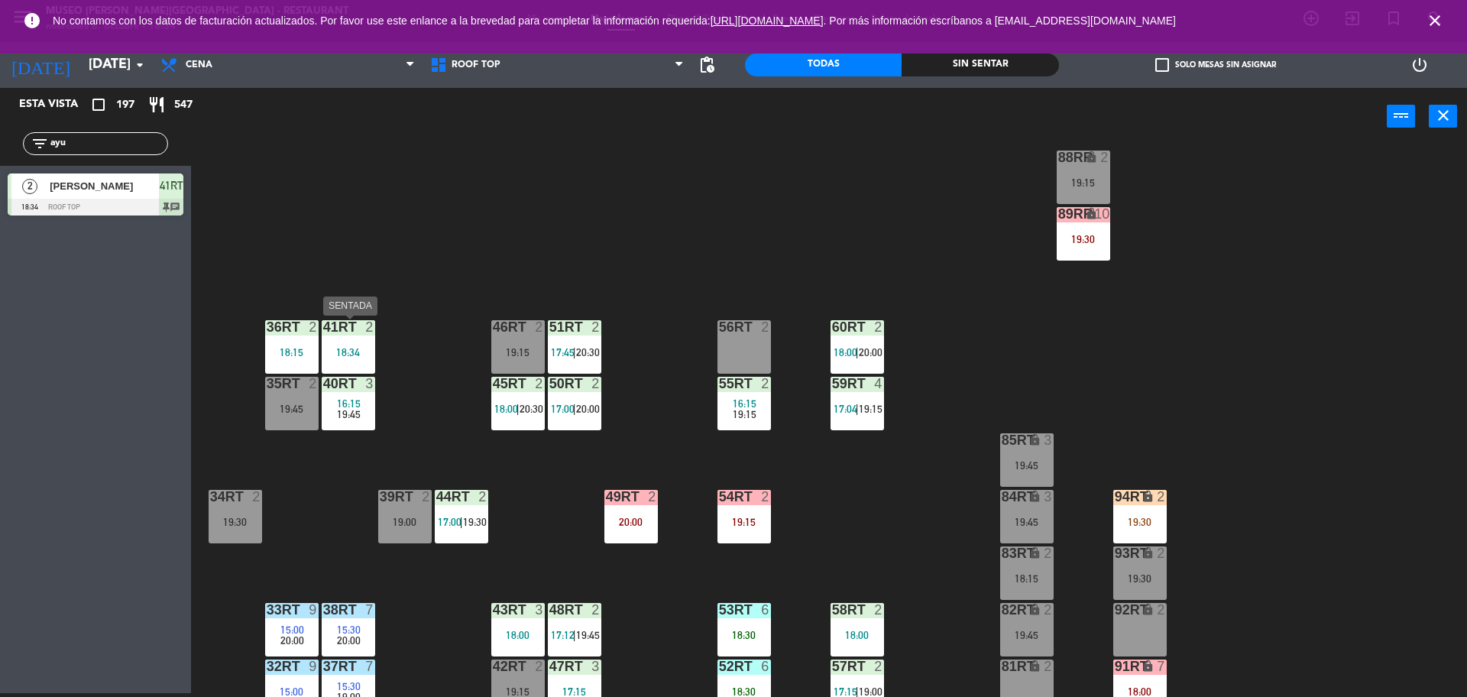
click at [342, 349] on div "18:34" at bounding box center [348, 352] width 53 height 11
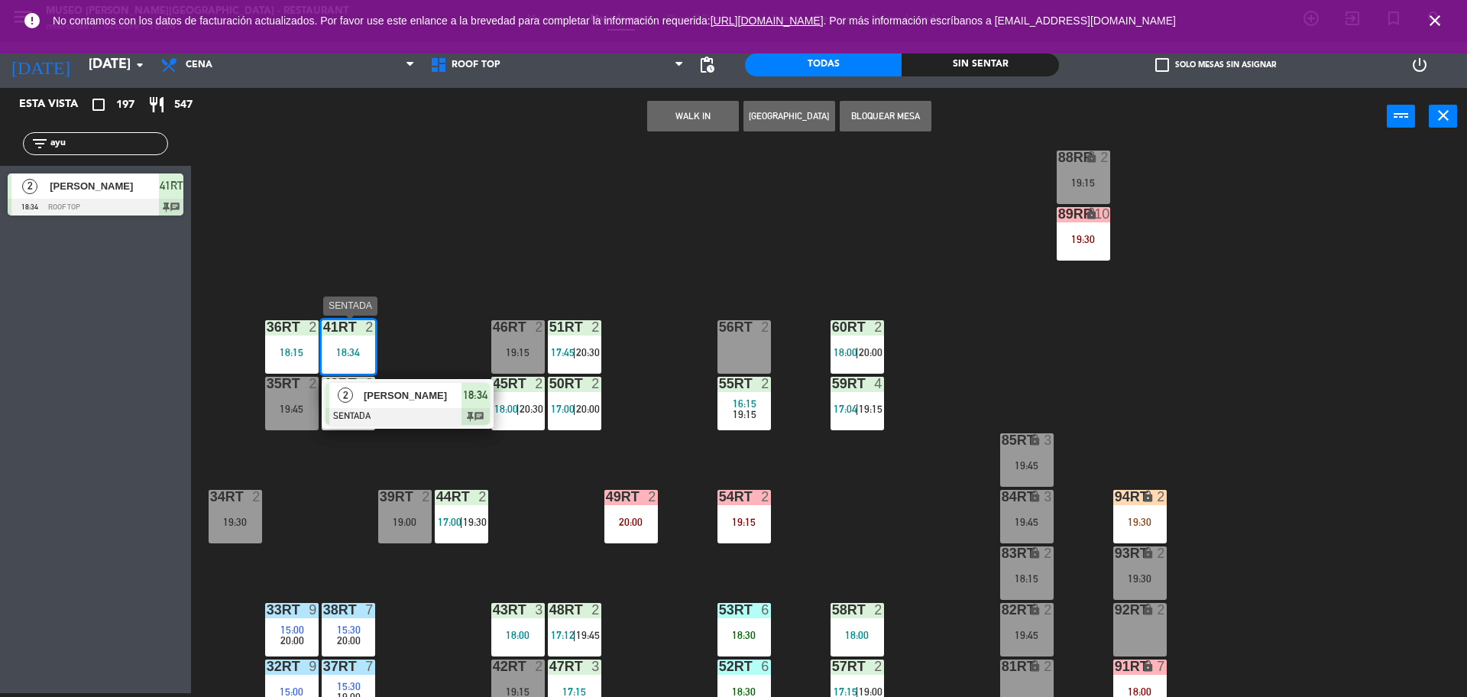
click at [368, 388] on span "[PERSON_NAME]" at bounding box center [413, 395] width 98 height 16
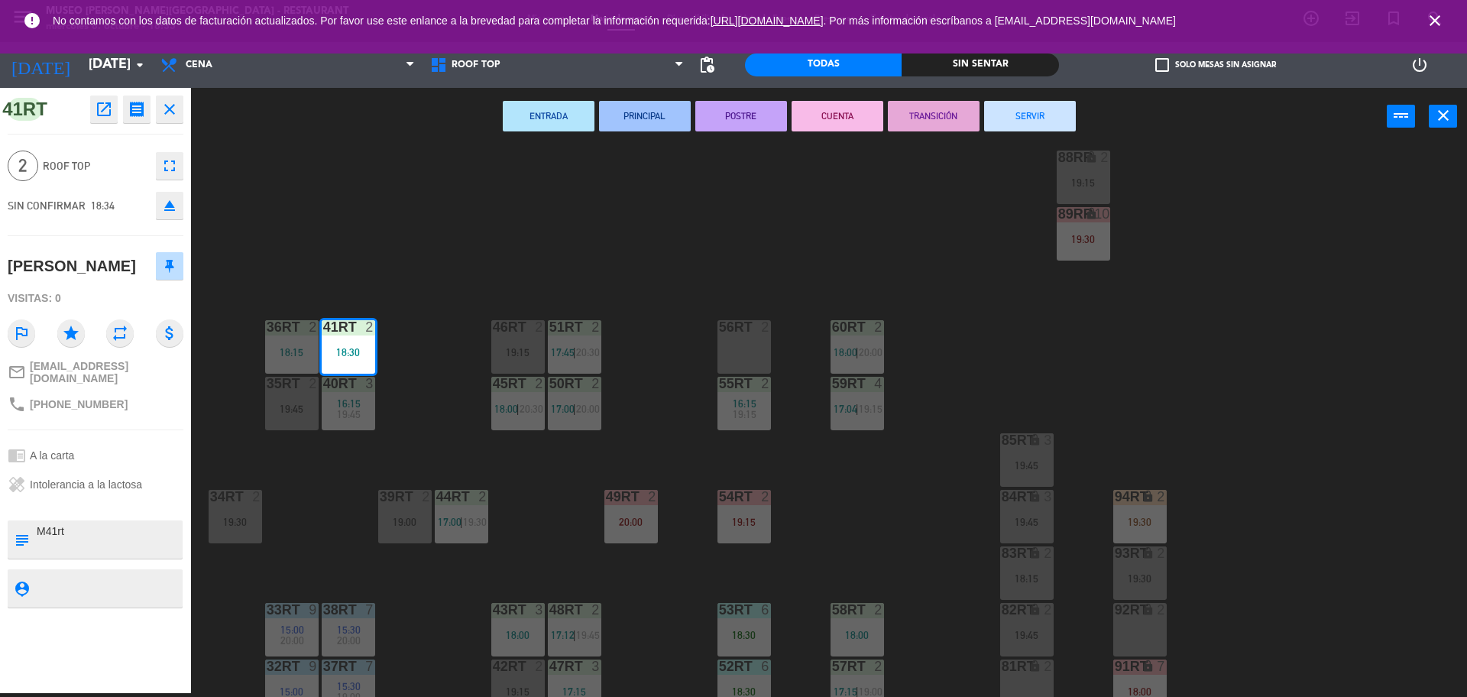
drag, startPoint x: 44, startPoint y: 536, endPoint x: 61, endPoint y: 541, distance: 17.4
click at [61, 541] on textarea at bounding box center [108, 539] width 146 height 32
type textarea "M41rt Se le indico a Julio"
click at [120, 508] on div "41RT open_in_new receipt 6:30 PM mié., 8 oct. 2 personas Ayumi Kohira Mesa 41RT…" at bounding box center [95, 390] width 191 height 605
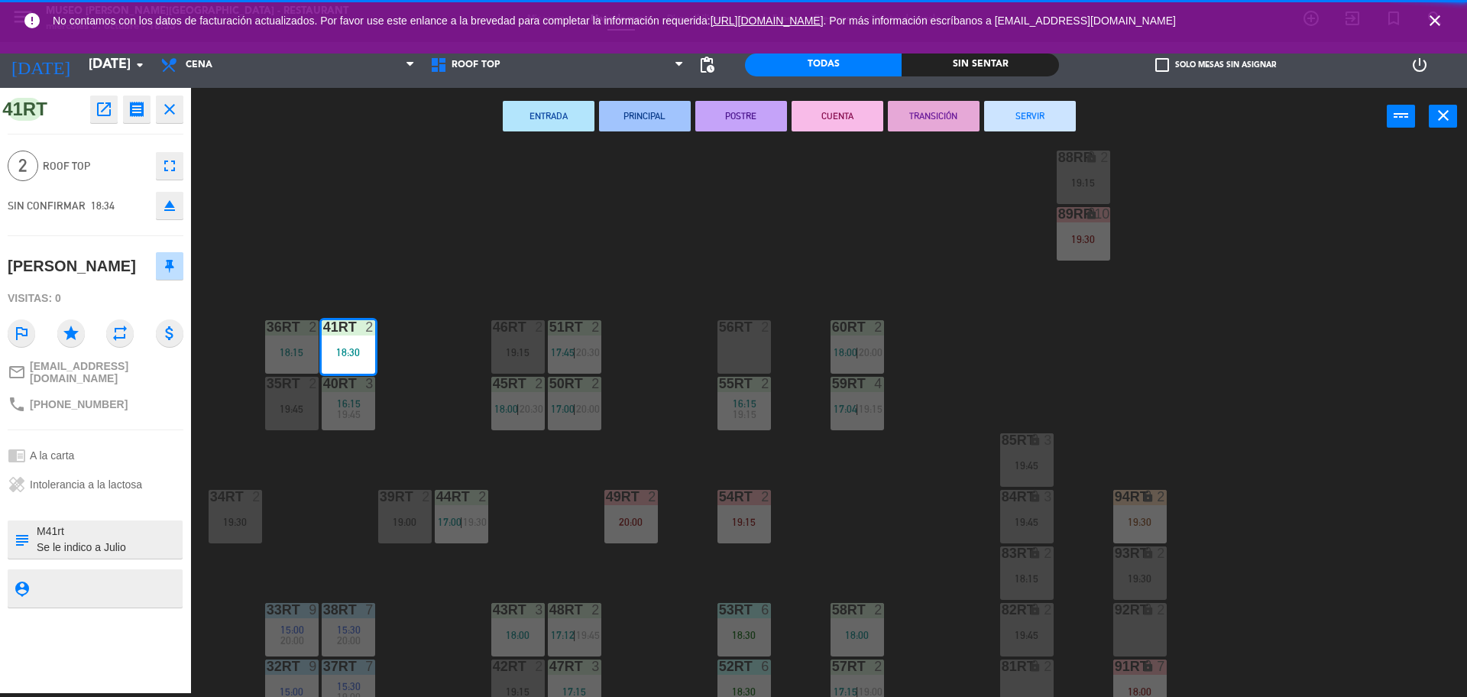
click at [143, 504] on div "41RT open_in_new receipt 6:30 PM mié., 8 oct. 2 personas Ayumi Kohira Mesa 41RT…" at bounding box center [95, 390] width 191 height 605
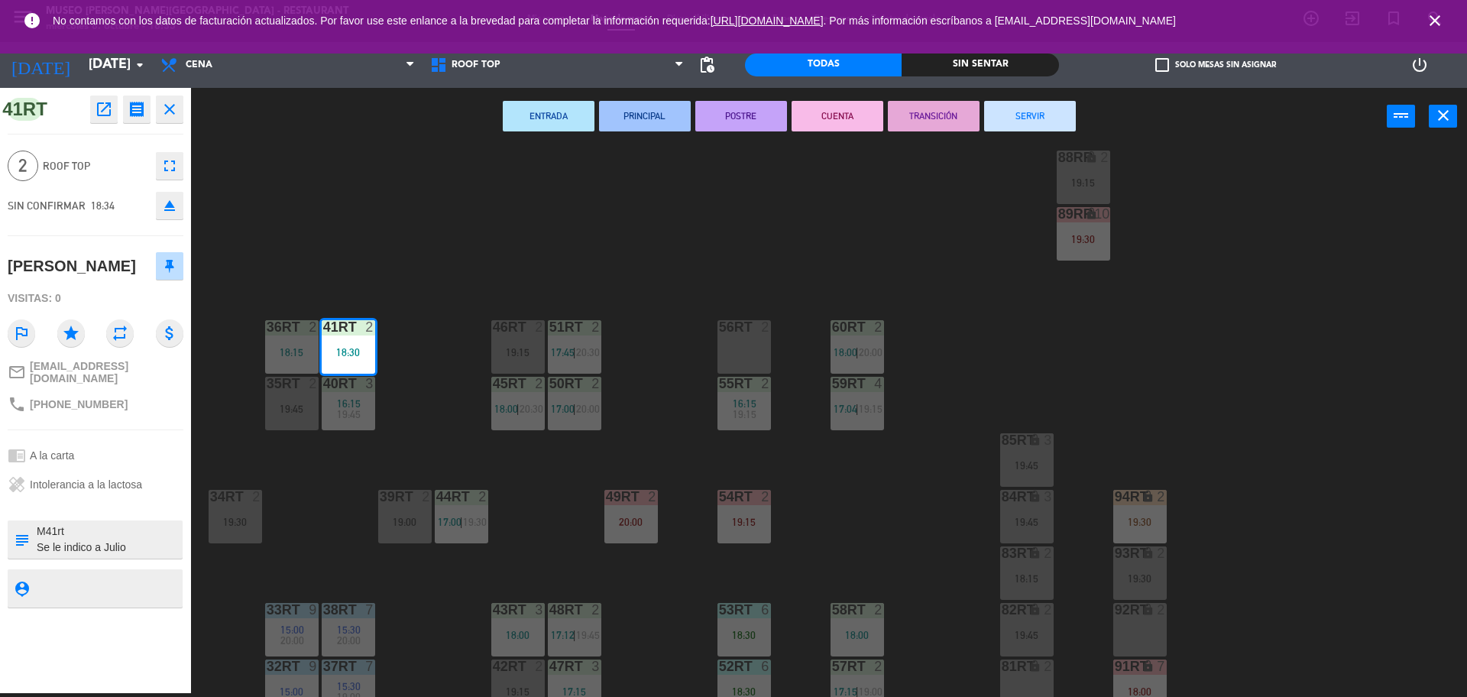
click at [340, 469] on div "18RT 4 16:15 19:45 16RT 5 16:15 20:30 28RT 2 19:45 80RR lock 2 19:15 27RT 2 19:…" at bounding box center [837, 423] width 1262 height 548
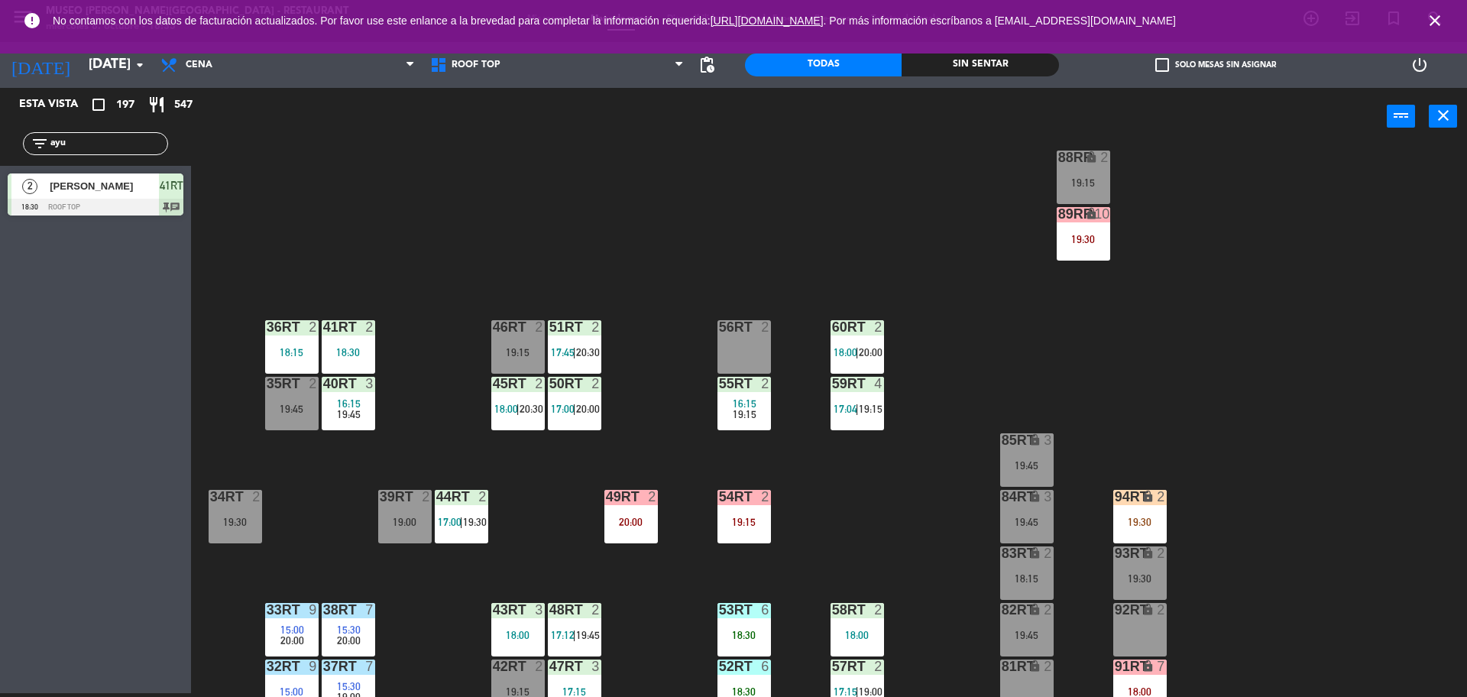
click at [635, 501] on div at bounding box center [630, 497] width 25 height 14
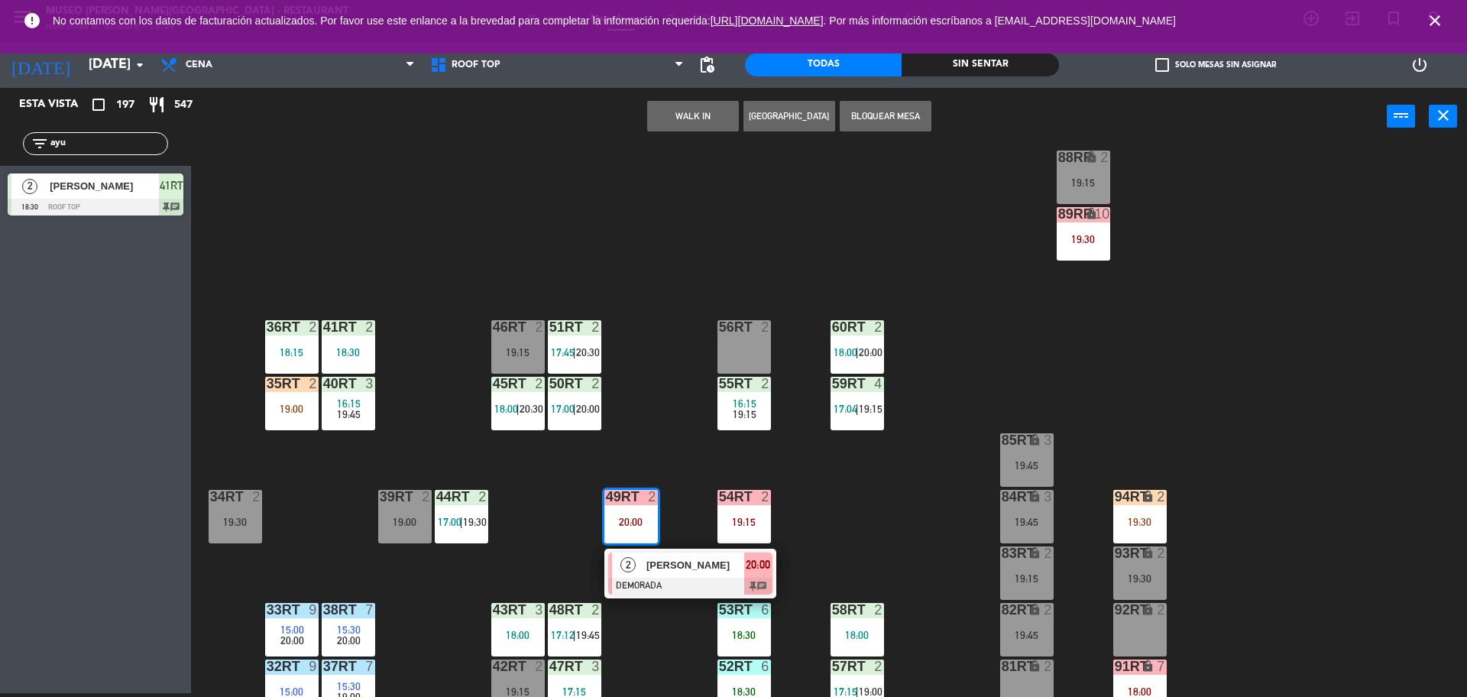
click at [374, 165] on div "18RT 4 16:15 19:45 16RT 5 16:15 20:30 28RT 2 19:45 80RR lock 2 19:15 27RT 2 19:…" at bounding box center [837, 423] width 1262 height 548
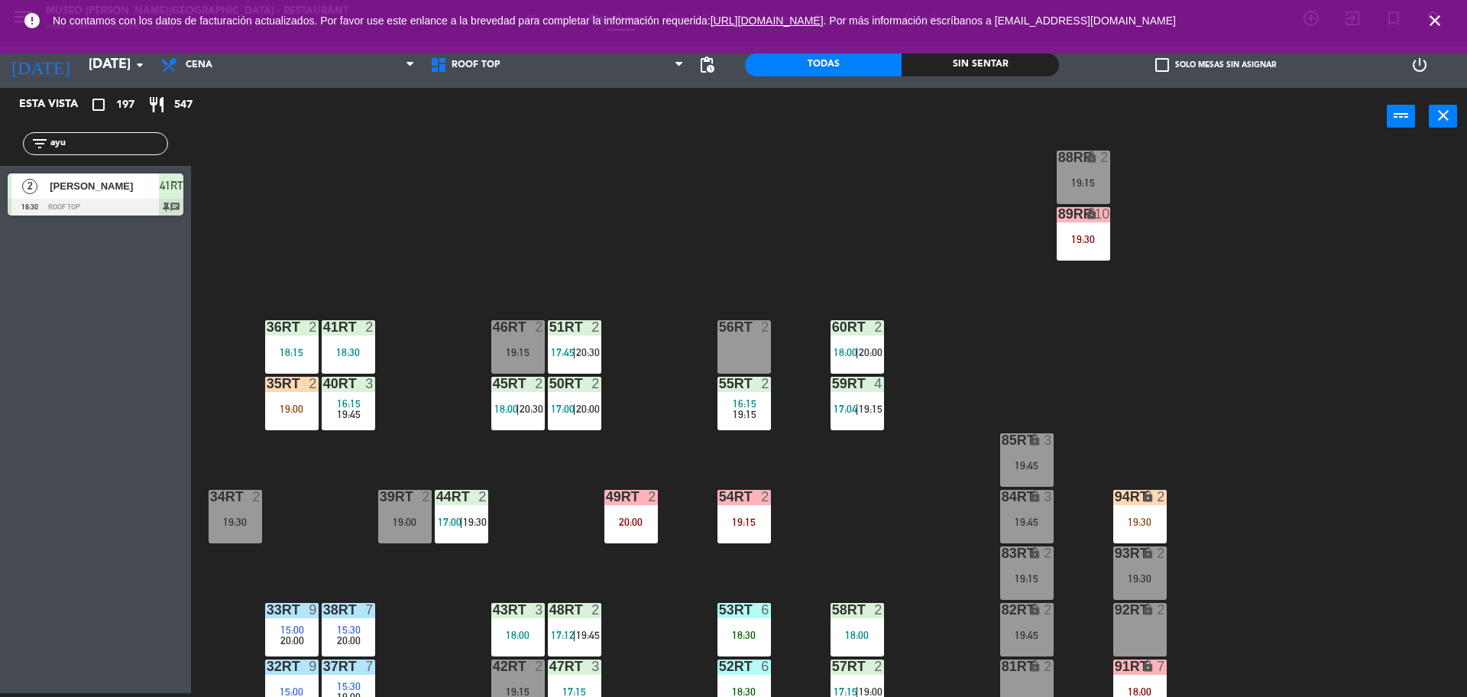
click at [88, 153] on div "filter_list ayu" at bounding box center [95, 143] width 145 height 23
click at [99, 134] on div "filter_list ayu" at bounding box center [95, 143] width 145 height 23
click at [95, 144] on input "ayu" at bounding box center [108, 143] width 118 height 17
type input "a"
click at [232, 254] on div "18RT 4 16:15 19:45 16RT 5 16:15 20:30 28RT 2 19:45 80RR lock 2 19:15 27RT 2 19:…" at bounding box center [837, 423] width 1262 height 548
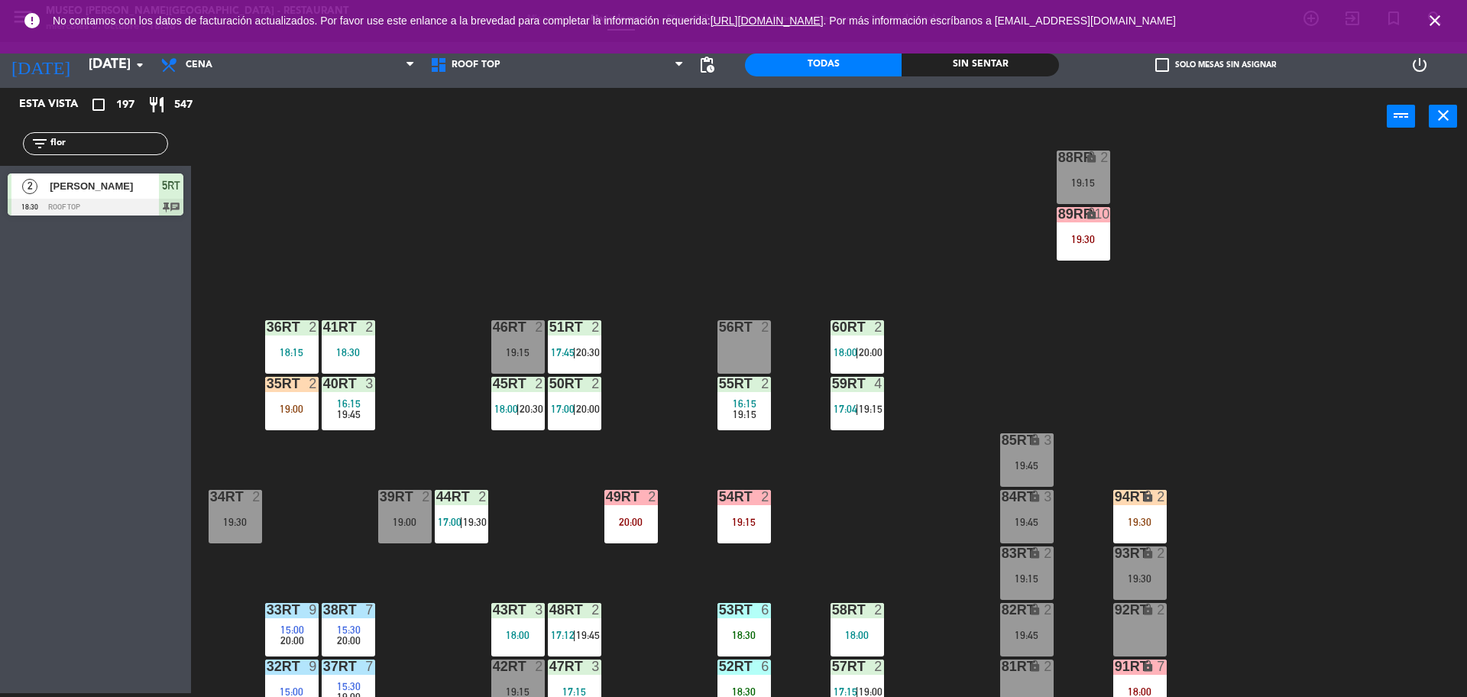
click at [86, 138] on input "flor" at bounding box center [108, 143] width 118 height 17
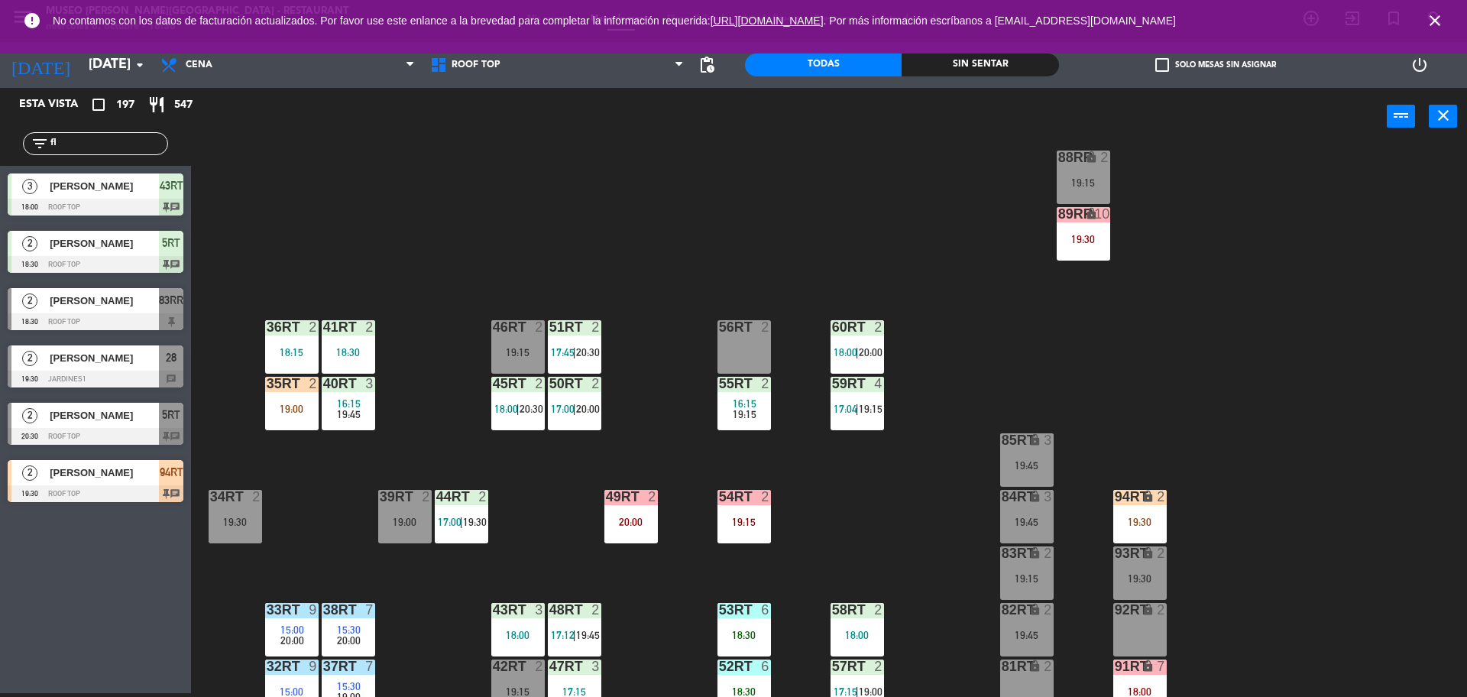
type input "f"
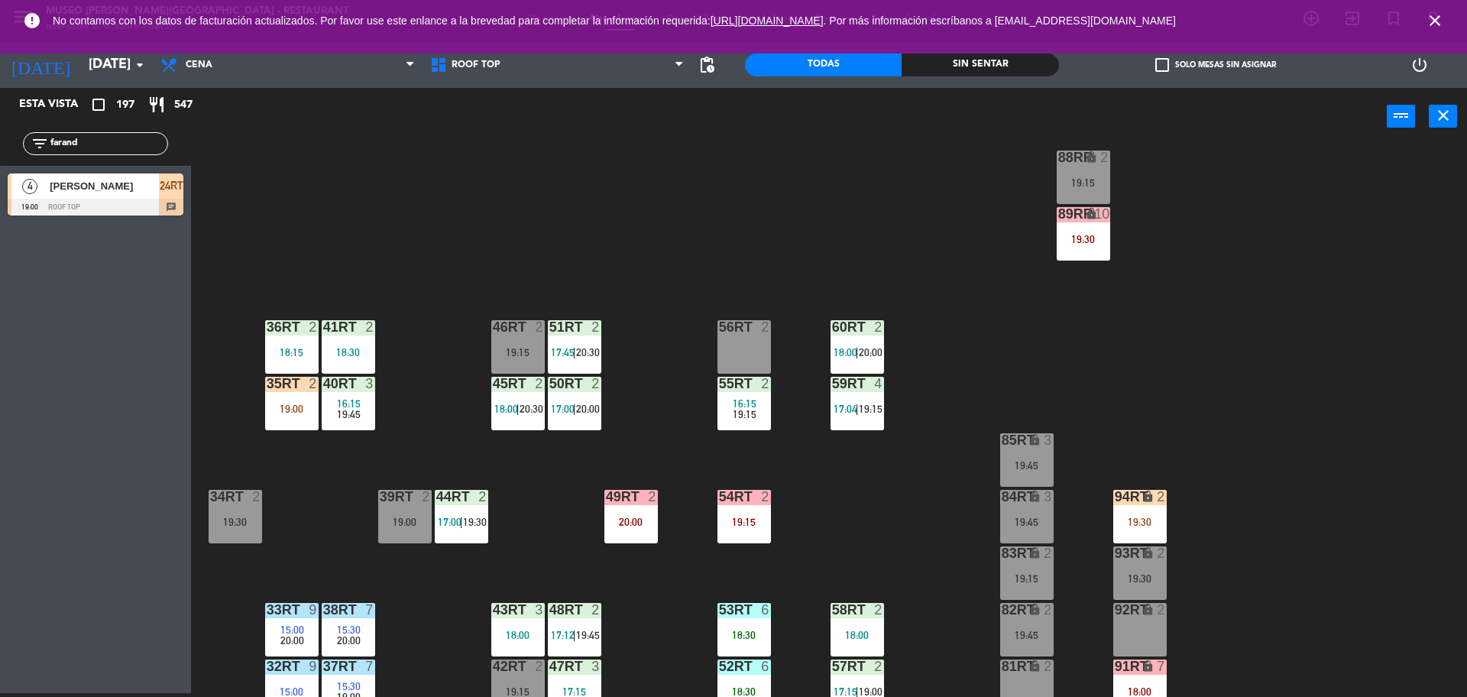
type input "farand"
click at [464, 436] on div "18RT 4 16:15 19:45 16RT 5 16:15 20:30 28RT 2 19:45 80RR lock 2 19:15 27RT 2 19:…" at bounding box center [837, 423] width 1262 height 548
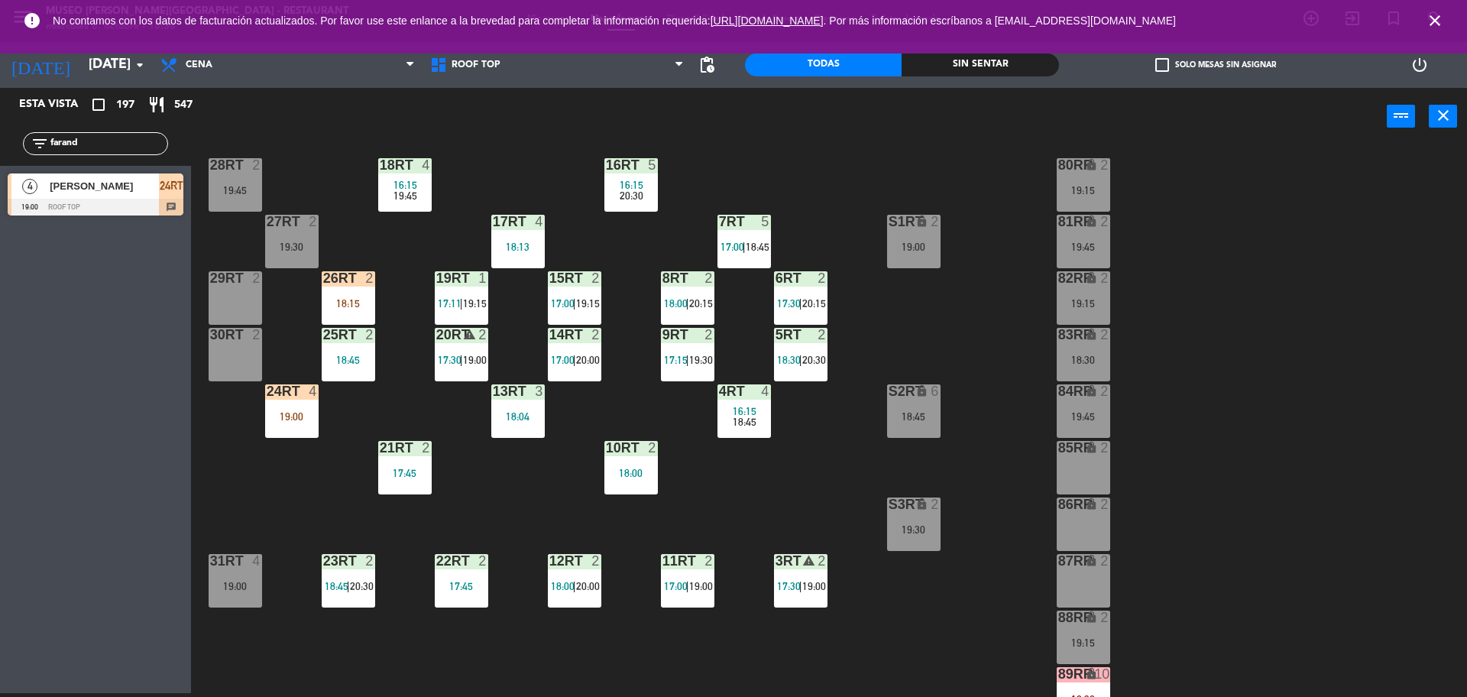
scroll to position [73, 0]
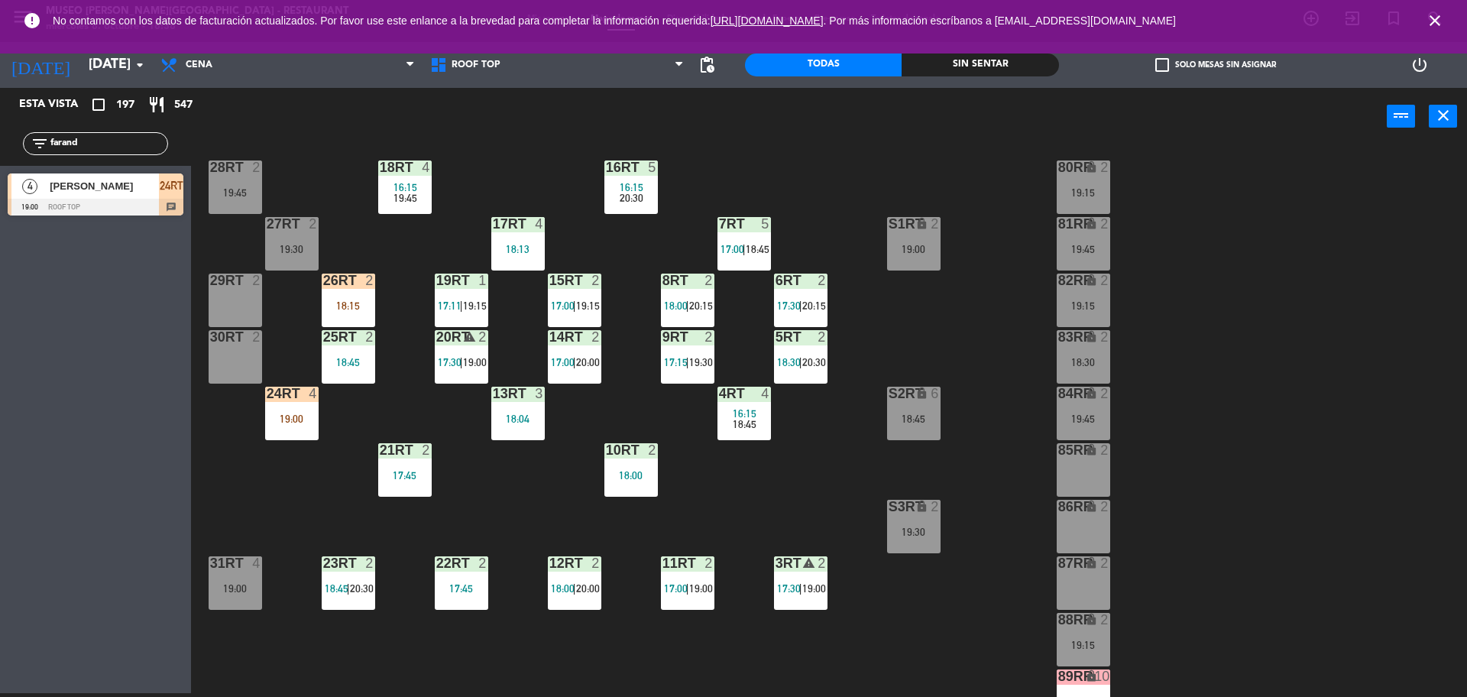
click at [275, 436] on div "24RT 4 19:00" at bounding box center [291, 413] width 53 height 53
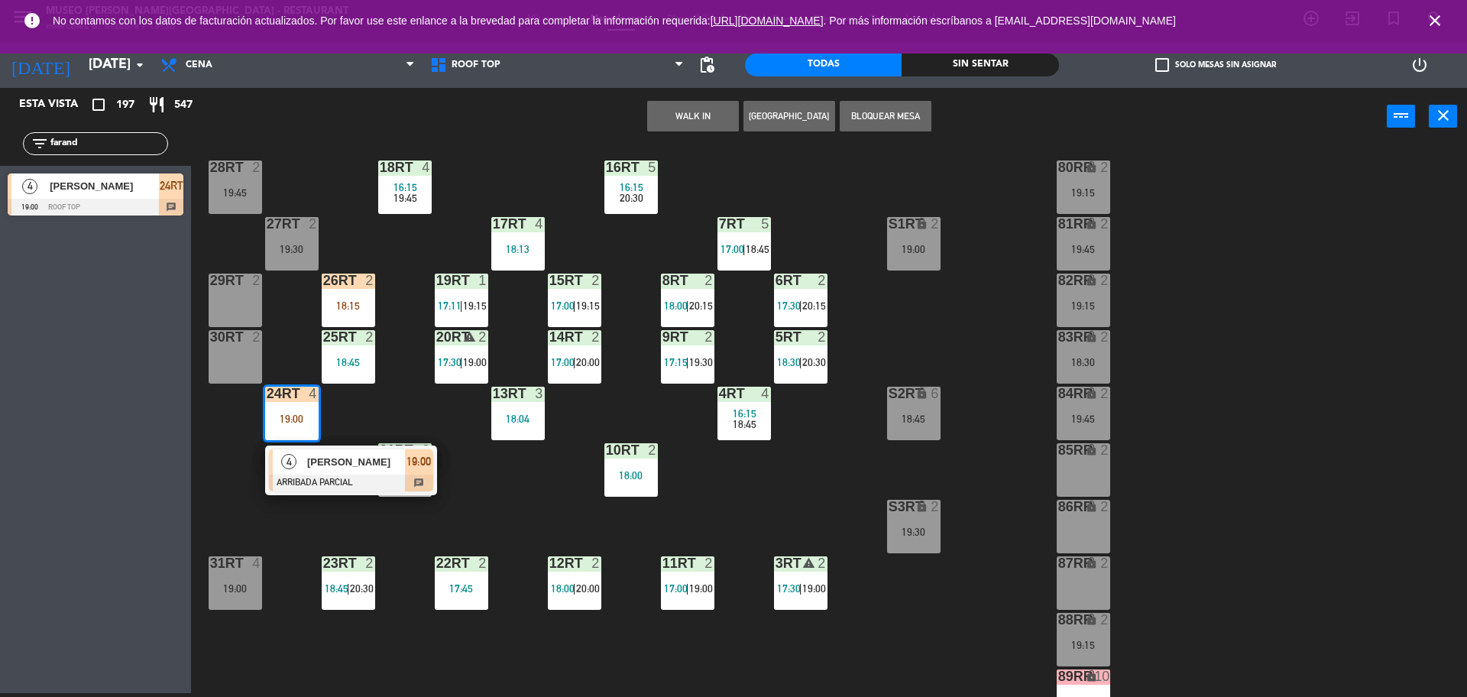
click at [349, 472] on div "[PERSON_NAME]" at bounding box center [355, 461] width 99 height 25
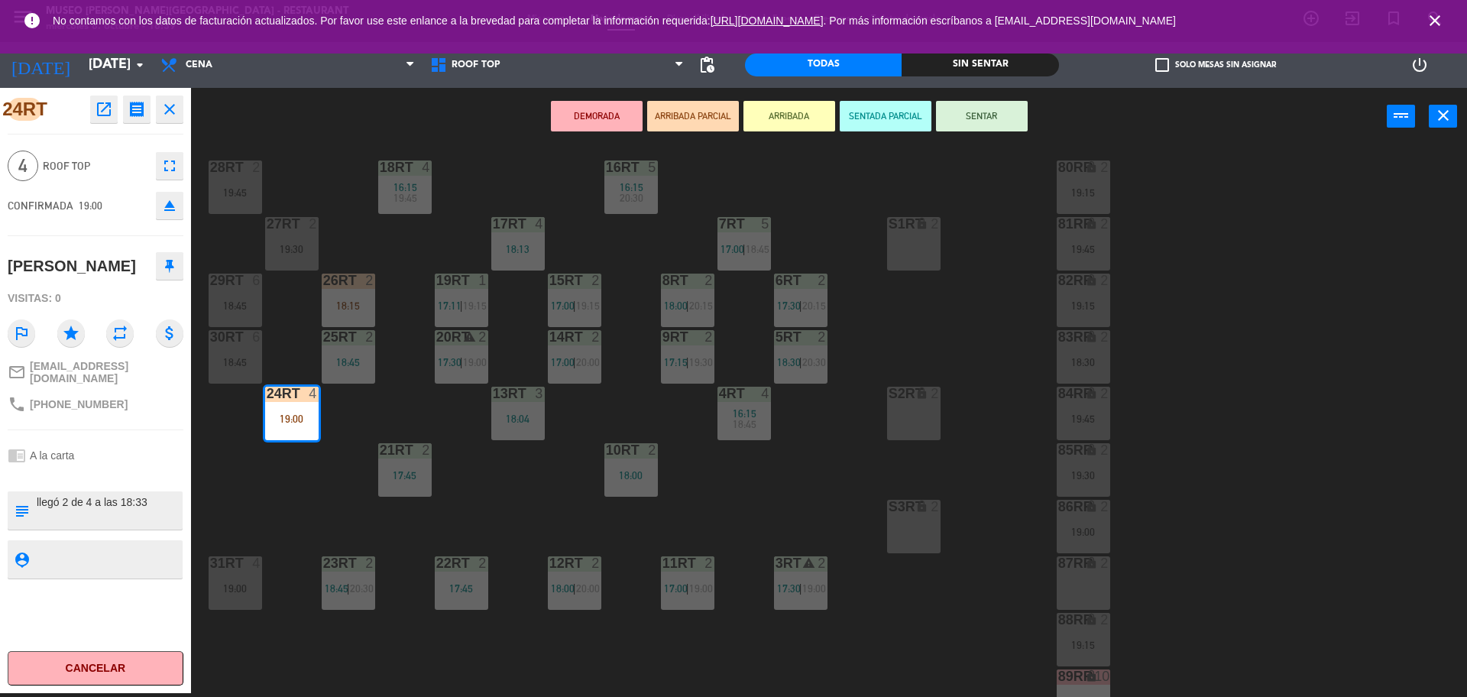
click at [86, 509] on textarea at bounding box center [108, 510] width 146 height 32
type textarea "M24rt llegó 2 de 4 a las 18:33"
click at [149, 472] on div at bounding box center [96, 475] width 176 height 11
click at [805, 125] on button "ARRIBADA" at bounding box center [790, 116] width 92 height 31
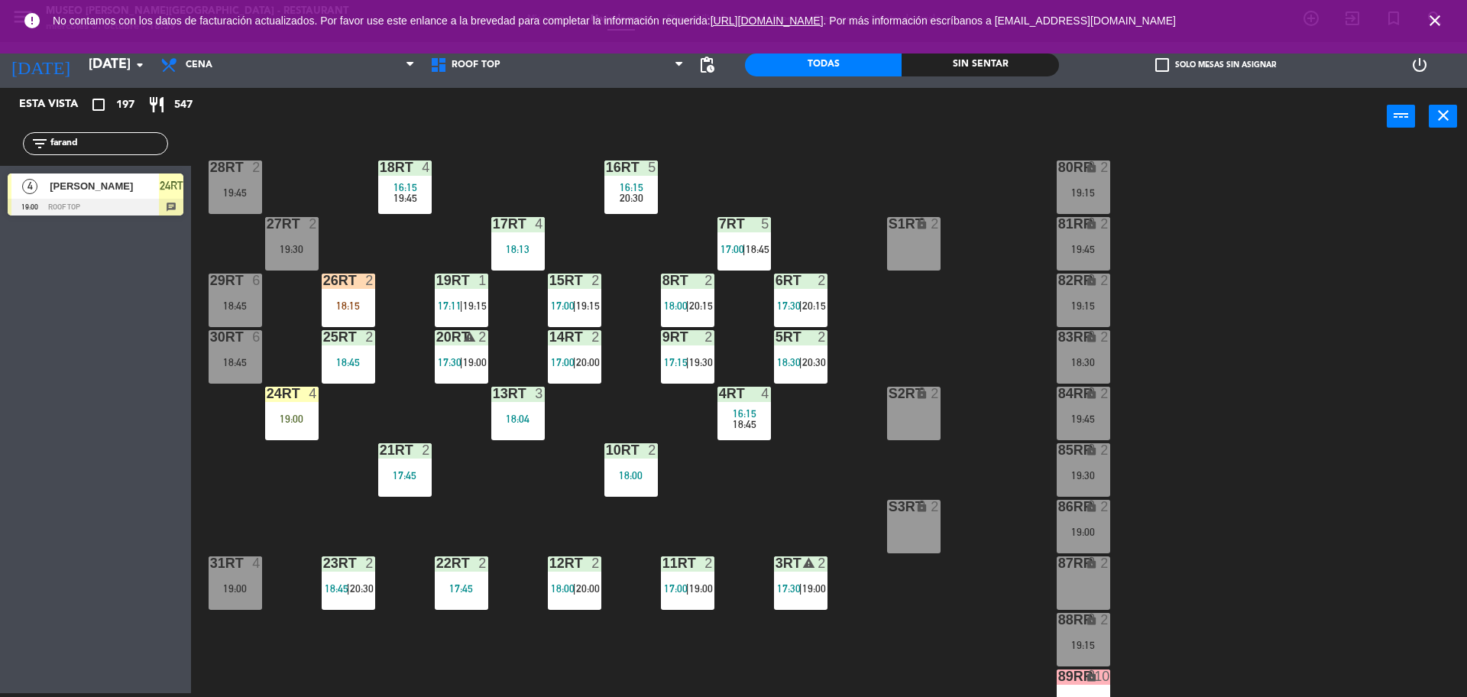
click at [97, 154] on div "filter_list farand" at bounding box center [95, 143] width 145 height 23
click at [103, 147] on input "farand" at bounding box center [108, 143] width 118 height 17
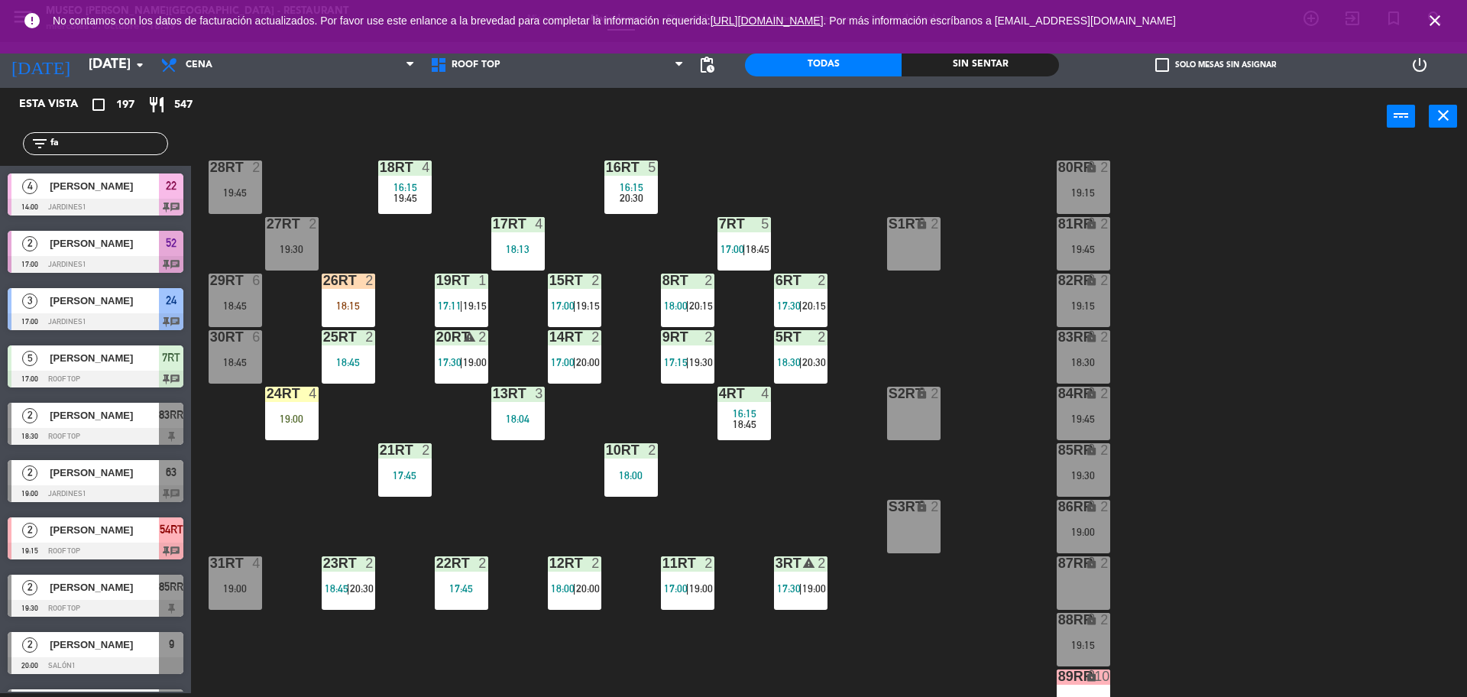
type input "f"
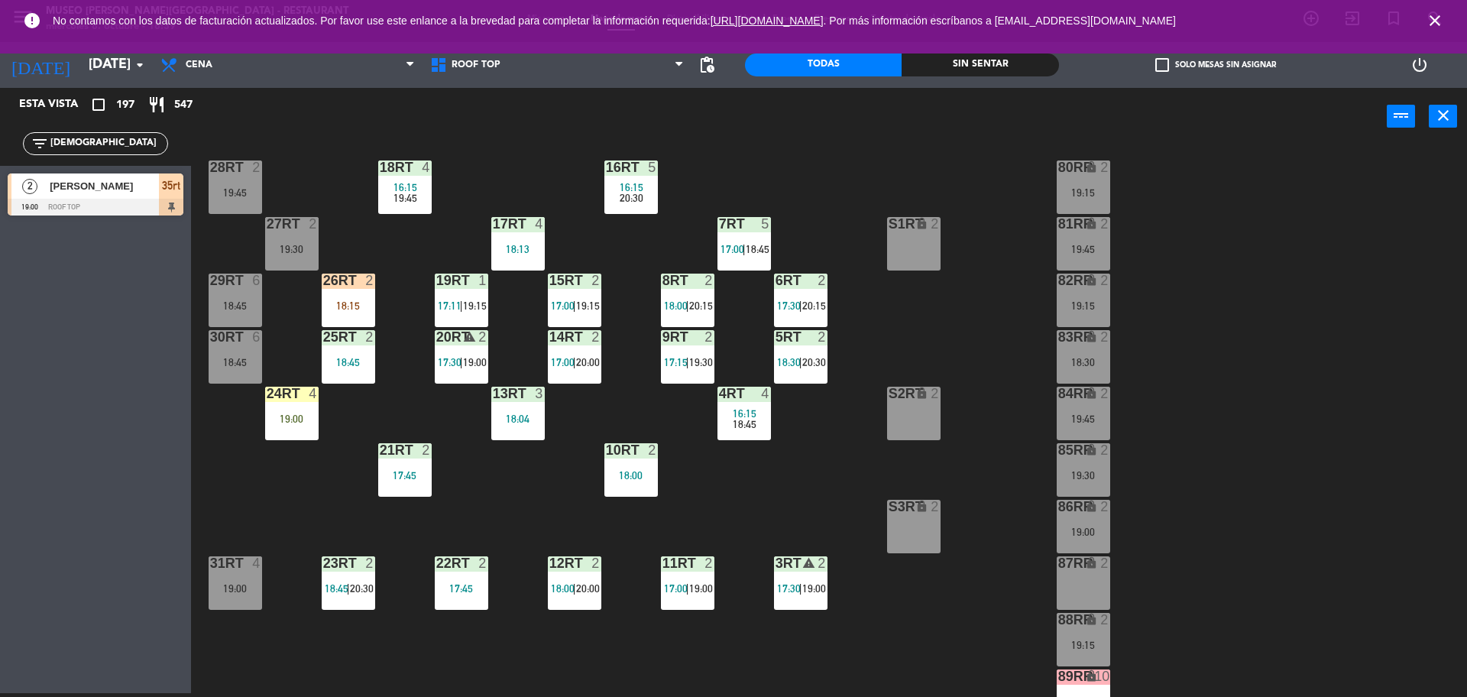
type input "cristia"
click at [584, 514] on div "18RT 4 16:15 19:45 16RT 5 16:15 20:30 28RT 2 19:45 80RR lock 2 19:15 27RT 2 19:…" at bounding box center [837, 423] width 1262 height 548
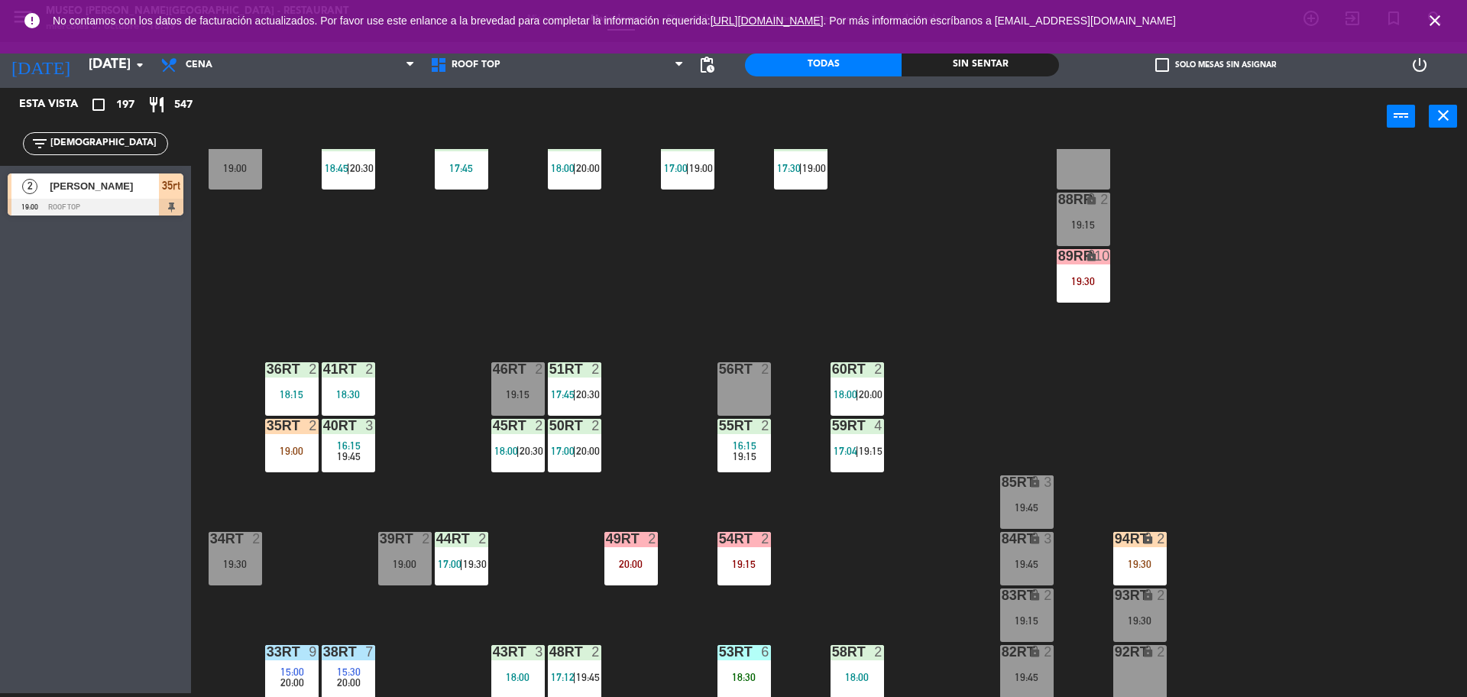
scroll to position [531, 0]
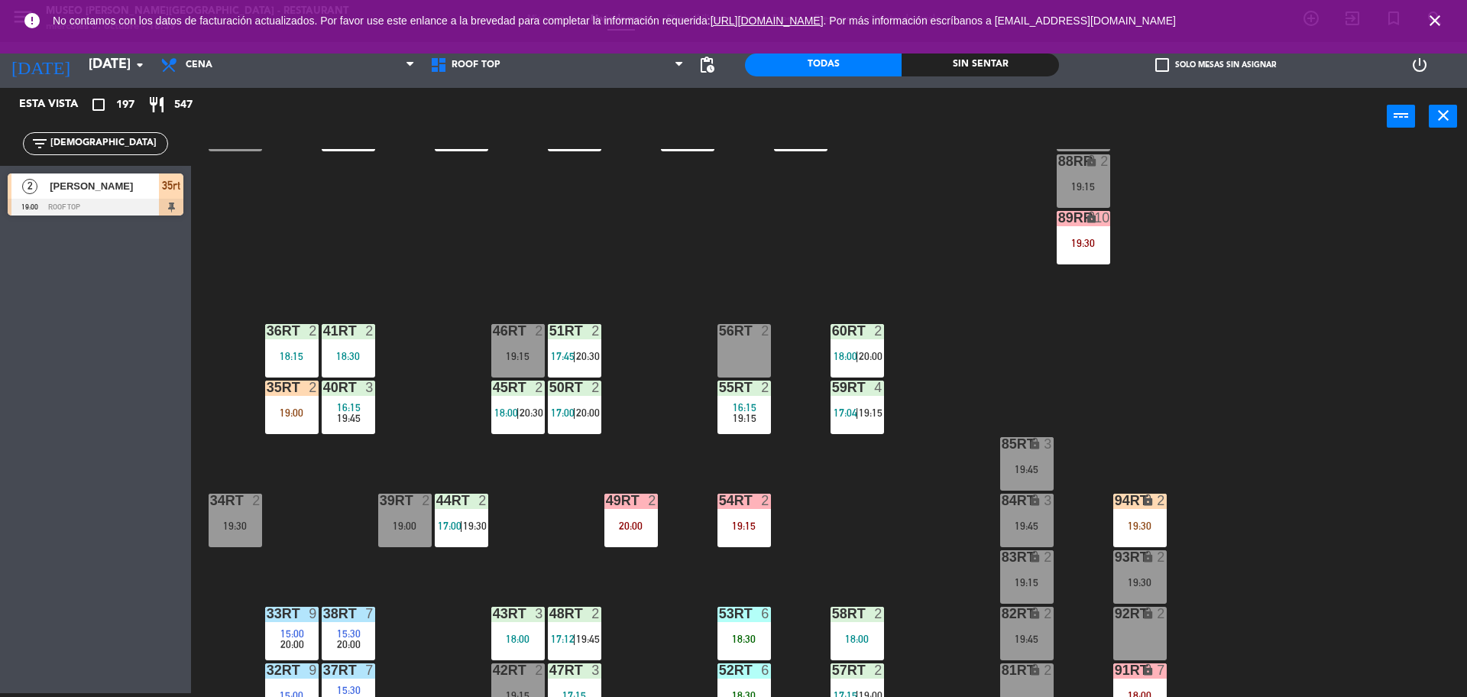
click at [285, 409] on div "19:00" at bounding box center [291, 412] width 53 height 11
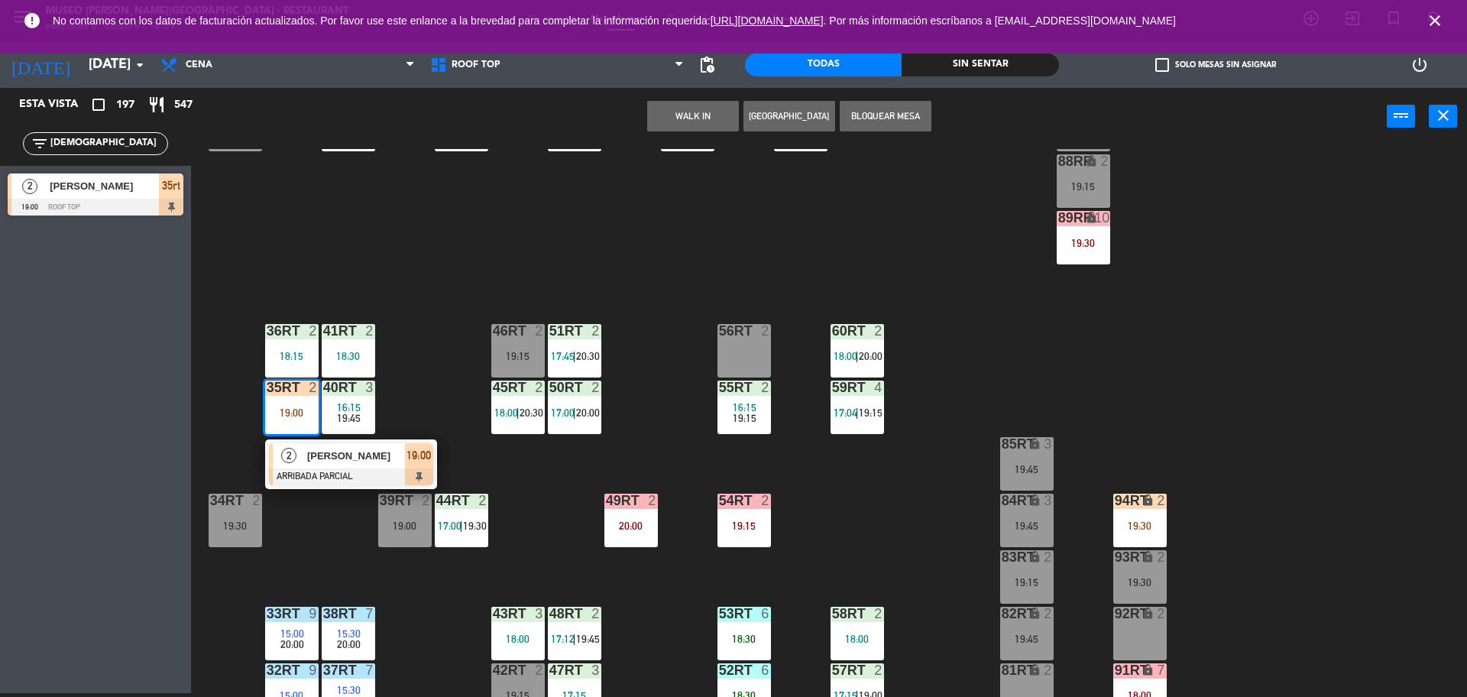
click at [320, 460] on span "[PERSON_NAME]" at bounding box center [356, 456] width 98 height 16
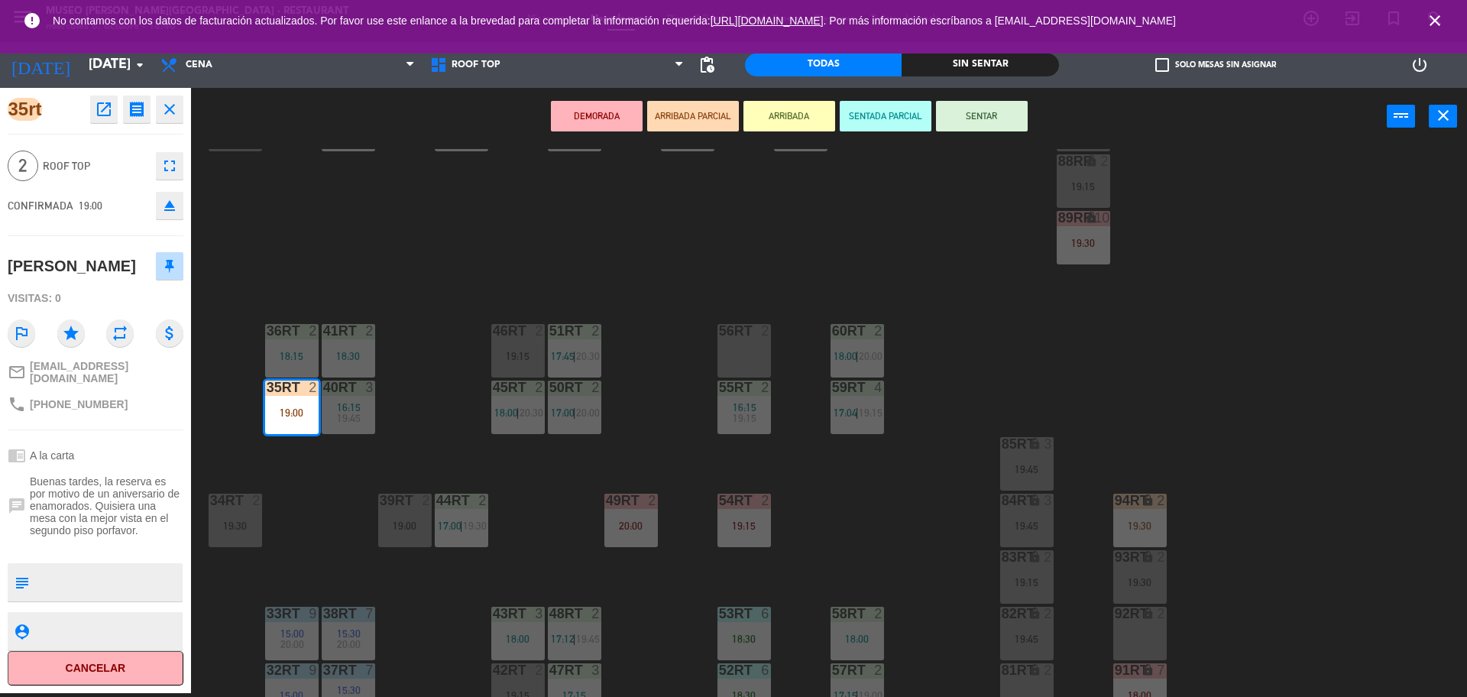
click at [98, 569] on textarea at bounding box center [108, 582] width 146 height 32
type textarea "M35rt"
drag, startPoint x: 157, startPoint y: 539, endPoint x: 176, endPoint y: 542, distance: 18.6
click at [176, 542] on div at bounding box center [96, 547] width 176 height 11
click at [1013, 111] on button "SENTAR" at bounding box center [982, 116] width 92 height 31
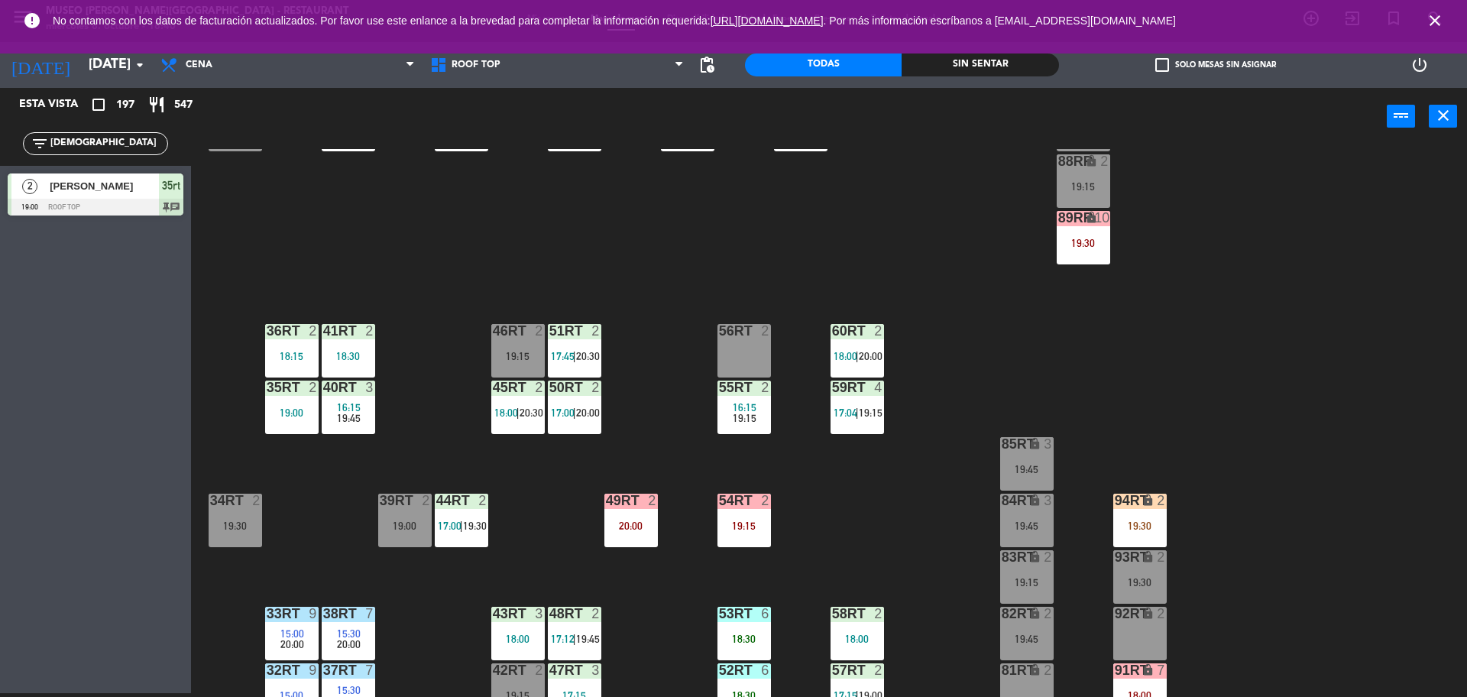
click at [471, 488] on div "18RT 4 16:15 19:45 16RT 5 16:15 20:30 28RT 2 19:45 80RR lock 2 19:15 27RT 2 19:…" at bounding box center [837, 423] width 1262 height 548
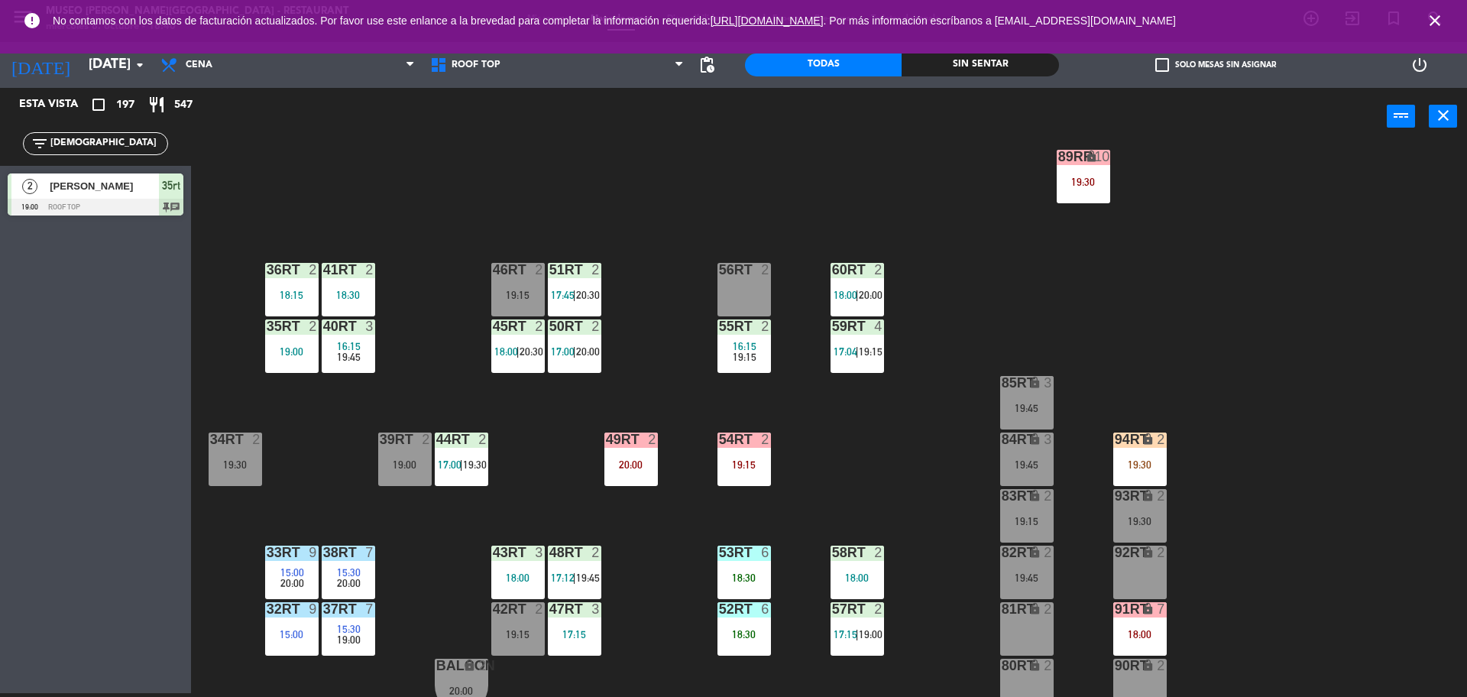
scroll to position [608, 0]
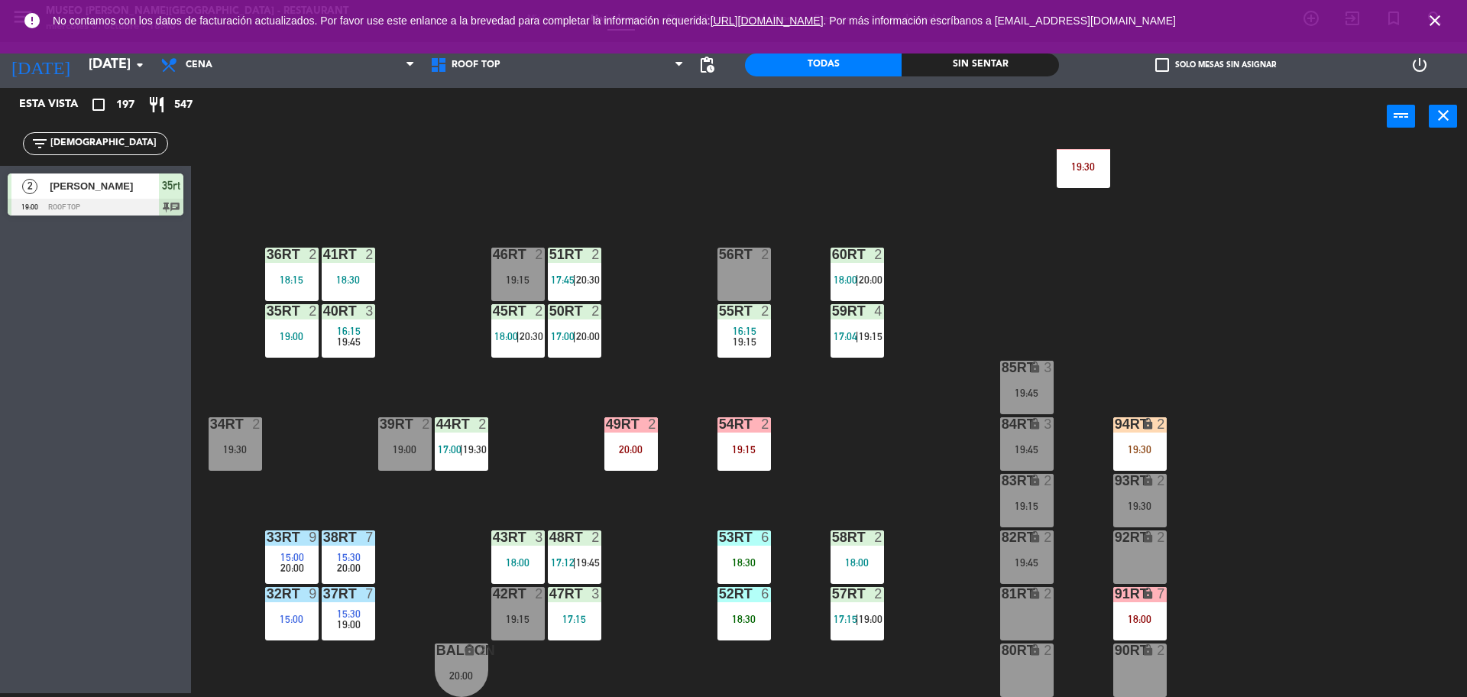
click at [516, 553] on div "43RT 3 18:00" at bounding box center [517, 556] width 53 height 53
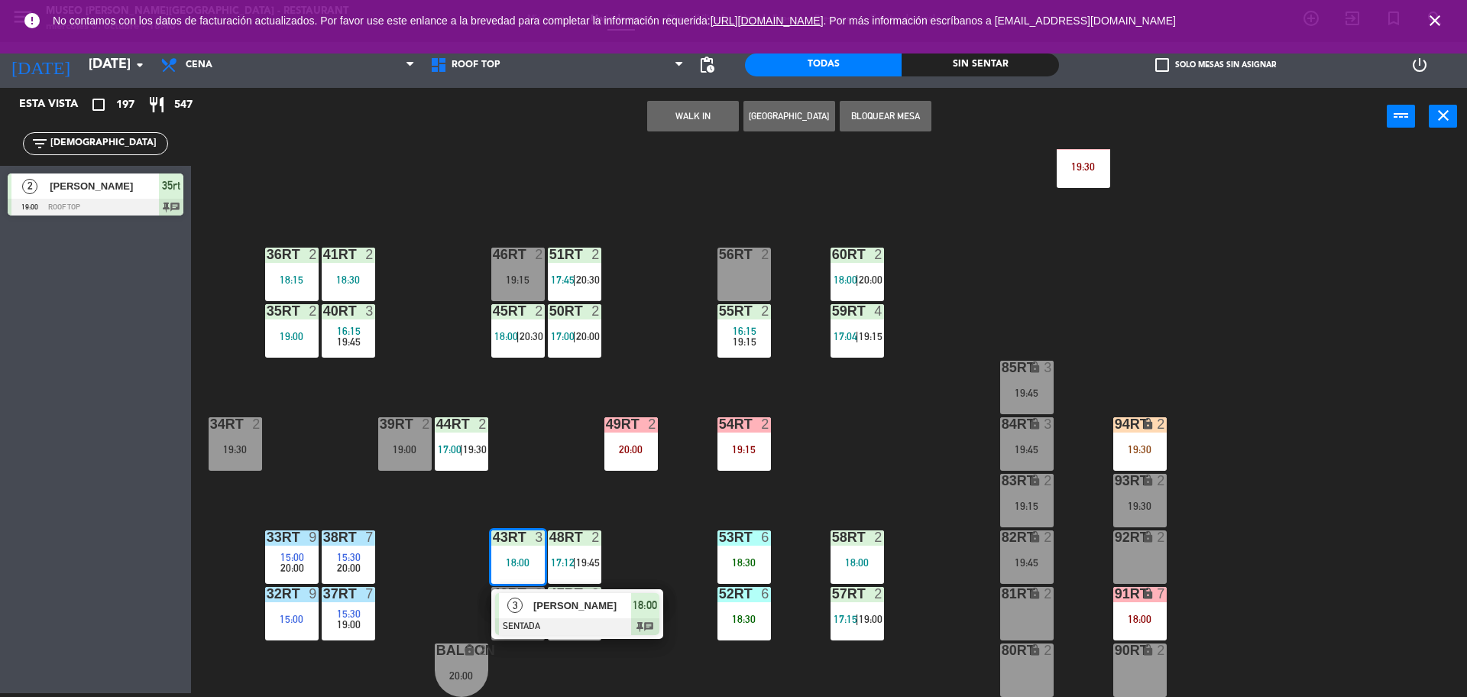
click at [575, 429] on div "18RT 4 16:15 19:45 16RT 5 16:15 20:30 28RT 2 19:45 80RR lock 2 19:15 27RT 2 19:…" at bounding box center [837, 423] width 1262 height 548
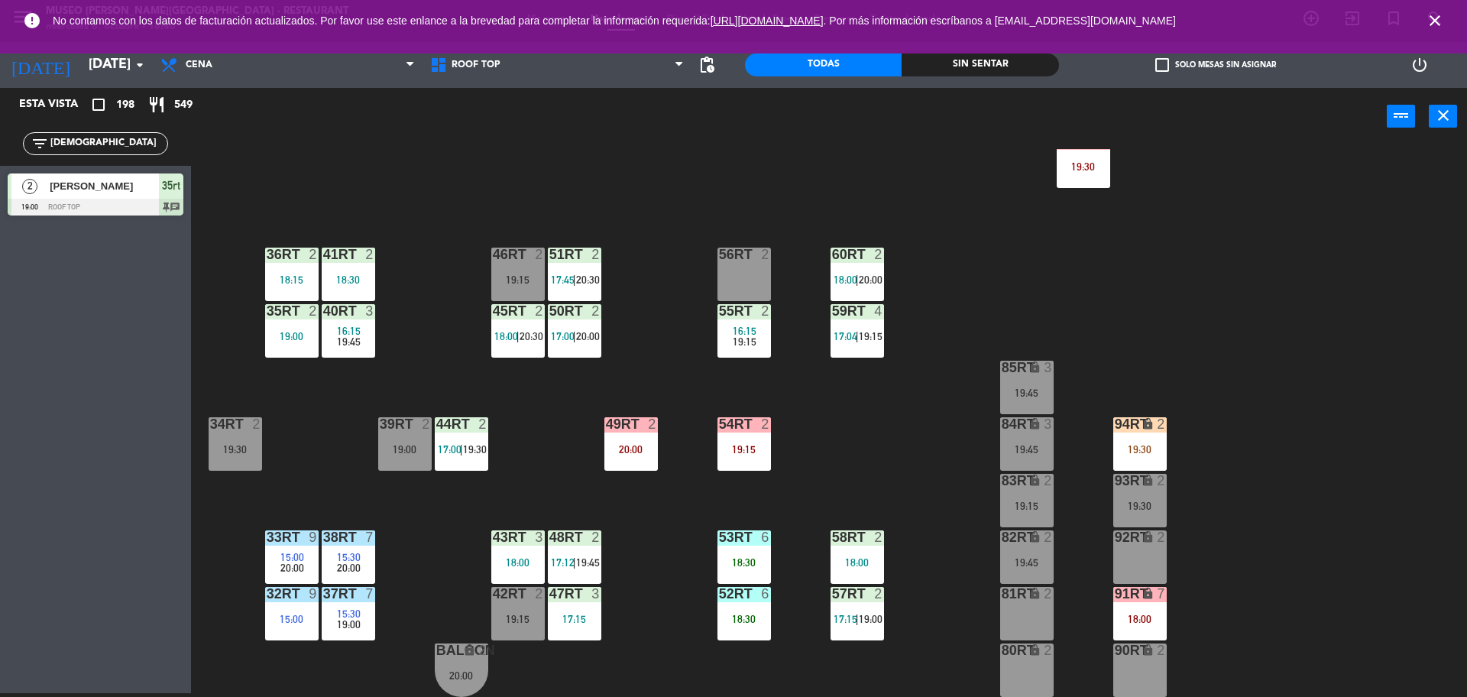
drag, startPoint x: 726, startPoint y: 315, endPoint x: 735, endPoint y: 319, distance: 9.9
click at [735, 319] on div "55RT 2 16:15 19:15" at bounding box center [744, 330] width 53 height 53
click at [760, 356] on div "55RT 2 16:15 19:15" at bounding box center [744, 330] width 53 height 53
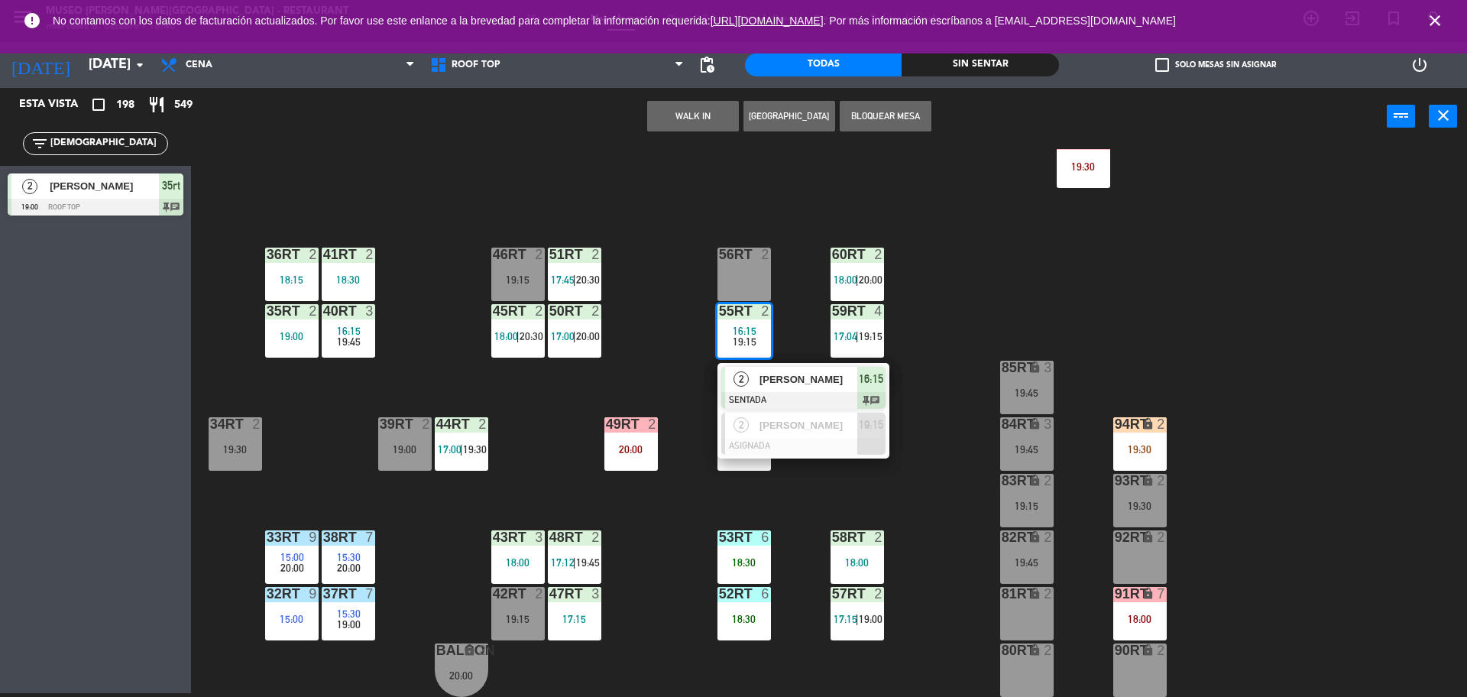
click at [784, 380] on span "Ivonne Barrios" at bounding box center [809, 379] width 98 height 16
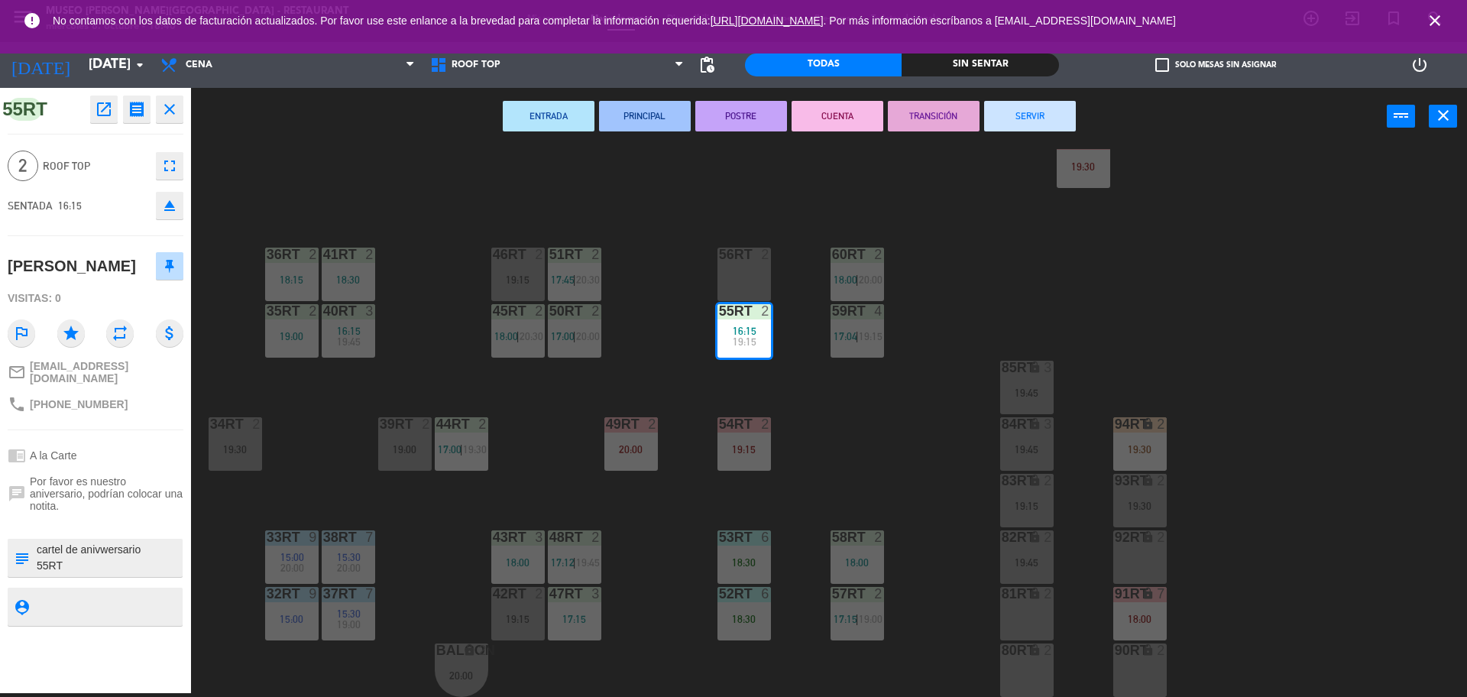
click at [1045, 118] on button "SERVIR" at bounding box center [1030, 116] width 92 height 31
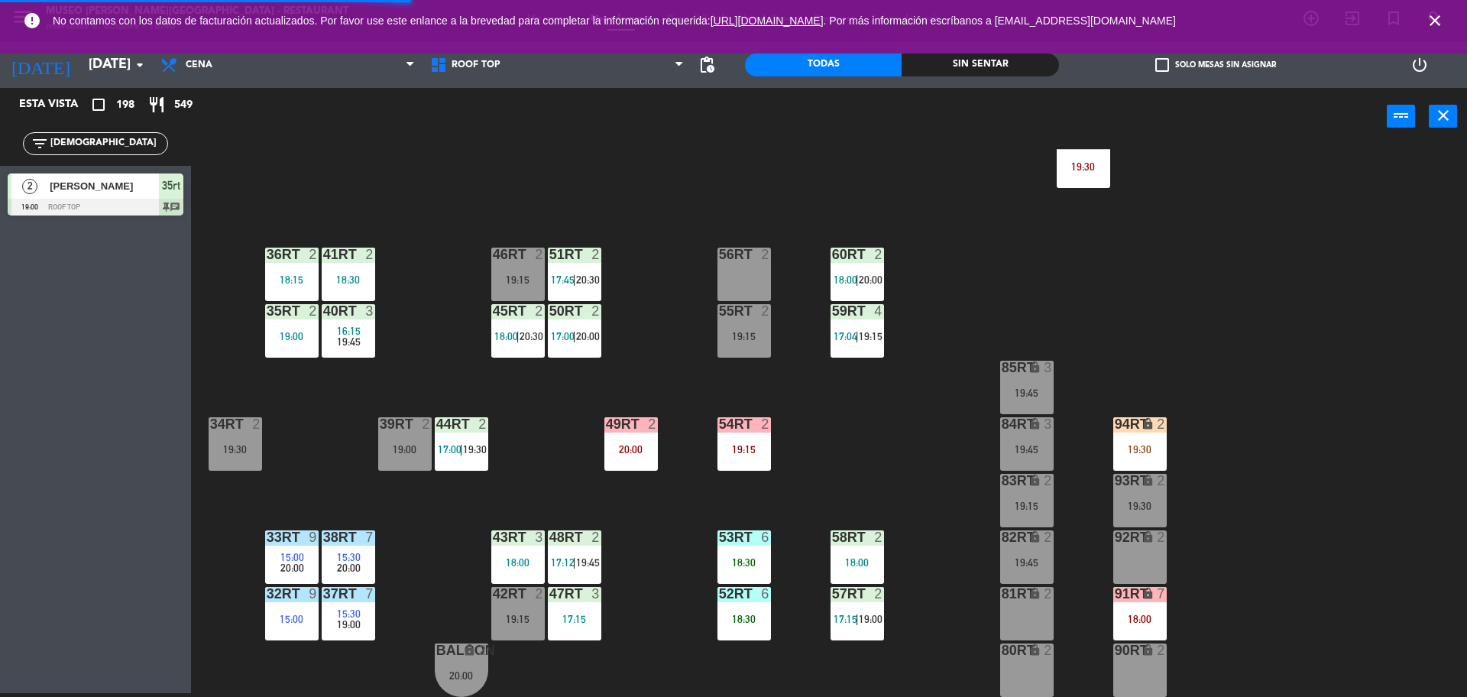
click at [566, 245] on div "18RT 4 16:15 19:45 16RT 5 16:15 20:30 28RT 2 18:00 80RR lock 2 19:15 27RT 2 19:…" at bounding box center [837, 423] width 1262 height 548
click at [624, 256] on div "18RT 4 16:15 19:45 16RT 5 16:15 20:30 28RT 2 18:00 80RR lock 2 19:15 27RT 2 19:…" at bounding box center [837, 423] width 1262 height 548
click at [86, 141] on input "cristia" at bounding box center [108, 143] width 118 height 17
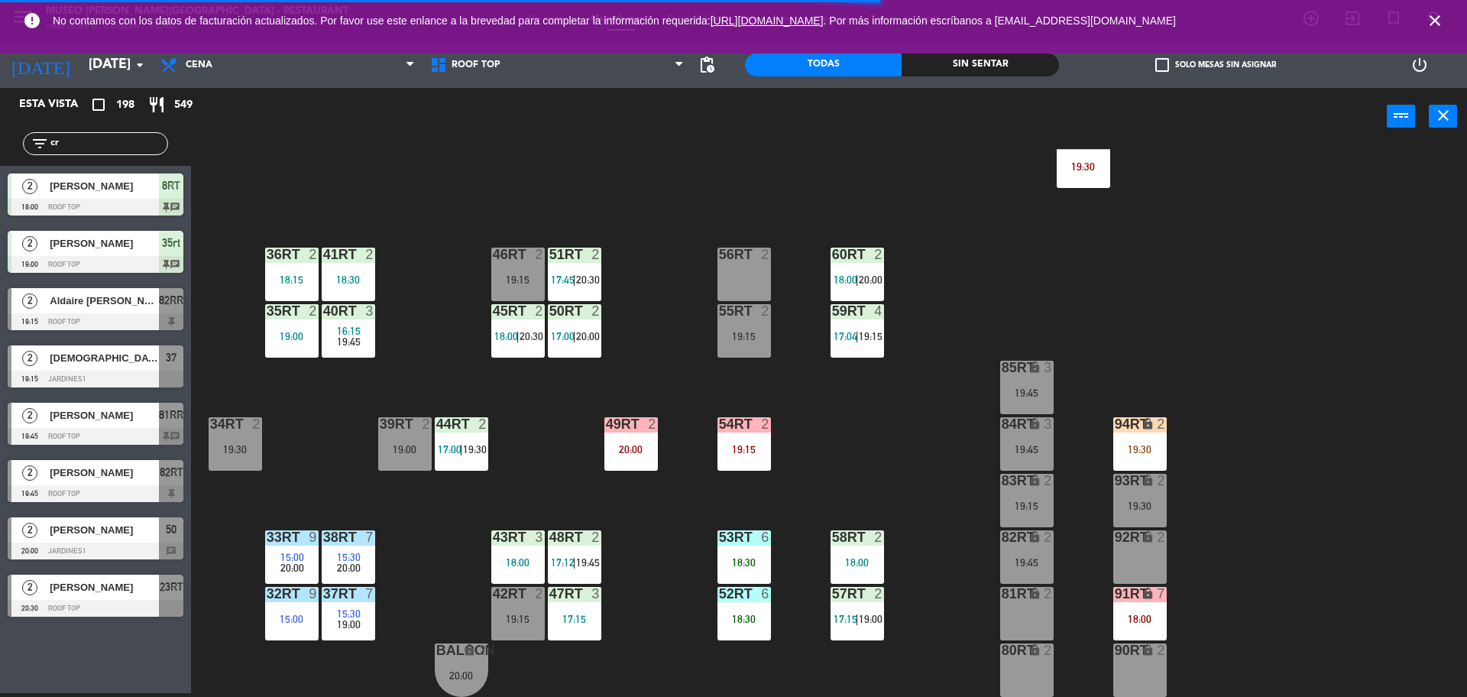
type input "c"
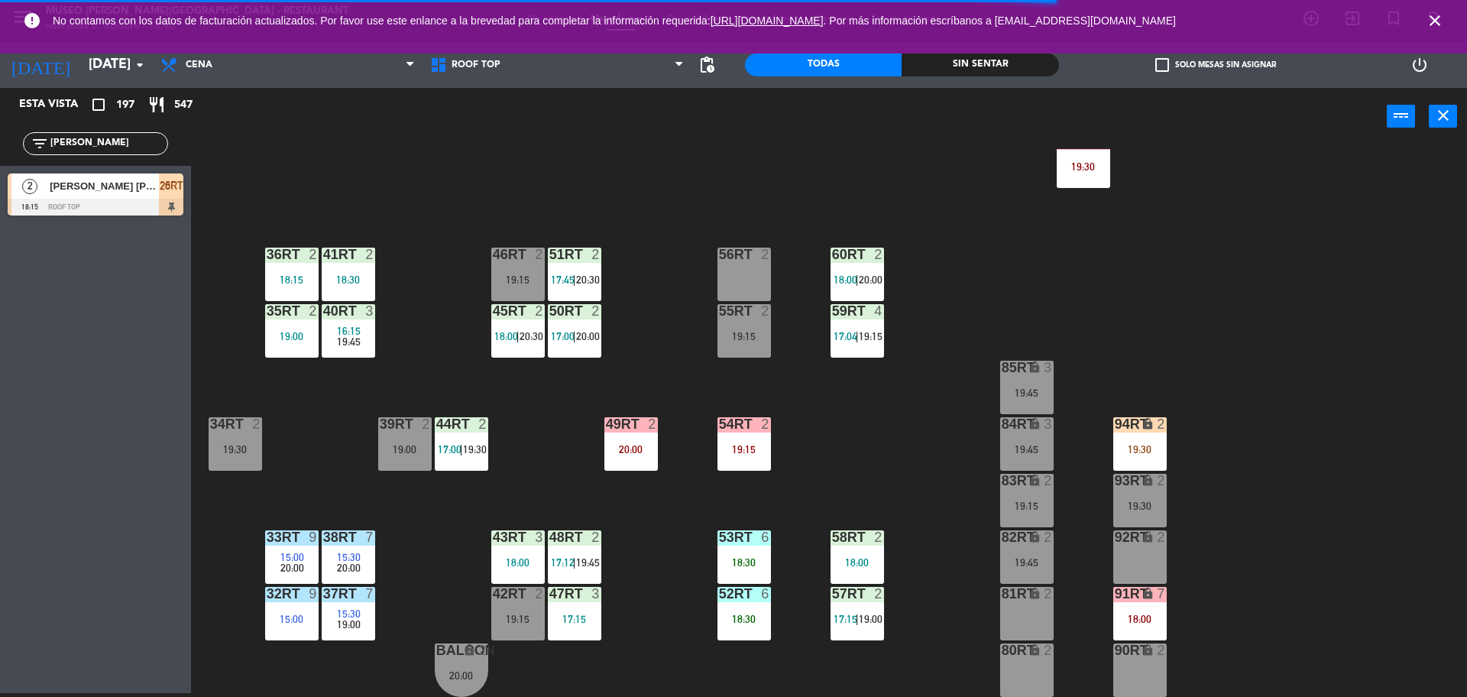
type input "carlos"
drag, startPoint x: 294, startPoint y: 160, endPoint x: 304, endPoint y: 166, distance: 11.7
click at [304, 166] on div "18RT 4 16:15 19:45 16RT 5 16:15 20:30 28RT 2 18:00 80RR lock 2 19:15 27RT 2 19:…" at bounding box center [837, 423] width 1262 height 548
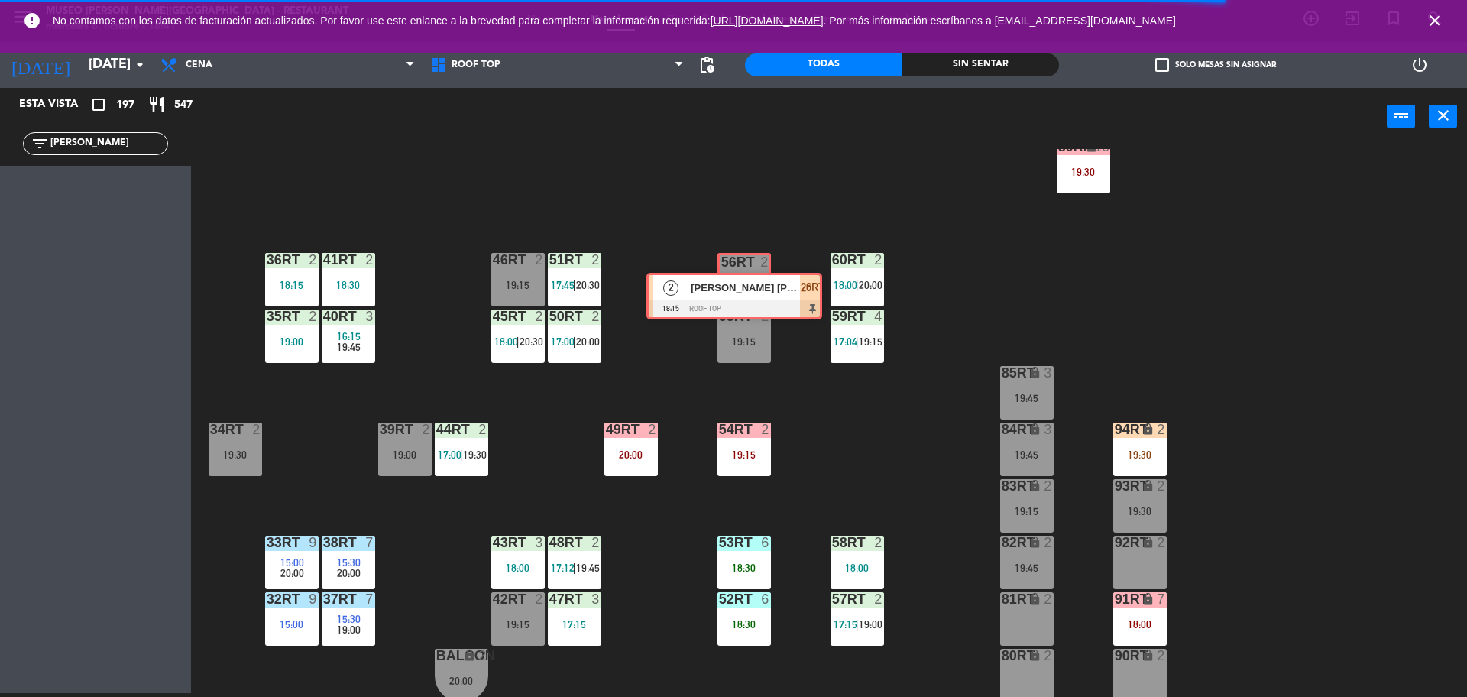
drag, startPoint x: 111, startPoint y: 196, endPoint x: 749, endPoint y: 293, distance: 645.6
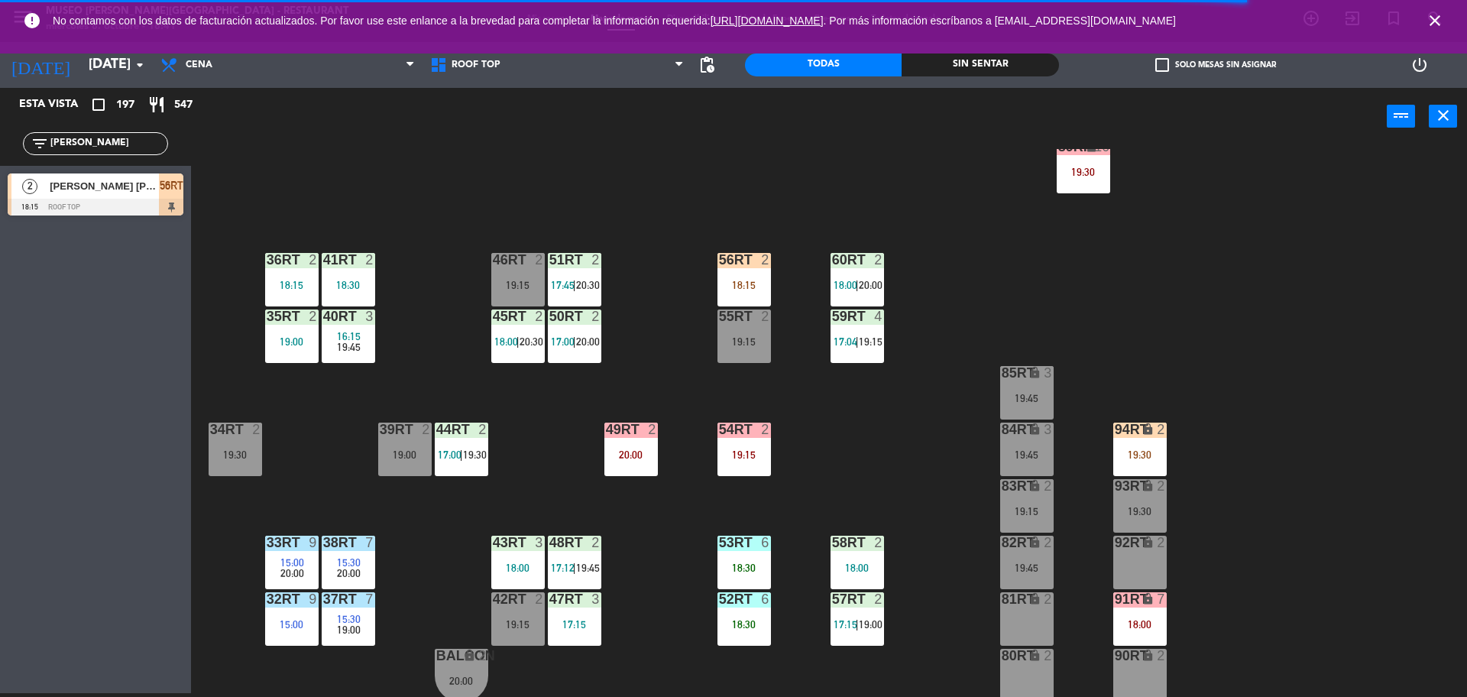
click at [754, 275] on div "56RT 2 18:15" at bounding box center [744, 279] width 53 height 53
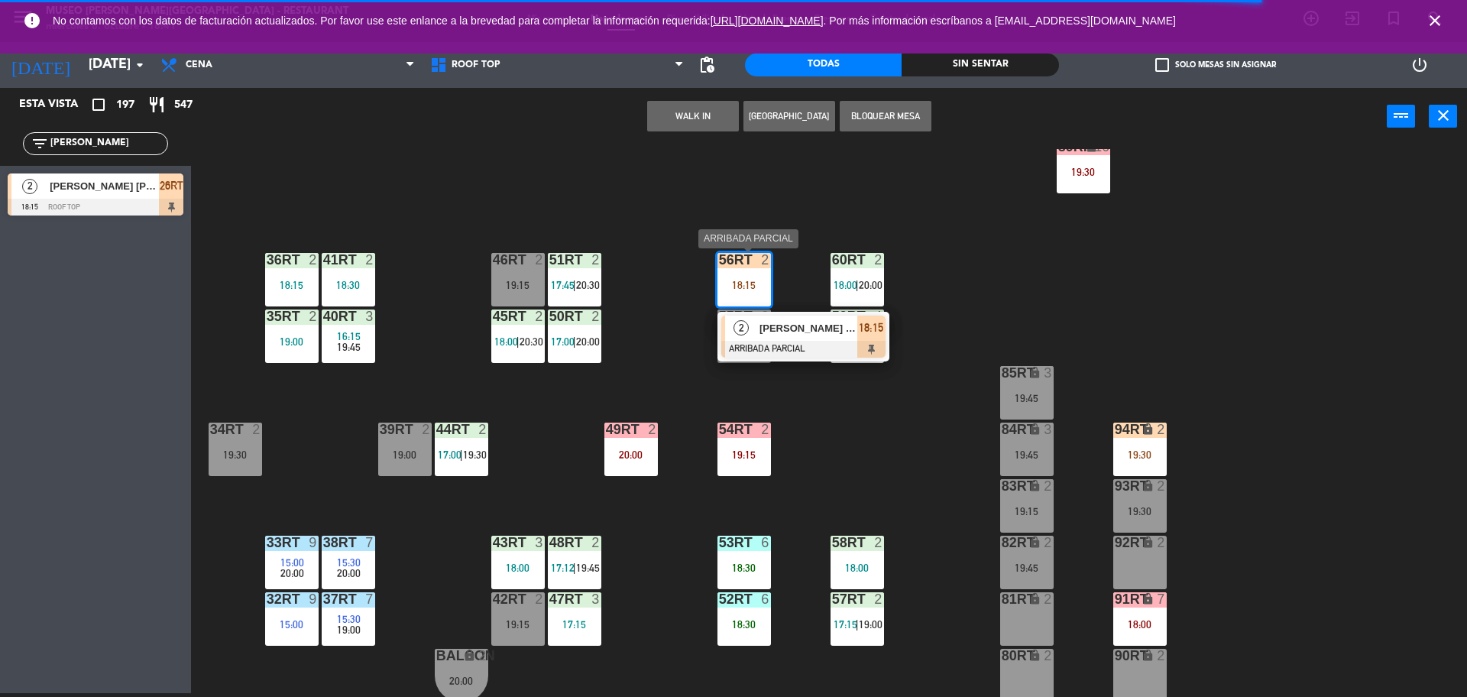
click at [787, 334] on span "[PERSON_NAME]" at bounding box center [809, 328] width 98 height 16
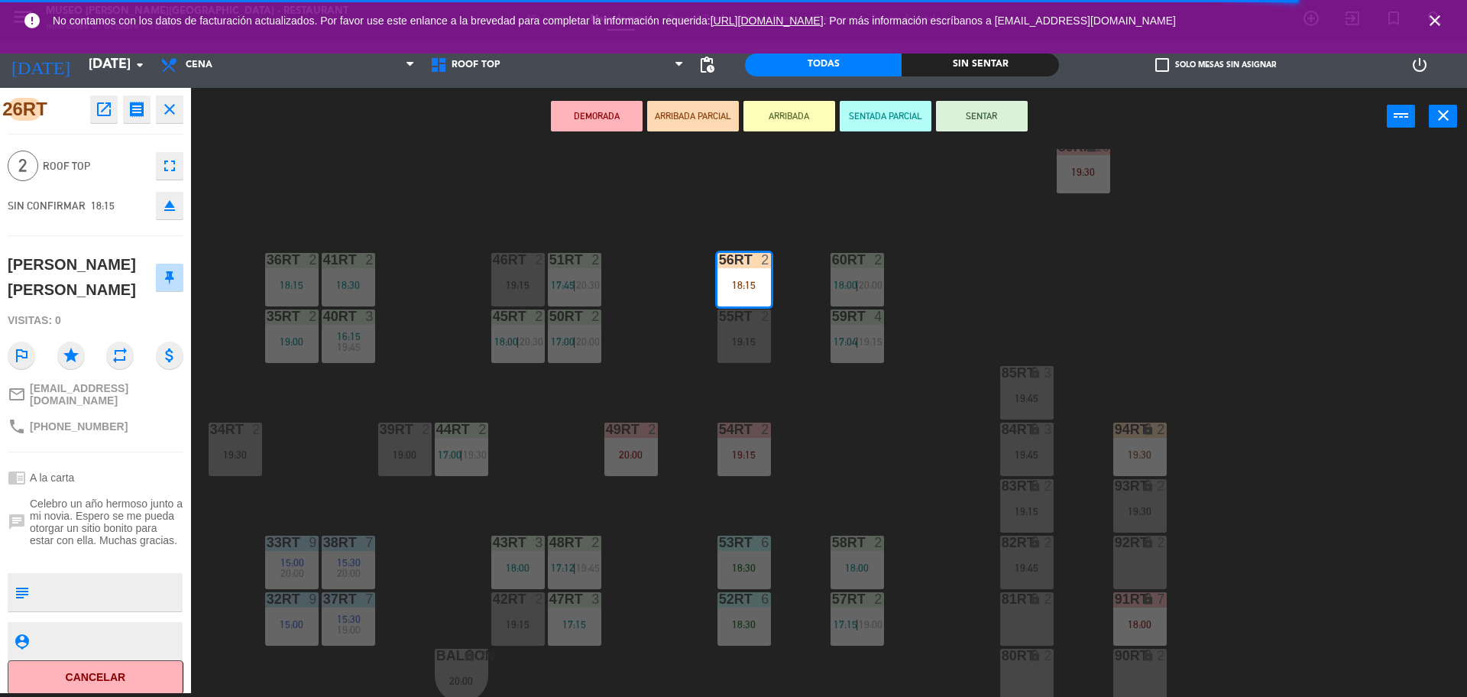
click at [87, 582] on textarea at bounding box center [108, 592] width 146 height 32
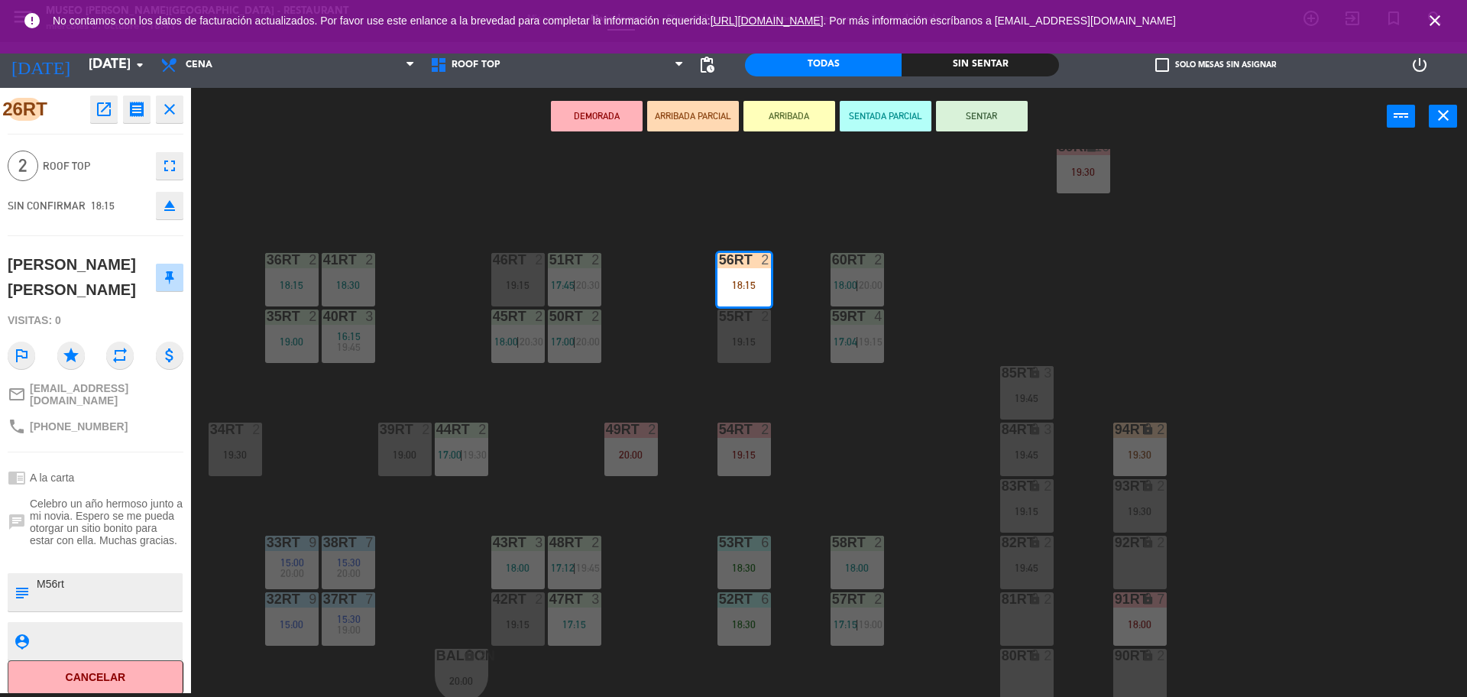
type textarea "M56rt"
click at [90, 559] on div "26RT open_in_new receipt 6:15 PM mié., 8 oct. 2 personas Gian Carlos Salazar Me…" at bounding box center [95, 390] width 191 height 605
click at [105, 552] on div at bounding box center [96, 557] width 176 height 11
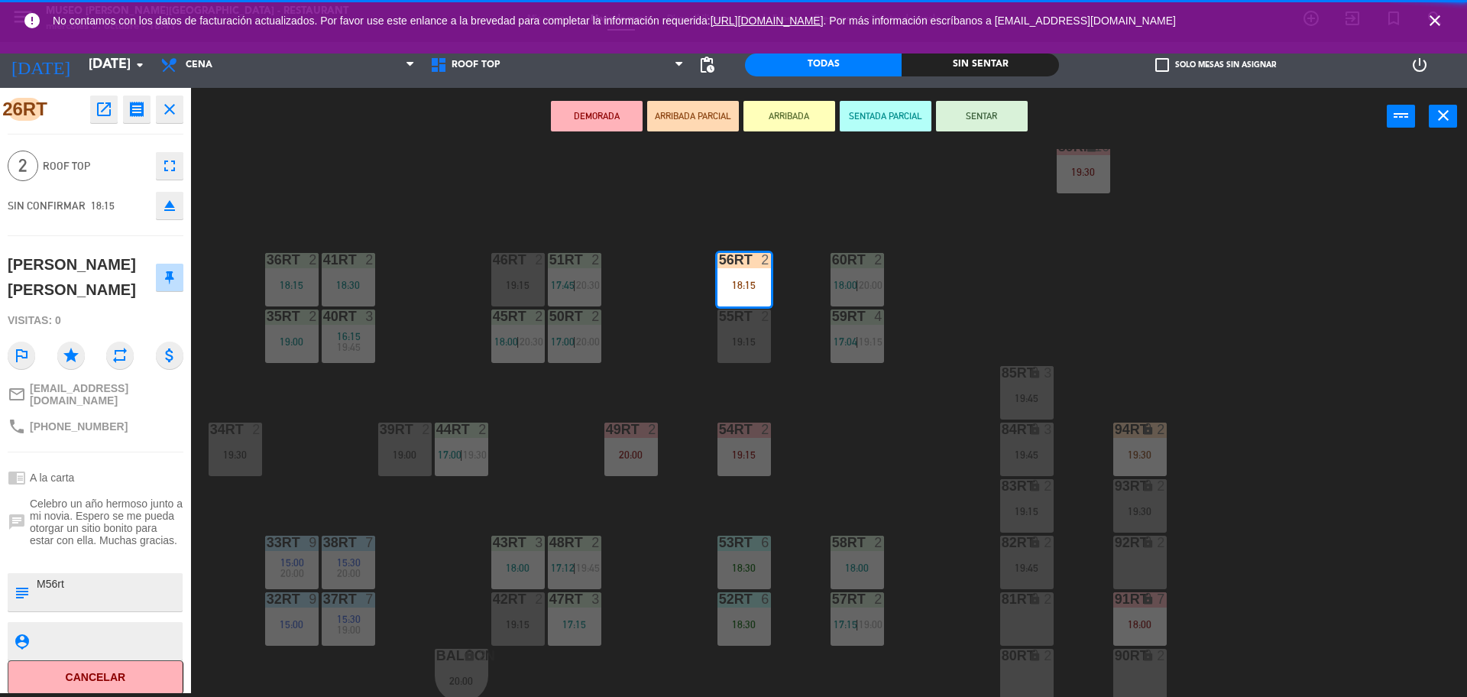
click at [975, 113] on button "SENTAR" at bounding box center [982, 116] width 92 height 31
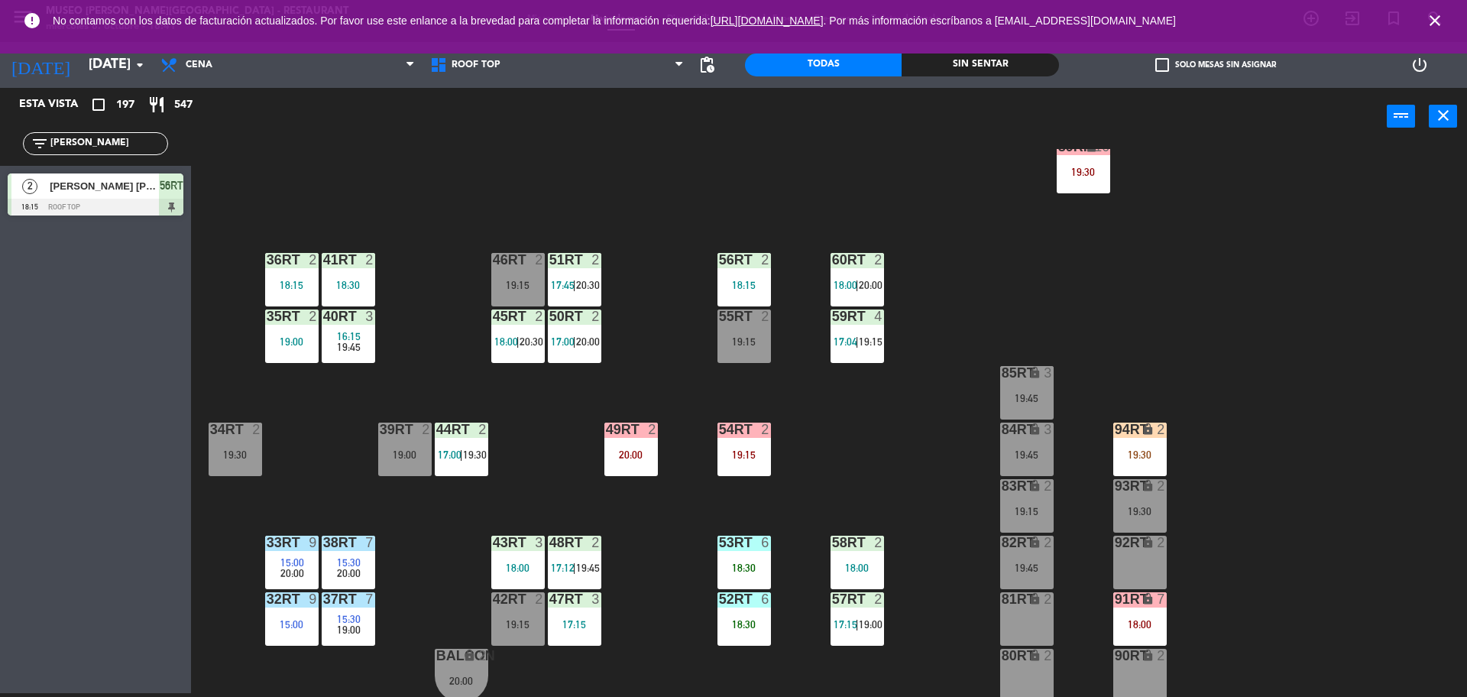
click at [645, 331] on div "18RT 4 16:15 19:45 16RT 5 16:15 20:30 28RT 2 18:00 80RR lock 2 19:15 27RT 2 19:…" at bounding box center [837, 423] width 1262 height 548
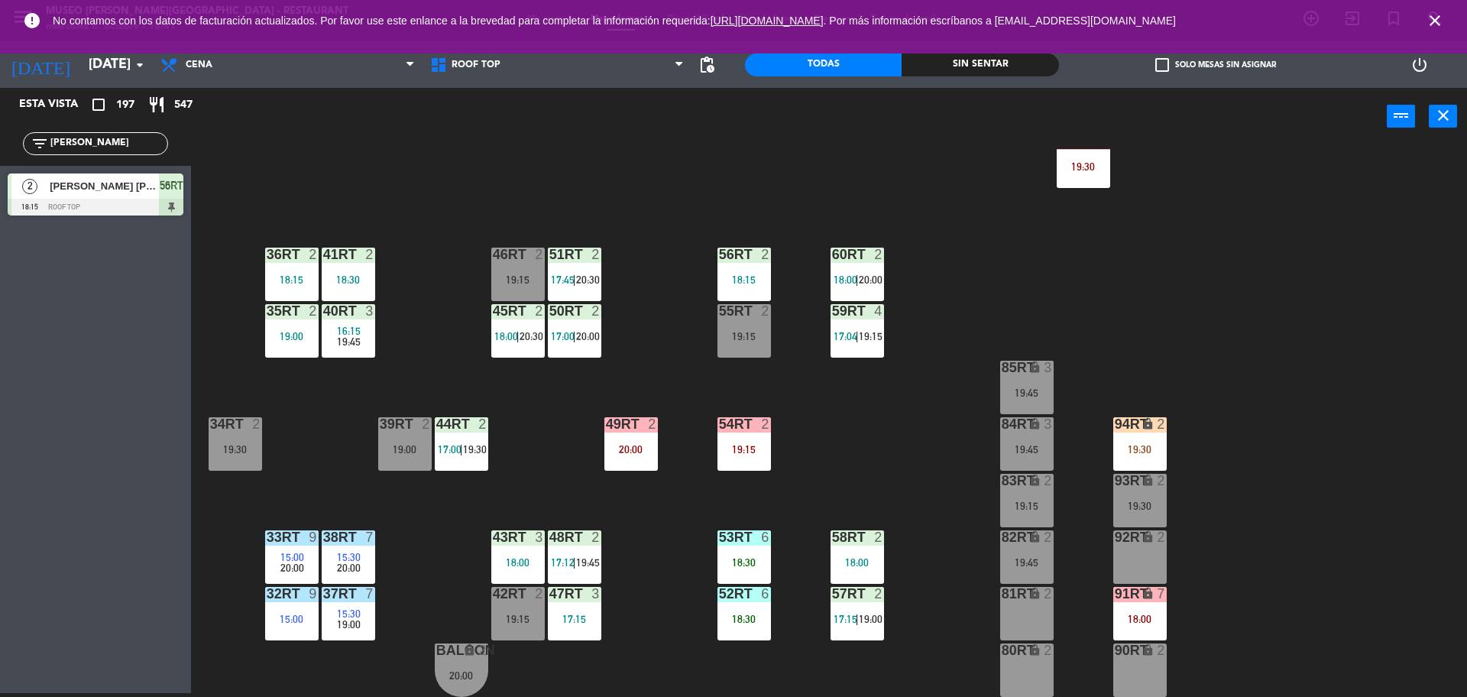
click at [867, 426] on div "18RT 4 16:15 19:45 16RT 5 16:15 20:30 28RT 2 18:00 80RR lock 2 19:15 27RT 2 19:…" at bounding box center [837, 423] width 1262 height 548
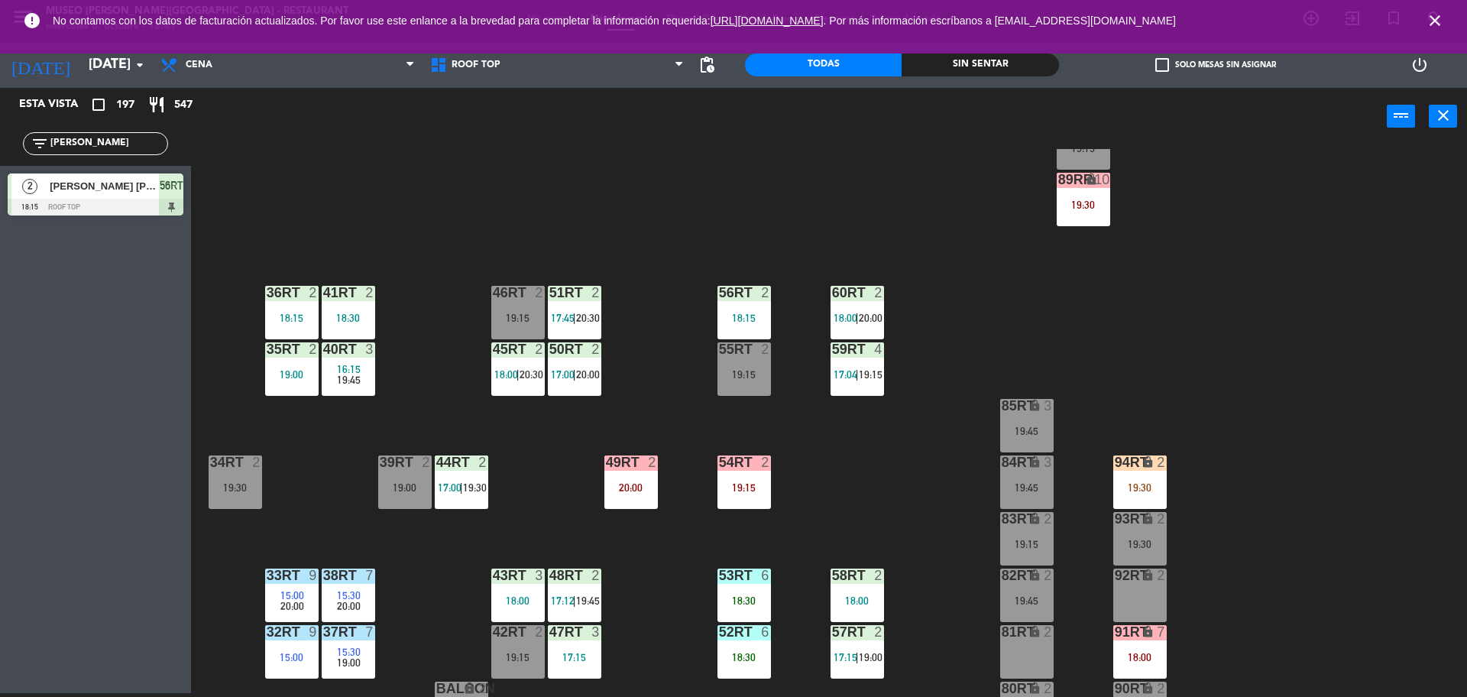
click at [867, 426] on div "18RT 4 16:15 19:45 16RT 5 16:15 20:30 28RT 2 18:00 80RR lock 2 19:15 27RT 2 19:…" at bounding box center [837, 423] width 1262 height 548
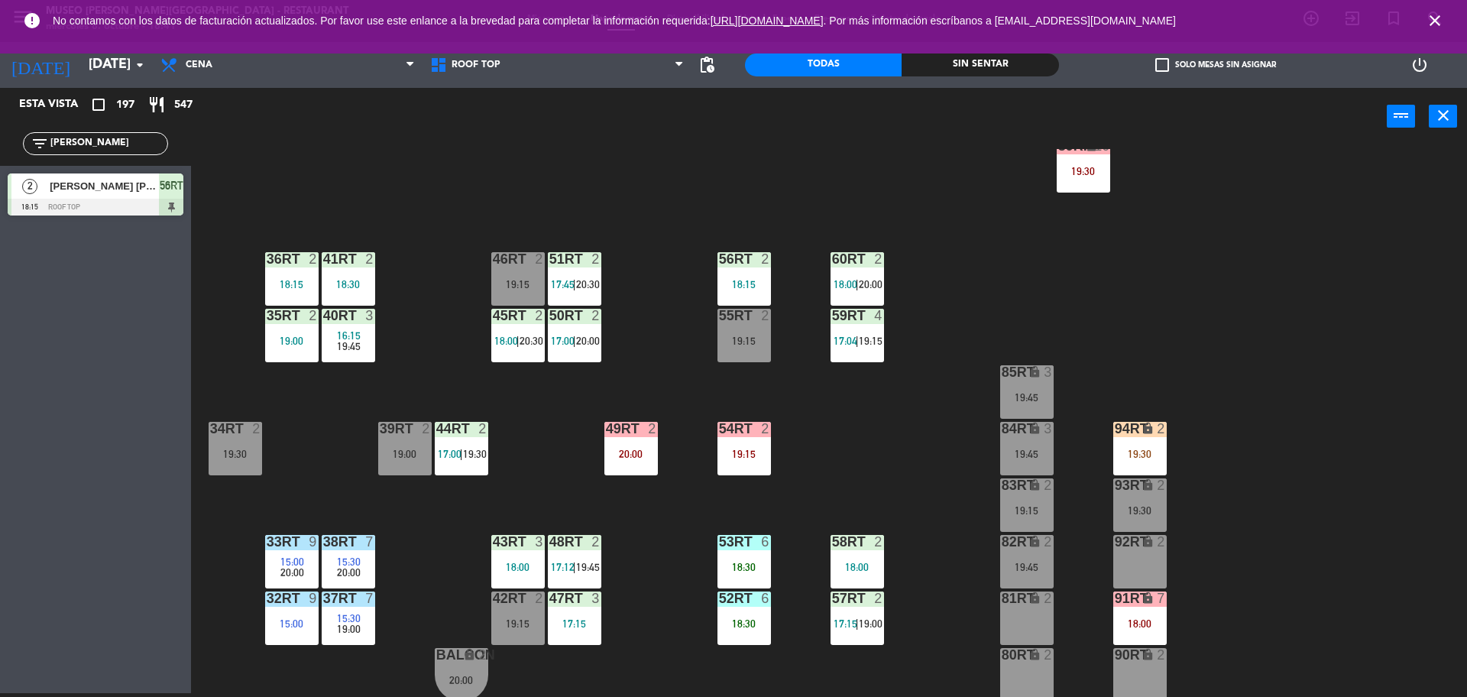
scroll to position [569, 0]
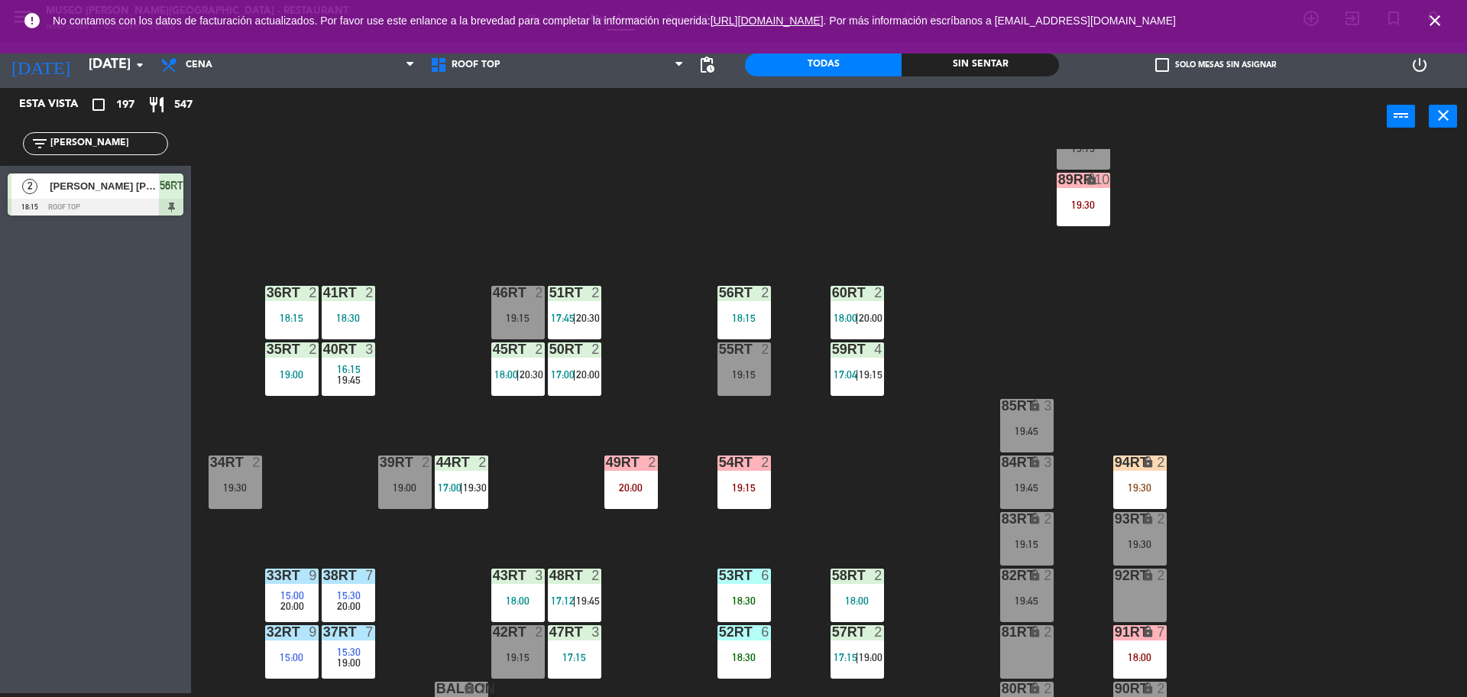
click at [903, 459] on div "18RT 4 16:15 19:45 16RT 5 16:15 20:30 28RT 2 18:00 80RR lock 2 19:15 27RT 2 19:…" at bounding box center [837, 423] width 1262 height 548
click at [114, 125] on div "filter_list carlos" at bounding box center [95, 144] width 191 height 44
click at [105, 144] on input "carlo" at bounding box center [108, 143] width 118 height 17
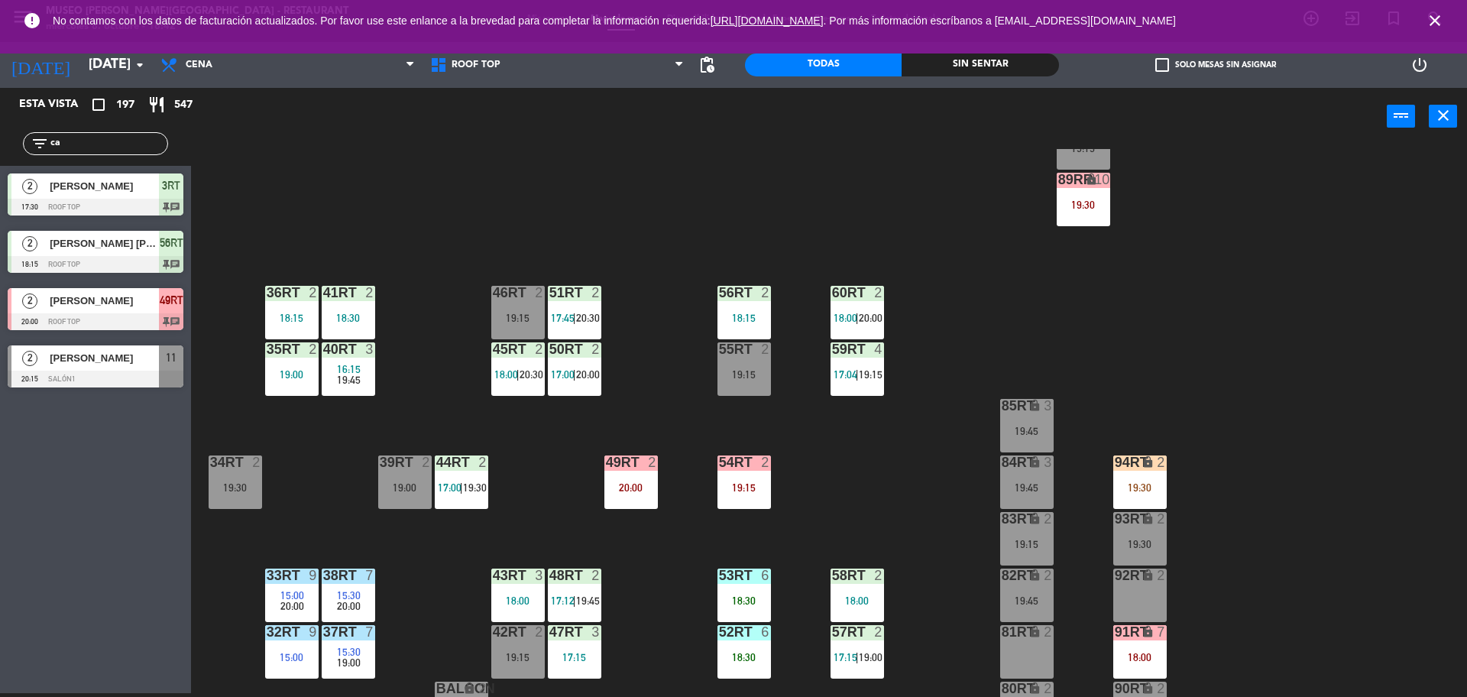
type input "c"
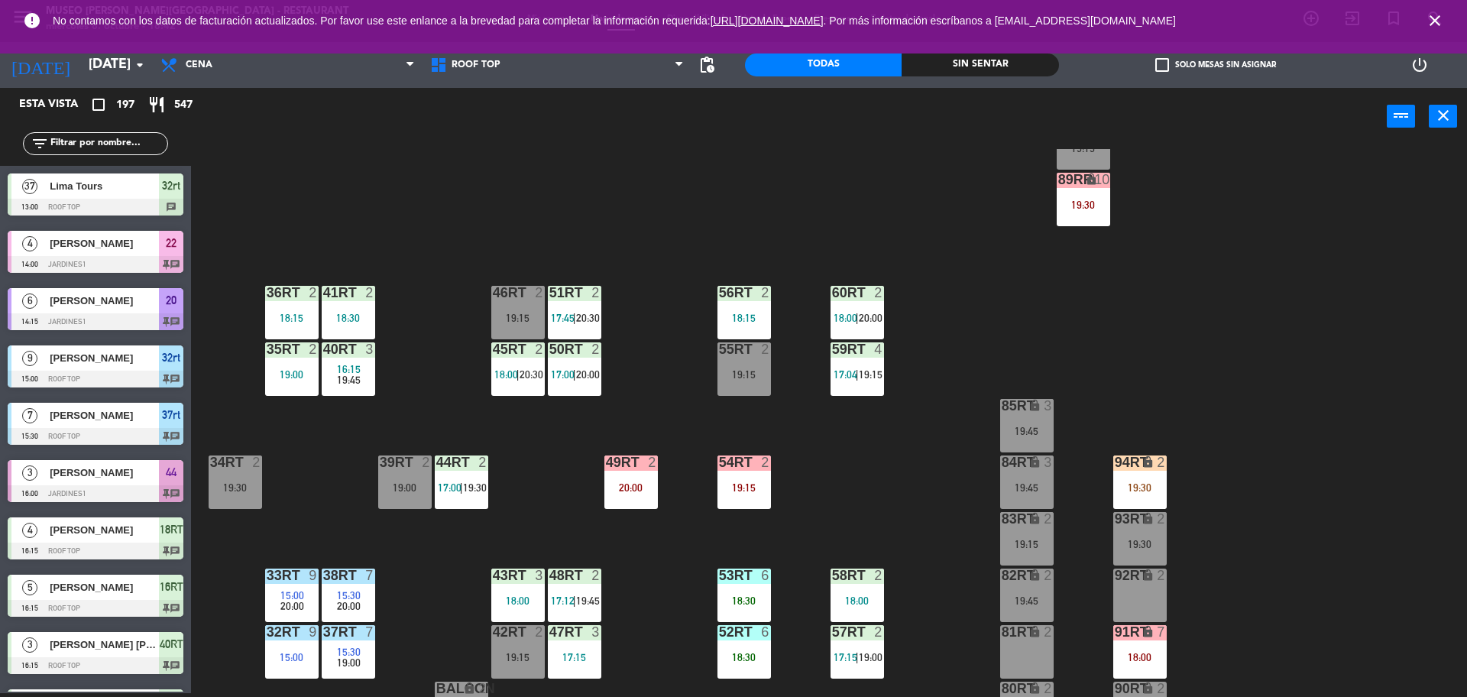
click at [530, 225] on div "18RT 4 16:15 19:45 16RT 5 16:15 20:30 28RT 2 18:00 80RR lock 2 19:15 27RT 2 19:…" at bounding box center [837, 423] width 1262 height 548
click at [142, 145] on input "text" at bounding box center [108, 143] width 118 height 17
click at [423, 180] on div "18RT 4 16:15 19:45 16RT 5 16:15 20:30 28RT 2 18:00 80RR lock 2 19:15 27RT 2 19:…" at bounding box center [837, 423] width 1262 height 548
click at [436, 302] on div "18RT 4 16:15 19:45 16RT 5 16:15 20:30 28RT 2 18:00 80RR lock 2 19:15 27RT 2 19:…" at bounding box center [837, 423] width 1262 height 548
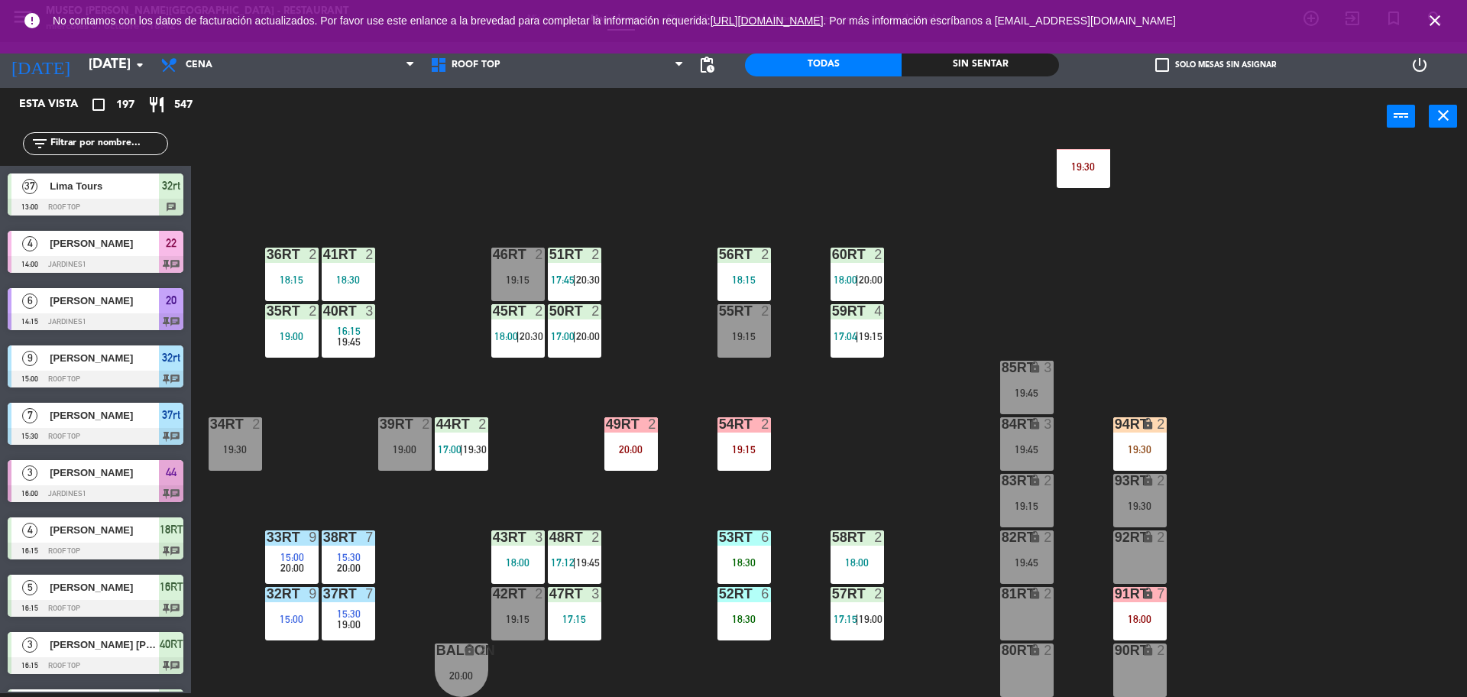
click at [568, 507] on div "18RT 4 16:15 19:45 16RT 5 16:15 20:30 28RT 2 18:00 80RR lock 2 19:15 27RT 2 19:…" at bounding box center [837, 423] width 1262 height 548
click at [682, 578] on div "18RT 4 16:15 19:45 16RT 5 16:15 20:30 28RT 2 18:00 80RR lock 2 19:15 27RT 2 19:…" at bounding box center [837, 423] width 1262 height 548
click at [967, 452] on div "18RT 4 16:15 19:45 16RT 5 16:15 20:30 28RT 2 18:00 80RR lock 2 19:15 27RT 2 19:…" at bounding box center [837, 423] width 1262 height 548
click at [125, 135] on input "text" at bounding box center [108, 143] width 118 height 17
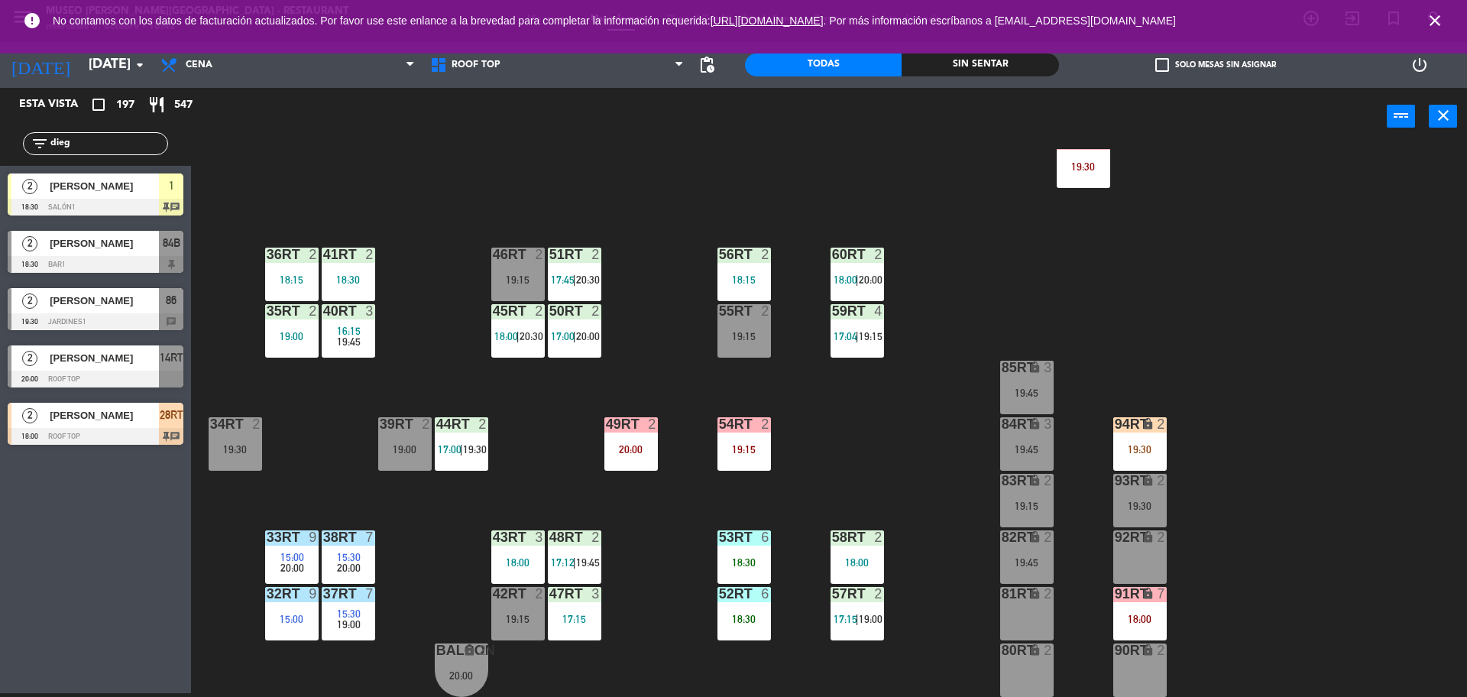
type input "dieg"
click at [321, 160] on div "18RT 4 16:15 19:45 16RT 5 16:15 20:30 28RT 2 18:00 80RR lock 2 19:15 27RT 2 19:…" at bounding box center [837, 423] width 1262 height 548
click at [137, 423] on span "[PERSON_NAME]" at bounding box center [104, 415] width 109 height 16
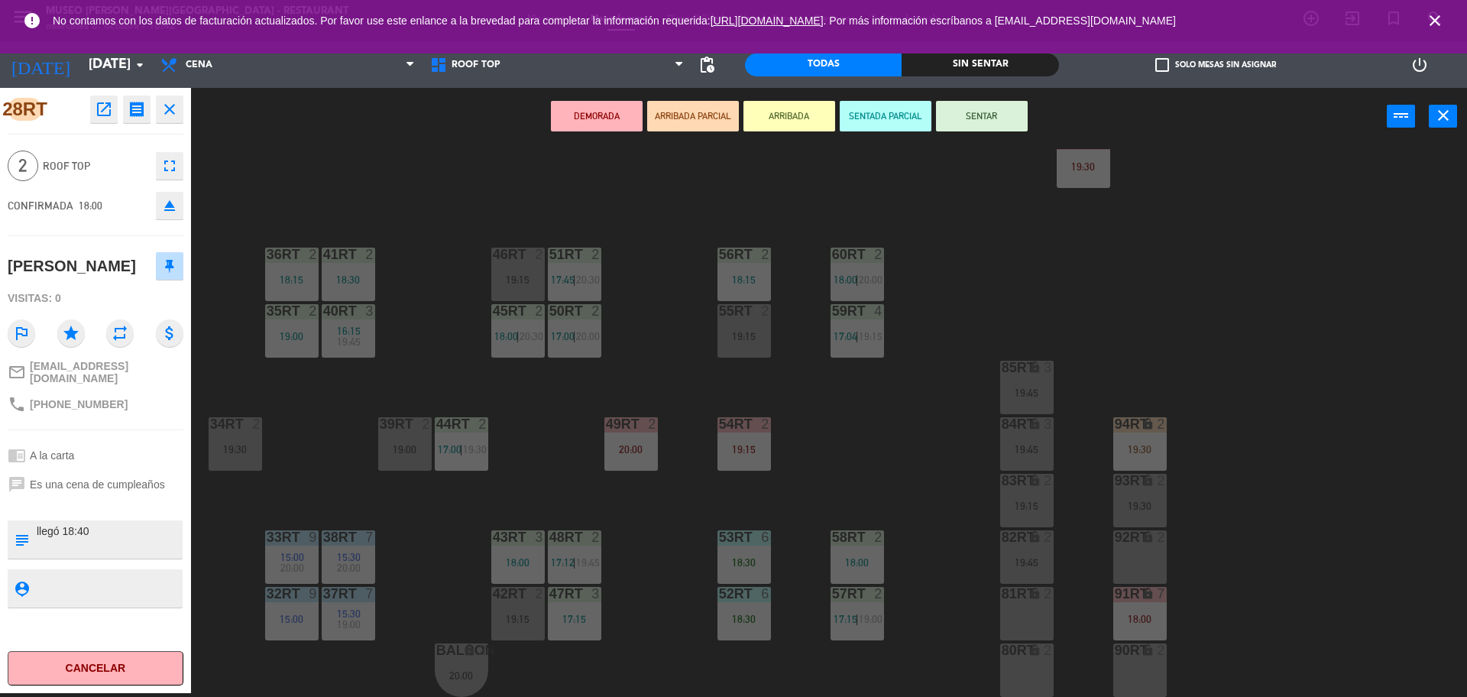
click at [95, 555] on textarea at bounding box center [108, 539] width 146 height 32
type textarea "M llegó 18:40"
click at [499, 516] on div "18RT 4 16:15 19:45 16RT 5 16:15 20:30 28RT 2 18:00 80RR lock 2 19:15 27RT 2 19:…" at bounding box center [837, 423] width 1262 height 548
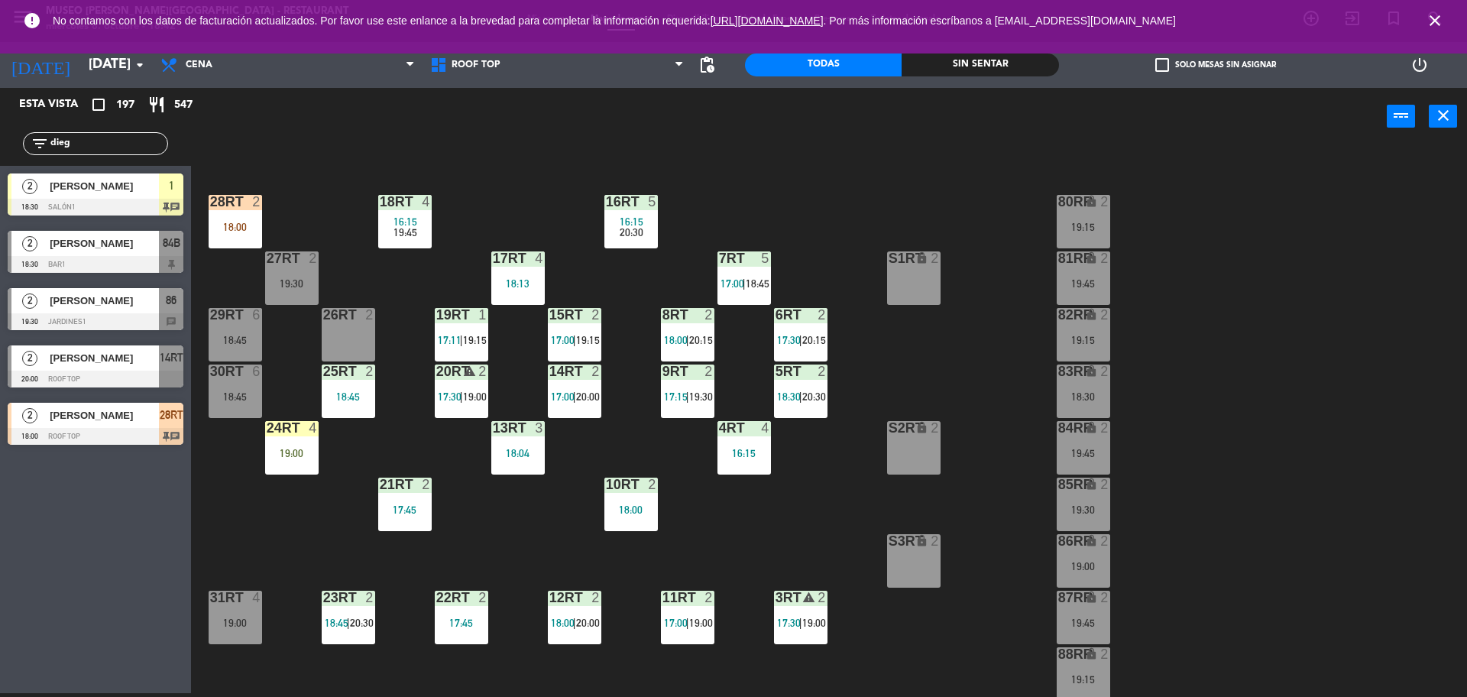
scroll to position [34, 0]
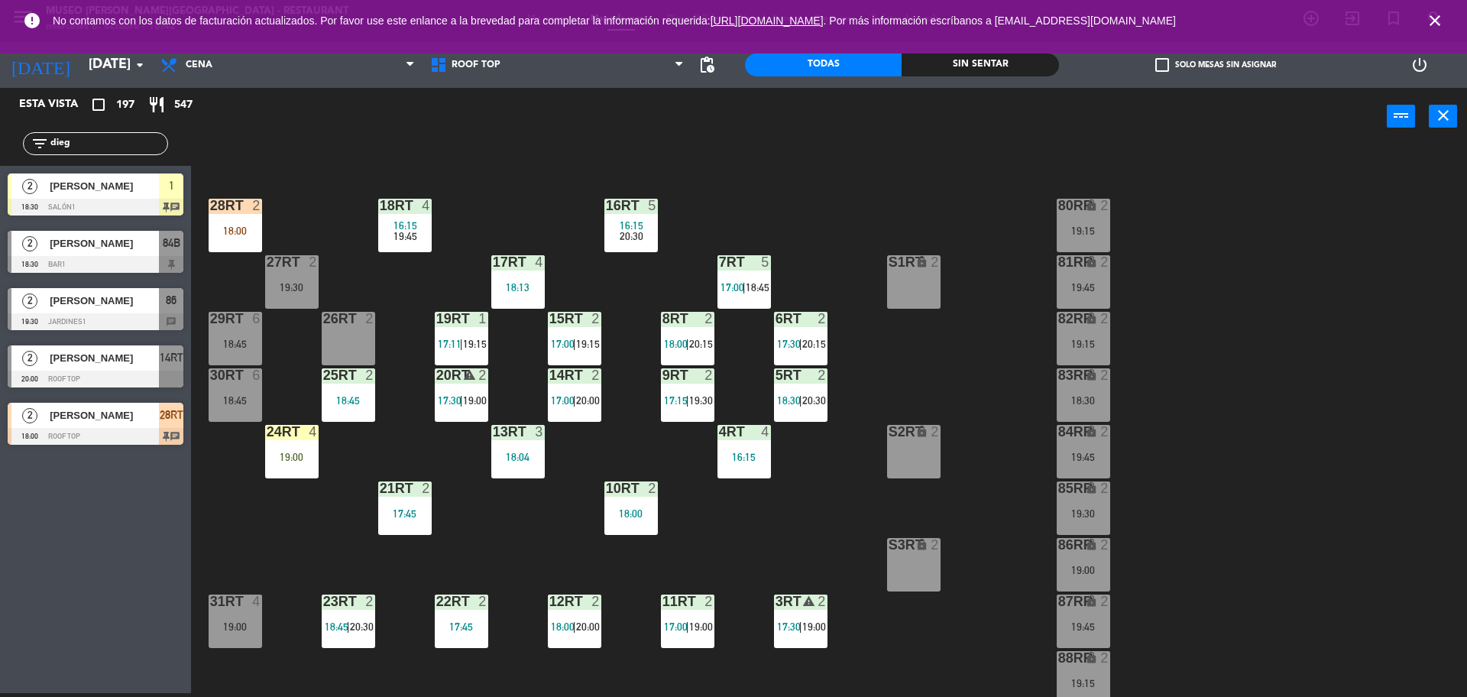
click at [256, 238] on div "28RT 2 18:00" at bounding box center [235, 225] width 53 height 53
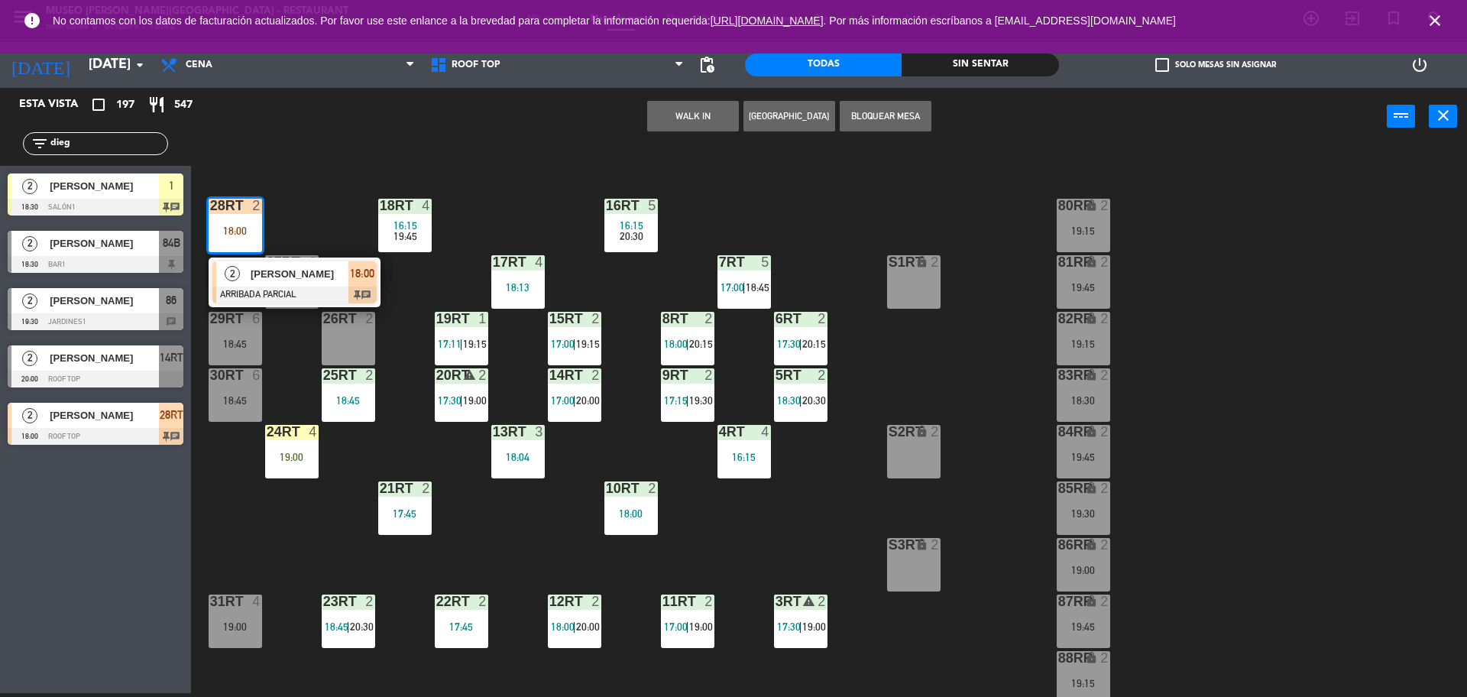
click at [288, 277] on span "[PERSON_NAME]" at bounding box center [300, 274] width 98 height 16
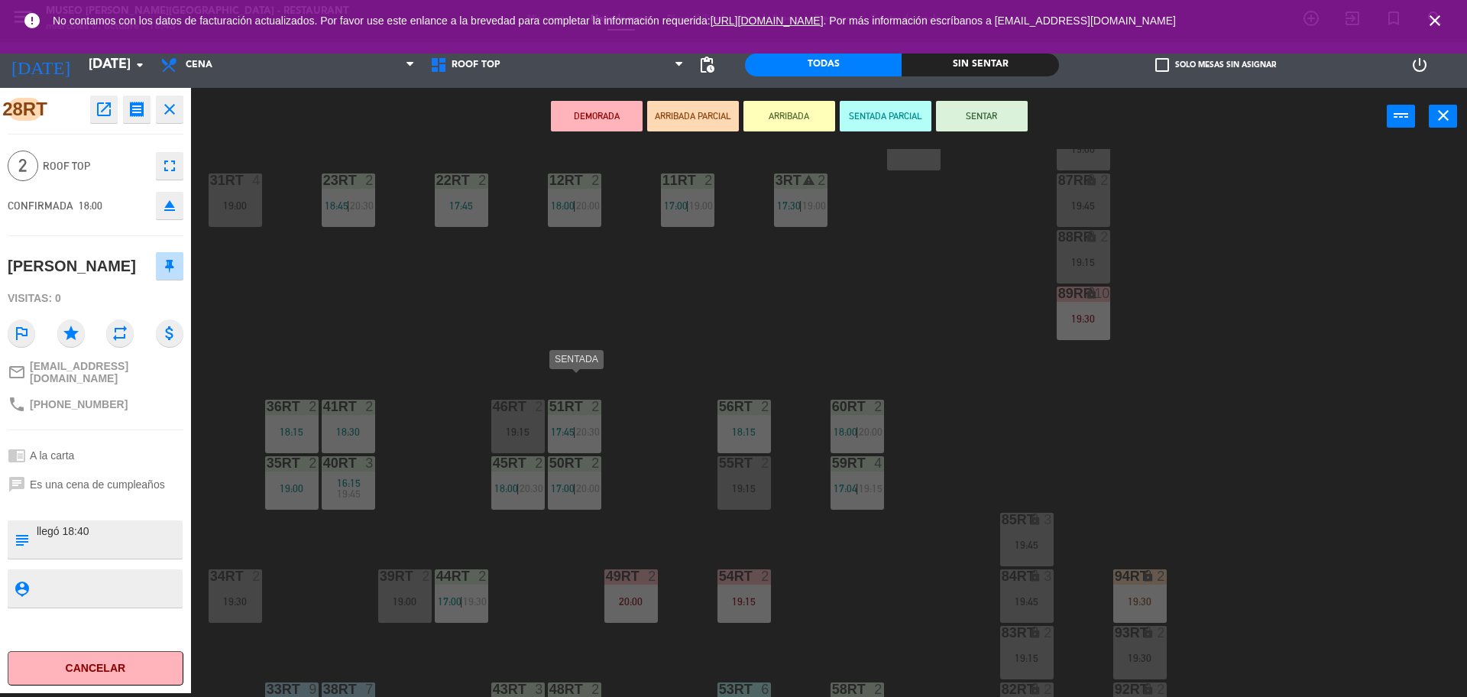
scroll to position [493, 0]
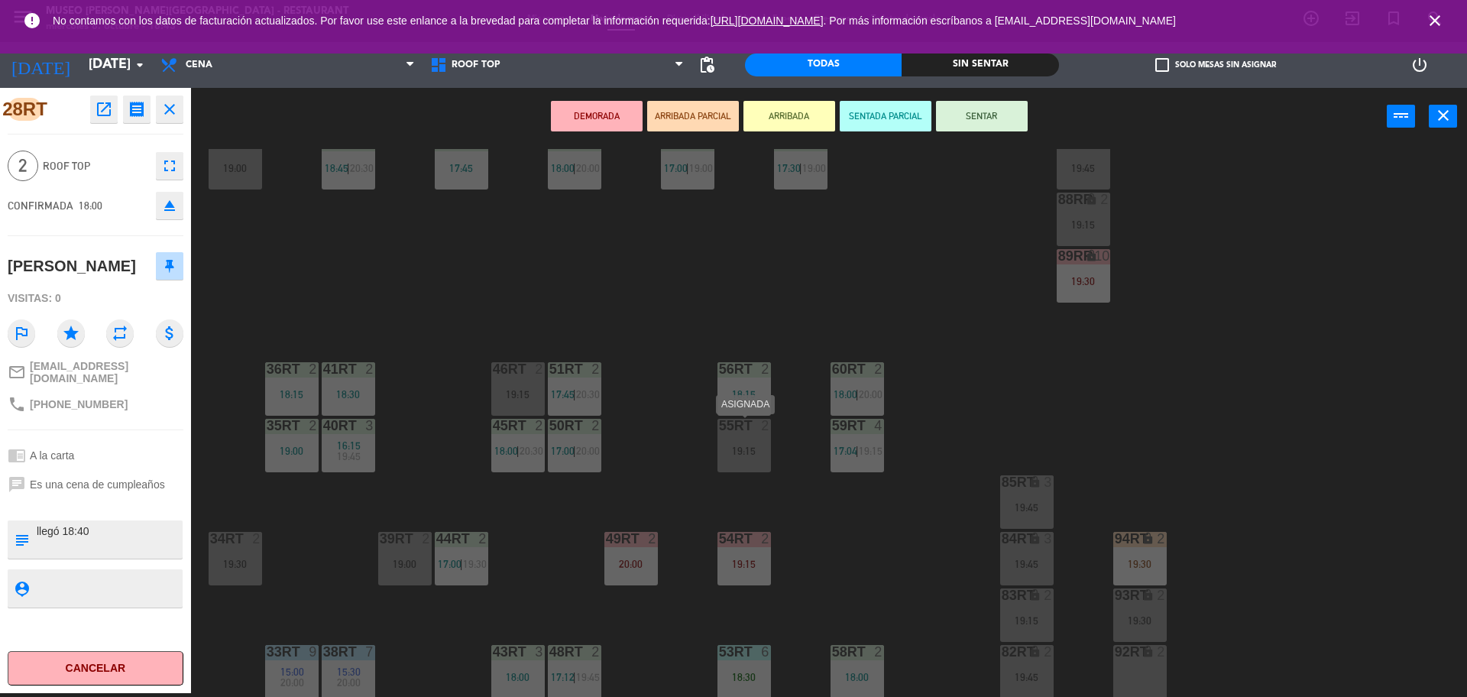
click at [737, 442] on div "55RT 2 19:15" at bounding box center [744, 445] width 53 height 53
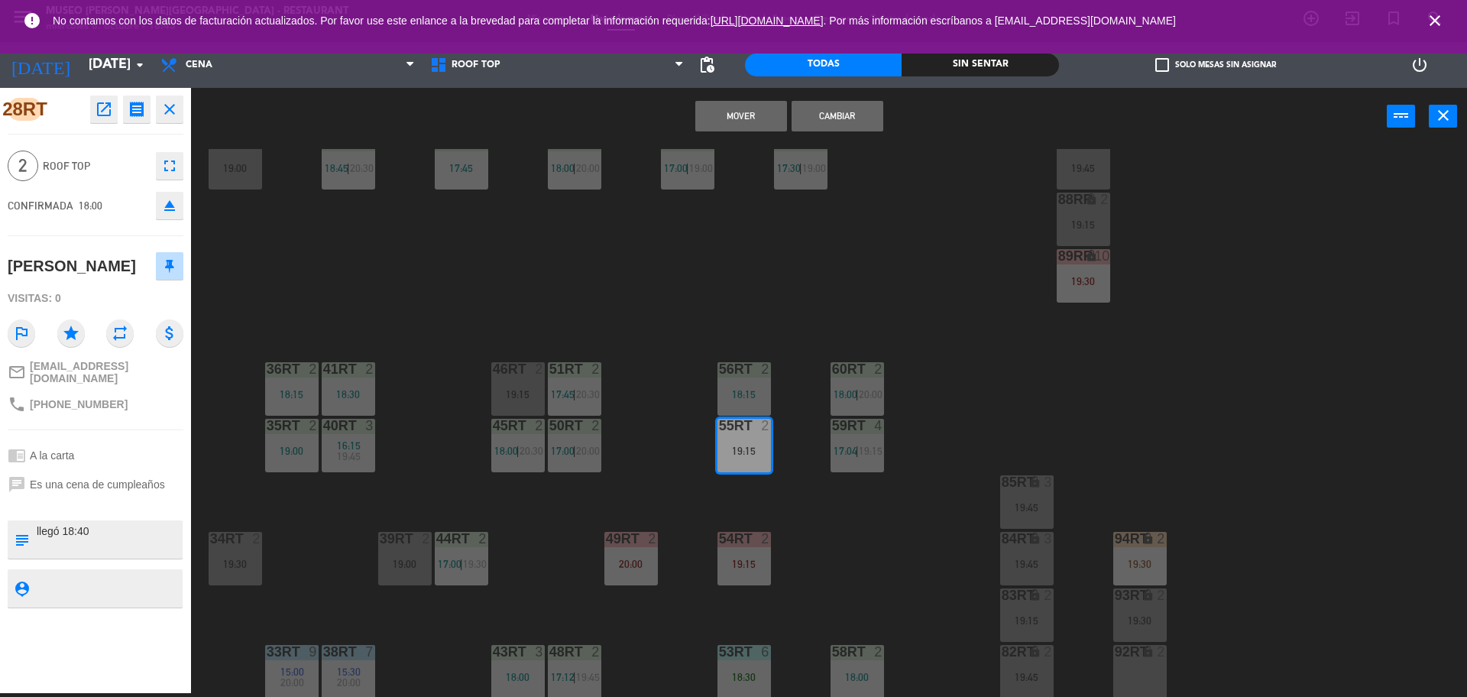
click at [817, 110] on button "Cambiar" at bounding box center [838, 116] width 92 height 31
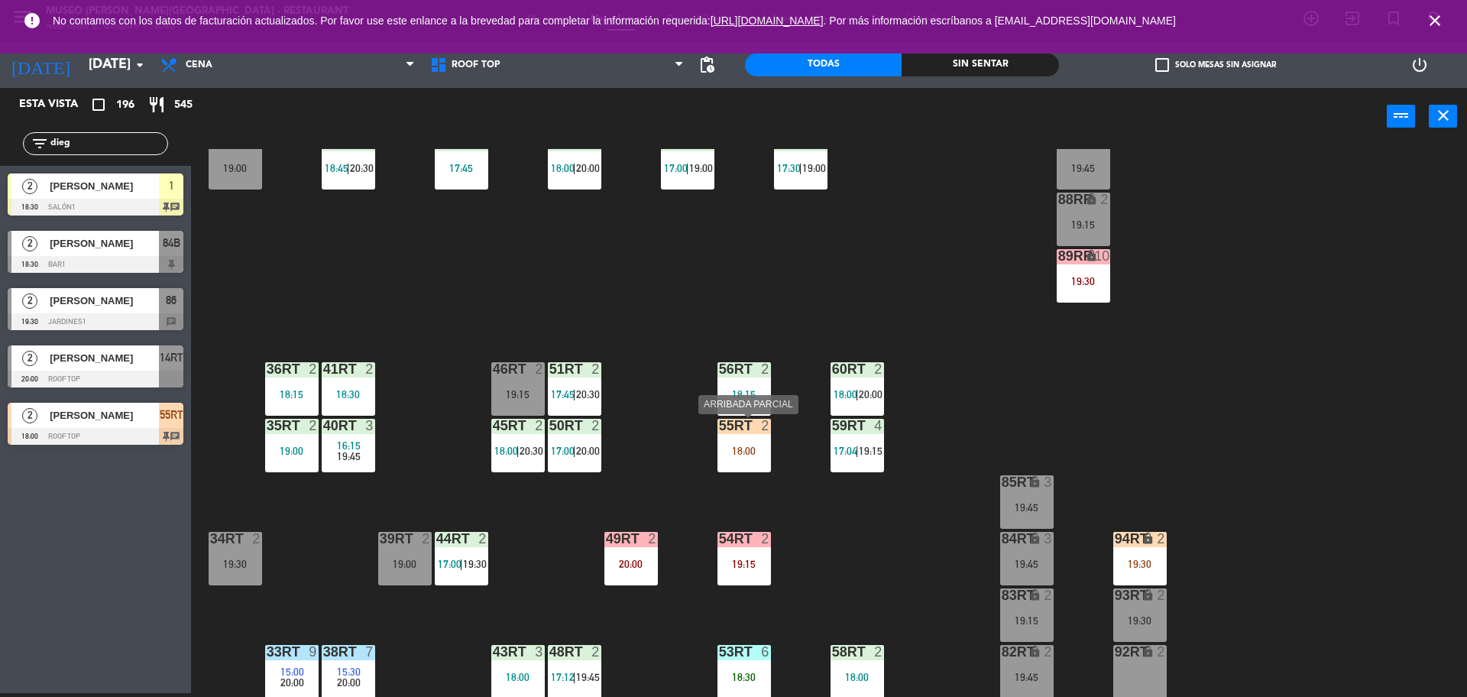
click at [750, 456] on div "18:00" at bounding box center [744, 451] width 53 height 11
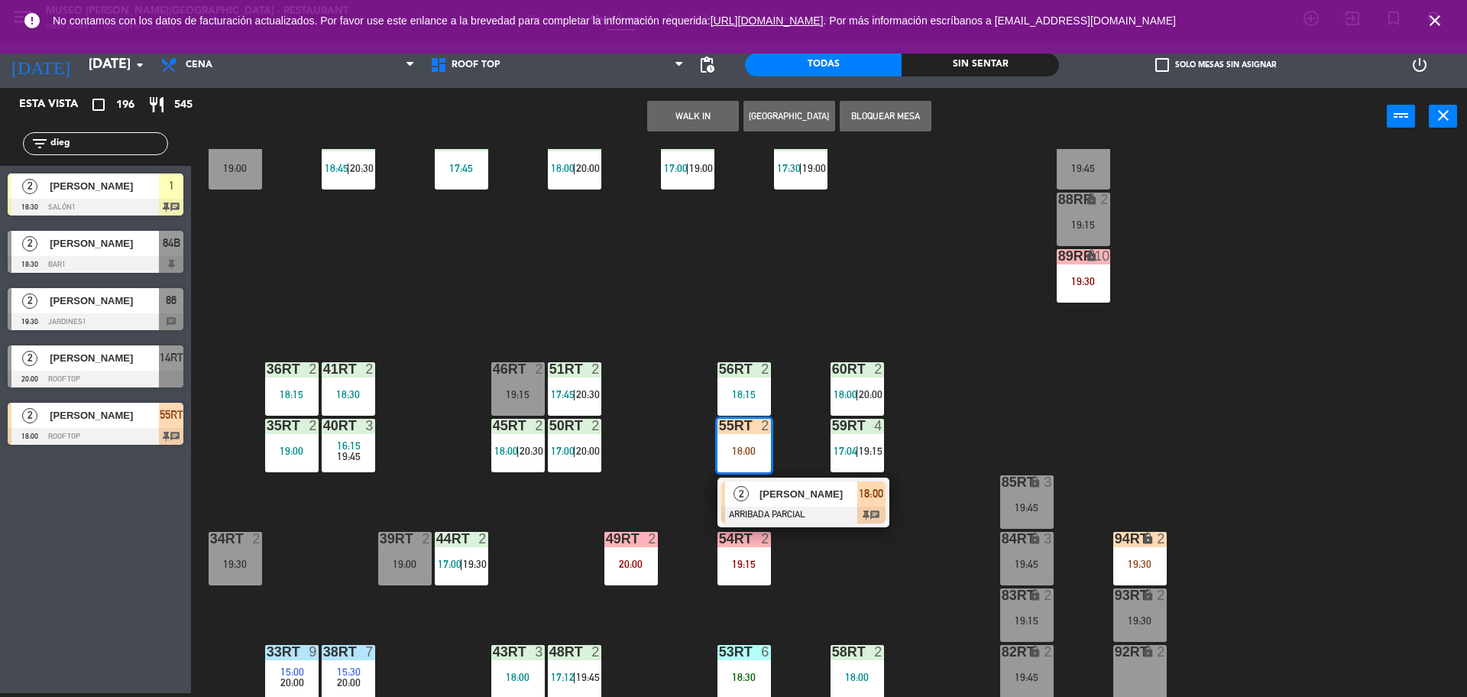
click at [764, 493] on span "[PERSON_NAME]" at bounding box center [809, 494] width 98 height 16
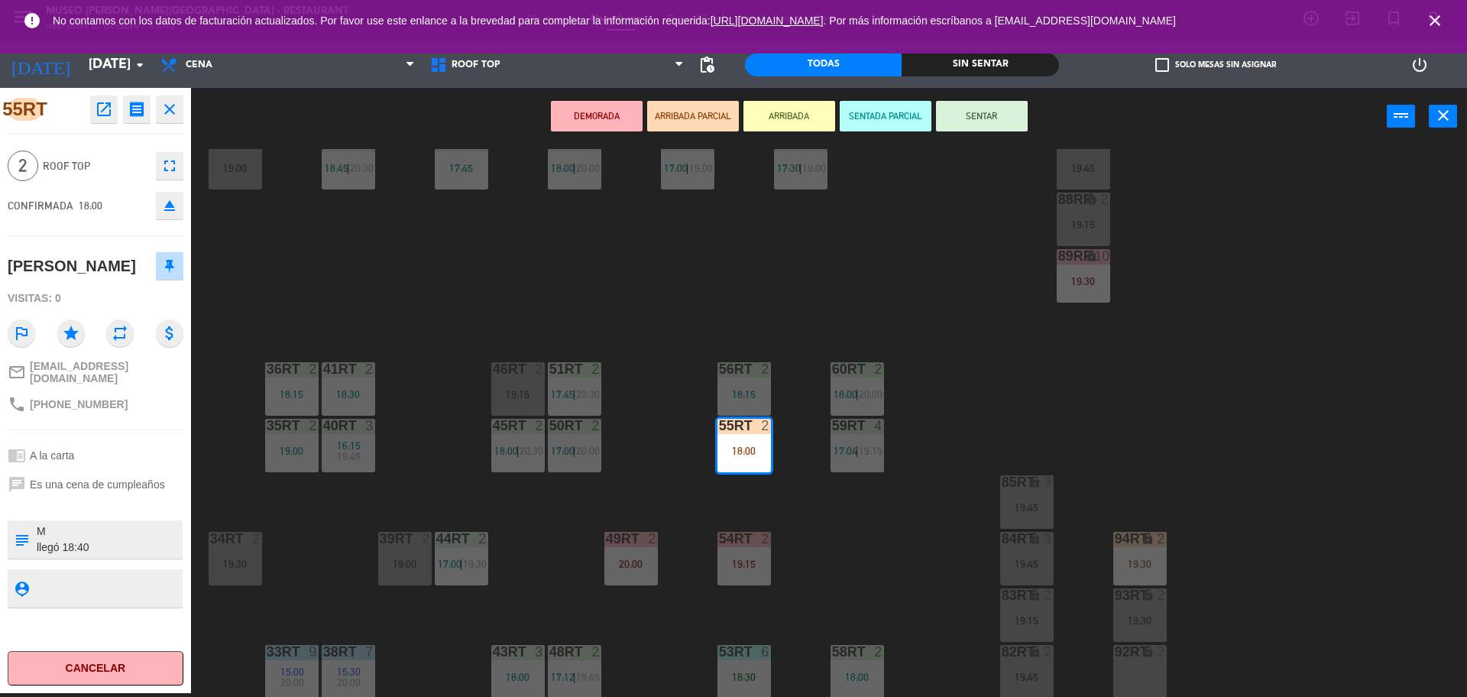
click at [96, 546] on textarea at bounding box center [108, 539] width 146 height 32
type textarea "M56RT llegó 18:40"
click at [125, 510] on div at bounding box center [96, 504] width 176 height 11
click at [974, 120] on button "SENTAR" at bounding box center [982, 116] width 92 height 31
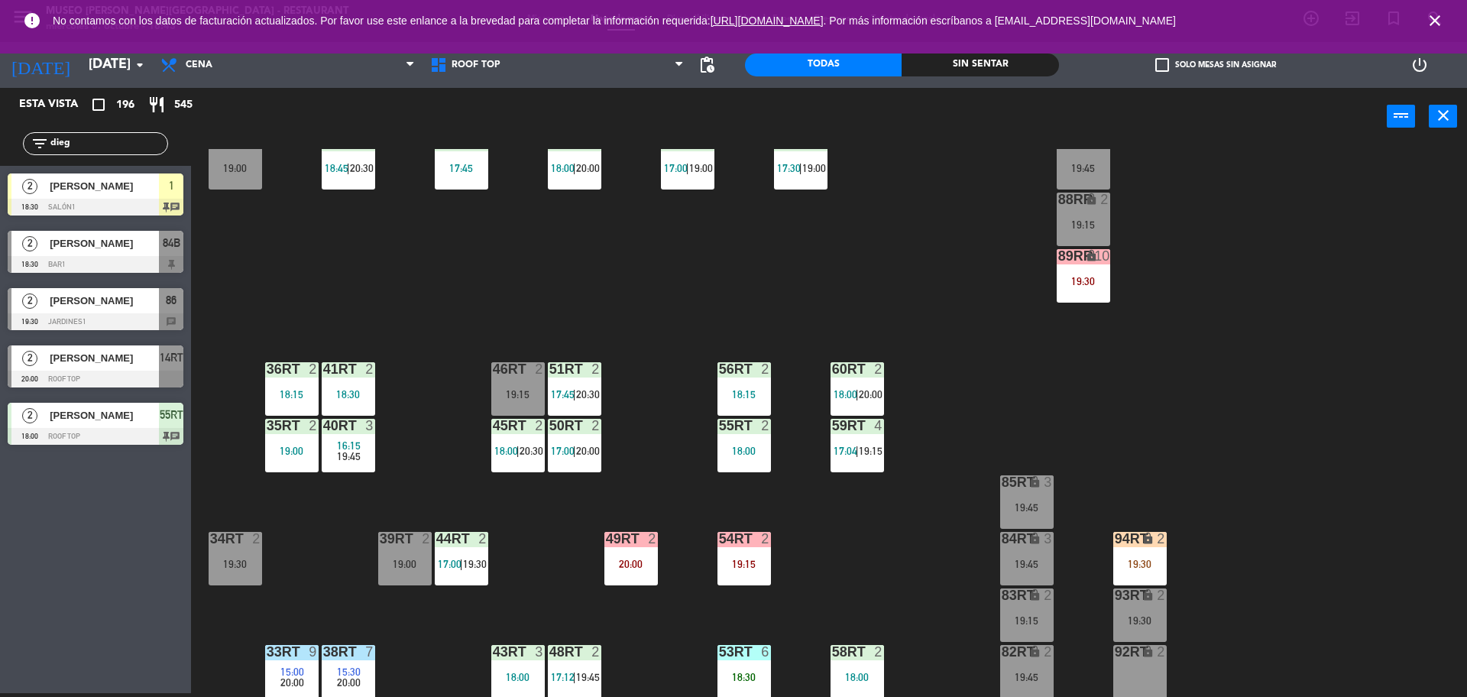
click at [809, 304] on div "18RT 4 16:15 19:45 16RT 5 16:15 20:30 28RT 2 19:15 80RR lock 2 19:15 27RT 2 19:…" at bounding box center [837, 423] width 1262 height 548
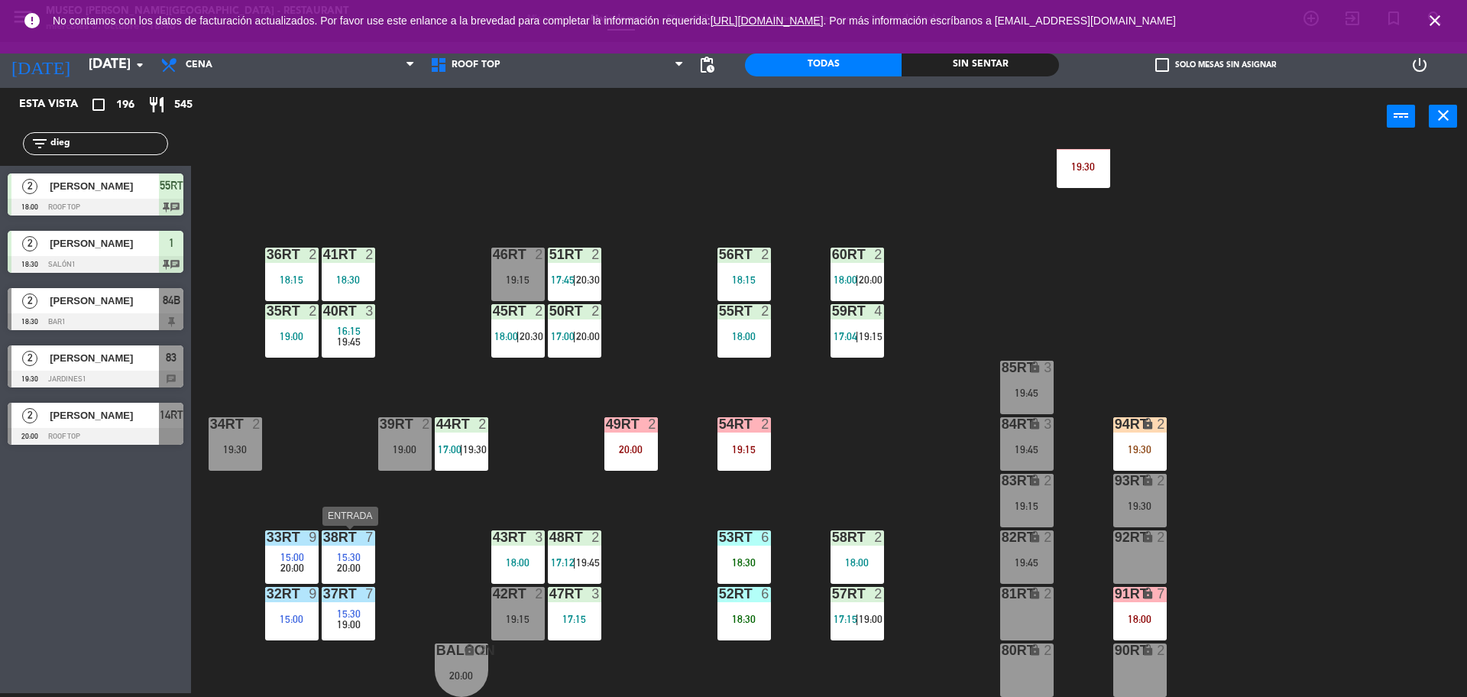
click at [342, 566] on span "20:00" at bounding box center [349, 568] width 24 height 12
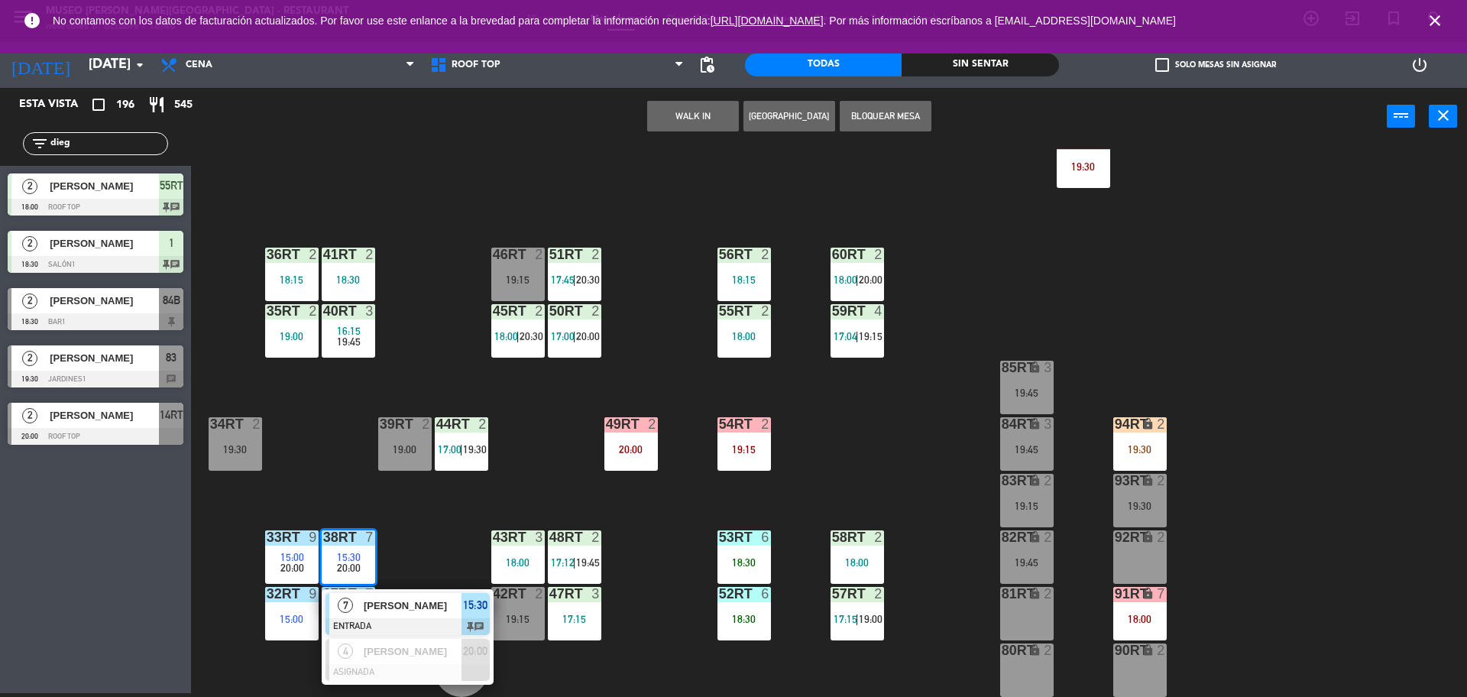
click at [348, 604] on span "7" at bounding box center [345, 605] width 15 height 15
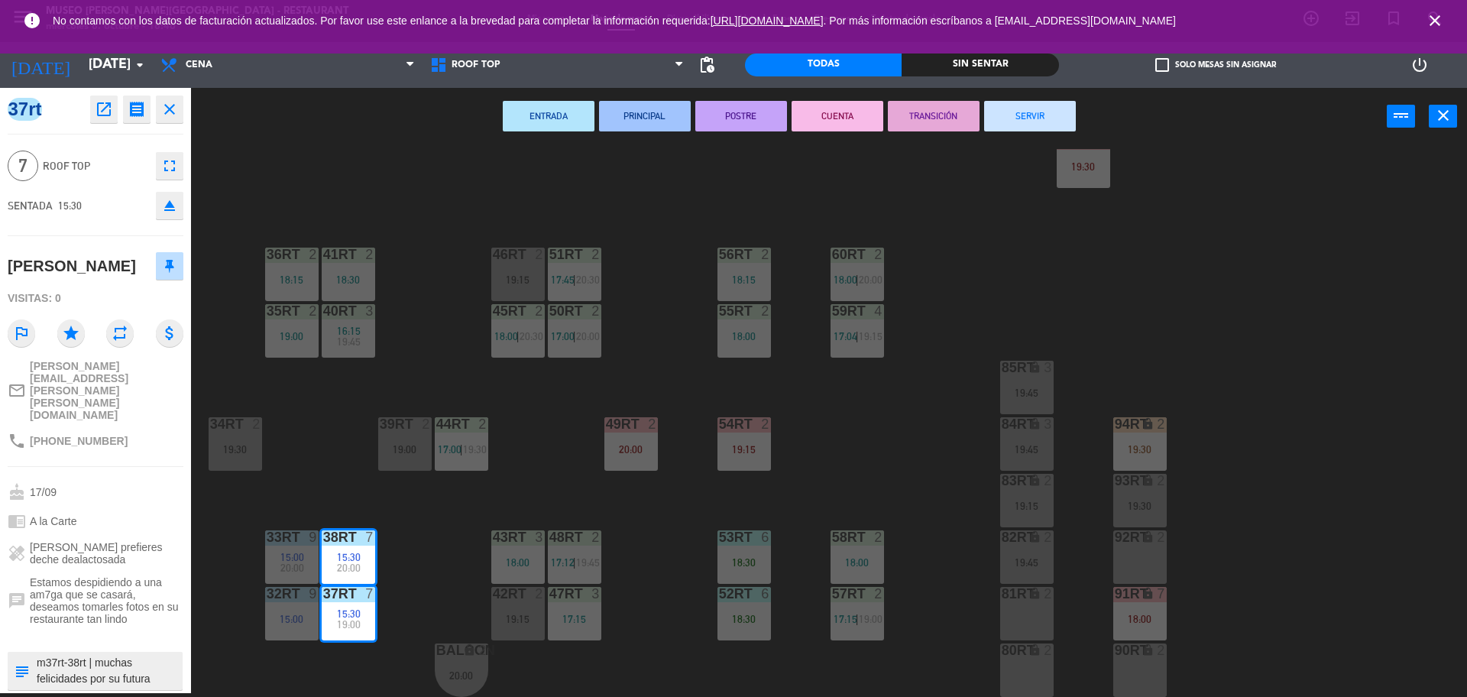
click at [1010, 121] on button "SERVIR" at bounding box center [1030, 116] width 92 height 31
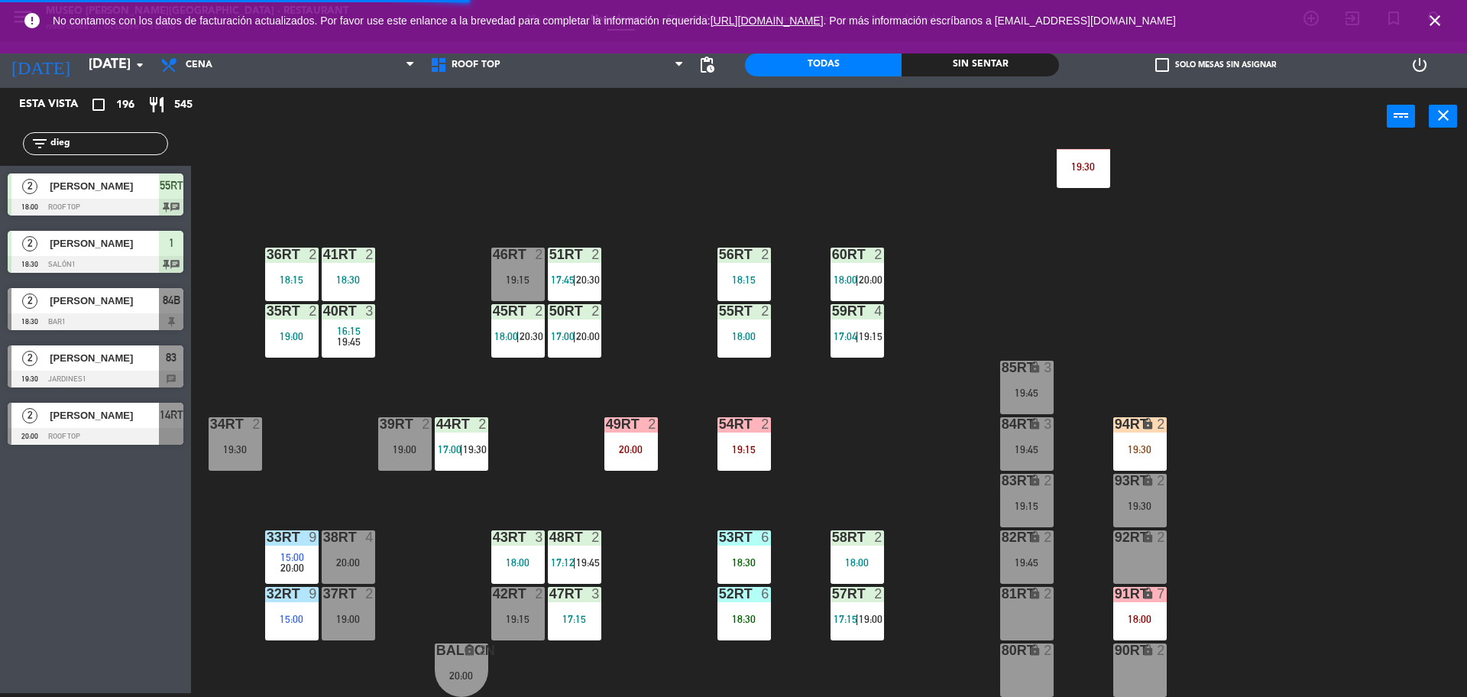
click at [293, 563] on span "20:00" at bounding box center [292, 568] width 24 height 12
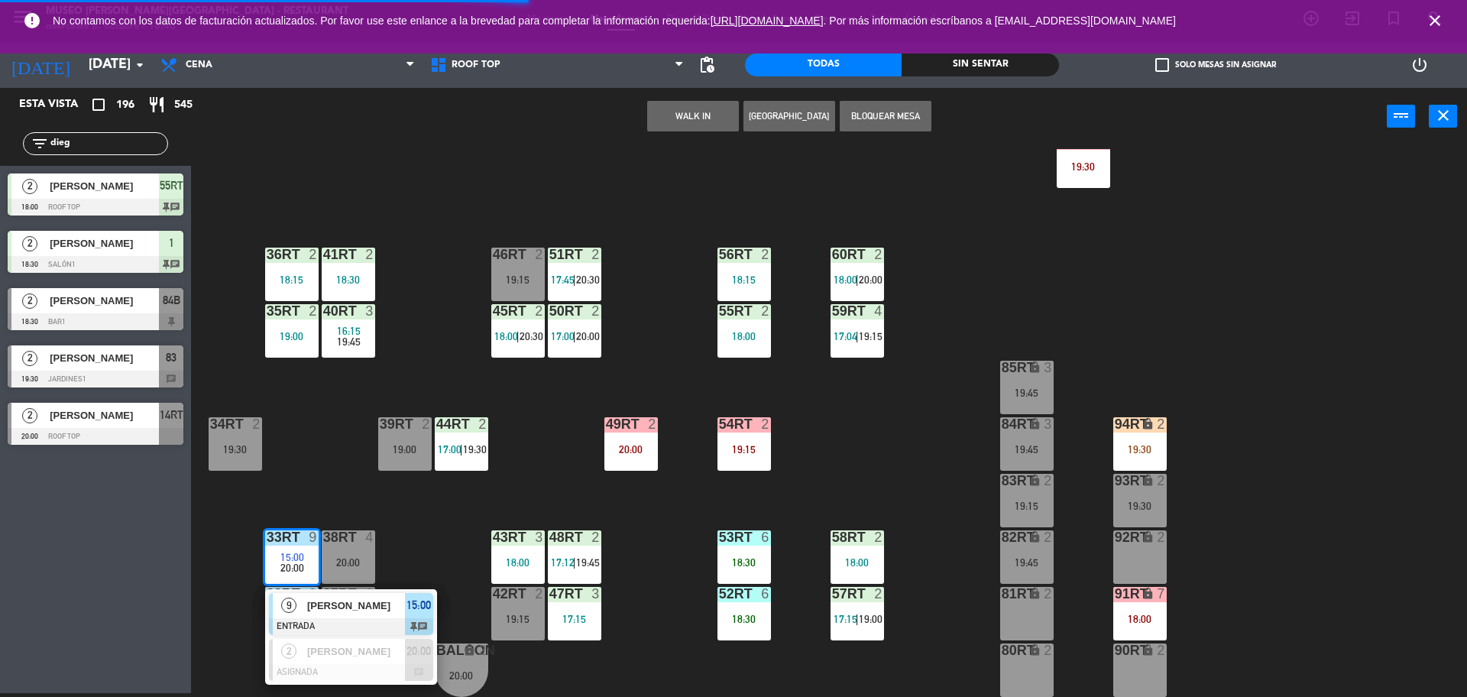
click at [317, 601] on span "[PERSON_NAME]" at bounding box center [356, 606] width 98 height 16
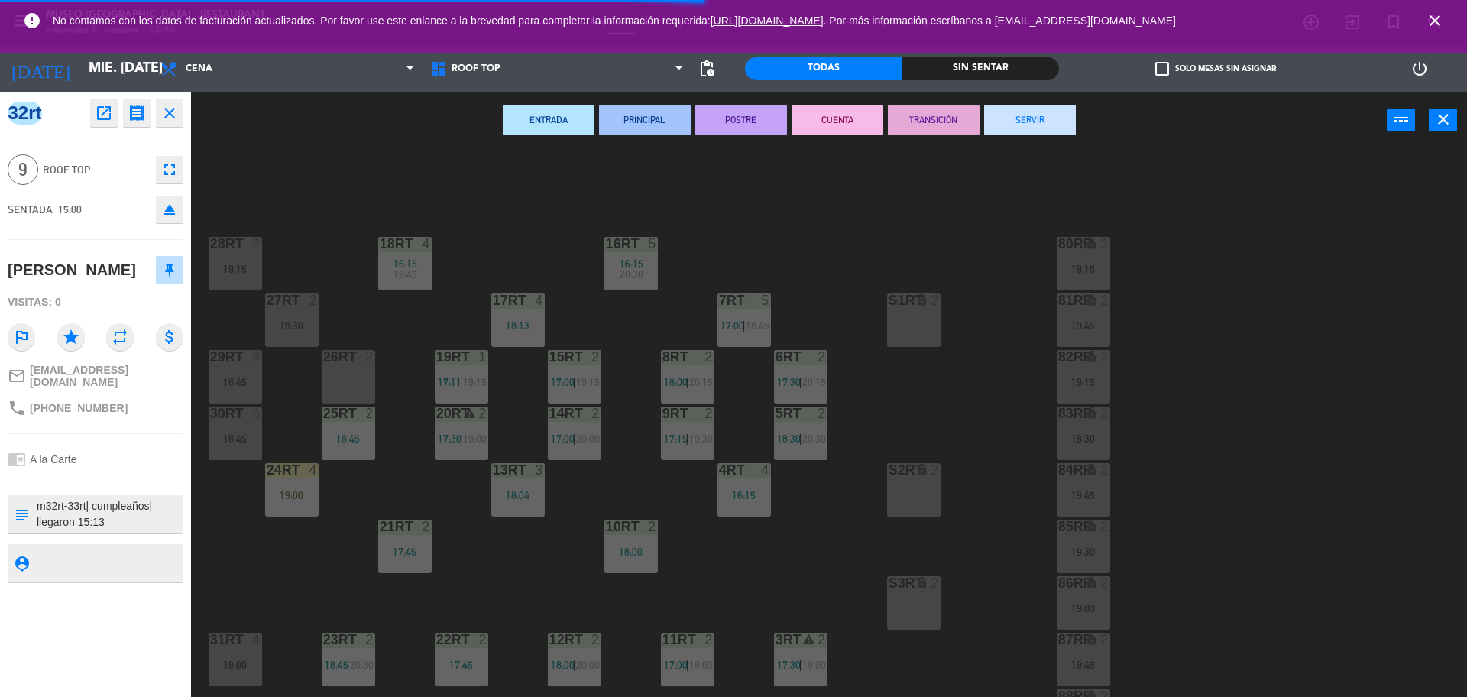
click at [1035, 124] on button "SERVIR" at bounding box center [1030, 120] width 92 height 31
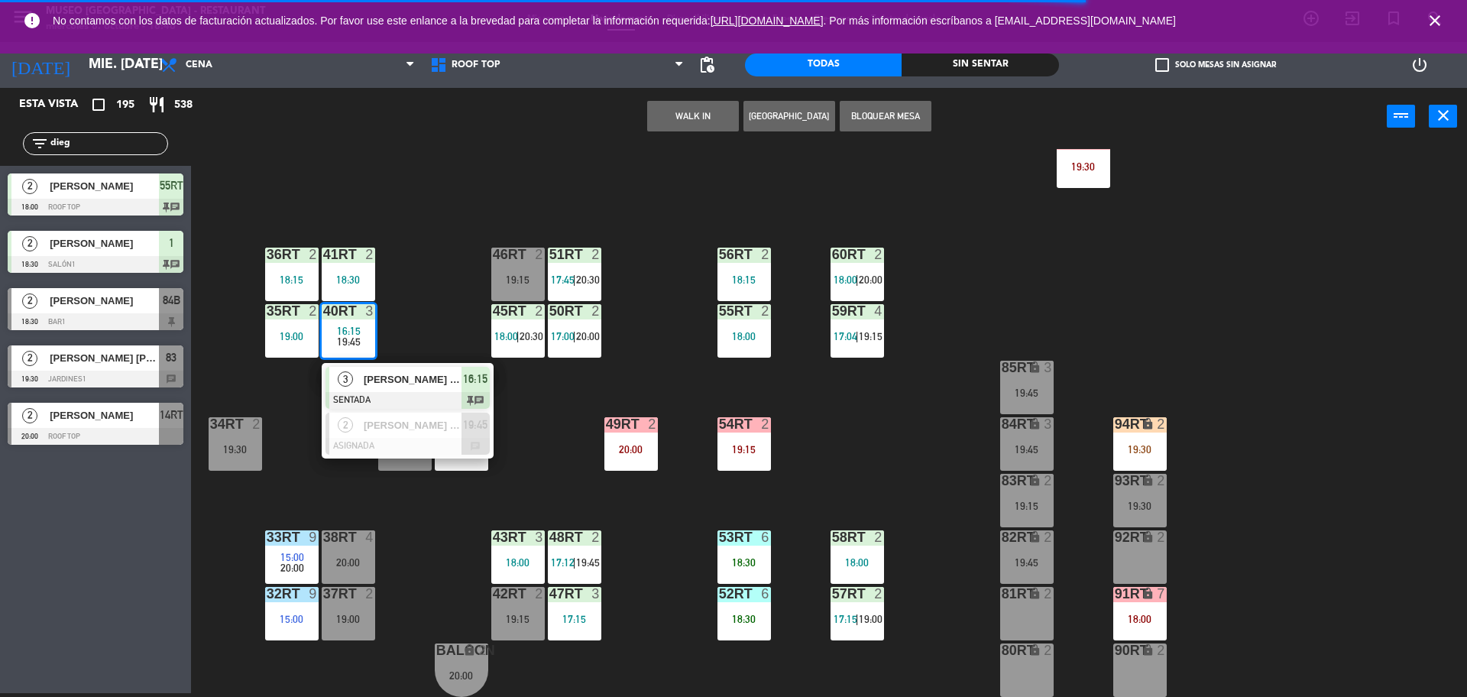
click at [383, 386] on span "[PERSON_NAME] [PERSON_NAME]" at bounding box center [413, 379] width 98 height 16
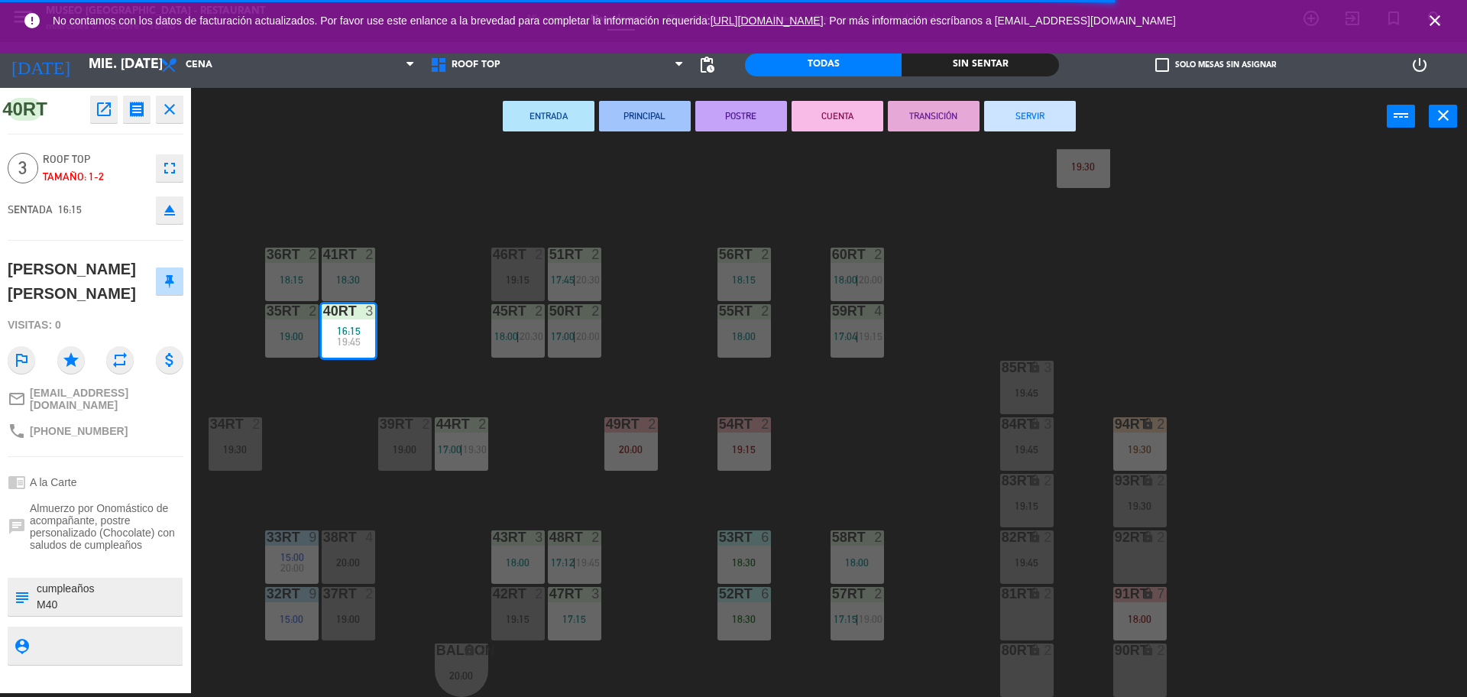
click at [449, 355] on div "18RT 4 16:15 19:45 16RT 5 16:15 20:30 28RT 2 19:15 80RR lock 2 19:15 27RT 2 19:…" at bounding box center [837, 423] width 1262 height 548
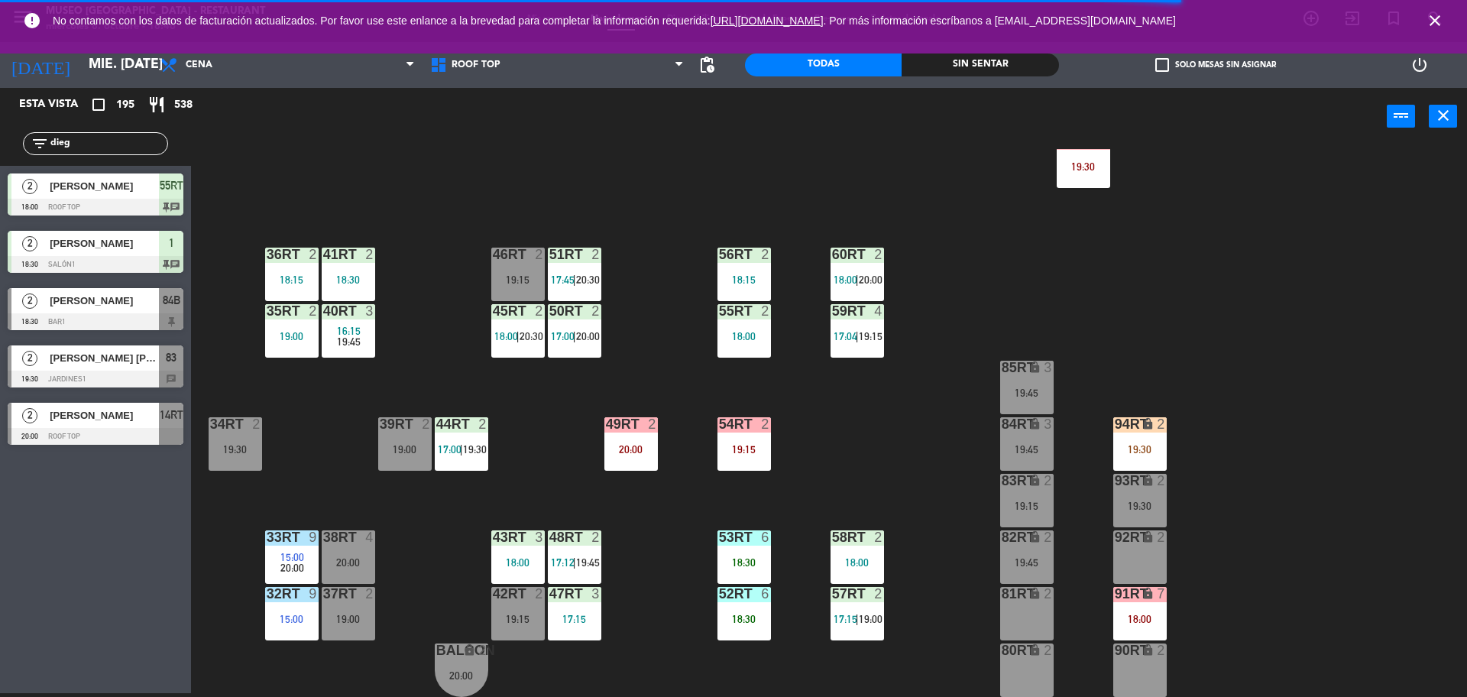
click at [436, 540] on div "18RT 4 16:15 19:45 16RT 5 16:15 20:30 28RT 2 19:15 80RR lock 2 19:15 27RT 2 19:…" at bounding box center [837, 423] width 1262 height 548
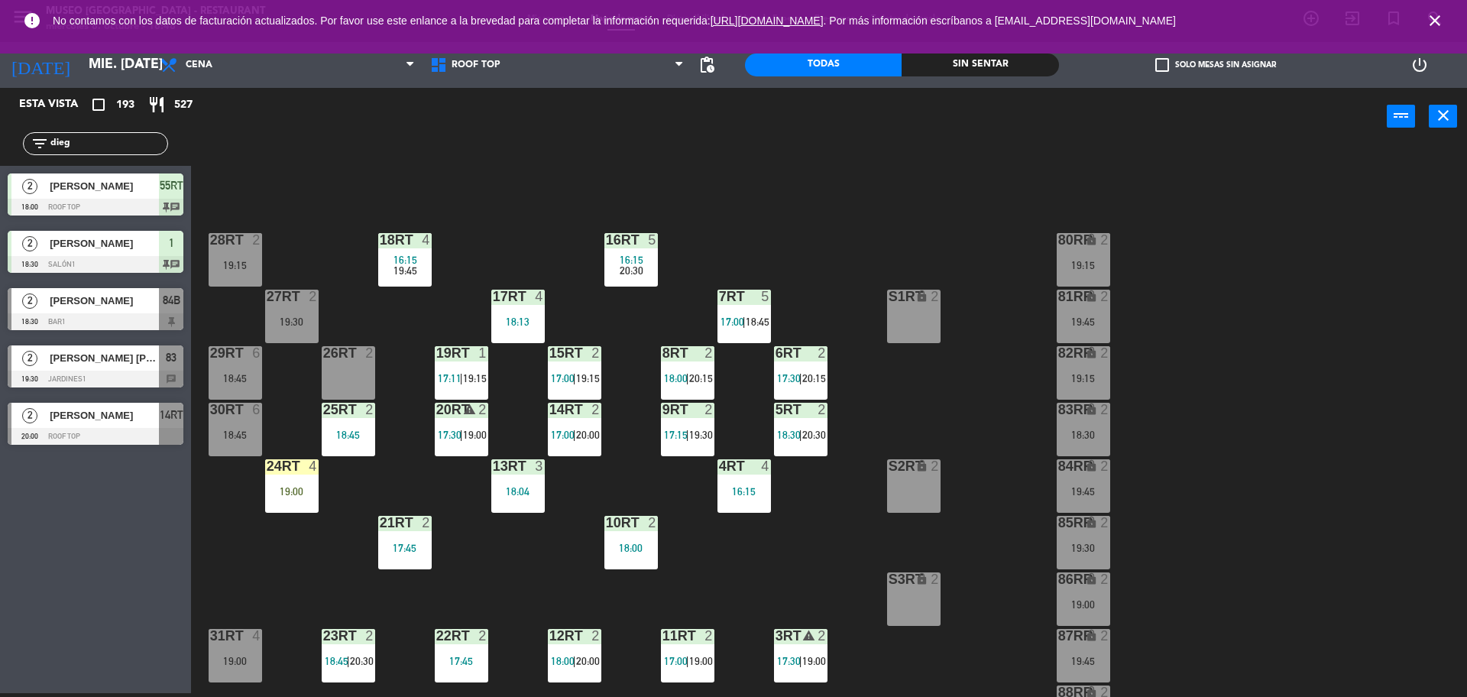
click at [116, 141] on input "dieg" at bounding box center [108, 143] width 118 height 17
type input "d"
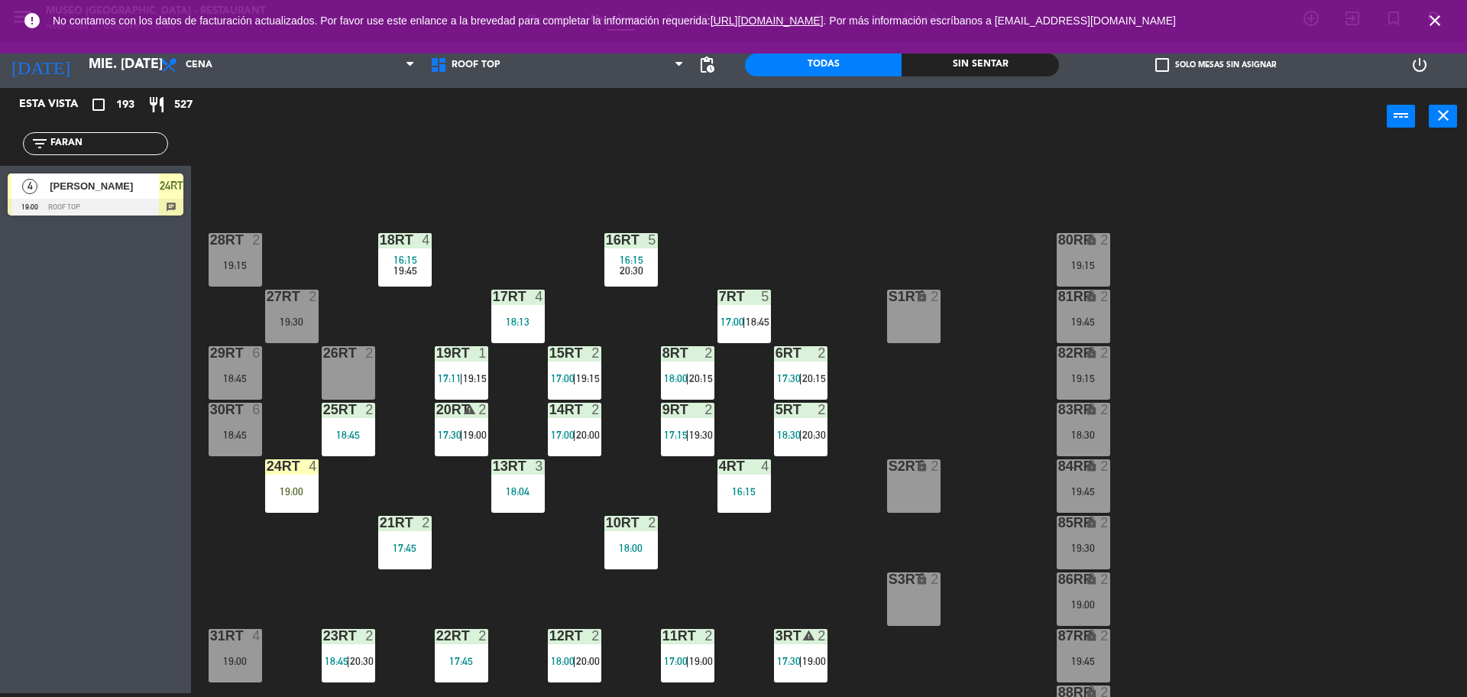
type input "FARAN"
click at [74, 288] on div "Esta vista crop_square 193 restaurant 527 filter_list FARAN 4 [PERSON_NAME] 19:…" at bounding box center [95, 390] width 191 height 605
click at [379, 316] on div "18RT 4 16:15 19:45 16RT 5 16:15 20:30 28RT 2 19:15 80RR lock 2 19:15 27RT 2 19:…" at bounding box center [837, 423] width 1262 height 548
click at [298, 501] on div "24RT 4 19:00" at bounding box center [291, 485] width 53 height 53
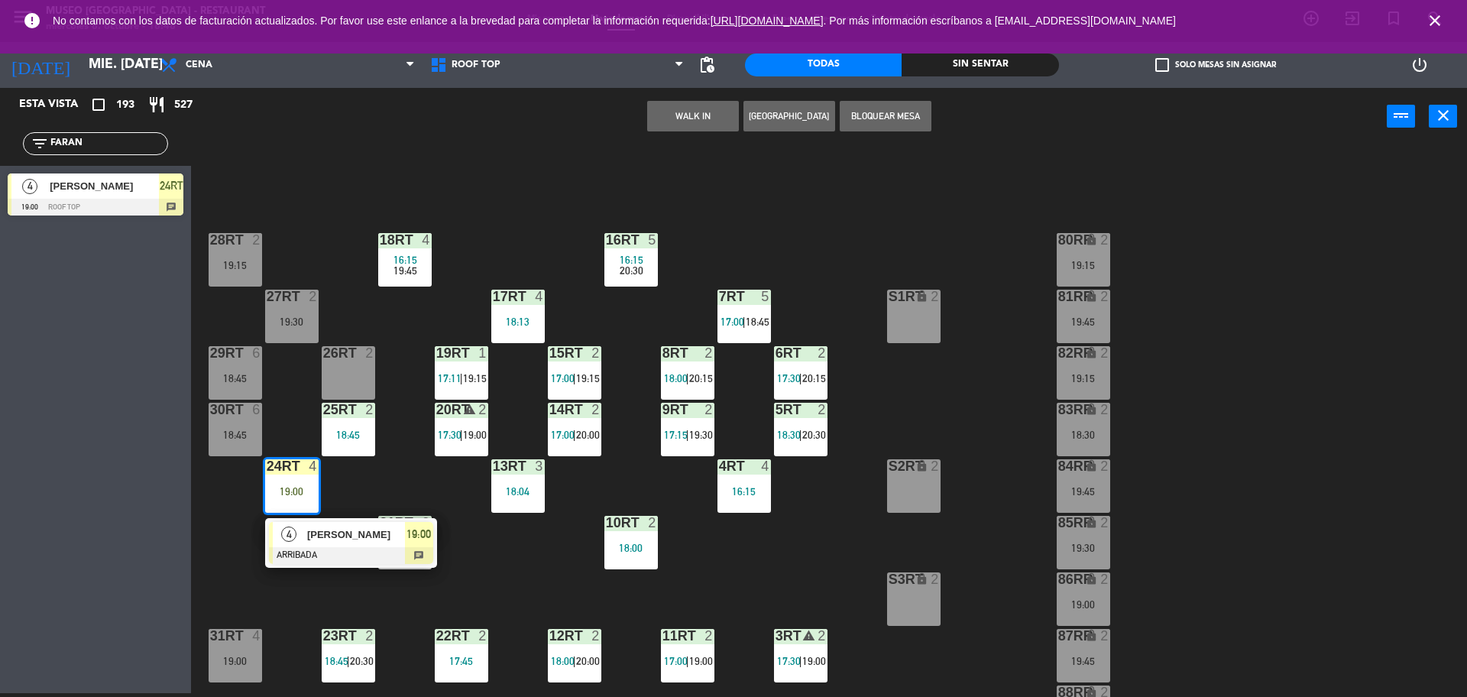
click at [330, 544] on div "[PERSON_NAME]" at bounding box center [355, 534] width 99 height 25
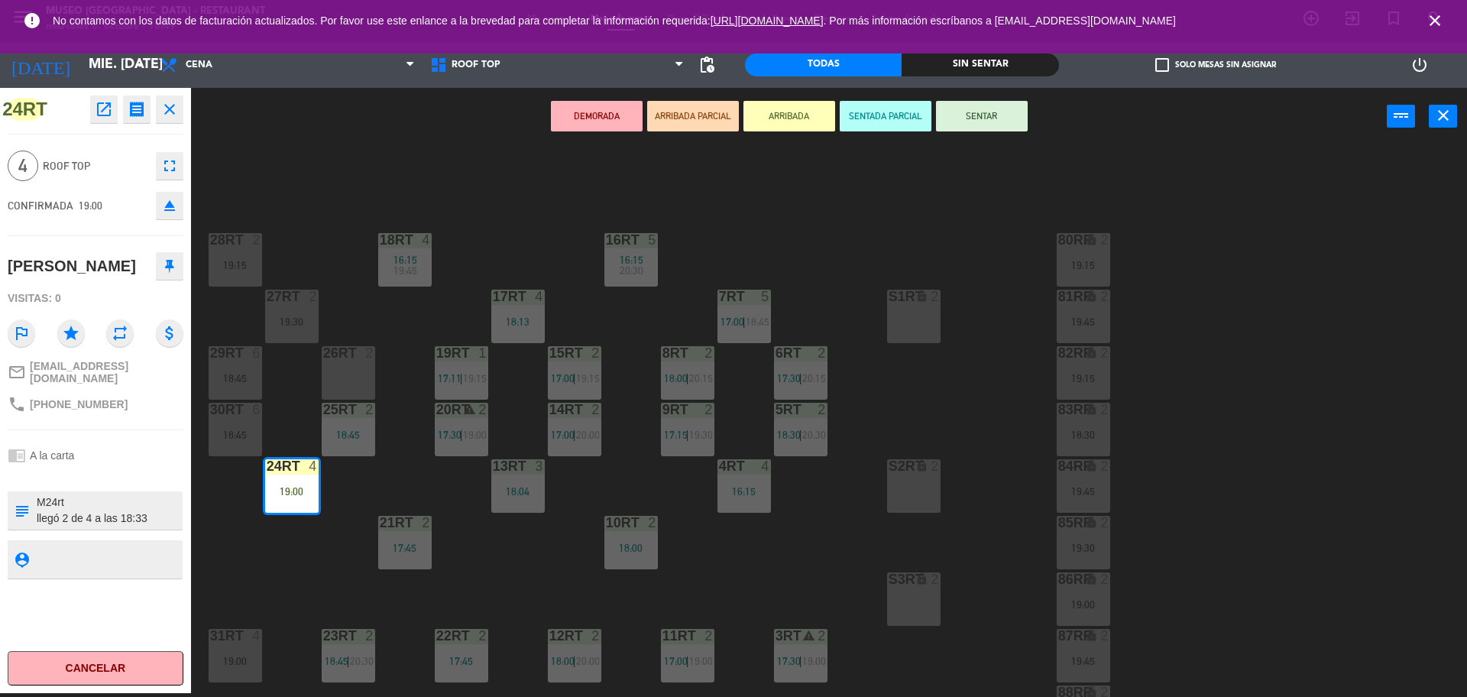
click at [330, 544] on div "18RT 4 16:15 19:45 16RT 5 16:15 20:30 28RT 2 19:15 80RR lock 2 19:15 27RT 2 19:…" at bounding box center [837, 423] width 1262 height 548
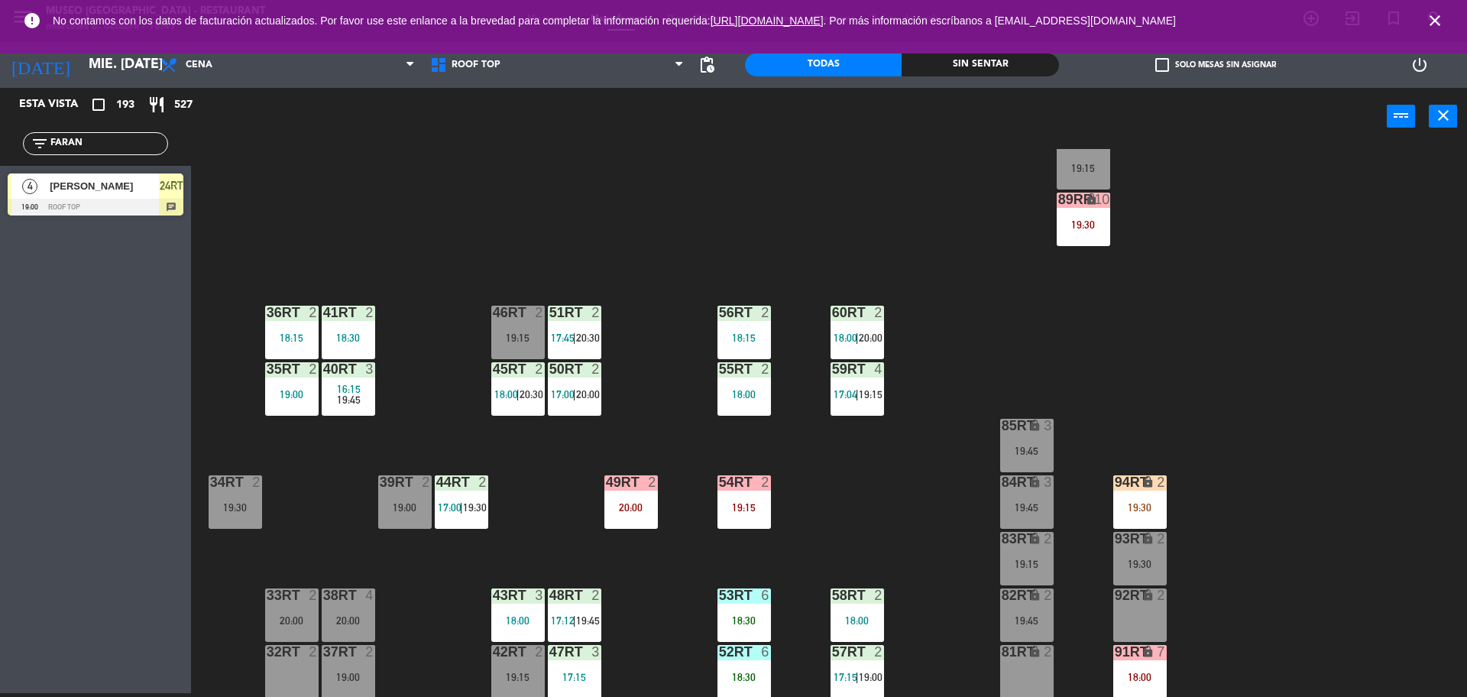
scroll to position [608, 0]
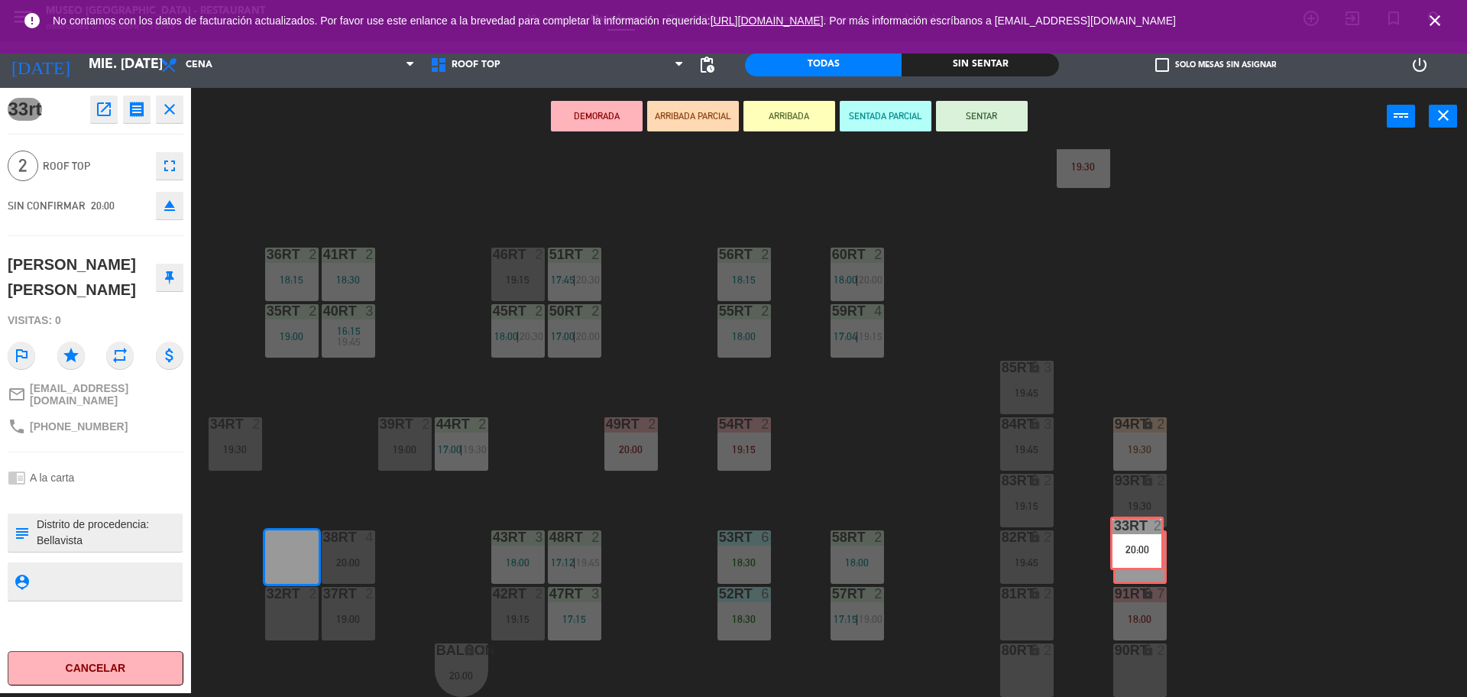
drag, startPoint x: 296, startPoint y: 565, endPoint x: 1141, endPoint y: 553, distance: 845.3
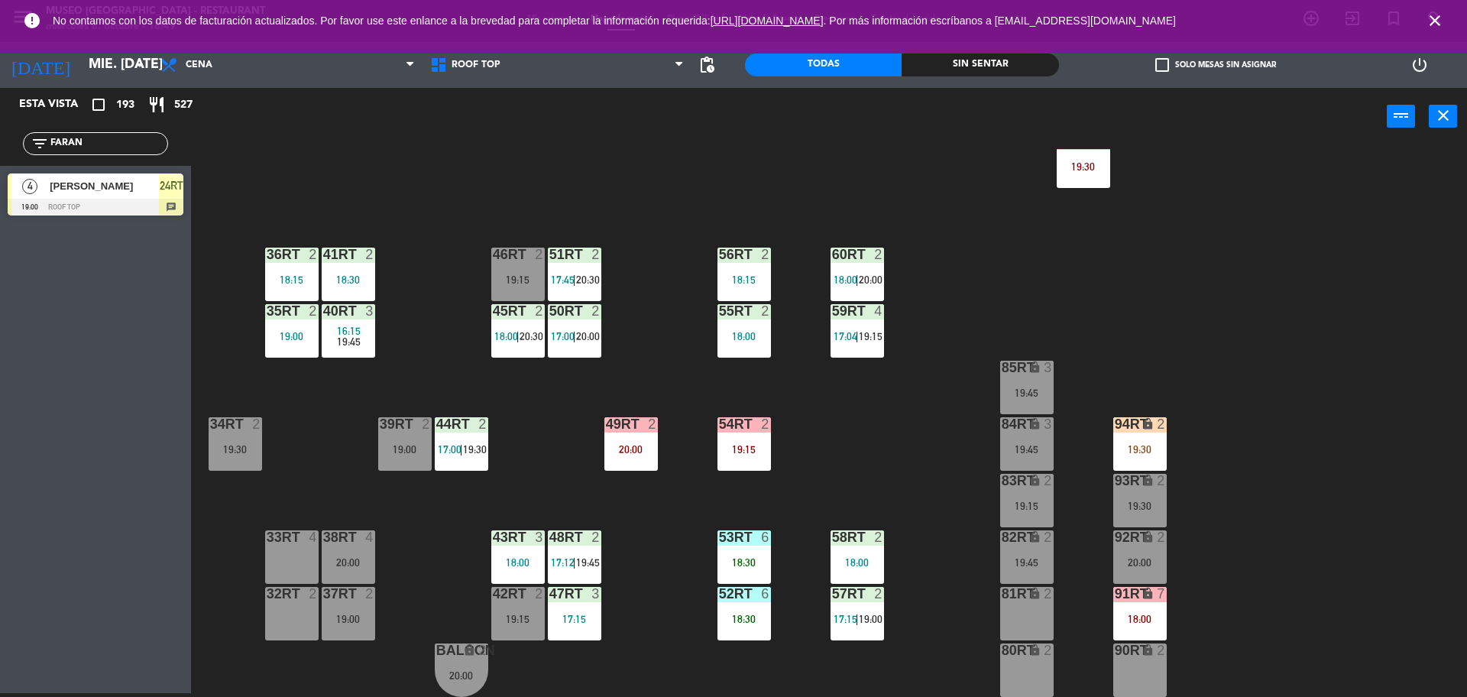
click at [1073, 147] on main "18RT 4 16:15 19:45 16RT 5 16:15 20:30 28RT 2 19:15 80RR lock 2 19:15 27RT 2 19:…" at bounding box center [829, 415] width 1276 height 562
click at [1078, 175] on div "89RR lock 10 19:30" at bounding box center [1083, 160] width 53 height 53
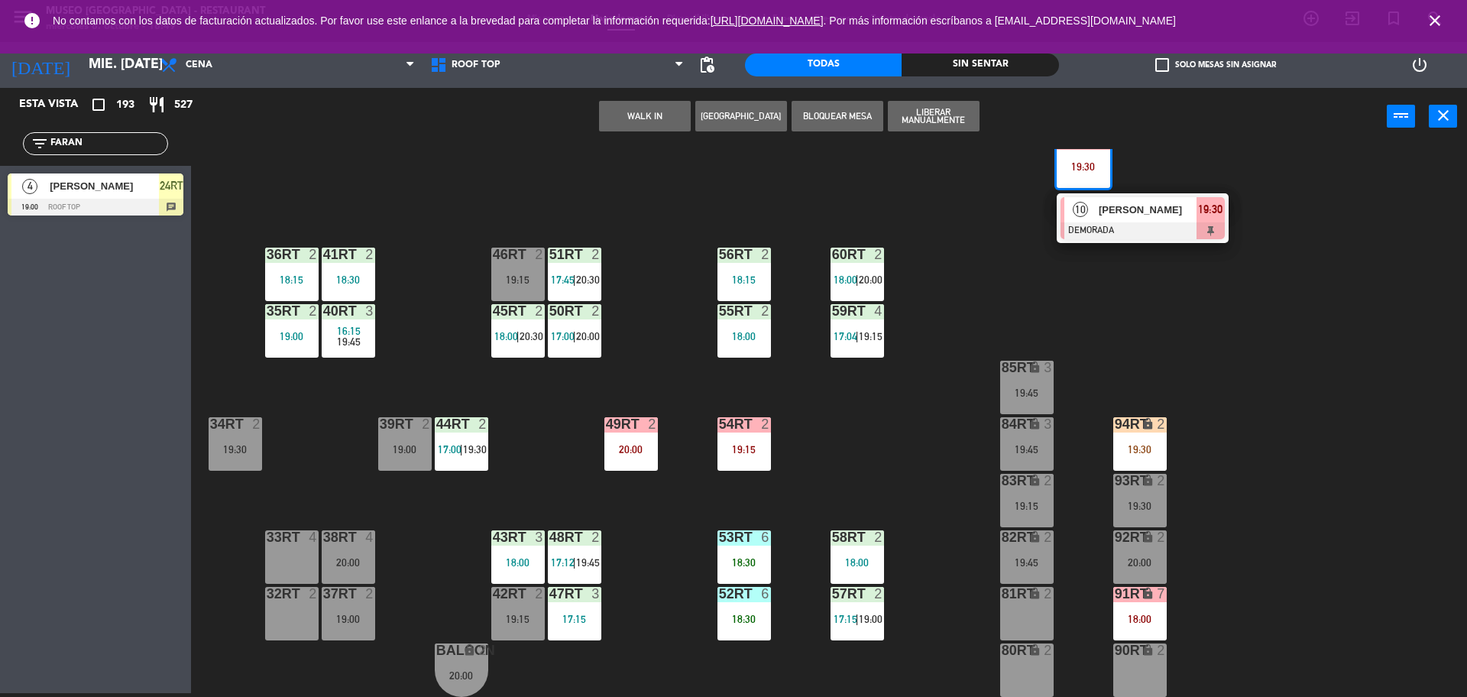
click at [1135, 240] on div "10 [PERSON_NAME] DEMORADA 19:30" at bounding box center [1143, 218] width 172 height 50
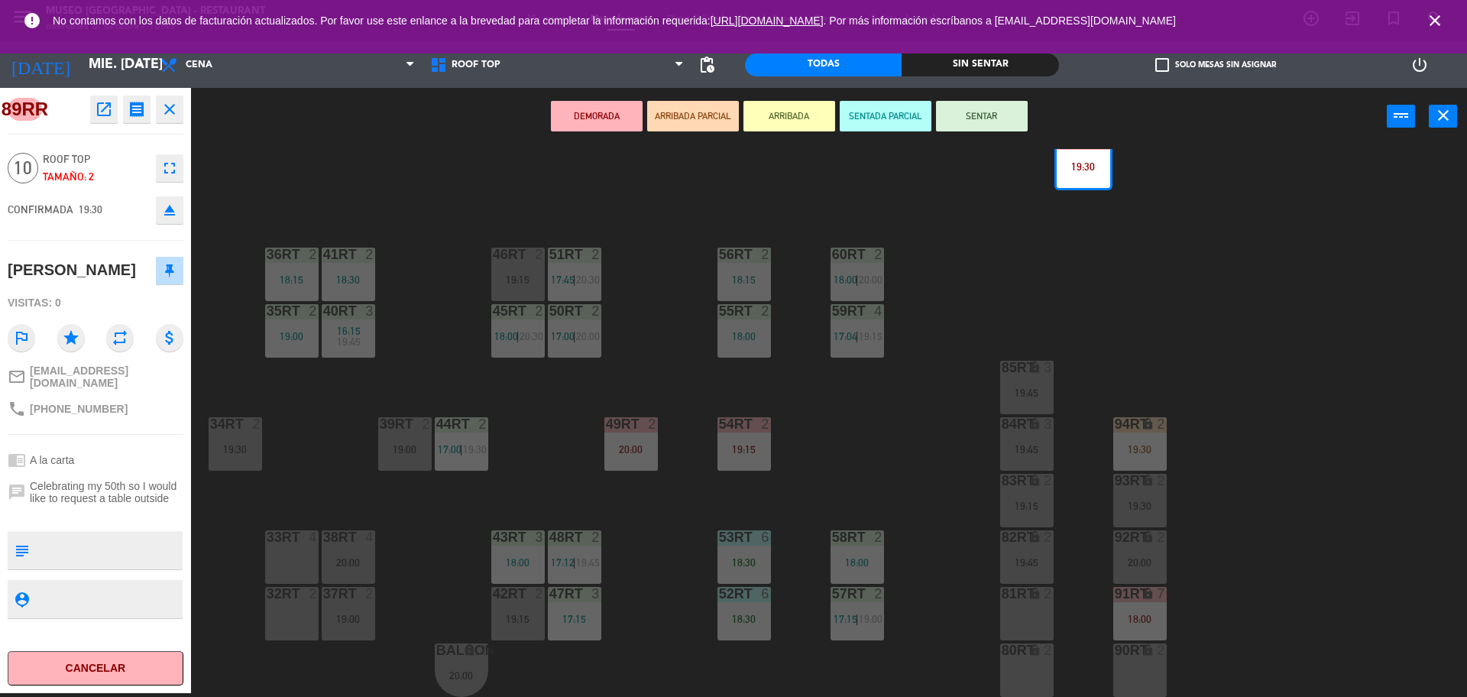
click at [274, 559] on div "33rt 4" at bounding box center [291, 556] width 53 height 53
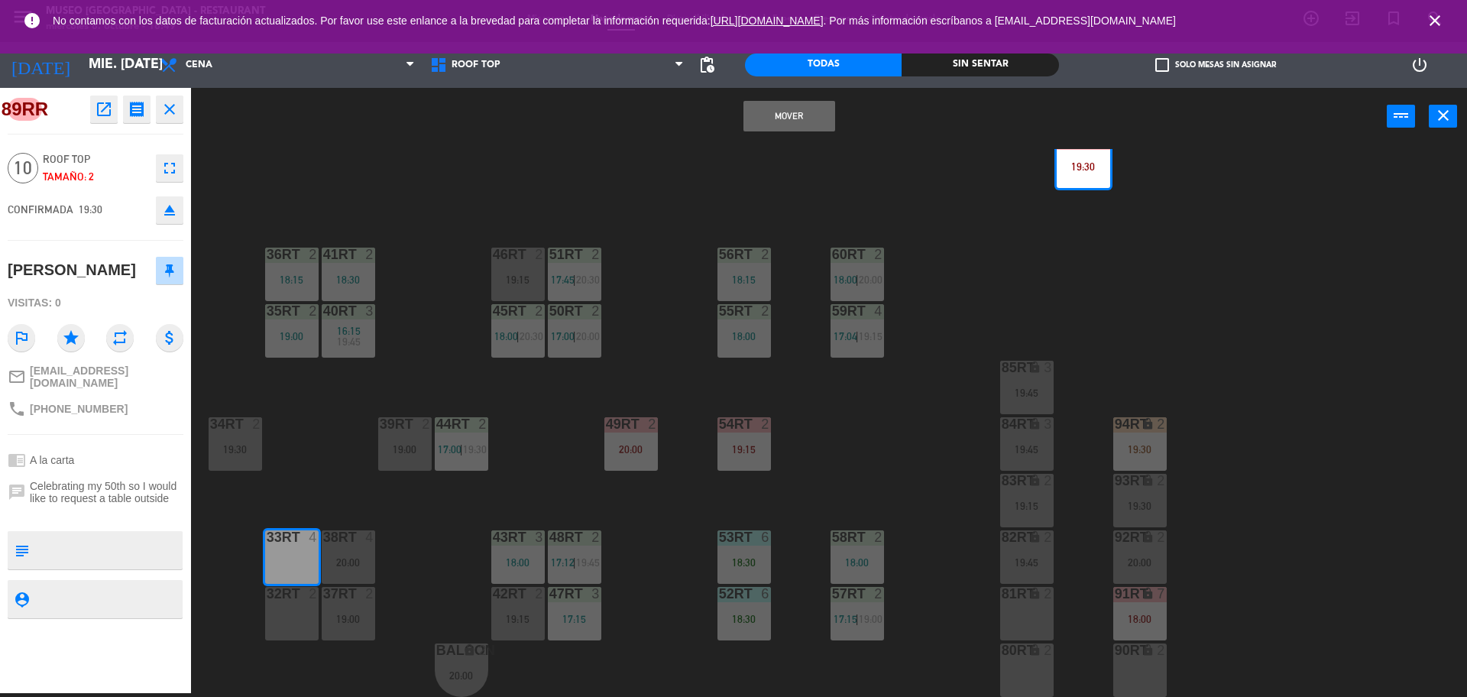
click at [297, 600] on div at bounding box center [291, 594] width 25 height 14
click at [819, 121] on button "Mover y Unir" at bounding box center [790, 116] width 92 height 31
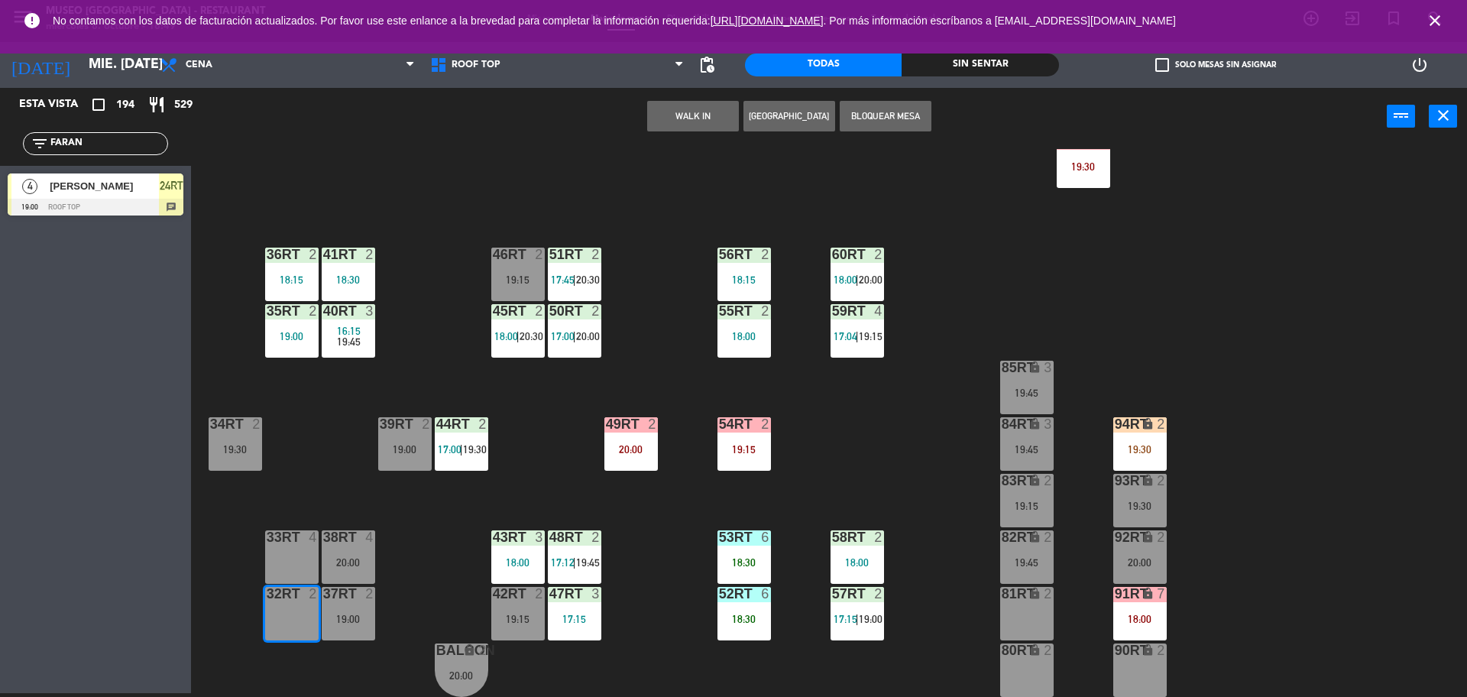
click at [455, 517] on div "18RT 4 16:15 19:45 16RT 5 16:15 20:30 28RT 2 19:15 80RR lock 2 19:15 27RT 2 19:…" at bounding box center [837, 423] width 1262 height 548
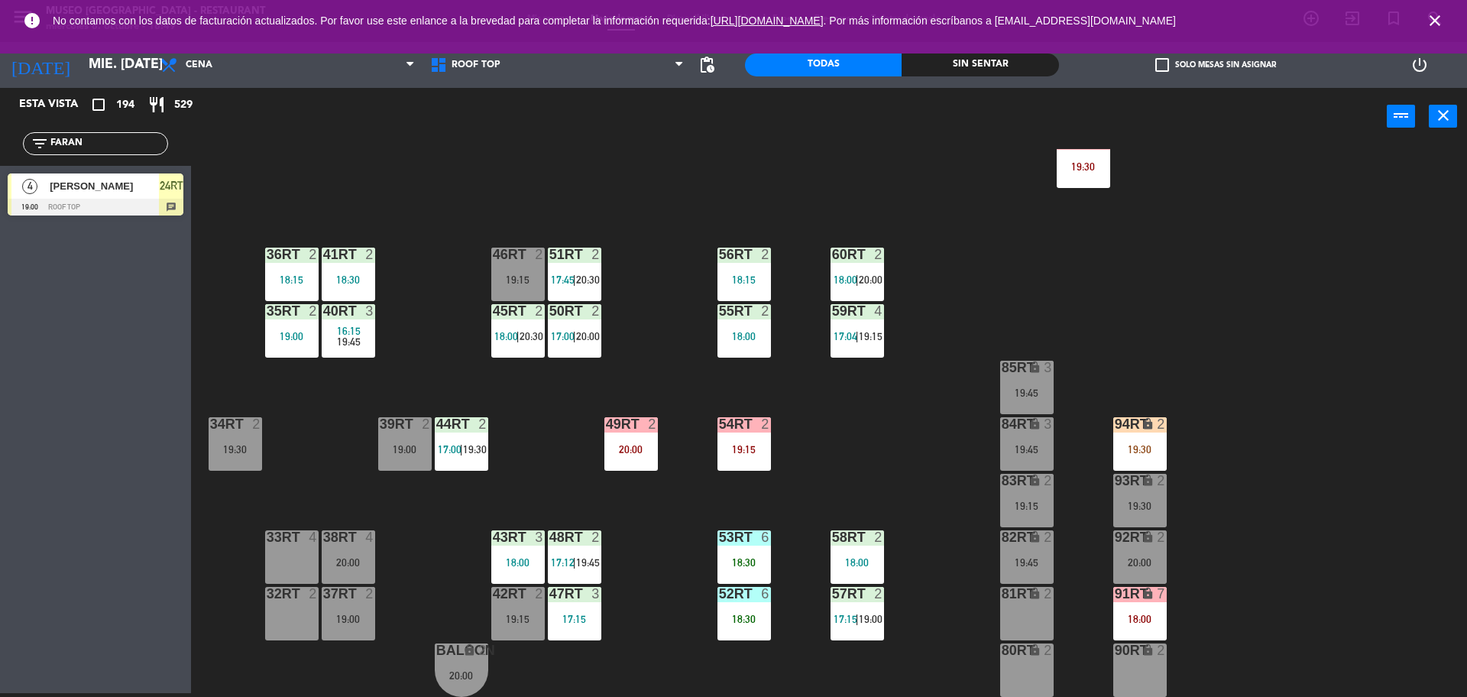
click at [355, 553] on div "38rt 4 20:00" at bounding box center [348, 556] width 53 height 53
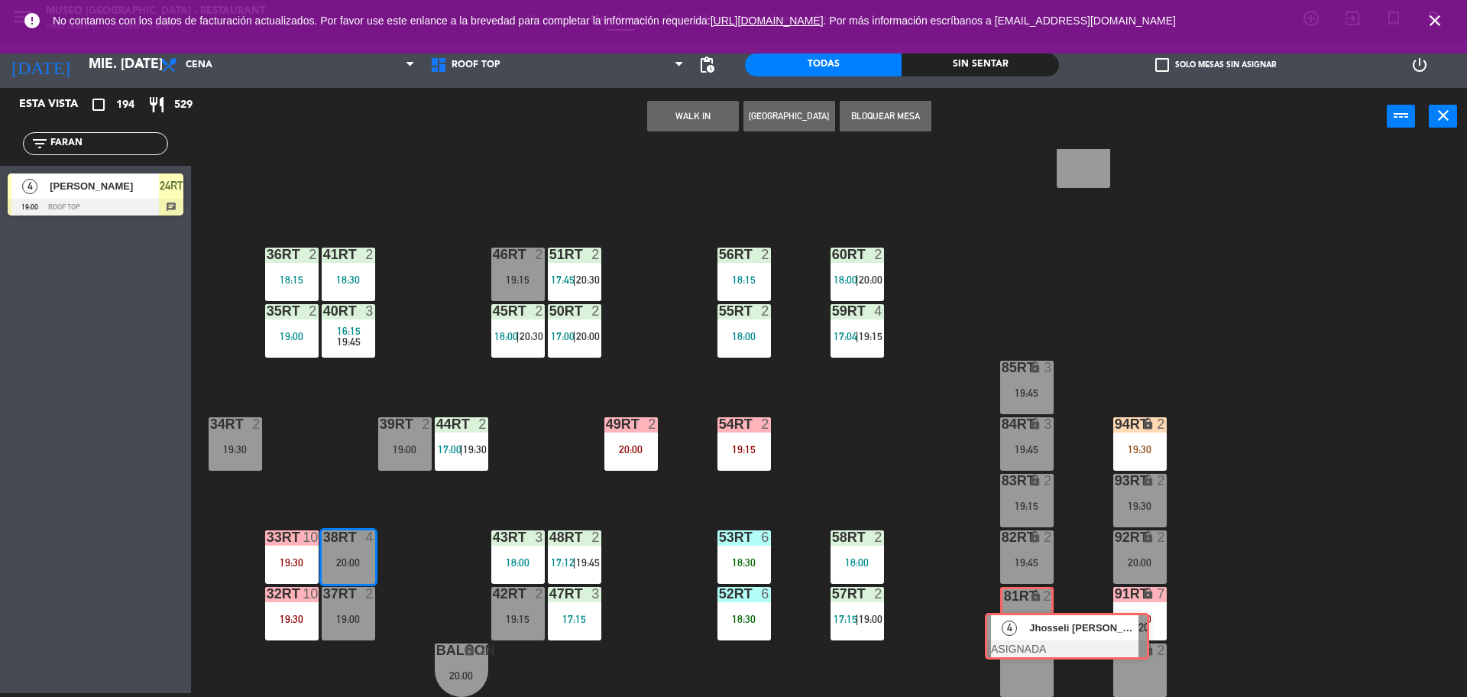
drag, startPoint x: 382, startPoint y: 617, endPoint x: 1036, endPoint y: 629, distance: 654.3
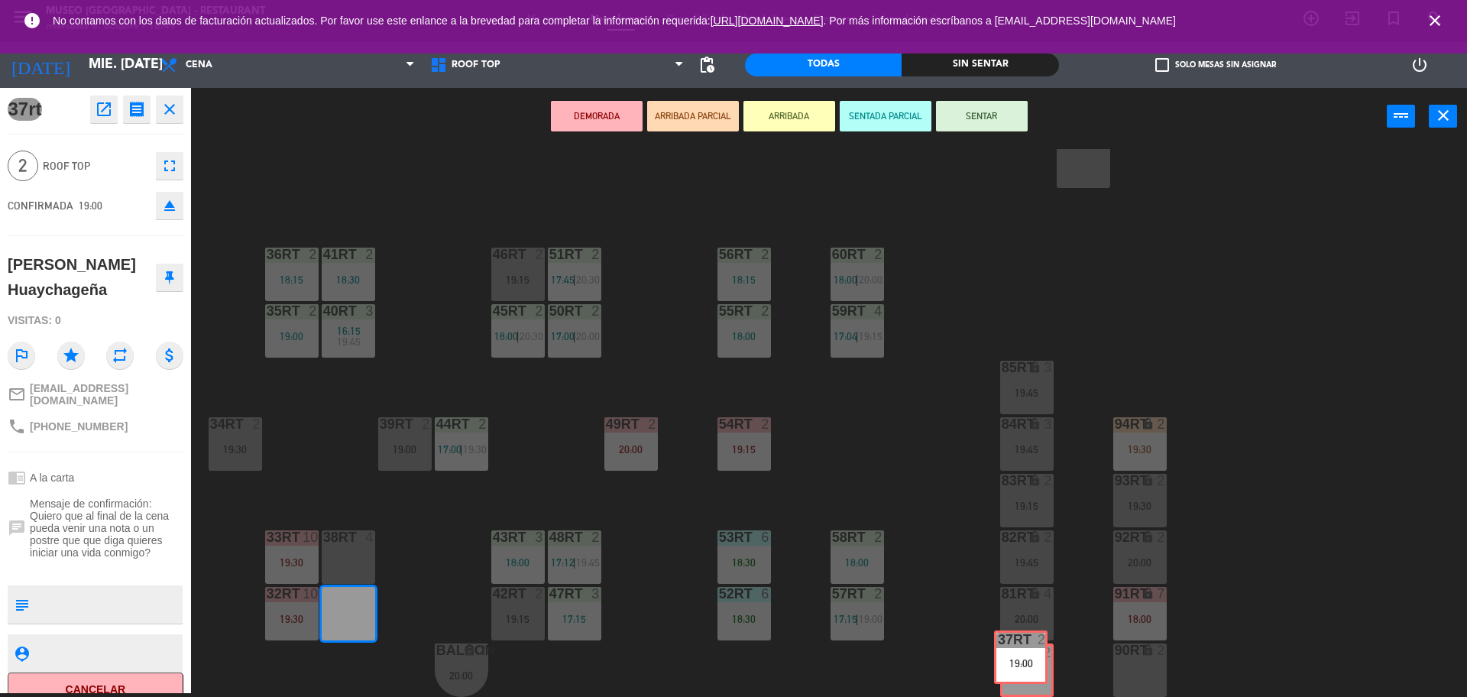
drag, startPoint x: 363, startPoint y: 616, endPoint x: 1035, endPoint y: 662, distance: 674.1
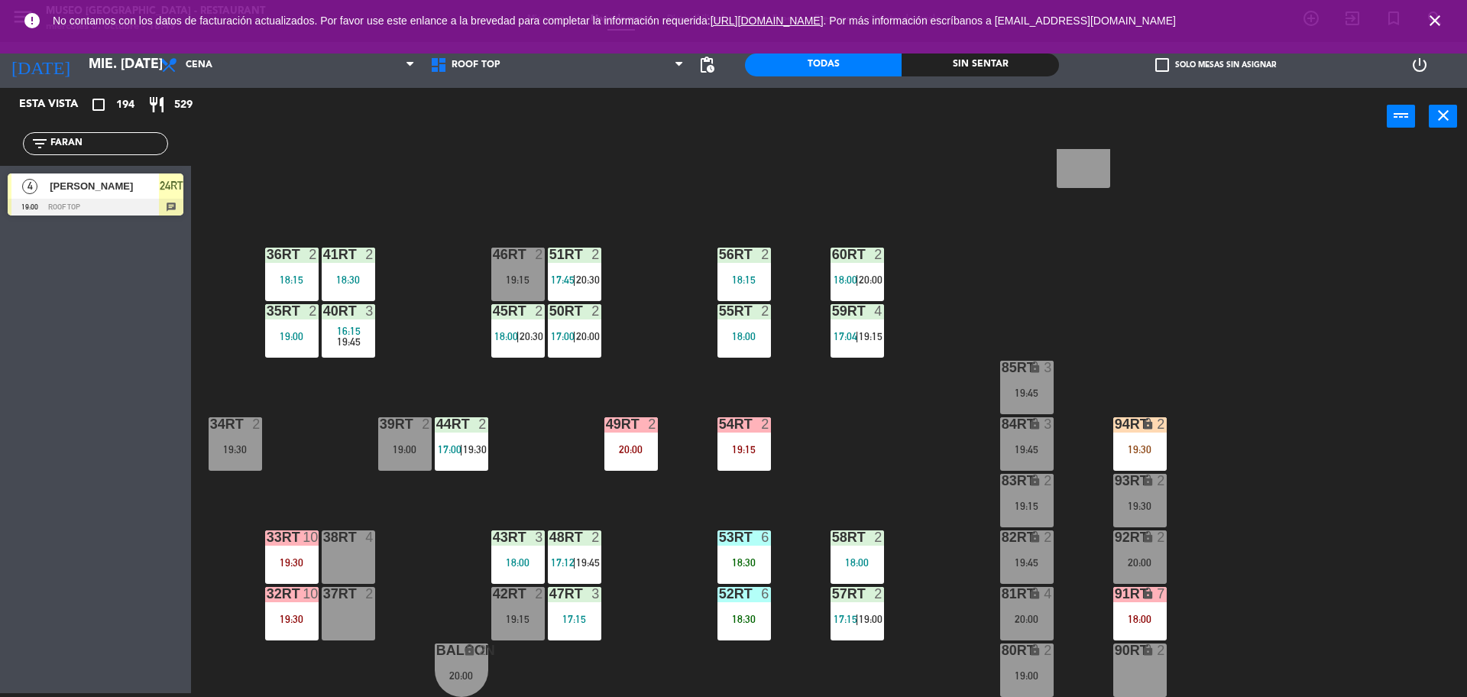
click at [963, 465] on div "18RT 4 16:15 19:45 16RT 5 16:15 20:30 28RT 2 19:15 80RR lock 2 19:15 27RT 2 19:…" at bounding box center [837, 423] width 1262 height 548
click at [687, 266] on div "18RT 4 16:15 19:45 16RT 5 16:15 20:30 28RT 2 19:15 80RR lock 2 19:15 27RT 2 19:…" at bounding box center [837, 423] width 1262 height 548
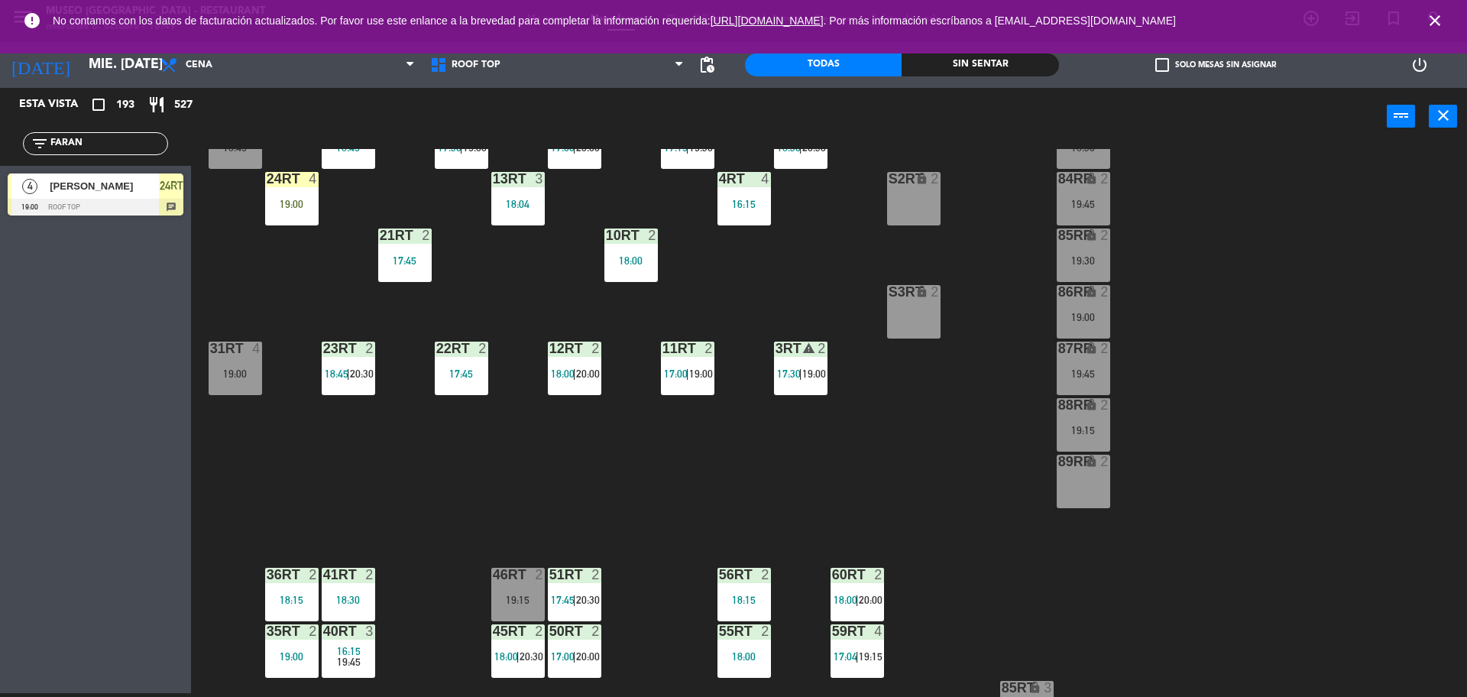
scroll to position [149, 0]
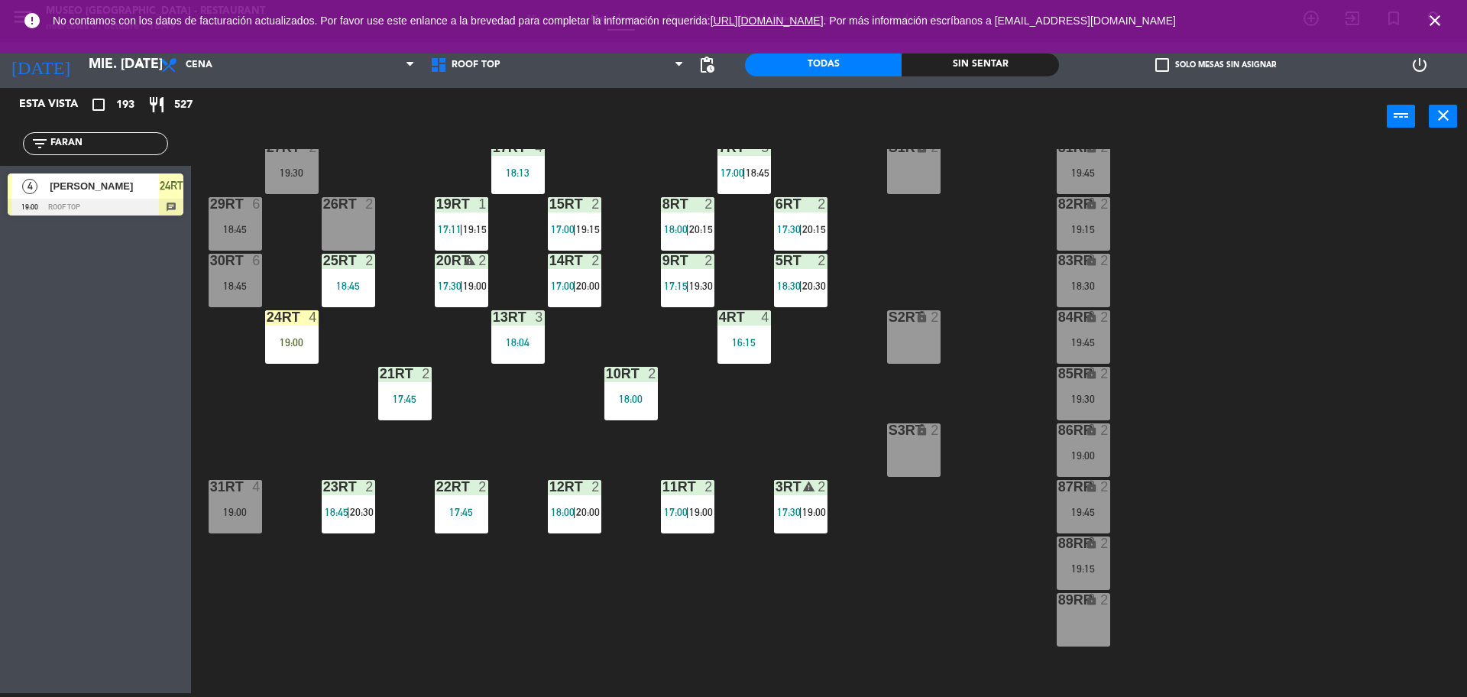
click at [284, 339] on div "19:00" at bounding box center [291, 342] width 53 height 11
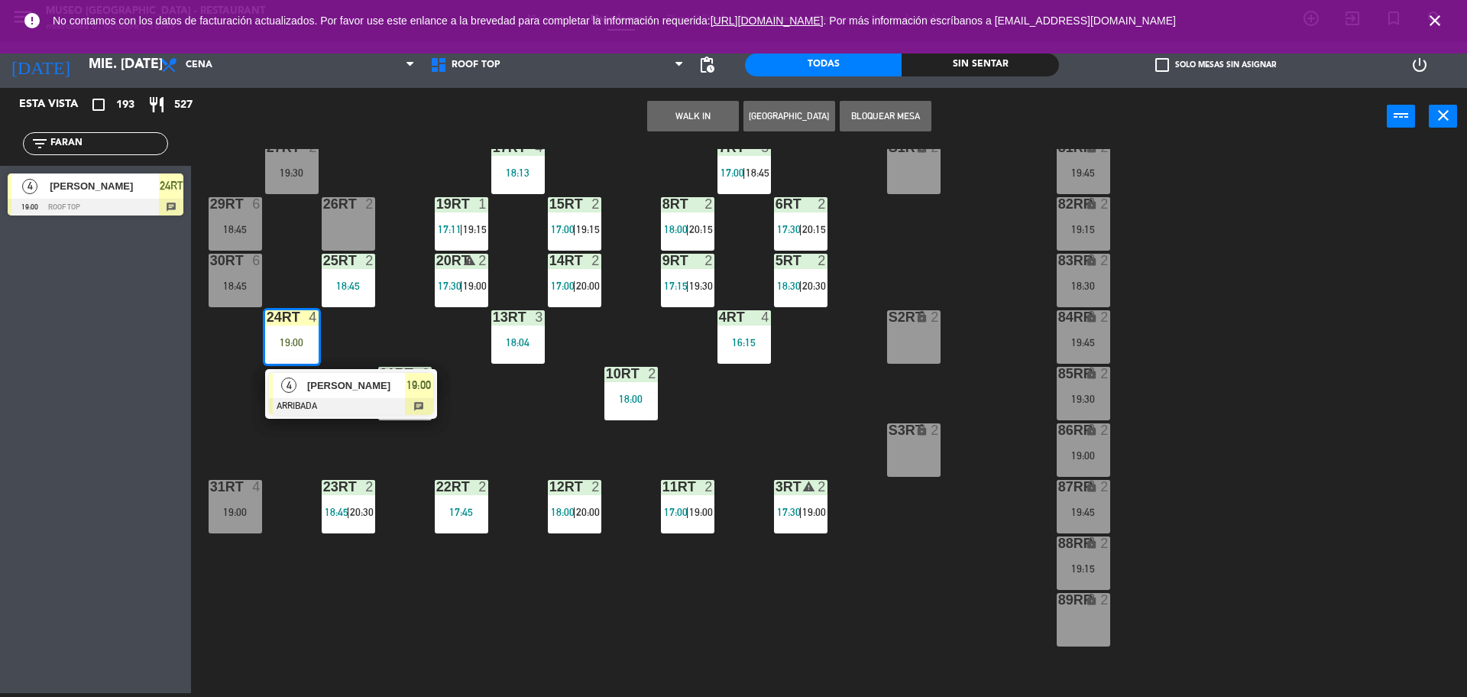
click at [324, 400] on div at bounding box center [351, 406] width 164 height 17
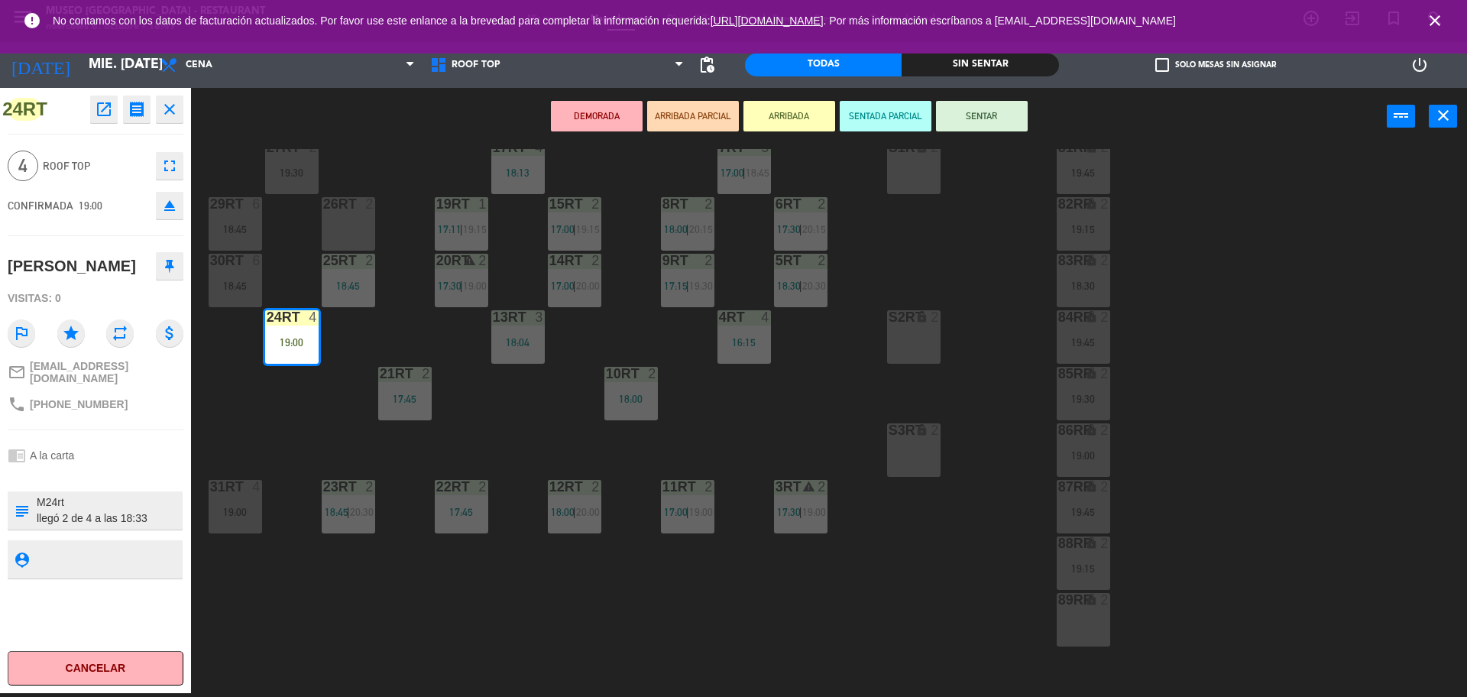
click at [963, 126] on button "SENTAR" at bounding box center [982, 116] width 92 height 31
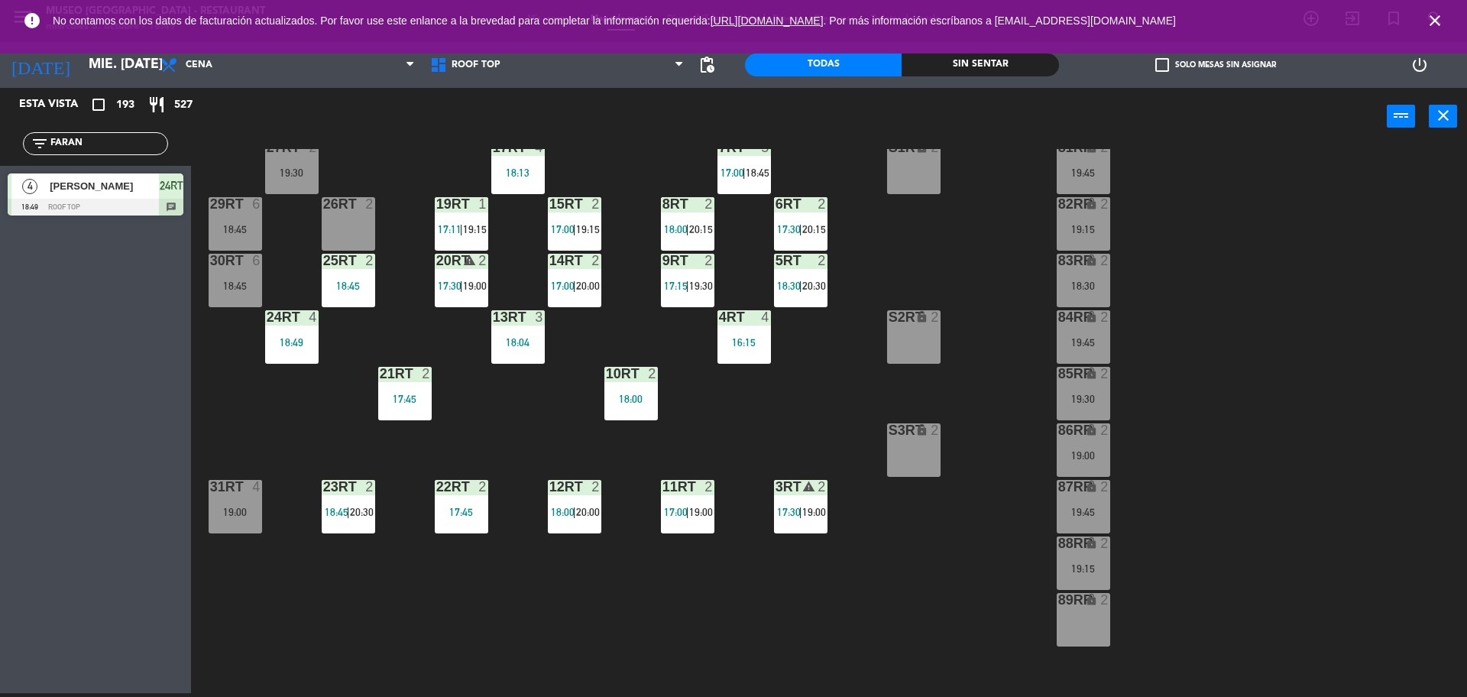
click at [700, 455] on div "18RT 4 16:15 19:45 16RT 5 16:15 20:30 28RT 2 19:15 80RR lock 2 19:15 27RT 2 19:…" at bounding box center [837, 423] width 1262 height 548
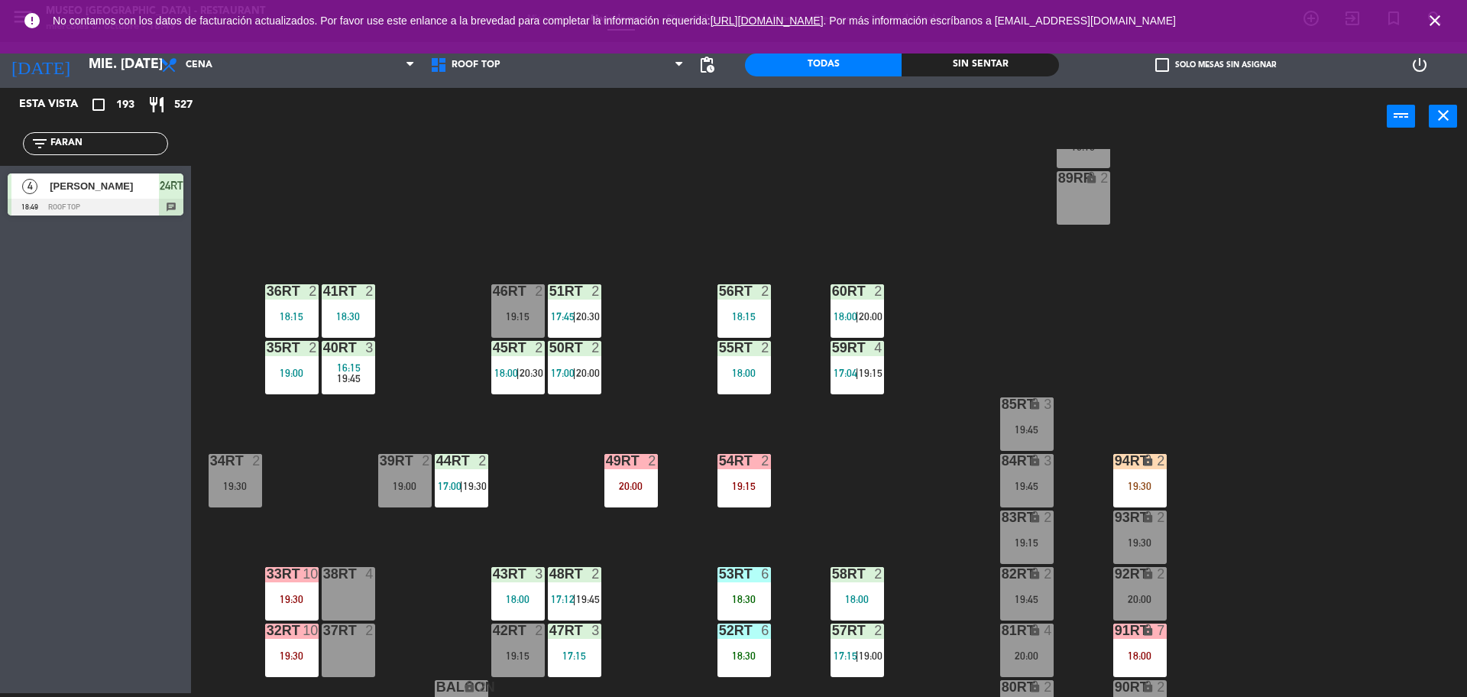
scroll to position [608, 0]
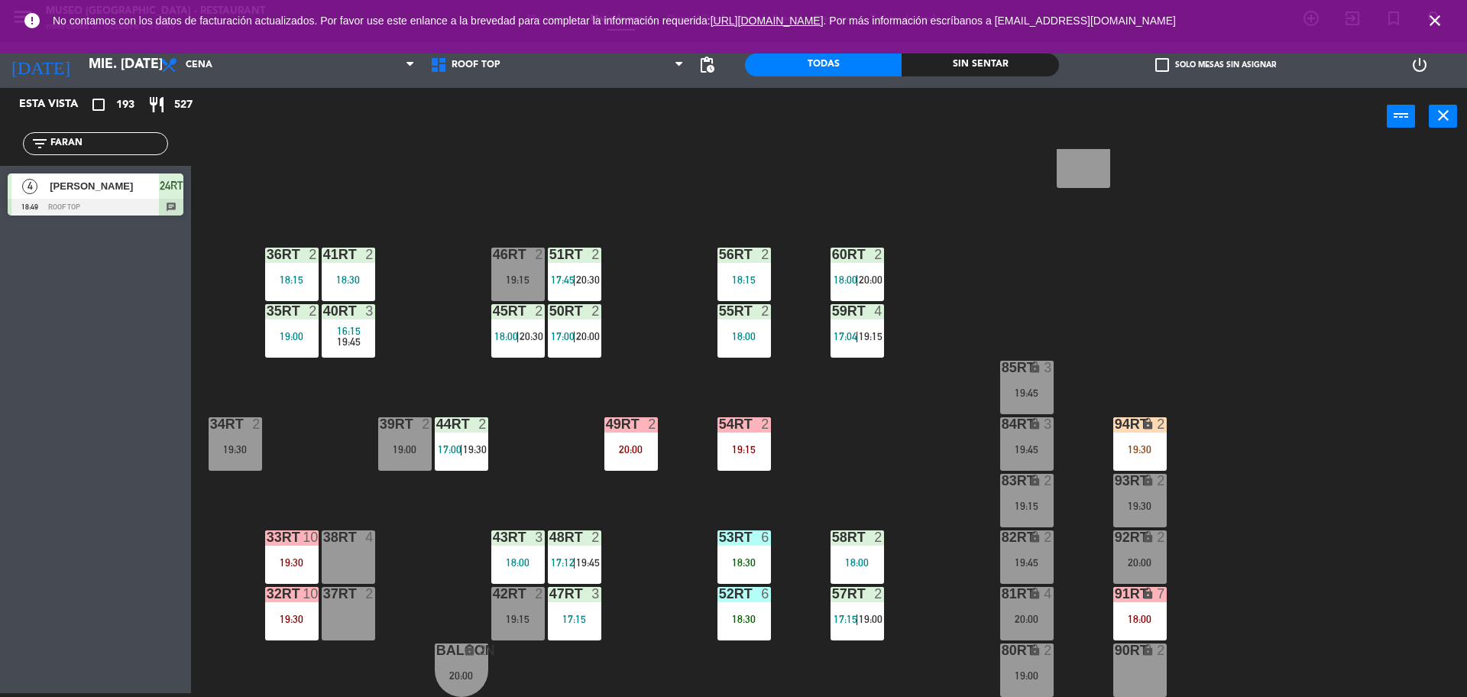
click at [743, 448] on div "19:15" at bounding box center [744, 449] width 53 height 11
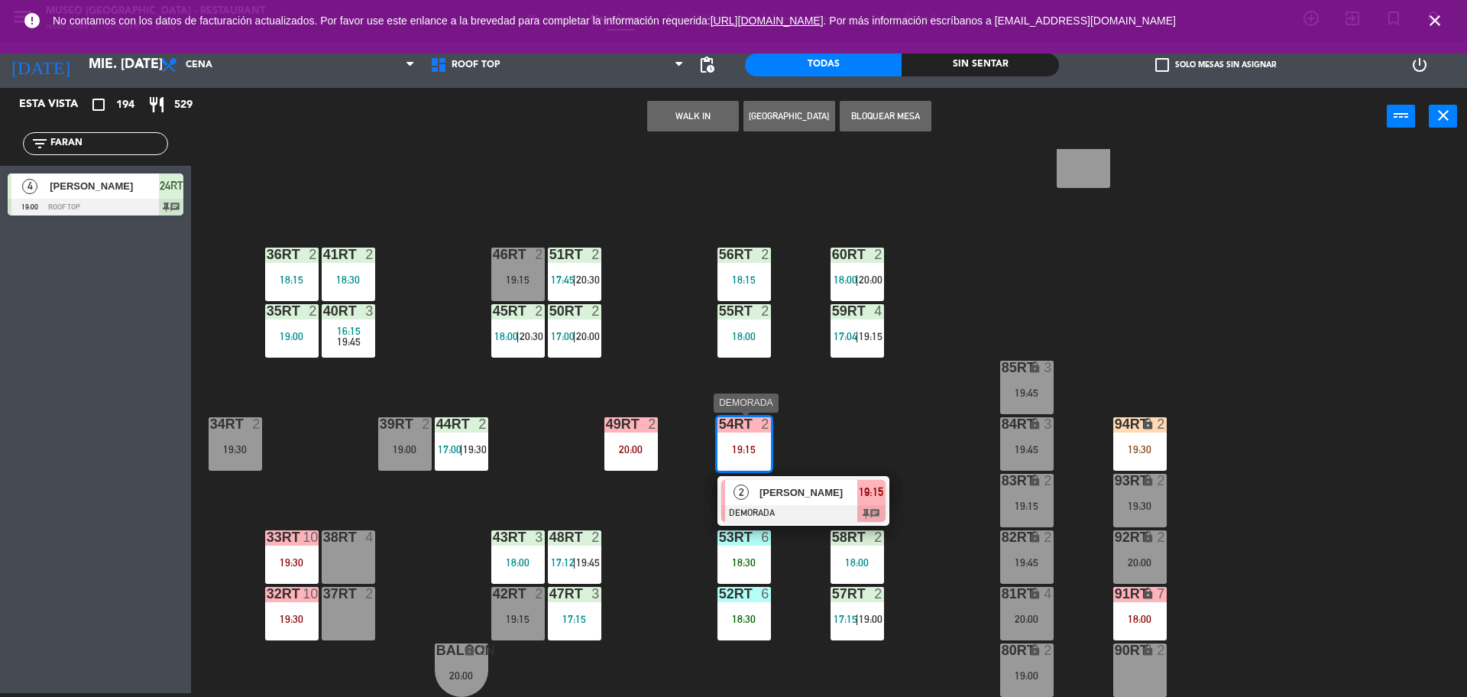
click at [711, 517] on div "2 [PERSON_NAME] DEMORADA 19:15 chat" at bounding box center [803, 501] width 195 height 50
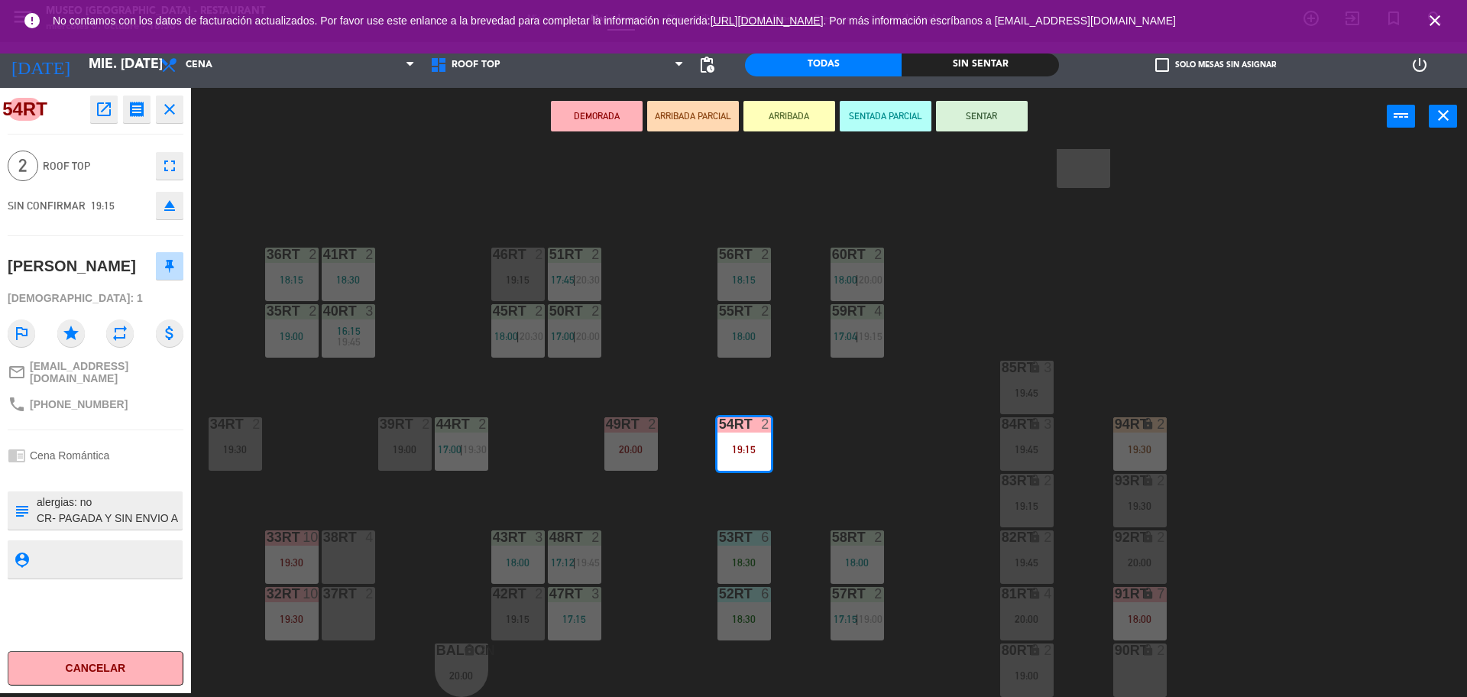
click at [373, 475] on div "18RT 4 16:15 19:45 16RT 5 16:15 20:30 28RT 2 19:15 80RR lock 2 19:15 27RT 2 19:…" at bounding box center [837, 423] width 1262 height 548
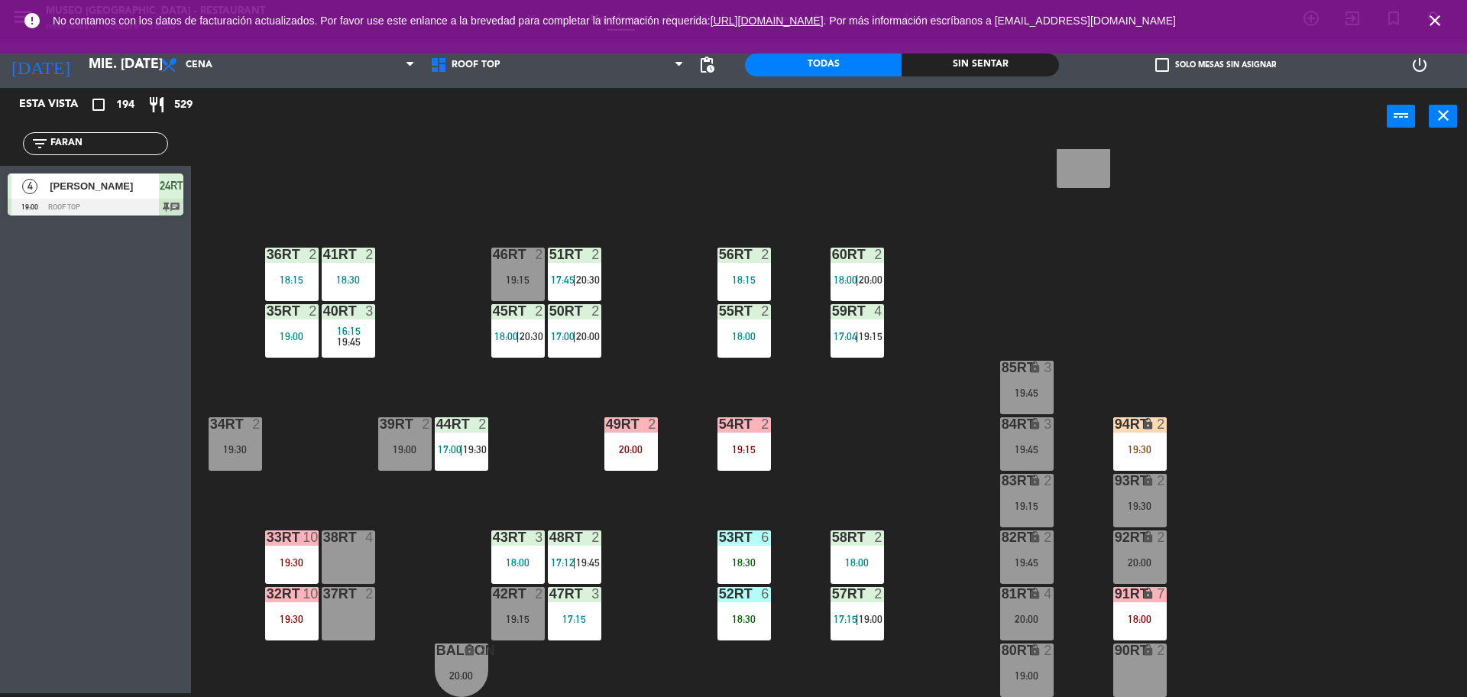
click at [768, 575] on div "53RT 6 18:30" at bounding box center [744, 556] width 53 height 53
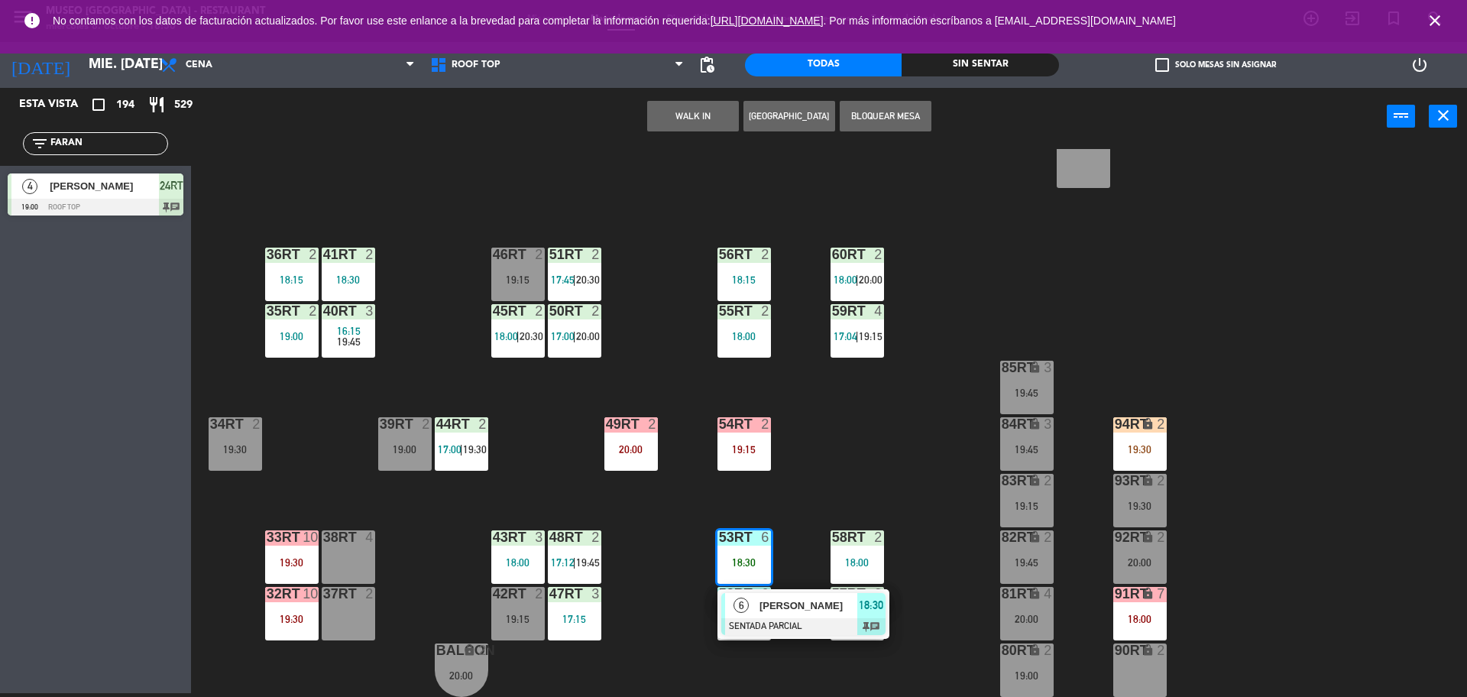
click at [793, 621] on div at bounding box center [803, 626] width 164 height 17
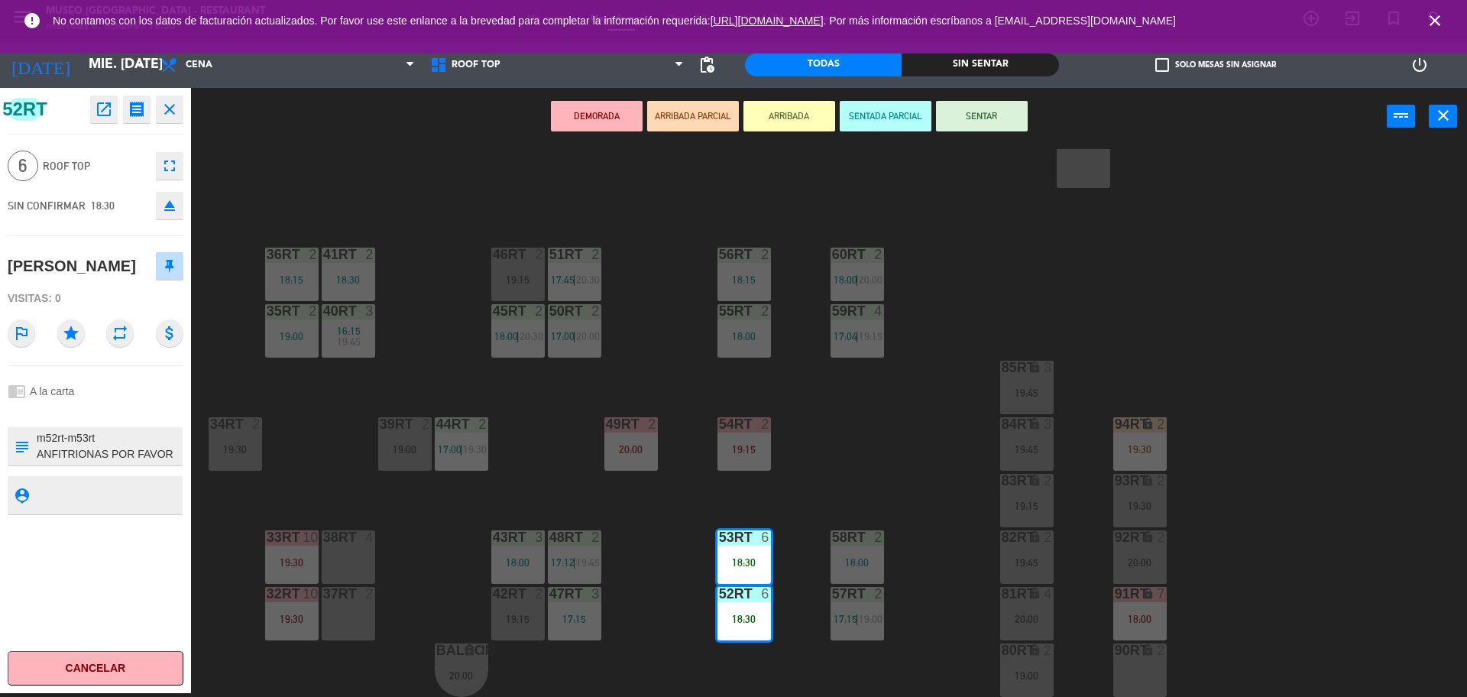
click at [793, 621] on div "18RT 4 16:15 19:45 16RT 5 16:15 20:30 28RT 2 19:15 80RR lock 2 19:15 27RT 2 19:…" at bounding box center [837, 423] width 1262 height 548
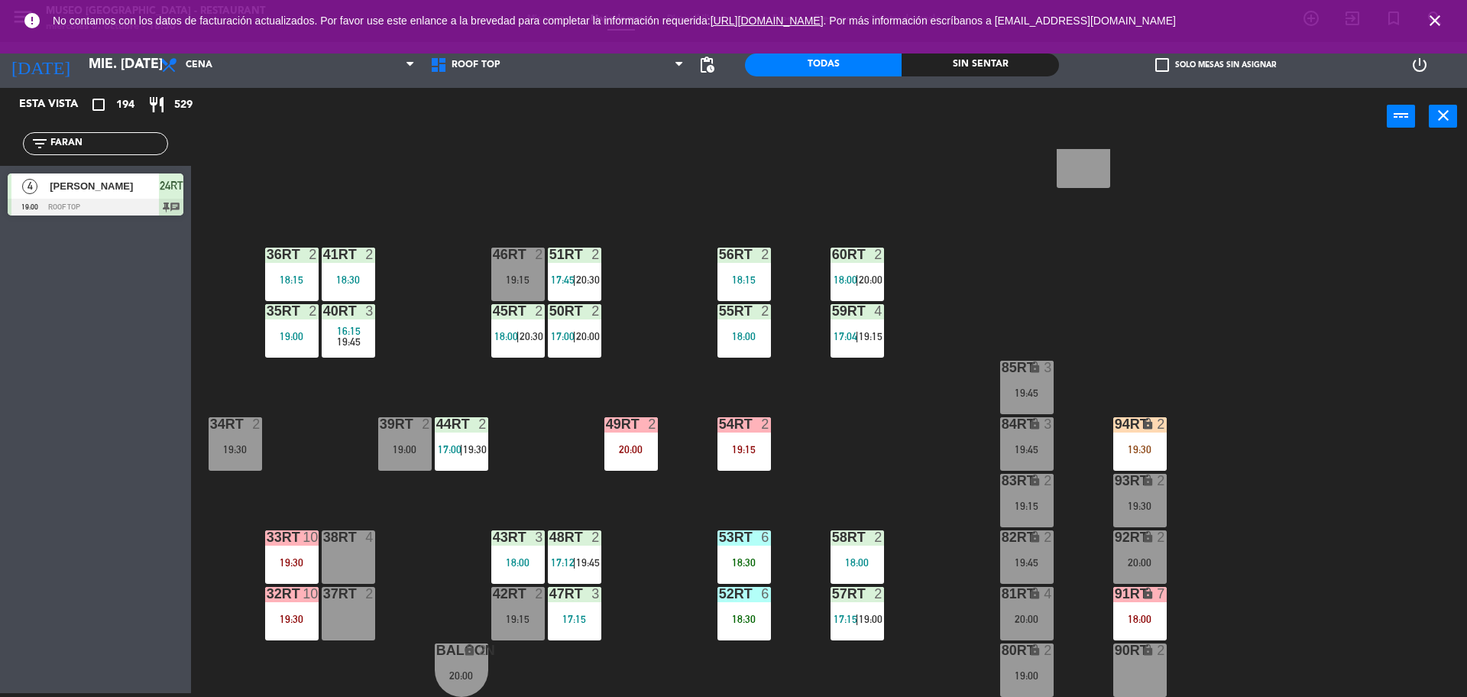
click at [672, 540] on div "18RT 4 16:15 19:45 16RT 5 16:15 20:30 28RT 2 19:15 80RR lock 2 19:15 27RT 2 19:…" at bounding box center [837, 423] width 1262 height 548
click at [331, 553] on div "38rt 4" at bounding box center [348, 556] width 53 height 53
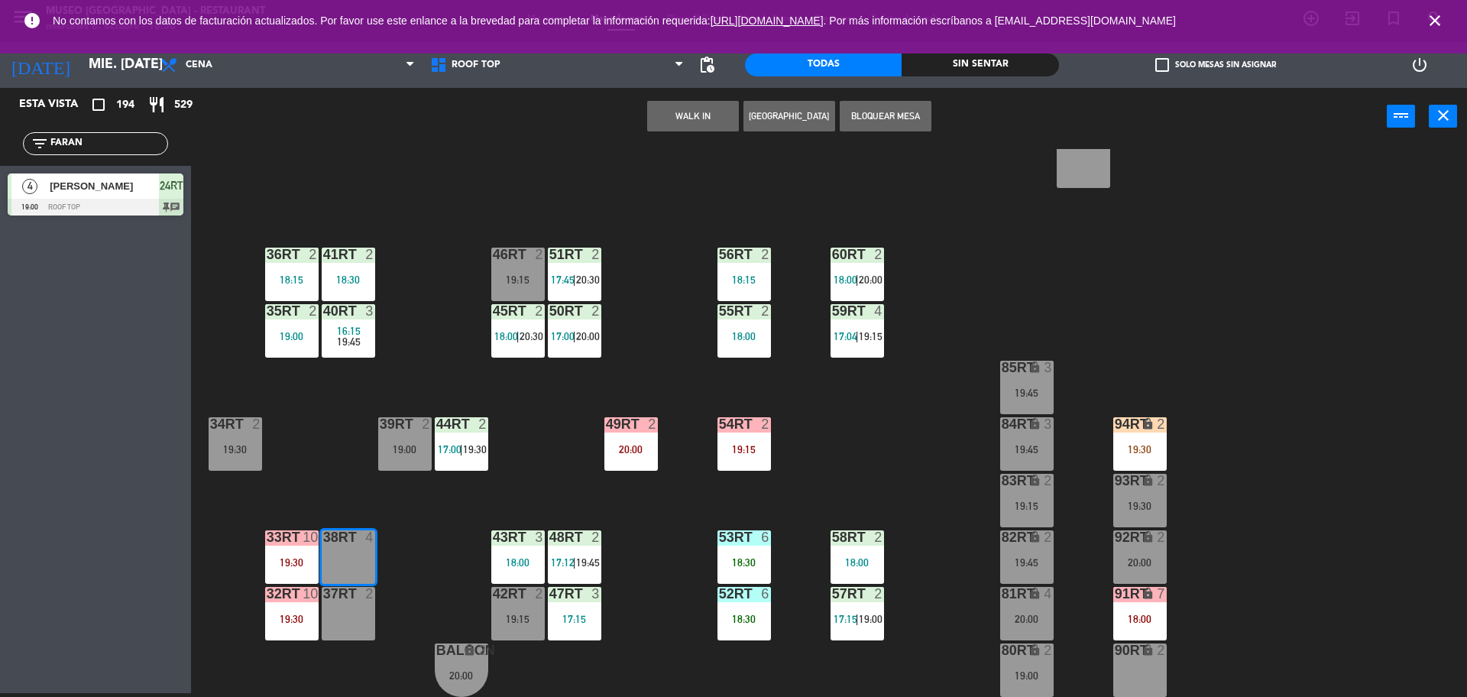
click at [346, 618] on div "37rt 2" at bounding box center [348, 613] width 53 height 53
click at [710, 126] on button "WALK IN" at bounding box center [693, 116] width 92 height 31
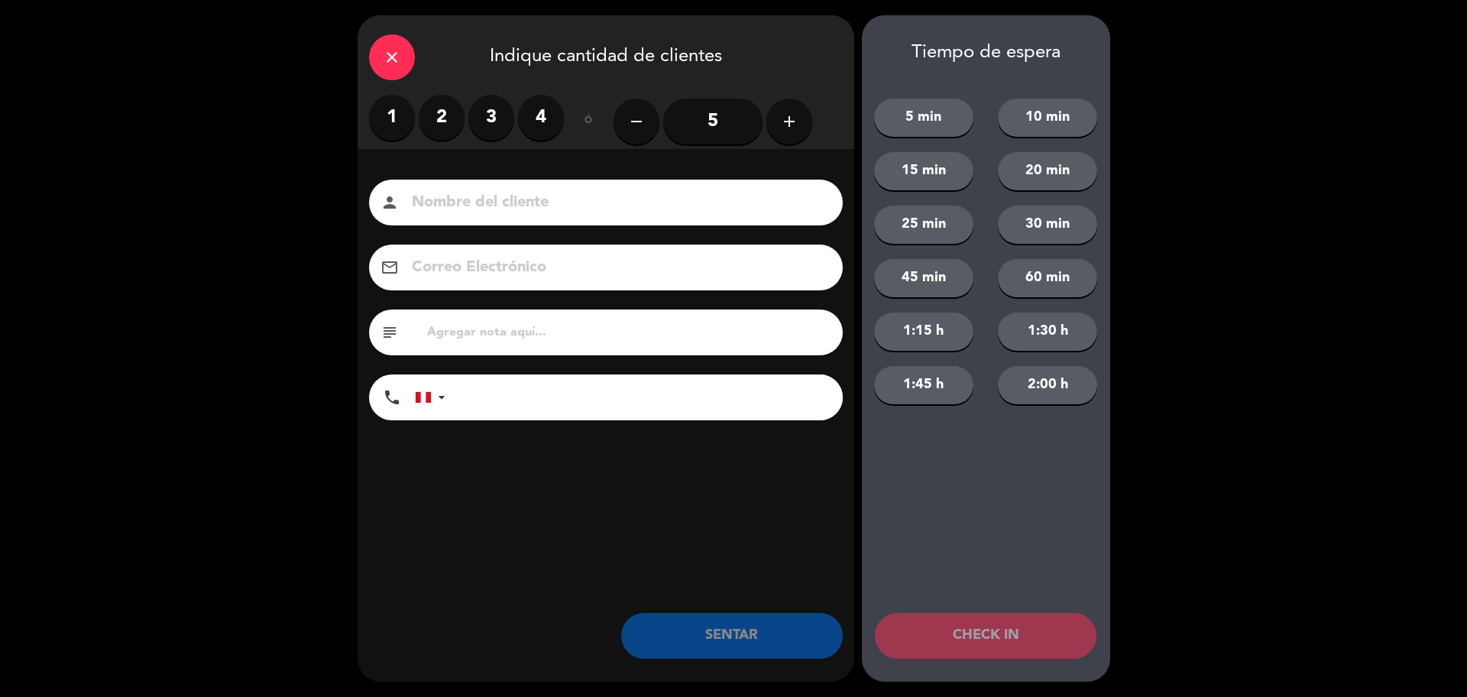
click at [677, 123] on input "5" at bounding box center [712, 122] width 99 height 46
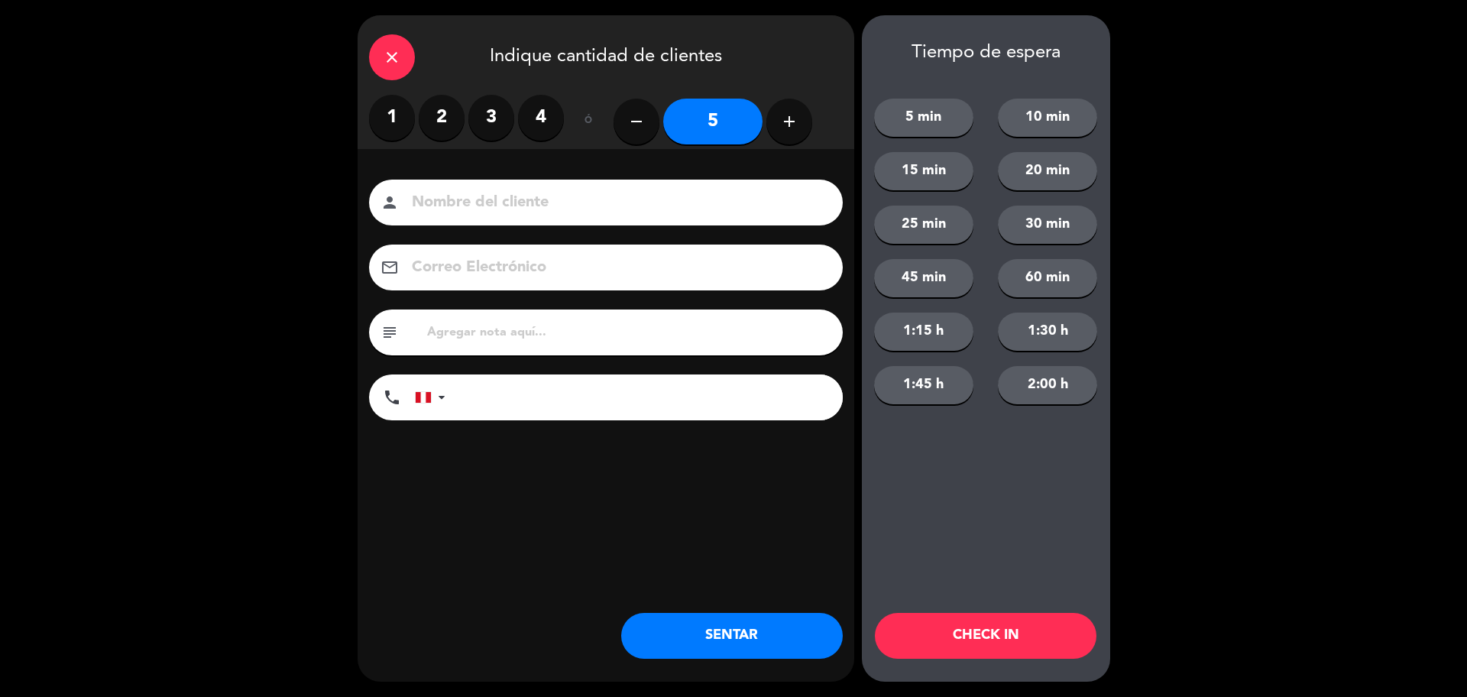
click at [566, 196] on input at bounding box center [616, 203] width 413 height 27
type input "PRUEBA"
click at [510, 329] on input "text" at bounding box center [629, 332] width 406 height 21
type input "PRUEBA"
click at [681, 637] on button "SENTAR" at bounding box center [732, 636] width 222 height 46
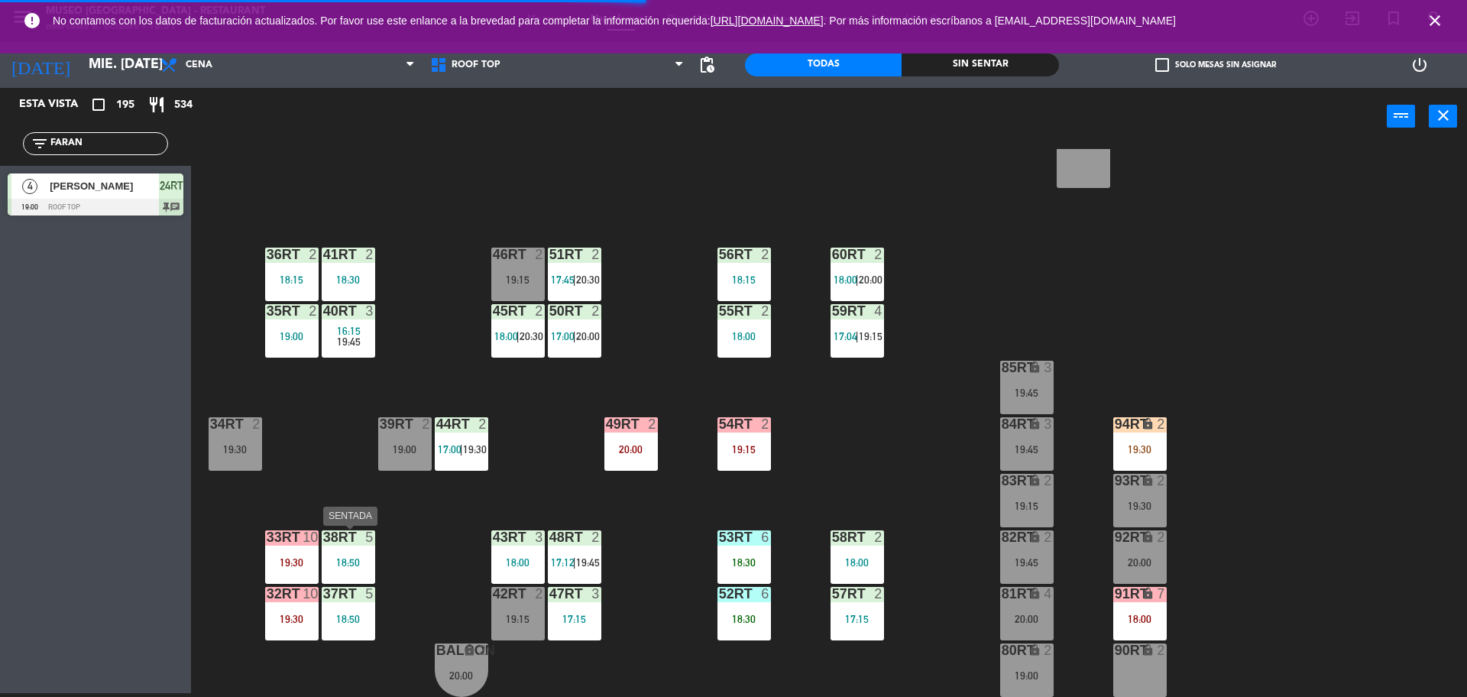
click at [357, 557] on div "18:50" at bounding box center [348, 562] width 53 height 11
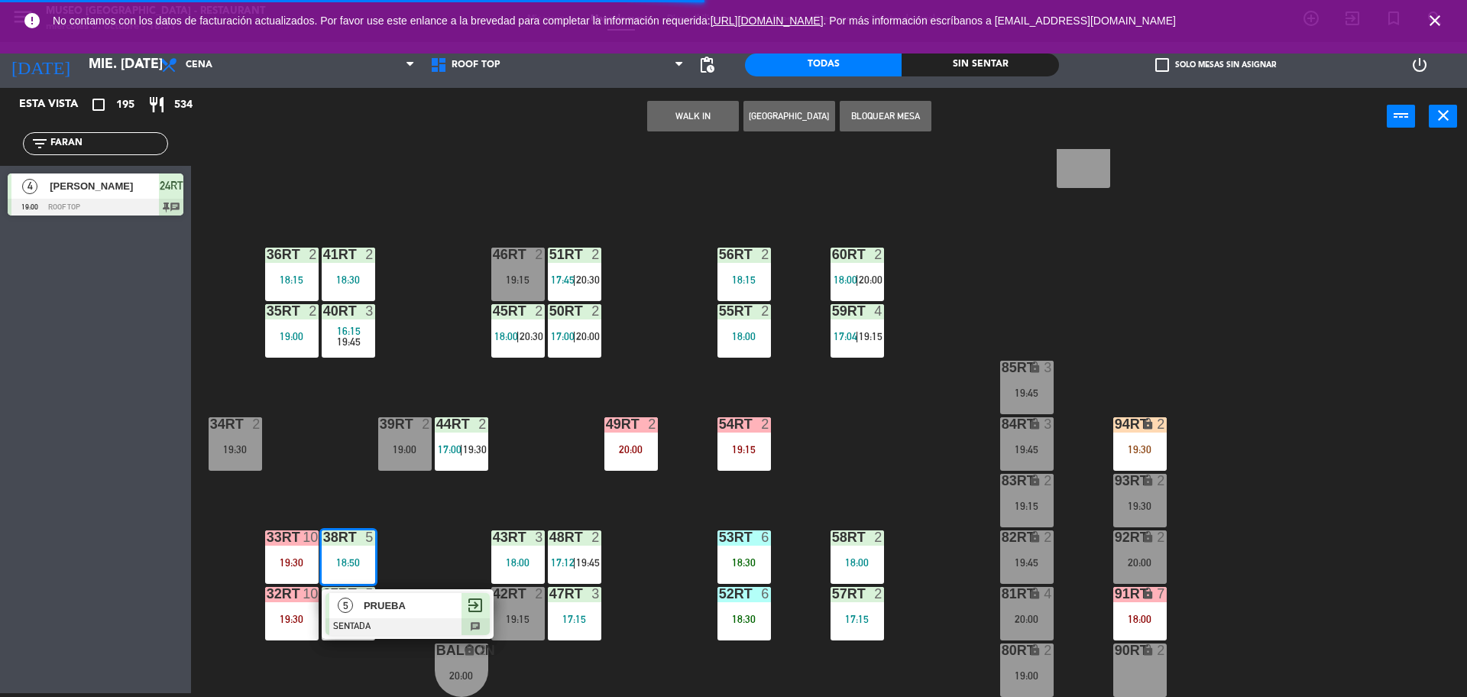
click at [369, 598] on span "PRUEBA" at bounding box center [413, 606] width 98 height 16
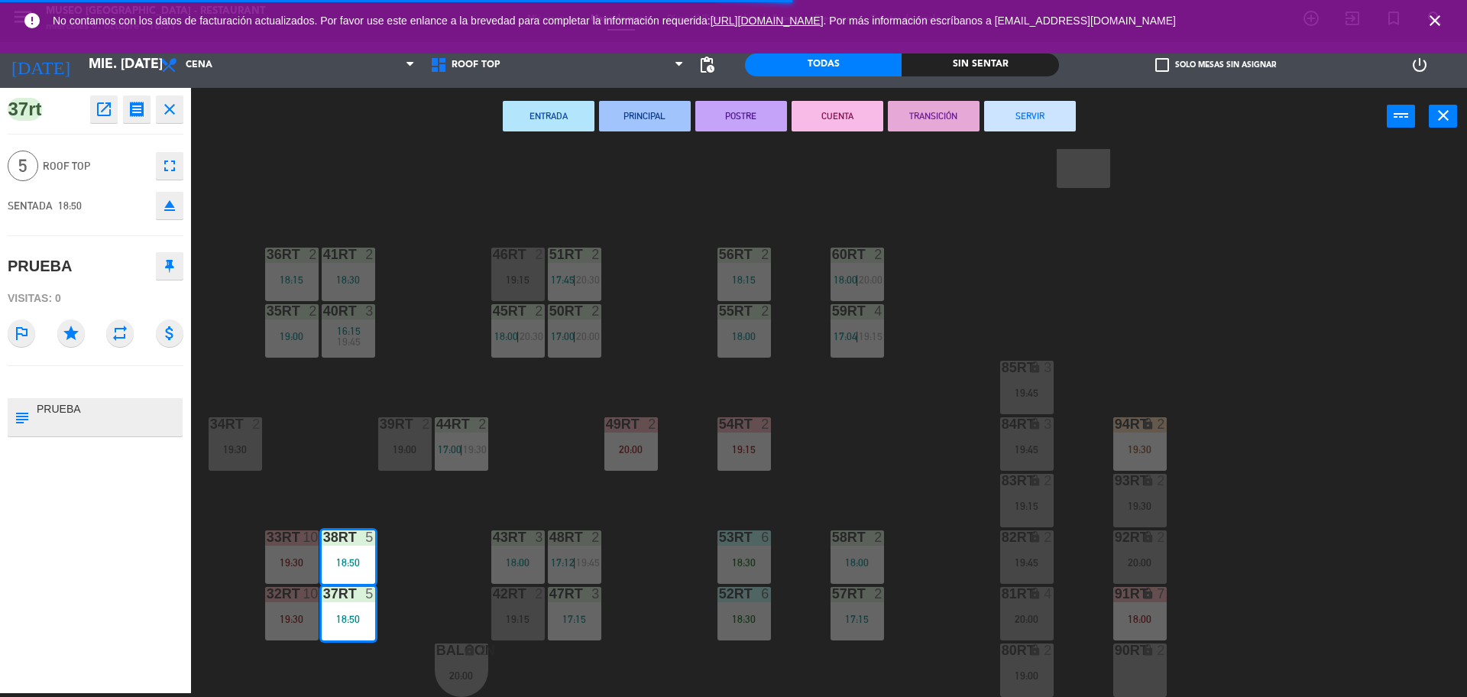
click at [410, 595] on div "18RT 4 16:15 19:45 16RT 5 16:15 20:30 28RT 2 19:15 80RR lock 2 19:15 27RT 2 19:…" at bounding box center [837, 423] width 1262 height 548
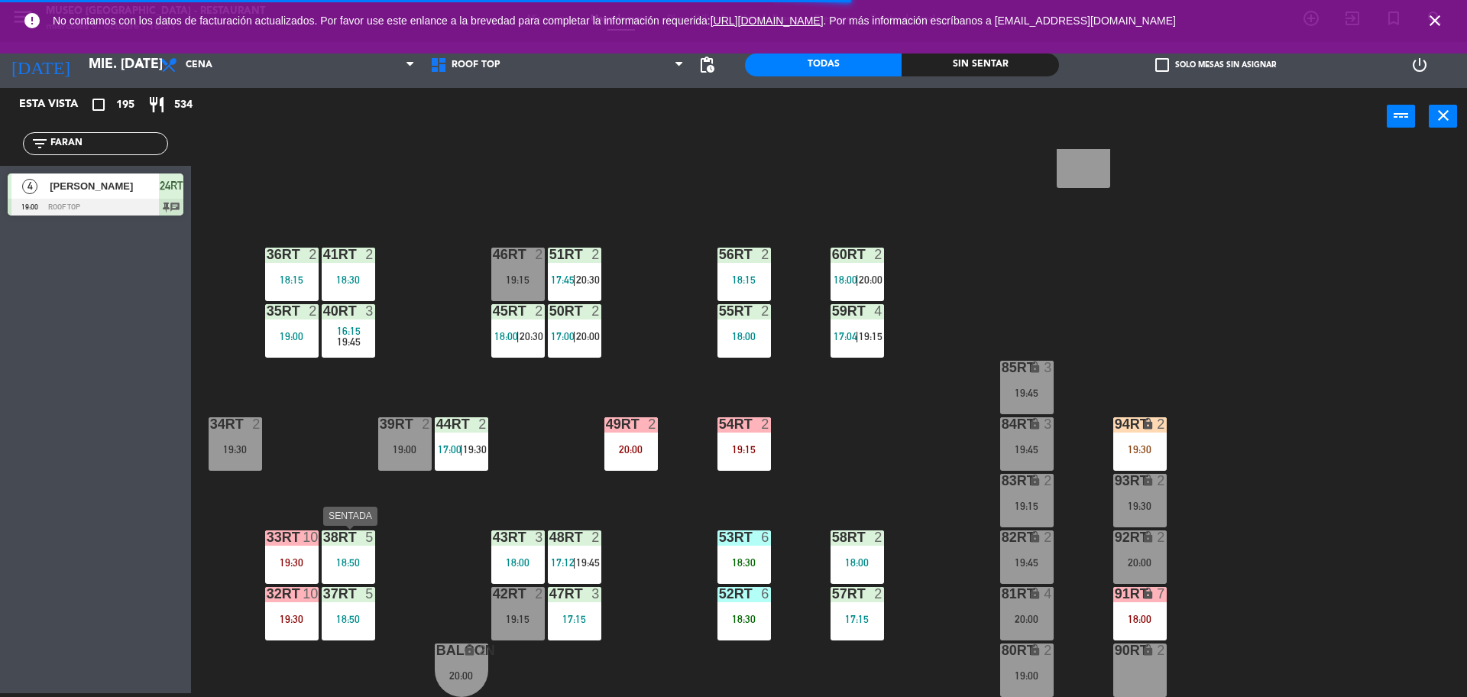
click at [371, 575] on div "38rt 5 18:50" at bounding box center [348, 556] width 53 height 53
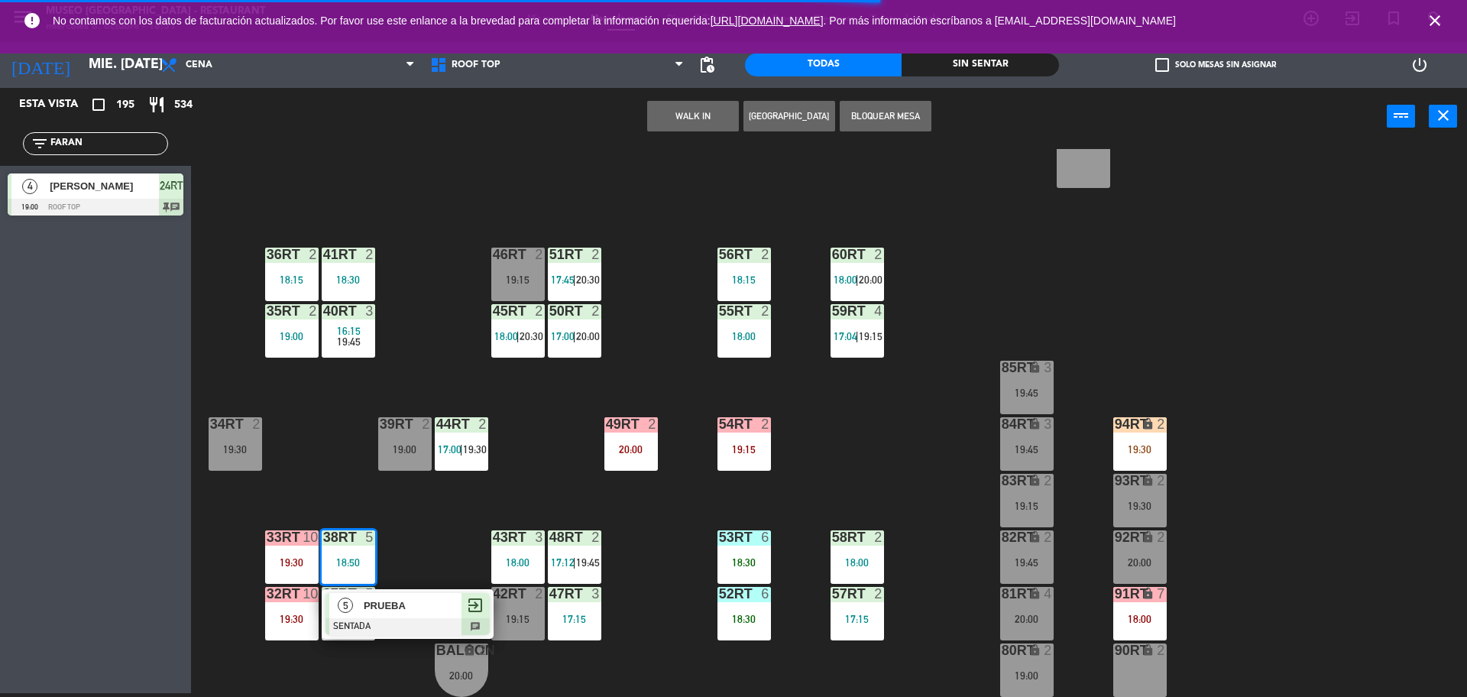
click at [376, 614] on div "PRUEBA" at bounding box center [411, 605] width 99 height 25
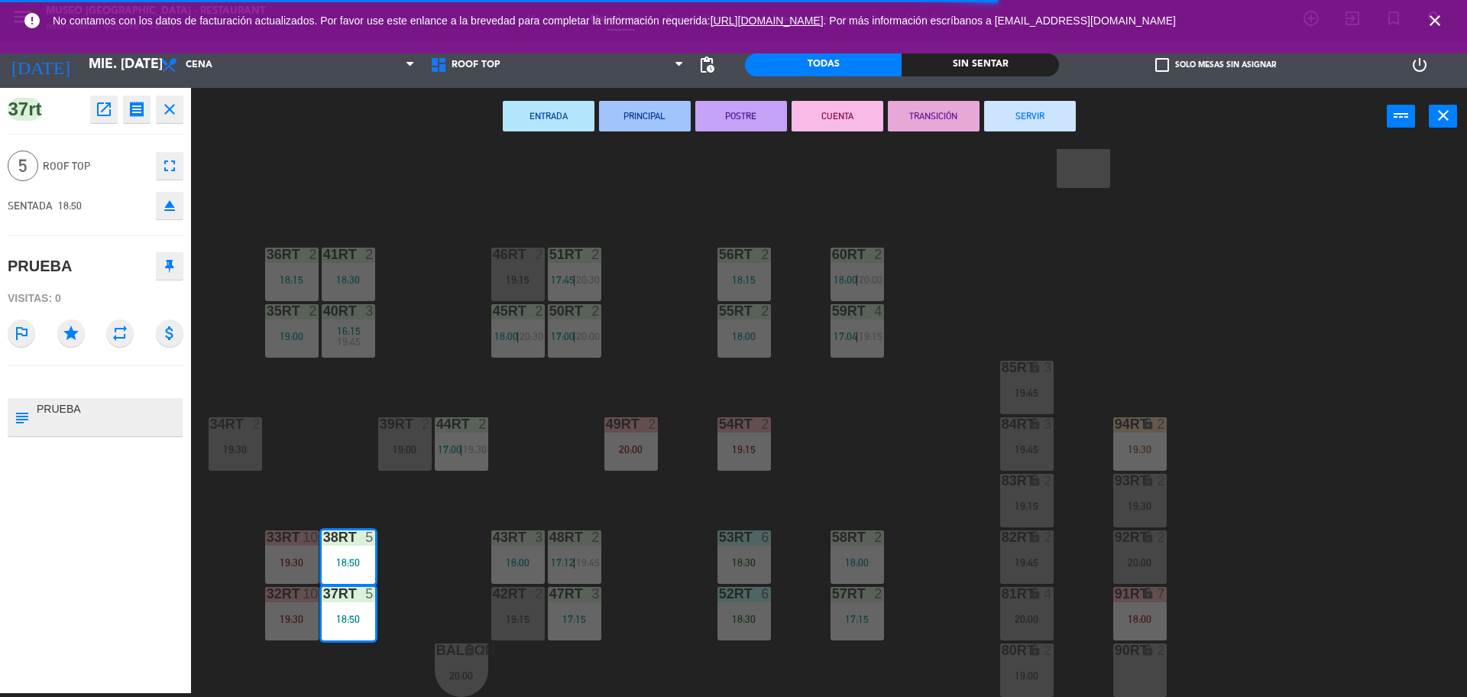
click at [378, 582] on div "18RT 4 16:15 19:45 16RT 5 16:15 20:30 28RT 2 19:15 80RR lock 2 19:15 27RT 2 19:…" at bounding box center [837, 423] width 1262 height 548
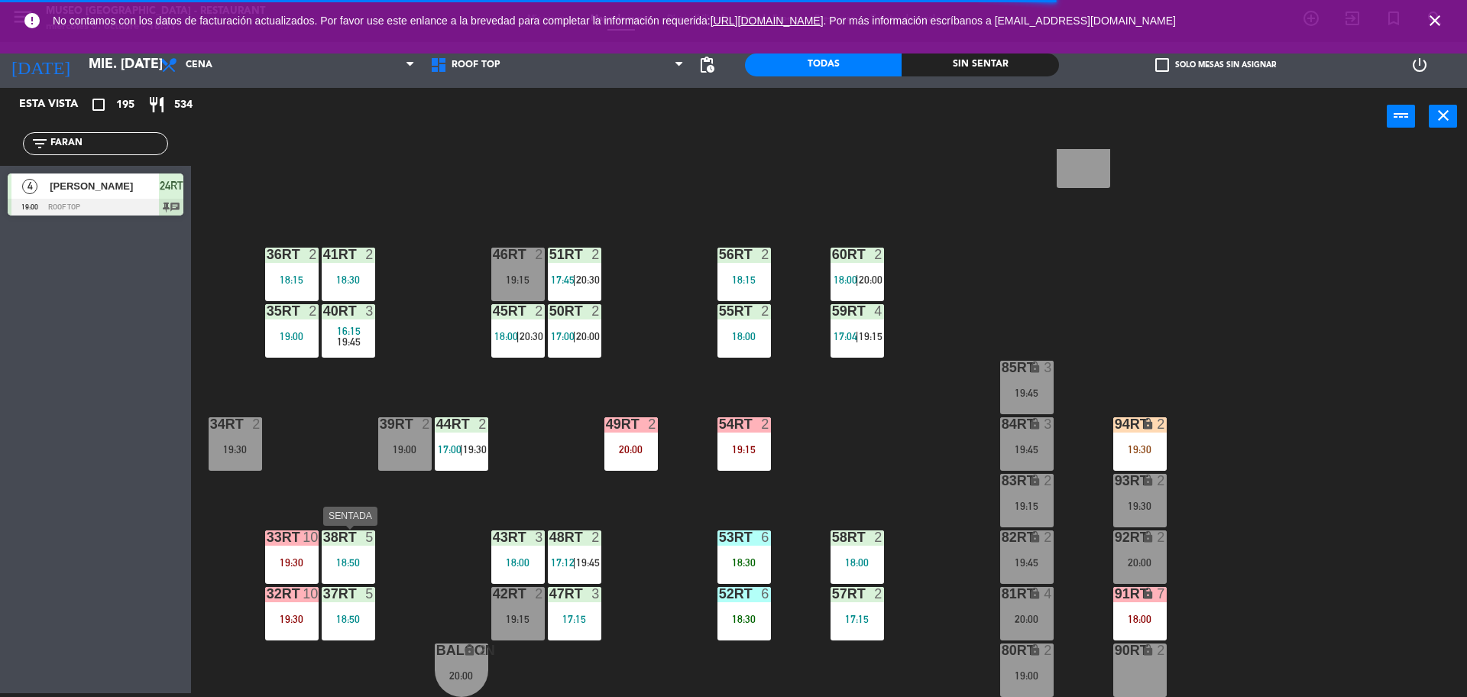
click at [369, 575] on div "38rt 5 18:50" at bounding box center [348, 556] width 53 height 53
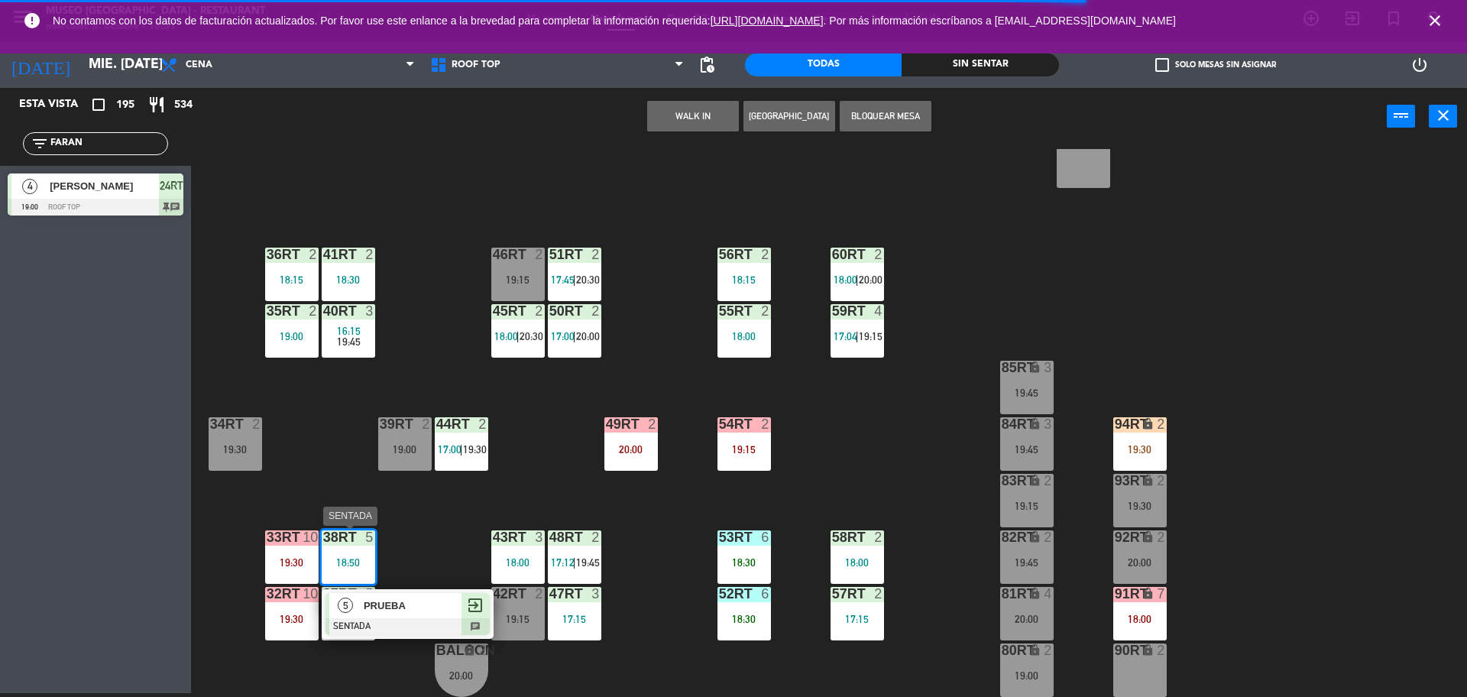
click at [379, 604] on span "PRUEBA" at bounding box center [413, 606] width 98 height 16
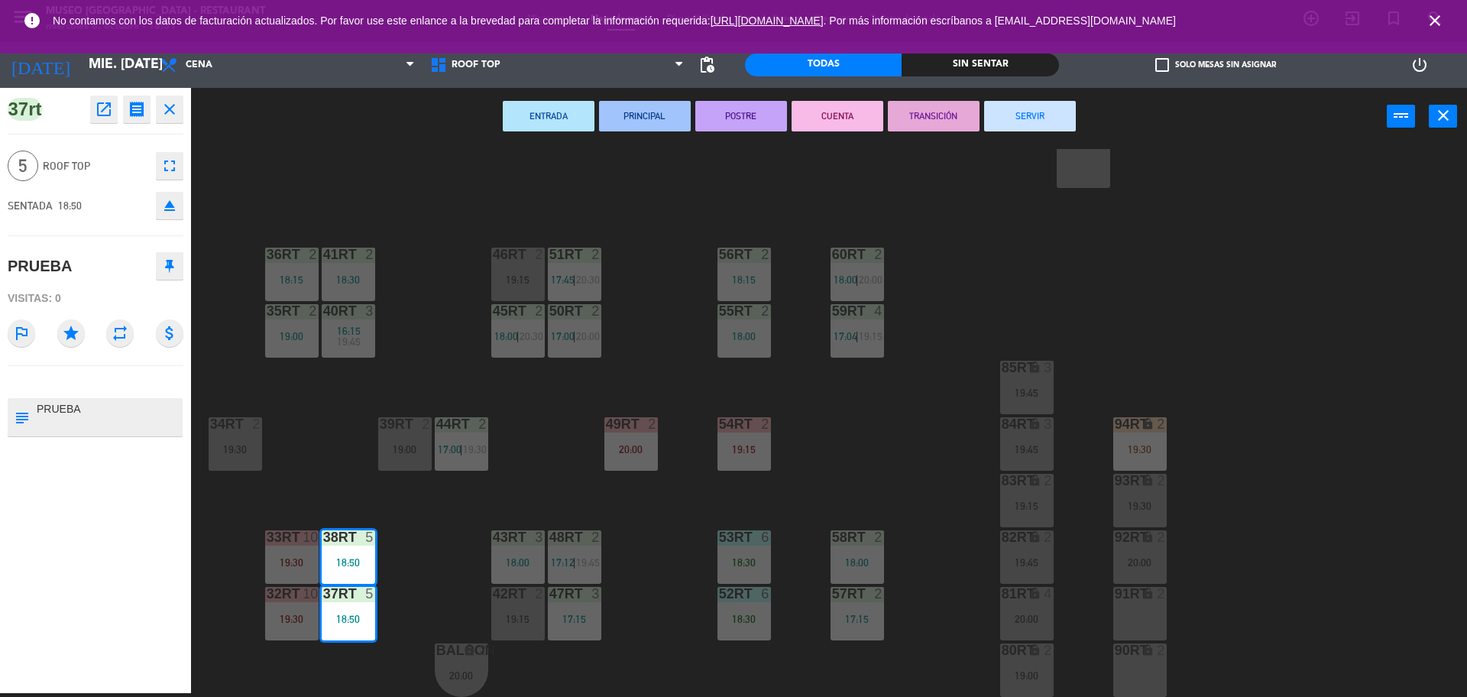
click at [492, 372] on div "18RT 4 16:15 19:45 16RT 5 16:15 20:30 28RT 2 19:15 80RR lock 2 19:15 27RT 2 19:…" at bounding box center [837, 423] width 1262 height 548
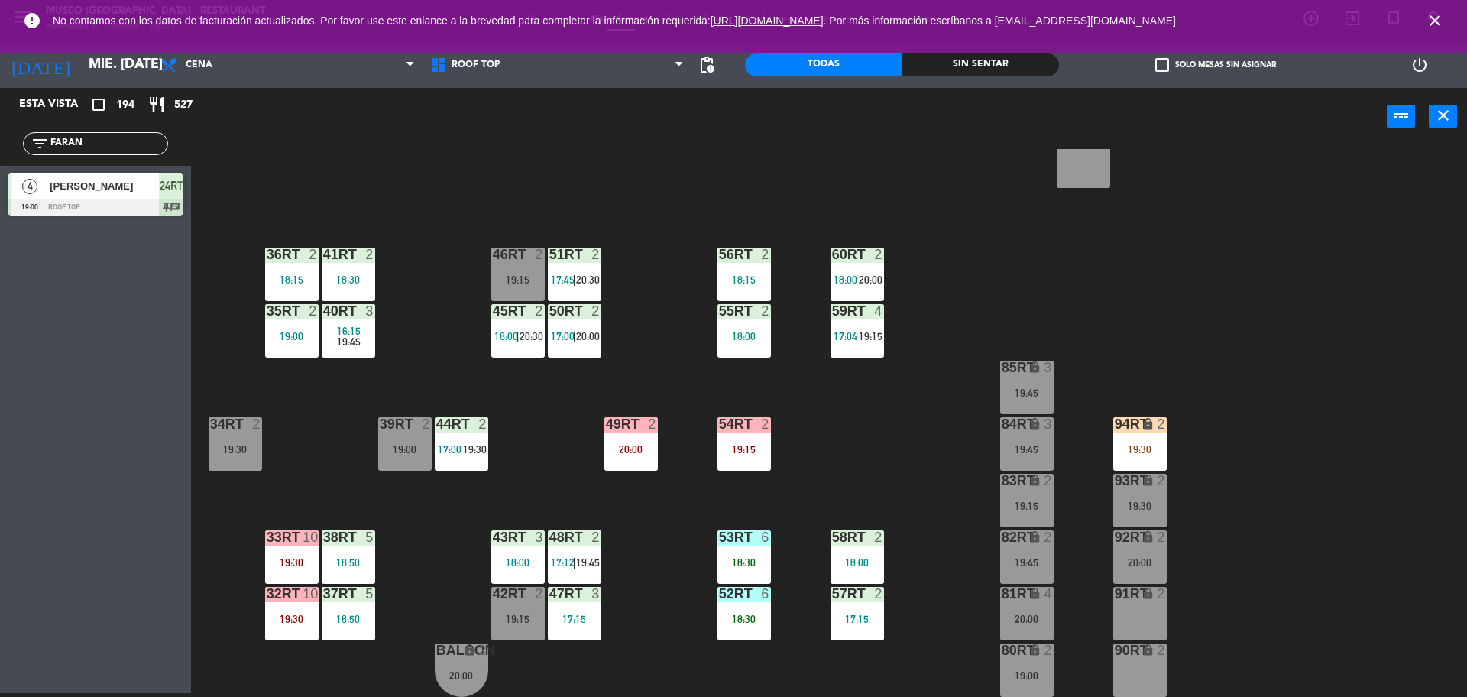
drag, startPoint x: 124, startPoint y: 146, endPoint x: 0, endPoint y: 375, distance: 260.6
click at [0, 128] on div "filter_list FARAN" at bounding box center [95, 144] width 191 height 44
type input "[DEMOGRAPHIC_DATA]"
click at [86, 199] on div at bounding box center [96, 207] width 176 height 17
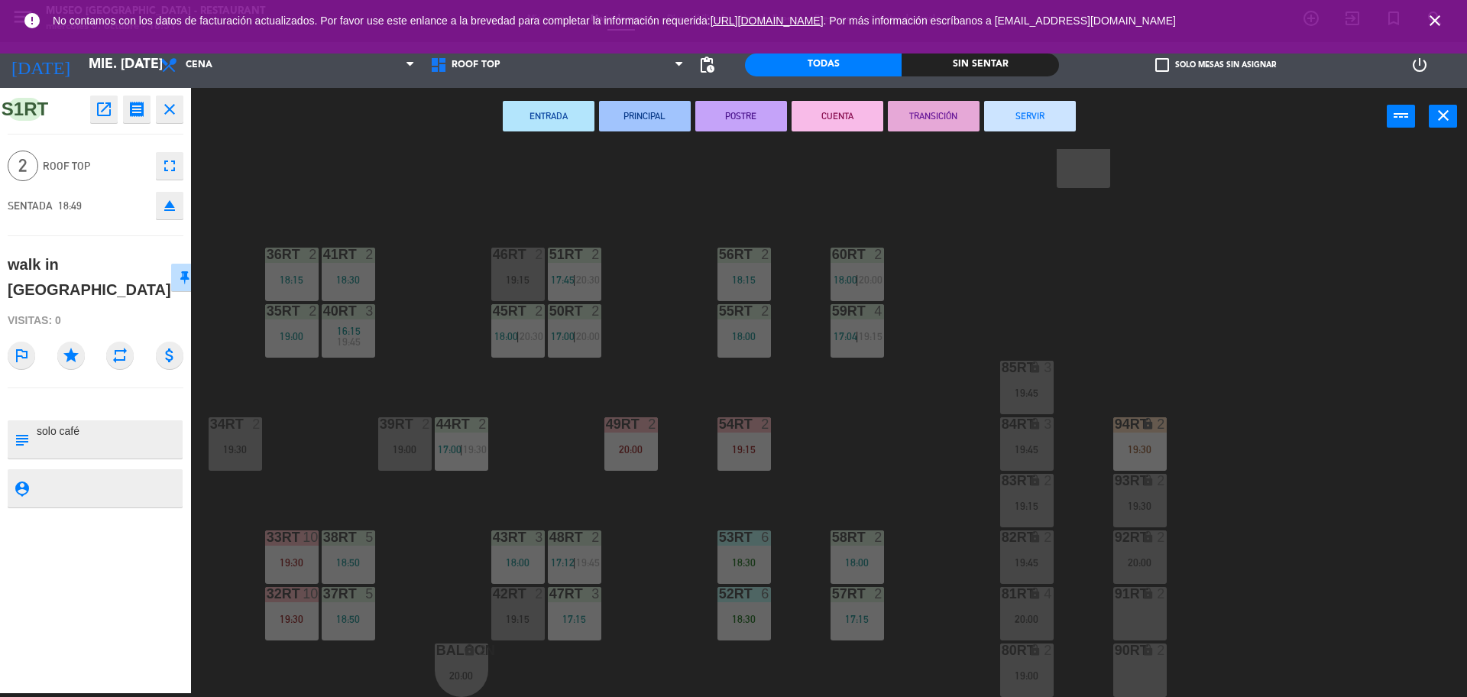
scroll to position [534, 0]
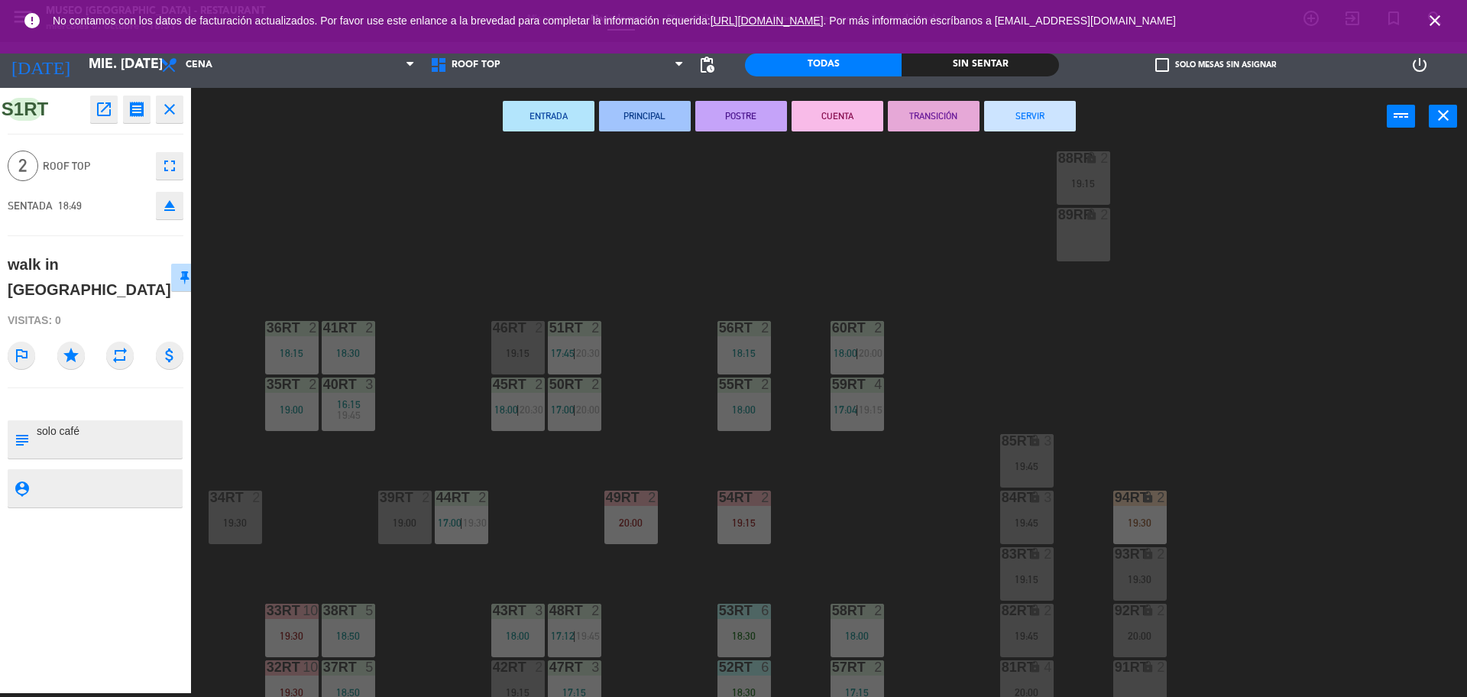
click at [516, 339] on div "46RT 2 19:15" at bounding box center [517, 347] width 53 height 53
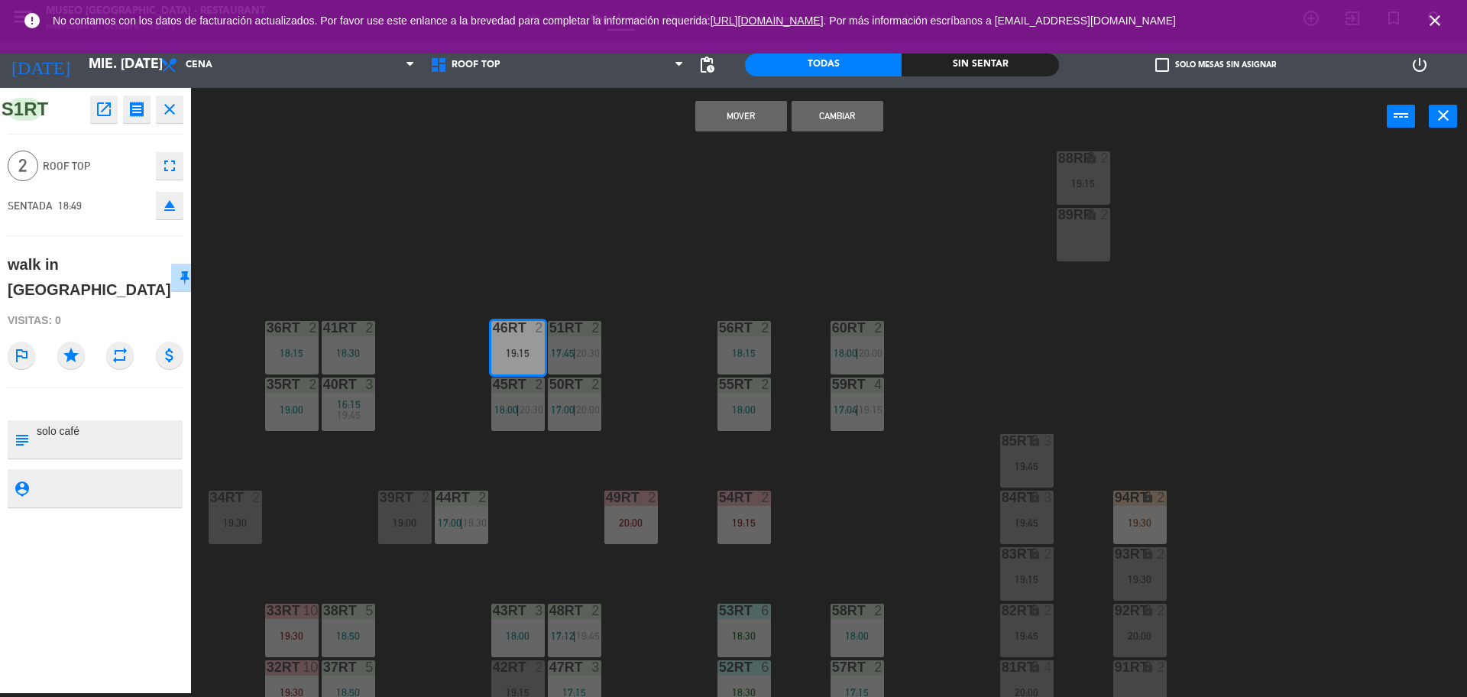
click at [834, 112] on button "Cambiar" at bounding box center [838, 116] width 92 height 31
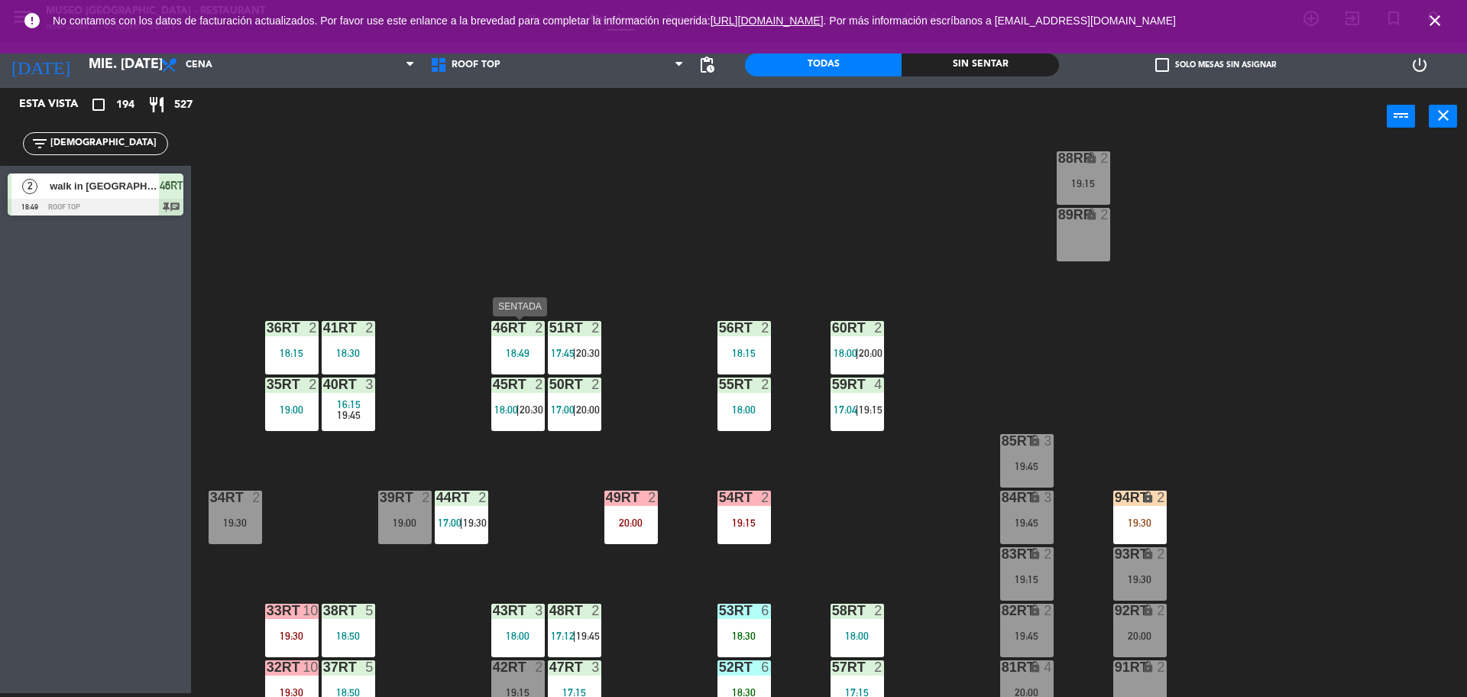
click at [523, 354] on div "18:49" at bounding box center [517, 353] width 53 height 11
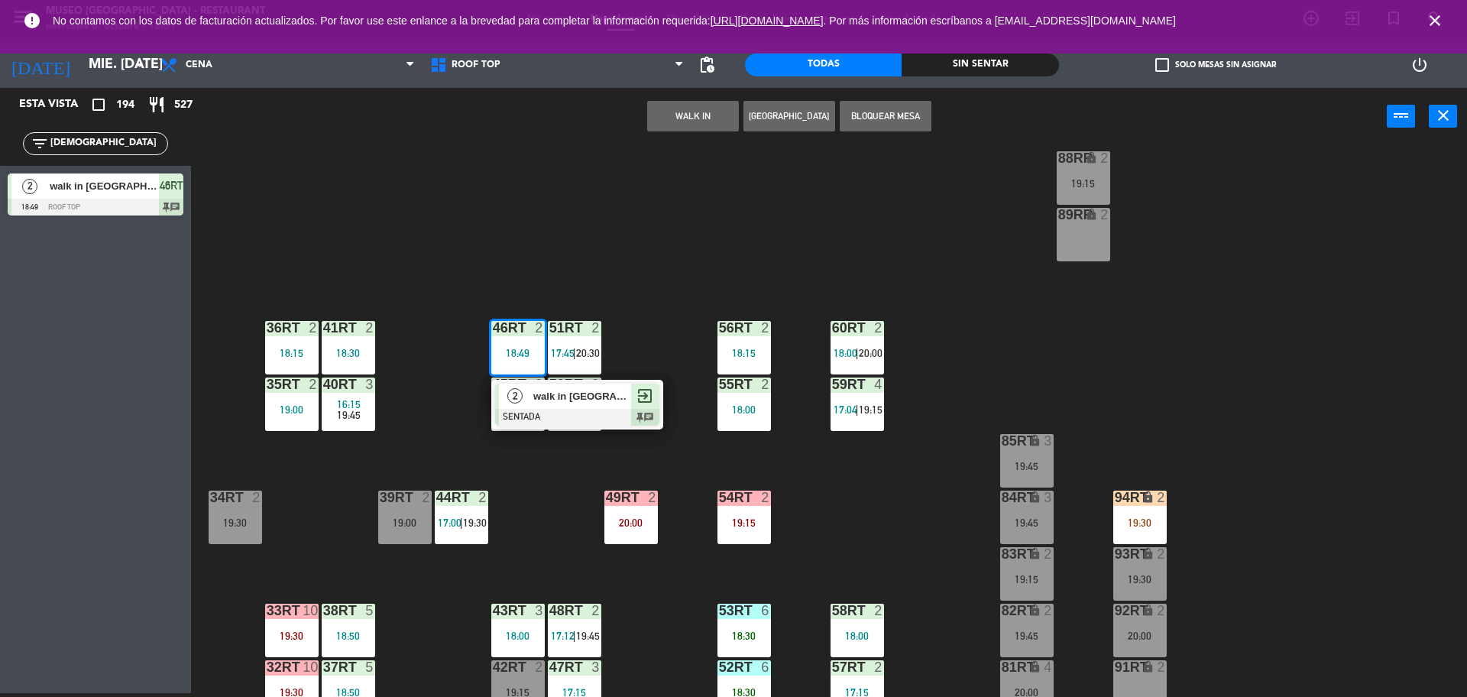
click at [527, 384] on div "2" at bounding box center [515, 396] width 33 height 25
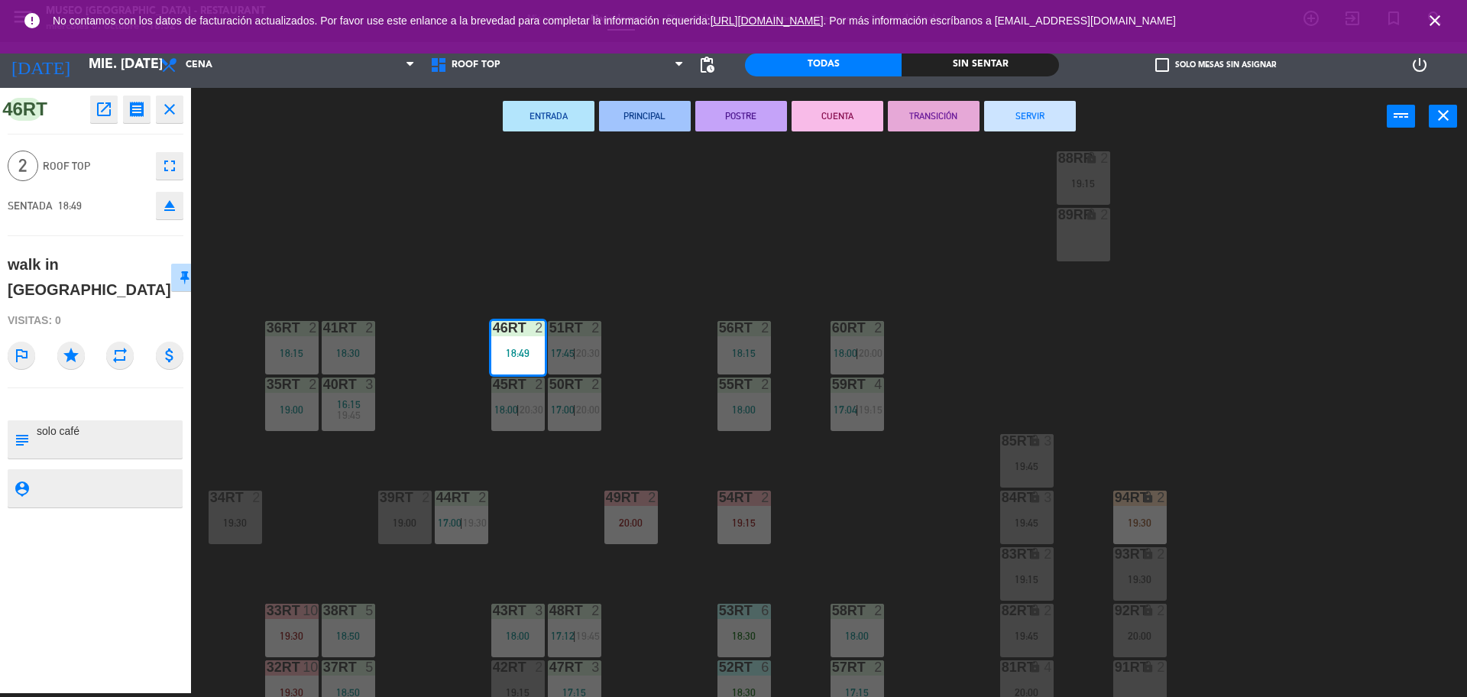
click at [68, 423] on textarea at bounding box center [108, 439] width 146 height 32
type textarea "m46RT solo café"
click at [138, 399] on div at bounding box center [96, 404] width 176 height 11
click at [520, 496] on div "18RT 4 16:15 19:45 16RT 5 16:15 20:30 28RT 2 19:15 80RR lock 2 19:15 27RT 2 19:…" at bounding box center [837, 423] width 1262 height 548
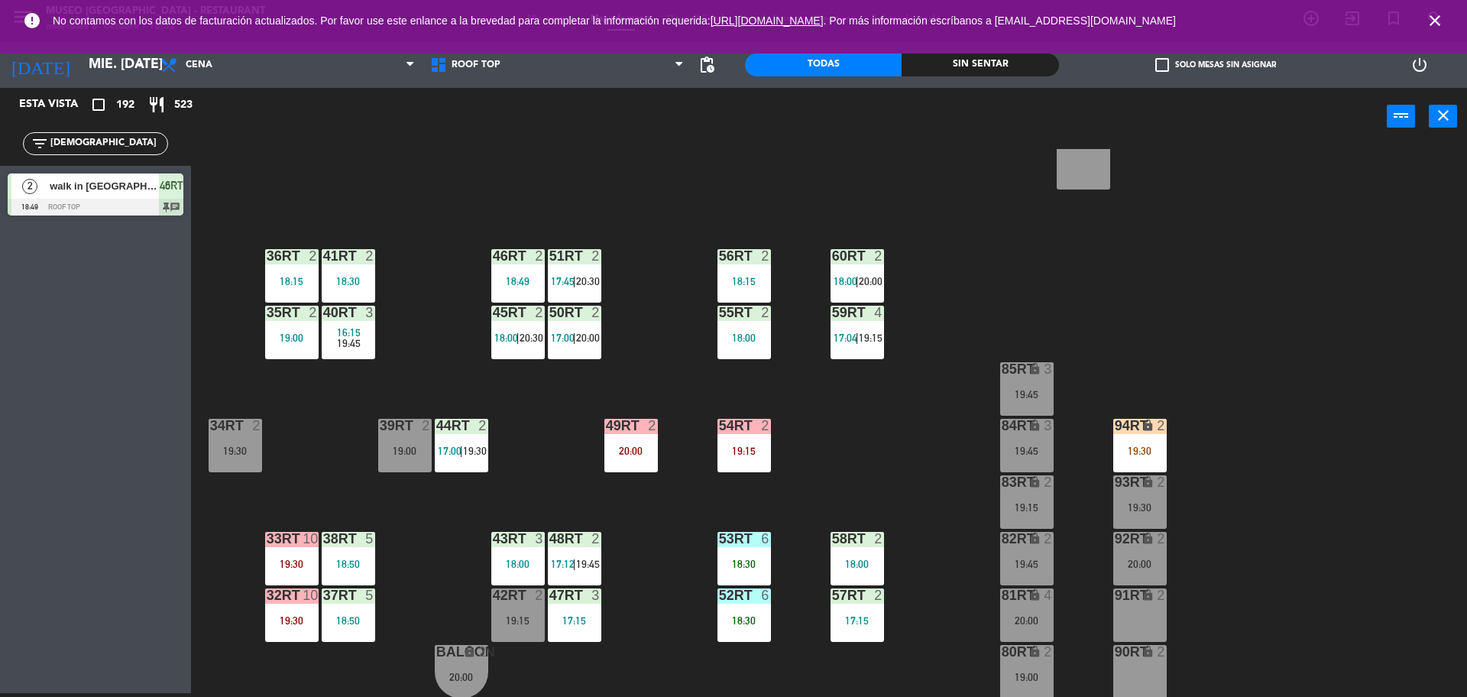
scroll to position [608, 0]
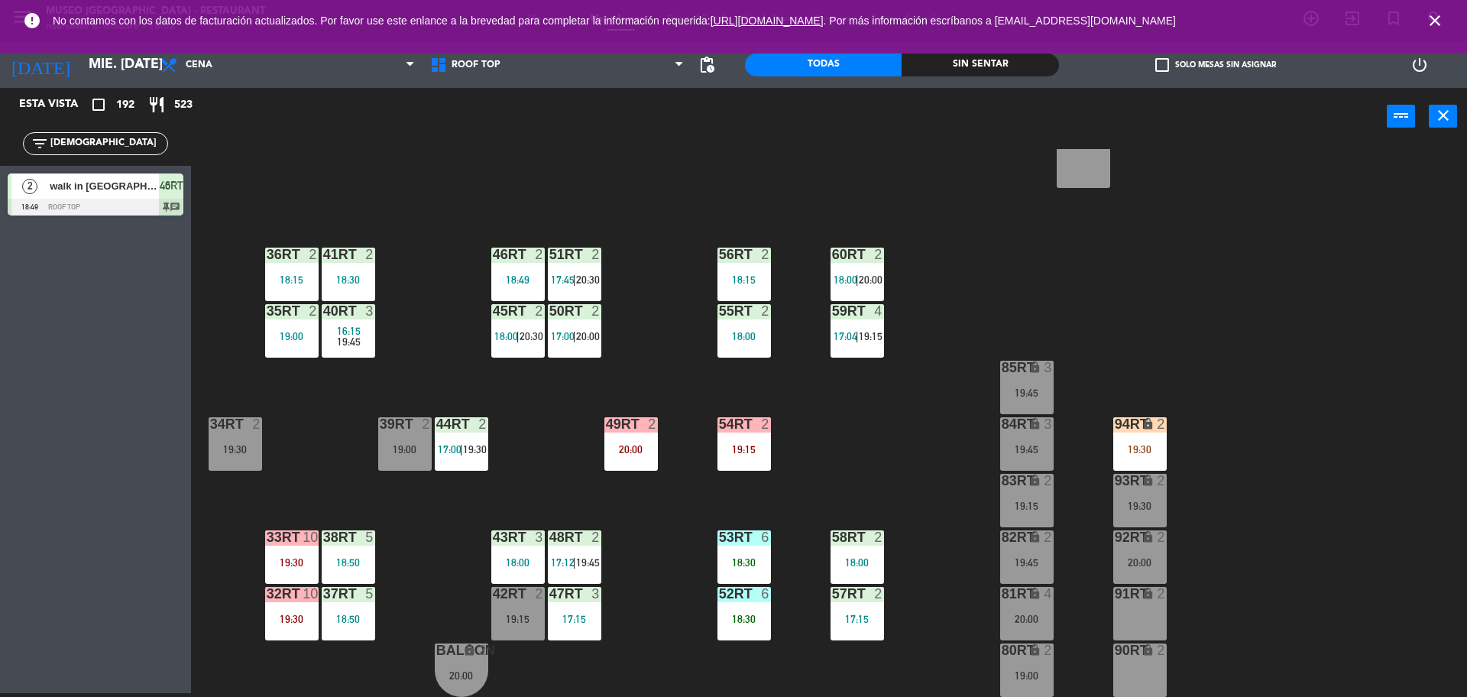
click at [762, 621] on div "18:30" at bounding box center [744, 619] width 53 height 11
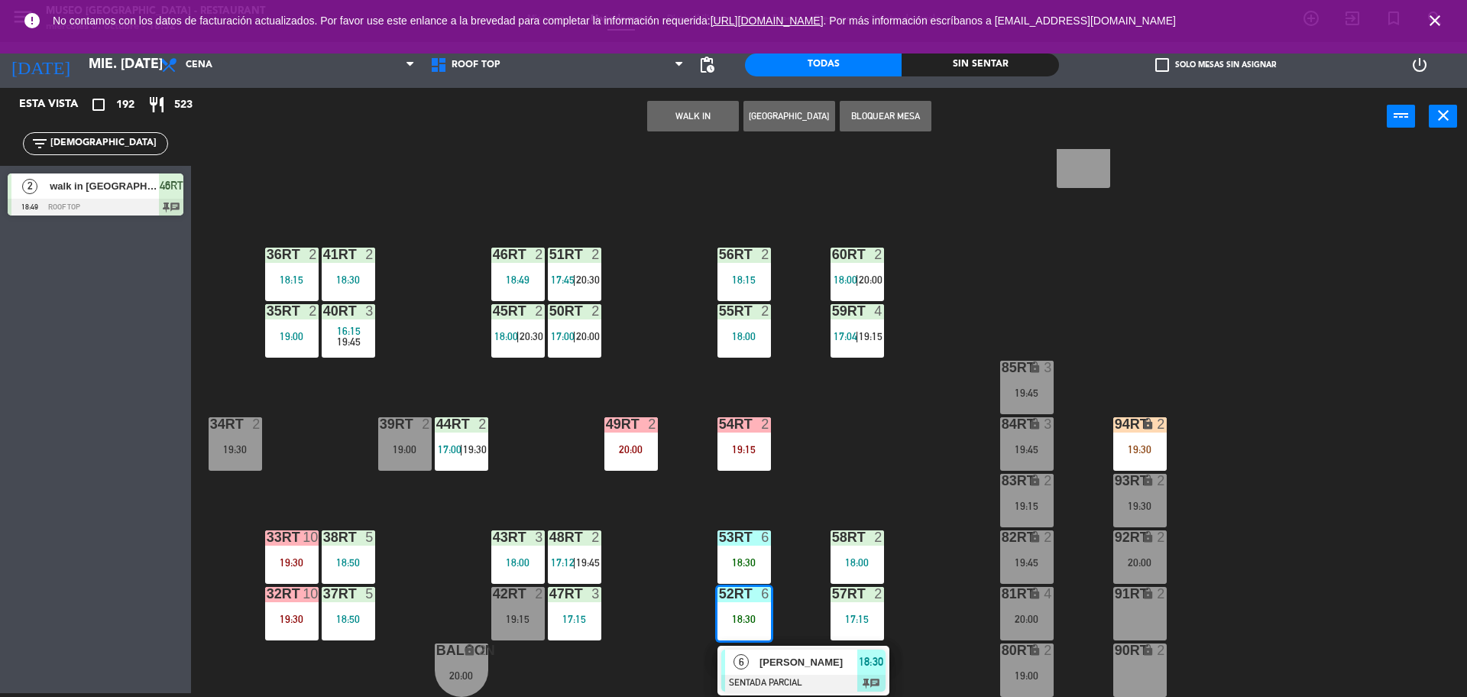
click at [768, 671] on div "[PERSON_NAME]" at bounding box center [807, 662] width 99 height 25
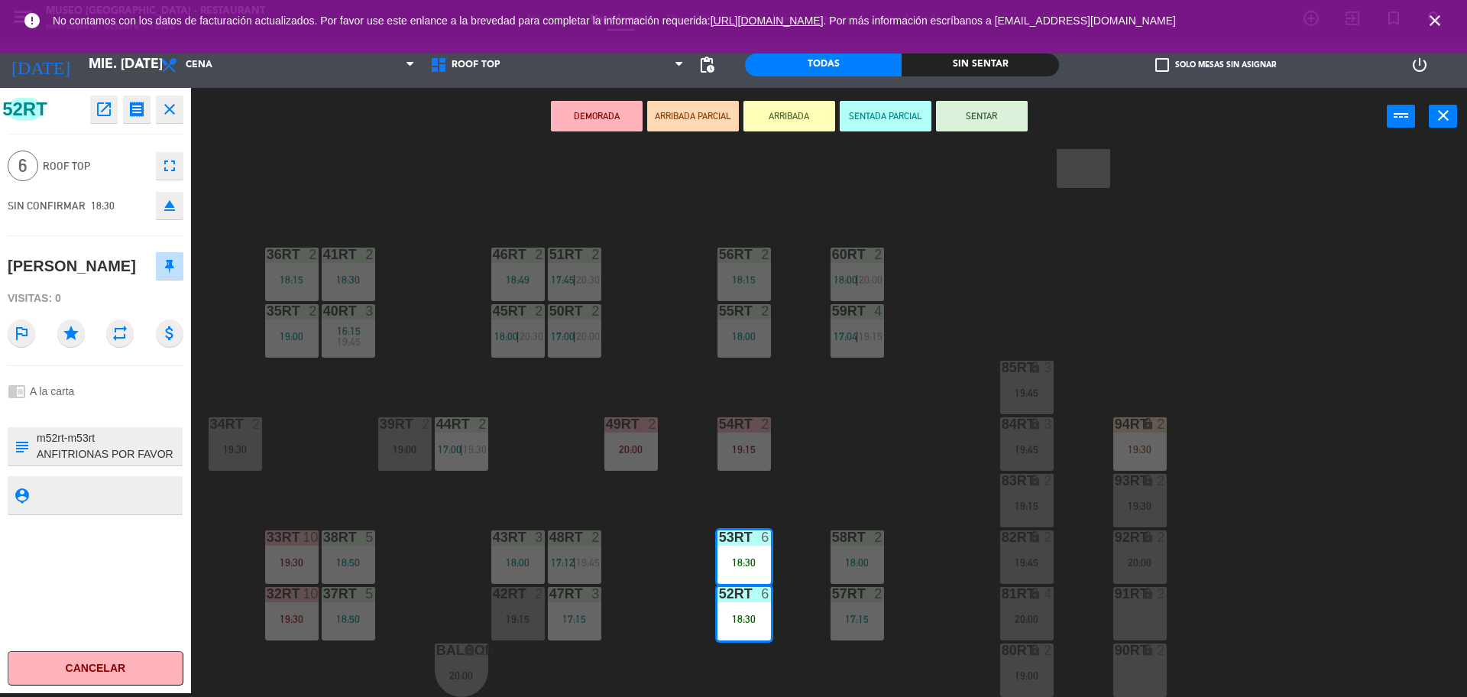
click at [122, 448] on textarea at bounding box center [108, 446] width 146 height 32
click at [675, 536] on div "18RT 4 16:15 19:45 16RT 5 16:15 20:30 28RT 2 19:15 80RR lock 2 19:15 27RT 2 19:…" at bounding box center [837, 423] width 1262 height 548
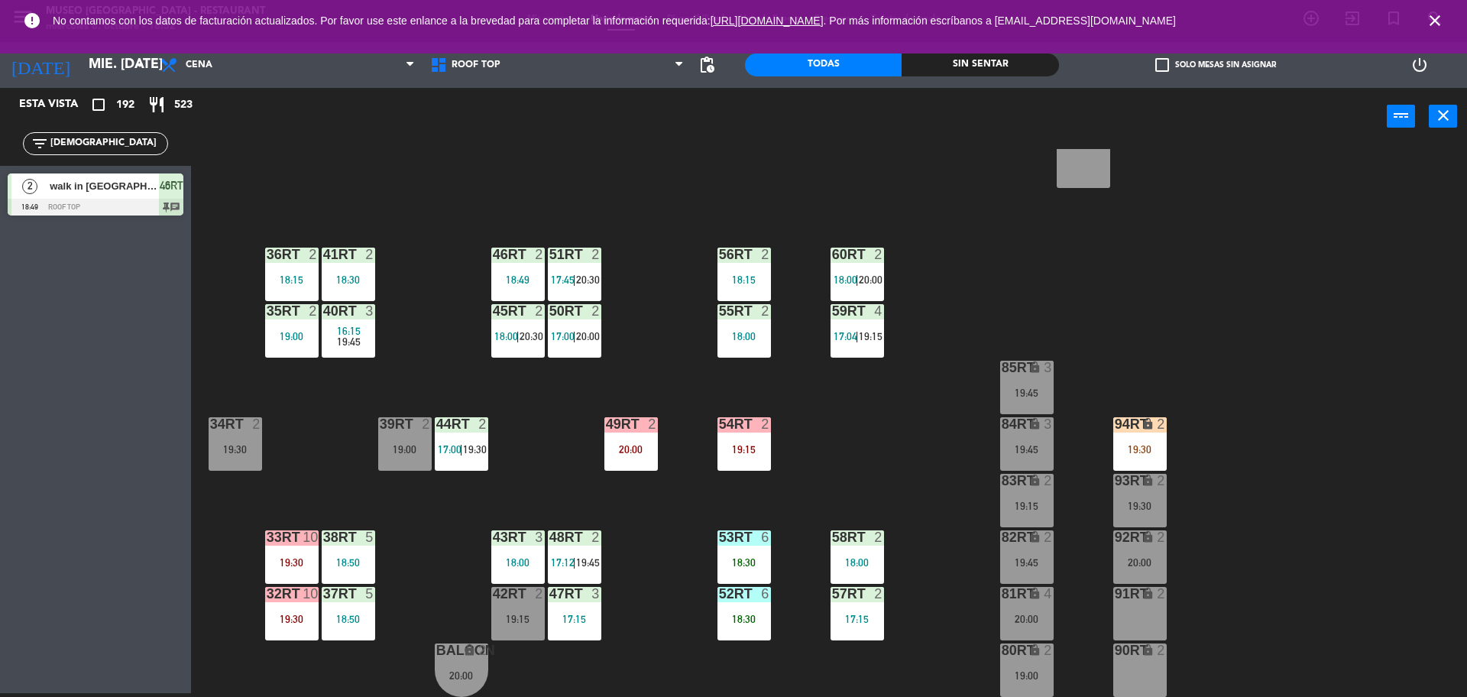
click at [357, 271] on div "41RT 2 18:30" at bounding box center [348, 274] width 53 height 53
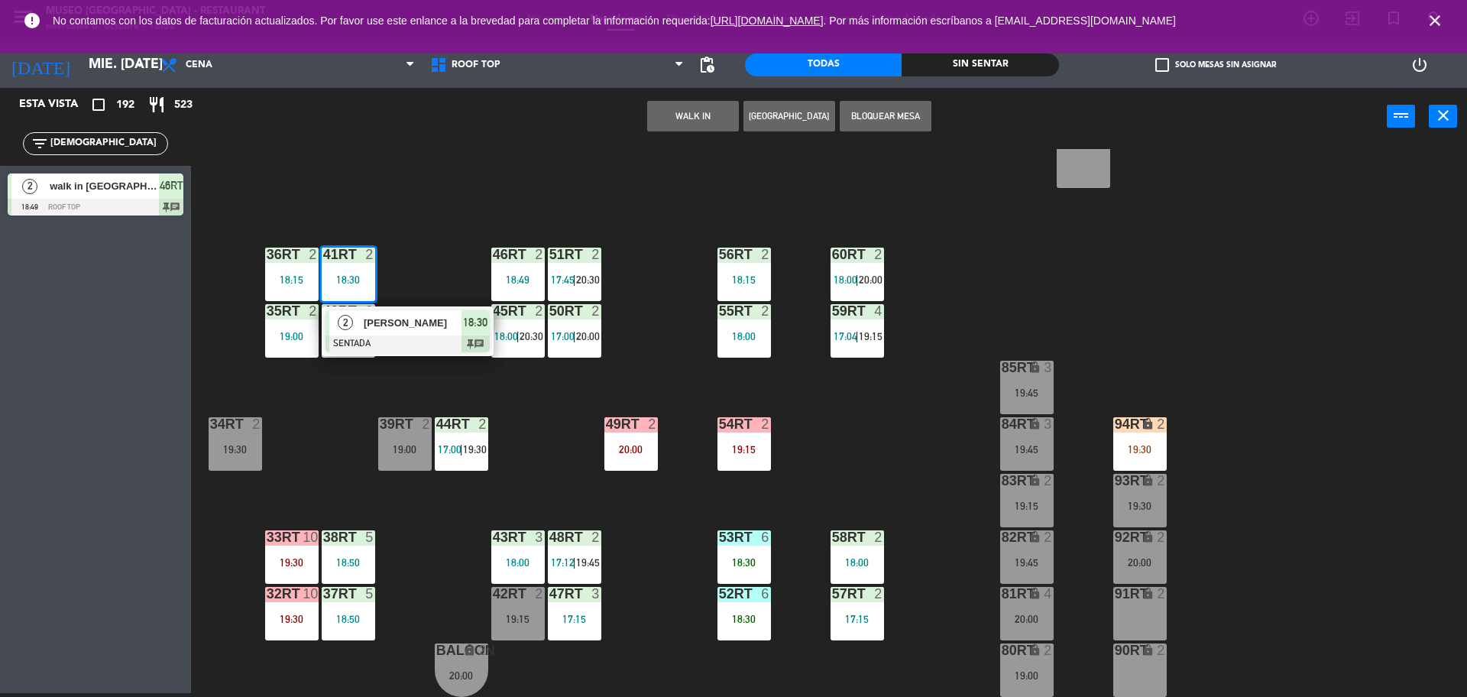
click at [396, 321] on span "[PERSON_NAME]" at bounding box center [413, 323] width 98 height 16
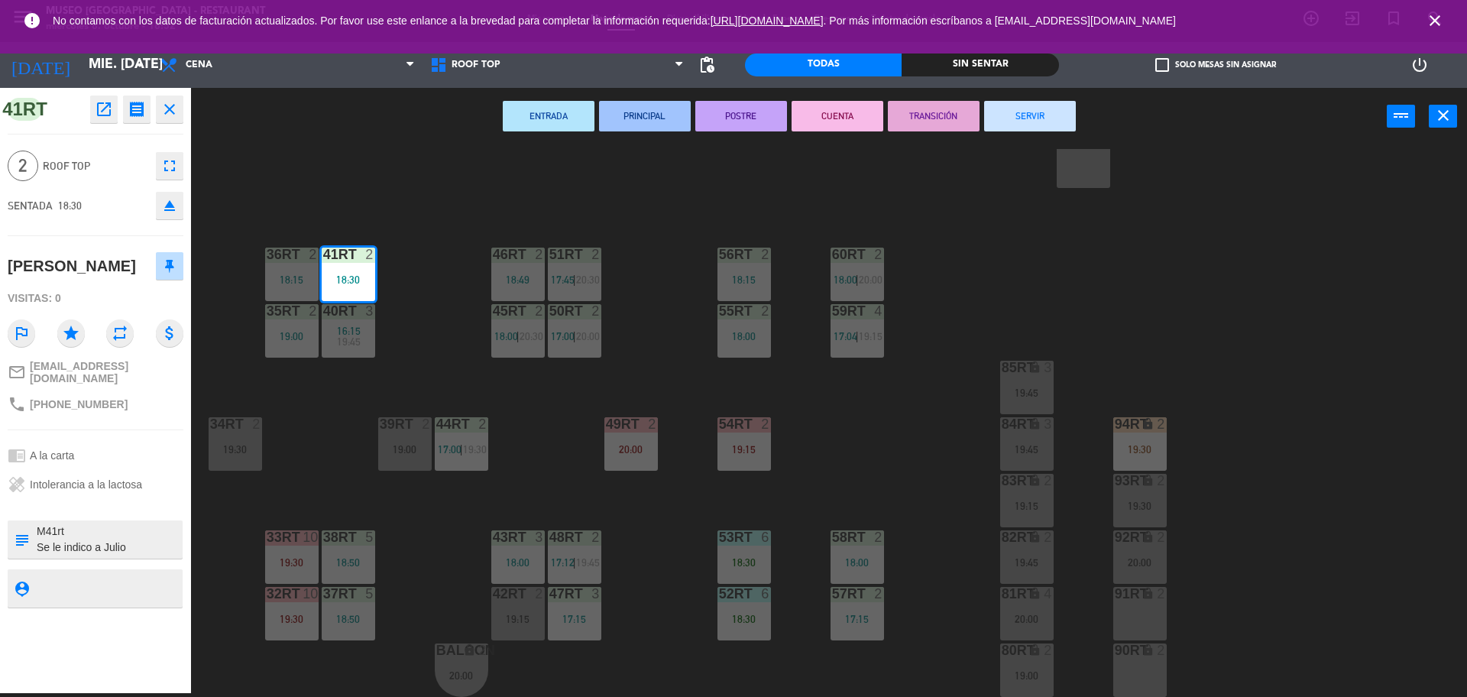
click at [412, 409] on div "18RT 4 16:15 19:45 16RT 5 16:15 20:30 28RT 2 19:15 80RR lock 2 19:15 27RT 2 19:…" at bounding box center [837, 423] width 1262 height 548
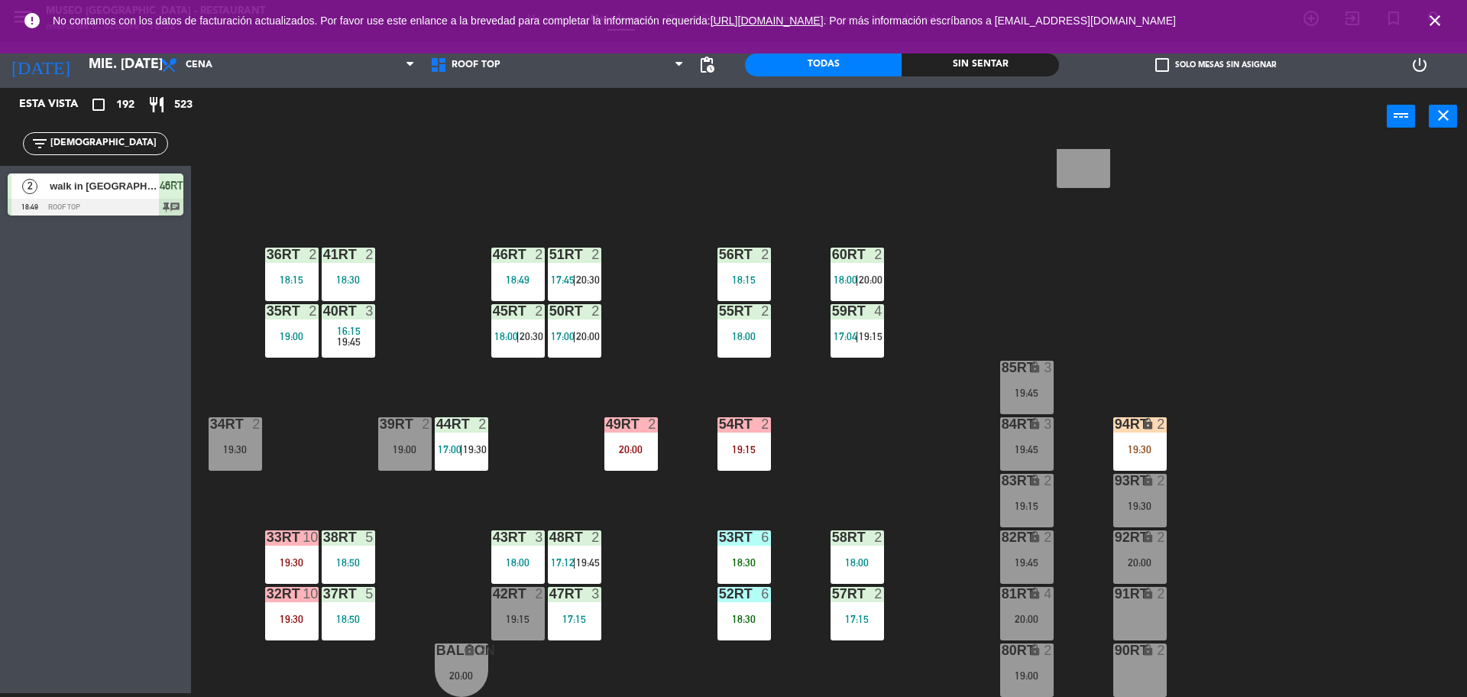
click at [734, 331] on div "18:00" at bounding box center [744, 336] width 53 height 11
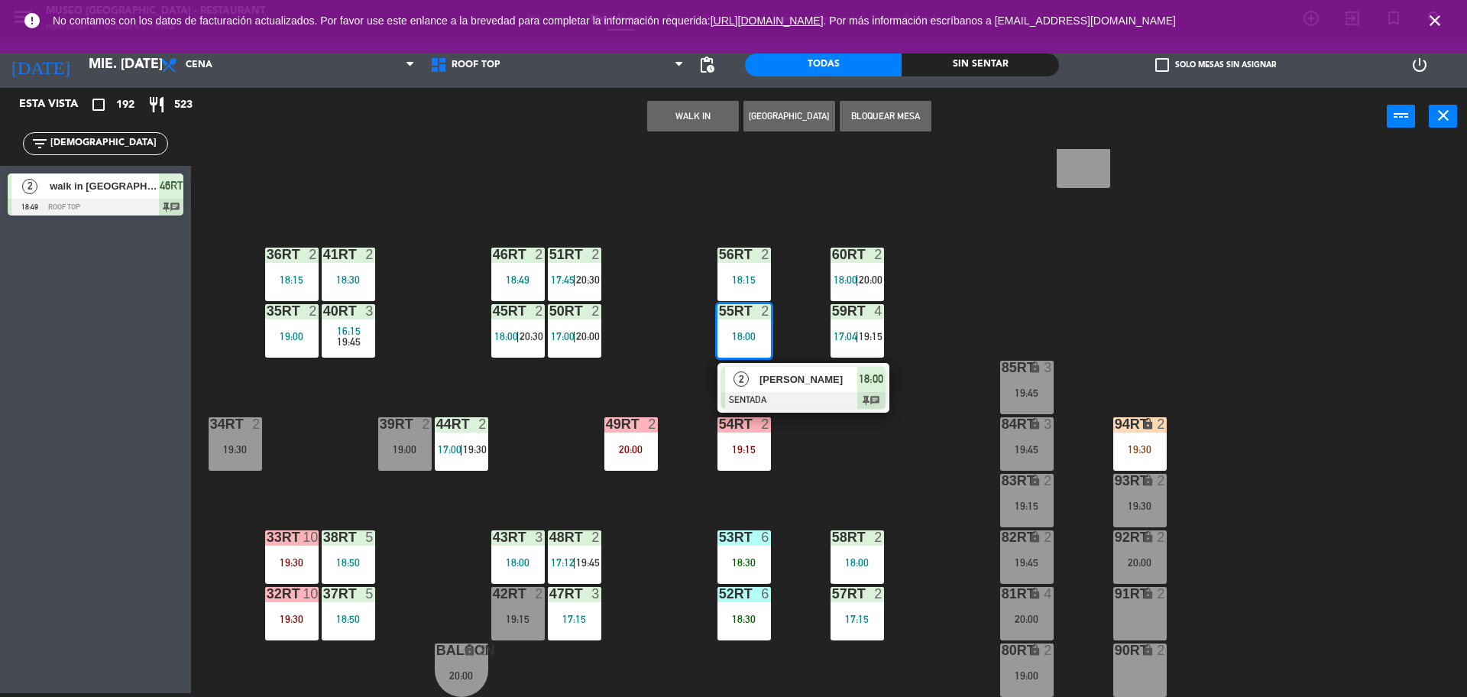
click at [765, 385] on span "[PERSON_NAME]" at bounding box center [809, 379] width 98 height 16
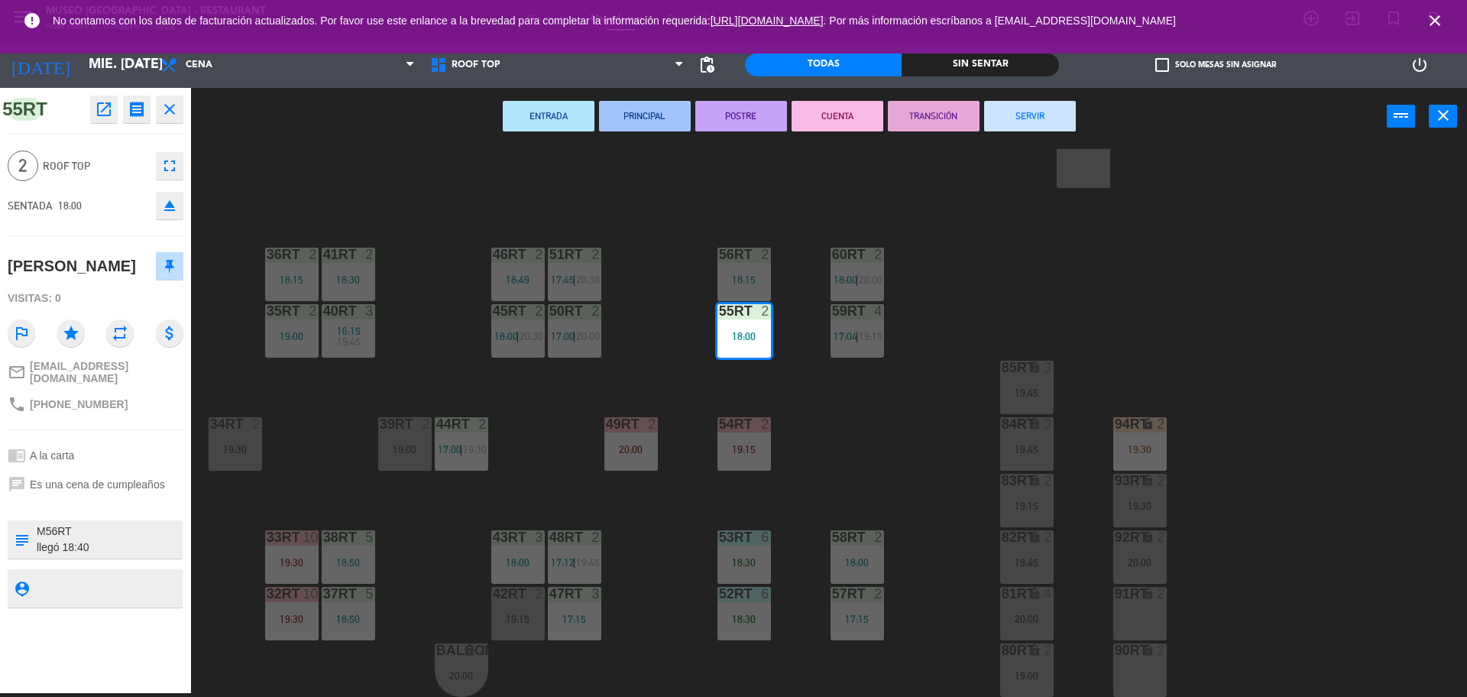
click at [828, 475] on div "18RT 4 16:15 19:45 16RT 5 16:15 20:30 28RT 2 19:15 80RR lock 2 19:15 27RT 2 19:…" at bounding box center [837, 423] width 1262 height 548
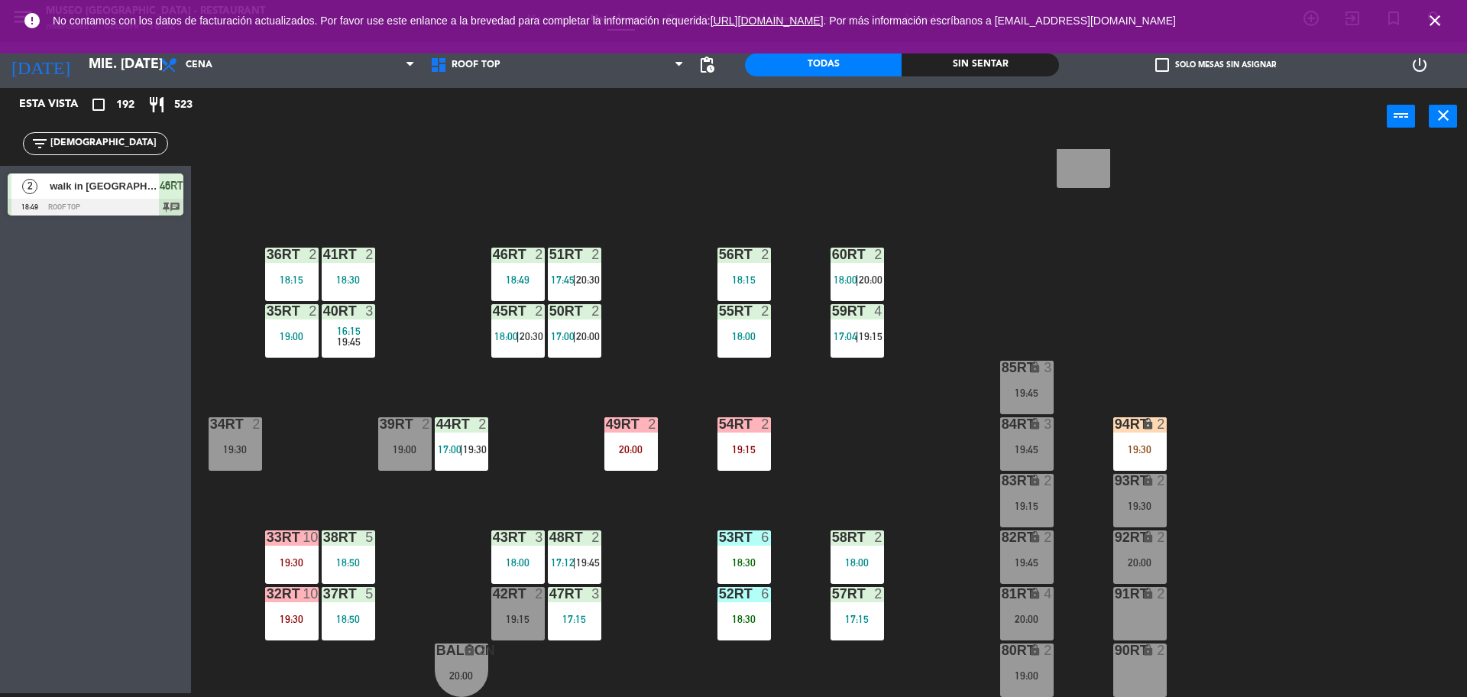
click at [749, 581] on div "53RT 6 18:30" at bounding box center [744, 556] width 53 height 53
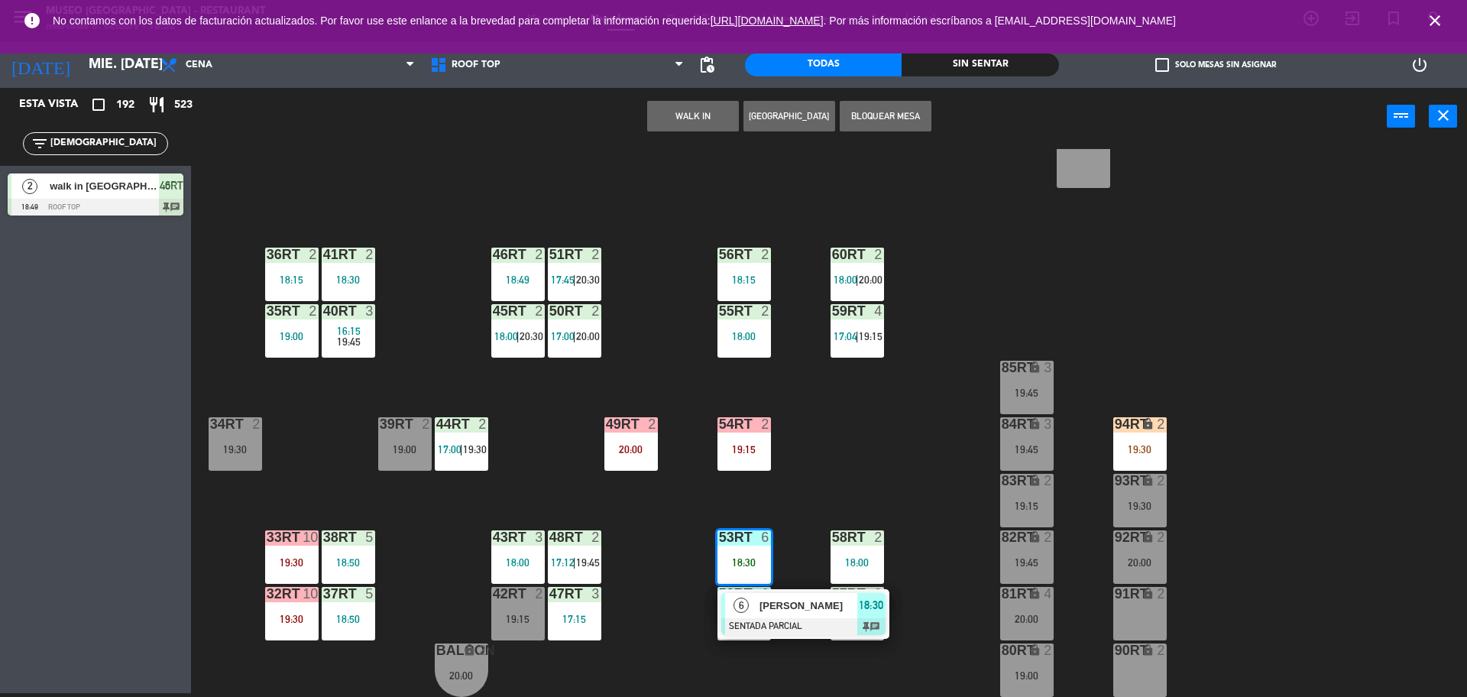
click at [758, 603] on div "[PERSON_NAME]" at bounding box center [807, 605] width 99 height 25
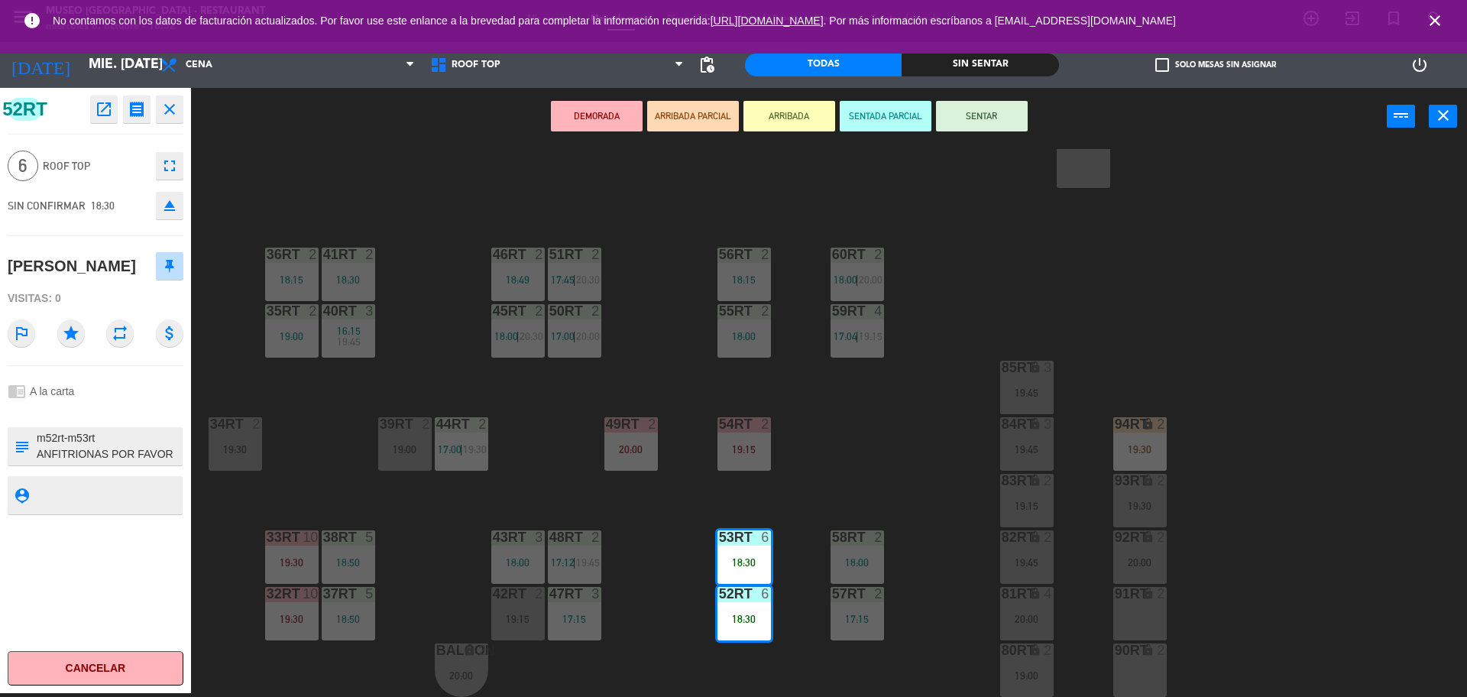
click at [972, 125] on button "SENTAR" at bounding box center [982, 116] width 92 height 31
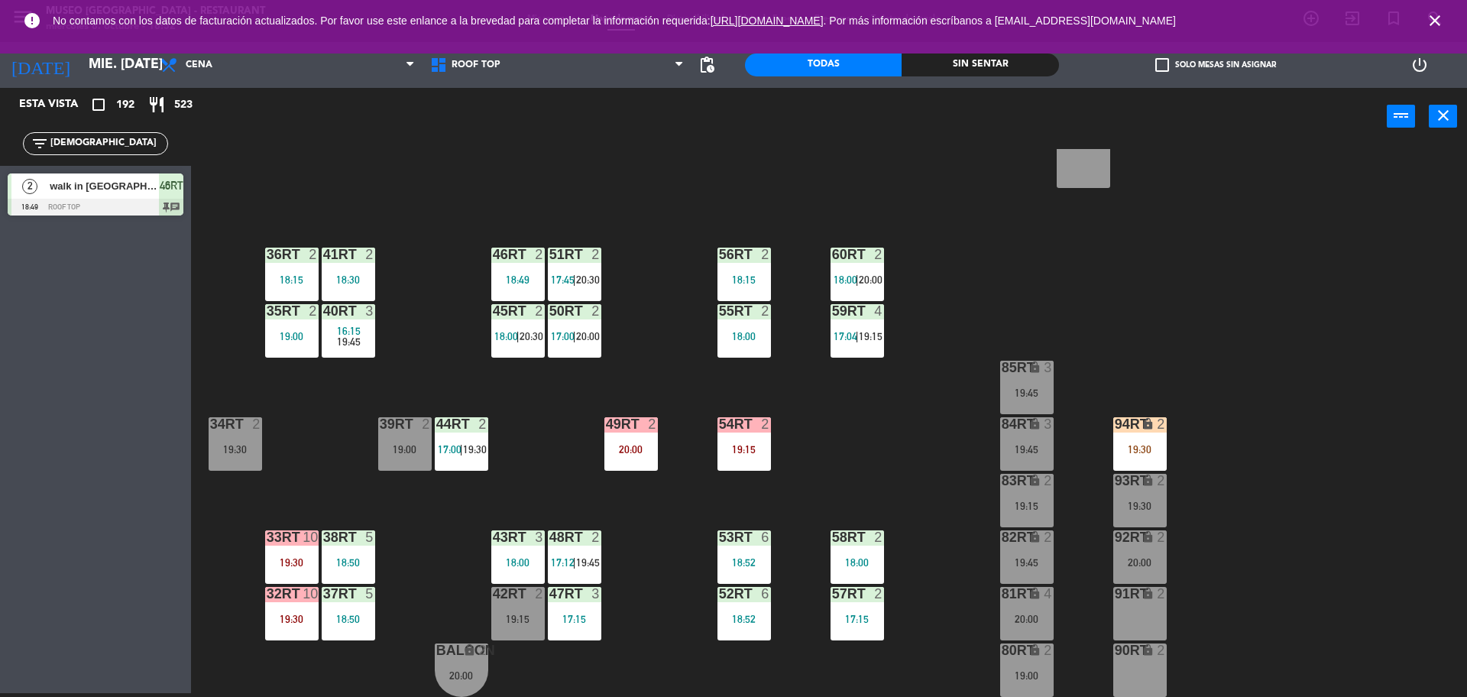
click at [828, 483] on div "18RT 4 16:15 19:45 16RT 5 16:15 20:30 28RT 2 19:15 80RR lock 2 19:15 27RT 2 19:…" at bounding box center [837, 423] width 1262 height 548
click at [121, 142] on input "[DEMOGRAPHIC_DATA]" at bounding box center [108, 143] width 118 height 17
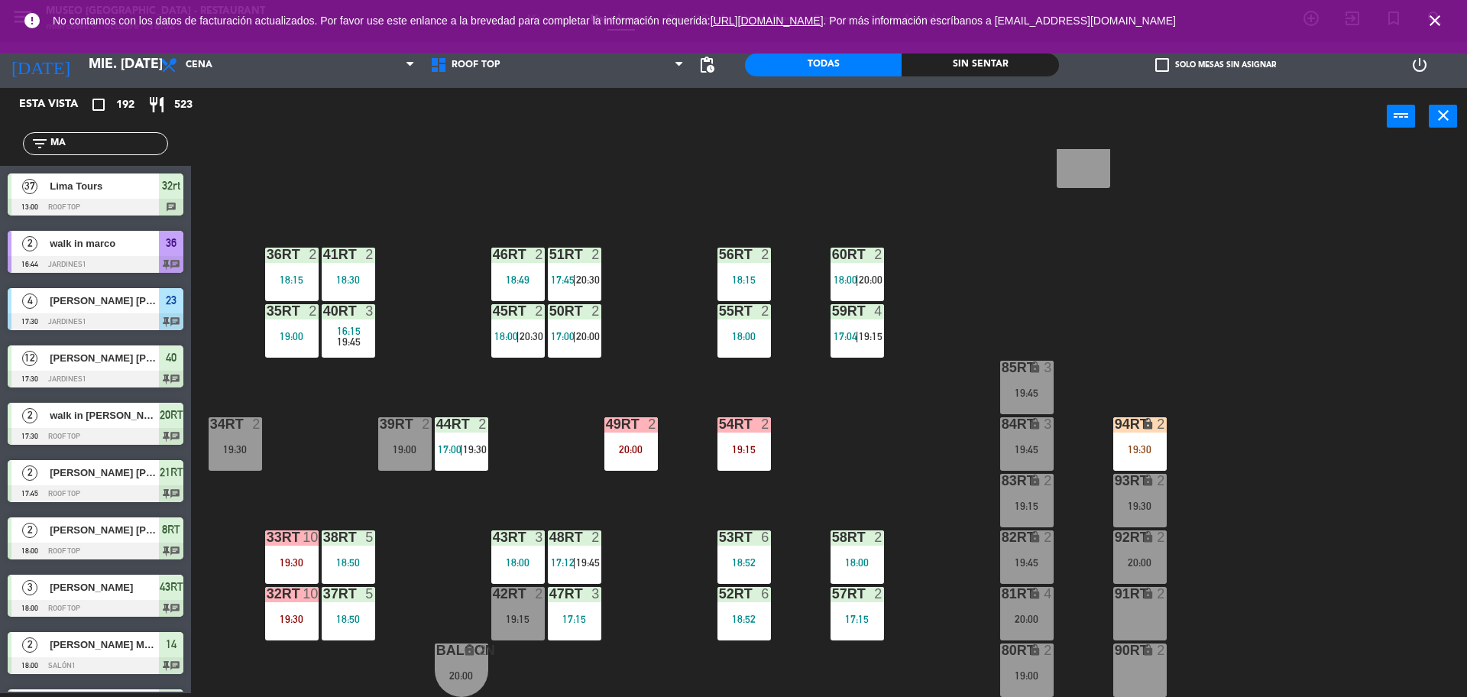
type input "M"
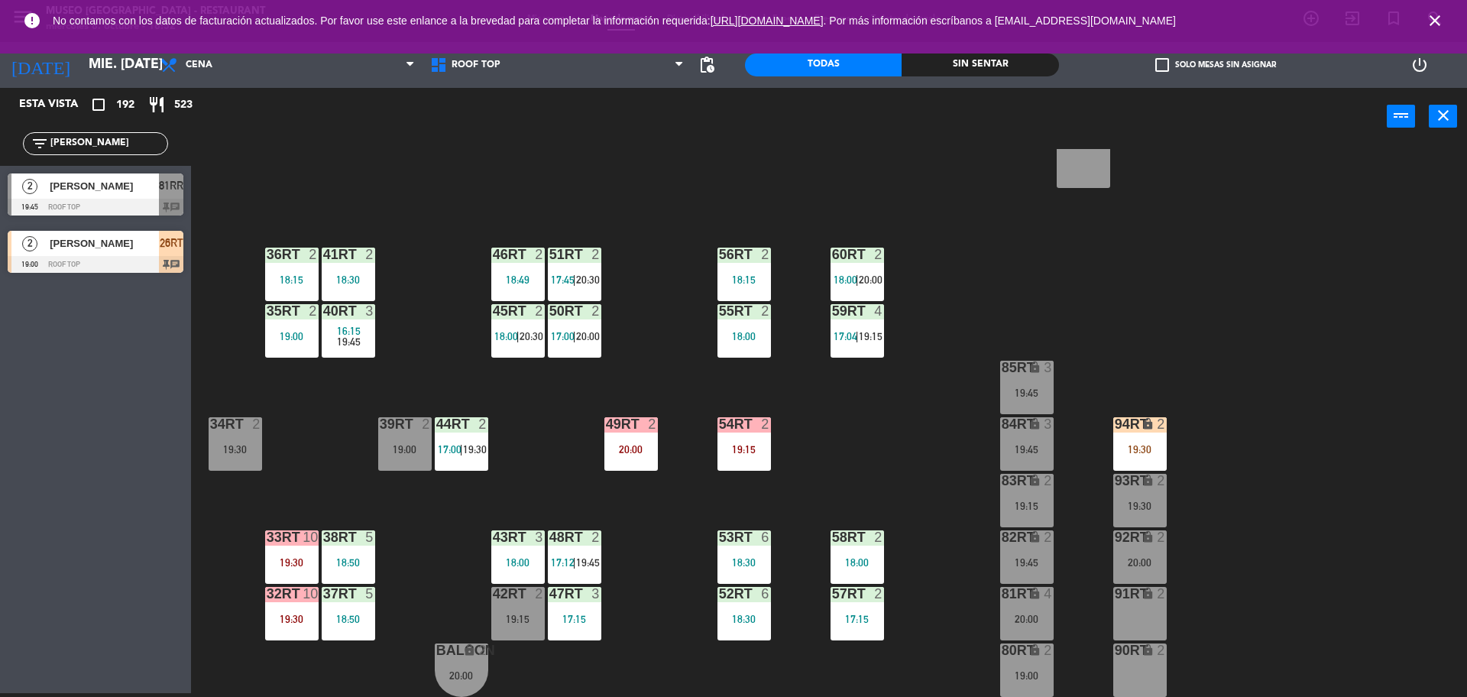
type input "[PERSON_NAME]"
click at [527, 427] on div "18RT 4 16:15 19:45 16RT 5 16:15 20:30 28RT 2 19:15 80RR lock 2 19:15 27RT 2 19:…" at bounding box center [837, 423] width 1262 height 548
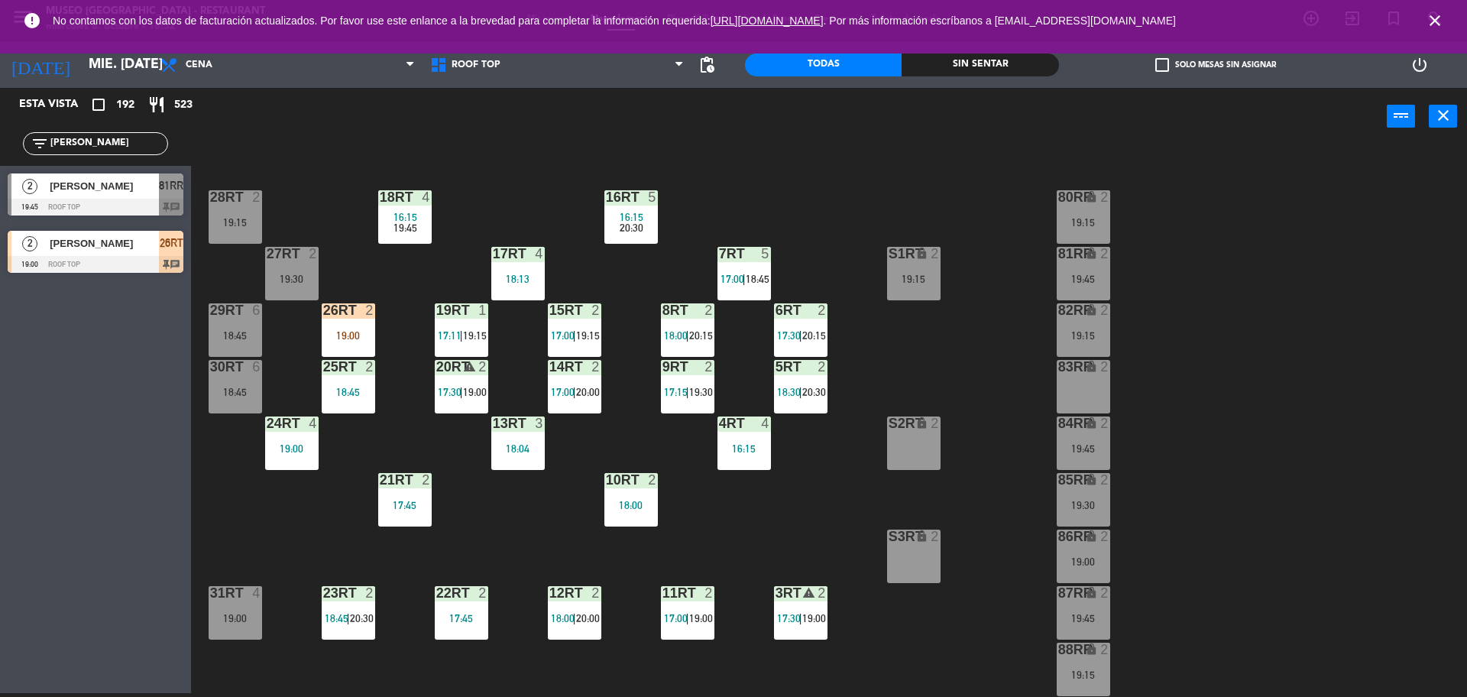
scroll to position [34, 0]
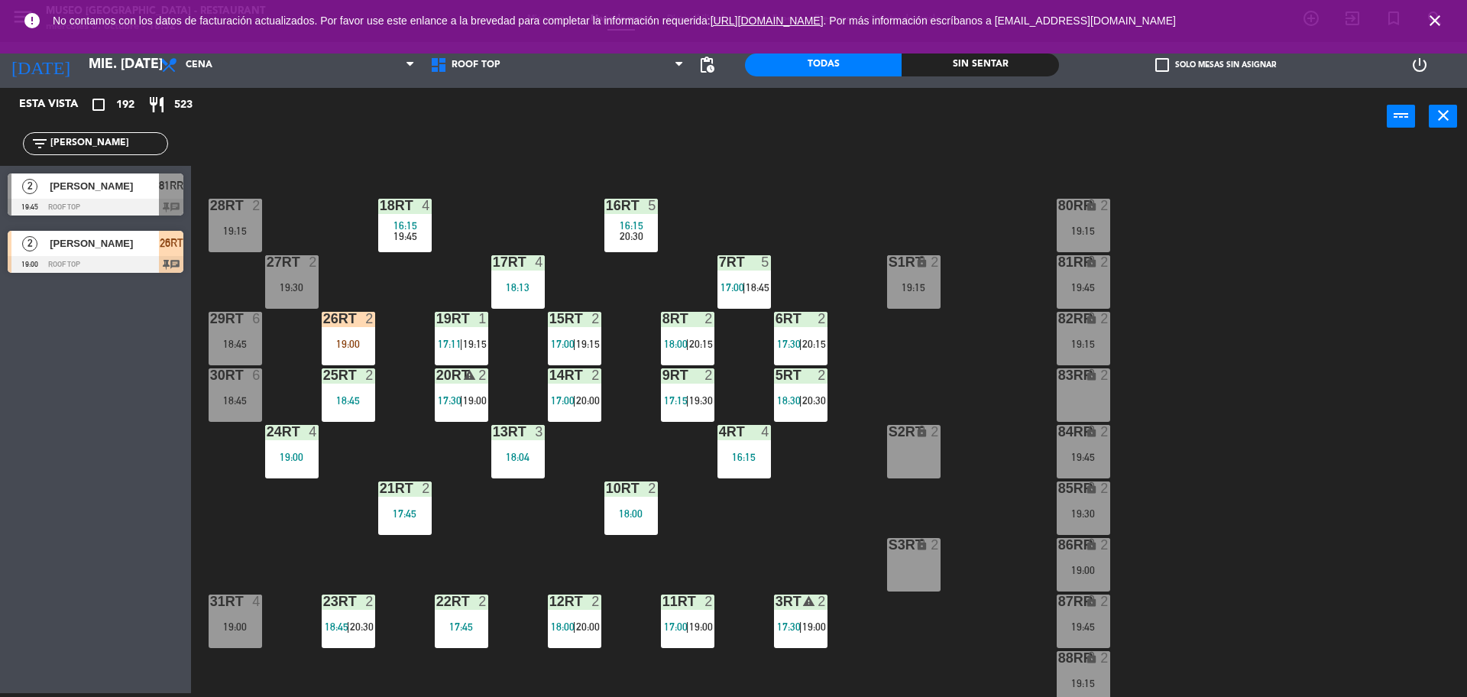
click at [354, 339] on div "19:00" at bounding box center [348, 344] width 53 height 11
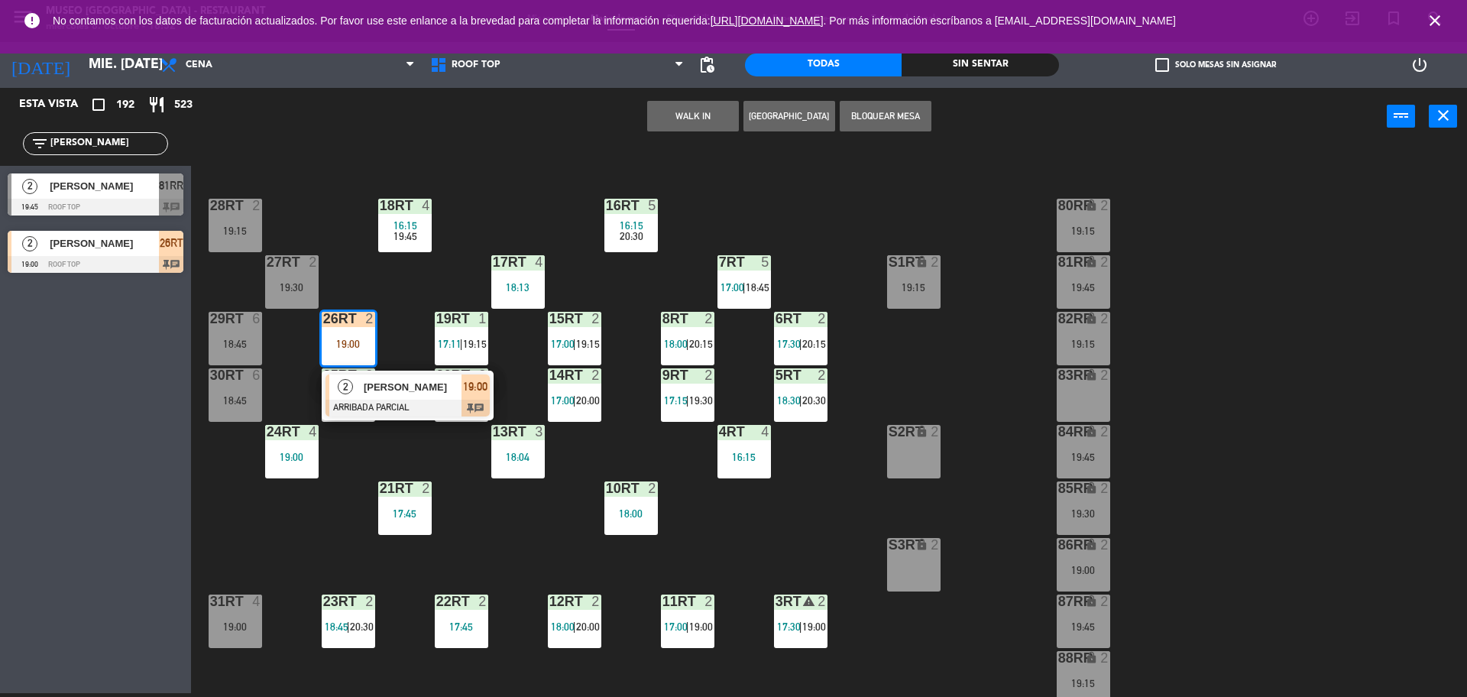
click at [407, 404] on div at bounding box center [408, 408] width 164 height 17
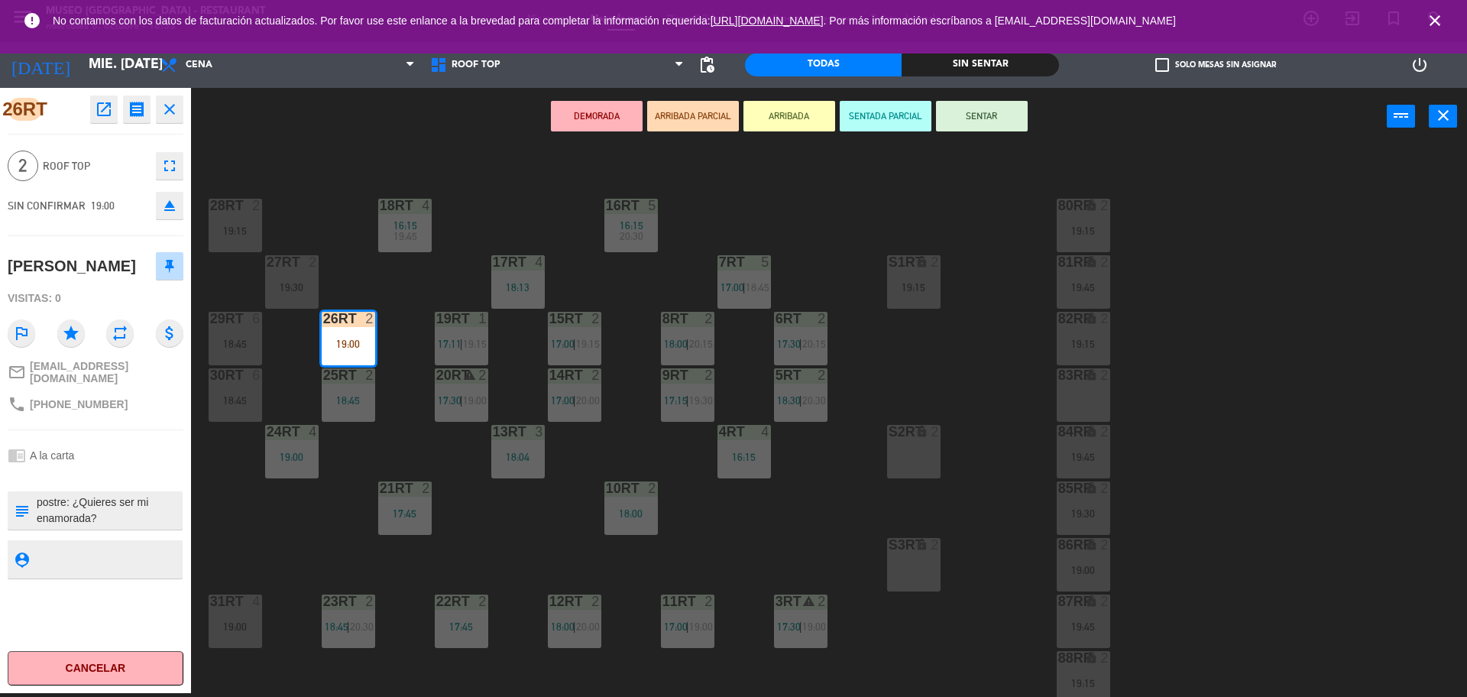
click at [36, 505] on textarea at bounding box center [108, 510] width 146 height 32
click at [92, 496] on textarea at bounding box center [108, 510] width 146 height 32
type textarea "M26rt postre: ¿Quieres ser mi enamorada? Se le indico a"
click at [118, 470] on div at bounding box center [96, 475] width 176 height 11
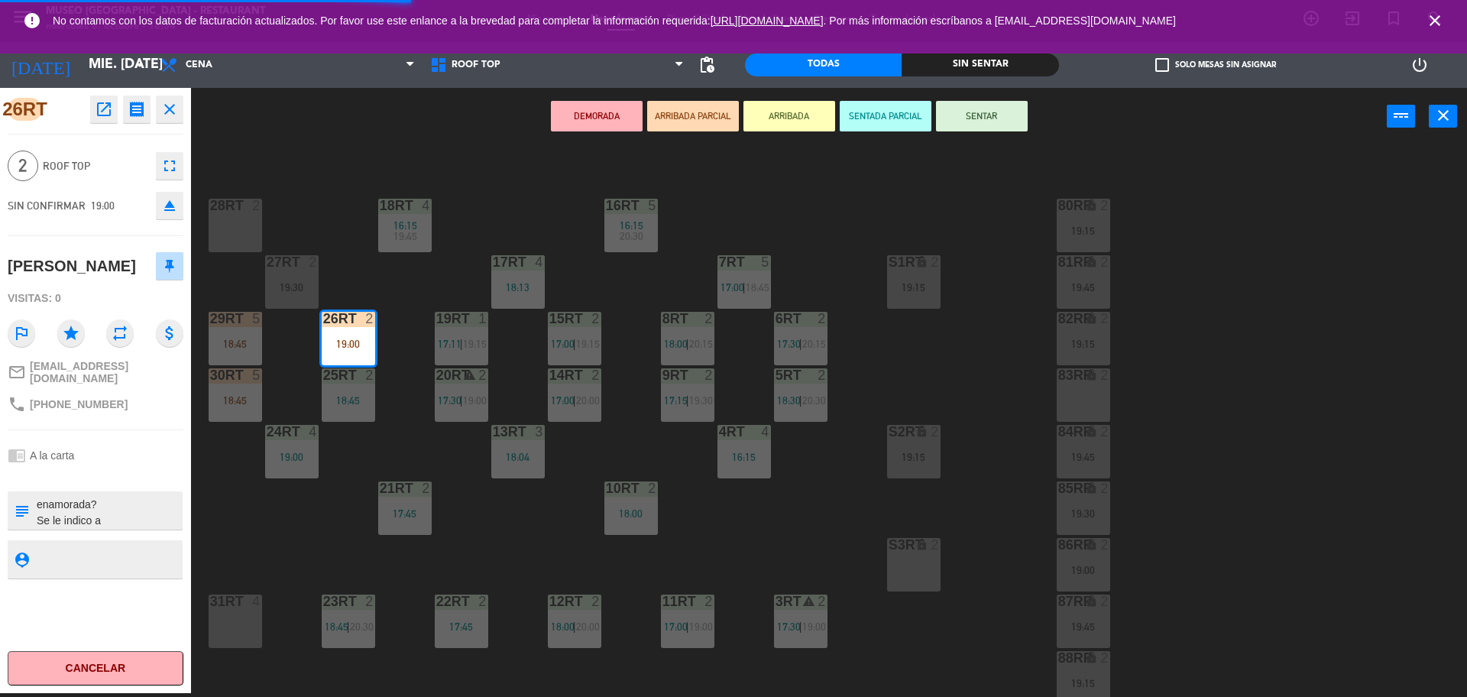
click at [118, 470] on div at bounding box center [96, 475] width 176 height 11
click at [978, 110] on button "SENTAR" at bounding box center [982, 116] width 92 height 31
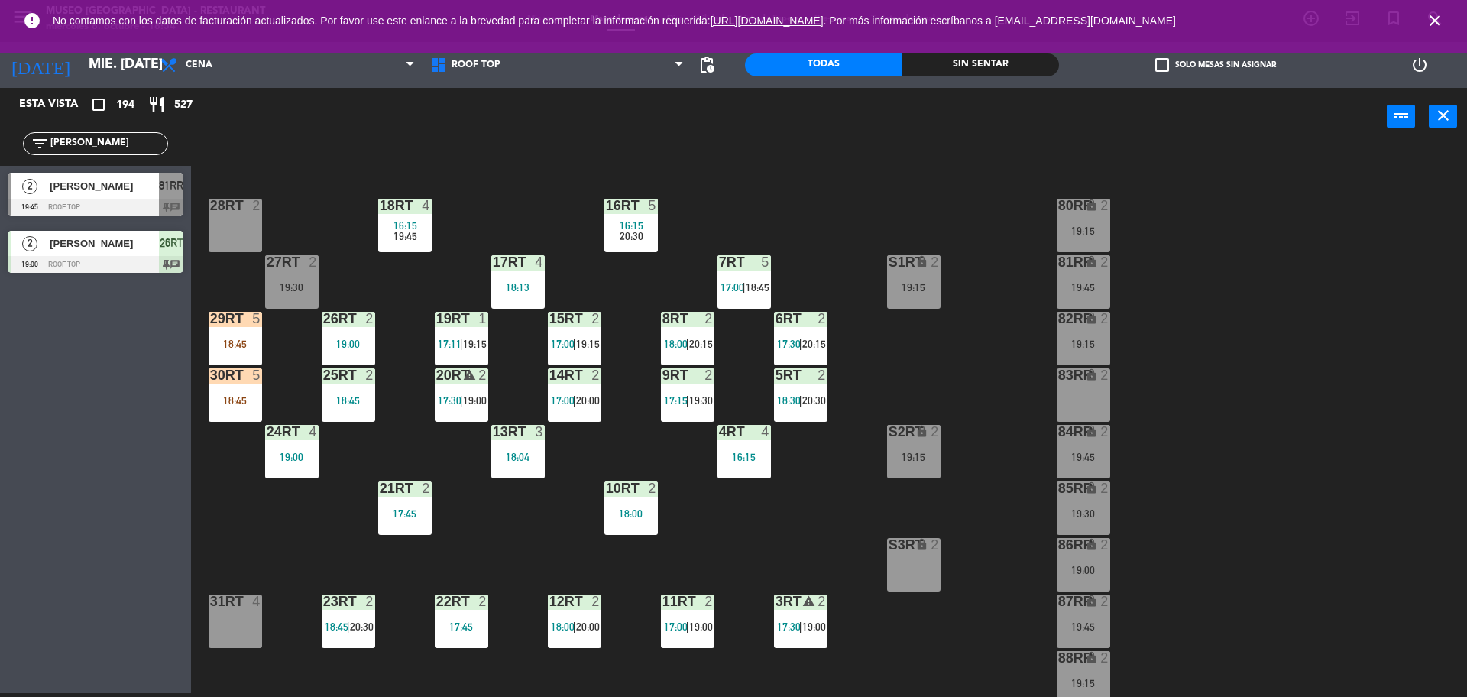
click at [539, 225] on div "18RT 4 16:15 19:45 16RT 5 16:15 20:30 28RT 2 80RR lock 2 19:15 27RT 2 19:30 7RT…" at bounding box center [837, 423] width 1262 height 548
click at [101, 151] on input "[PERSON_NAME]" at bounding box center [108, 143] width 118 height 17
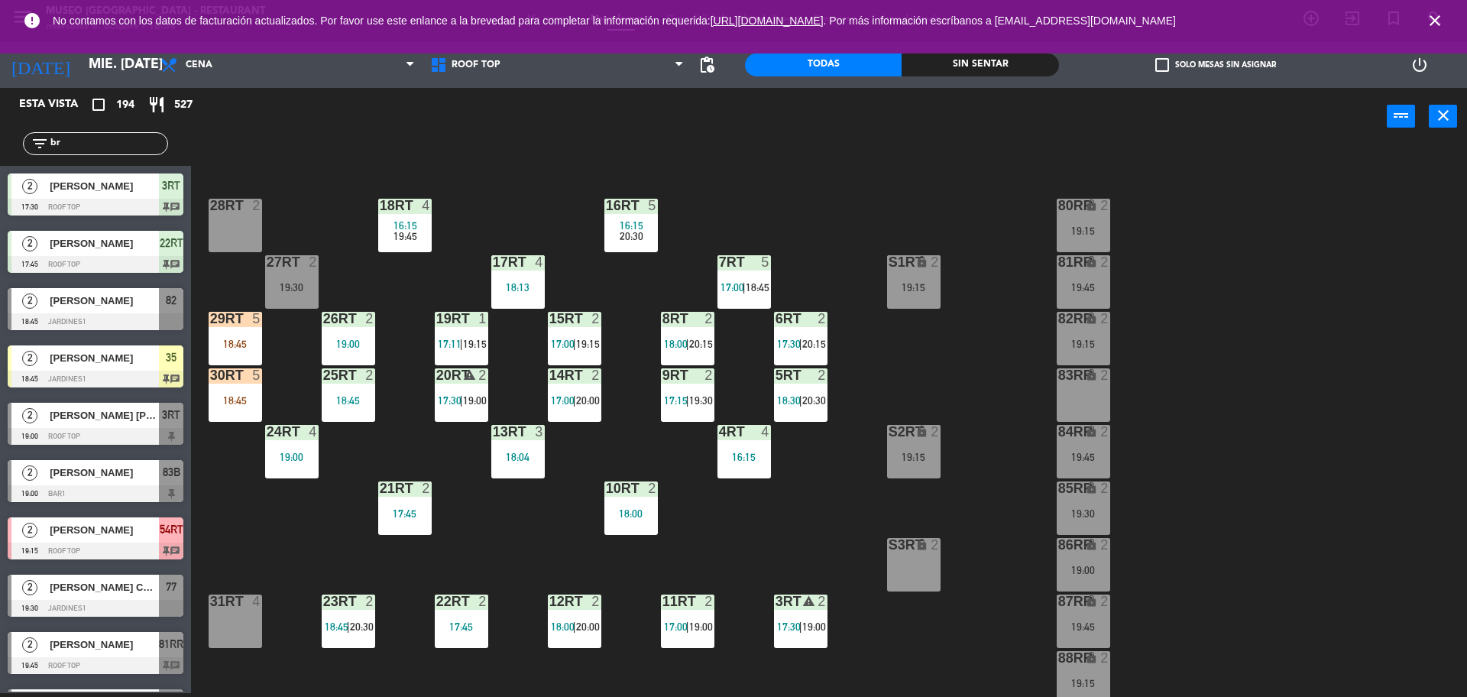
type input "b"
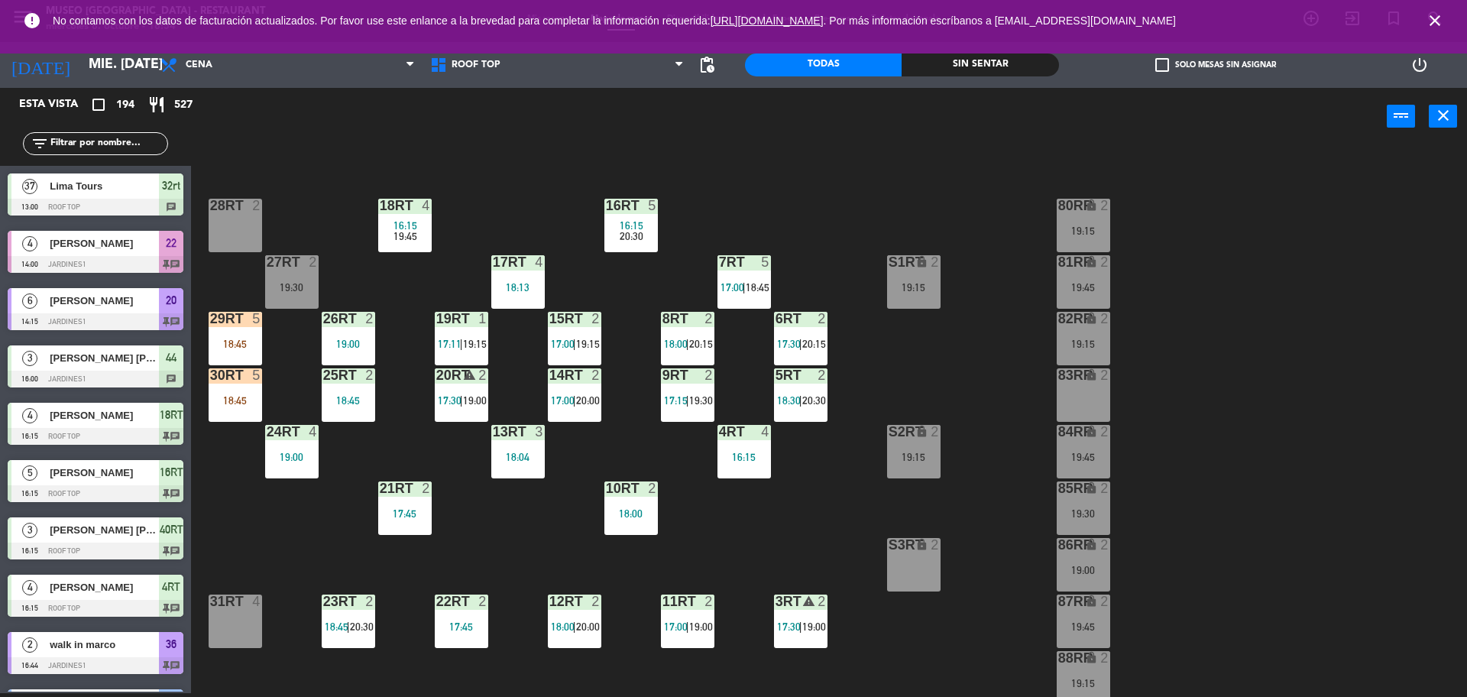
click at [237, 149] on div "18RT 4 16:15 19:45 16RT 5 16:15 20:30 28RT 2 80RR lock 2 19:15 27RT 2 19:30 7RT…" at bounding box center [837, 423] width 1262 height 548
click at [128, 144] on input "text" at bounding box center [108, 143] width 118 height 17
click at [307, 159] on div "18RT 4 16:15 19:45 16RT 5 16:15 20:30 28RT 2 18:45 80RR lock 2 19:15 27RT 2 19:…" at bounding box center [837, 423] width 1262 height 548
click at [105, 141] on input "text" at bounding box center [108, 143] width 118 height 17
click at [268, 138] on div "power_input close" at bounding box center [789, 117] width 1196 height 58
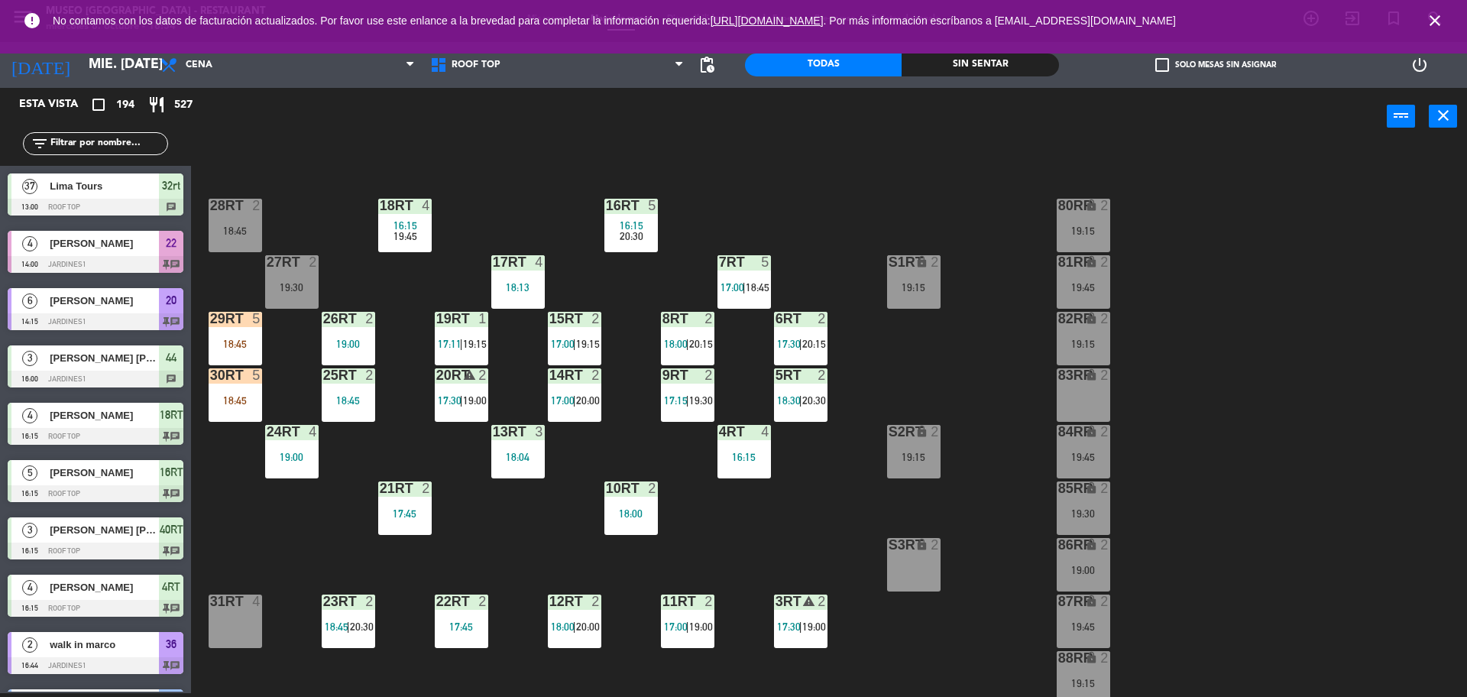
click at [367, 289] on div "18RT 4 16:15 19:45 16RT 5 16:15 20:30 28RT 2 18:45 80RR lock 2 19:15 27RT 2 19:…" at bounding box center [837, 423] width 1262 height 548
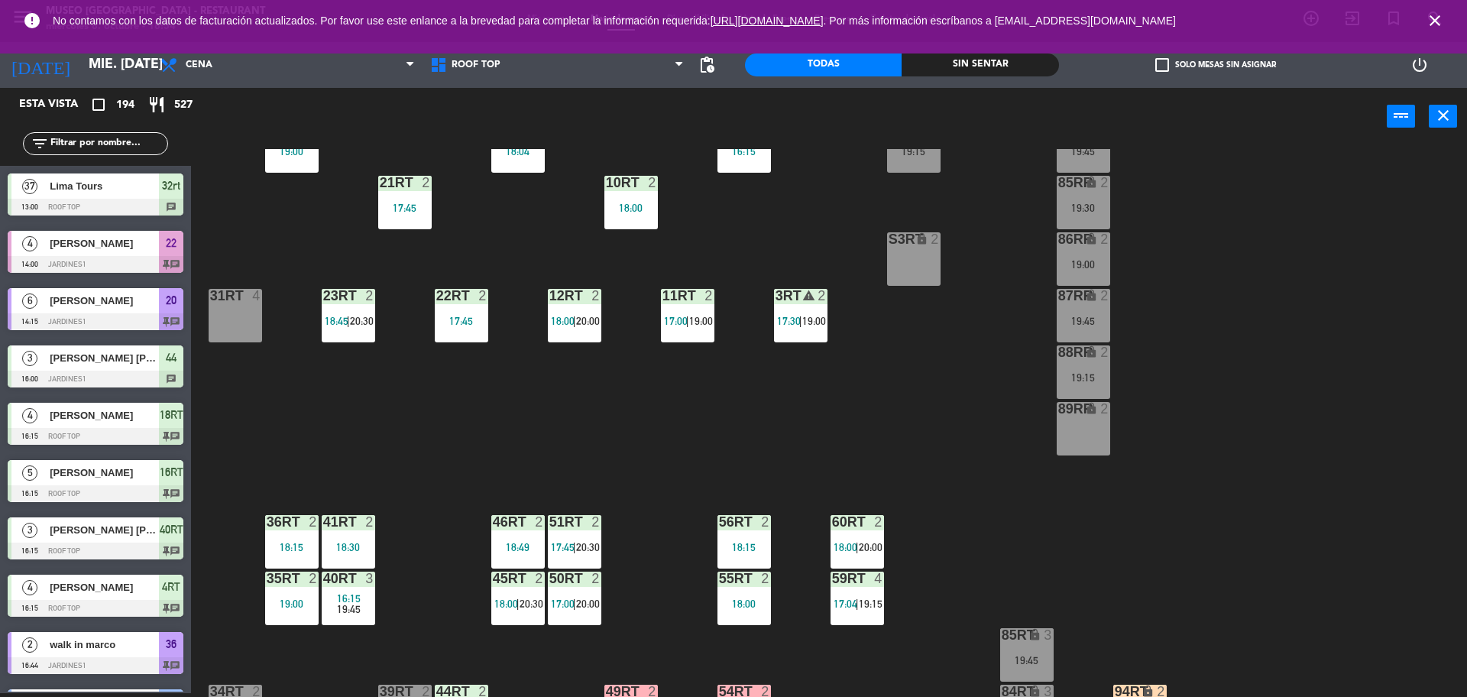
click at [624, 517] on div "18RT 4 16:15 19:45 16RT 5 16:15 20:30 28RT 2 18:45 80RR lock 2 19:15 27RT 2 19:…" at bounding box center [837, 423] width 1262 height 548
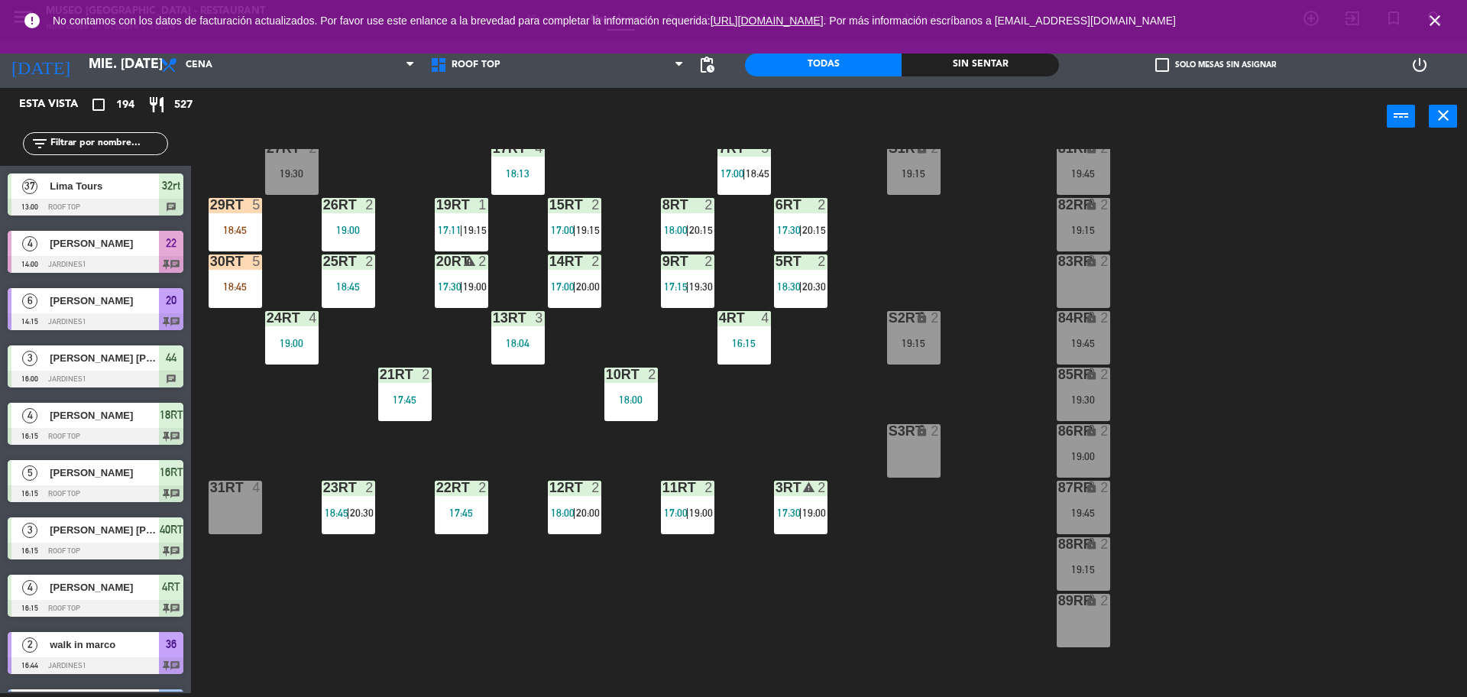
scroll to position [111, 0]
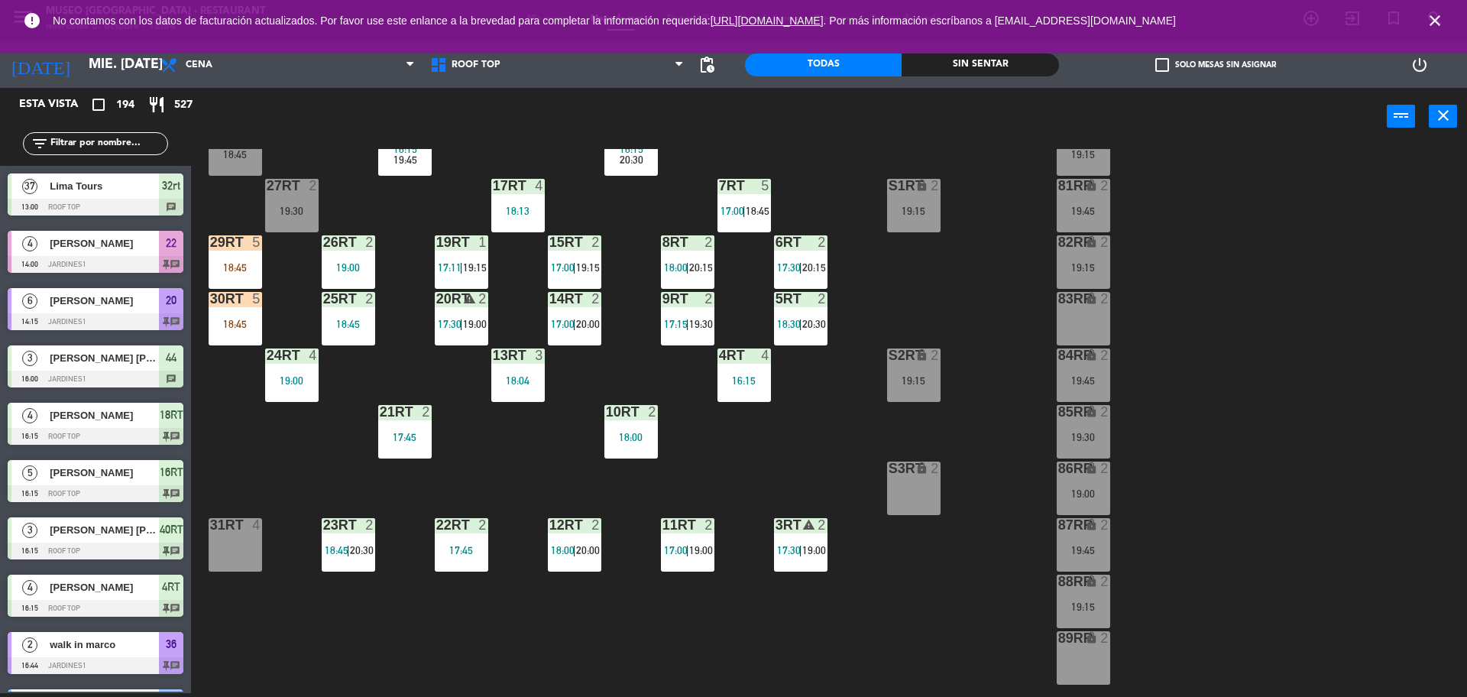
click at [142, 129] on div "filter_list" at bounding box center [95, 144] width 191 height 44
click at [131, 145] on input "text" at bounding box center [108, 143] width 118 height 17
type input "t"
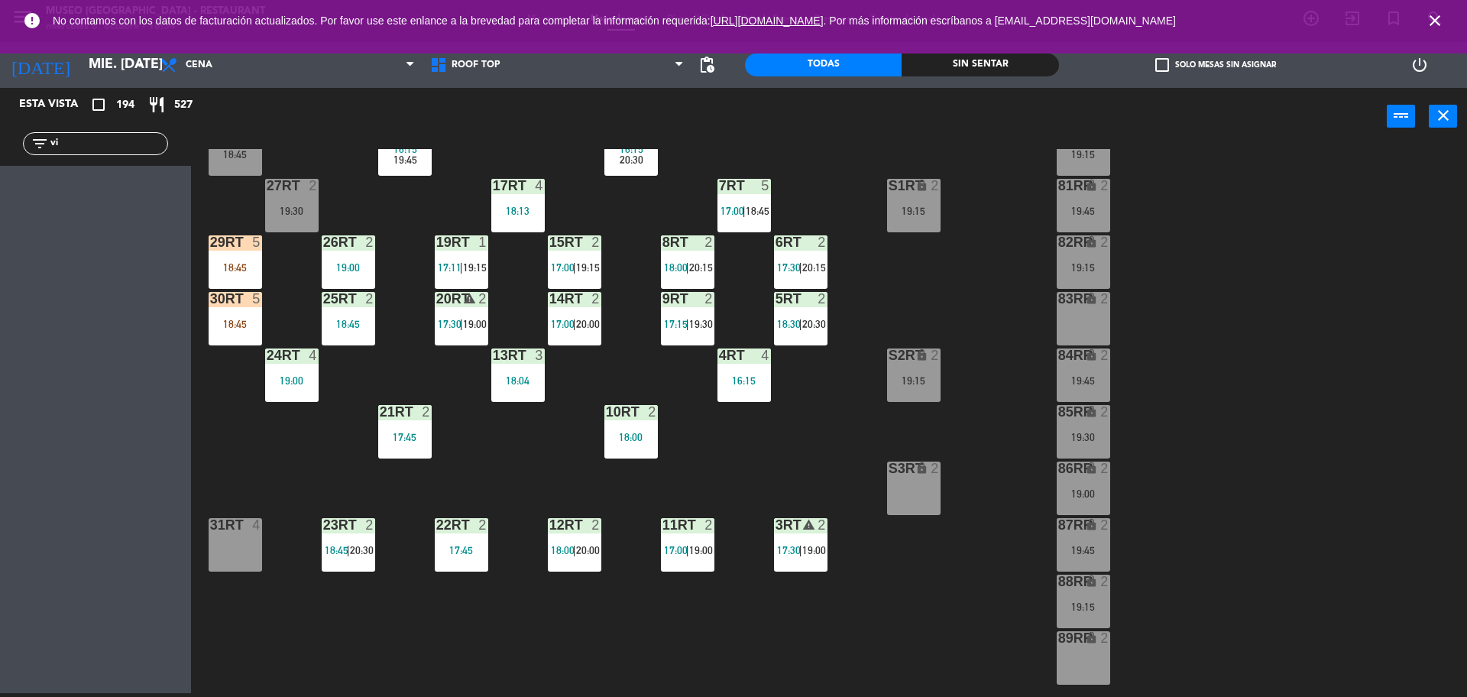
type input "v"
type input "taina"
click at [397, 239] on div "18RT 4 16:15 19:45 16RT 5 16:15 20:30 28RT 2 18:45 80RR lock 2 19:15 27RT 2 19:…" at bounding box center [837, 423] width 1262 height 548
click at [252, 251] on div "29RT 5 18:45" at bounding box center [235, 261] width 53 height 53
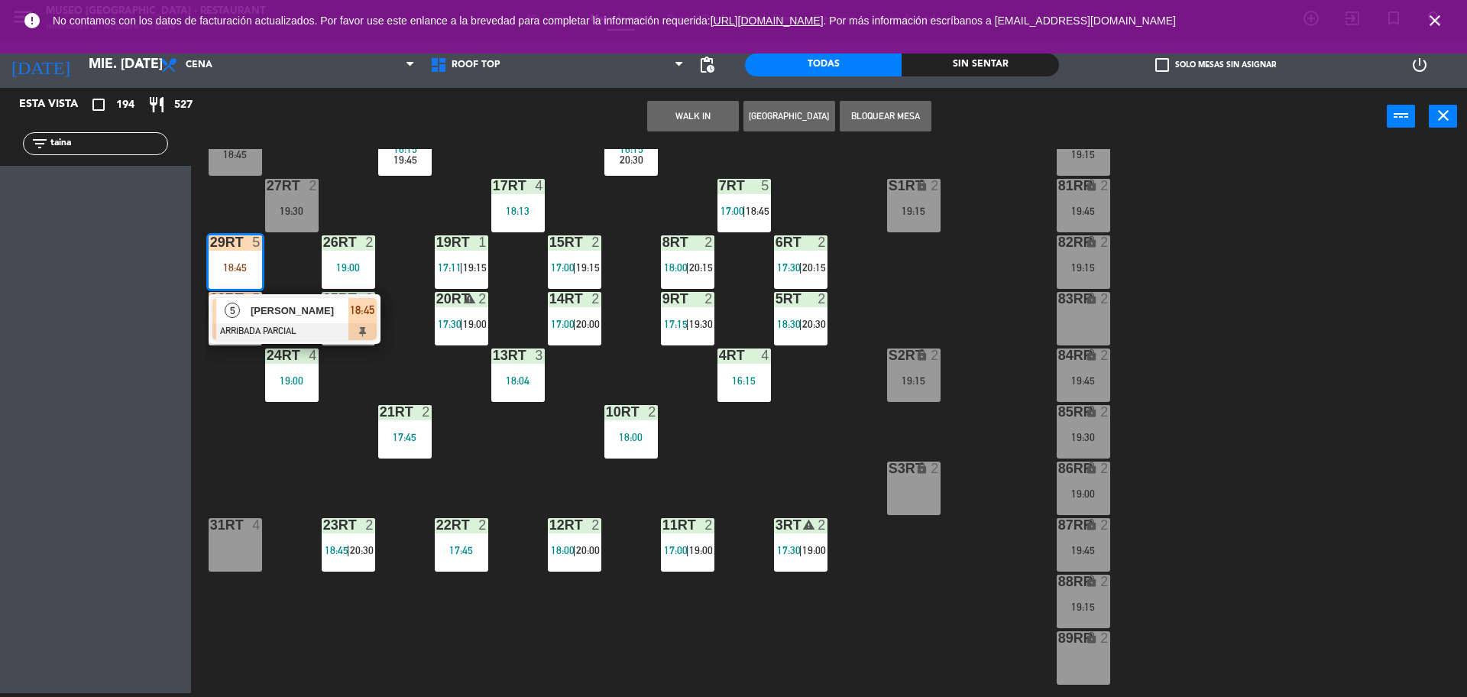
click at [262, 317] on span "[PERSON_NAME]" at bounding box center [300, 311] width 98 height 16
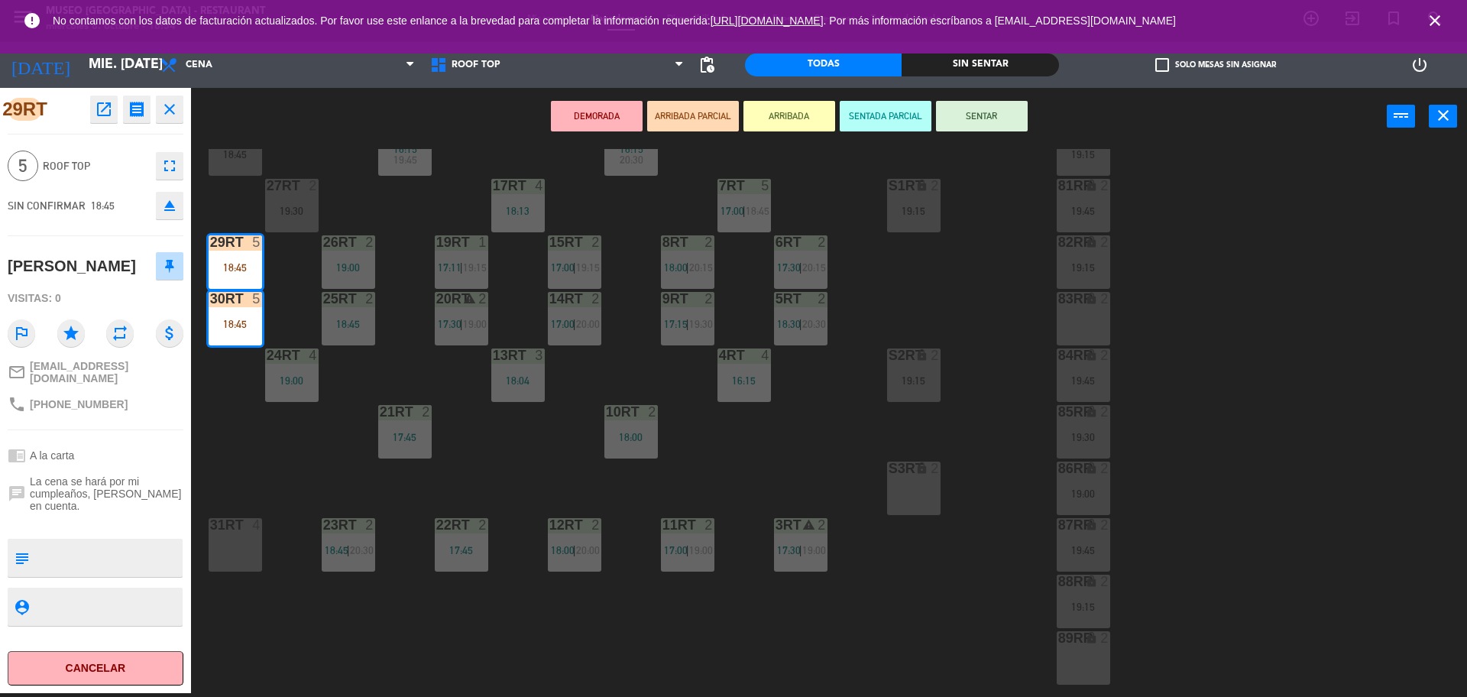
click at [235, 441] on div "18RT 4 16:15 19:45 16RT 5 16:15 20:30 28RT 2 18:45 80RR lock 2 19:15 27RT 2 19:…" at bounding box center [837, 423] width 1262 height 548
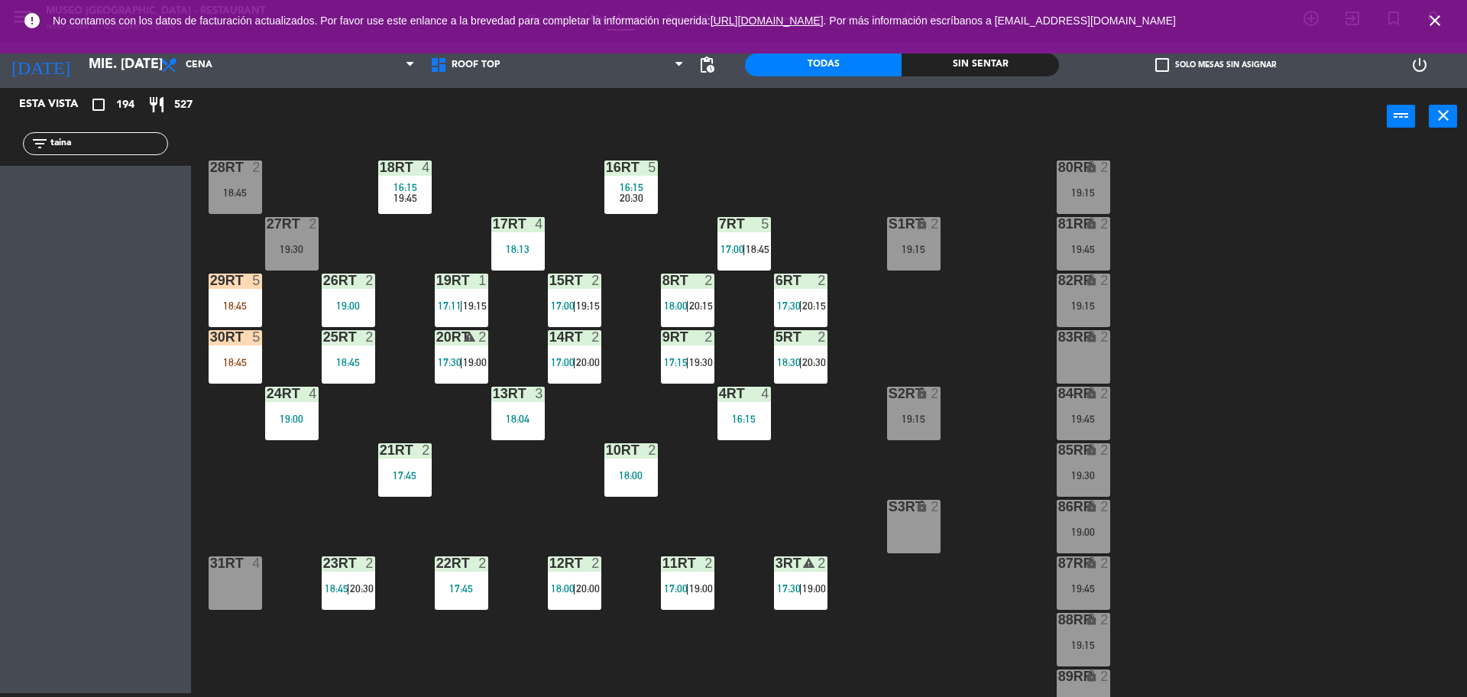
scroll to position [34, 0]
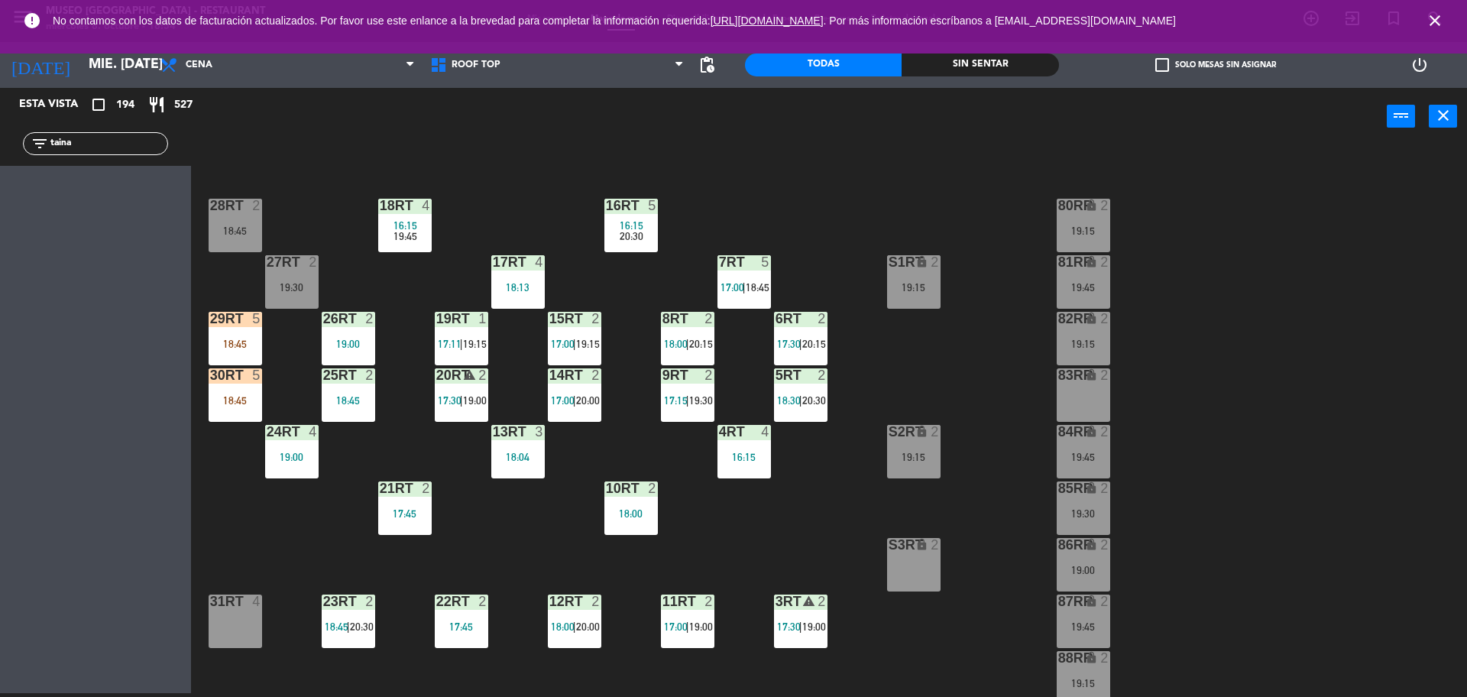
click at [301, 465] on div "24RT 4 19:00" at bounding box center [291, 451] width 53 height 53
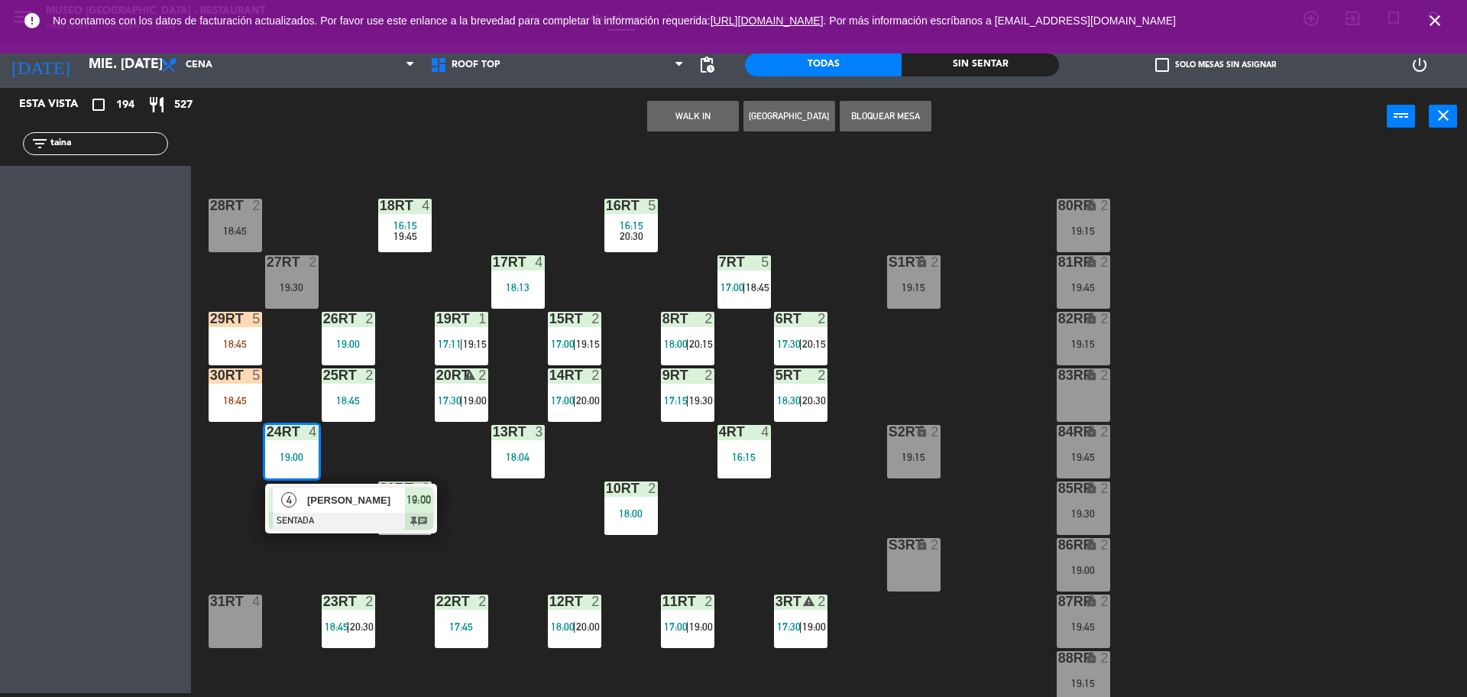
click at [335, 514] on div at bounding box center [351, 521] width 164 height 17
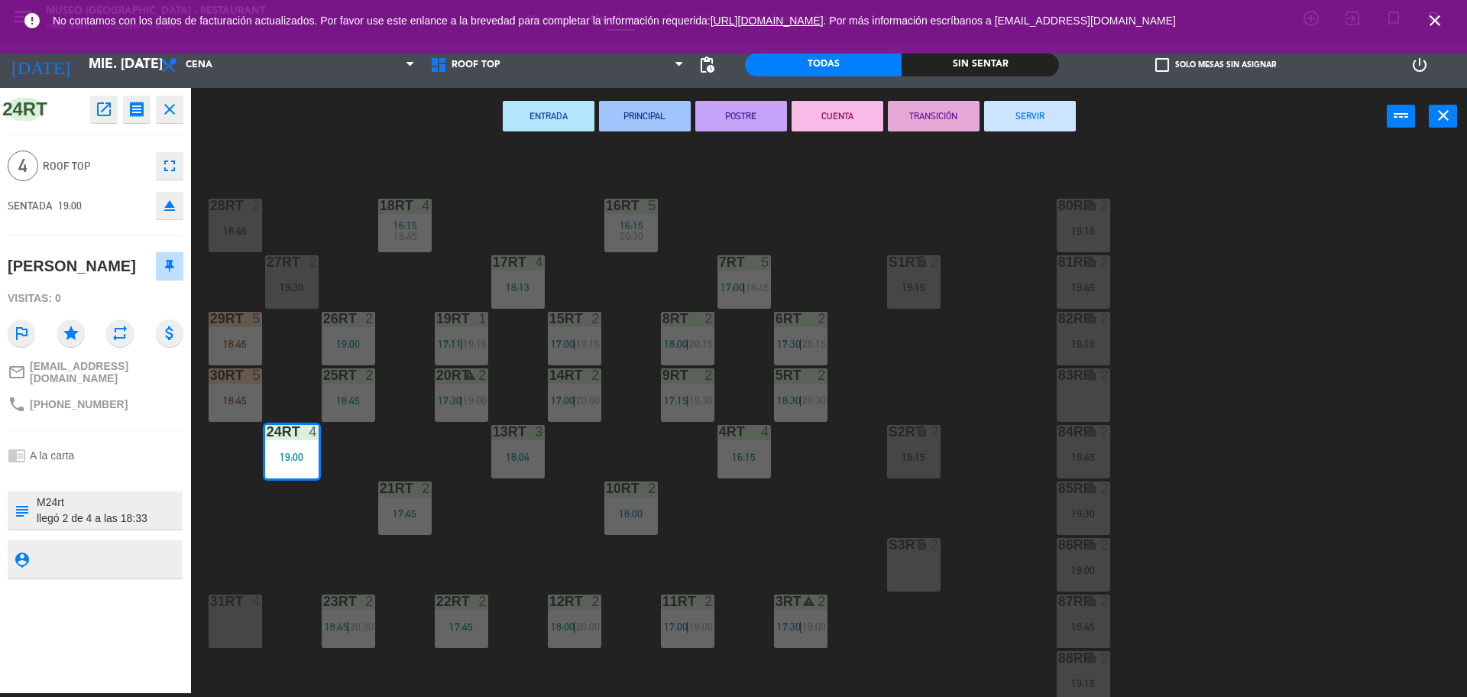
click at [485, 219] on div "18RT 4 16:15 19:45 16RT 5 16:15 20:30 28RT 2 18:45 80RR lock 2 19:15 27RT 2 19:…" at bounding box center [837, 423] width 1262 height 548
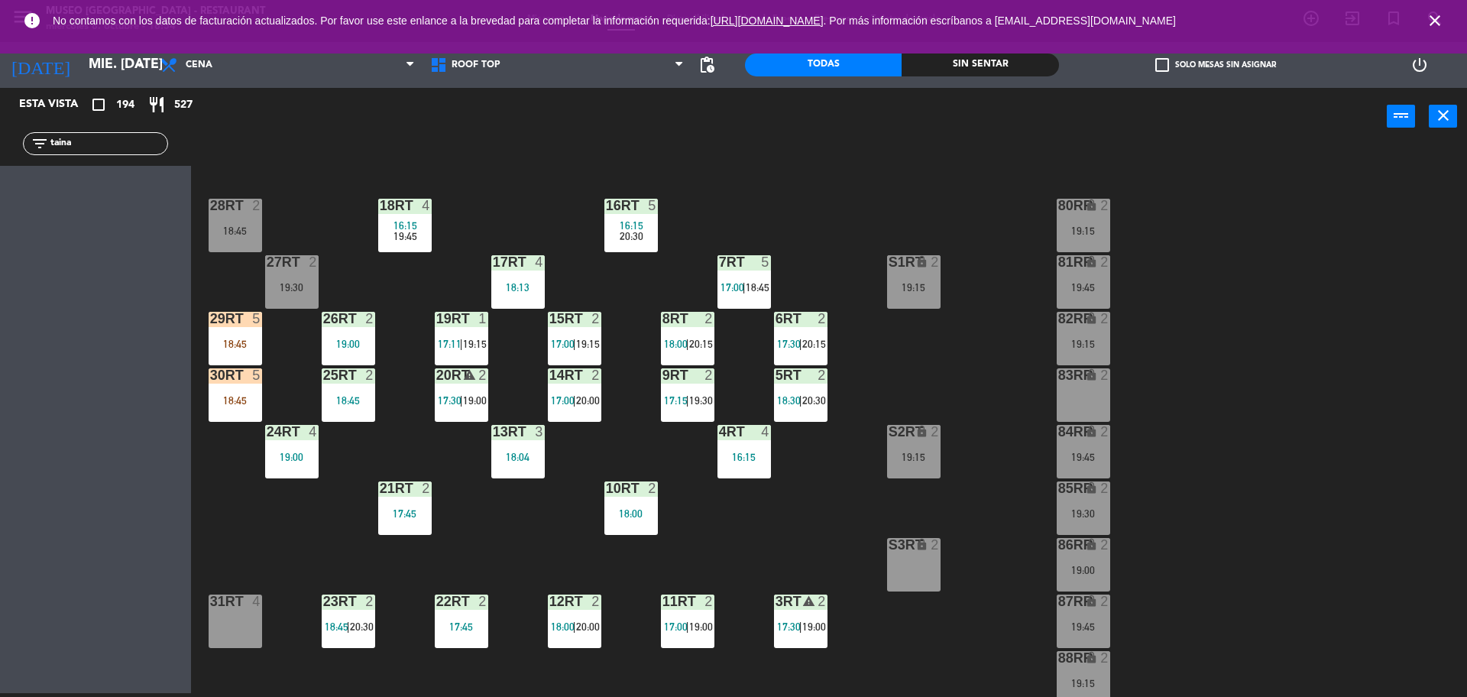
click at [655, 226] on div "16:15" at bounding box center [630, 225] width 53 height 11
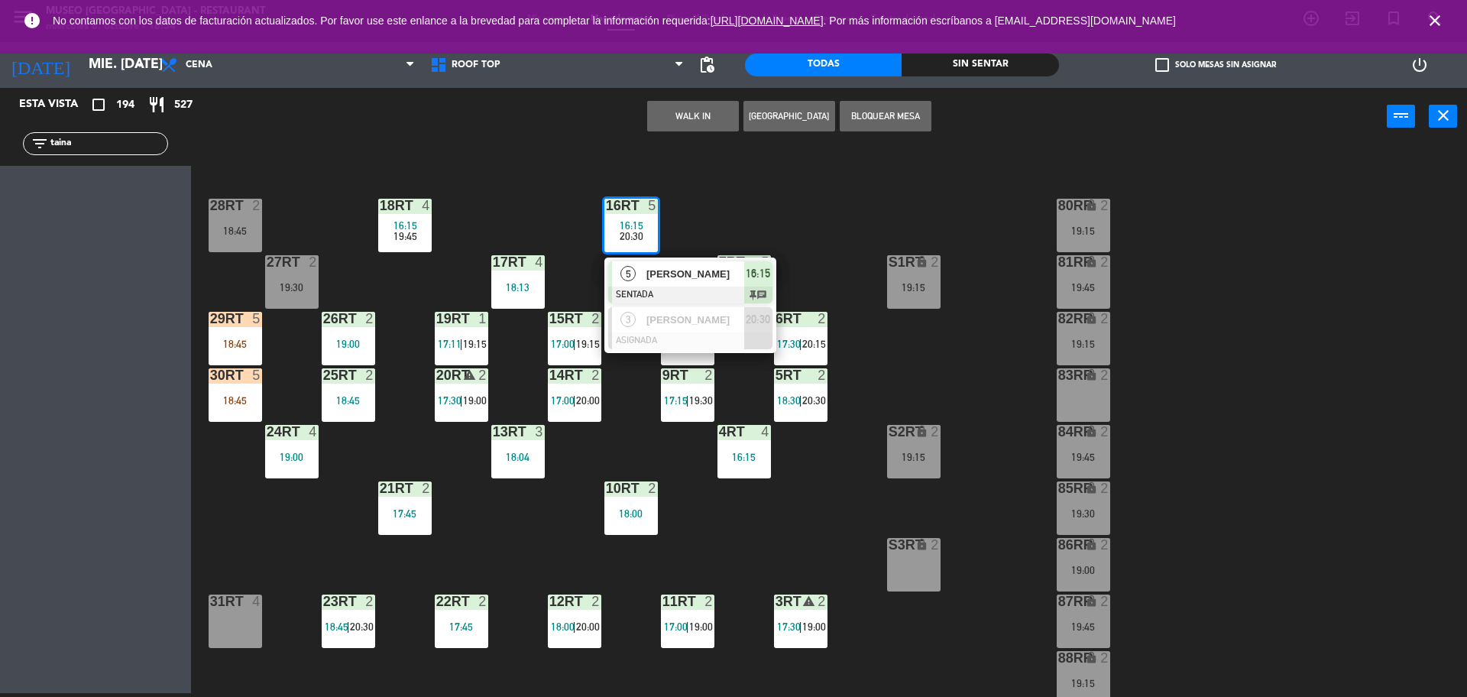
click at [655, 271] on span "[PERSON_NAME]" at bounding box center [696, 274] width 98 height 16
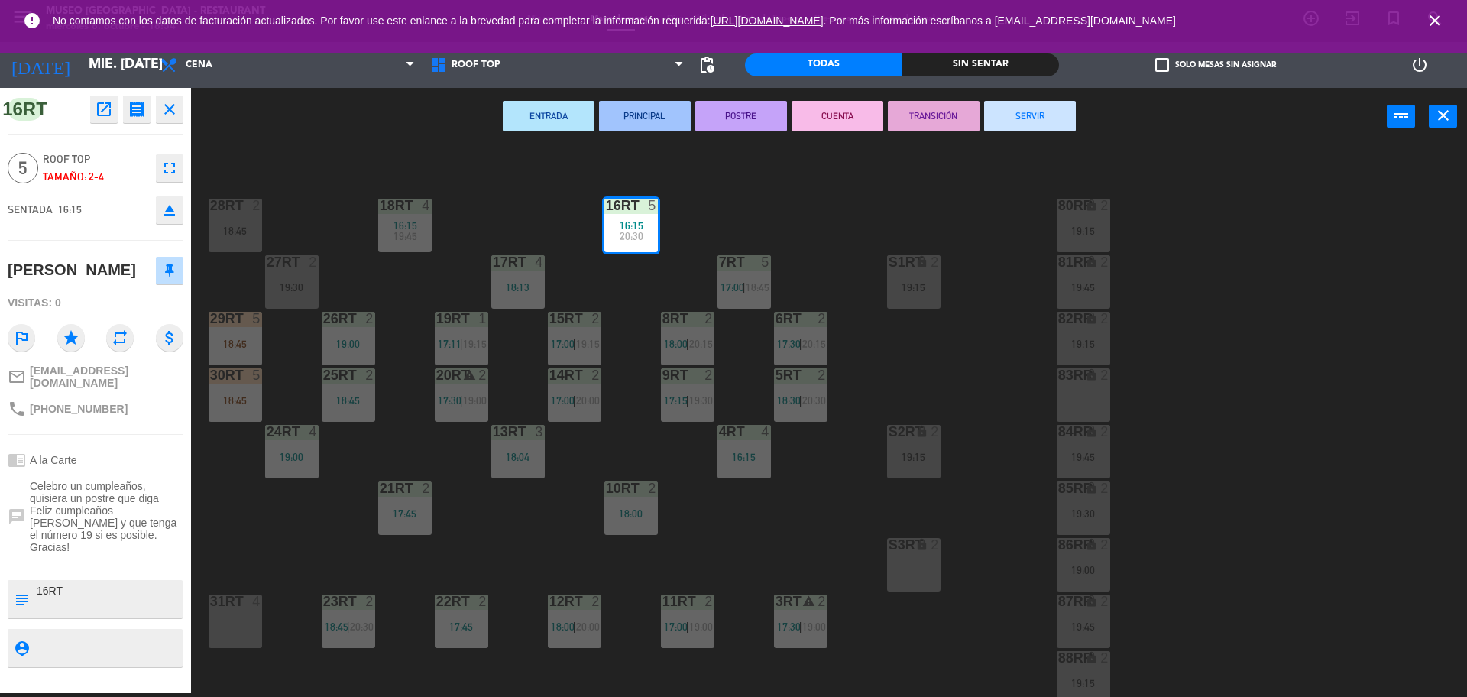
click at [1017, 116] on button "SERVIR" at bounding box center [1030, 116] width 92 height 31
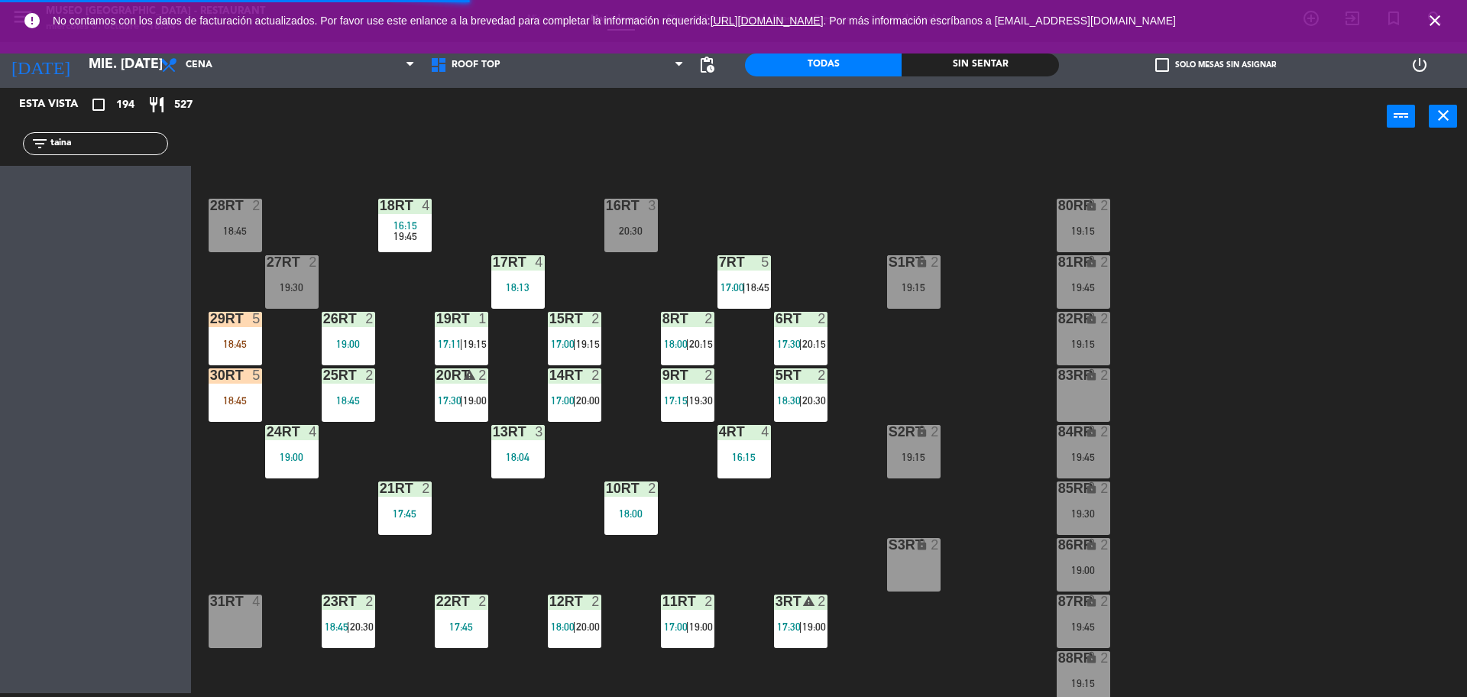
click at [300, 452] on div "19:00" at bounding box center [291, 457] width 53 height 11
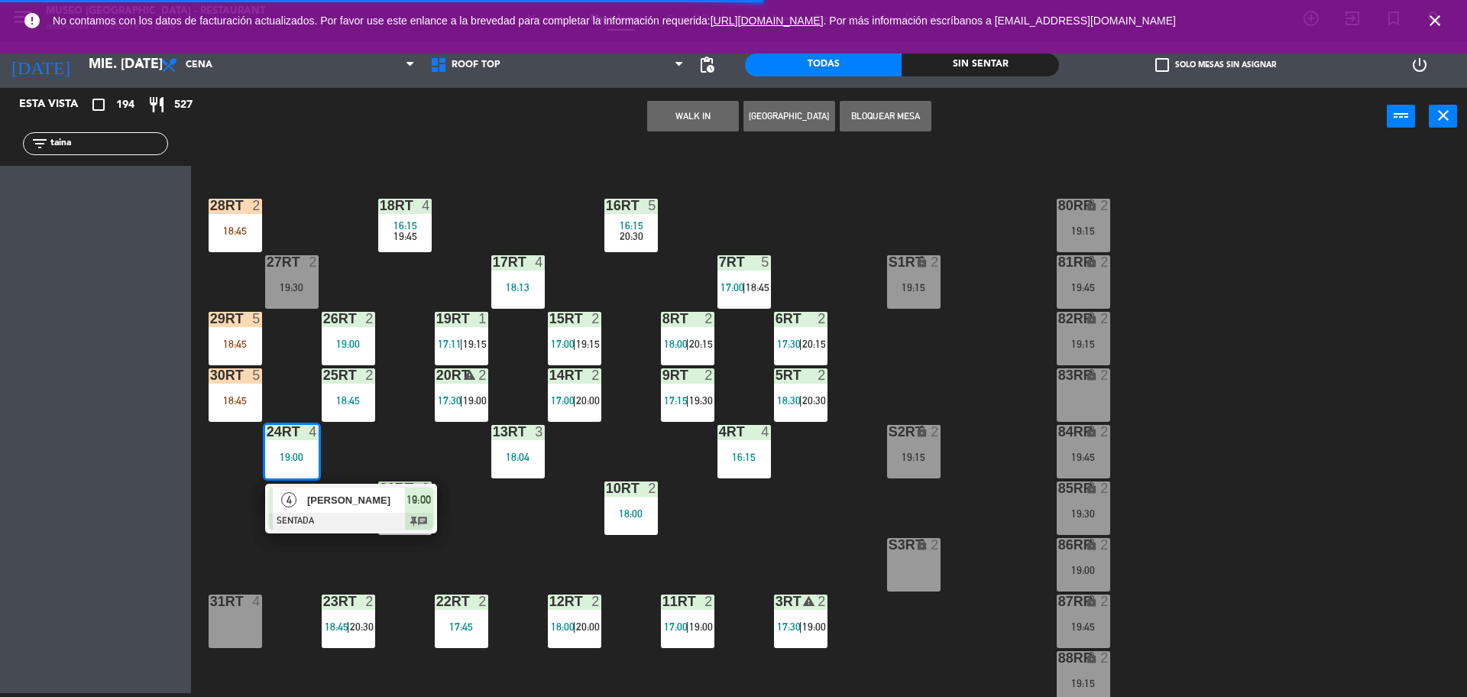
click at [699, 250] on div "18RT 4 16:15 19:45 16RT 5 16:15 20:30 28RT 2 18:45 80RR lock 2 19:15 27RT 2 19:…" at bounding box center [837, 423] width 1262 height 548
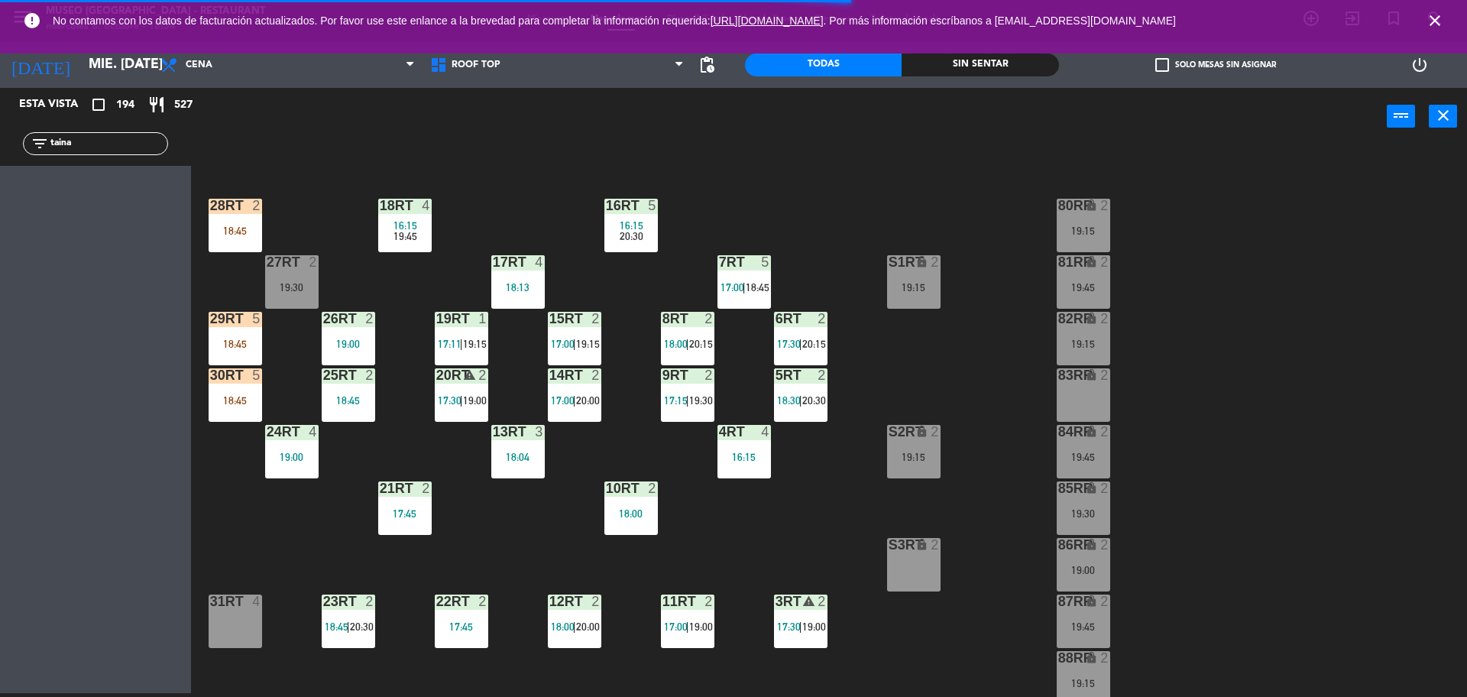
click at [301, 443] on div "24RT 4 19:00" at bounding box center [291, 451] width 53 height 53
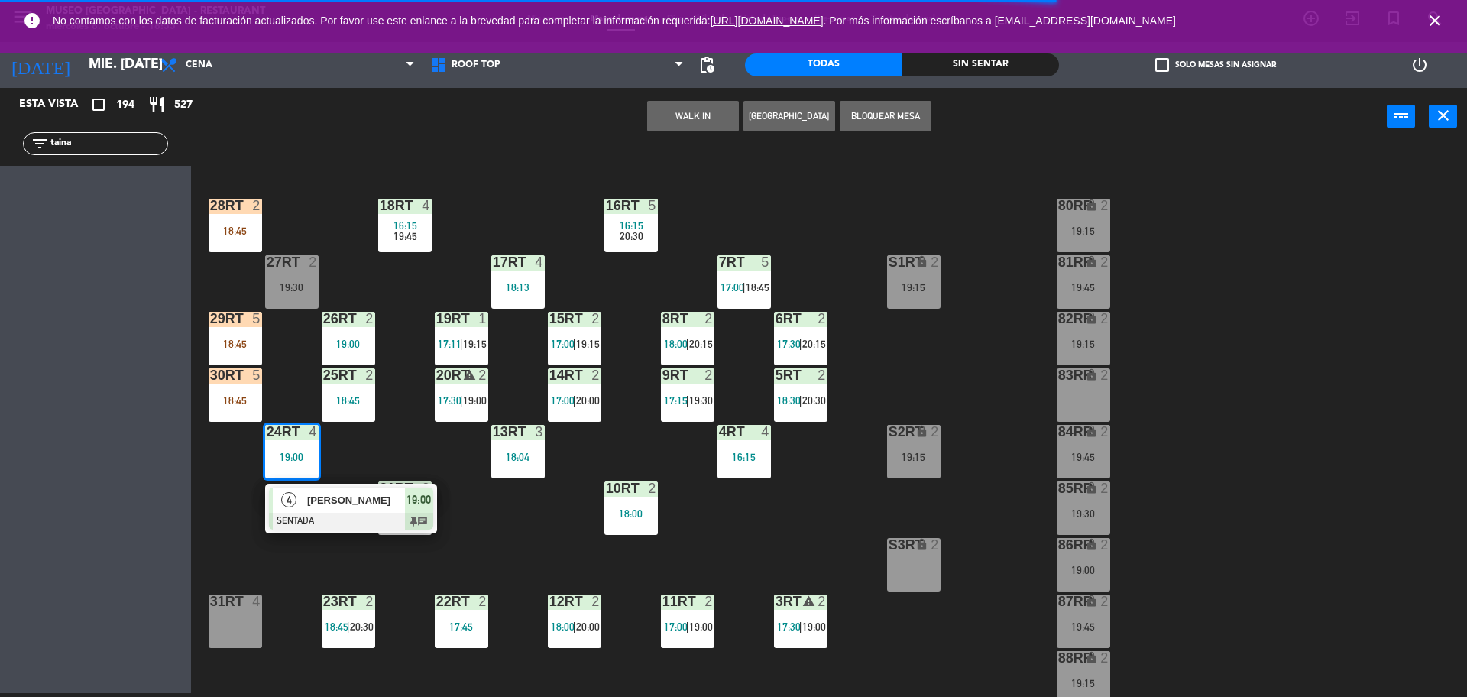
click at [578, 215] on div "18RT 4 16:15 19:45 16RT 5 16:15 20:30 28RT 2 18:45 80RR lock 2 19:15 27RT 2 19:…" at bounding box center [837, 423] width 1262 height 548
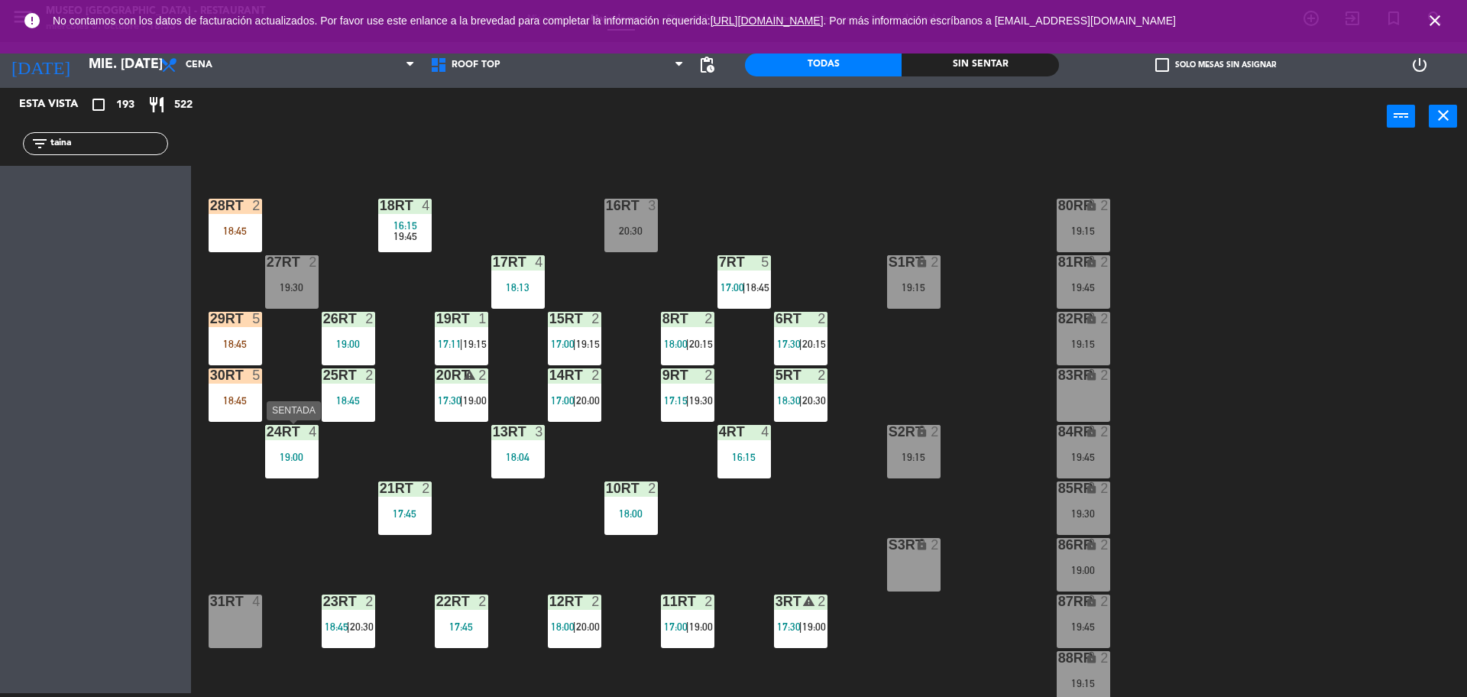
click at [275, 445] on div "24RT 4 19:00" at bounding box center [291, 451] width 53 height 53
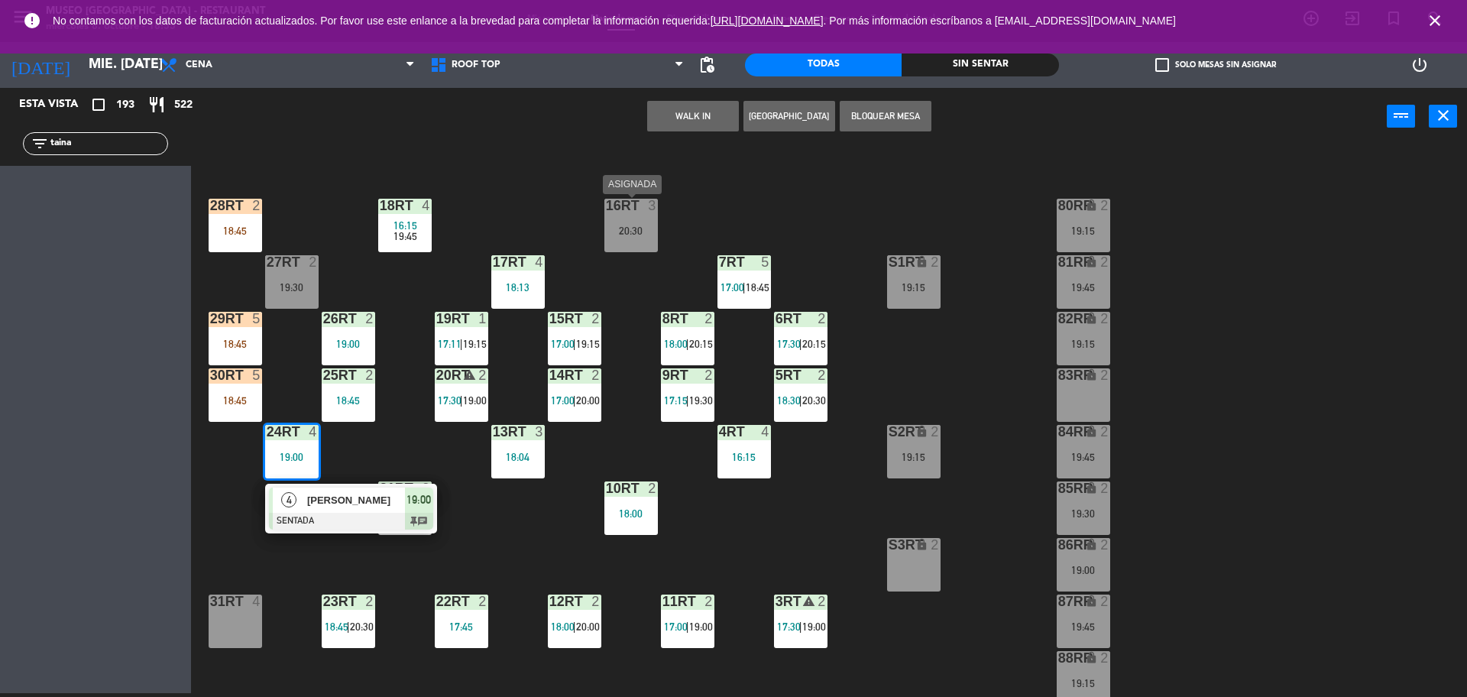
click at [607, 206] on div "16RT" at bounding box center [606, 206] width 1 height 14
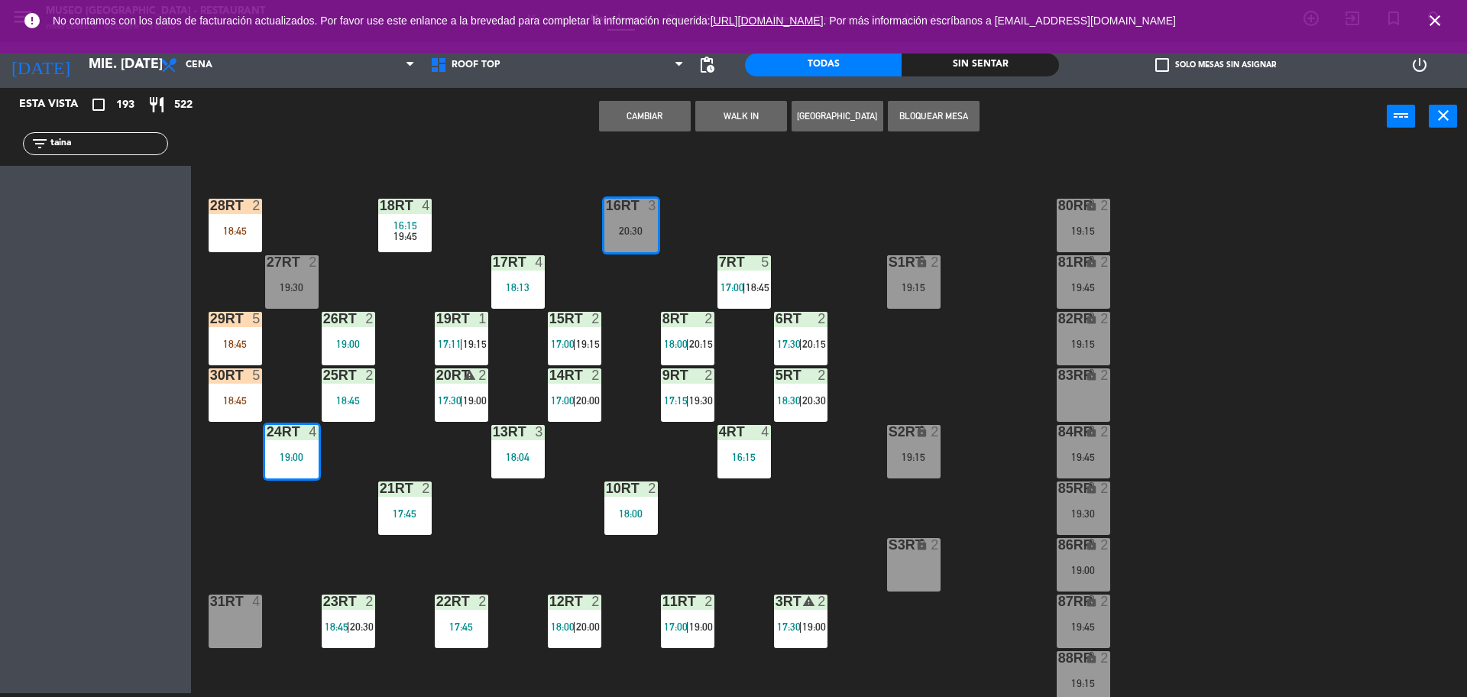
click at [647, 113] on button "Cambiar" at bounding box center [645, 116] width 92 height 31
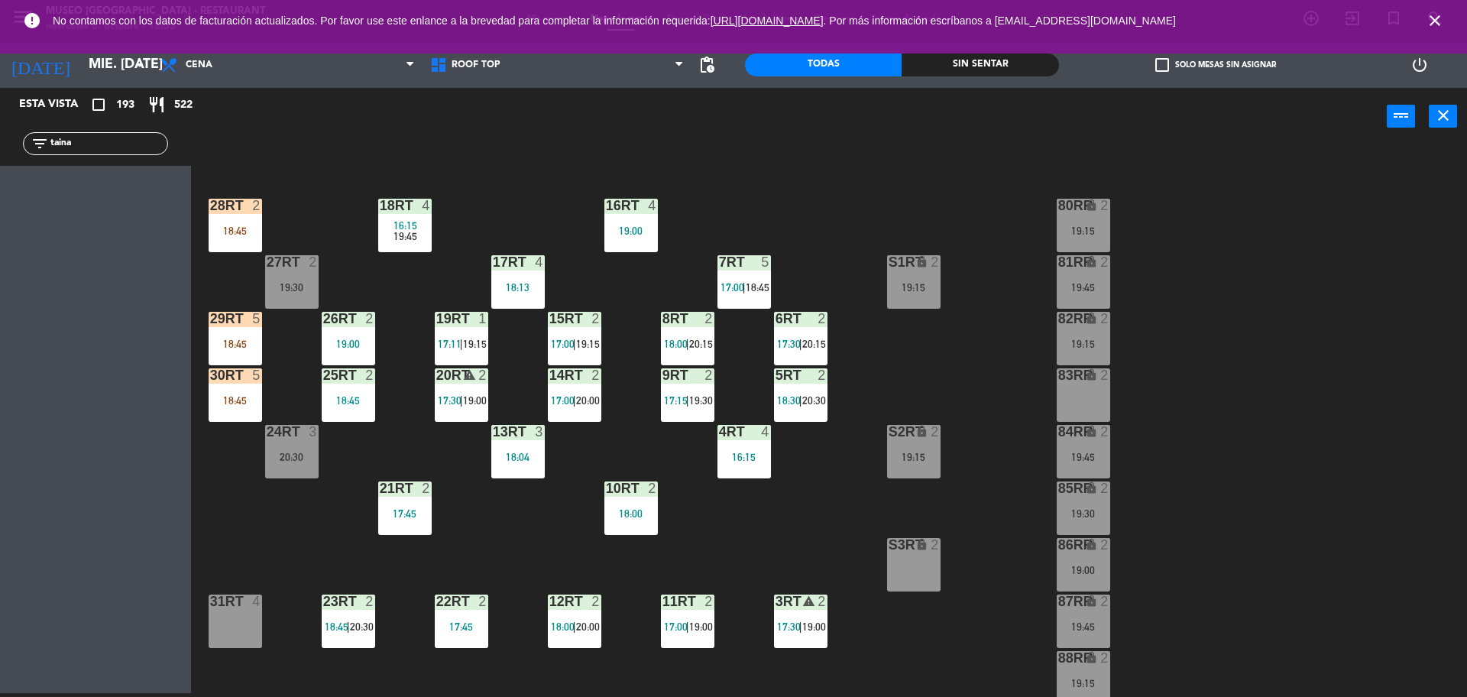
click at [555, 193] on div "18RT 4 16:15 19:45 16RT 4 19:00 28RT 2 18:45 80RR lock 2 19:15 27RT 2 19:30 7RT…" at bounding box center [837, 423] width 1262 height 548
click at [146, 143] on input "taina" at bounding box center [108, 143] width 118 height 17
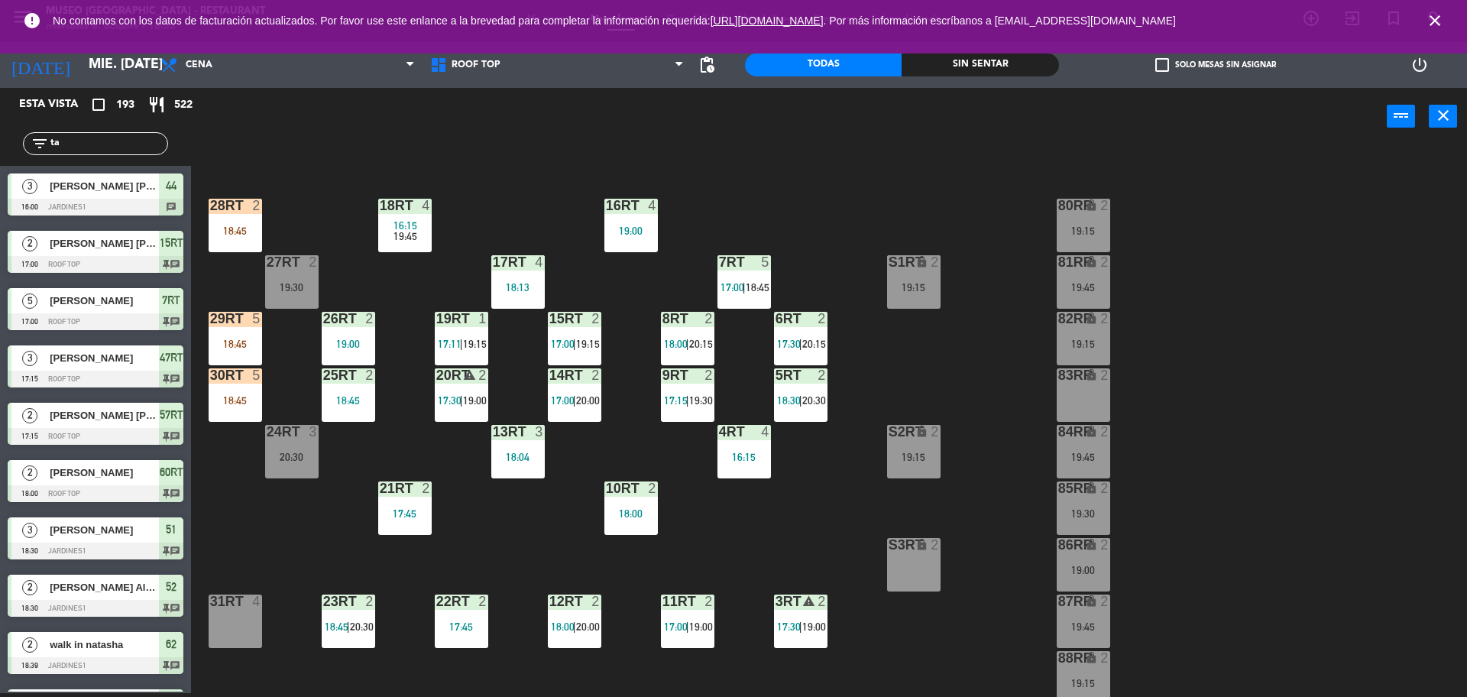
type input "t"
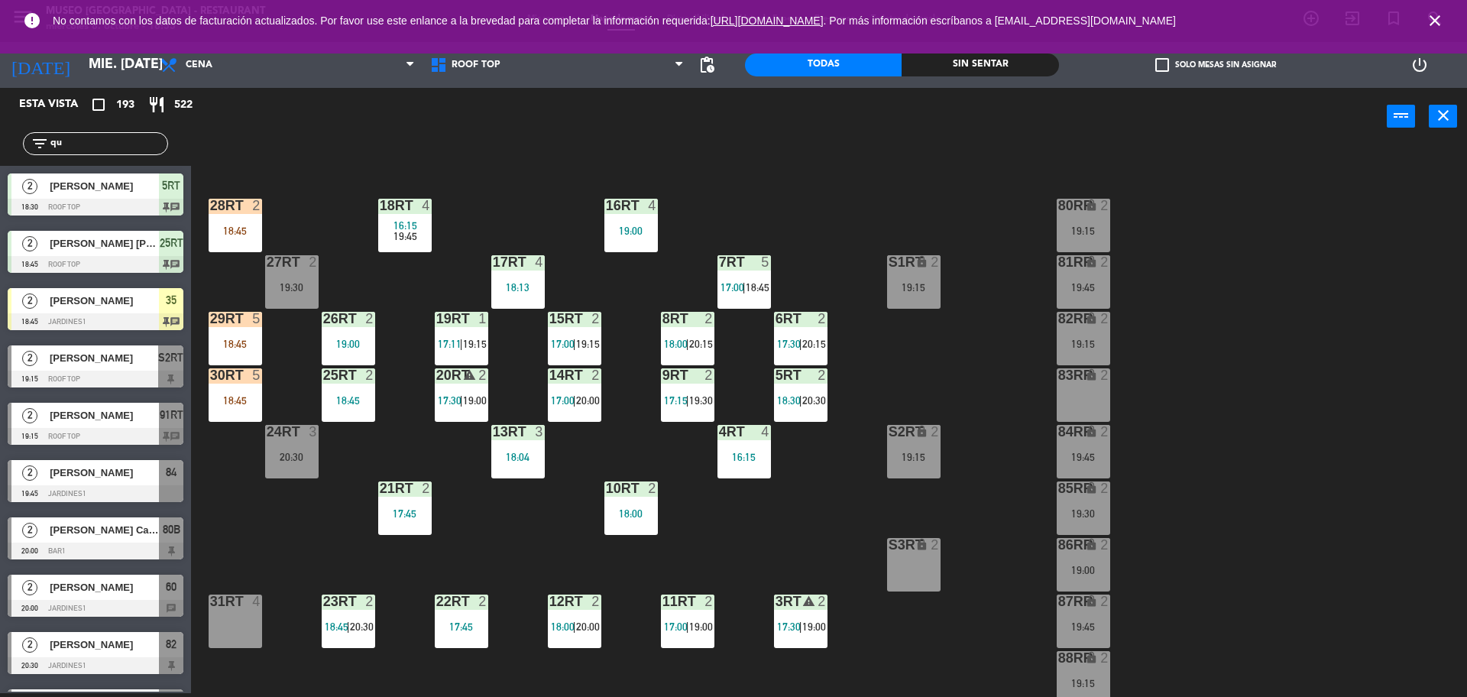
type input "q"
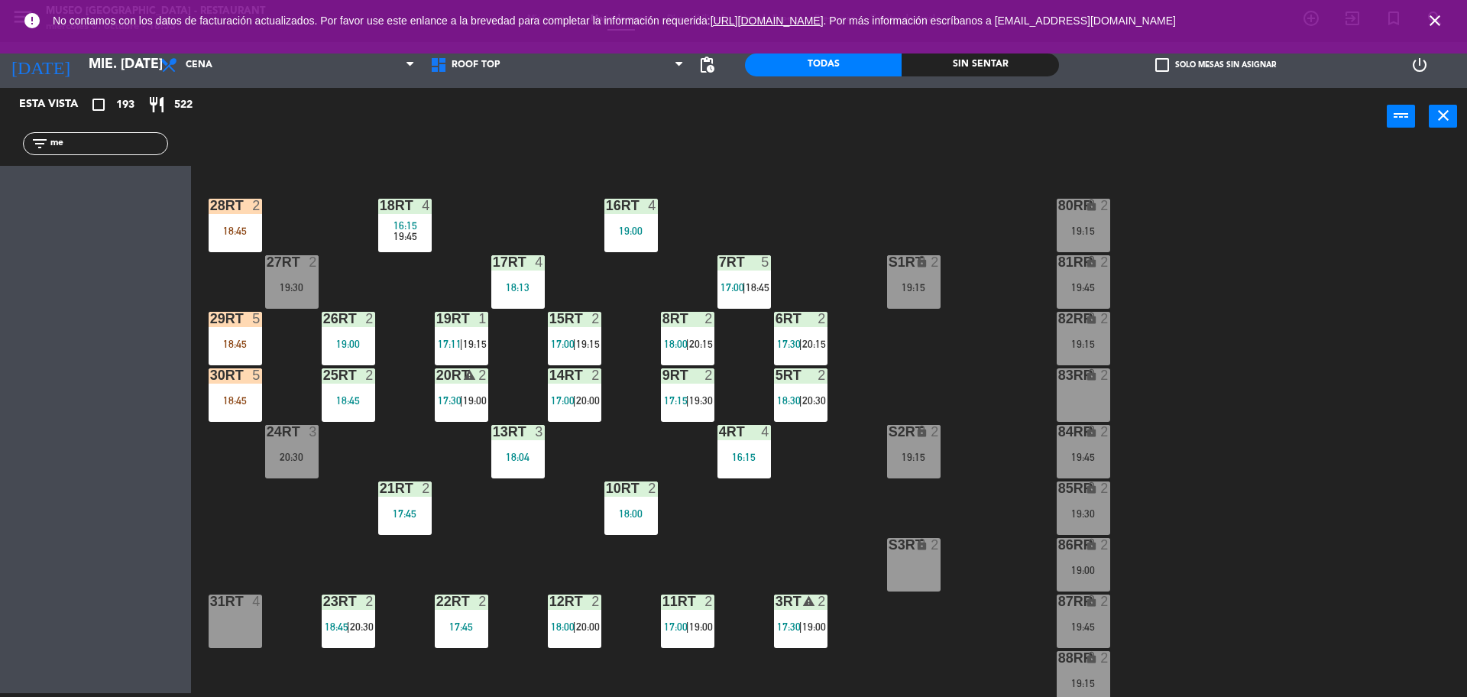
type input "m"
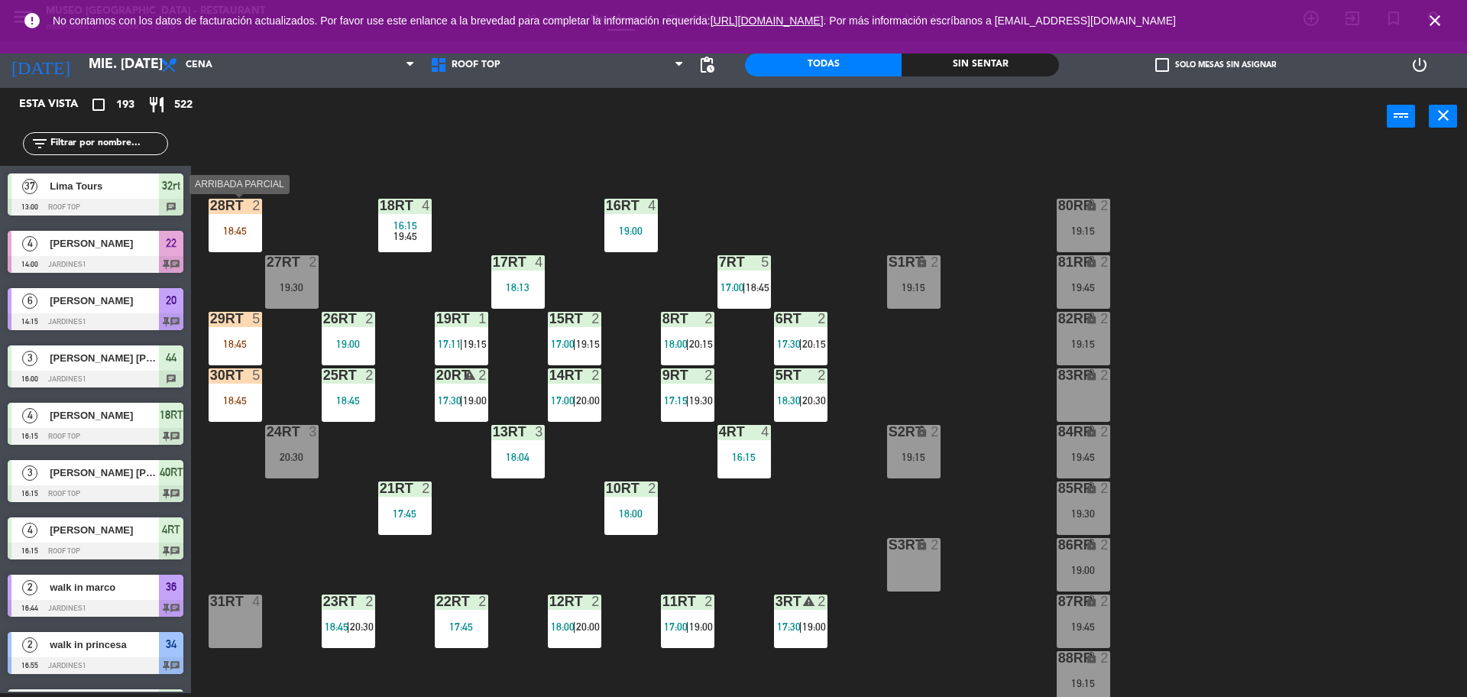
click at [236, 219] on div "28RT 2 18:45" at bounding box center [235, 225] width 53 height 53
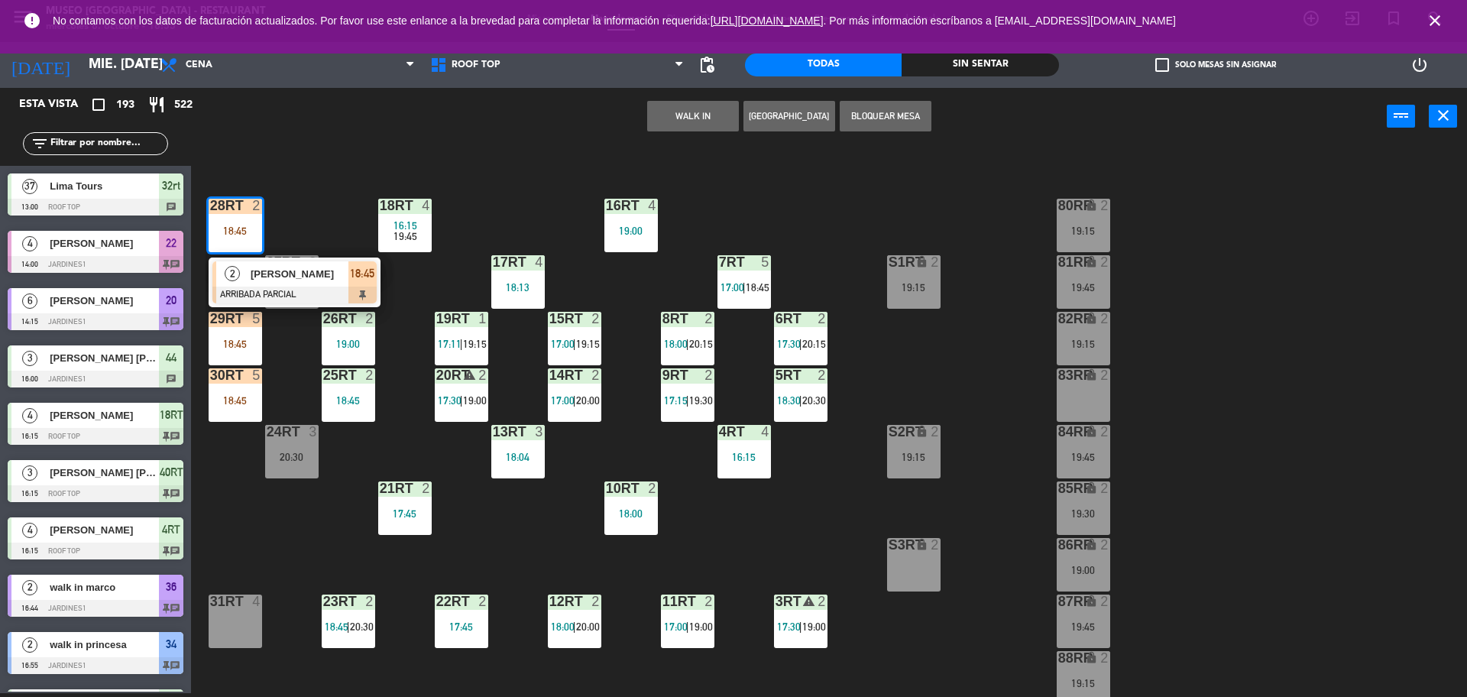
click at [306, 228] on div "18RT 4 16:15 19:45 16RT 4 19:00 28RT 2 18:45 2 [PERSON_NAME] ARRIBADA PARCIAL 1…" at bounding box center [837, 423] width 1262 height 548
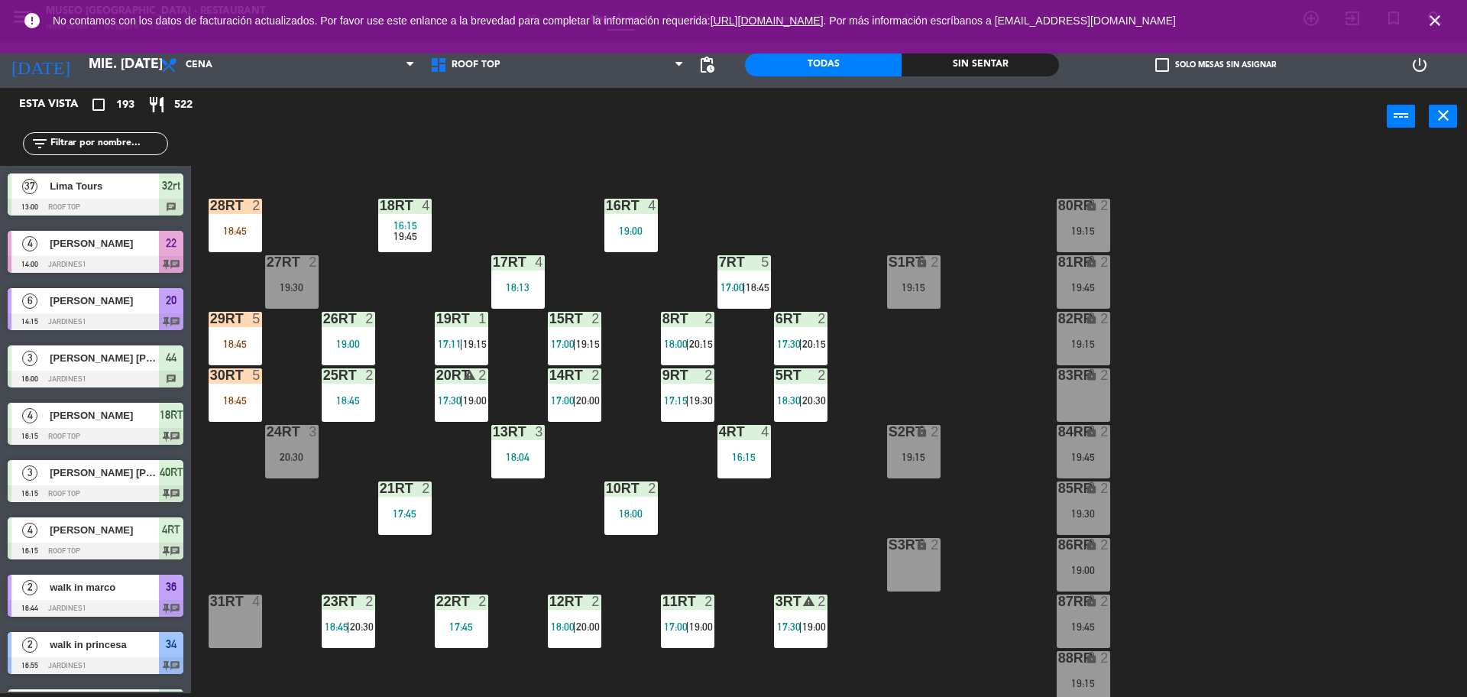
click at [808, 540] on div "18RT 4 16:15 19:45 16RT 4 19:00 28RT 2 18:45 80RR lock 2 19:15 27RT 2 19:30 7RT…" at bounding box center [837, 423] width 1262 height 548
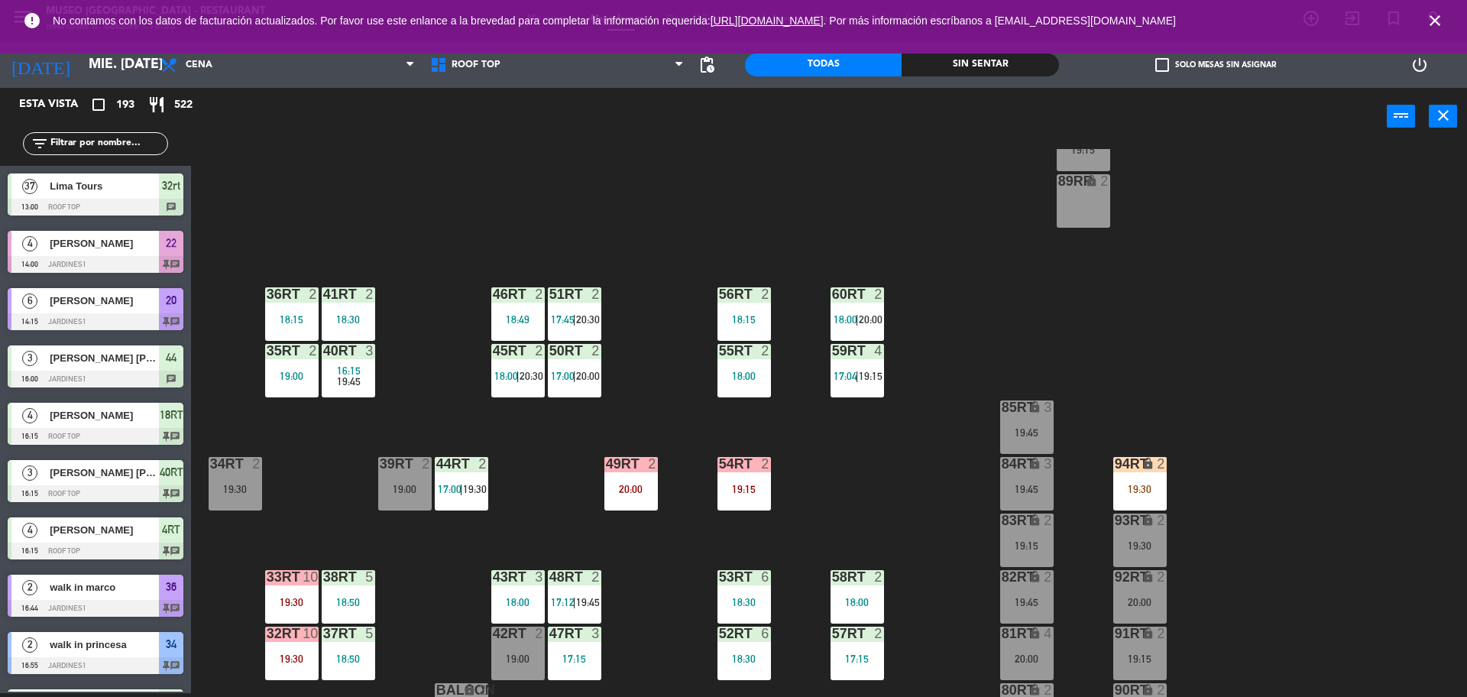
scroll to position [569, 0]
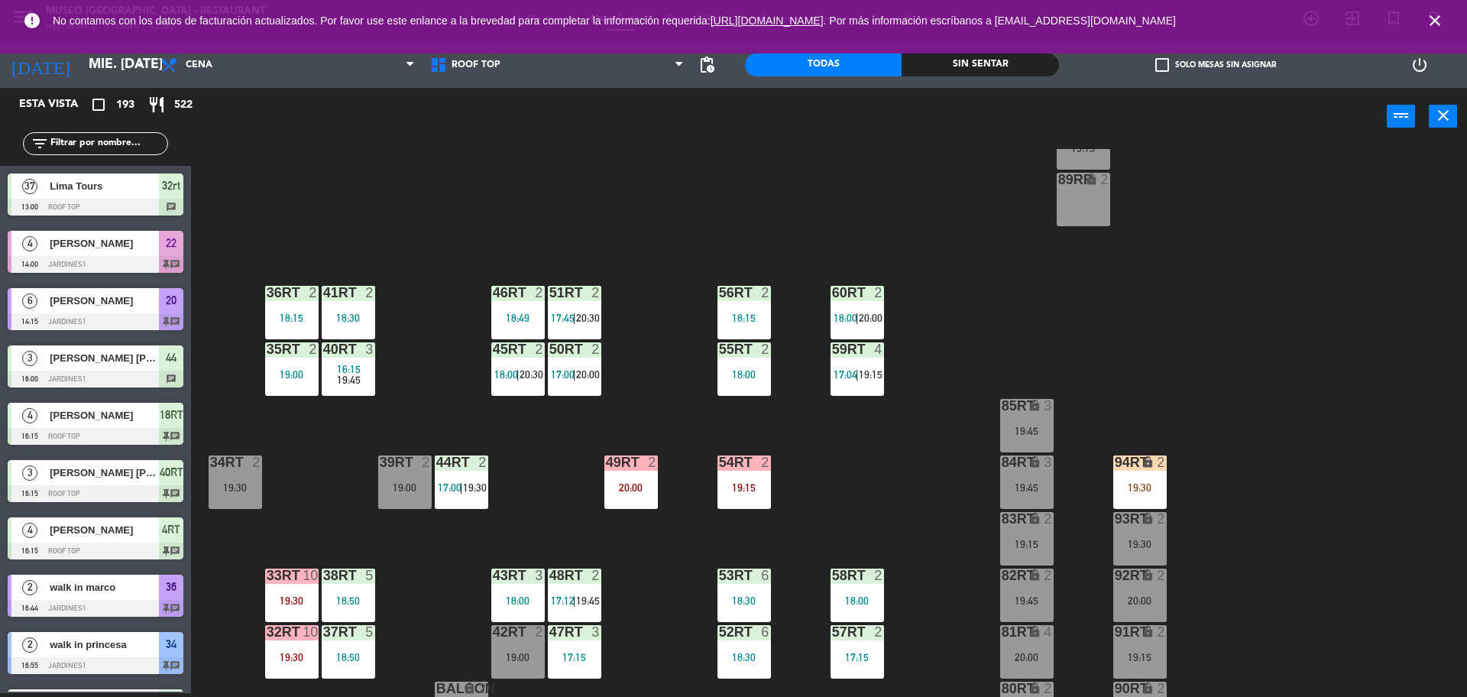
click at [1155, 508] on div "94RT lock 2 19:30" at bounding box center [1139, 481] width 53 height 53
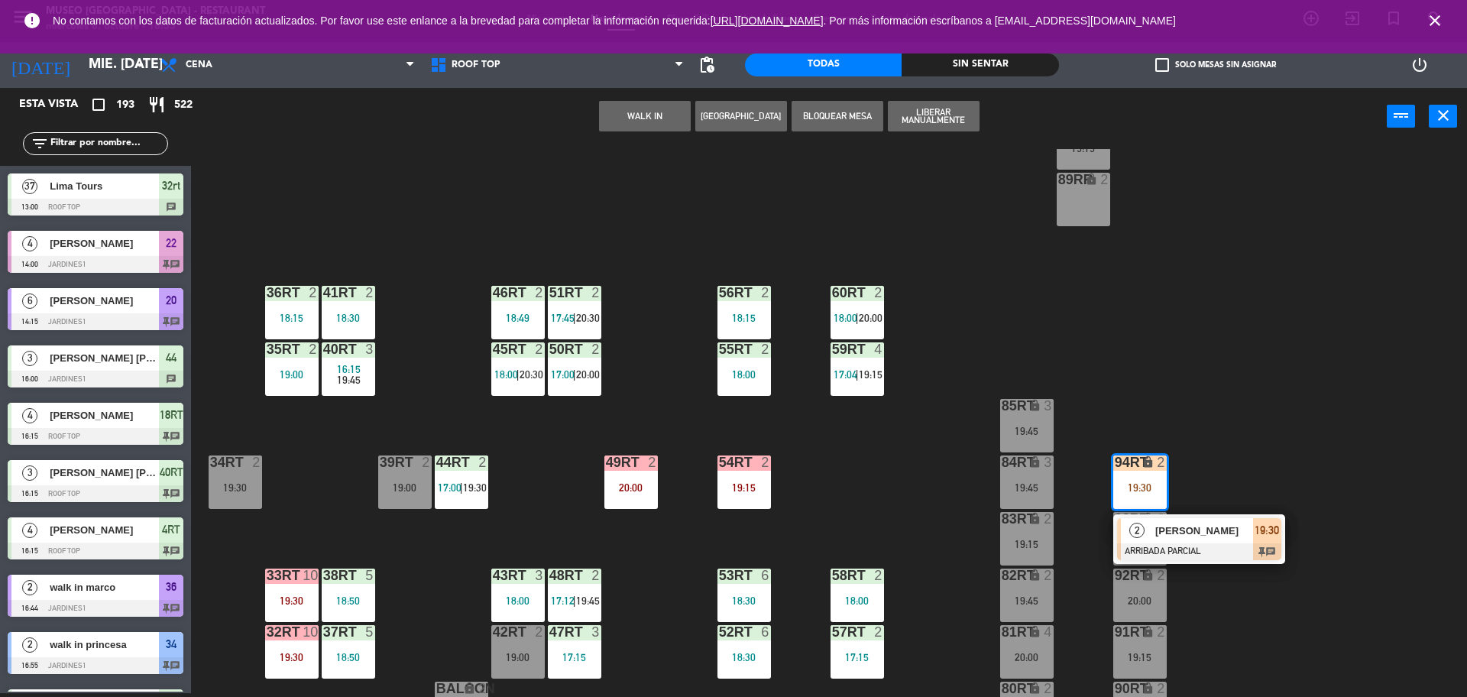
click at [1239, 481] on div "18RT 4 16:15 19:45 16RT 4 19:00 28RT 2 18:45 80RR lock 2 19:15 27RT 2 19:30 7RT…" at bounding box center [837, 423] width 1262 height 548
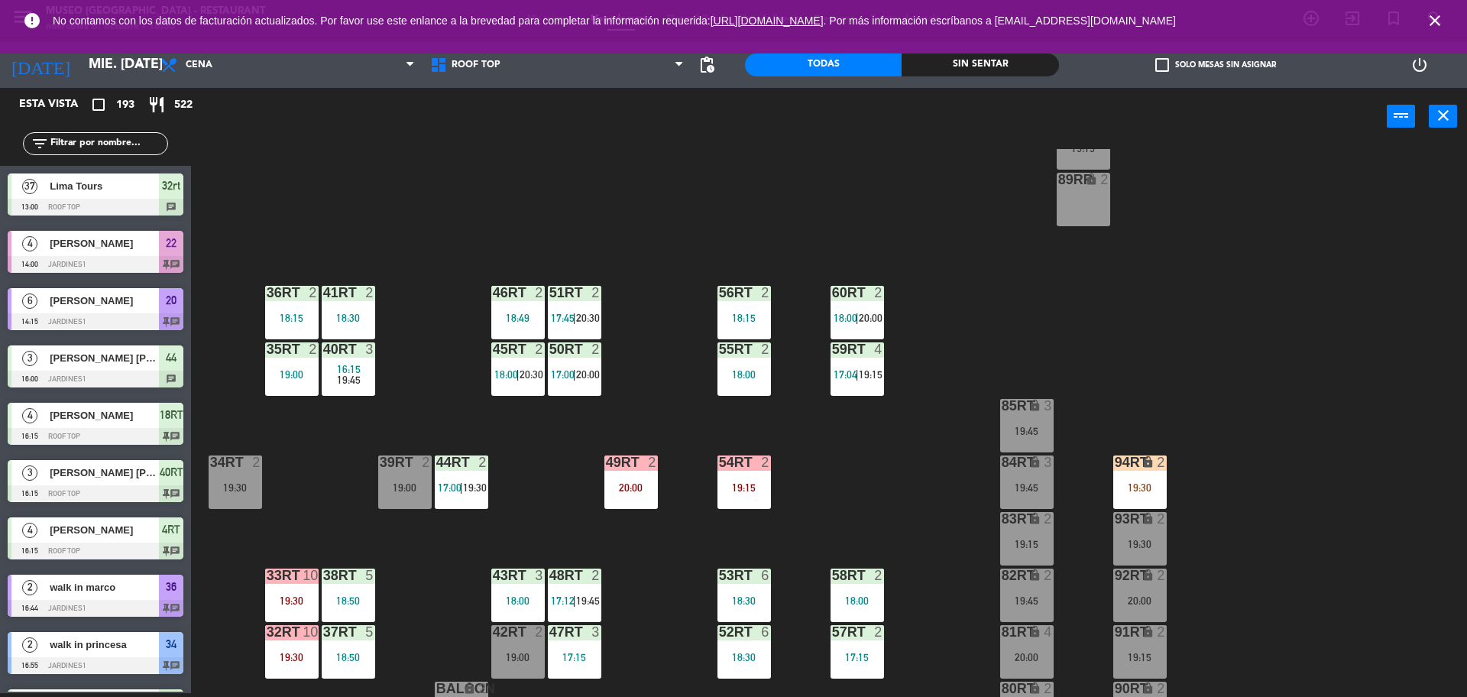
scroll to position [608, 0]
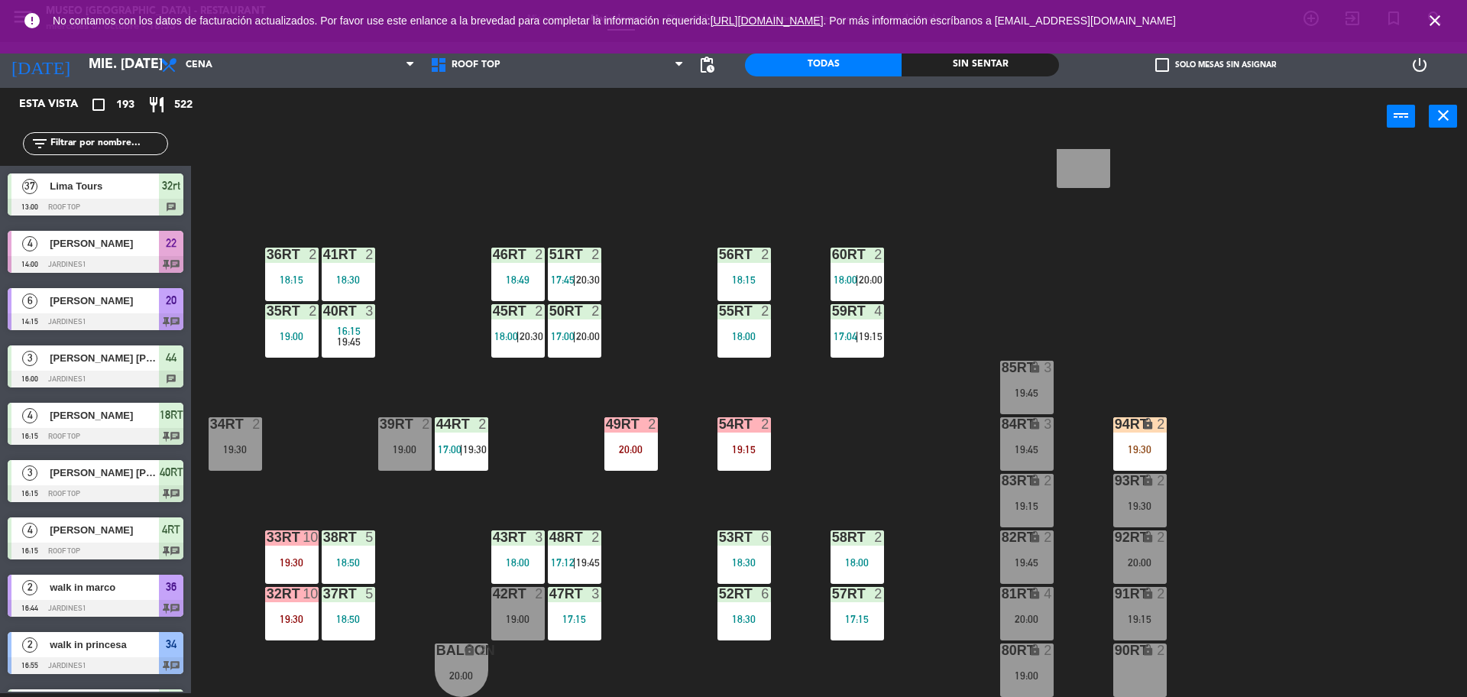
click at [656, 508] on div "18RT 4 16:15 19:45 16RT 4 19:00 28RT 2 18:45 80RR lock 2 19:15 27RT 2 19:30 7RT…" at bounding box center [837, 423] width 1262 height 548
click at [631, 448] on div "20:00" at bounding box center [630, 449] width 53 height 11
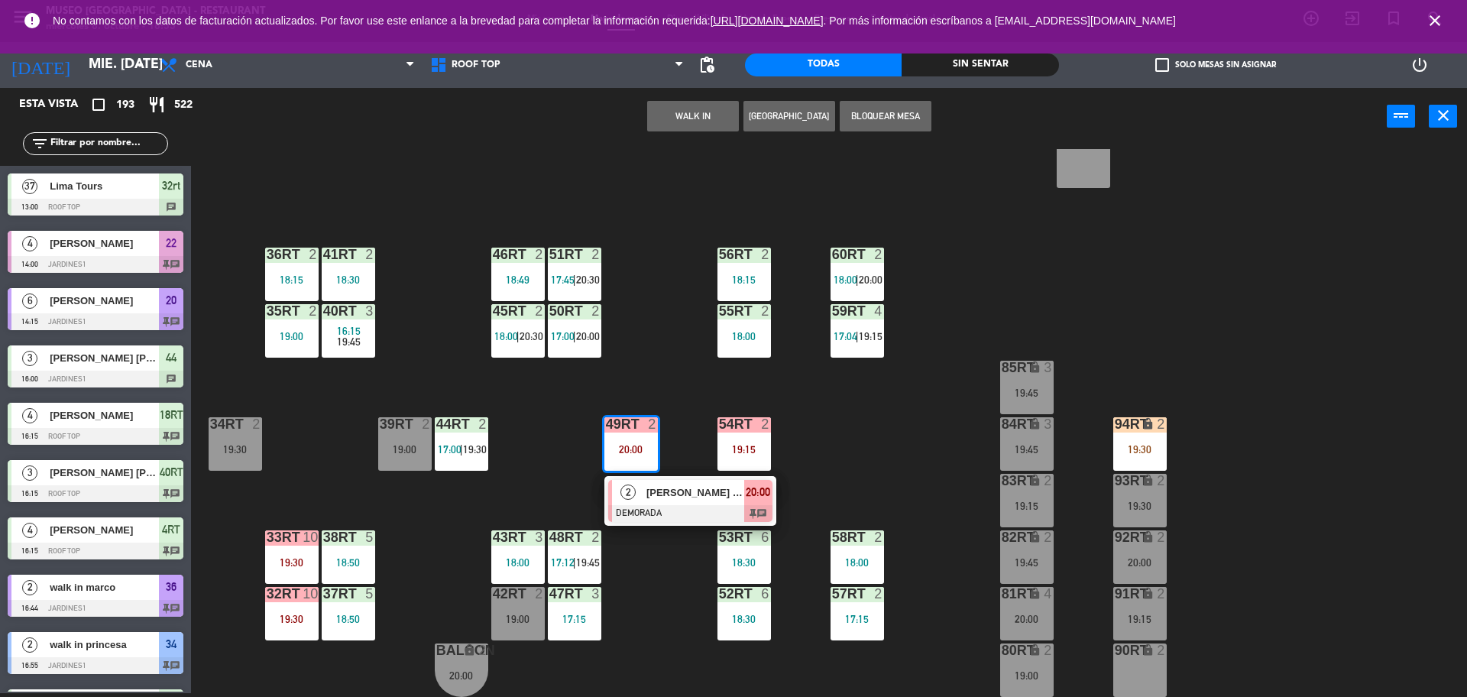
click at [741, 452] on div "19:15" at bounding box center [744, 449] width 53 height 11
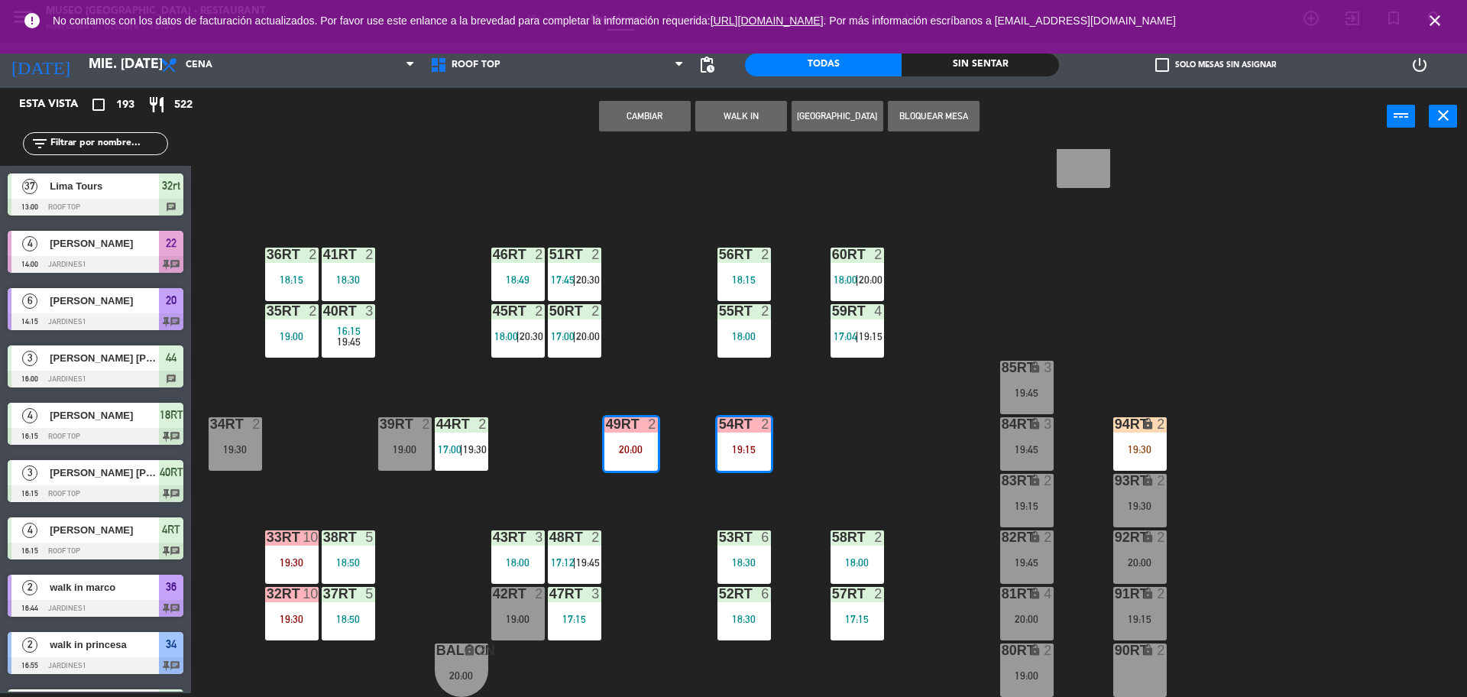
click at [835, 459] on div "18RT 4 16:15 19:45 16RT 4 19:00 28RT 2 18:45 80RR lock 2 19:15 27RT 2 19:30 7RT…" at bounding box center [837, 423] width 1262 height 548
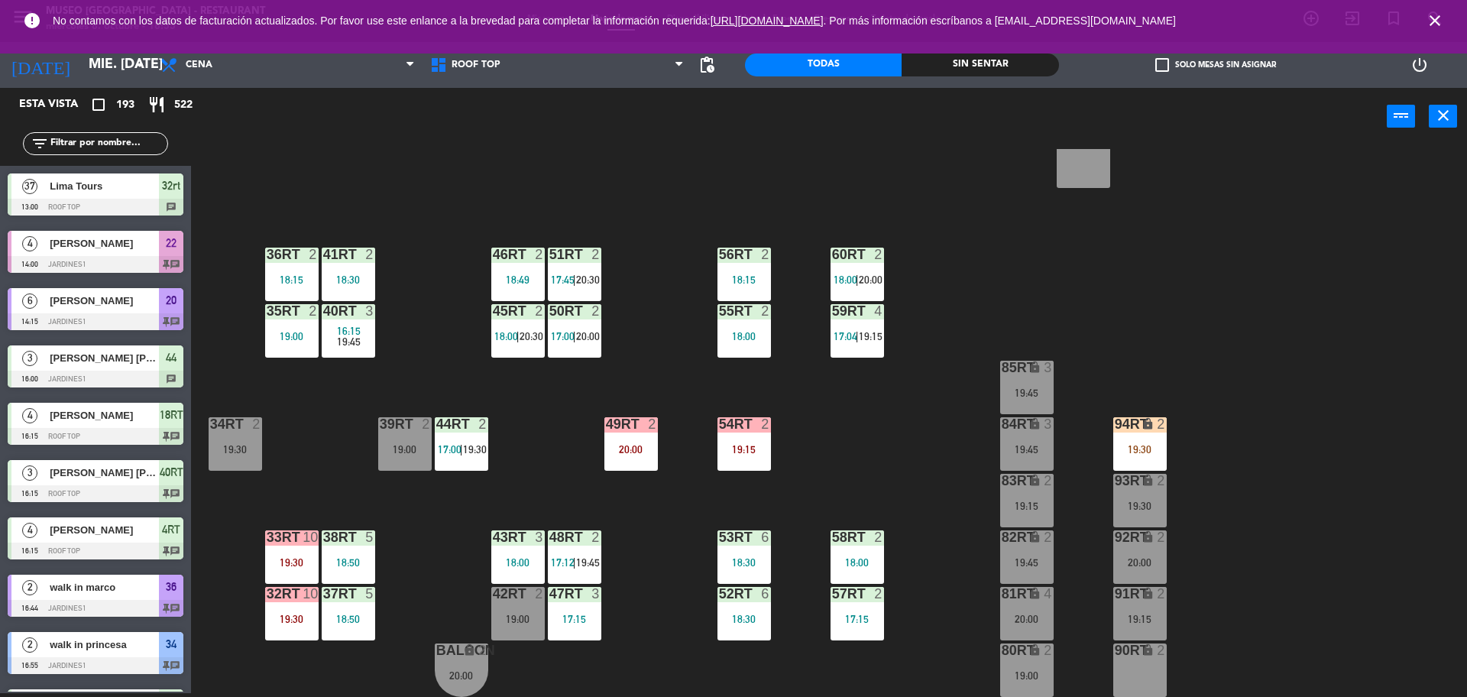
click at [747, 429] on div at bounding box center [743, 424] width 25 height 14
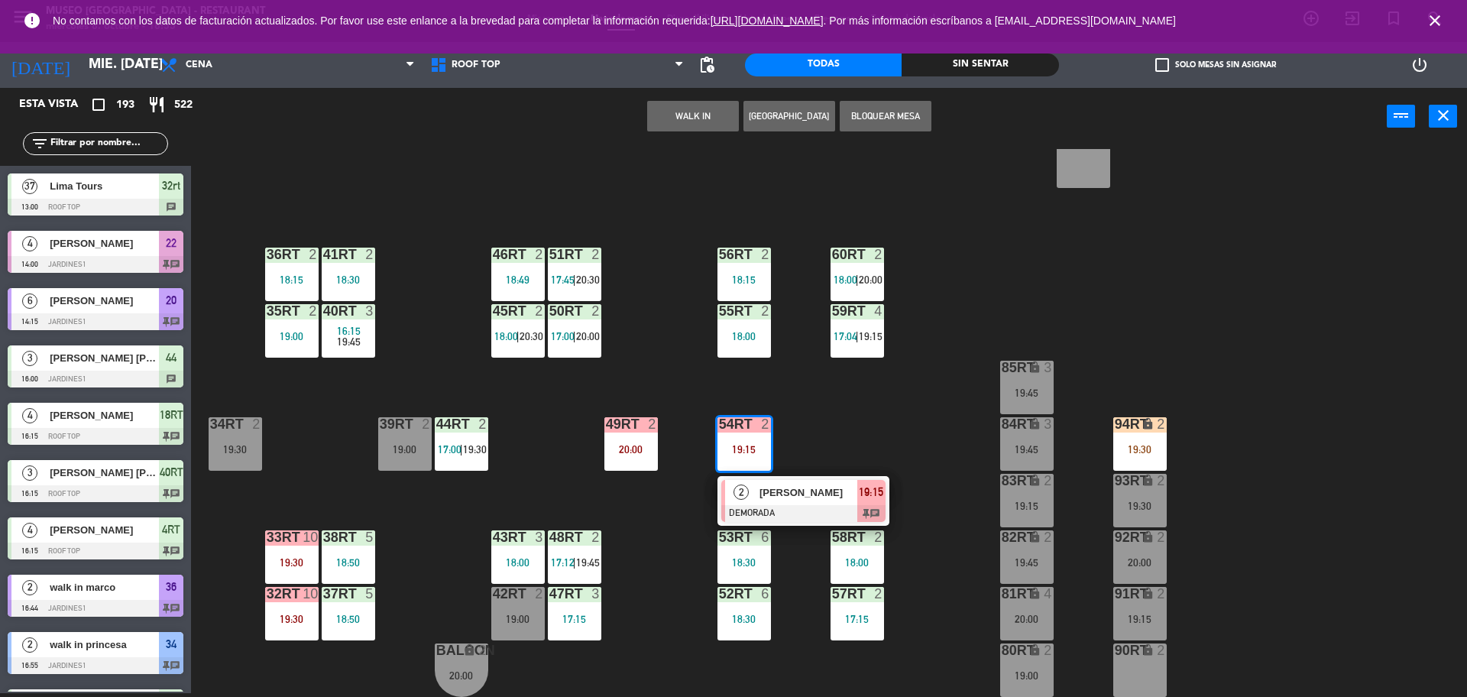
click at [838, 452] on div "18RT 4 16:15 19:45 16RT 4 19:00 28RT 2 18:45 80RR lock 2 19:15 27RT 2 19:30 7RT…" at bounding box center [837, 423] width 1262 height 548
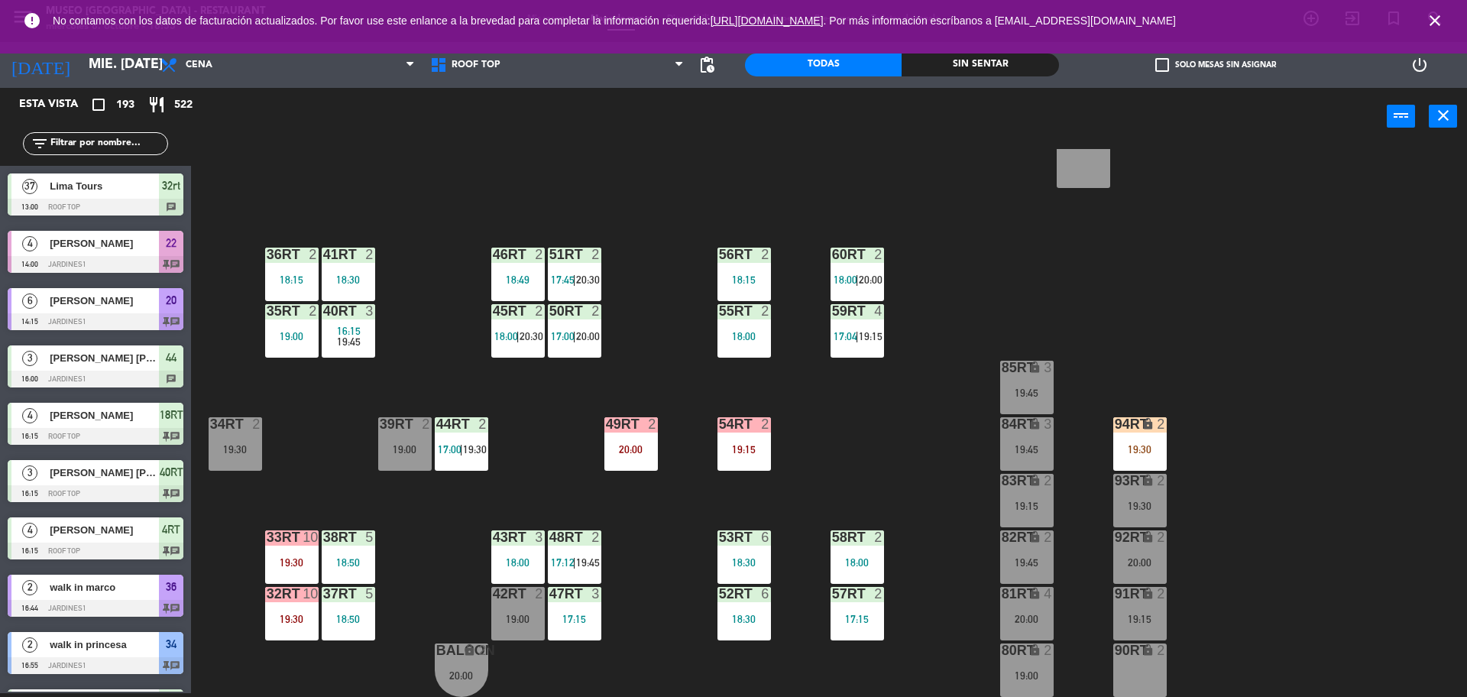
scroll to position [569, 0]
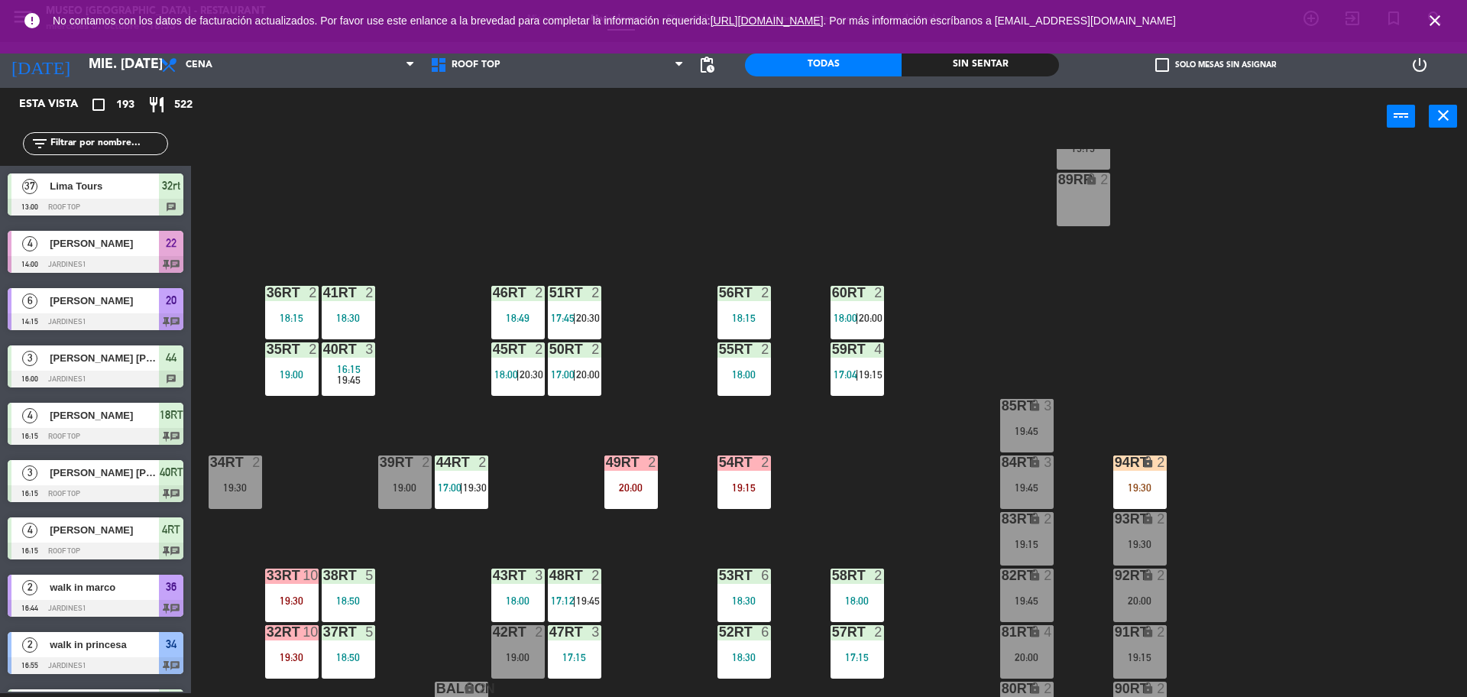
click at [313, 520] on div "18RT 4 16:15 19:45 16RT 4 19:00 28RT 2 18:45 80RR lock 2 19:15 27RT 2 19:30 7RT…" at bounding box center [837, 423] width 1262 height 548
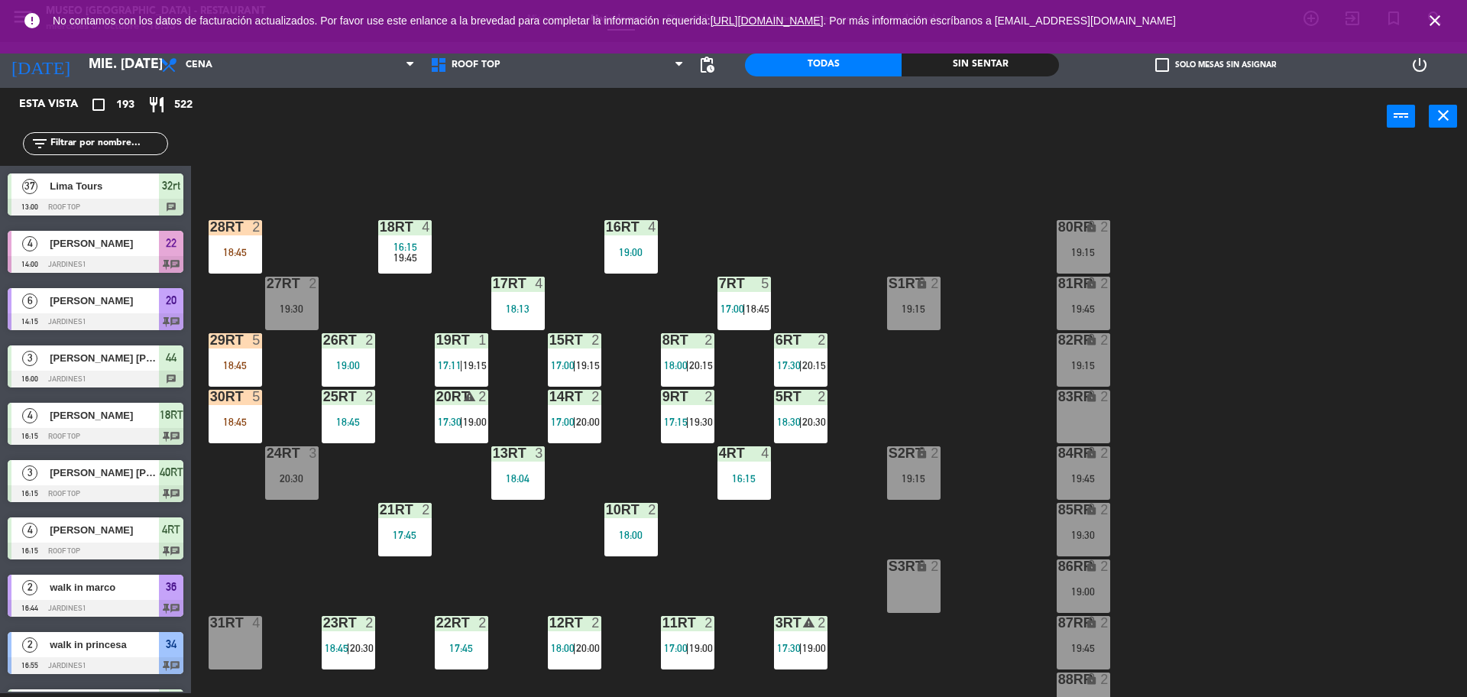
scroll to position [0, 0]
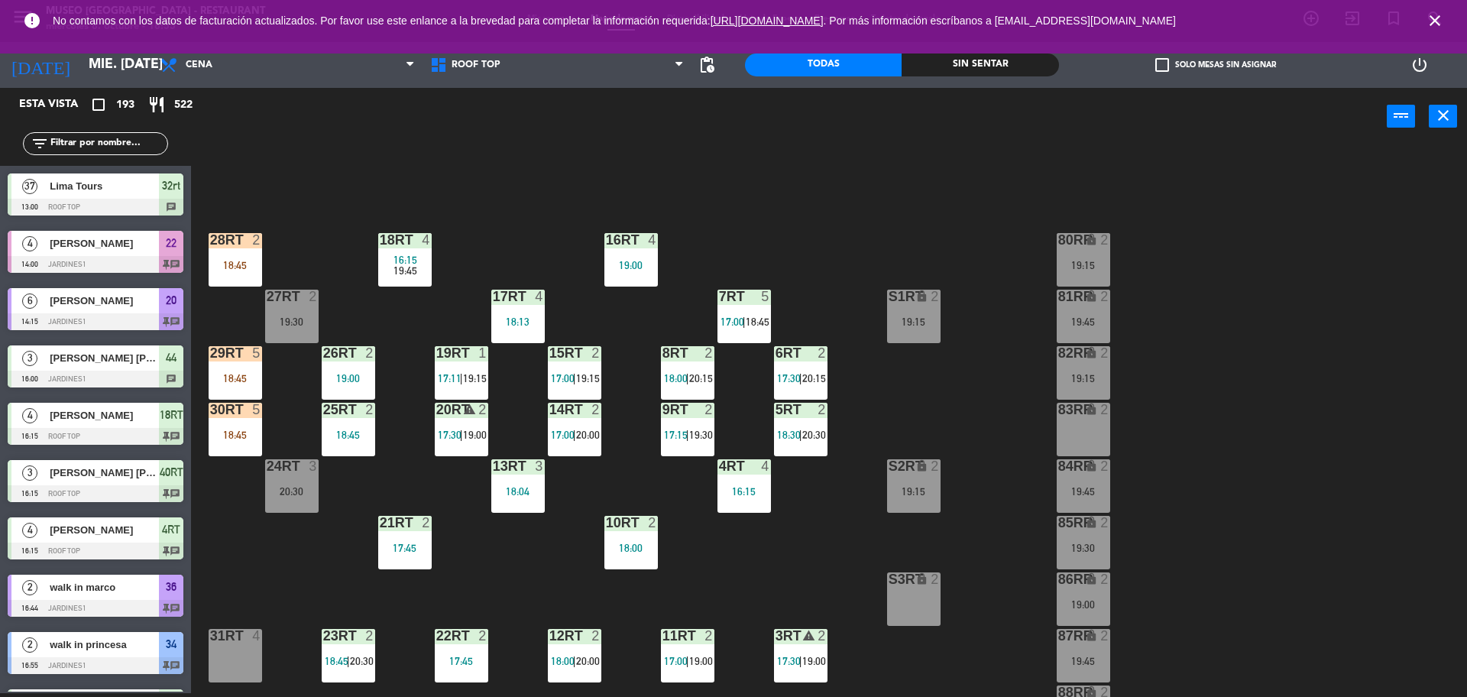
click at [245, 280] on div "28RT 2 18:45" at bounding box center [235, 259] width 53 height 53
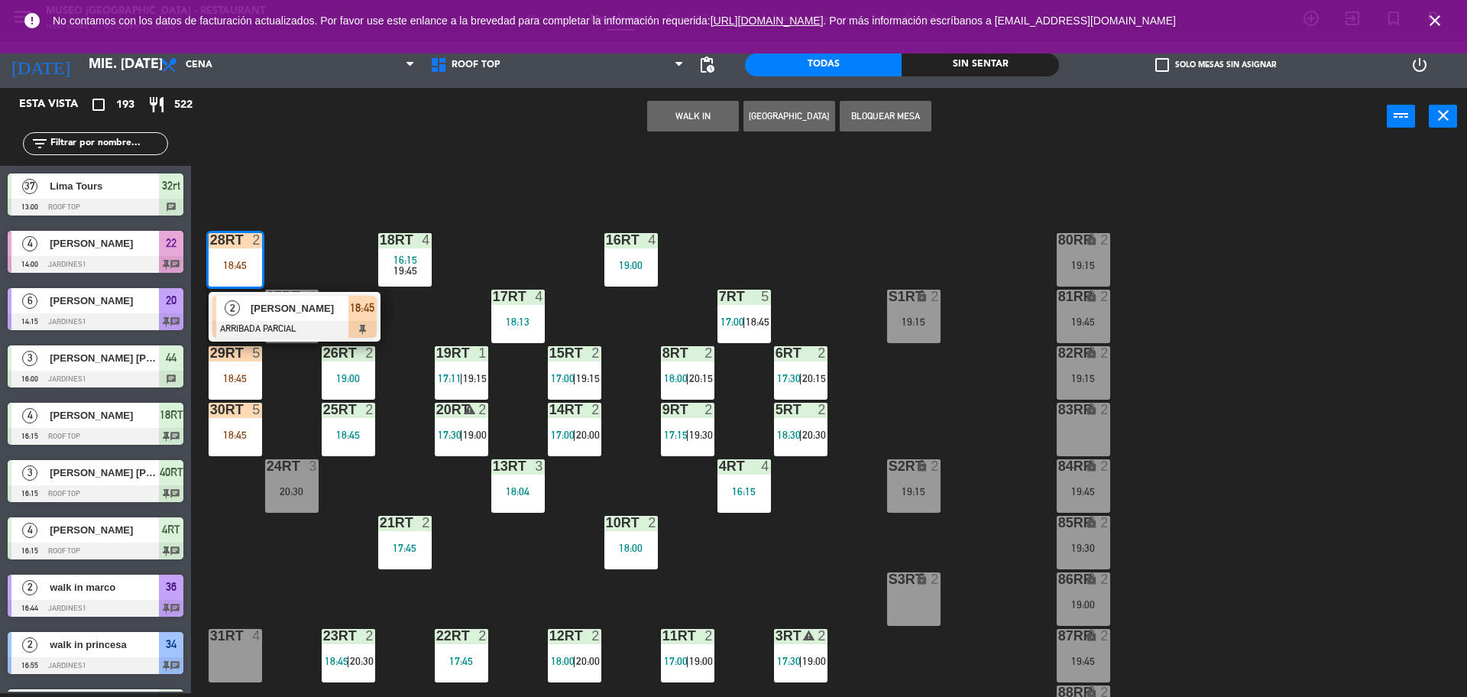
click at [263, 318] on div "[PERSON_NAME]" at bounding box center [298, 308] width 99 height 25
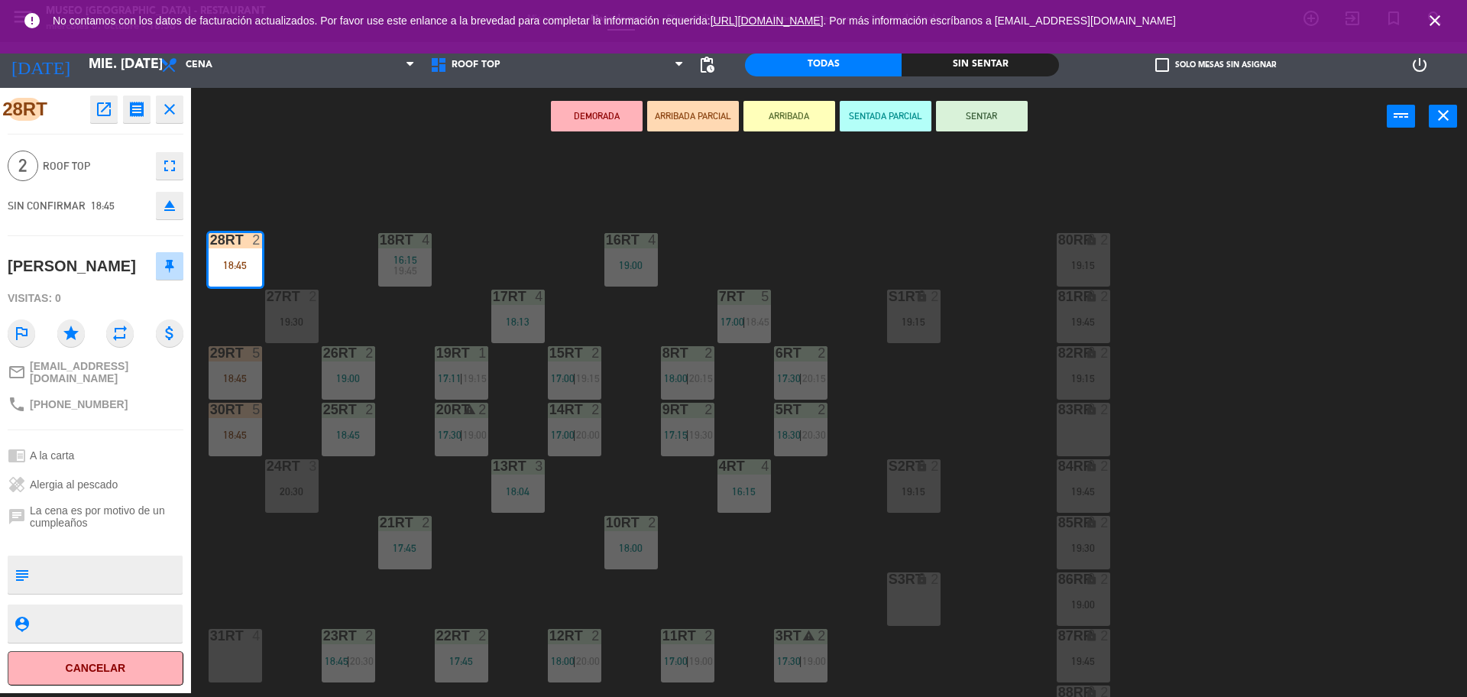
click at [192, 99] on div "28RT open_in_new receipt 6:45 PM mié., [DATE] 2 personas [PERSON_NAME] Mesa 28R…" at bounding box center [96, 390] width 214 height 605
click at [170, 106] on icon "close" at bounding box center [169, 109] width 18 height 18
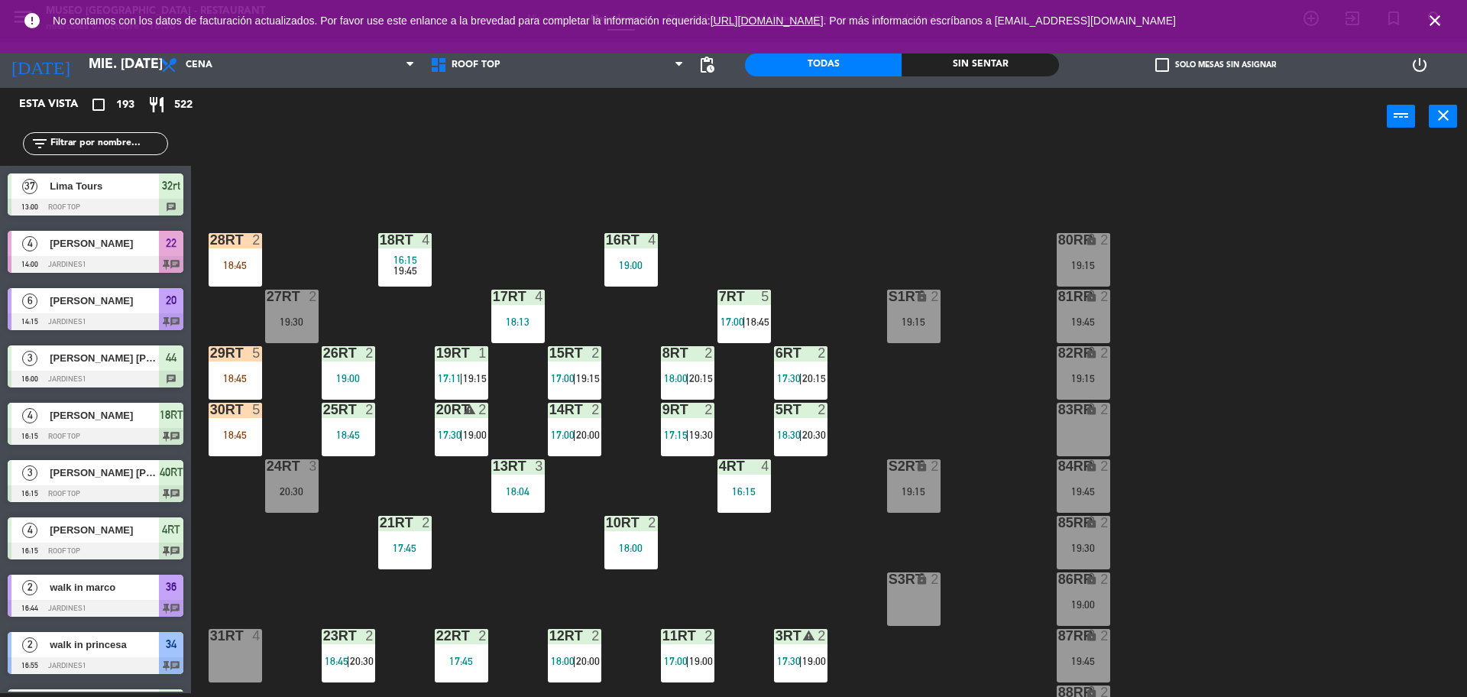
scroll to position [3477, 0]
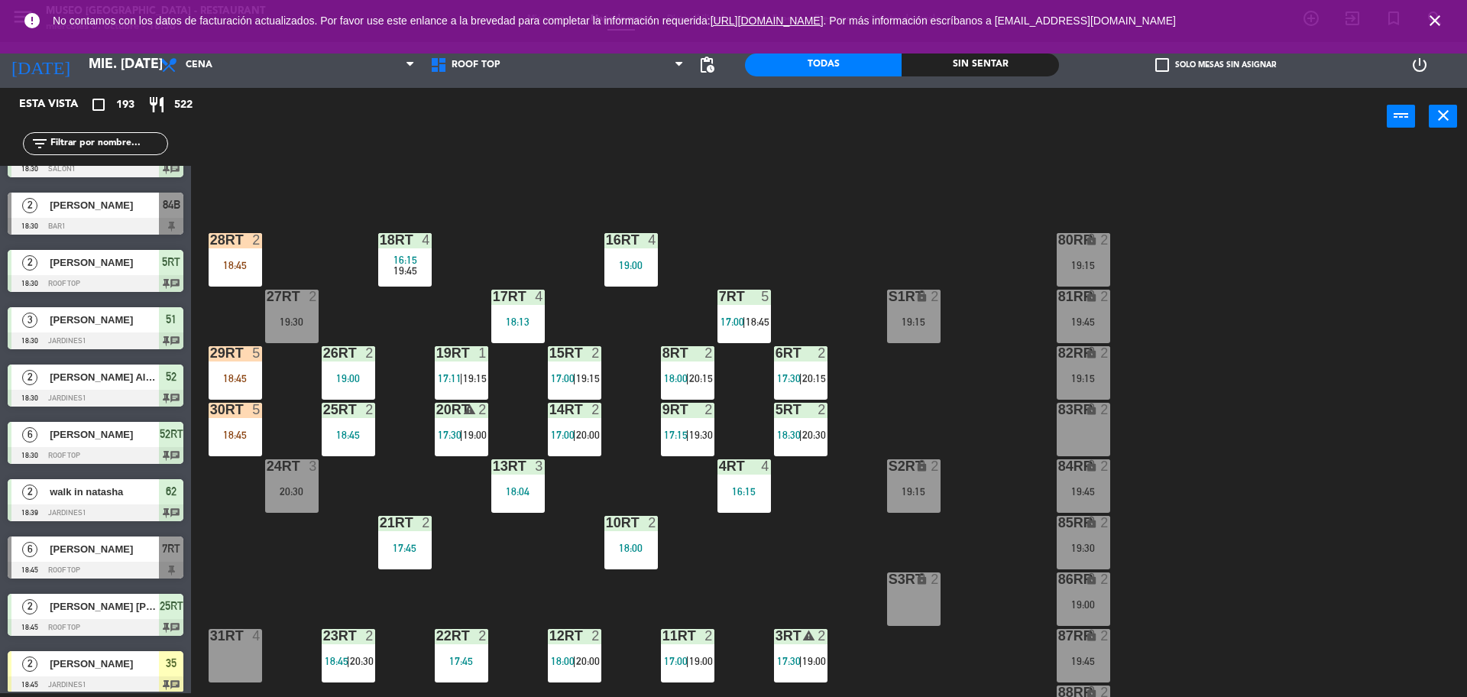
click at [62, 145] on input "text" at bounding box center [108, 143] width 118 height 17
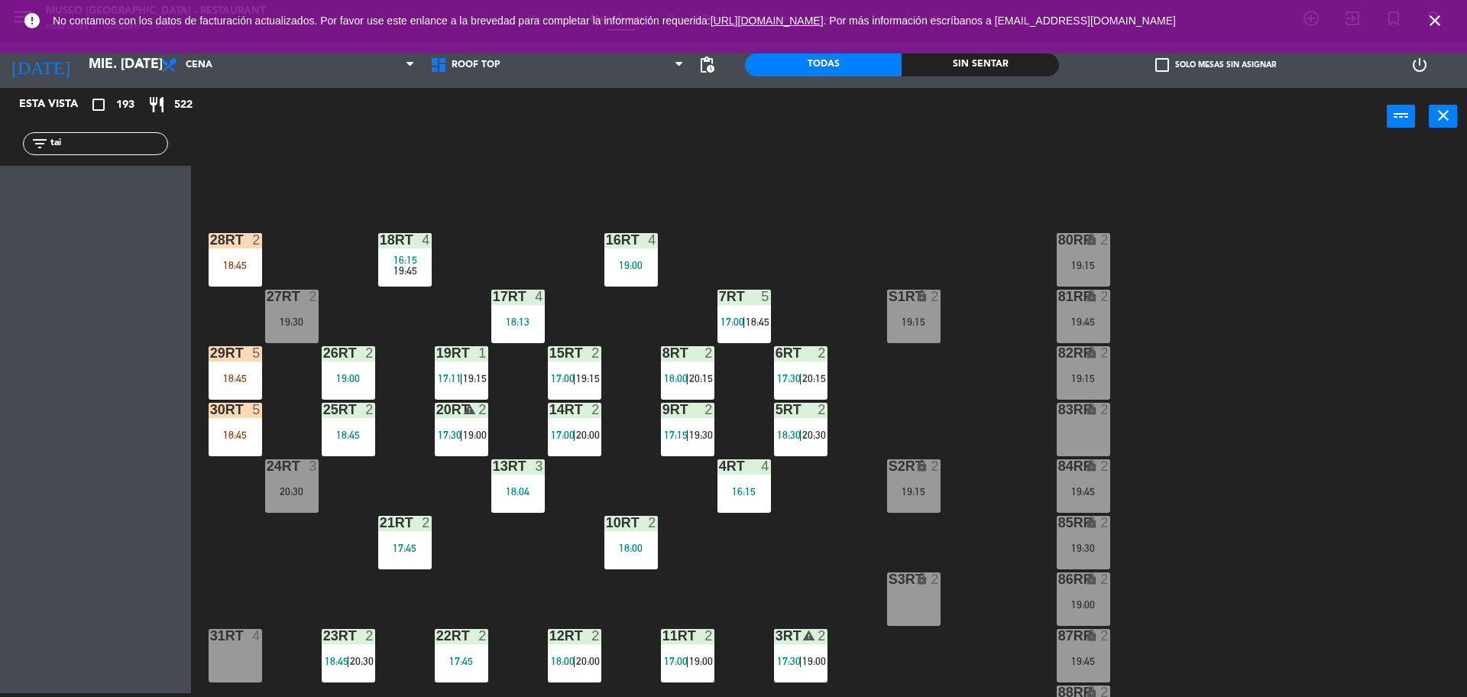
scroll to position [0, 0]
click at [238, 151] on div "18RT 4 16:15 19:45 16RT 4 19:00 28RT 2 18:45 80RR lock 2 19:15 27RT 2 19:30 7RT…" at bounding box center [837, 423] width 1262 height 548
click at [118, 145] on input "tain" at bounding box center [108, 143] width 118 height 17
type input "t"
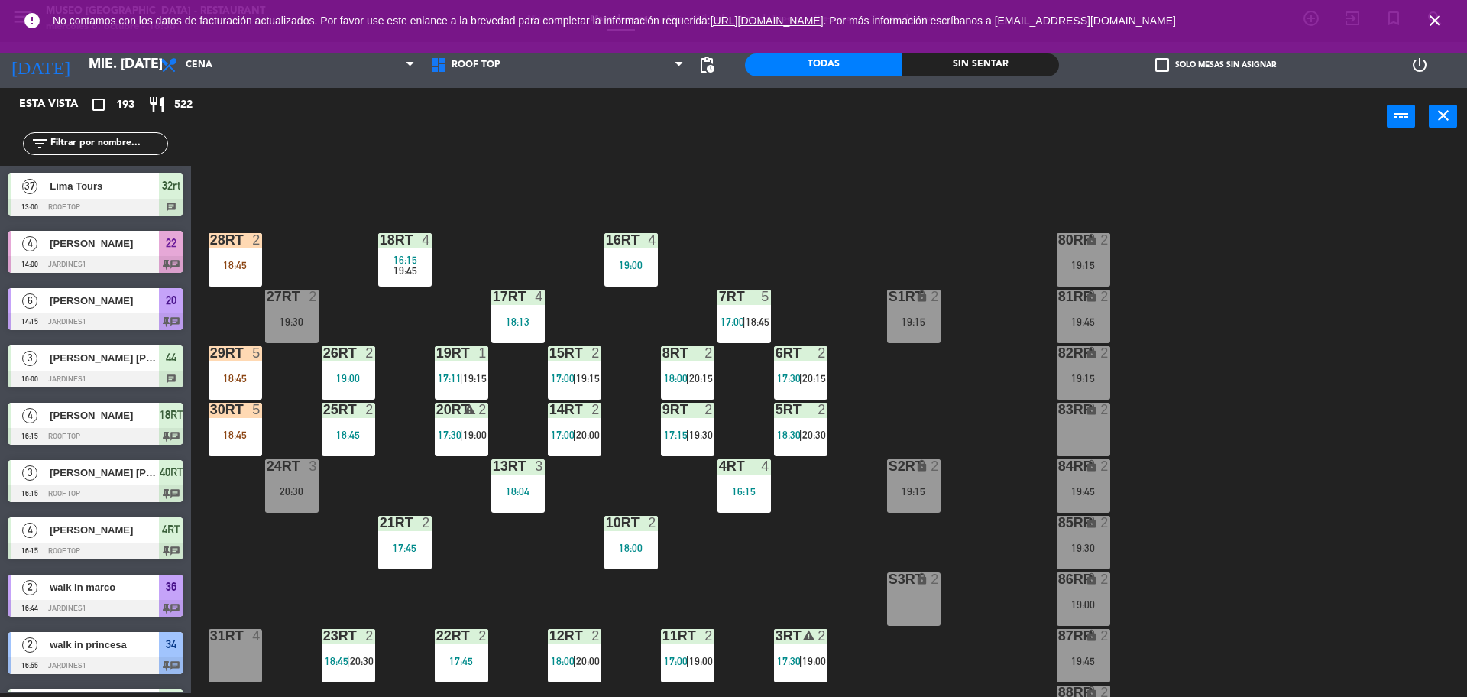
click at [886, 267] on div "18RT 4 16:15 19:45 16RT 4 19:00 28RT 2 18:45 80RR lock 2 19:15 27RT 2 19:30 7RT…" at bounding box center [837, 423] width 1262 height 548
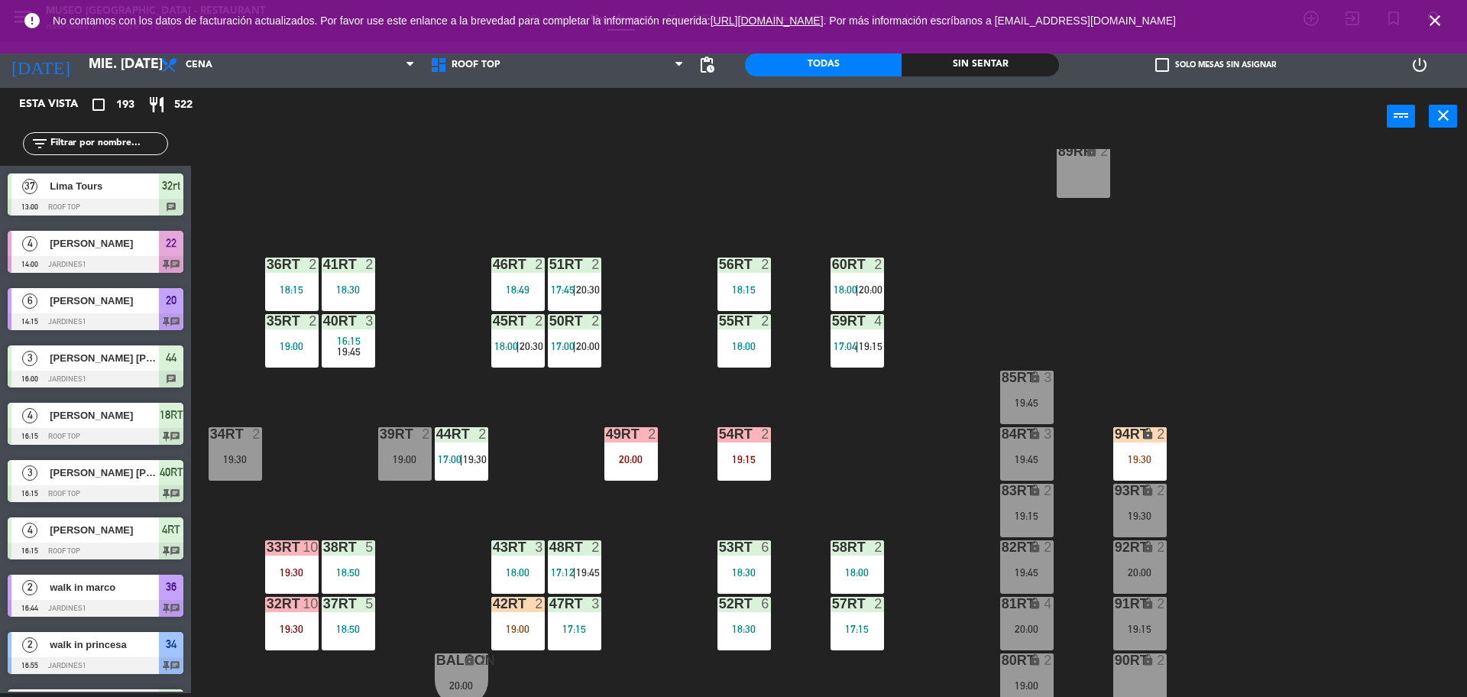
scroll to position [608, 0]
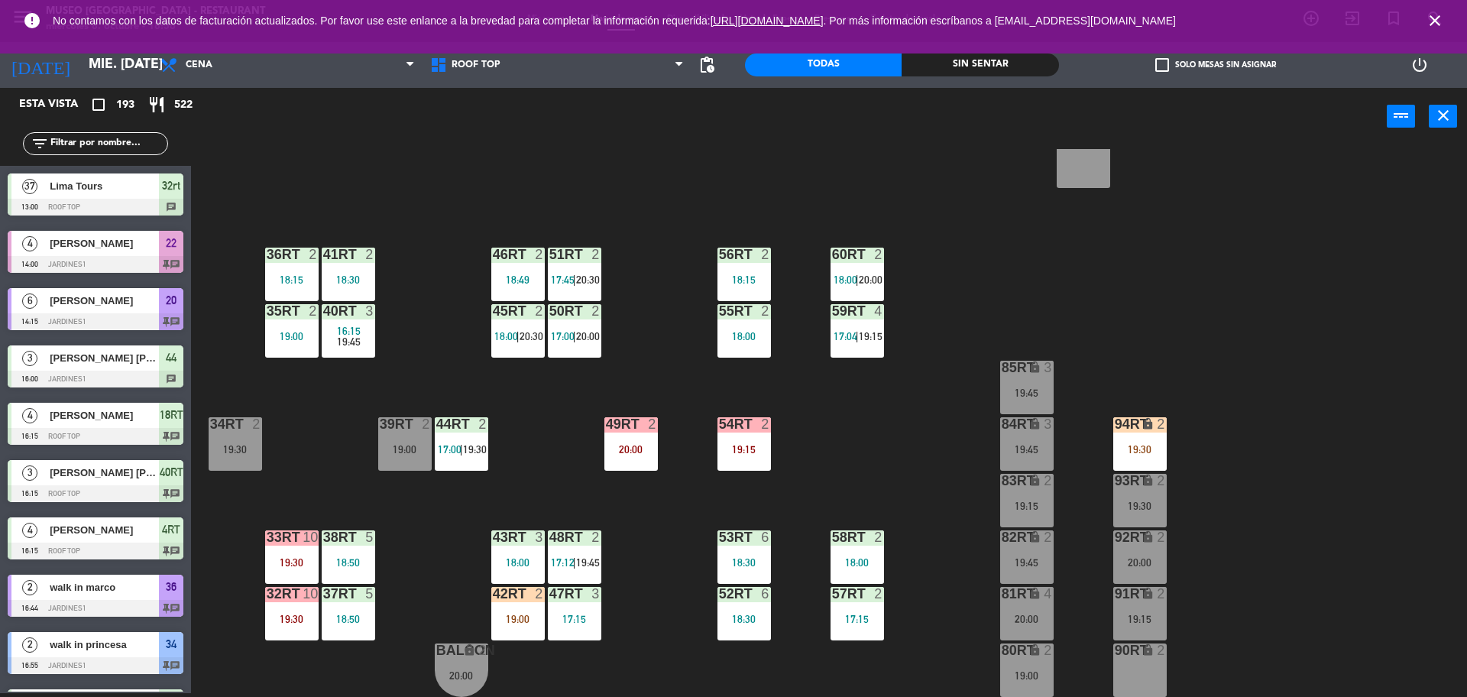
click at [521, 608] on div "42RT 2 19:00" at bounding box center [517, 613] width 53 height 53
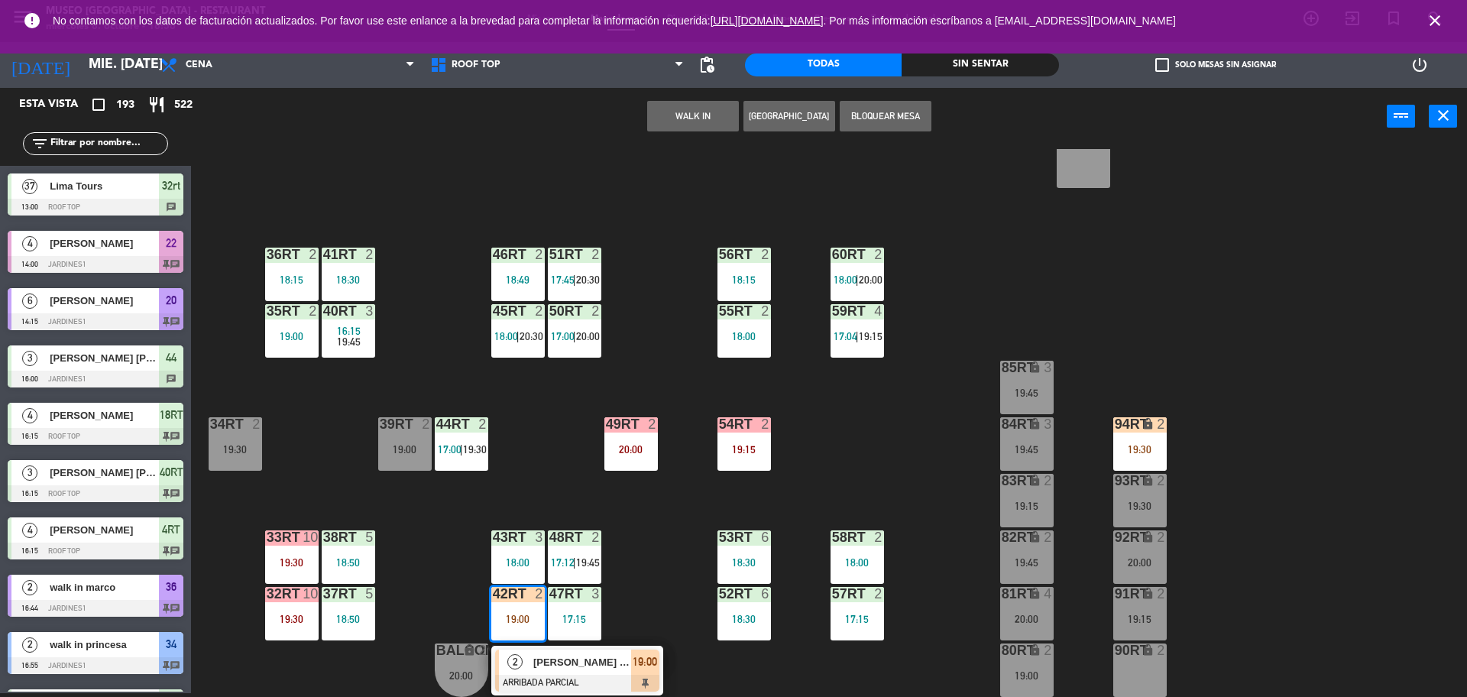
click at [561, 664] on span "[PERSON_NAME] [PERSON_NAME]" at bounding box center [582, 662] width 98 height 16
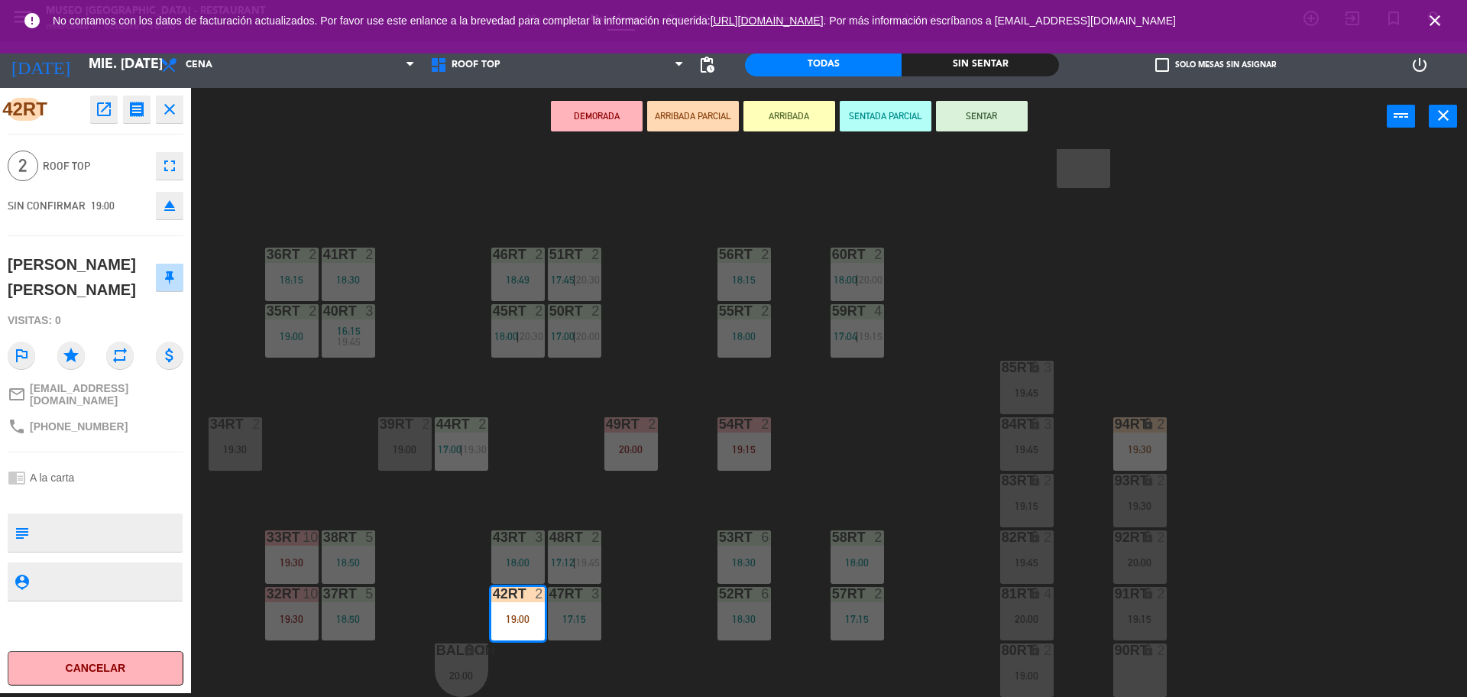
click at [647, 510] on div "18RT 4 16:15 19:45 16RT 4 19:00 28RT 2 18:45 80RR lock 2 19:15 27RT 2 19:30 7RT…" at bounding box center [837, 423] width 1262 height 548
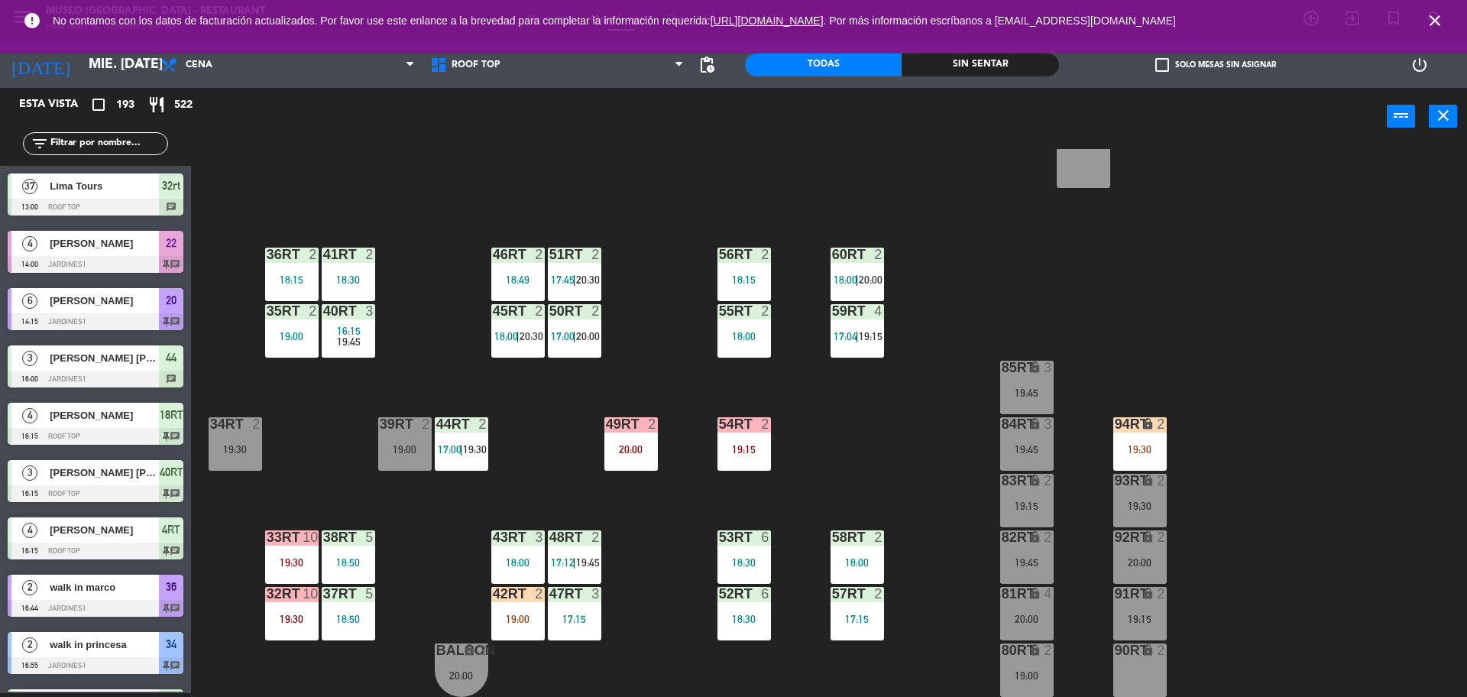
scroll to position [3706, 0]
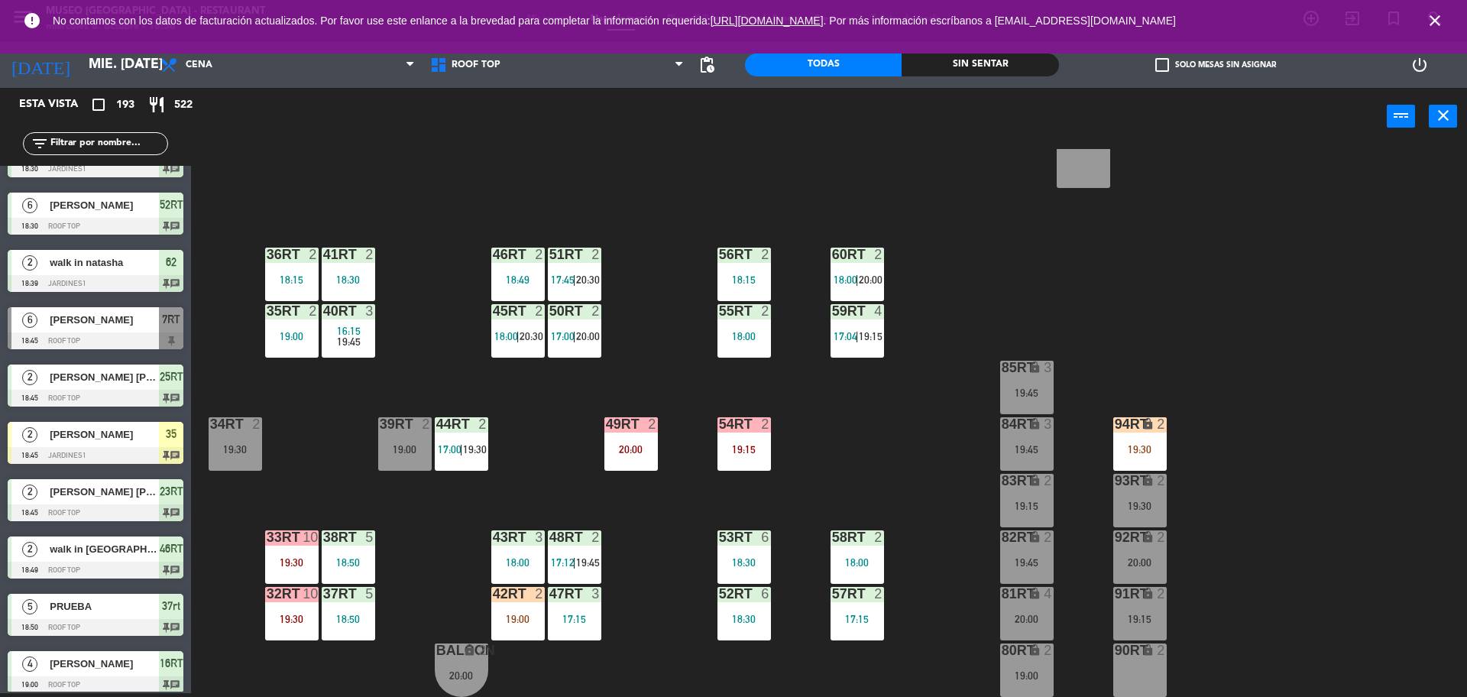
click at [854, 442] on div "18RT 4 16:15 19:45 16RT 4 19:00 28RT 2 18:45 80RR lock 2 19:15 27RT 2 19:30 7RT…" at bounding box center [837, 423] width 1262 height 548
click at [805, 400] on div "18RT 4 16:15 19:45 16RT 4 19:00 28RT 2 18:45 80RR lock 2 19:15 27RT 2 19:30 7RT…" at bounding box center [837, 423] width 1262 height 548
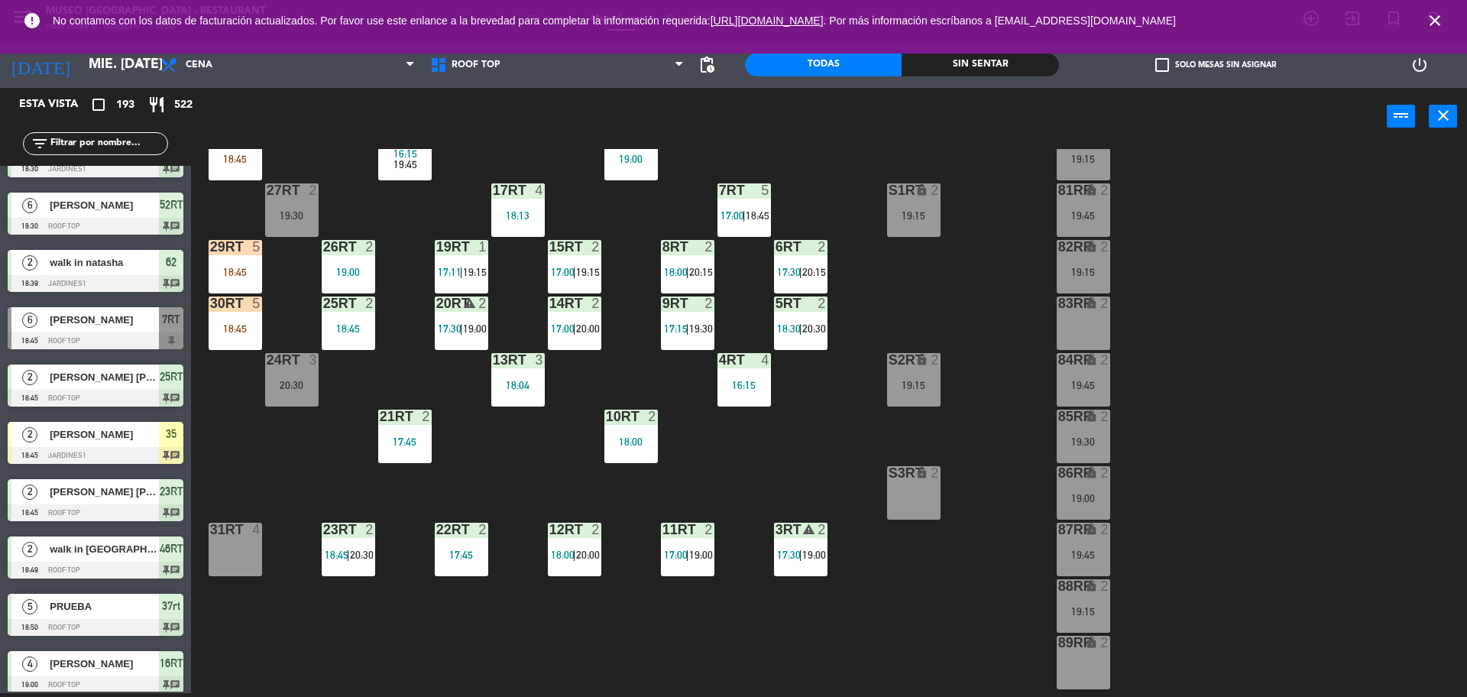
scroll to position [0, 0]
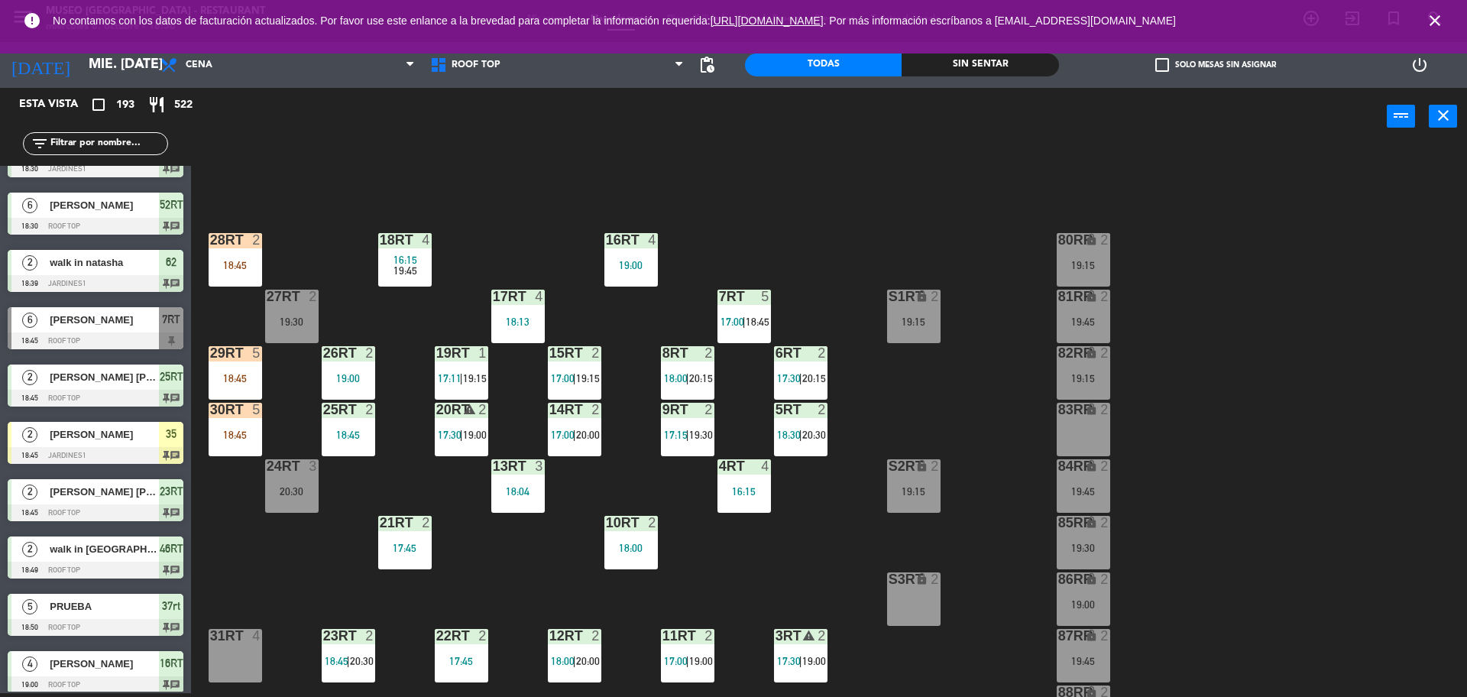
click at [254, 272] on div "28RT 2 18:45" at bounding box center [235, 259] width 53 height 53
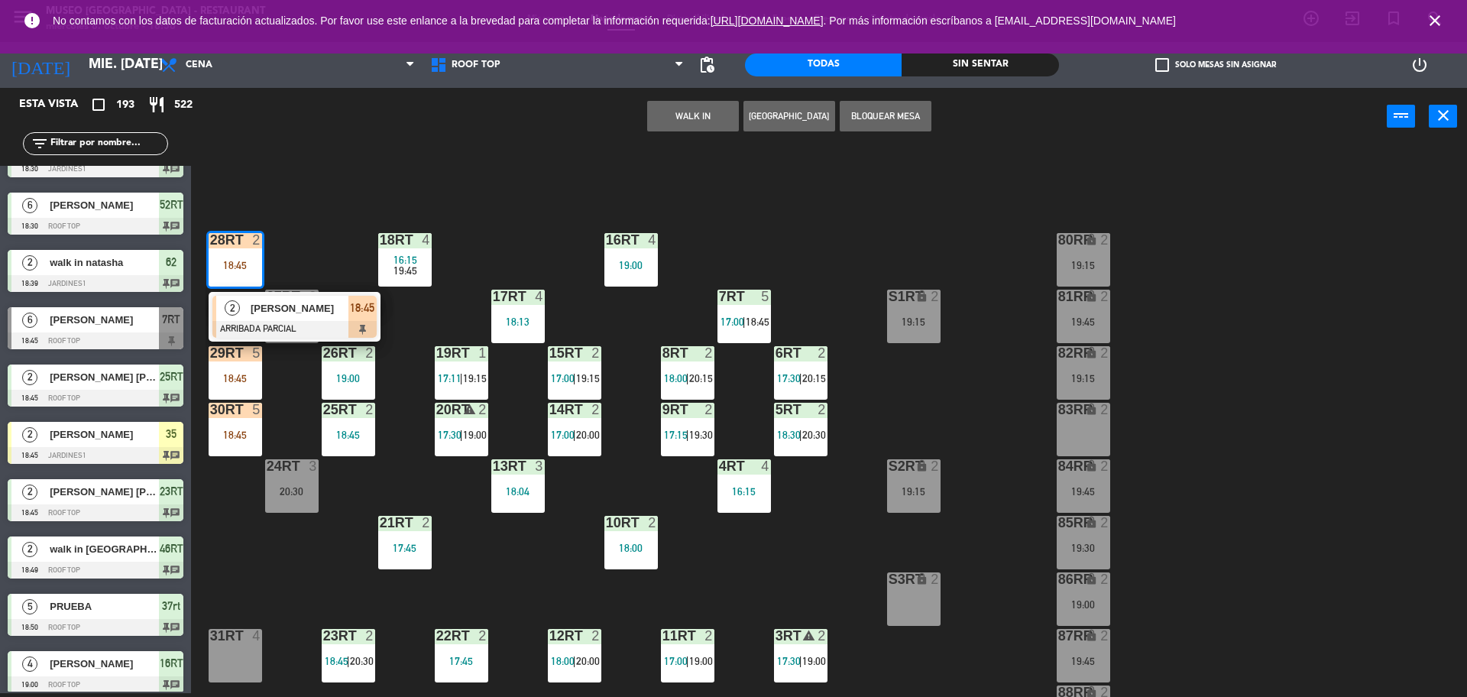
click at [313, 313] on span "[PERSON_NAME]" at bounding box center [300, 308] width 98 height 16
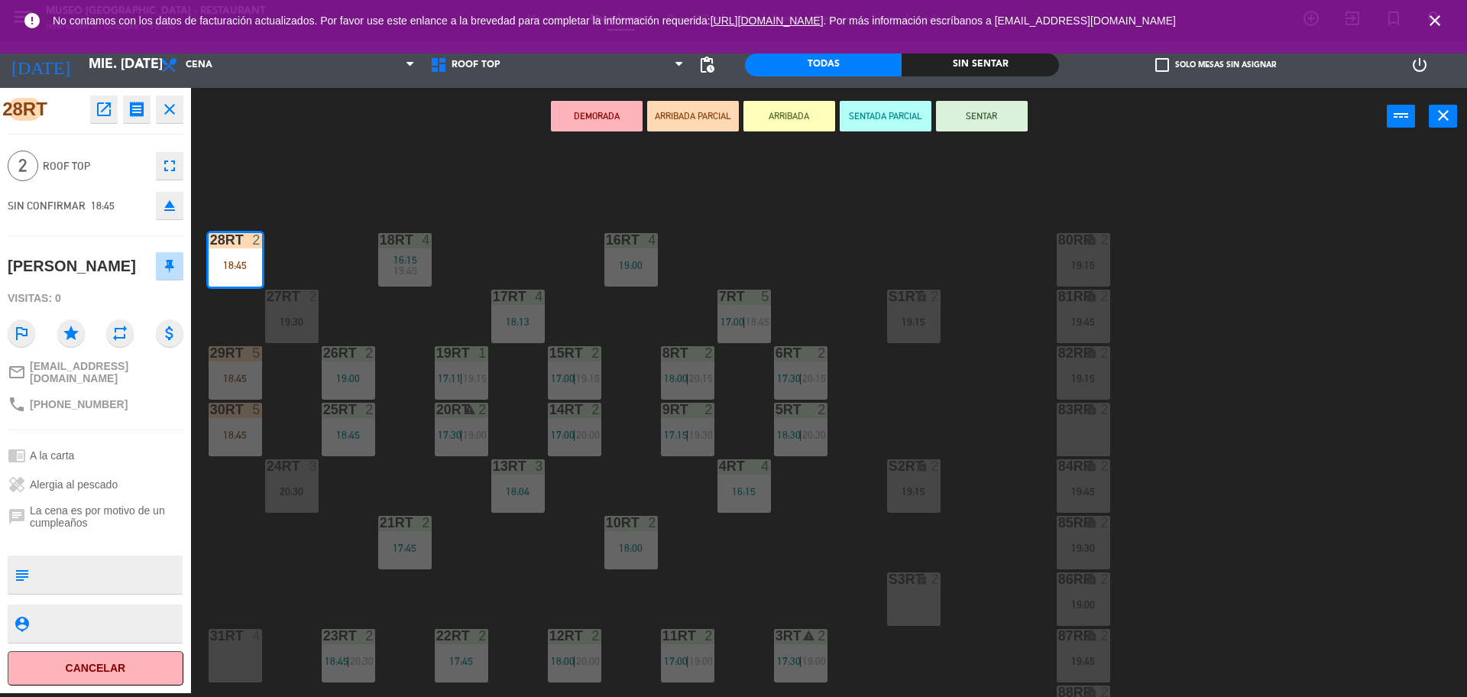
click at [410, 323] on div "18RT 4 16:15 19:45 16RT 4 19:00 28RT 2 18:45 80RR lock 2 19:15 27RT 2 19:30 7RT…" at bounding box center [837, 423] width 1262 height 548
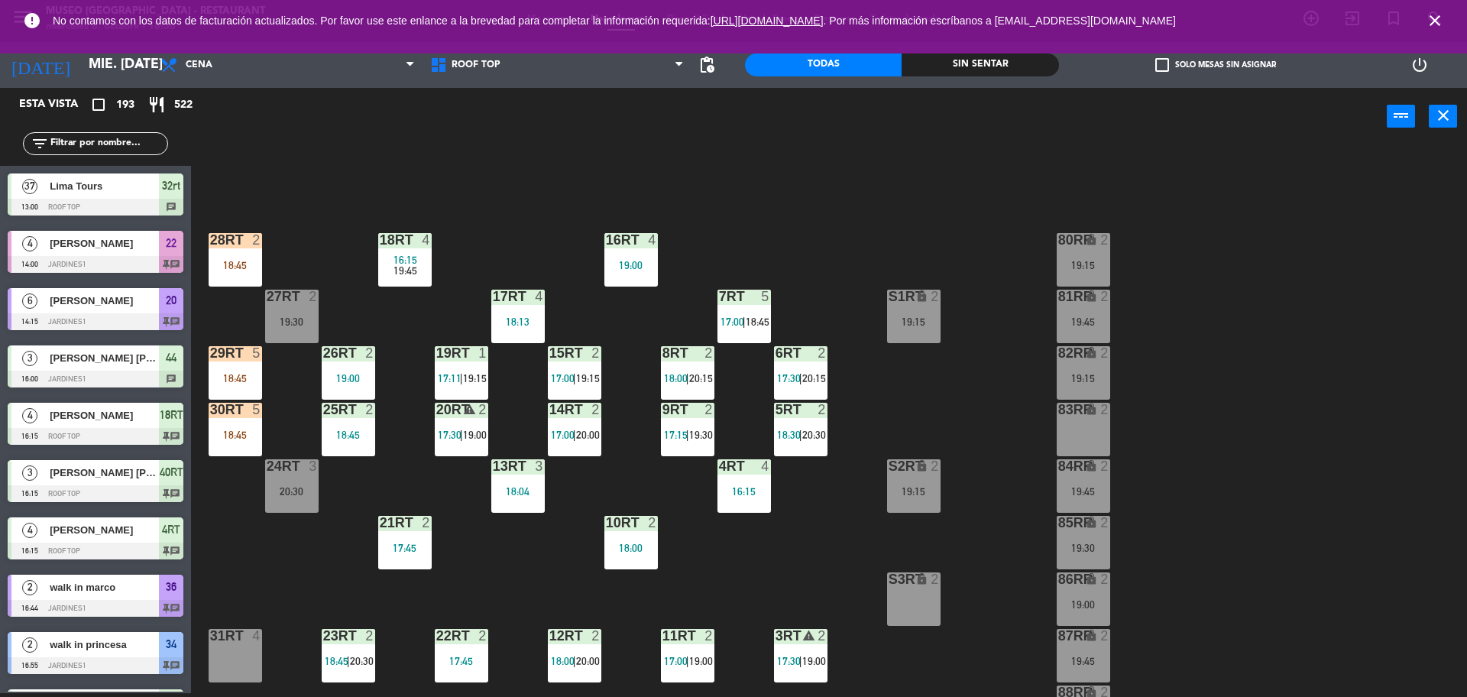
scroll to position [3477, 0]
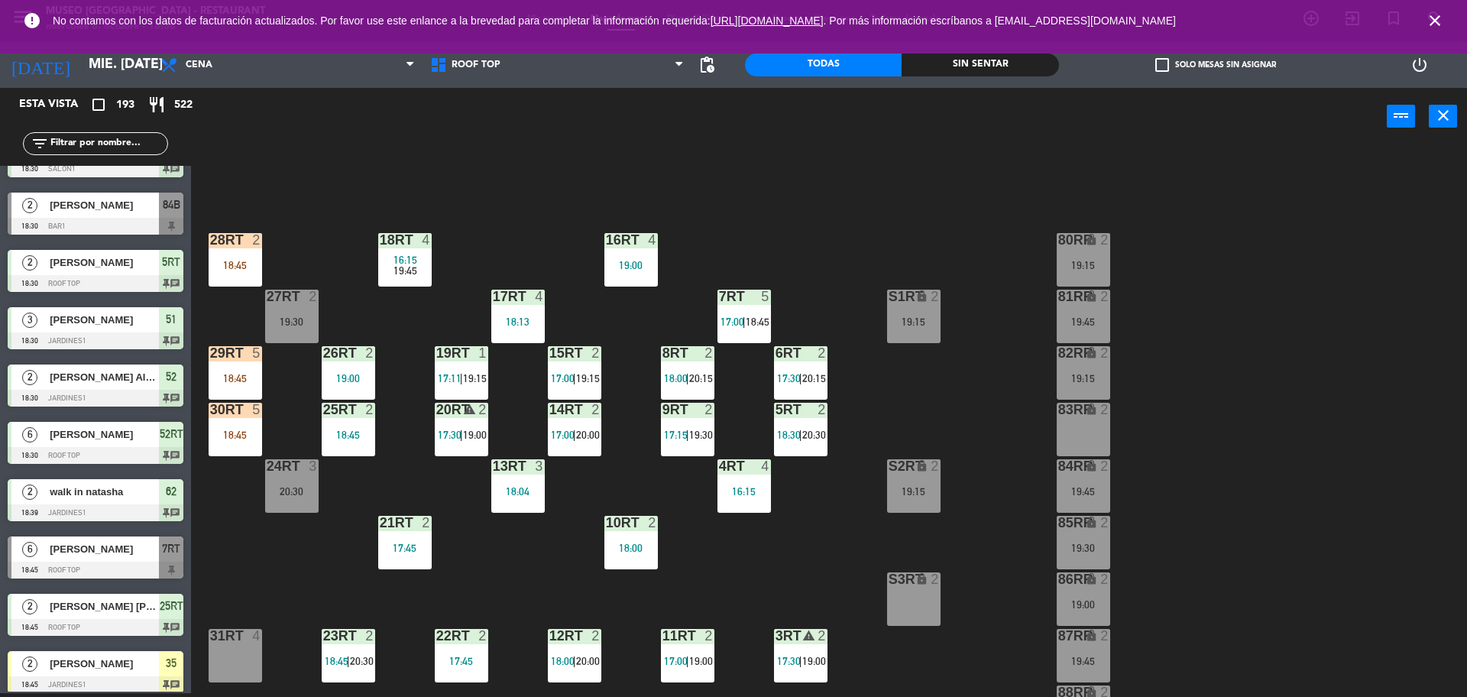
click at [391, 318] on div "18RT 4 16:15 19:45 16RT 4 19:00 28RT 2 18:45 80RR lock 2 19:15 27RT 2 19:30 7RT…" at bounding box center [837, 423] width 1262 height 548
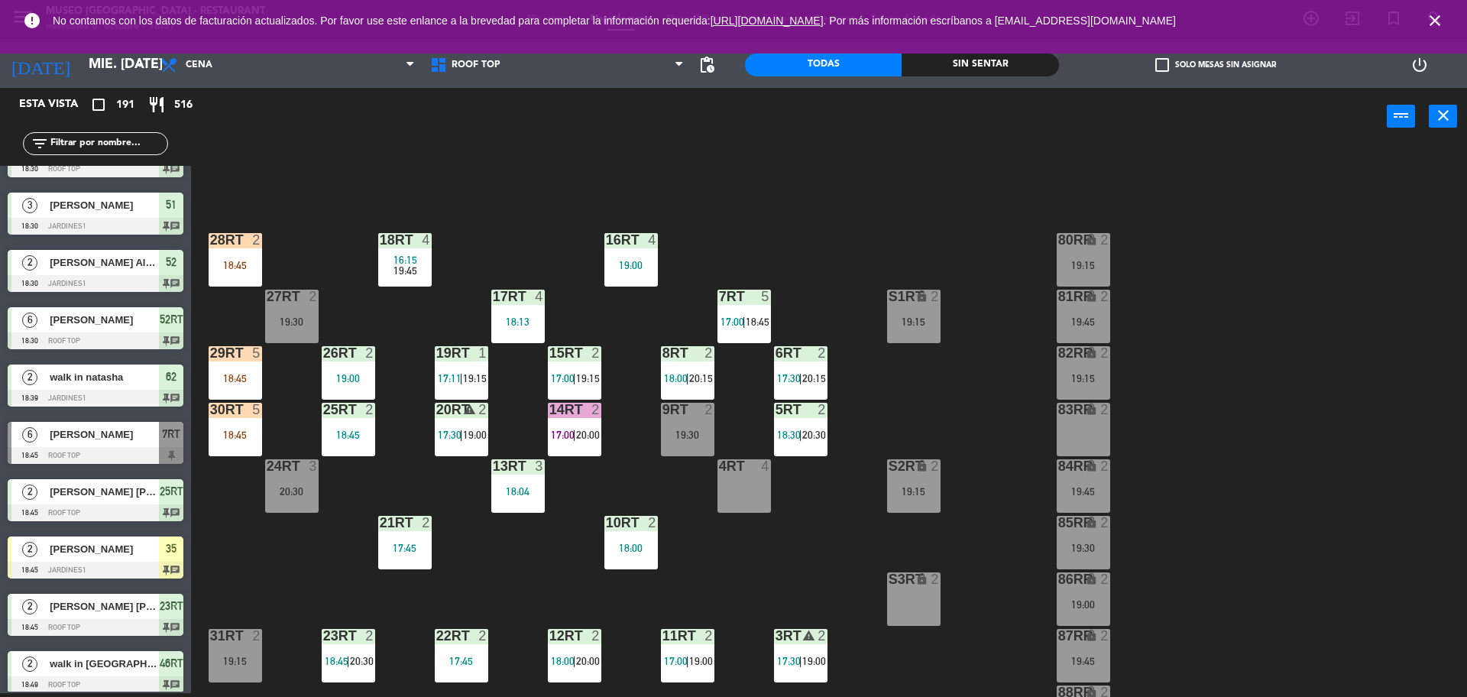
click at [69, 140] on input "text" at bounding box center [108, 143] width 118 height 17
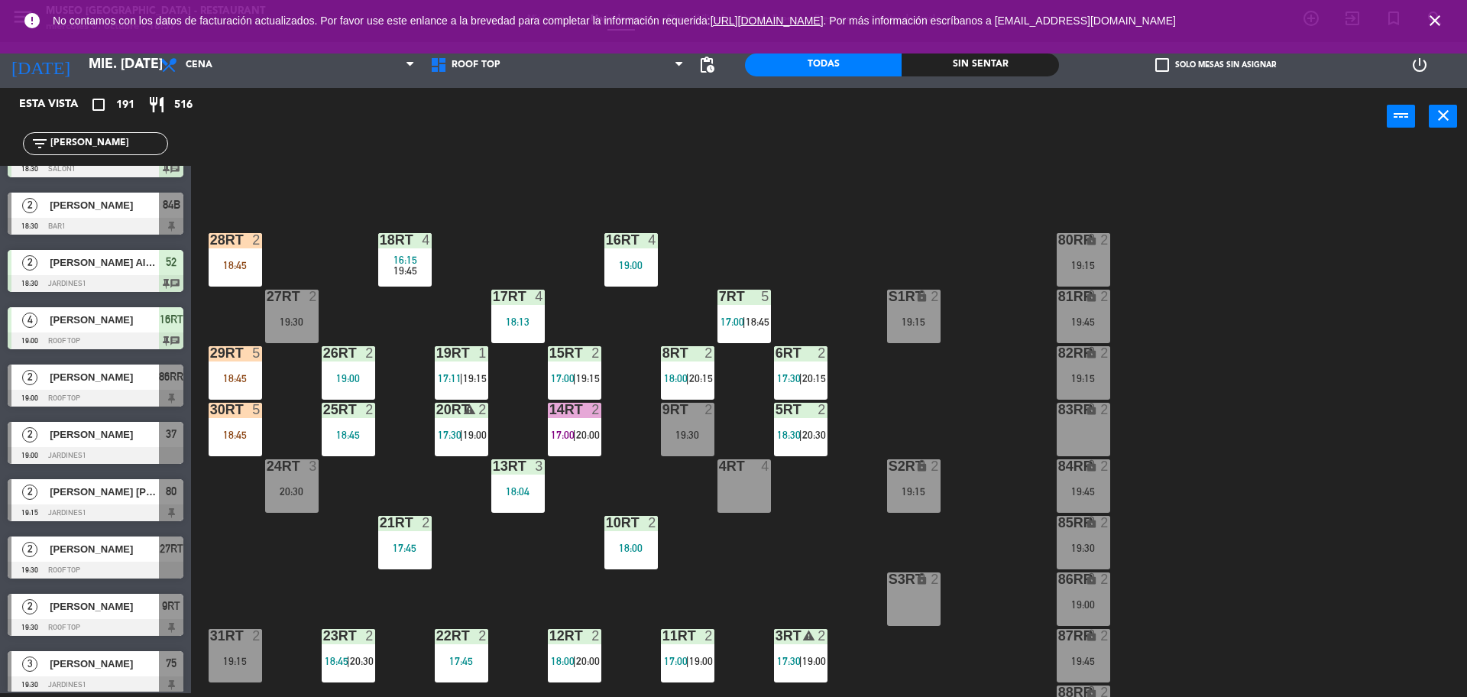
scroll to position [0, 0]
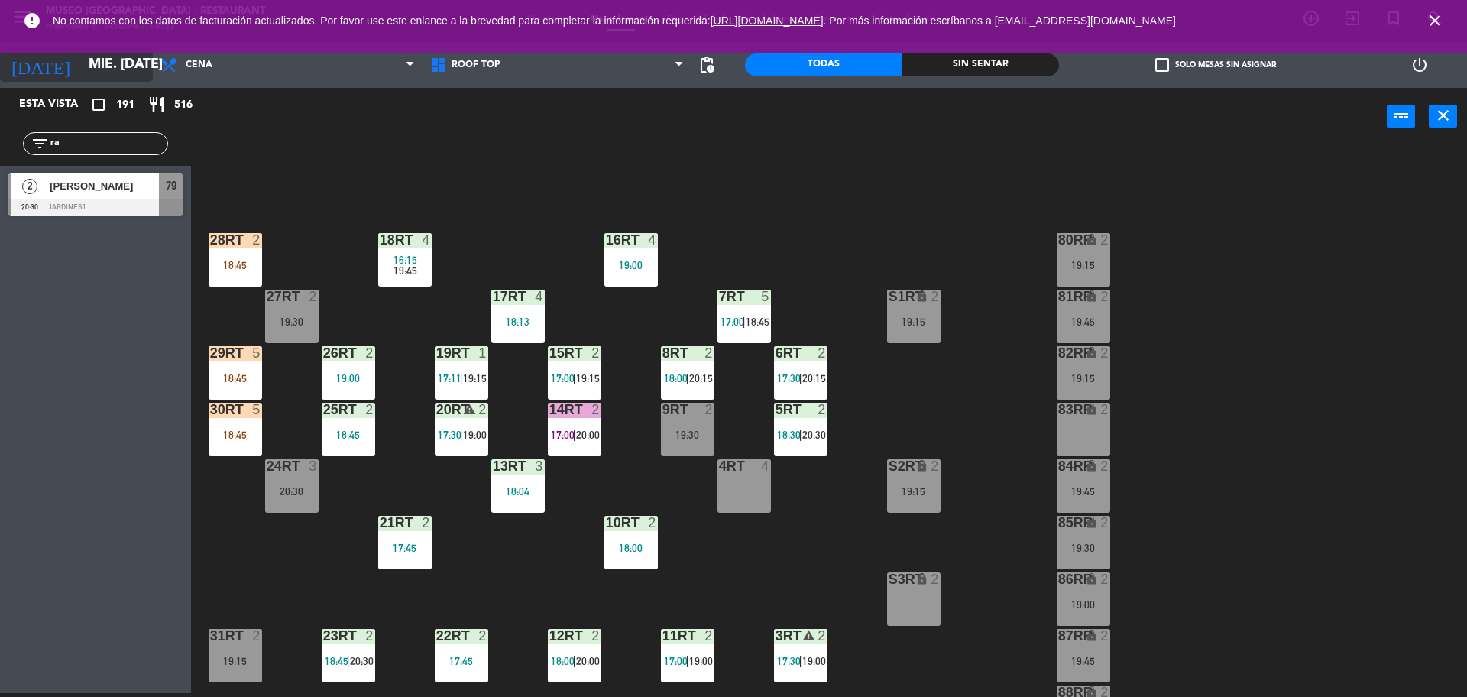
type input "r"
click at [317, 206] on div "18RT 4 16:15 19:45 16RT 4 19:00 28RT 2 18:45 80RR lock 2 19:15 27RT 2 19:30 7RT…" at bounding box center [837, 423] width 1262 height 548
click at [89, 149] on input "cacer" at bounding box center [108, 143] width 118 height 17
type input "c"
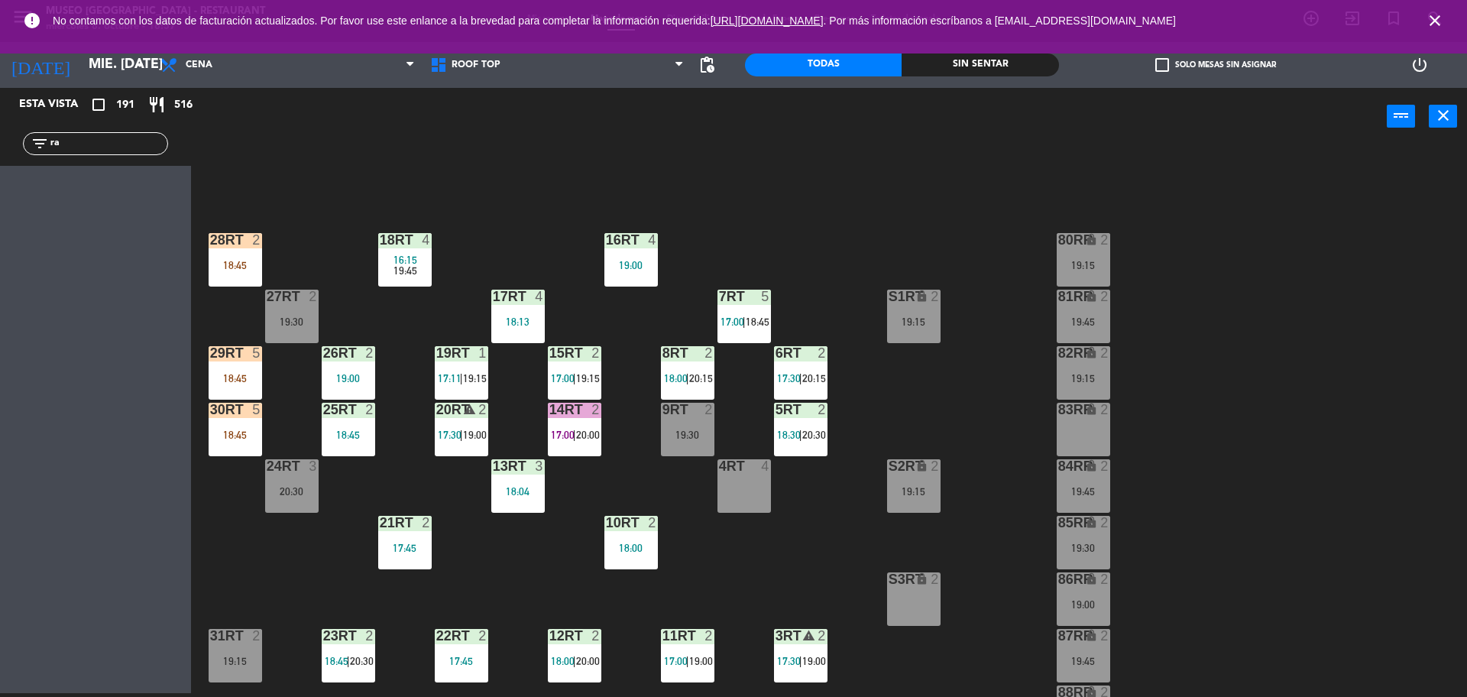
type input "r"
type input "c"
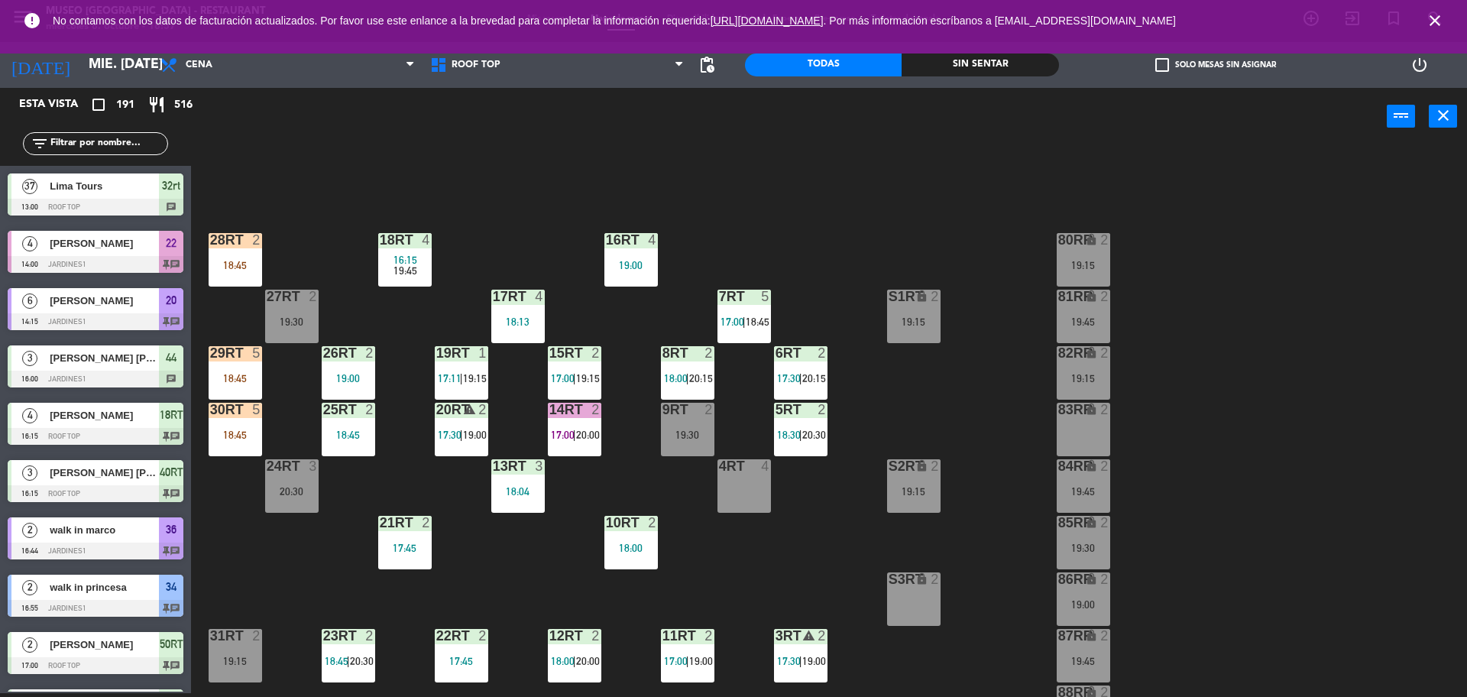
click at [243, 389] on div "29RT 5 18:45" at bounding box center [235, 372] width 53 height 53
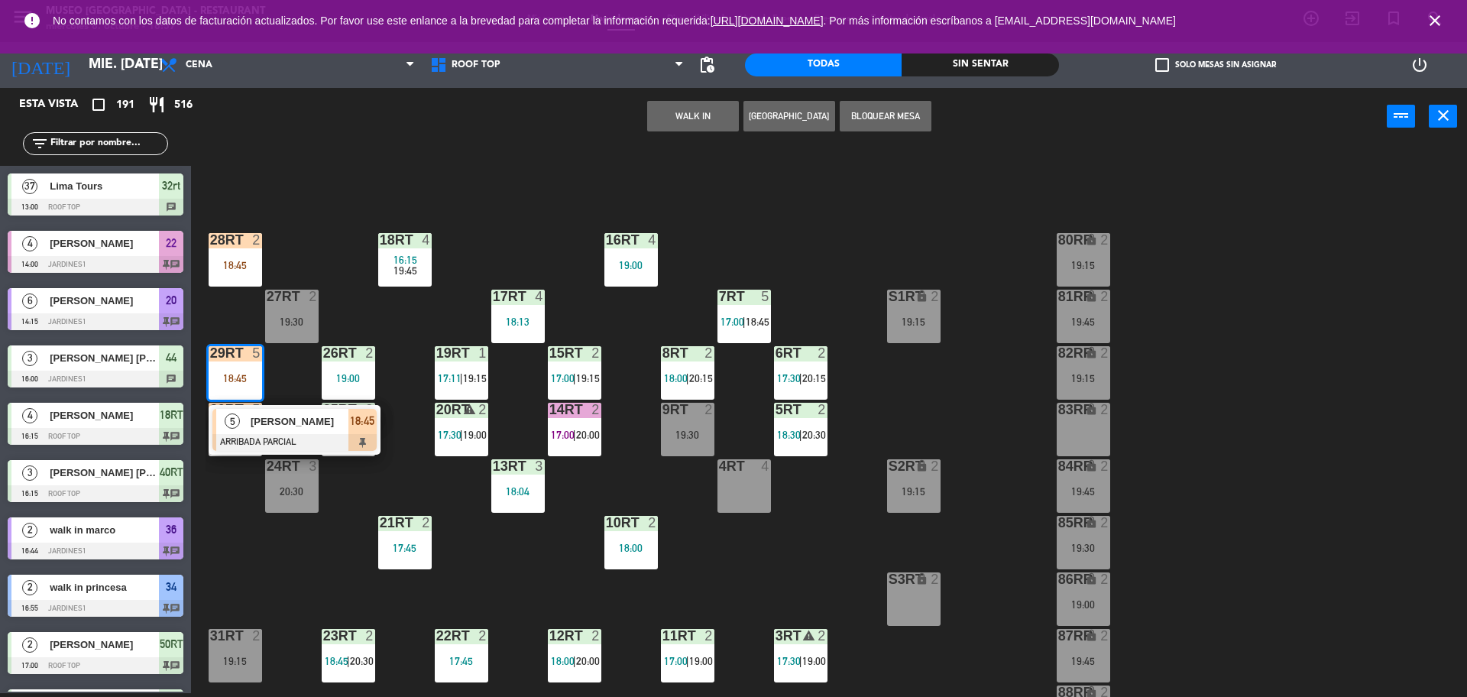
click at [280, 432] on div "[PERSON_NAME]" at bounding box center [298, 421] width 99 height 25
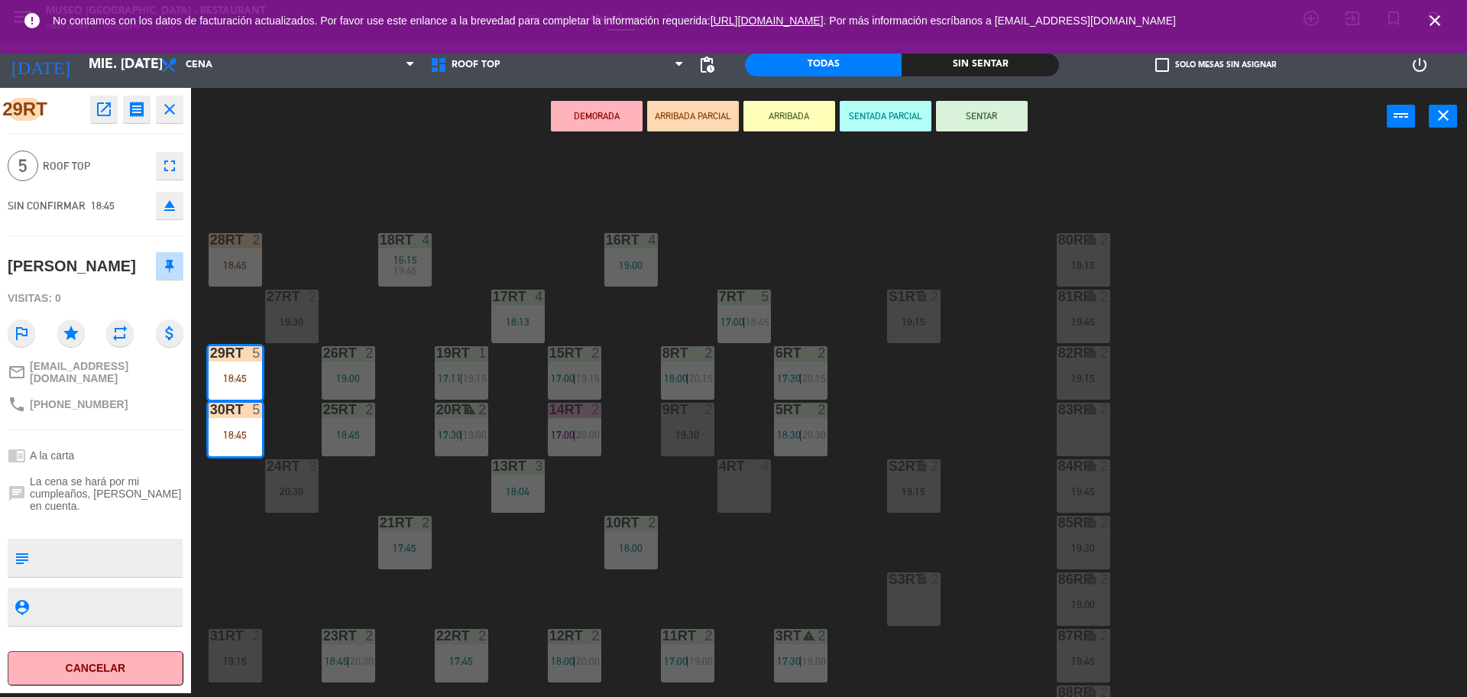
click at [60, 552] on textarea at bounding box center [108, 558] width 146 height 32
type textarea "M29rt-30rt"
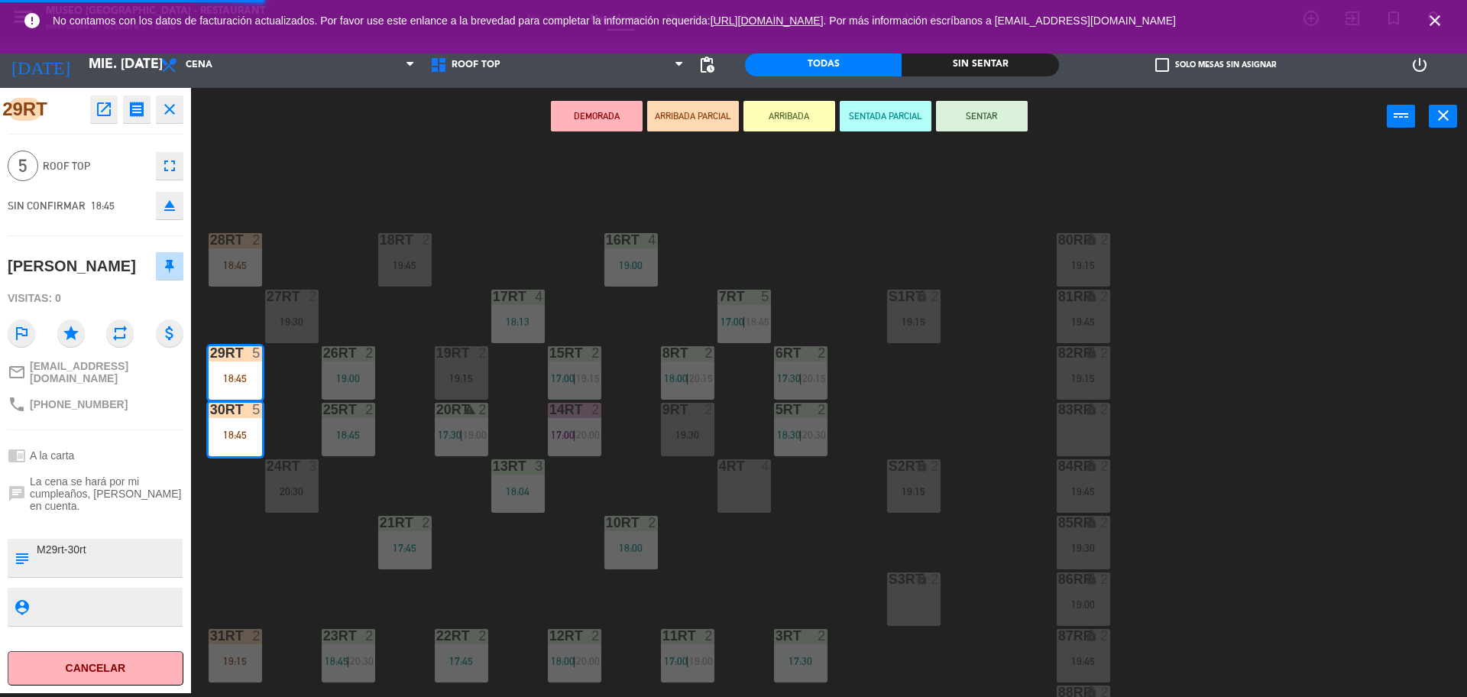
click at [110, 527] on div at bounding box center [96, 522] width 176 height 11
click at [972, 109] on button "SENTAR" at bounding box center [982, 116] width 92 height 31
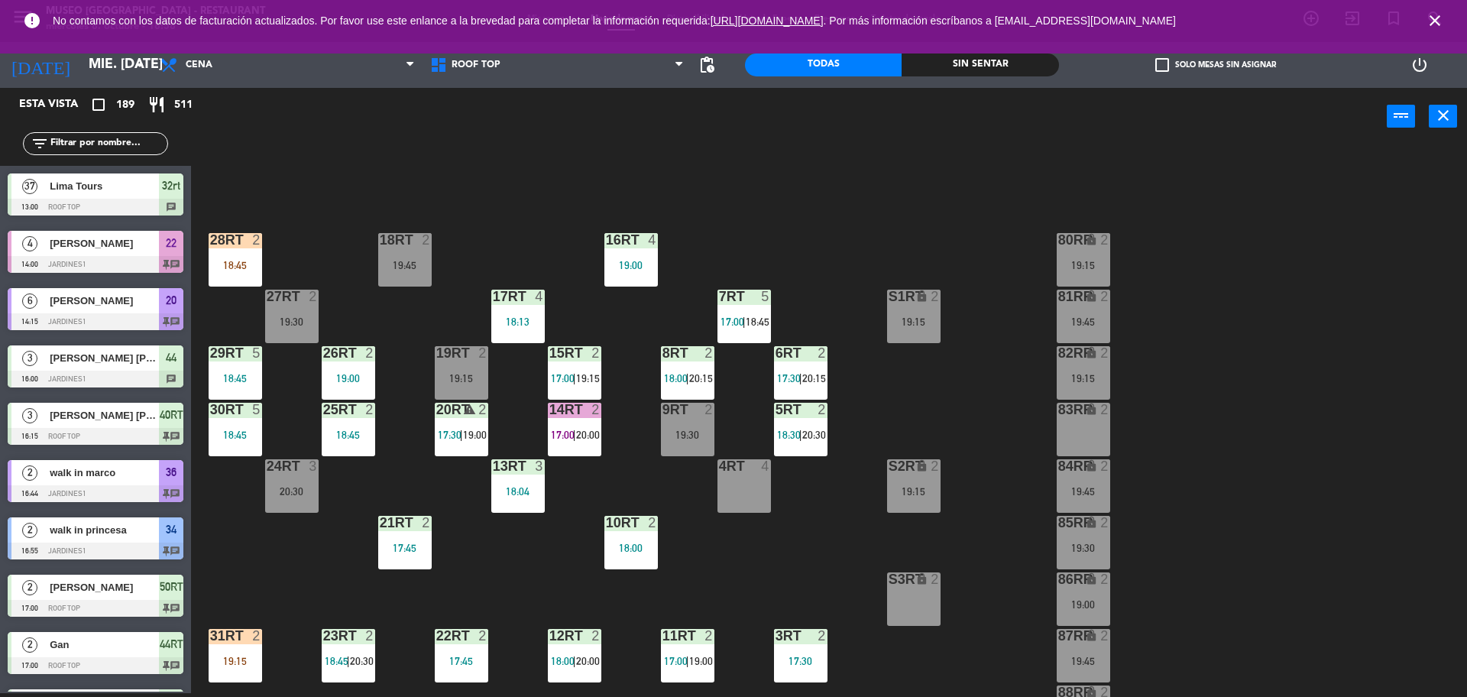
scroll to position [3282, 0]
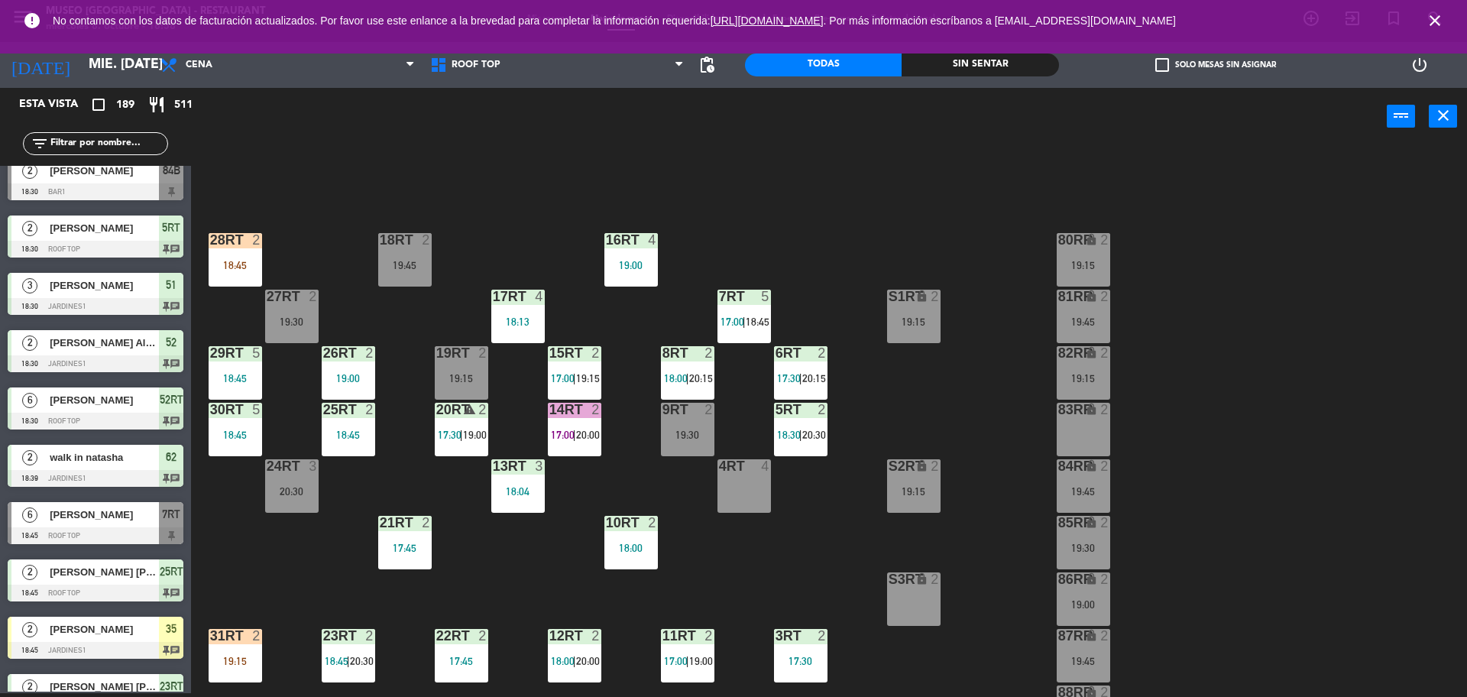
click at [81, 135] on input "text" at bounding box center [108, 143] width 118 height 17
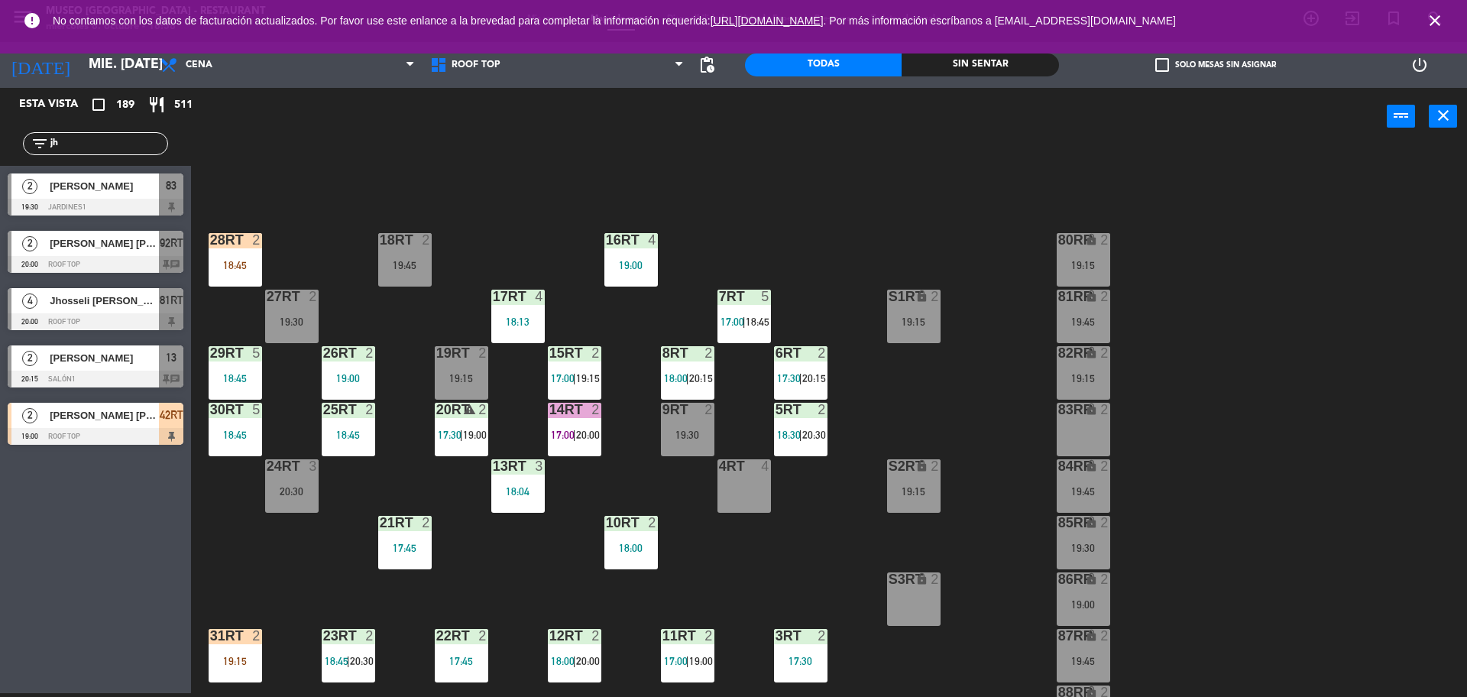
scroll to position [0, 0]
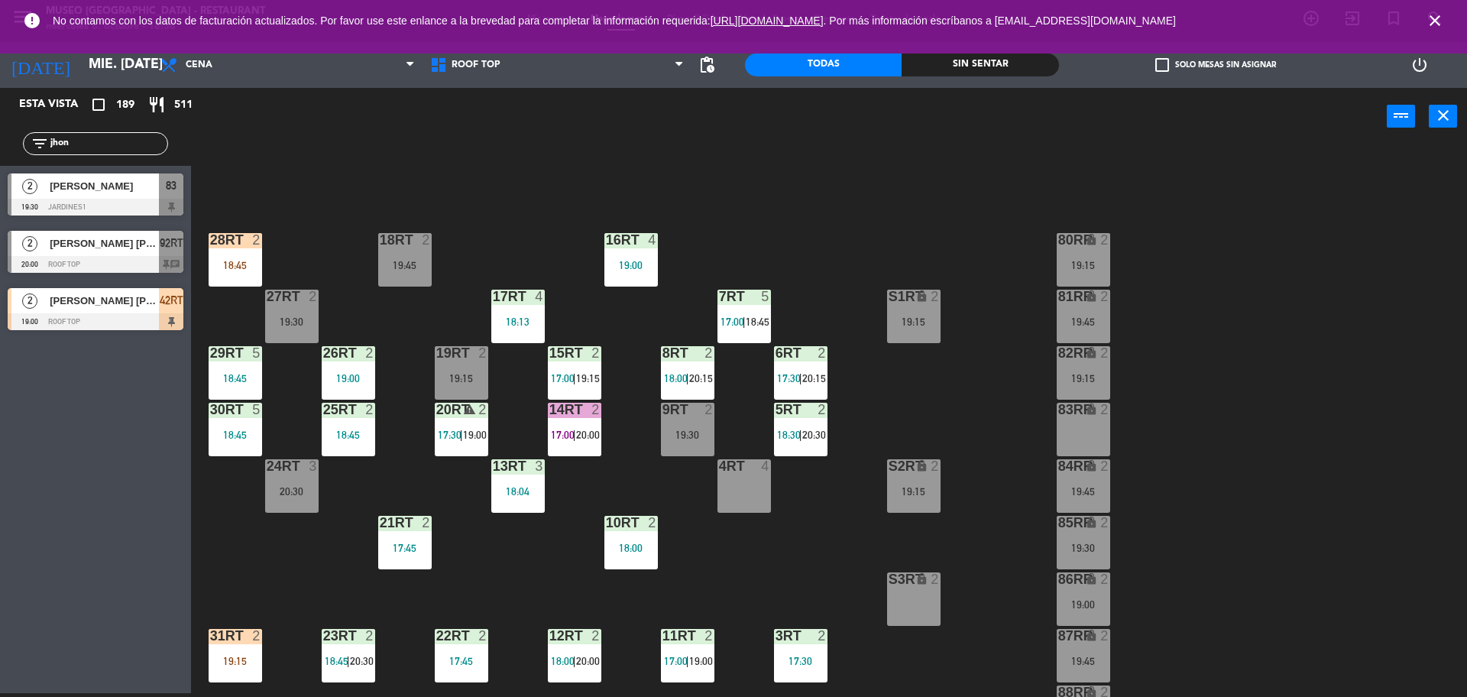
type input "jhon"
click at [722, 565] on div "18RT 2 19:45 16RT 4 19:00 28RT 2 18:45 80RR lock 2 19:15 27RT 2 19:30 7RT 5 17:…" at bounding box center [837, 423] width 1262 height 548
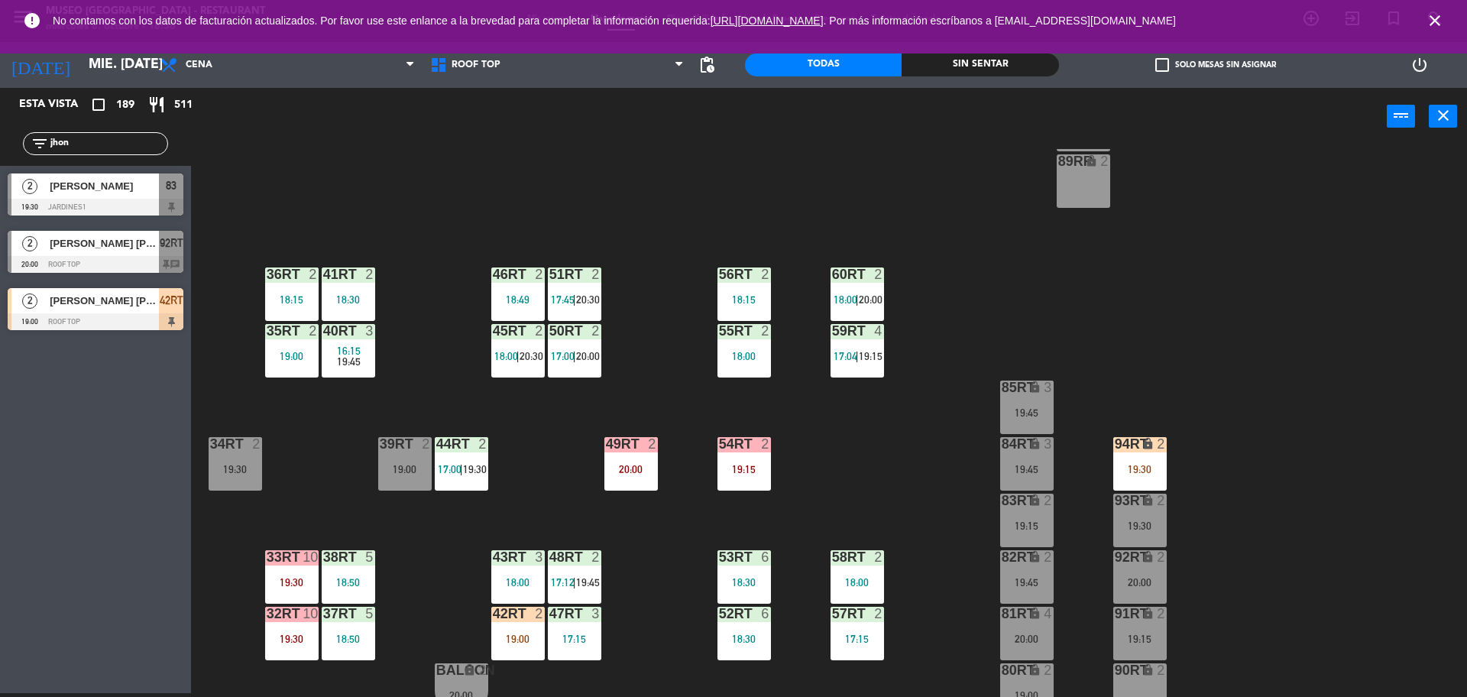
scroll to position [608, 0]
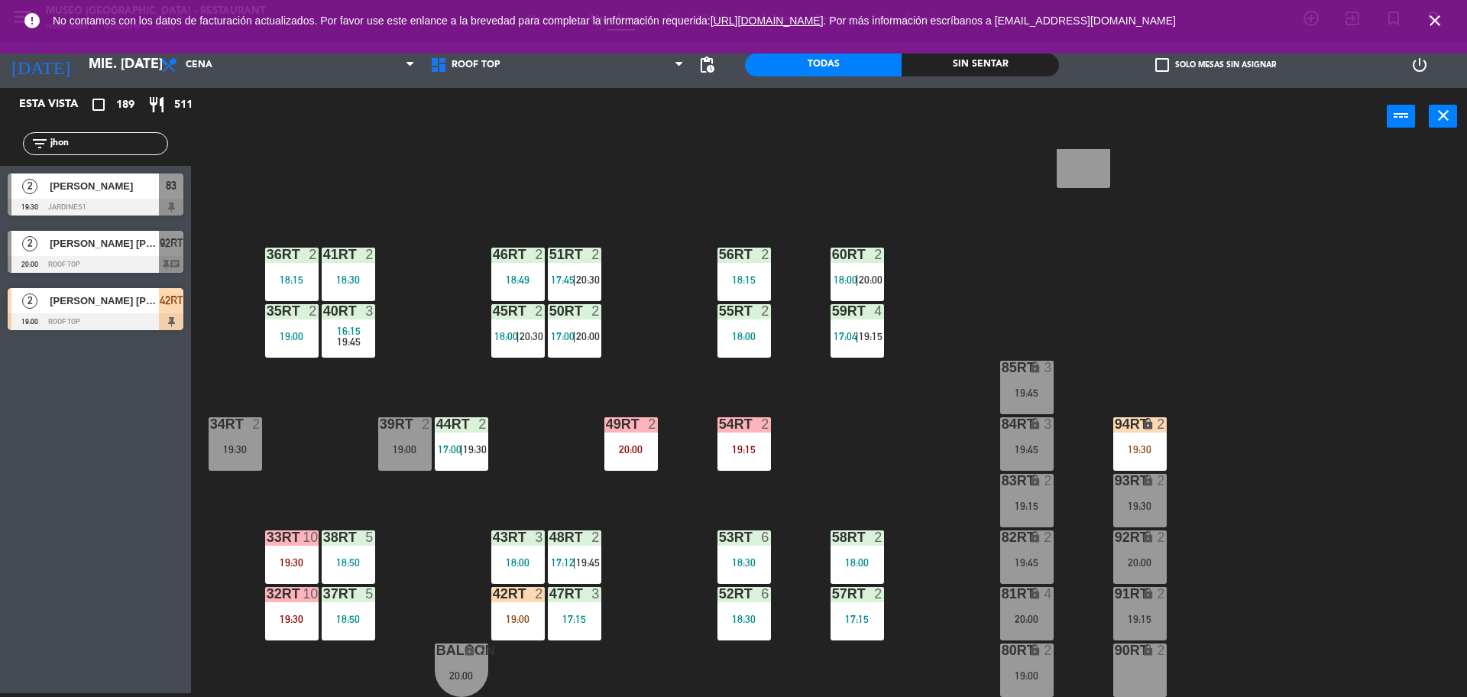
click at [513, 626] on div "42RT 2 19:00" at bounding box center [517, 613] width 53 height 53
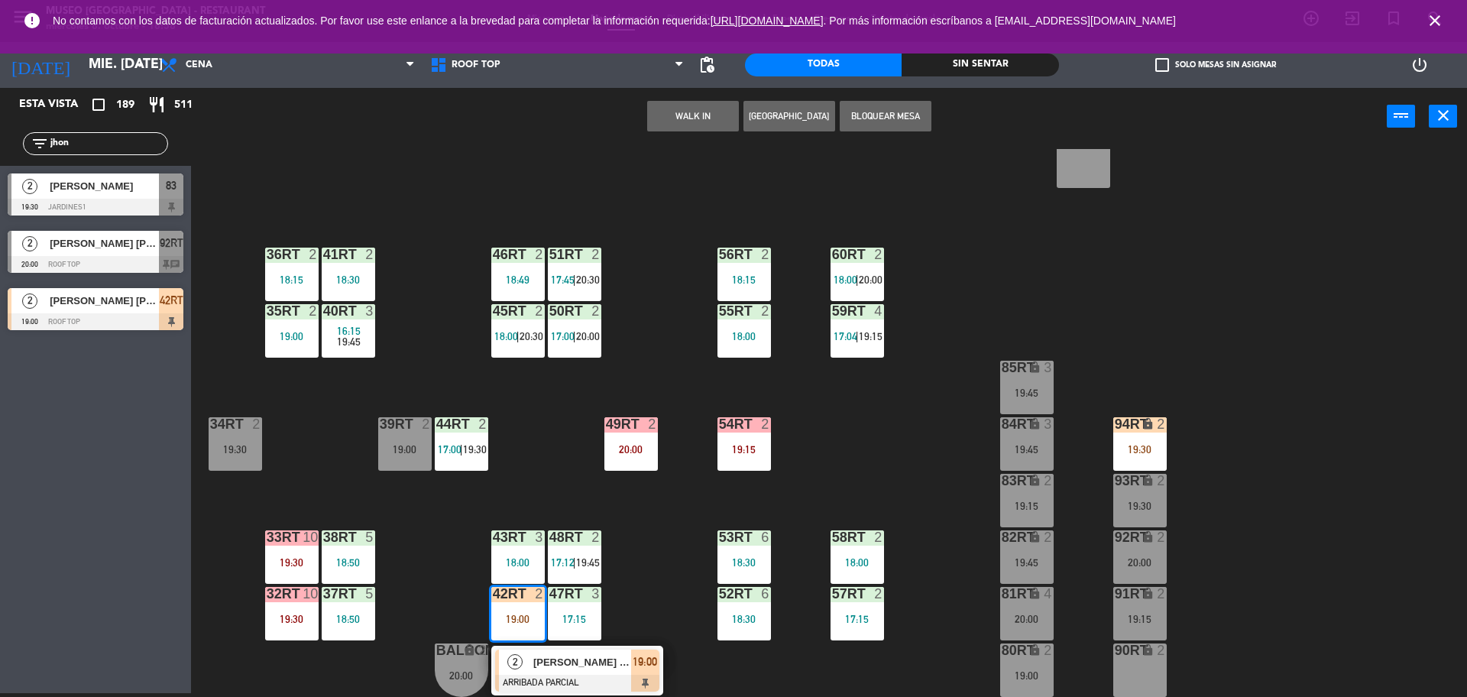
click at [556, 680] on div at bounding box center [577, 683] width 164 height 17
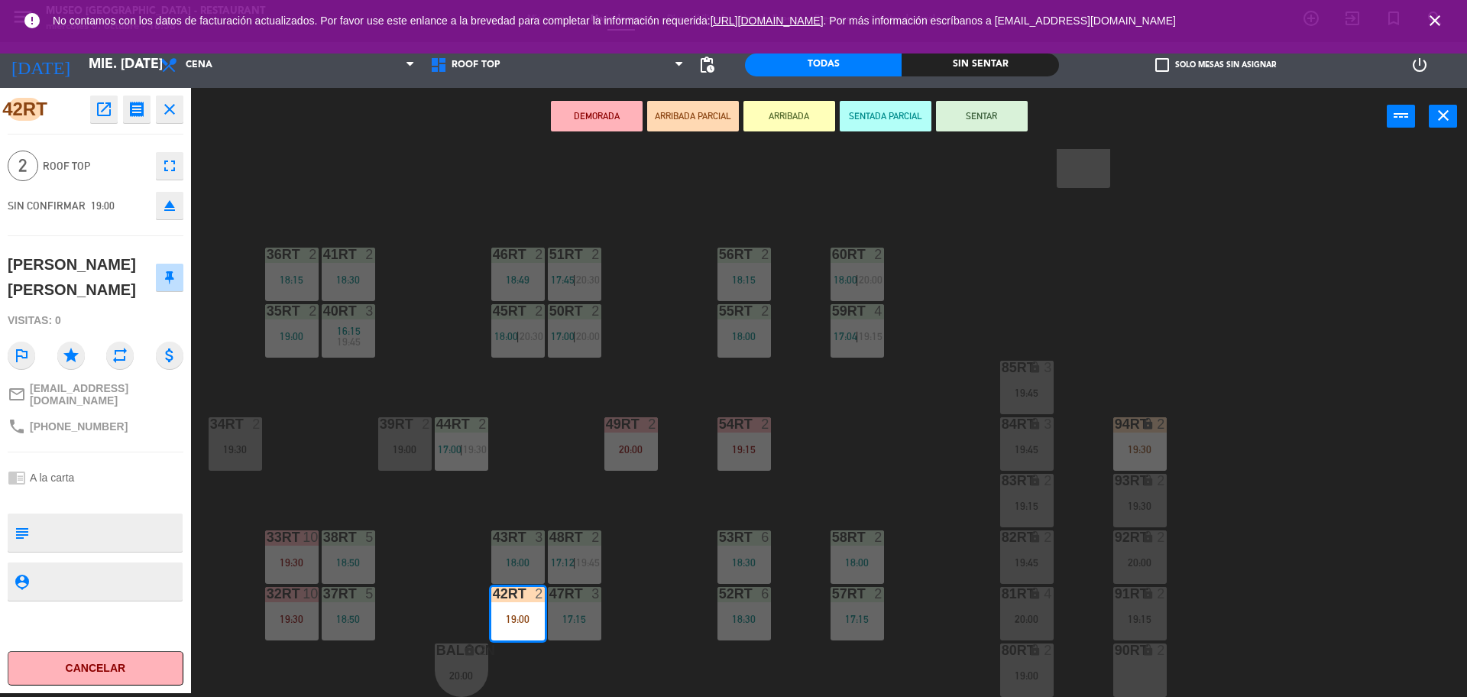
click at [138, 533] on textarea at bounding box center [108, 533] width 146 height 32
click at [141, 474] on div "chrome_reader_mode A la carta" at bounding box center [96, 477] width 176 height 29
click at [96, 517] on textarea at bounding box center [108, 533] width 146 height 32
type textarea "M42rt Cumpleaños"
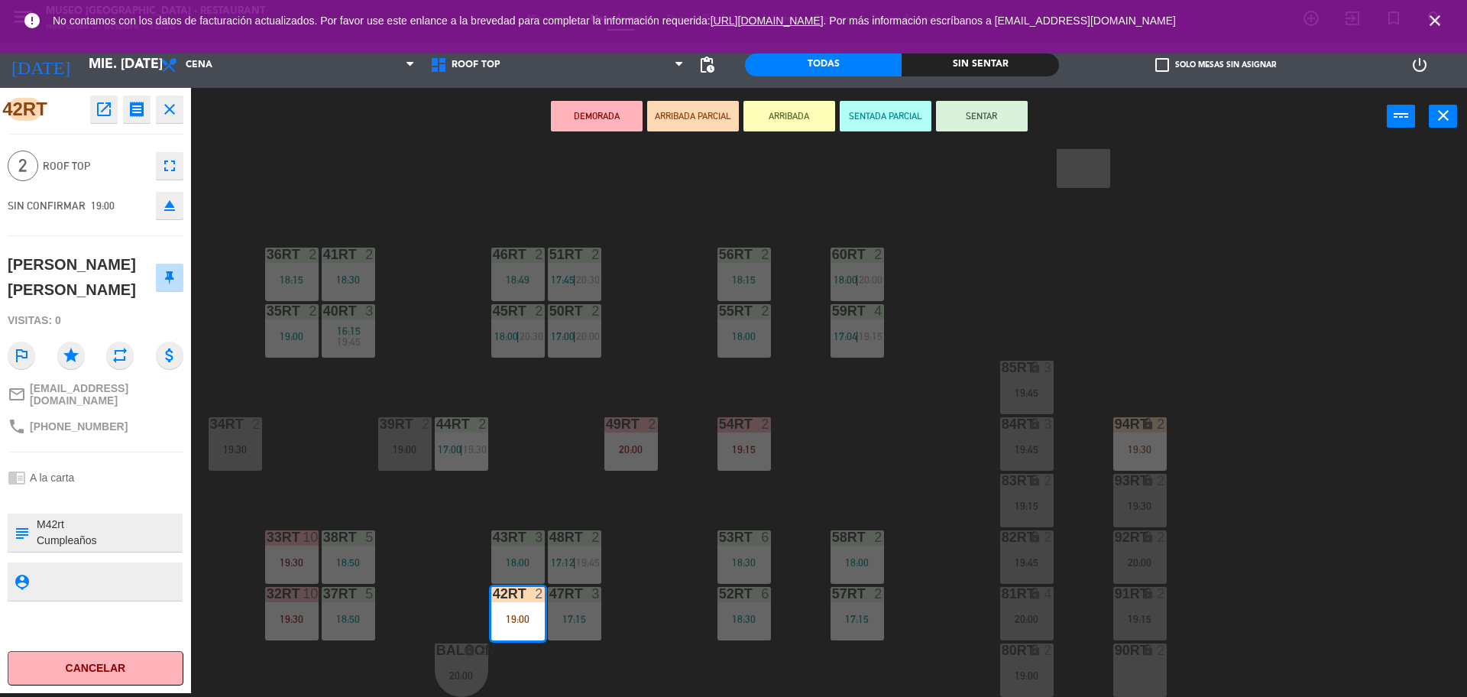
drag, startPoint x: 128, startPoint y: 479, endPoint x: 139, endPoint y: 477, distance: 10.9
click at [139, 477] on div "chrome_reader_mode A la carta" at bounding box center [96, 477] width 176 height 29
click at [967, 113] on button "SENTAR" at bounding box center [982, 116] width 92 height 31
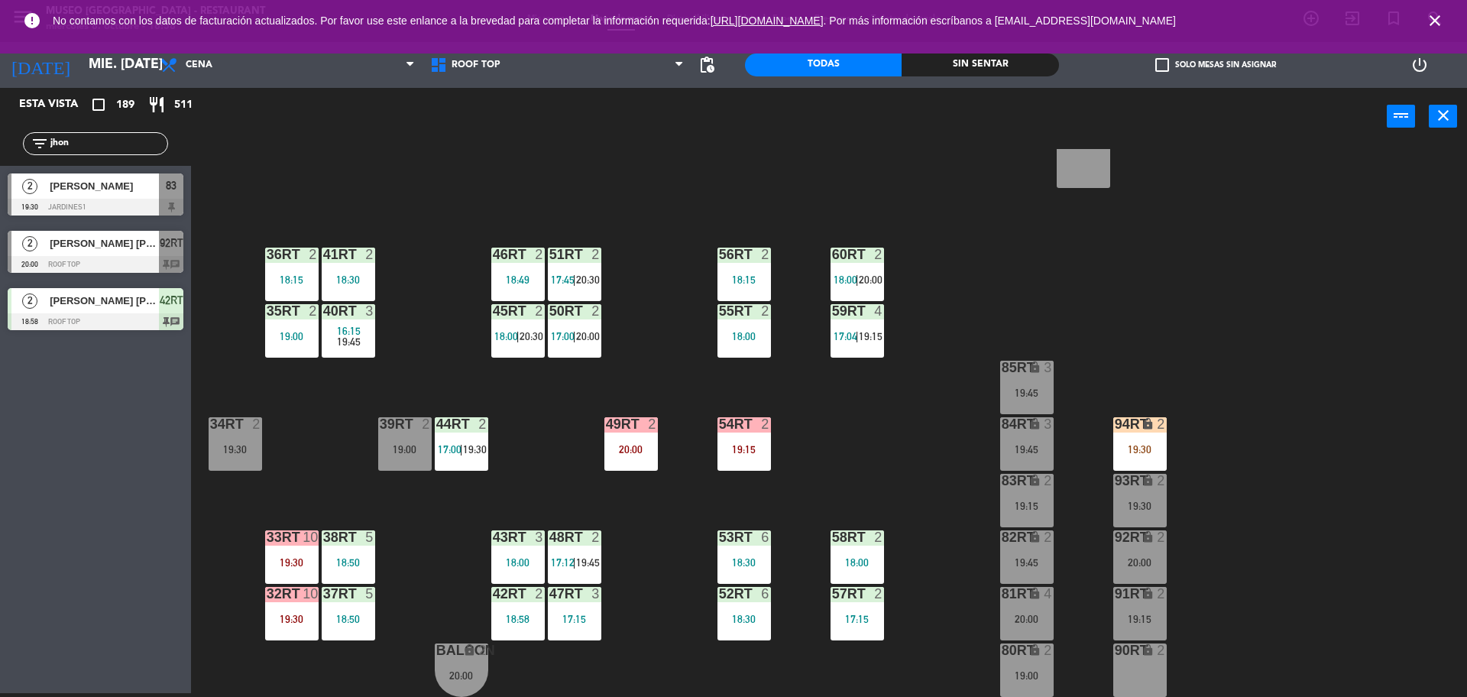
click at [86, 145] on input "jhon" at bounding box center [108, 143] width 118 height 17
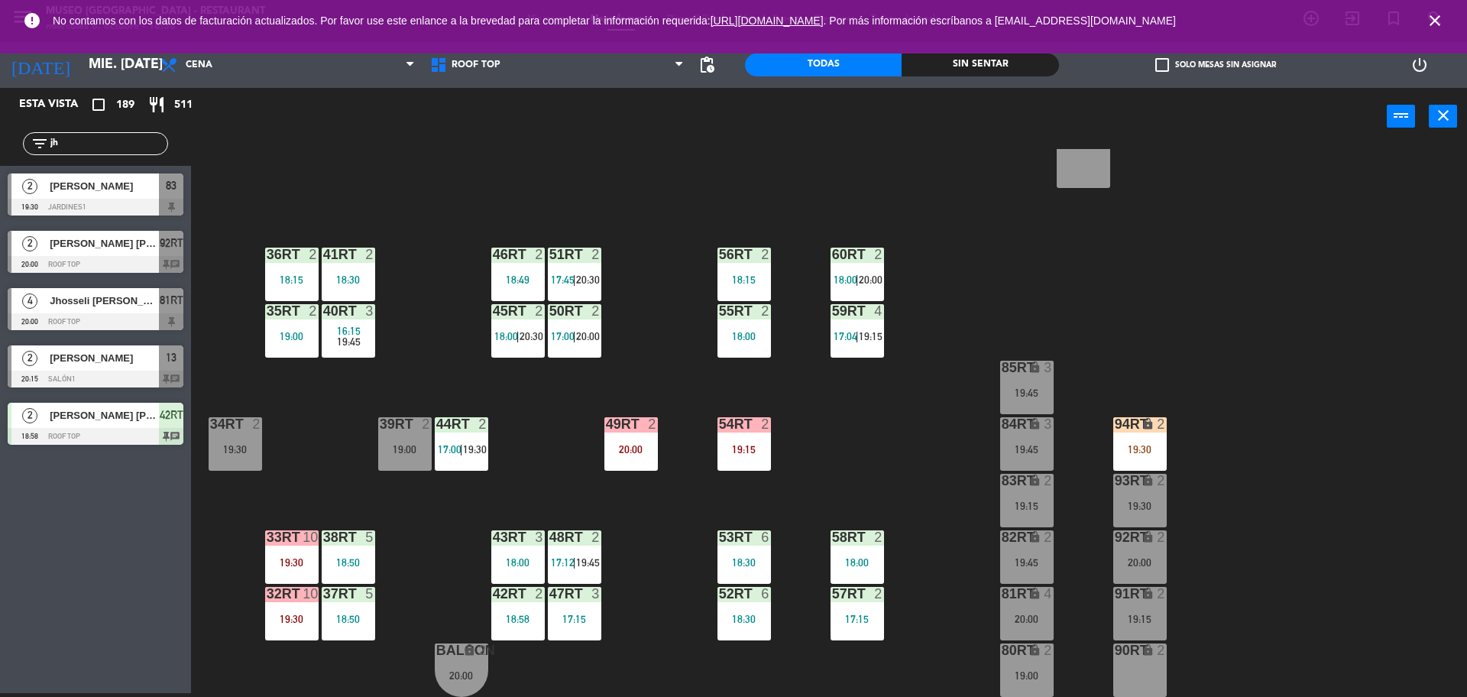
type input "j"
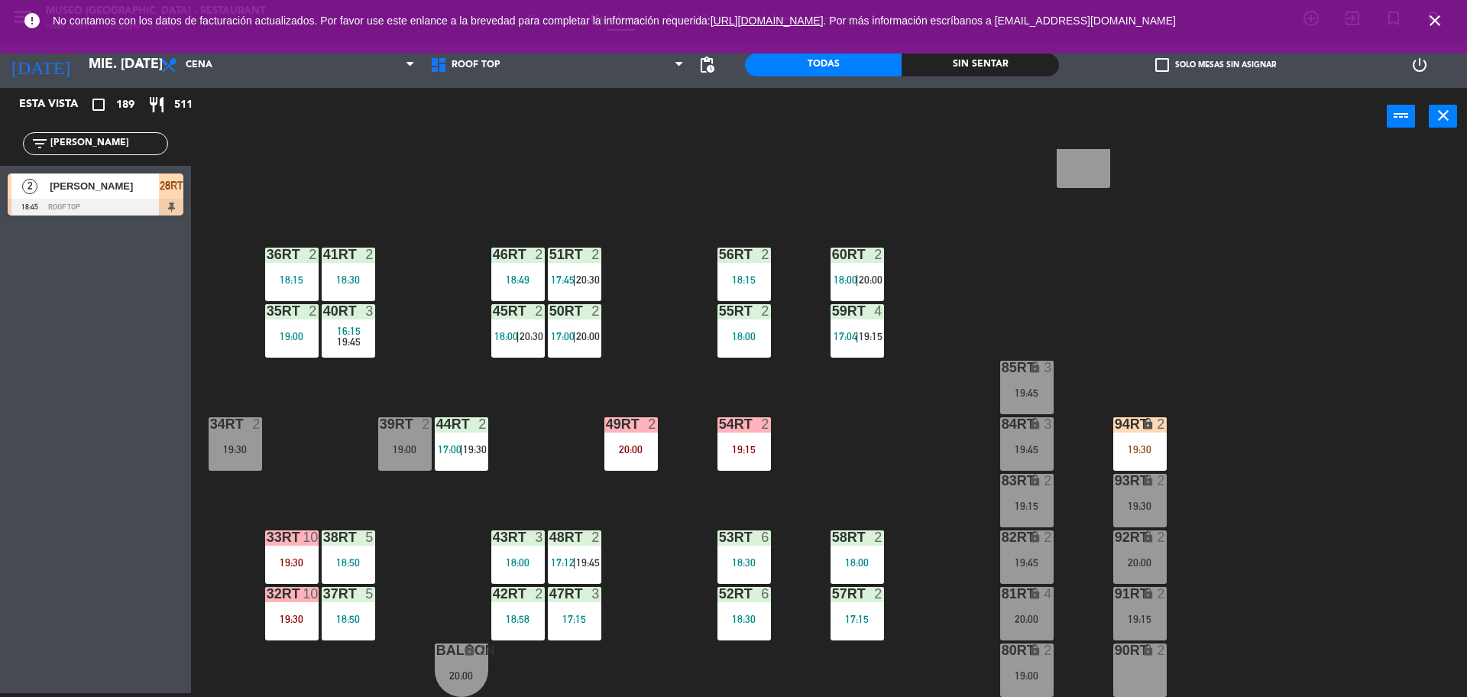
type input "[PERSON_NAME]"
click at [135, 190] on span "[PERSON_NAME]" at bounding box center [104, 186] width 109 height 16
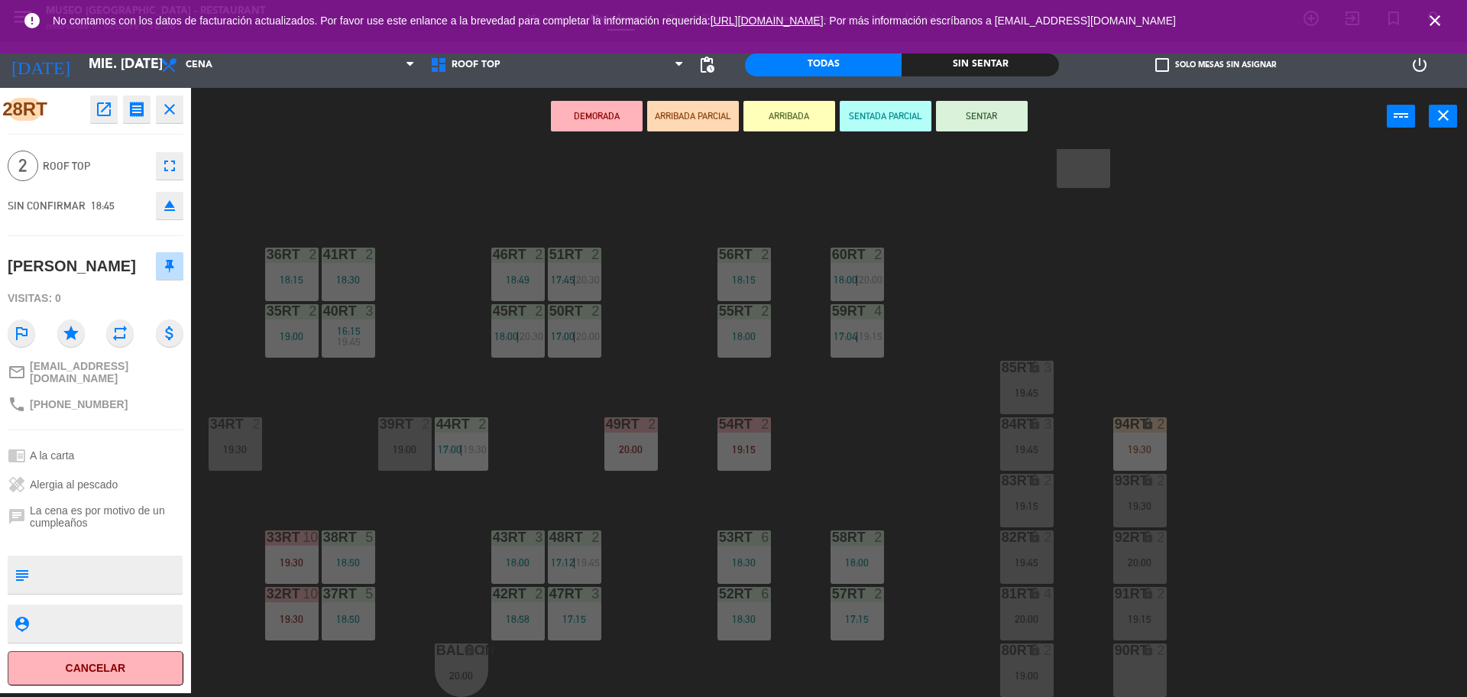
click at [335, 192] on div "18RT 2 19:45 16RT 4 19:00 28RT 2 18:45 80RR lock 2 19:15 27RT 2 19:30 7RT 5 17:…" at bounding box center [837, 423] width 1262 height 548
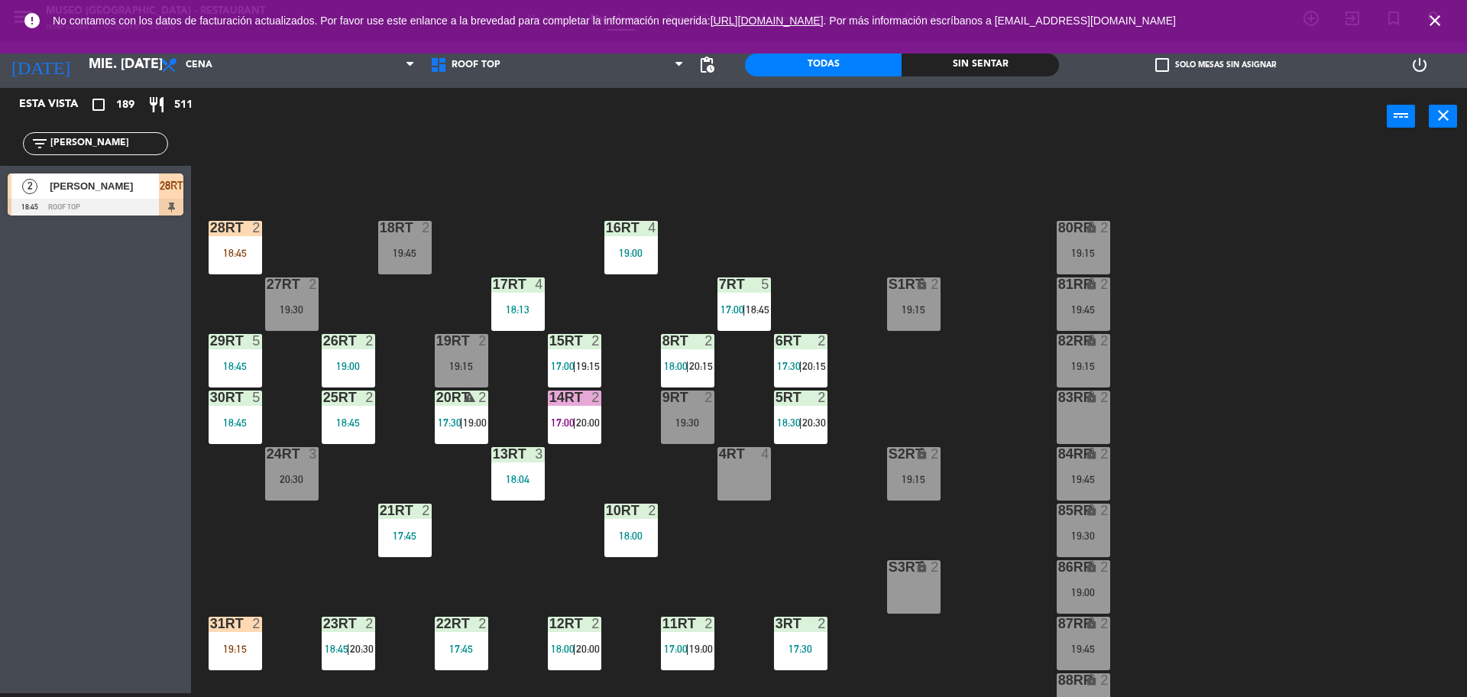
scroll to position [0, 0]
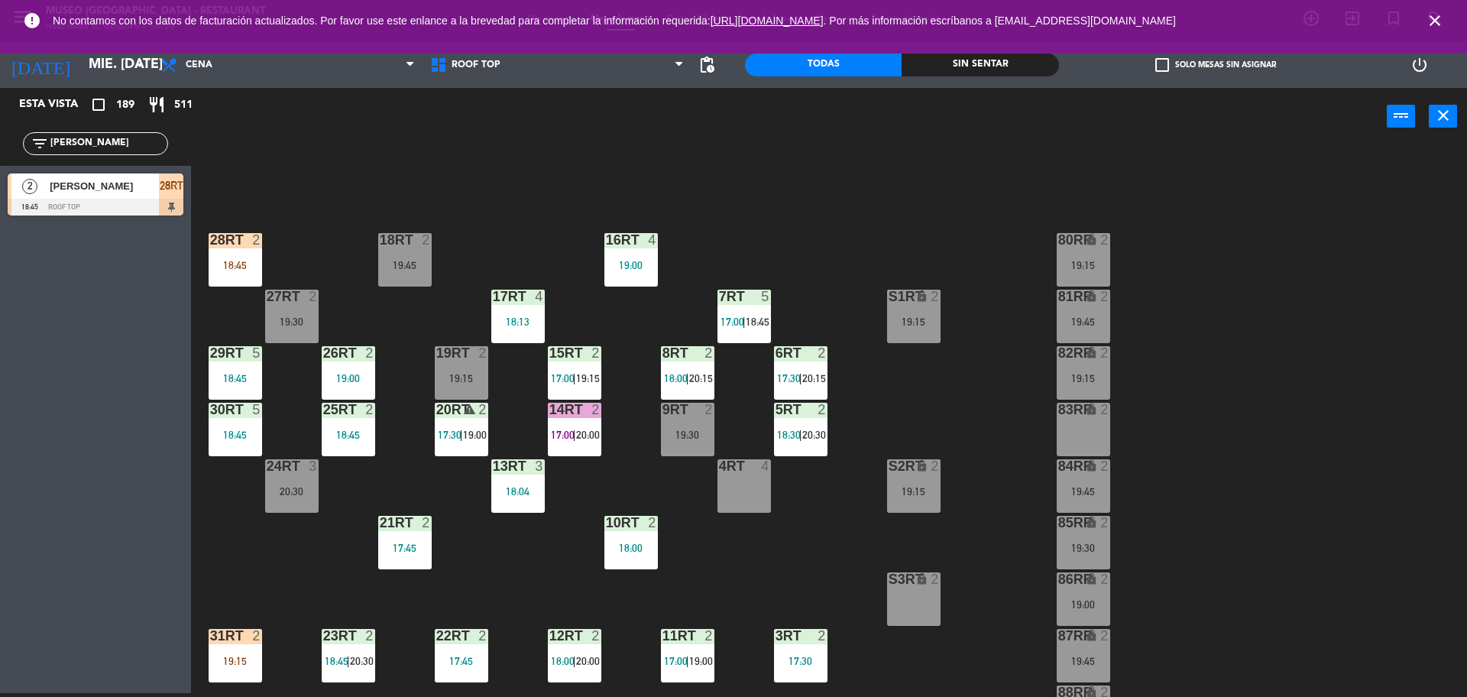
click at [133, 199] on div at bounding box center [96, 207] width 176 height 17
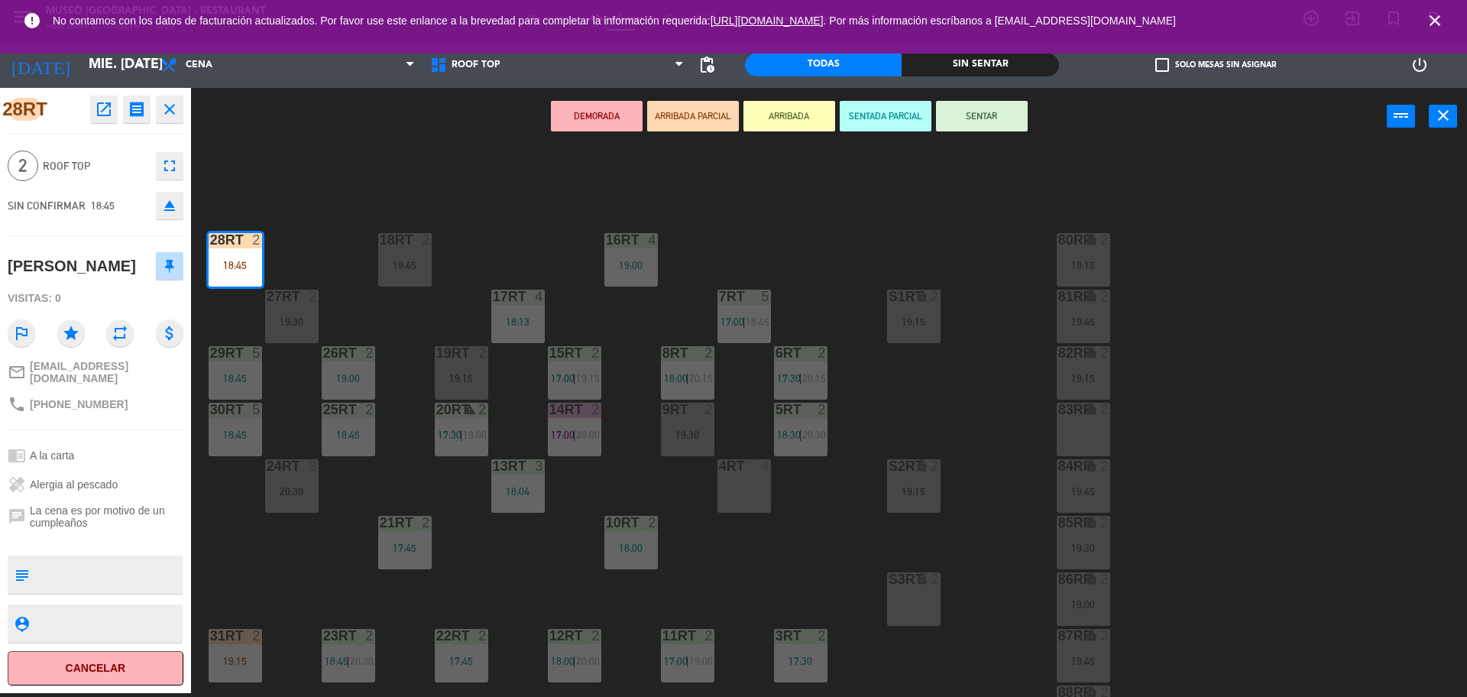
click at [360, 177] on div "18RT 2 19:45 16RT 4 19:00 28RT 2 18:45 80RR lock 2 19:15 27RT 2 19:30 7RT 5 17:…" at bounding box center [837, 423] width 1262 height 548
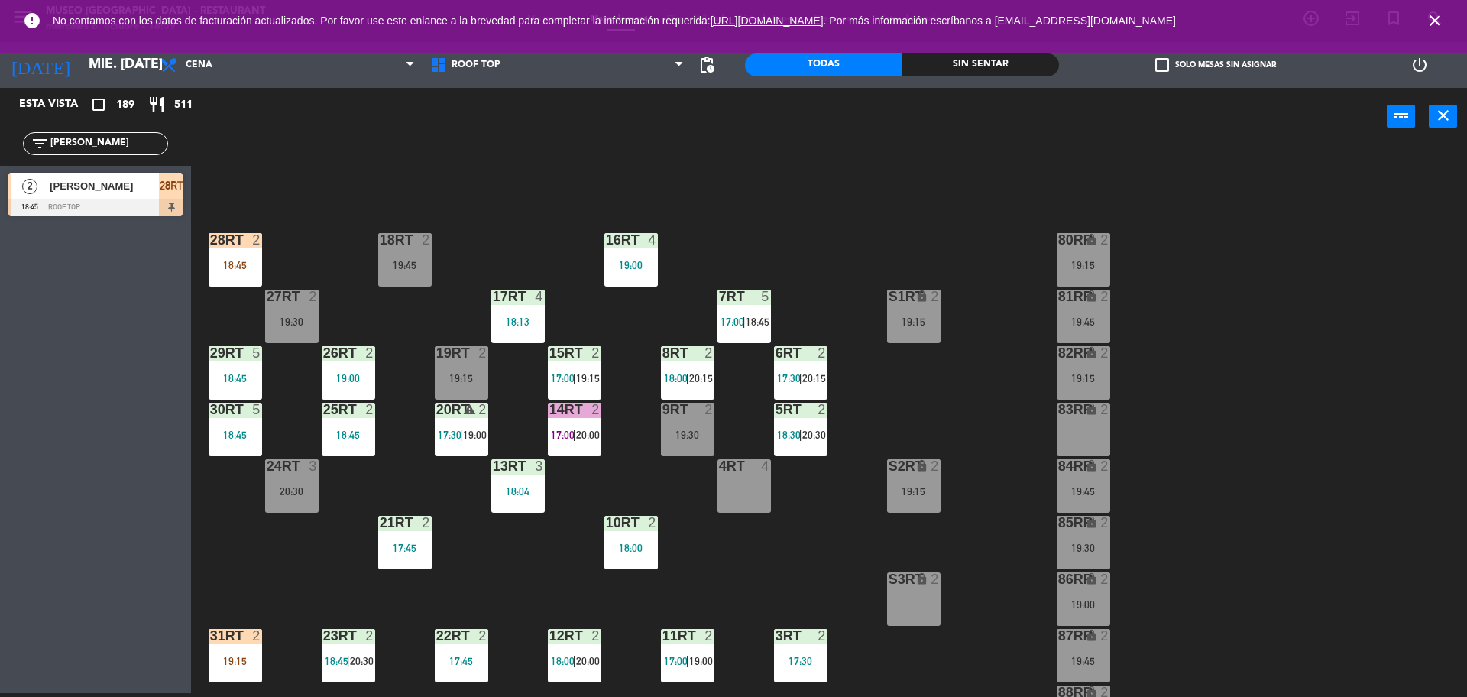
drag, startPoint x: 116, startPoint y: 143, endPoint x: 0, endPoint y: 145, distance: 116.2
click at [0, 145] on div "filter_list [PERSON_NAME]" at bounding box center [95, 144] width 191 height 44
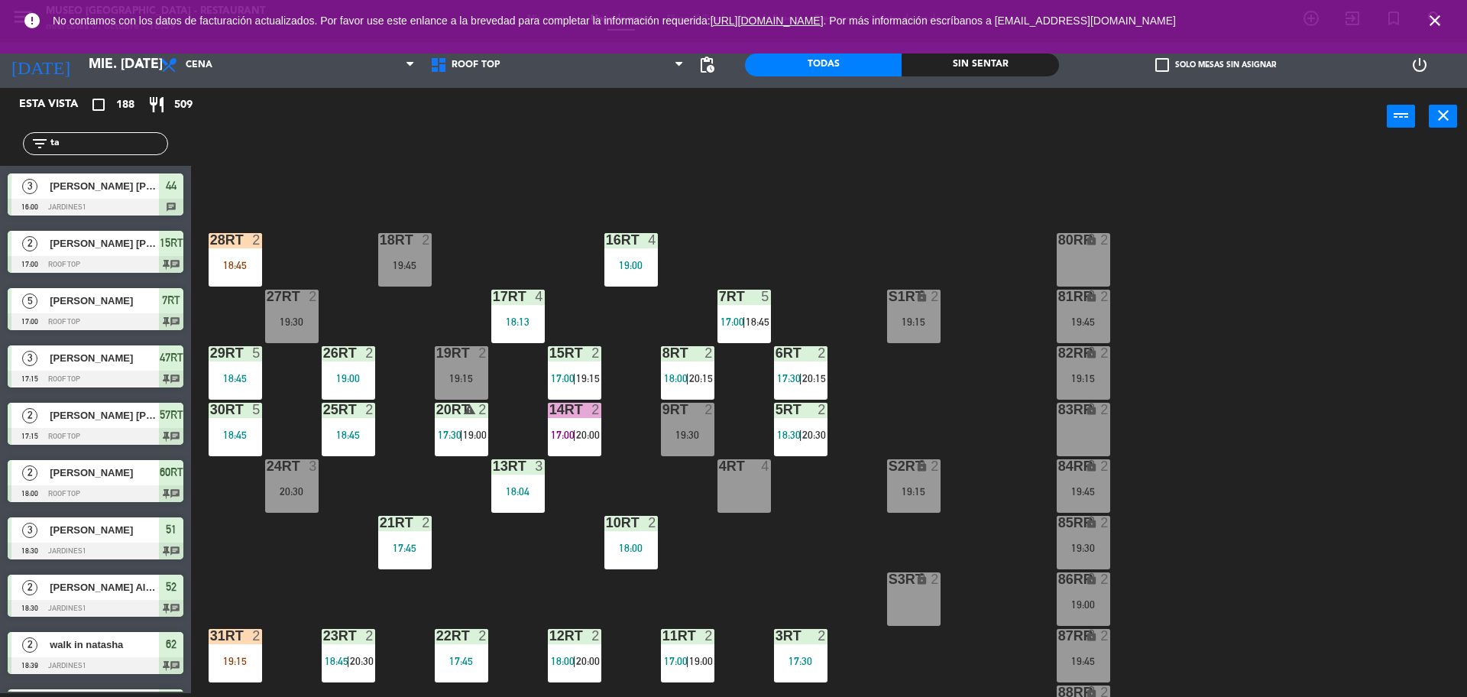
type input "t"
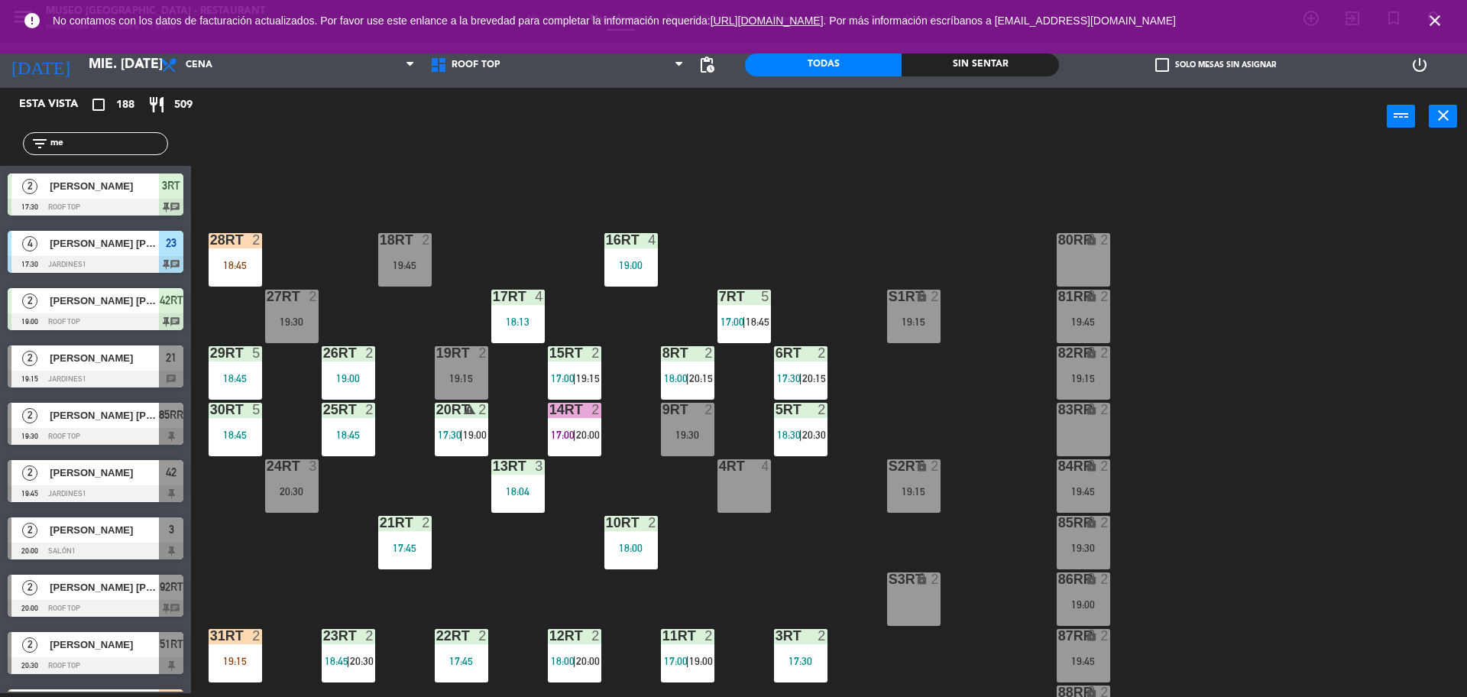
type input "m"
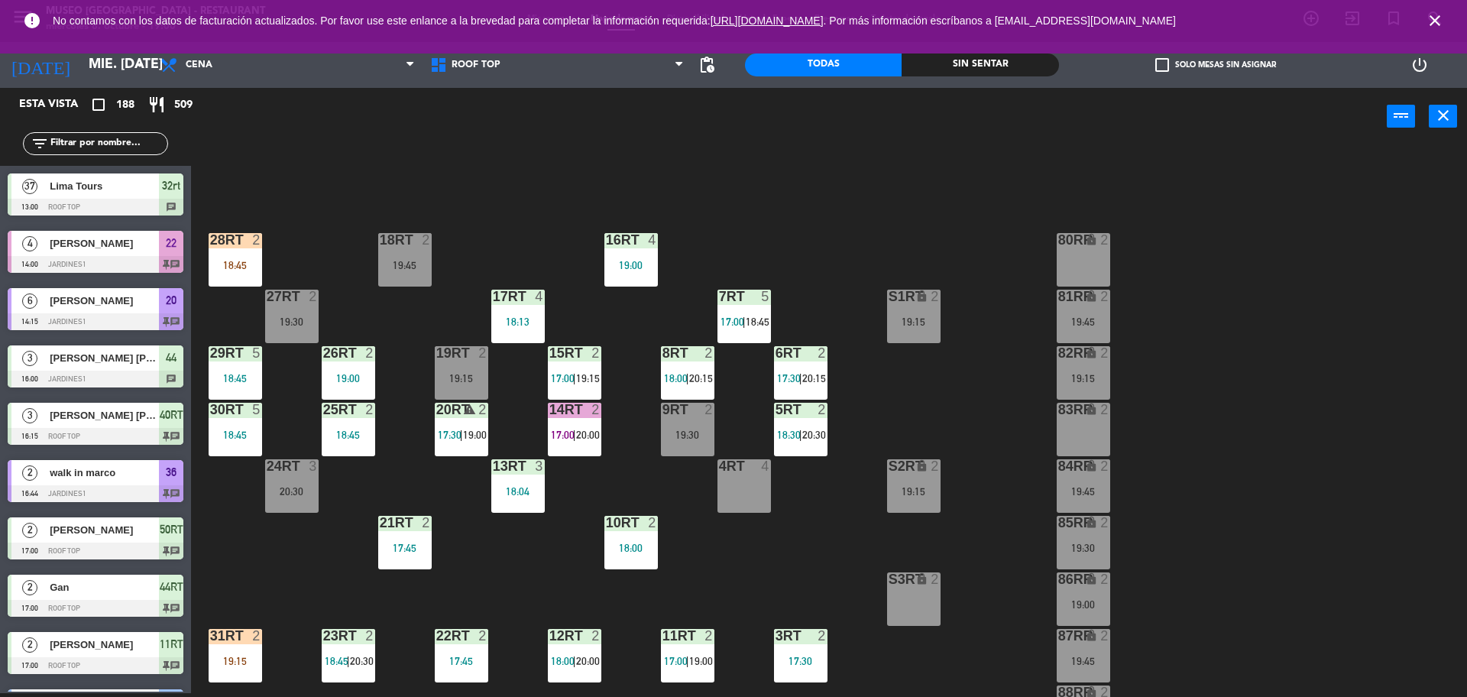
click at [378, 303] on div "18RT 2 19:45 16RT 4 19:00 28RT 2 18:45 80RR lock 2 27RT 2 19:30 7RT 5 17:00 | 1…" at bounding box center [837, 423] width 1262 height 548
click at [102, 141] on input "text" at bounding box center [108, 143] width 118 height 17
click at [380, 214] on div "18RT 2 19:45 16RT 4 19:00 28RT 2 18:45 80RR lock 2 27RT 2 19:30 7RT 5 17:00 | 1…" at bounding box center [837, 423] width 1262 height 548
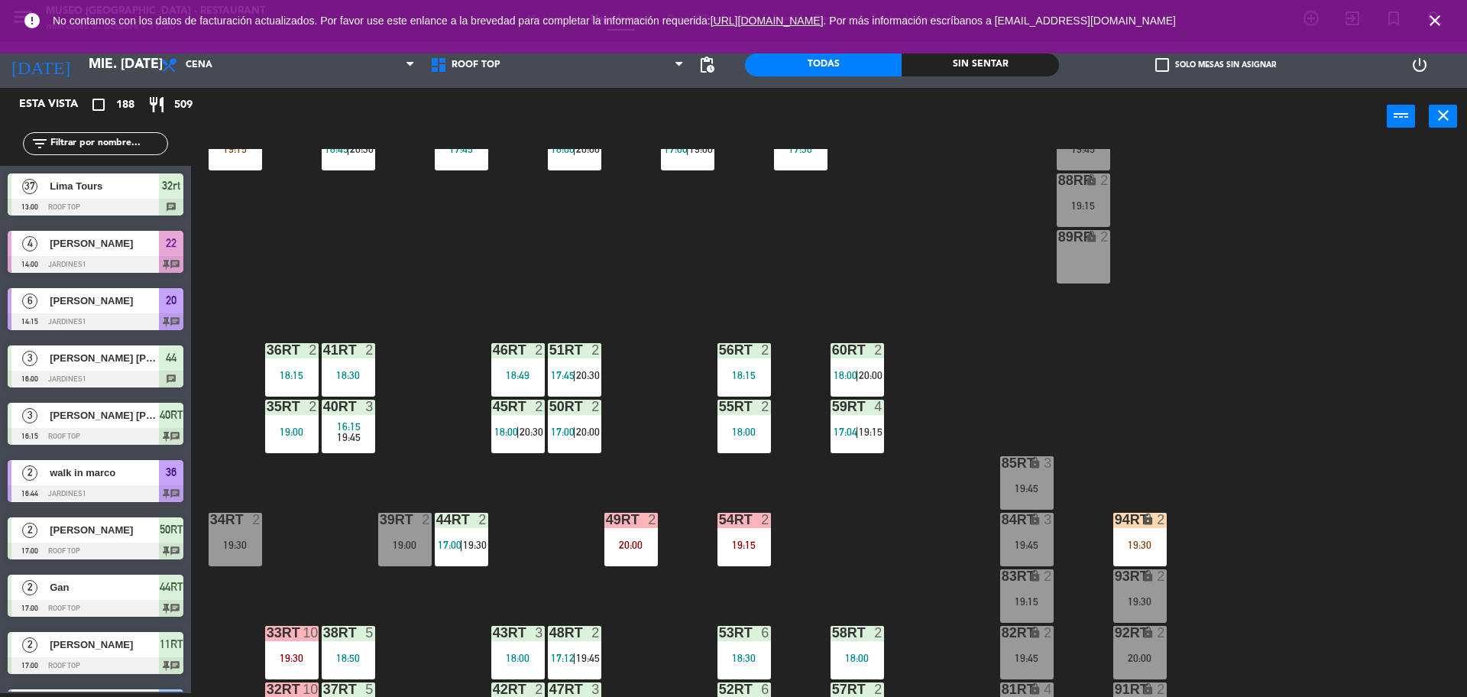
scroll to position [608, 0]
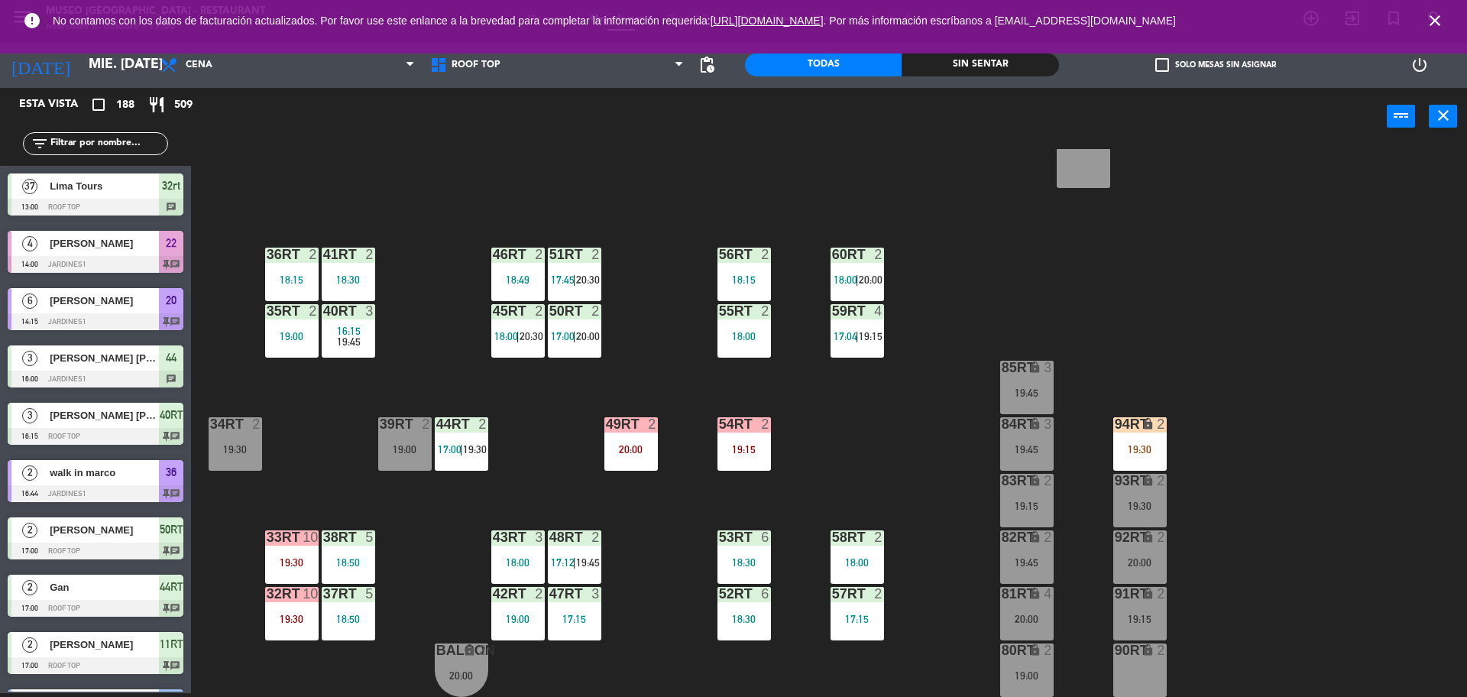
click at [639, 208] on div "18RT 2 19:45 16RT 4 19:00 28RT 2 18:45 80RR lock 2 27RT 2 19:30 7RT 5 17:00 | 1…" at bounding box center [837, 423] width 1262 height 548
click at [96, 135] on input "text" at bounding box center [108, 143] width 118 height 17
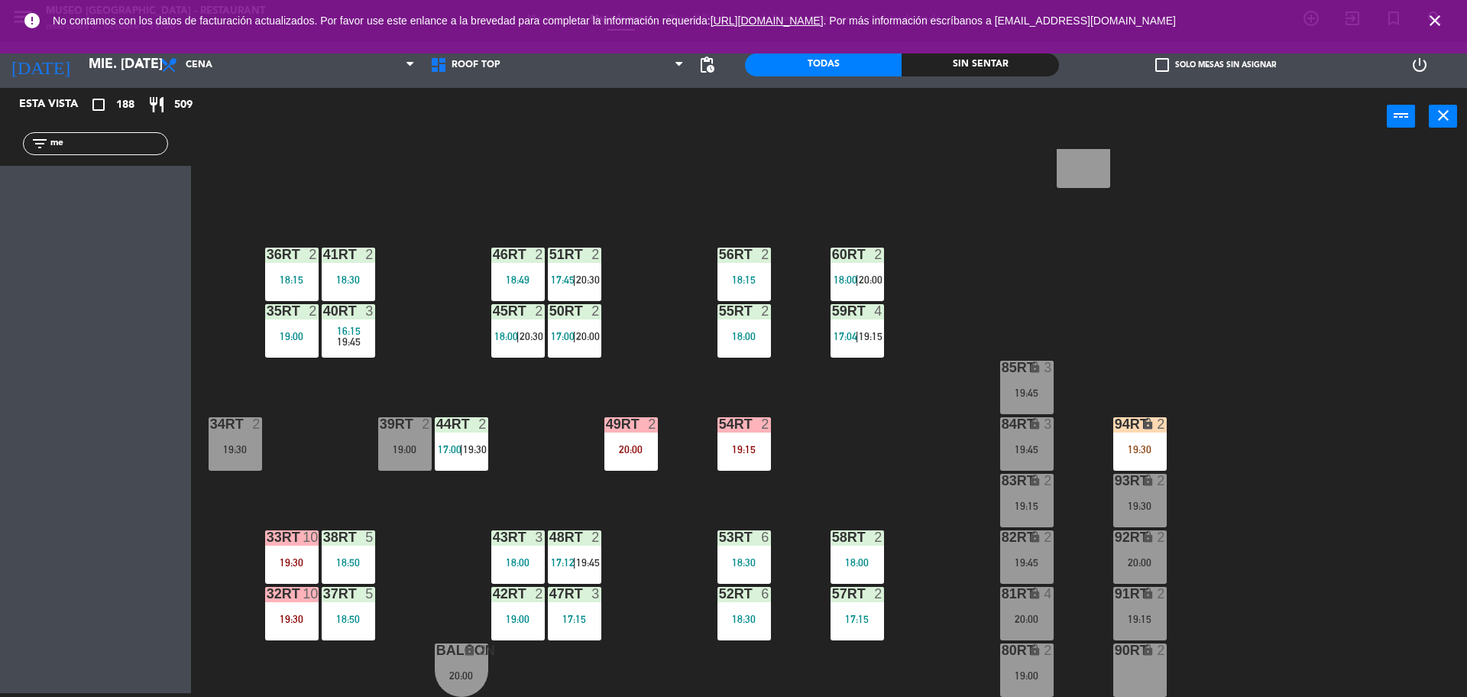
type input "m"
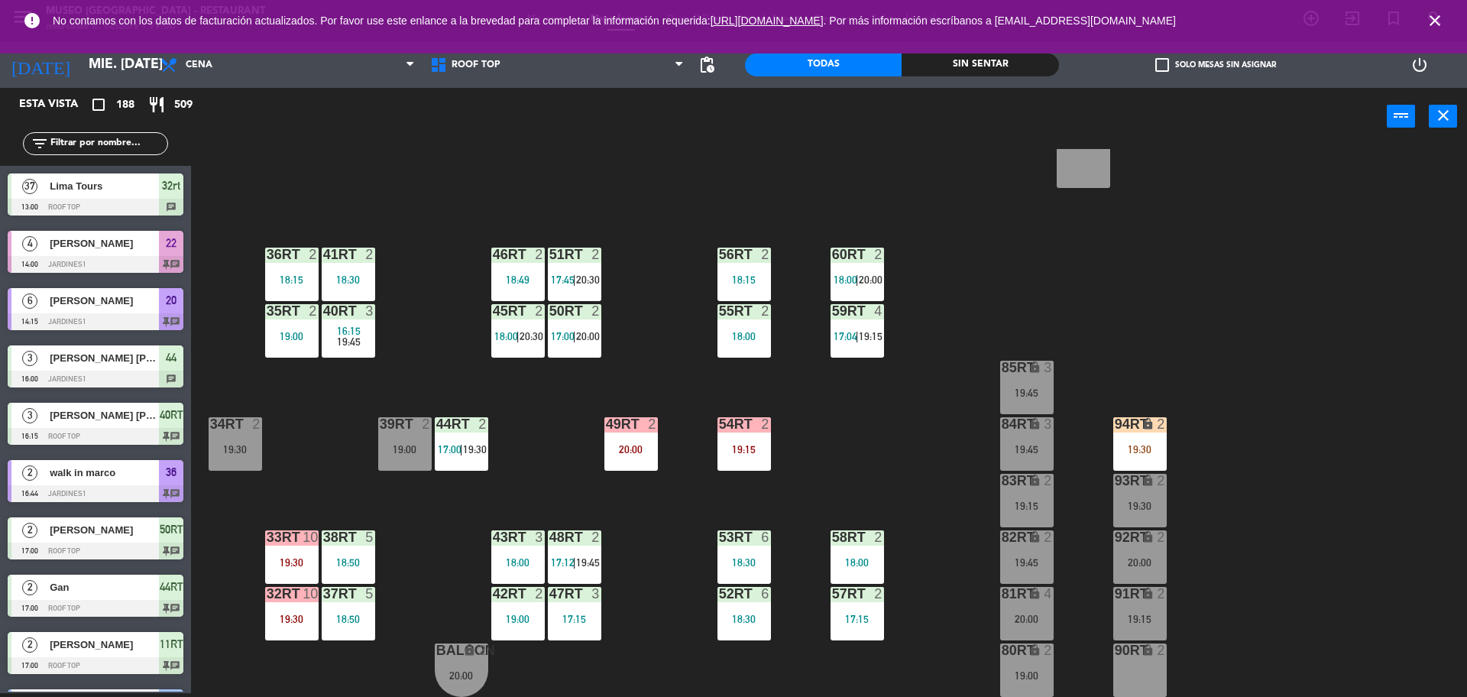
click at [403, 140] on div "power_input close" at bounding box center [789, 117] width 1196 height 58
click at [740, 376] on div "18RT 2 19:45 16RT 4 19:00 28RT 2 18:45 80RR lock 2 27RT 2 19:30 7RT 5 17:00 | 1…" at bounding box center [837, 423] width 1262 height 548
click at [1161, 453] on div "19:30" at bounding box center [1139, 449] width 53 height 11
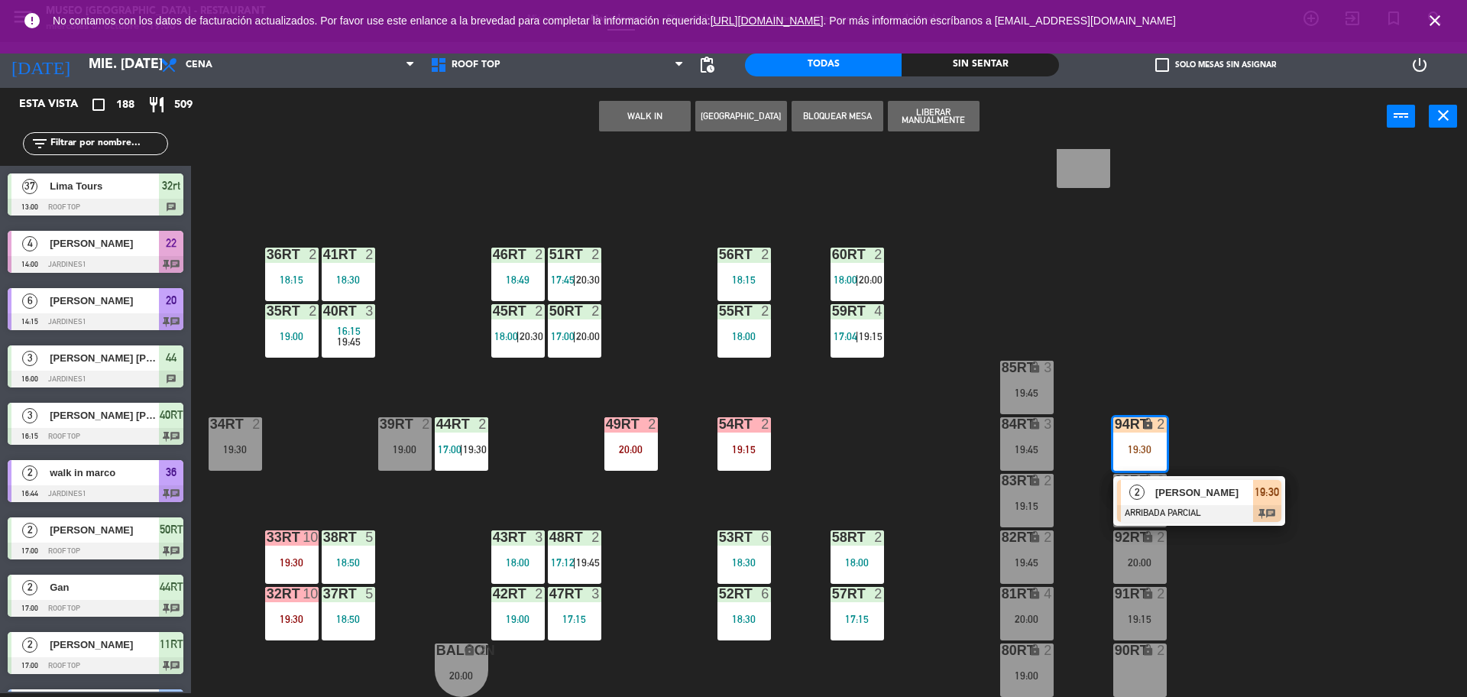
click at [1165, 505] on div at bounding box center [1199, 513] width 164 height 17
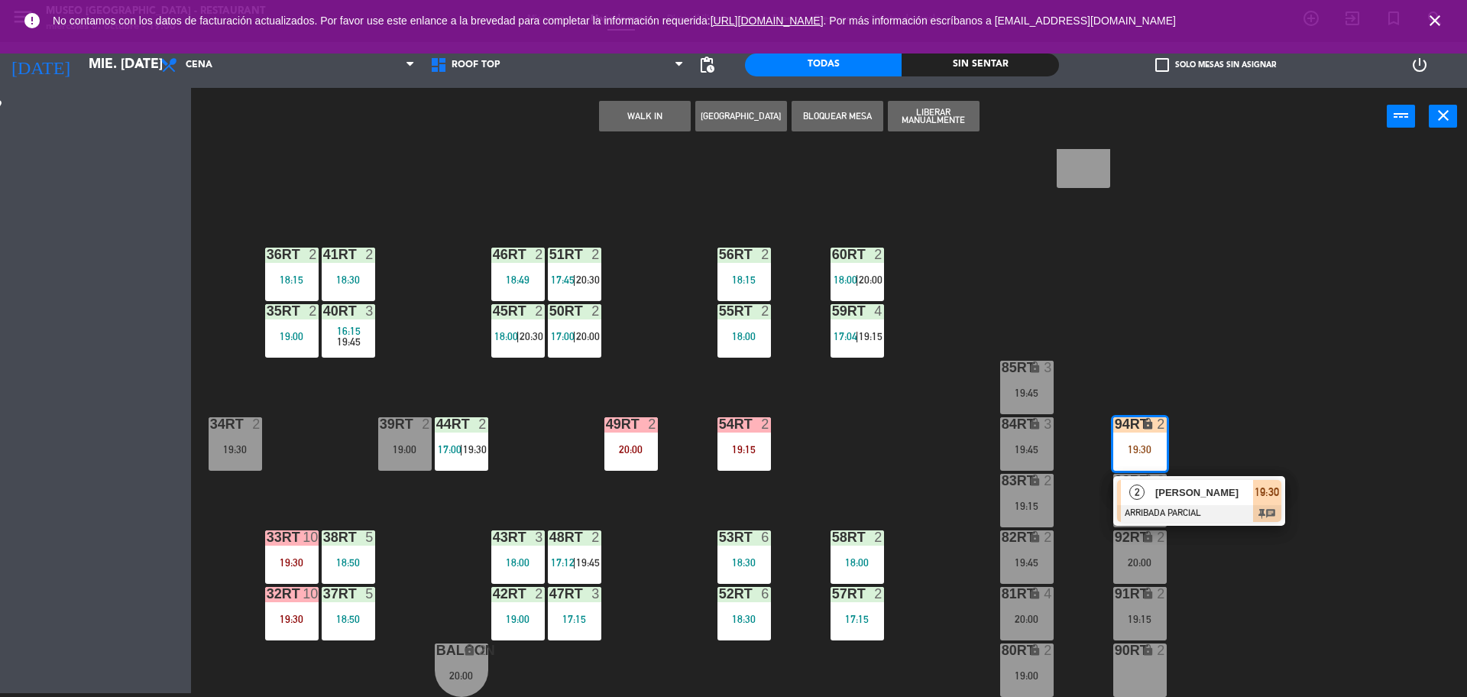
click at [1165, 505] on div "19:30" at bounding box center [1139, 506] width 53 height 11
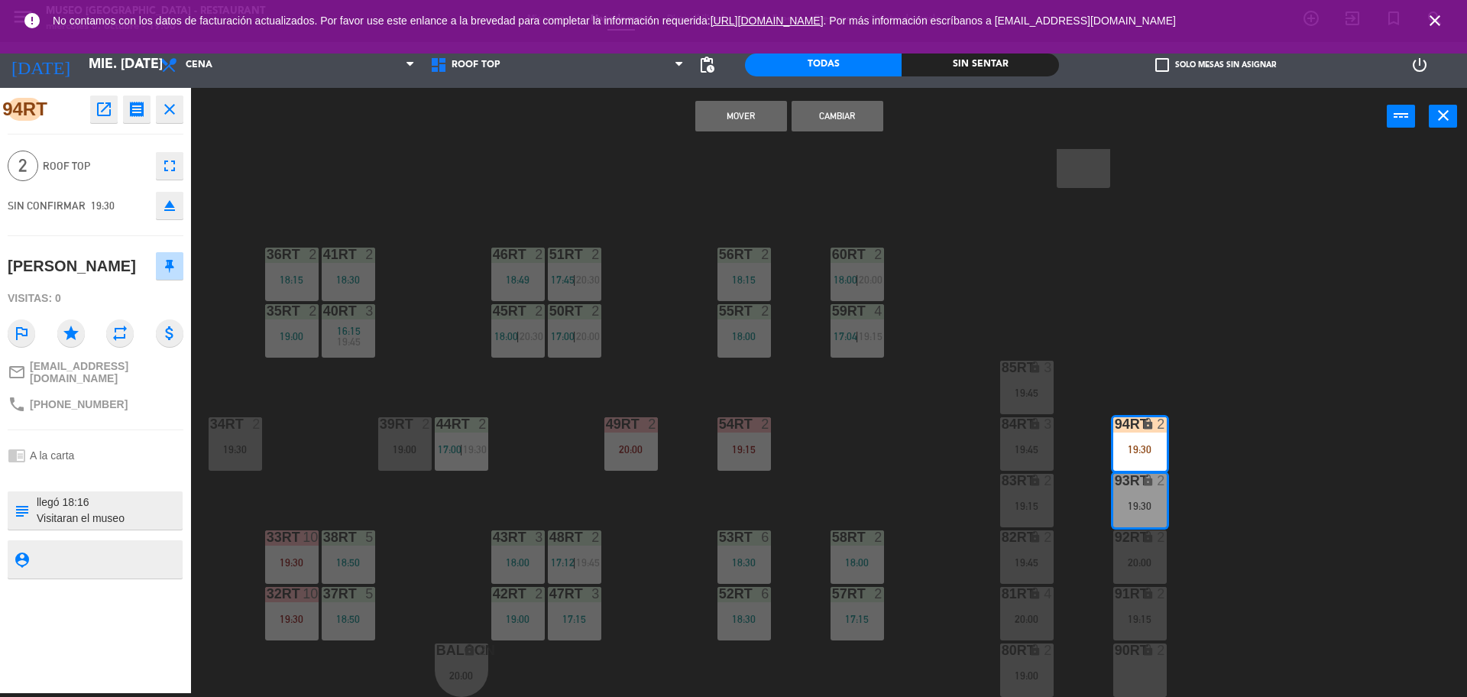
click at [987, 462] on div "18RT 2 19:45 16RT 4 19:00 28RT 2 18:45 80RR lock 2 27RT 2 19:30 7RT 5 17:00 | 1…" at bounding box center [837, 423] width 1262 height 548
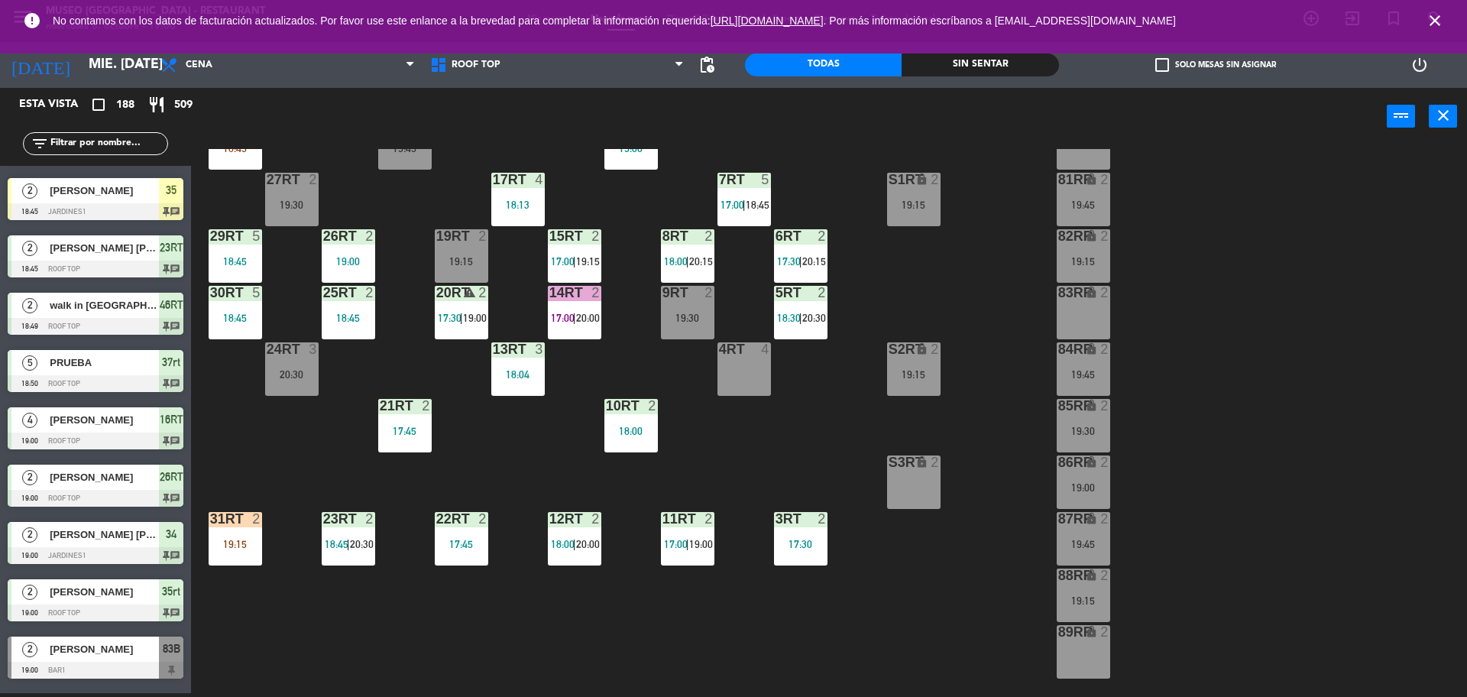
scroll to position [0, 0]
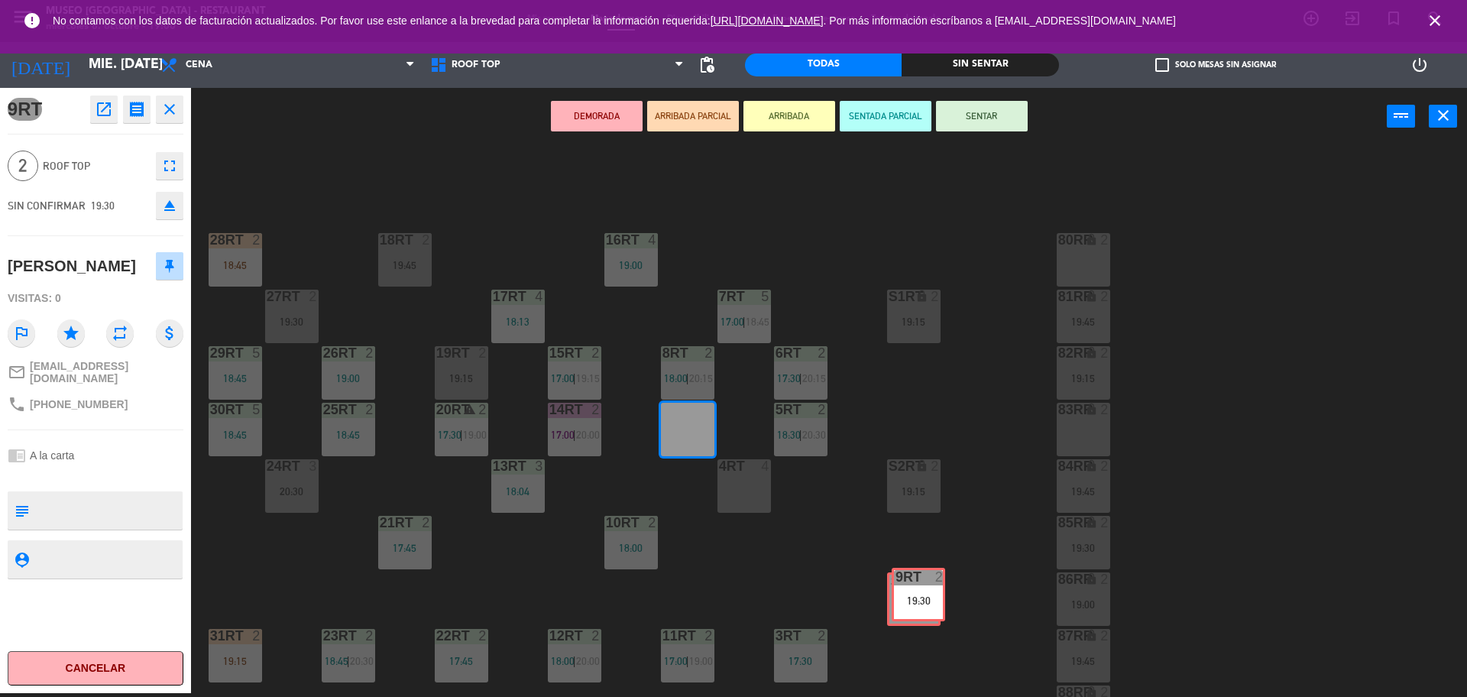
drag, startPoint x: 676, startPoint y: 439, endPoint x: 907, endPoint y: 604, distance: 284.2
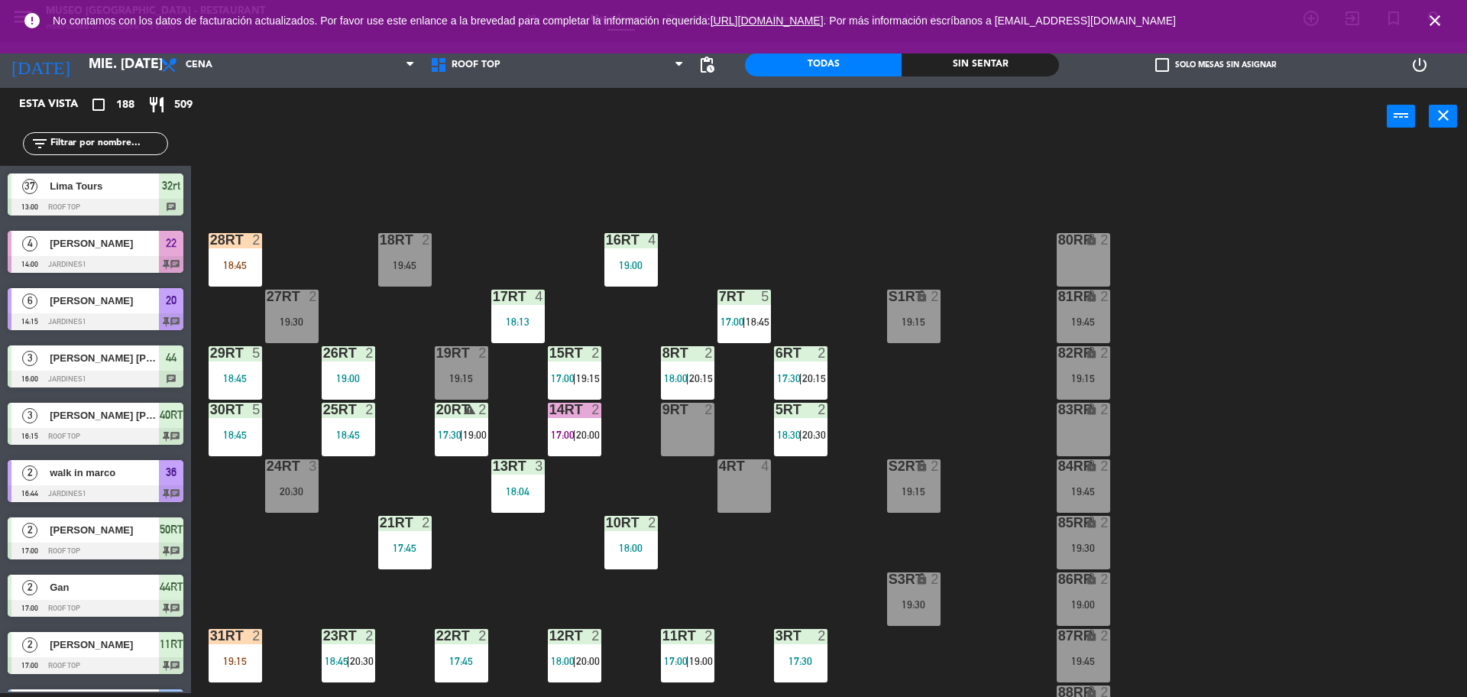
scroll to position [4, 0]
click at [660, 415] on div "9RT" at bounding box center [662, 410] width 25 height 14
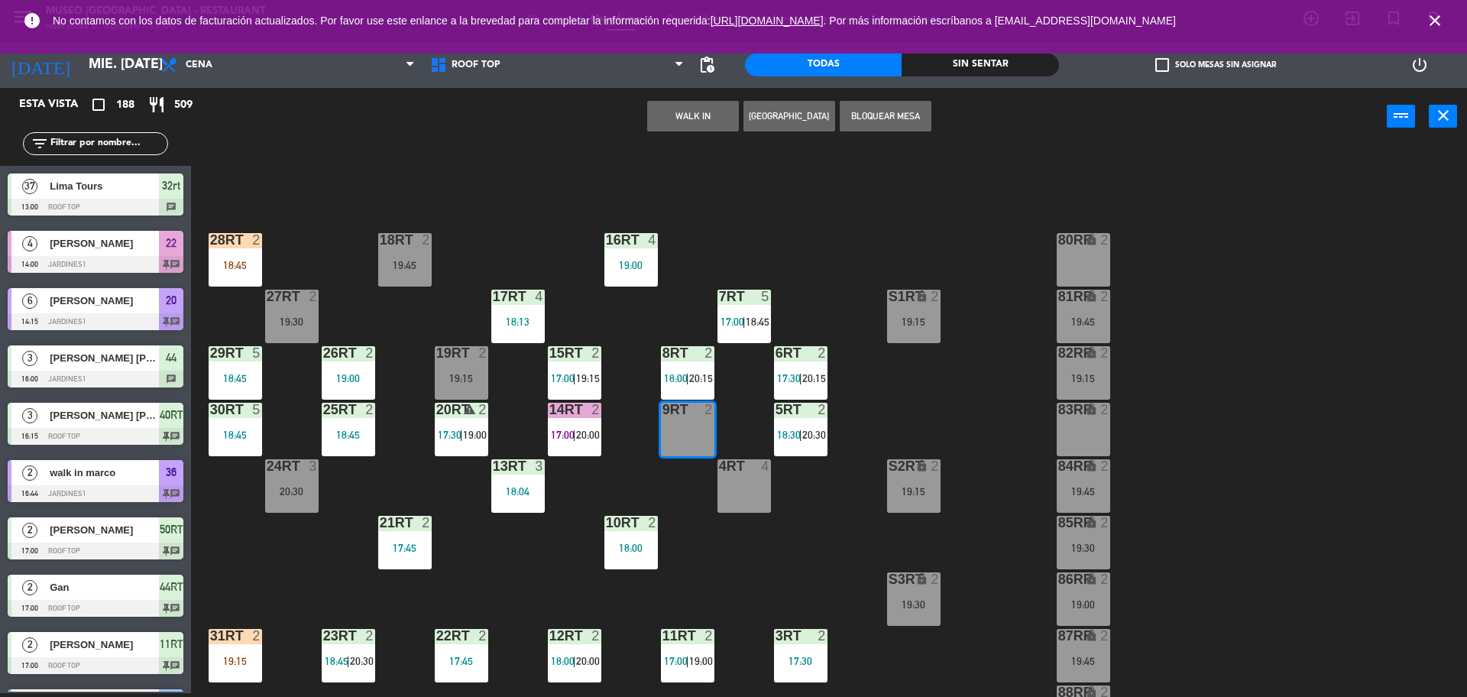
click at [698, 117] on button "WALK IN" at bounding box center [693, 116] width 92 height 31
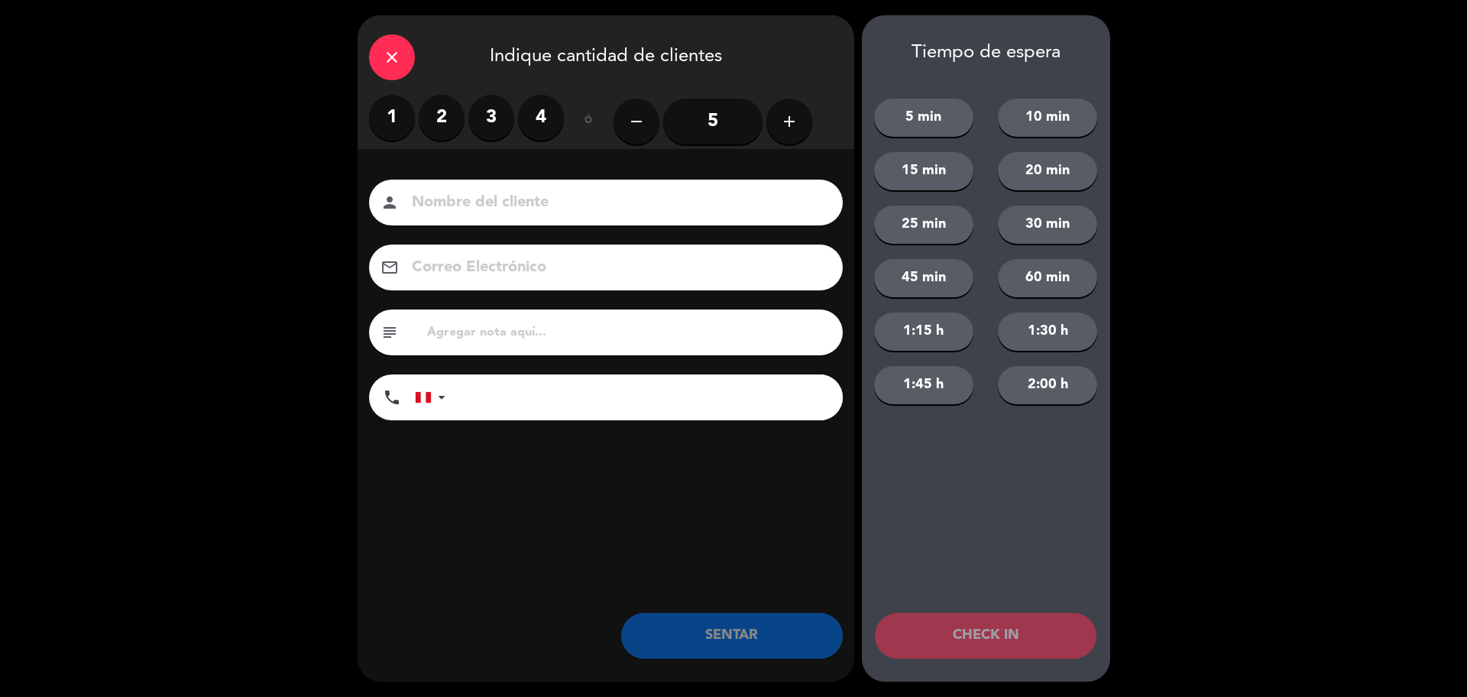
click at [449, 112] on label "2" at bounding box center [442, 118] width 46 height 46
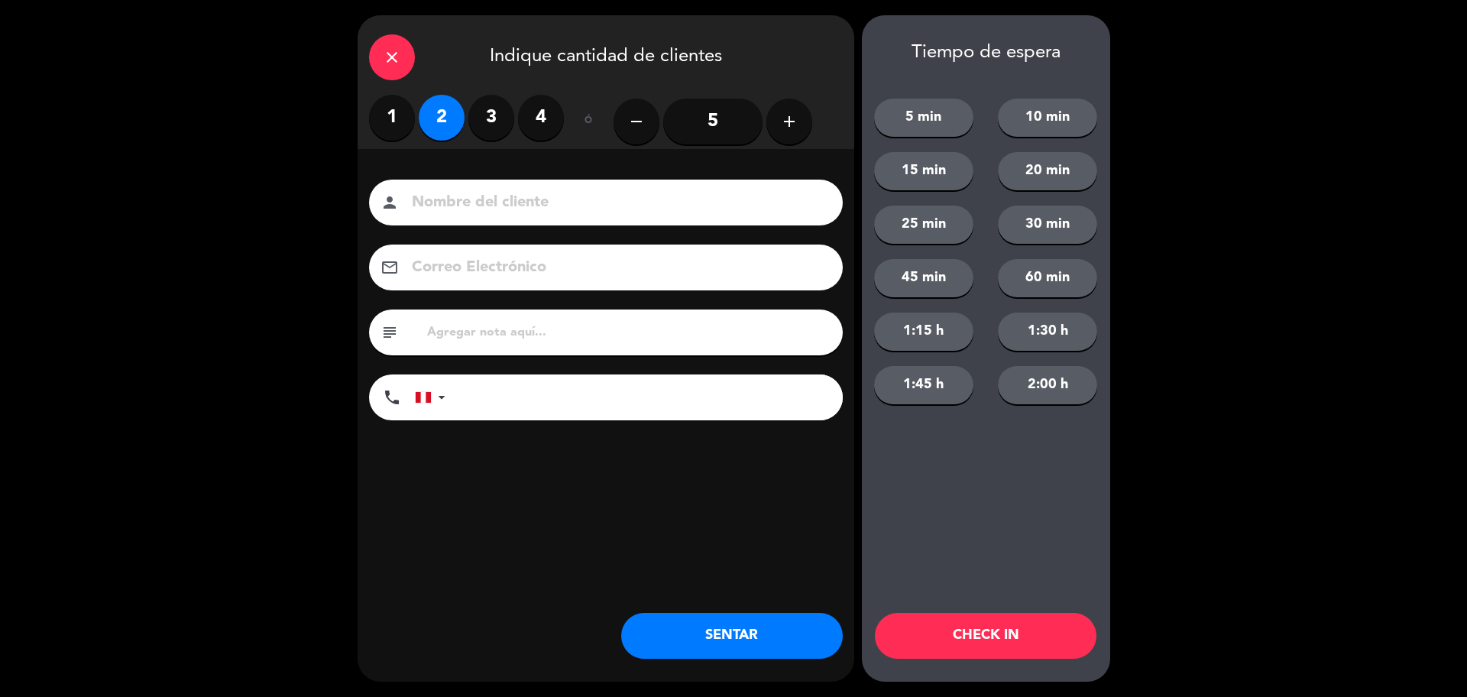
click at [408, 53] on div "close" at bounding box center [392, 57] width 46 height 46
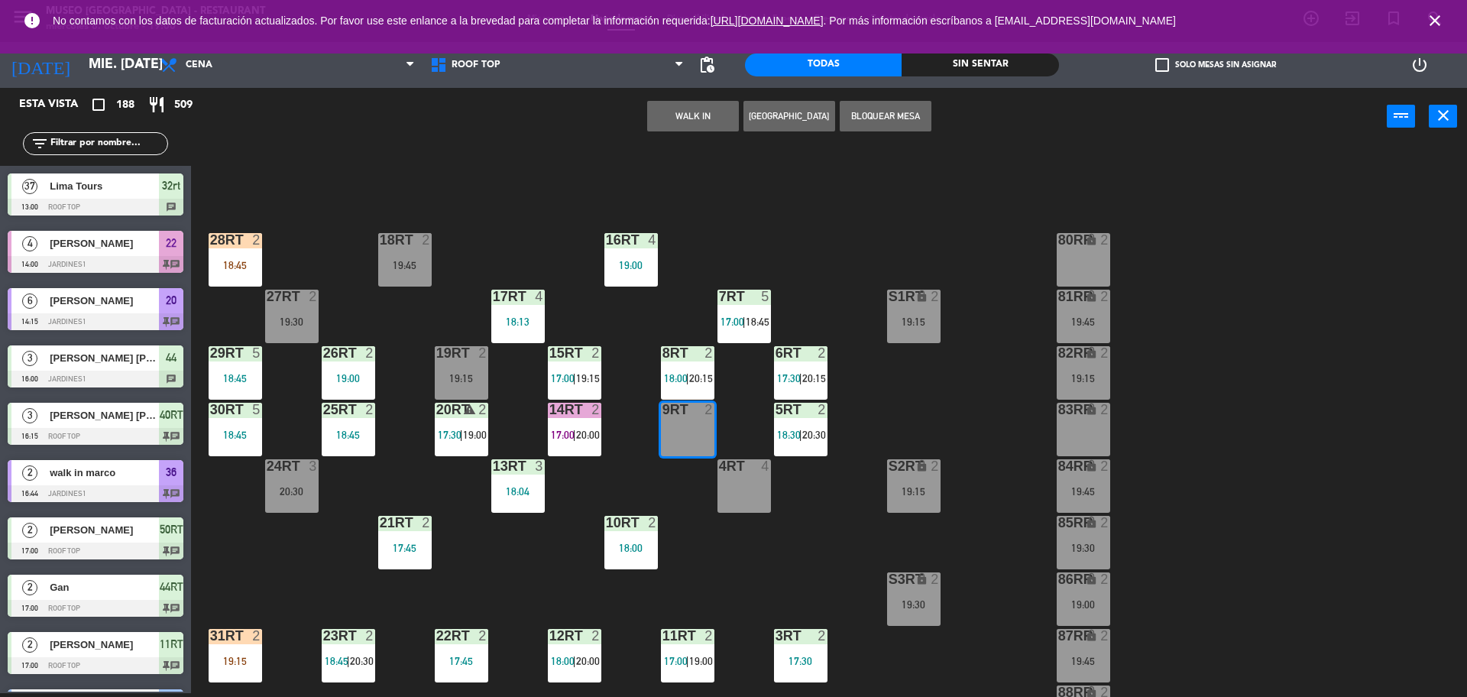
click at [693, 243] on div "18RT 2 19:45 16RT 4 19:00 28RT 2 18:45 80RR lock 2 27RT 2 19:30 7RT 5 17:00 | 1…" at bounding box center [837, 423] width 1262 height 548
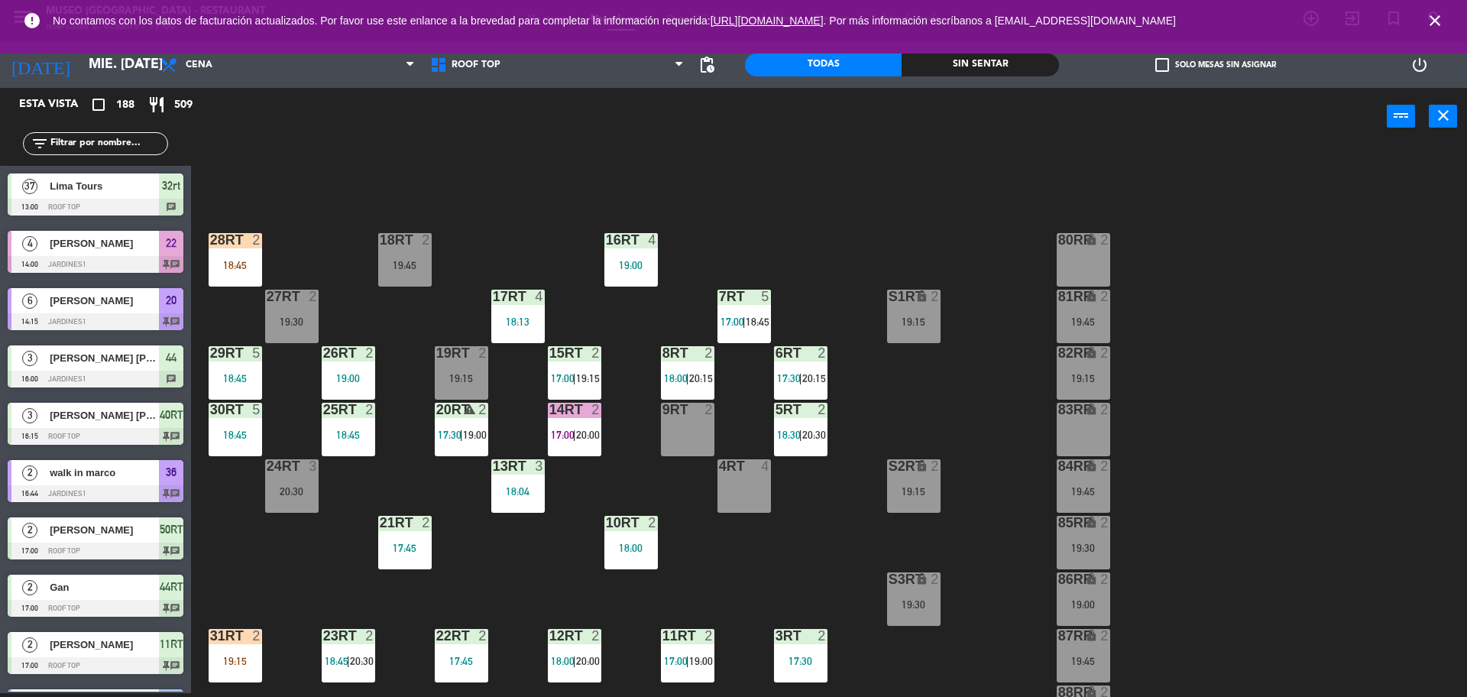
click at [691, 427] on div "9RT 2" at bounding box center [687, 429] width 53 height 53
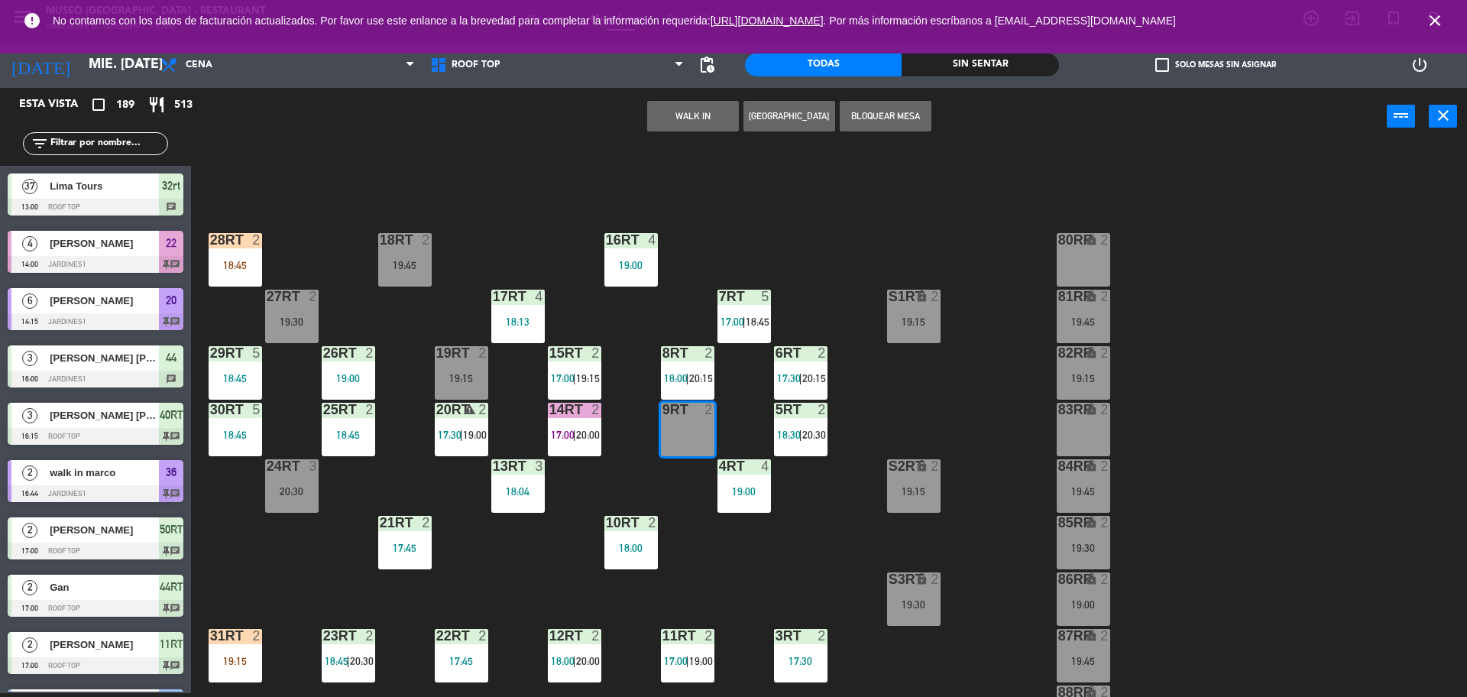
click at [691, 120] on button "WALK IN" at bounding box center [693, 116] width 92 height 31
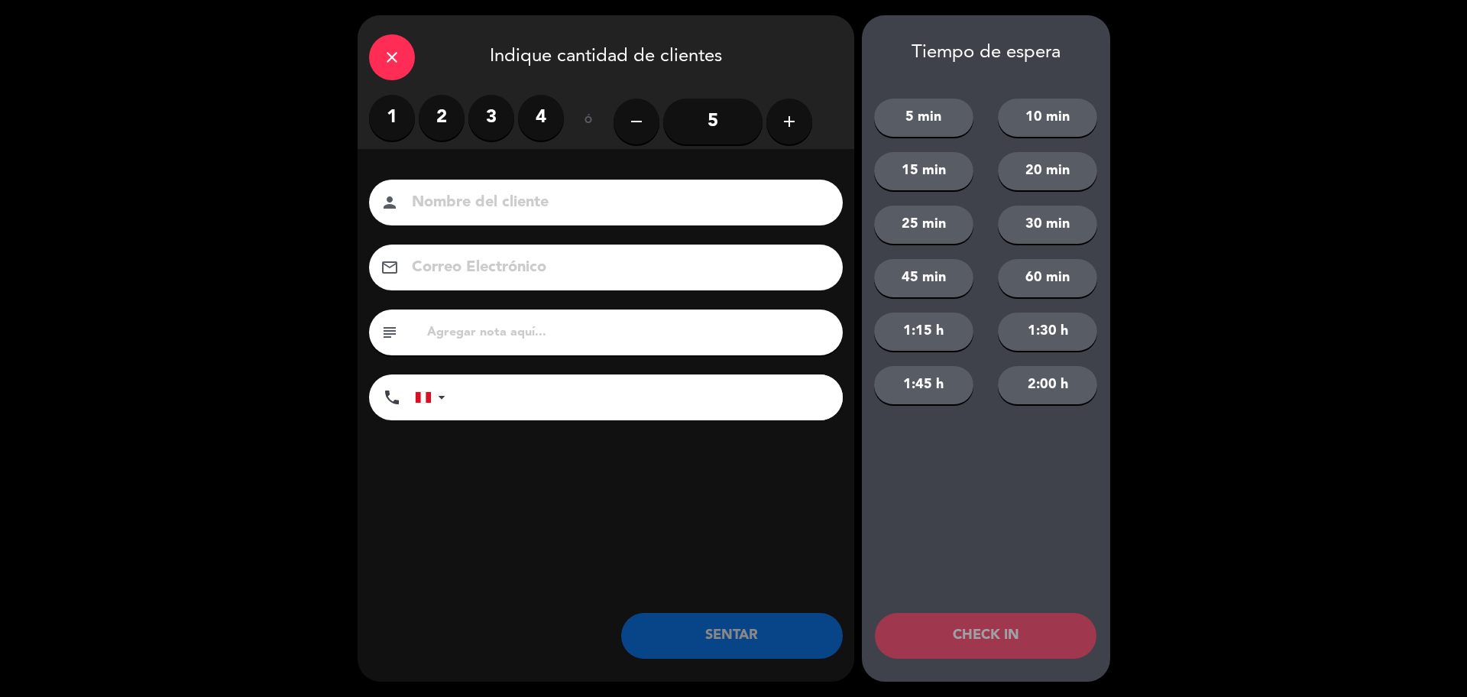
click at [454, 110] on label "2" at bounding box center [442, 118] width 46 height 46
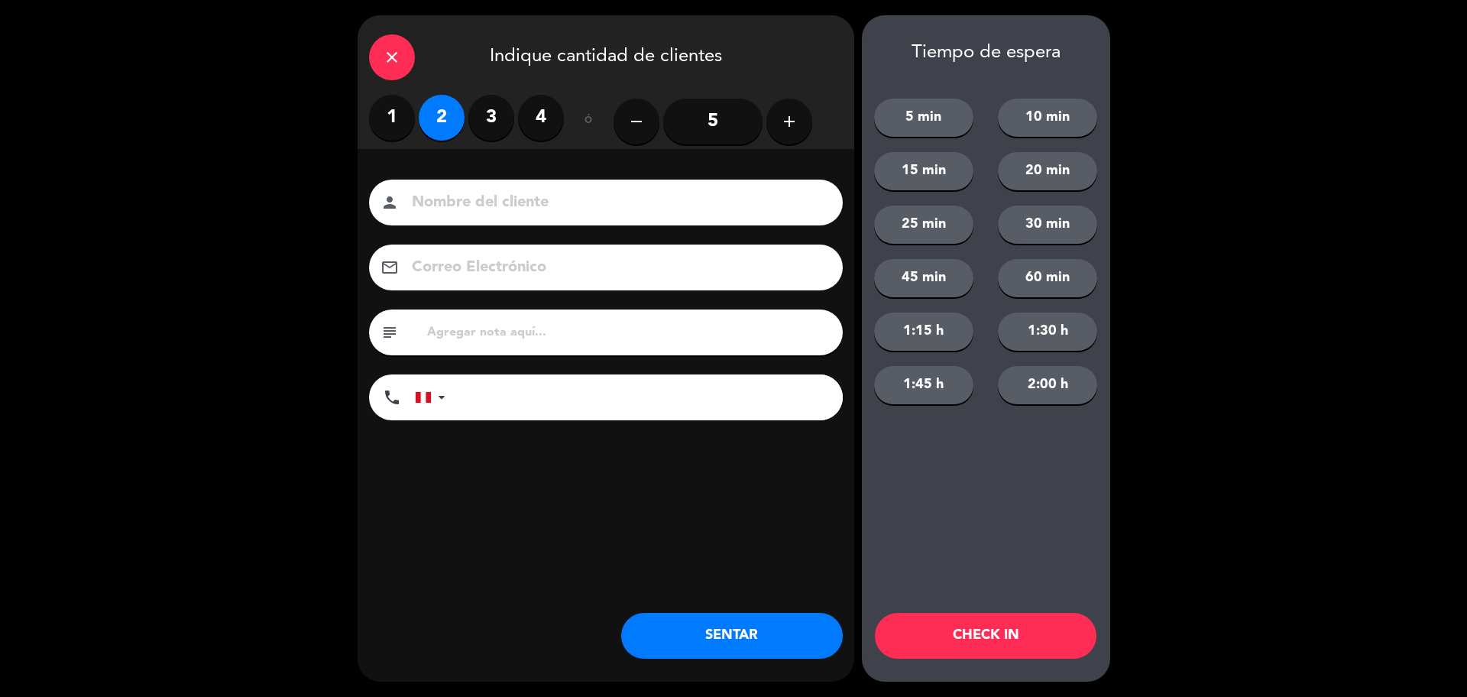
click at [479, 322] on input "text" at bounding box center [629, 332] width 406 height 21
click at [390, 55] on icon "close" at bounding box center [392, 57] width 18 height 18
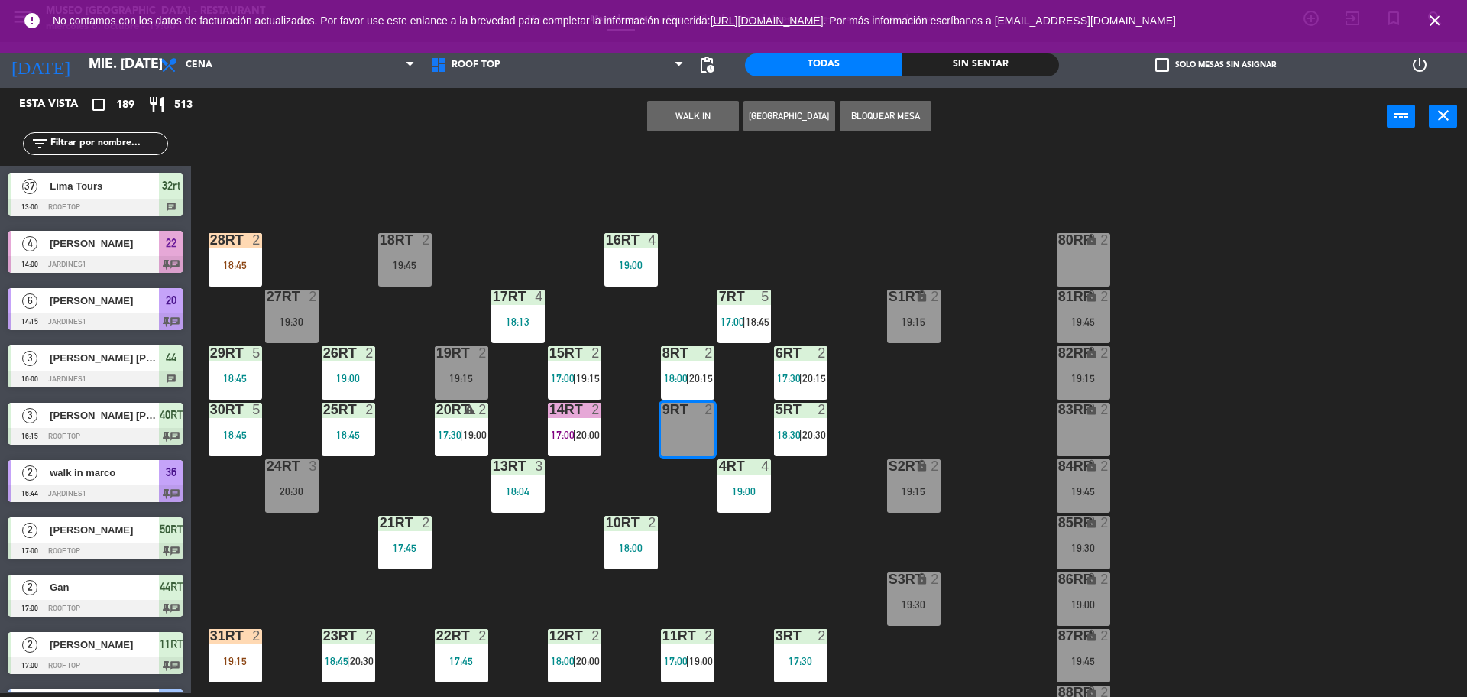
click at [134, 145] on input "text" at bounding box center [108, 143] width 118 height 17
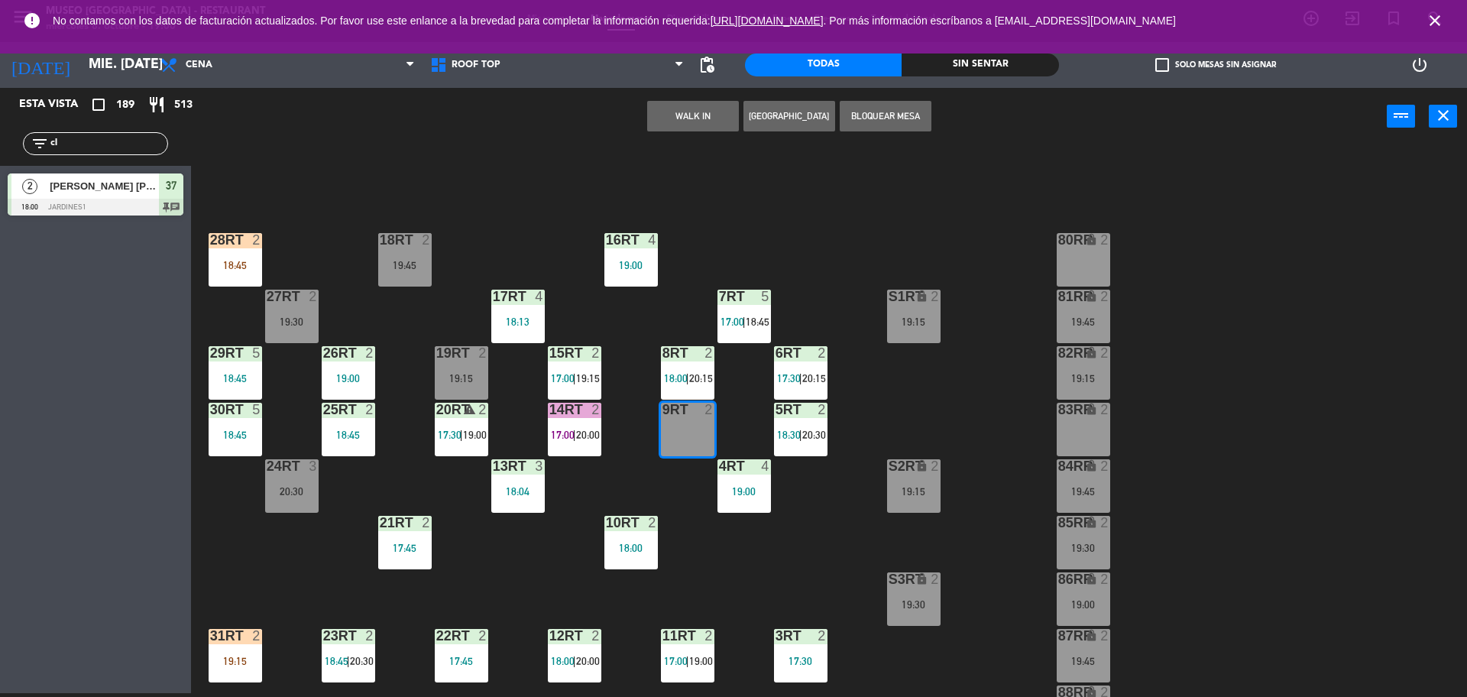
type input "c"
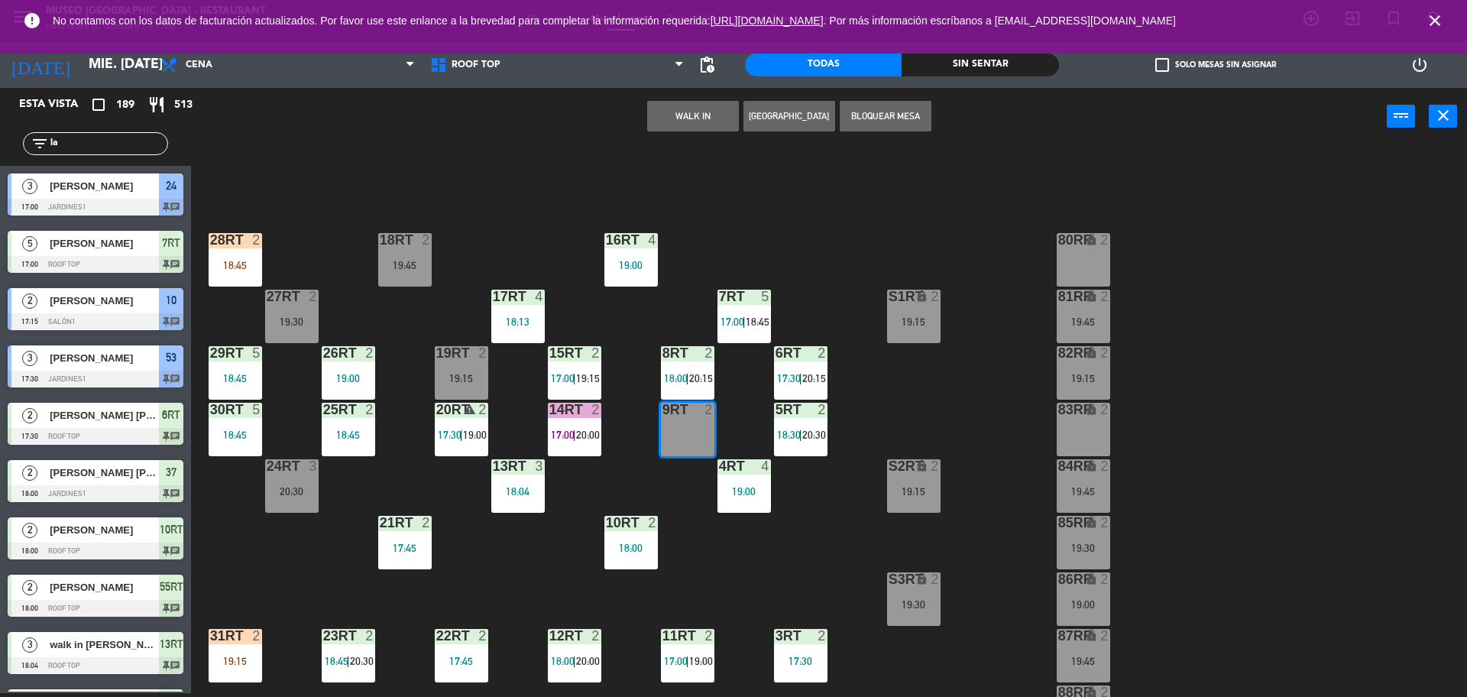
type input "l"
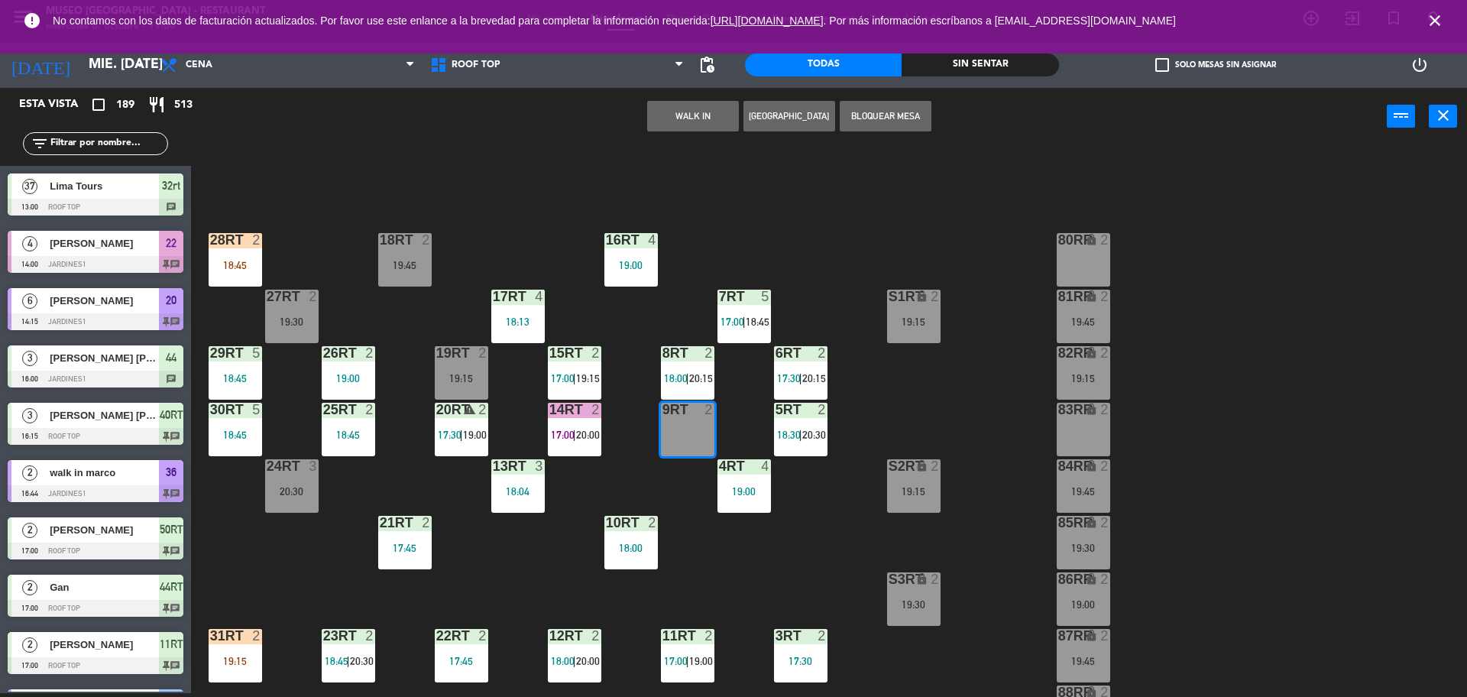
type input "ñ"
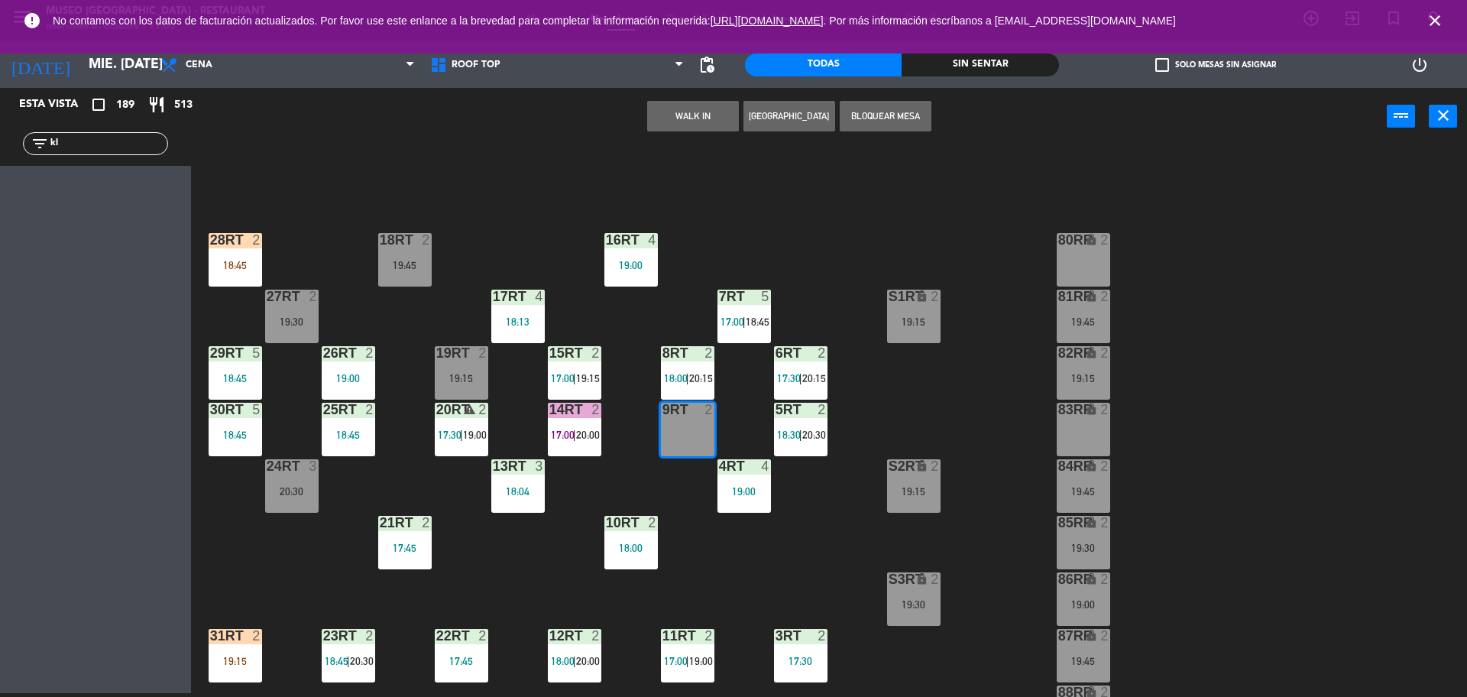
type input "k"
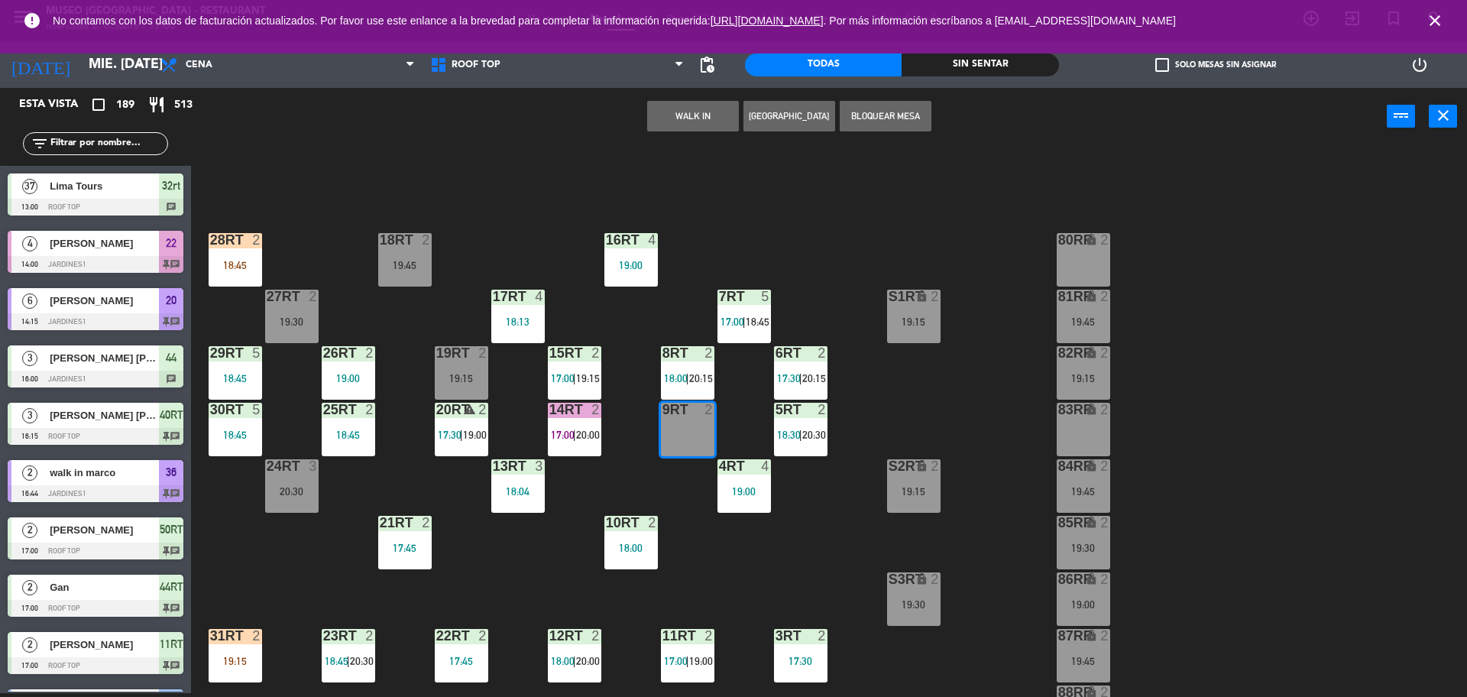
click at [588, 222] on div "18RT 2 19:45 16RT 4 19:00 28RT 2 18:45 80RR lock 2 27RT 2 19:30 7RT 5 17:00 | 1…" at bounding box center [837, 423] width 1262 height 548
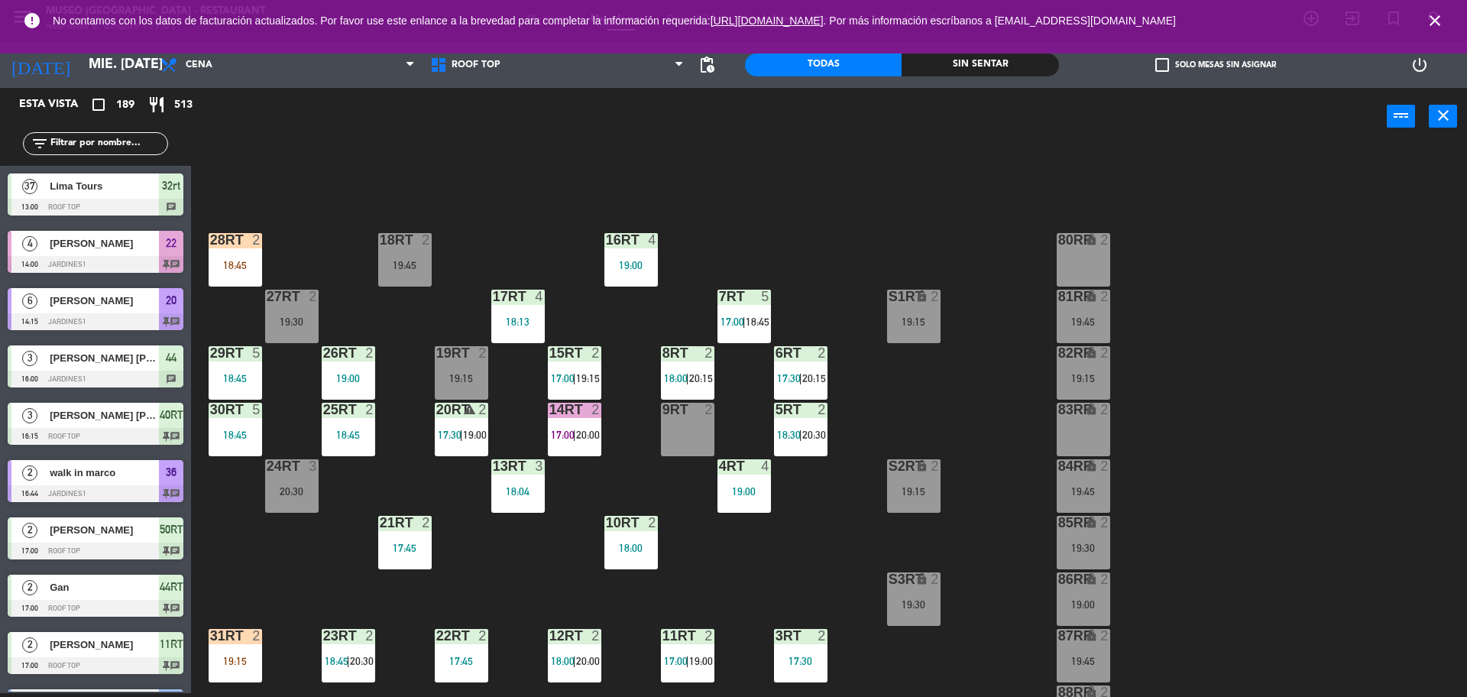
click at [708, 437] on div "9RT 2" at bounding box center [687, 429] width 53 height 53
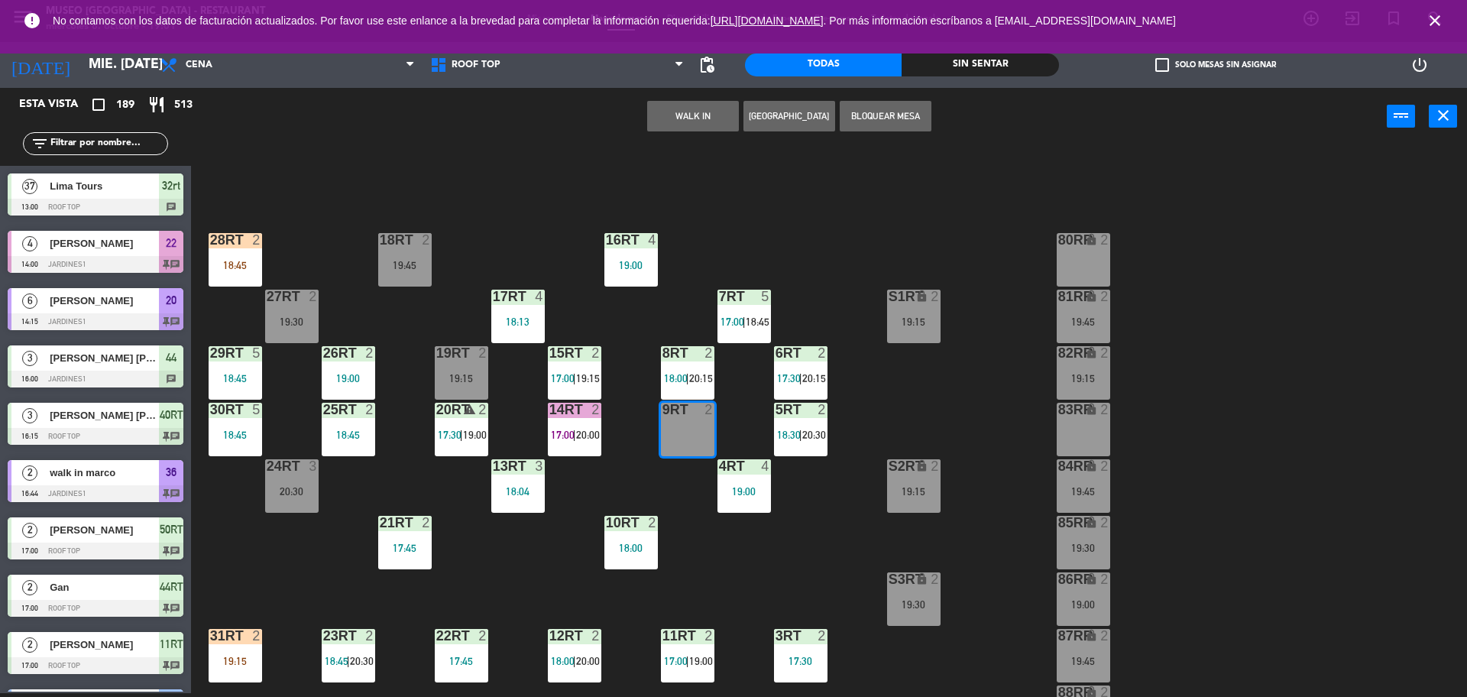
click at [725, 413] on div "2" at bounding box center [712, 410] width 25 height 14
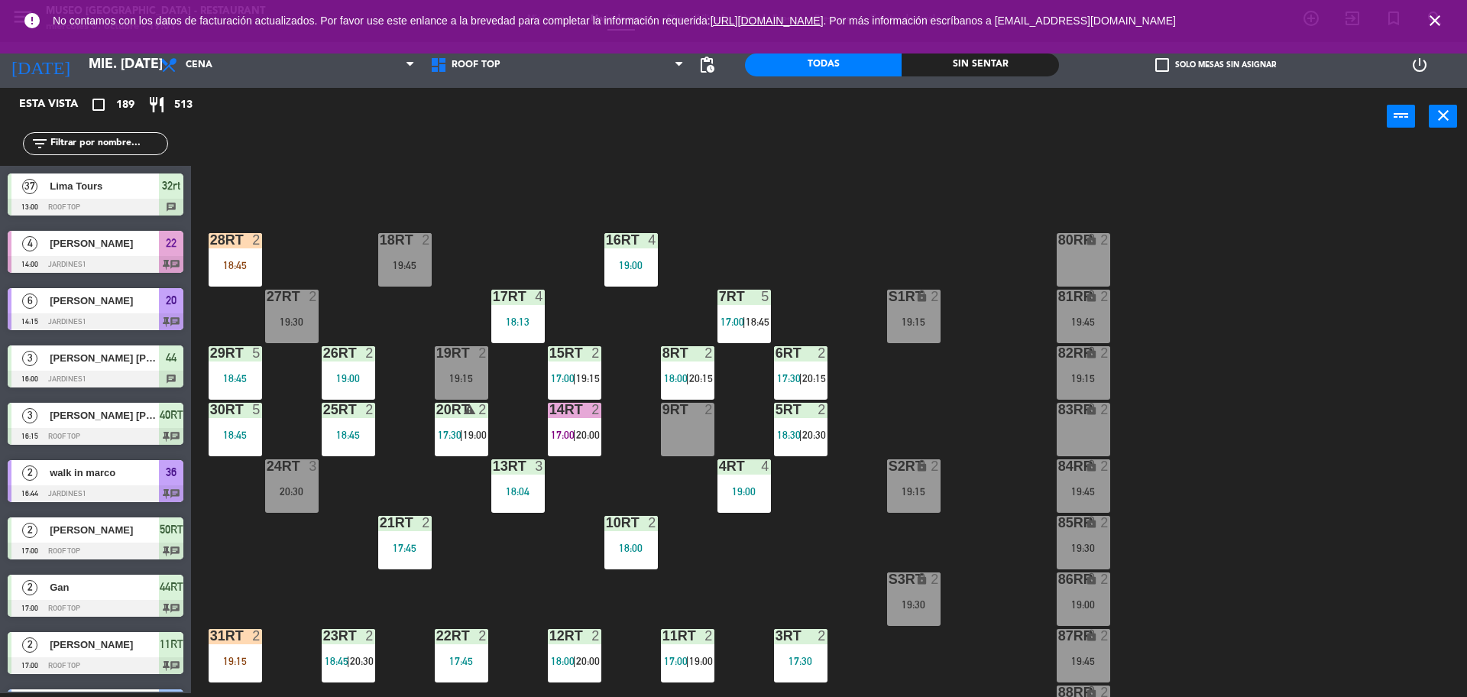
click at [665, 439] on div "9RT 2" at bounding box center [687, 429] width 53 height 53
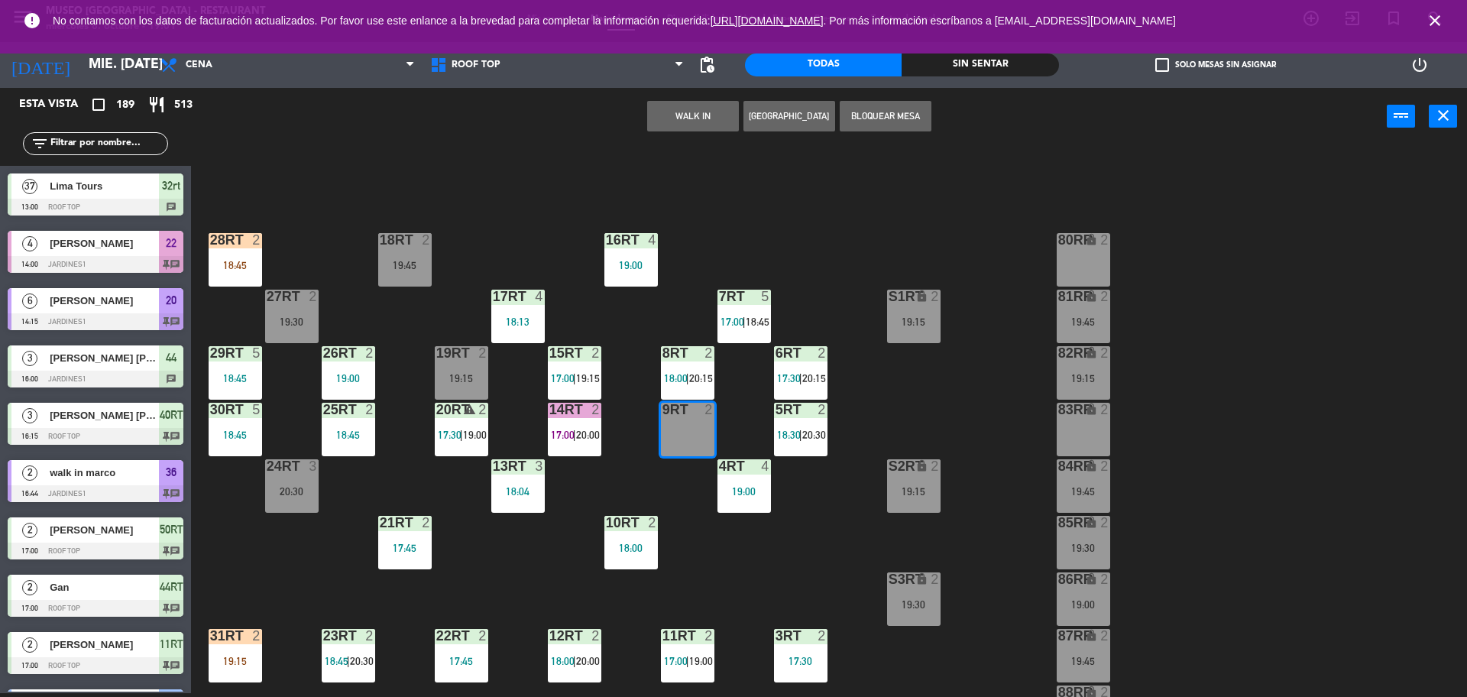
click at [689, 118] on button "WALK IN" at bounding box center [693, 116] width 92 height 31
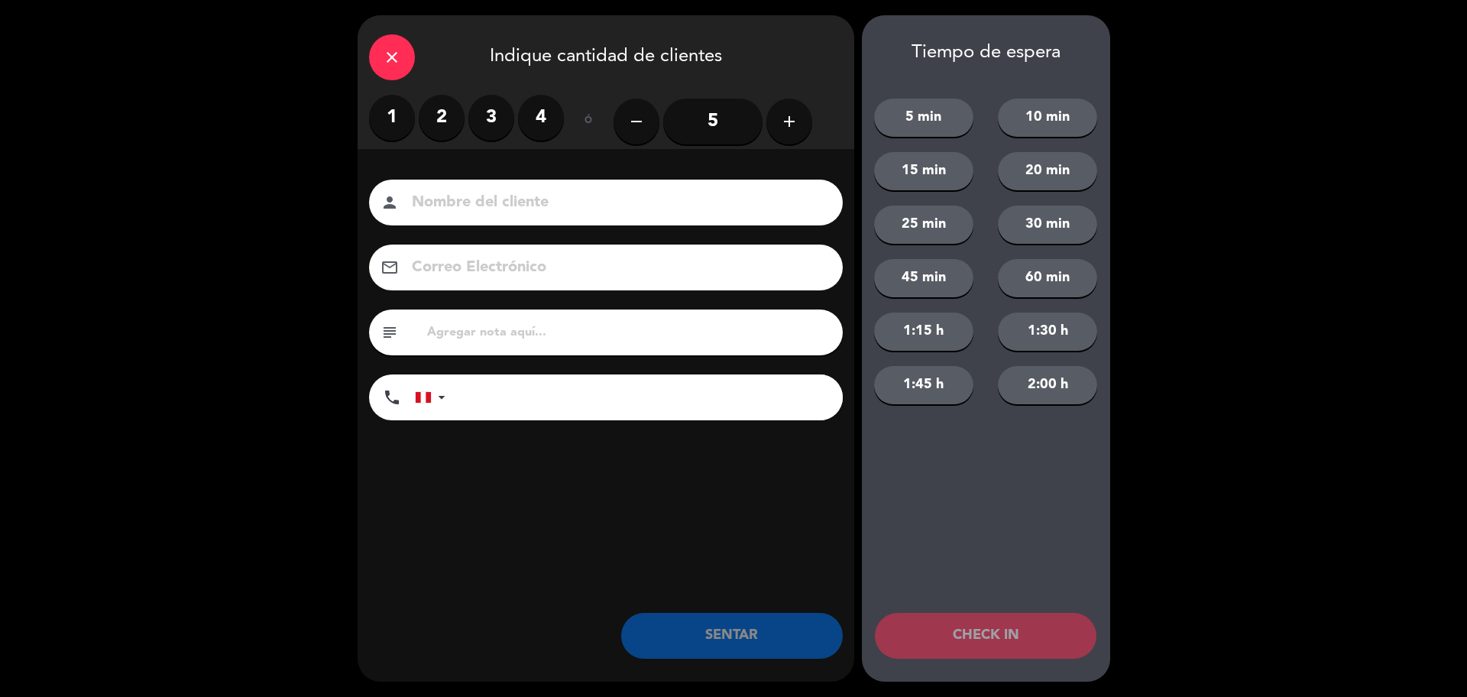
click at [430, 108] on label "2" at bounding box center [442, 118] width 46 height 46
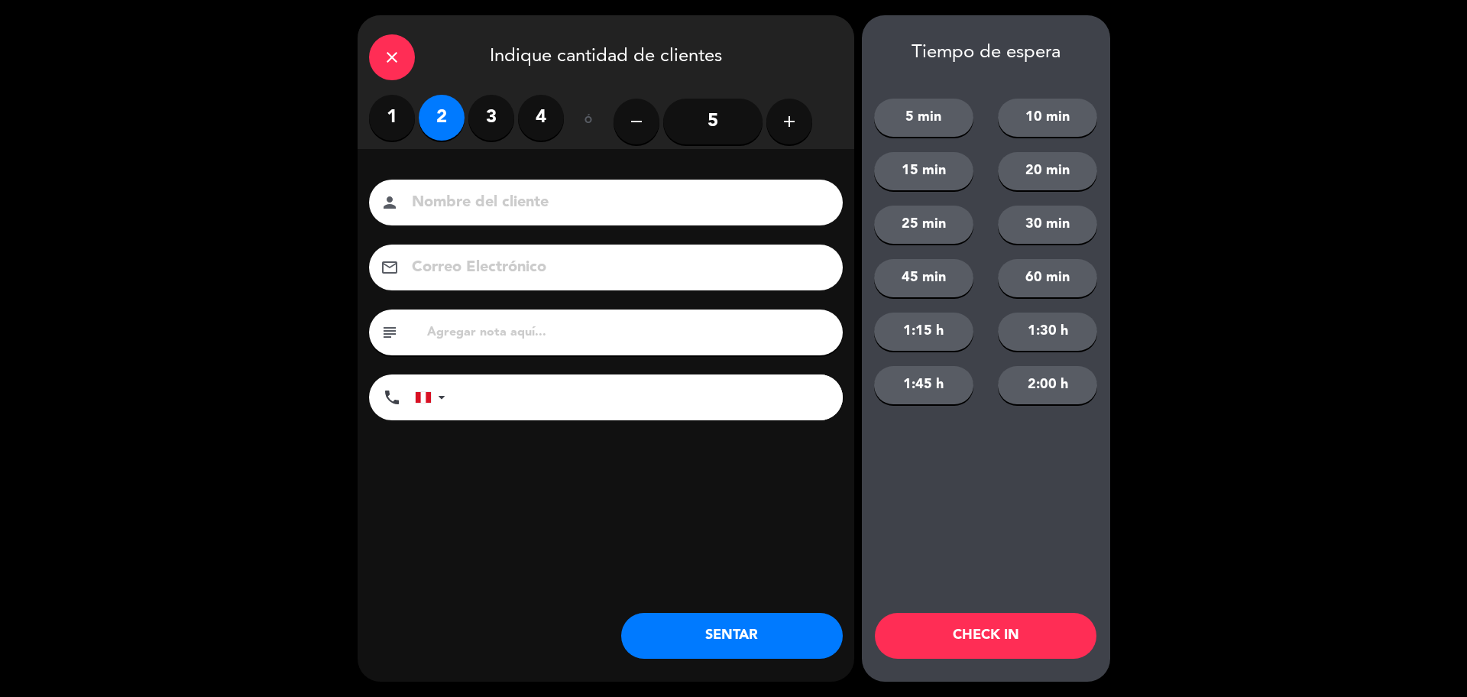
click at [481, 196] on input at bounding box center [616, 203] width 413 height 27
type input "m"
type input "reserva en azul a nombre de madeiro"
click at [507, 336] on input "text" at bounding box center [629, 332] width 406 height 21
type input "m9rt px [DEMOGRAPHIC_DATA] aca"
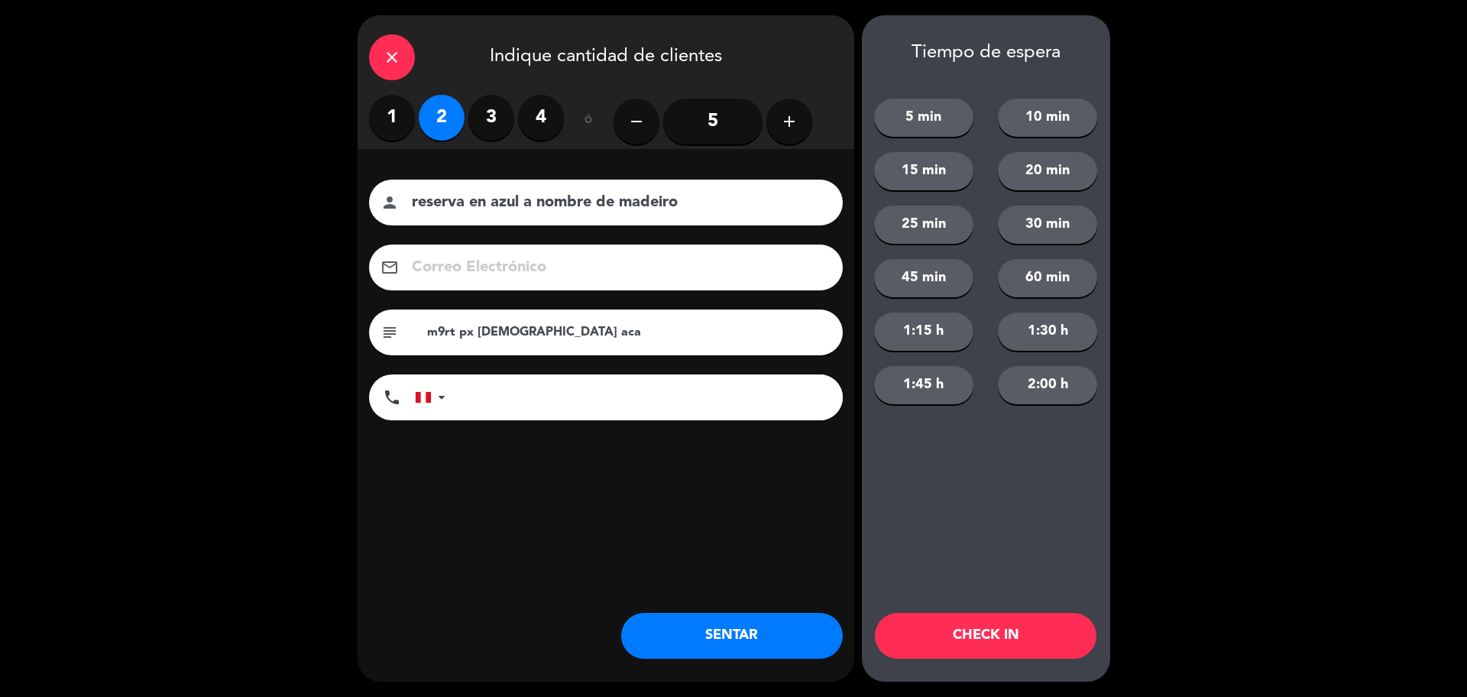
click at [728, 666] on div "close Indique cantidad de clientes 1 2 3 4 ó remove 5 add Nombre del cliente pe…" at bounding box center [606, 348] width 497 height 666
click at [729, 632] on button "SENTAR" at bounding box center [732, 636] width 222 height 46
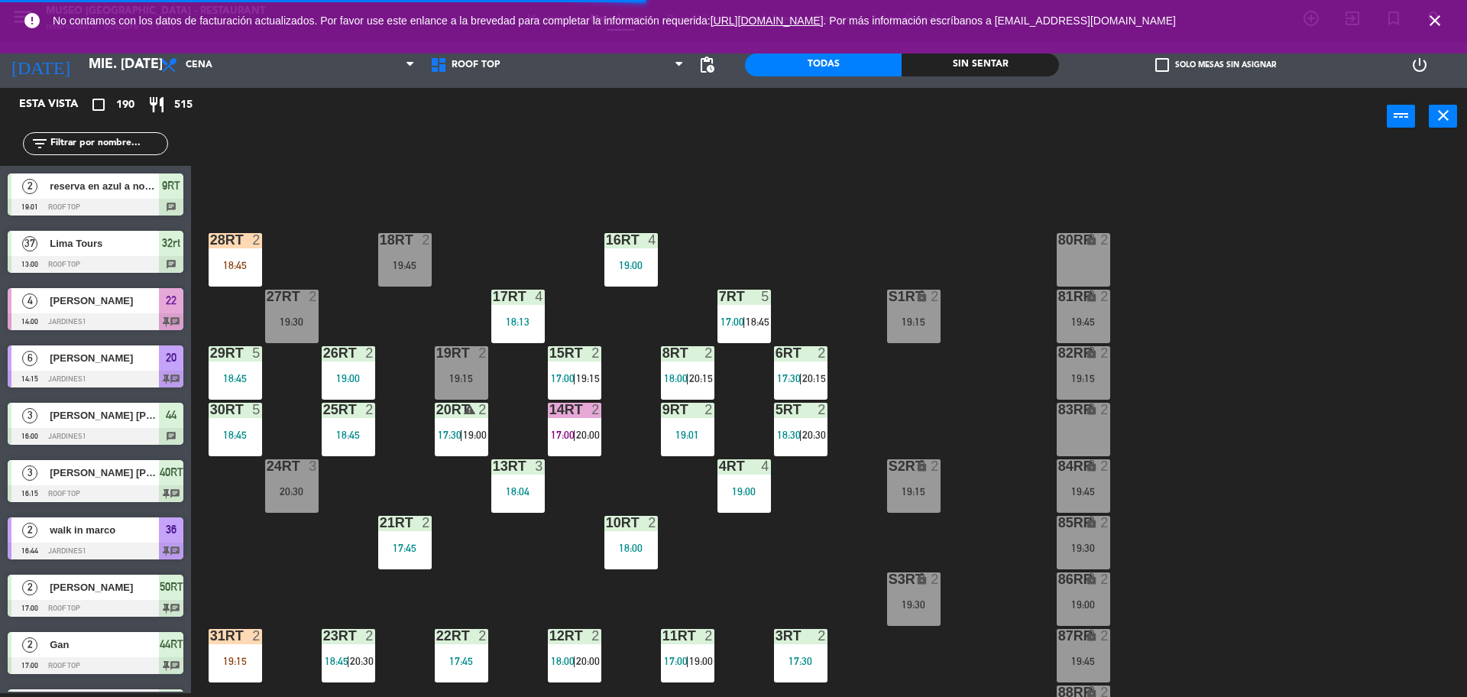
click at [347, 123] on div "power_input close" at bounding box center [789, 117] width 1196 height 58
click at [238, 274] on div "28RT 2 18:45" at bounding box center [235, 259] width 53 height 53
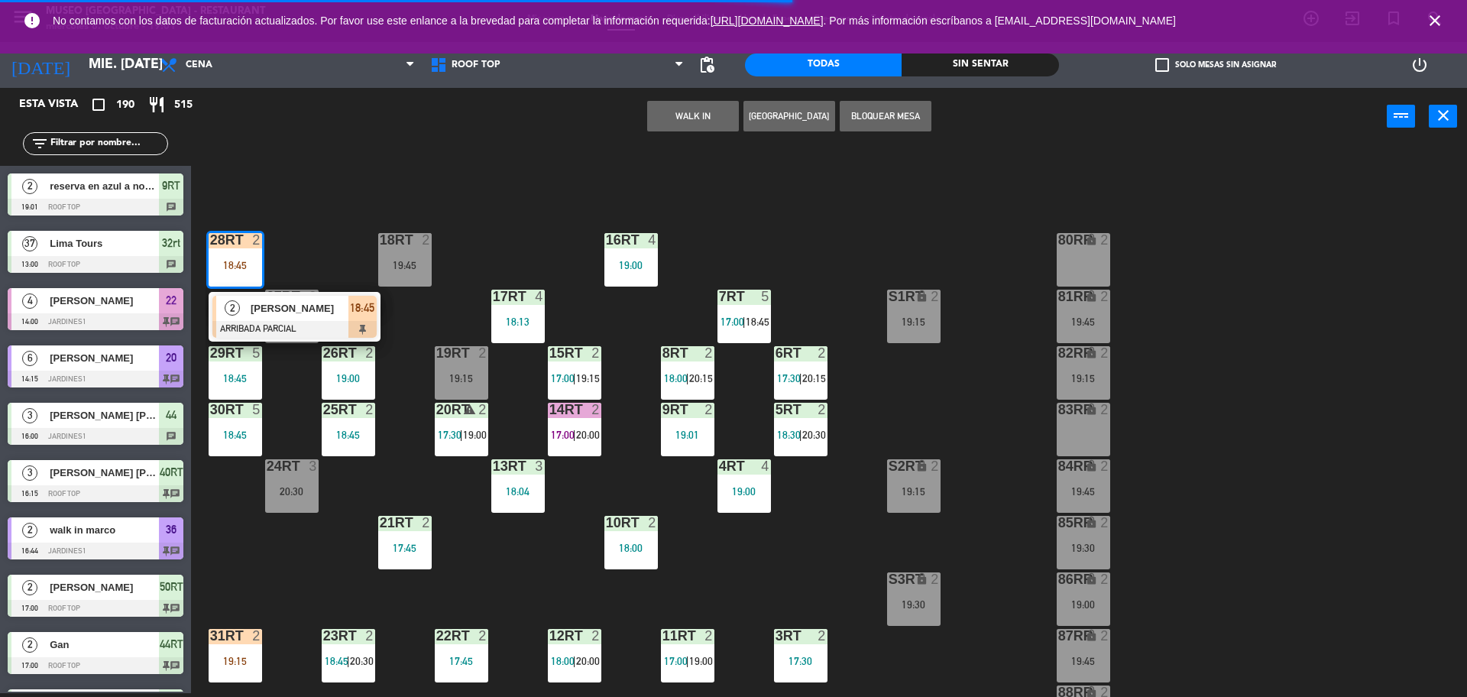
click at [288, 316] on span "[PERSON_NAME]" at bounding box center [300, 308] width 98 height 16
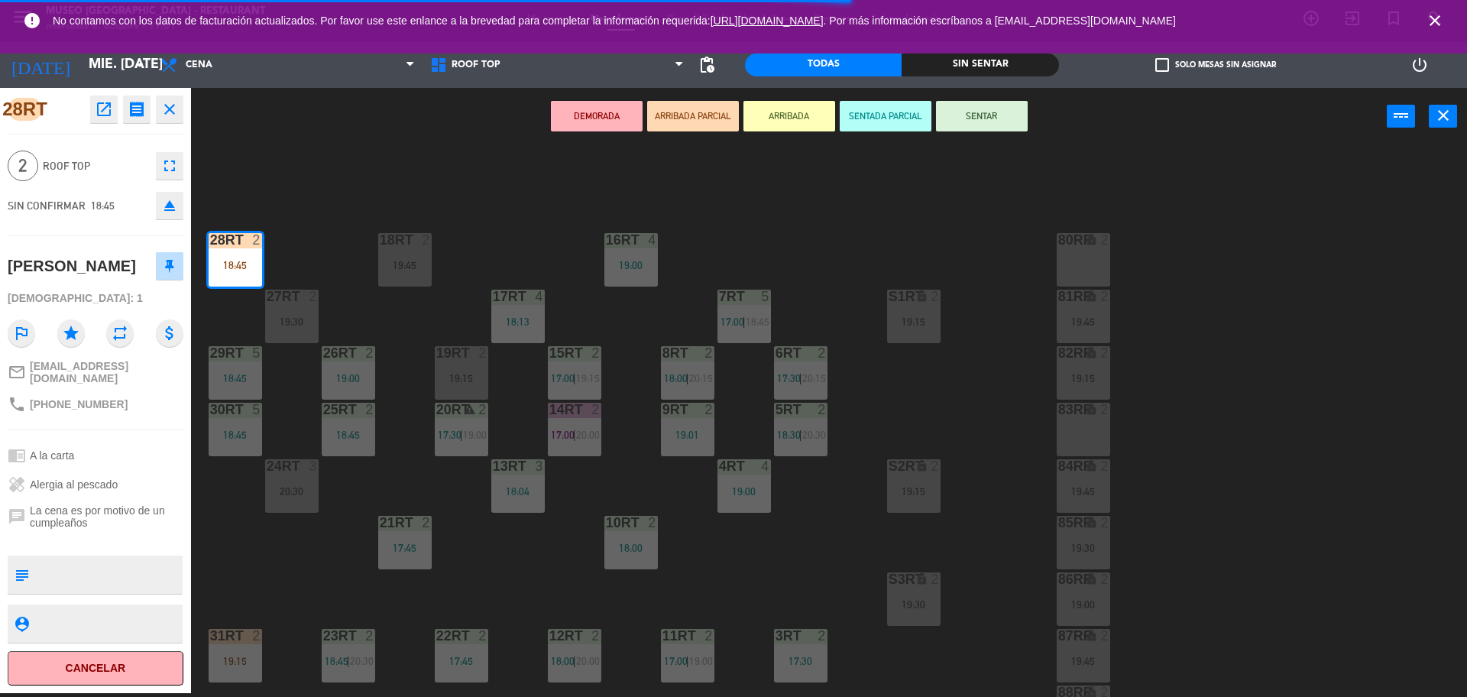
click at [326, 173] on div "18RT 2 19:45 16RT 4 19:00 28RT 2 18:45 80RR lock 2 27RT 2 19:30 7RT 5 17:00 | 1…" at bounding box center [837, 423] width 1262 height 548
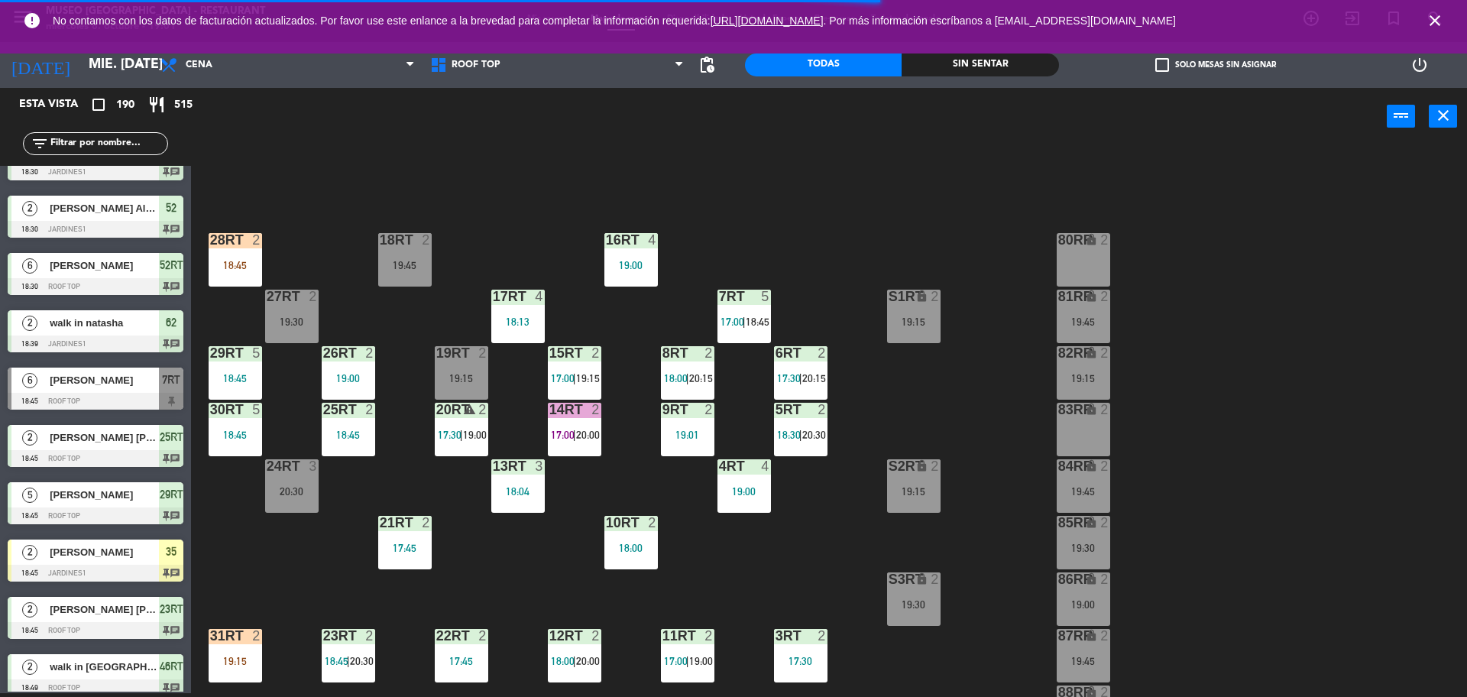
click at [105, 141] on input "text" at bounding box center [108, 143] width 118 height 17
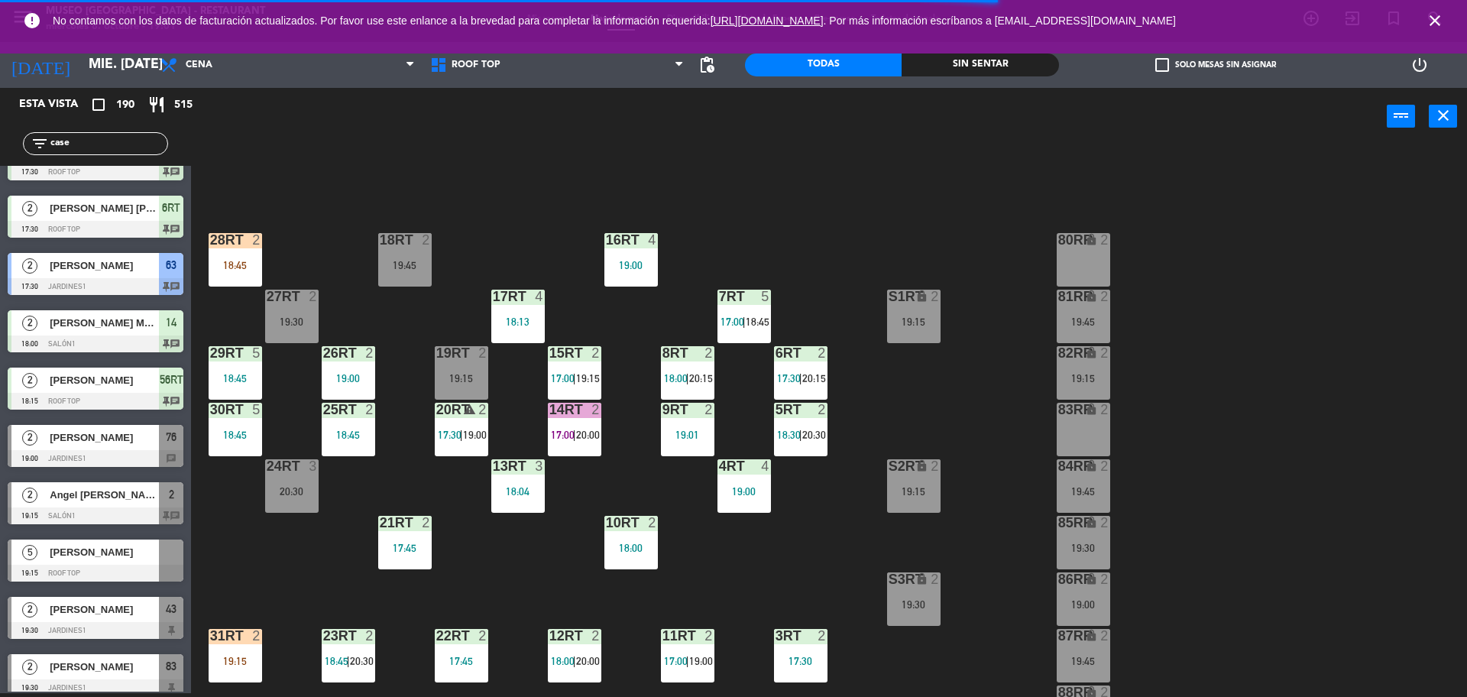
scroll to position [0, 0]
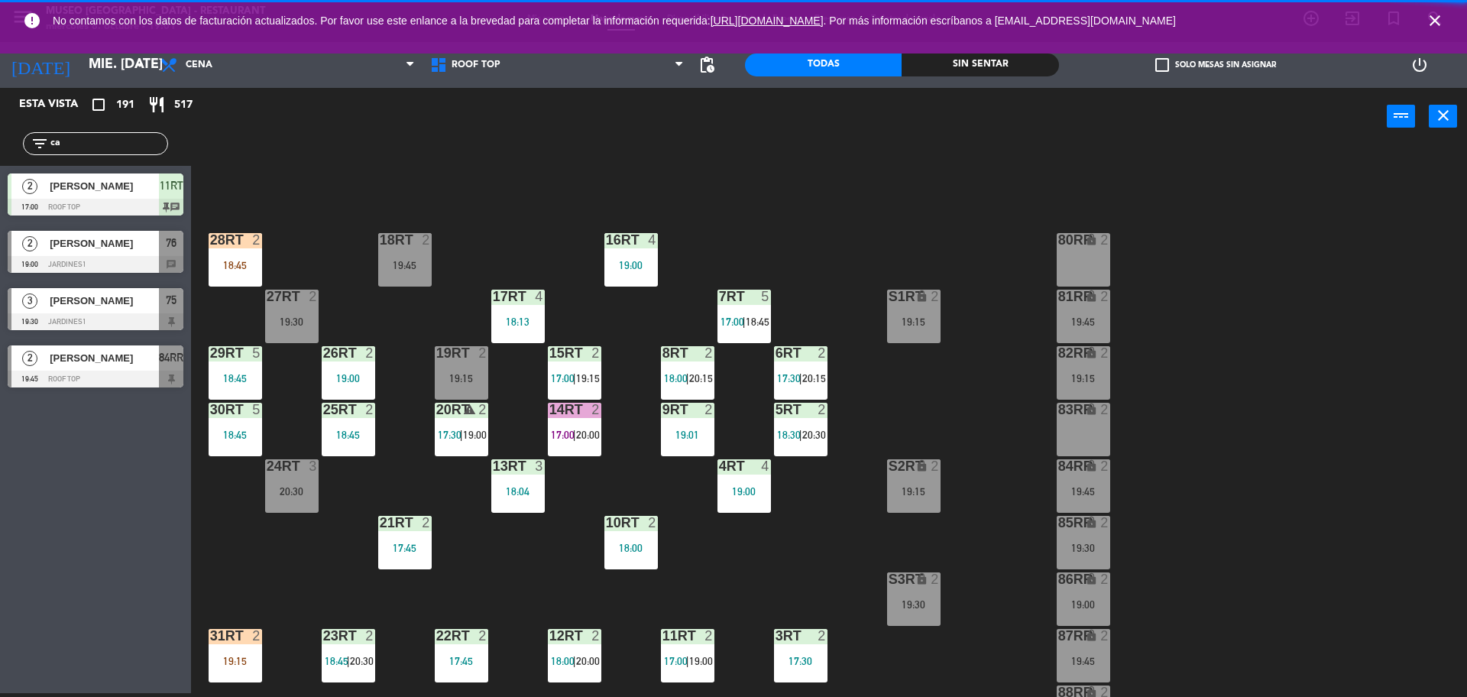
type input "c"
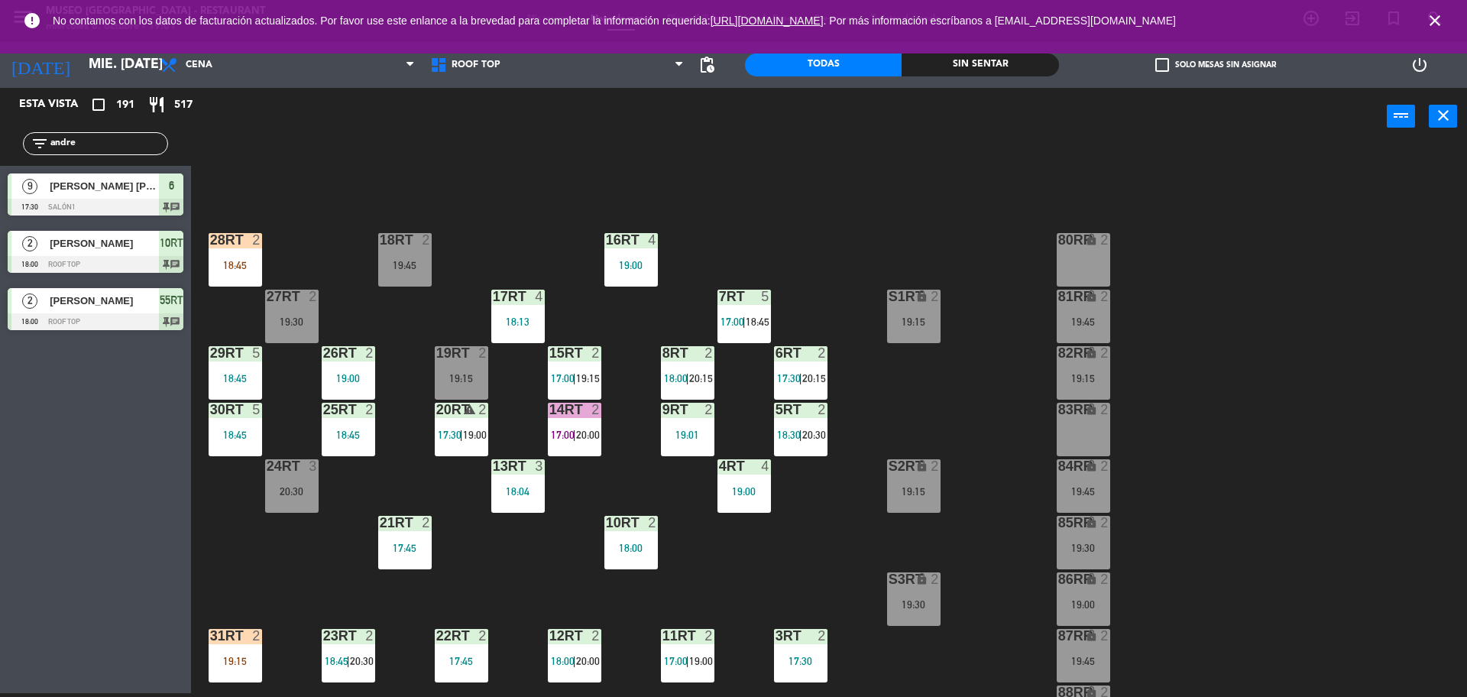
click at [280, 164] on div "18RT 2 19:45 16RT 4 19:00 28RT 2 18:45 80RR lock 2 27RT 2 19:30 7RT 5 17:00 | 1…" at bounding box center [837, 423] width 1262 height 548
click at [140, 135] on input "andre" at bounding box center [108, 143] width 118 height 17
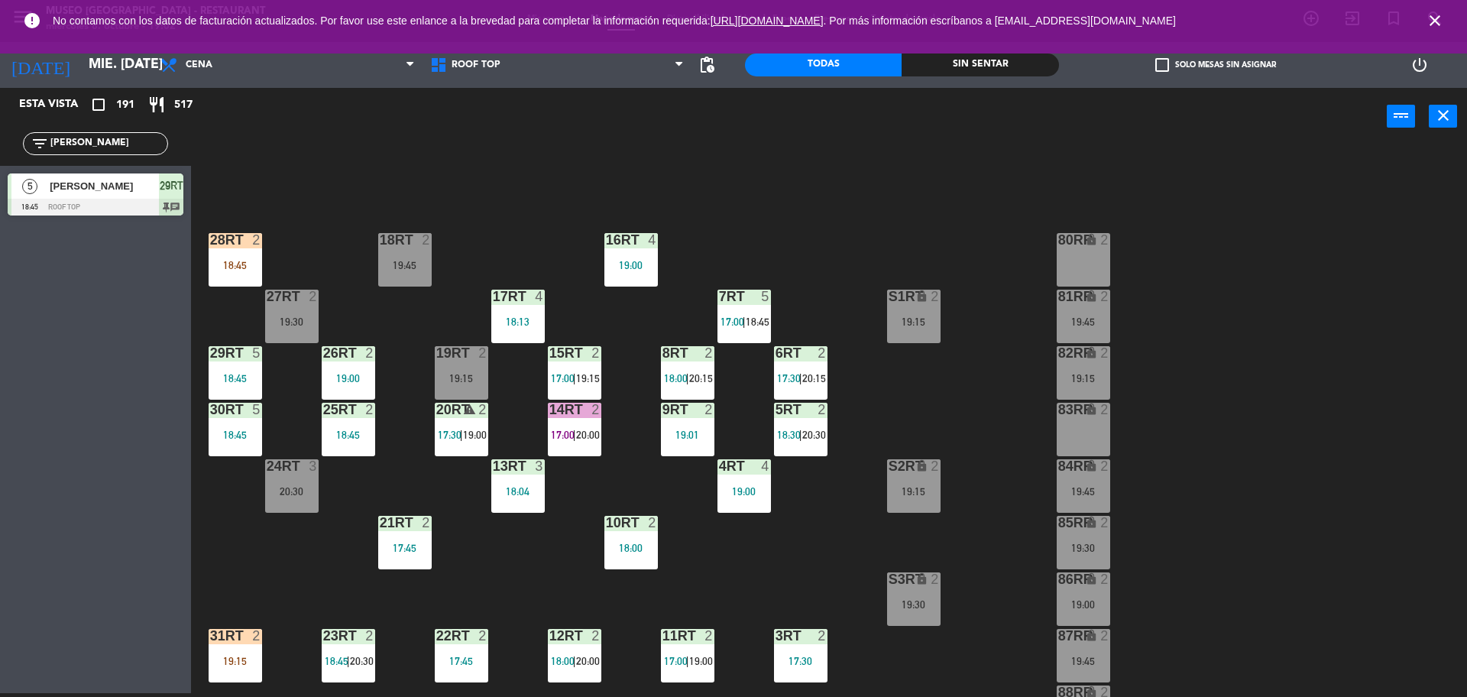
type input "[PERSON_NAME]"
click at [67, 197] on div "[PERSON_NAME]" at bounding box center [103, 185] width 111 height 25
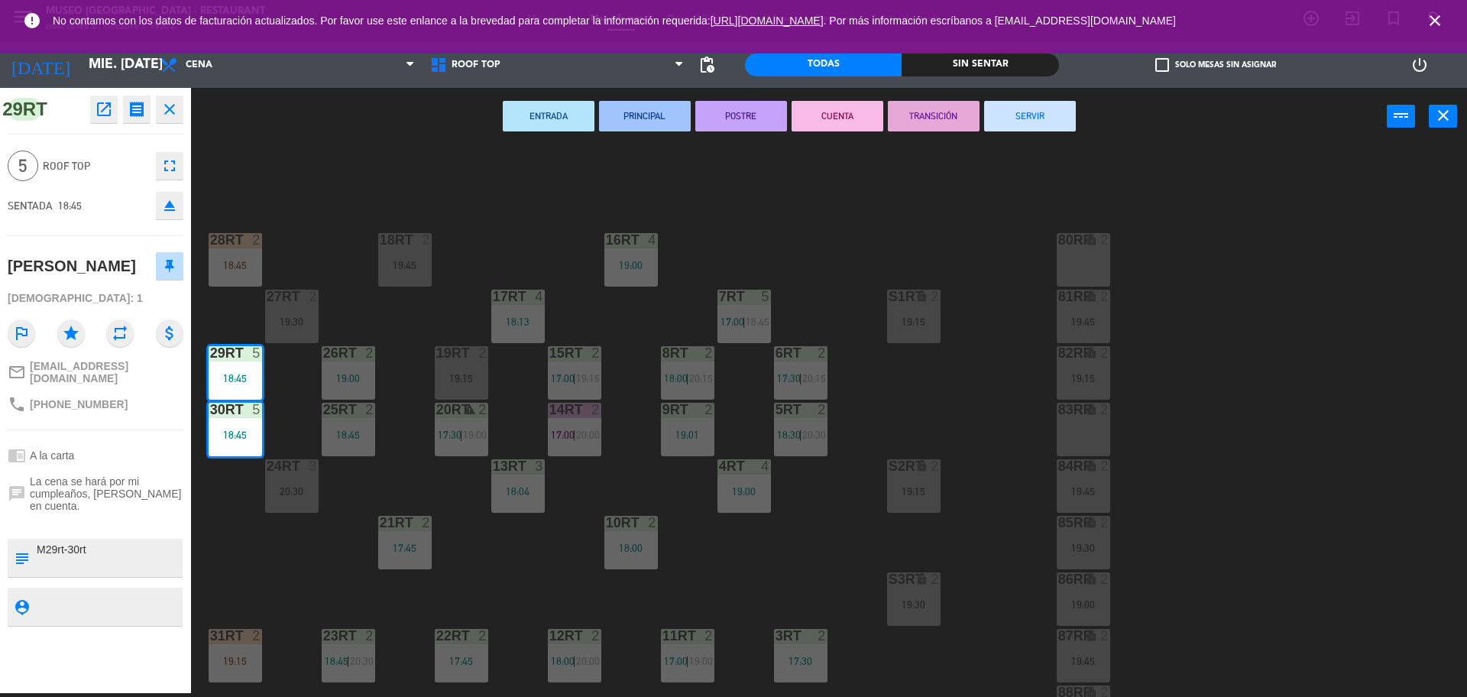
click at [302, 154] on div "18RT 2 19:45 16RT 4 19:00 28RT 2 18:45 80RR lock 2 27RT 2 19:30 7RT 5 17:00 | 1…" at bounding box center [837, 423] width 1262 height 548
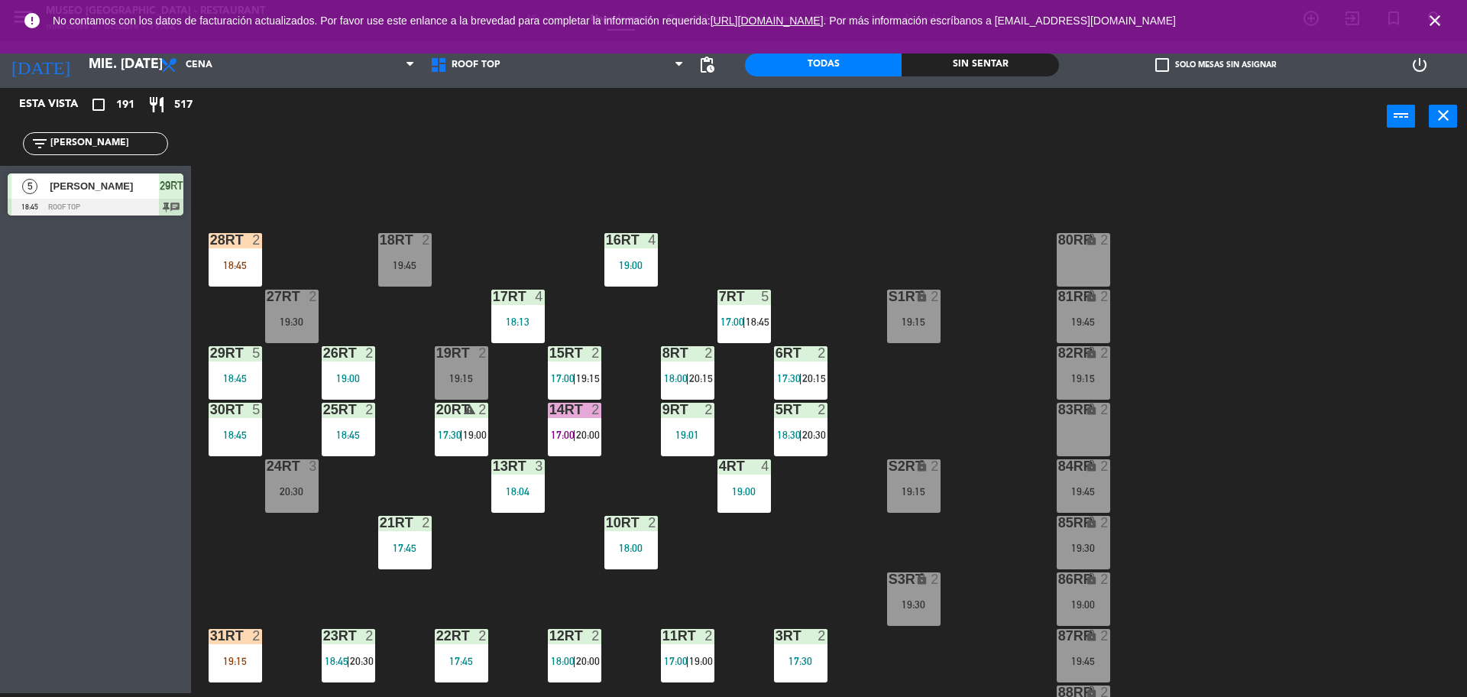
click at [681, 422] on div "9RT 2 19:01" at bounding box center [687, 429] width 53 height 53
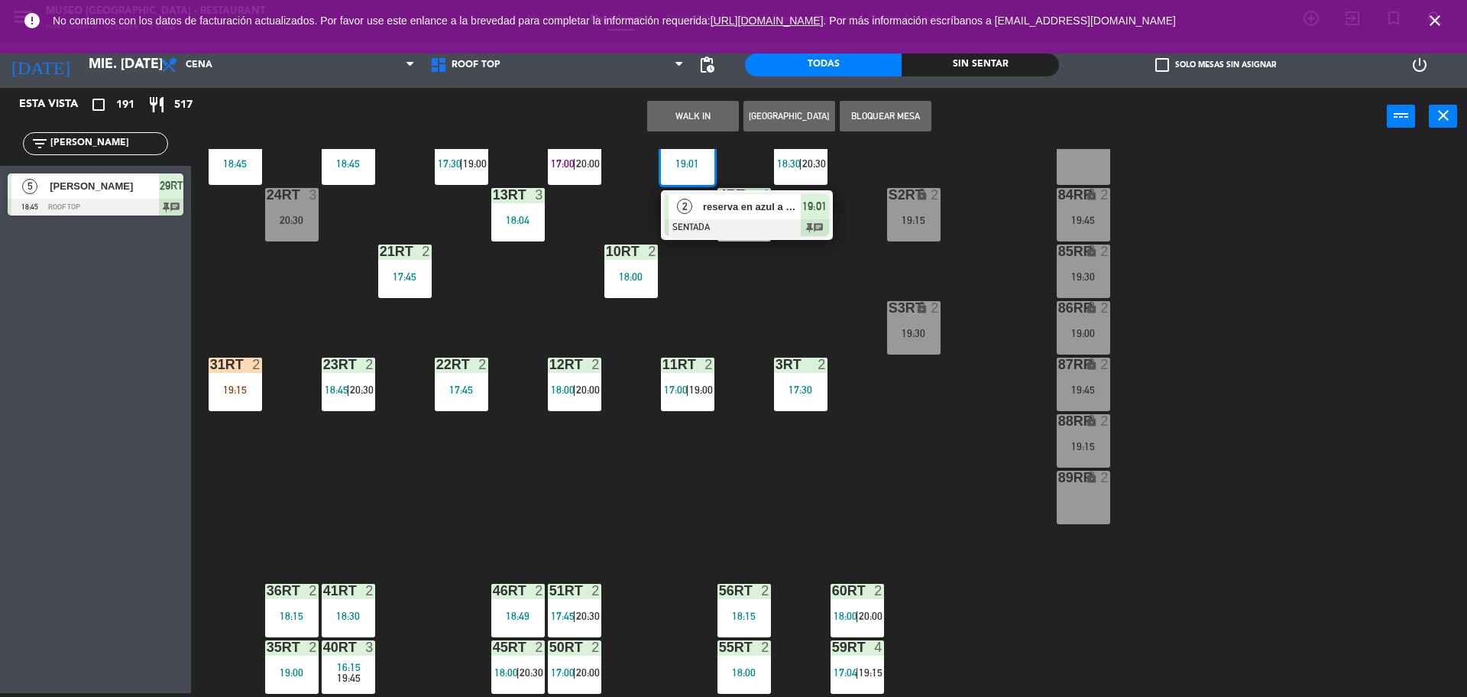
scroll to position [267, 0]
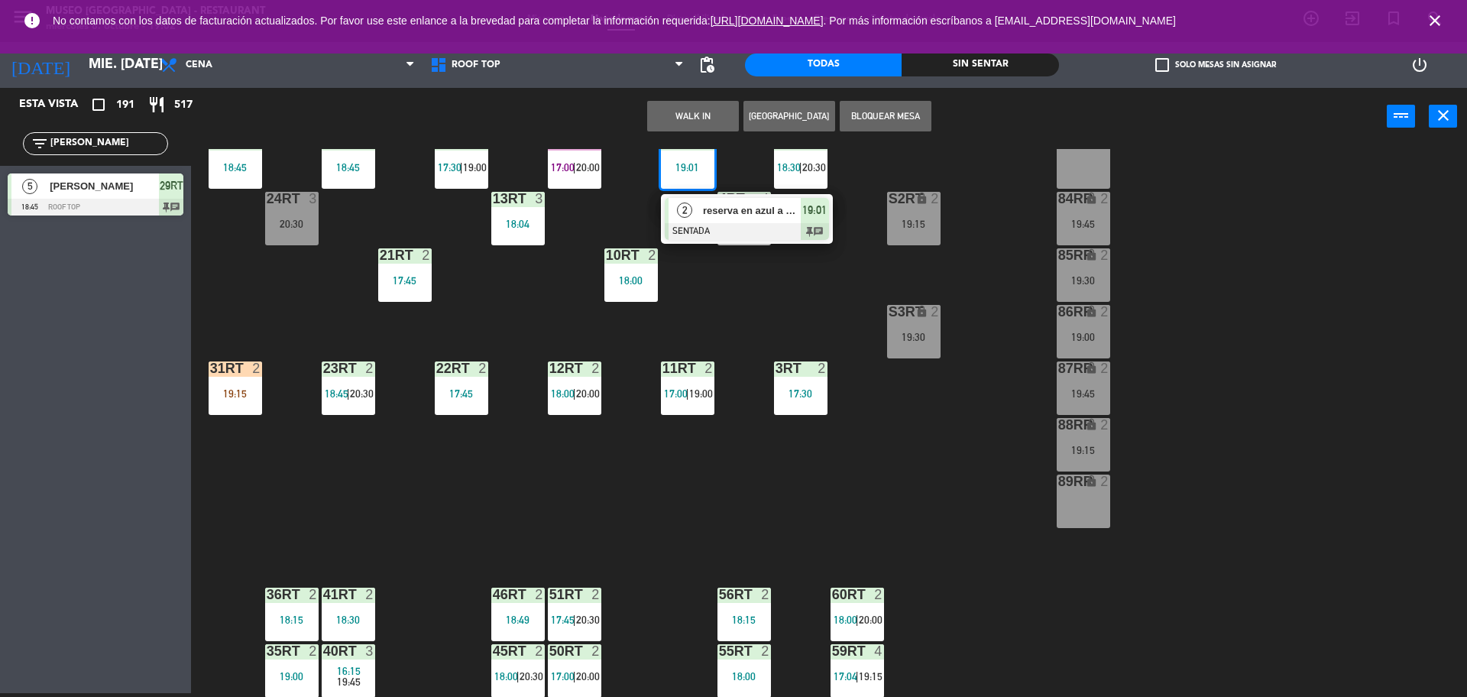
click at [232, 383] on div "31RT 2 19:15" at bounding box center [235, 387] width 53 height 53
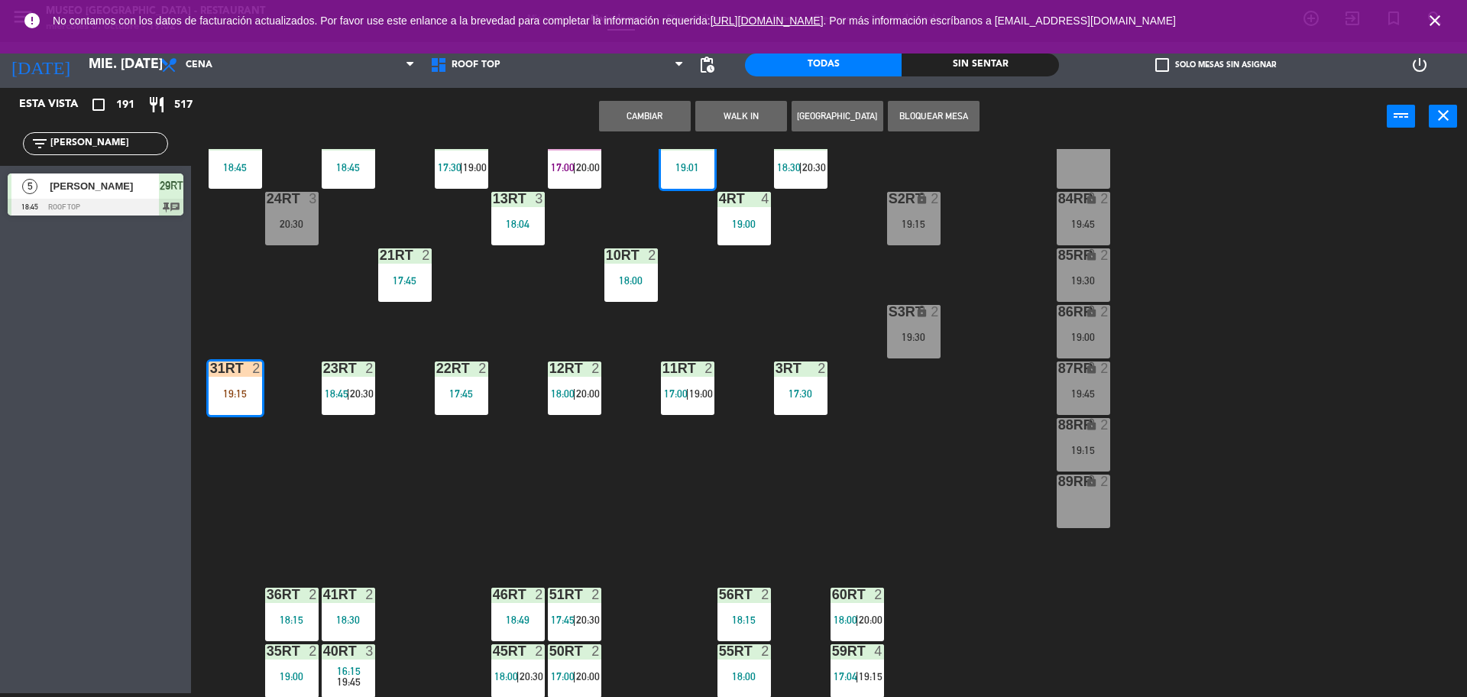
click at [428, 531] on div "18RT 2 19:45 16RT 4 19:00 28RT 2 18:45 80RR lock 2 27RT 2 19:30 7RT 5 17:00 | 1…" at bounding box center [837, 423] width 1262 height 548
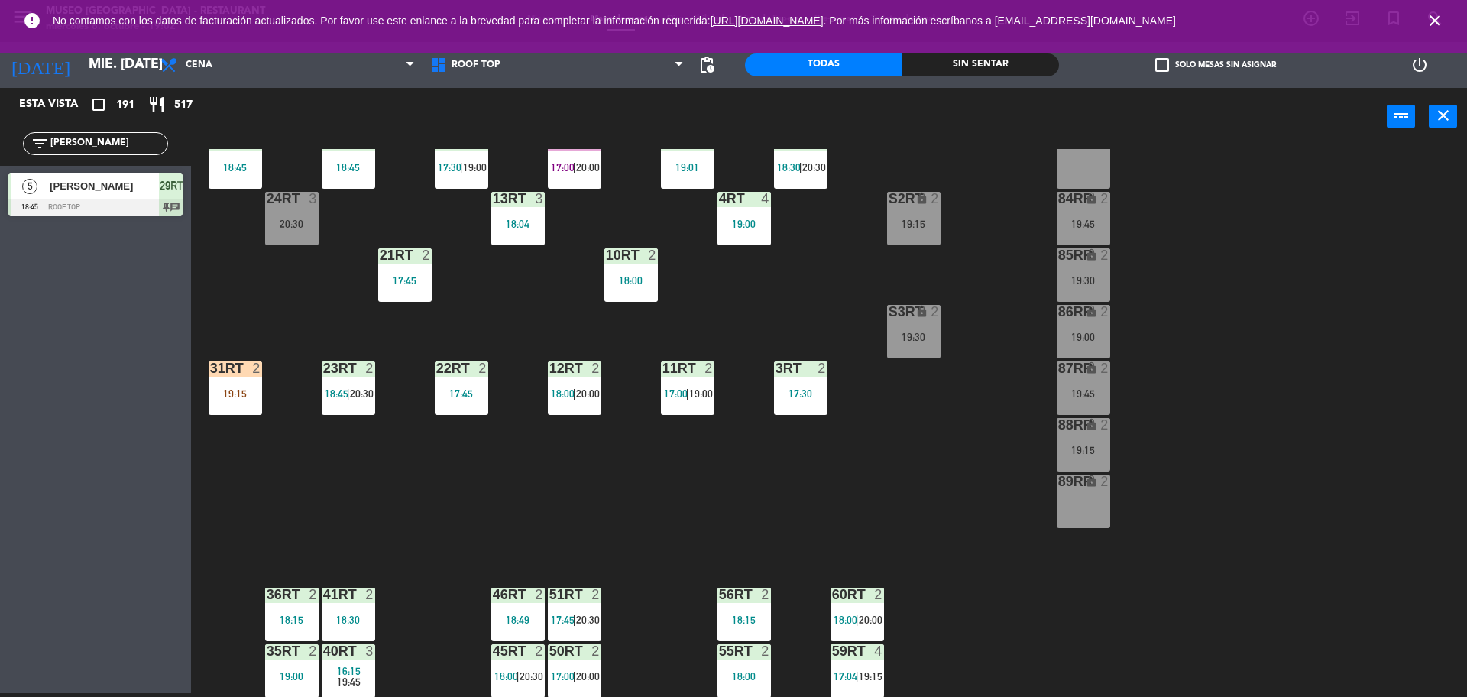
click at [736, 325] on div "18RT 2 19:45 16RT 4 19:00 28RT 2 18:45 80RR lock 2 27RT 2 19:30 7RT 5 17:00 | 1…" at bounding box center [837, 423] width 1262 height 548
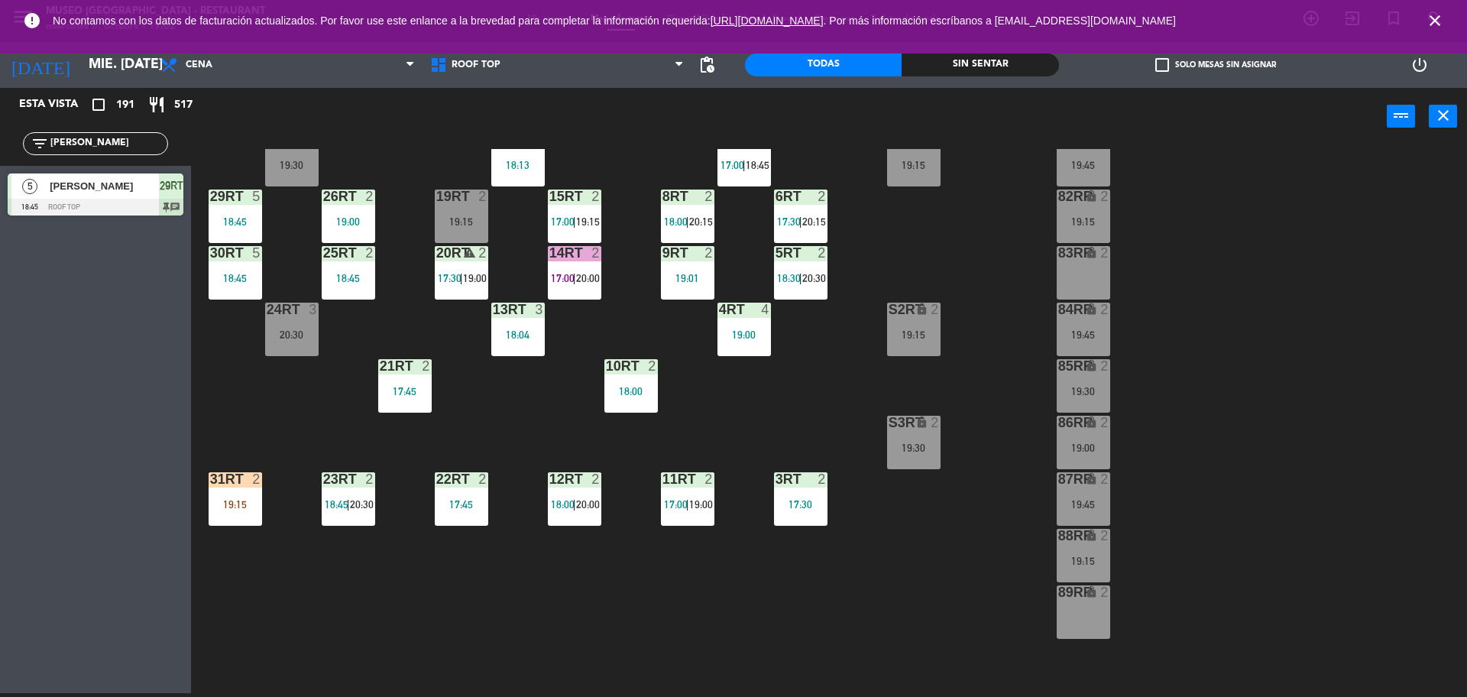
scroll to position [153, 0]
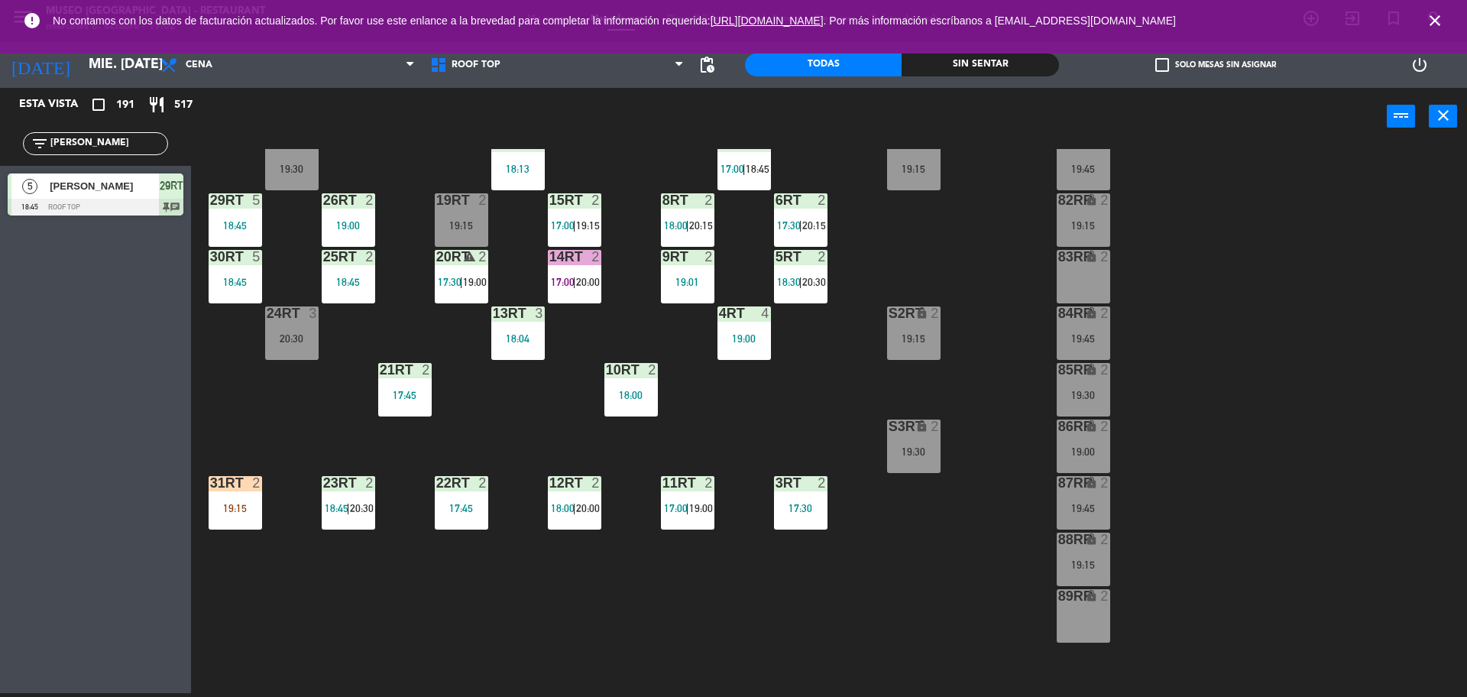
click at [733, 302] on div "18RT 2 19:45 16RT 4 19:00 28RT 2 18:45 80RR lock 2 27RT 2 19:30 7RT 5 17:00 | 1…" at bounding box center [837, 423] width 1262 height 548
click at [669, 293] on div "9RT 2 19:01" at bounding box center [687, 276] width 53 height 53
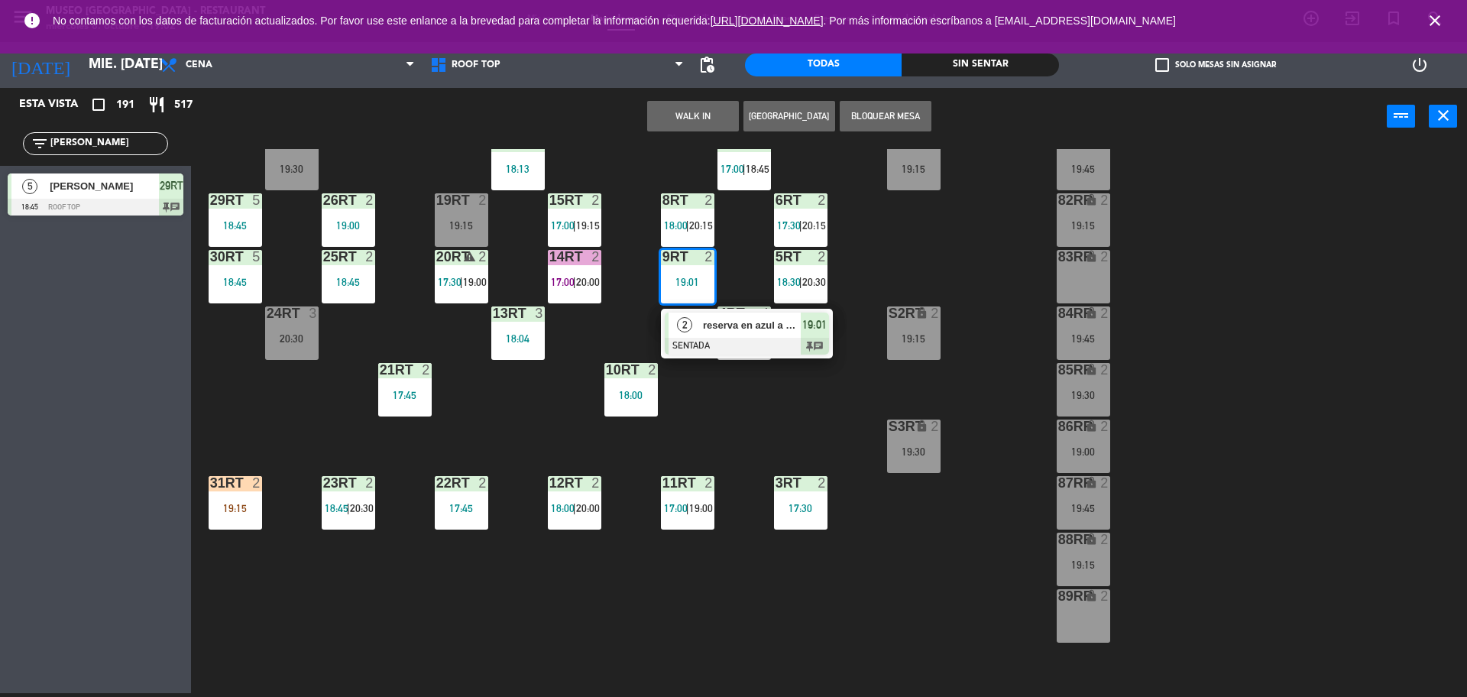
click at [698, 341] on div at bounding box center [747, 346] width 164 height 17
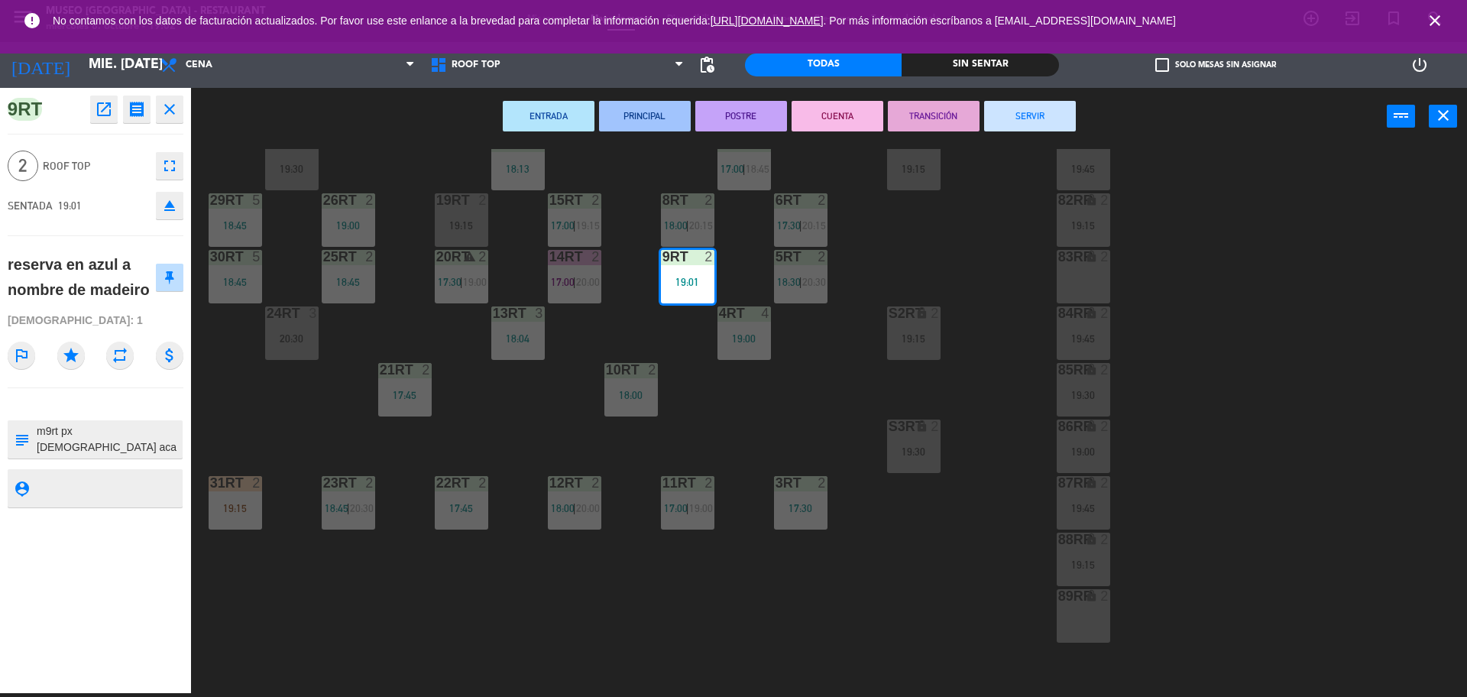
click at [232, 485] on div at bounding box center [234, 483] width 25 height 14
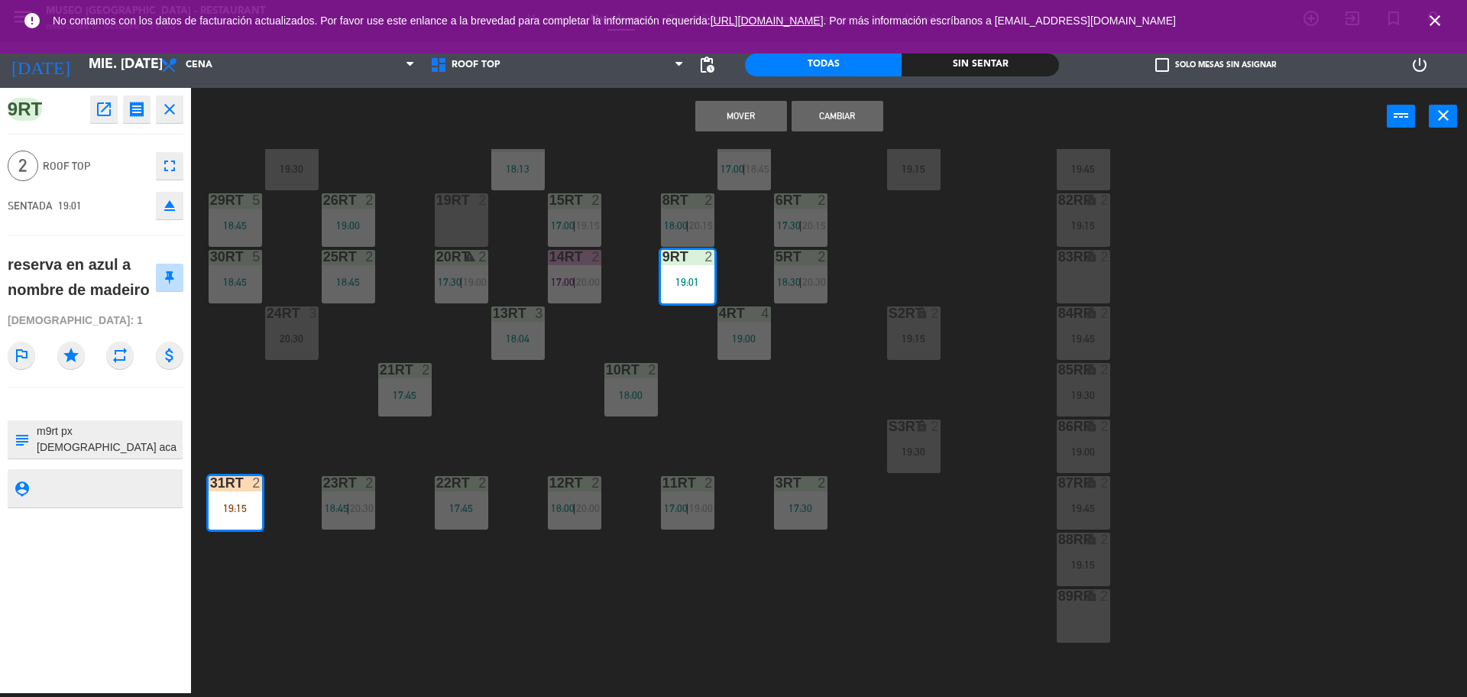
click at [351, 441] on div "18RT 2 19:45 16RT 4 19:00 28RT 2 18:45 80RR lock 2 19:15 27RT 2 19:30 7RT 5 17:…" at bounding box center [837, 423] width 1262 height 548
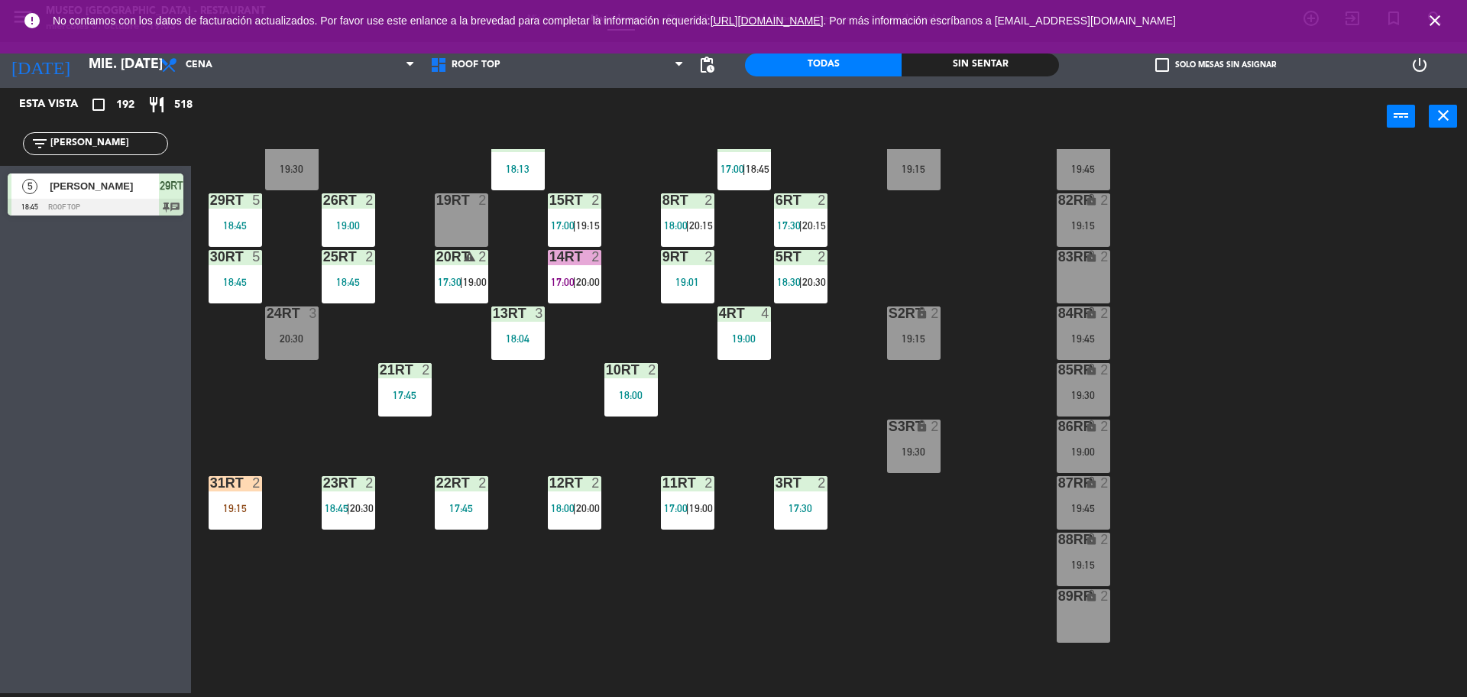
click at [685, 292] on div "9RT 2 19:01" at bounding box center [687, 276] width 53 height 53
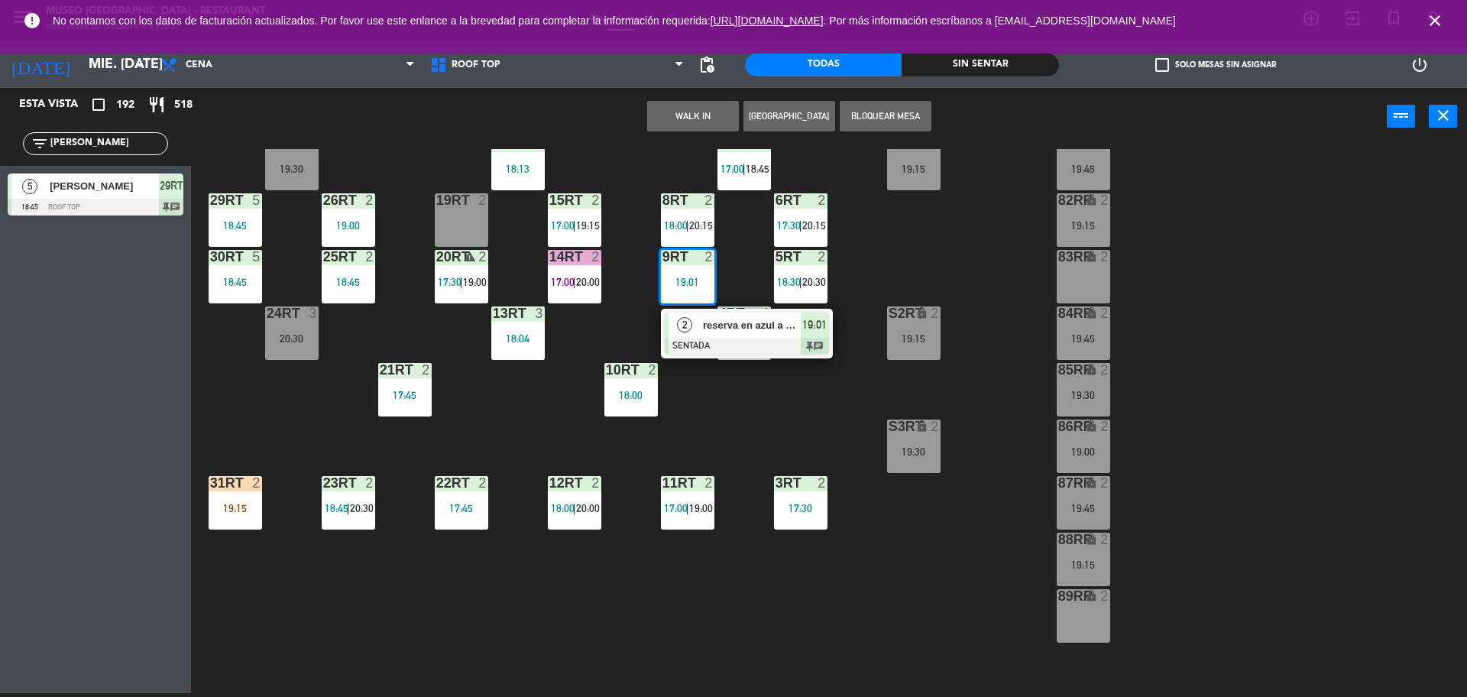
click at [702, 345] on div at bounding box center [747, 346] width 164 height 17
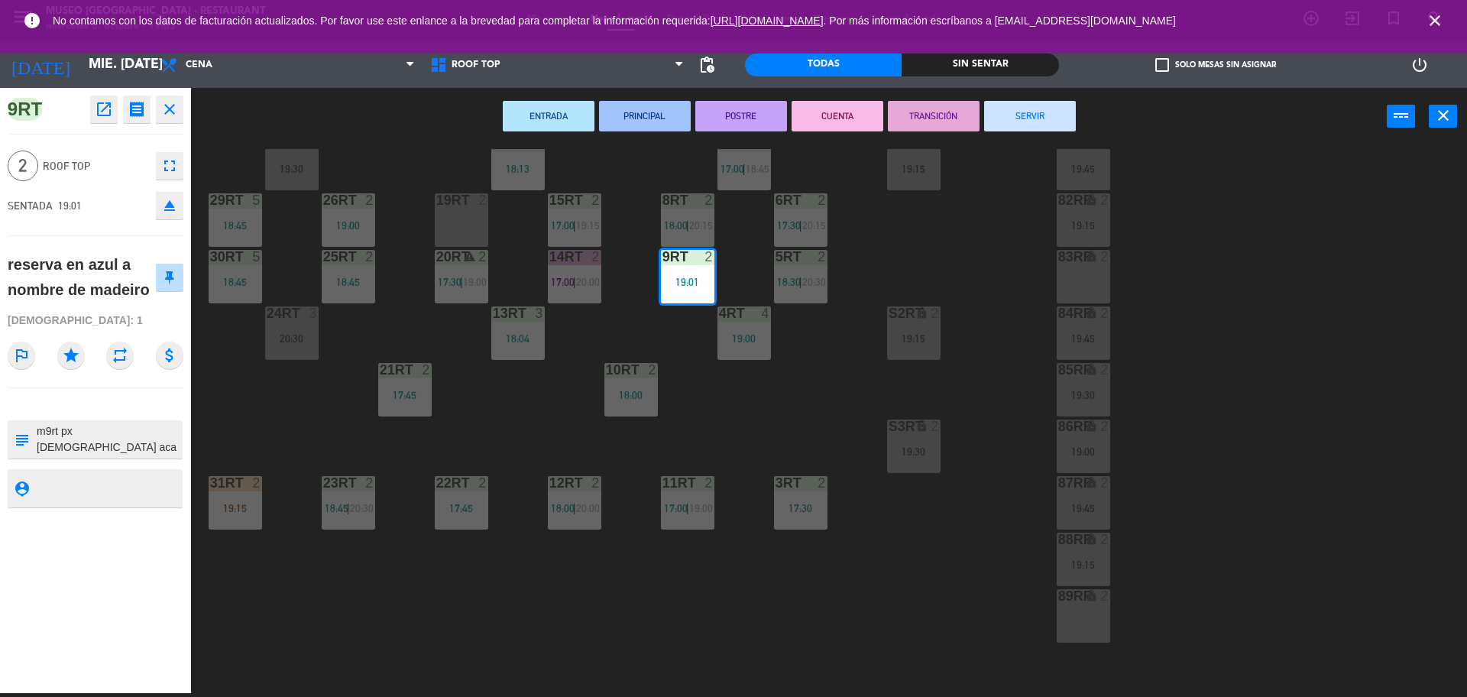
click at [244, 495] on div "31RT 2 19:15" at bounding box center [235, 502] width 53 height 53
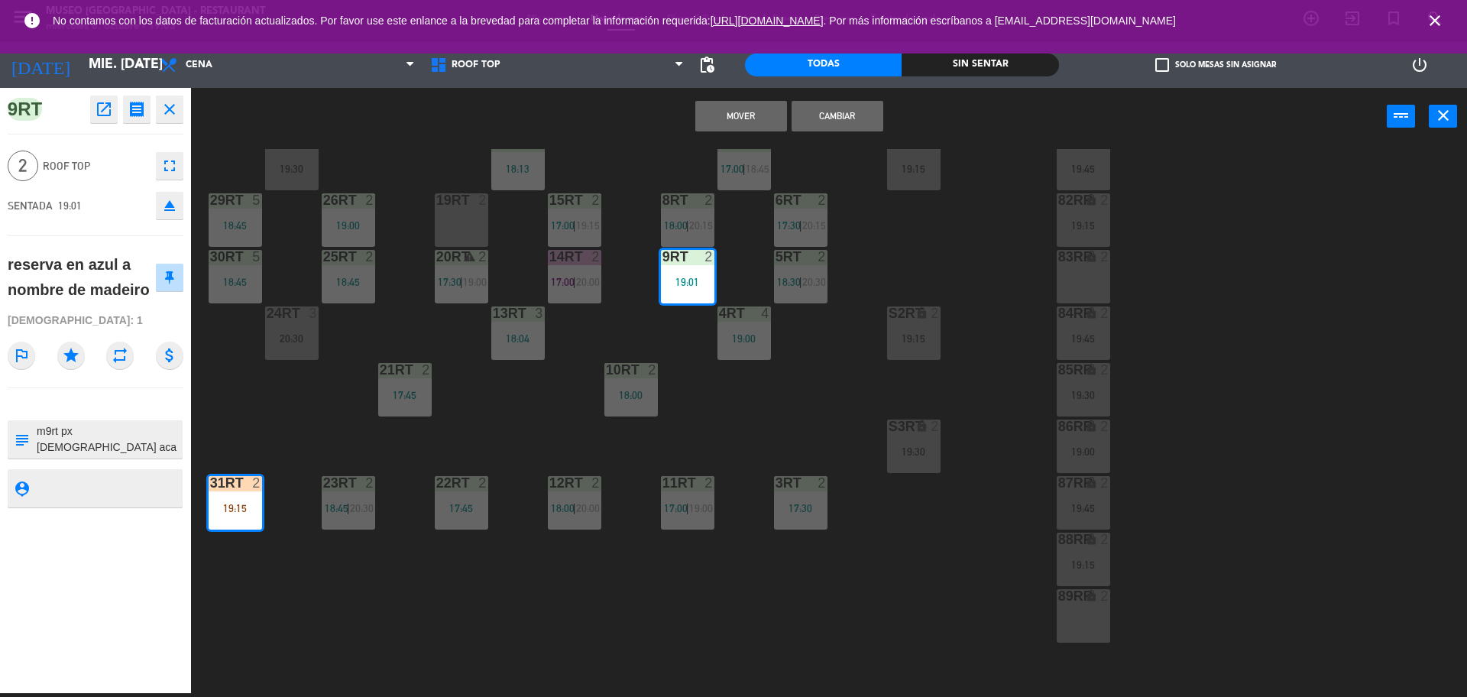
click at [578, 343] on div "18RT 2 19:45 16RT 4 19:00 28RT 2 18:45 80RR lock 2 19:15 27RT 2 19:30 7RT 5 17:…" at bounding box center [837, 423] width 1262 height 548
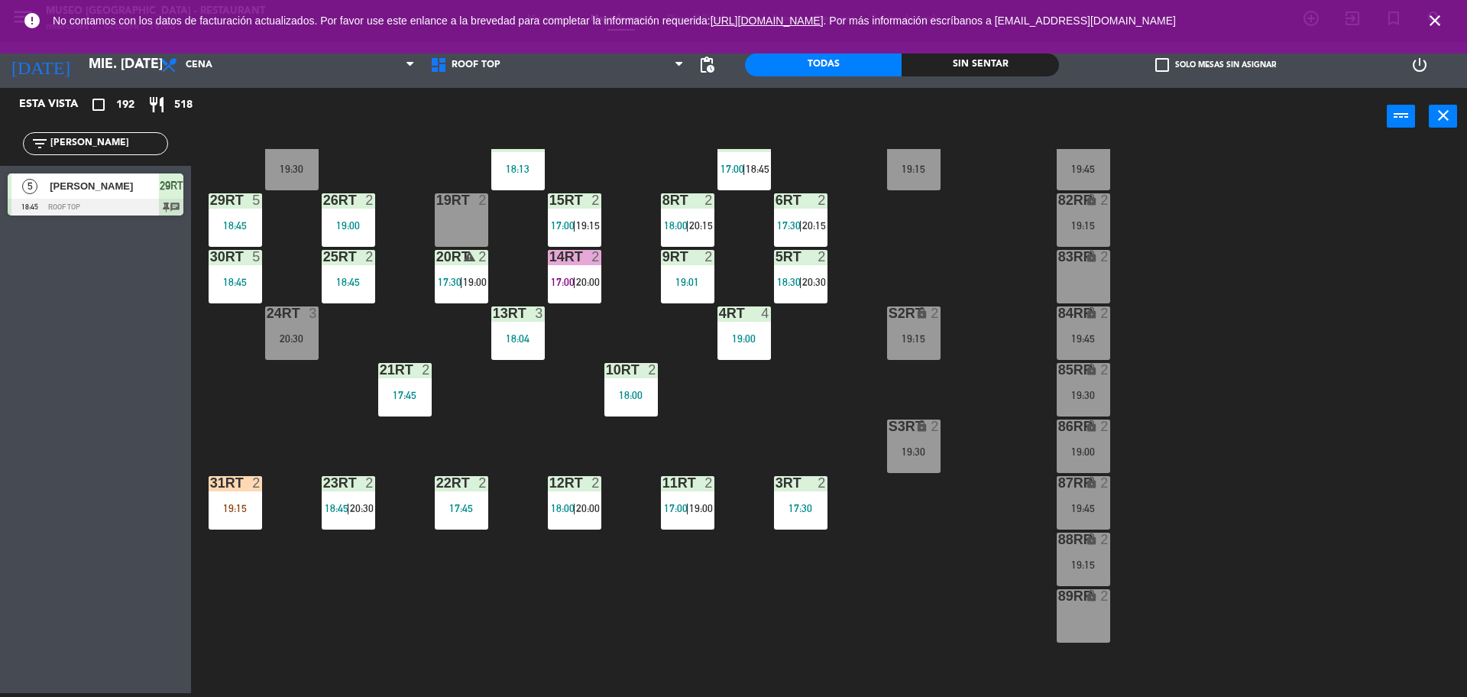
click at [230, 509] on div "19:15" at bounding box center [235, 508] width 53 height 11
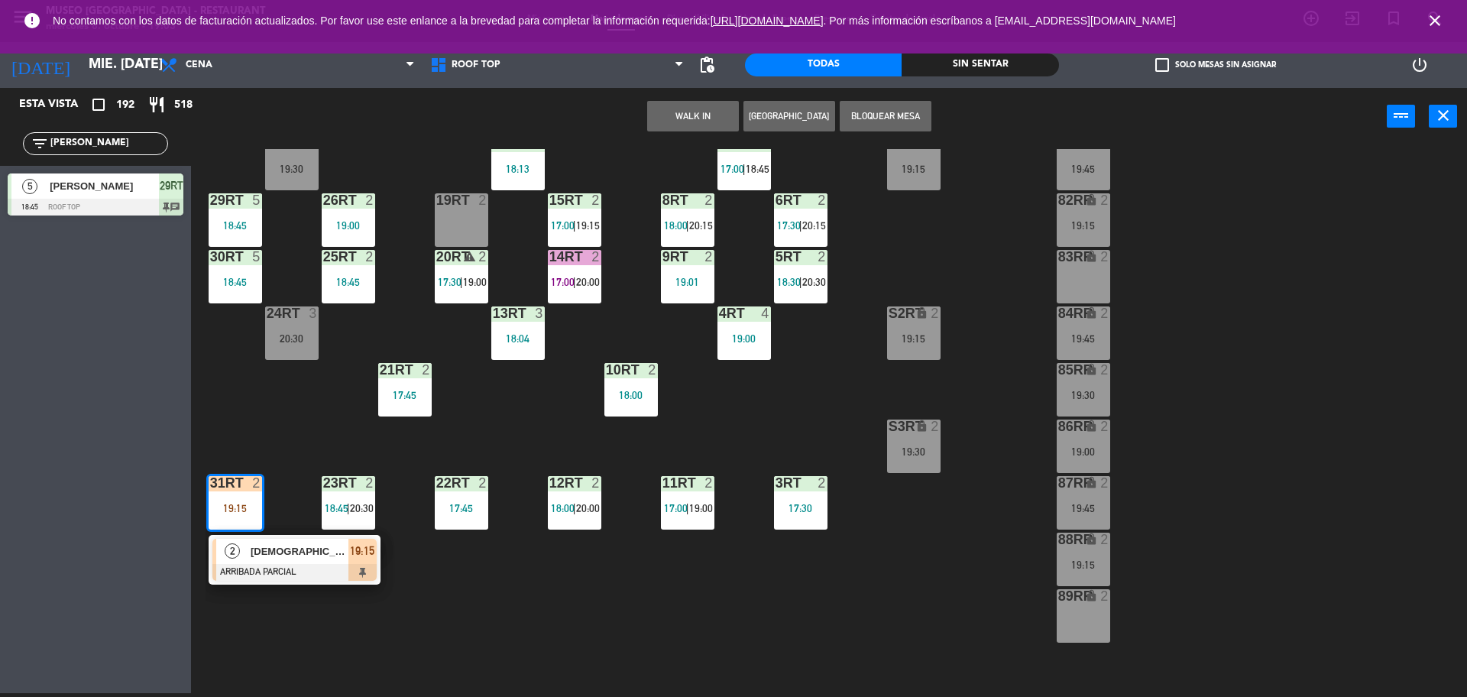
click at [280, 558] on span "[DEMOGRAPHIC_DATA] [PERSON_NAME]" at bounding box center [300, 551] width 98 height 16
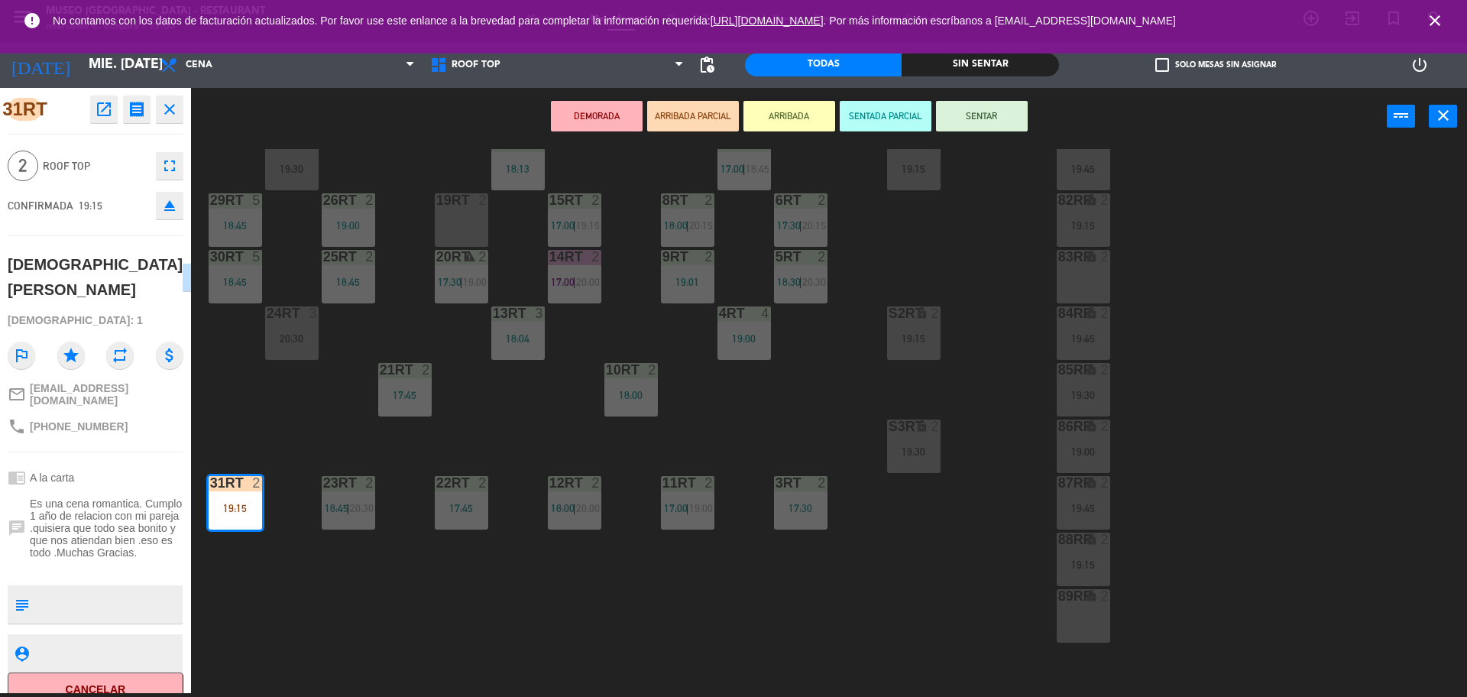
click at [631, 309] on div "18RT 2 19:45 16RT 4 19:00 28RT 2 18:45 80RR lock 2 19:15 27RT 2 19:30 7RT 5 17:…" at bounding box center [837, 423] width 1262 height 548
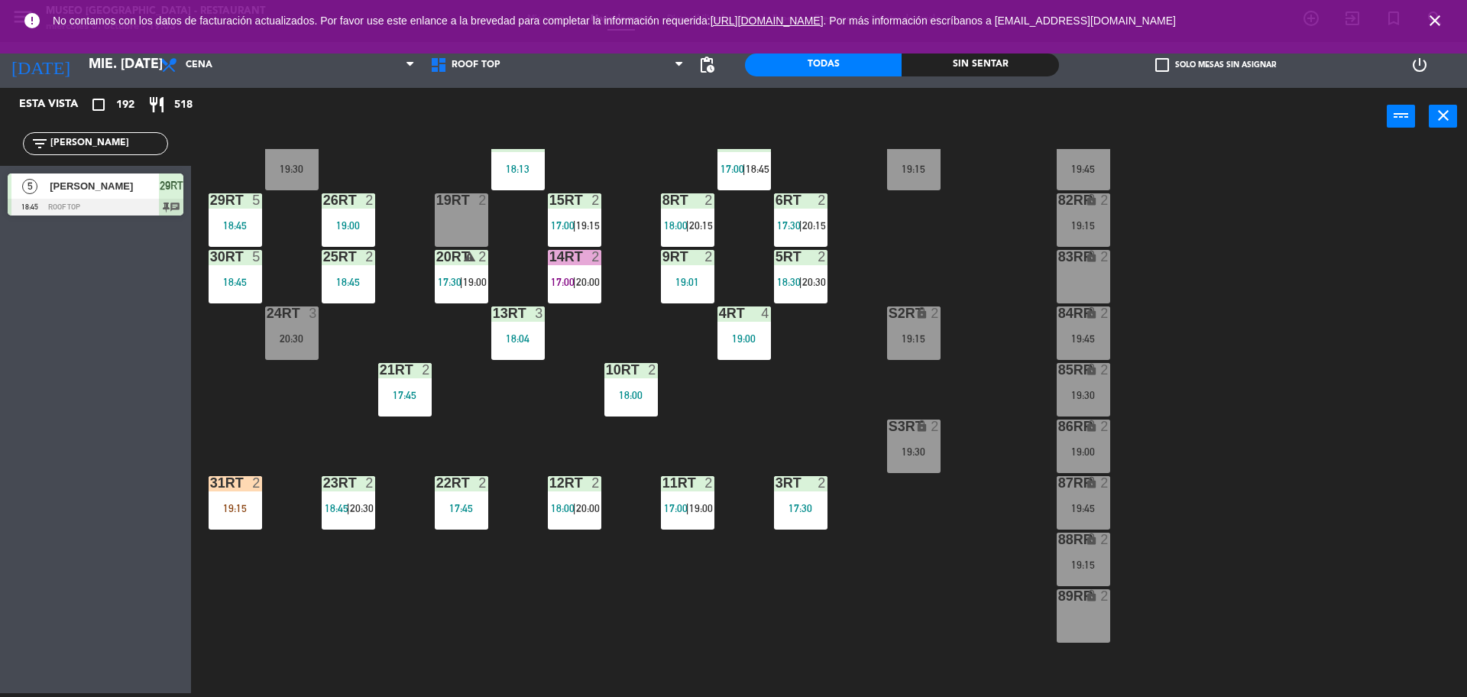
click at [706, 254] on div "2" at bounding box center [709, 257] width 9 height 14
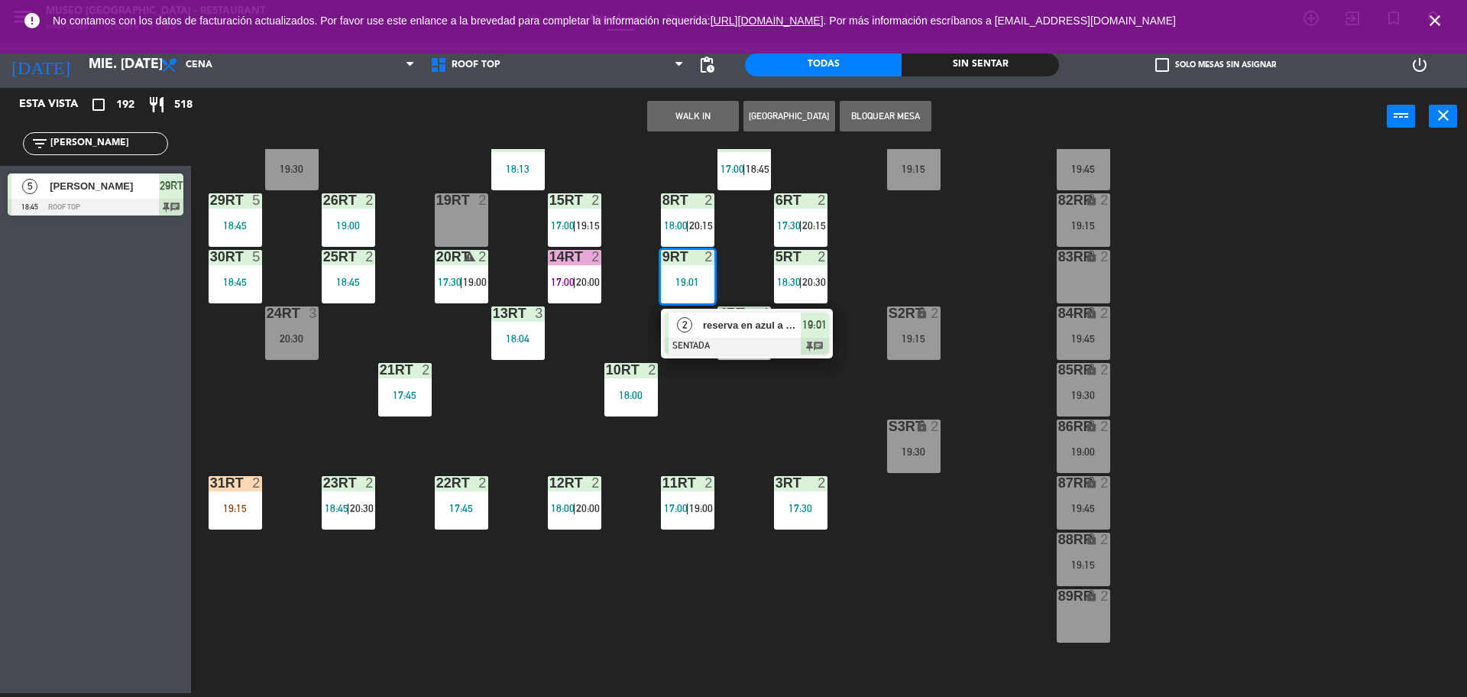
click at [698, 327] on div "2" at bounding box center [685, 325] width 33 height 25
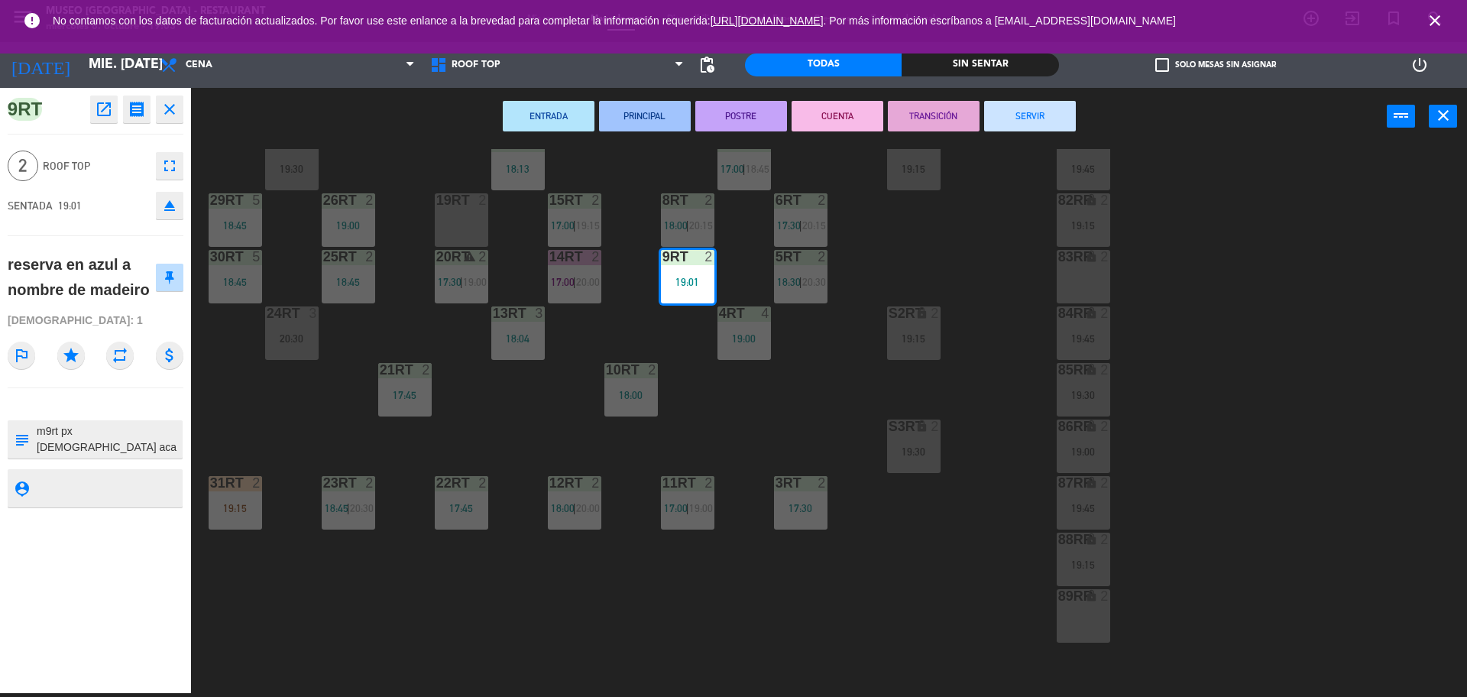
click at [235, 509] on div "19:15" at bounding box center [235, 508] width 53 height 11
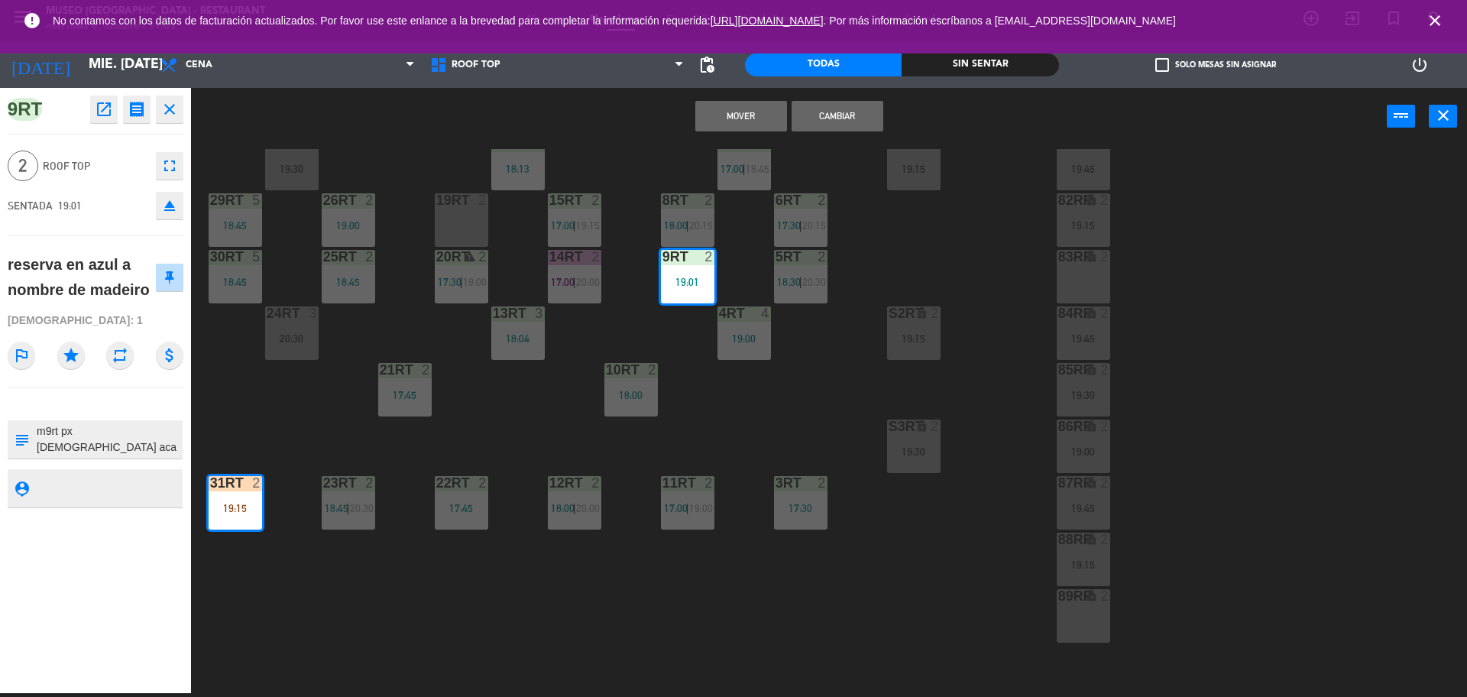
click at [755, 120] on button "Mover" at bounding box center [741, 116] width 92 height 31
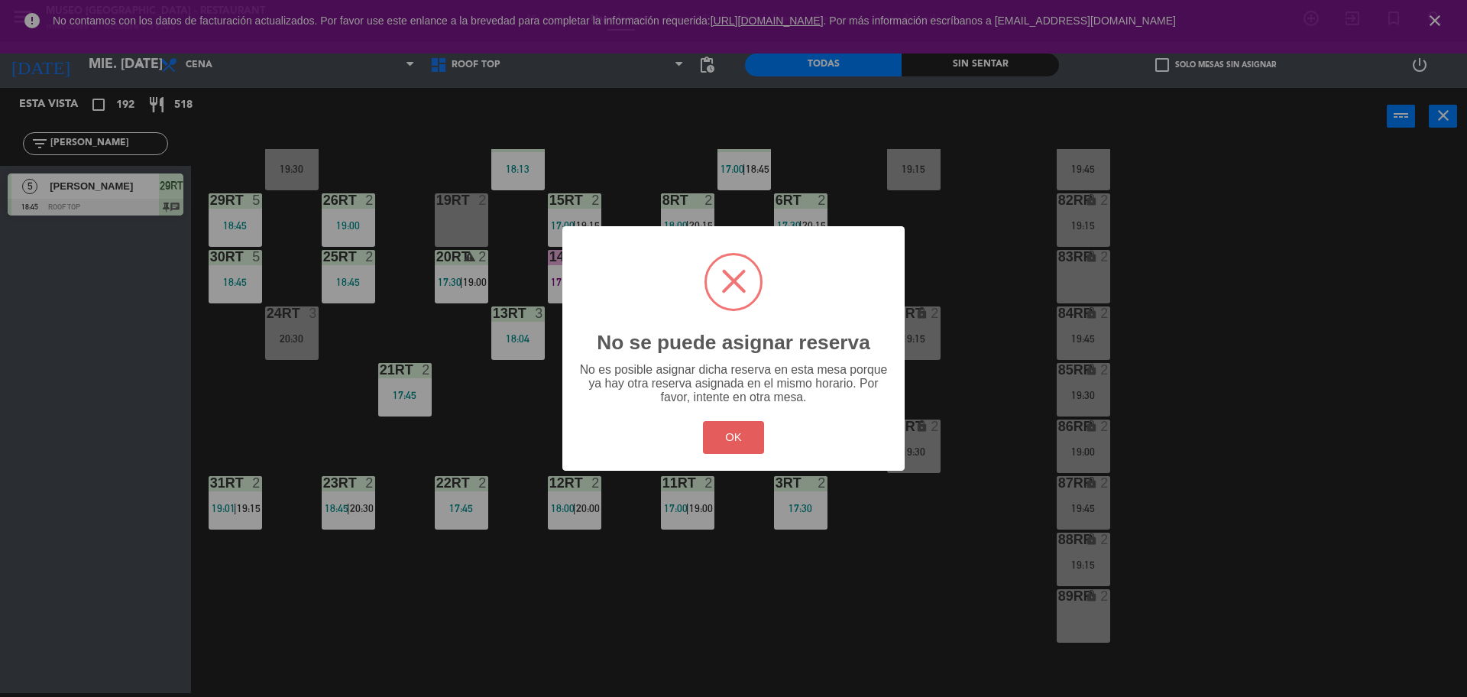
click at [731, 426] on button "OK" at bounding box center [734, 437] width 62 height 33
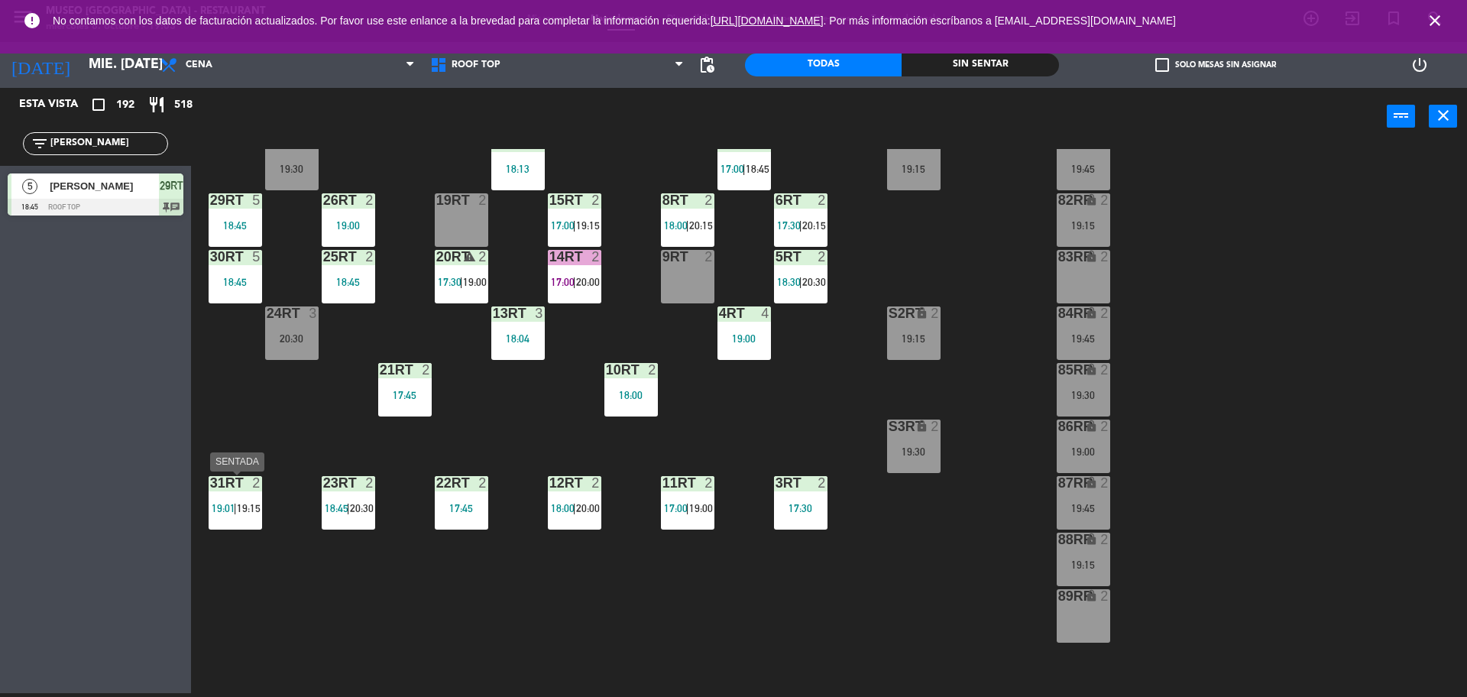
click at [207, 509] on div "18RT 2 19:45 16RT 4 19:00 28RT 2 18:45 80RR lock 2 19:15 27RT 2 19:30 7RT 5 17:…" at bounding box center [837, 423] width 1262 height 548
click at [239, 512] on span "19:15" at bounding box center [249, 508] width 24 height 12
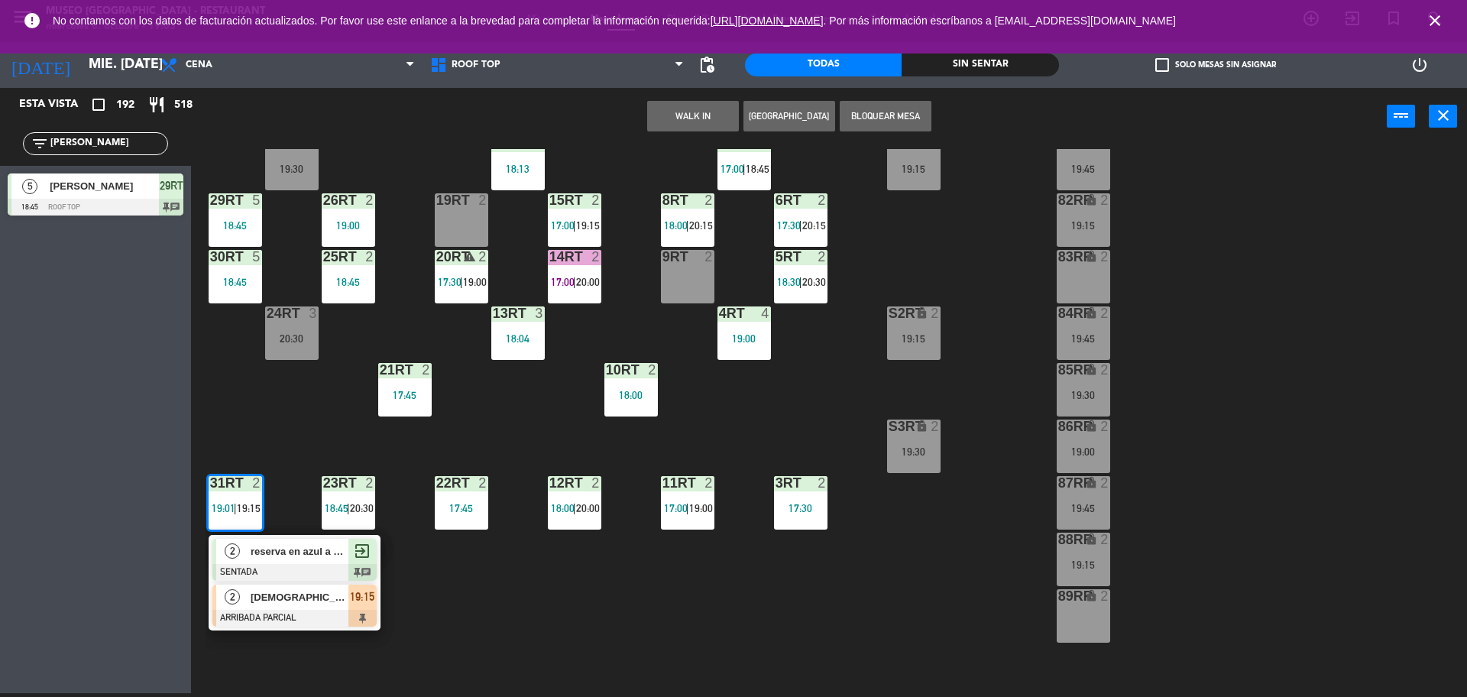
click at [286, 601] on span "[DEMOGRAPHIC_DATA] [PERSON_NAME]" at bounding box center [300, 597] width 98 height 16
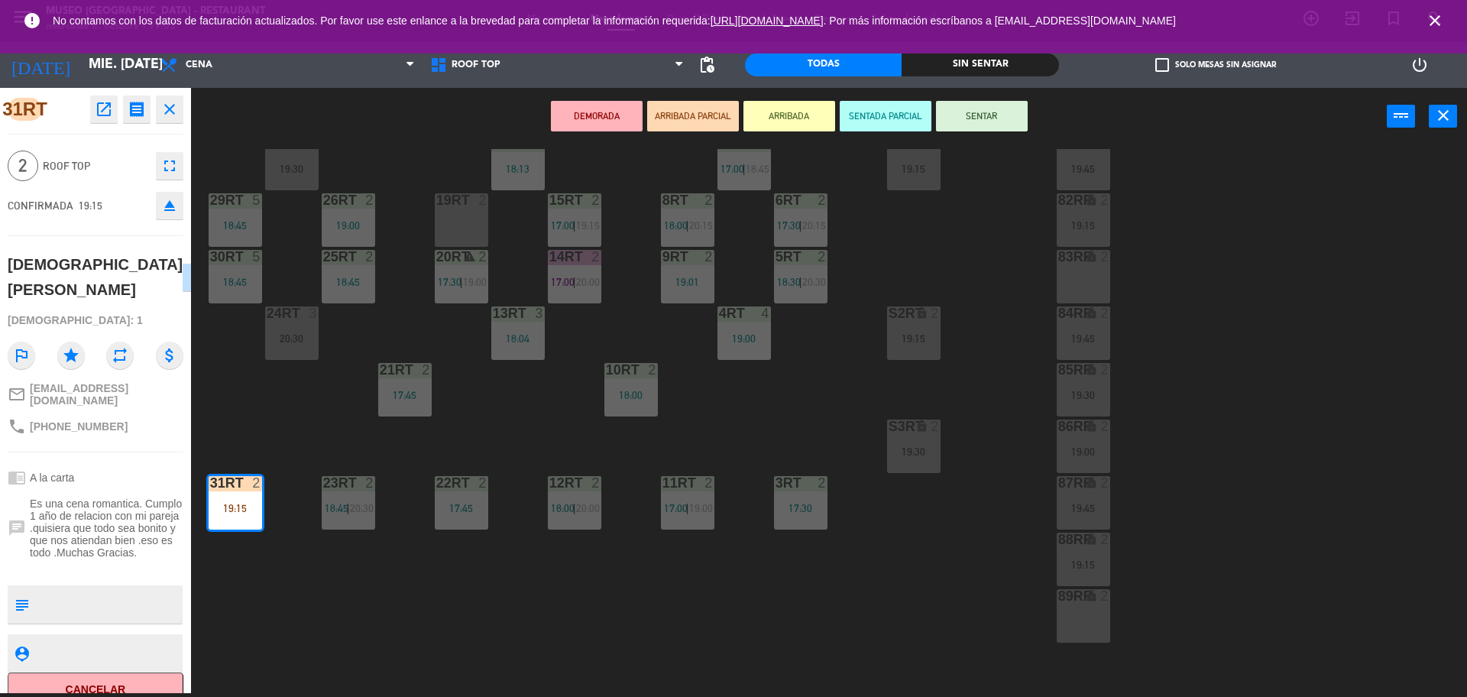
click at [643, 345] on div "18RT 2 19:45 16RT 4 19:00 28RT 2 18:45 80RR lock 2 19:15 27RT 2 19:30 7RT 5 17:…" at bounding box center [837, 423] width 1262 height 548
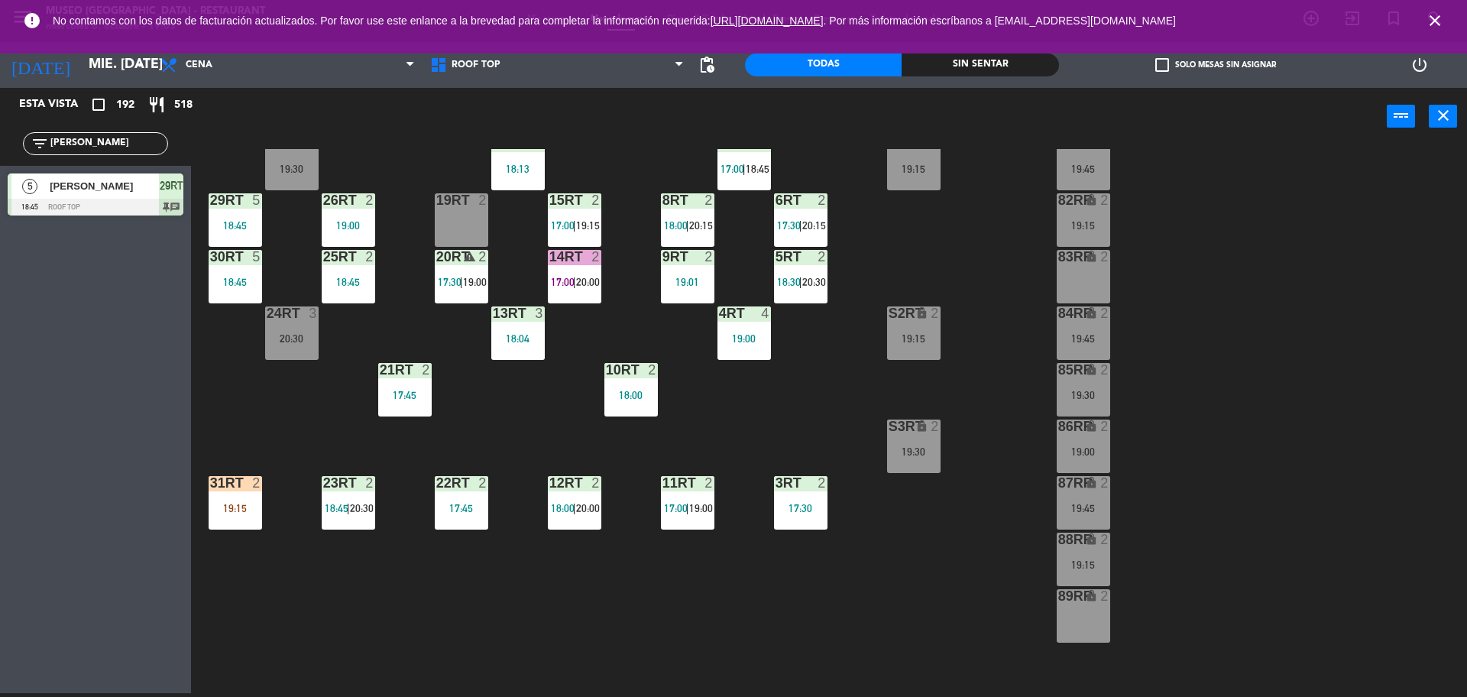
click at [266, 490] on div "18RT 2 19:45 16RT 4 19:00 28RT 2 18:45 80RR lock 2 19:15 27RT 2 19:30 7RT 5 17:…" at bounding box center [837, 423] width 1262 height 548
click at [240, 498] on div "31RT 2 19:15" at bounding box center [235, 502] width 53 height 53
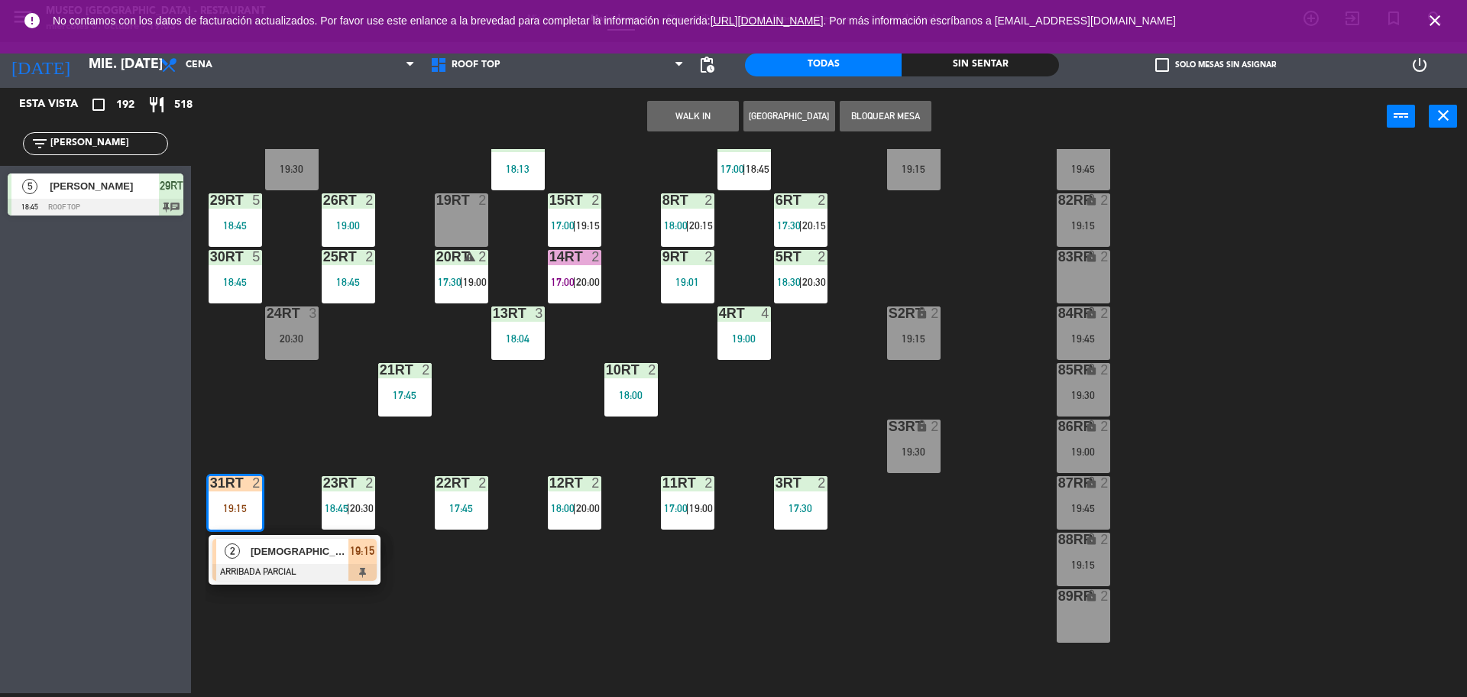
click at [692, 277] on div "19:01" at bounding box center [687, 282] width 53 height 11
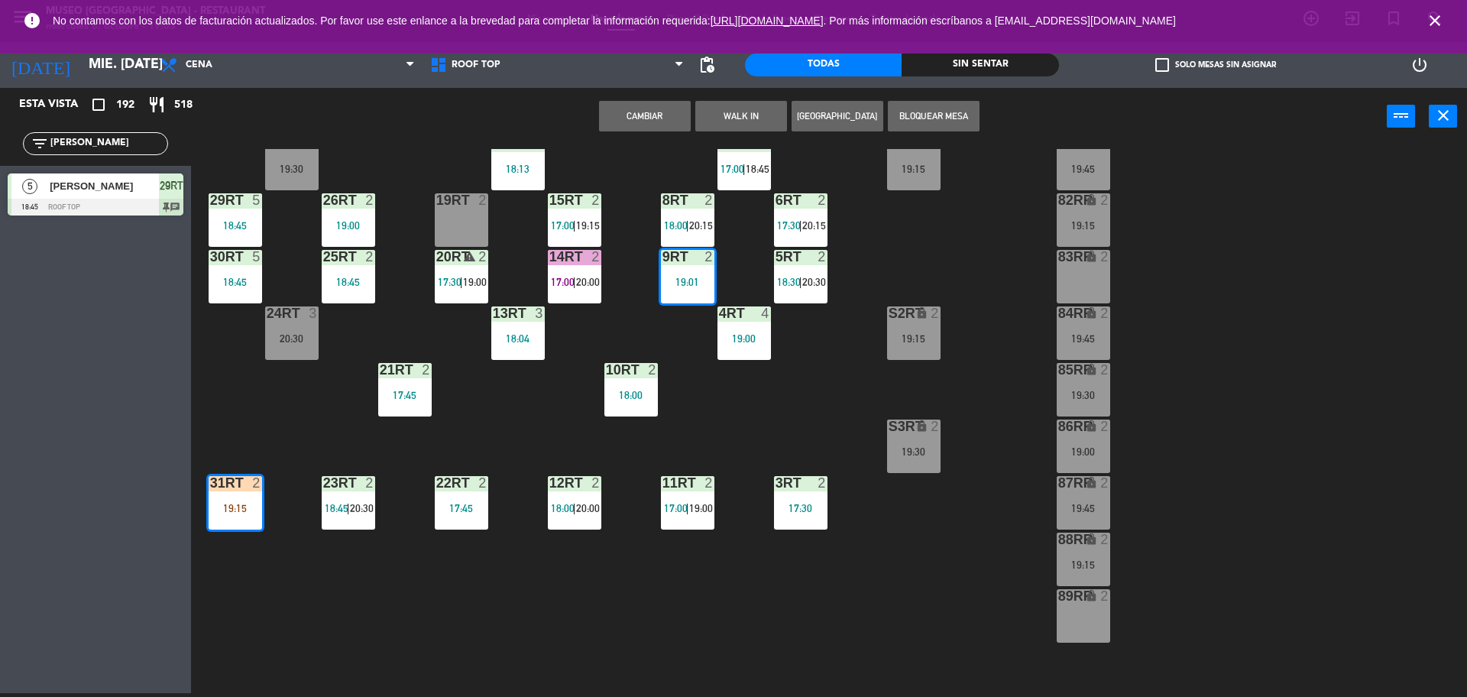
click at [627, 346] on div "18RT 2 19:45 16RT 4 19:00 28RT 2 18:45 80RR lock 2 19:15 27RT 2 19:30 7RT 5 17:…" at bounding box center [837, 423] width 1262 height 548
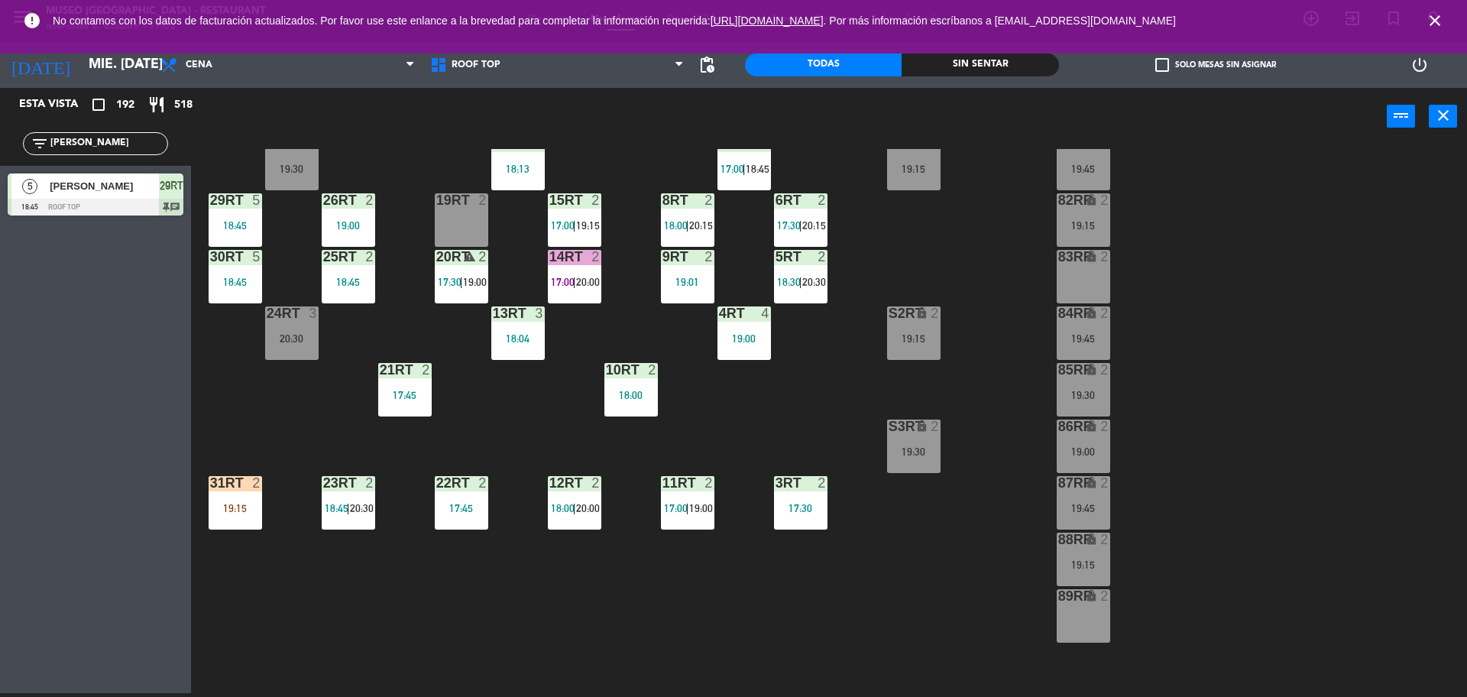
click at [695, 283] on div "19:01" at bounding box center [687, 282] width 53 height 11
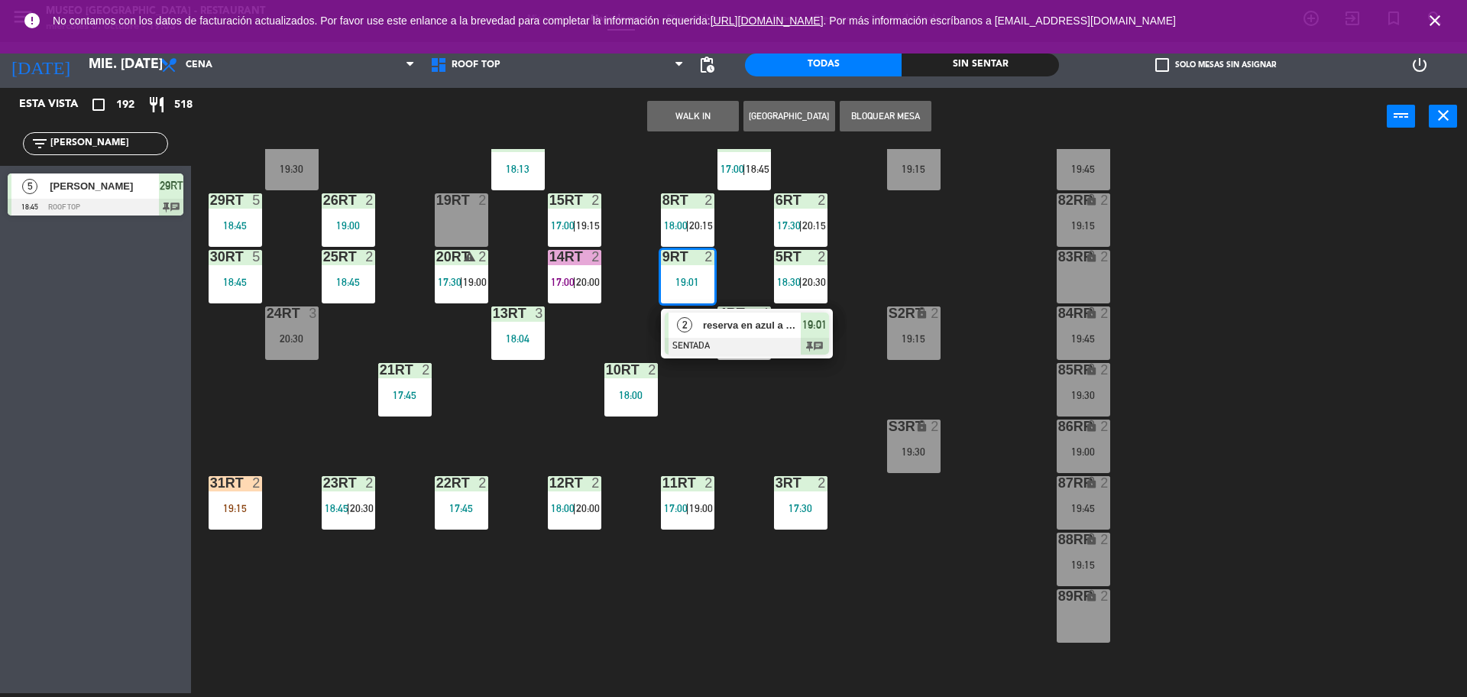
click at [706, 338] on div at bounding box center [747, 346] width 164 height 17
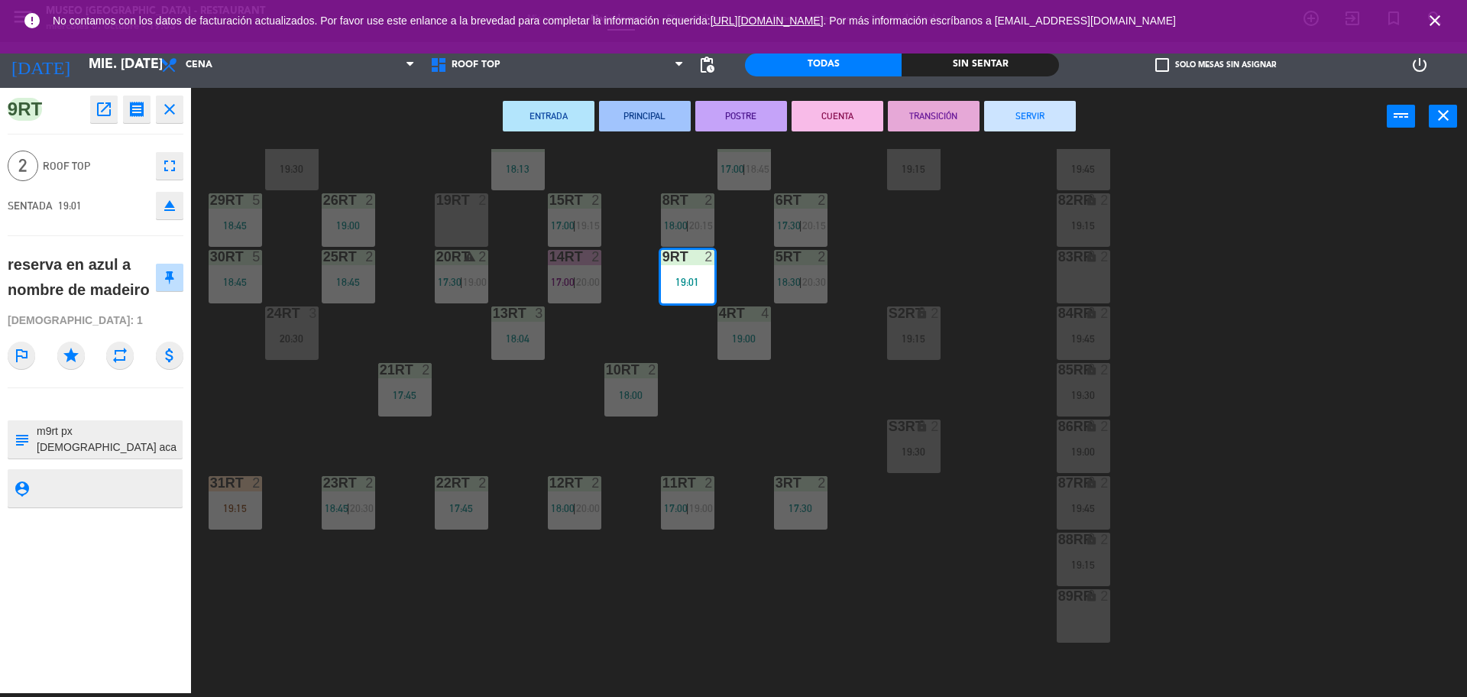
click at [693, 423] on div "18RT 2 19:45 16RT 4 19:00 28RT 2 18:45 80RR lock 2 19:15 27RT 2 19:30 7RT 5 17:…" at bounding box center [837, 423] width 1262 height 548
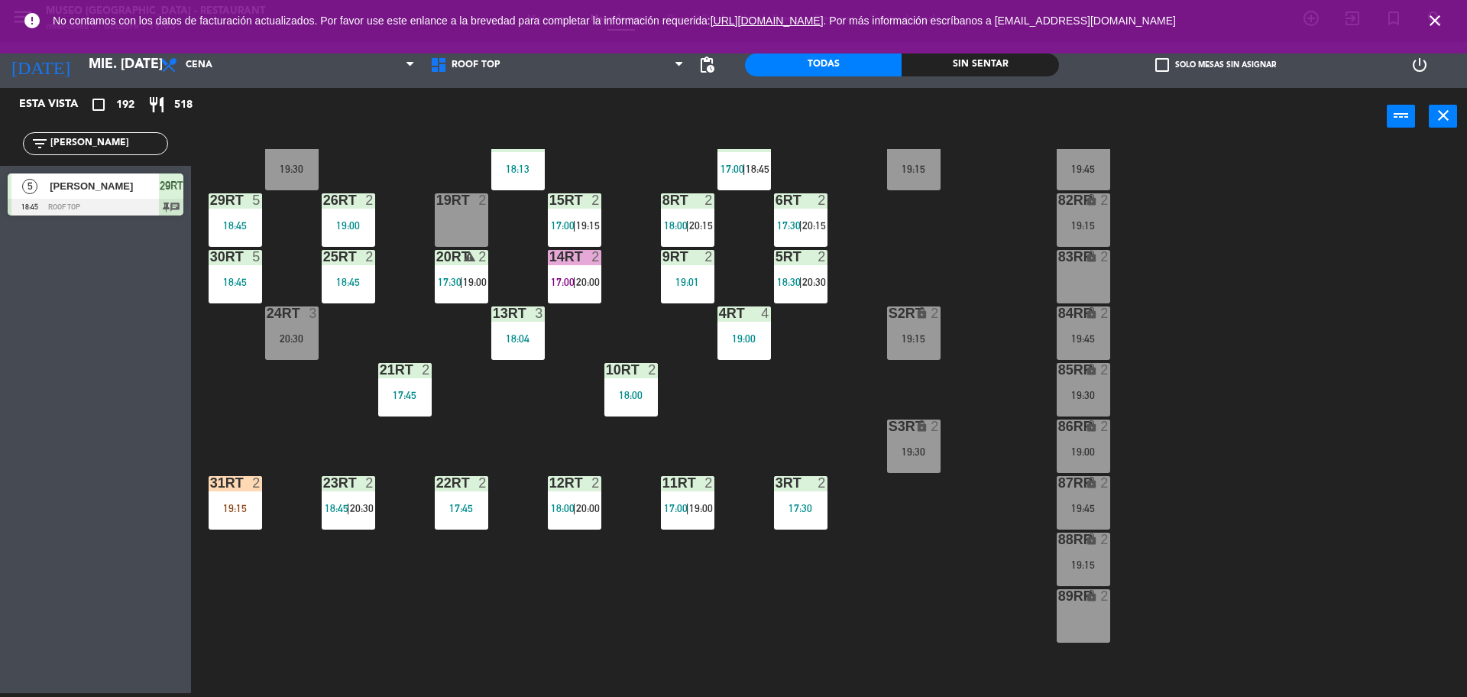
click at [702, 277] on div "19:01" at bounding box center [687, 282] width 53 height 11
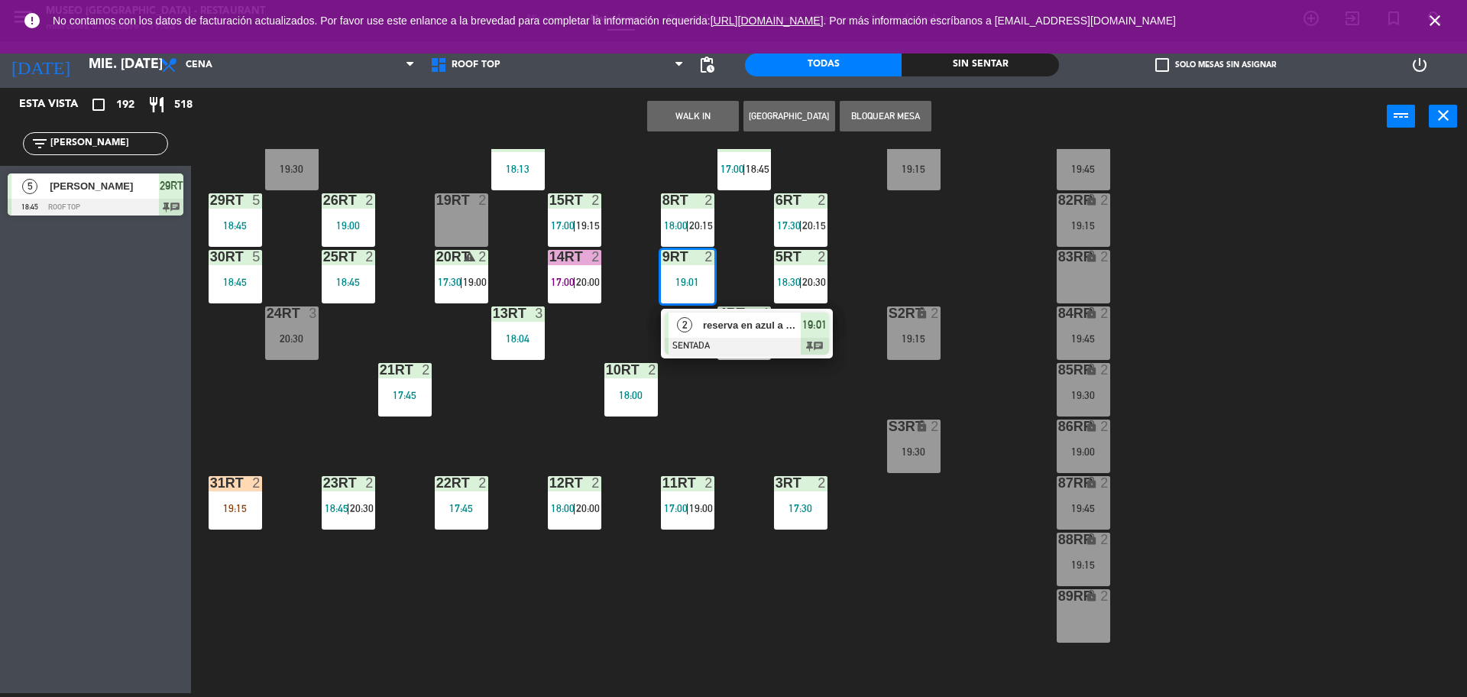
click at [744, 334] on div "reserva en azul a nombre de madeiro" at bounding box center [751, 325] width 99 height 25
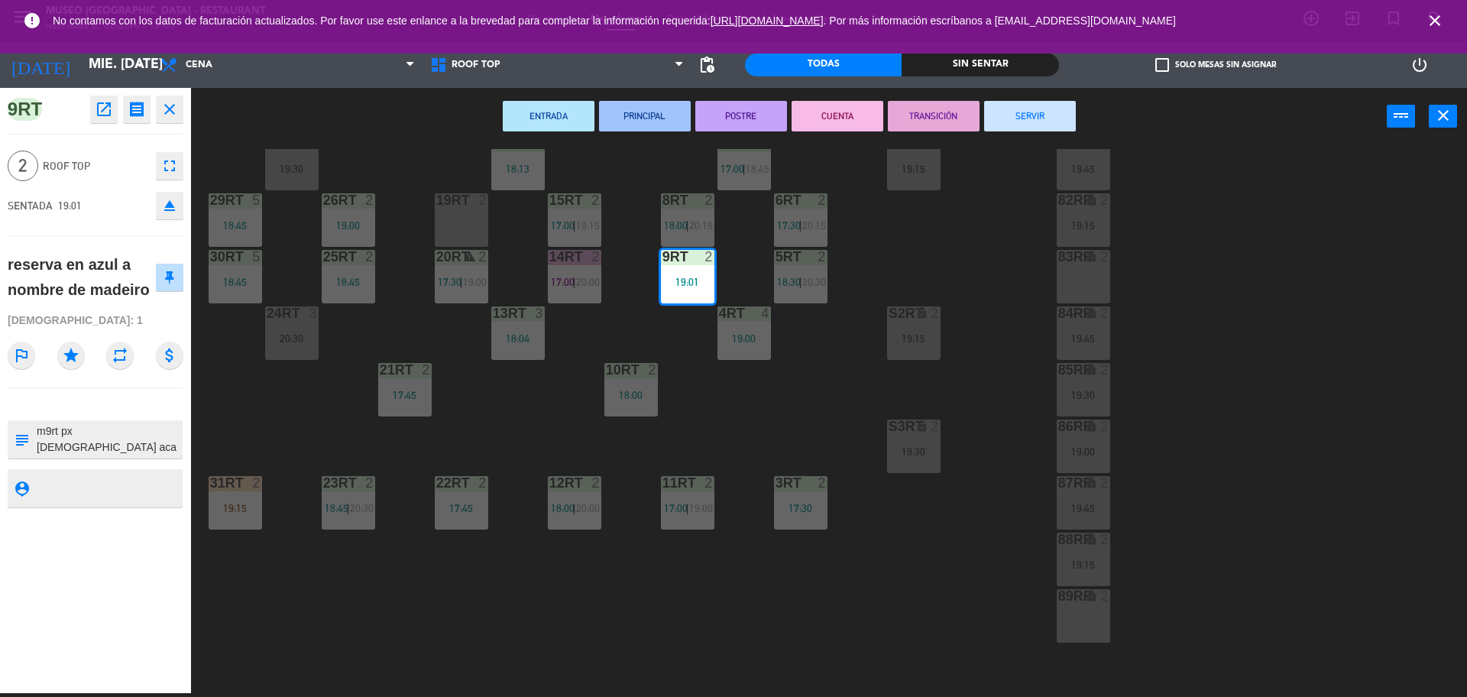
click at [105, 115] on icon "open_in_new" at bounding box center [104, 109] width 18 height 18
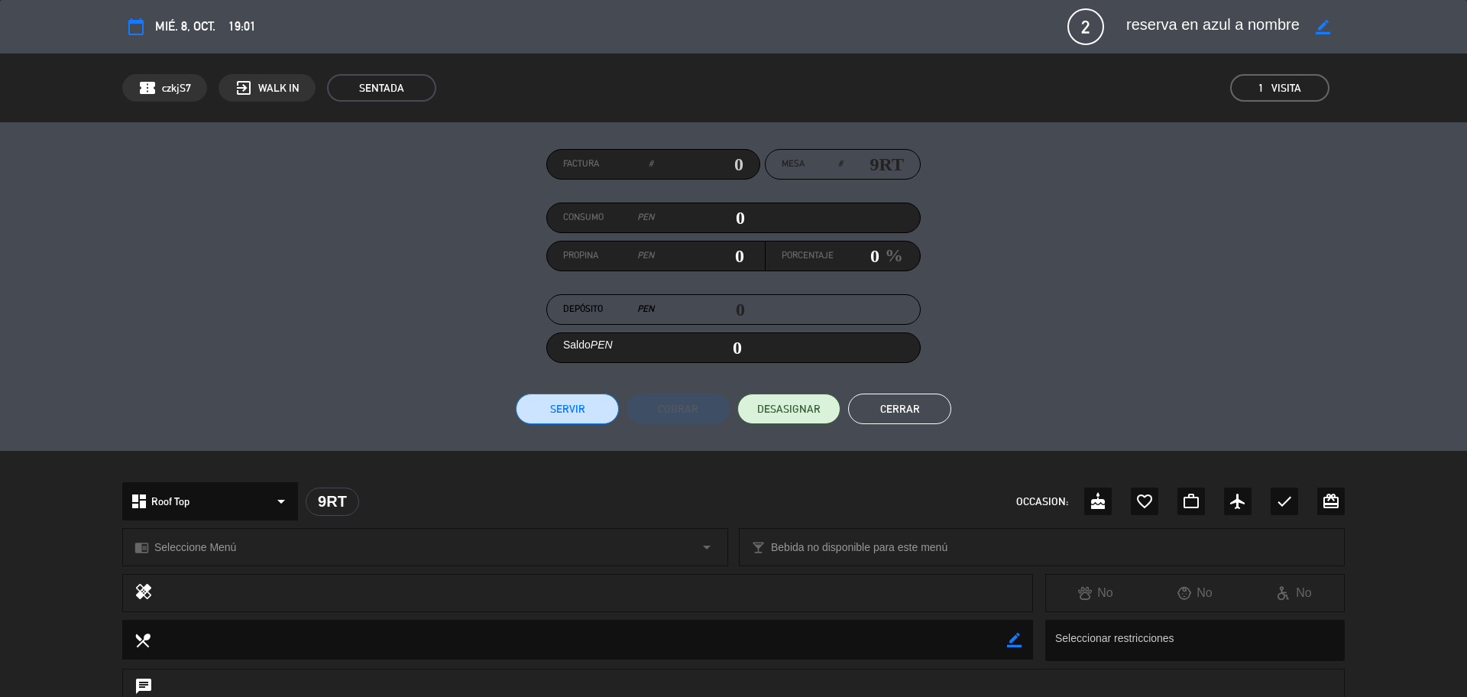
click at [886, 403] on button "Cerrar" at bounding box center [899, 409] width 103 height 31
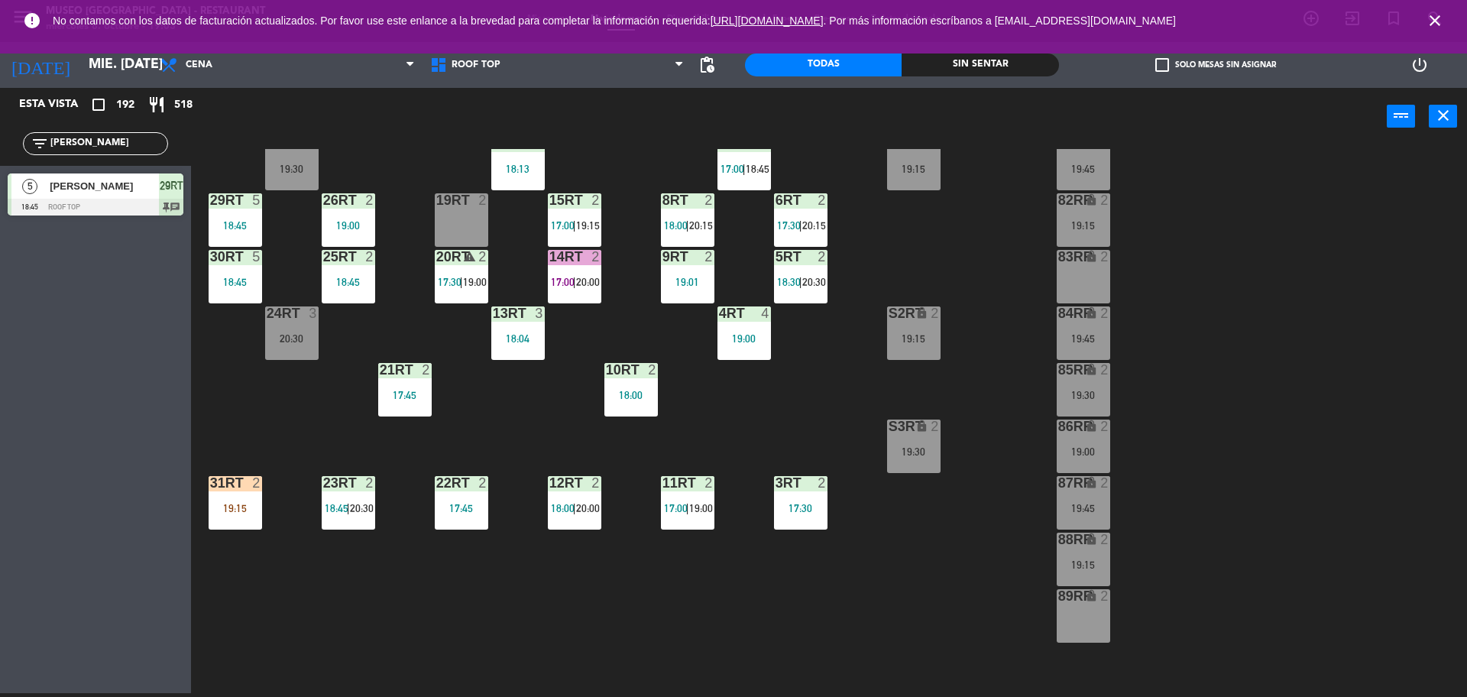
click at [679, 286] on div "19:01" at bounding box center [687, 282] width 53 height 11
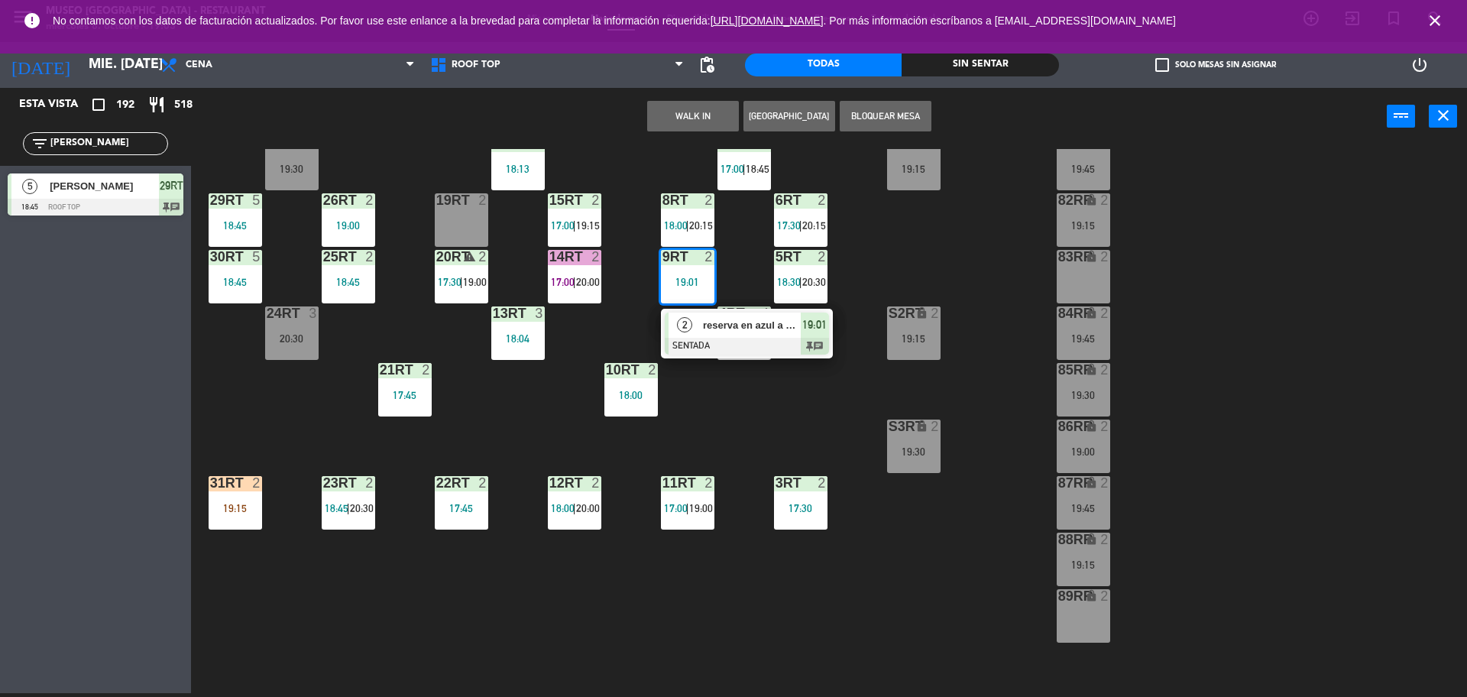
click at [718, 340] on div at bounding box center [747, 346] width 164 height 17
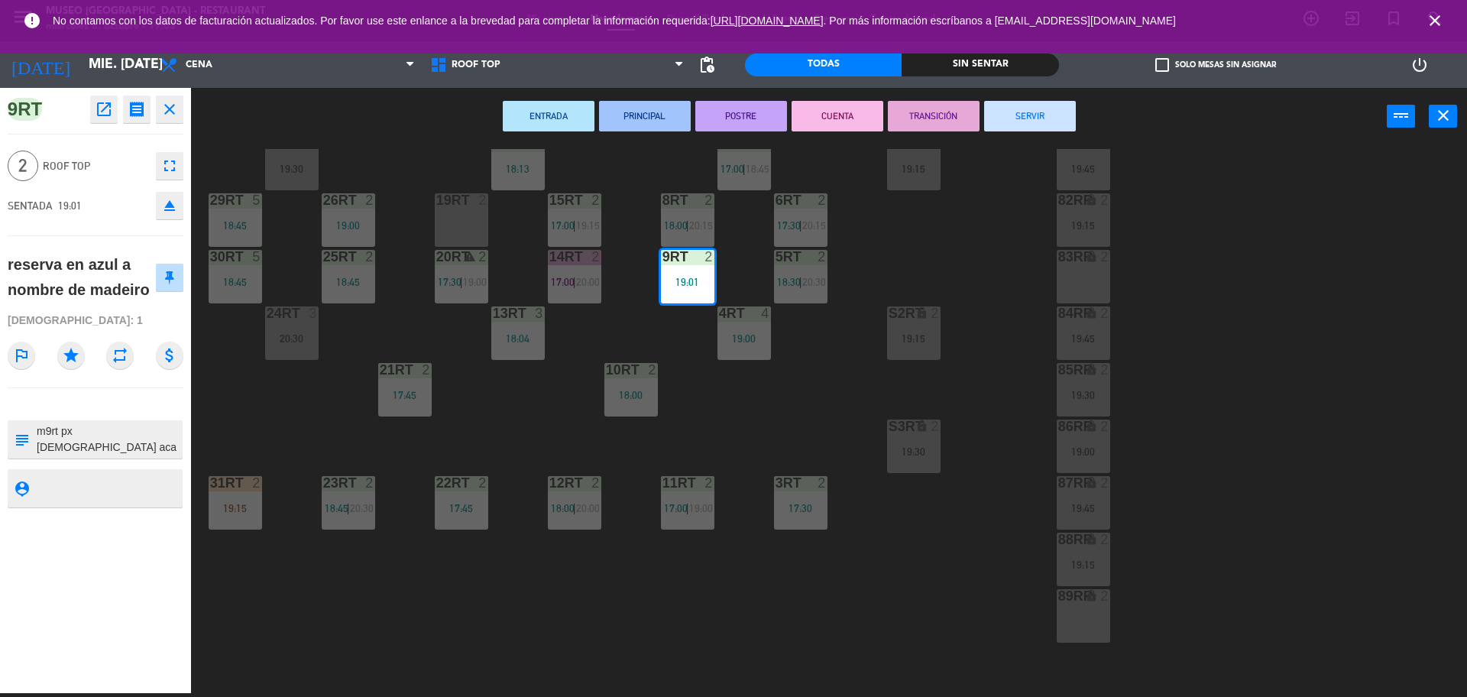
click at [1022, 132] on div "ENTRADA PRINCIPAL POSTRE CUENTA TRANSICIÓN SERVIR power_input close" at bounding box center [789, 117] width 1196 height 58
click at [1029, 120] on button "SERVIR" at bounding box center [1030, 116] width 92 height 31
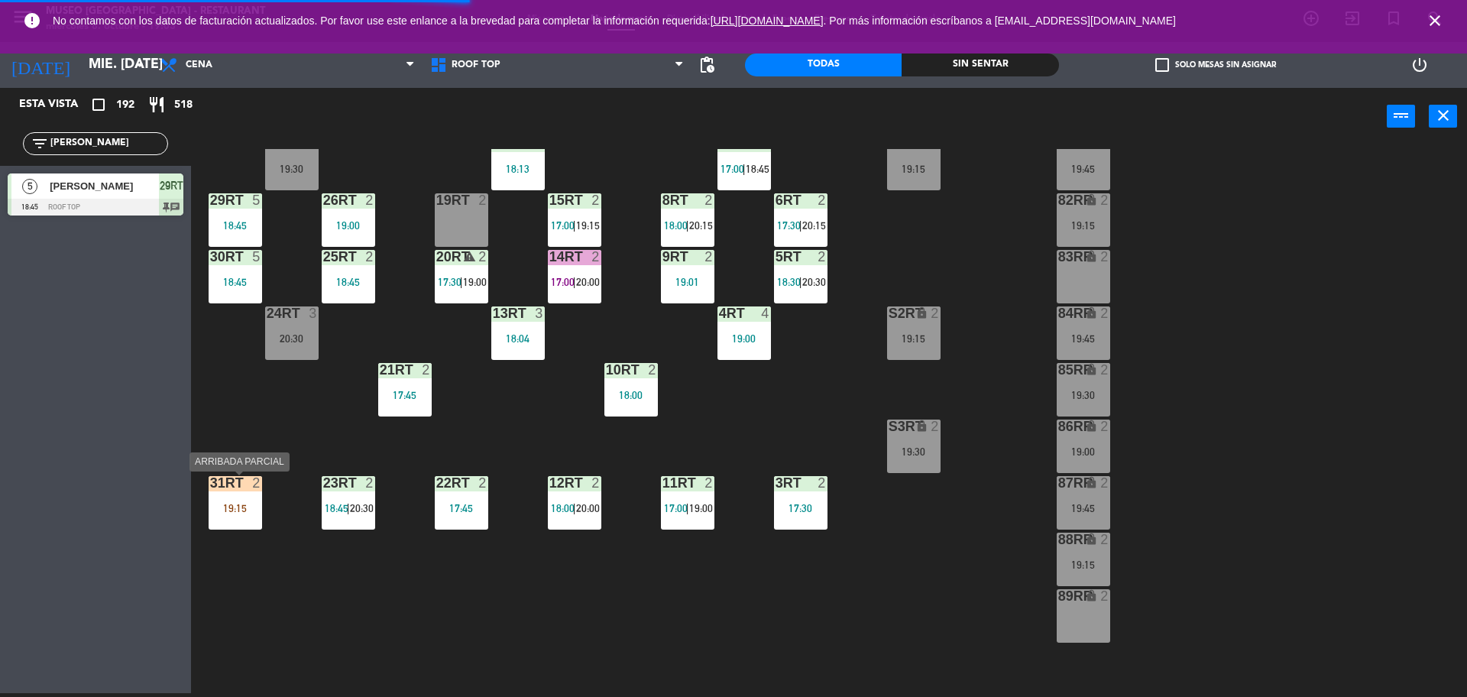
click at [238, 495] on div "31RT 2 19:15" at bounding box center [235, 502] width 53 height 53
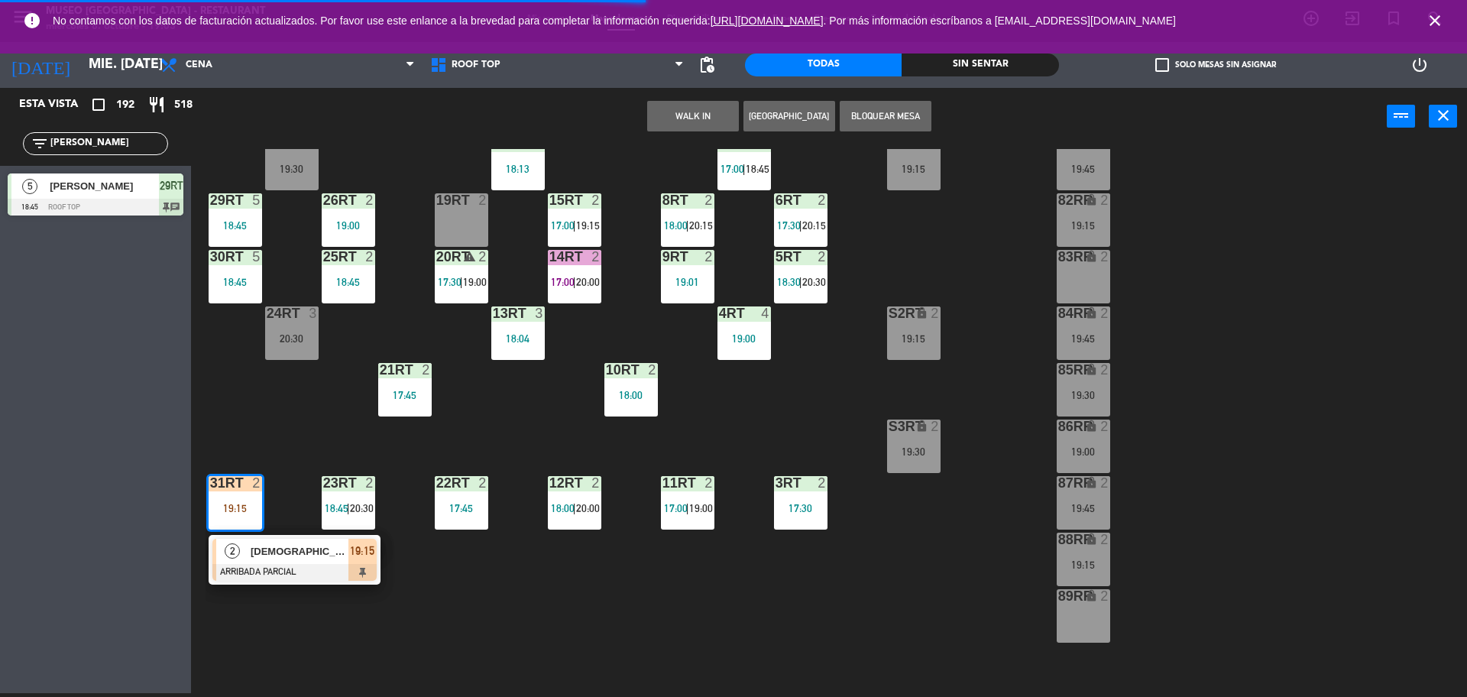
click at [274, 547] on span "[DEMOGRAPHIC_DATA] [PERSON_NAME]" at bounding box center [300, 551] width 98 height 16
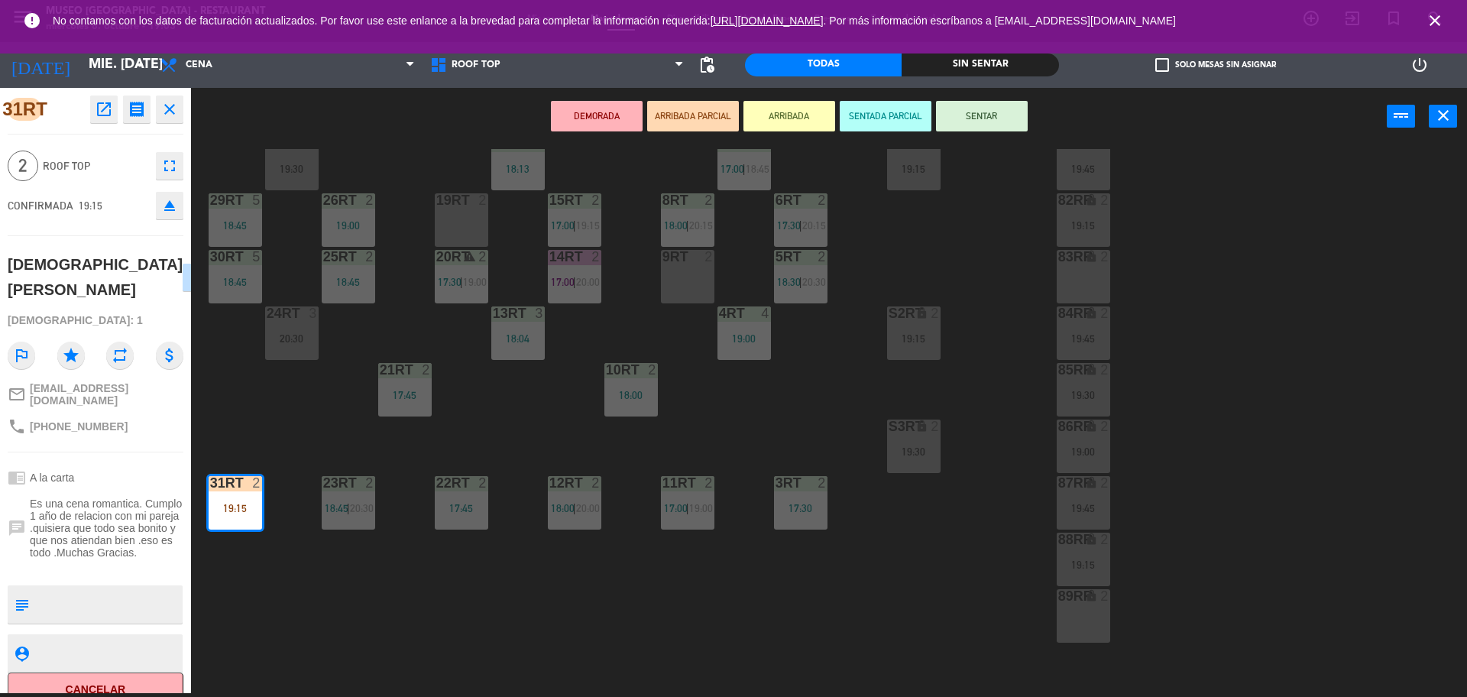
click at [682, 276] on div "9RT 2" at bounding box center [687, 276] width 53 height 53
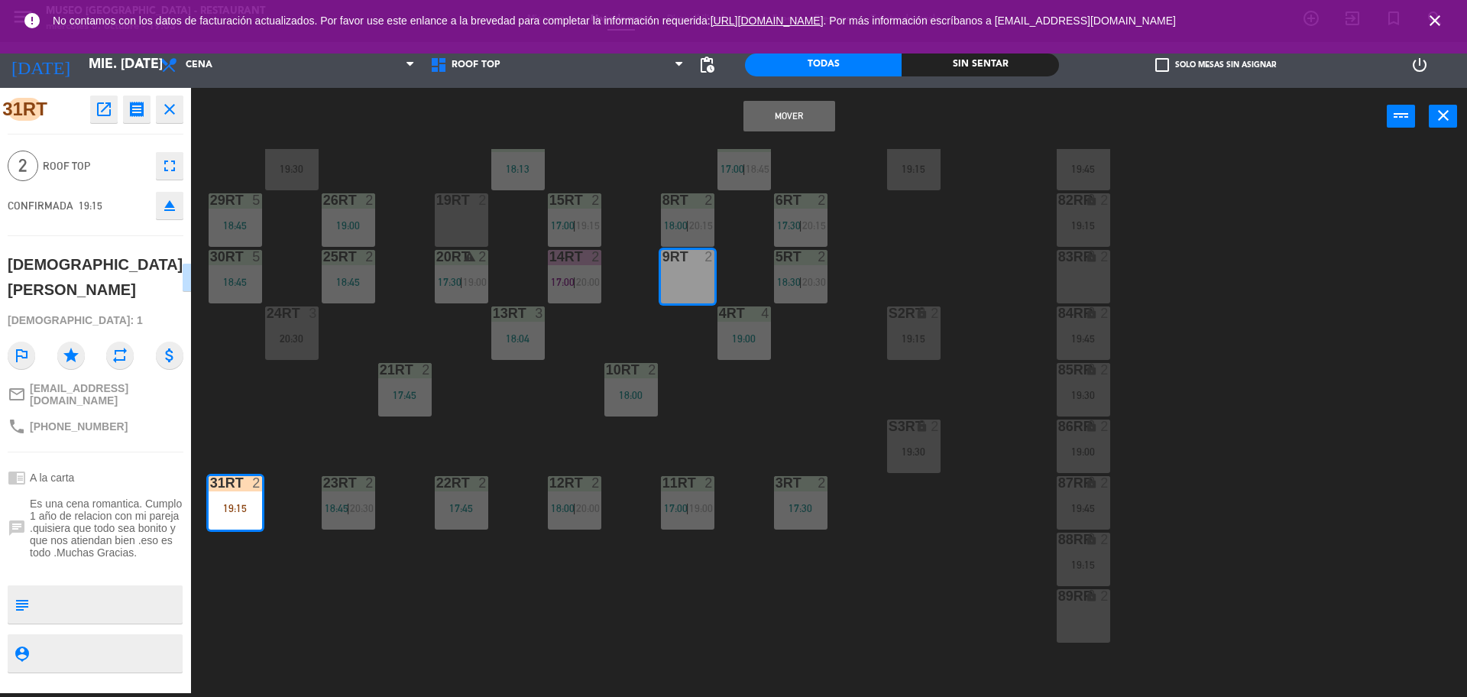
click at [1083, 258] on div "lock" at bounding box center [1083, 257] width 25 height 15
click at [694, 274] on div "9RT 2" at bounding box center [687, 276] width 53 height 53
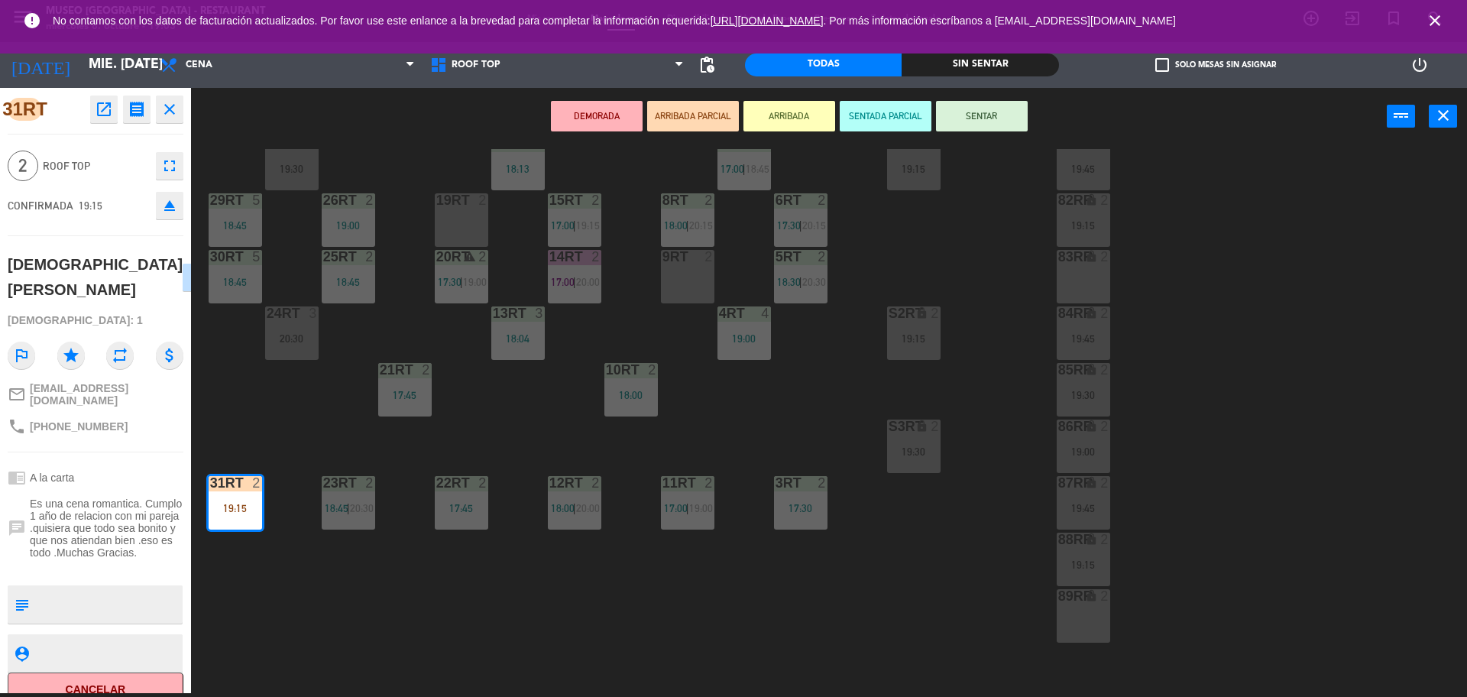
click at [1078, 276] on div "83RR lock 2" at bounding box center [1083, 276] width 53 height 53
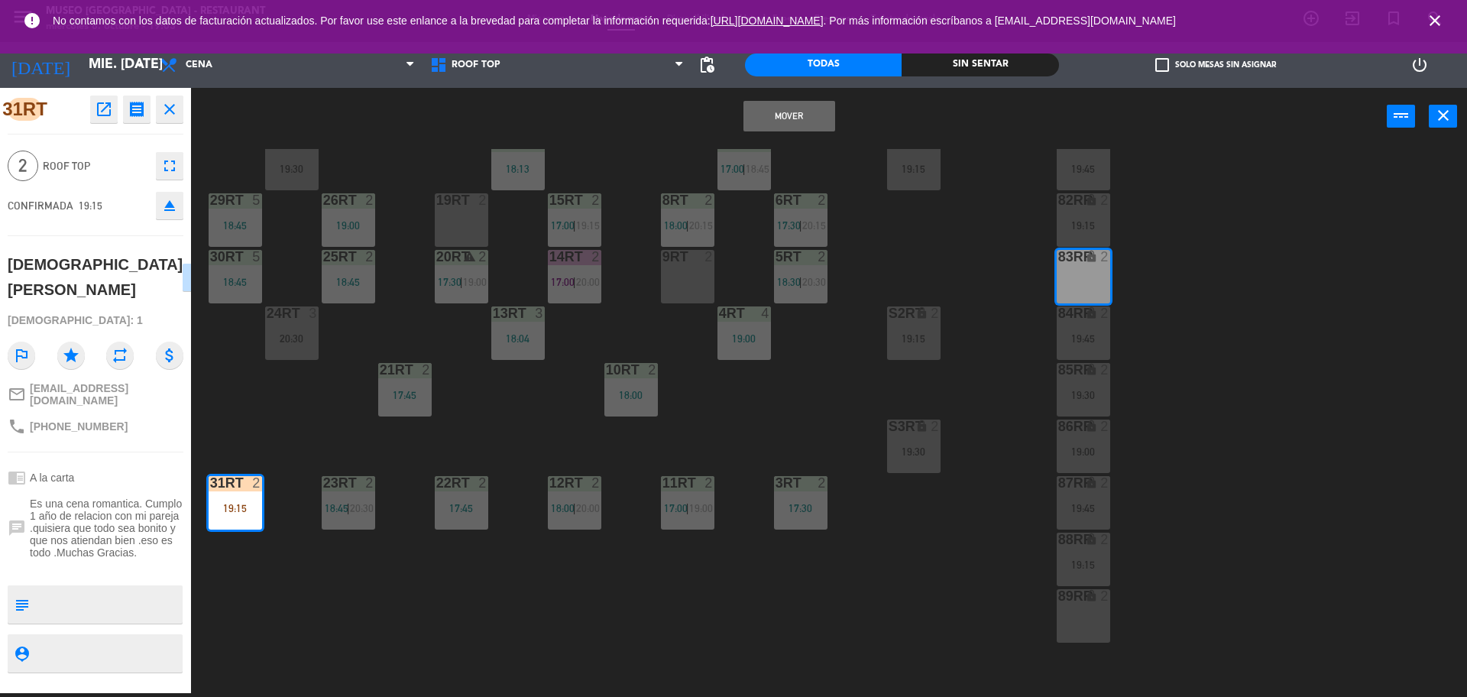
click at [796, 114] on button "Mover" at bounding box center [790, 116] width 92 height 31
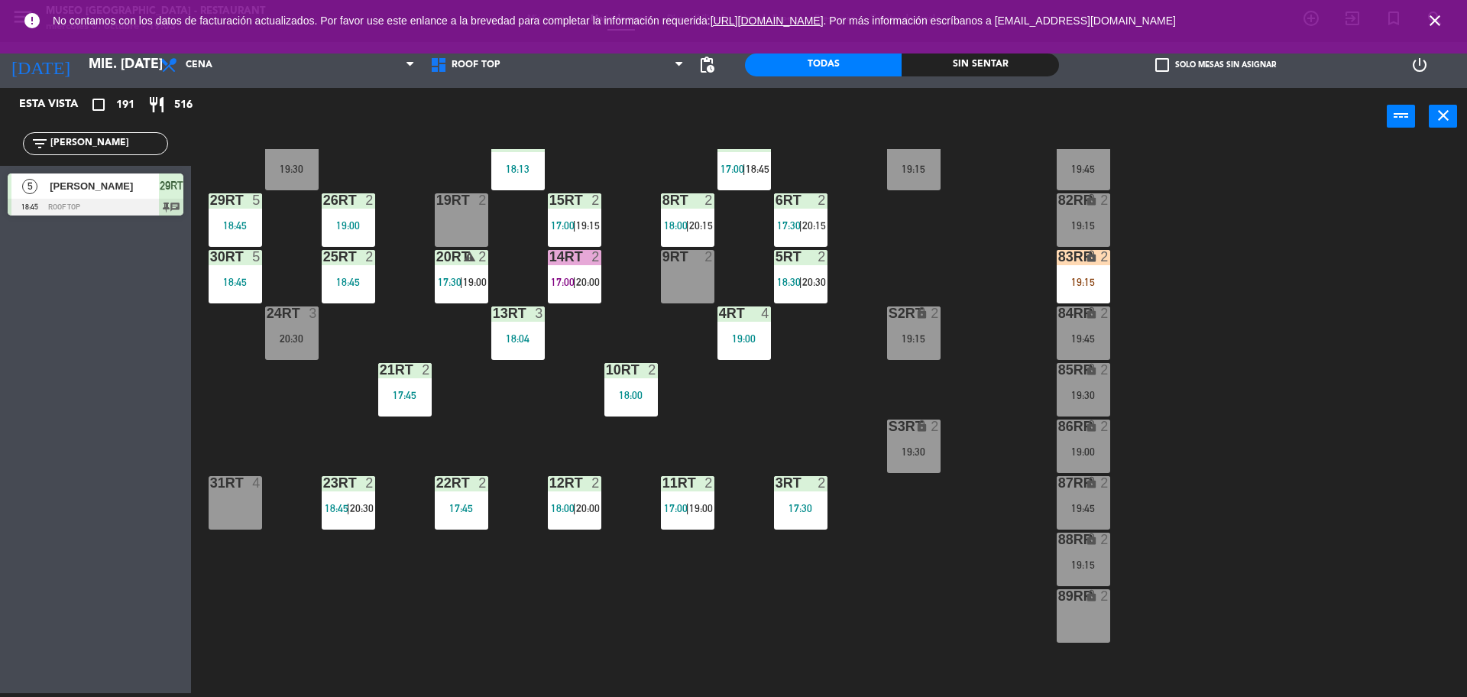
click at [569, 386] on div "18RT 2 19:45 16RT 4 19:00 28RT 2 18:45 80RR lock 2 19:15 27RT 2 19:30 7RT 5 17:…" at bounding box center [837, 423] width 1262 height 548
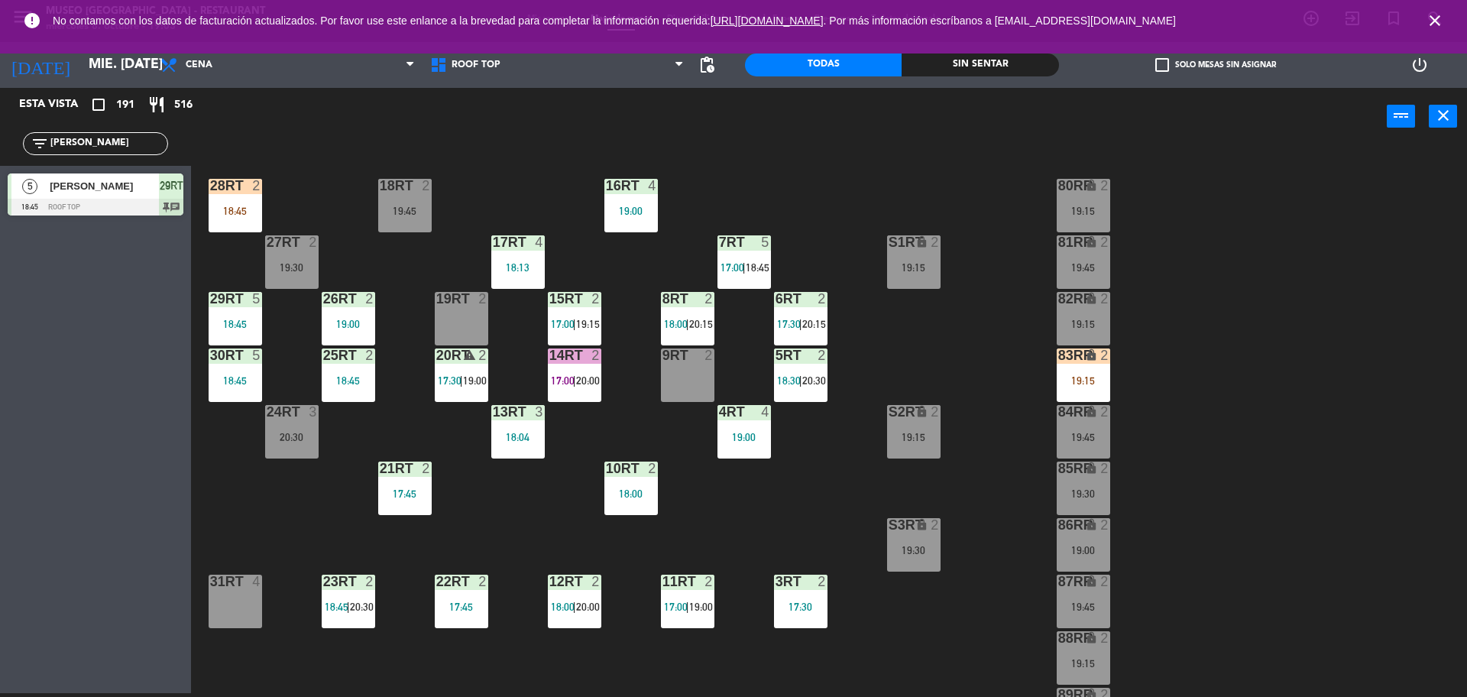
scroll to position [38, 0]
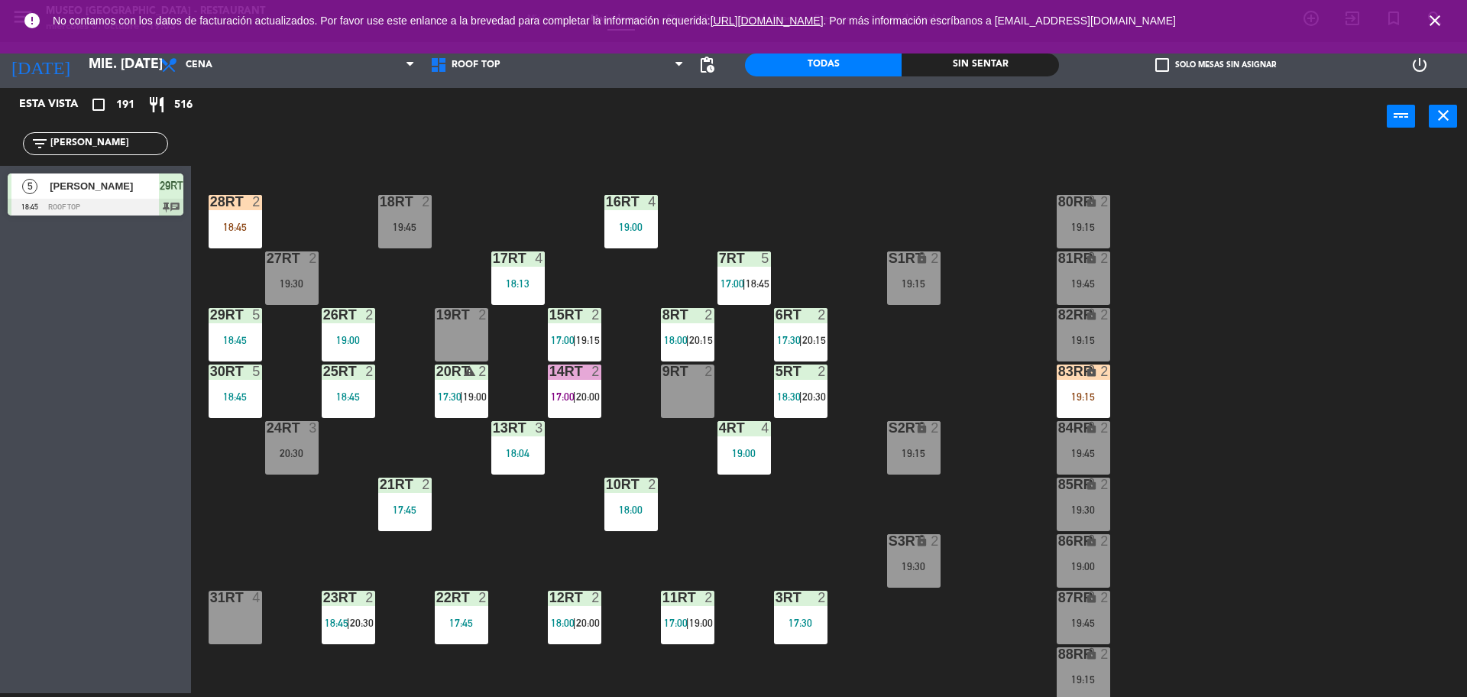
click at [84, 136] on input "[PERSON_NAME]" at bounding box center [108, 143] width 118 height 17
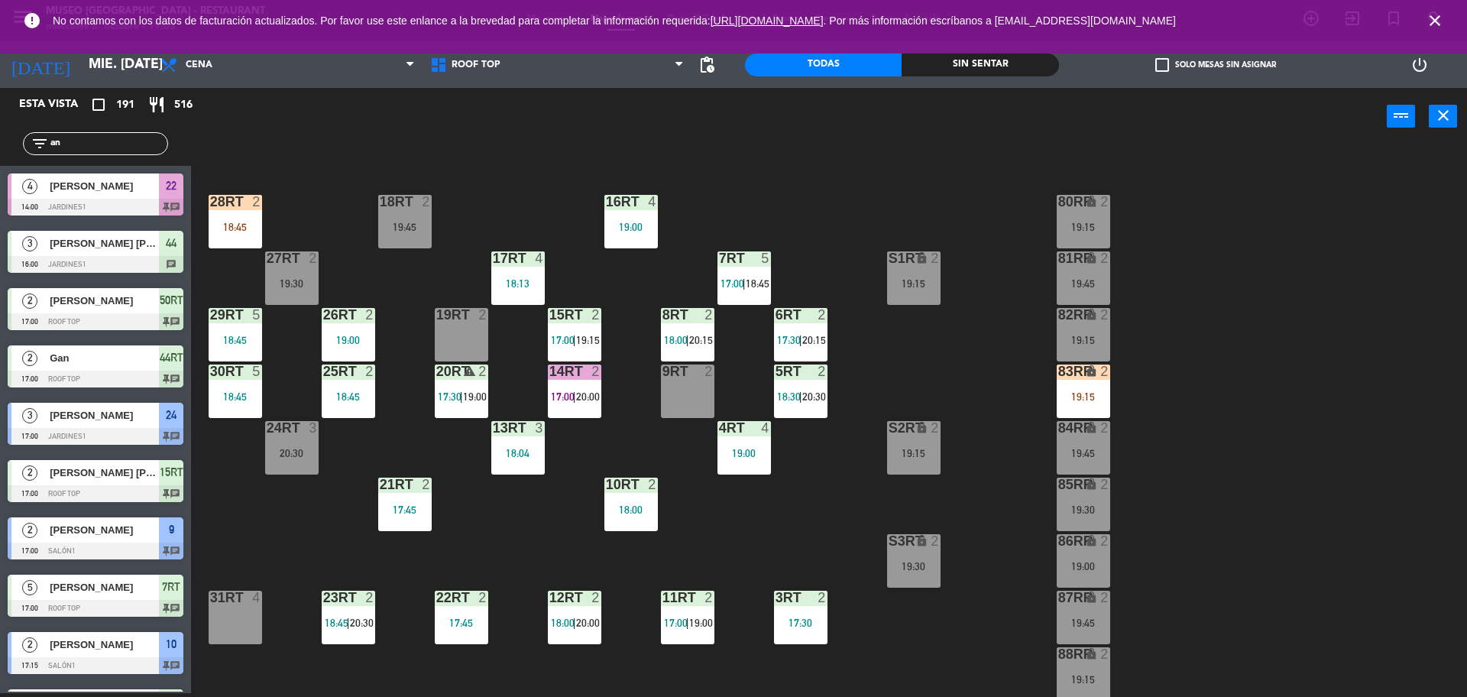
type input "a"
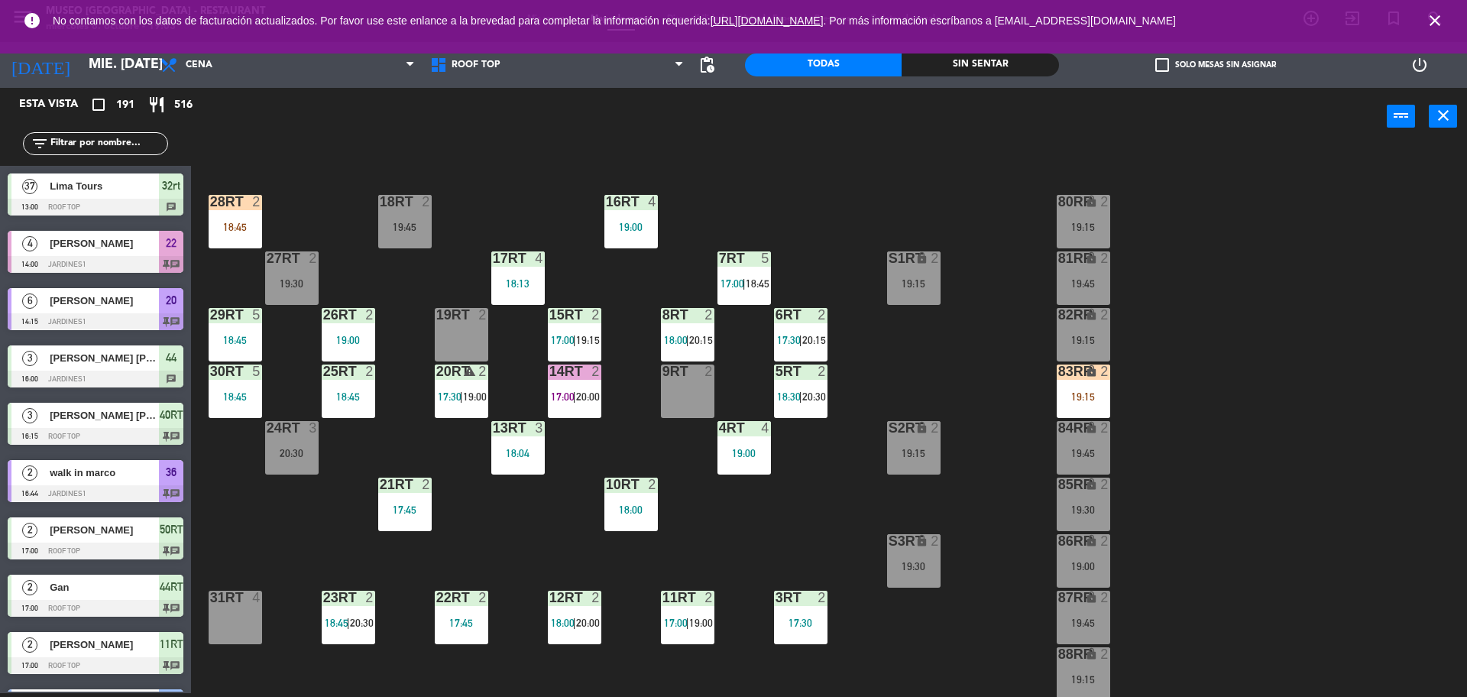
click at [209, 209] on main "18RT 2 19:45 16RT 4 19:00 28RT 2 18:45 80RR lock 2 19:15 27RT 2 19:30 7RT 5 17:…" at bounding box center [829, 415] width 1276 height 562
click at [225, 212] on div "28RT 2 18:45" at bounding box center [235, 221] width 53 height 53
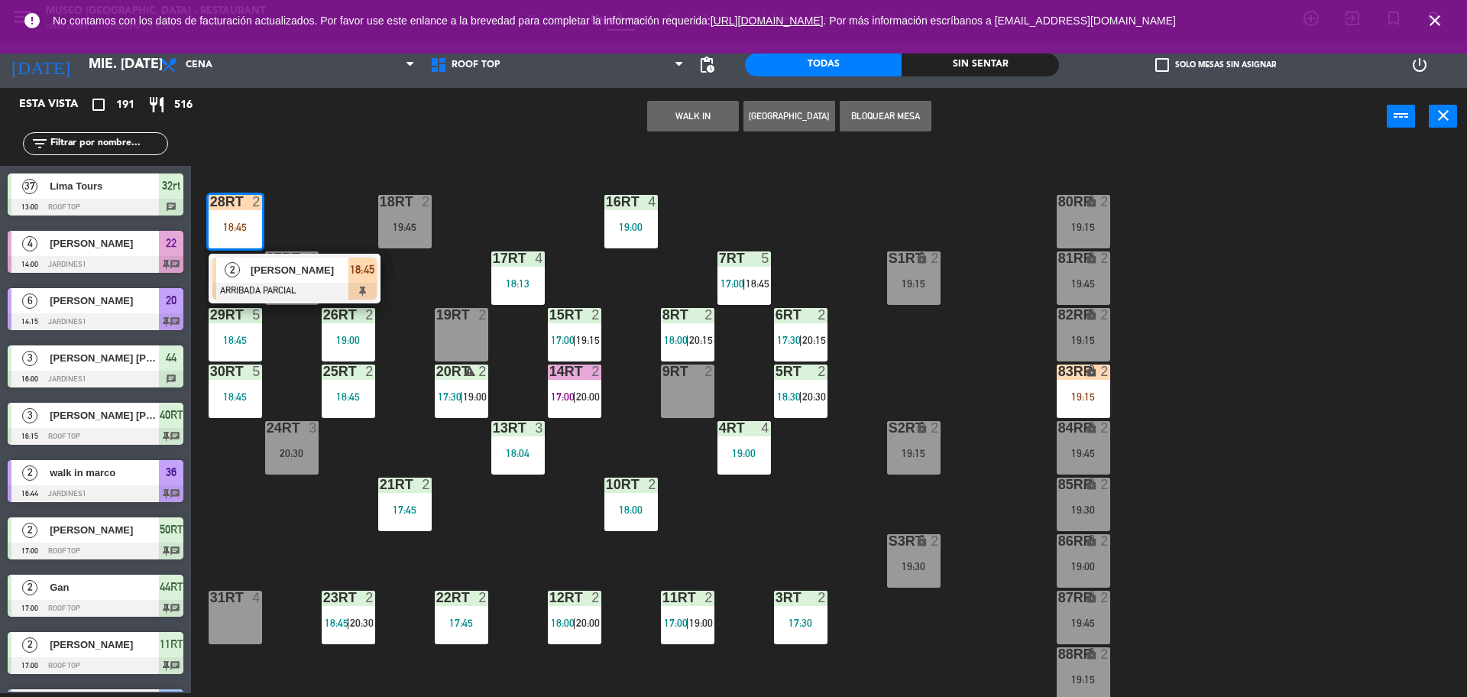
click at [253, 263] on span "[PERSON_NAME]" at bounding box center [300, 270] width 98 height 16
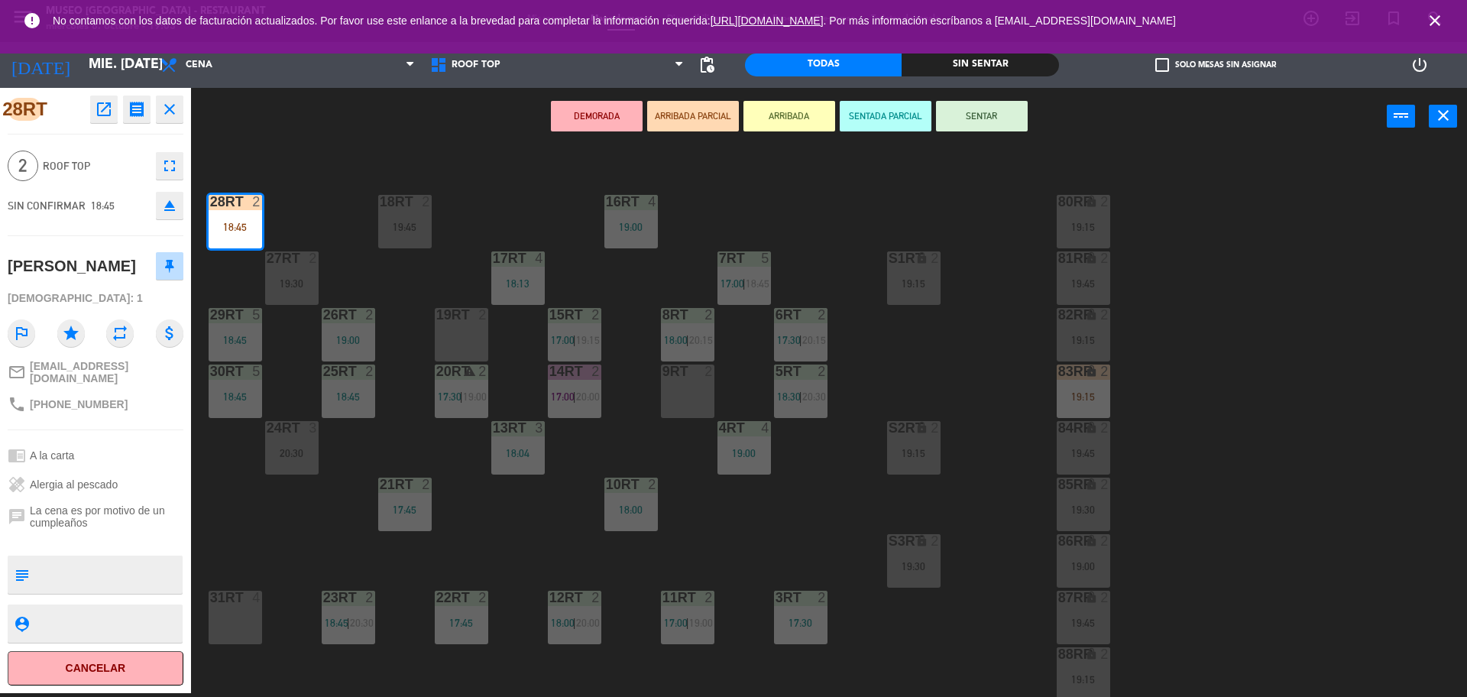
click at [79, 546] on div "28RT open_in_new receipt 6:45 PM mié., [DATE] 2 personas [PERSON_NAME] Mesa 28R…" at bounding box center [95, 390] width 191 height 605
click at [76, 559] on textarea at bounding box center [108, 575] width 146 height 32
drag, startPoint x: 124, startPoint y: 523, endPoint x: 150, endPoint y: 514, distance: 27.6
click at [150, 514] on div "chat La cena es por motivo de un cumpleaños" at bounding box center [96, 516] width 176 height 35
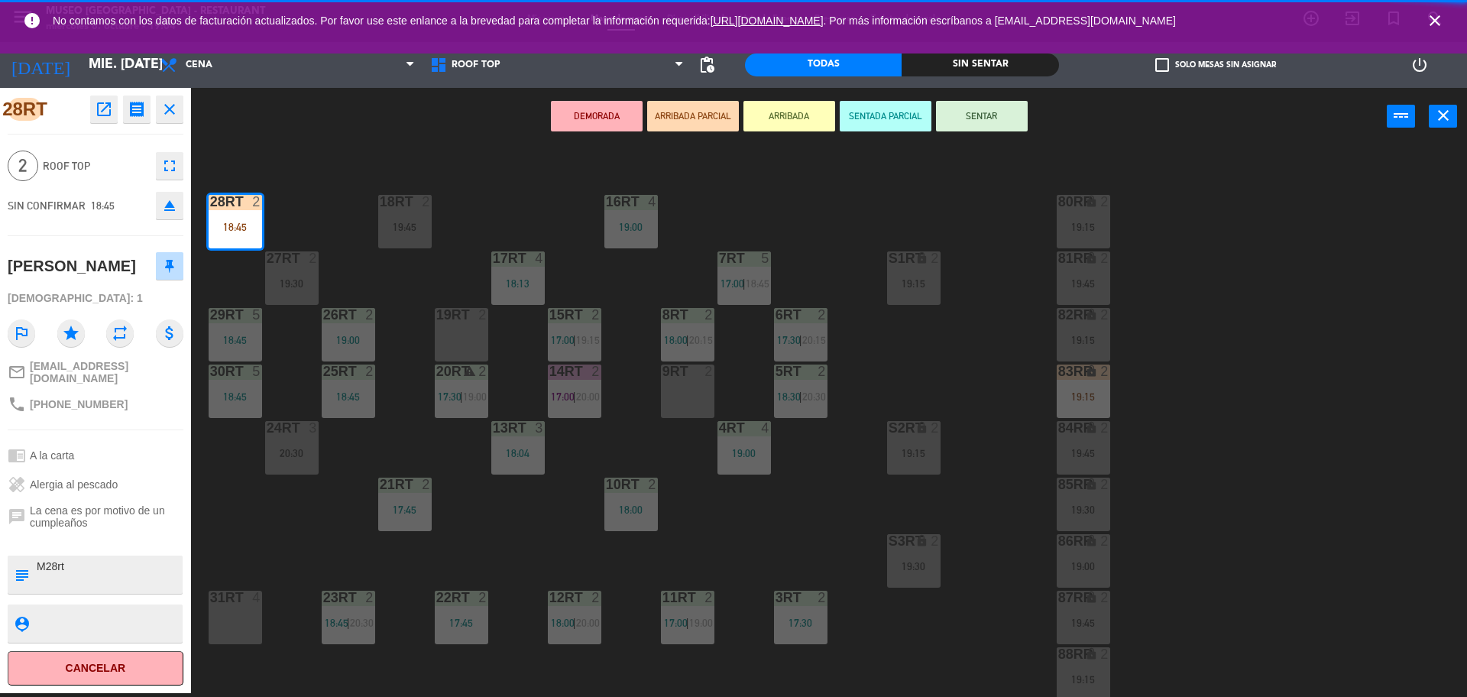
click at [90, 568] on textarea at bounding box center [108, 575] width 146 height 32
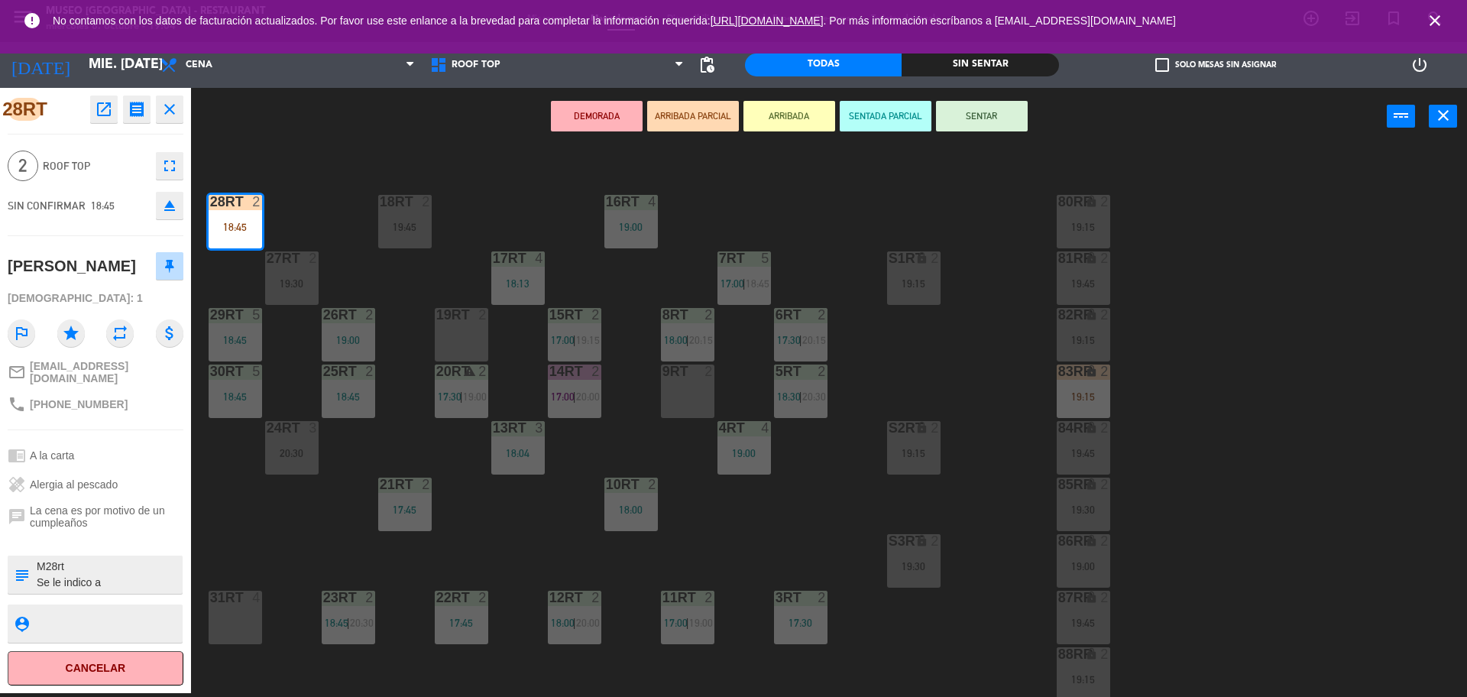
type textarea "M28rt Se le indico a [PERSON_NAME]"
click at [135, 534] on div at bounding box center [96, 539] width 176 height 11
click at [987, 122] on button "SENTAR" at bounding box center [982, 116] width 92 height 31
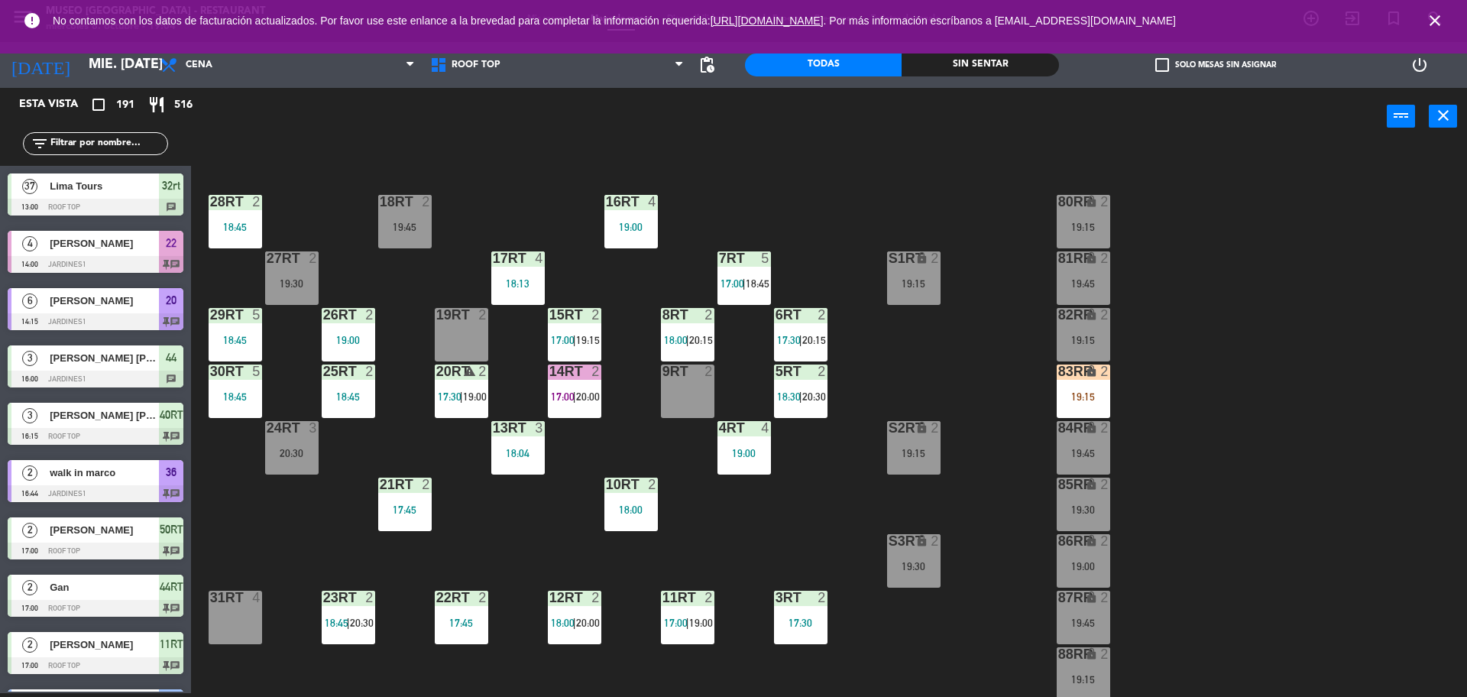
scroll to position [3437, 0]
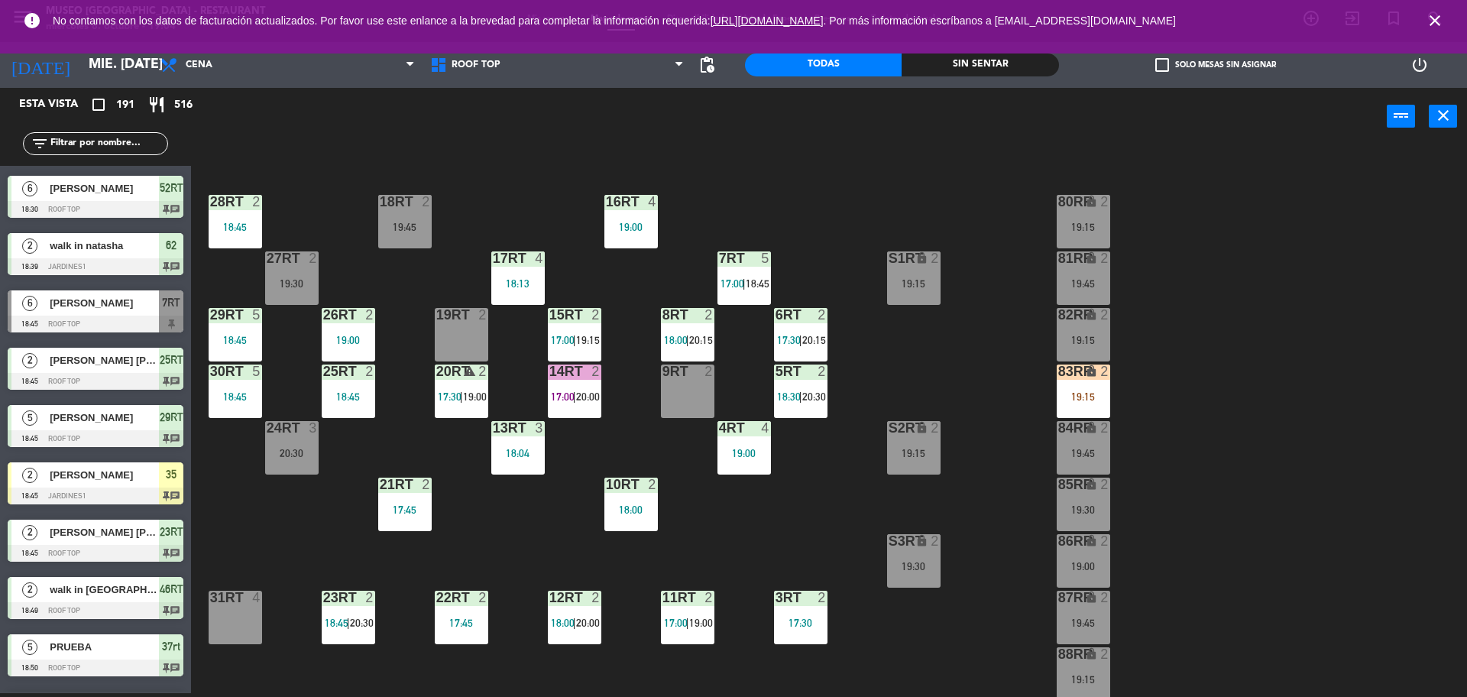
click at [115, 144] on input "text" at bounding box center [108, 143] width 118 height 17
click at [404, 277] on div "18RT 2 19:45 16RT 4 19:00 28RT 2 18:45 80RR lock 2 19:15 27RT 2 19:30 7RT 5 17:…" at bounding box center [837, 423] width 1262 height 548
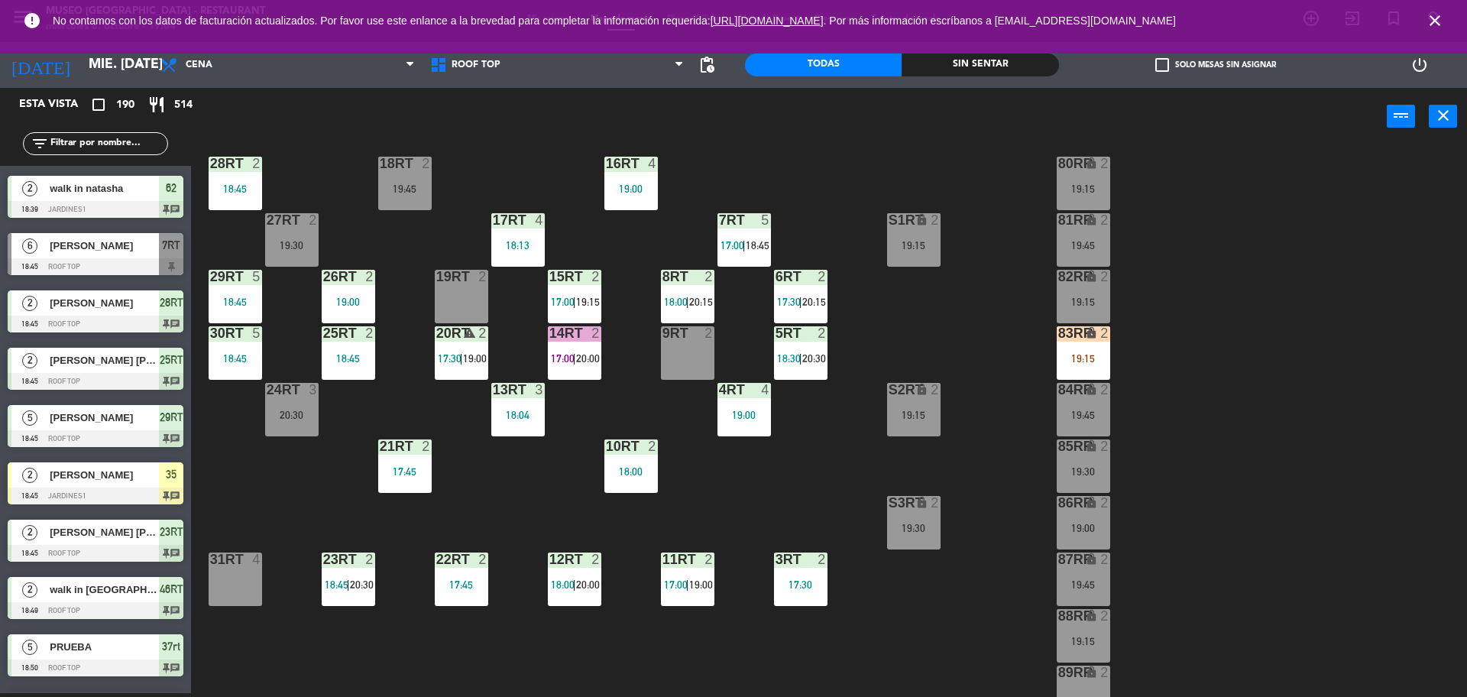
click at [457, 288] on div "19RT 2" at bounding box center [461, 296] width 53 height 53
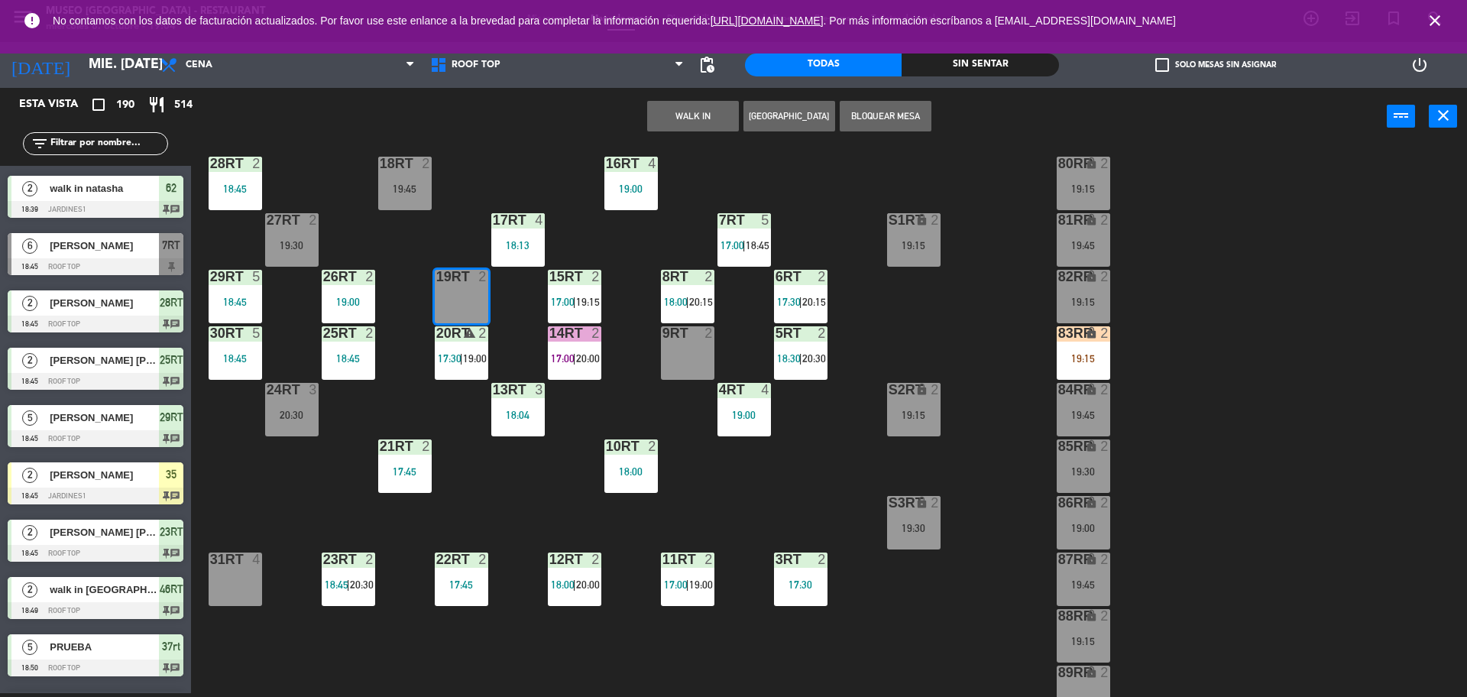
click at [675, 112] on button "WALK IN" at bounding box center [693, 116] width 92 height 31
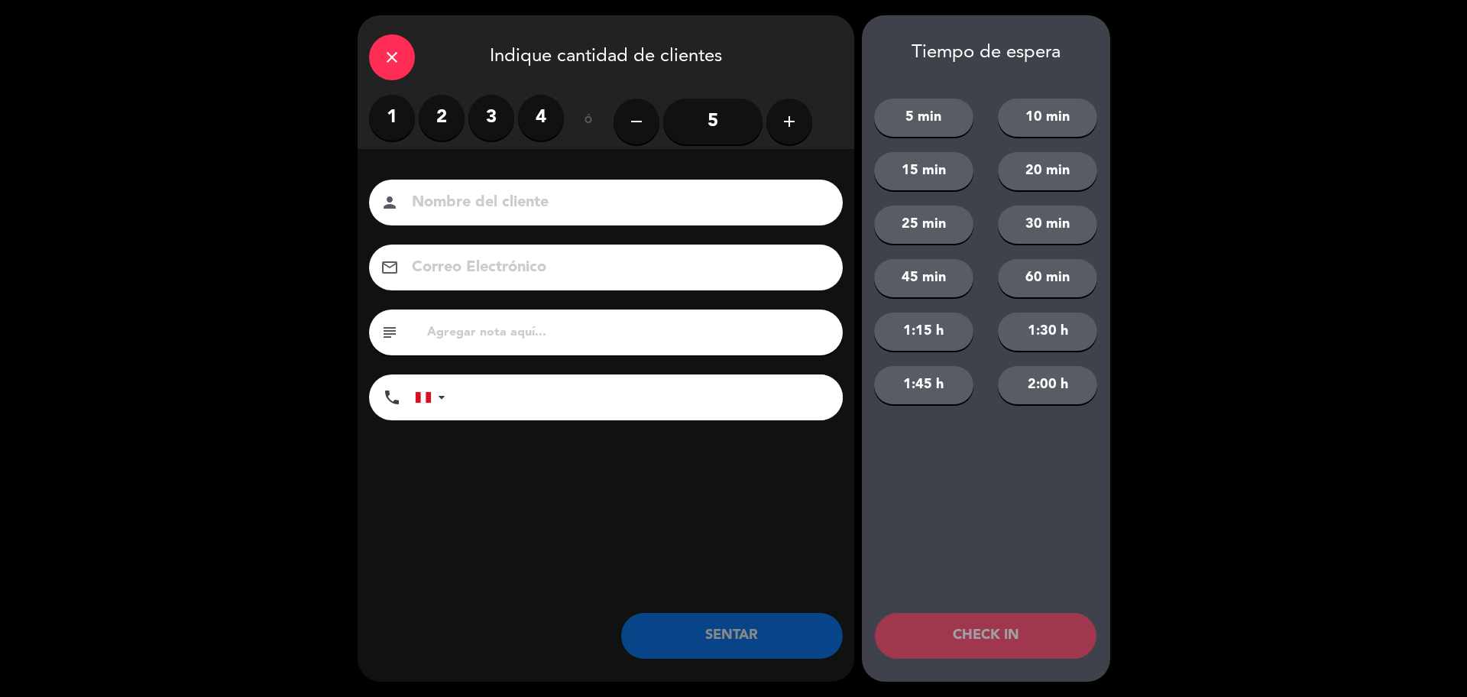
click at [451, 215] on input at bounding box center [616, 203] width 413 height 27
type input "Walk in -[PERSON_NAME]"
click at [455, 107] on label "2" at bounding box center [442, 118] width 46 height 46
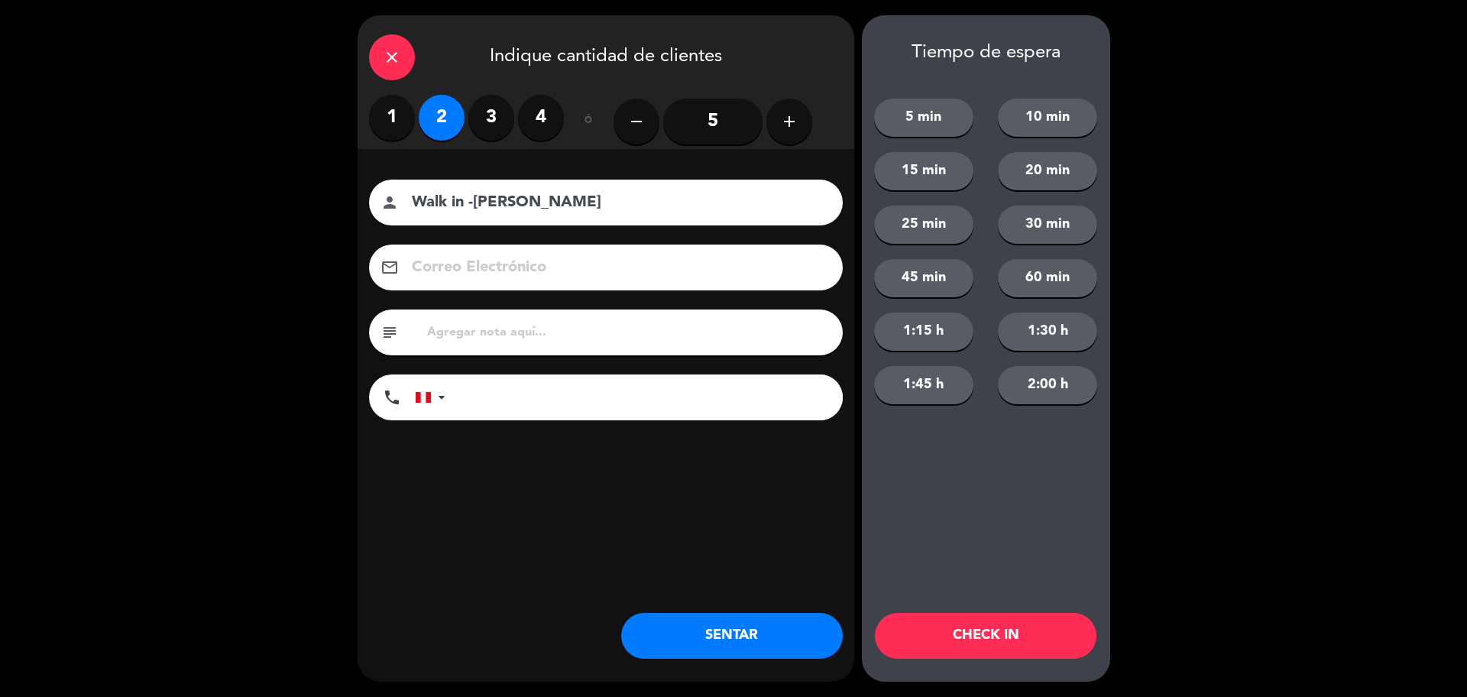
click at [479, 345] on div "subject" at bounding box center [606, 333] width 474 height 46
click at [500, 385] on input "tel" at bounding box center [652, 397] width 382 height 46
type input "996243530"
click at [702, 624] on button "SENTAR" at bounding box center [732, 636] width 222 height 46
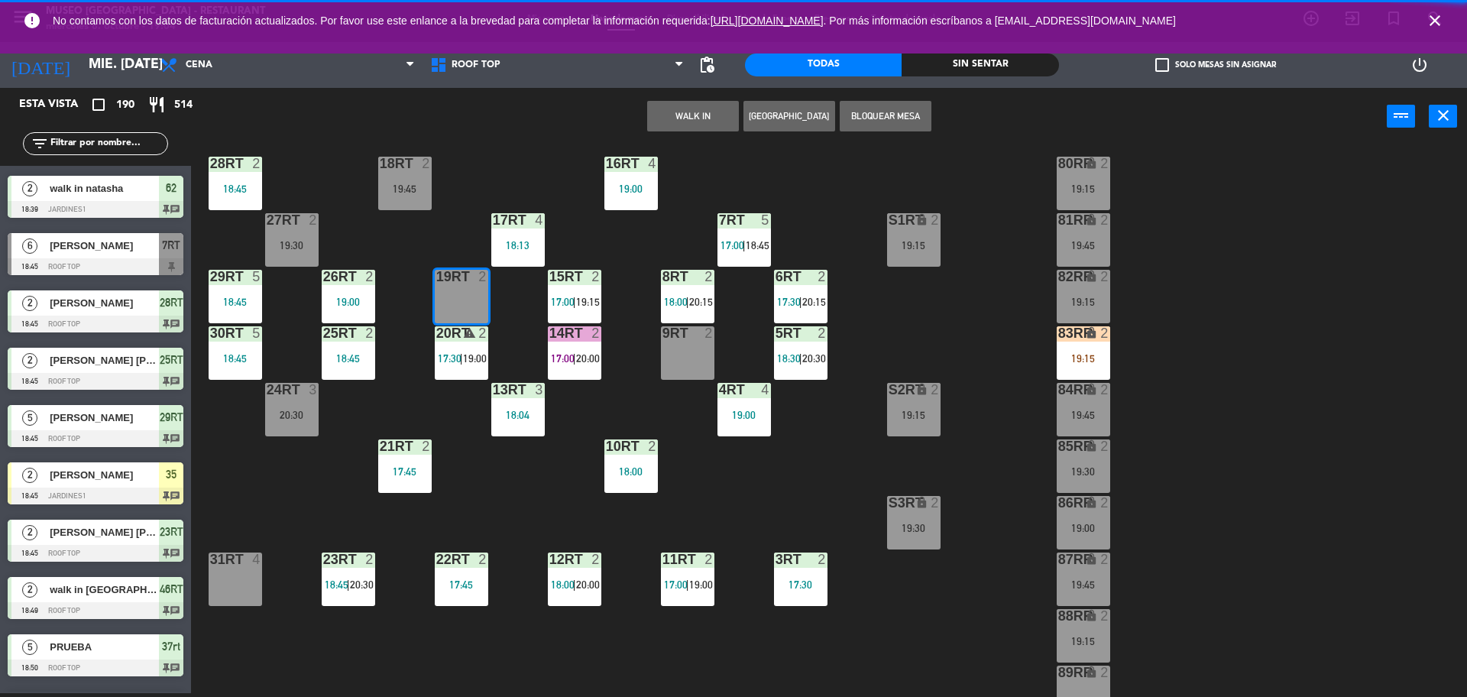
scroll to position [0, 0]
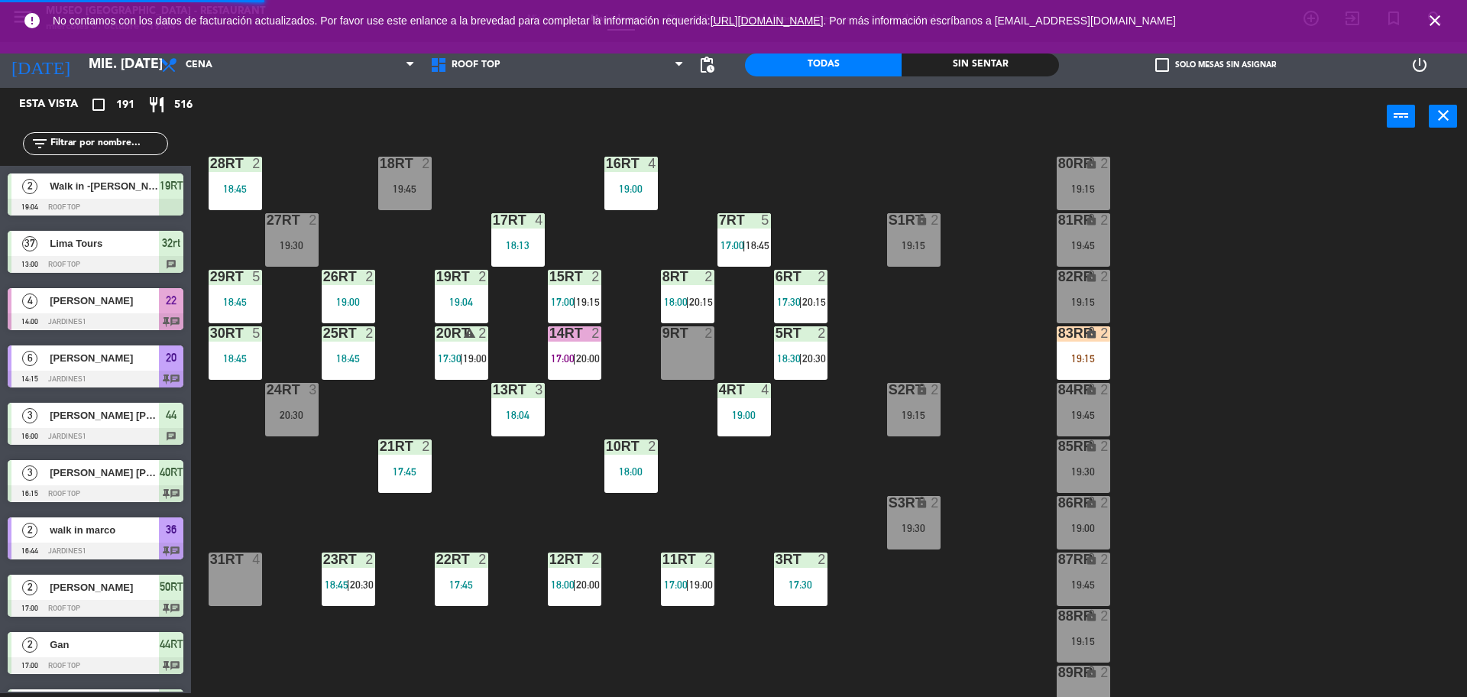
click at [467, 285] on div "19RT 2 19:04" at bounding box center [461, 296] width 53 height 53
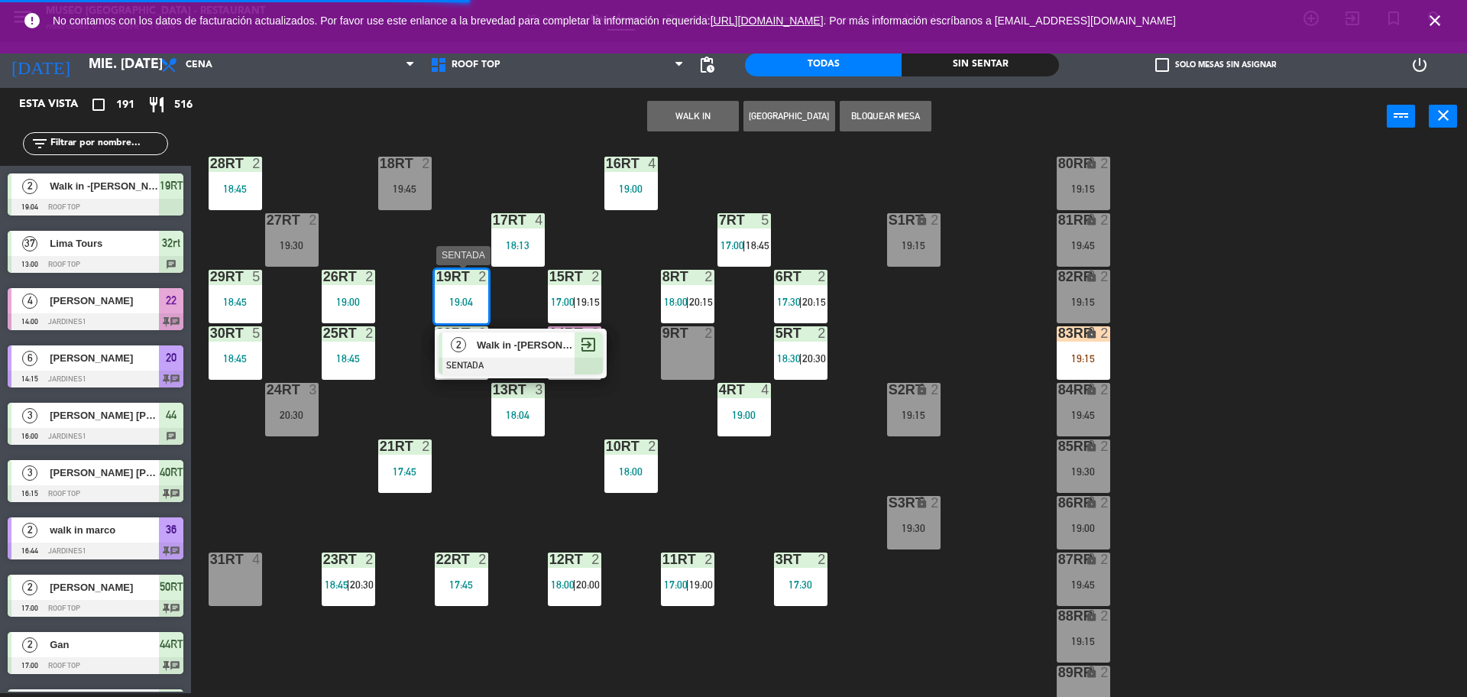
click at [504, 352] on span "Walk in -[PERSON_NAME]" at bounding box center [526, 345] width 98 height 16
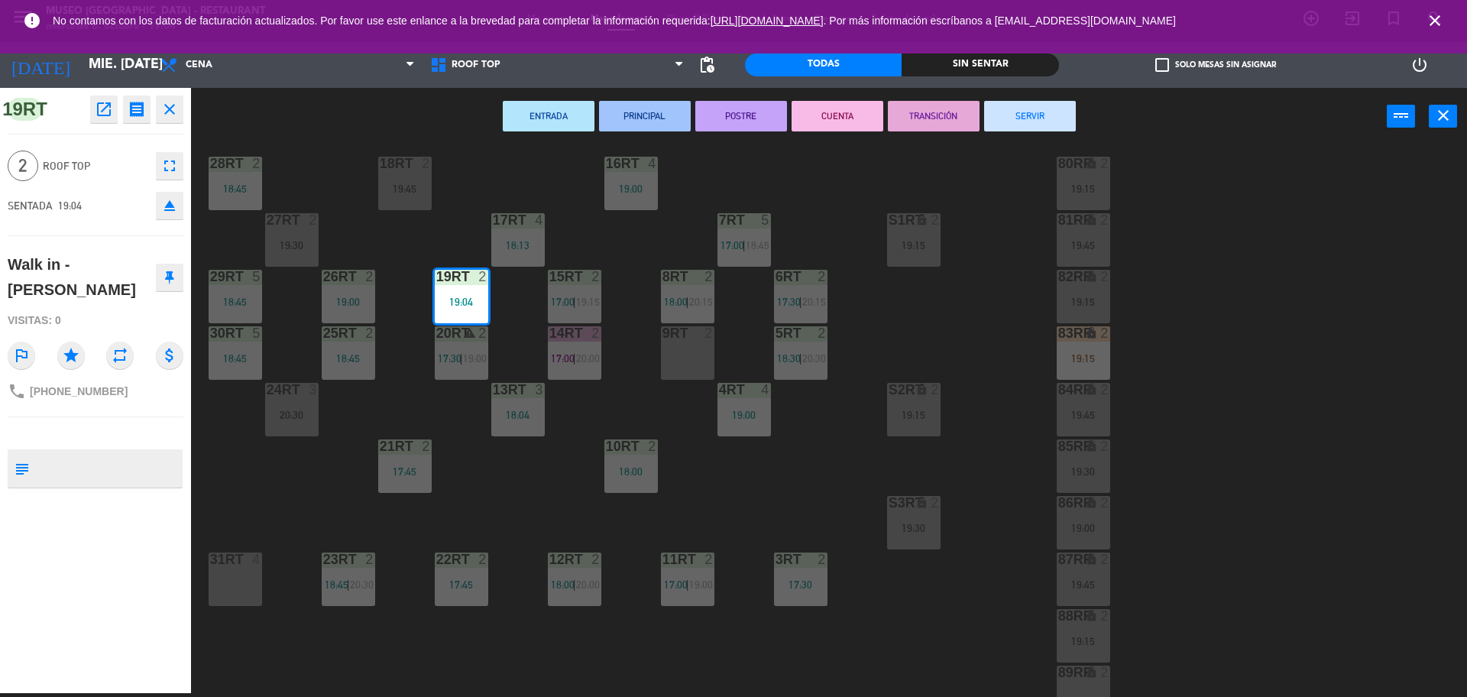
click at [136, 455] on textarea at bounding box center [108, 468] width 146 height 32
type textarea "M19rt"
click at [147, 420] on div "19RT open_in_new receipt 7:04 PM mié., [DATE] 2 personas Walk in -[PERSON_NAME]…" at bounding box center [95, 390] width 191 height 605
click at [407, 362] on div "18RT 2 19:45 16RT 4 19:00 28RT 2 18:45 80RR lock 2 19:15 27RT 2 19:30 7RT 5 17:…" at bounding box center [837, 423] width 1262 height 548
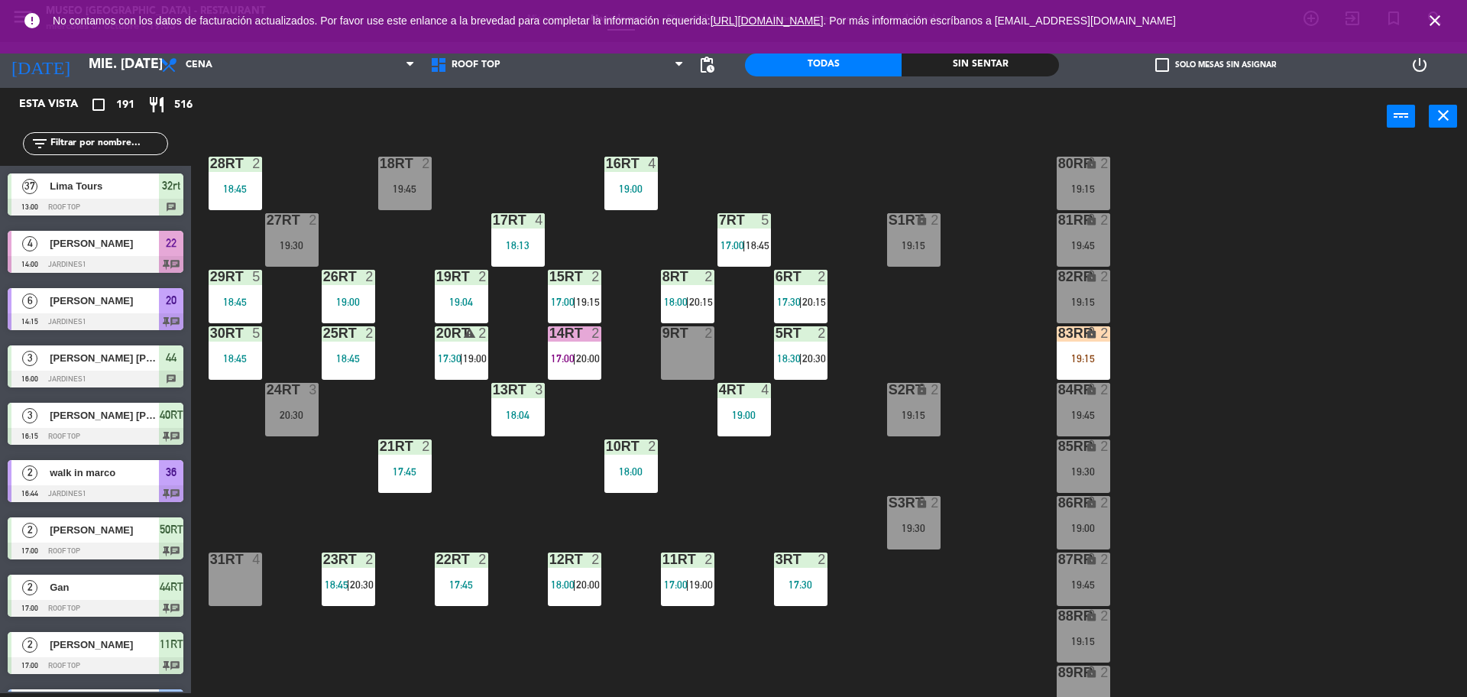
scroll to position [4, 0]
click at [148, 148] on input "text" at bounding box center [108, 143] width 118 height 17
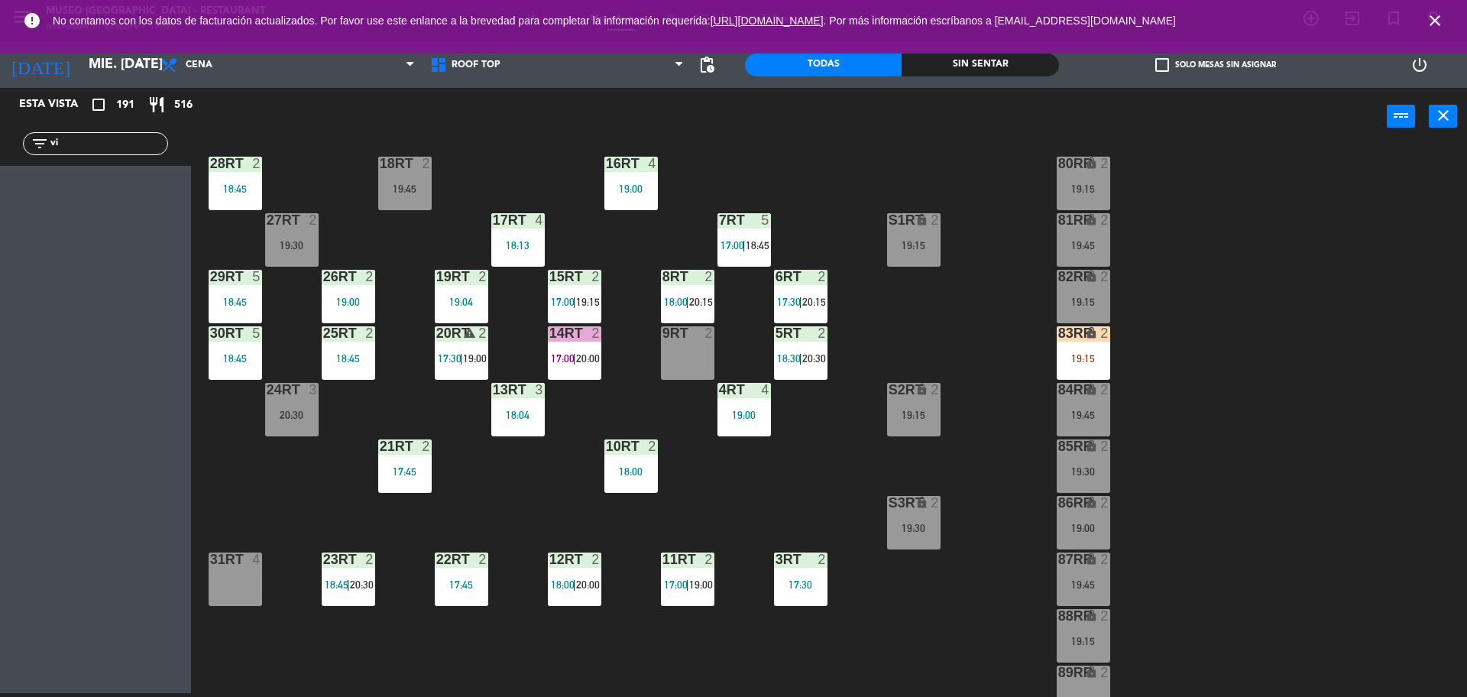
type input "v"
type input "medi"
click at [145, 176] on div "walk in [PERSON_NAME]" at bounding box center [103, 185] width 111 height 25
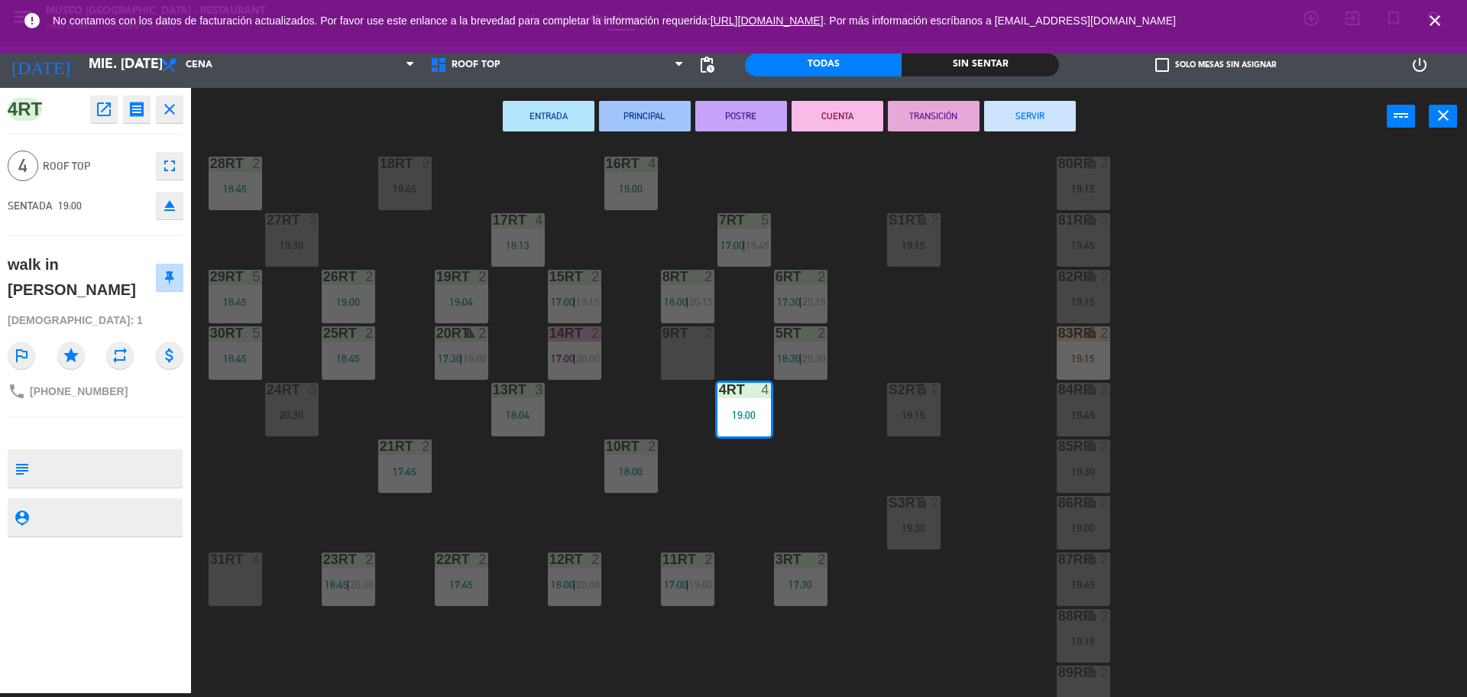
click at [126, 472] on textarea at bounding box center [108, 468] width 146 height 32
type textarea "m4rt"
click at [104, 192] on div "SENTADA 19:00 eject" at bounding box center [96, 205] width 176 height 38
click at [343, 167] on div "18RT 2 19:45 16RT 4 19:00 28RT 2 18:45 80RR lock 2 19:15 27RT 2 19:30 7RT 5 17:…" at bounding box center [837, 423] width 1262 height 548
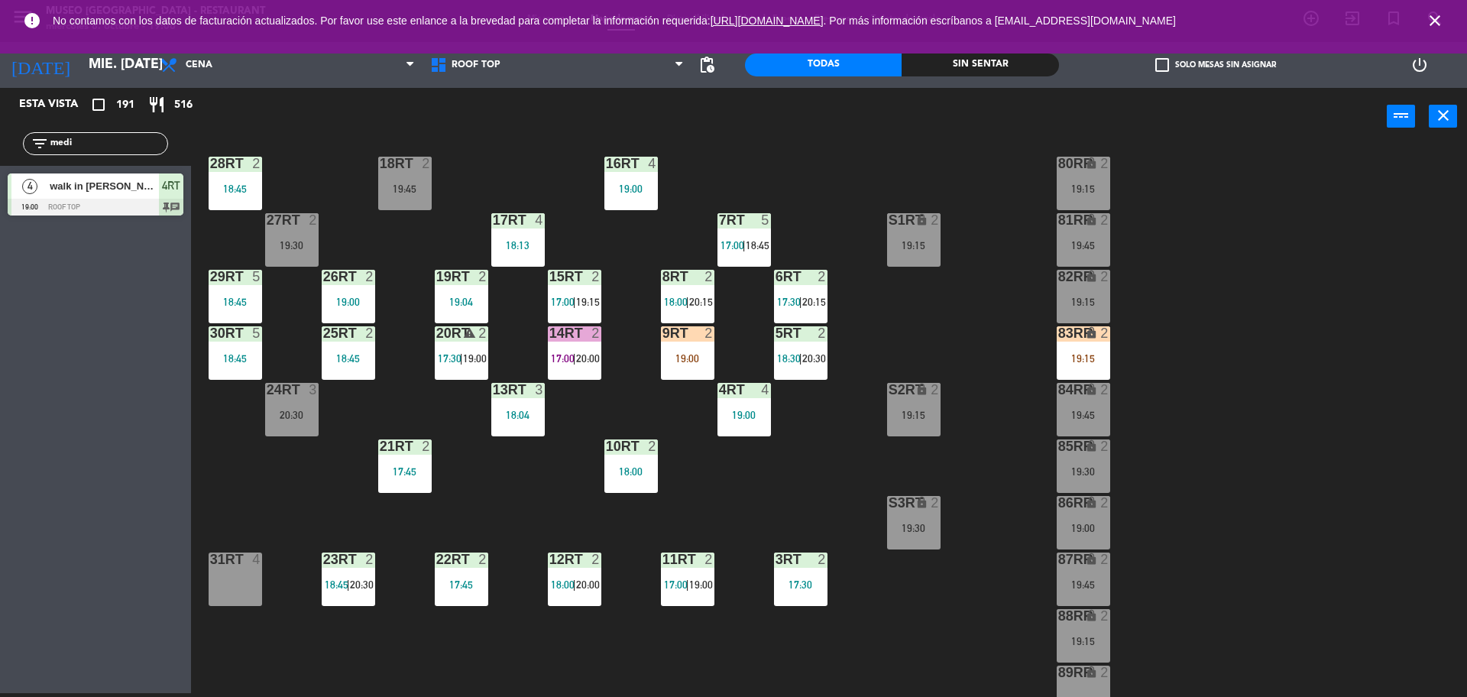
drag, startPoint x: 139, startPoint y: 144, endPoint x: 46, endPoint y: 222, distance: 121.5
click at [46, 222] on div "Esta vista crop_square 191 restaurant 516 filter_list medi 4 walk in [PERSON_NA…" at bounding box center [95, 155] width 191 height 135
type input "jam"
click at [65, 190] on div "2 [PERSON_NAME] [PERSON_NAME] 19:15 Roof Top 83RR 2 [PERSON_NAME] [PERSON_NAME]…" at bounding box center [95, 197] width 191 height 62
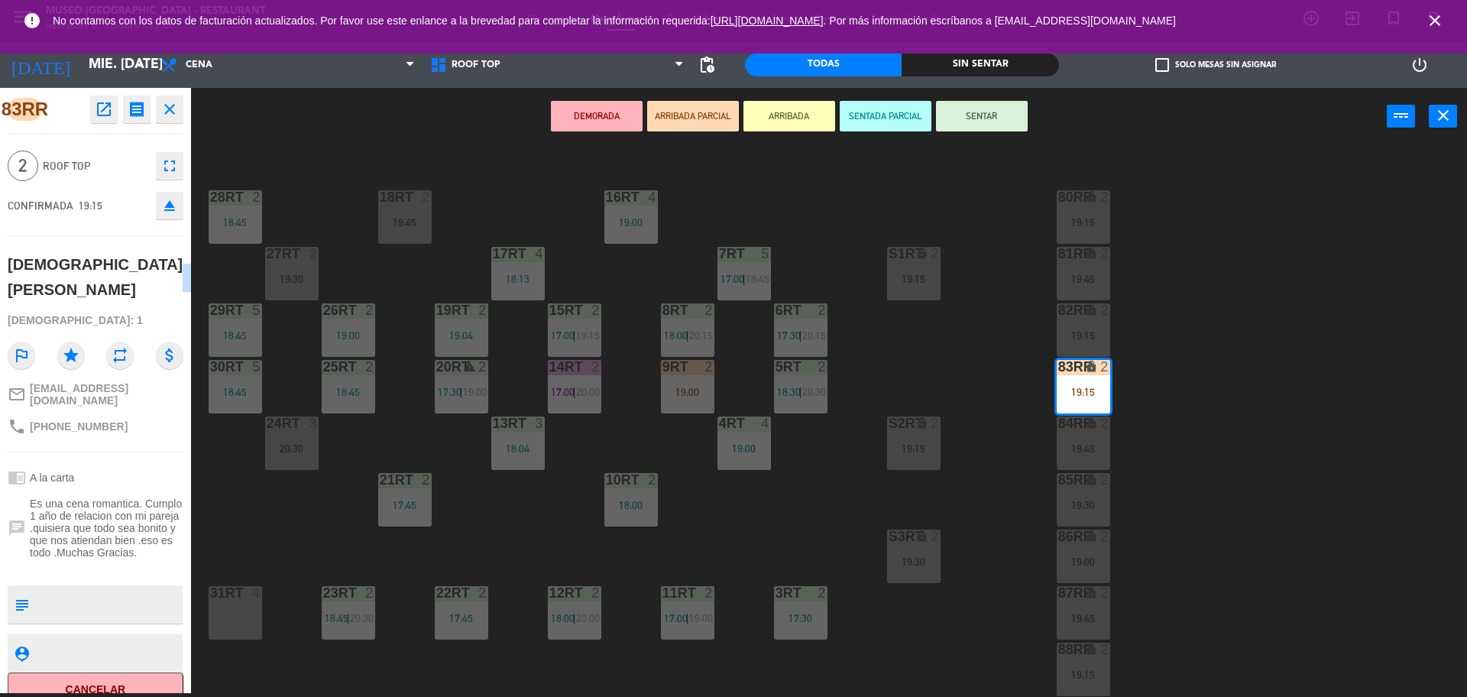
scroll to position [0, 0]
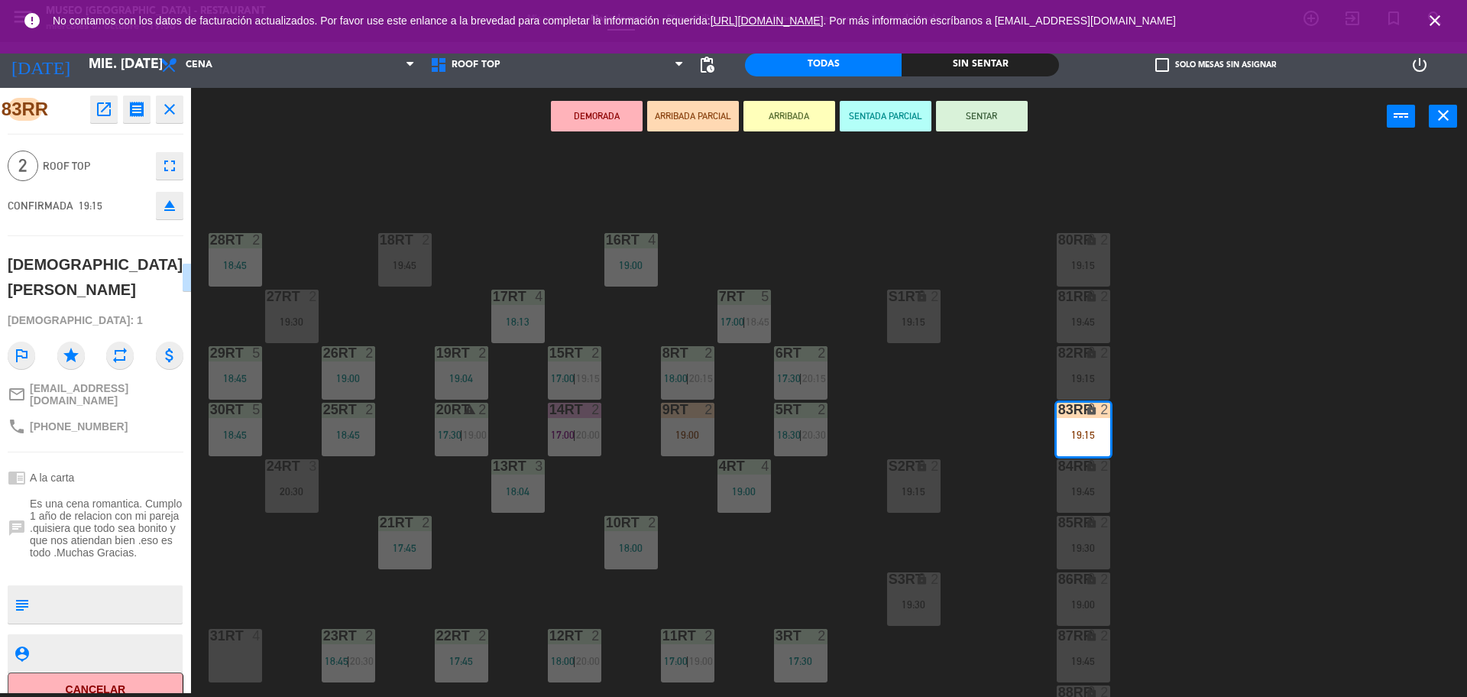
click at [588, 457] on div "18RT 2 19:45 16RT 4 19:00 28RT 2 18:45 80RR lock 2 19:15 27RT 2 19:30 7RT 5 17:…" at bounding box center [837, 423] width 1262 height 548
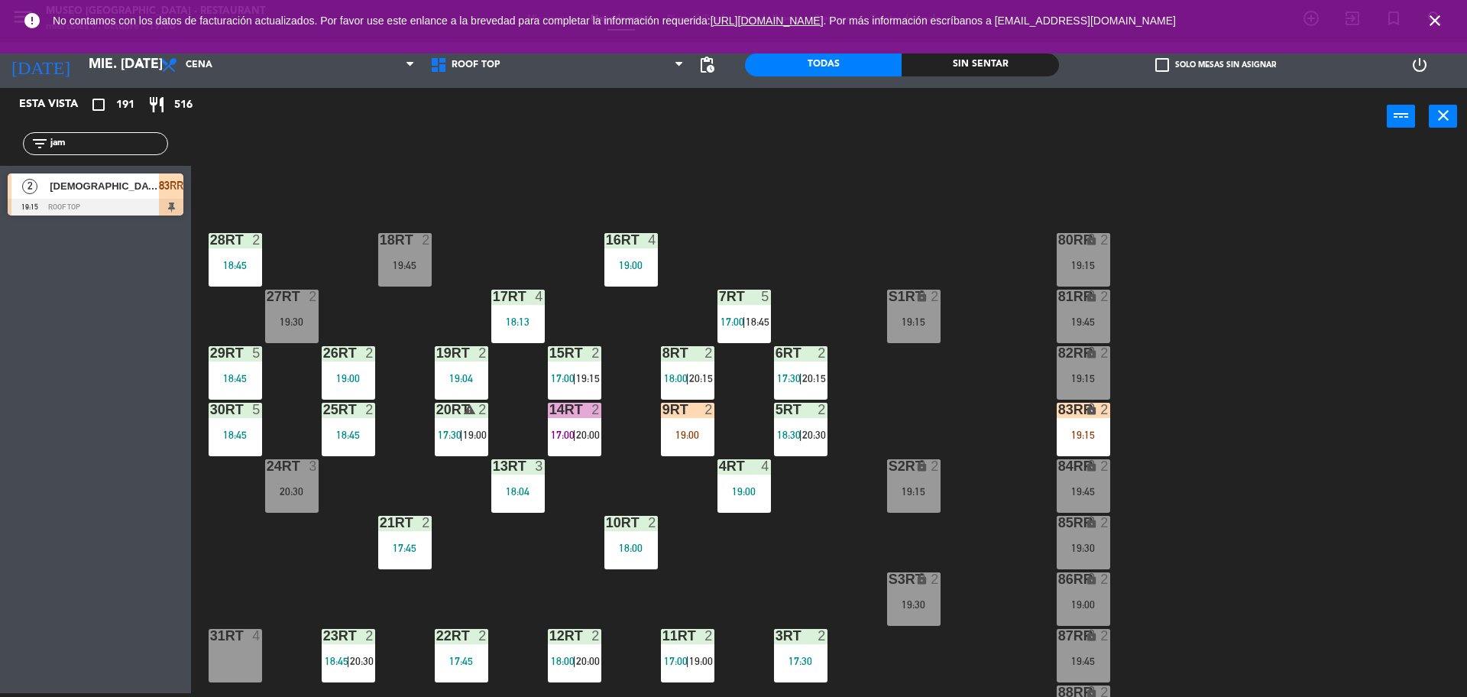
click at [1096, 434] on div "19:15" at bounding box center [1083, 434] width 53 height 11
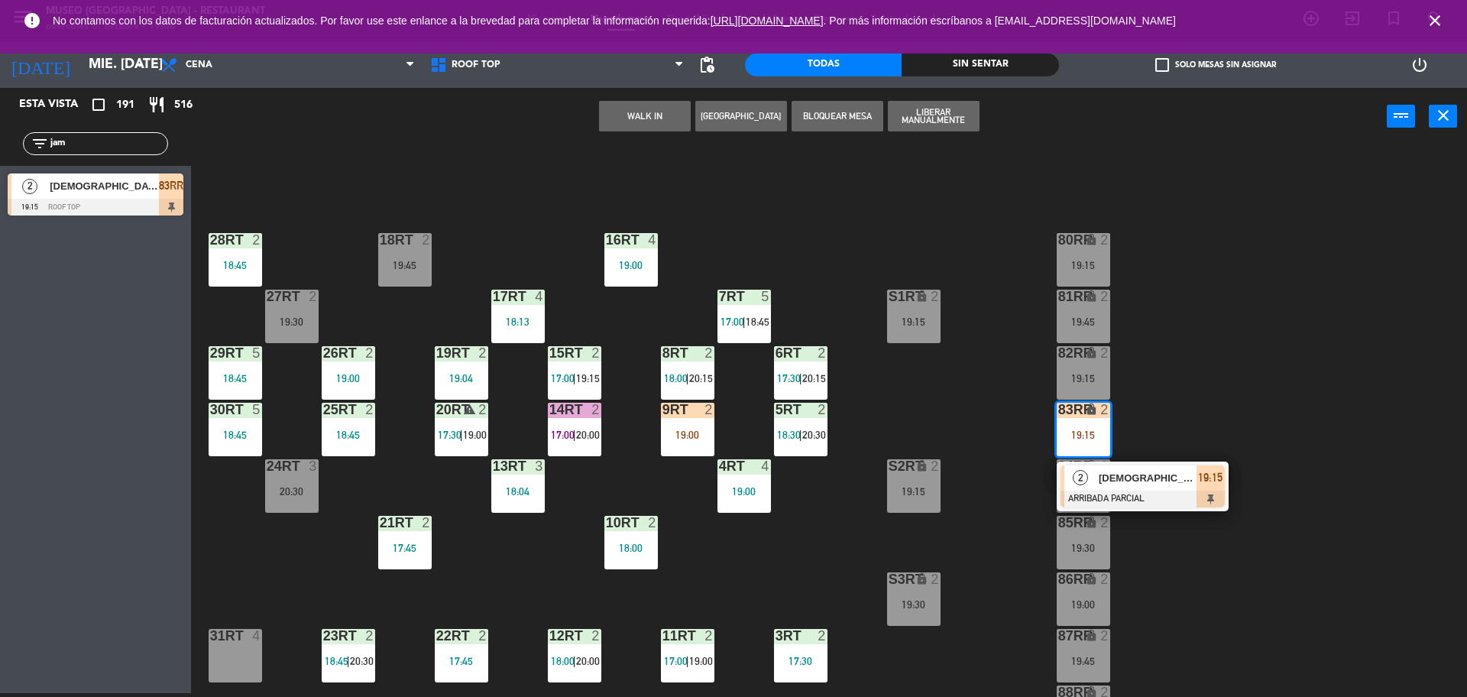
click at [1090, 465] on div "2" at bounding box center [1081, 477] width 33 height 25
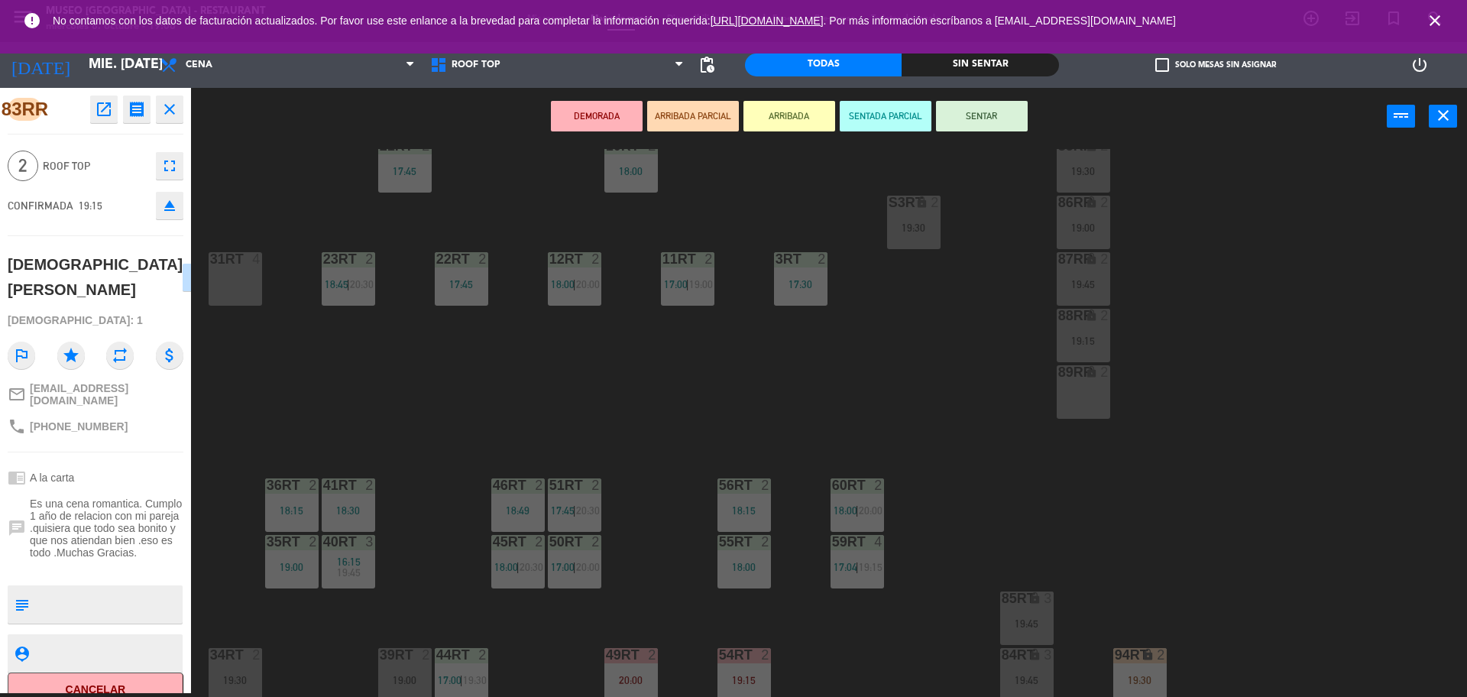
scroll to position [608, 0]
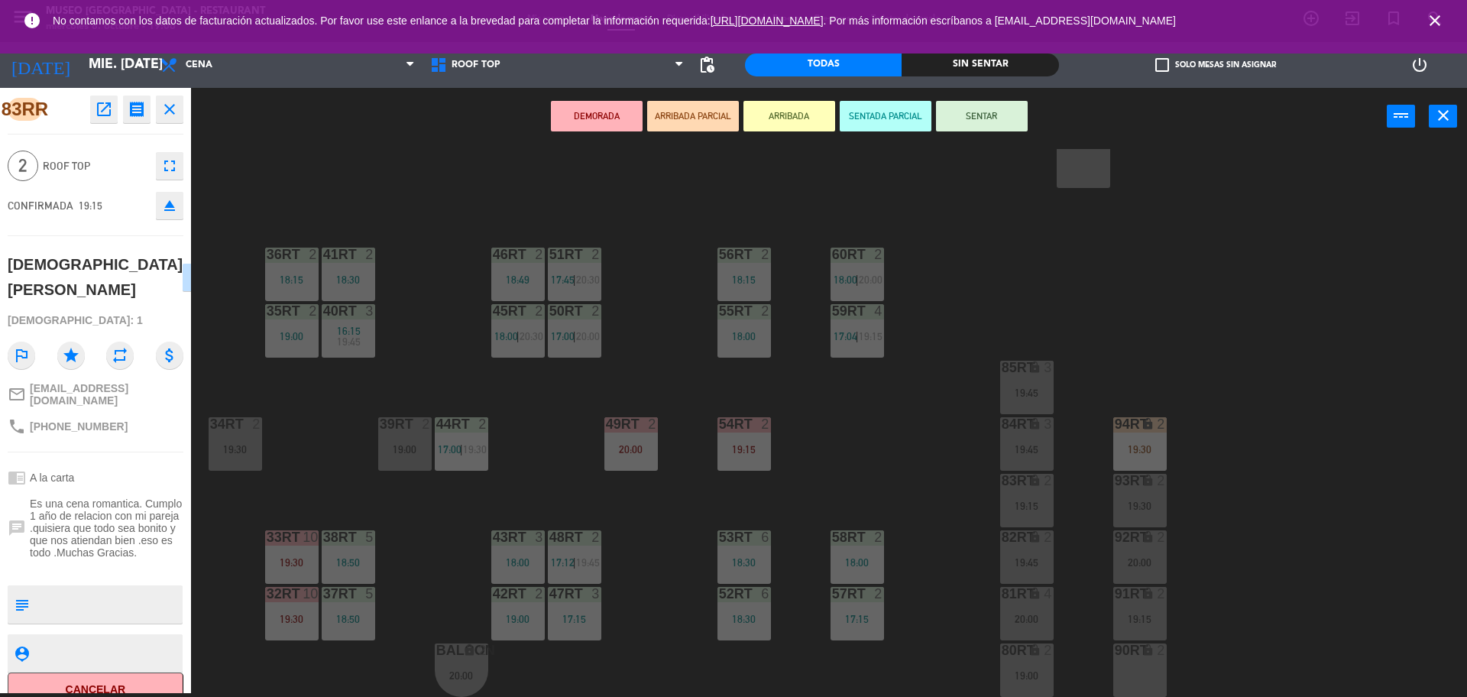
click at [399, 444] on div "19:00" at bounding box center [404, 449] width 53 height 11
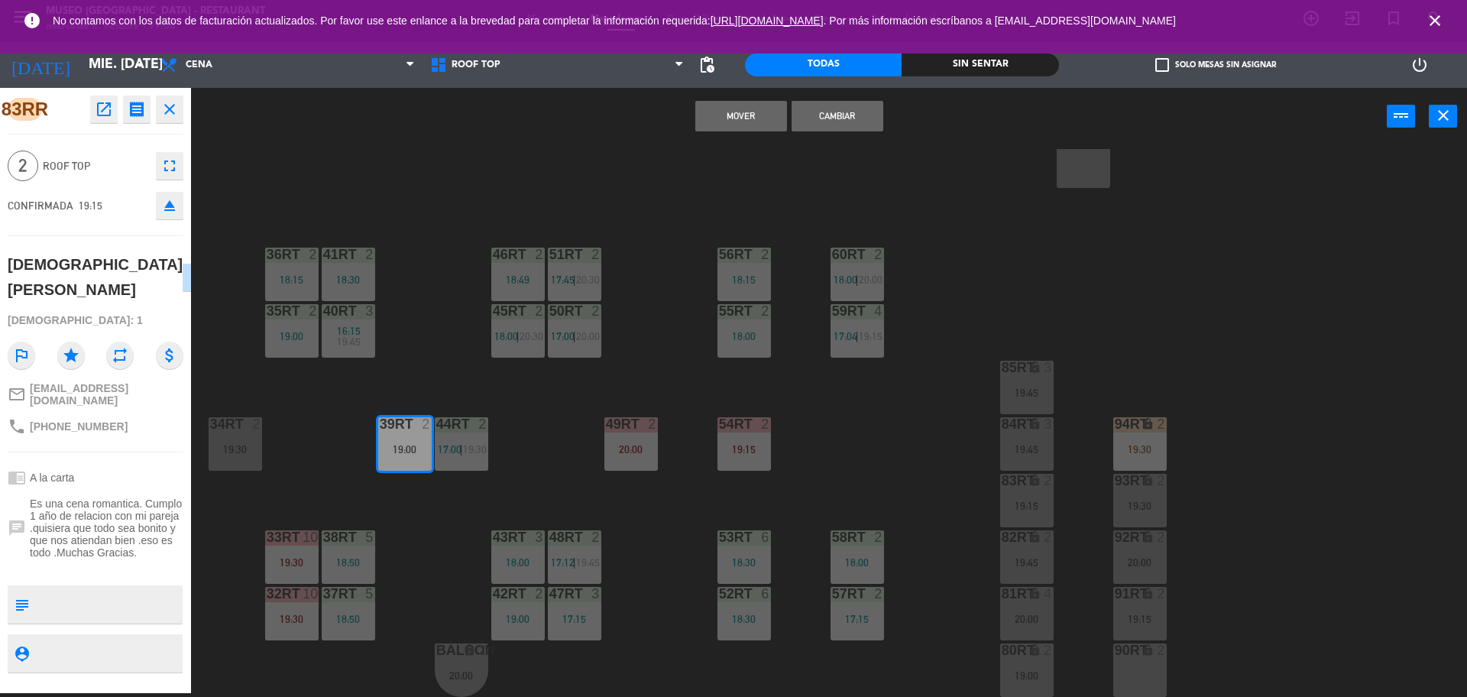
click at [852, 114] on button "Cambiar" at bounding box center [838, 116] width 92 height 31
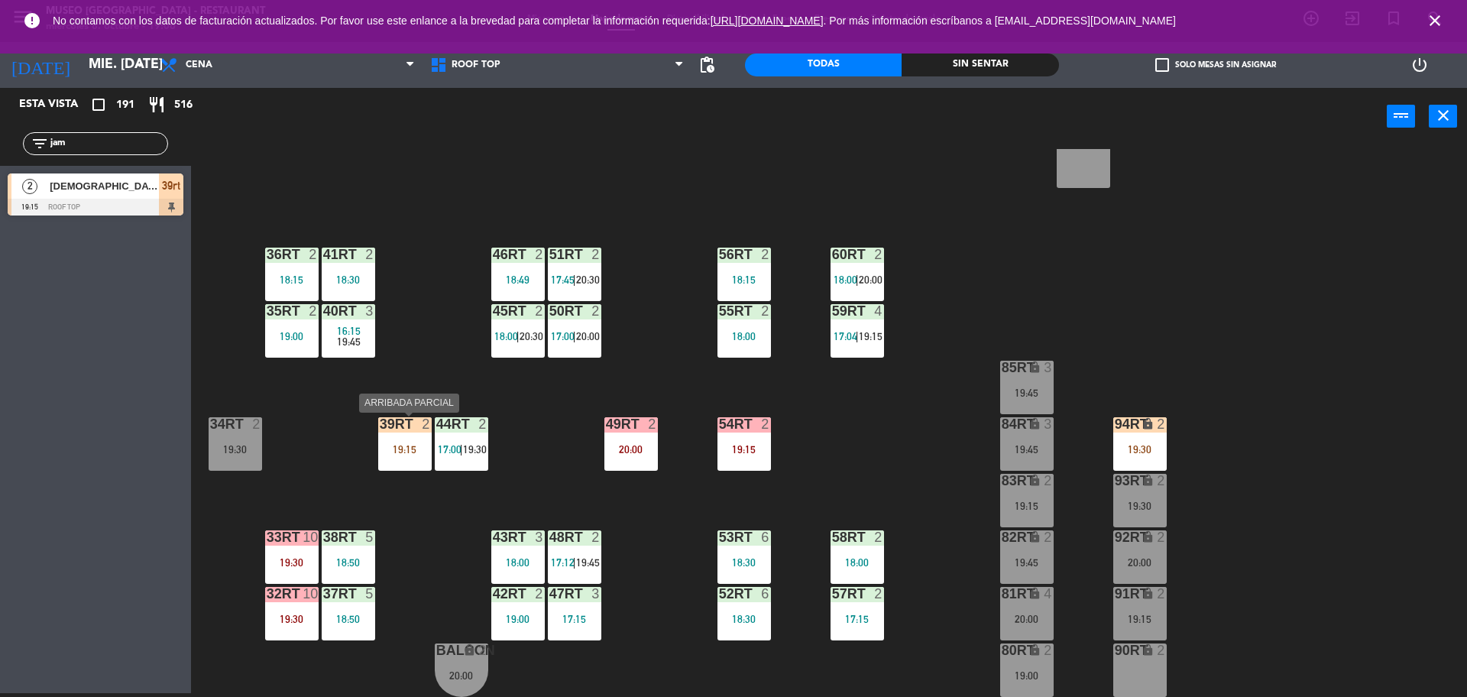
click at [411, 445] on div "19:15" at bounding box center [404, 449] width 53 height 11
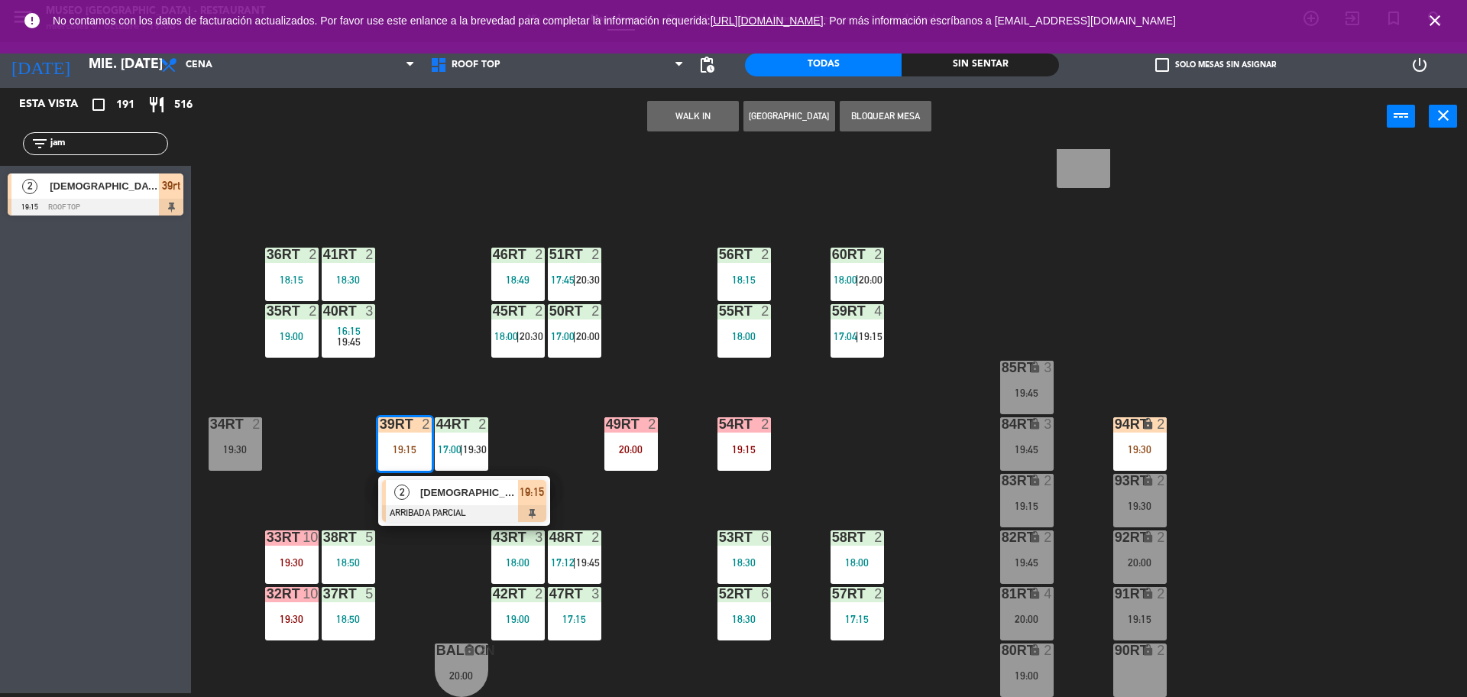
click at [422, 490] on span "[DEMOGRAPHIC_DATA] [PERSON_NAME]" at bounding box center [469, 493] width 98 height 16
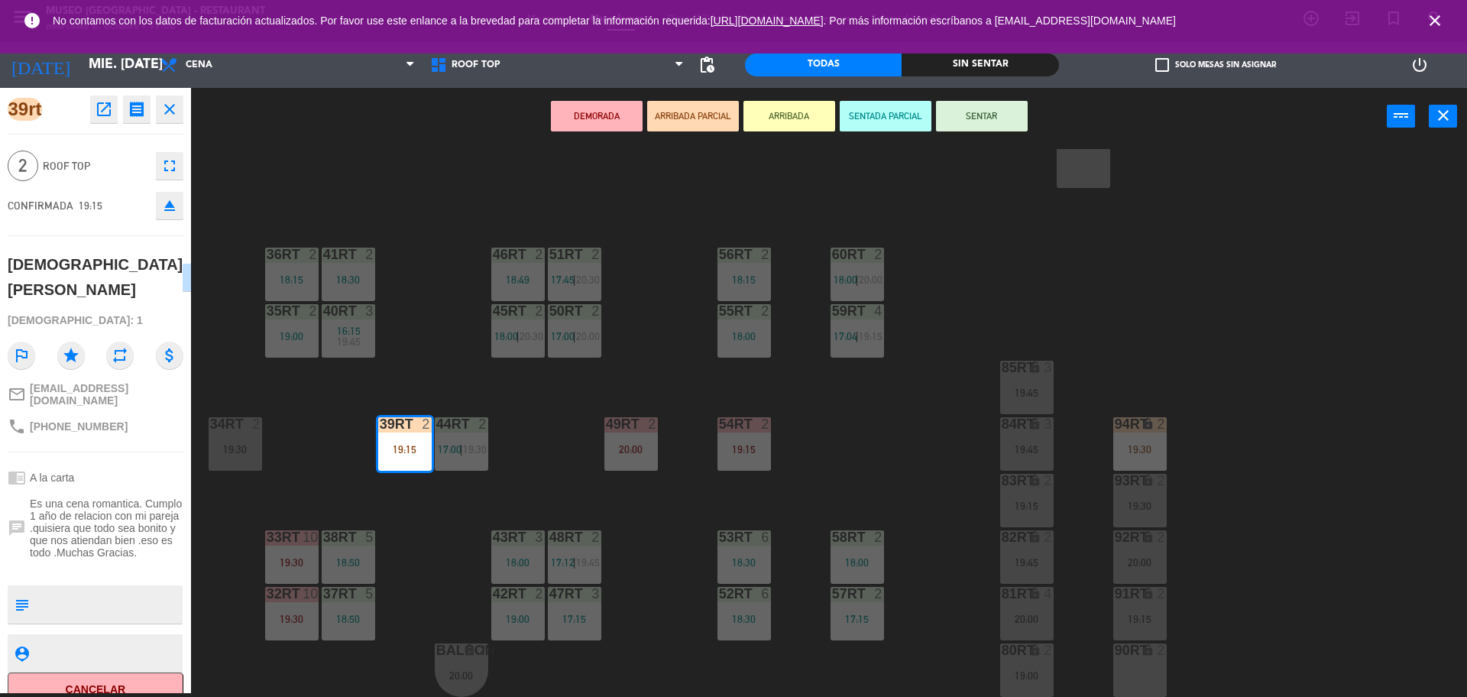
click at [656, 514] on div "18RT 2 19:45 16RT 4 19:00 28RT 2 18:45 80RR lock 2 19:15 27RT 2 19:30 7RT 5 17:…" at bounding box center [837, 423] width 1262 height 548
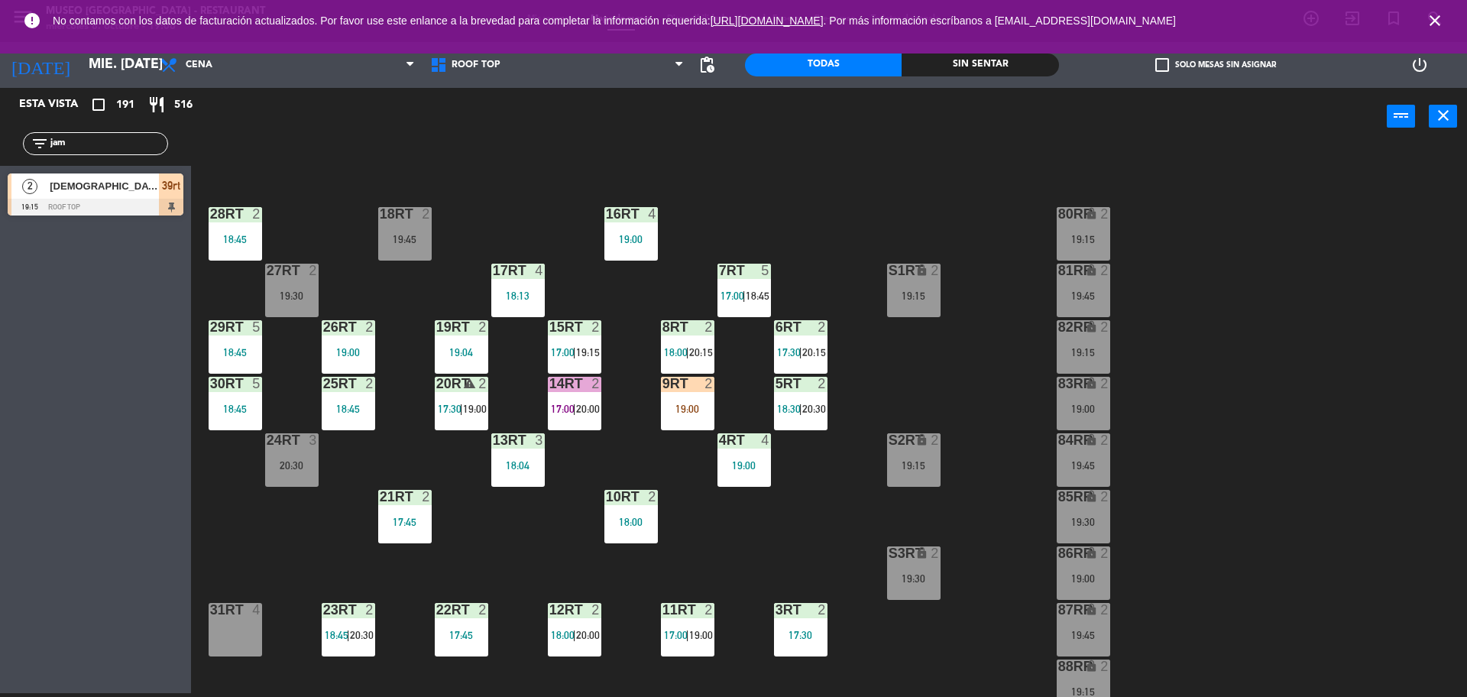
scroll to position [28, 0]
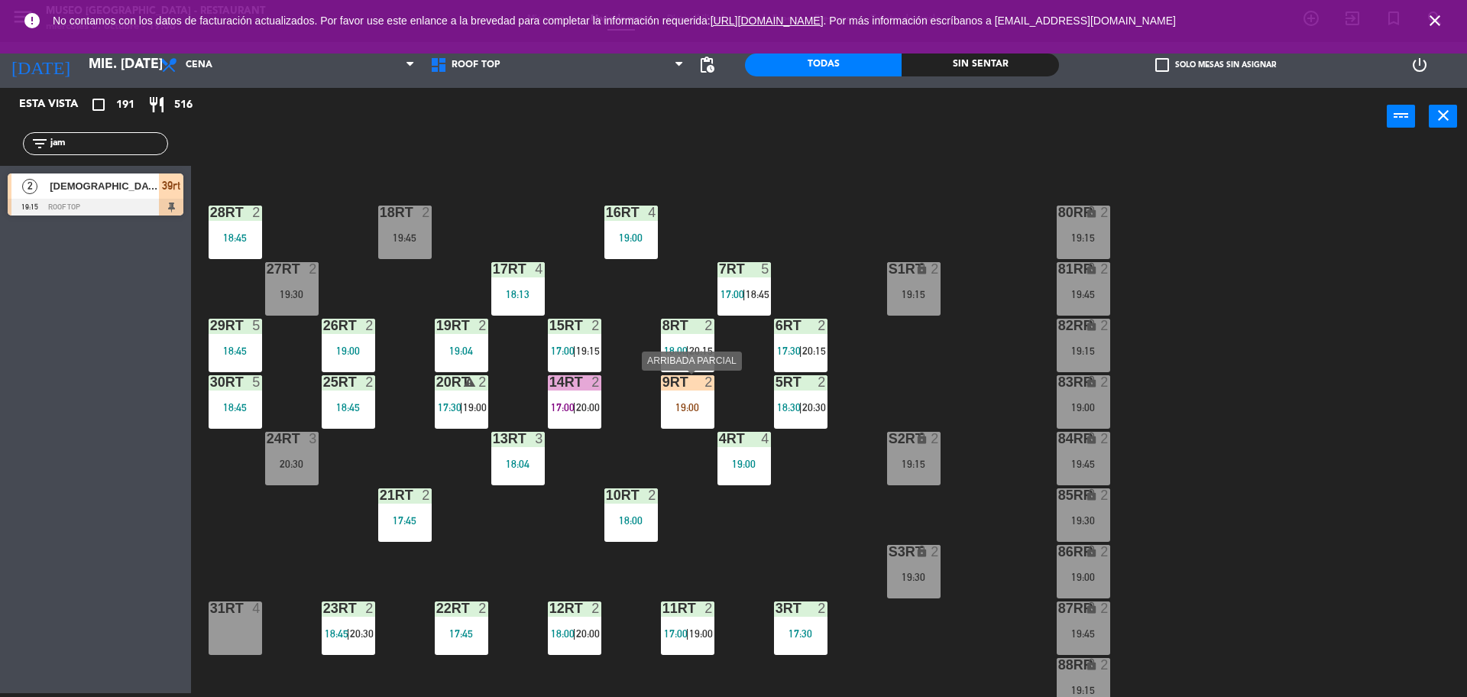
click at [671, 413] on div "9RT 2 19:00" at bounding box center [687, 401] width 53 height 53
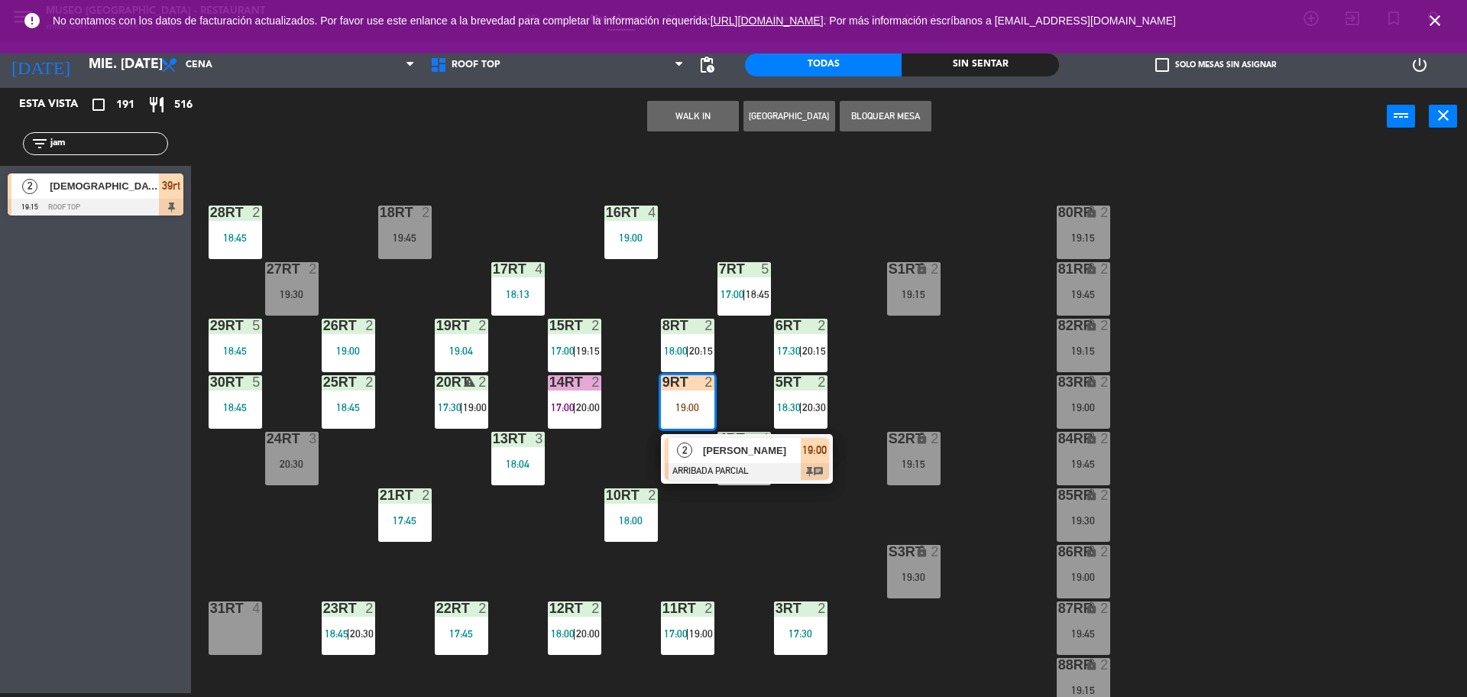
click at [673, 459] on div "2" at bounding box center [685, 450] width 33 height 25
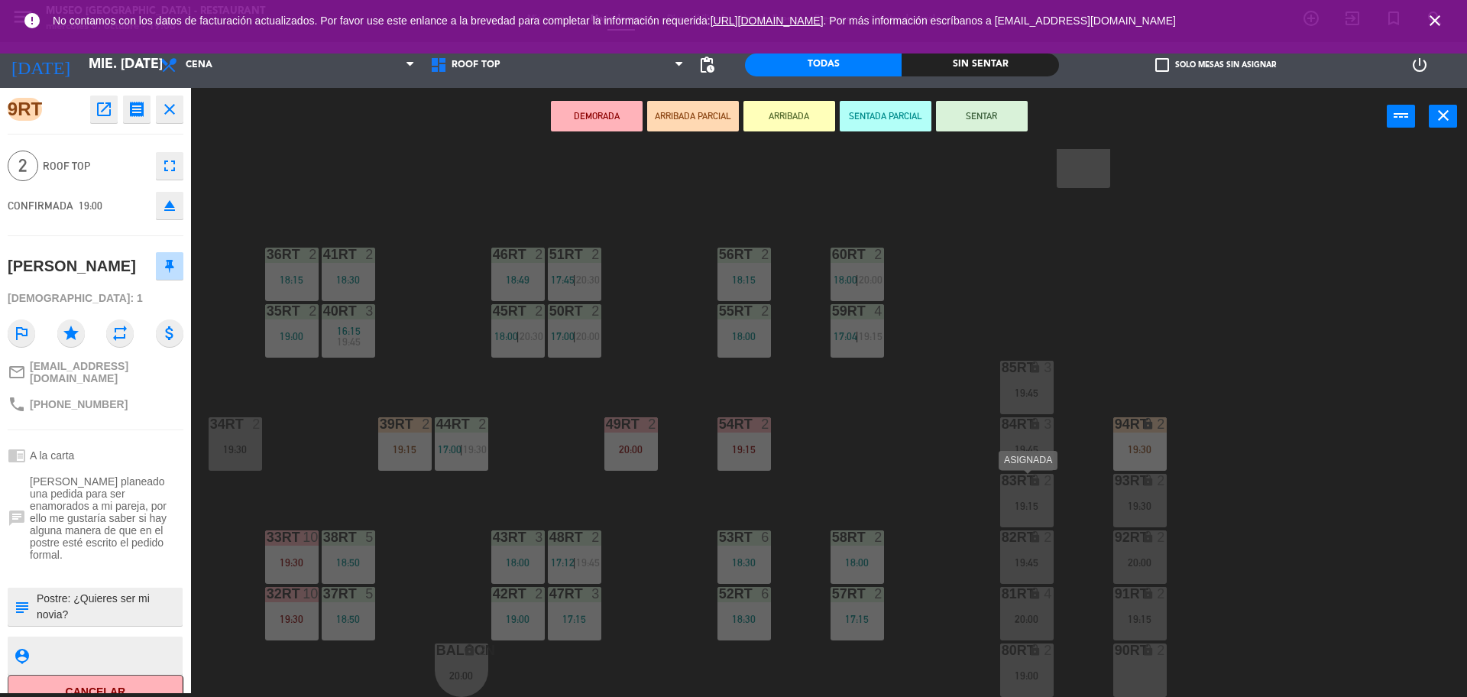
scroll to position [607, 0]
click at [912, 455] on div "18RT 2 19:45 16RT 4 19:00 28RT 2 18:45 80RR lock 2 19:15 27RT 2 19:30 7RT 5 17:…" at bounding box center [837, 423] width 1262 height 548
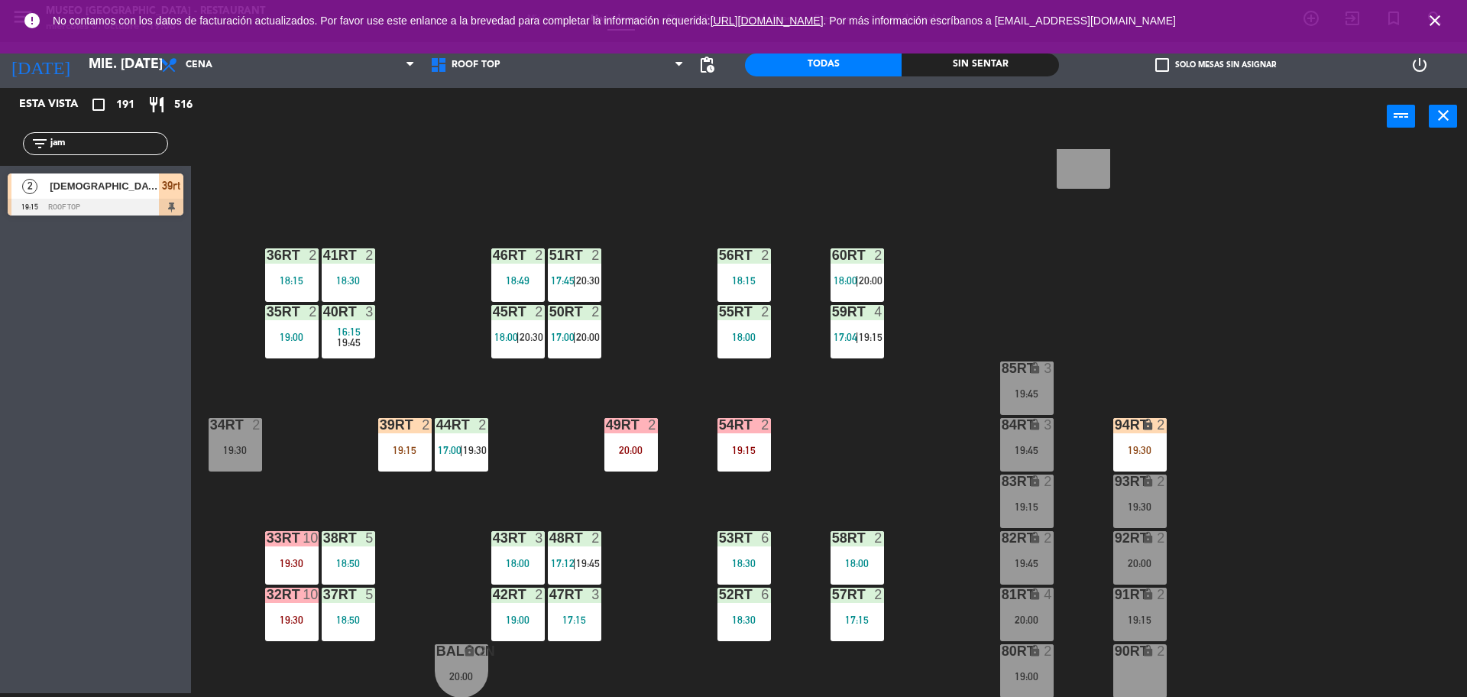
click at [154, 199] on div at bounding box center [96, 207] width 176 height 17
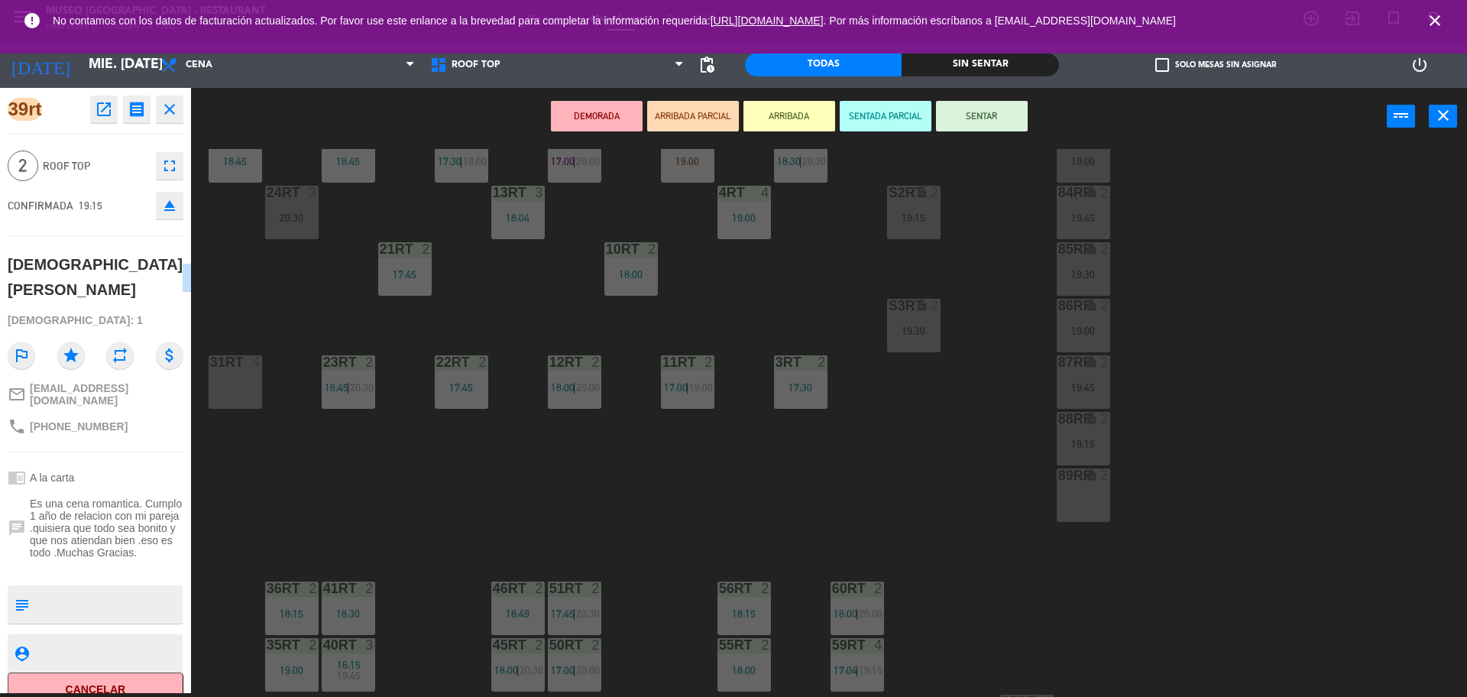
scroll to position [271, 0]
click at [667, 169] on div "19:00" at bounding box center [687, 164] width 53 height 11
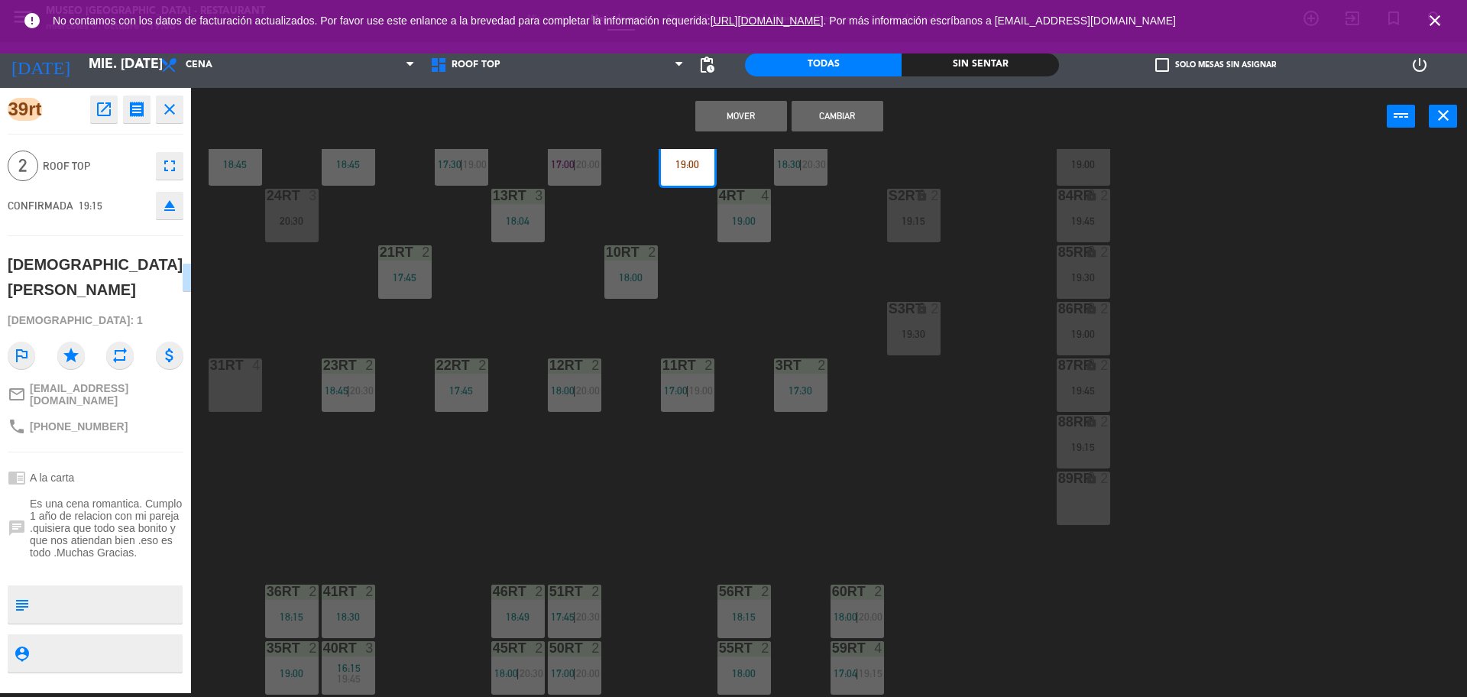
click at [853, 114] on button "Cambiar" at bounding box center [838, 116] width 92 height 31
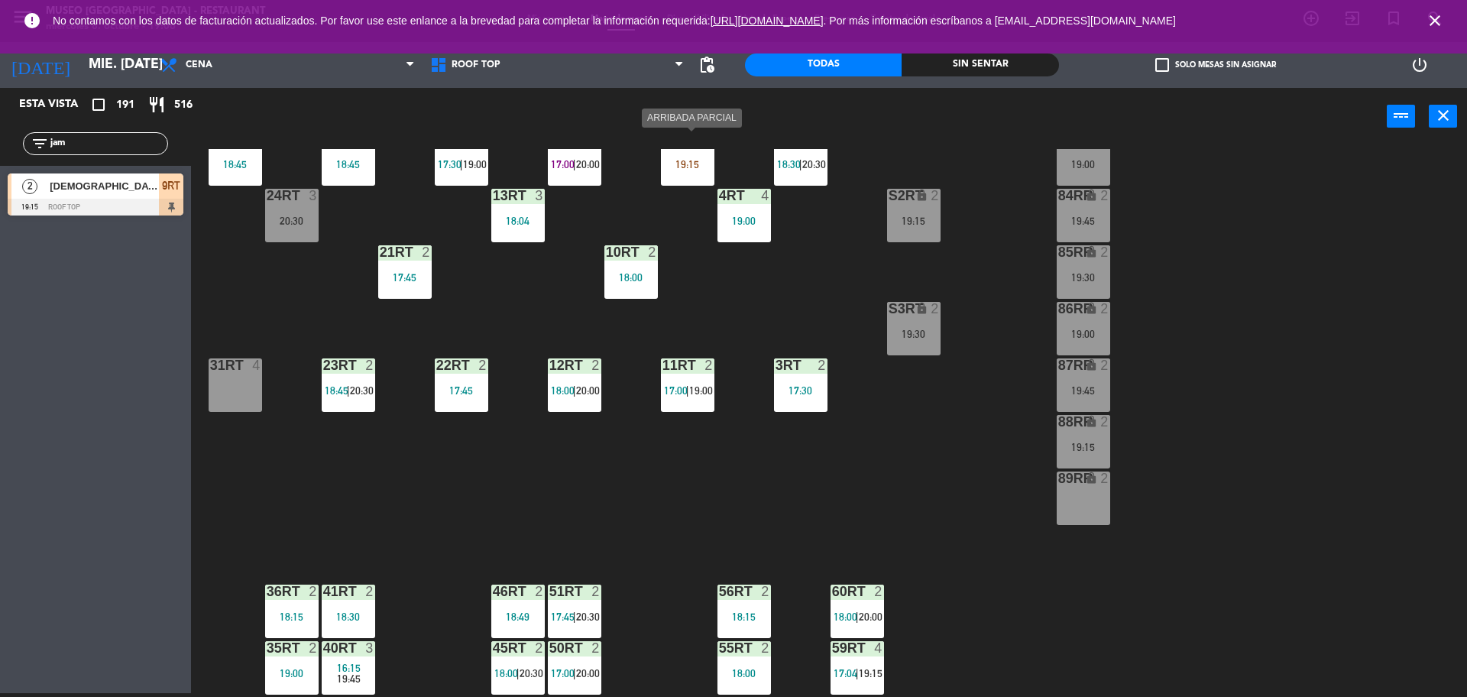
click at [685, 161] on div "19:15" at bounding box center [687, 164] width 53 height 11
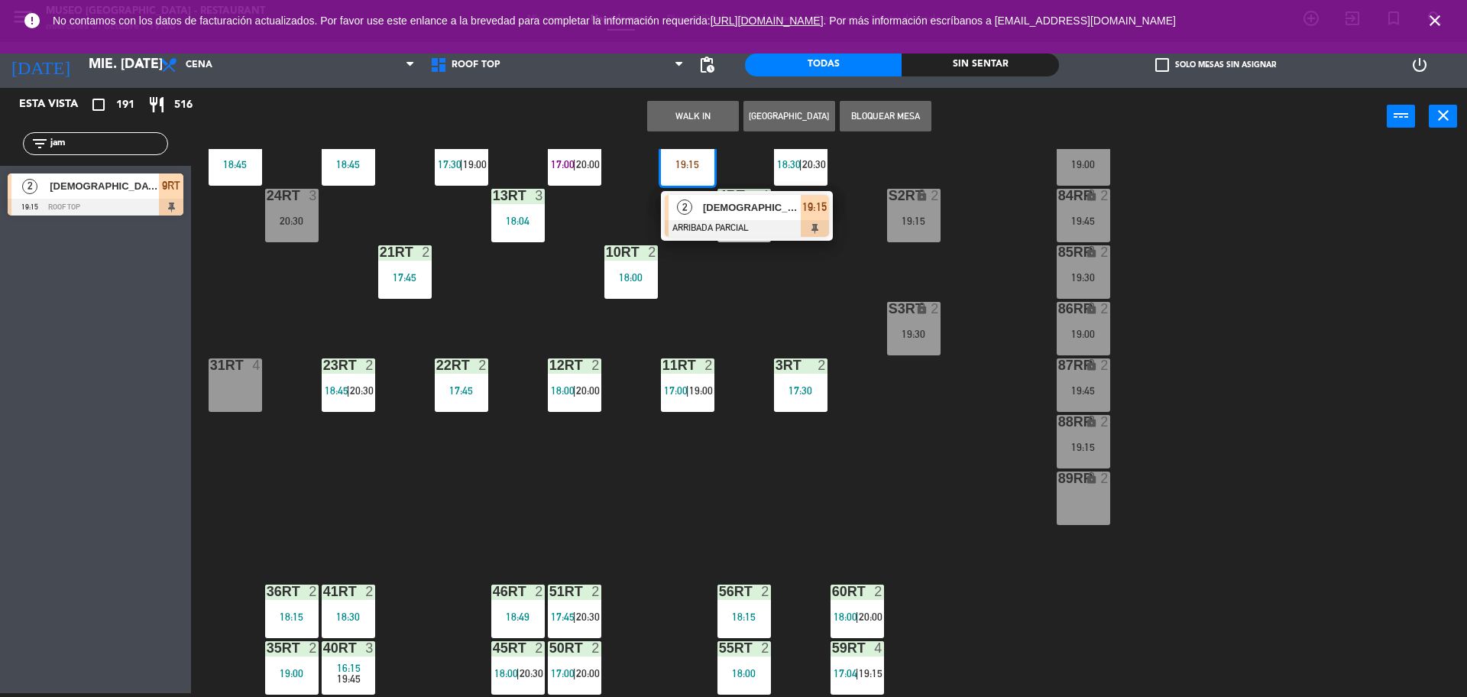
click at [705, 212] on span "[DEMOGRAPHIC_DATA] [PERSON_NAME]" at bounding box center [752, 207] width 98 height 16
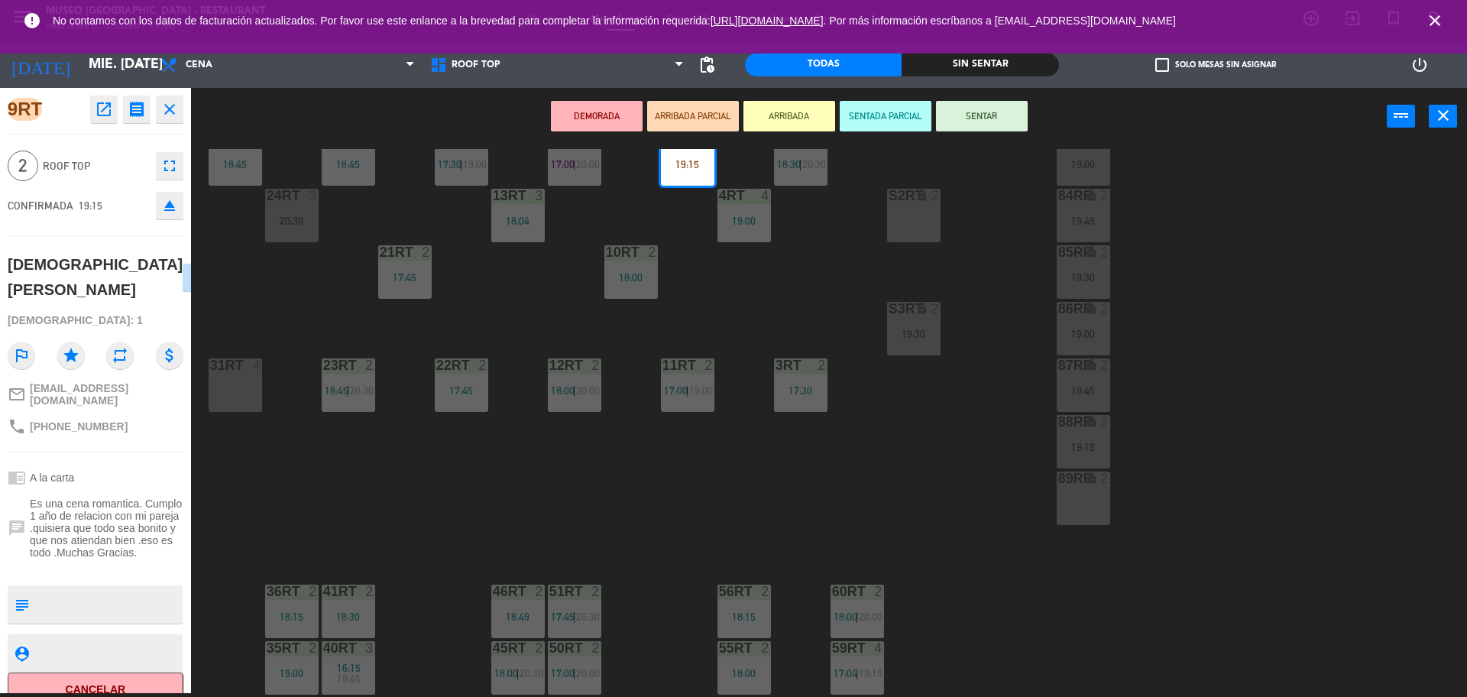
click at [166, 588] on textarea at bounding box center [108, 604] width 146 height 32
type textarea "m9rt Aniversario en mesa"
drag, startPoint x: 129, startPoint y: 575, endPoint x: 146, endPoint y: 574, distance: 16.9
click at [146, 574] on div "9RT open_in_new receipt 7:15 PM mié., [DATE] 2 personas [DEMOGRAPHIC_DATA] [PER…" at bounding box center [95, 390] width 191 height 605
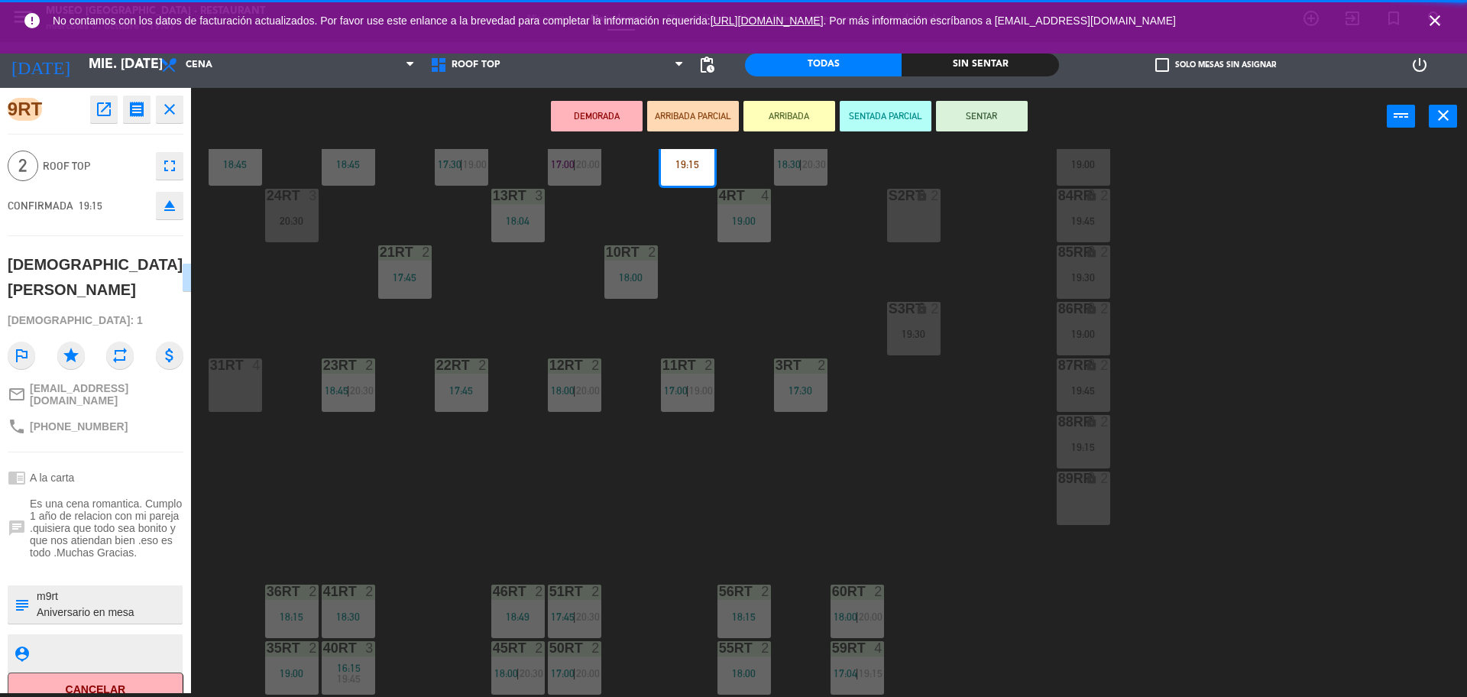
click at [170, 553] on div "chat Es una cena romantica. Cumplo 1 año de relacion con mi pareja .quisiera qu…" at bounding box center [96, 528] width 176 height 72
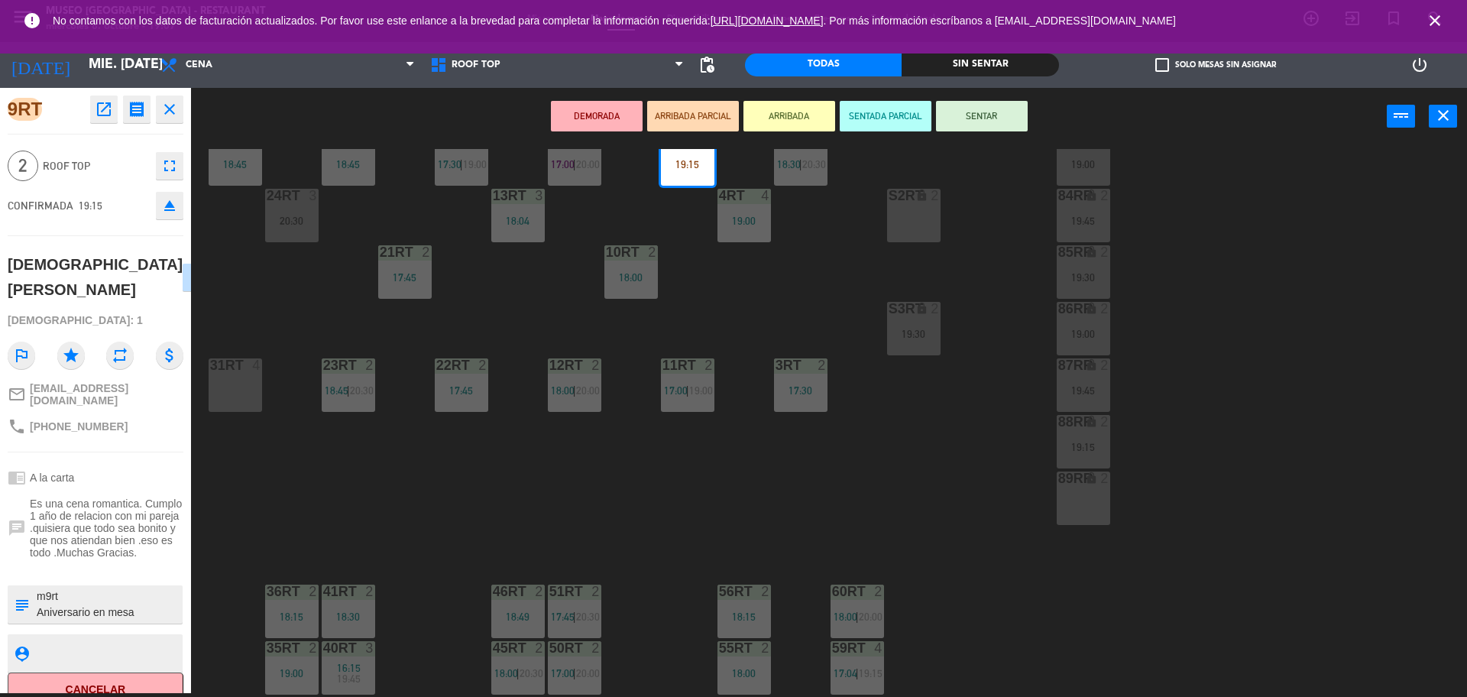
click at [978, 103] on button "SENTAR" at bounding box center [982, 116] width 92 height 31
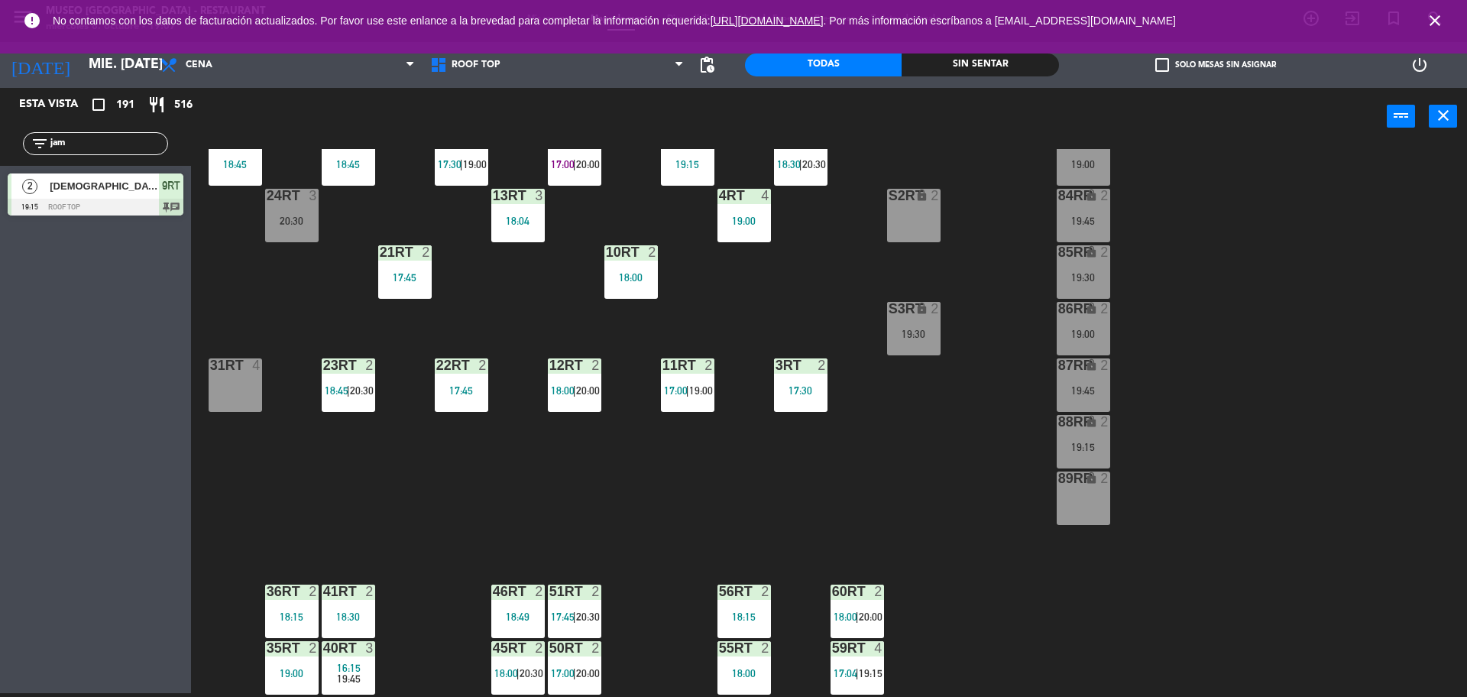
click at [925, 203] on div "lock" at bounding box center [913, 196] width 25 height 15
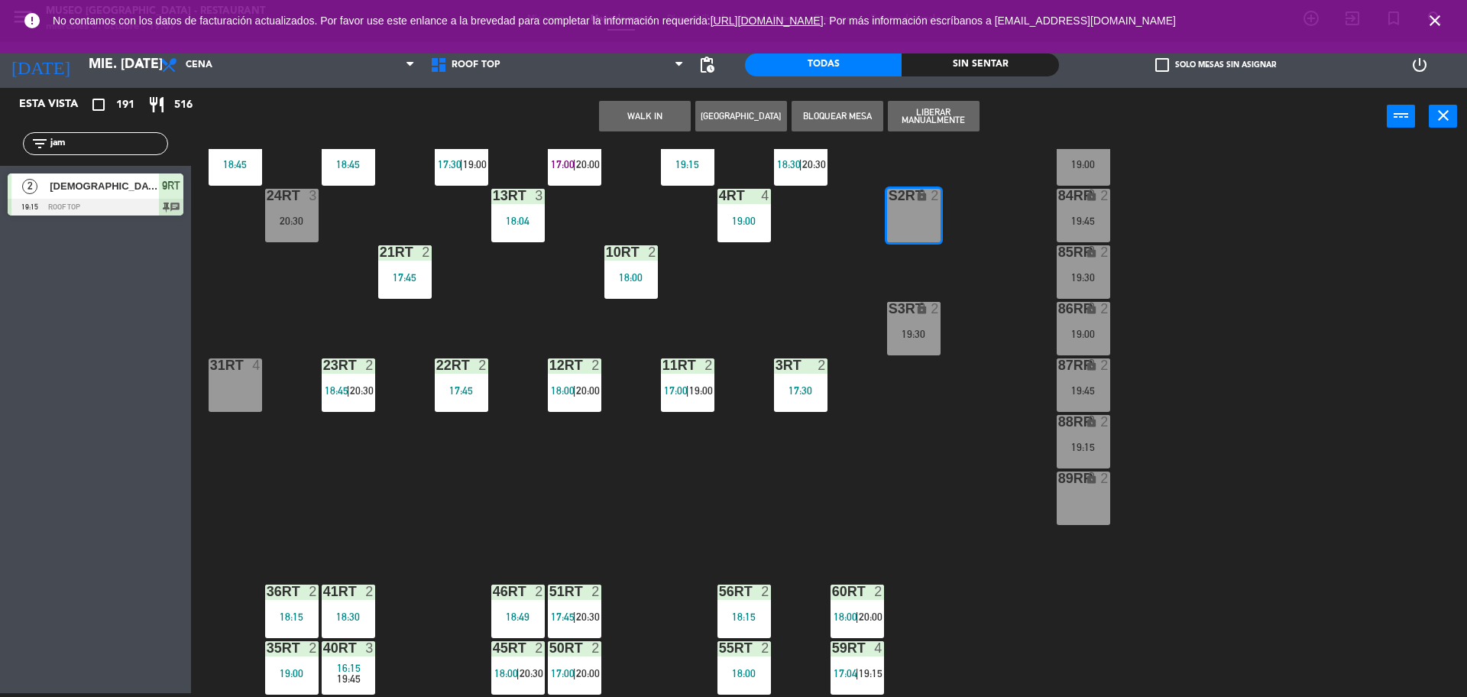
click at [967, 216] on div "18RT 2 19:45 16RT 4 19:00 28RT 2 18:45 80RR lock 2 19:15 27RT 2 19:30 7RT 5 17:…" at bounding box center [837, 423] width 1262 height 548
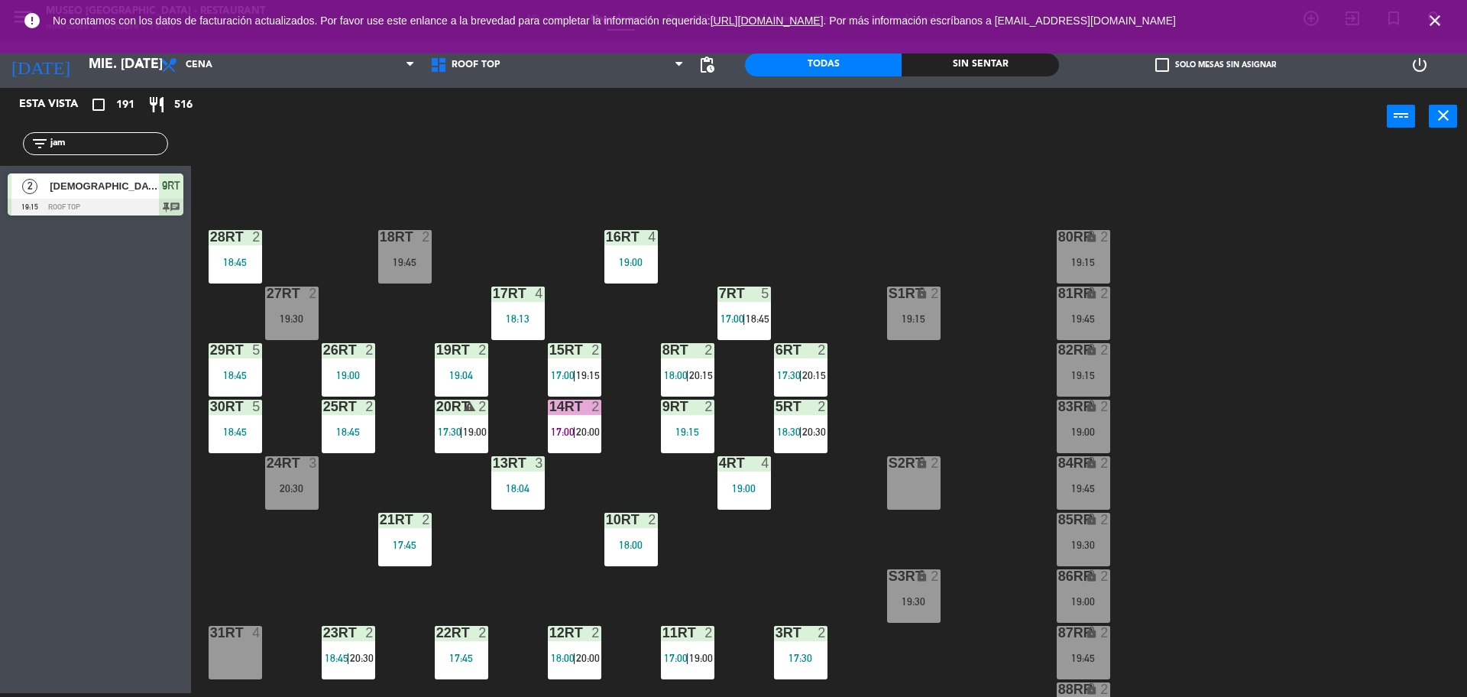
scroll to position [41, 0]
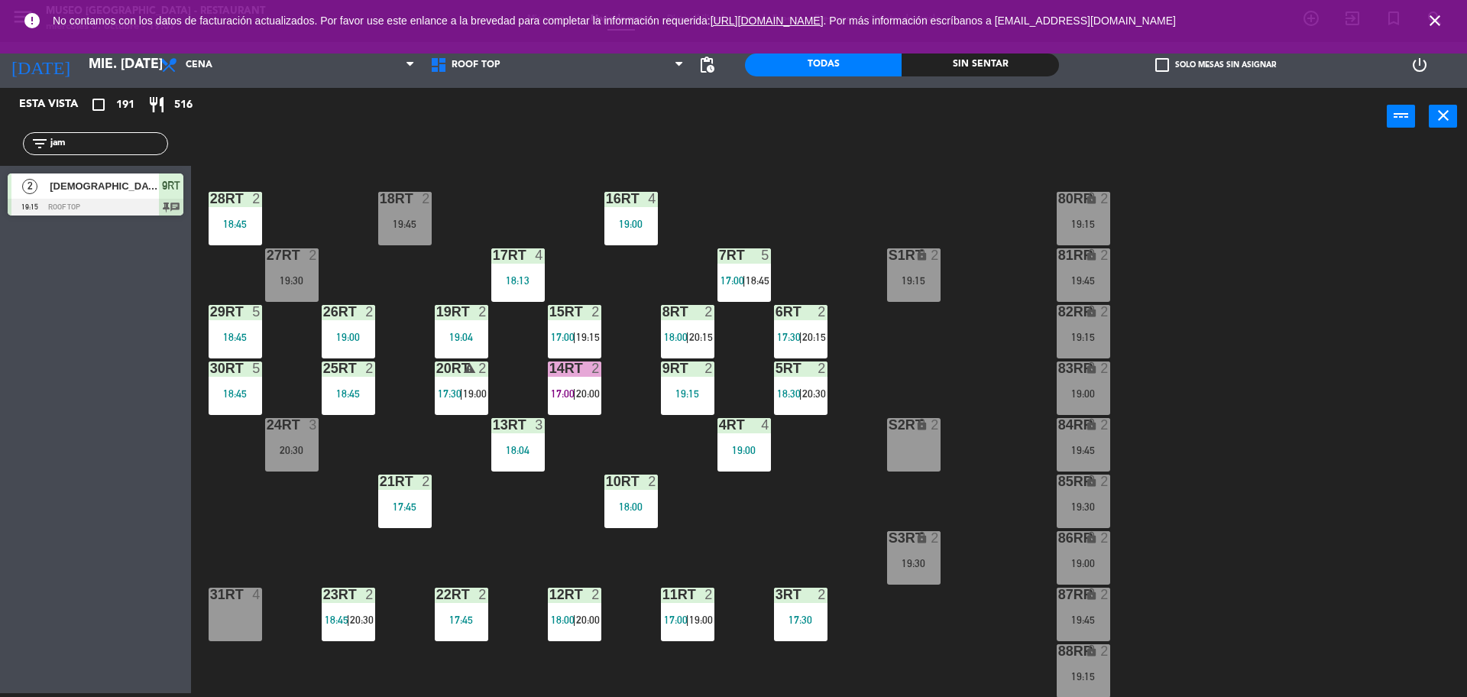
click at [465, 327] on div "19RT 2 19:04" at bounding box center [461, 331] width 53 height 53
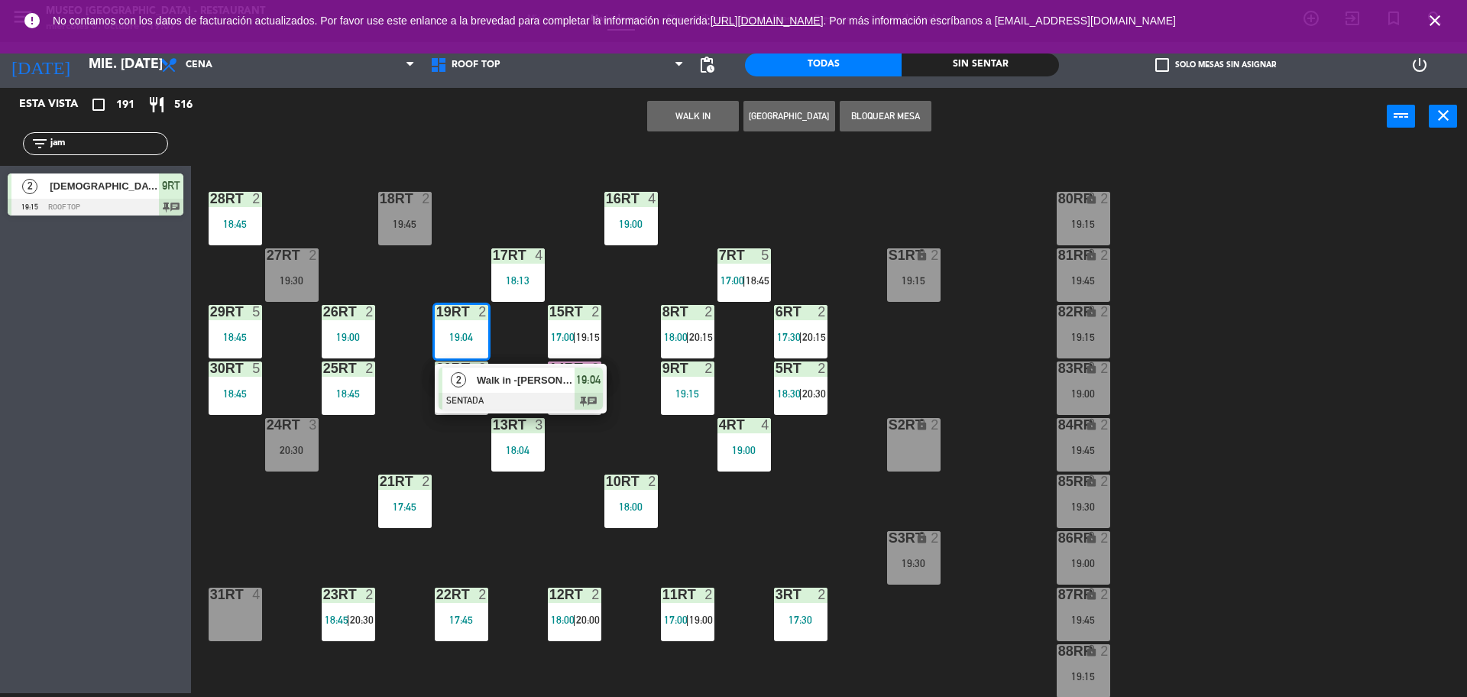
click at [490, 378] on span "Walk in -[PERSON_NAME]" at bounding box center [526, 380] width 98 height 16
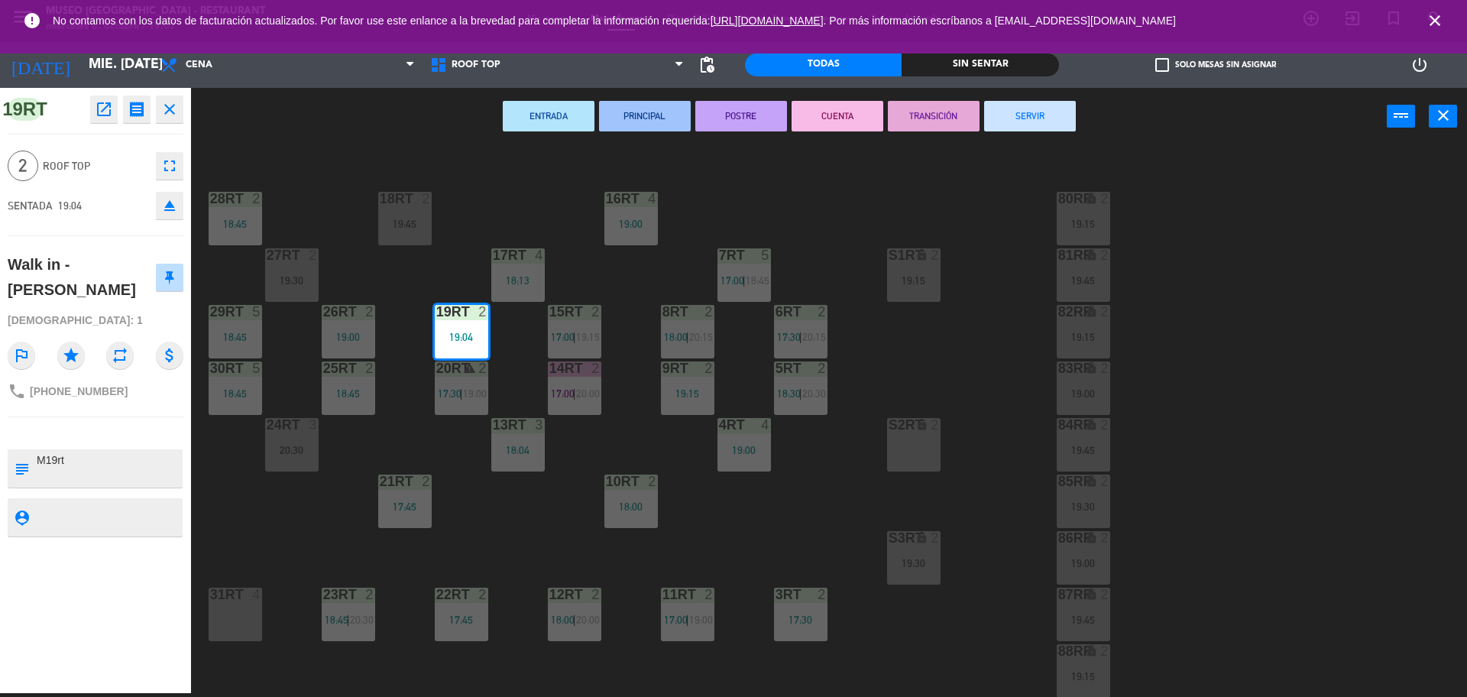
click at [520, 357] on div "18RT 2 19:45 16RT 4 19:00 28RT 2 18:45 80RR lock 2 19:15 27RT 2 19:30 7RT 5 17:…" at bounding box center [837, 423] width 1262 height 548
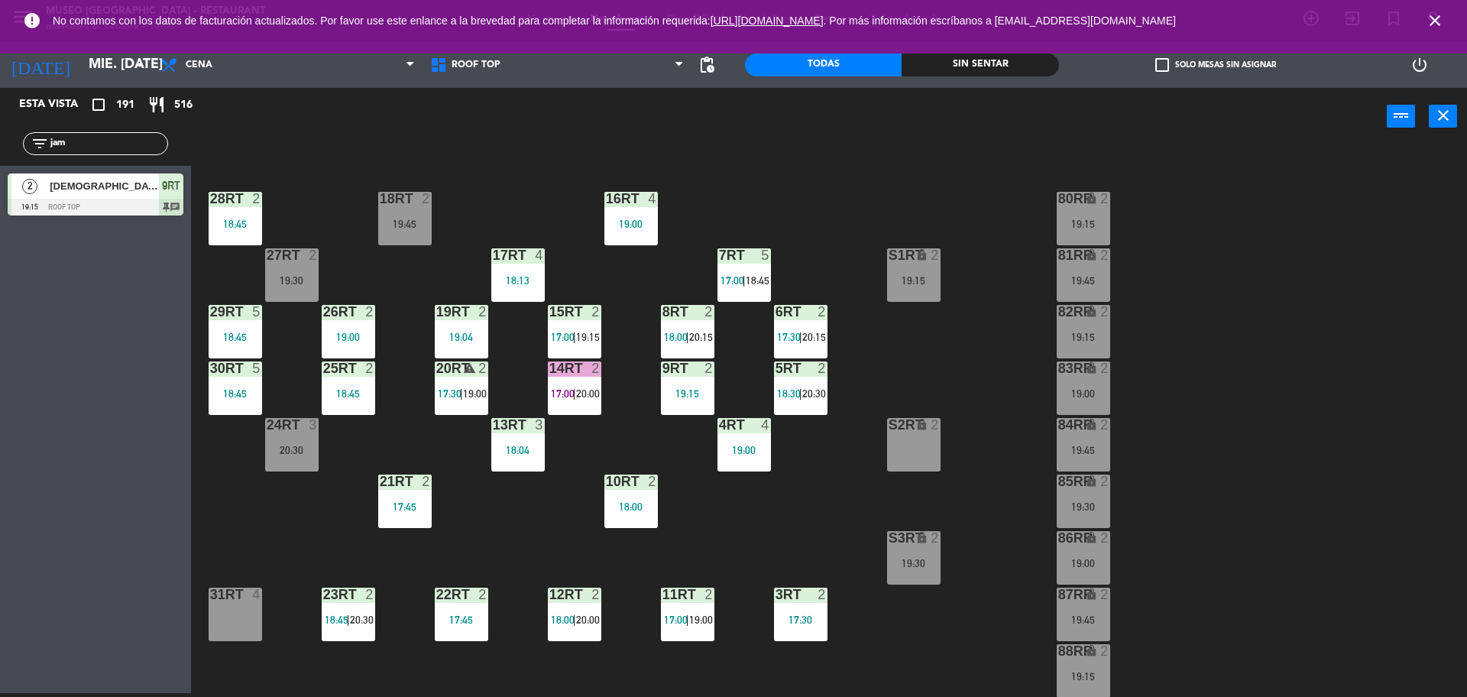
click at [457, 385] on div "20RT warning 2 17:30 | 19:00" at bounding box center [461, 387] width 53 height 53
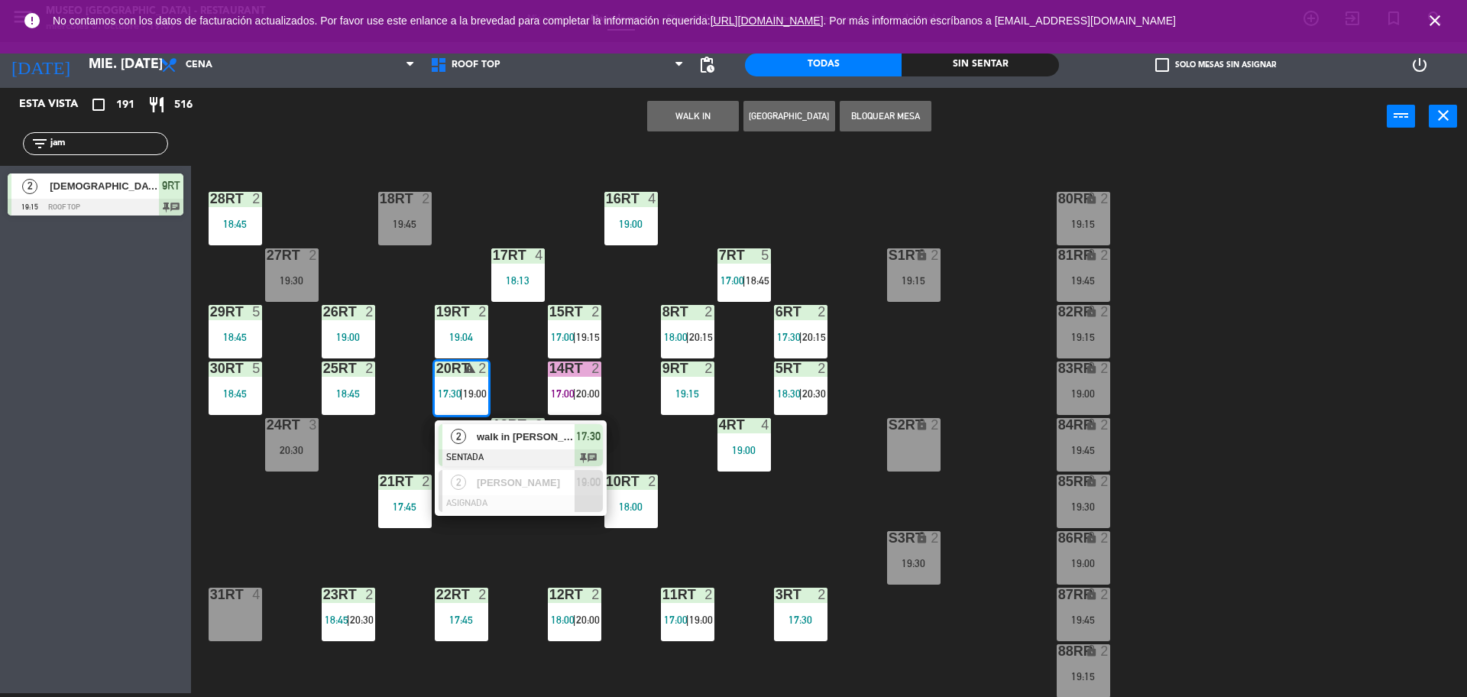
click at [478, 446] on div "walk in [PERSON_NAME]" at bounding box center [524, 436] width 99 height 25
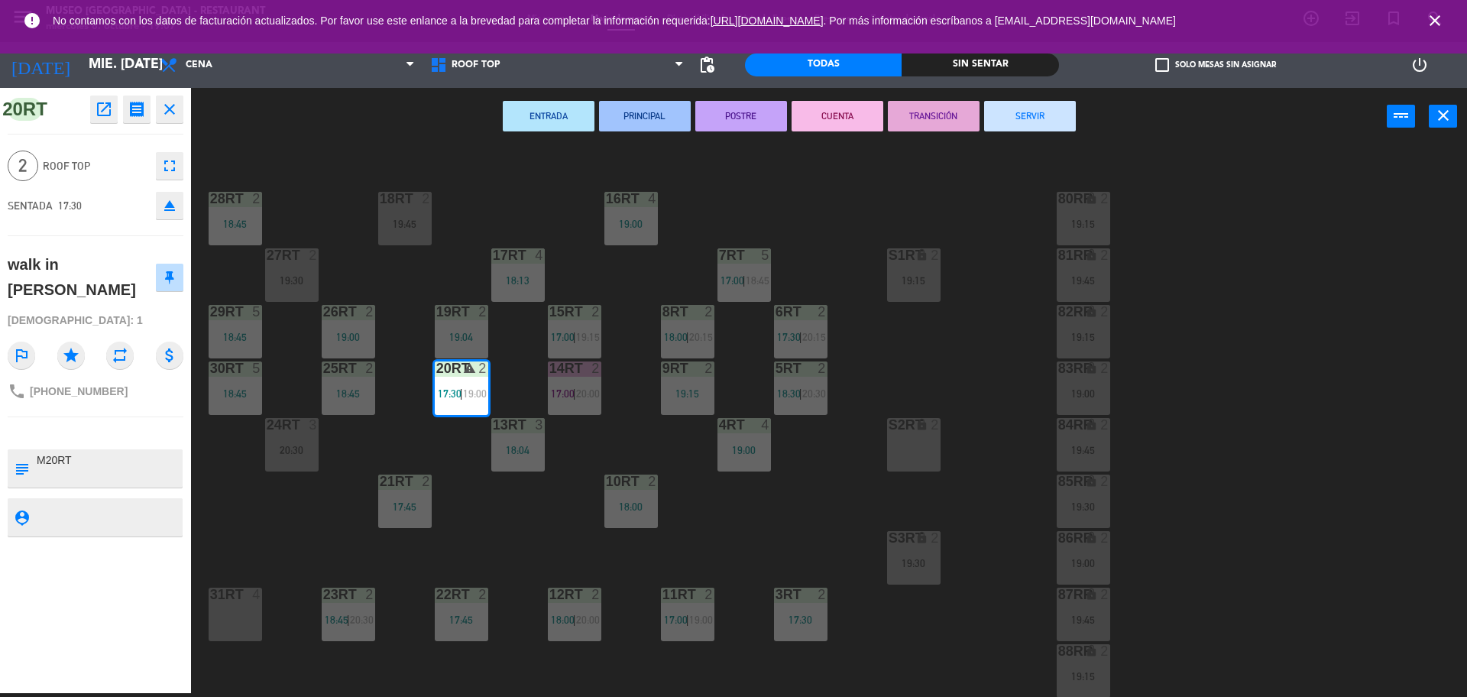
click at [1014, 120] on button "SERVIR" at bounding box center [1030, 116] width 92 height 31
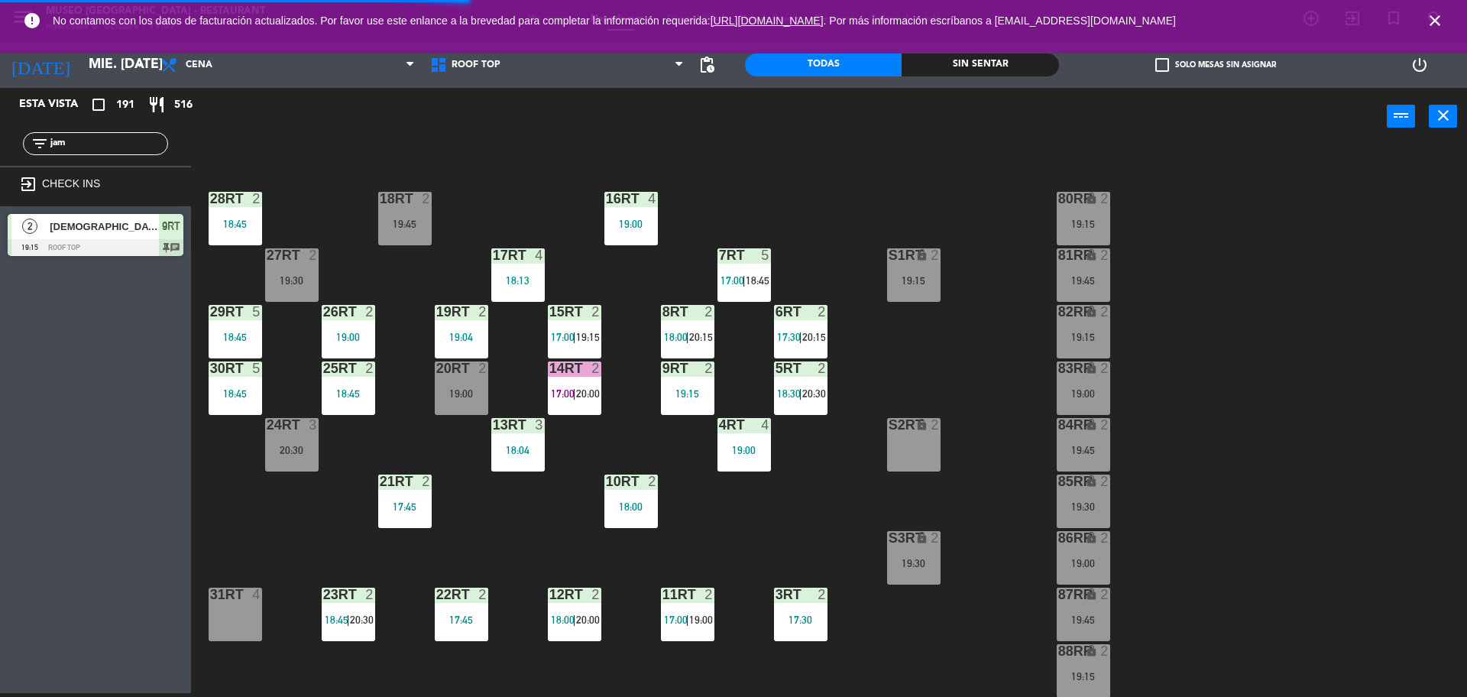
click at [447, 335] on div "19:04" at bounding box center [461, 337] width 53 height 11
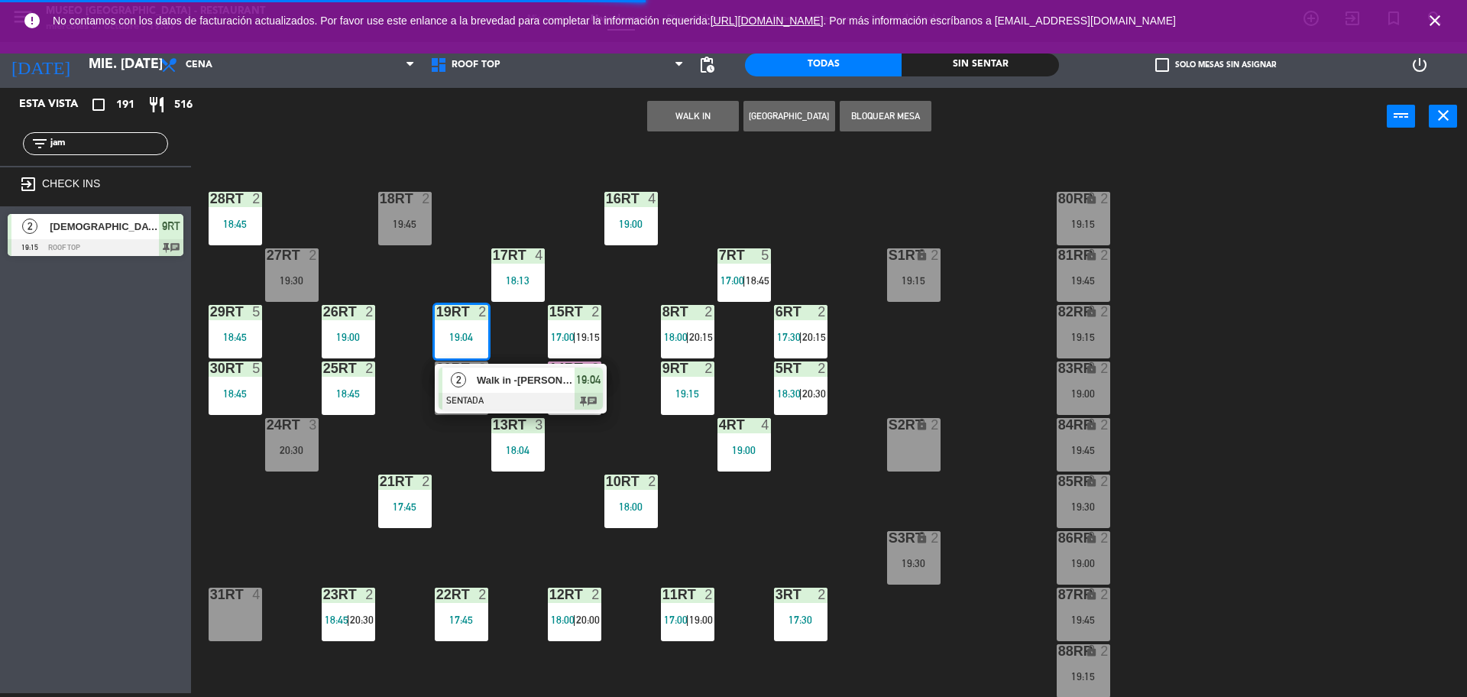
click at [391, 407] on div "18RT 2 19:45 16RT 4 19:00 28RT 2 18:45 80RR lock 2 19:15 27RT 2 19:30 7RT 5 17:…" at bounding box center [837, 423] width 1262 height 548
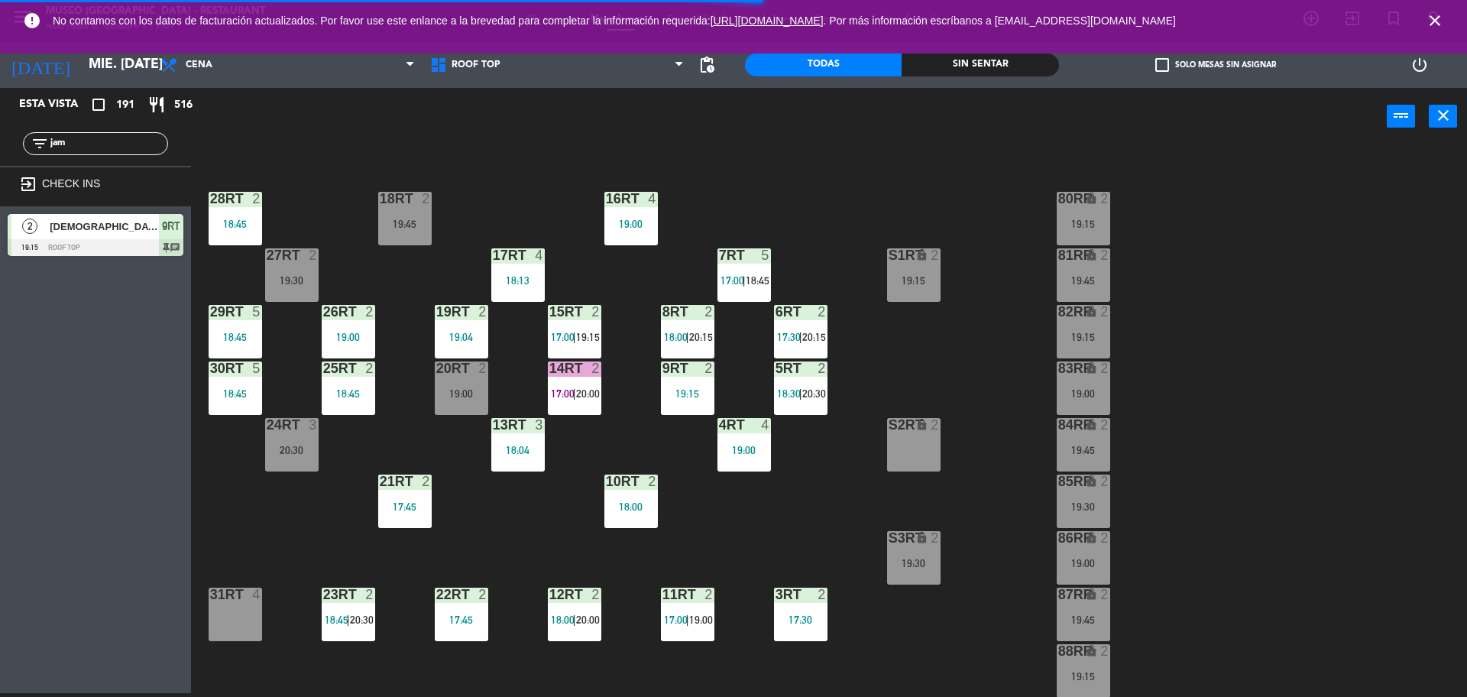
click at [442, 326] on div "19RT 2 19:04" at bounding box center [461, 331] width 53 height 53
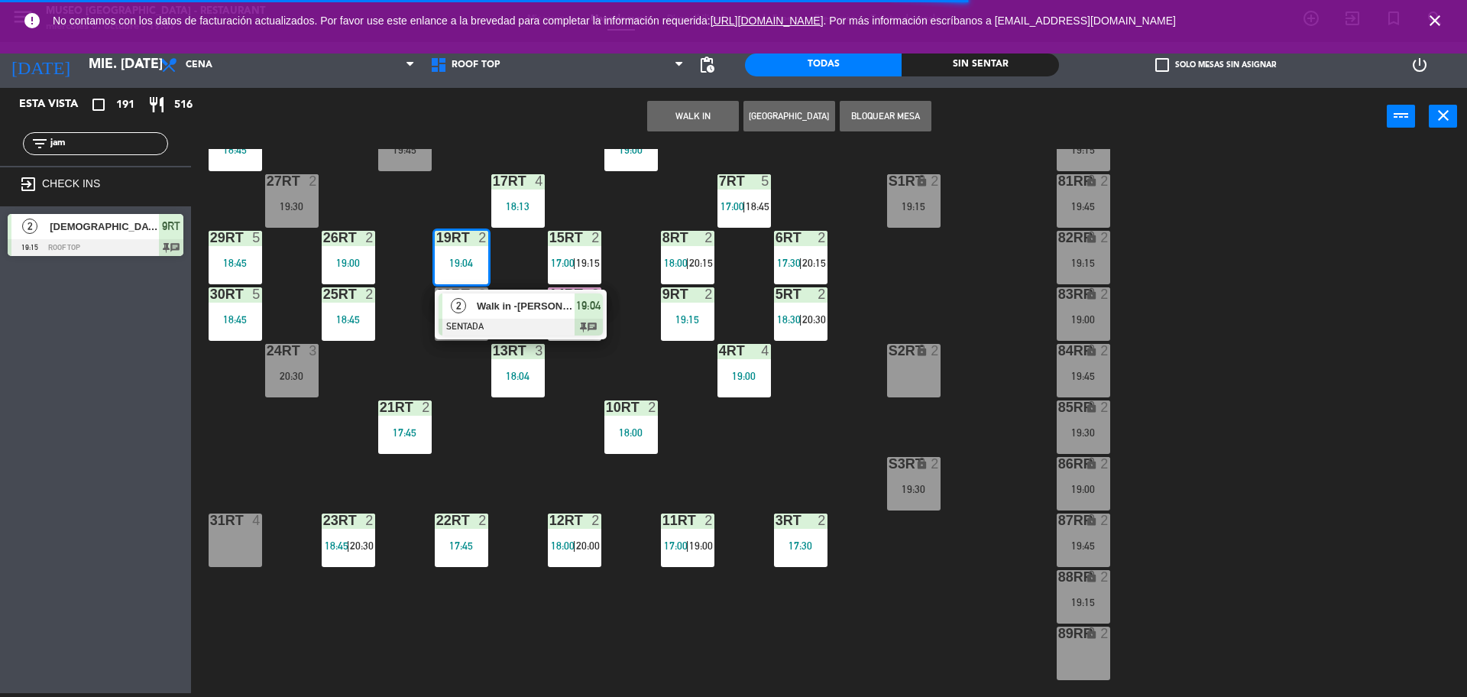
scroll to position [118, 0]
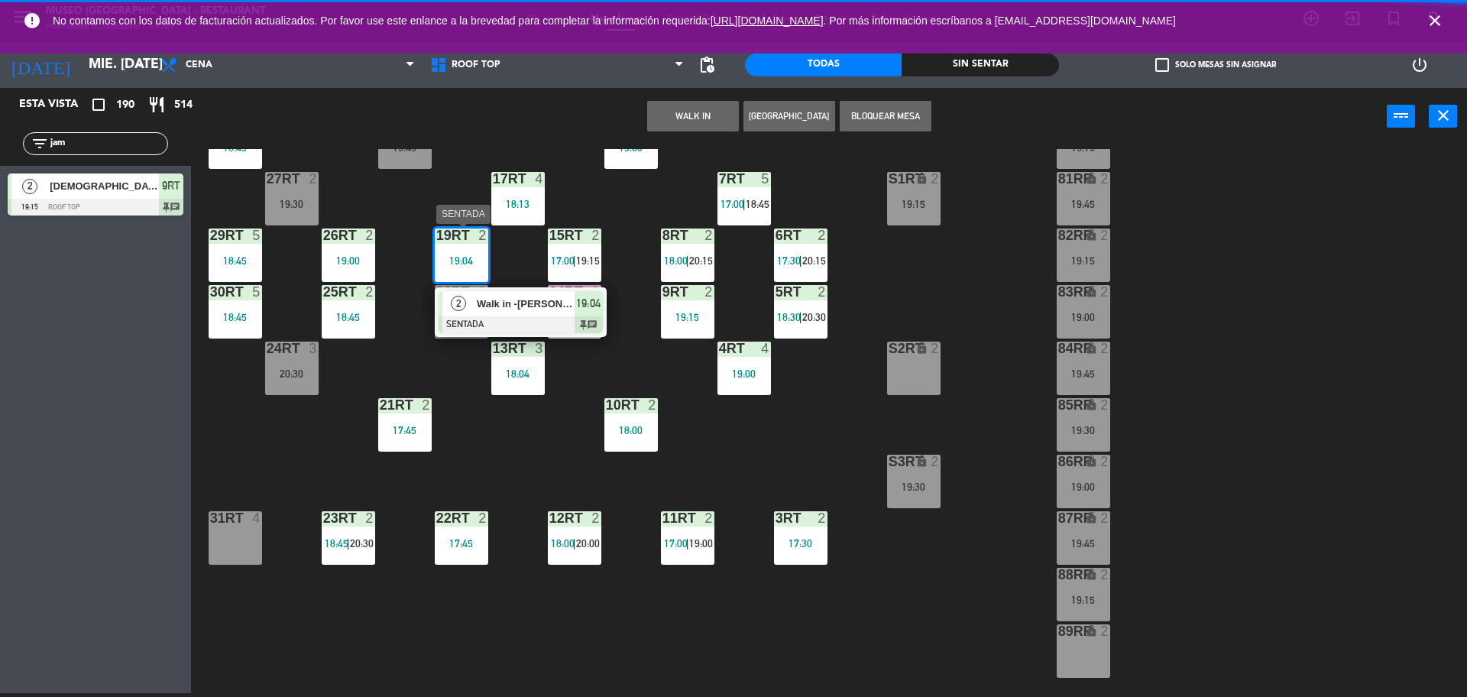
click at [458, 289] on div "2 Walk in -[PERSON_NAME] SENTADA 19:04 chat" at bounding box center [521, 312] width 172 height 50
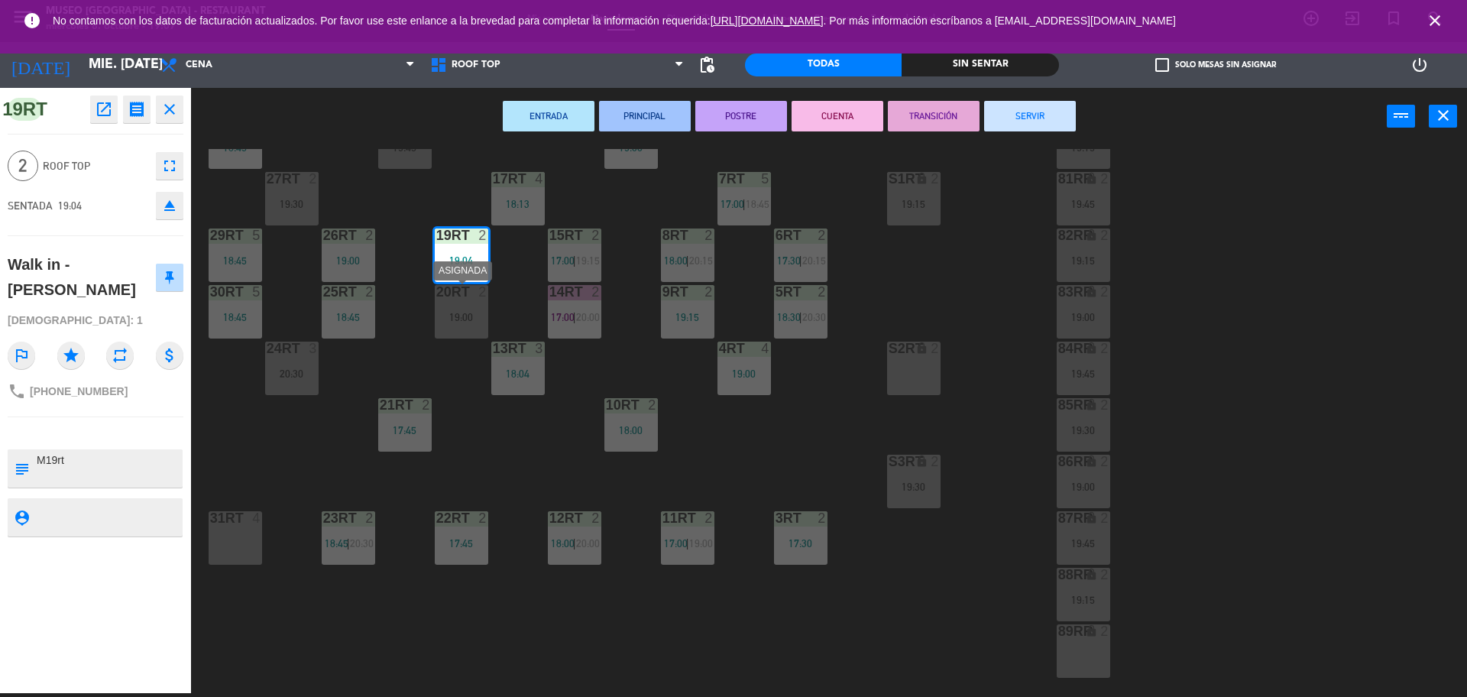
click at [465, 306] on div "20RT 2 19:00" at bounding box center [461, 311] width 53 height 53
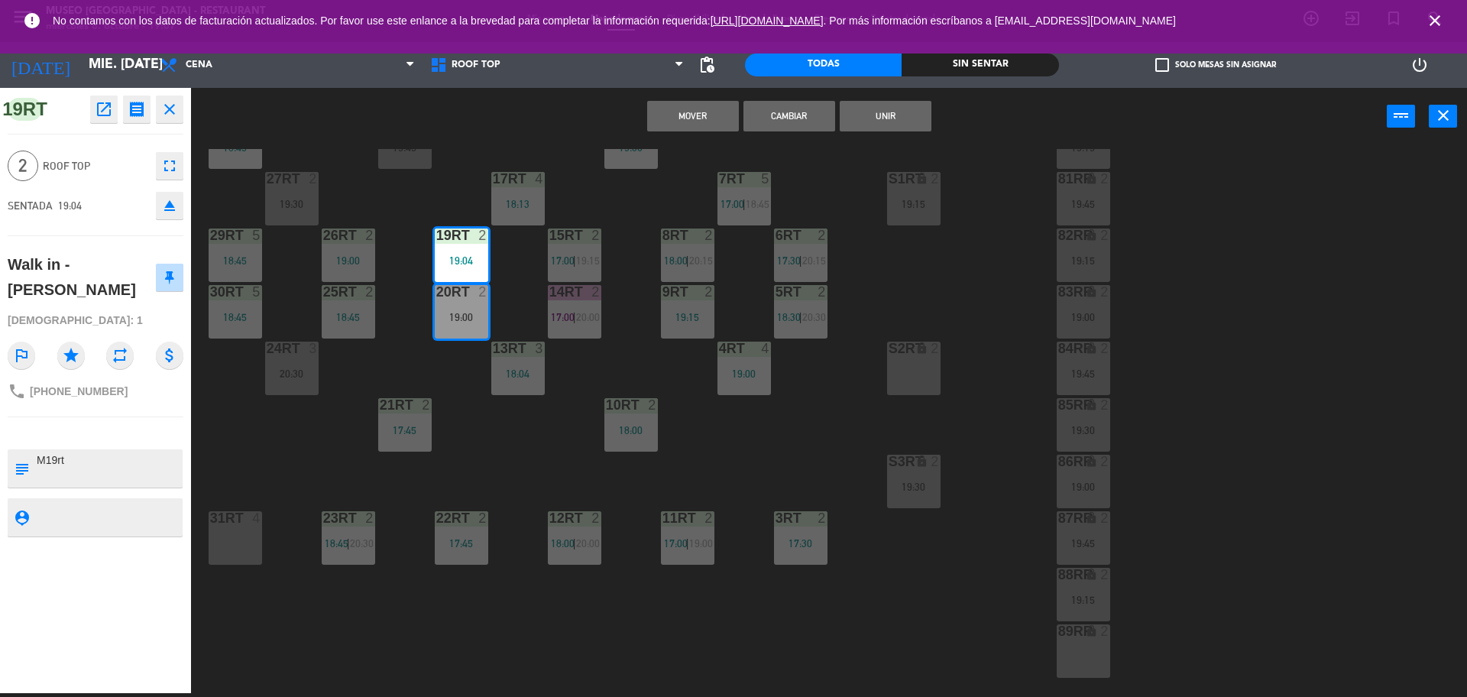
click at [776, 121] on button "Cambiar" at bounding box center [790, 116] width 92 height 31
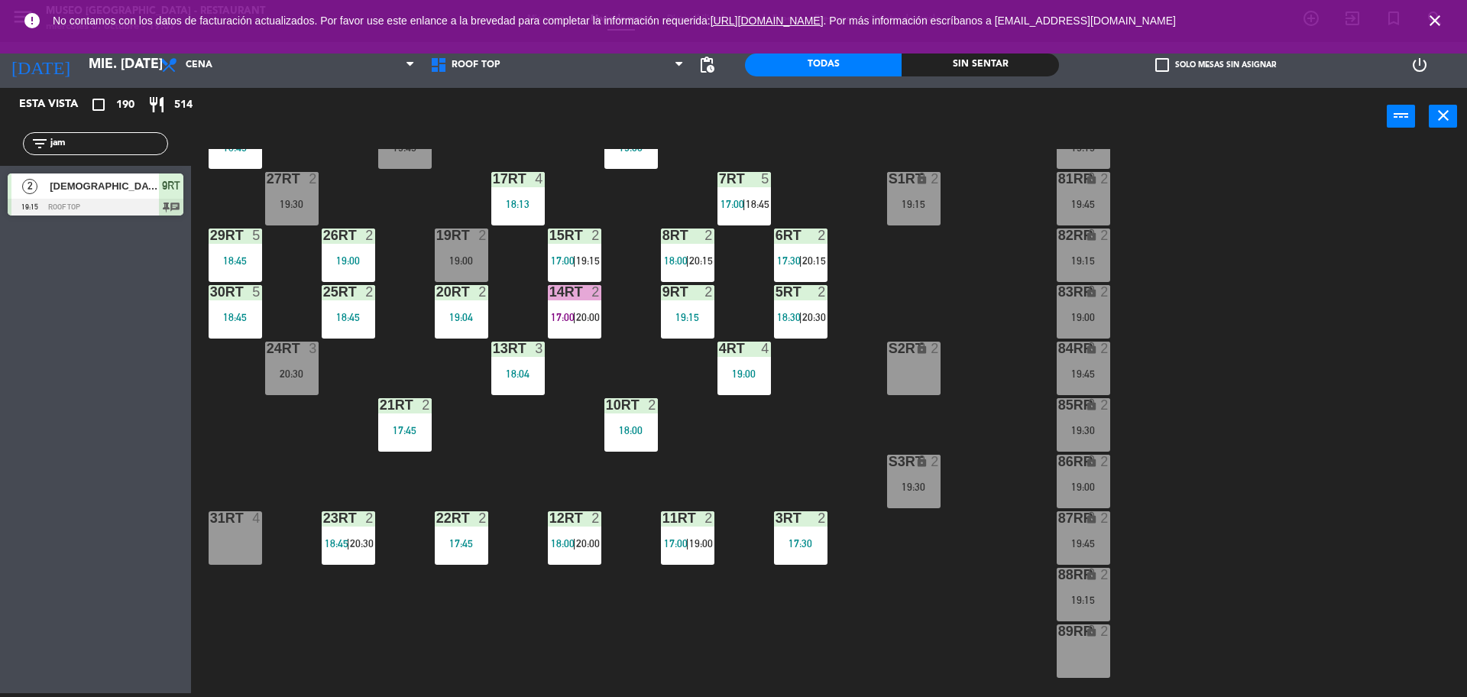
click at [540, 308] on div "18RT 2 19:45 16RT 4 19:00 28RT 2 18:45 80RR lock 2 19:15 27RT 2 19:30 7RT 5 17:…" at bounding box center [837, 423] width 1262 height 548
click at [146, 151] on input "jam" at bounding box center [108, 143] width 118 height 17
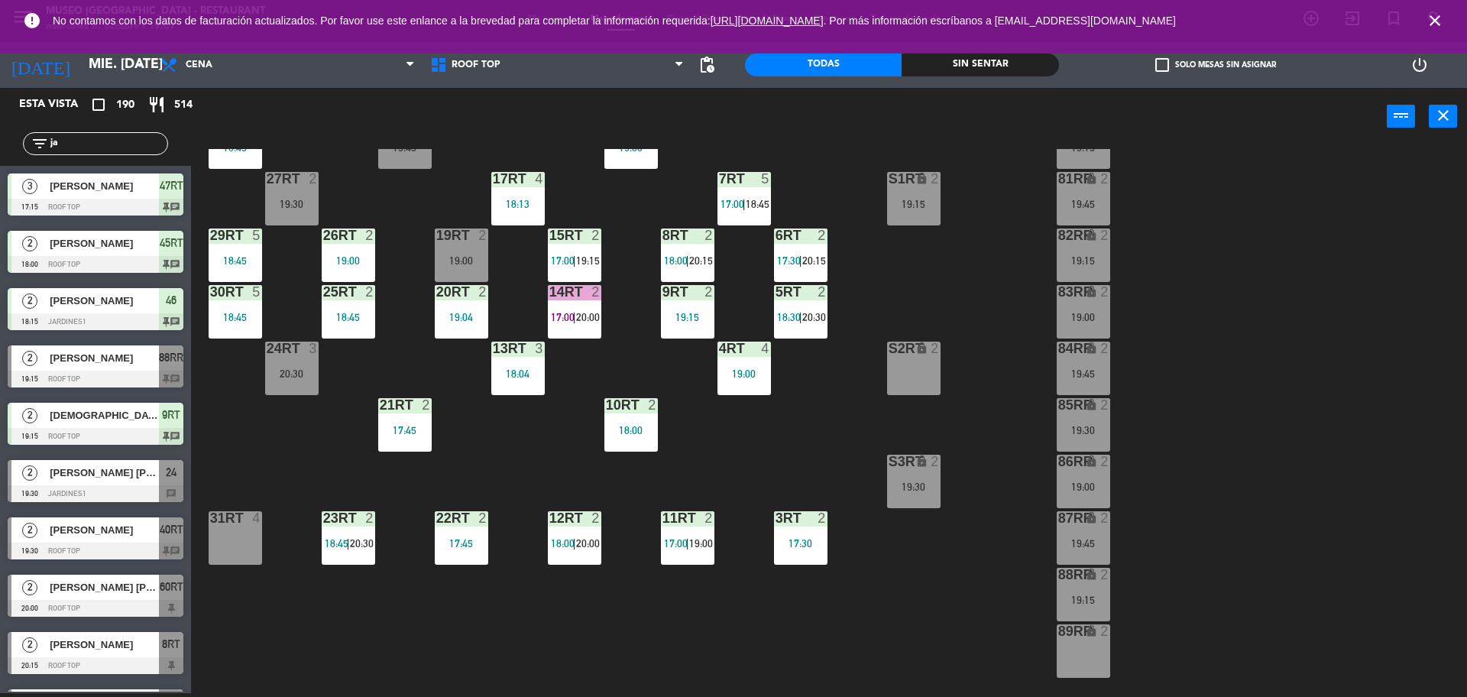
type input "j"
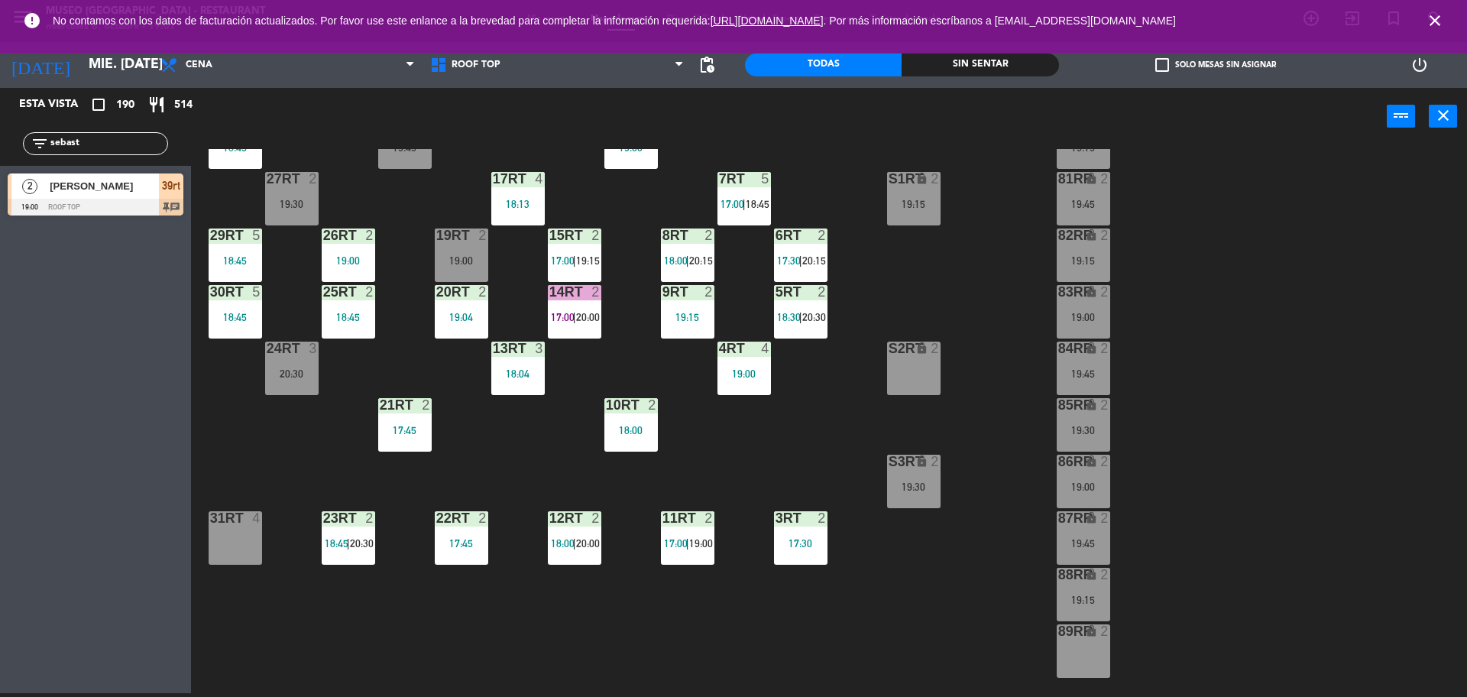
type input "sebast"
drag, startPoint x: 510, startPoint y: 503, endPoint x: 520, endPoint y: 510, distance: 12.7
click at [520, 510] on div "18RT 2 19:45 16RT 4 19:00 28RT 2 18:45 80RR lock 2 19:15 27RT 2 19:30 7RT 5 17:…" at bounding box center [837, 423] width 1262 height 548
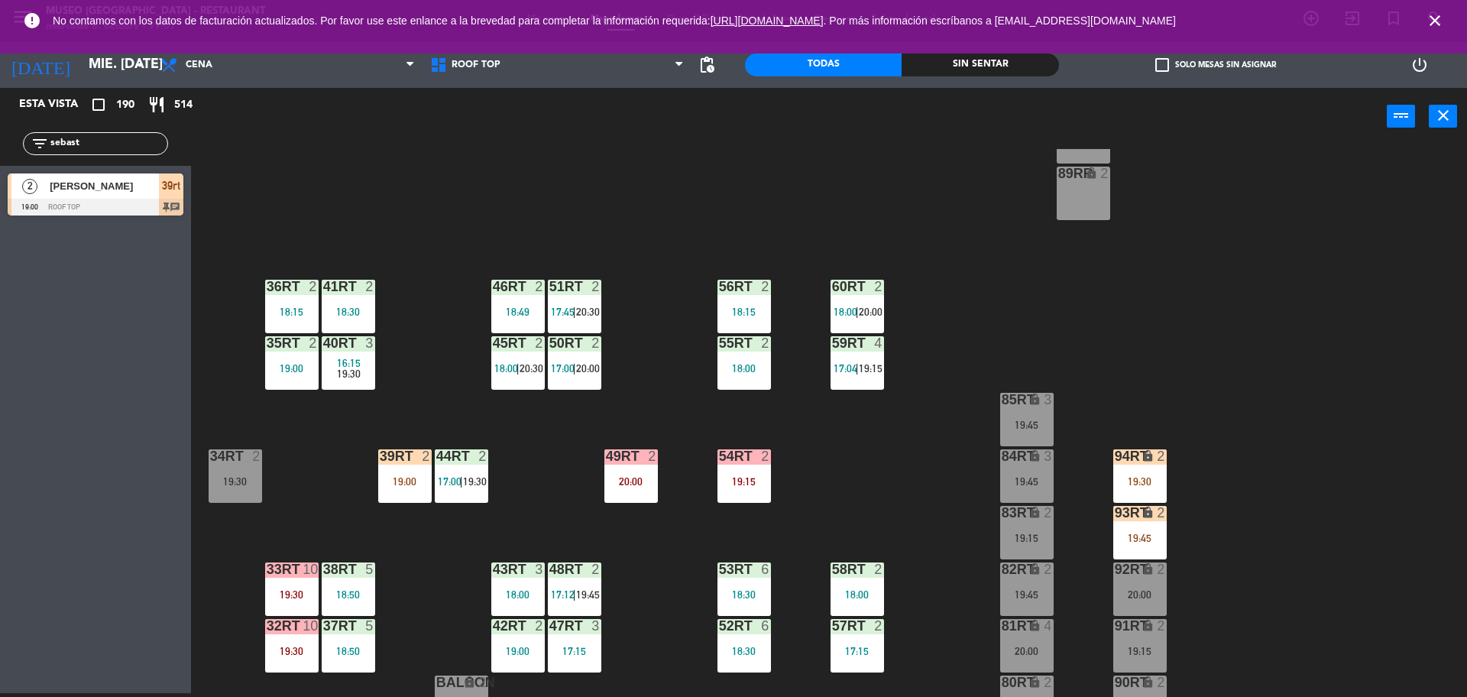
scroll to position [608, 0]
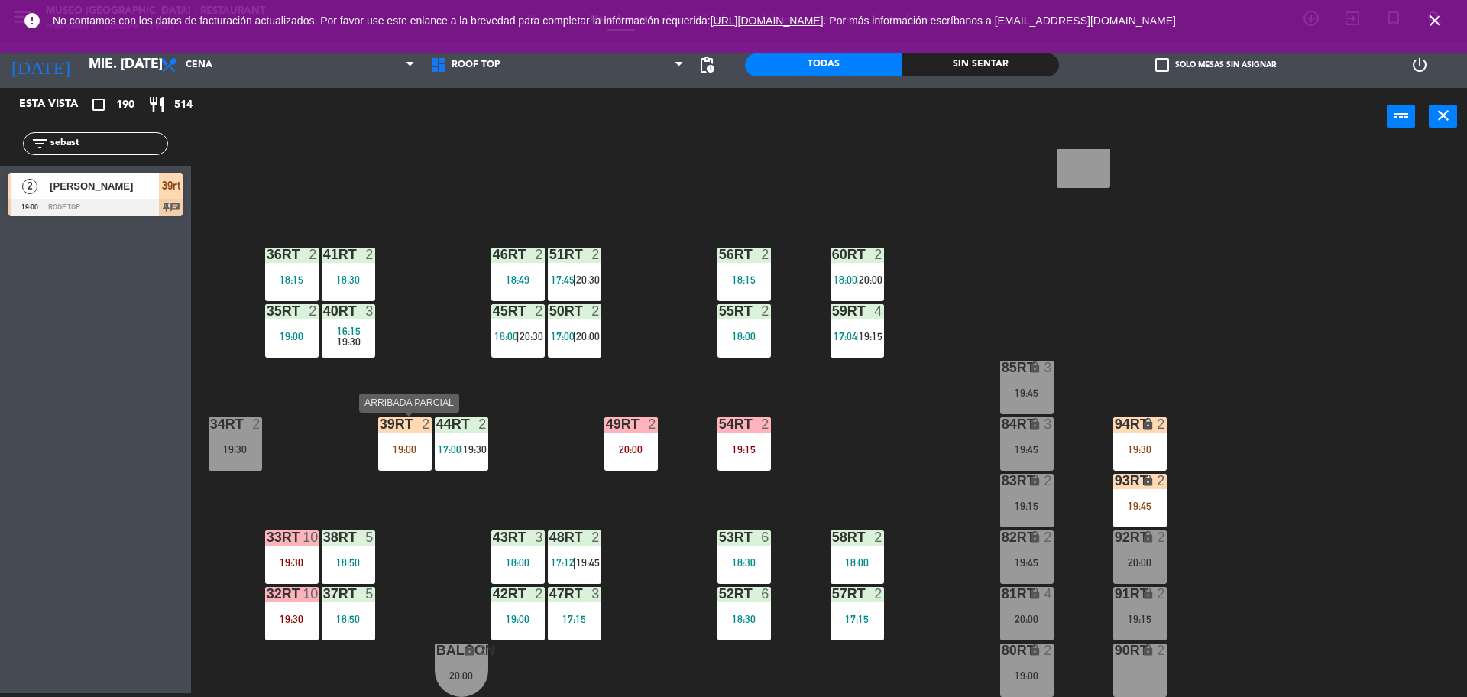
click at [410, 451] on div "19:00" at bounding box center [404, 449] width 53 height 11
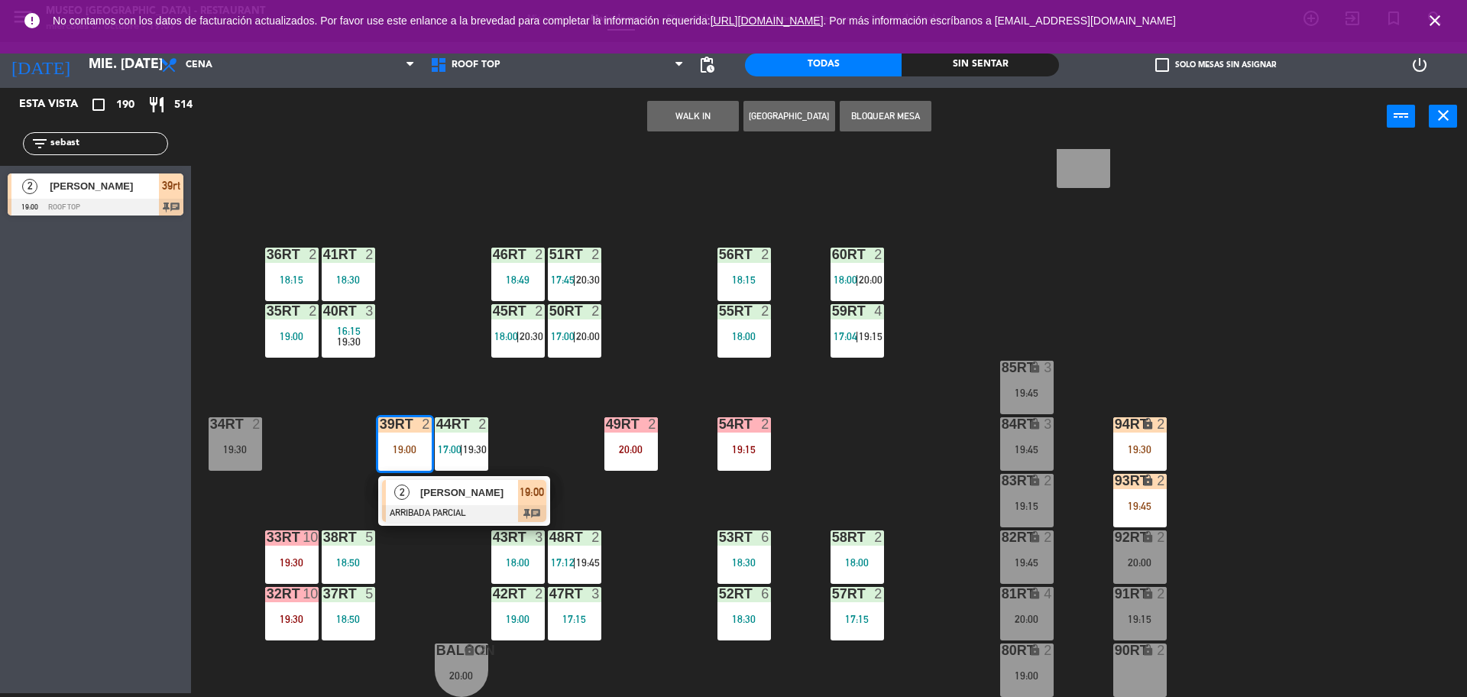
click at [446, 498] on span "[PERSON_NAME]" at bounding box center [469, 493] width 98 height 16
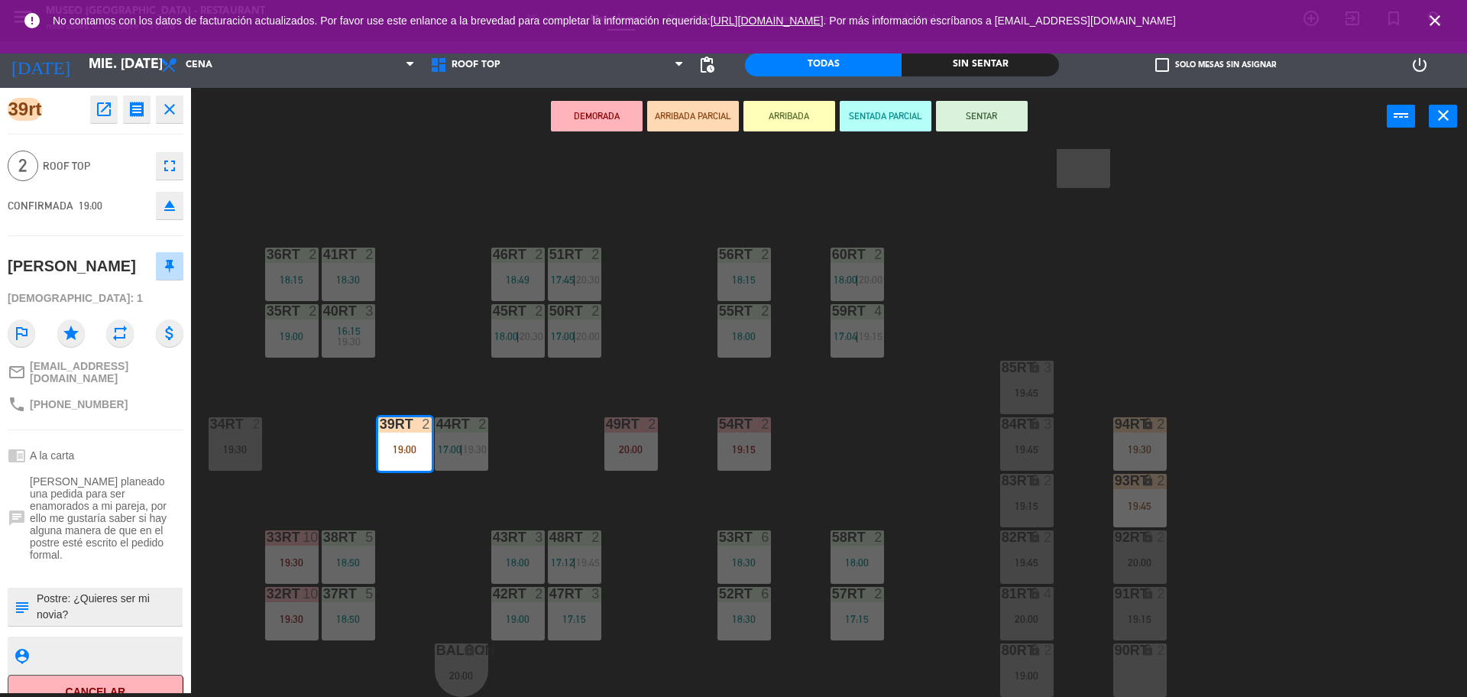
click at [58, 591] on textarea at bounding box center [108, 607] width 146 height 32
type textarea "M39rt Postre: ¿Quieres ser mi novia?"
click at [91, 566] on div at bounding box center [96, 571] width 176 height 11
click at [798, 118] on button "ARRIBADA" at bounding box center [790, 116] width 92 height 31
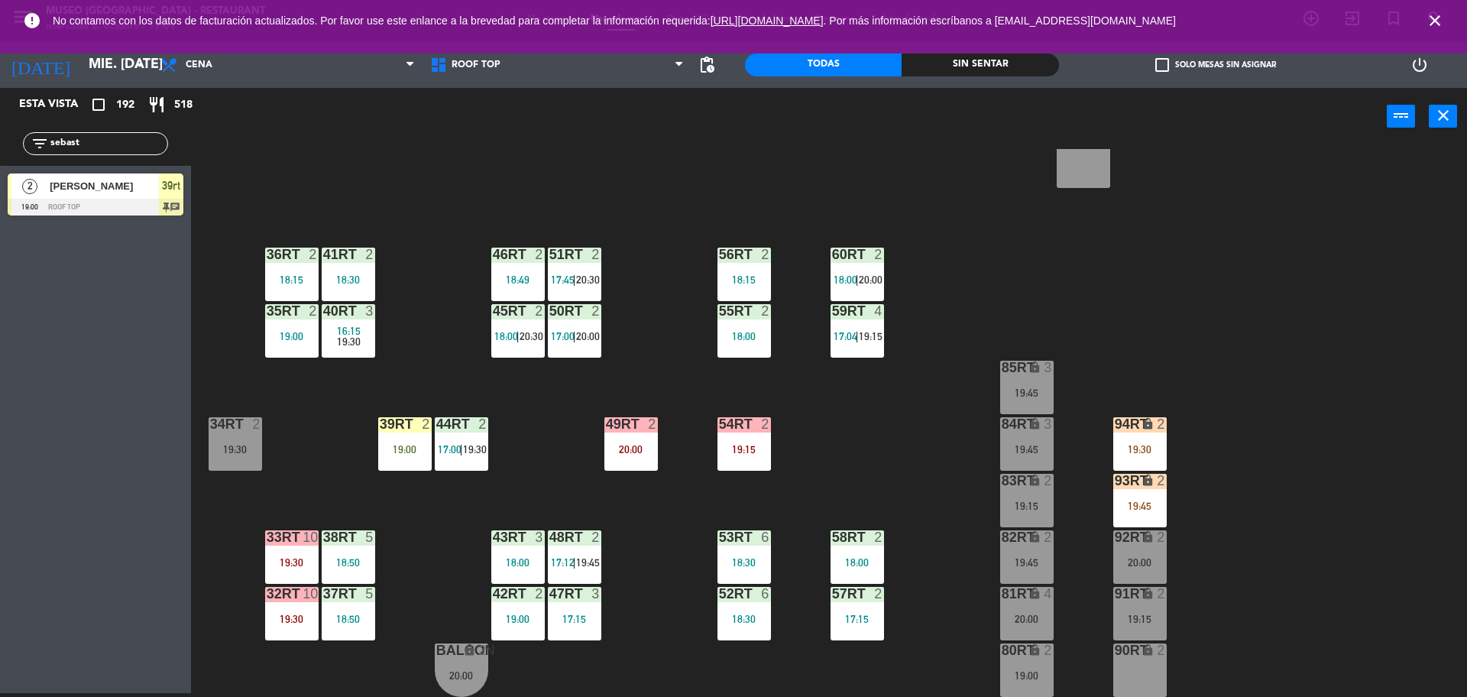
click at [400, 433] on div "39rt 2 19:00" at bounding box center [404, 443] width 53 height 53
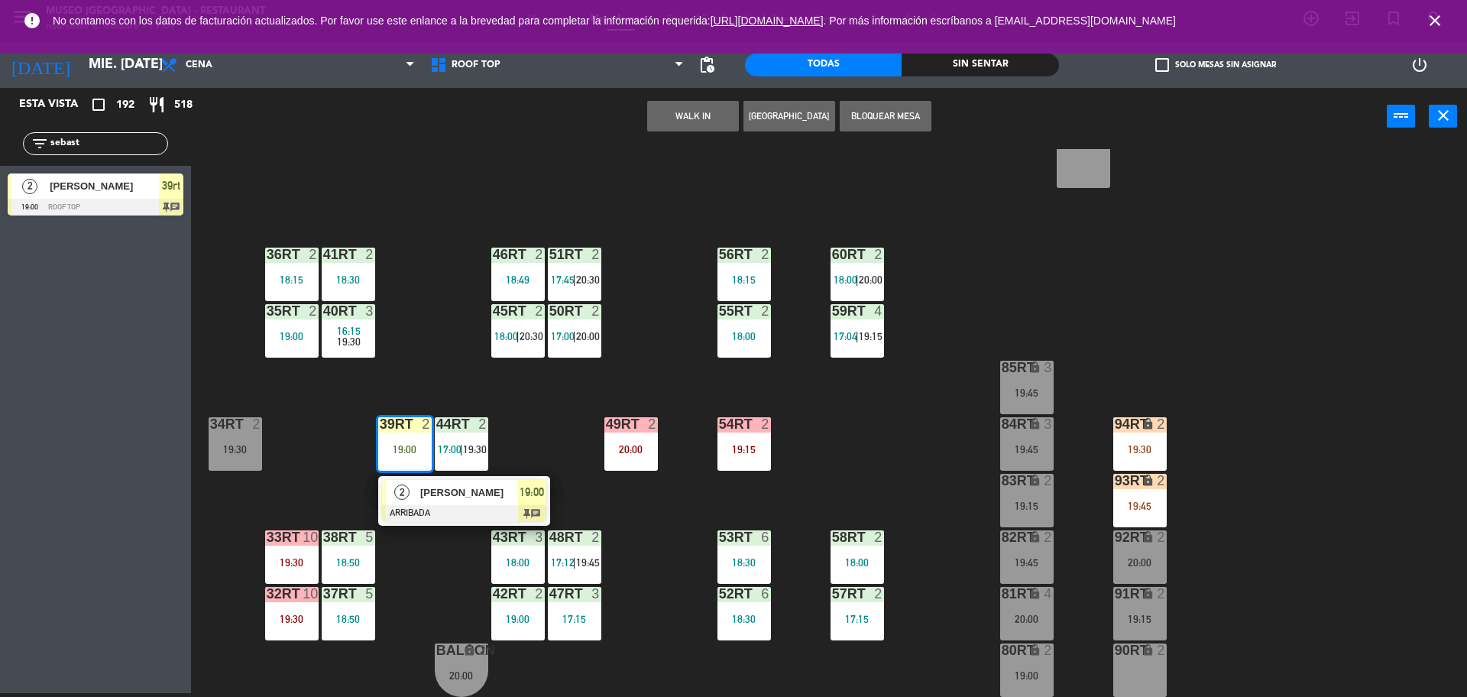
click at [109, 135] on input "sebast" at bounding box center [108, 143] width 118 height 17
type input "s"
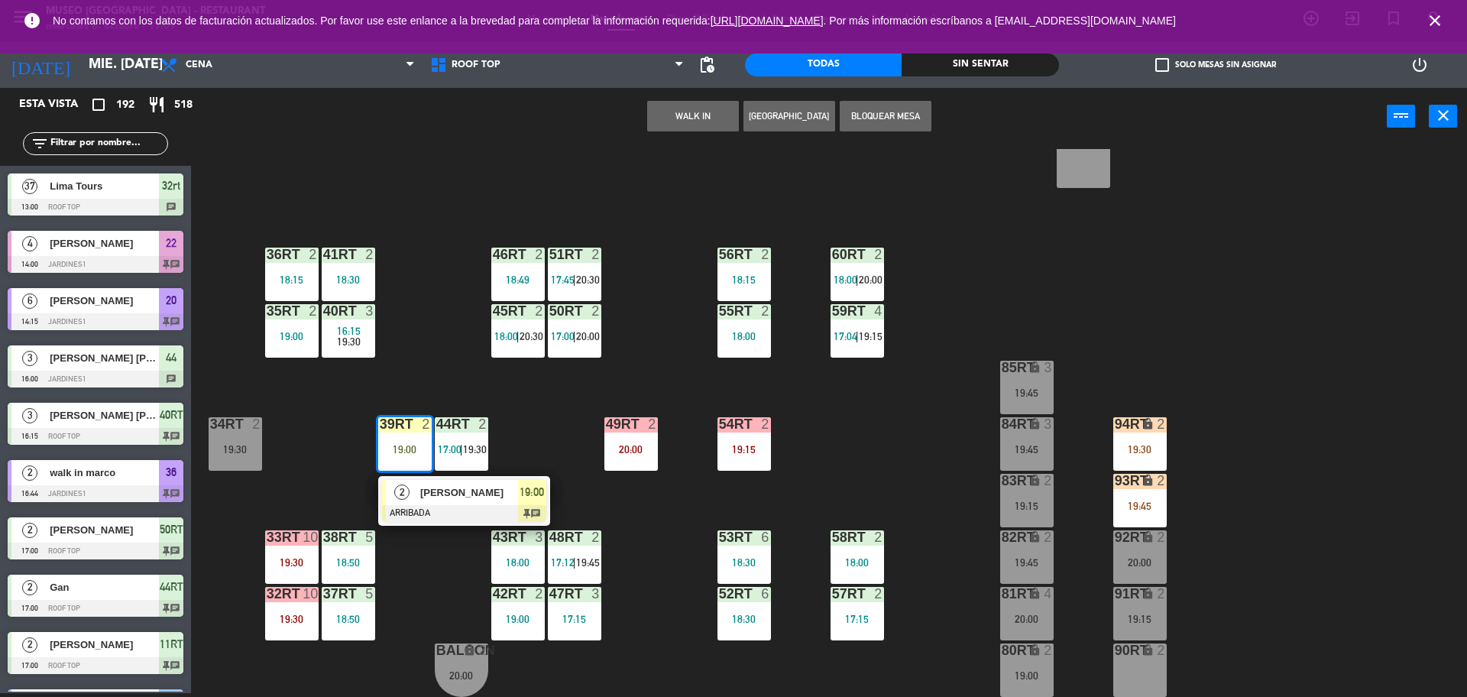
click at [433, 227] on div "18RT 2 19:45 16RT 4 19:00 28RT 2 18:45 80RR lock 2 19:15 27RT 2 19:30 7RT 5 17:…" at bounding box center [837, 423] width 1262 height 548
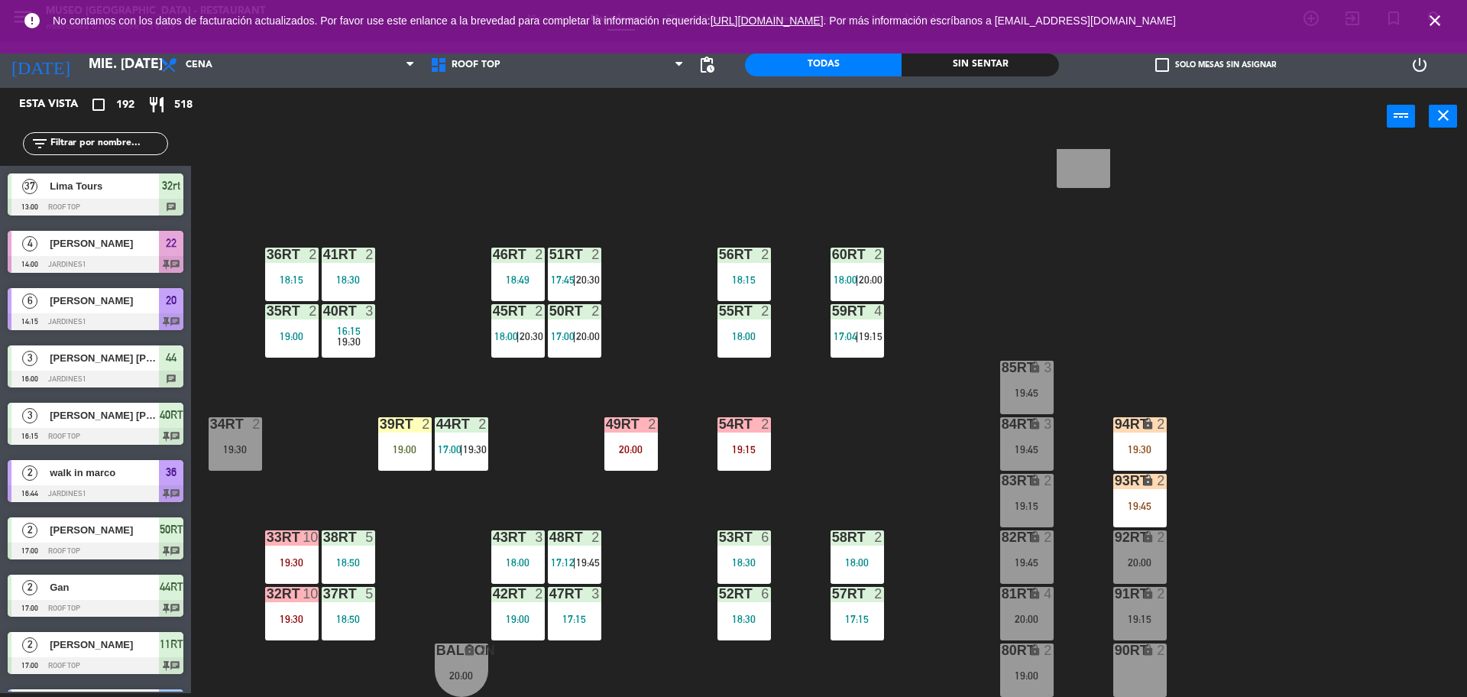
click at [675, 280] on div "18RT 2 19:45 16RT 4 19:00 28RT 2 18:45 80RR lock 2 19:15 27RT 2 19:30 7RT 5 17:…" at bounding box center [837, 423] width 1262 height 548
click at [143, 146] on input "text" at bounding box center [108, 143] width 118 height 17
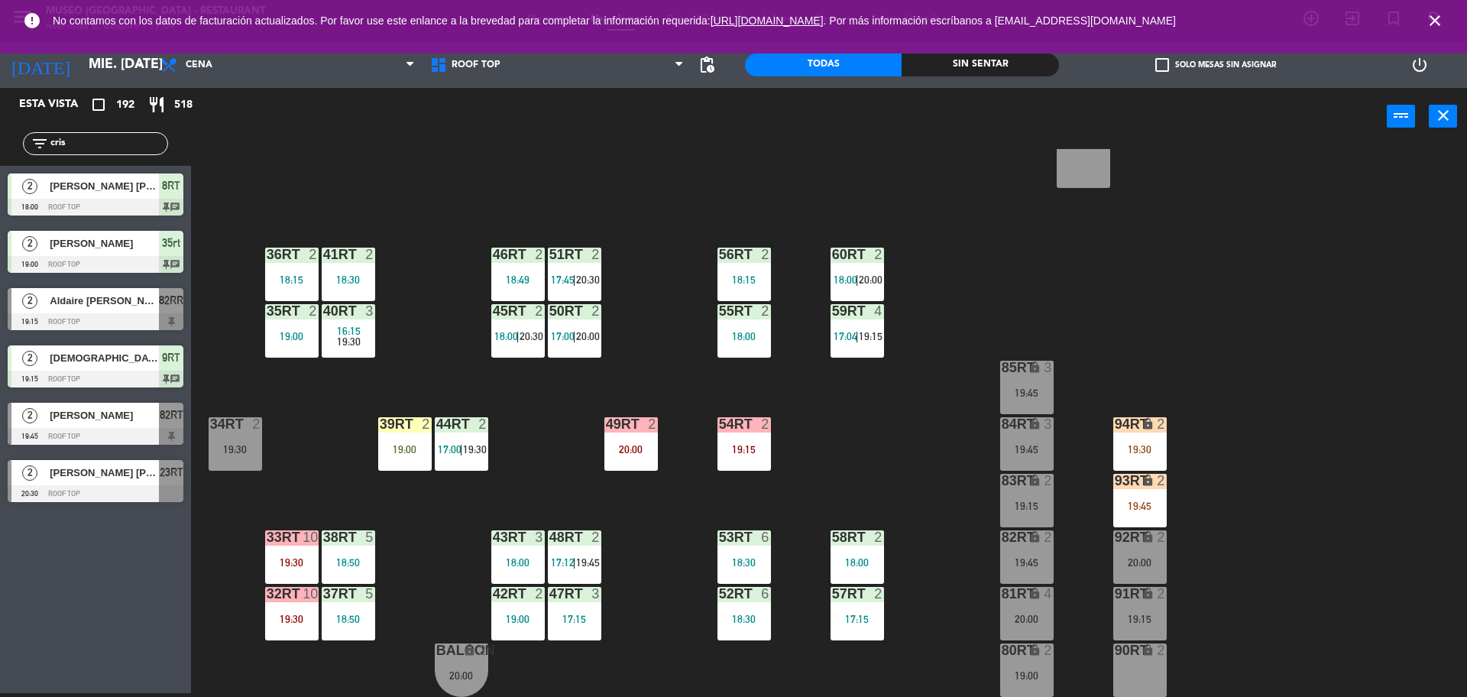
click at [267, 154] on div "18RT 2 19:45 16RT 4 19:00 28RT 2 18:45 80RR lock 2 19:15 27RT 2 19:30 7RT 5 17:…" at bounding box center [837, 423] width 1262 height 548
click at [113, 149] on input "cris" at bounding box center [108, 143] width 118 height 17
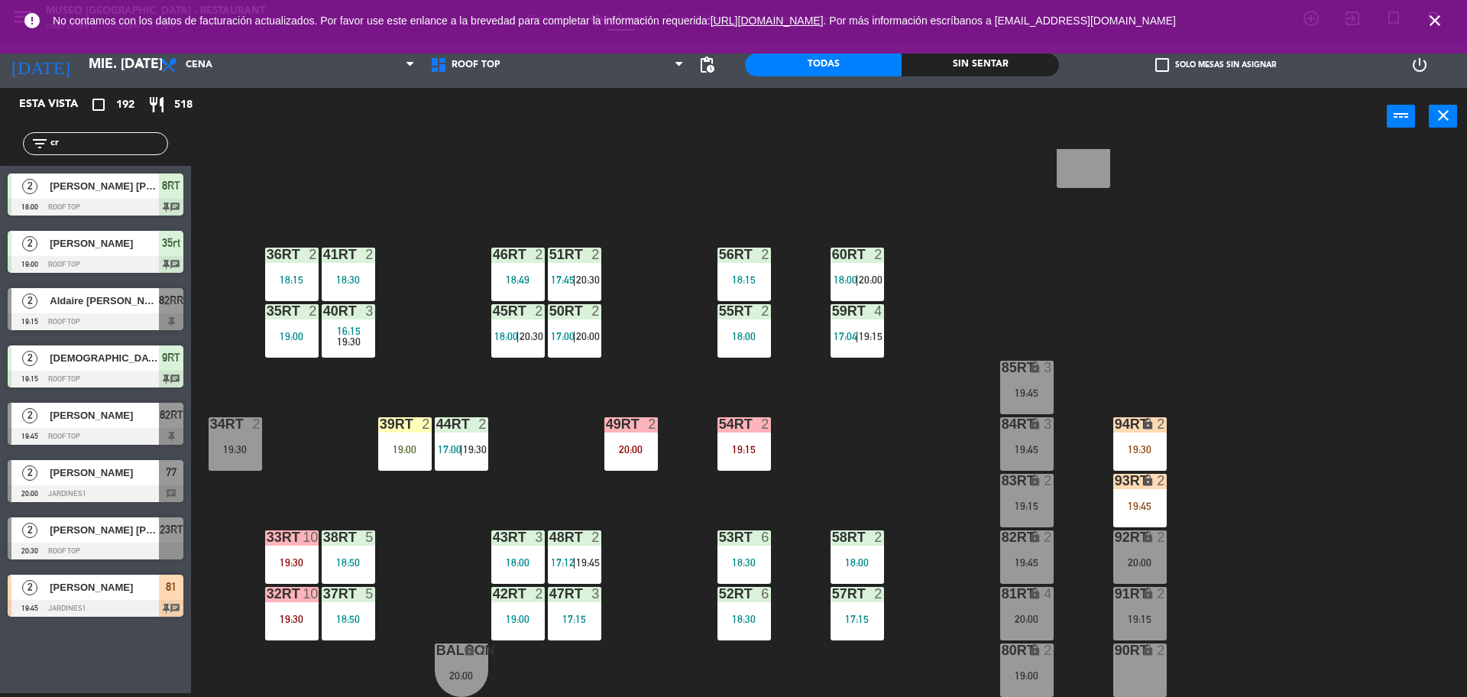
type input "c"
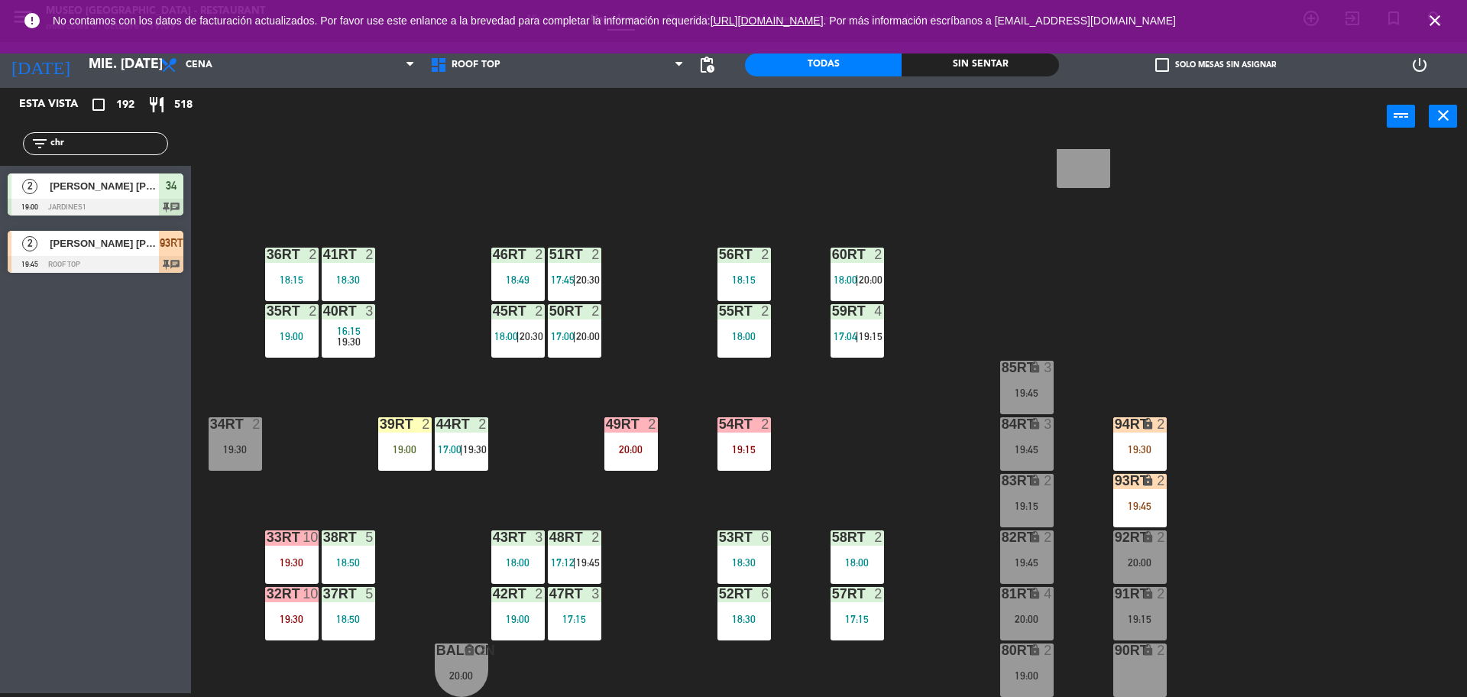
type input "chr"
click at [157, 364] on div "Esta vista crop_square 192 restaurant 518 filter_list chr 2 [PERSON_NAME] [PERS…" at bounding box center [95, 390] width 191 height 605
click at [127, 254] on div "[PERSON_NAME] [PERSON_NAME] demarini" at bounding box center [103, 243] width 111 height 25
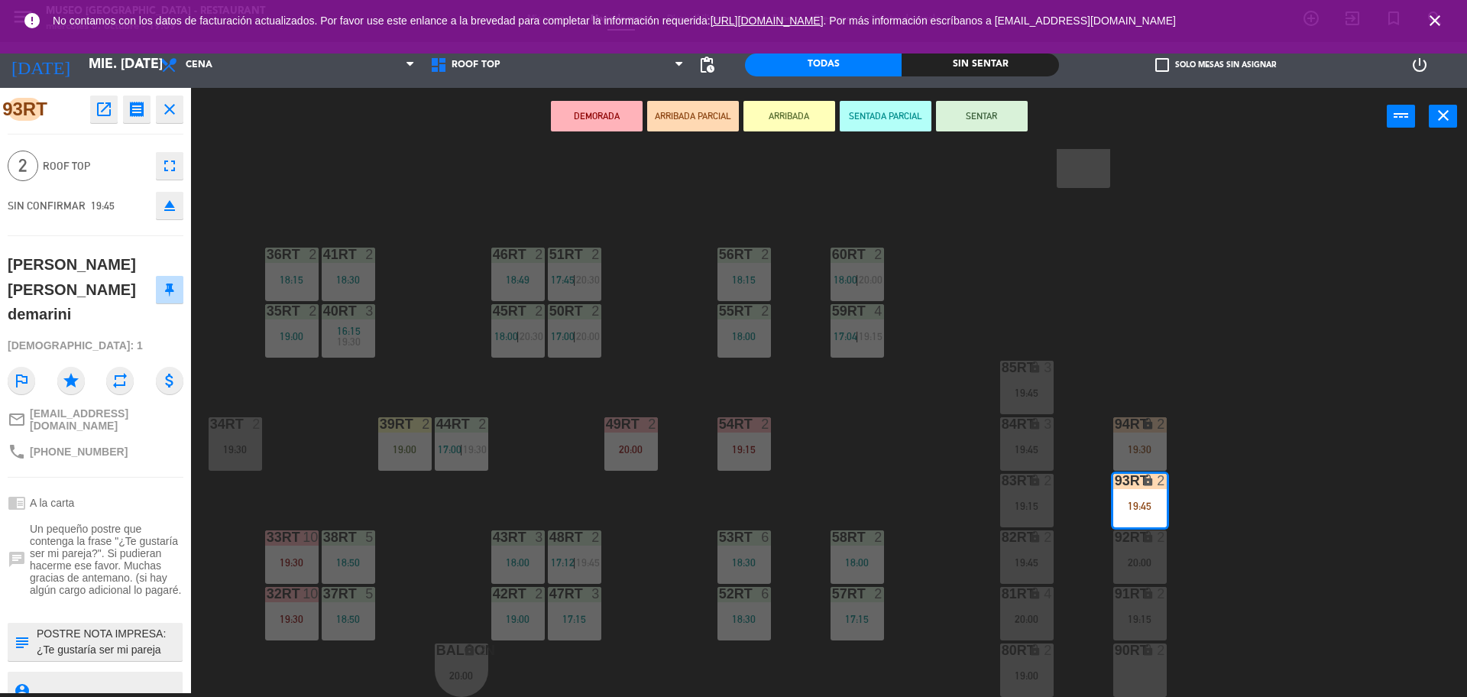
click at [817, 423] on div "18RT 2 19:45 16RT 4 19:00 28RT 2 18:45 80RR lock 2 19:15 27RT 2 19:30 7RT 5 17:…" at bounding box center [837, 423] width 1262 height 548
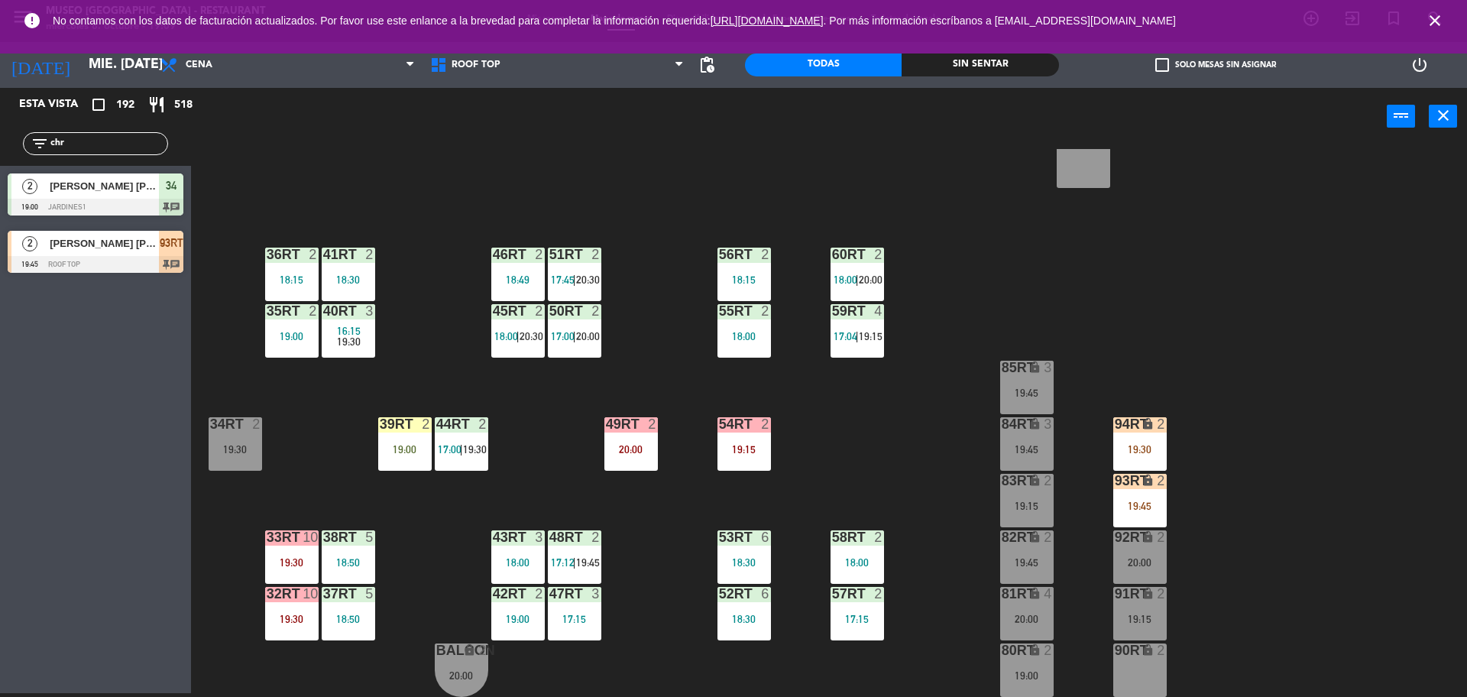
click at [896, 438] on div "18RT 2 19:45 16RT 4 19:00 28RT 2 18:45 80RR lock 2 19:15 27RT 2 19:30 7RT 5 17:…" at bounding box center [837, 423] width 1262 height 548
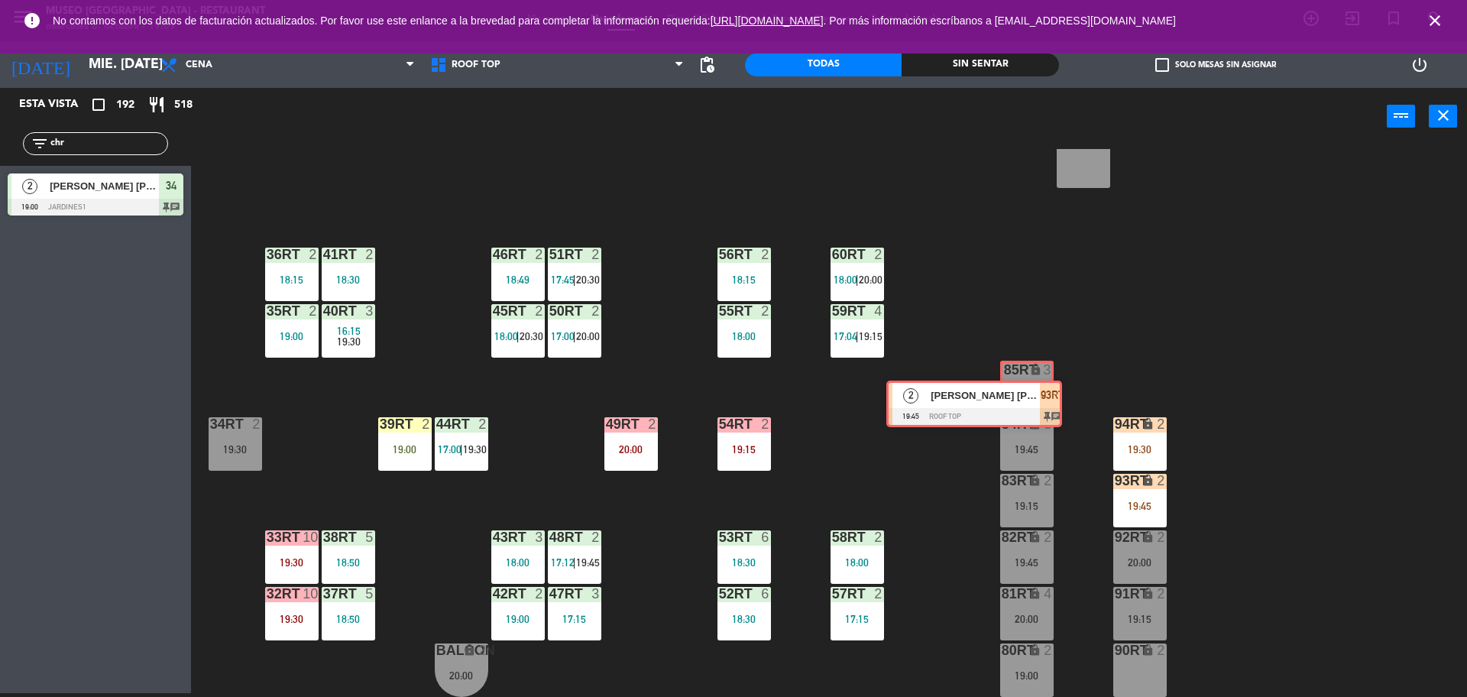
drag, startPoint x: 145, startPoint y: 251, endPoint x: 1024, endPoint y: 401, distance: 891.5
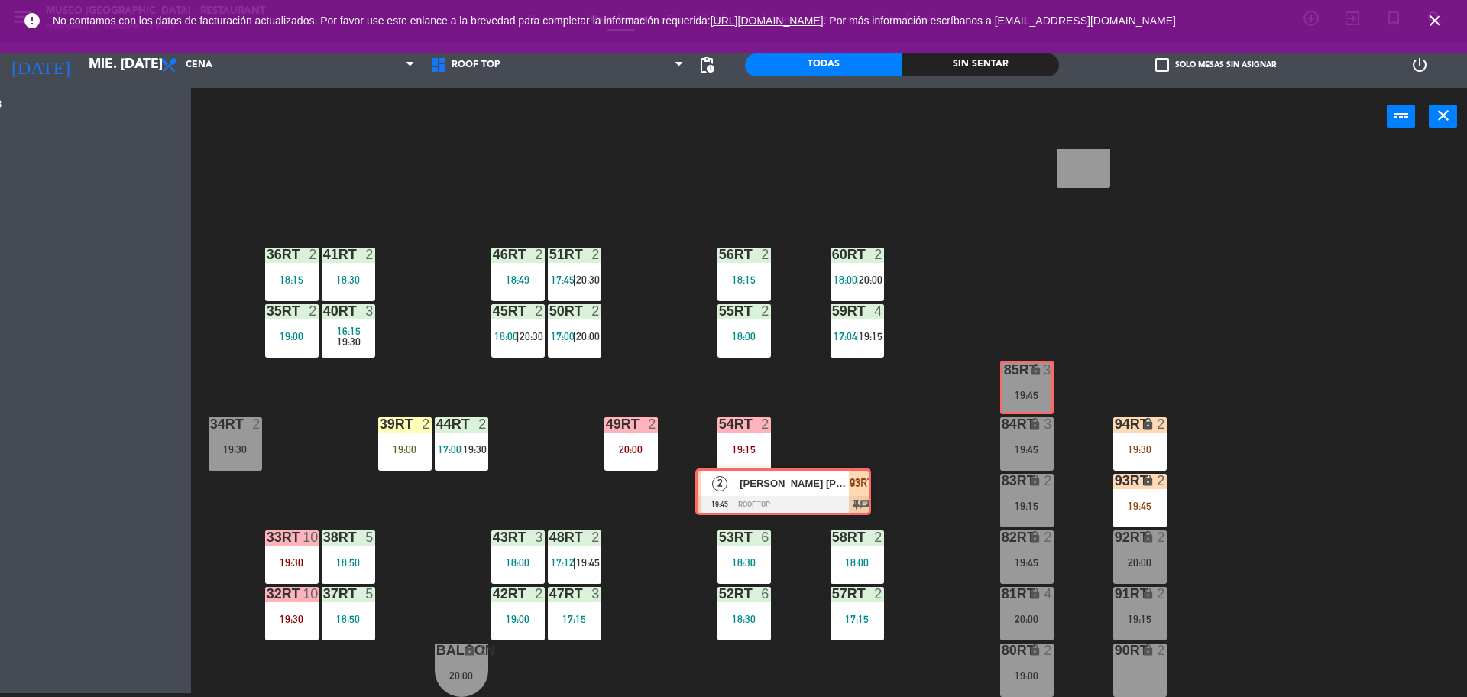
click at [1024, 401] on div "Esta vista crop_square 192 restaurant 518 filter_list chr 2 [PERSON_NAME] [PERS…" at bounding box center [733, 392] width 1467 height 609
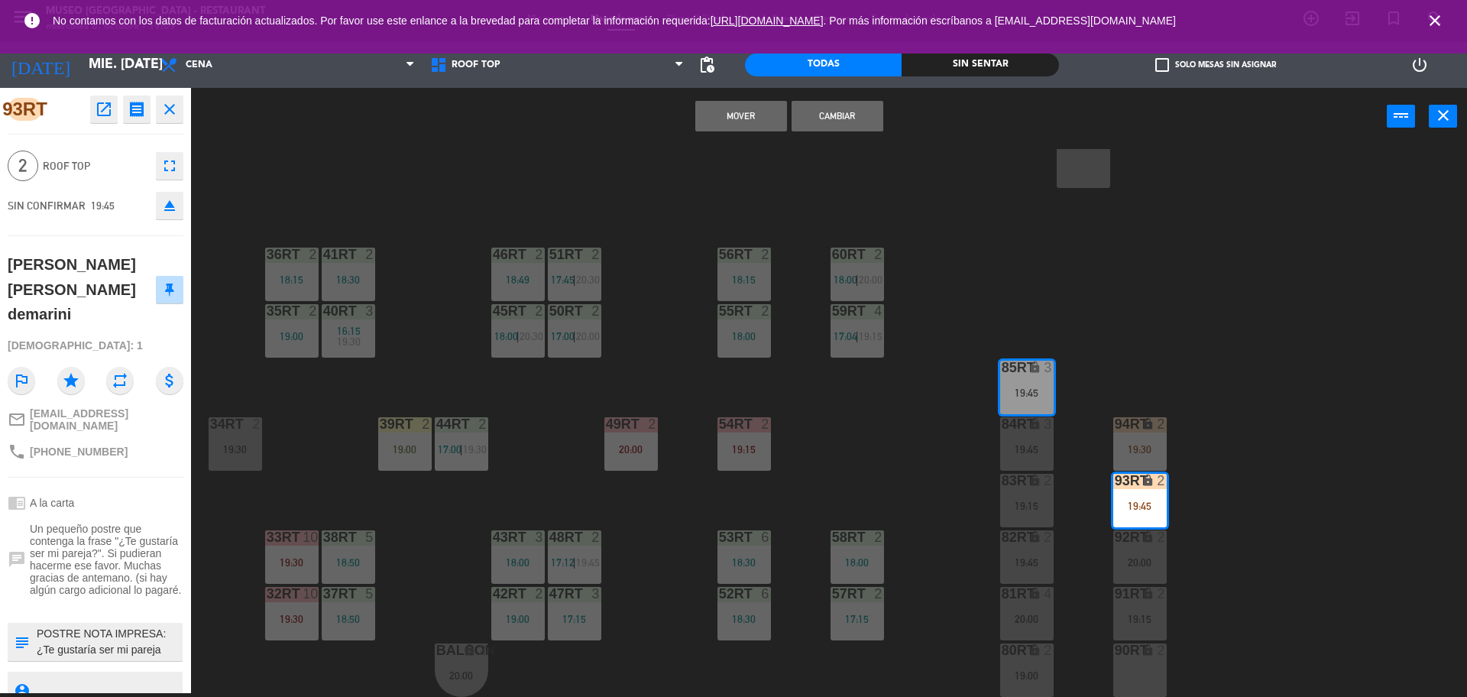
click at [744, 119] on button "Mover" at bounding box center [741, 116] width 92 height 31
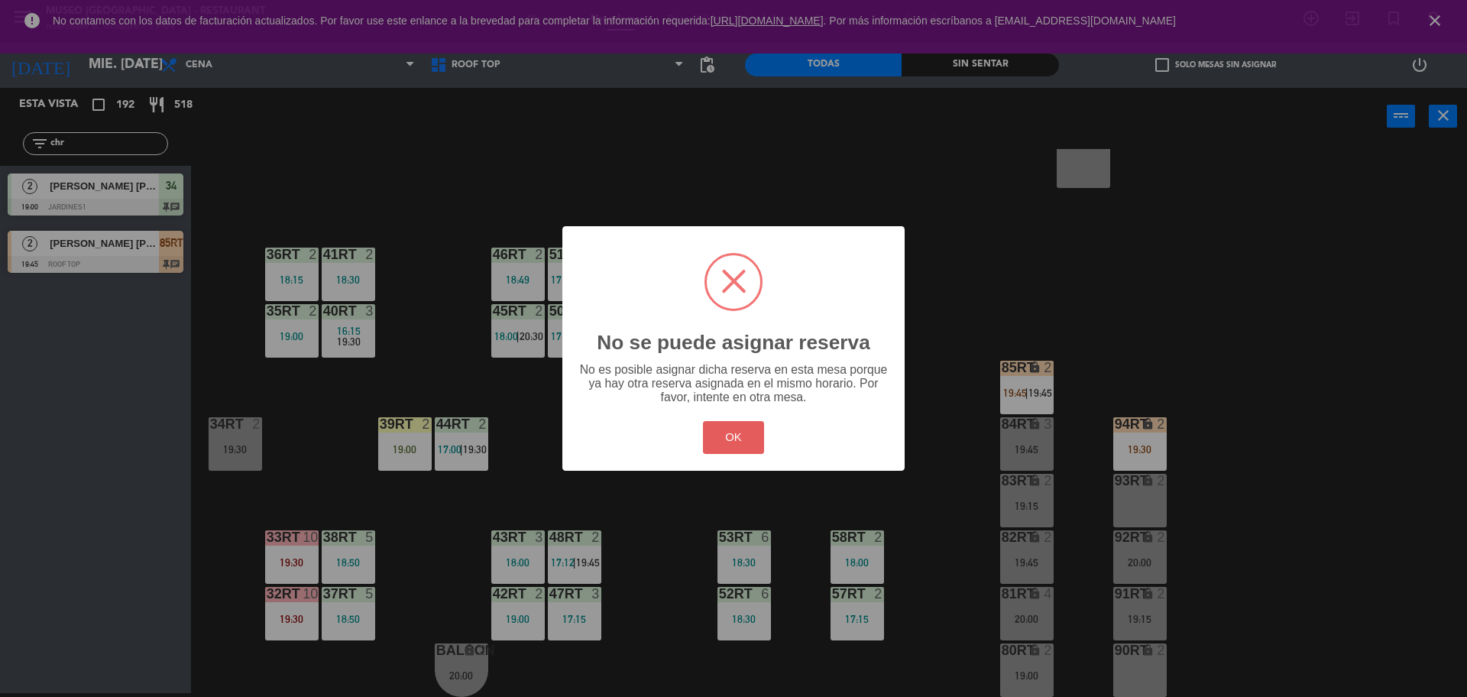
click at [721, 446] on button "OK" at bounding box center [734, 437] width 62 height 33
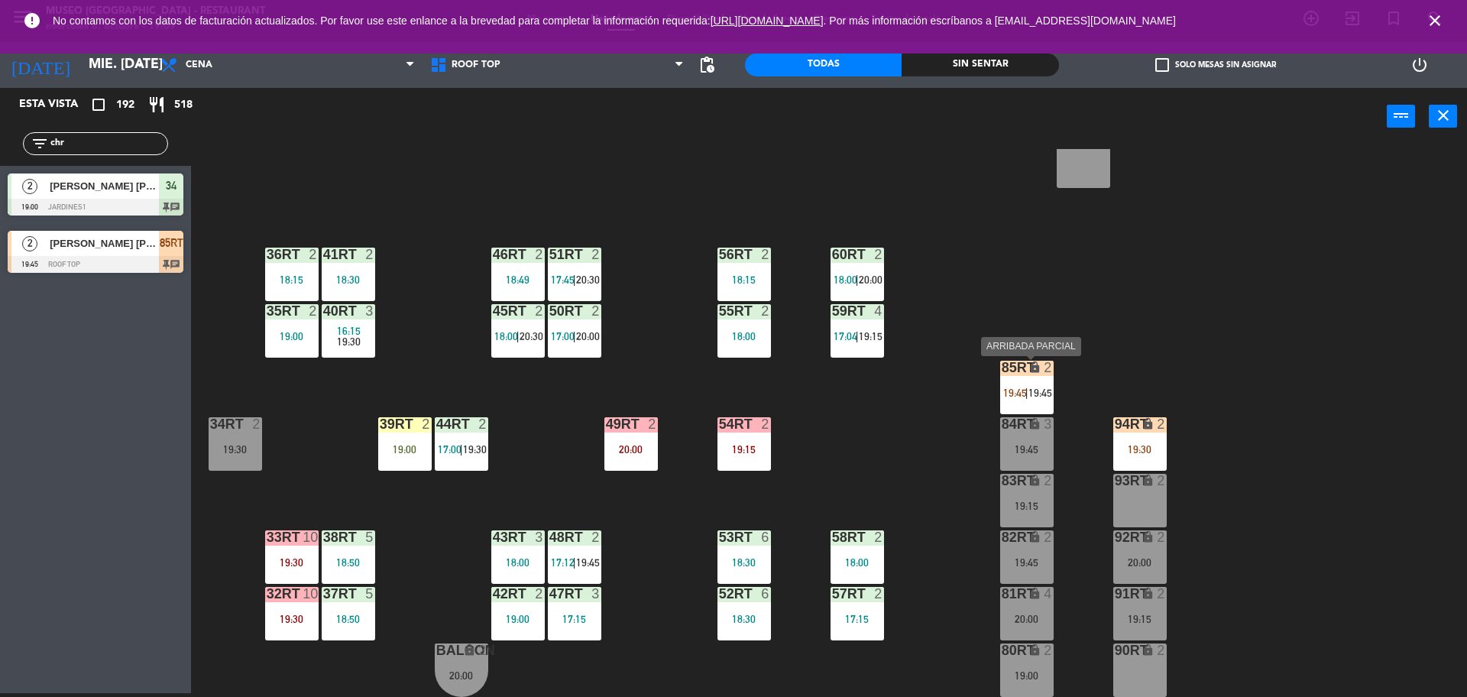
click at [1034, 399] on div "85RT lock 2 19:45 | 19:45" at bounding box center [1026, 387] width 53 height 53
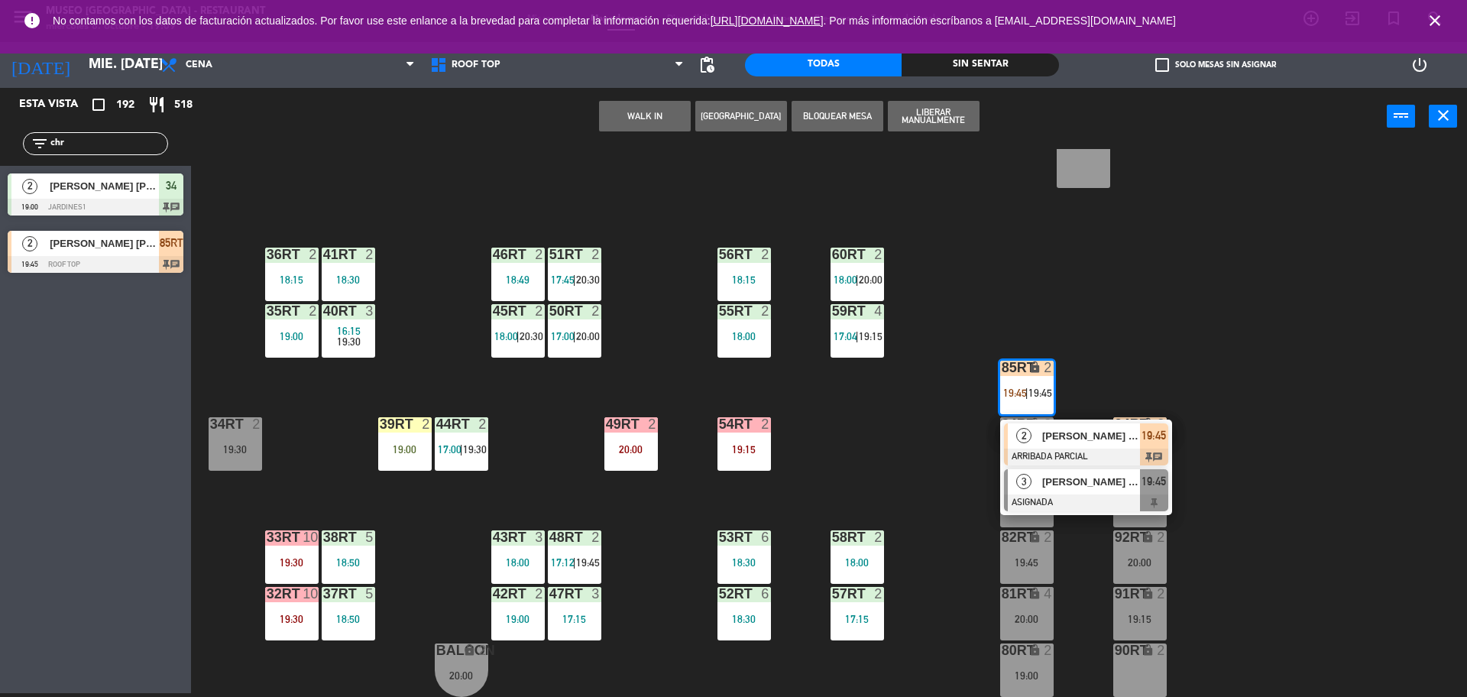
click at [1064, 493] on div "[PERSON_NAME] [PERSON_NAME] Olivos" at bounding box center [1090, 481] width 99 height 25
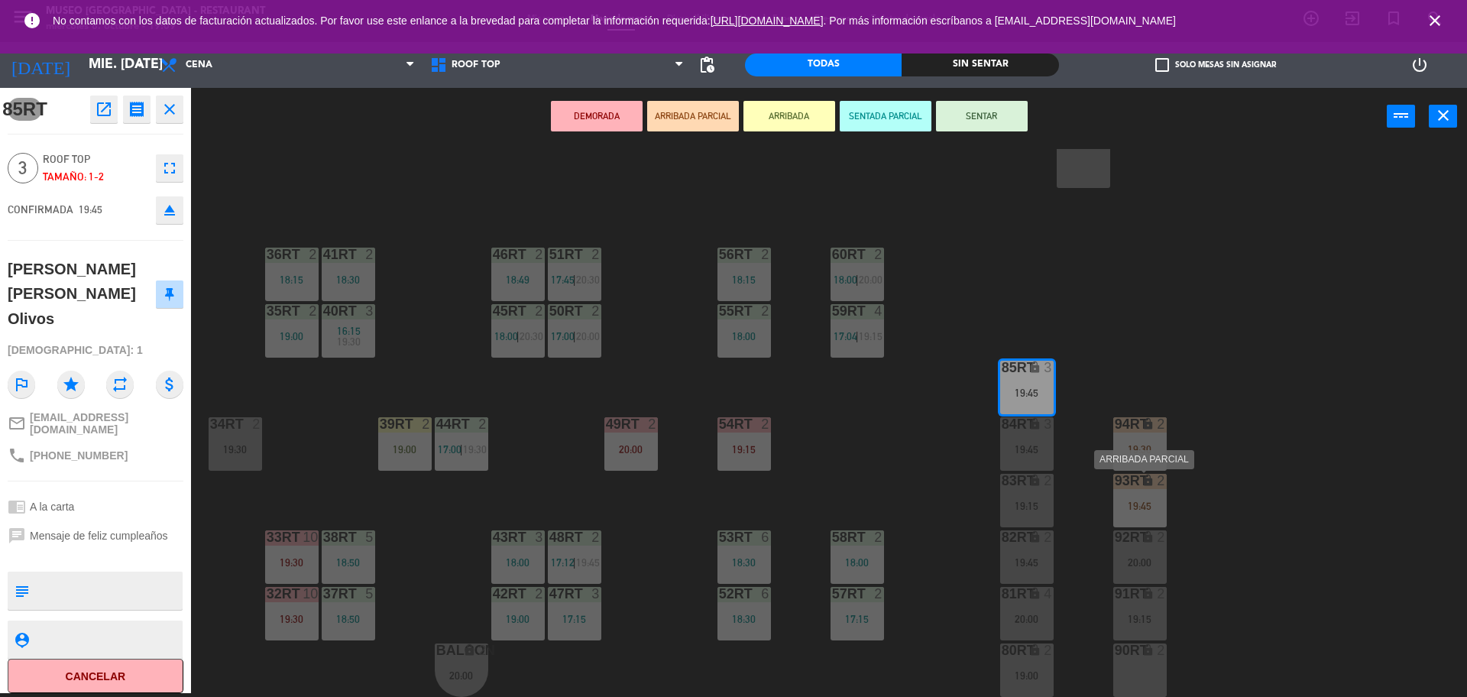
click at [1139, 506] on div "19:45" at bounding box center [1139, 506] width 53 height 11
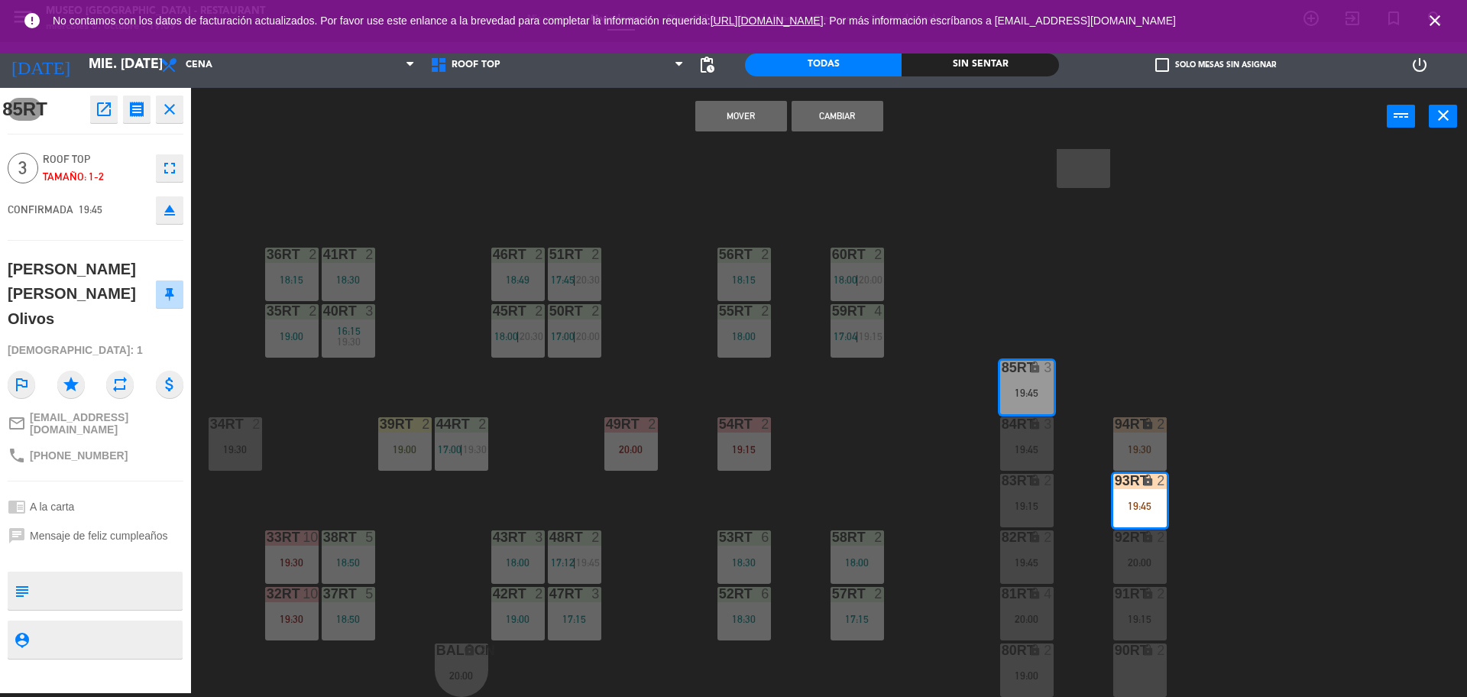
click at [1064, 453] on div "18RT 2 19:45 16RT 4 19:00 28RT 2 18:45 80RR lock 2 19:15 27RT 2 19:30 7RT 5 17:…" at bounding box center [837, 423] width 1262 height 548
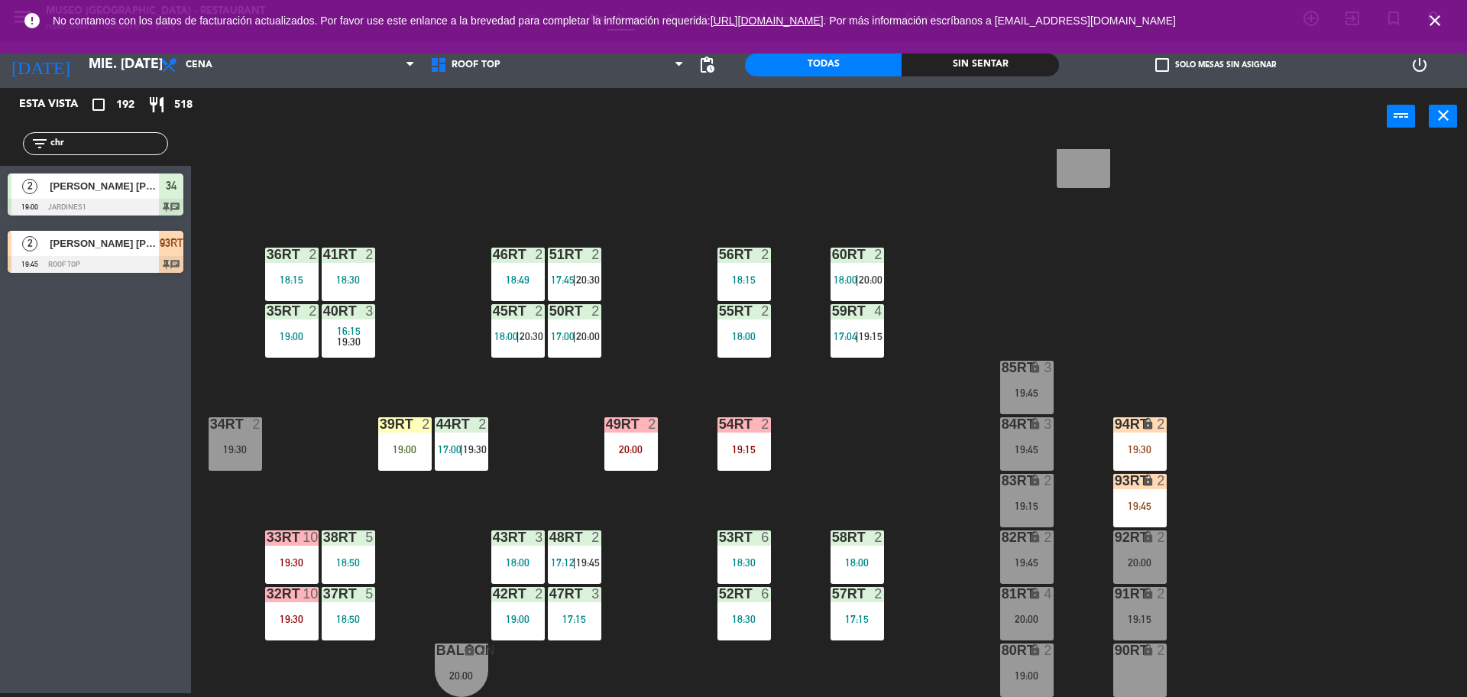
click at [1126, 493] on div "93RT lock 2 19:45" at bounding box center [1139, 500] width 53 height 53
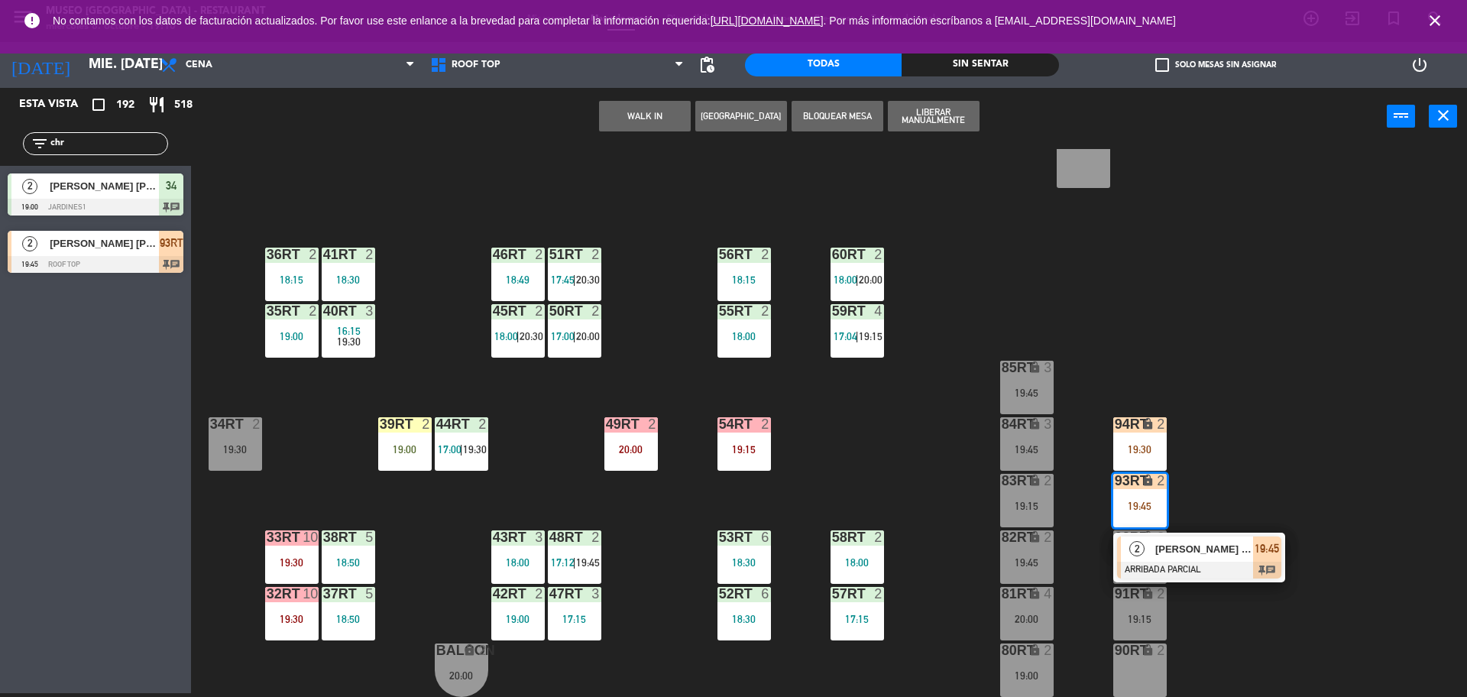
click at [406, 399] on div "18RT 2 19:45 16RT 4 19:00 28RT 2 18:45 80RR lock 2 19:15 27RT 2 19:30 7RT 5 17:…" at bounding box center [837, 423] width 1262 height 548
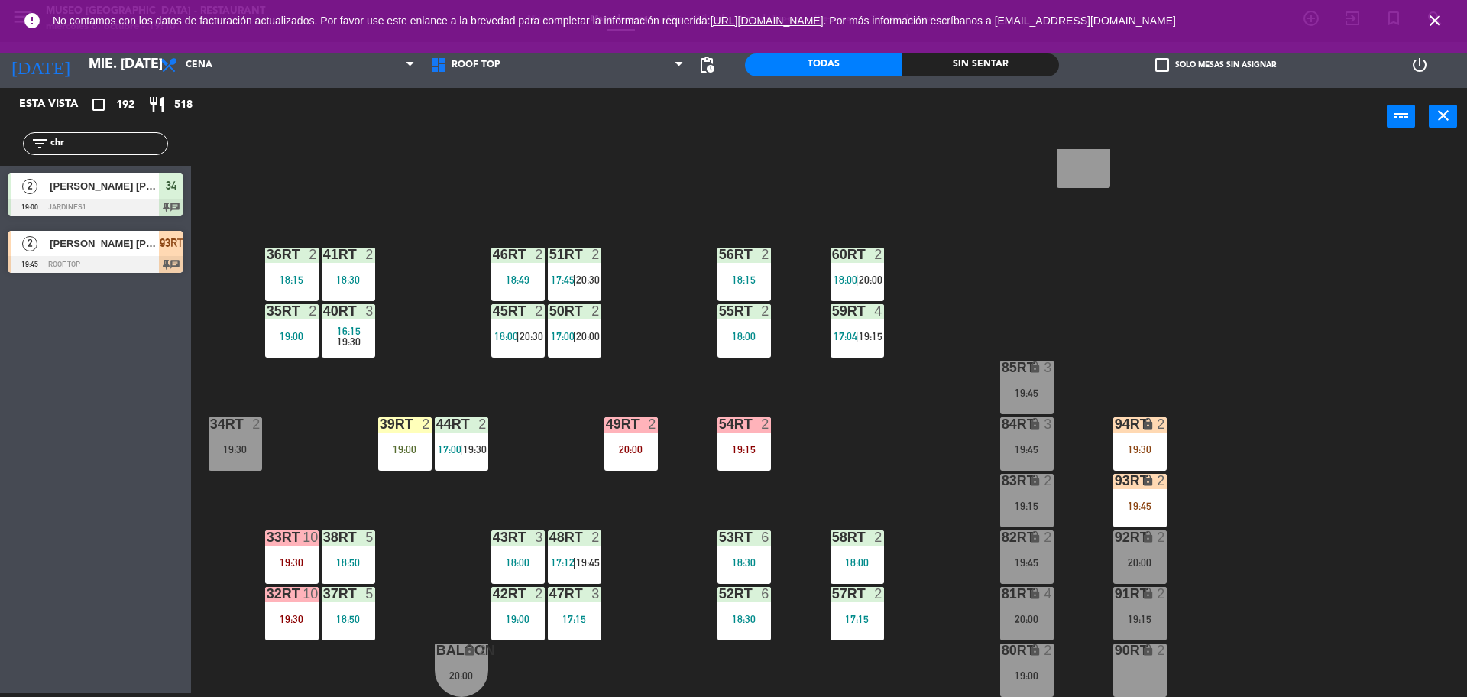
click at [407, 424] on div at bounding box center [404, 424] width 25 height 14
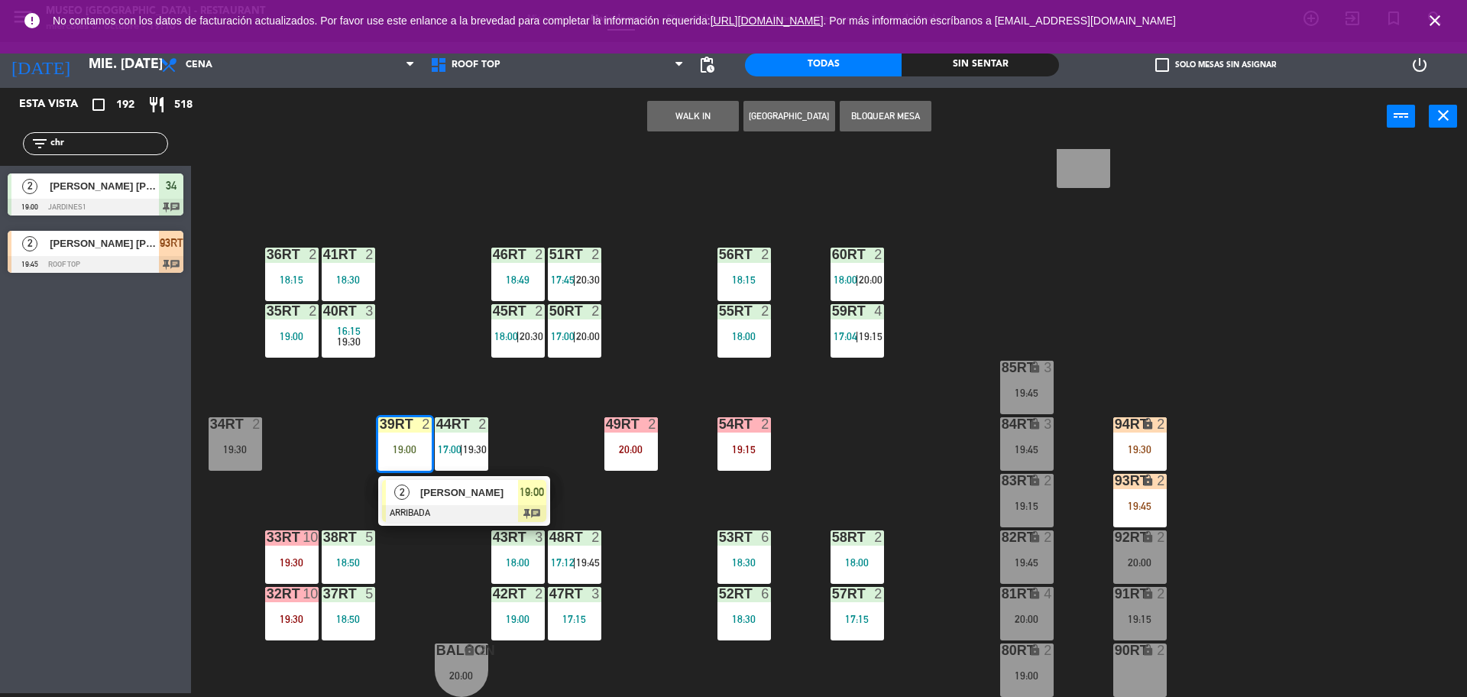
click at [410, 334] on div "18RT 2 19:45 16RT 4 19:00 28RT 2 18:45 80RR lock 2 19:15 27RT 2 19:30 7RT 5 17:…" at bounding box center [837, 423] width 1262 height 548
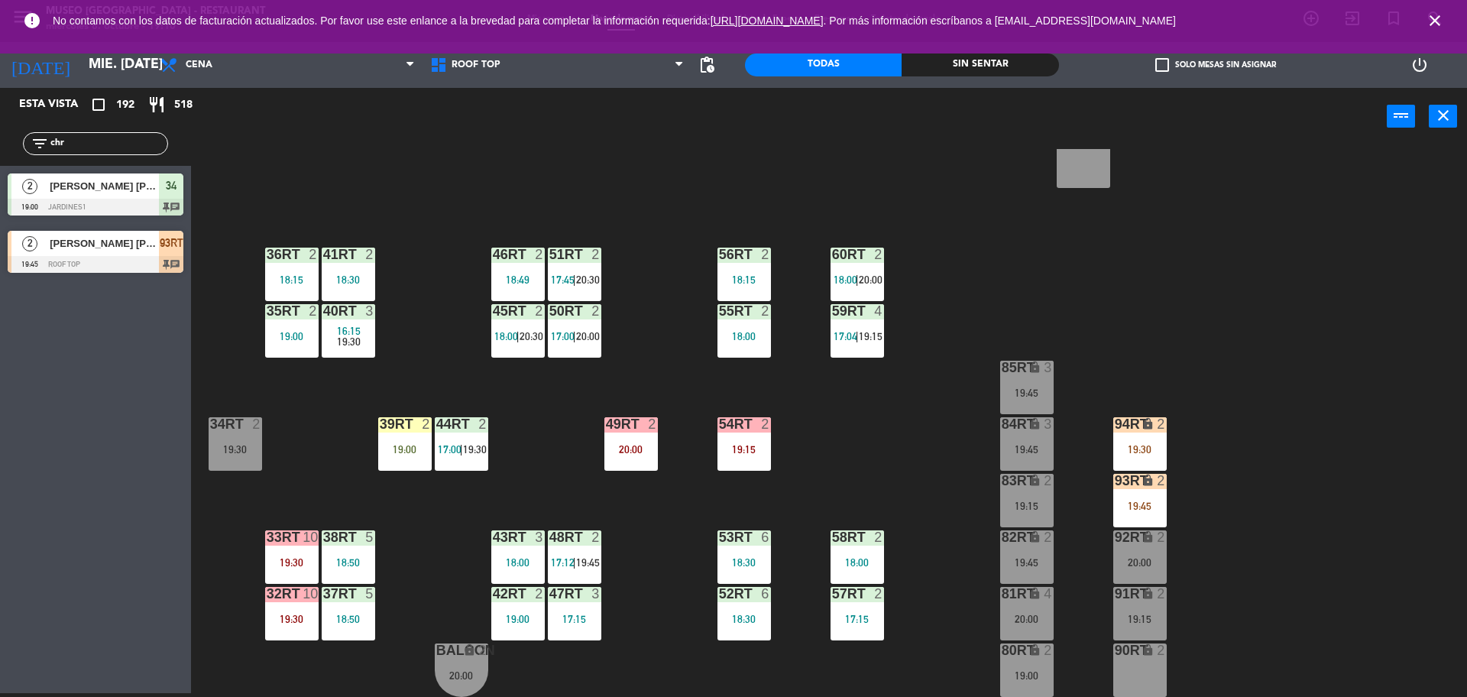
click at [122, 135] on input "chr" at bounding box center [108, 143] width 118 height 17
click at [393, 433] on div "39rt 2 19:00" at bounding box center [404, 443] width 53 height 53
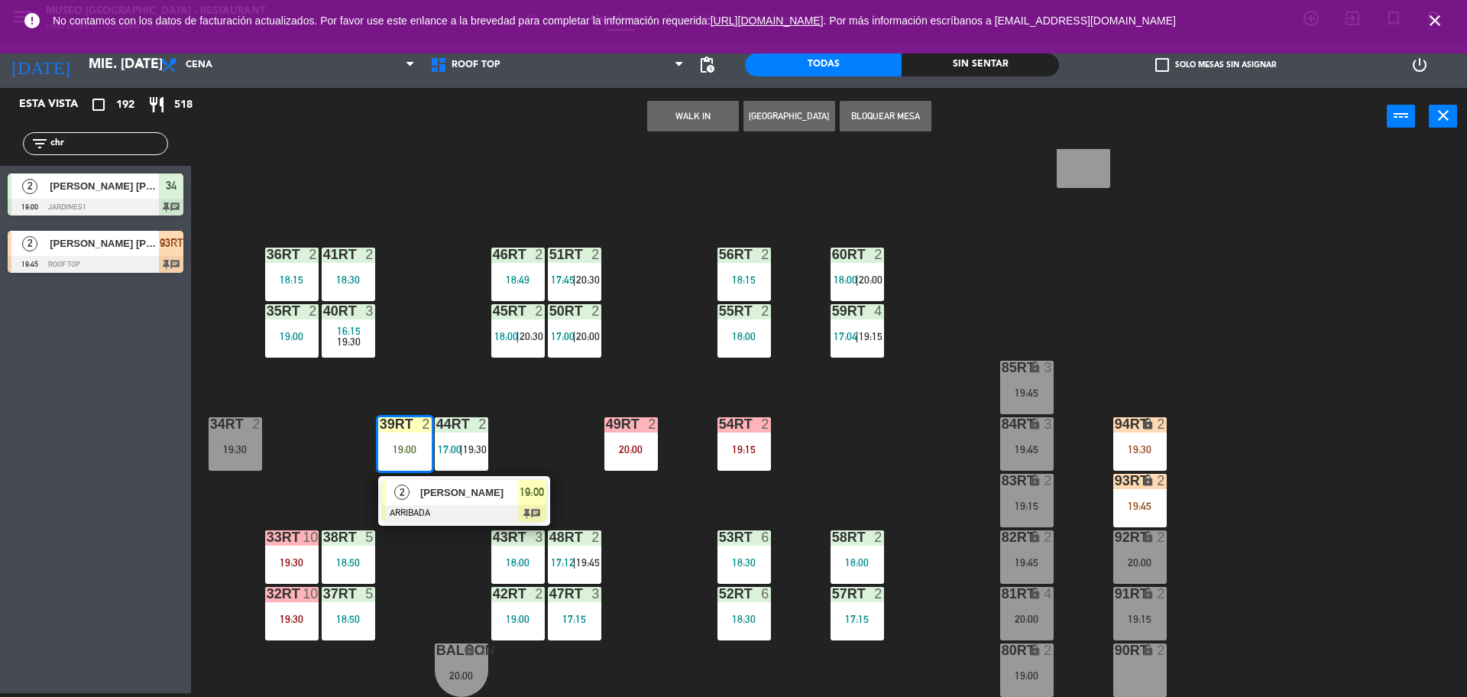
click at [436, 488] on span "[PERSON_NAME]" at bounding box center [469, 493] width 98 height 16
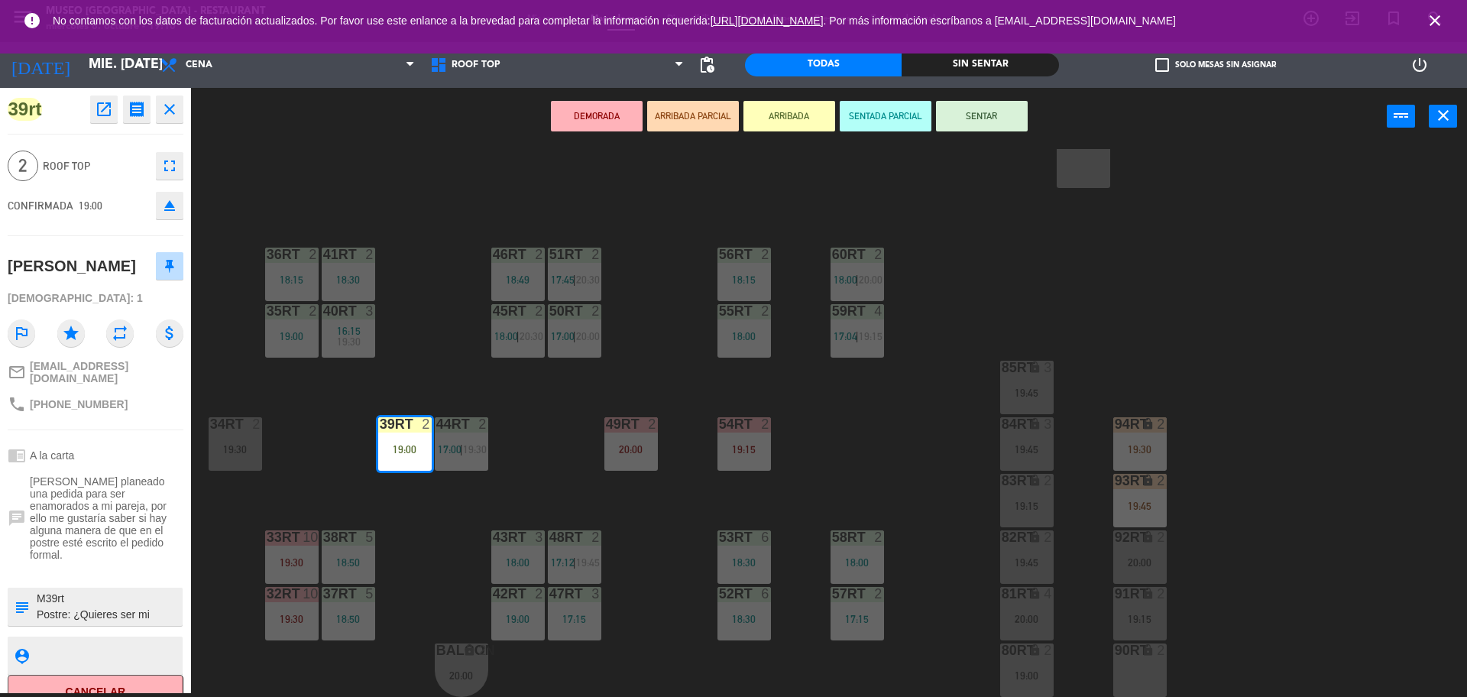
click at [127, 600] on textarea at bounding box center [108, 607] width 146 height 32
click at [522, 475] on div "18RT 2 19:45 16RT 4 19:00 28RT 2 18:45 80RR lock 2 19:15 27RT 2 19:30 7RT 5 17:…" at bounding box center [837, 423] width 1262 height 548
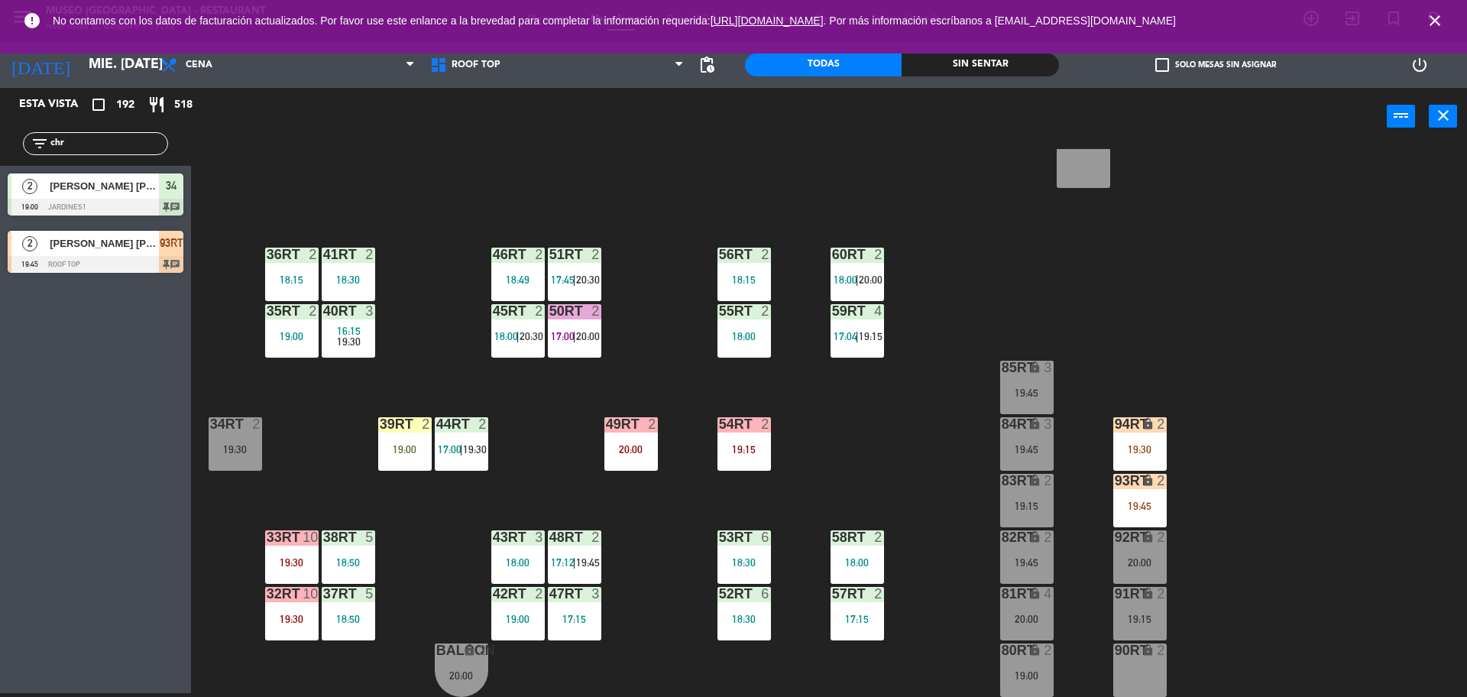
click at [94, 147] on input "chr" at bounding box center [108, 143] width 118 height 17
type input "c"
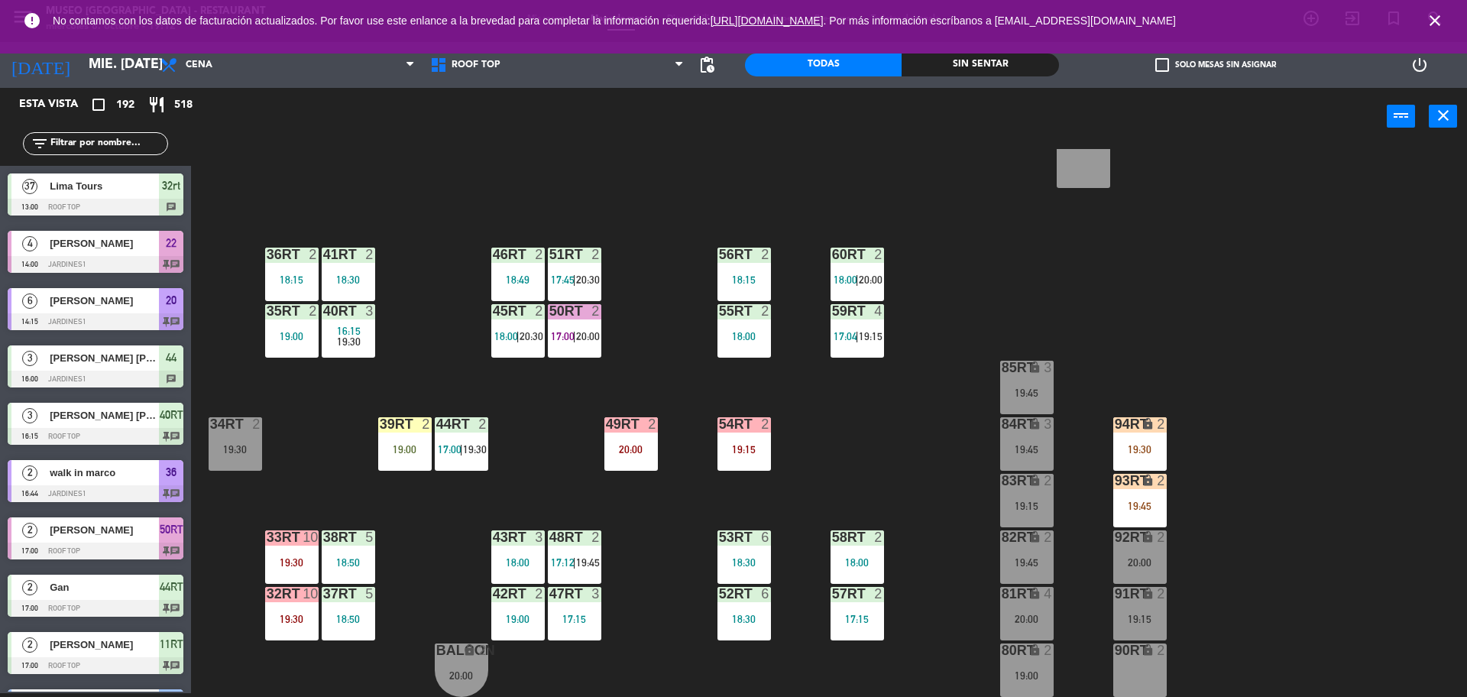
click at [634, 179] on div "18RT 2 19:45 16RT 4 19:00 28RT 2 18:45 80RR lock 2 19:15 27RT 2 19:30 7RT 5 17:…" at bounding box center [837, 423] width 1262 height 548
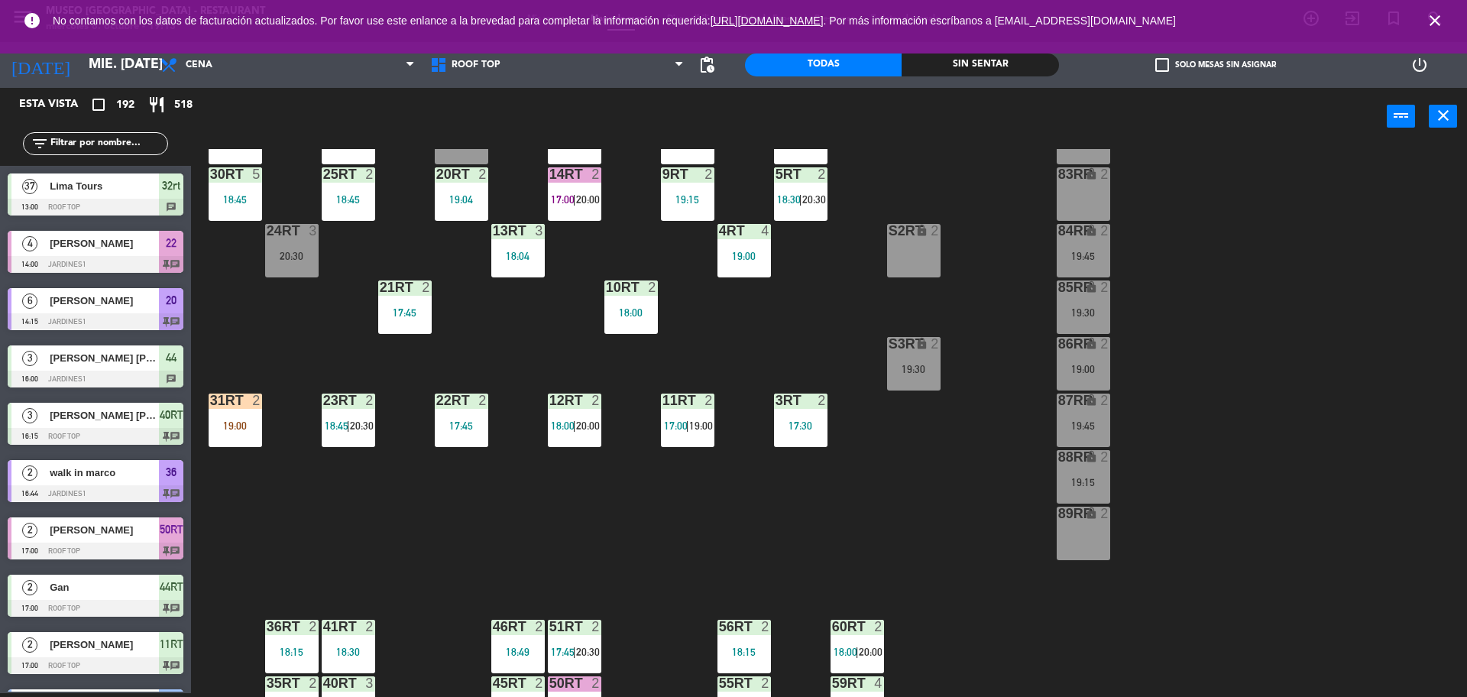
scroll to position [225, 0]
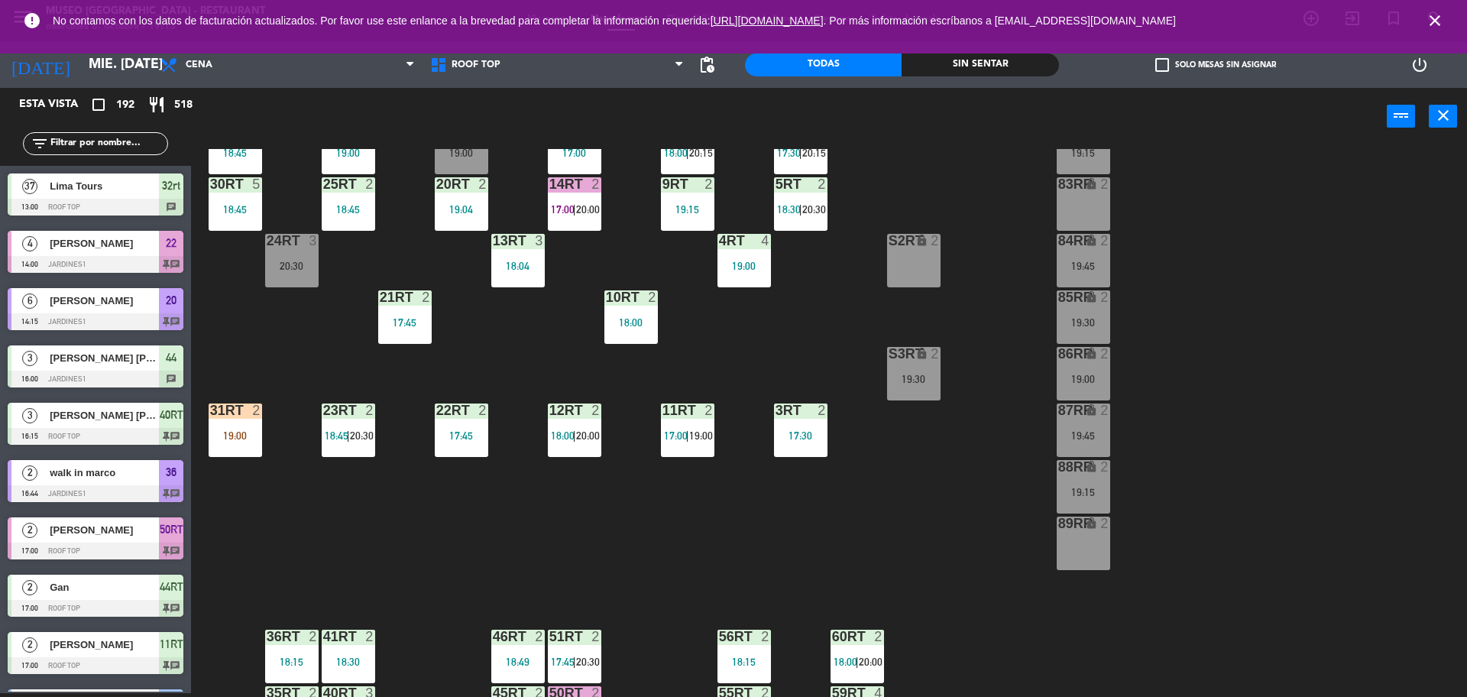
click at [688, 373] on div "18RT 2 19:45 16RT 4 19:00 28RT 2 18:45 80RR lock 2 19:15 27RT 2 19:30 7RT 5 17:…" at bounding box center [837, 423] width 1262 height 548
click at [690, 446] on div "11RT 2 17:00 | 19:00" at bounding box center [687, 429] width 53 height 53
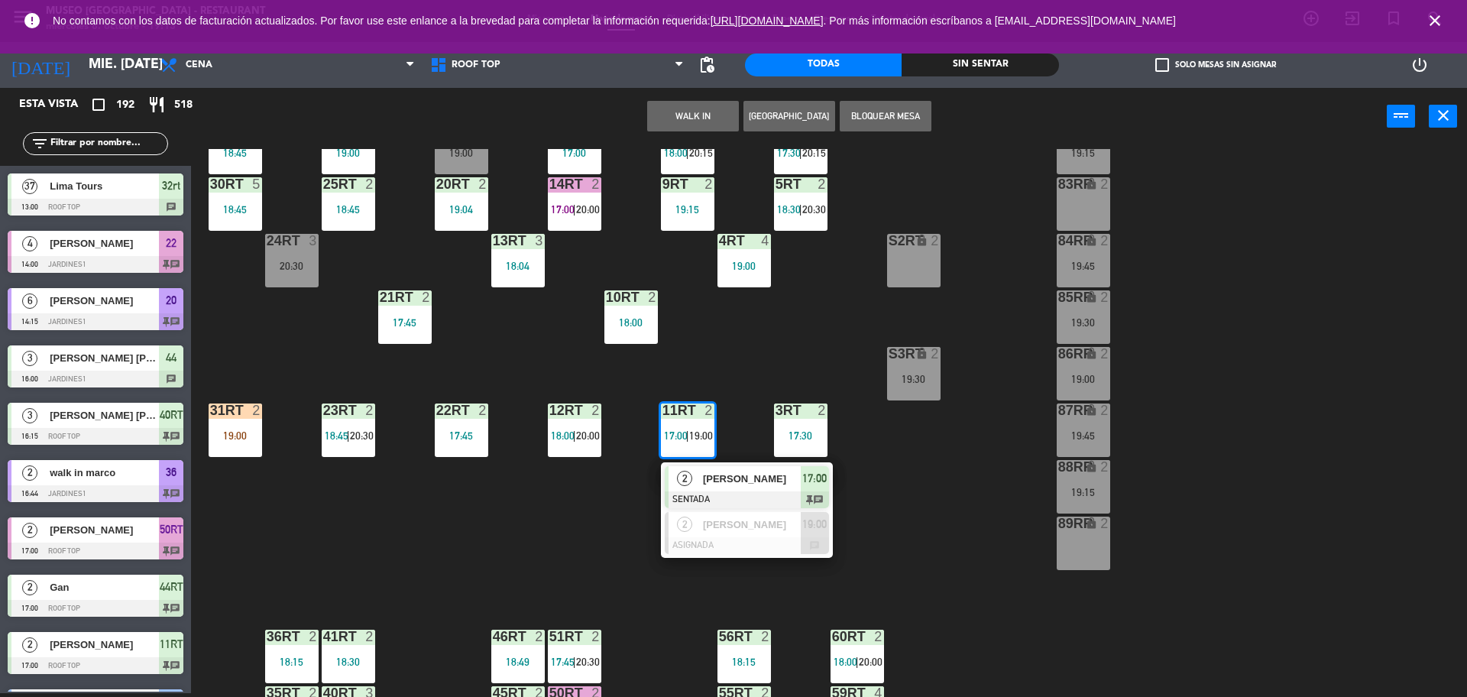
click at [725, 489] on div "[PERSON_NAME]" at bounding box center [751, 478] width 99 height 25
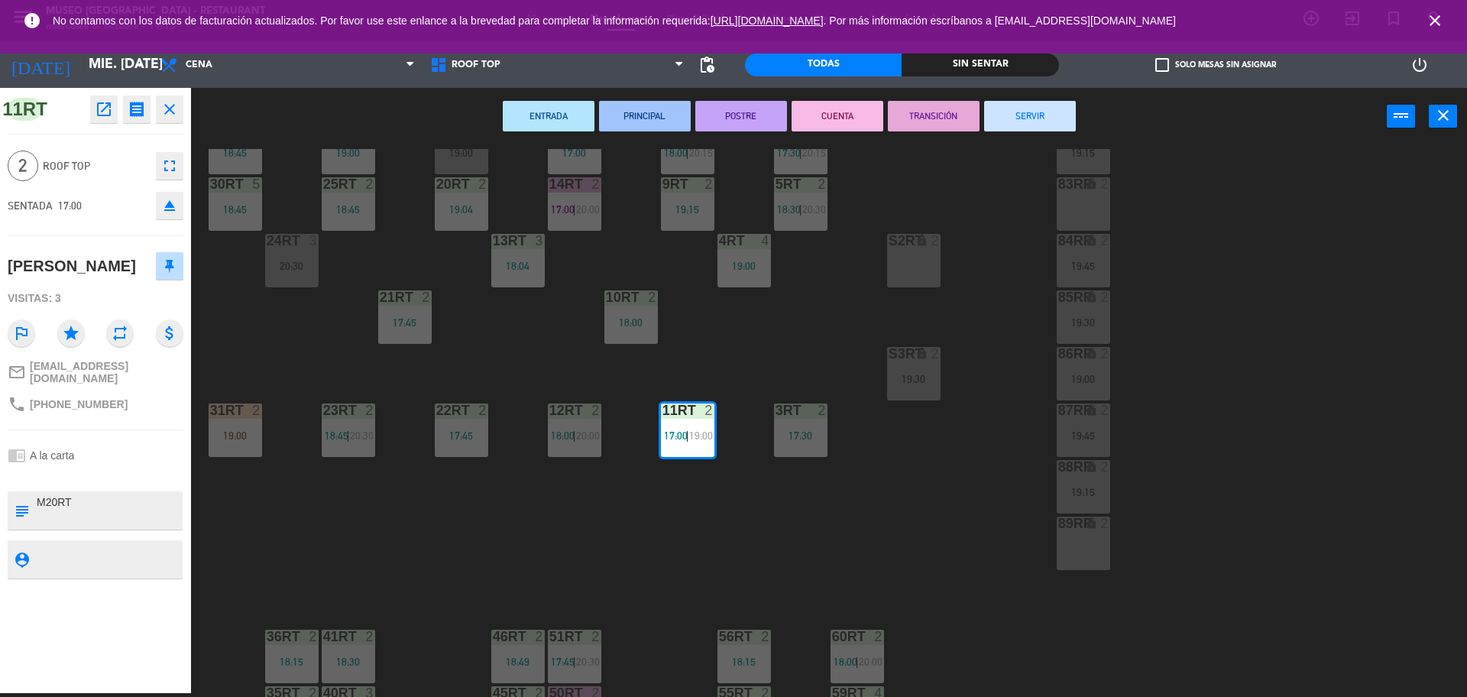
click at [1036, 114] on button "SERVIR" at bounding box center [1030, 116] width 92 height 31
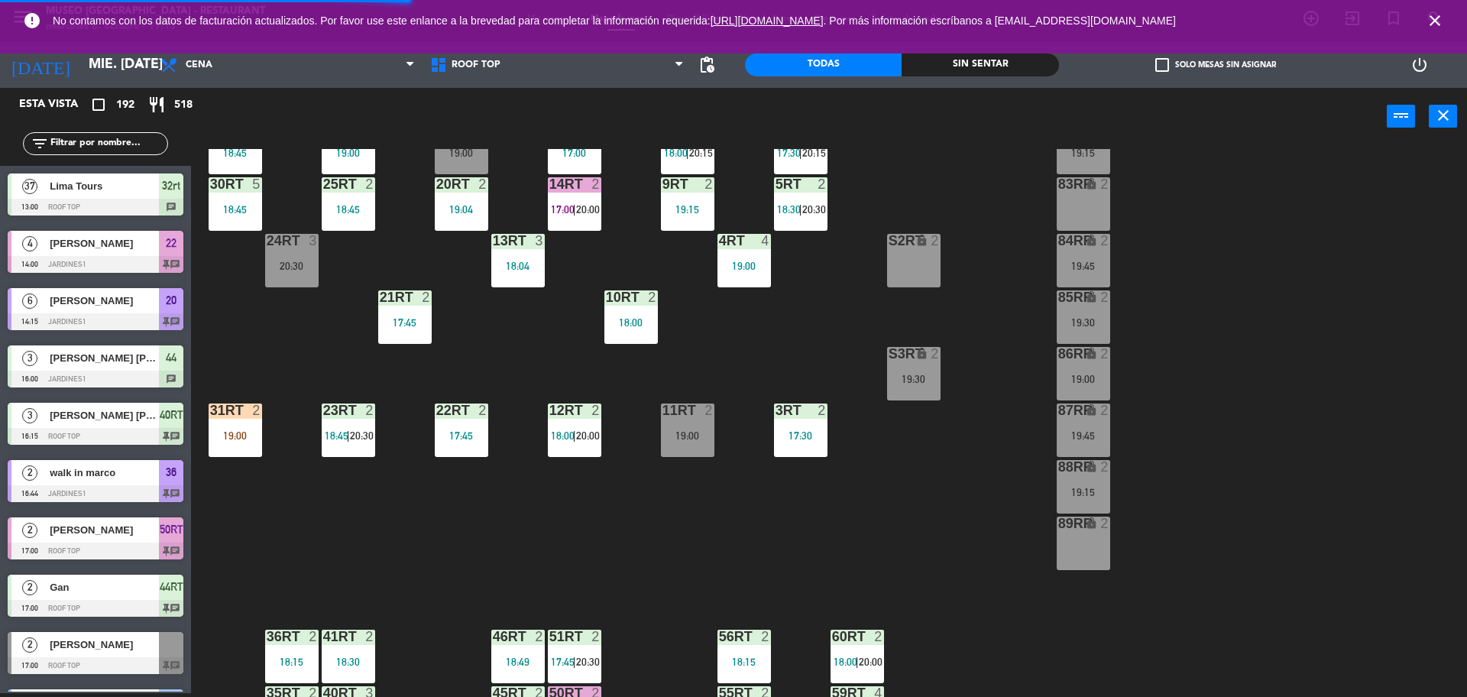
click at [978, 394] on div "18RT 2 19:45 16RT 4 19:00 28RT 2 18:45 80RR lock 2 19:15 27RT 2 19:30 7RT 5 17:…" at bounding box center [837, 423] width 1262 height 548
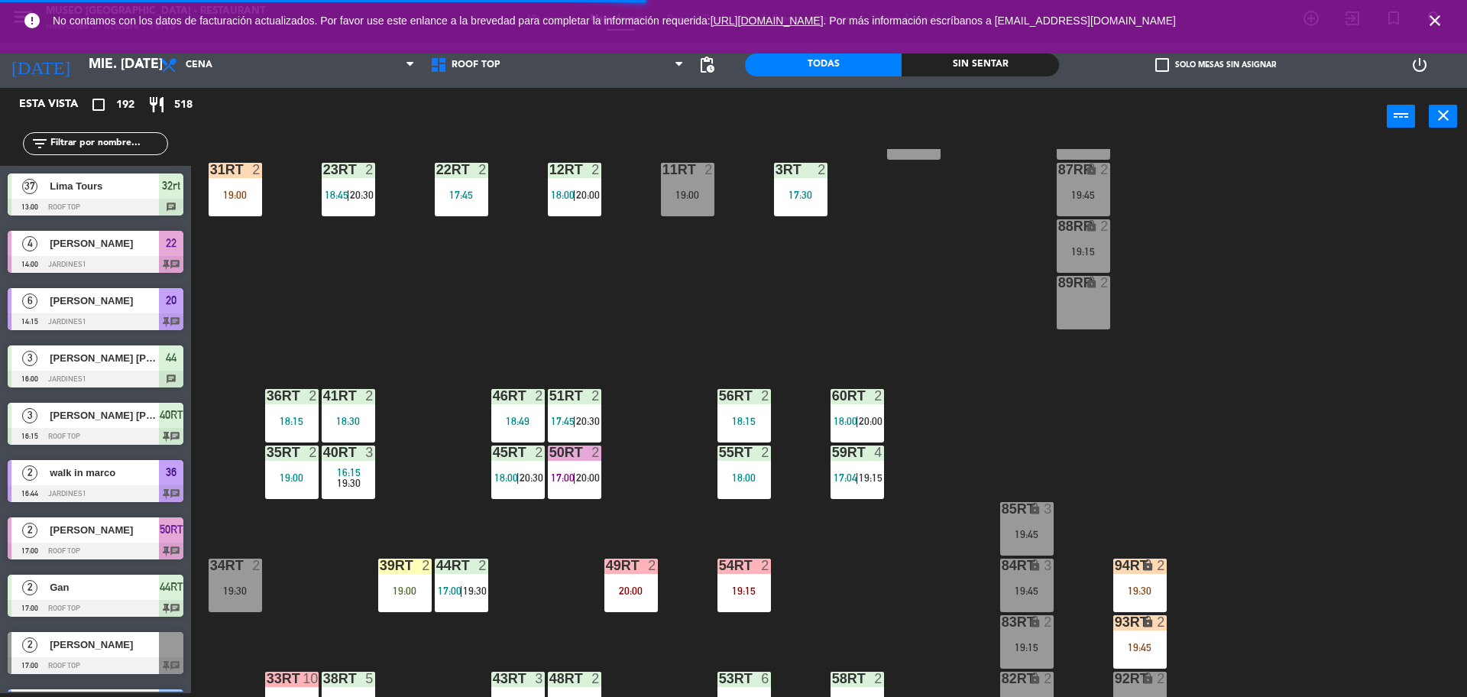
scroll to position [493, 0]
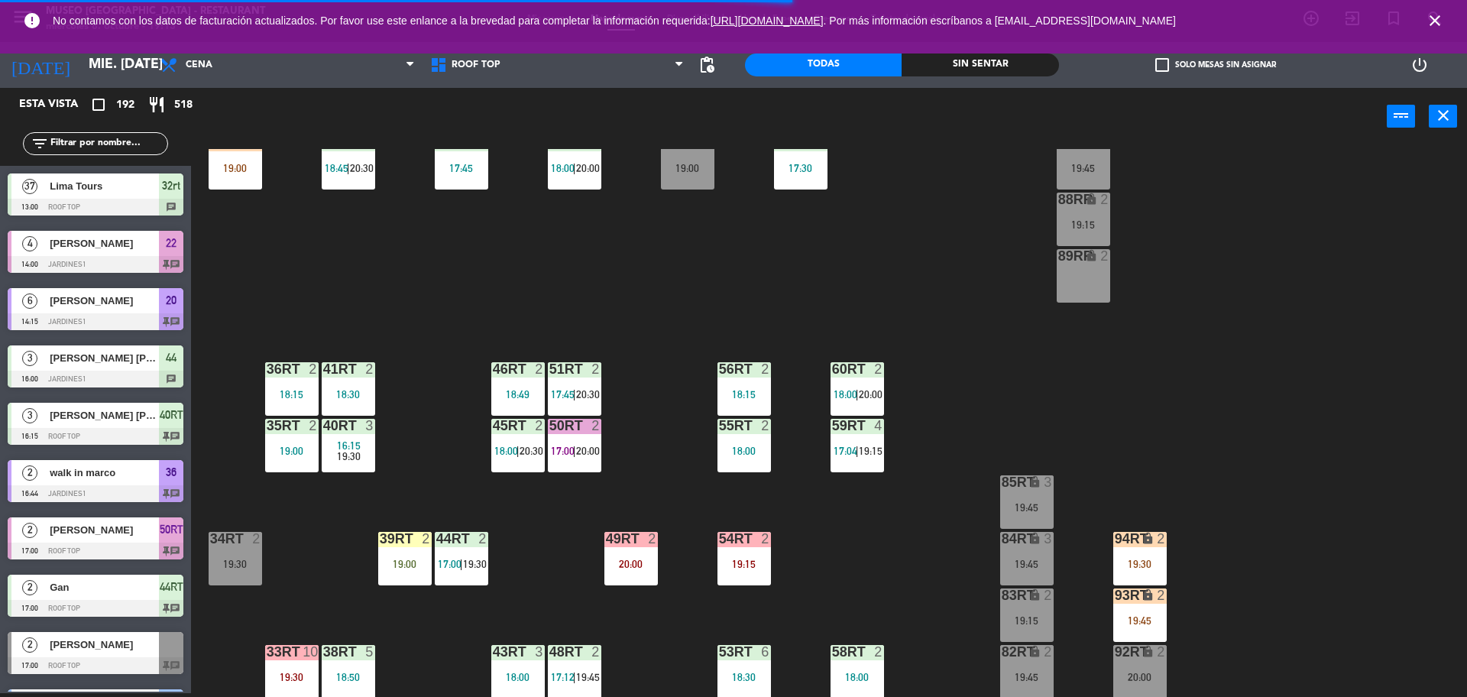
click at [1136, 625] on div "19:45" at bounding box center [1139, 620] width 53 height 11
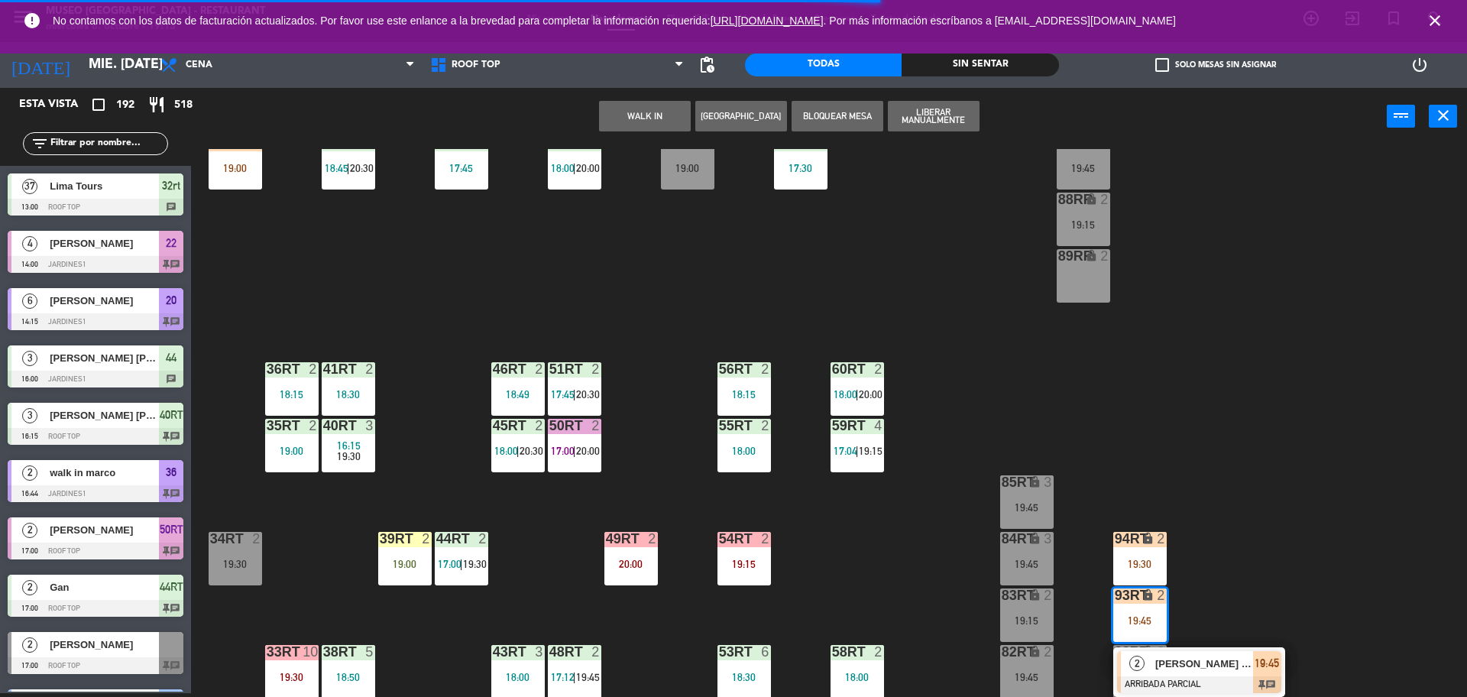
click at [1153, 679] on div at bounding box center [1199, 684] width 164 height 17
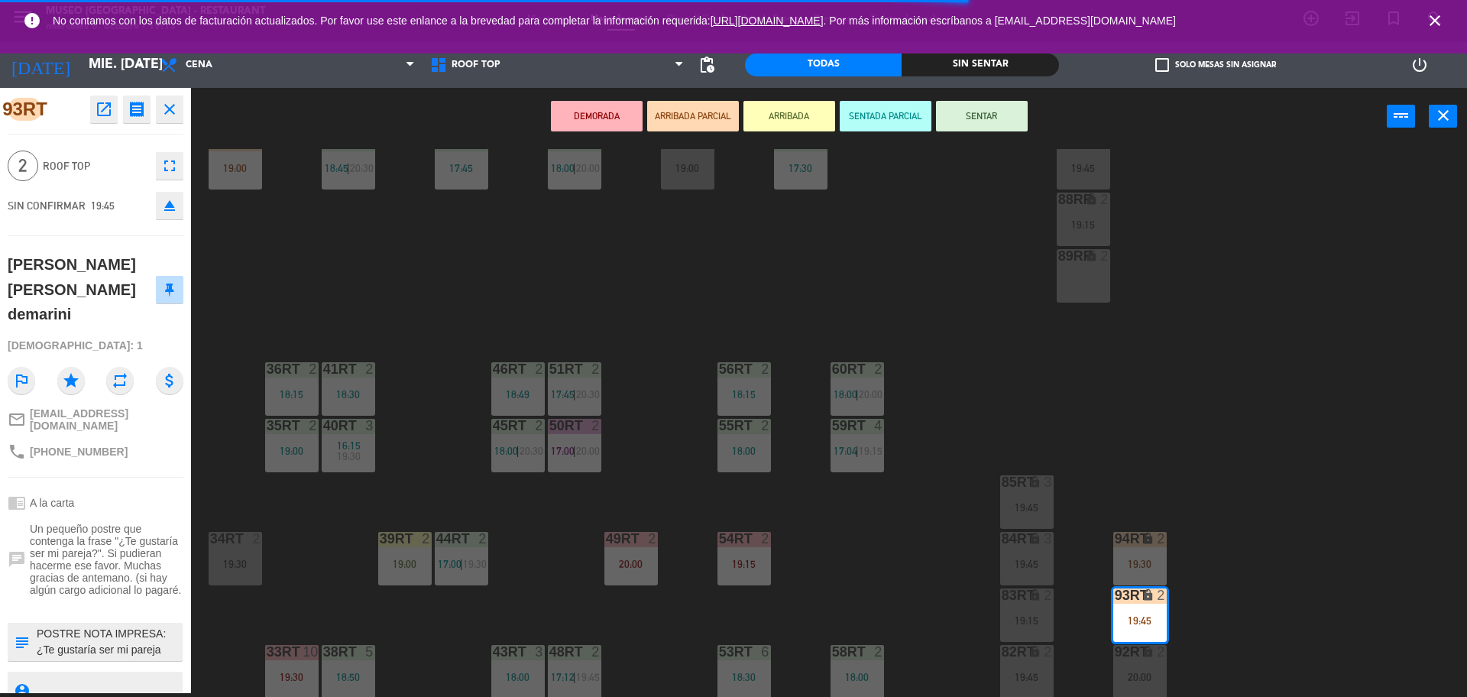
scroll to position [455, 0]
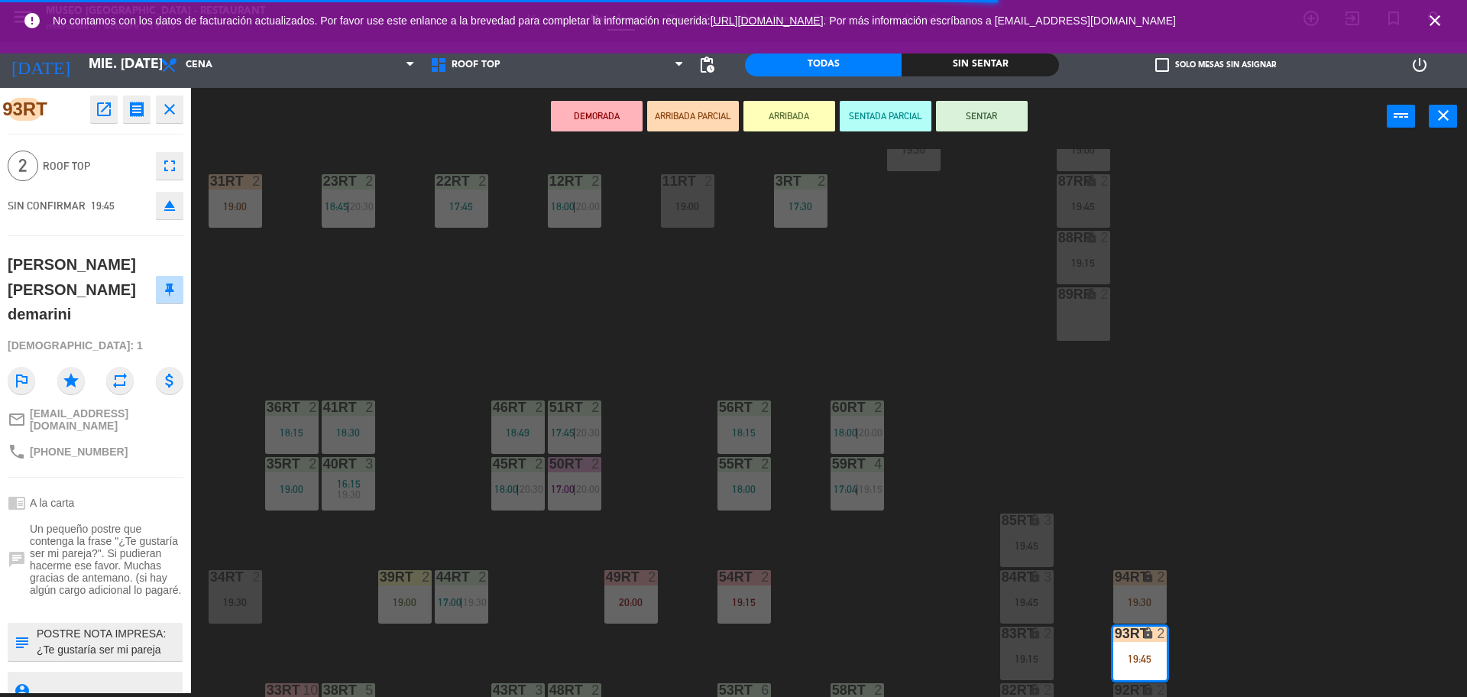
click at [686, 217] on div "11RT 2 19:00" at bounding box center [687, 200] width 53 height 53
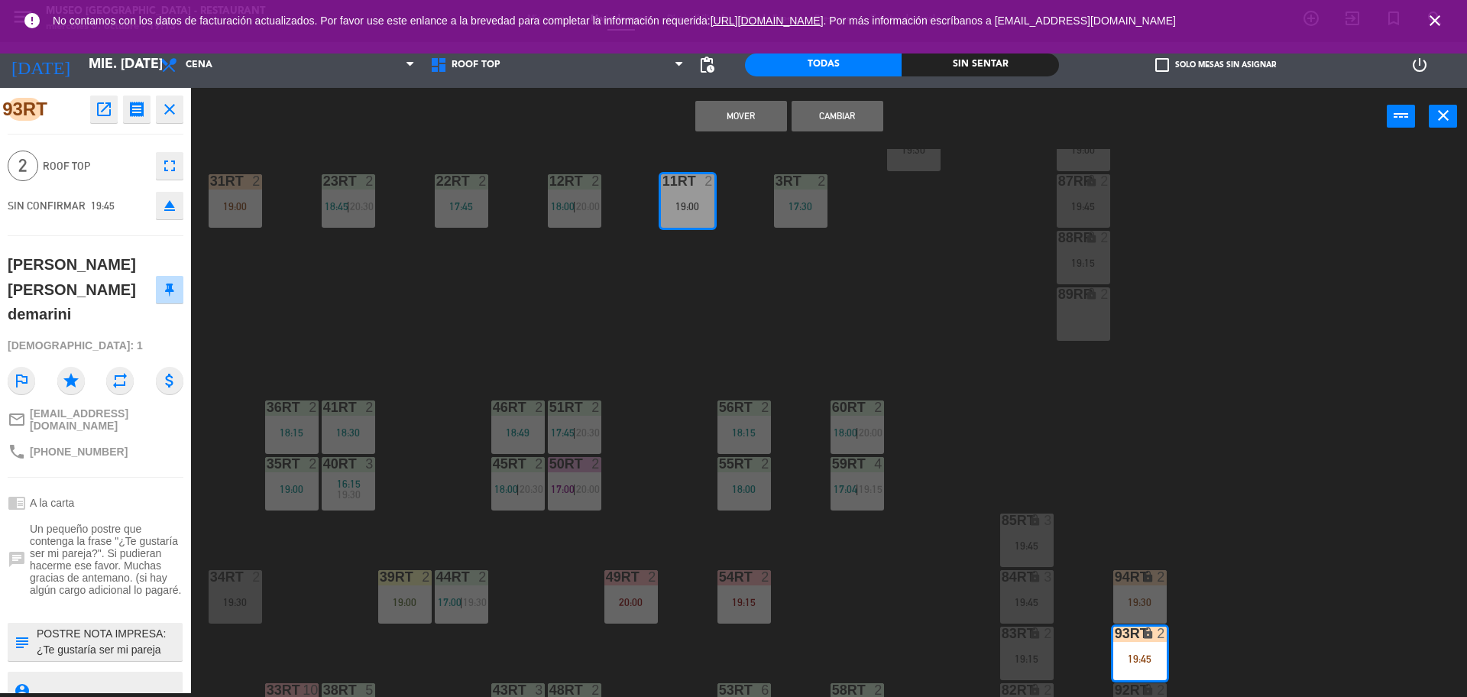
click at [825, 116] on button "Cambiar" at bounding box center [838, 116] width 92 height 31
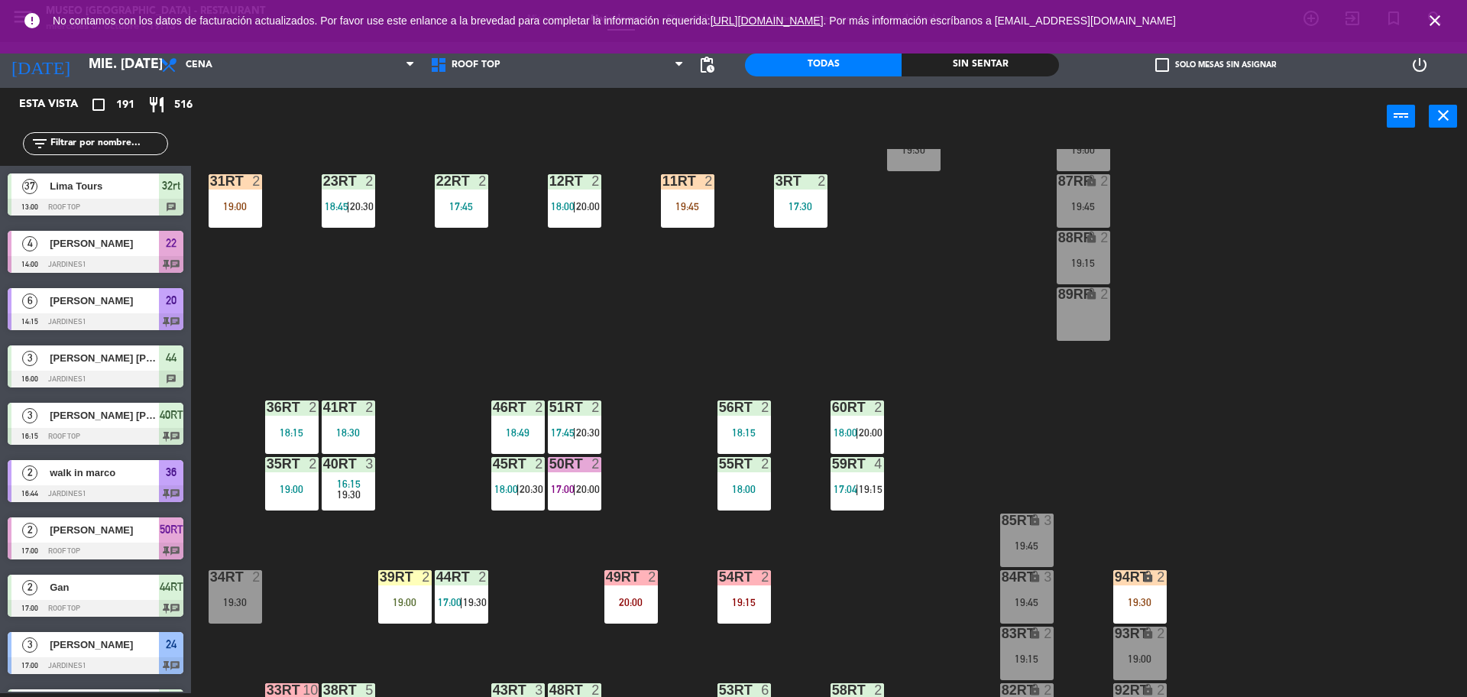
scroll to position [3780, 0]
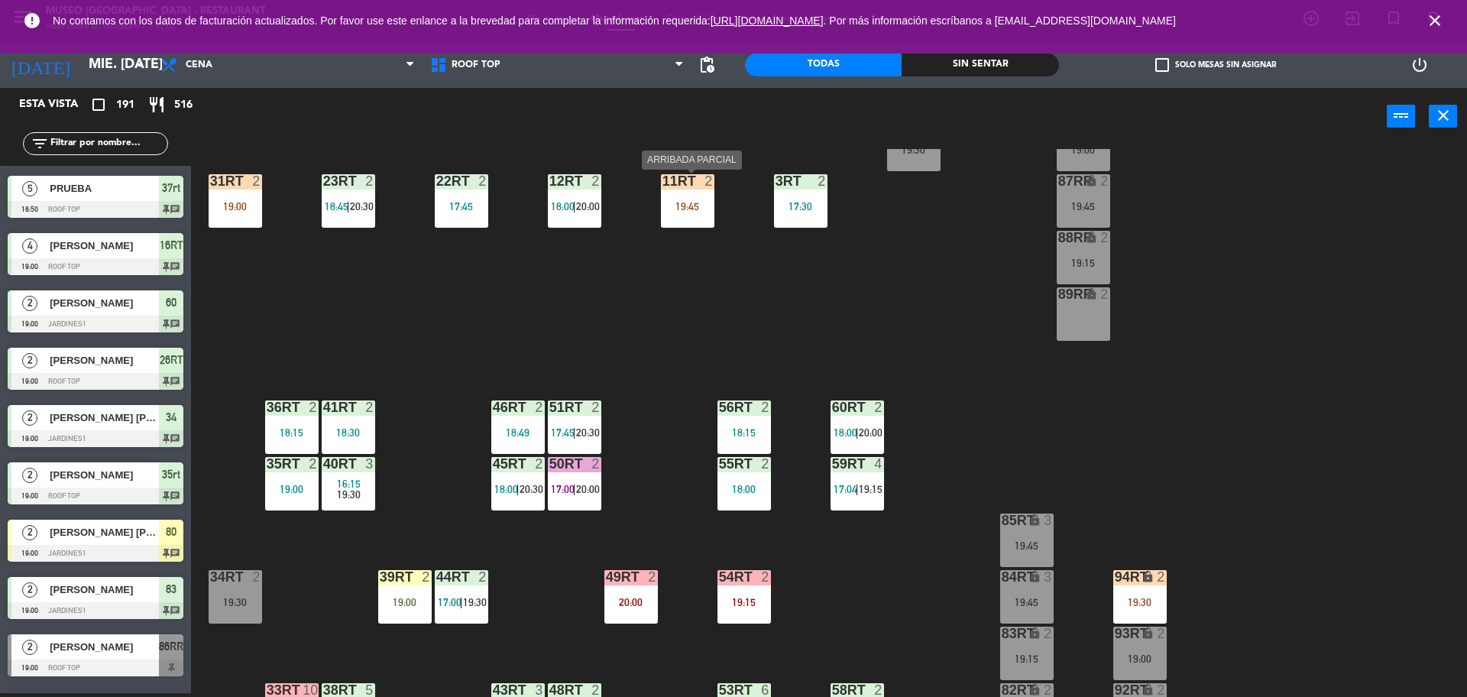
click at [706, 209] on div "19:45" at bounding box center [687, 206] width 53 height 11
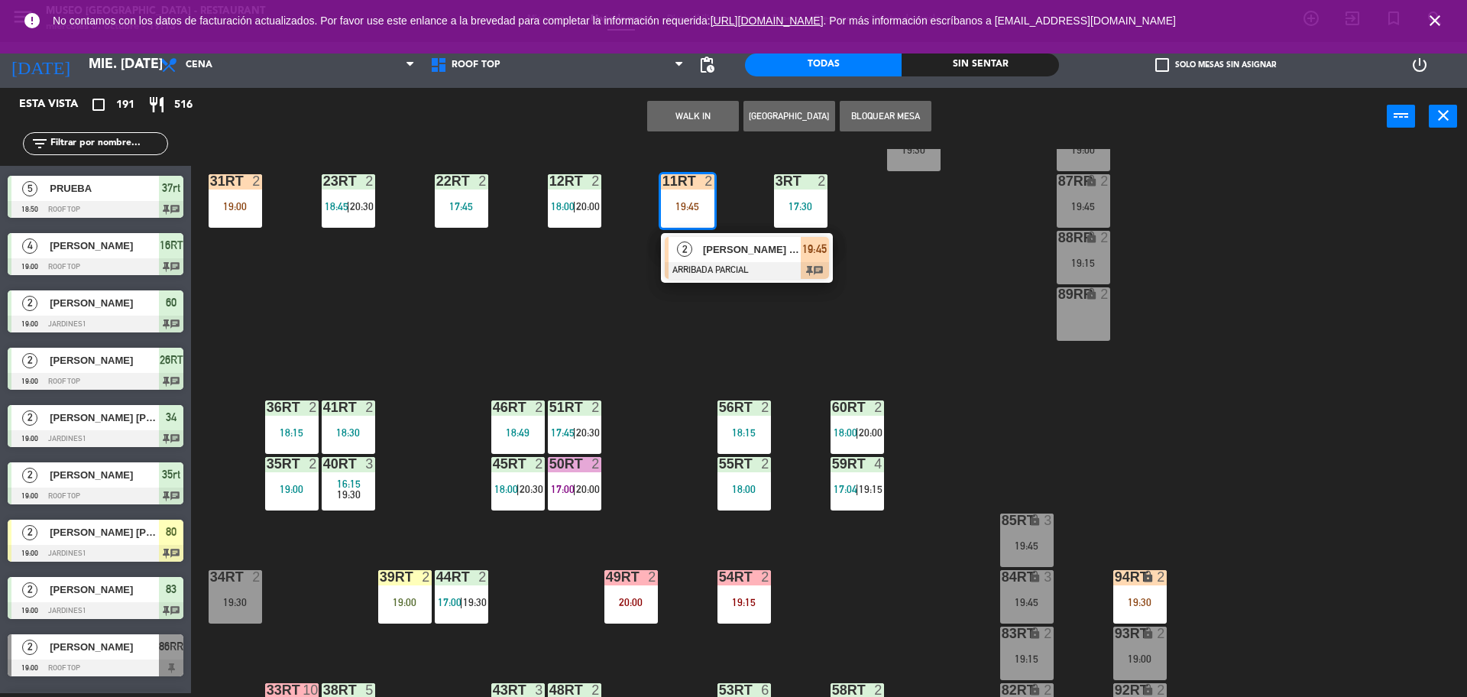
click at [711, 274] on div at bounding box center [747, 270] width 164 height 17
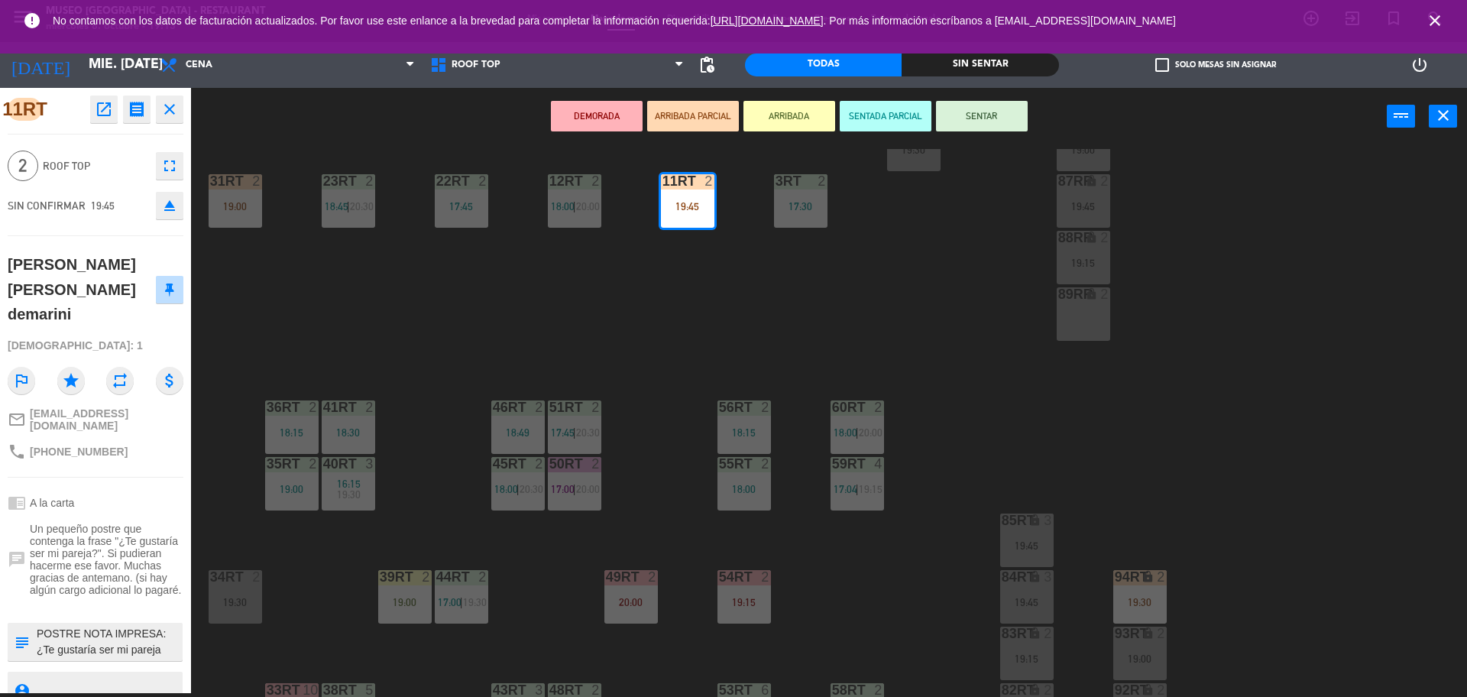
click at [89, 626] on textarea at bounding box center [108, 642] width 146 height 32
type textarea "M11rt POSTRE NOTA IMPRESA: ¿Te gustaría ser mi pareja llegaron 19:07"
click at [134, 601] on div at bounding box center [96, 606] width 176 height 11
click at [779, 121] on button "ARRIBADA" at bounding box center [790, 116] width 92 height 31
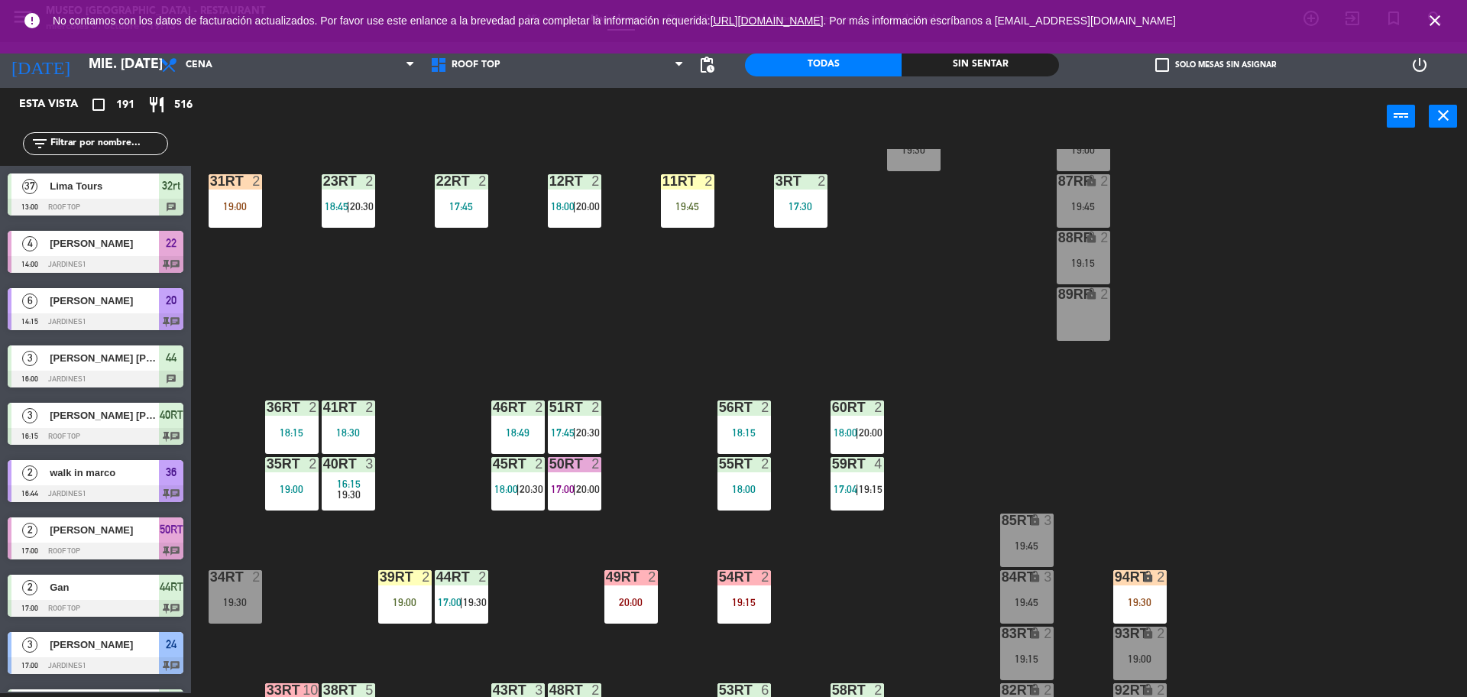
scroll to position [3780, 0]
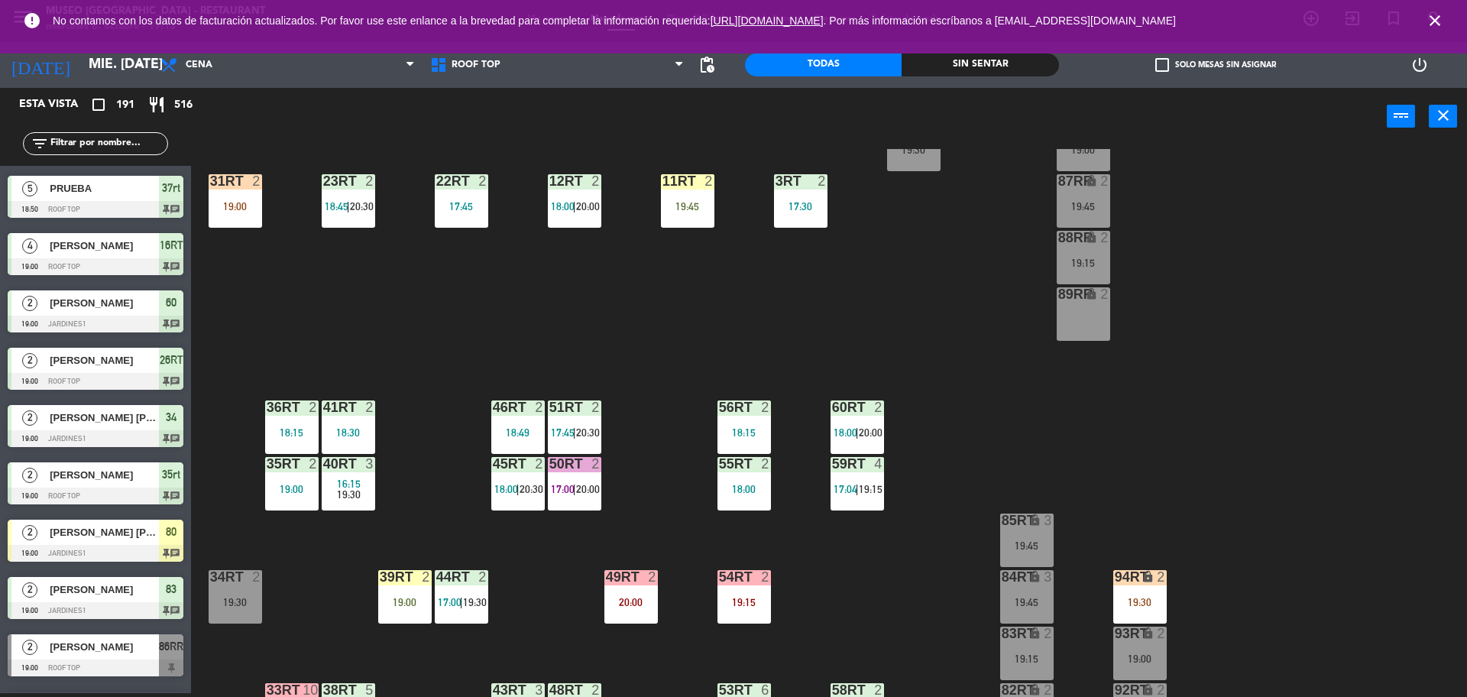
click at [691, 186] on div at bounding box center [687, 181] width 25 height 14
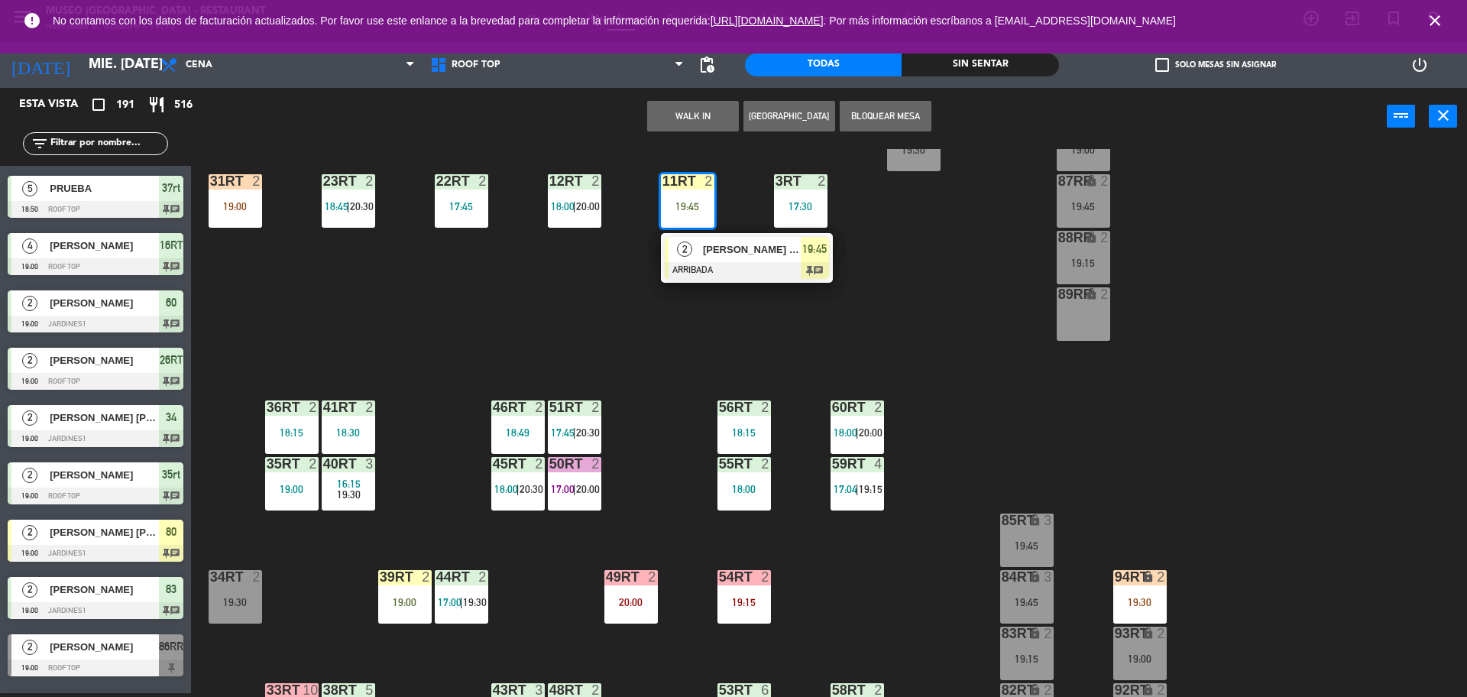
click at [719, 248] on span "[PERSON_NAME] [PERSON_NAME] demarini" at bounding box center [752, 249] width 98 height 16
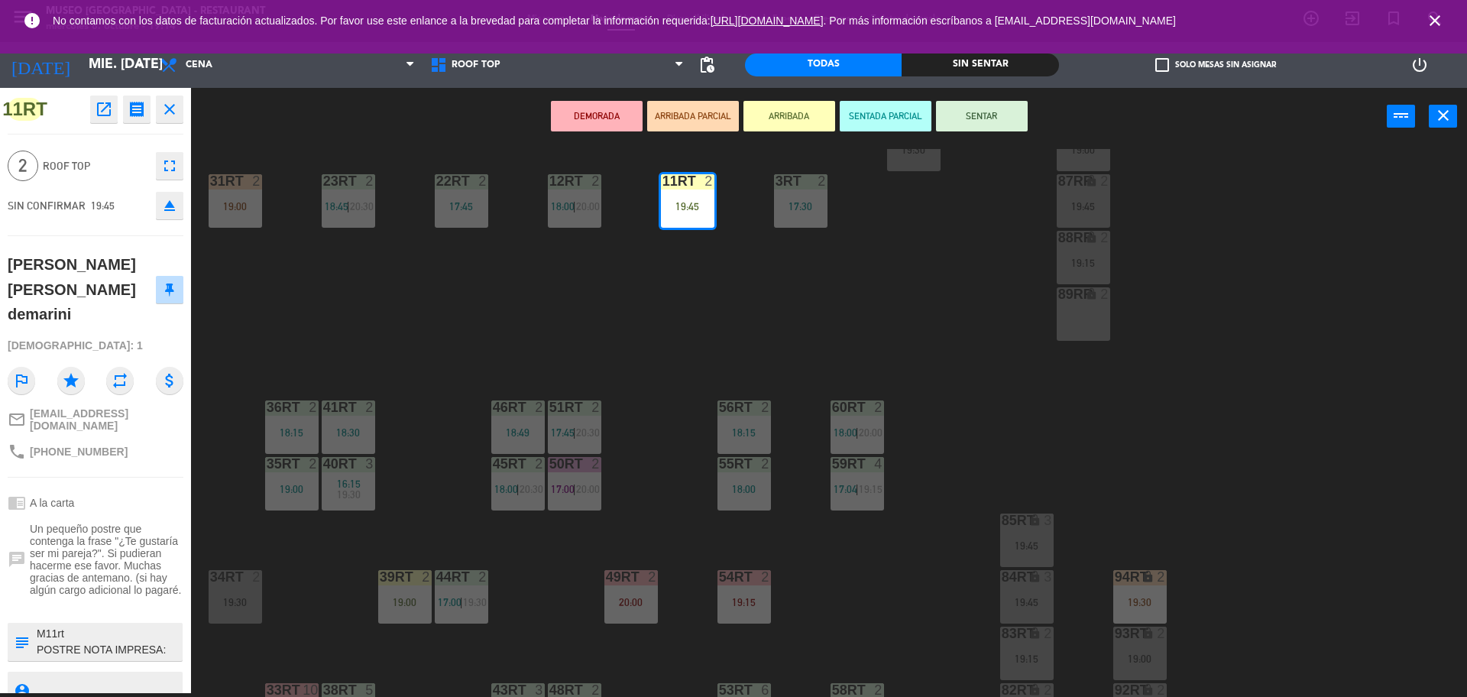
click at [593, 348] on div "18RT 2 19:45 16RT 4 19:00 28RT 2 18:45 80RR lock 2 19:15 27RT 2 19:30 7RT 5 17:…" at bounding box center [837, 423] width 1262 height 548
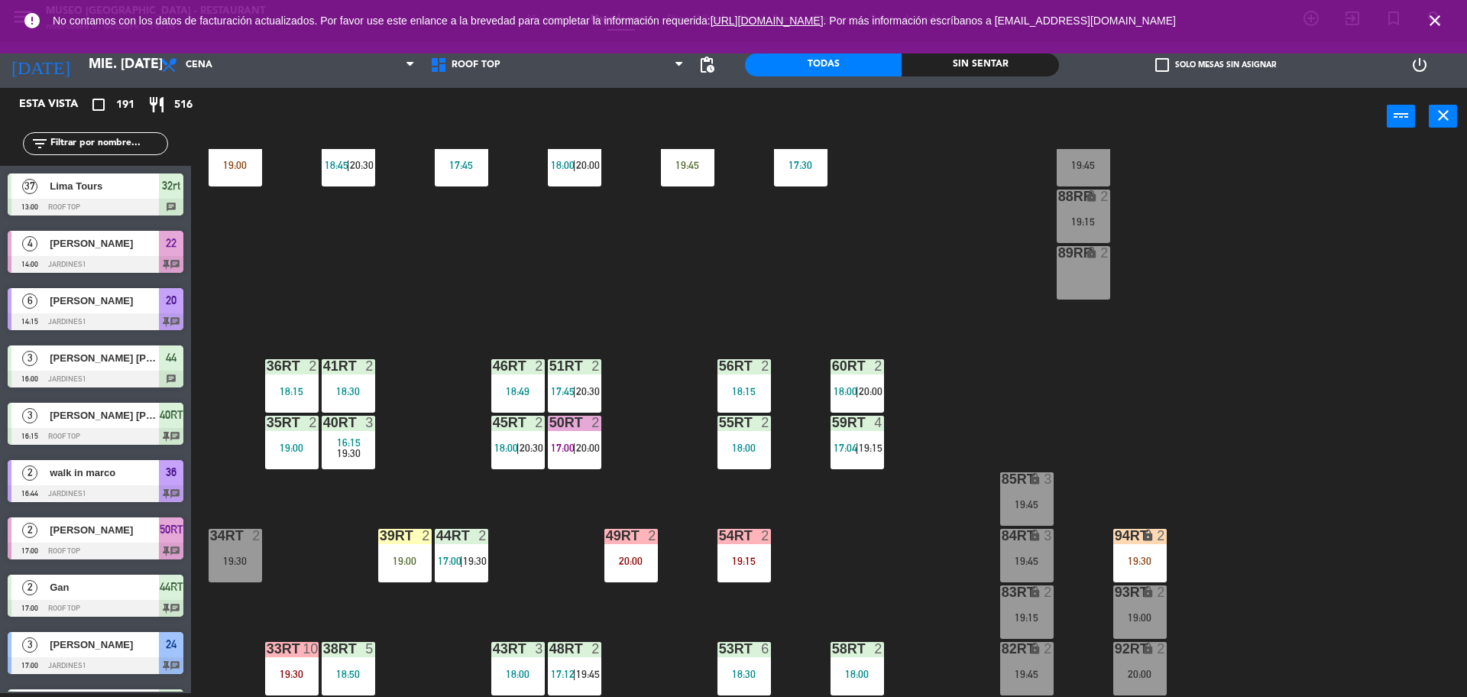
scroll to position [608, 0]
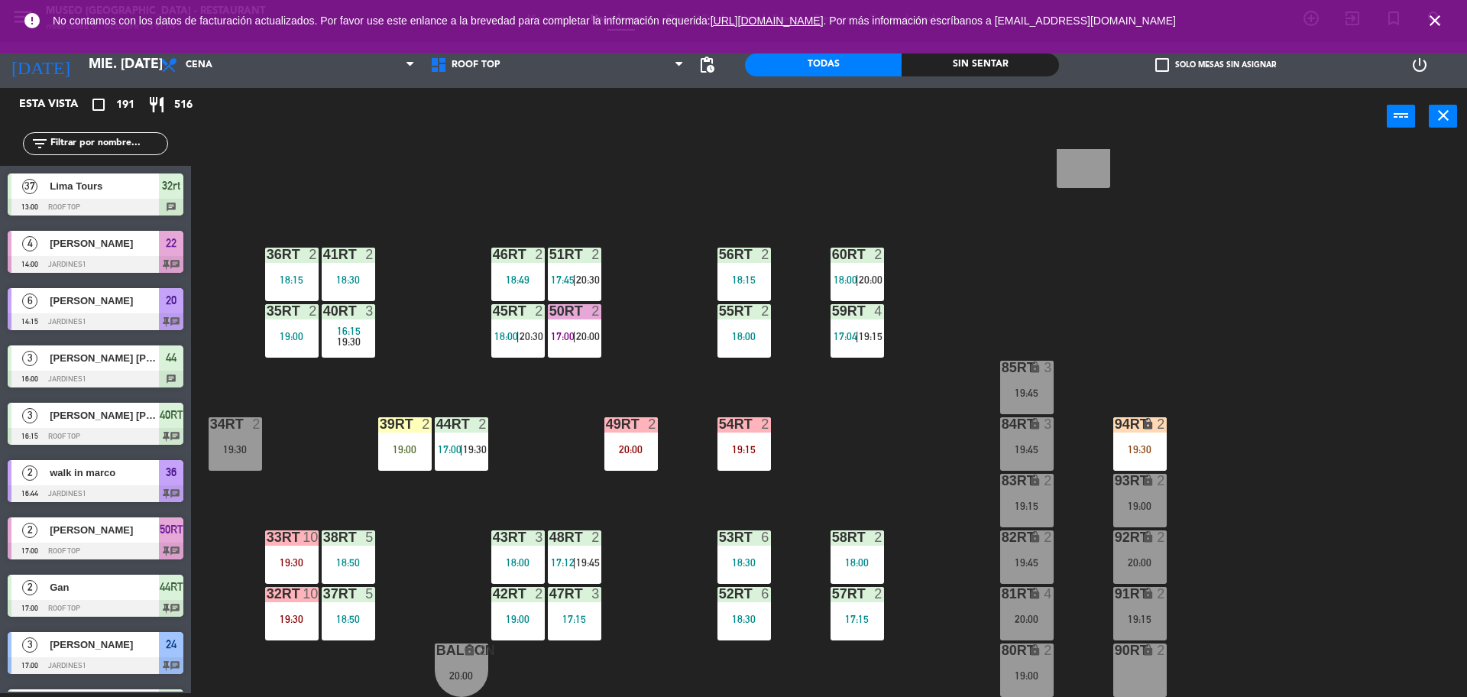
click at [853, 621] on div "17:15" at bounding box center [857, 619] width 53 height 11
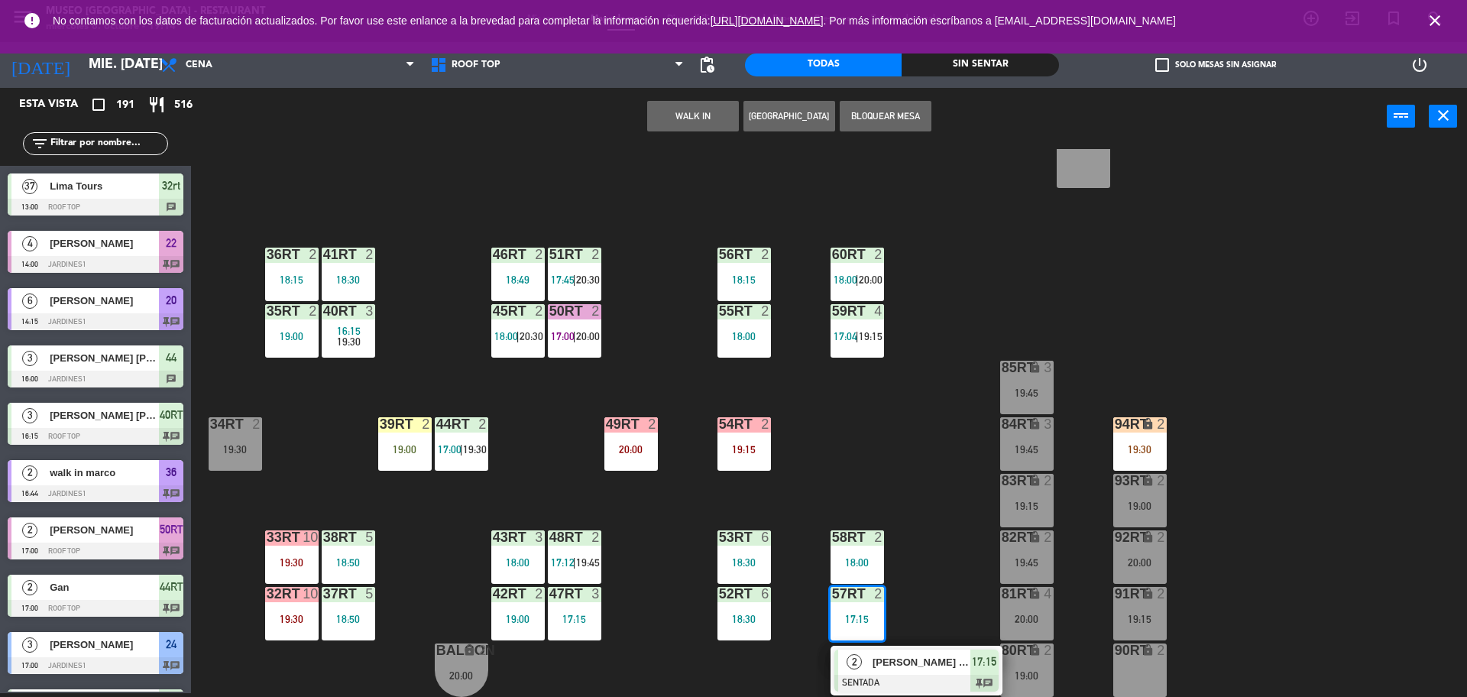
click at [934, 655] on span "[PERSON_NAME] [PERSON_NAME]" at bounding box center [922, 662] width 98 height 16
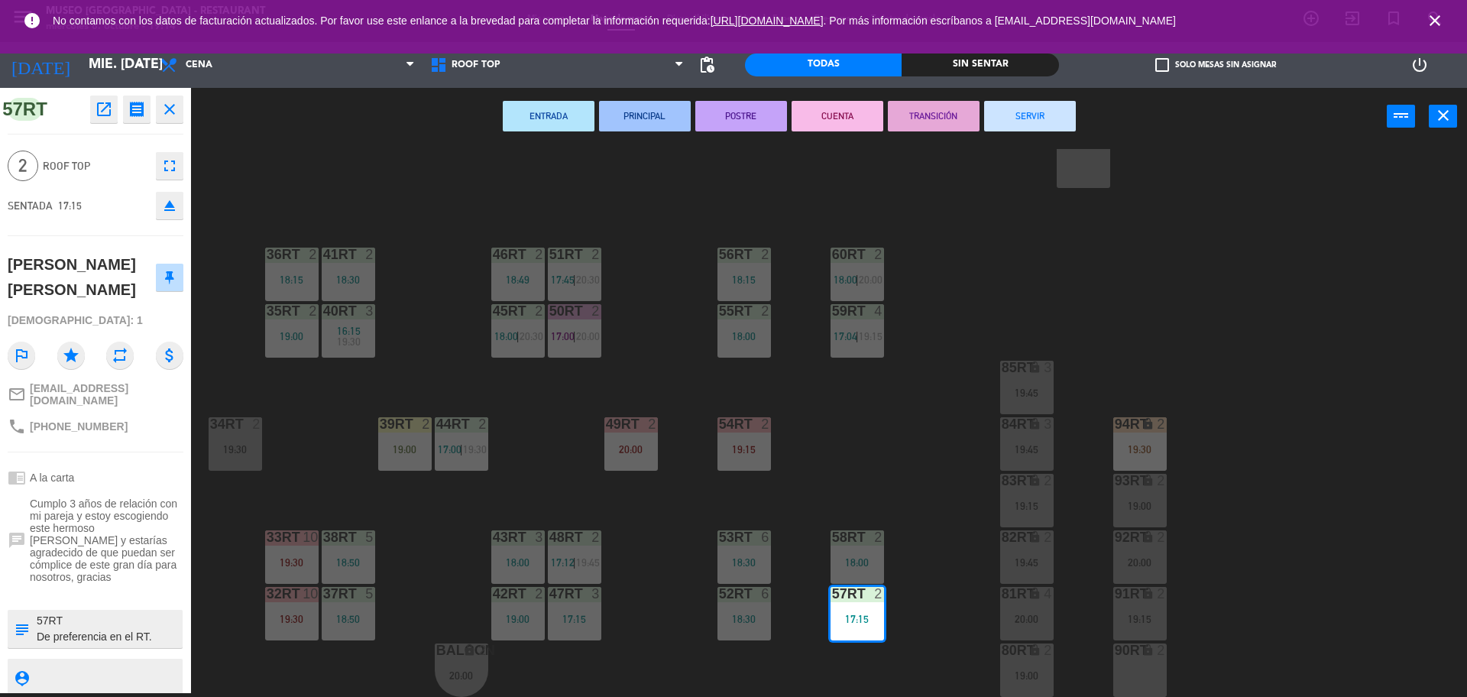
click at [915, 122] on button "TRANSICIÓN" at bounding box center [934, 116] width 92 height 31
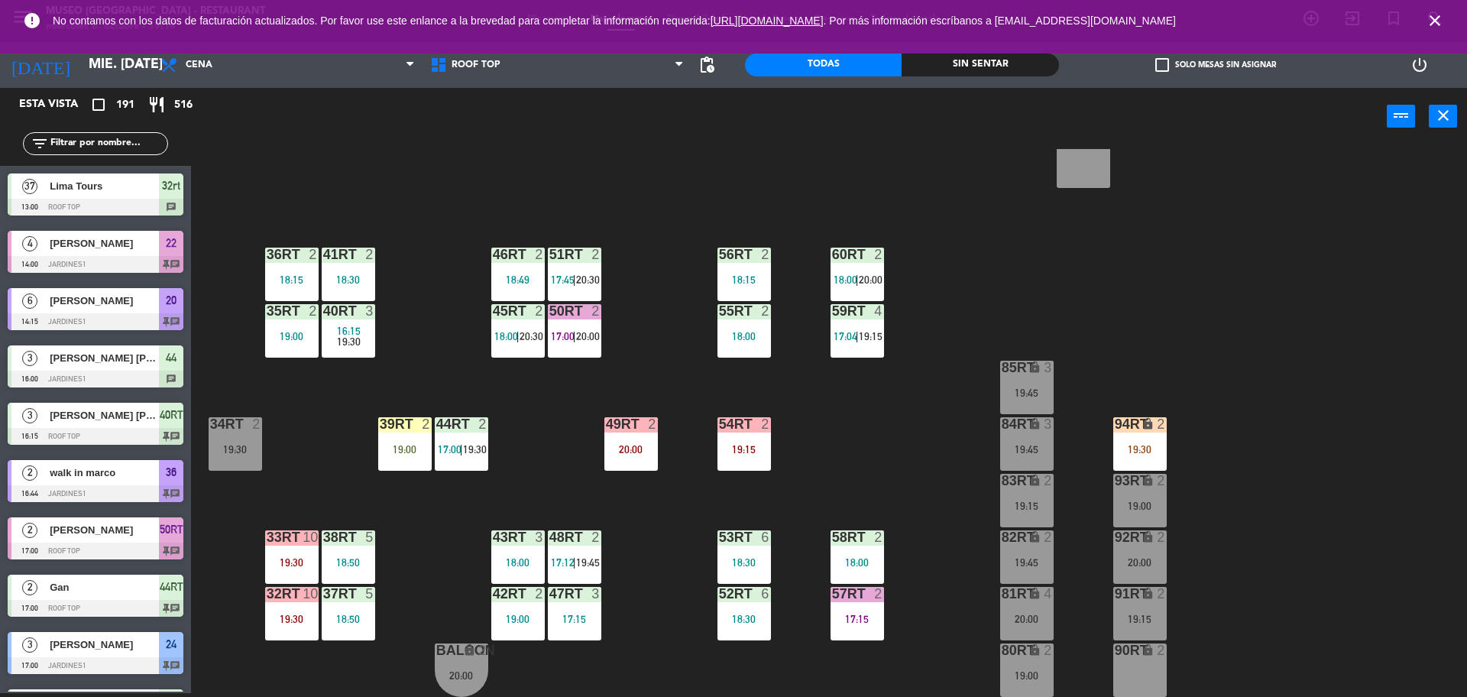
scroll to position [4, 0]
click at [901, 600] on div "18RT 2 19:45 16RT 4 19:00 28RT 2 18:45 80RR lock 2 19:15 27RT 2 19:30 7RT 5 17:…" at bounding box center [837, 423] width 1262 height 548
click at [720, 601] on div "52RT" at bounding box center [719, 594] width 1 height 14
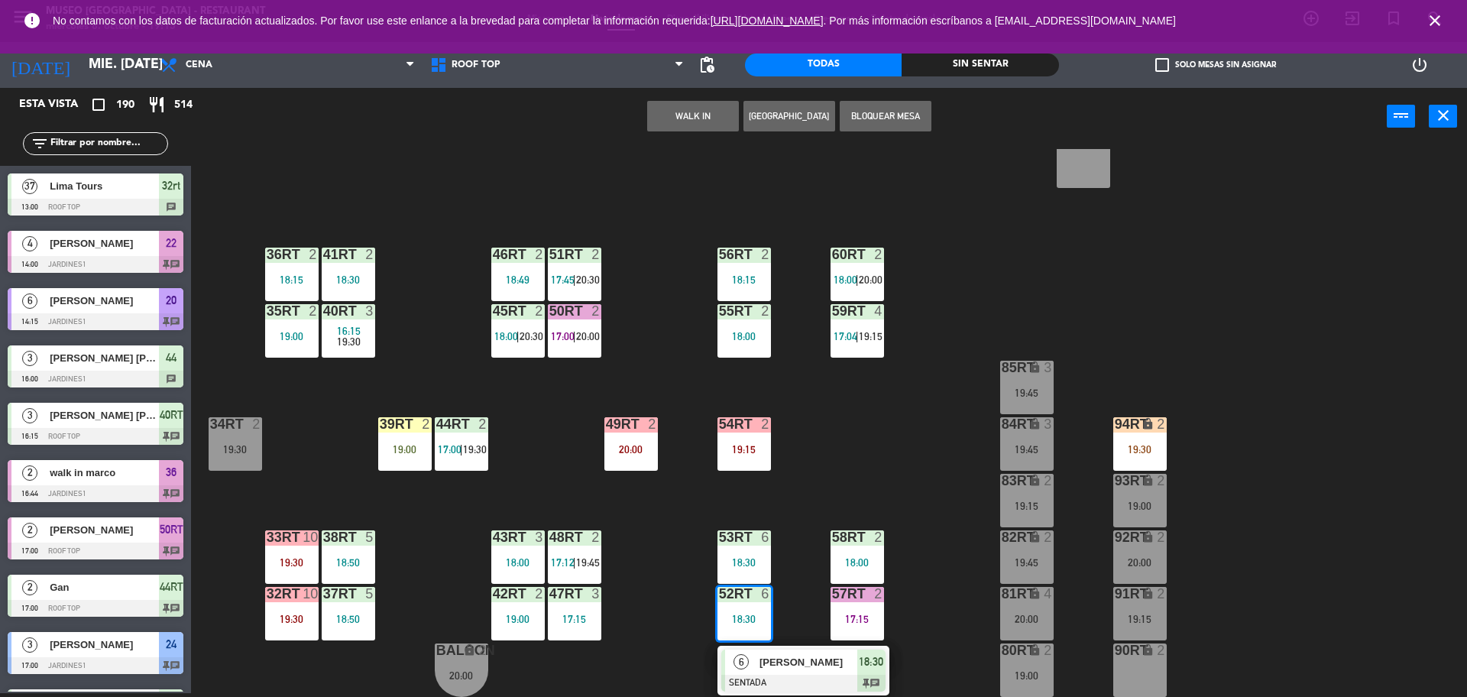
click at [676, 594] on div "18RT 2 19:45 16RT 4 19:00 28RT 2 18:45 80RR lock 2 19:15 27RT 5 7RT 5 17:00 | 1…" at bounding box center [837, 423] width 1262 height 548
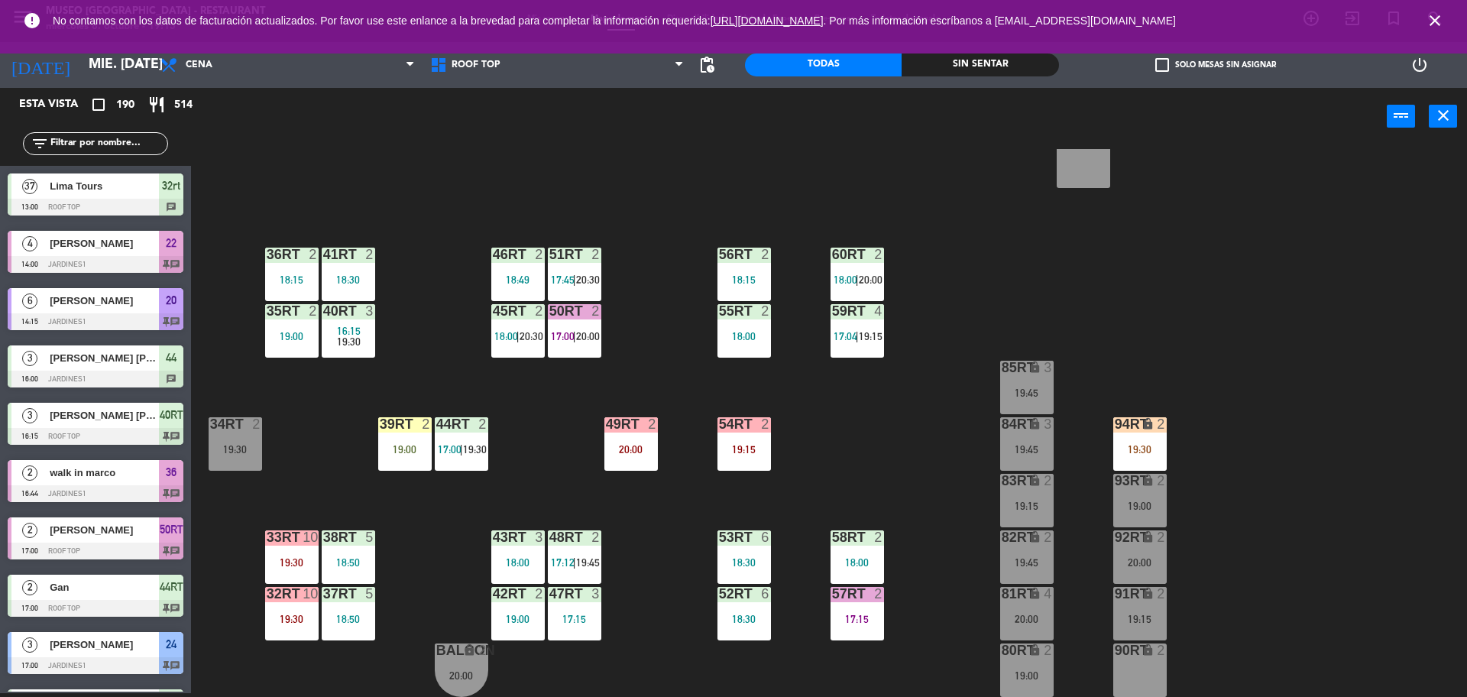
click at [588, 615] on div "17:15" at bounding box center [574, 619] width 53 height 11
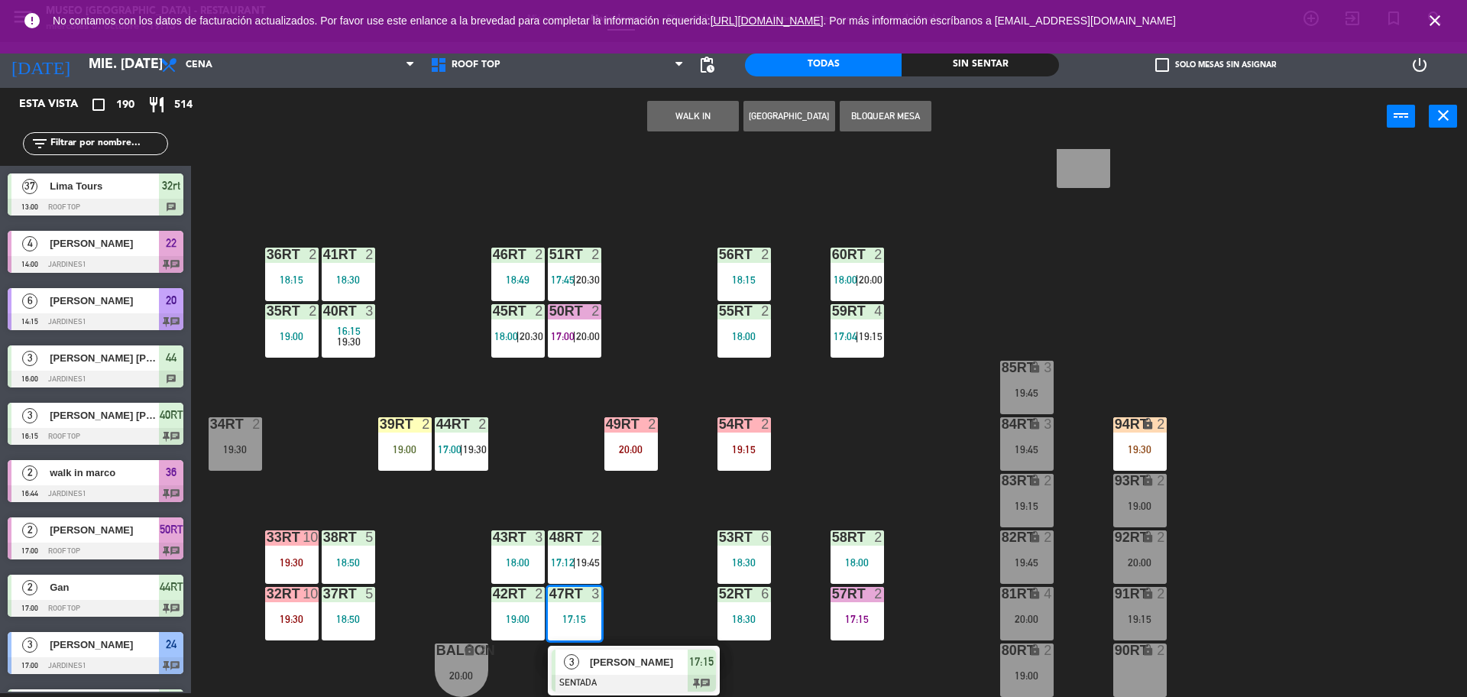
click at [624, 656] on span "[PERSON_NAME]" at bounding box center [639, 662] width 98 height 16
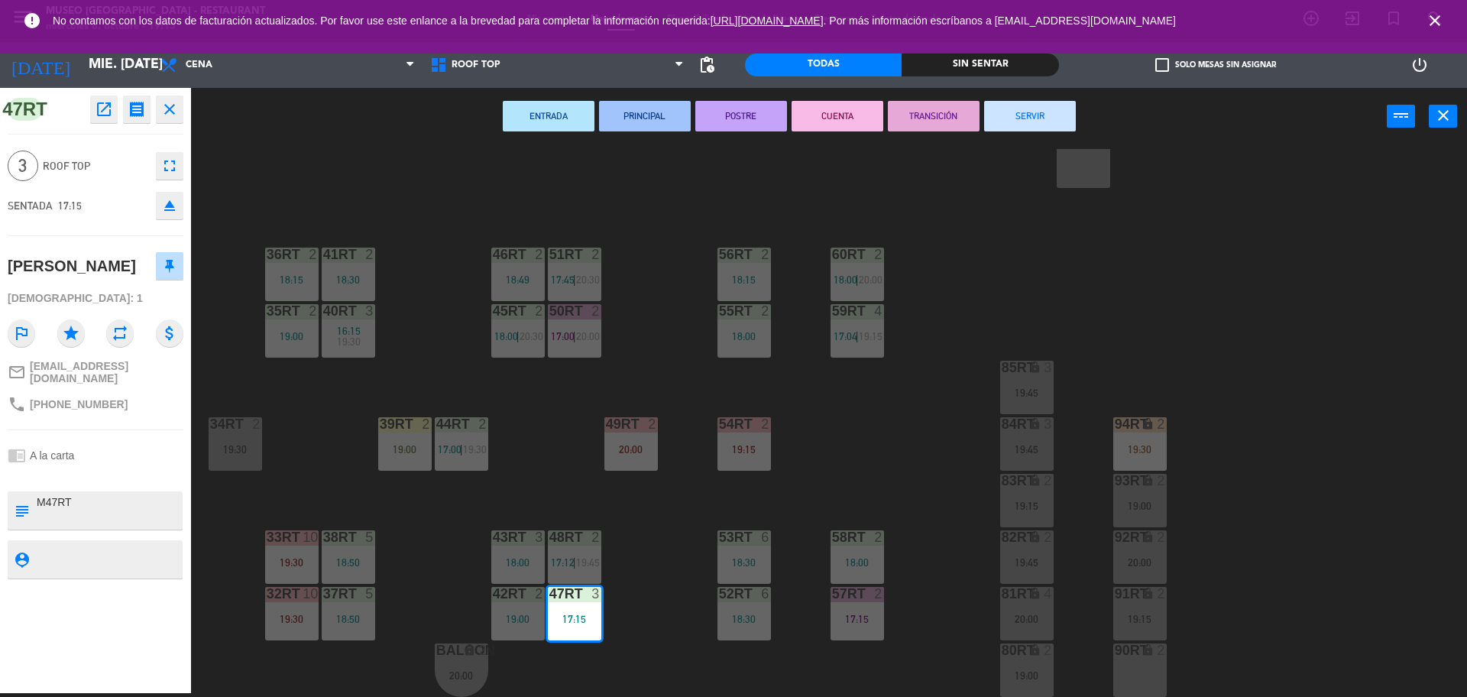
click at [1017, 122] on button "SERVIR" at bounding box center [1030, 116] width 92 height 31
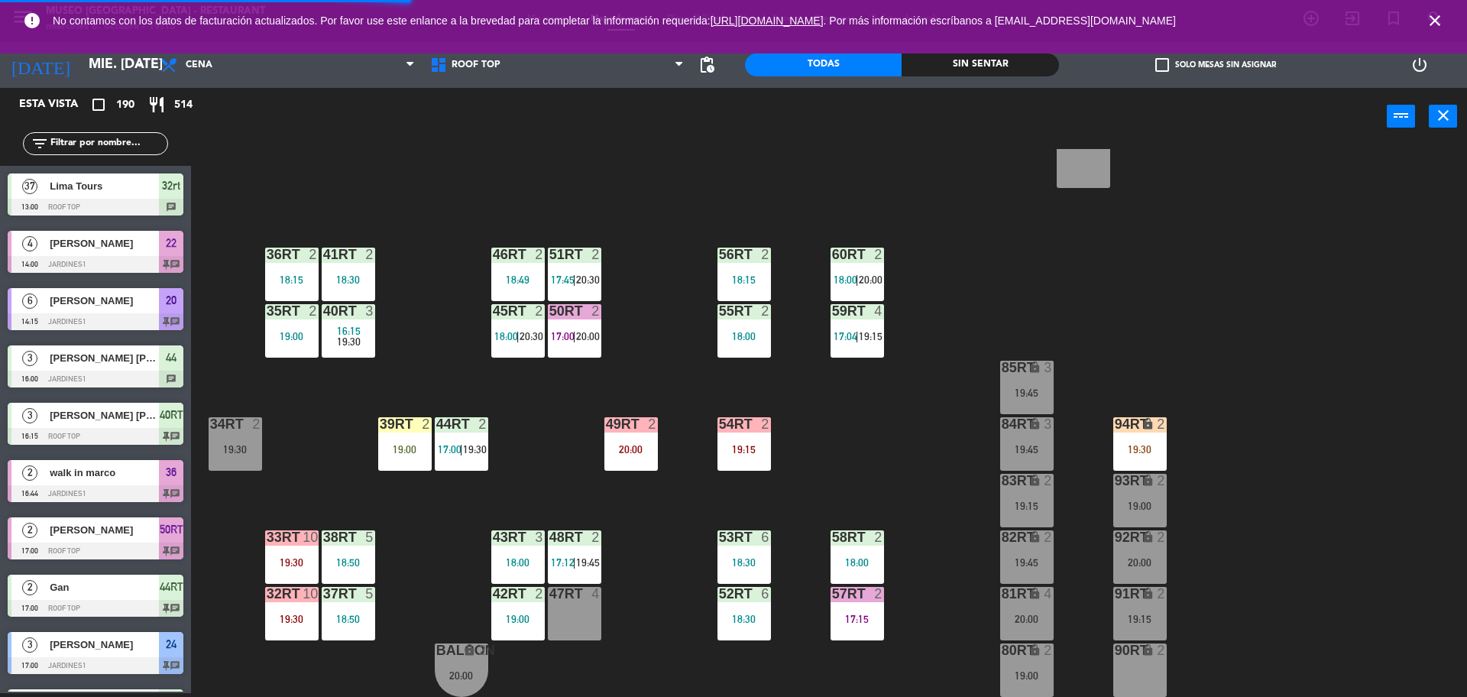
click at [643, 565] on div "18RT 2 19:45 16RT 4 19:00 28RT 2 18:45 80RR lock 2 19:15 27RT 5 7RT 5 17:00 | 1…" at bounding box center [837, 423] width 1262 height 548
click at [990, 450] on div "18RT 2 19:45 16RT 4 19:00 28RT 2 18:45 80RR lock 2 19:15 27RT 5 7RT 5 17:00 | 1…" at bounding box center [837, 423] width 1262 height 548
click at [164, 140] on input "text" at bounding box center [108, 143] width 118 height 17
click at [73, 147] on input "text" at bounding box center [108, 143] width 118 height 17
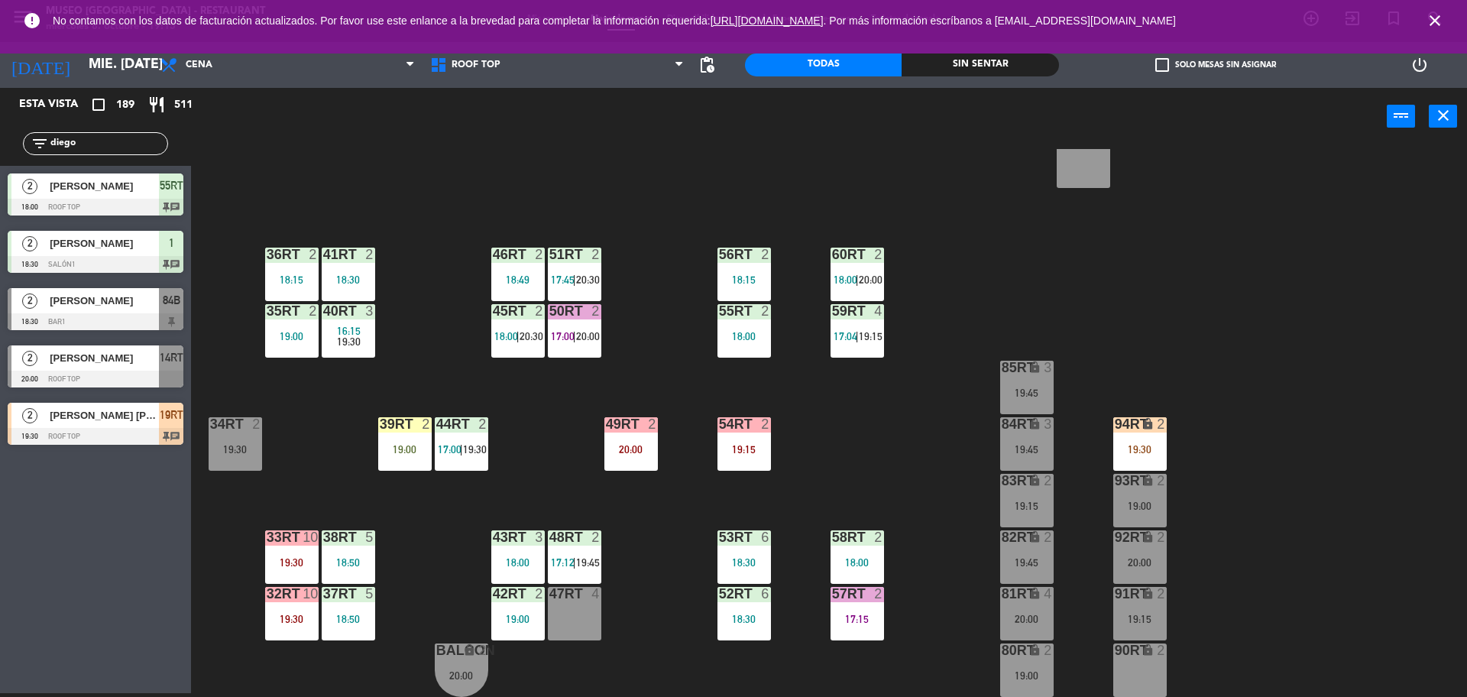
type input "diego"
click at [676, 378] on div "18RT 2 19:45 16RT 4 19:00 28RT 2 18:45 80RR lock 2 19:15 27RT 5 7RT 5 17:00 | 1…" at bounding box center [837, 423] width 1262 height 548
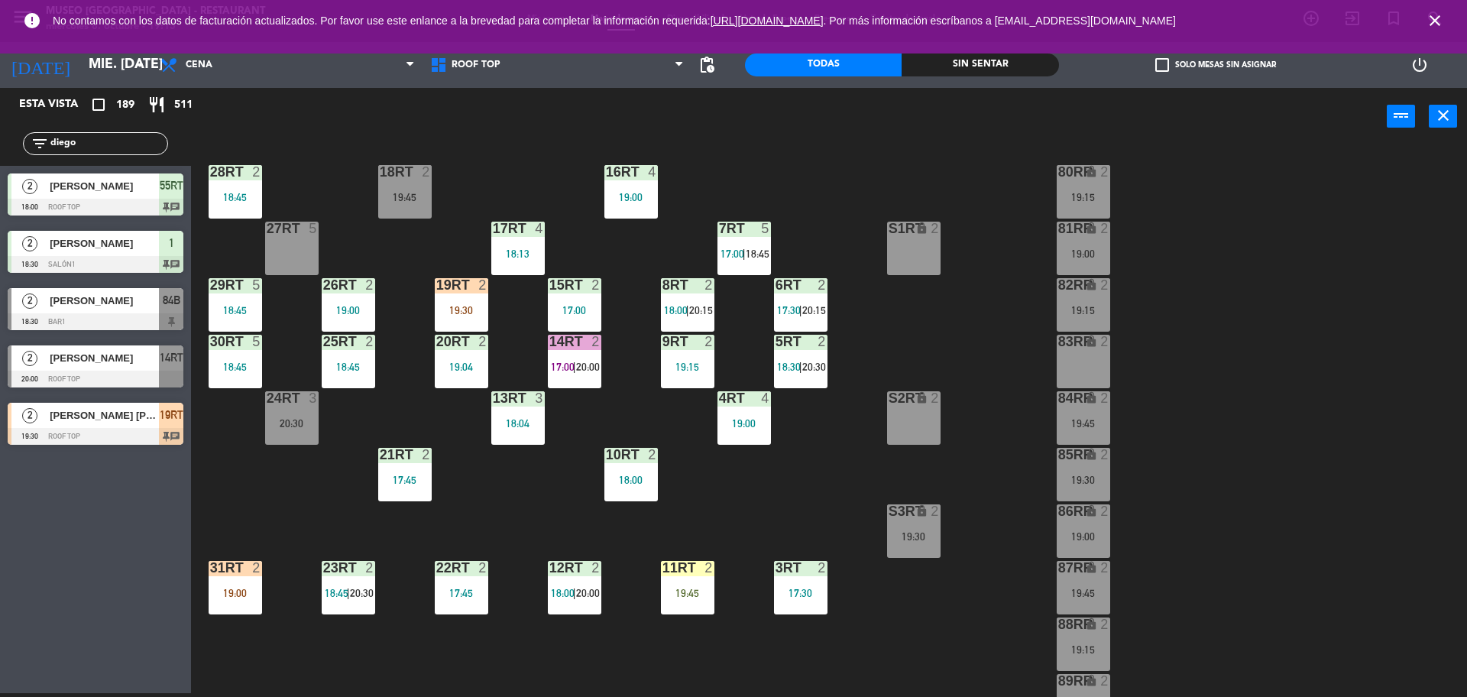
scroll to position [34, 0]
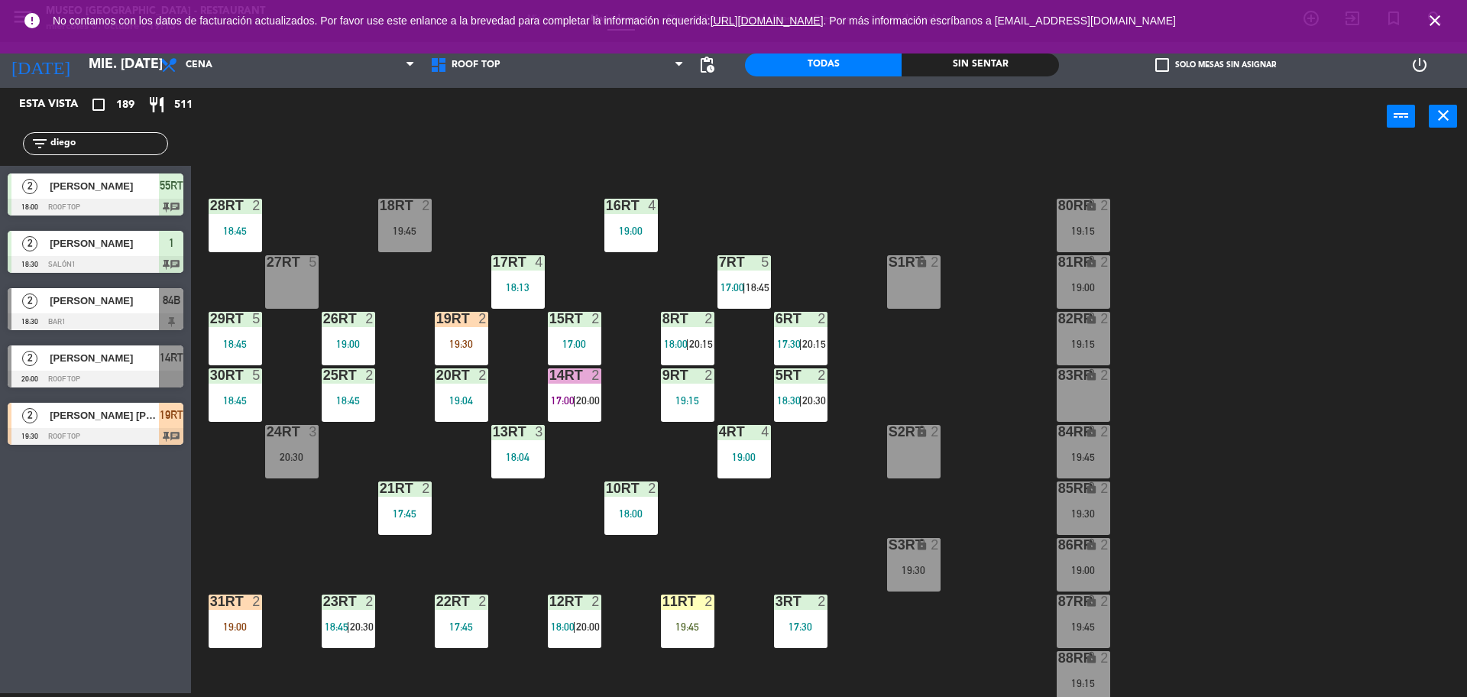
click at [473, 333] on div "19RT 2 19:30" at bounding box center [461, 338] width 53 height 53
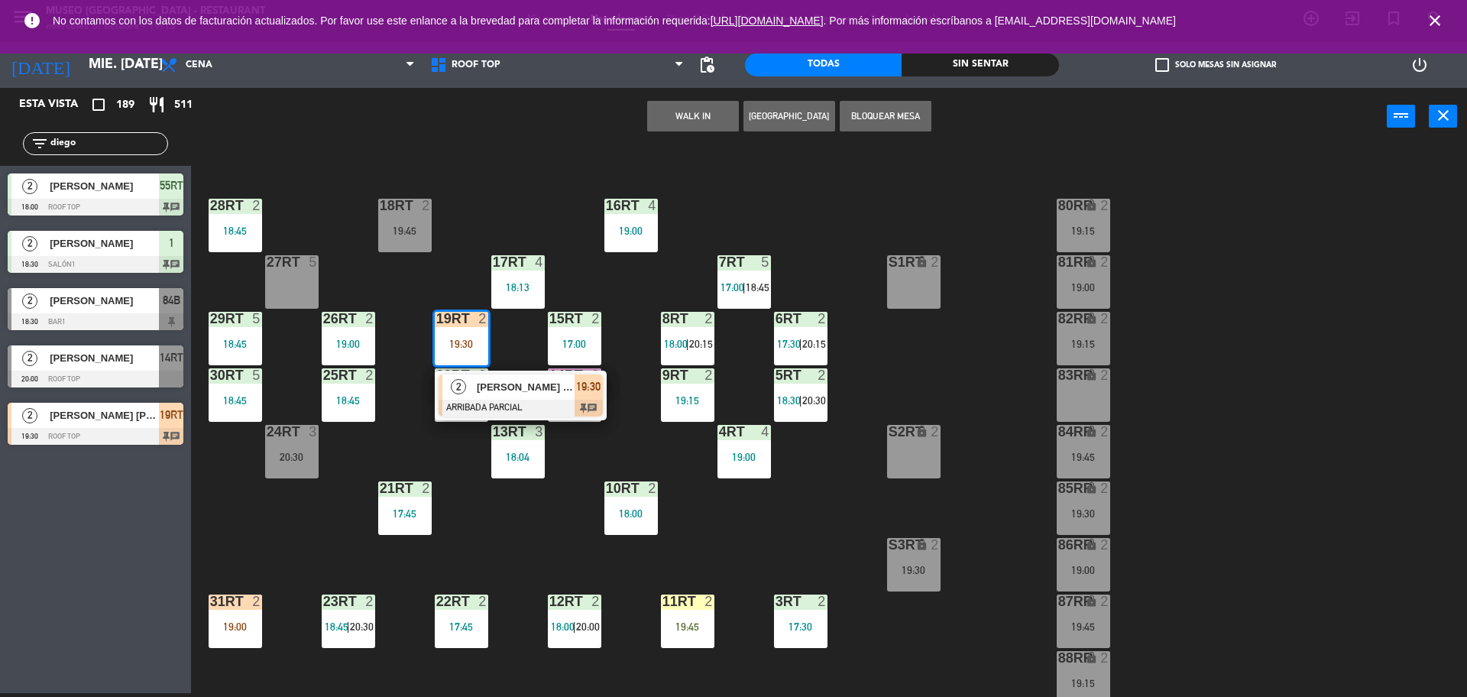
click at [510, 394] on span "[PERSON_NAME] [PERSON_NAME]" at bounding box center [526, 387] width 98 height 16
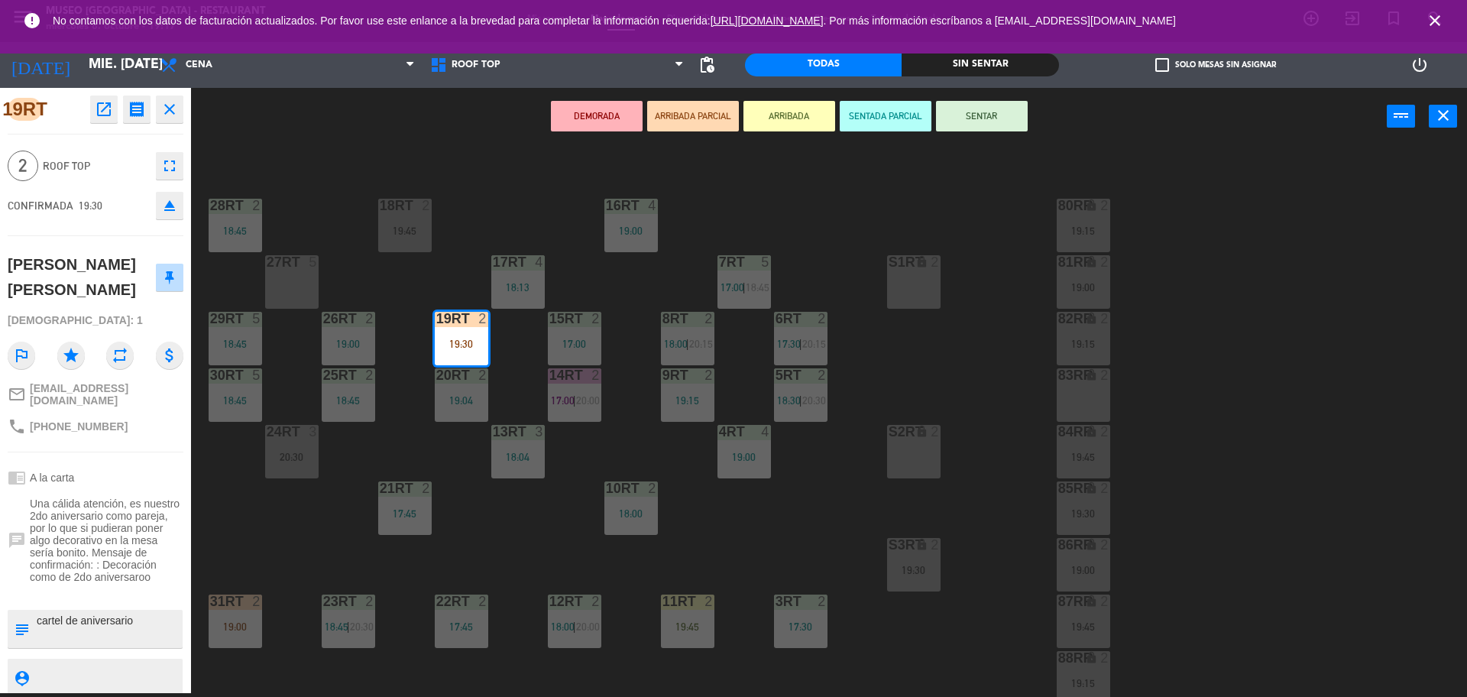
click at [43, 621] on textarea at bounding box center [108, 629] width 146 height 32
type textarea "M19rt cartel de aniversario"
click at [100, 588] on div at bounding box center [96, 593] width 176 height 11
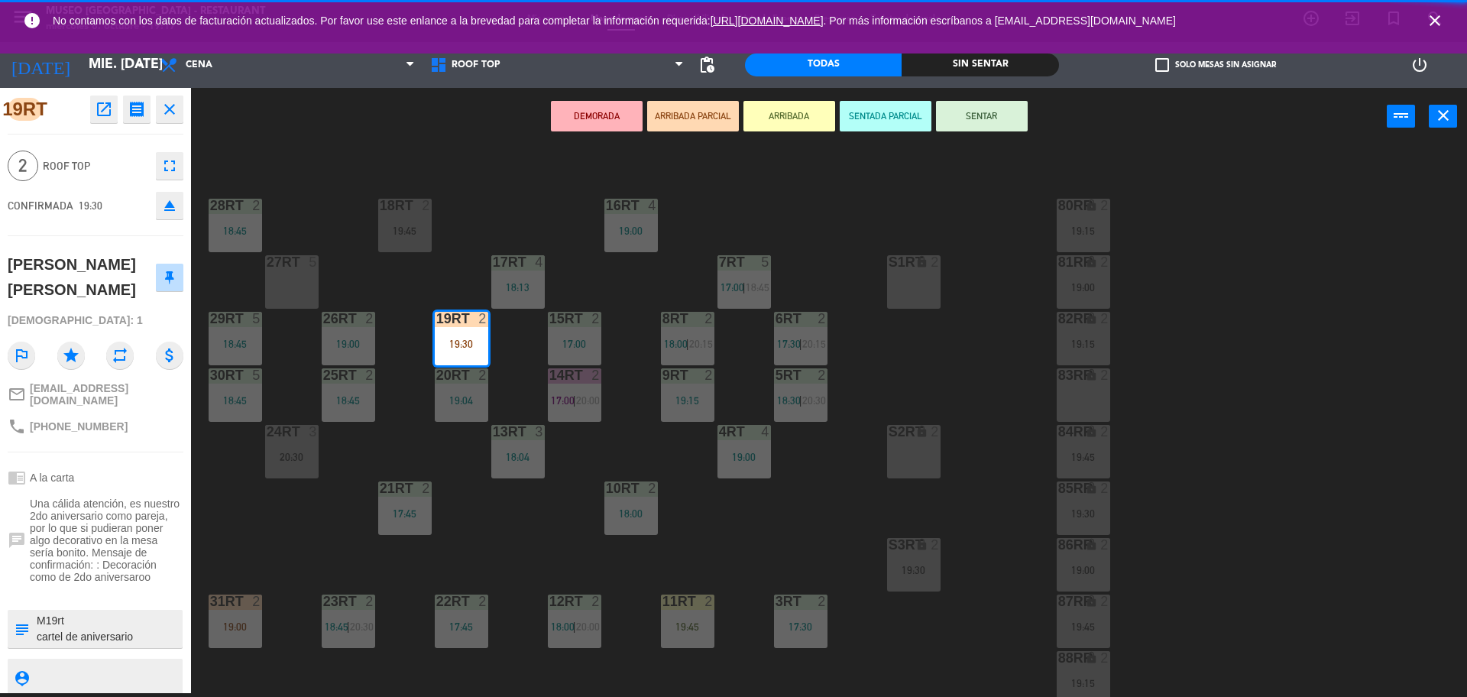
click at [100, 588] on div at bounding box center [96, 593] width 176 height 11
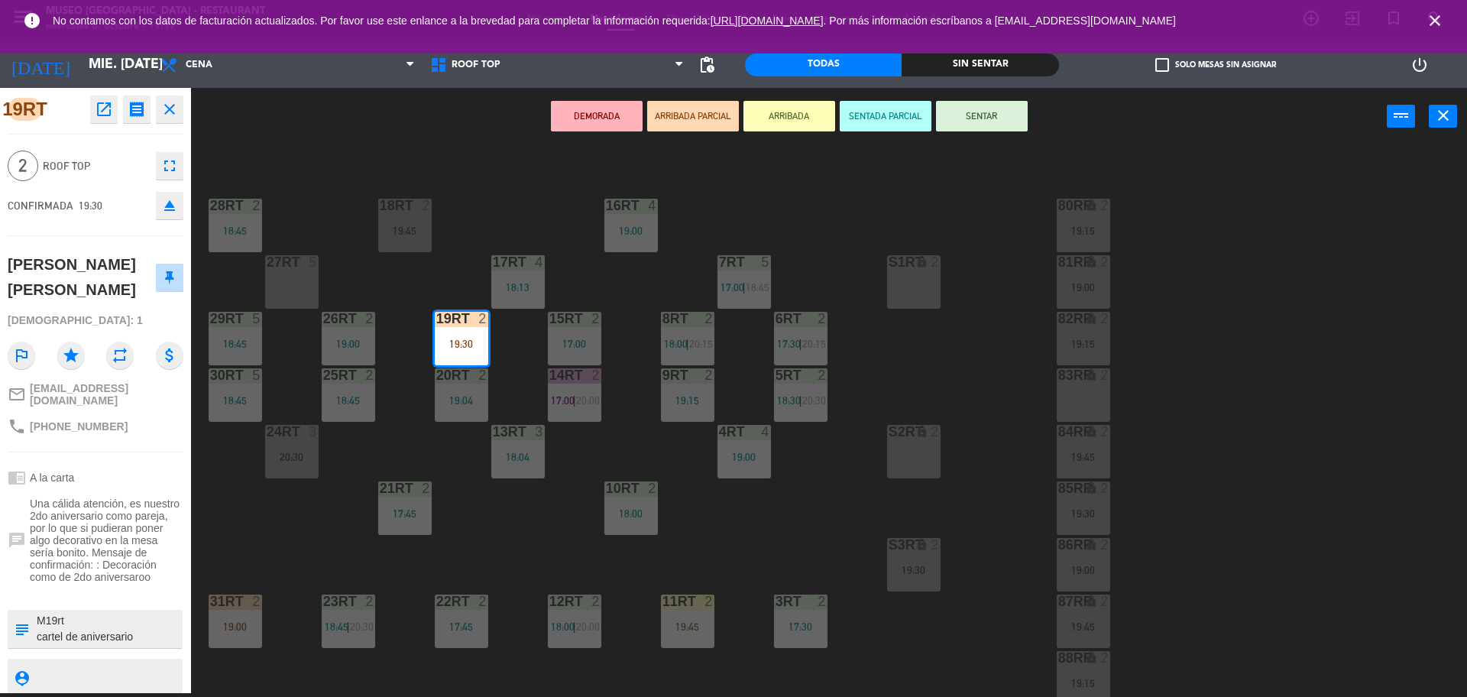
click at [984, 107] on button "SENTAR" at bounding box center [982, 116] width 92 height 31
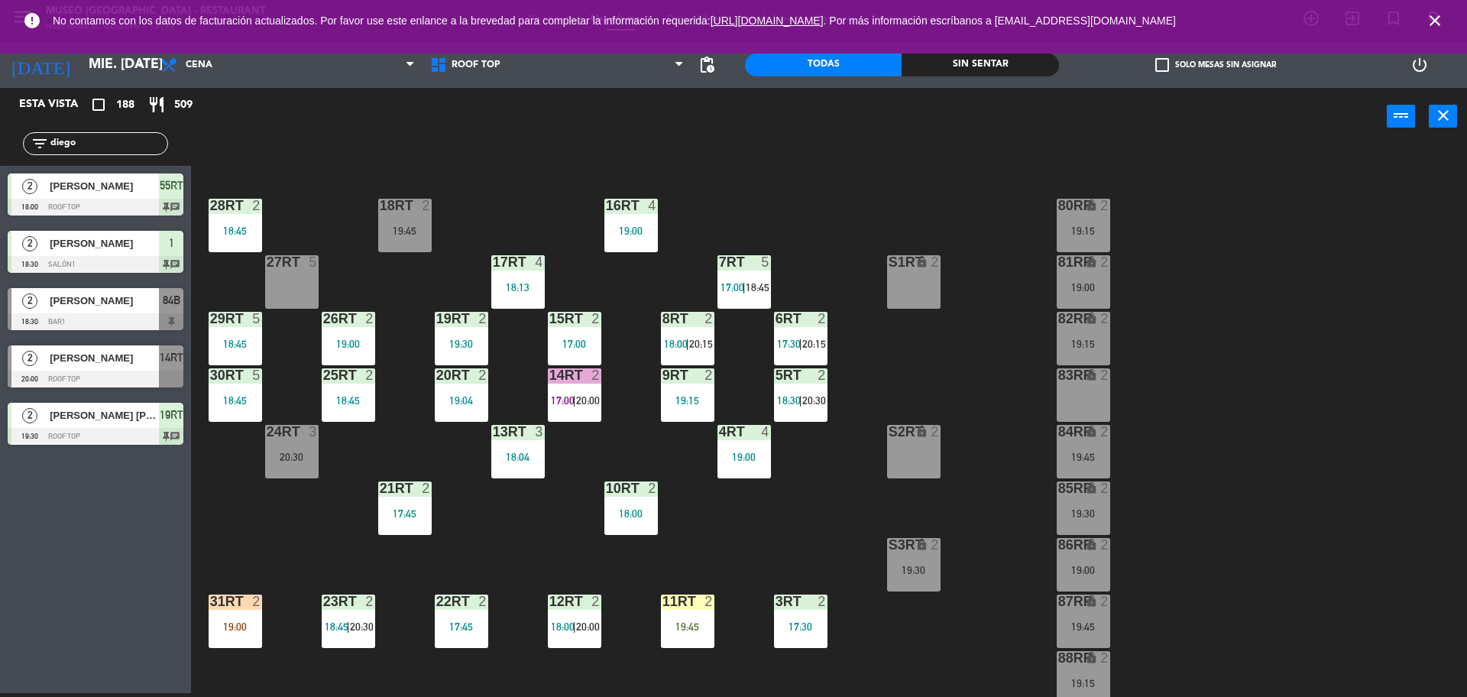
click at [588, 481] on div "18RT 2 19:45 16RT 4 19:00 28RT 2 18:45 80RR lock 2 19:15 27RT 5 7RT 5 17:00 | 1…" at bounding box center [837, 423] width 1262 height 548
click at [632, 426] on div "18RT 2 19:45 16RT 4 19:00 28RT 2 18:45 80RR lock 2 19:15 27RT 5 7RT 5 17:00 | 1…" at bounding box center [837, 423] width 1262 height 548
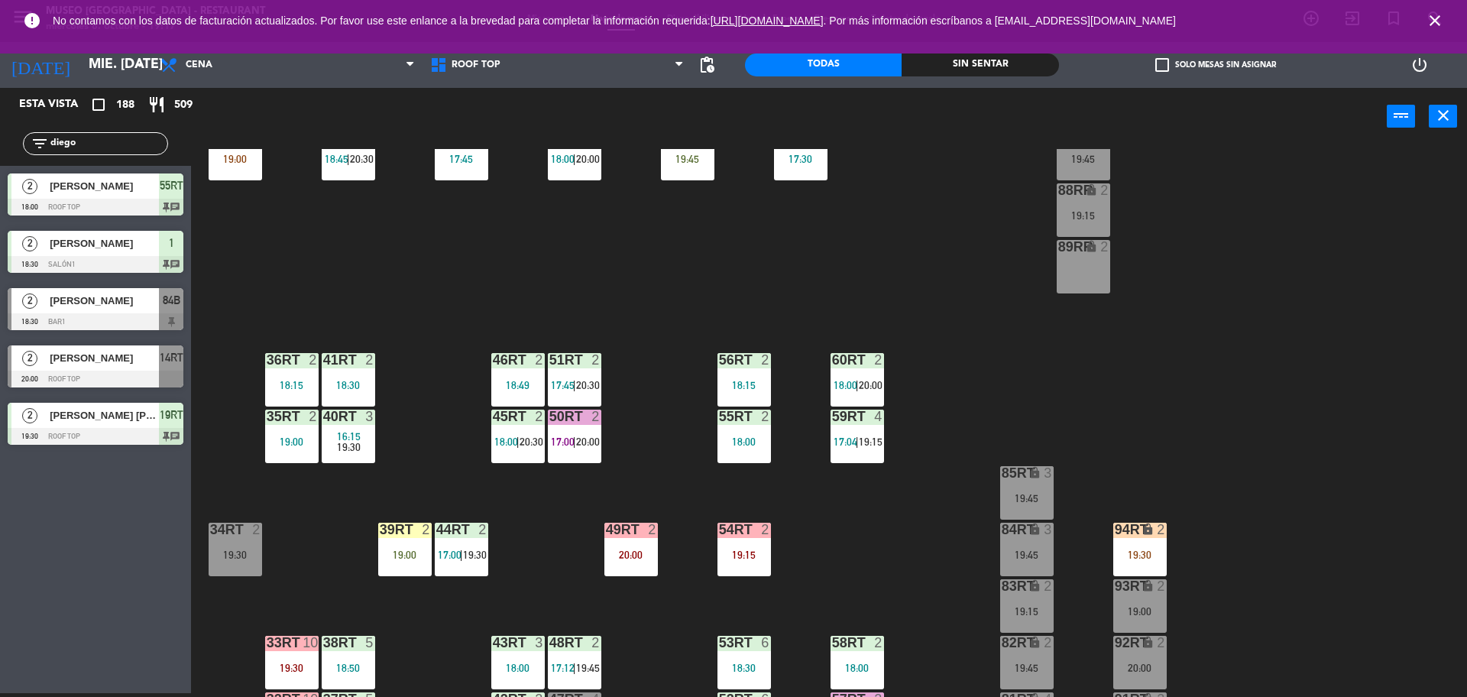
scroll to position [535, 0]
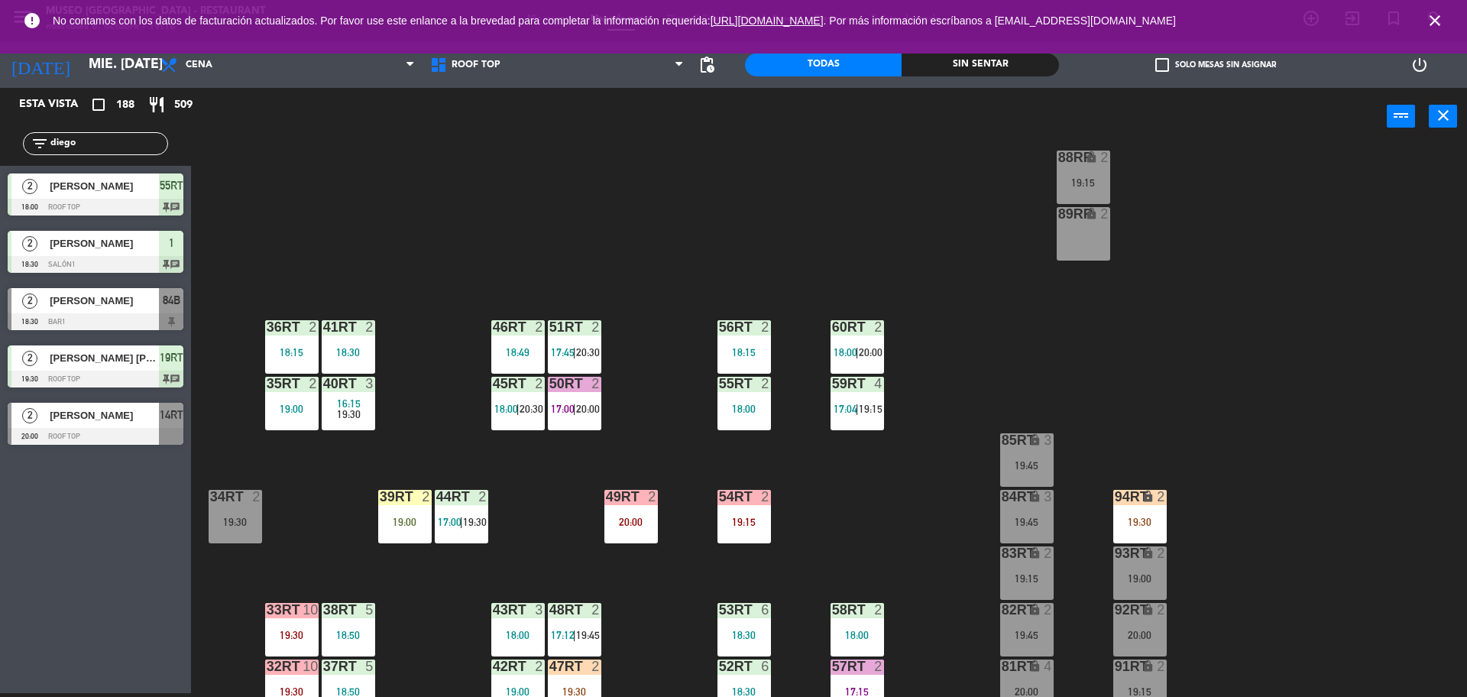
click at [877, 494] on div "18RT 2 19:45 16RT 4 19:00 28RT 2 18:45 80RR lock 2 19:15 27RT 5 7RT 5 17:00 | 1…" at bounding box center [837, 423] width 1262 height 548
click at [867, 405] on span "19:15" at bounding box center [871, 409] width 24 height 12
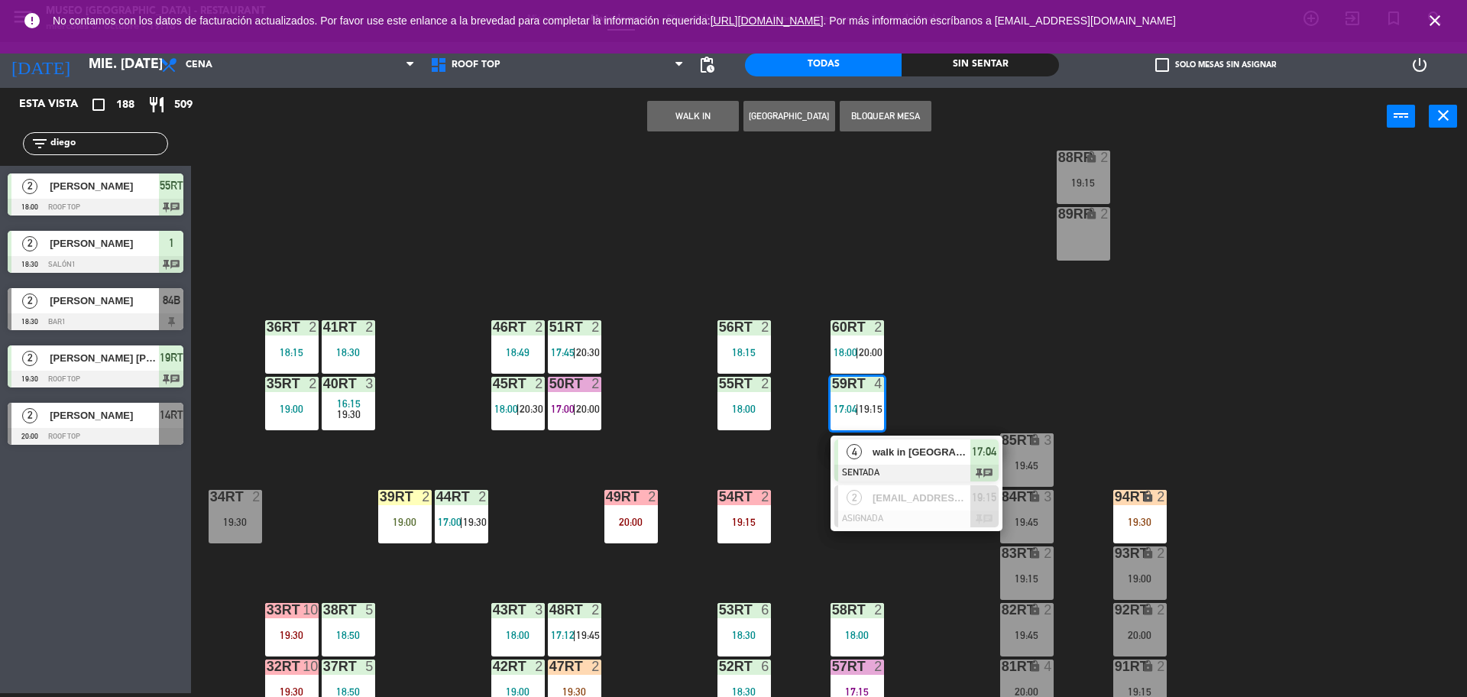
click at [881, 452] on span "walk in [GEOGRAPHIC_DATA]" at bounding box center [922, 452] width 98 height 16
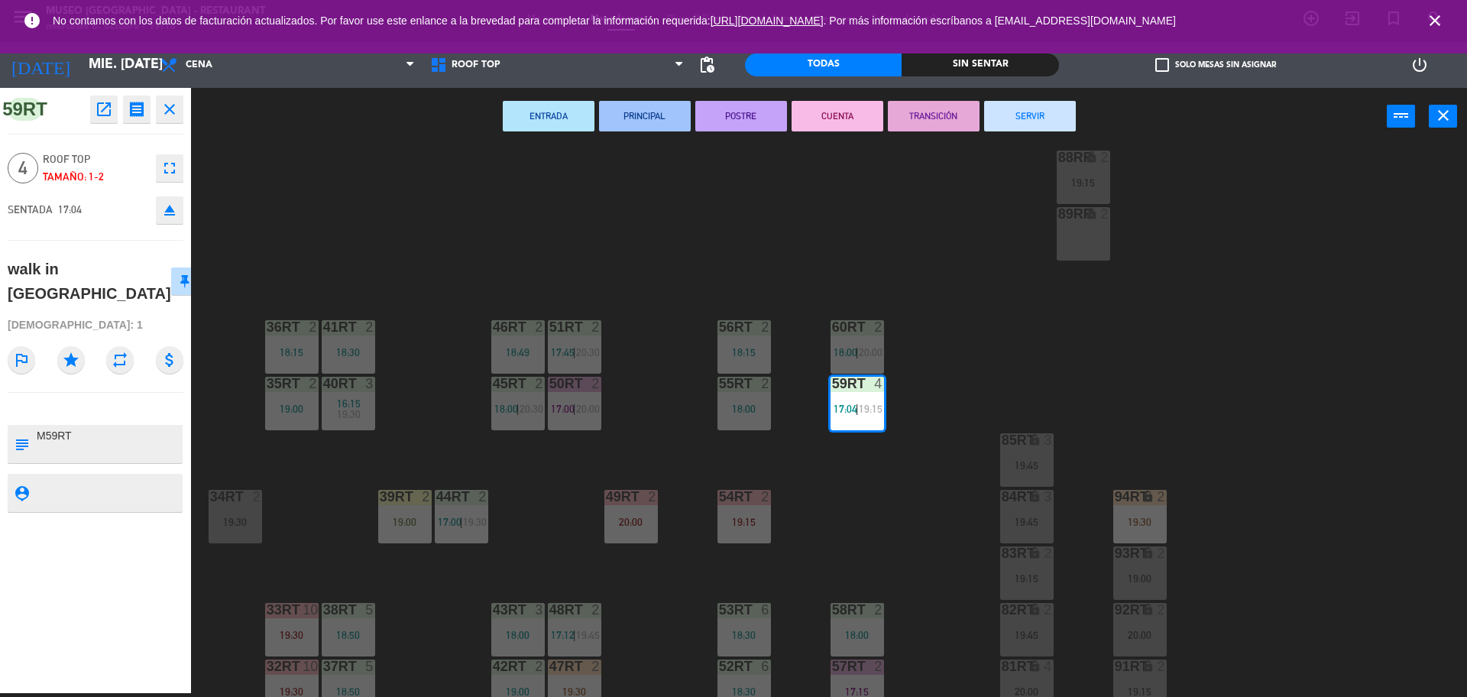
click at [961, 117] on button "TRANSICIÓN" at bounding box center [934, 116] width 92 height 31
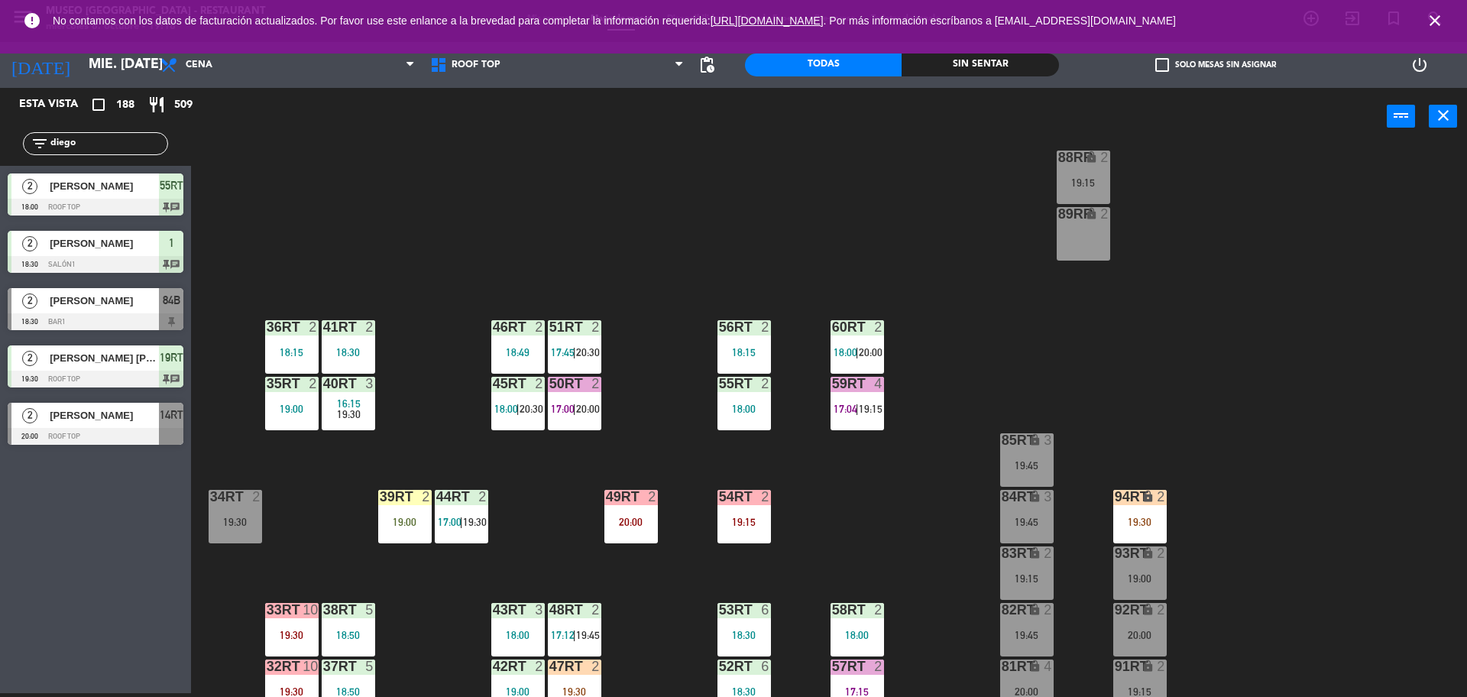
click at [977, 423] on div "18RT 2 19:45 16RT 4 19:00 28RT 2 18:45 80RR lock 2 19:15 27RT 5 7RT 5 17:00 | 1…" at bounding box center [837, 423] width 1262 height 548
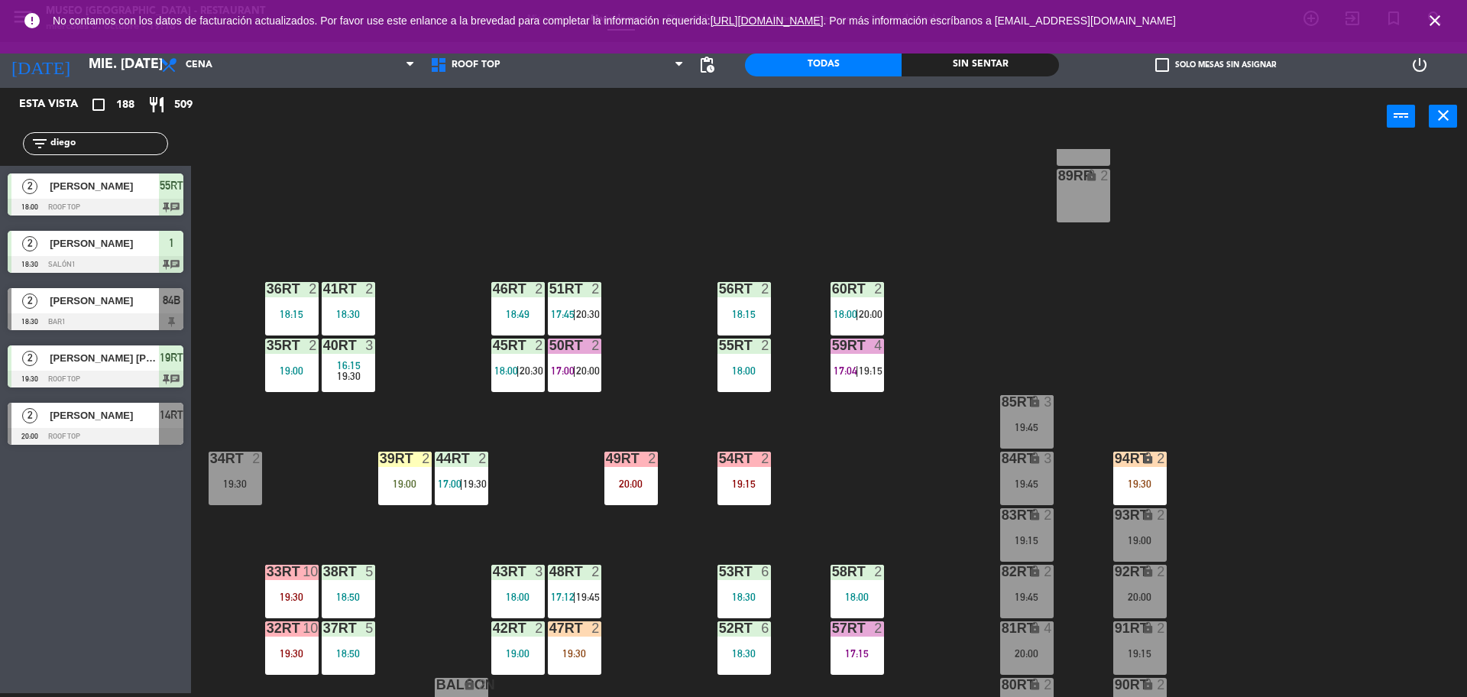
scroll to position [608, 0]
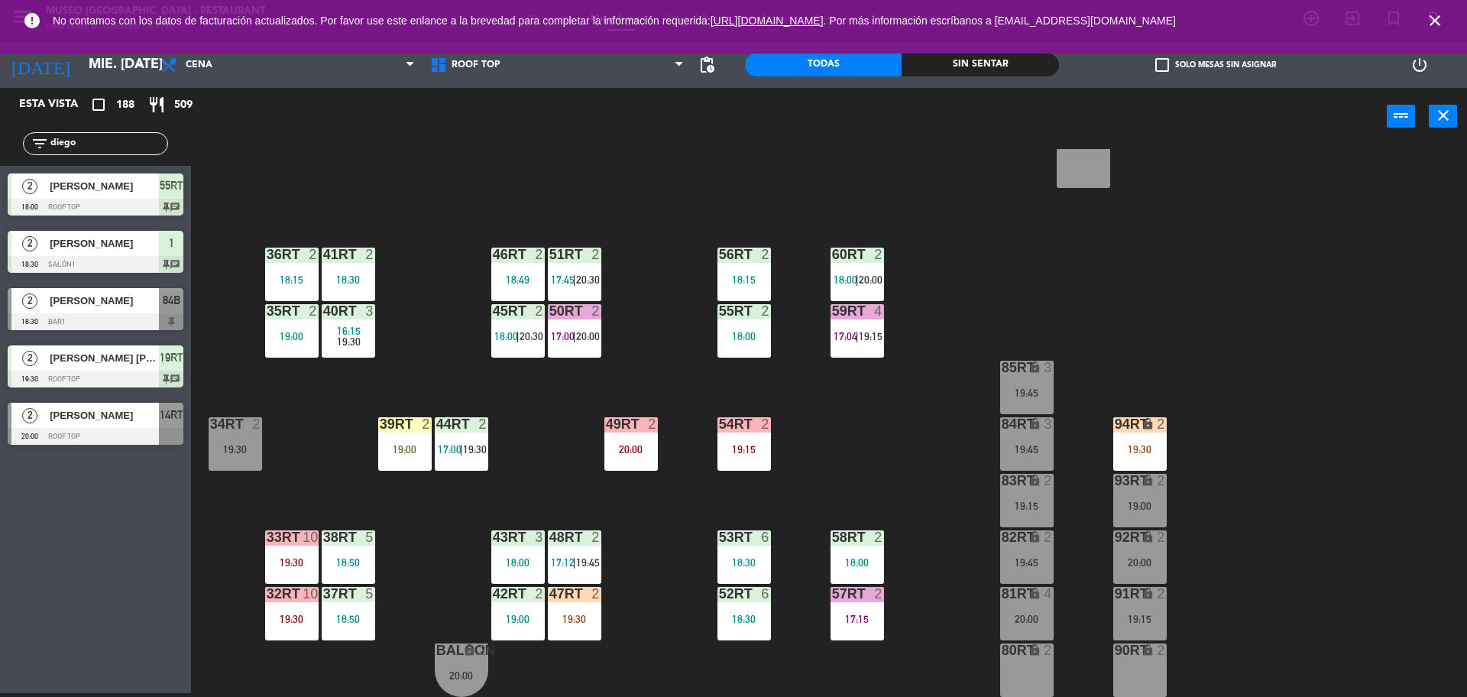
click at [630, 516] on div "18RT 2 19:45 16RT 4 19:00 28RT 2 18:45 80RR lock 2 19:15 27RT 5 7RT 5 17:00 | 1…" at bounding box center [837, 423] width 1262 height 548
click at [592, 611] on div "47RT 2 19:30" at bounding box center [574, 613] width 53 height 53
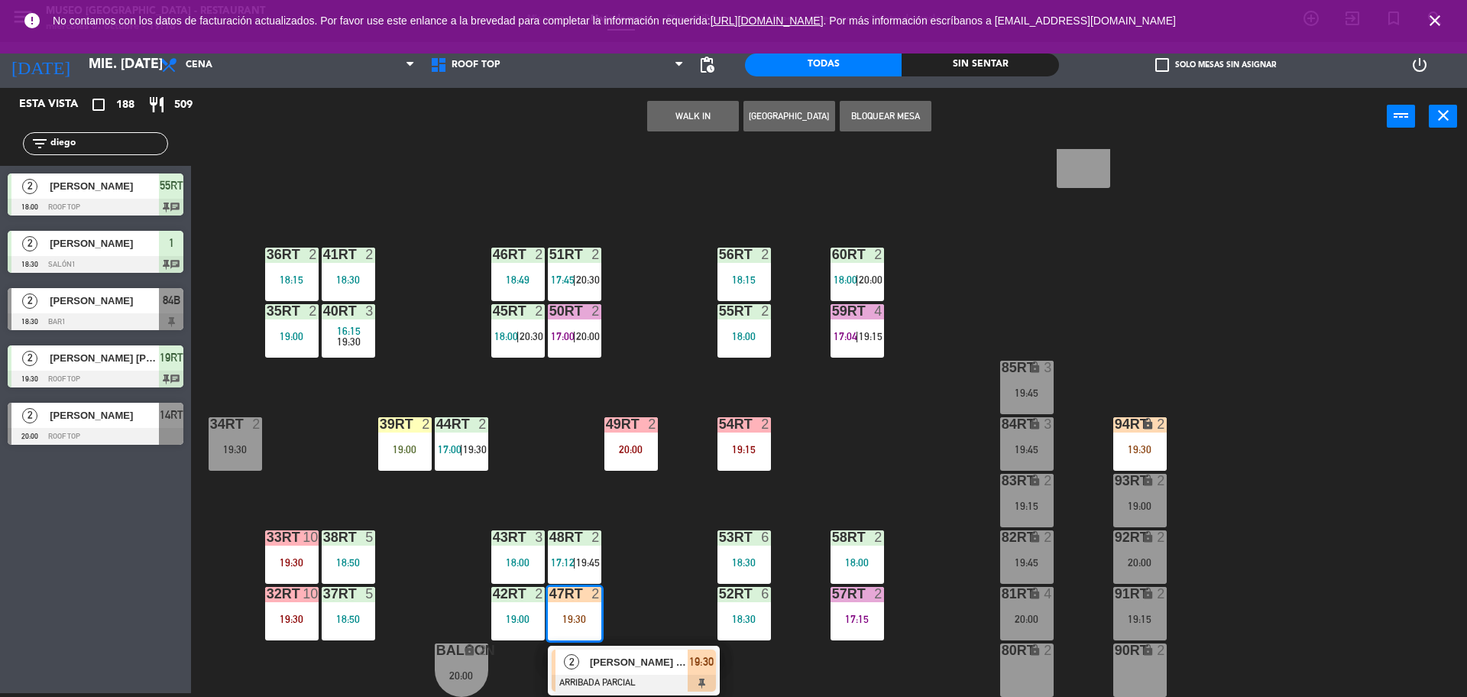
click at [640, 663] on span "[PERSON_NAME] [PERSON_NAME]" at bounding box center [639, 662] width 98 height 16
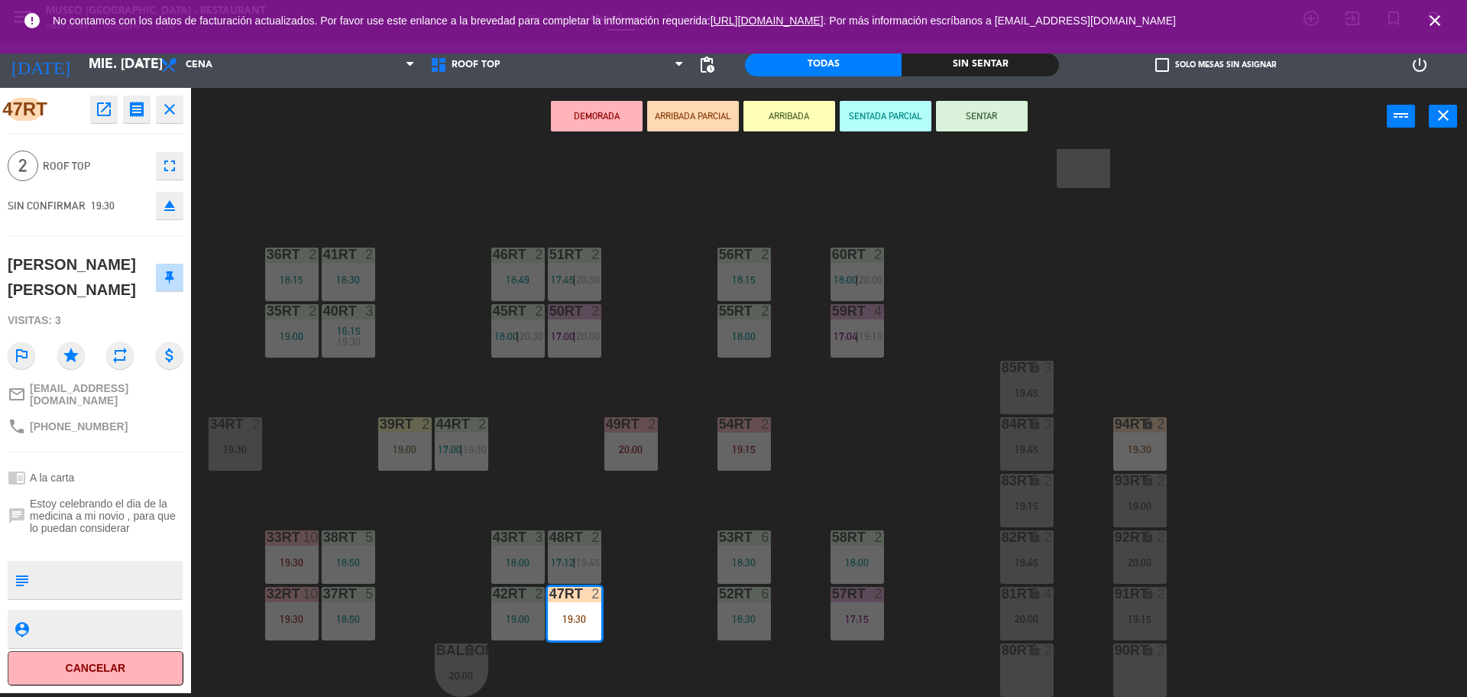
click at [640, 591] on div "18RT 2 19:45 16RT 4 19:00 28RT 2 18:45 80RR lock 2 19:15 27RT 5 7RT 5 17:00 | 1…" at bounding box center [837, 423] width 1262 height 548
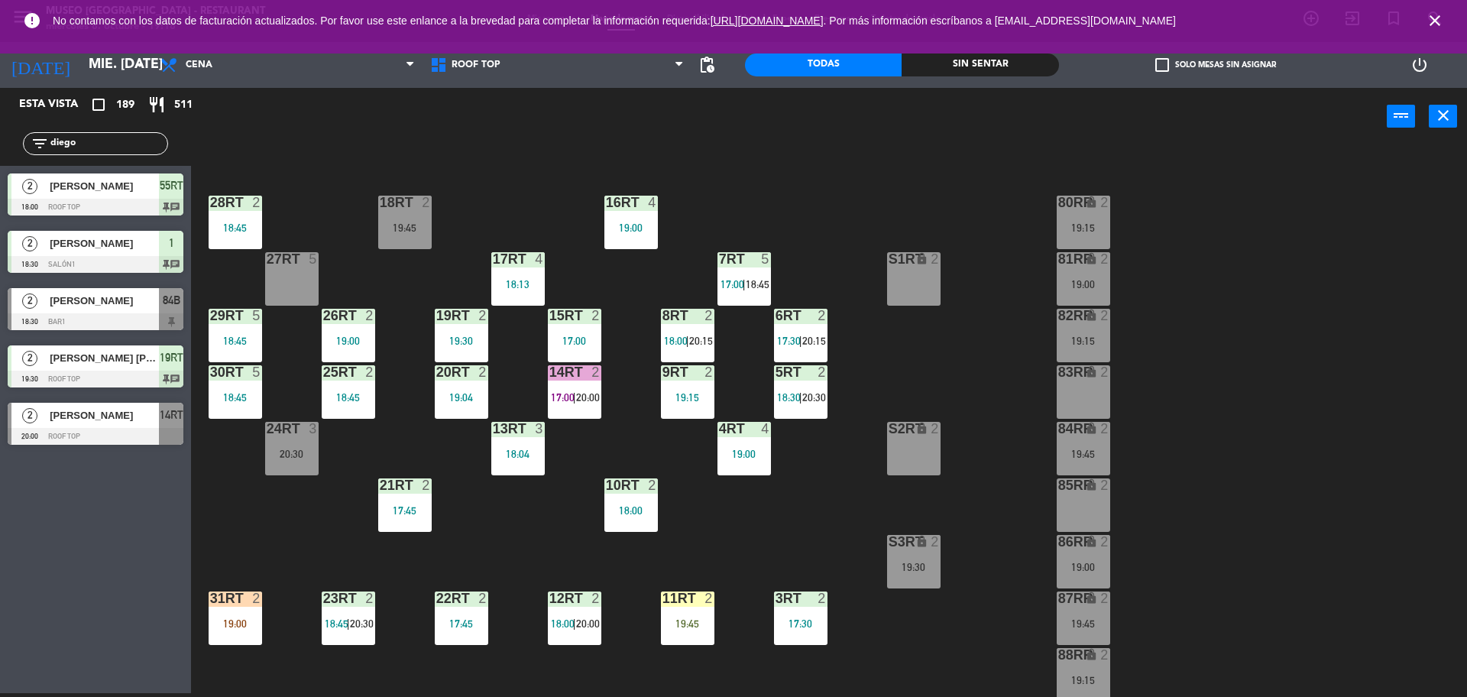
scroll to position [34, 0]
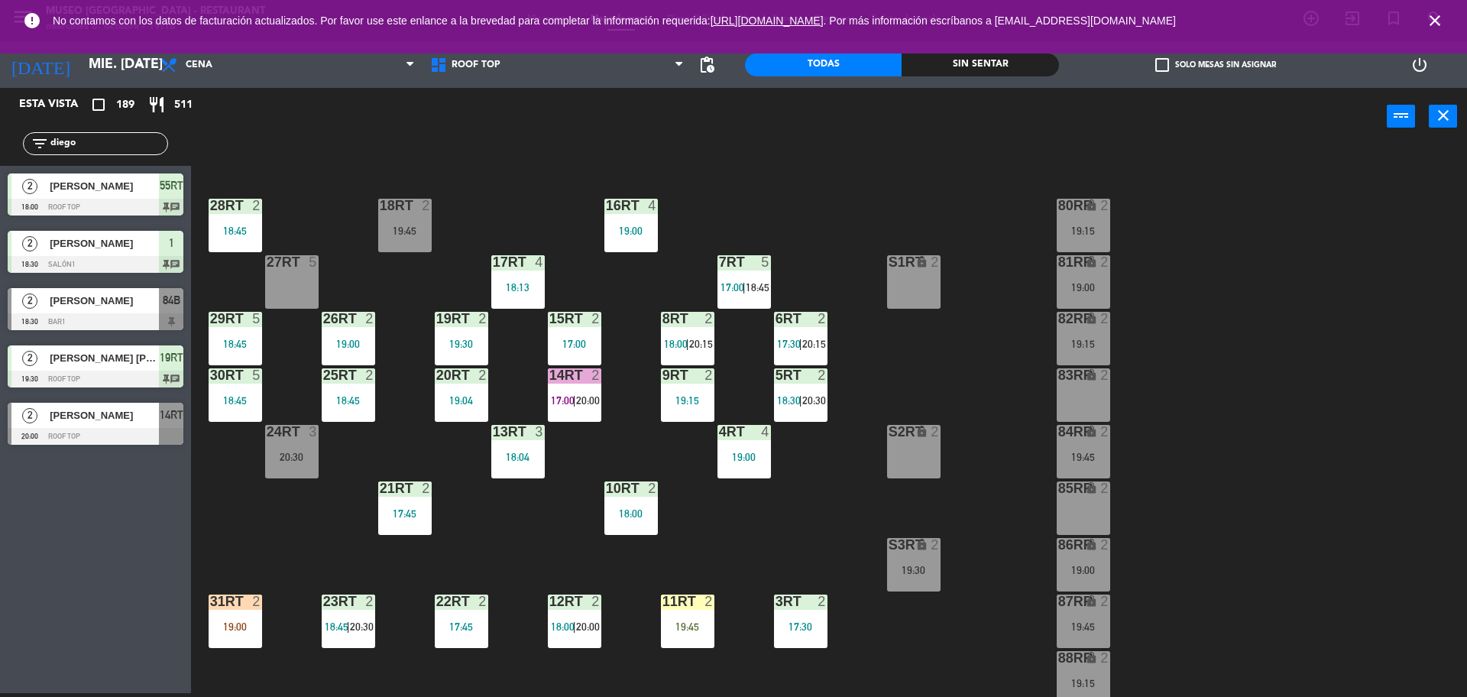
click at [237, 611] on div "31RT 2 19:00" at bounding box center [235, 621] width 53 height 53
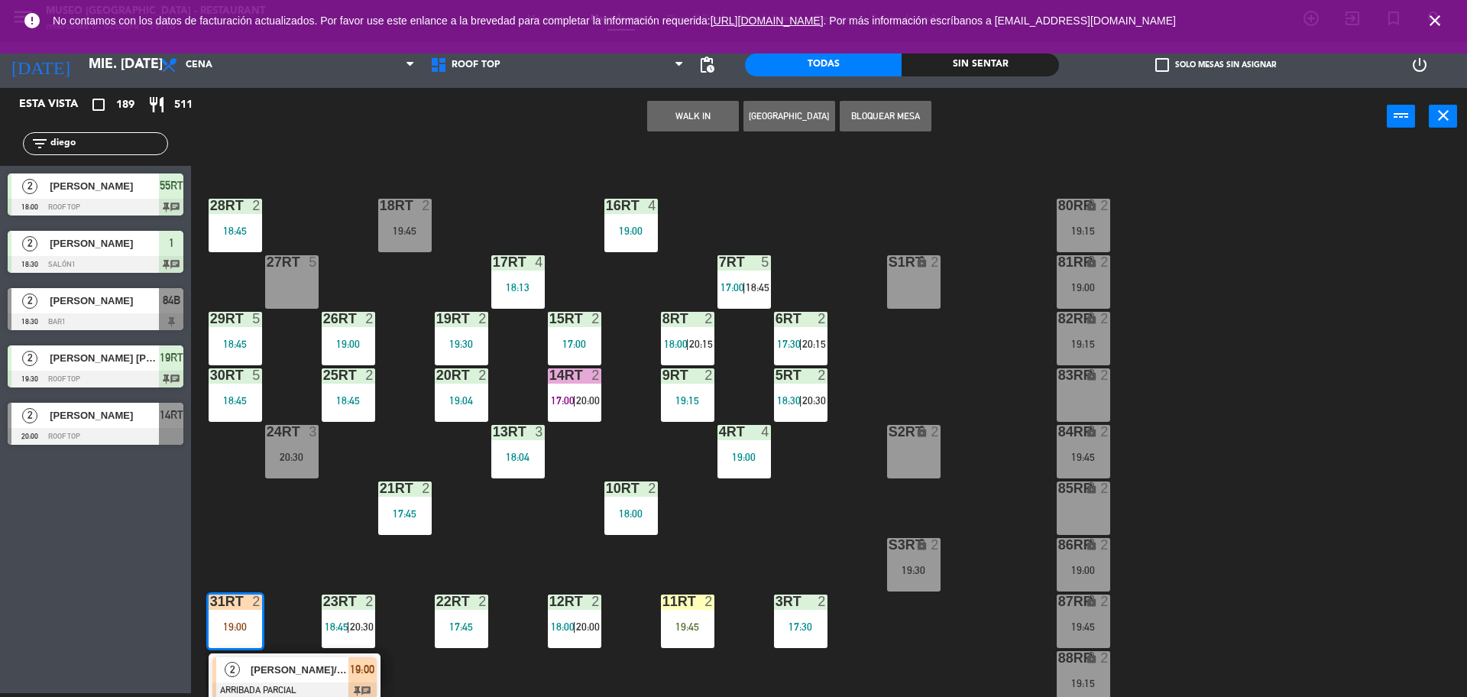
click at [280, 662] on span "[PERSON_NAME]/VIPAC" at bounding box center [300, 670] width 98 height 16
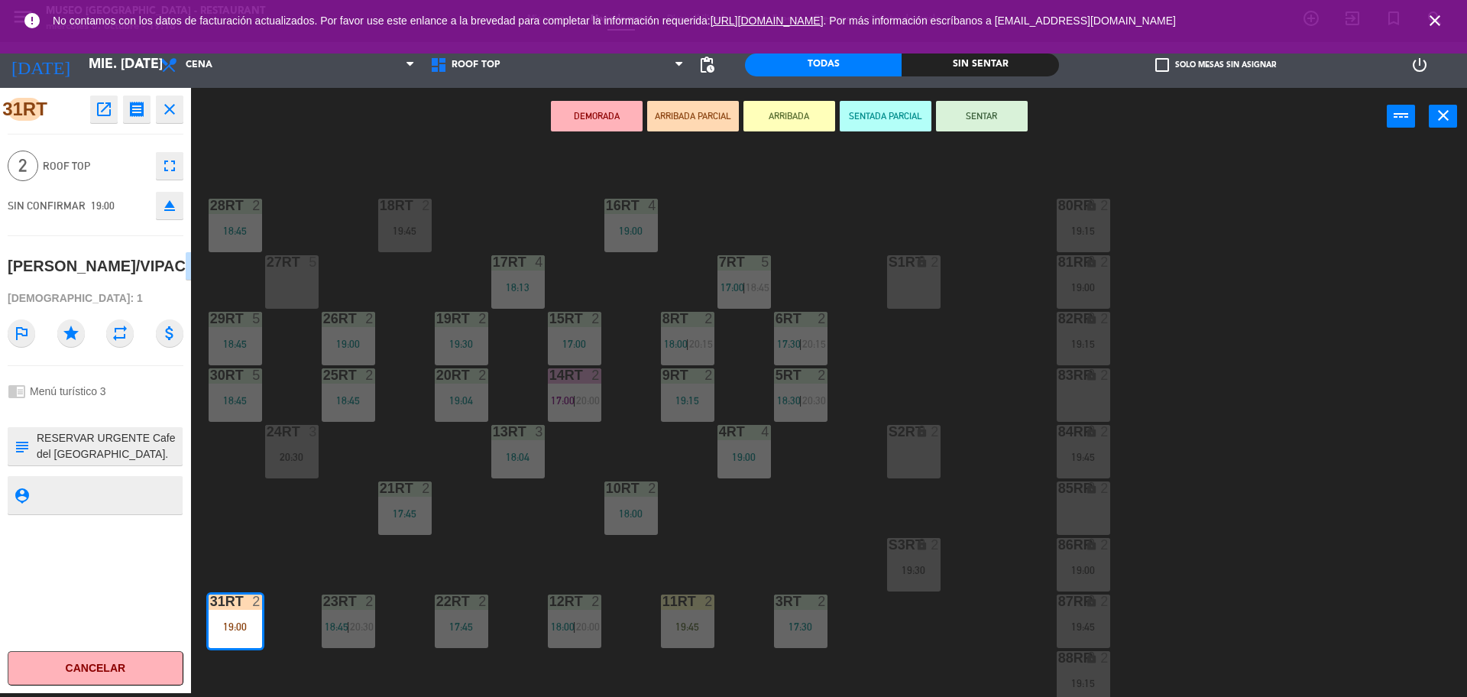
click at [54, 504] on textarea at bounding box center [108, 494] width 146 height 19
click at [40, 454] on textarea at bounding box center [108, 446] width 146 height 32
type textarea "M31rt RESERVAR URGENTE Cafe del [GEOGRAPHIC_DATA]. Pax o Grupo [PERSON_NAME] Fi…"
drag, startPoint x: 96, startPoint y: 438, endPoint x: 100, endPoint y: 446, distance: 9.6
click at [100, 446] on div "31RT open_in_new receipt 7:00 PM mié., [DATE] 2 personas [PERSON_NAME]/[GEOGRAP…" at bounding box center [95, 390] width 191 height 605
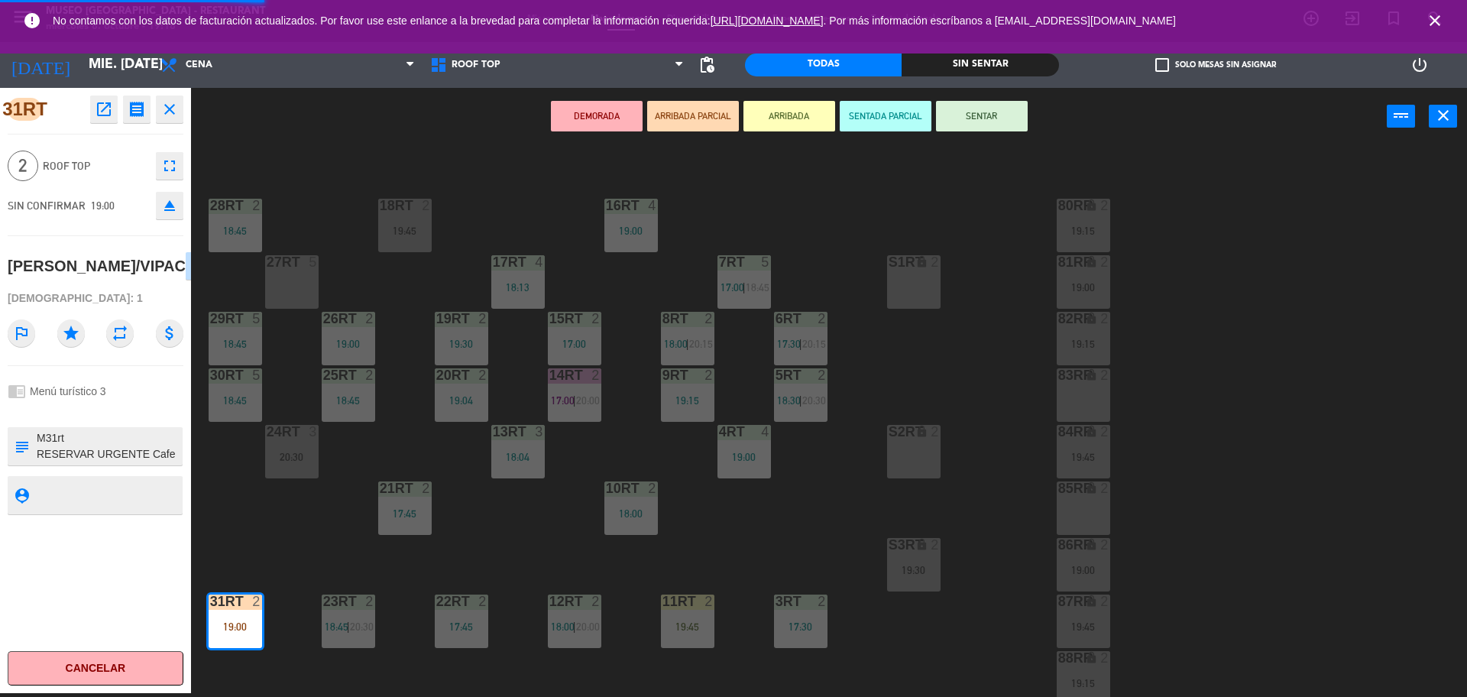
click at [100, 446] on div "31RT open_in_new receipt 7:00 PM mié., [DATE] 2 personas [PERSON_NAME]/[GEOGRAP…" at bounding box center [95, 390] width 191 height 605
click at [115, 416] on div at bounding box center [96, 411] width 176 height 11
click at [991, 124] on button "SENTAR" at bounding box center [982, 116] width 92 height 31
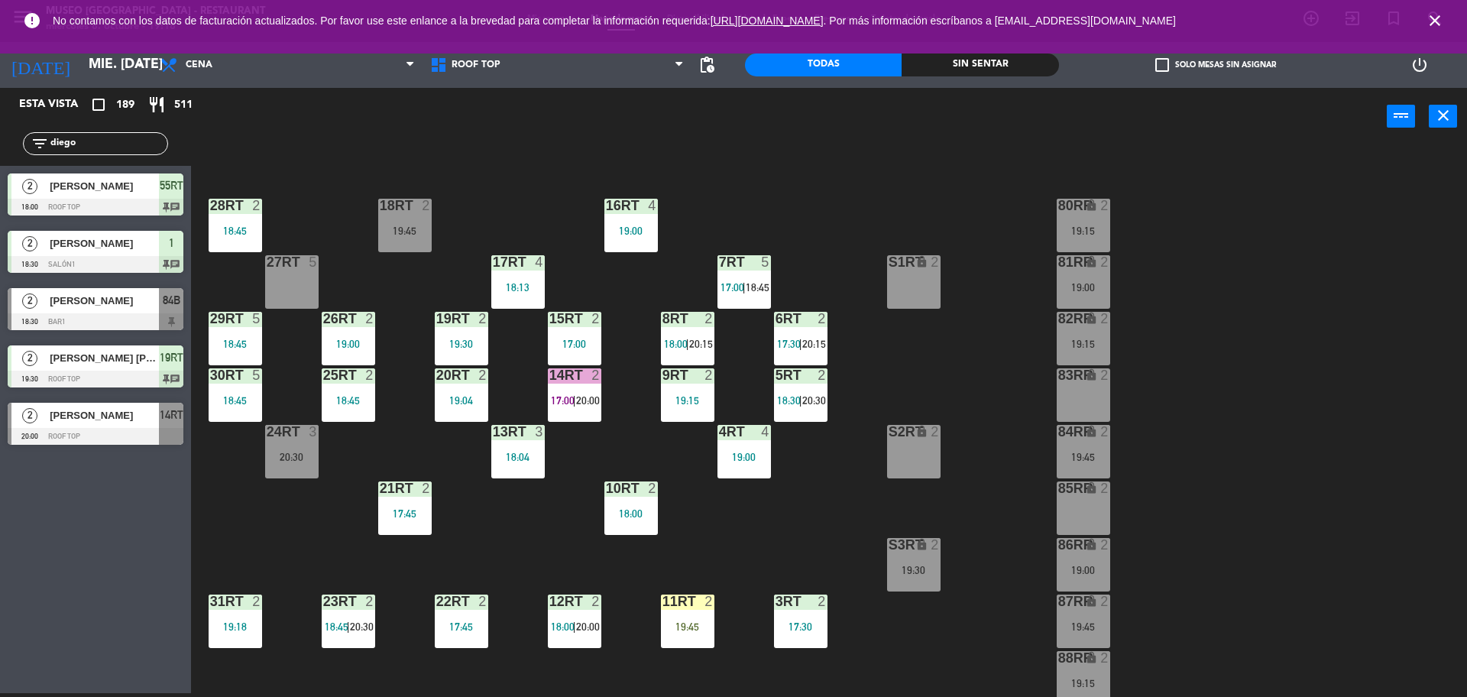
click at [856, 439] on div "18RT 2 19:45 16RT 4 19:00 28RT 2 18:45 80RR lock 2 19:15 27RT 5 7RT 5 17:00 | 1…" at bounding box center [837, 423] width 1262 height 548
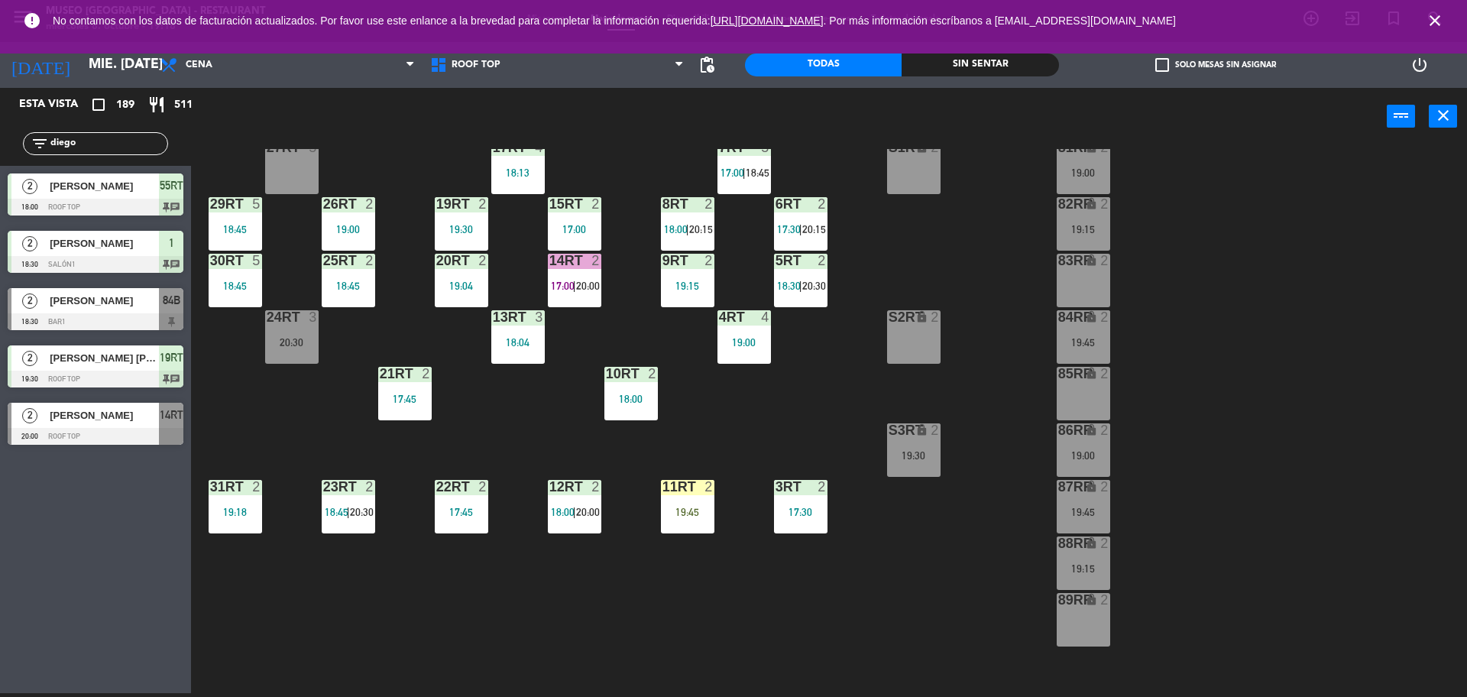
click at [798, 444] on div "18RT 2 19:45 16RT 4 19:00 28RT 2 18:45 80RR lock 2 19:15 27RT 5 7RT 5 17:00 | 1…" at bounding box center [837, 423] width 1262 height 548
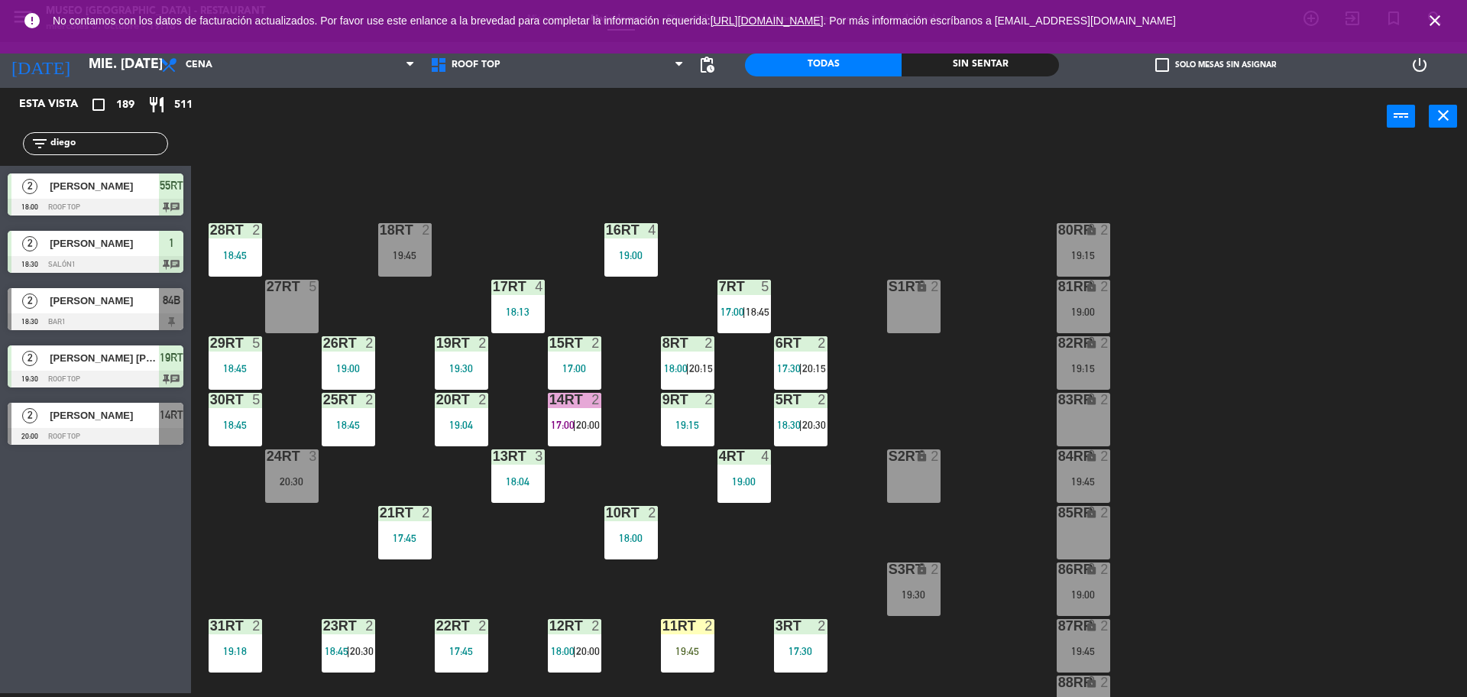
scroll to position [0, 0]
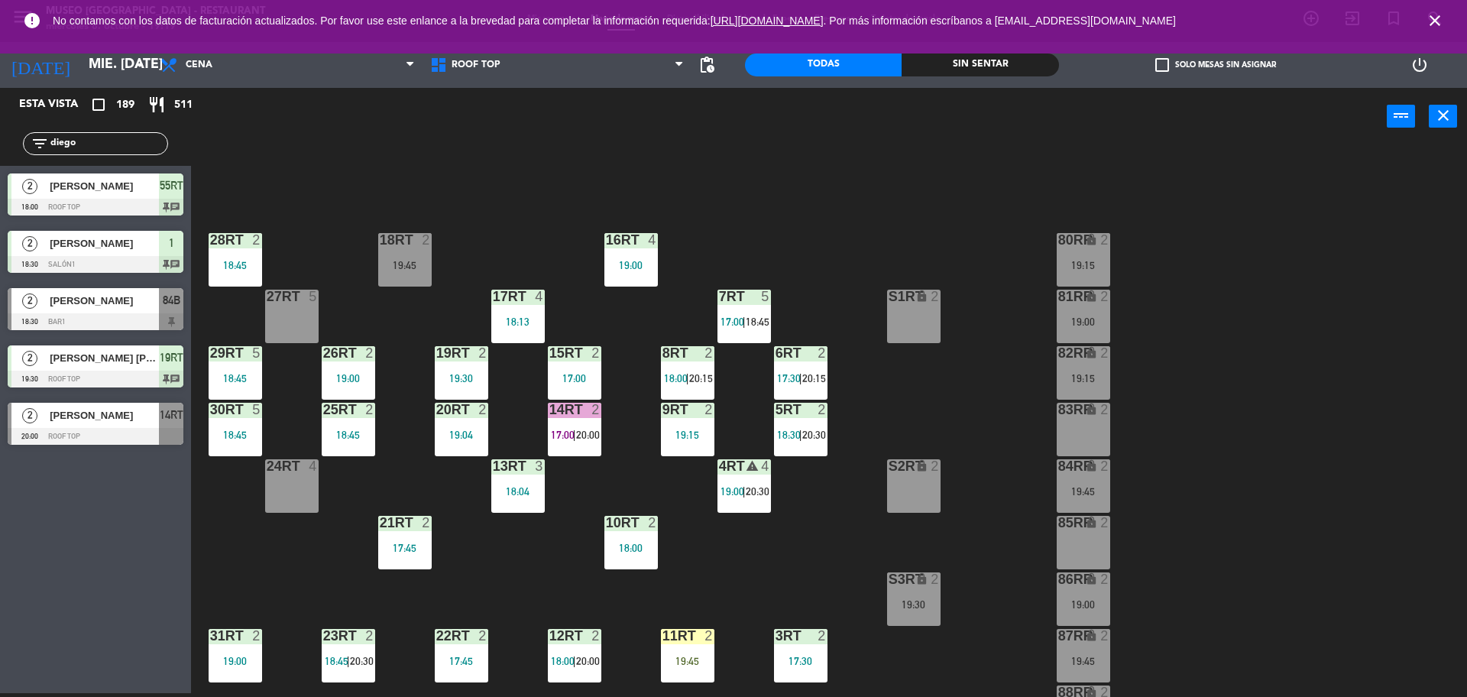
click at [540, 521] on div "18RT 2 19:45 16RT 4 19:00 28RT 2 18:45 80RR lock 2 19:15 27RT 5 7RT 5 17:00 | 1…" at bounding box center [837, 423] width 1262 height 548
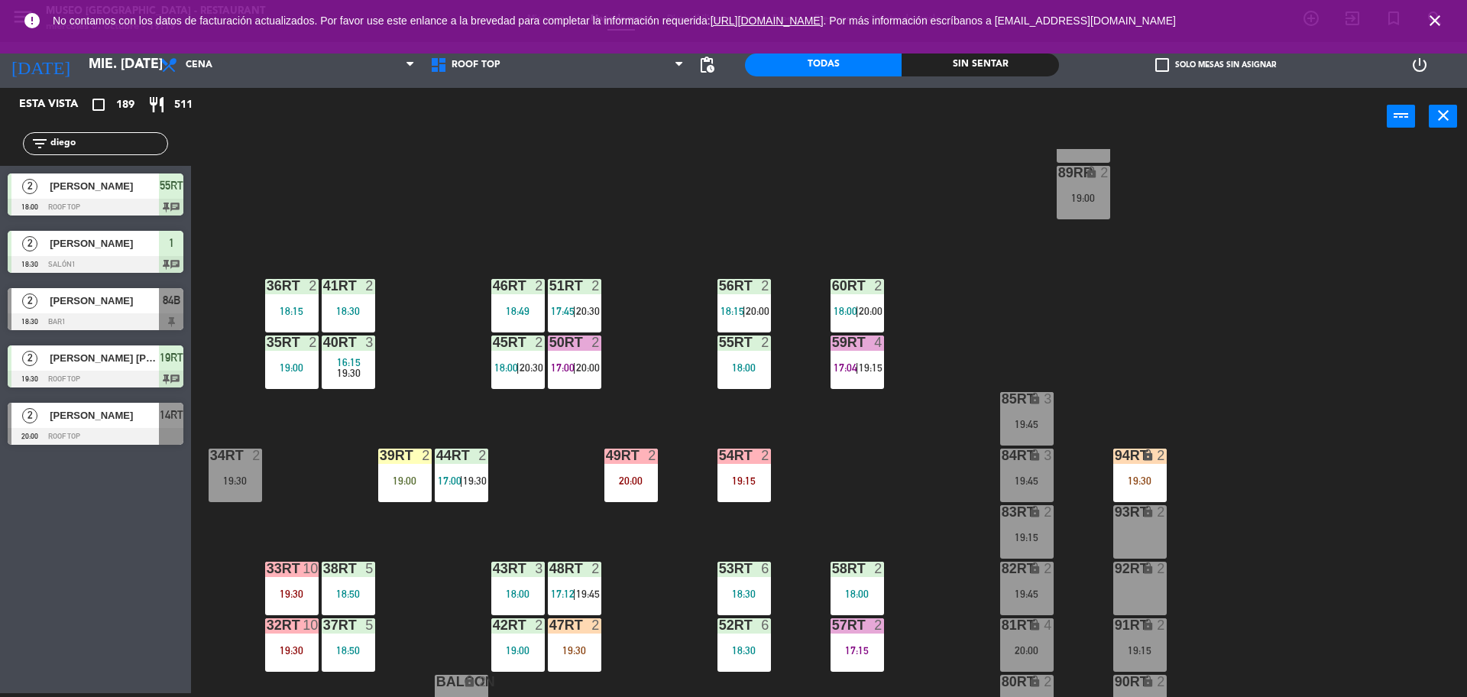
scroll to position [608, 0]
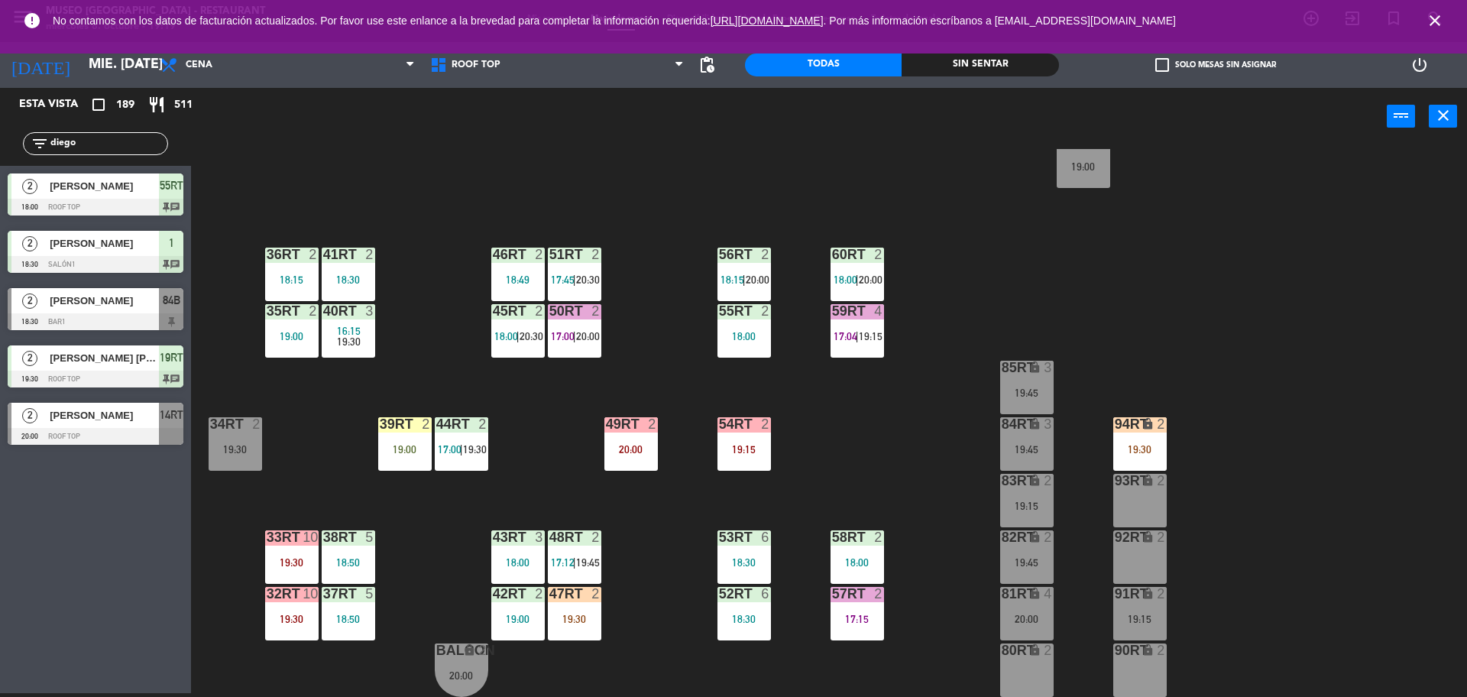
click at [562, 611] on div "47RT 2 19:30" at bounding box center [574, 613] width 53 height 53
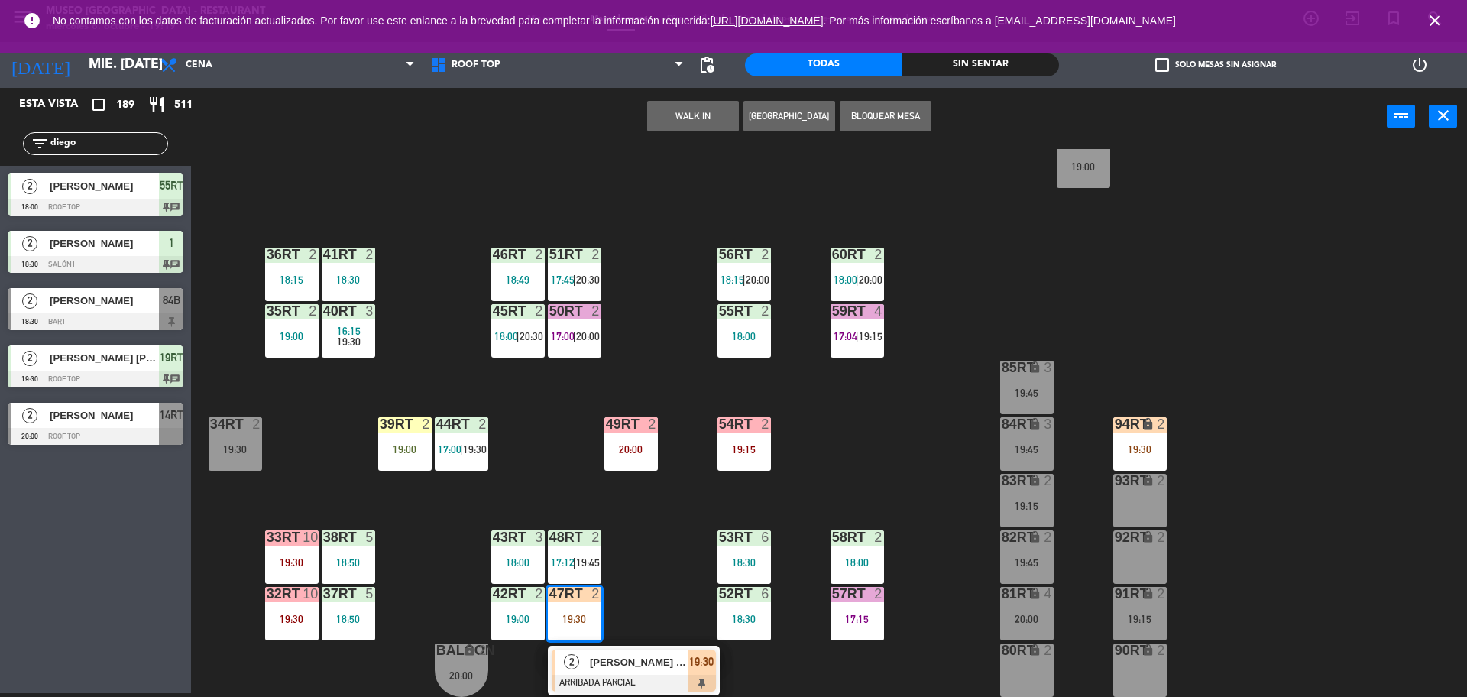
click at [608, 657] on span "[PERSON_NAME] [PERSON_NAME]" at bounding box center [639, 662] width 98 height 16
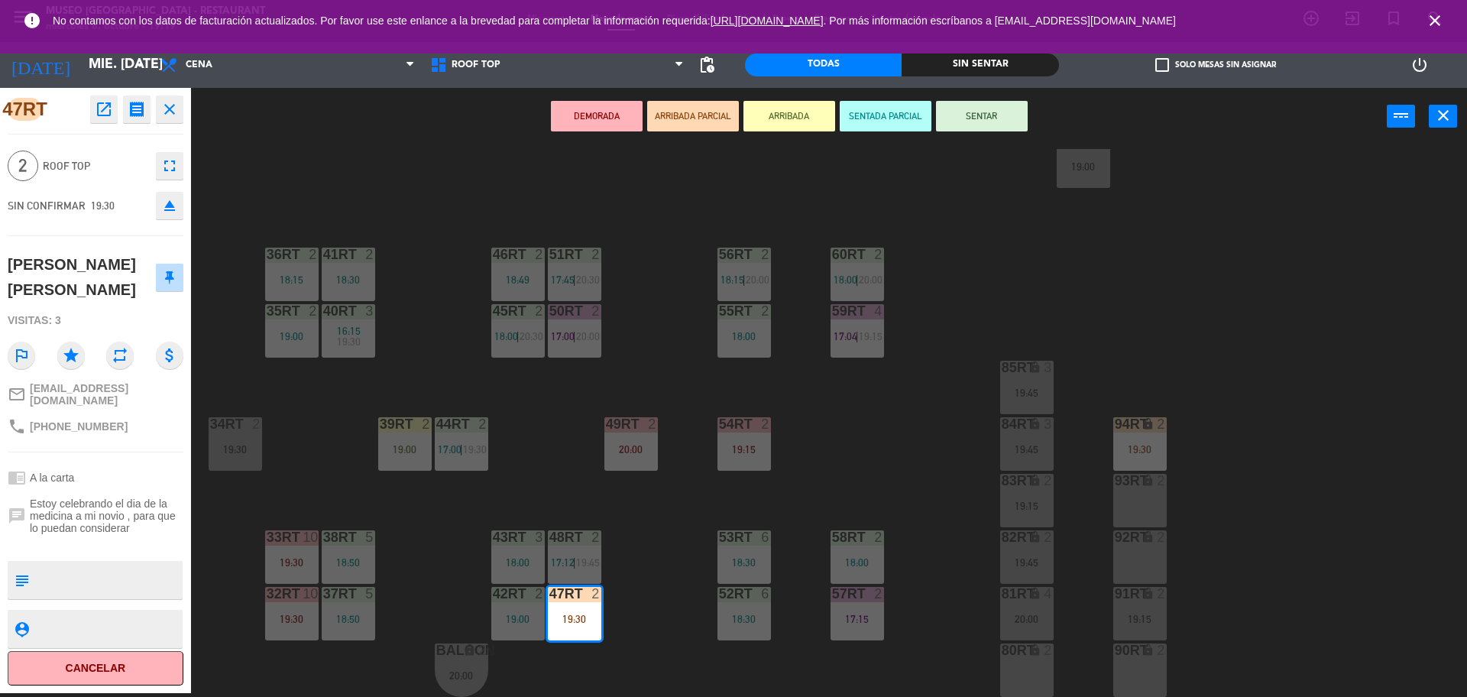
click at [73, 575] on textarea at bounding box center [108, 580] width 146 height 32
type textarea "M47rt"
click at [146, 540] on div at bounding box center [96, 545] width 176 height 11
click at [655, 625] on div "18RT 4 20:00 16RT 4 19:00 28RT 2 18:45 80RR lock 2 19:15 27RT 3 19:45 7RT 5 17:…" at bounding box center [837, 423] width 1262 height 548
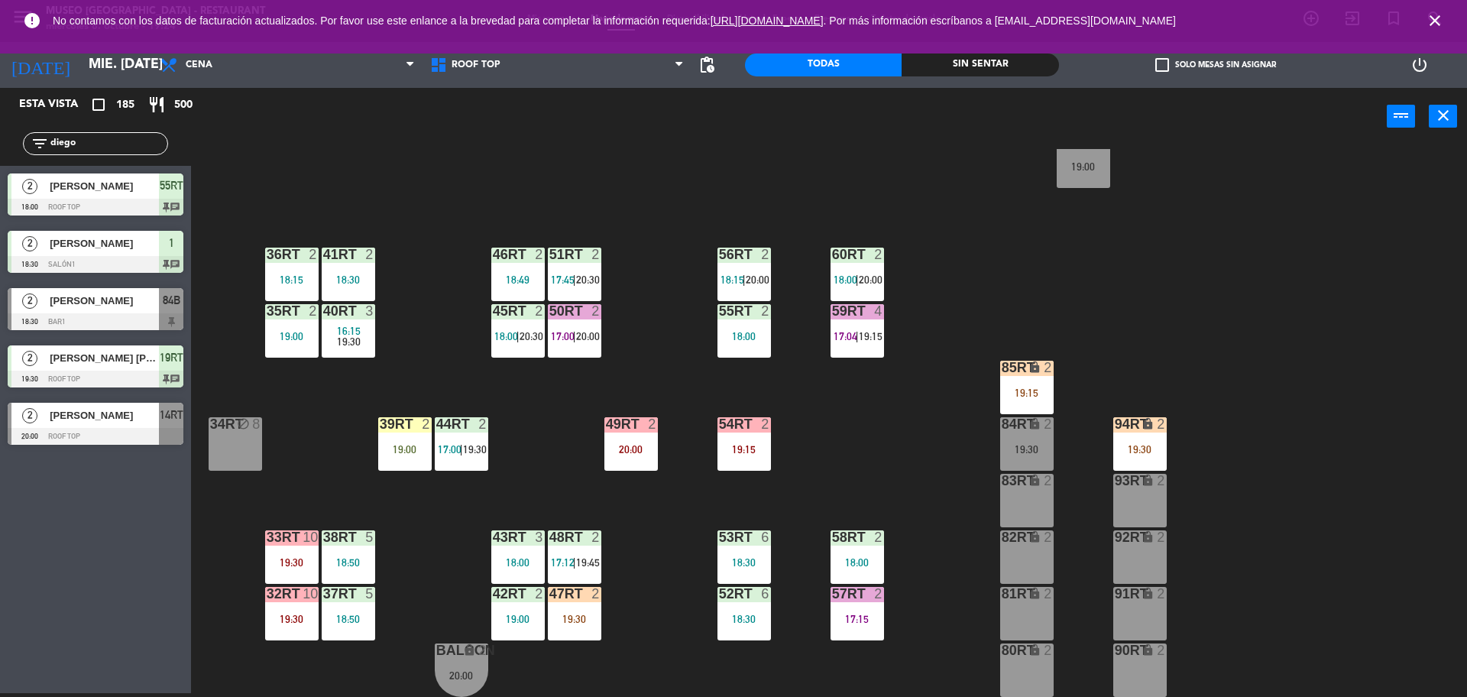
click at [556, 609] on div "47RT 2 19:30" at bounding box center [574, 613] width 53 height 53
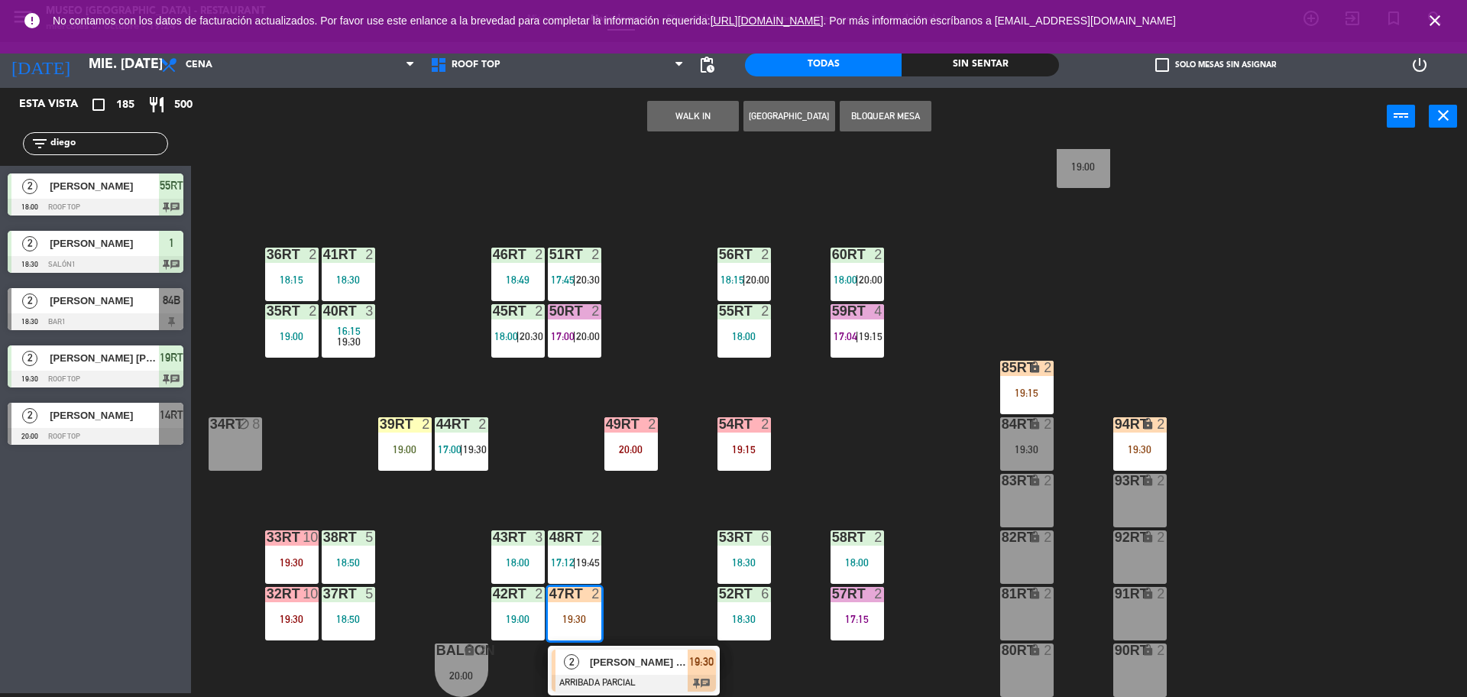
click at [612, 655] on span "[PERSON_NAME] [PERSON_NAME]" at bounding box center [639, 662] width 98 height 16
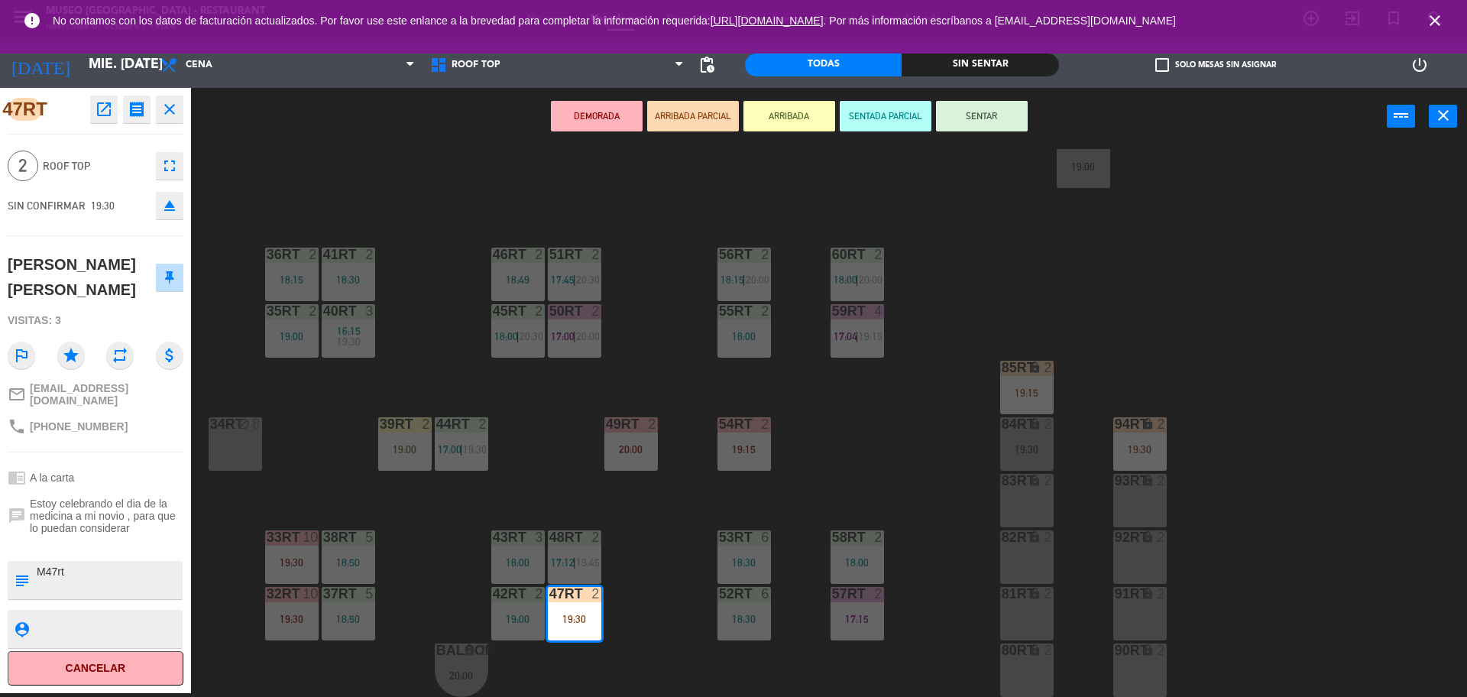
click at [76, 581] on textarea at bounding box center [108, 580] width 146 height 32
click at [980, 118] on button "SENTAR" at bounding box center [982, 116] width 92 height 31
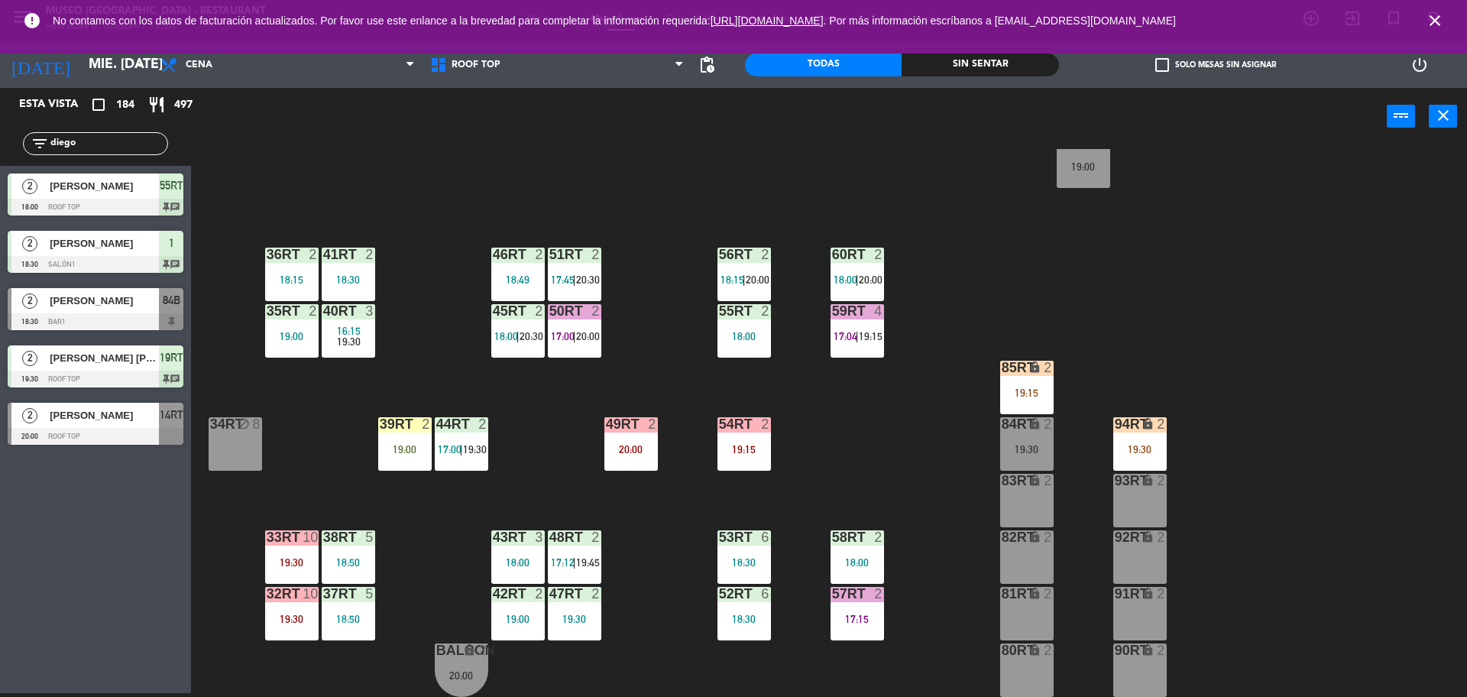
click at [118, 144] on input "diego" at bounding box center [108, 143] width 118 height 17
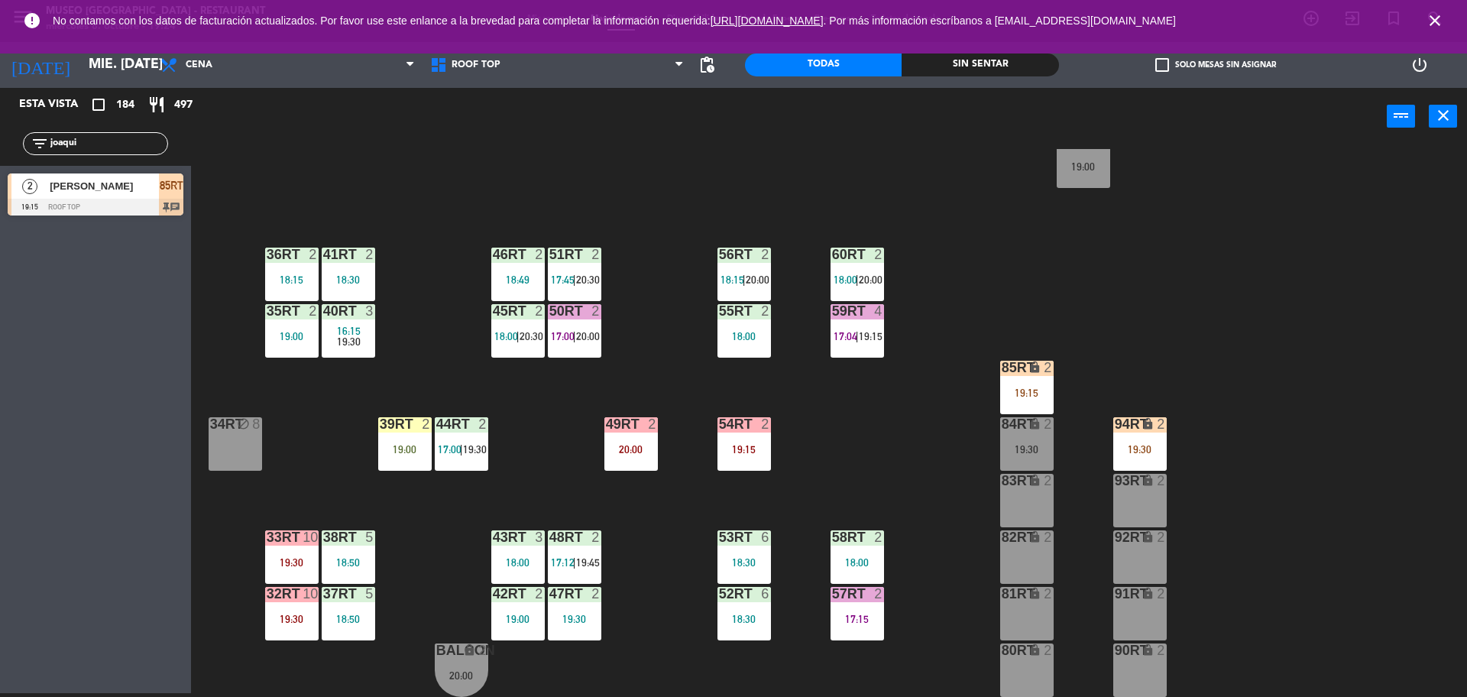
click at [925, 453] on div "18RT 4 20:00 16RT 4 19:00 28RT 2 18:45 80RR lock 2 19:15 27RT 3 19:45 7RT 5 17:…" at bounding box center [837, 423] width 1262 height 548
click at [105, 144] on input "joaqui" at bounding box center [108, 143] width 118 height 17
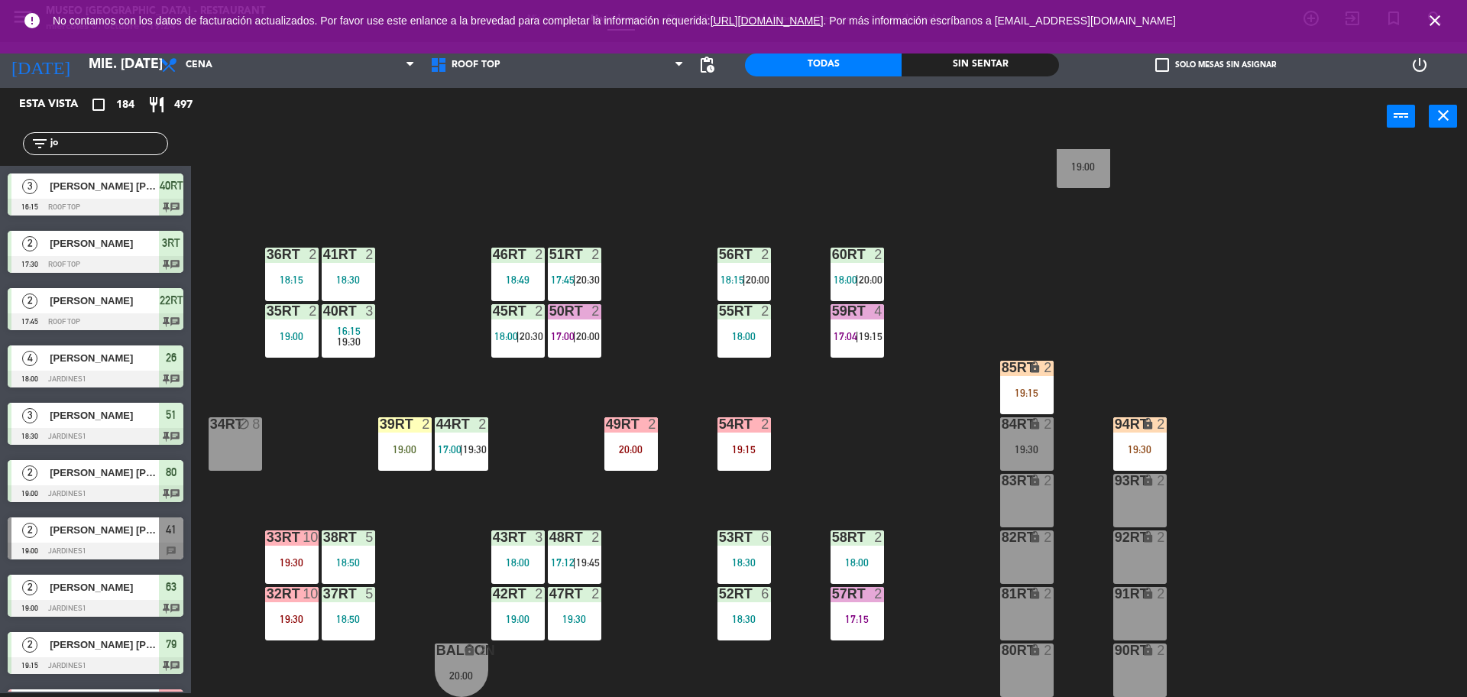
type input "j"
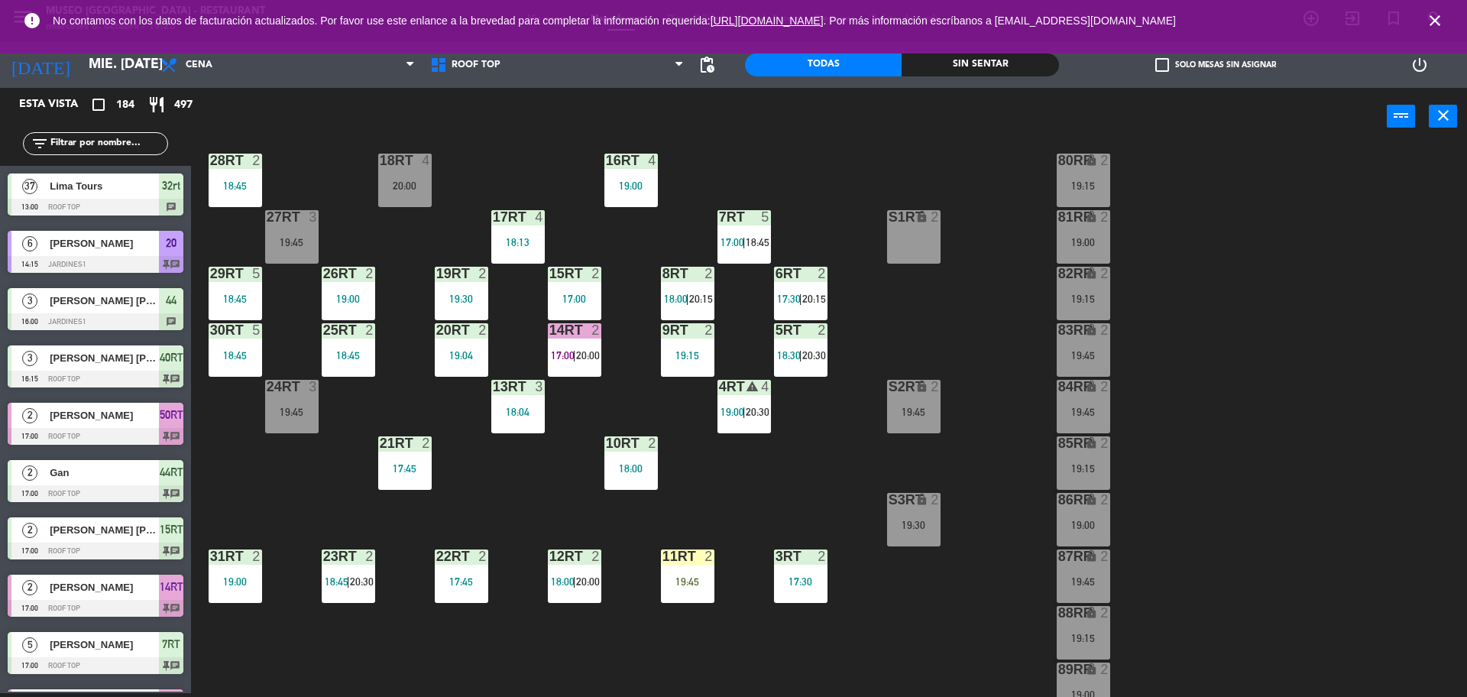
scroll to position [0, 0]
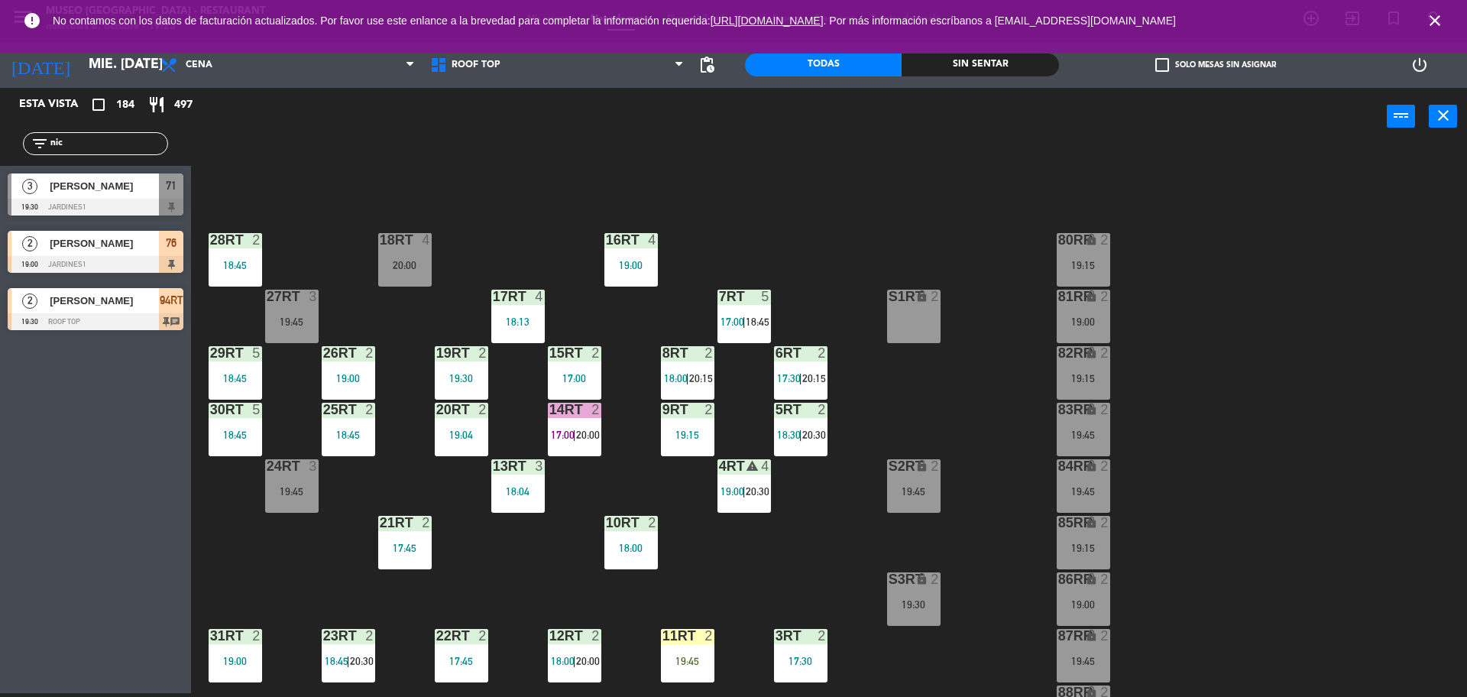
type input "nic"
click at [85, 400] on div "Esta vista crop_square 184 restaurant 497 filter_list nic 3 [PERSON_NAME] Huanc…" at bounding box center [95, 390] width 191 height 605
click at [111, 293] on span "[PERSON_NAME]" at bounding box center [104, 301] width 109 height 16
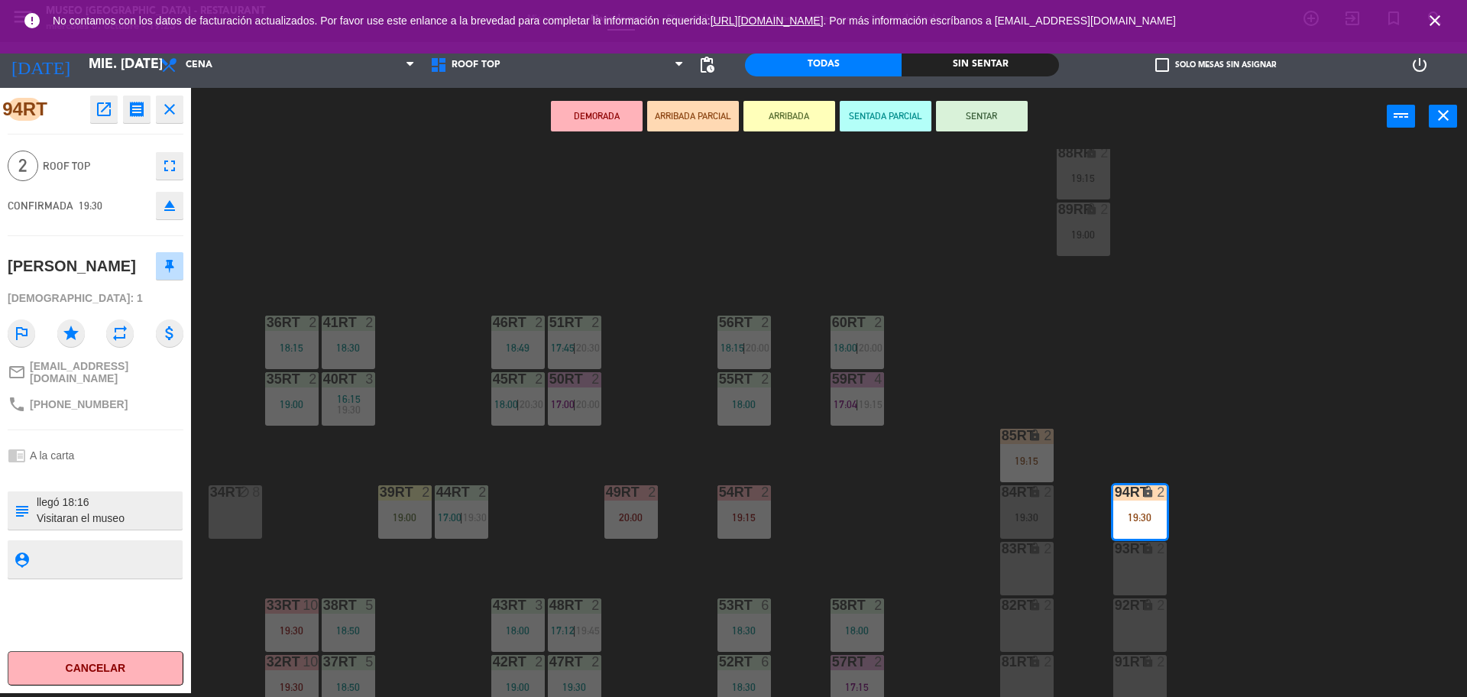
scroll to position [608, 0]
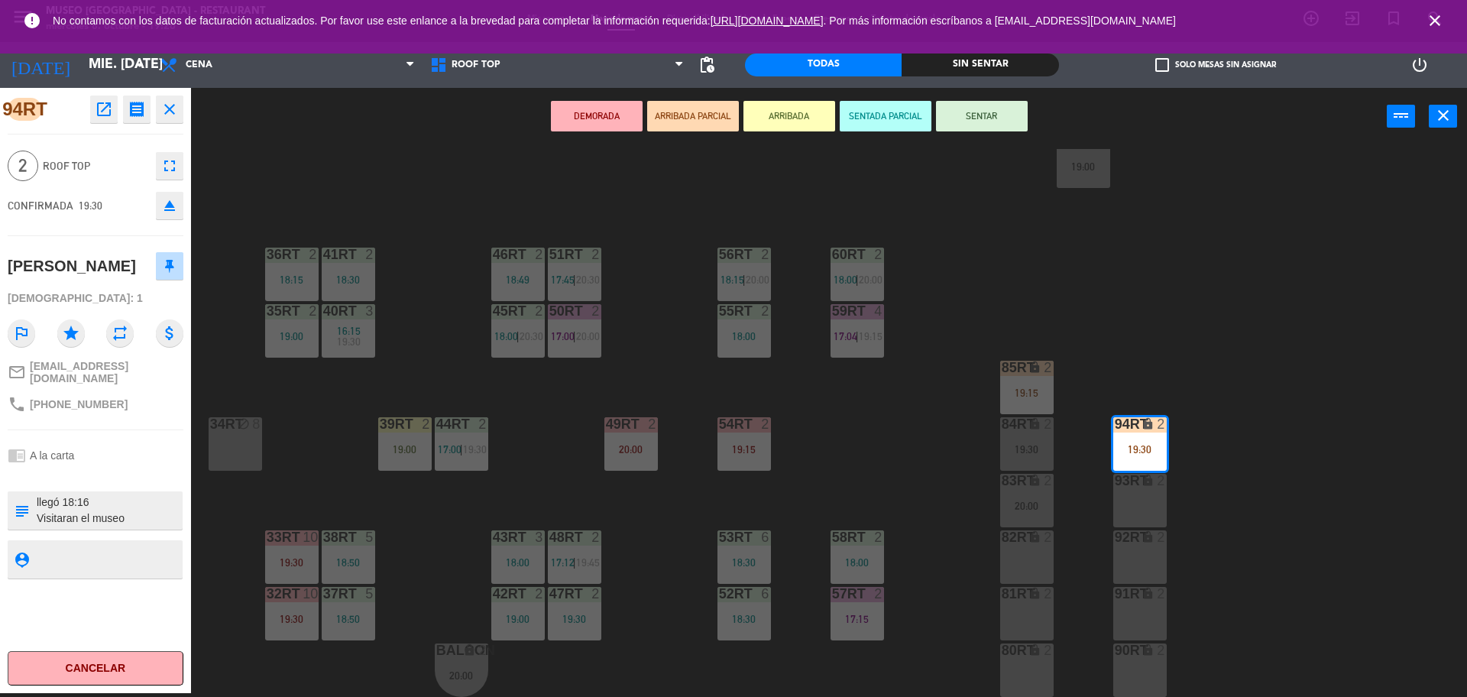
click at [118, 502] on textarea at bounding box center [108, 510] width 146 height 32
type textarea "llegó 18:16 aniversario Visitaran el museo"
click at [126, 449] on div "chrome_reader_mode A la carta" at bounding box center [96, 455] width 176 height 29
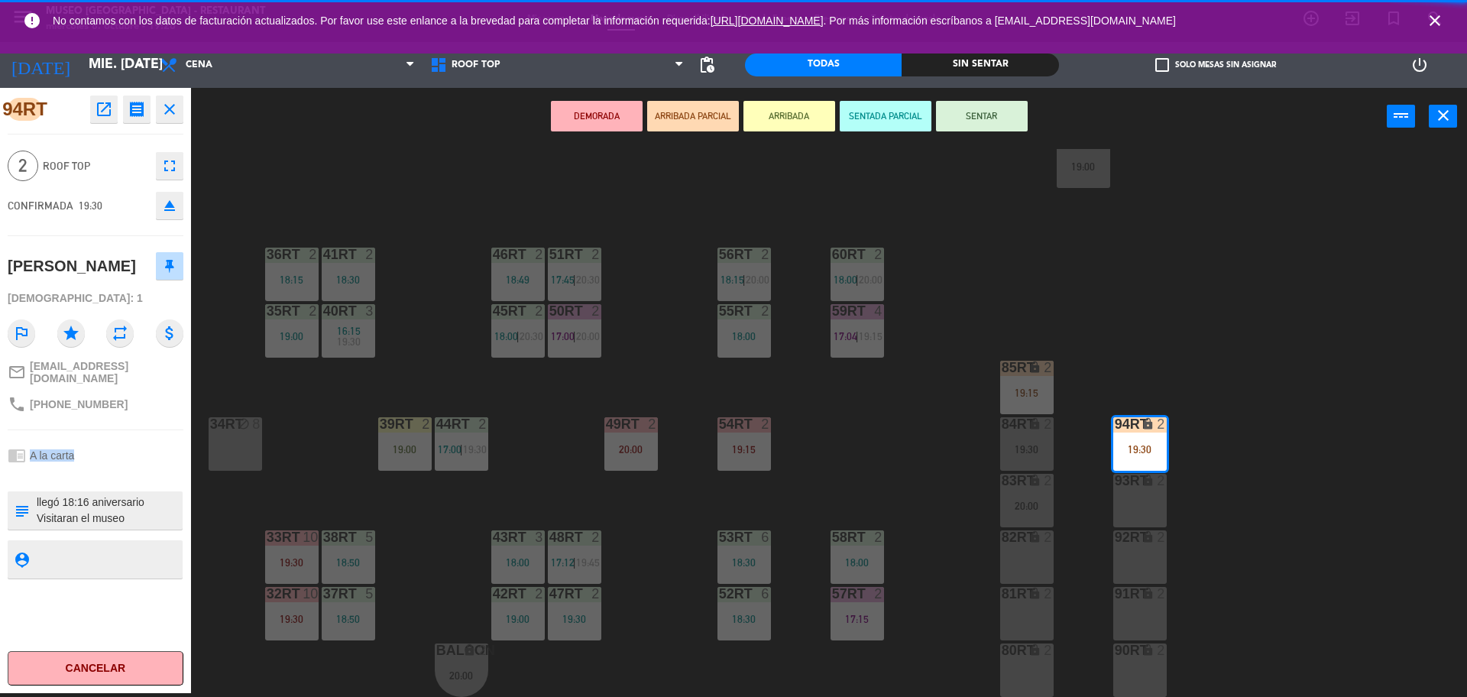
click at [126, 449] on div "chrome_reader_mode A la carta" at bounding box center [96, 455] width 176 height 29
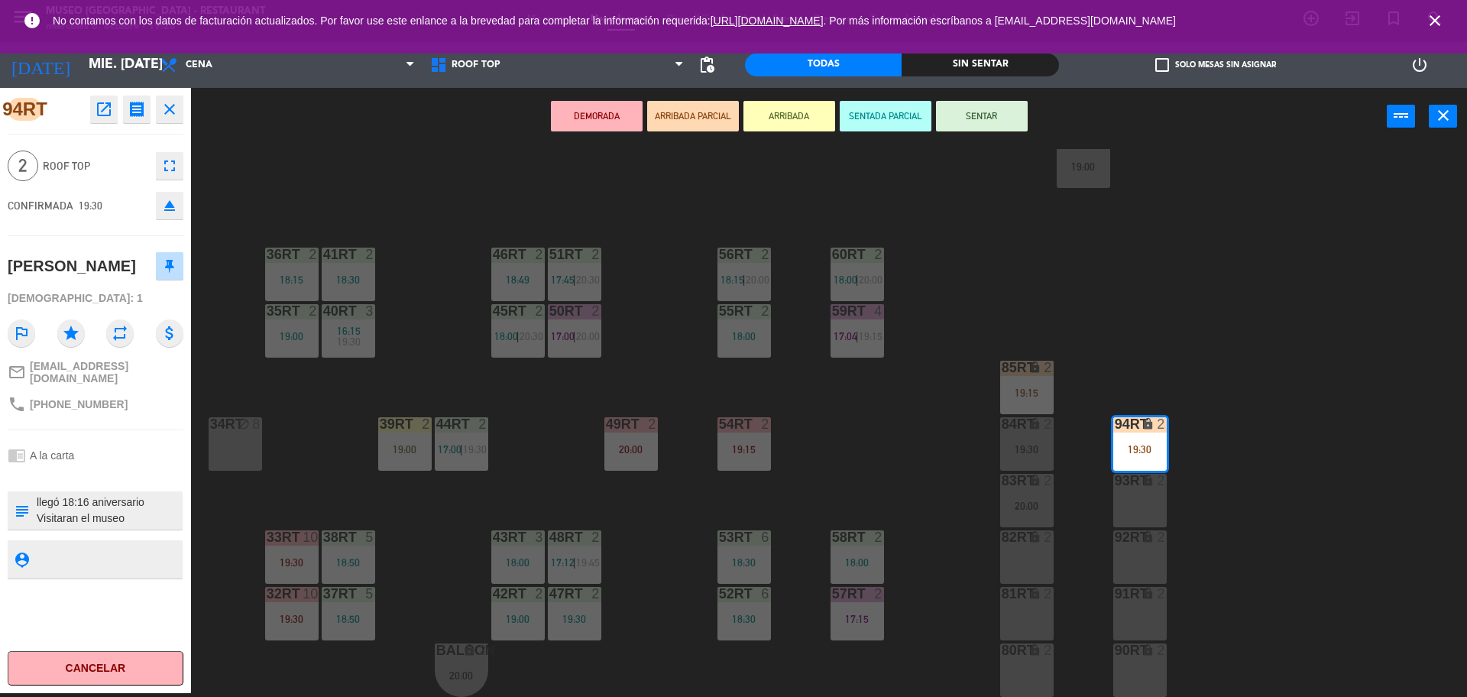
click at [517, 464] on div "18RT 4 20:00 16RT 4 19:00 28RT 2 18:45 80RR lock 2 19:15 27RT 3 19:45 7RT 5 17:…" at bounding box center [837, 423] width 1262 height 548
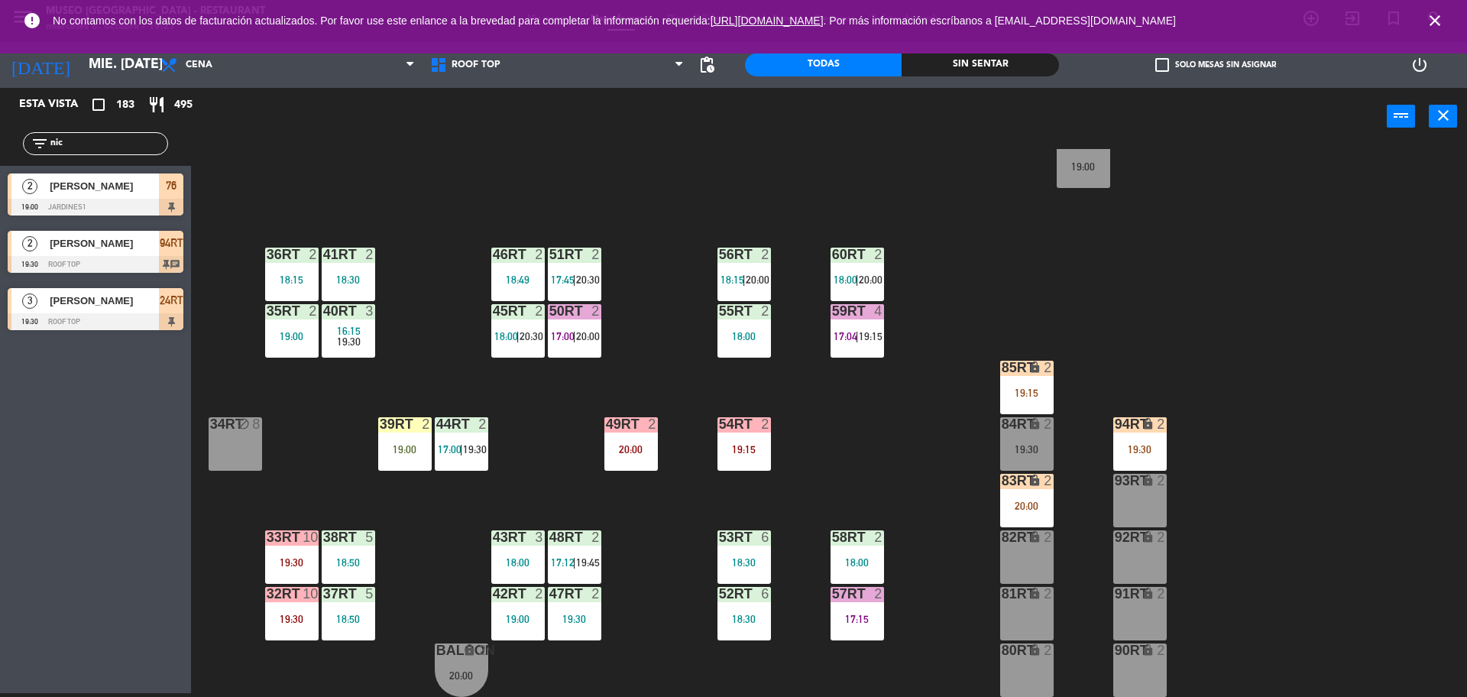
click at [666, 391] on div "18RT 4 20:00 16RT 4 19:00 28RT 2 18:45 80RR lock 2 19:15 27RT 3 19:45 7RT 5 17:…" at bounding box center [837, 423] width 1262 height 548
click at [676, 481] on div "18RT 4 20:00 16RT 4 19:00 28RT 2 18:45 80RR lock 2 19:15 27RT 3 19:45 7RT 5 17:…" at bounding box center [837, 423] width 1262 height 548
click at [567, 332] on span "17:00" at bounding box center [563, 336] width 24 height 12
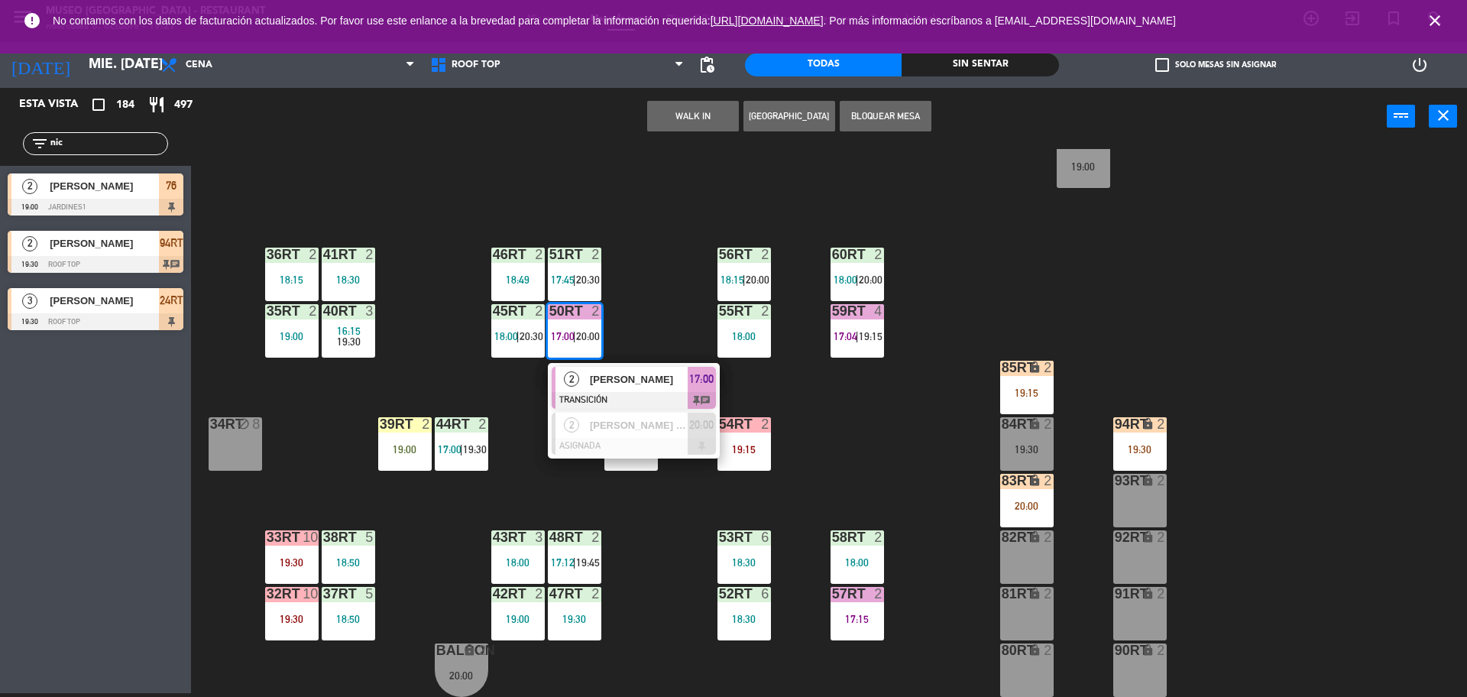
click at [615, 385] on span "[PERSON_NAME]" at bounding box center [639, 379] width 98 height 16
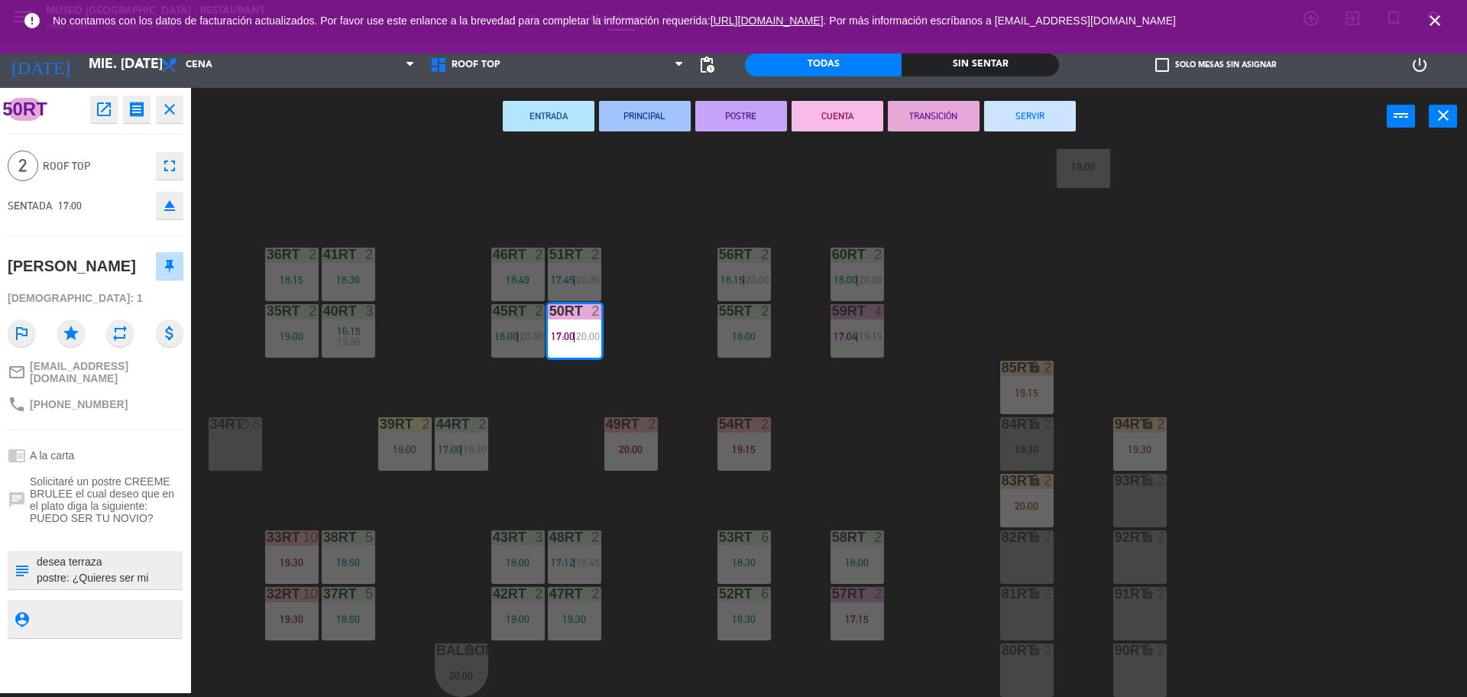
click at [1025, 130] on button "SERVIR" at bounding box center [1030, 116] width 92 height 31
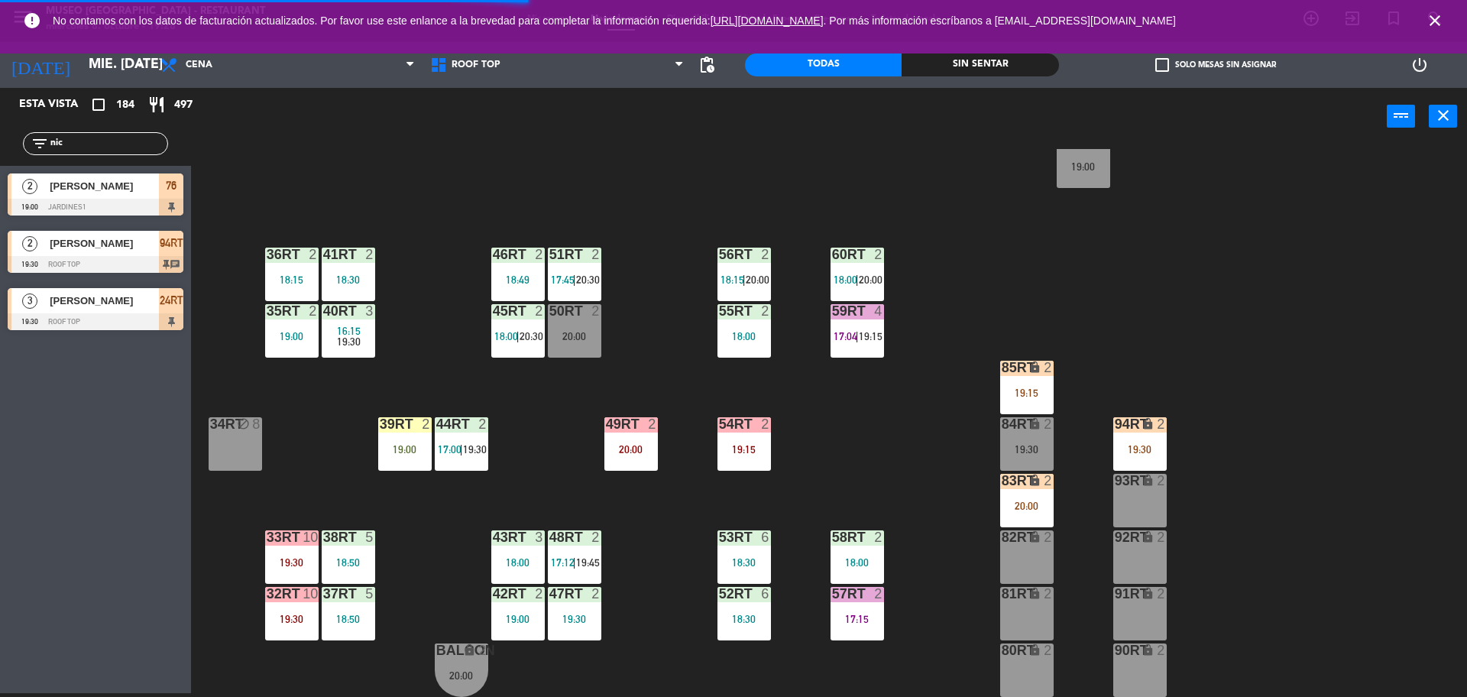
click at [958, 123] on div "power_input close" at bounding box center [789, 117] width 1196 height 58
click at [94, 133] on div "filter_list nic" at bounding box center [95, 143] width 145 height 23
click at [87, 150] on input "nic" at bounding box center [108, 143] width 118 height 17
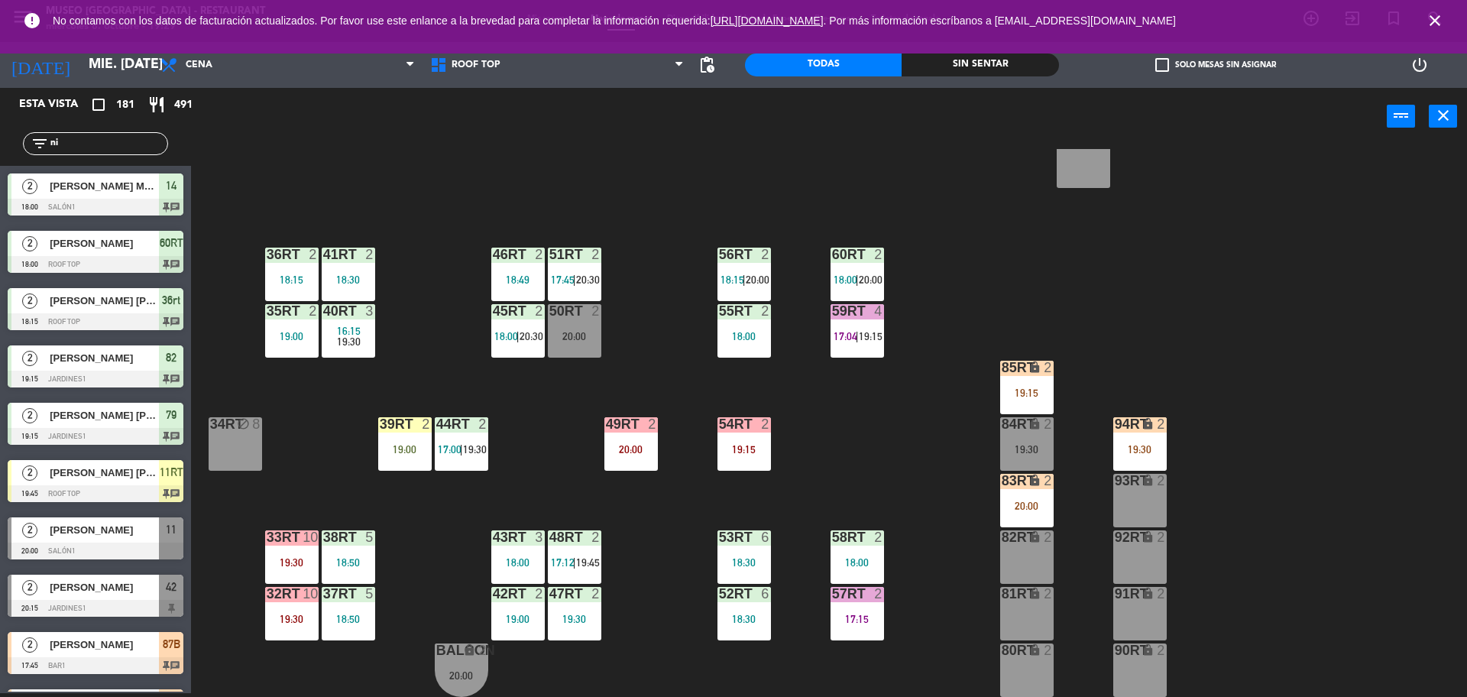
type input "n"
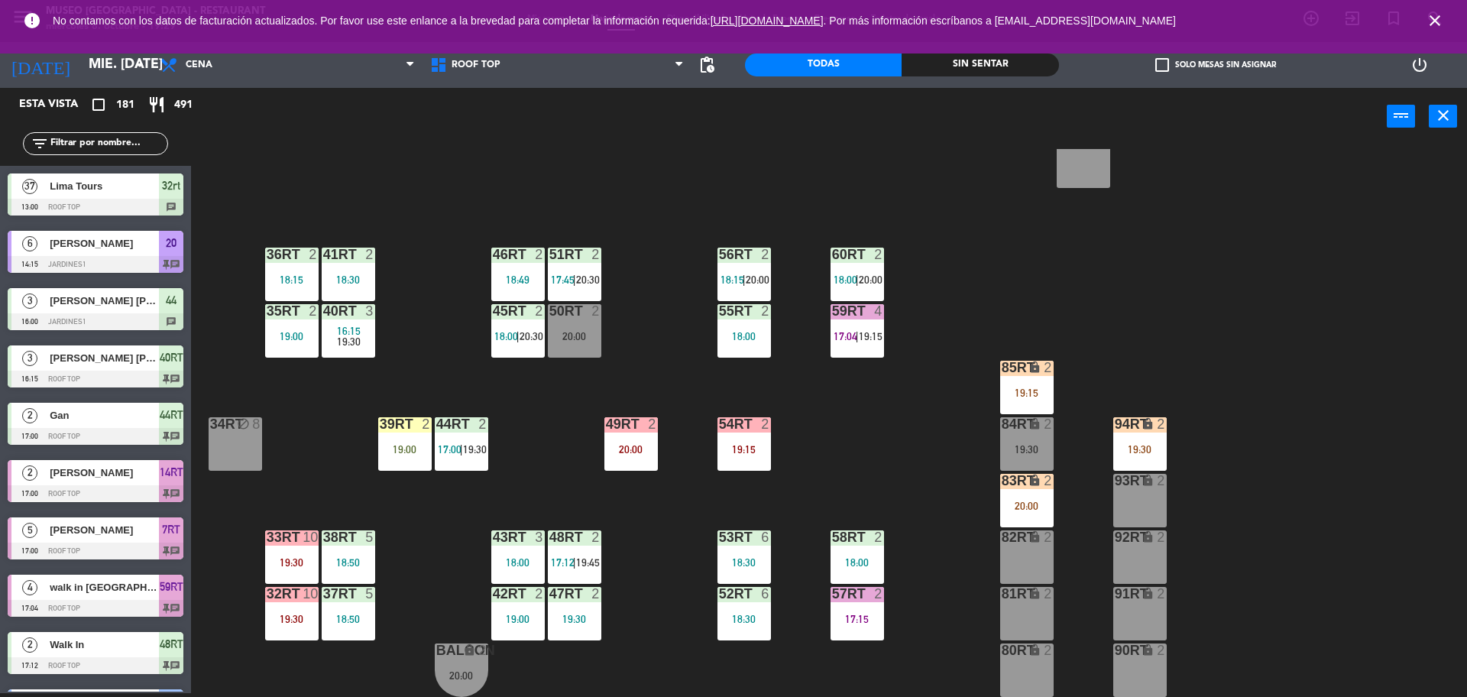
click at [87, 150] on input "text" at bounding box center [108, 143] width 118 height 17
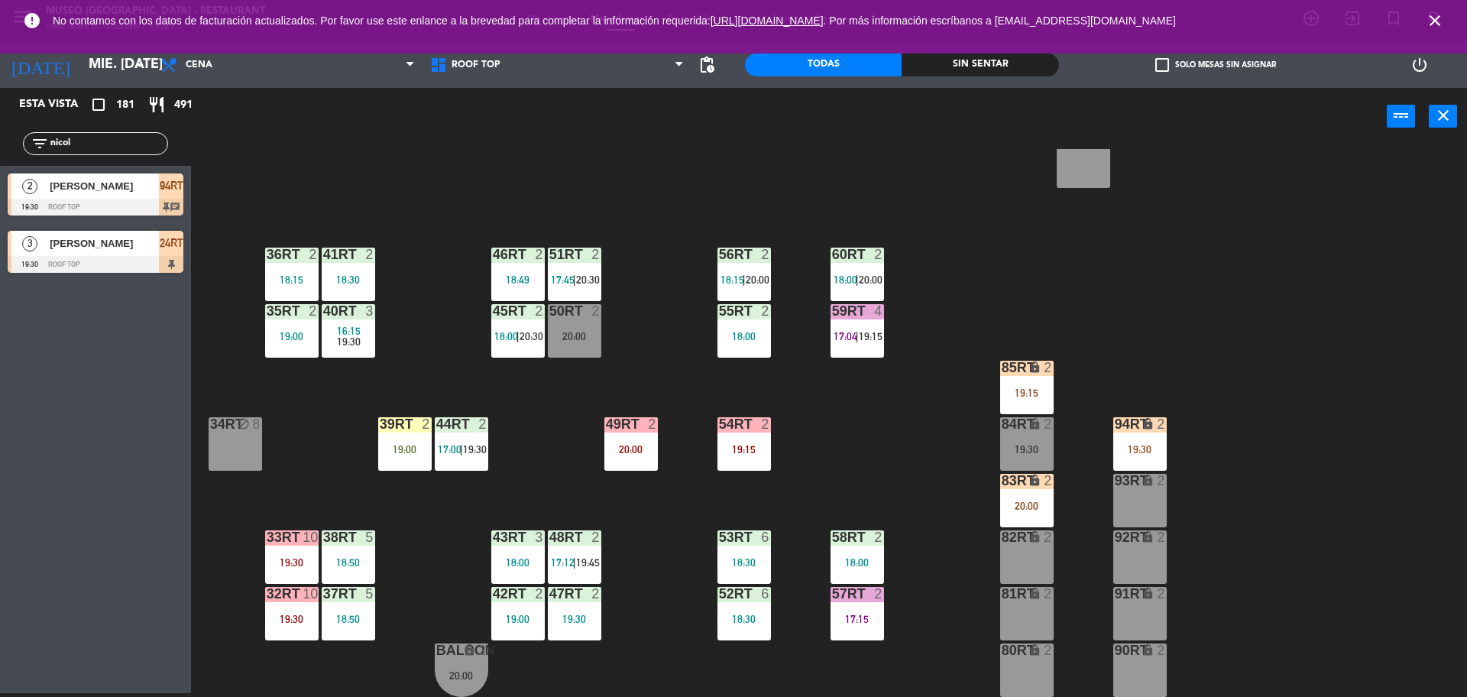
type input "nicol"
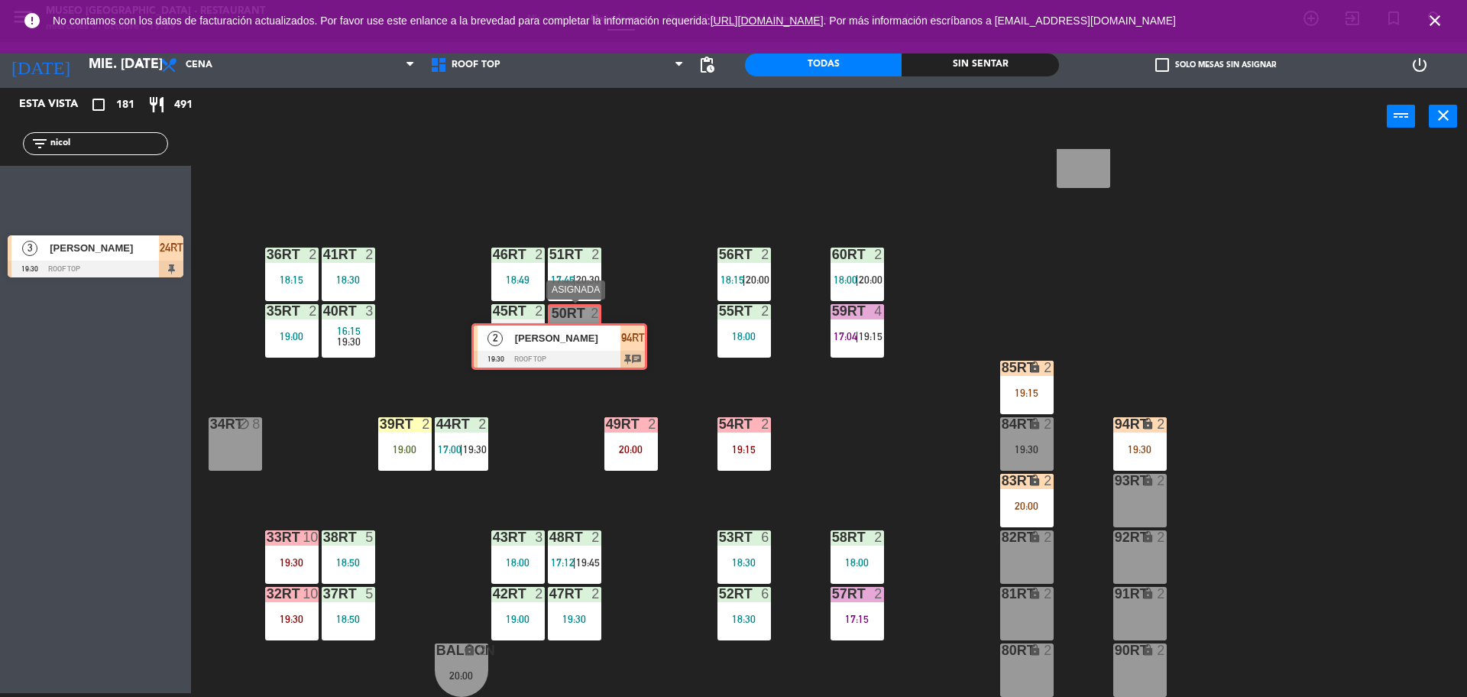
drag, startPoint x: 128, startPoint y: 185, endPoint x: 586, endPoint y: 332, distance: 480.7
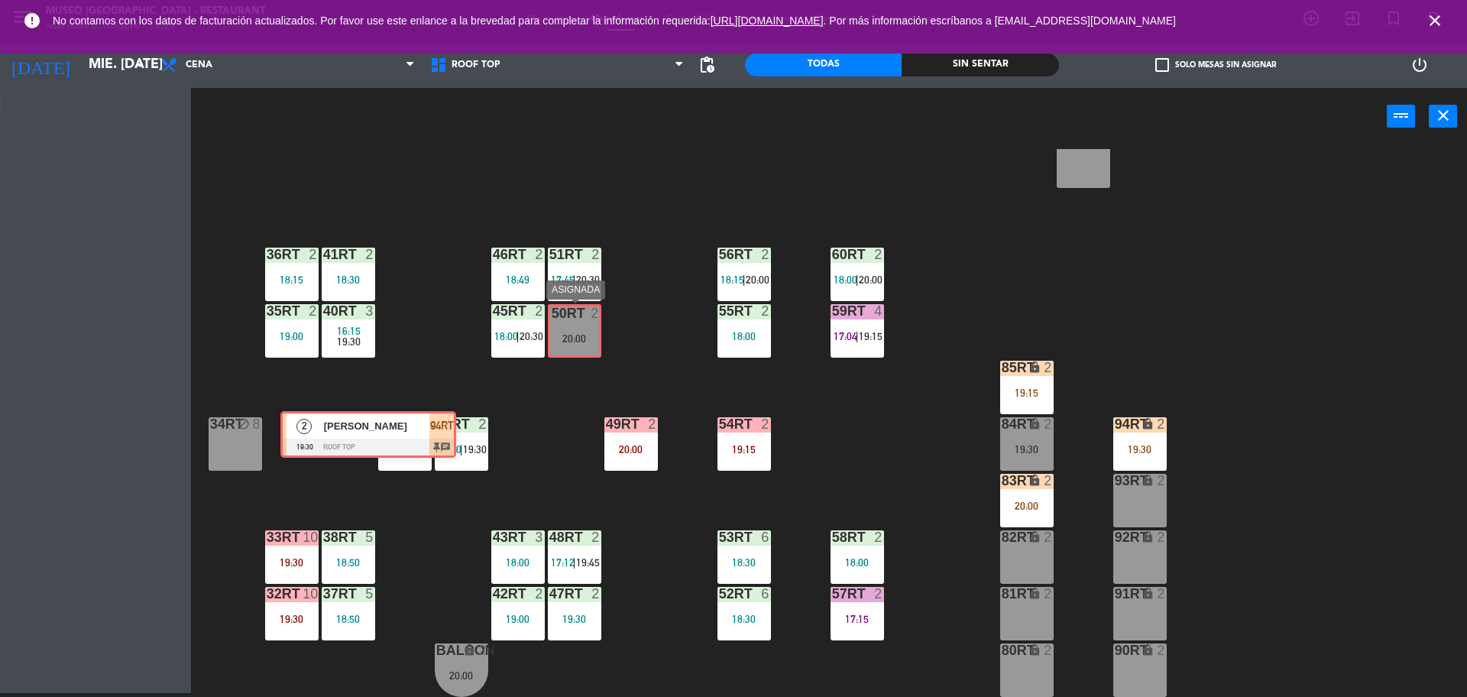
click at [586, 332] on div "Esta vista crop_square 181 restaurant 491 filter_list [PERSON_NAME] 2 [PERSON_N…" at bounding box center [733, 392] width 1467 height 609
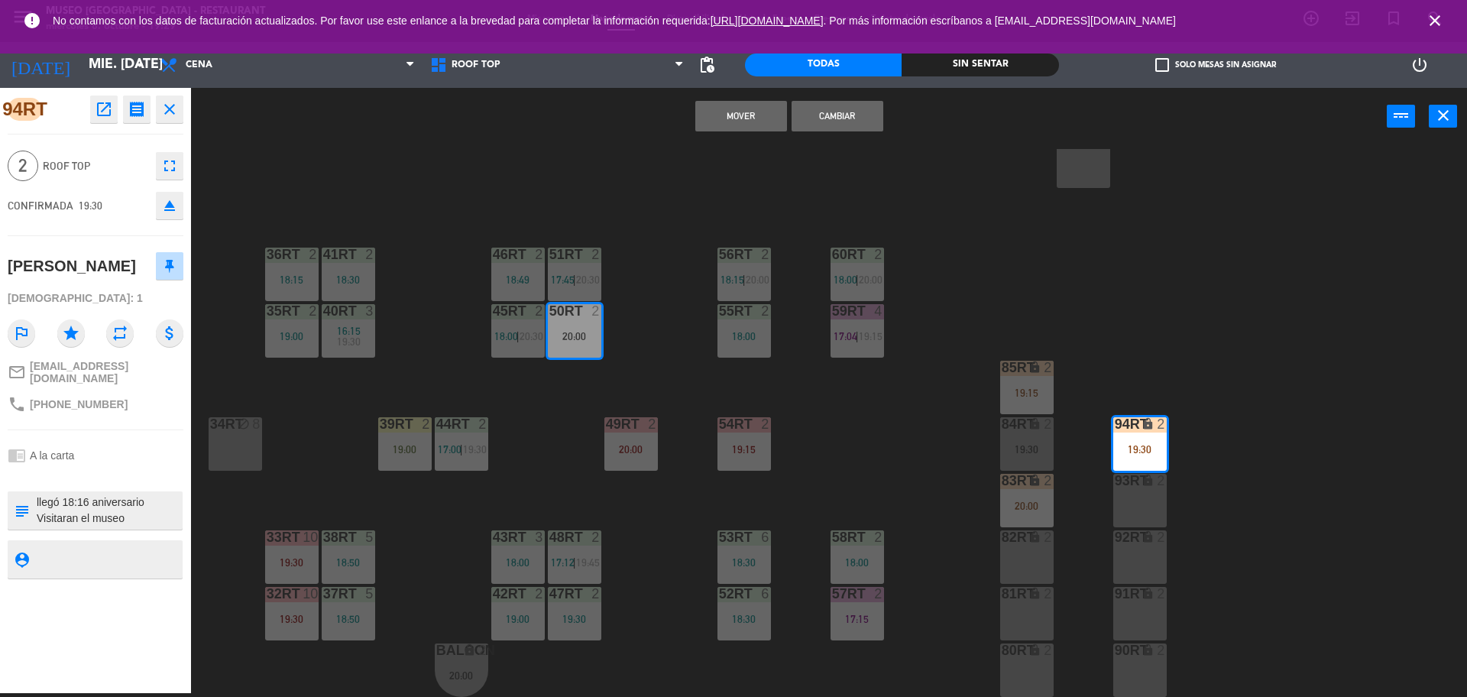
click at [758, 120] on button "Mover" at bounding box center [741, 116] width 92 height 31
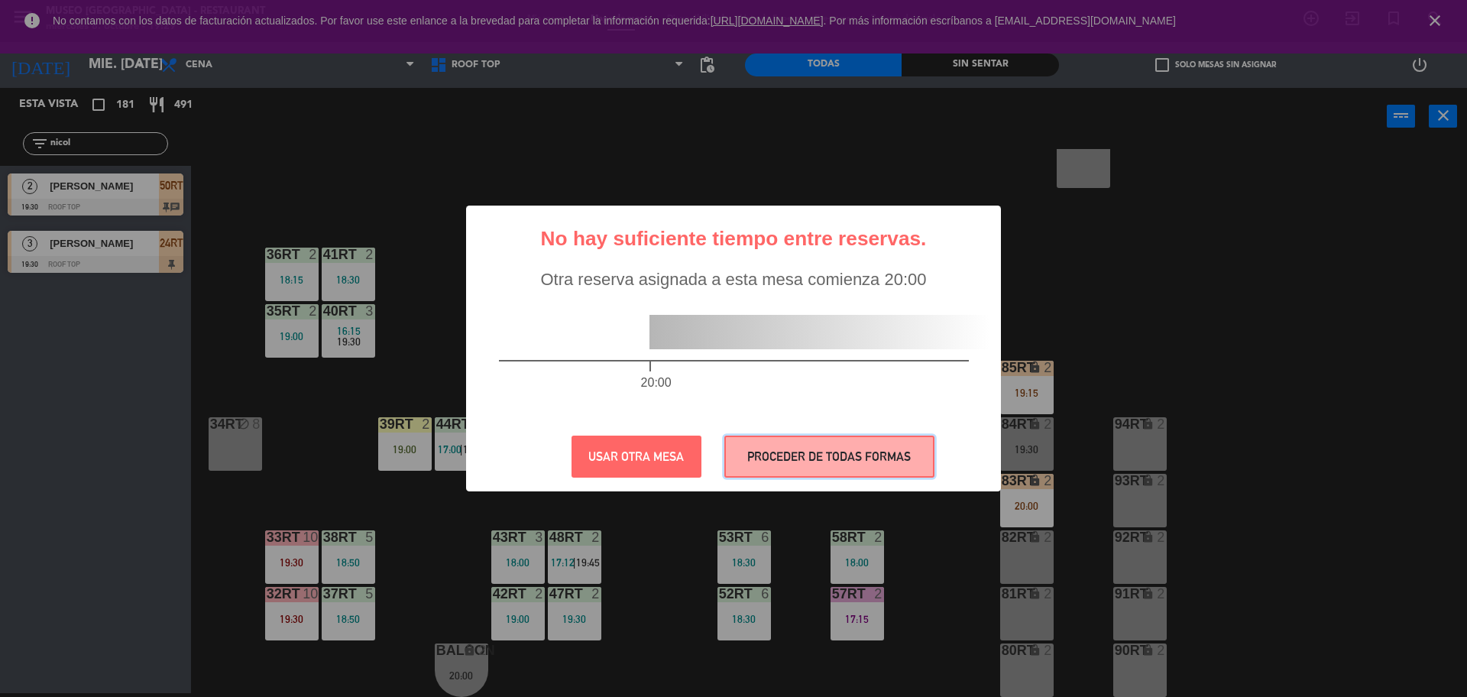
click at [768, 441] on button "PROCEDER DE TODAS FORMAS" at bounding box center [829, 457] width 210 height 42
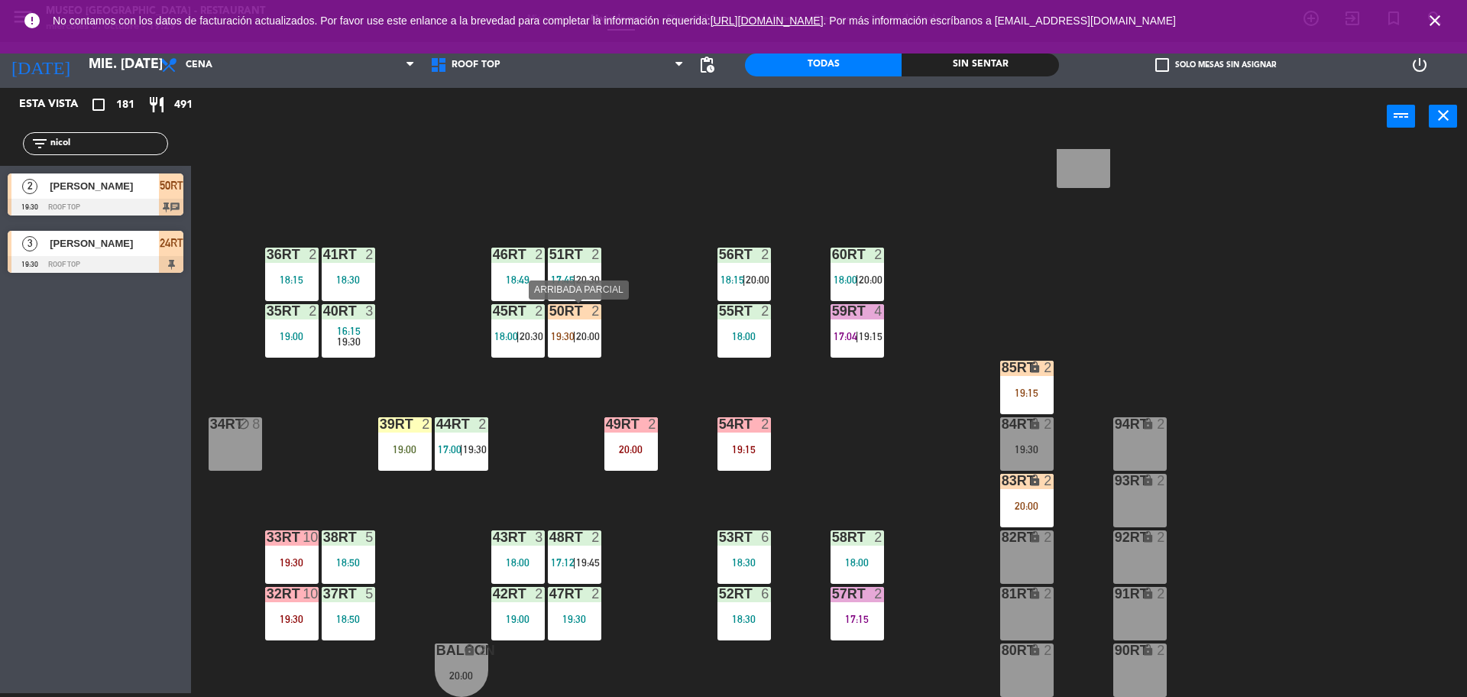
click at [579, 342] on div "50RT 2 19:30 | 20:00" at bounding box center [574, 330] width 53 height 53
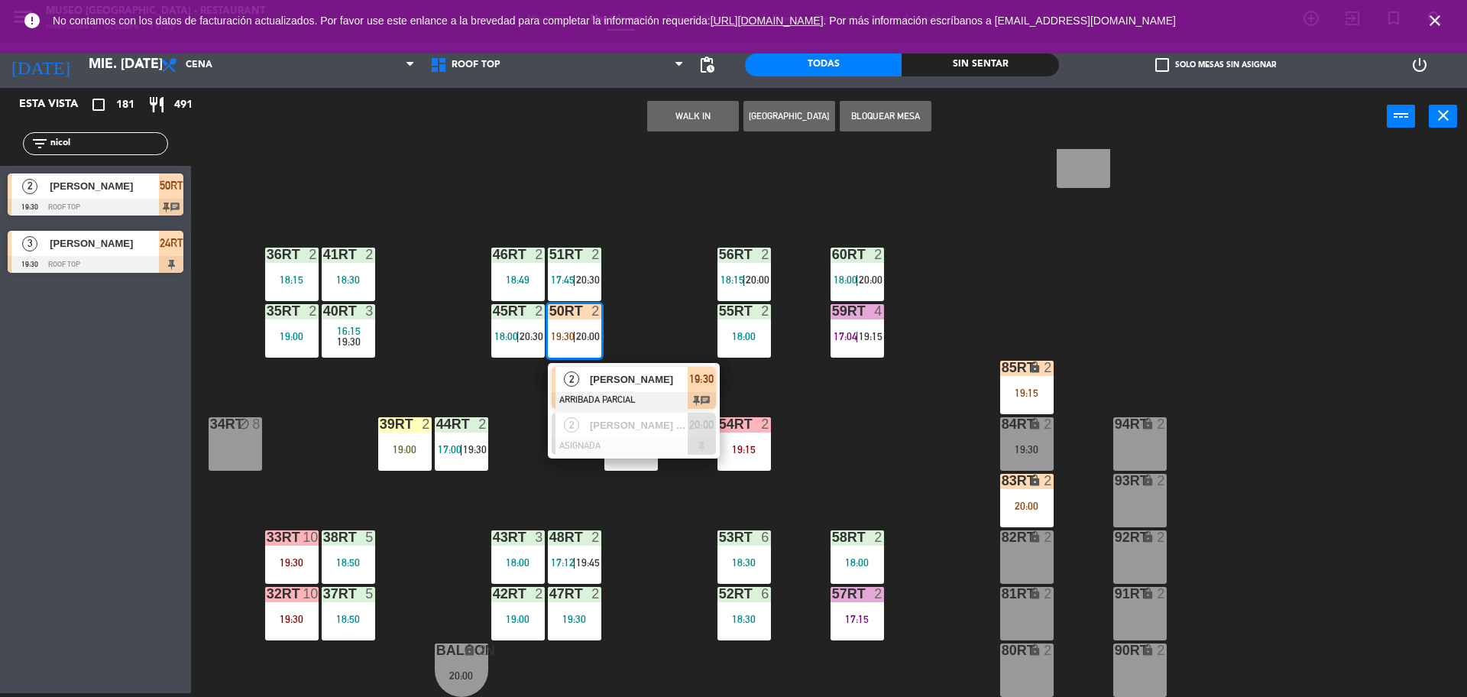
click at [590, 385] on span "[PERSON_NAME]" at bounding box center [639, 379] width 98 height 16
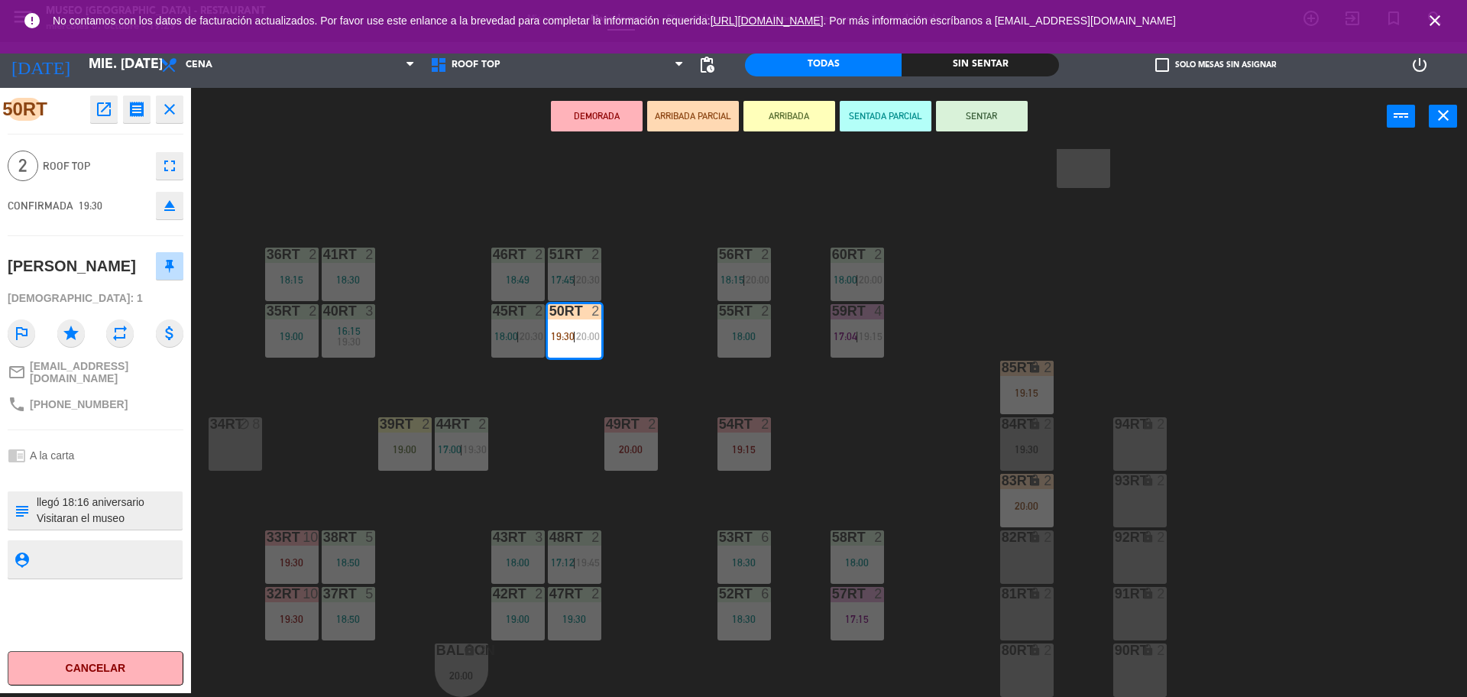
click at [107, 509] on textarea at bounding box center [108, 510] width 146 height 32
type textarea "M50Rt llegó 18:16 aniversario Visitaran el museo"
drag, startPoint x: 96, startPoint y: 475, endPoint x: 102, endPoint y: 484, distance: 10.0
click at [102, 484] on div "50RT open_in_new receipt 7:30 PM mié., [DATE] 2 personas [PERSON_NAME] Mesa 50R…" at bounding box center [95, 390] width 191 height 605
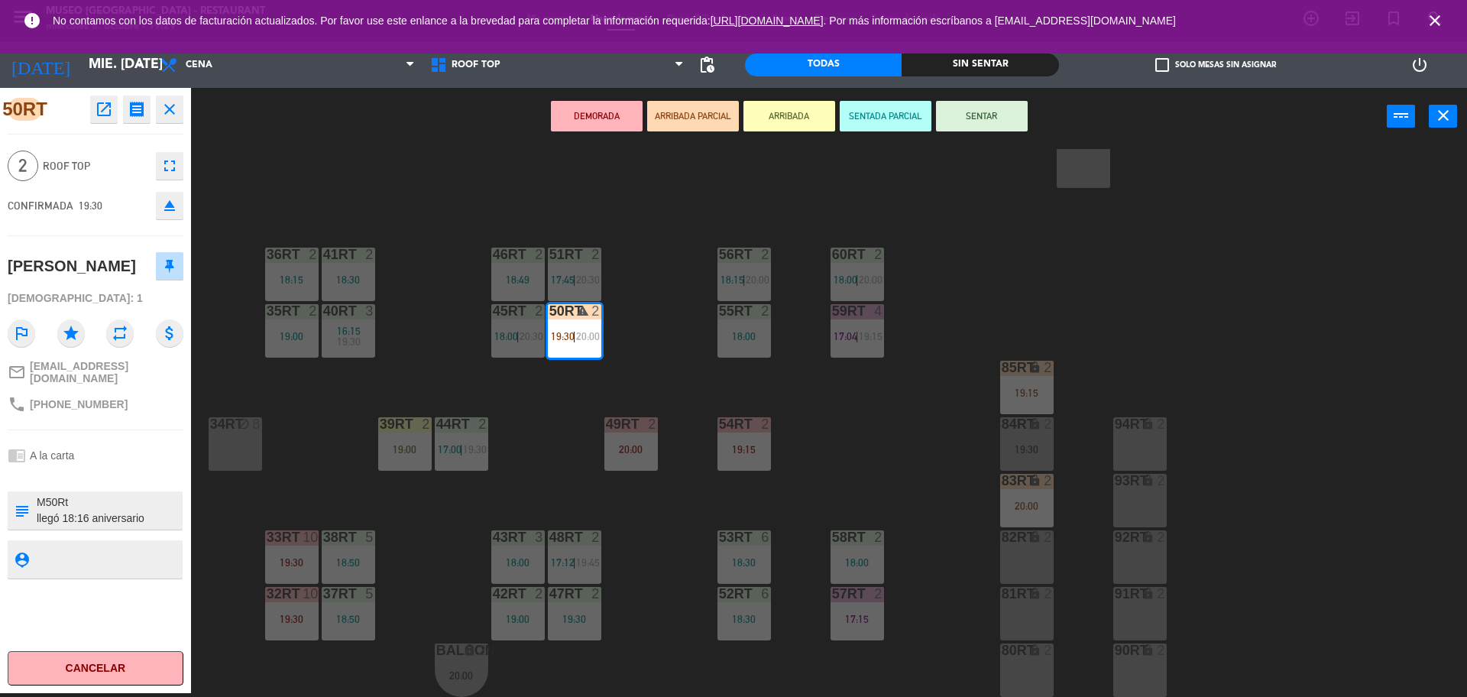
drag, startPoint x: 144, startPoint y: 442, endPoint x: 155, endPoint y: 440, distance: 11.7
click at [155, 441] on div "chrome_reader_mode A la carta" at bounding box center [96, 455] width 176 height 29
click at [103, 474] on div at bounding box center [96, 475] width 176 height 11
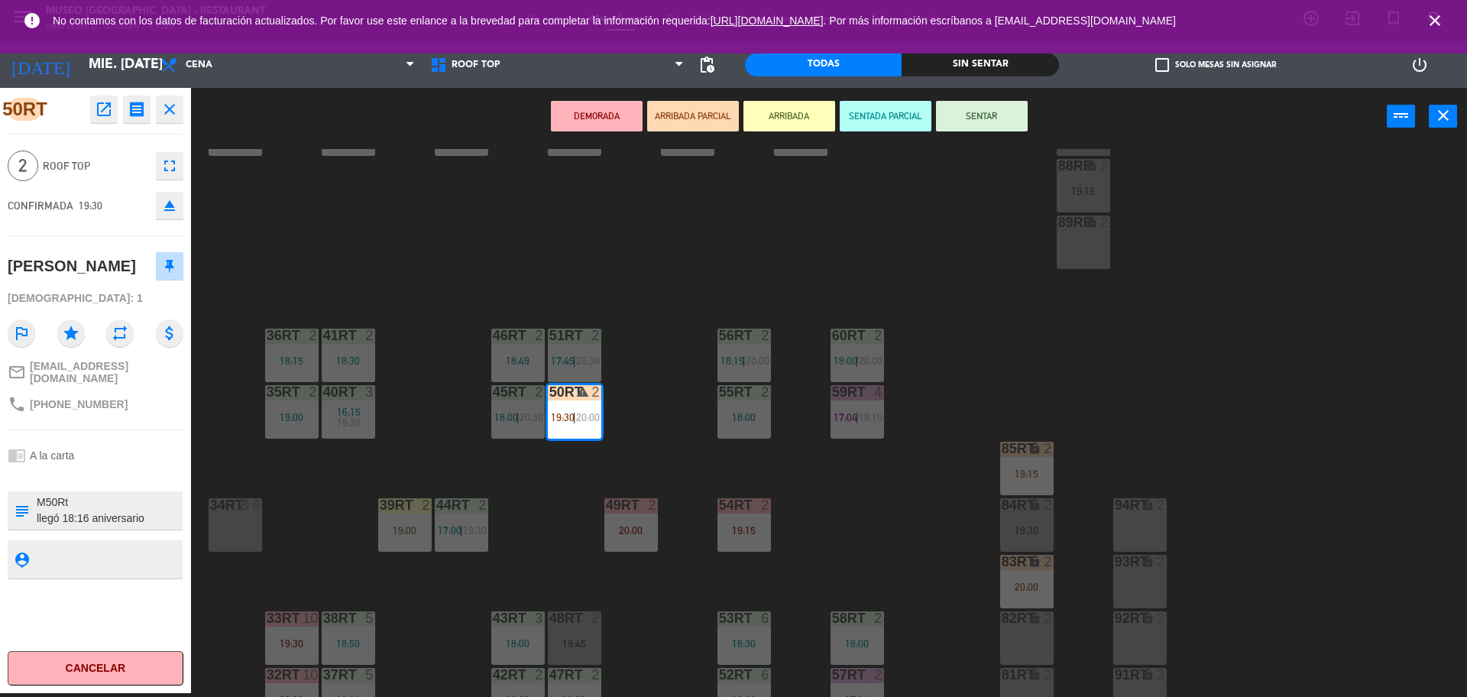
scroll to position [523, 0]
click at [689, 355] on div "18RT 4 20:00 16RT 4 19:00 28RT 2 18:45 80RR lock 2 19:15 27RT 3 19:45 7RT 5 17:…" at bounding box center [837, 423] width 1262 height 548
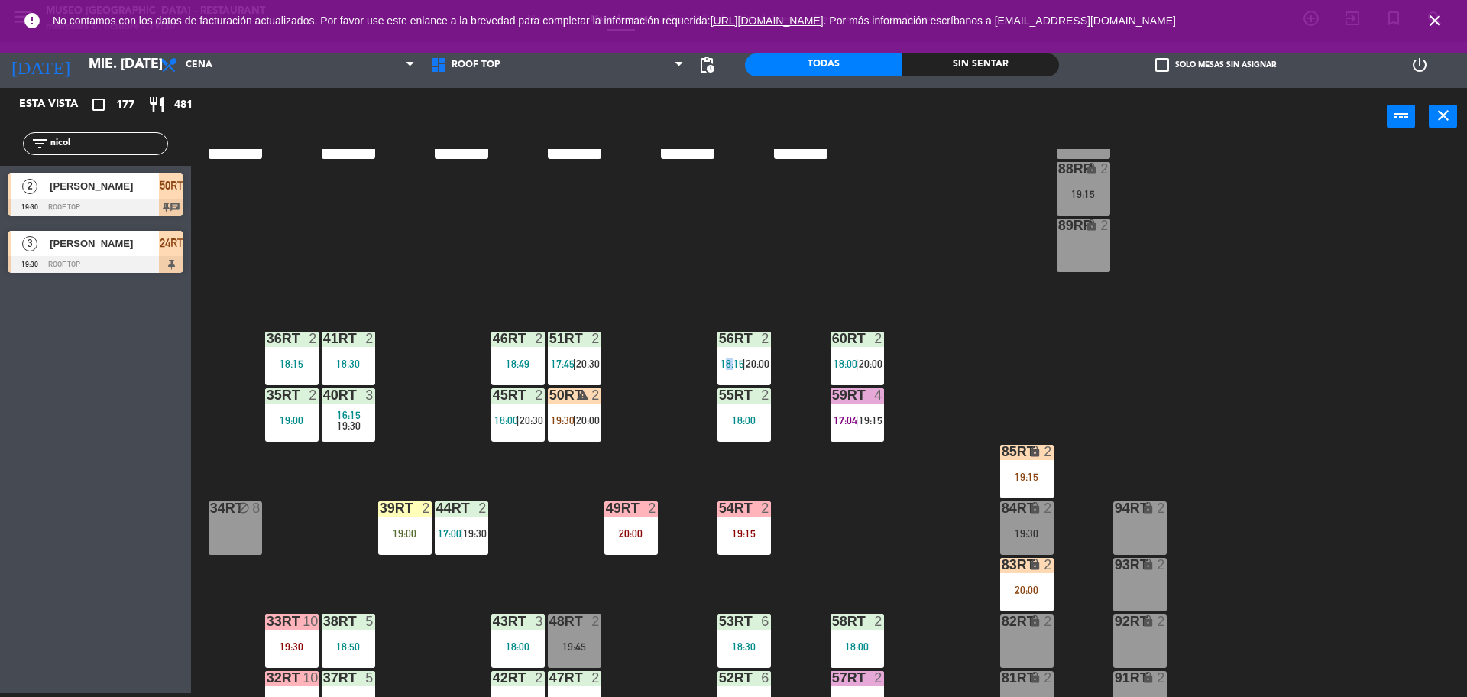
click at [689, 355] on div "18RT 4 20:00 16RT 4 19:00 28RT 2 18:45 80RR lock 2 19:15 27RT 3 19:45 7RT 5 17:…" at bounding box center [837, 423] width 1262 height 548
drag, startPoint x: 128, startPoint y: 144, endPoint x: 133, endPoint y: 154, distance: 10.6
click at [133, 154] on div "filter_list [PERSON_NAME]" at bounding box center [95, 143] width 145 height 23
click at [131, 142] on input "nicol" at bounding box center [108, 143] width 118 height 17
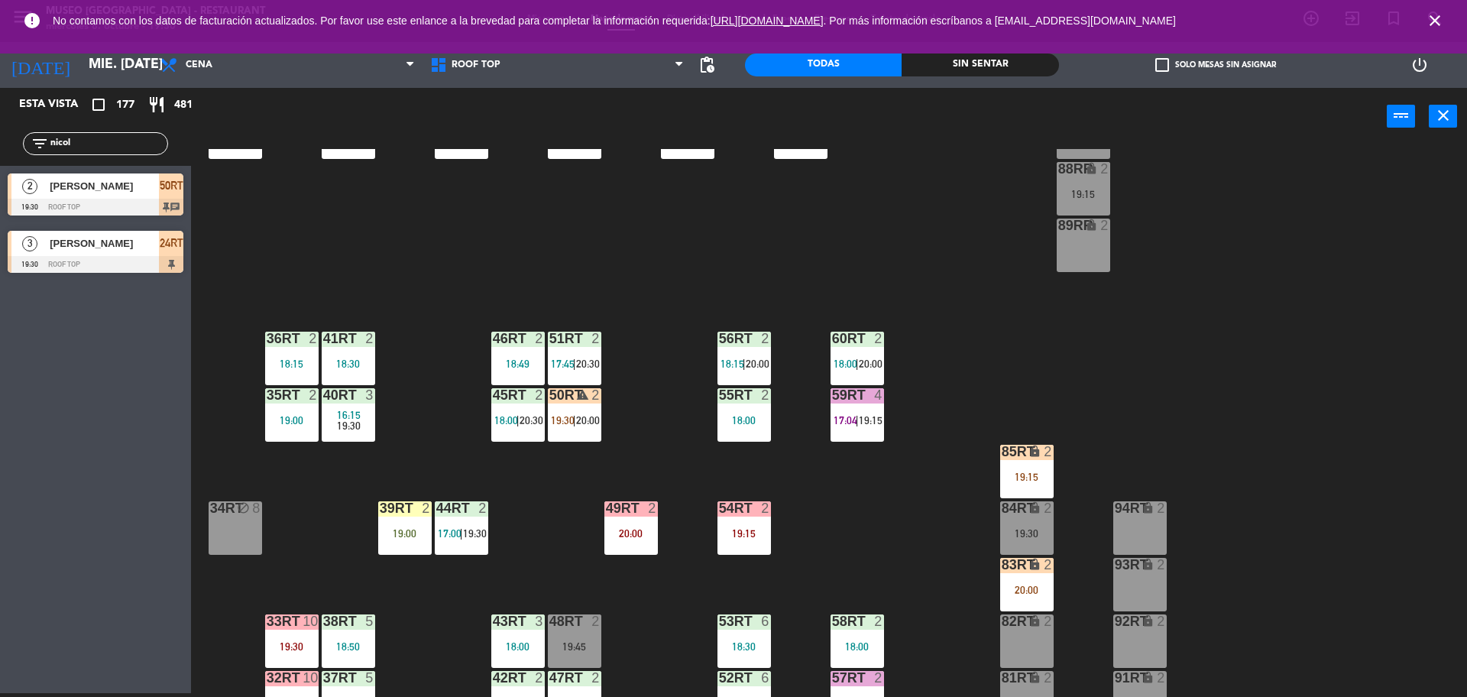
click at [131, 142] on input "nicol" at bounding box center [108, 143] width 118 height 17
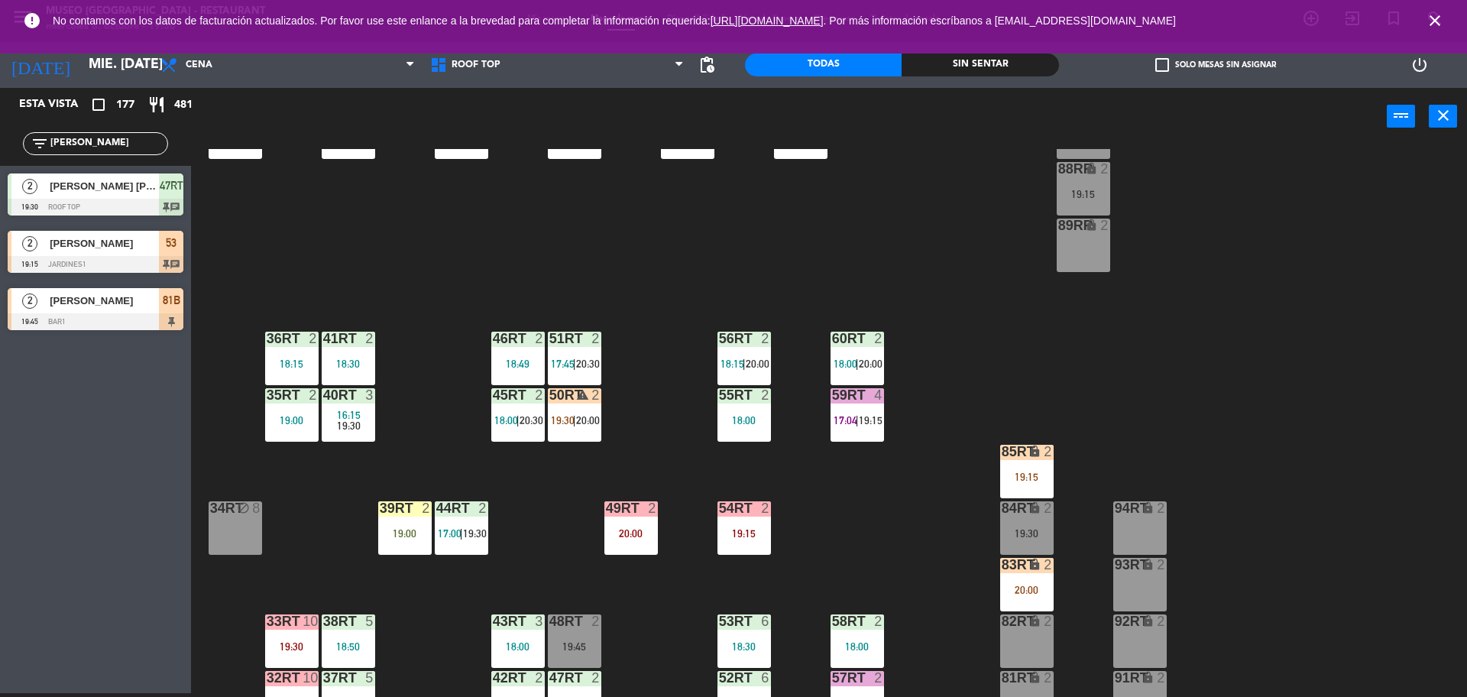
type input "[PERSON_NAME]"
click at [574, 420] on span "|" at bounding box center [574, 420] width 3 height 12
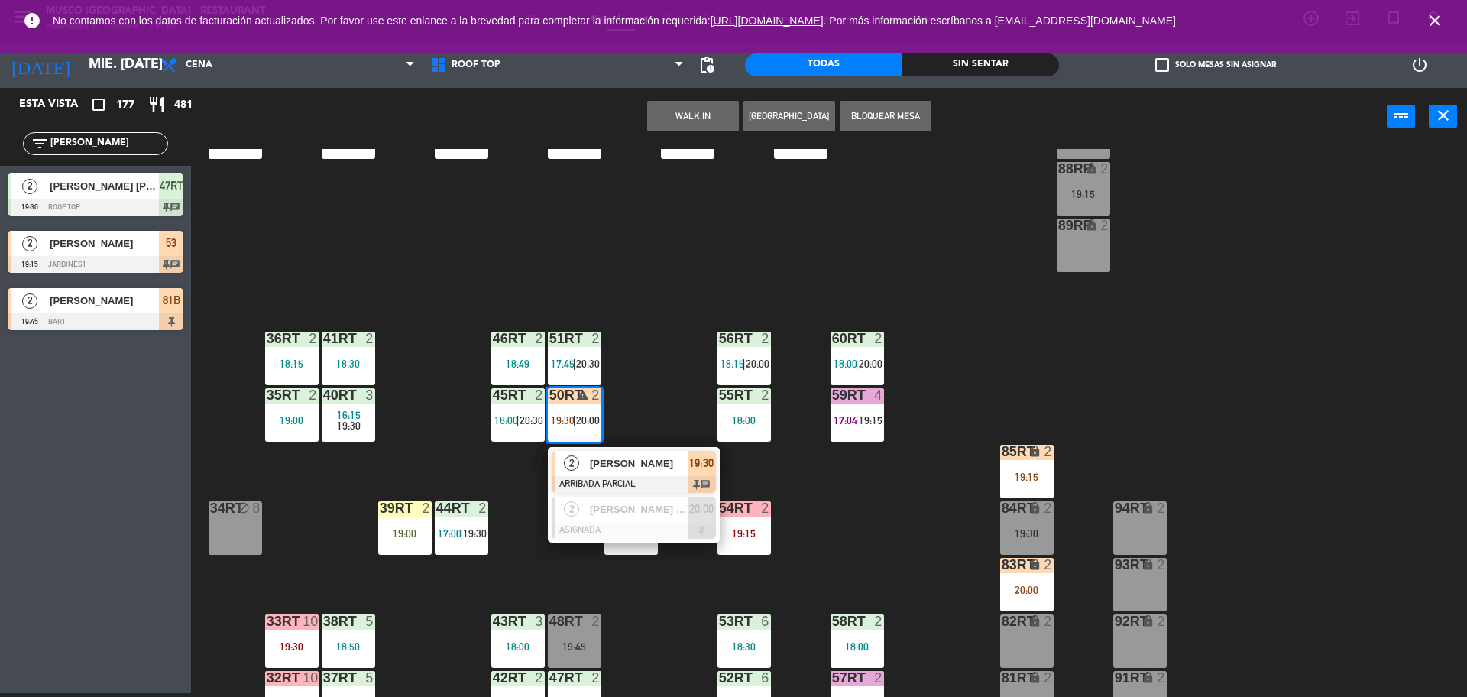
click at [622, 471] on div "2 [PERSON_NAME] ARRIBADA PARCIAL 19:30 chat" at bounding box center [633, 472] width 195 height 50
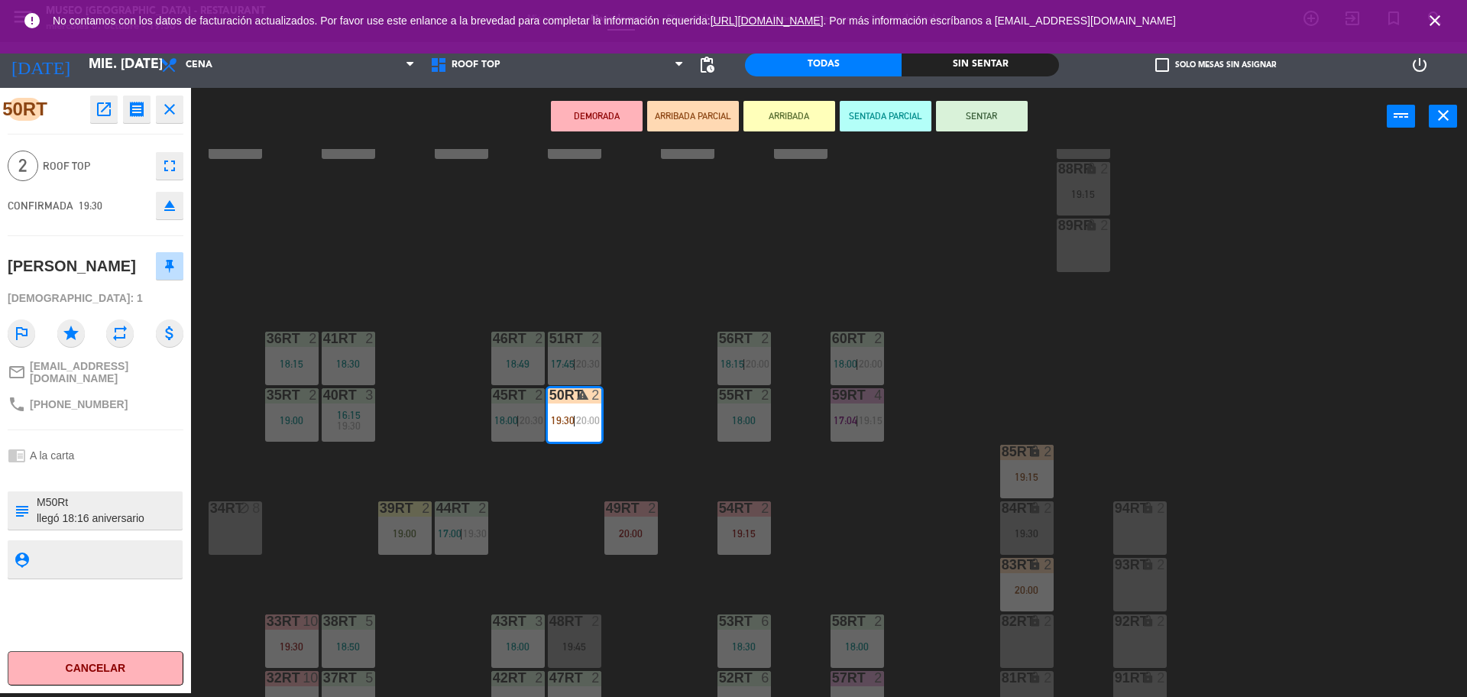
click at [181, 452] on div "chrome_reader_mode A la carta" at bounding box center [96, 455] width 176 height 29
click at [976, 115] on button "SENTAR" at bounding box center [982, 116] width 92 height 31
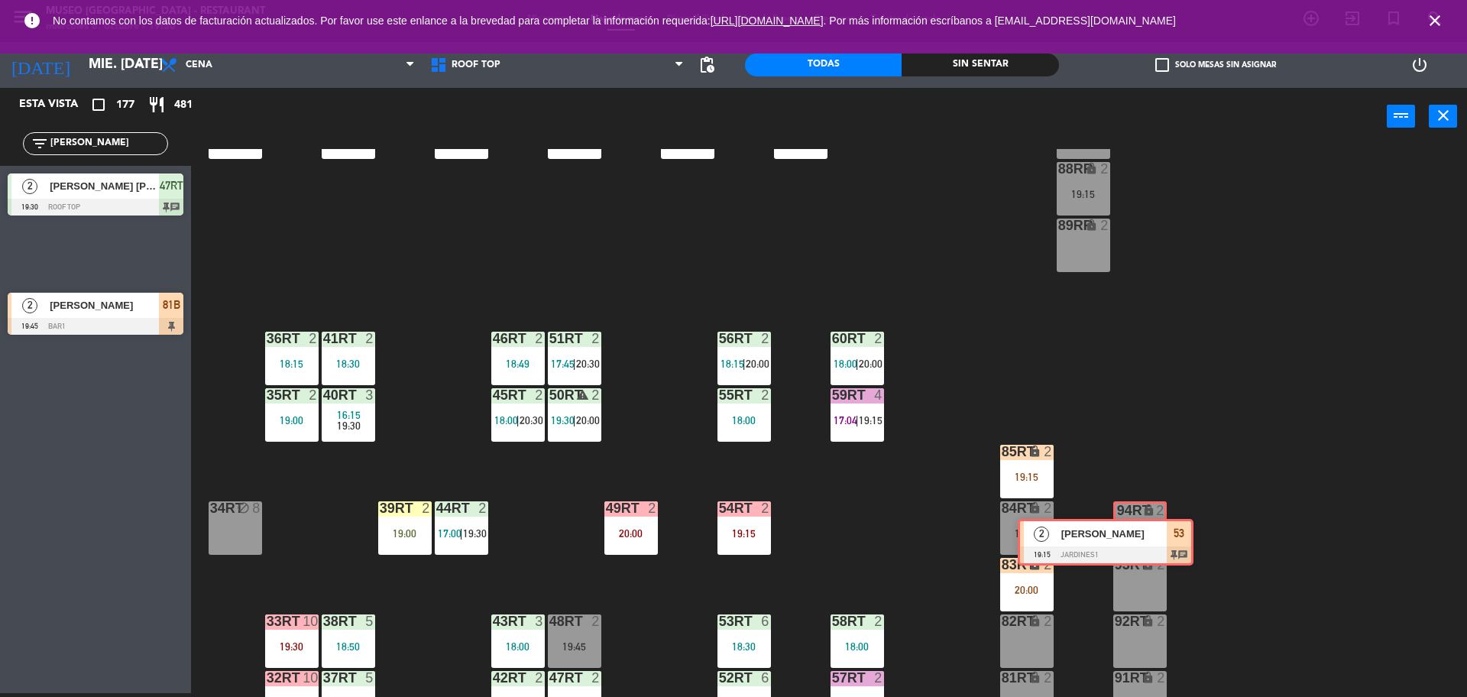
drag, startPoint x: 141, startPoint y: 248, endPoint x: 1152, endPoint y: 536, distance: 1050.5
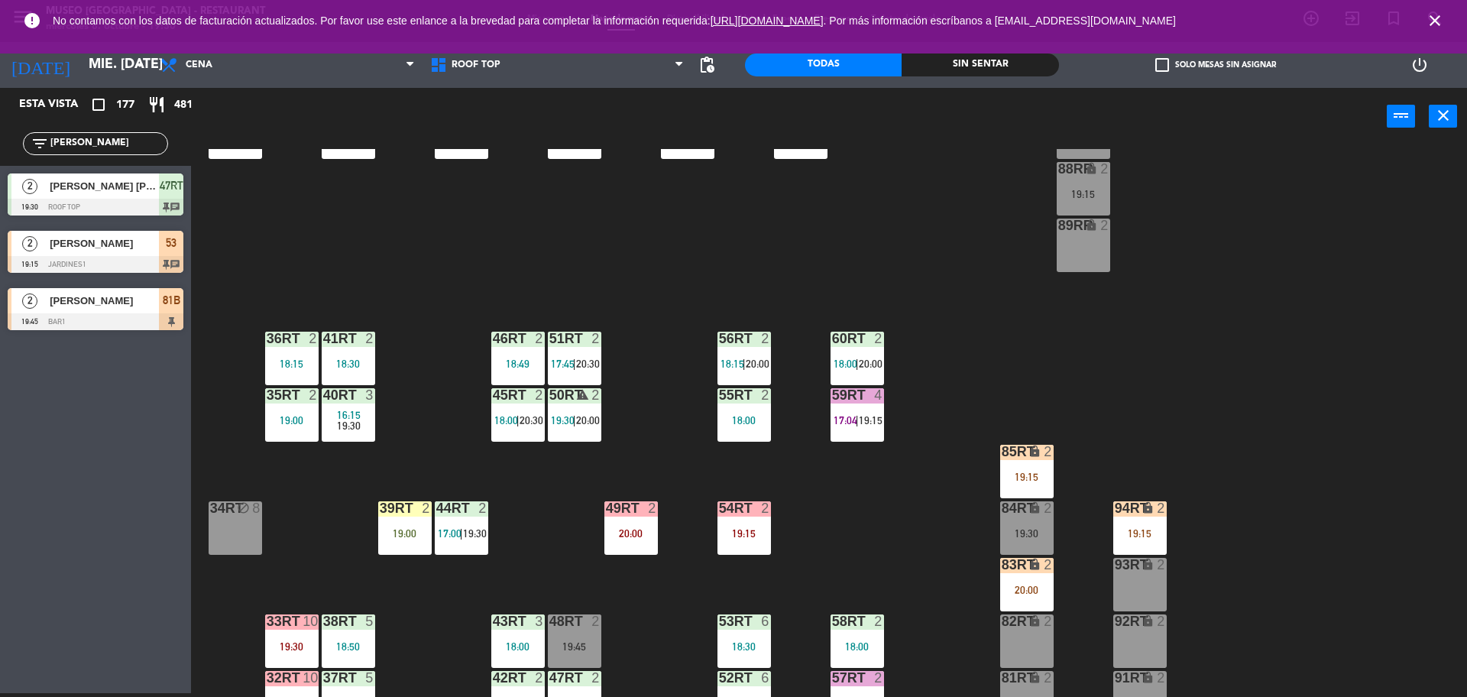
click at [104, 148] on input "[PERSON_NAME]" at bounding box center [108, 143] width 118 height 17
click at [99, 143] on input "[PERSON_NAME]" at bounding box center [108, 143] width 118 height 17
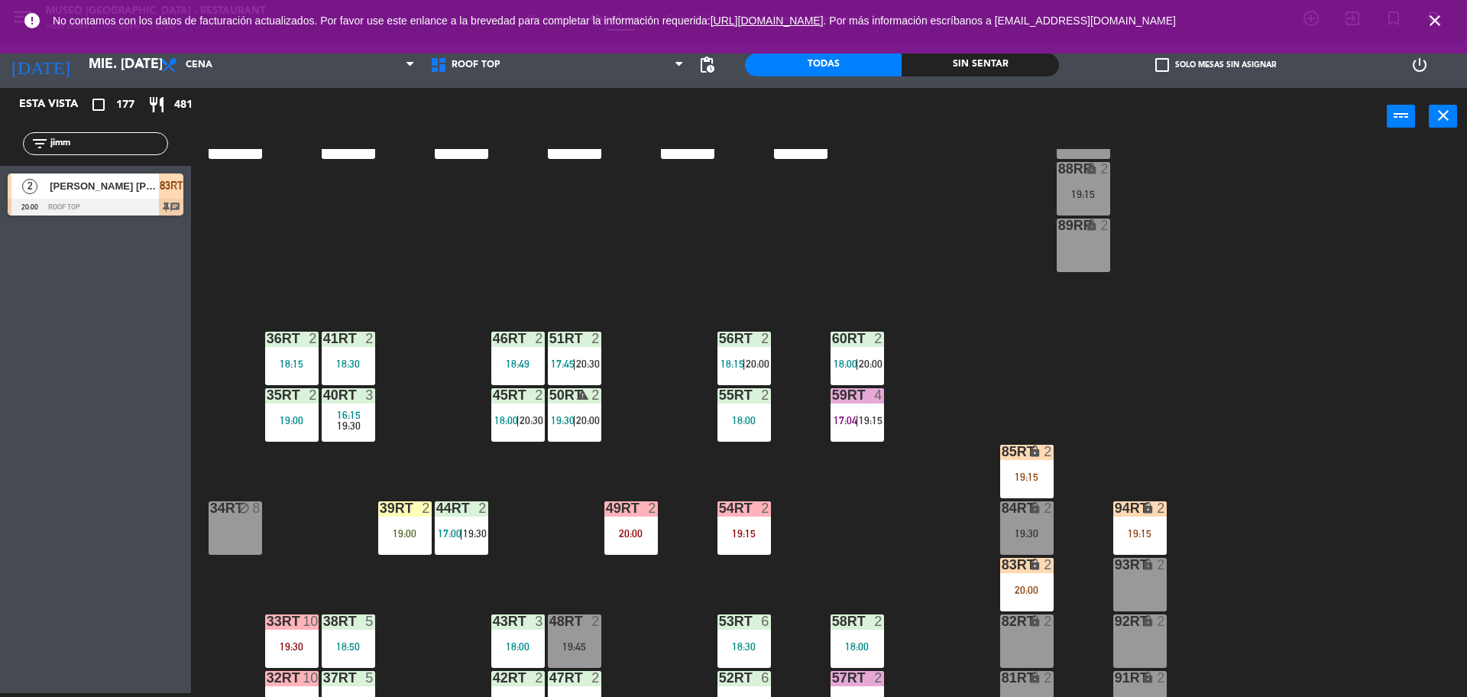
type input "jimm"
click at [127, 208] on div at bounding box center [96, 207] width 176 height 17
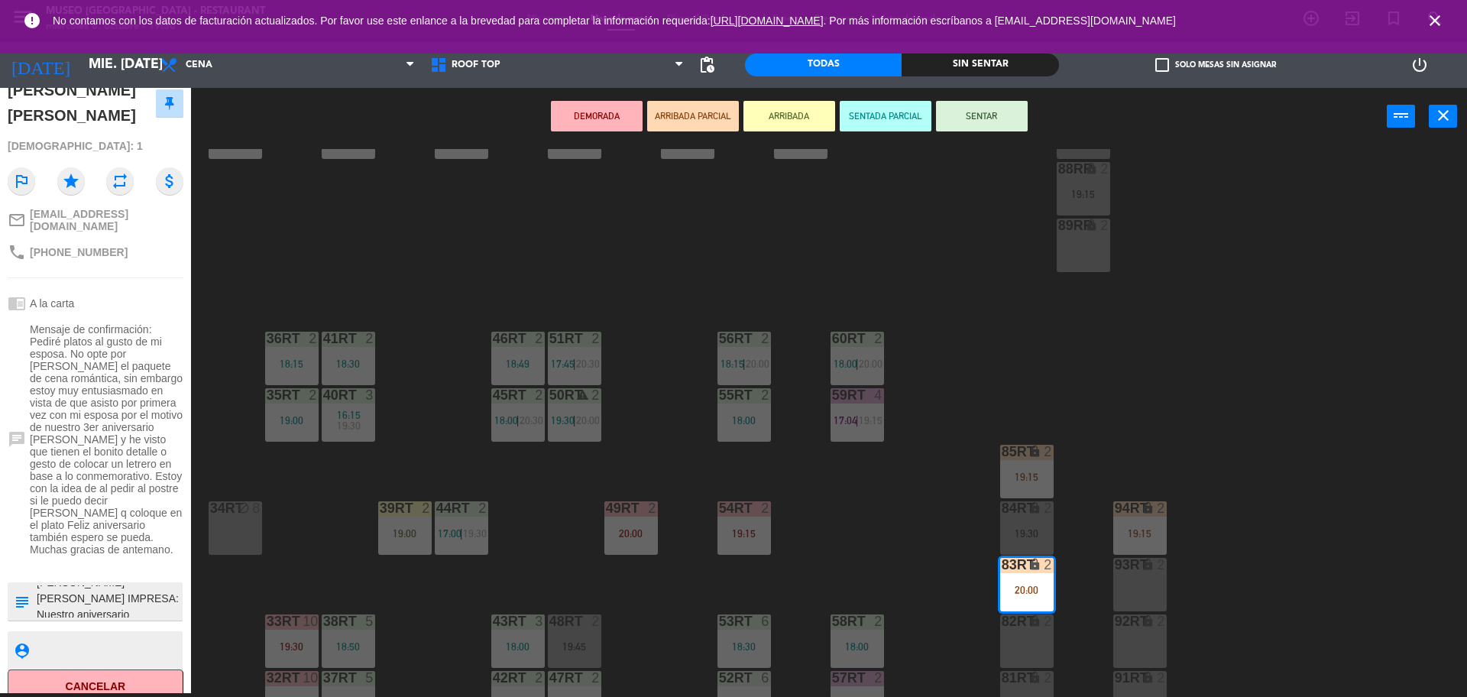
scroll to position [0, 0]
click at [572, 630] on div "48RT 2 19:45" at bounding box center [574, 640] width 53 height 53
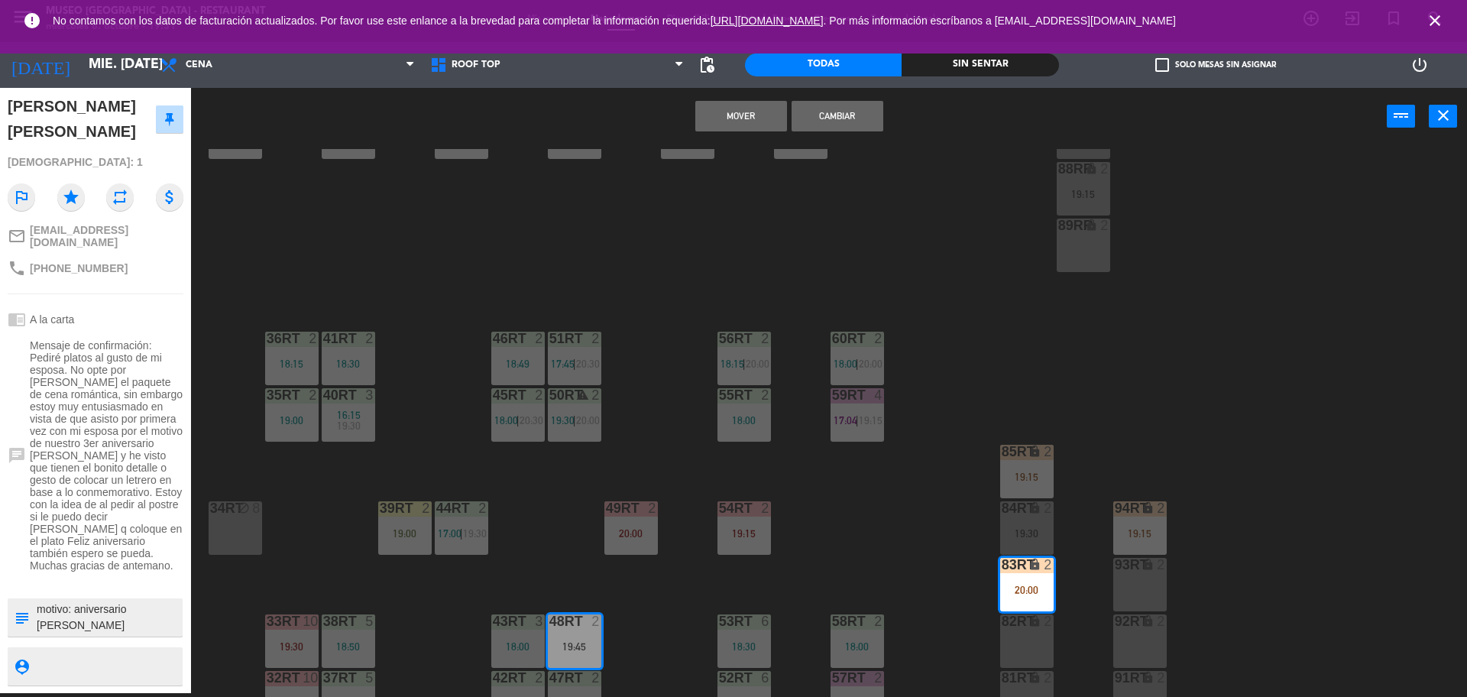
scroll to position [140, 0]
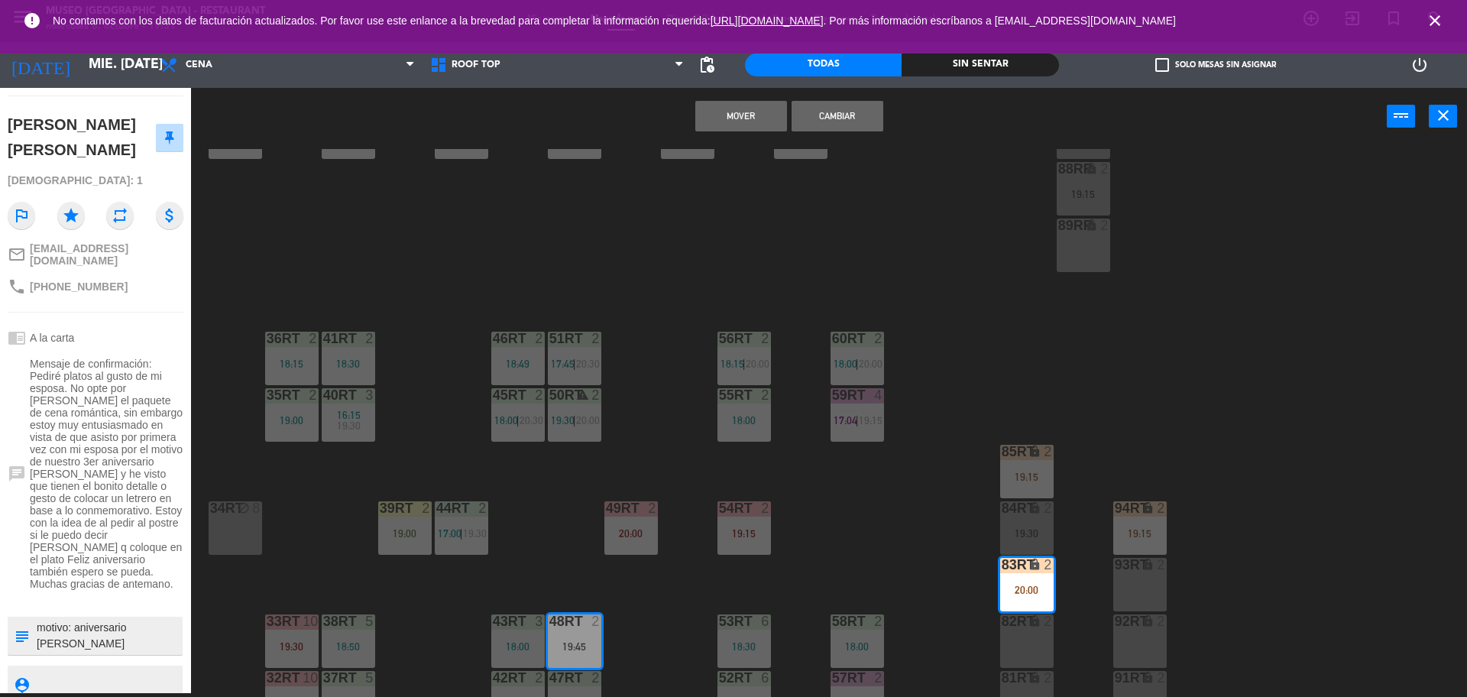
click at [865, 120] on button "Cambiar" at bounding box center [838, 116] width 92 height 31
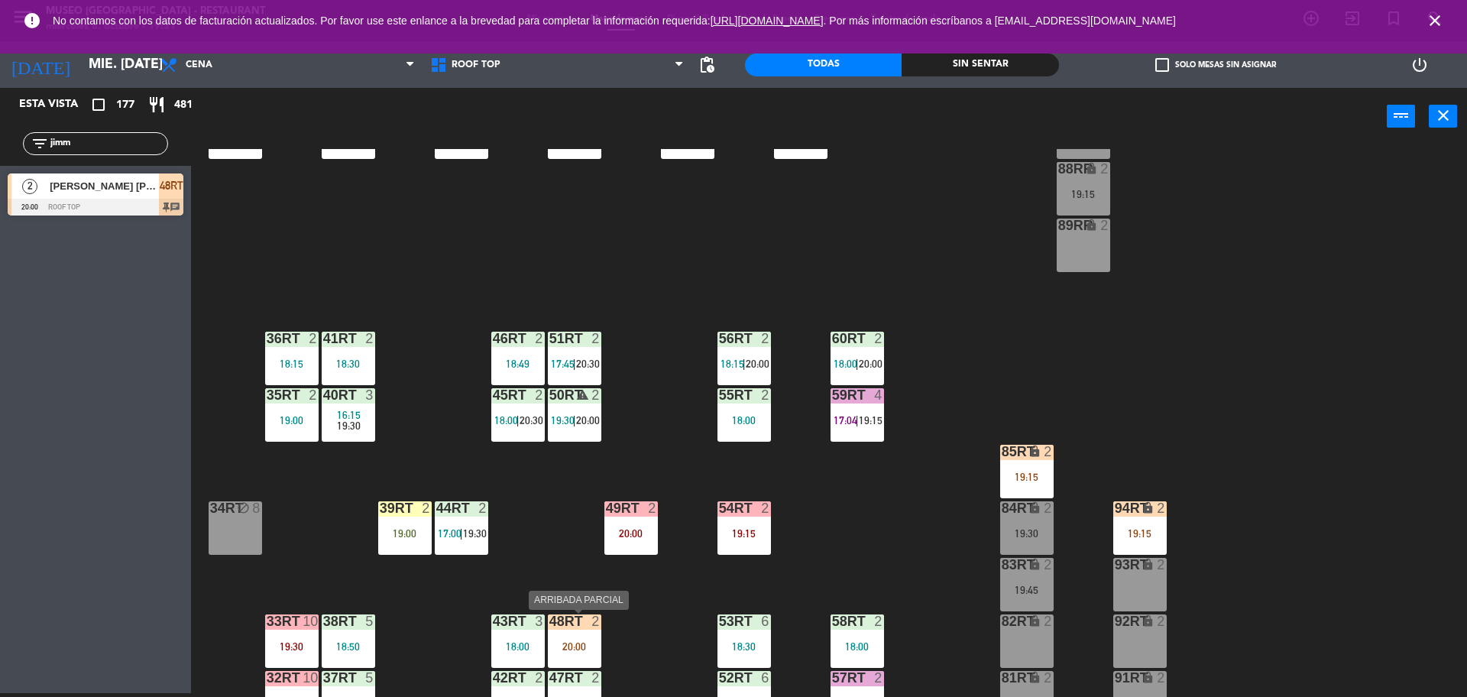
click at [579, 650] on div "48RT 2 20:00" at bounding box center [574, 640] width 53 height 53
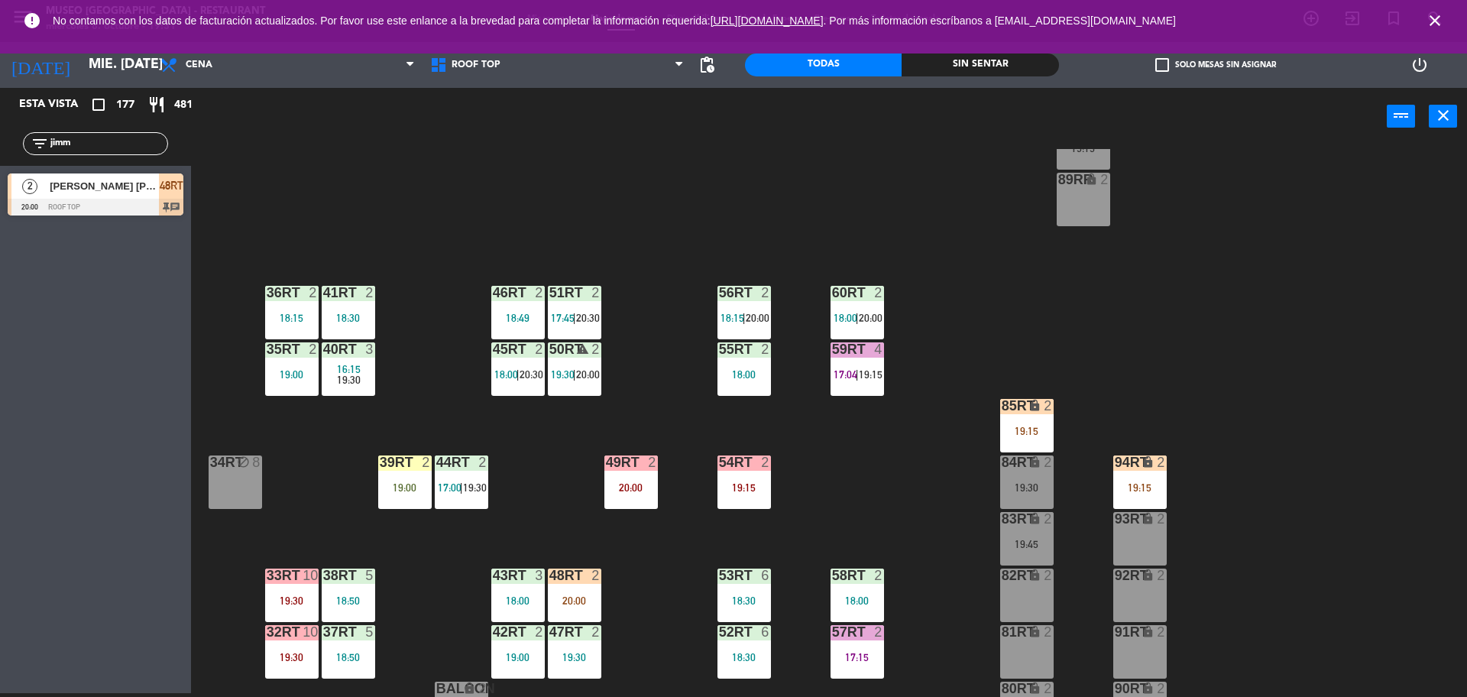
click at [637, 634] on div "18RT 4 20:00 16RT 4 19:00 28RT 2 18:45 80RR lock 2 19:15 27RT 3 19:45 7RT 5 17:…" at bounding box center [837, 423] width 1262 height 548
click at [586, 601] on div "48RT 2 20:00" at bounding box center [574, 595] width 53 height 53
click at [586, 607] on div "48RT 2 20:00" at bounding box center [574, 595] width 53 height 53
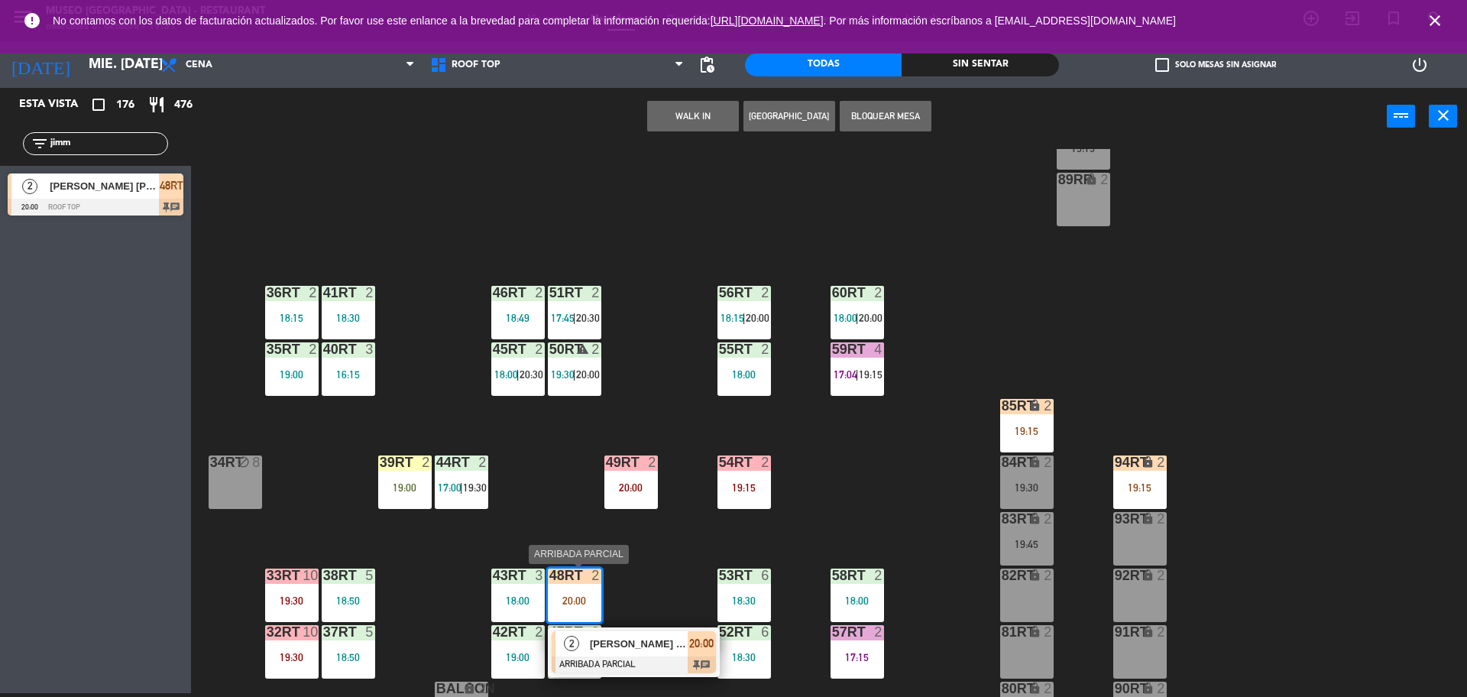
click at [621, 655] on div "[PERSON_NAME] [PERSON_NAME]" at bounding box center [637, 643] width 99 height 25
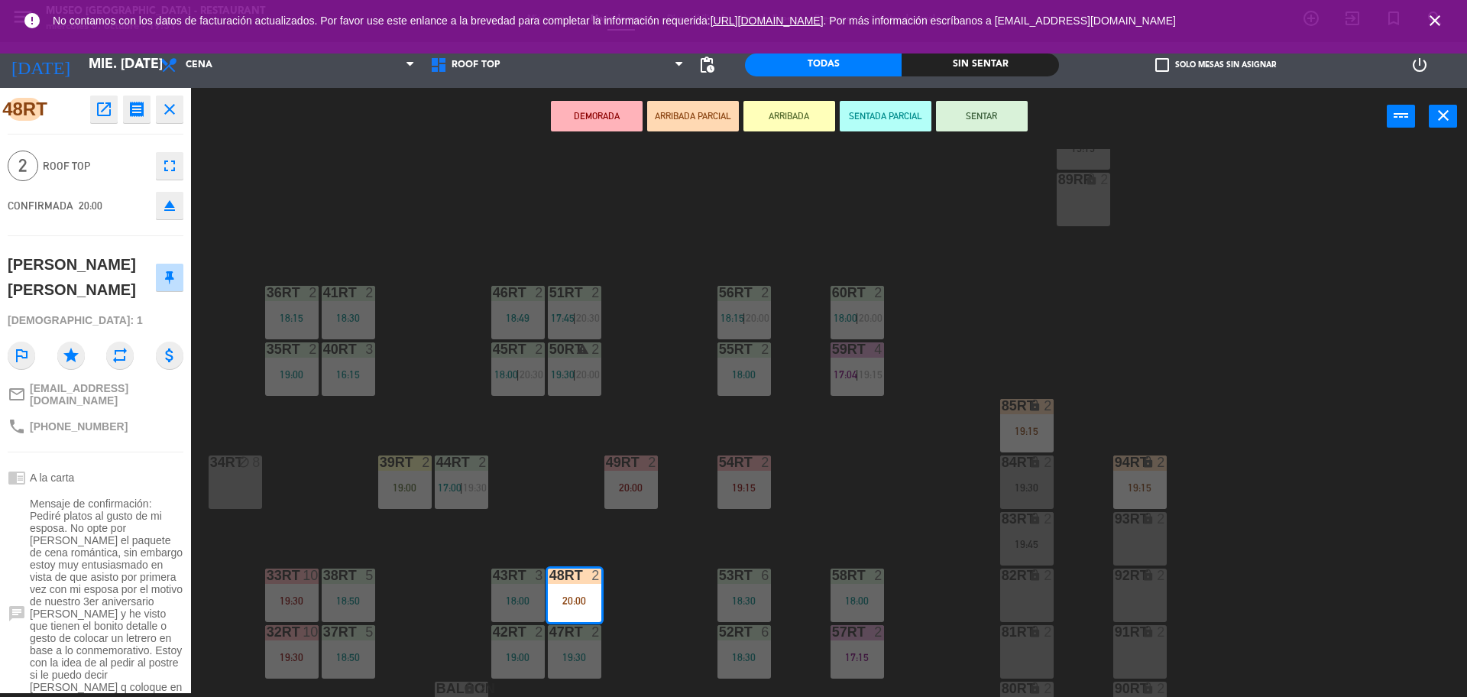
drag, startPoint x: 753, startPoint y: 128, endPoint x: 762, endPoint y: 133, distance: 10.6
click at [762, 133] on div "DEMORADA ARRIBADA PARCIAL ARRIBADA SENTADA PARCIAL SENTAR power_input close" at bounding box center [789, 117] width 1196 height 58
drag, startPoint x: 770, startPoint y: 117, endPoint x: 791, endPoint y: 138, distance: 29.7
click at [791, 138] on div "DEMORADA ARRIBADA PARCIAL ARRIBADA SENTADA PARCIAL SENTAR power_input close" at bounding box center [789, 117] width 1196 height 58
click at [784, 123] on button "ARRIBADA" at bounding box center [790, 116] width 92 height 31
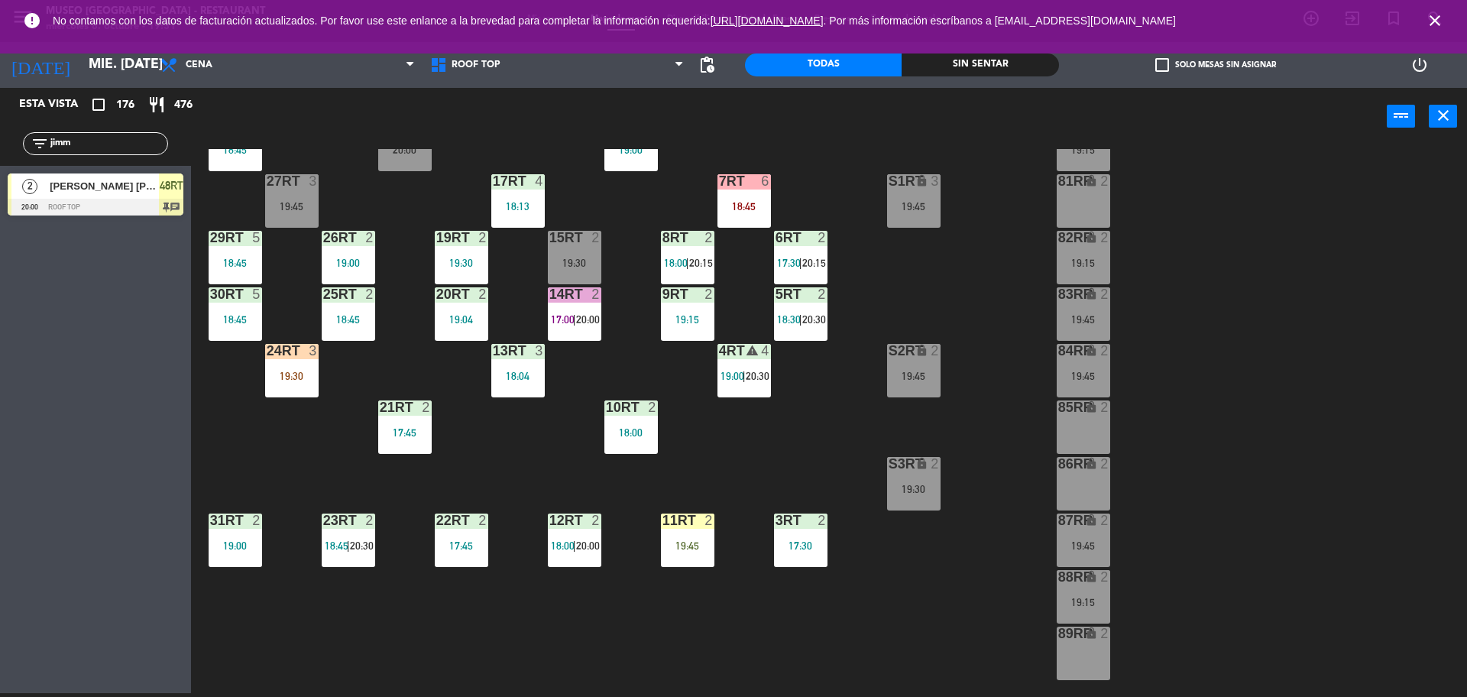
scroll to position [0, 0]
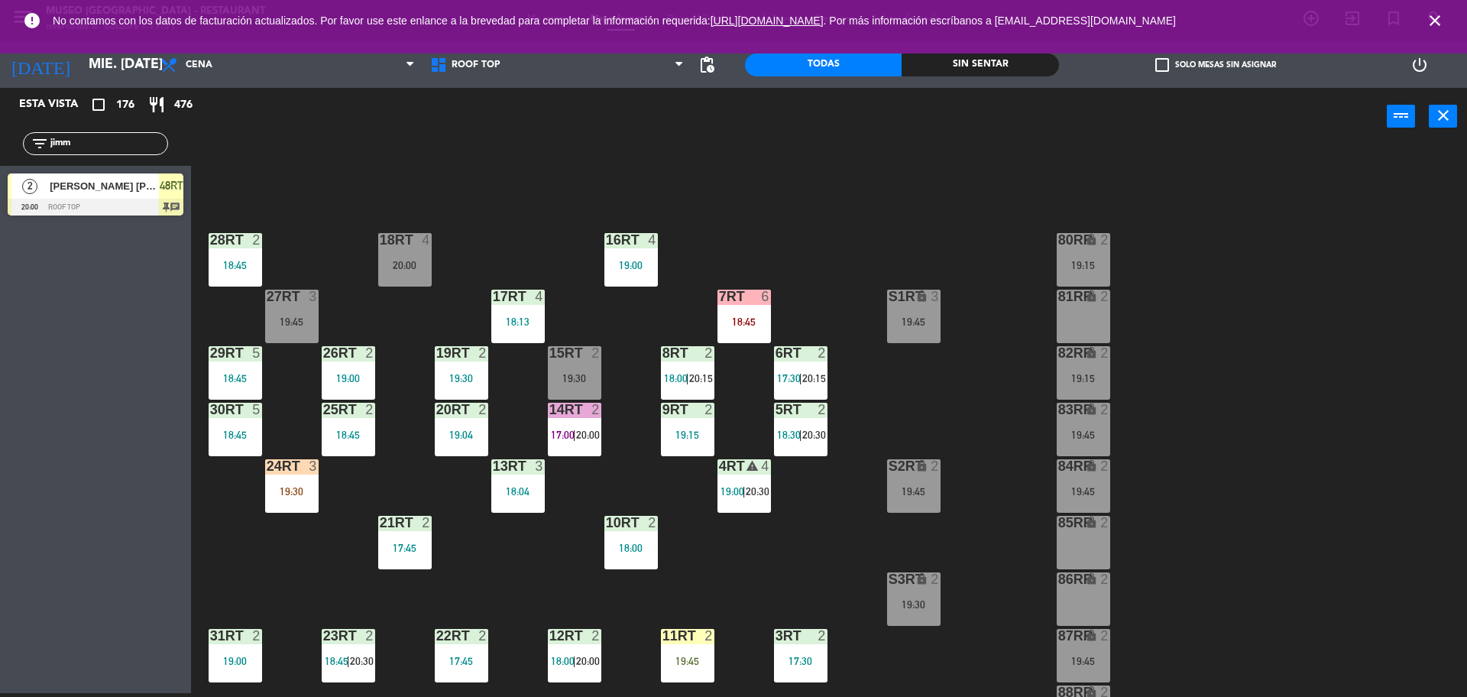
click at [125, 149] on input "jimm" at bounding box center [108, 143] width 118 height 17
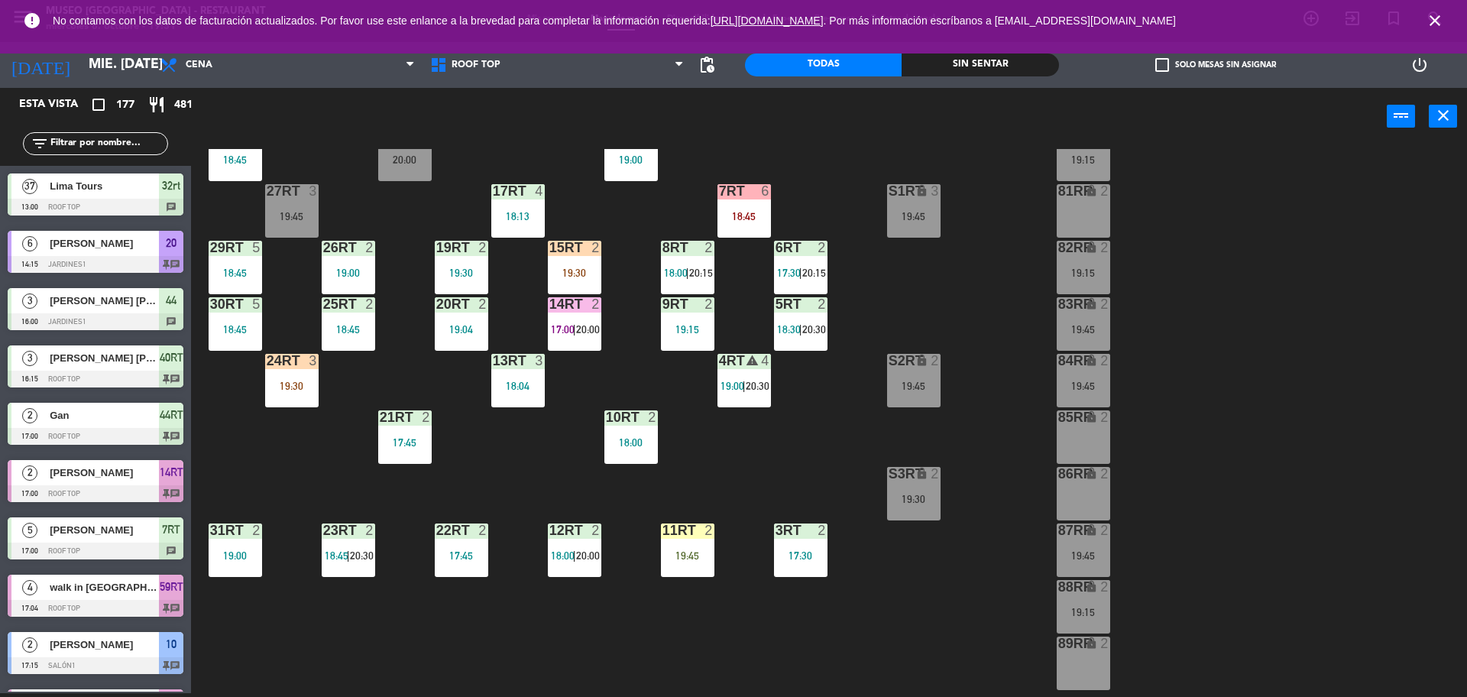
scroll to position [141, 0]
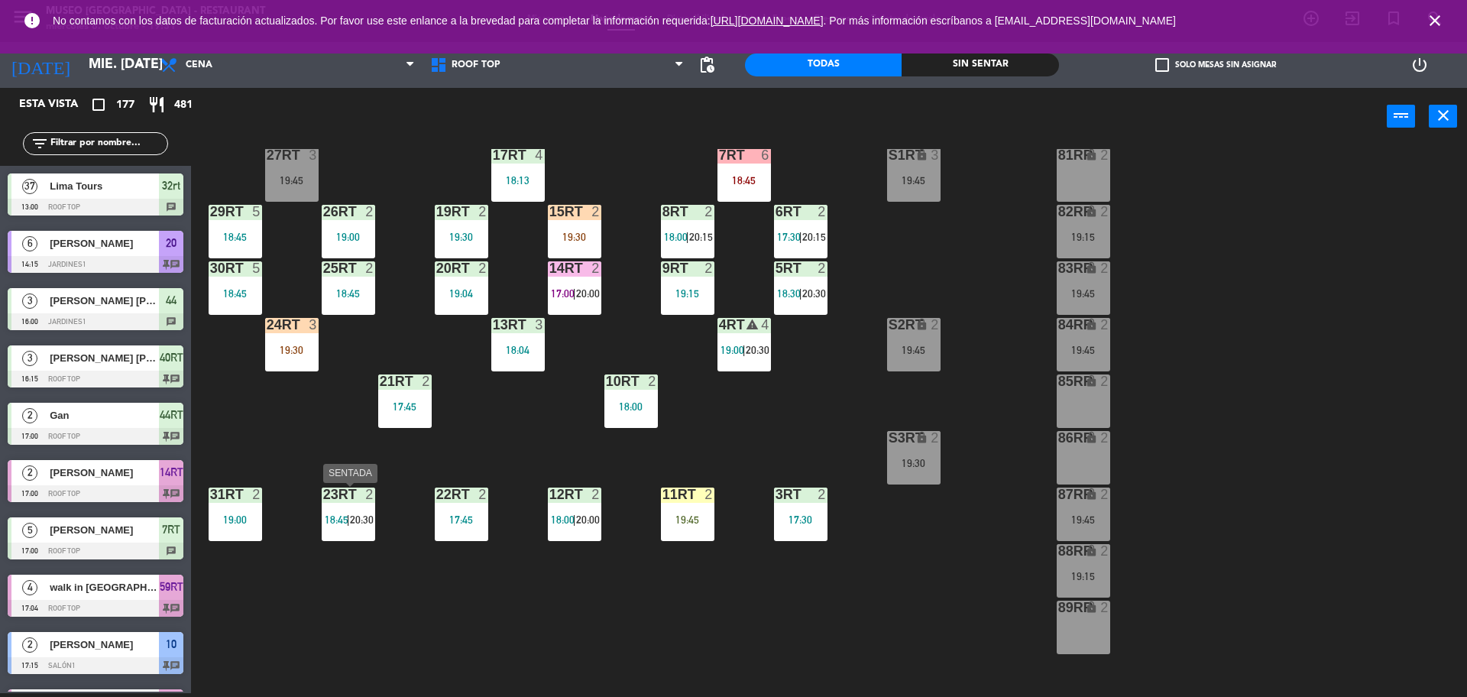
click at [358, 519] on span "20:30" at bounding box center [362, 520] width 24 height 12
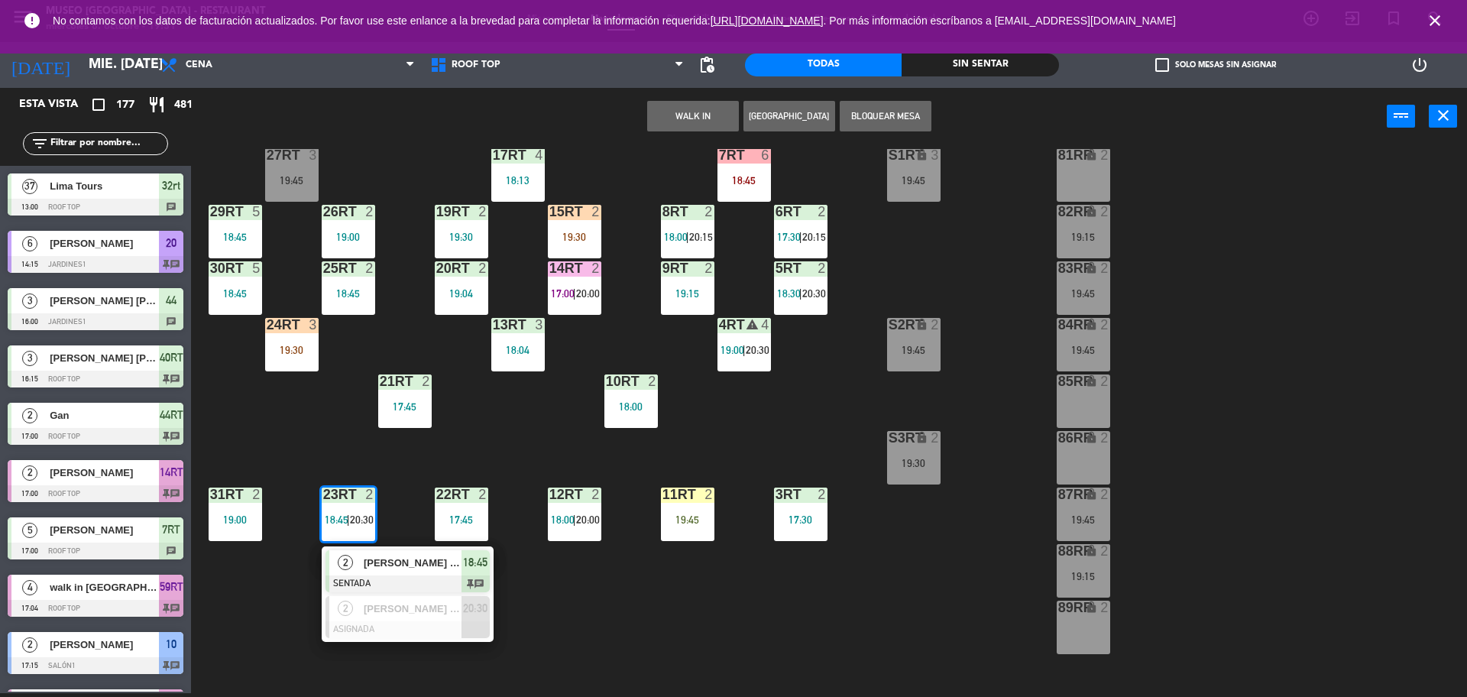
click at [560, 606] on div "18RT 4 20:00 16RT 4 19:00 28RT 2 18:45 80RR lock 2 19:15 27RT 3 19:45 7RT 6 18:…" at bounding box center [837, 423] width 1262 height 548
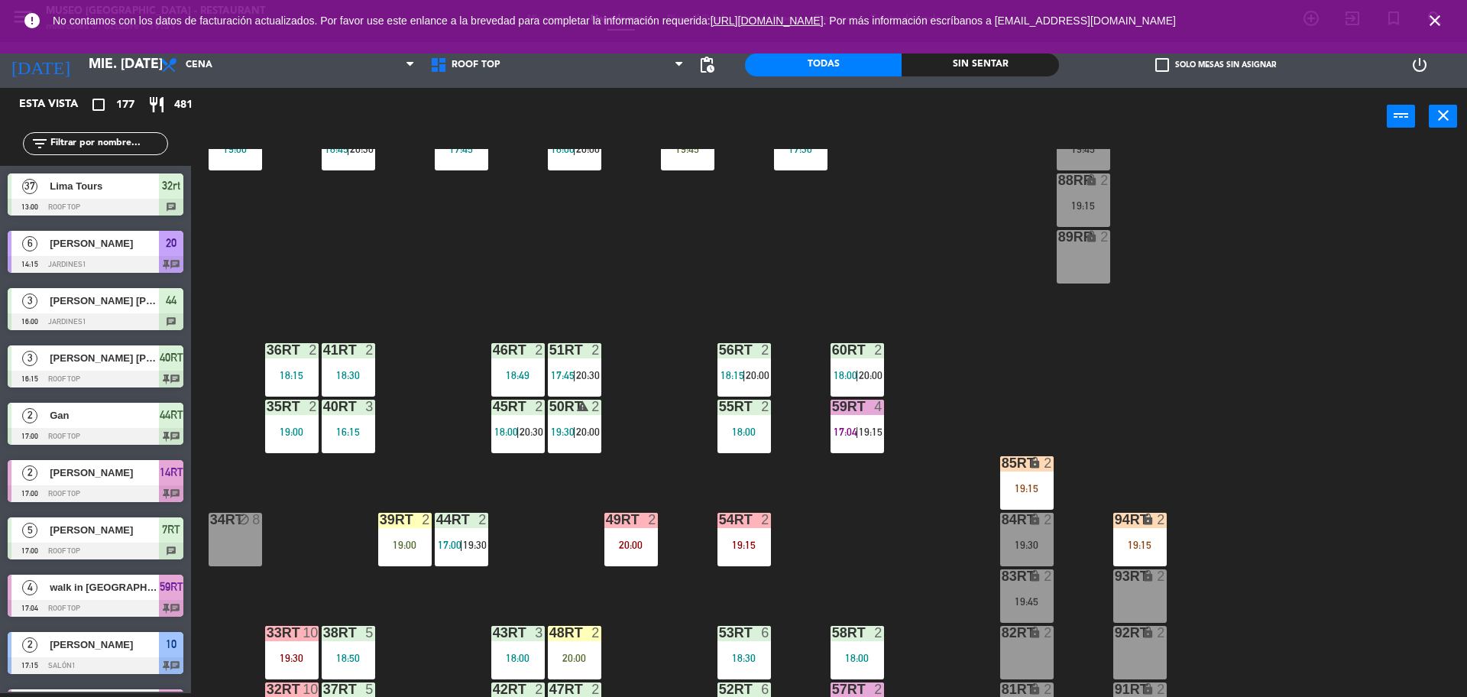
scroll to position [608, 0]
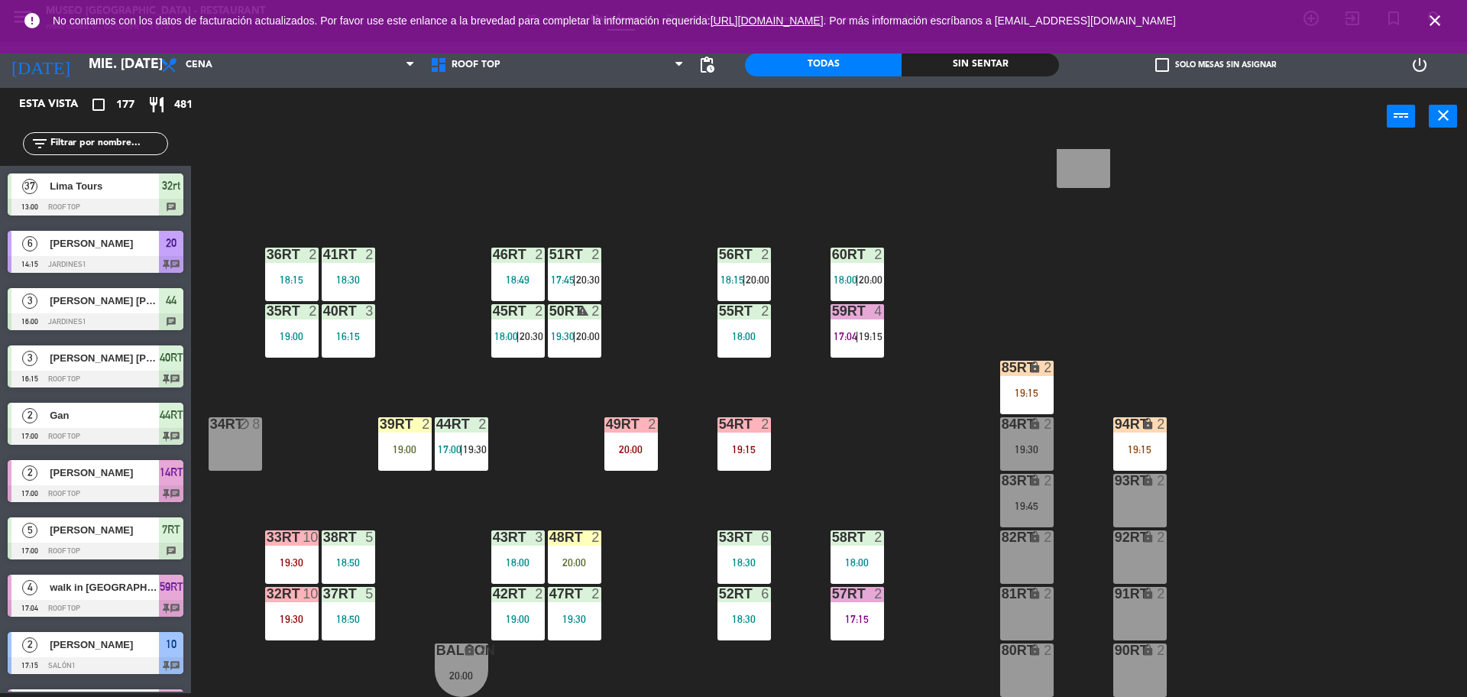
click at [569, 568] on div "48RT 2 20:00" at bounding box center [574, 556] width 53 height 53
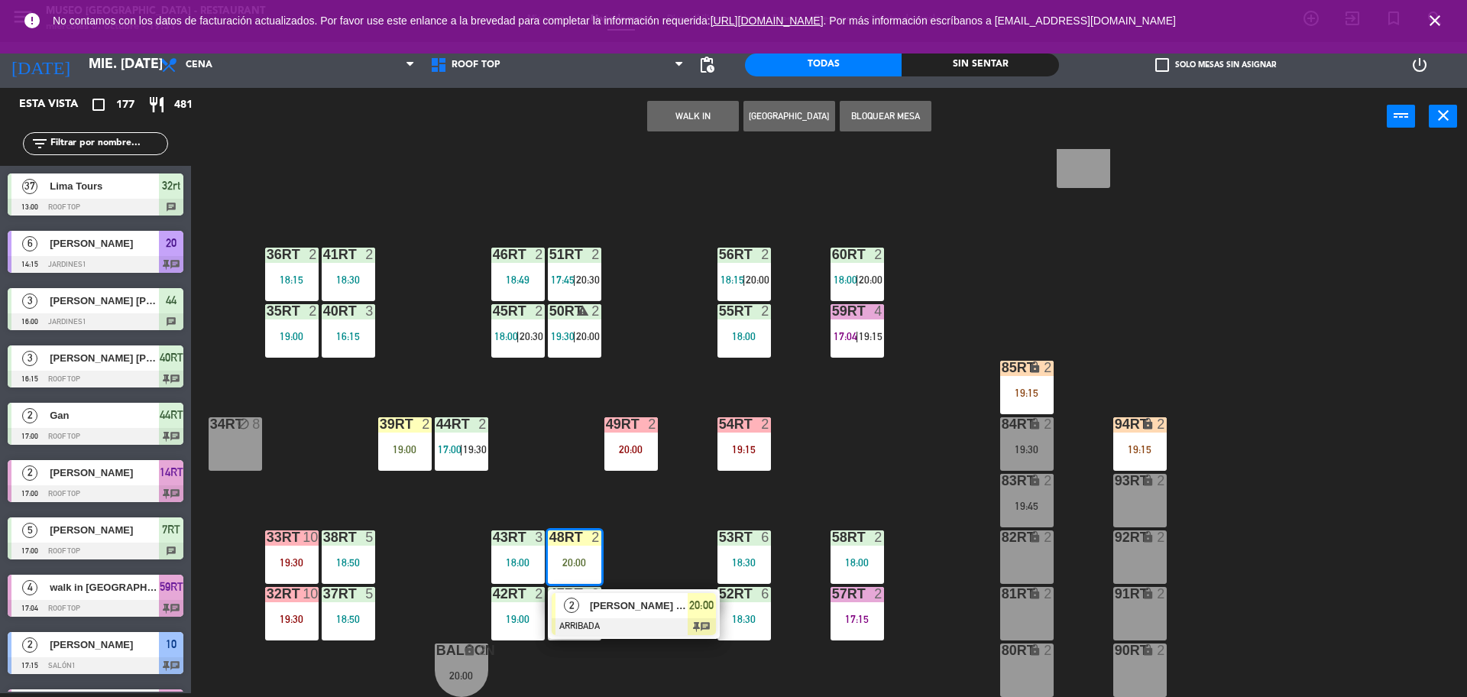
click at [617, 614] on div "[PERSON_NAME] [PERSON_NAME]" at bounding box center [637, 605] width 99 height 25
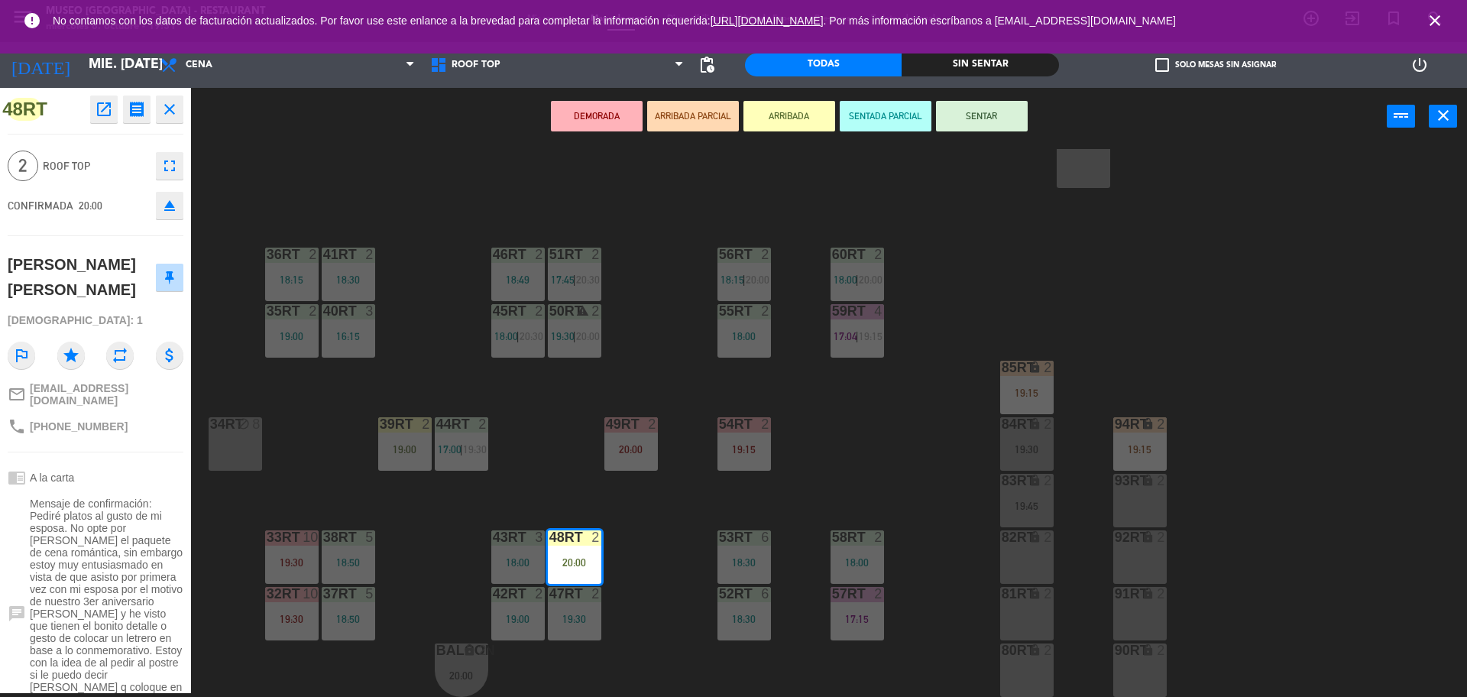
click at [645, 543] on div "18RT 4 20:00 16RT 4 19:00 28RT 2 18:45 80RR lock 2 19:15 27RT 3 19:45 7RT 6 18:…" at bounding box center [837, 423] width 1262 height 548
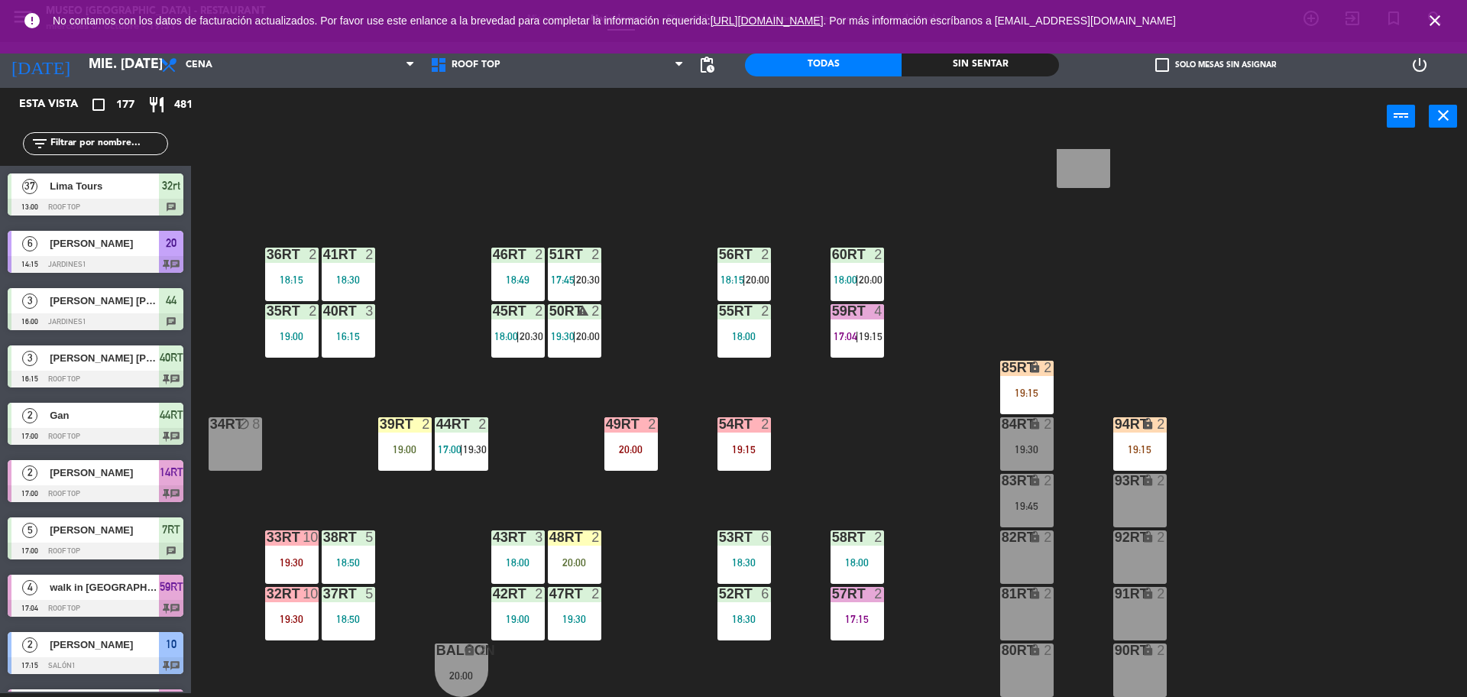
scroll to position [806, 0]
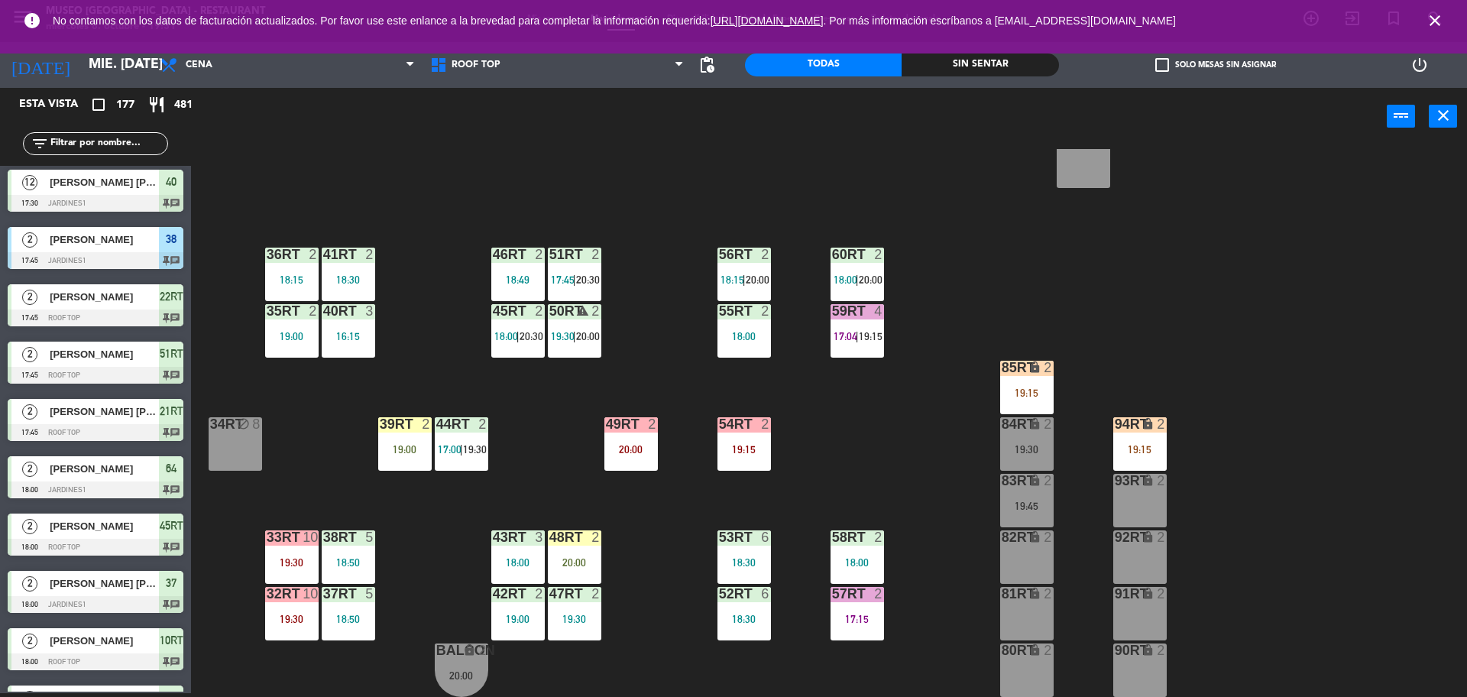
click at [389, 432] on div "39rt 2" at bounding box center [404, 424] width 53 height 15
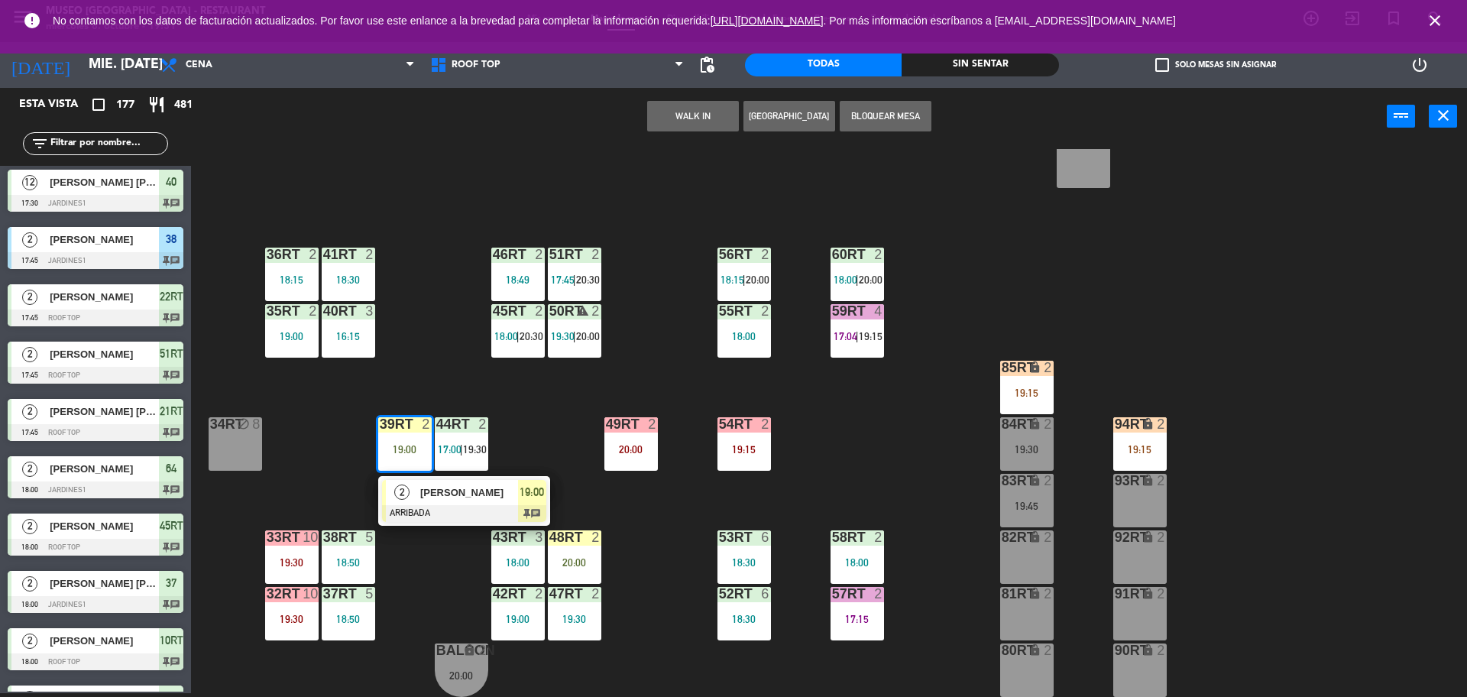
click at [424, 491] on span "[PERSON_NAME]" at bounding box center [469, 493] width 98 height 16
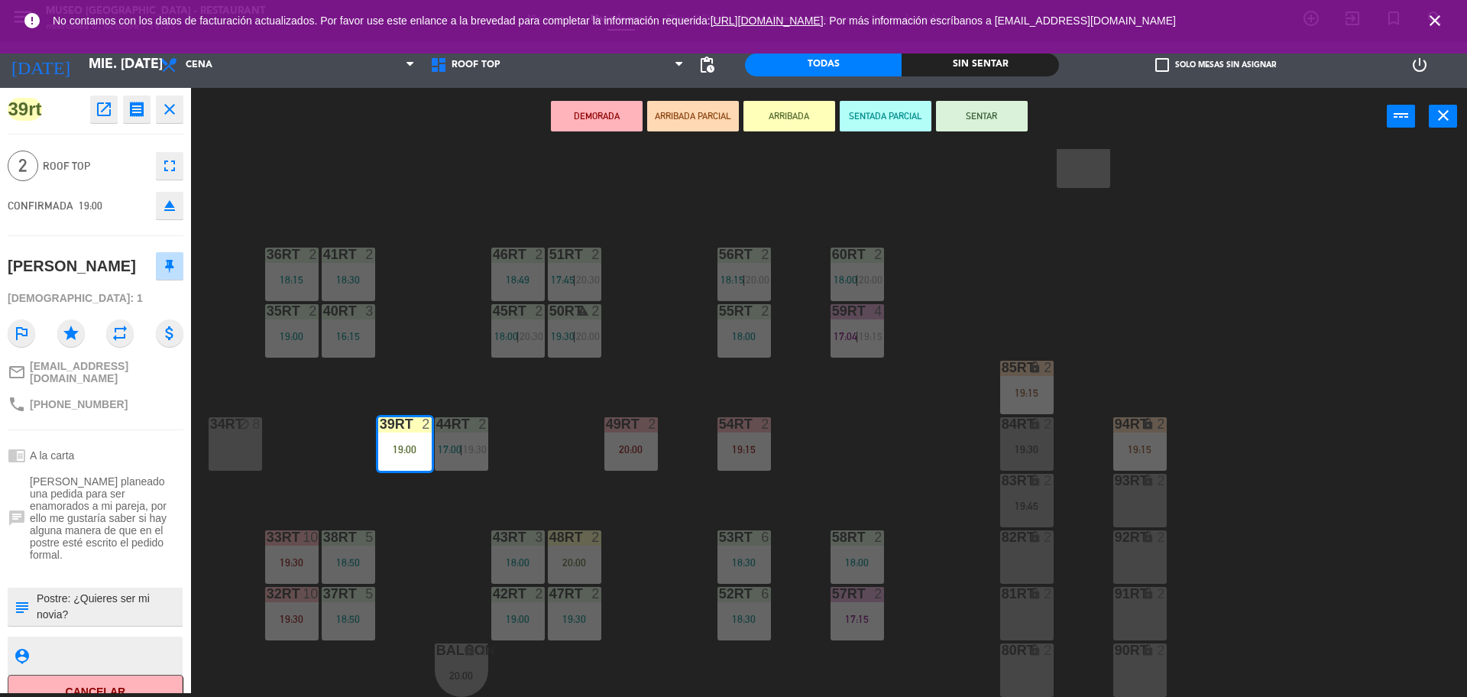
scroll to position [16, 0]
click at [848, 426] on div "18RT 4 20:00 16RT 4 19:00 28RT 2 18:45 80RR lock 2 19:15 27RT 3 19:45 7RT 6 18:…" at bounding box center [837, 423] width 1262 height 548
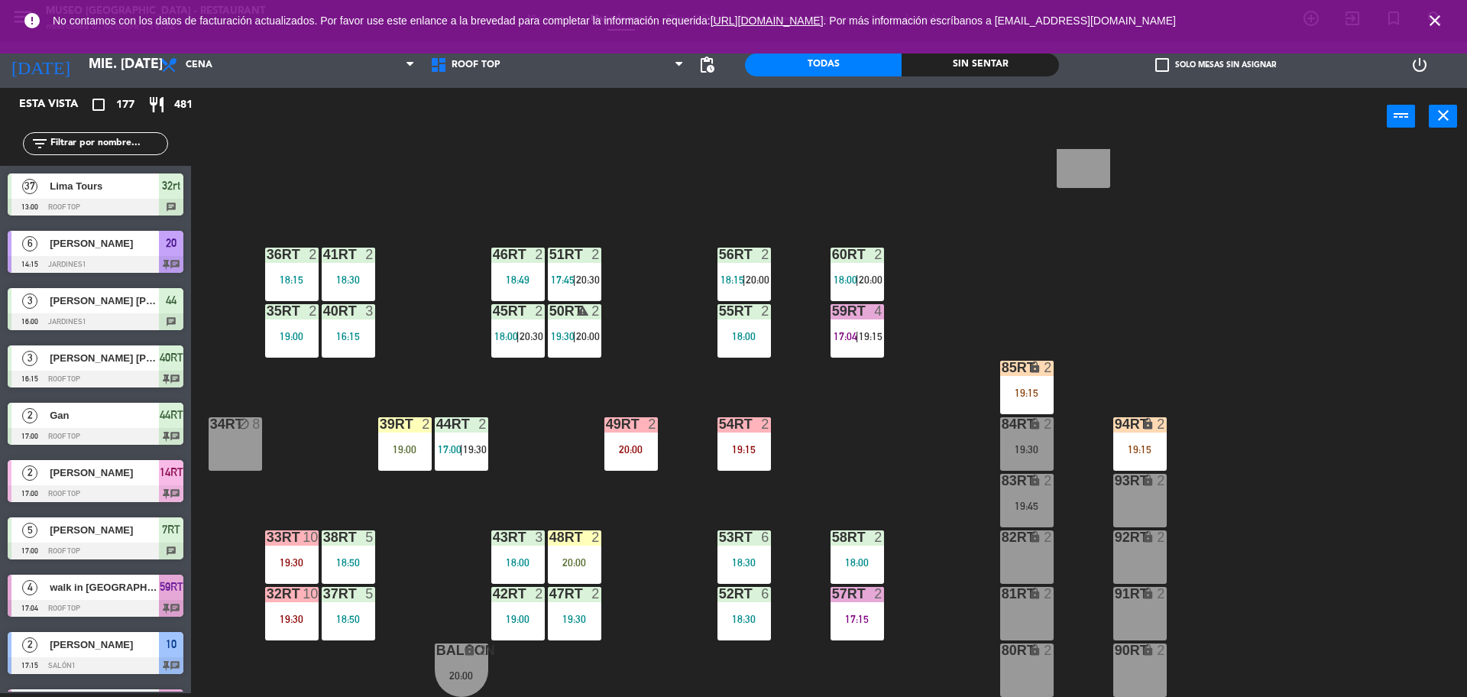
scroll to position [0, 0]
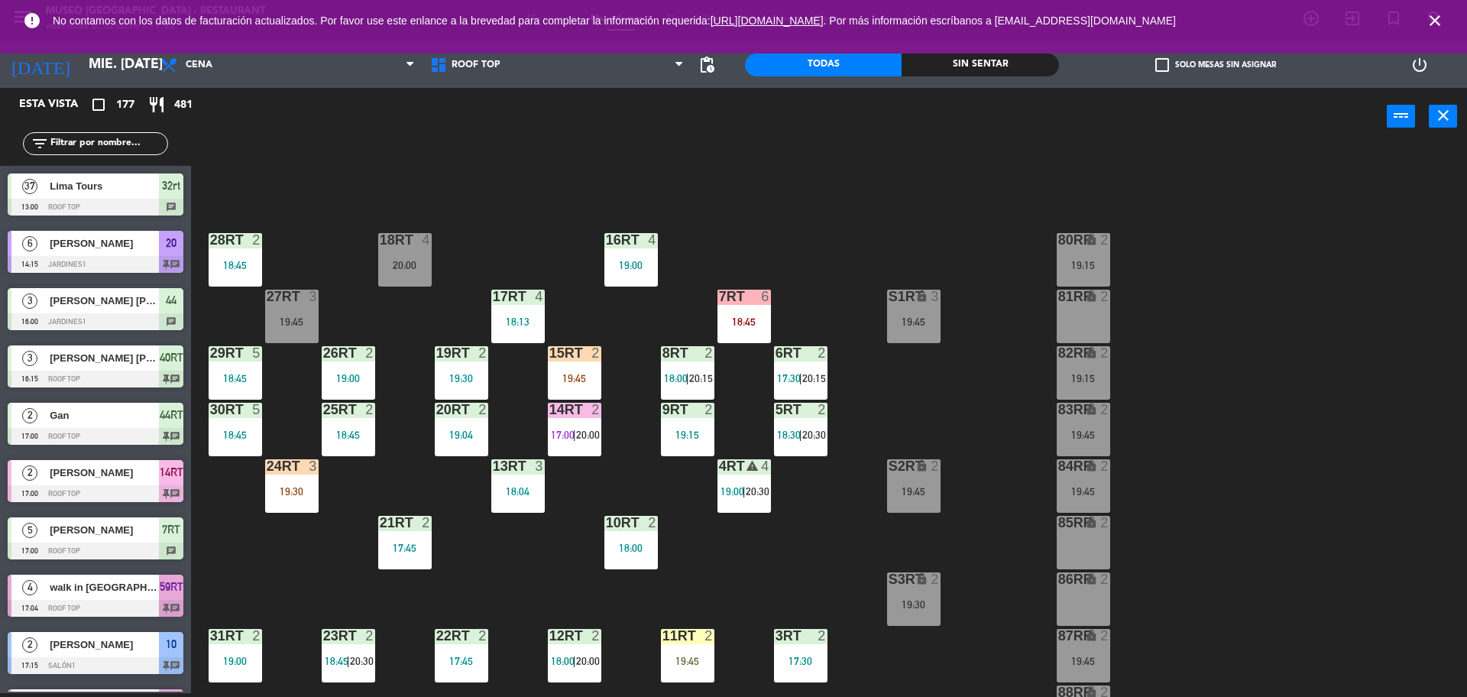
click at [576, 356] on div at bounding box center [574, 353] width 25 height 14
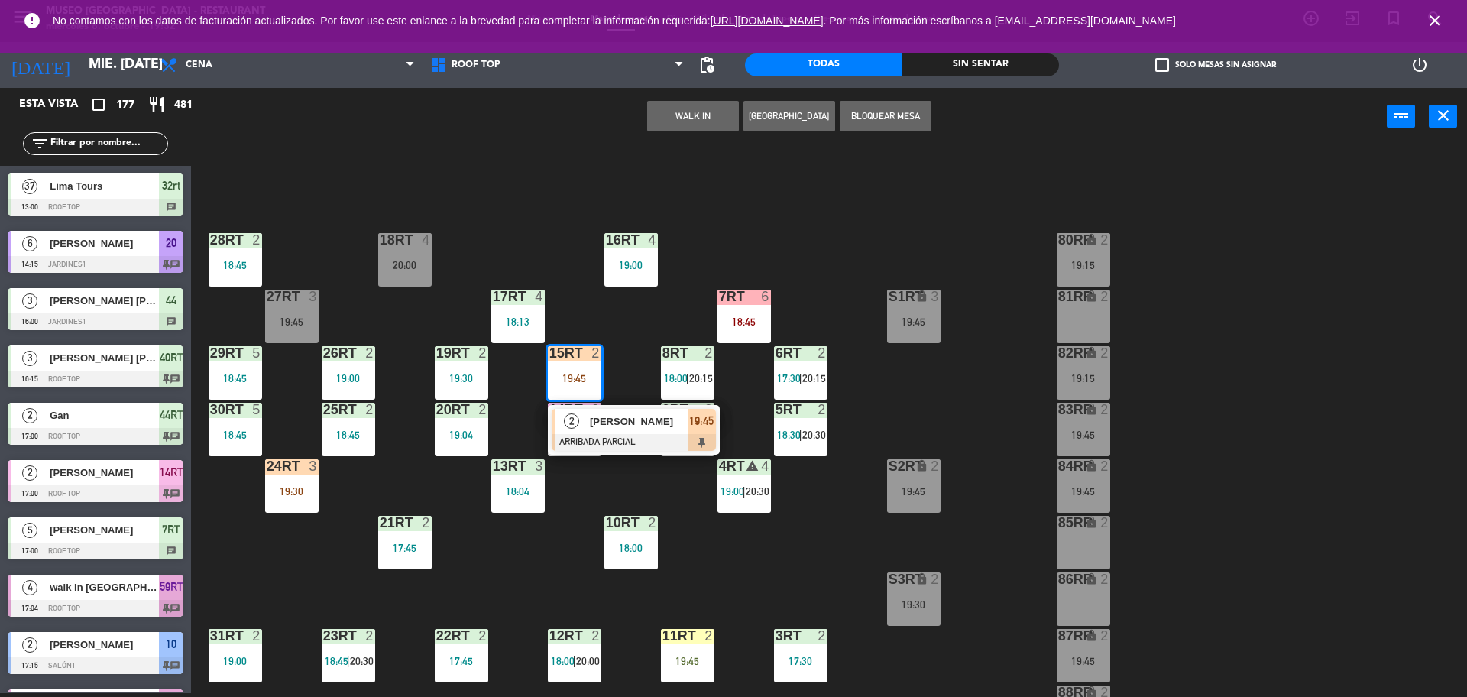
click at [627, 423] on span "[PERSON_NAME]" at bounding box center [639, 421] width 98 height 16
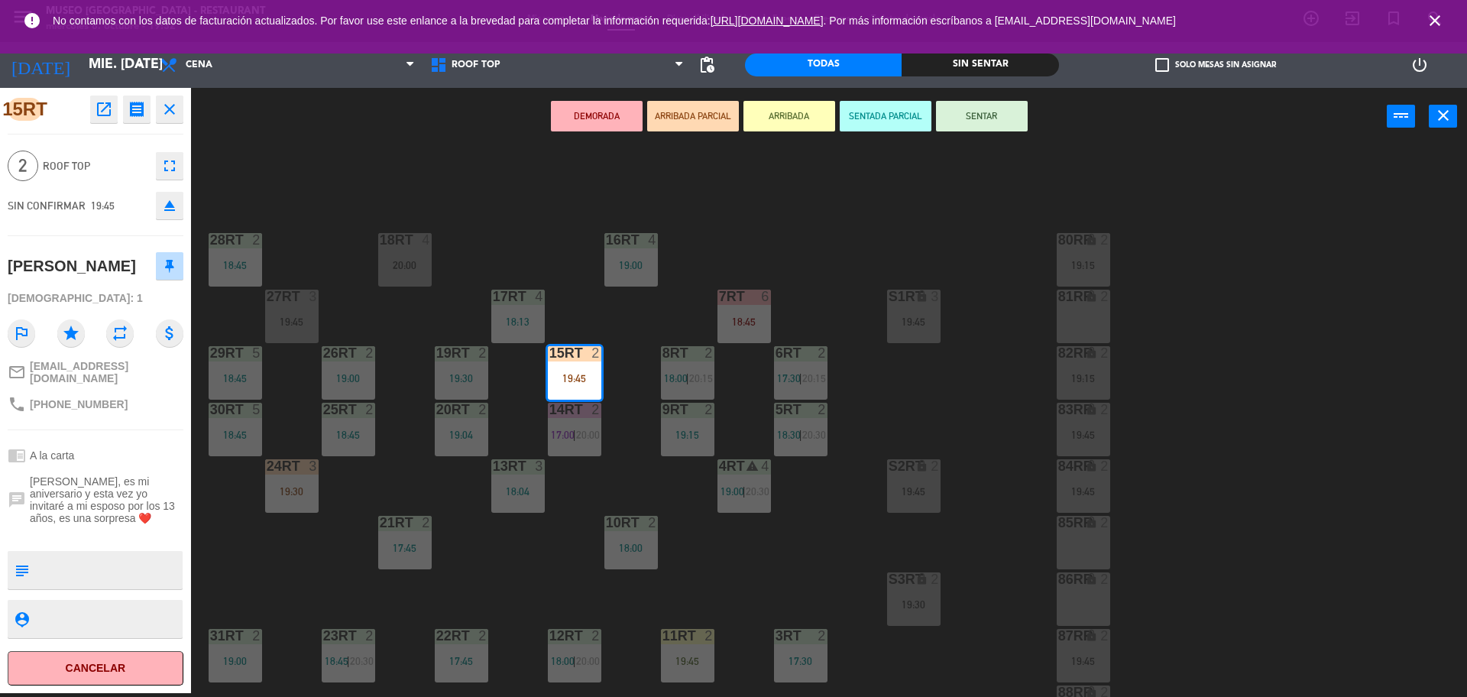
click at [572, 588] on div "18RT 4 20:00 16RT 4 19:00 28RT 2 18:45 80RR lock 2 19:15 27RT 3 19:45 7RT 6 18:…" at bounding box center [837, 423] width 1262 height 548
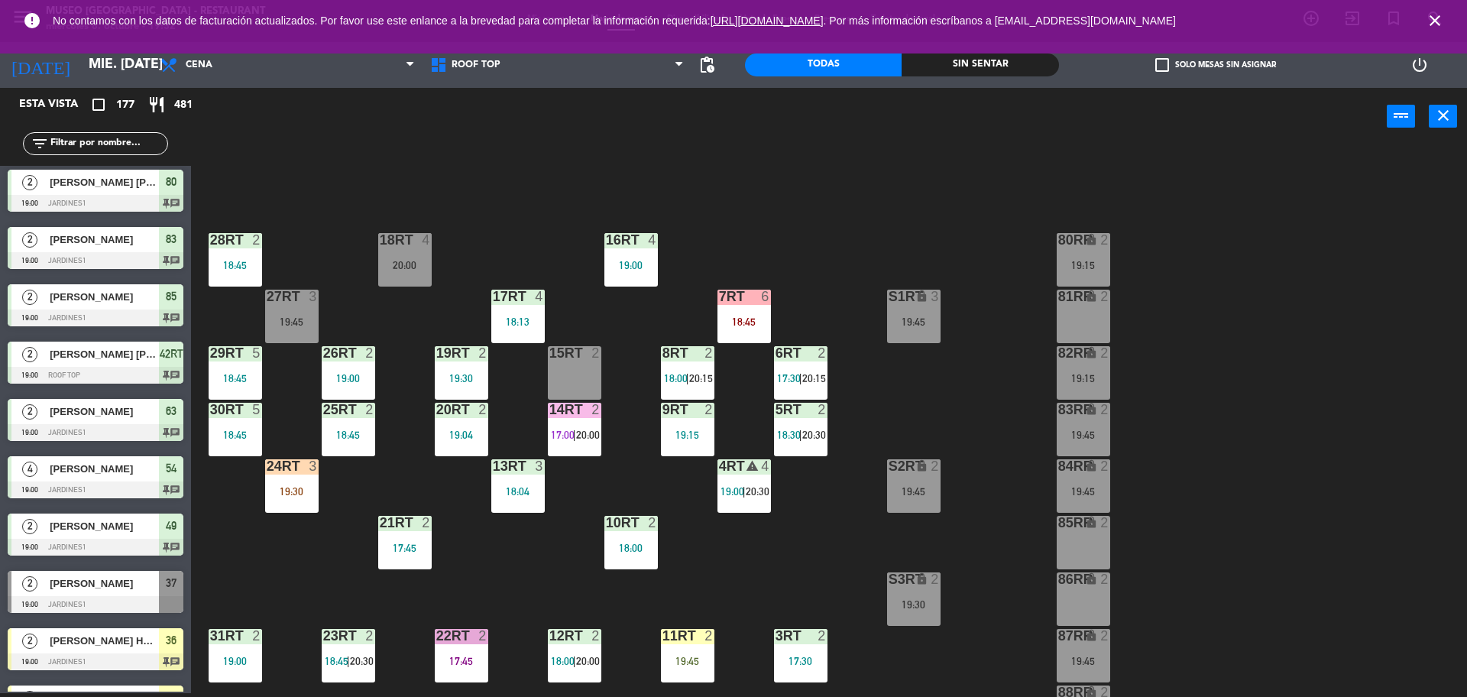
scroll to position [608, 0]
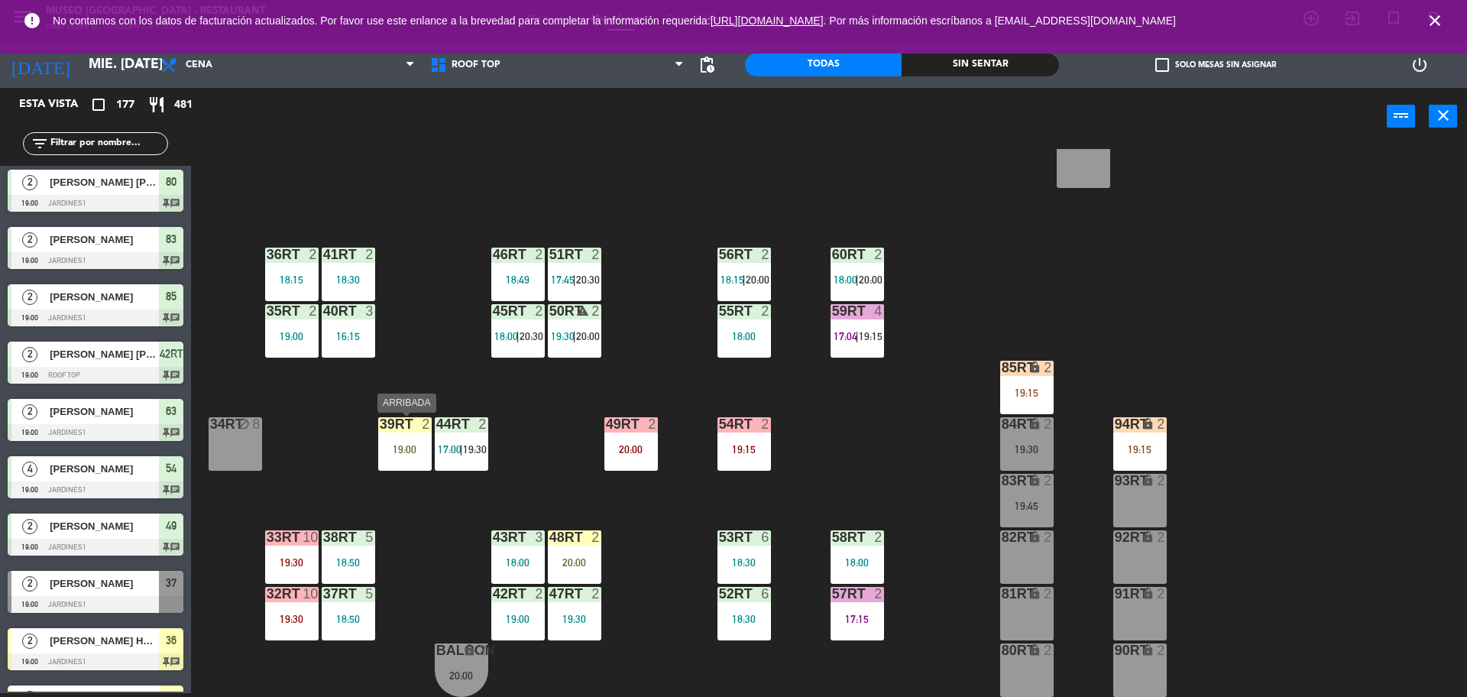
click at [410, 434] on div "39rt 2 19:00" at bounding box center [404, 443] width 53 height 53
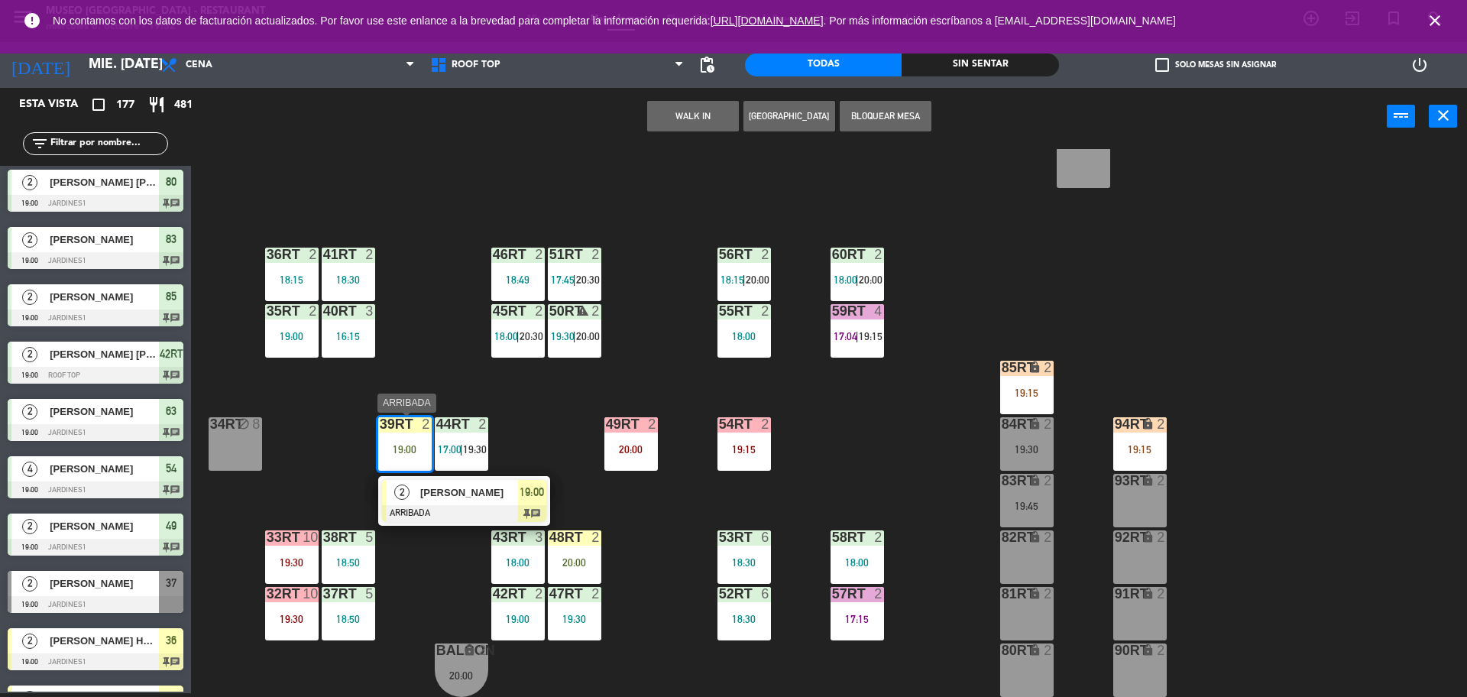
click at [449, 494] on span "[PERSON_NAME]" at bounding box center [469, 493] width 98 height 16
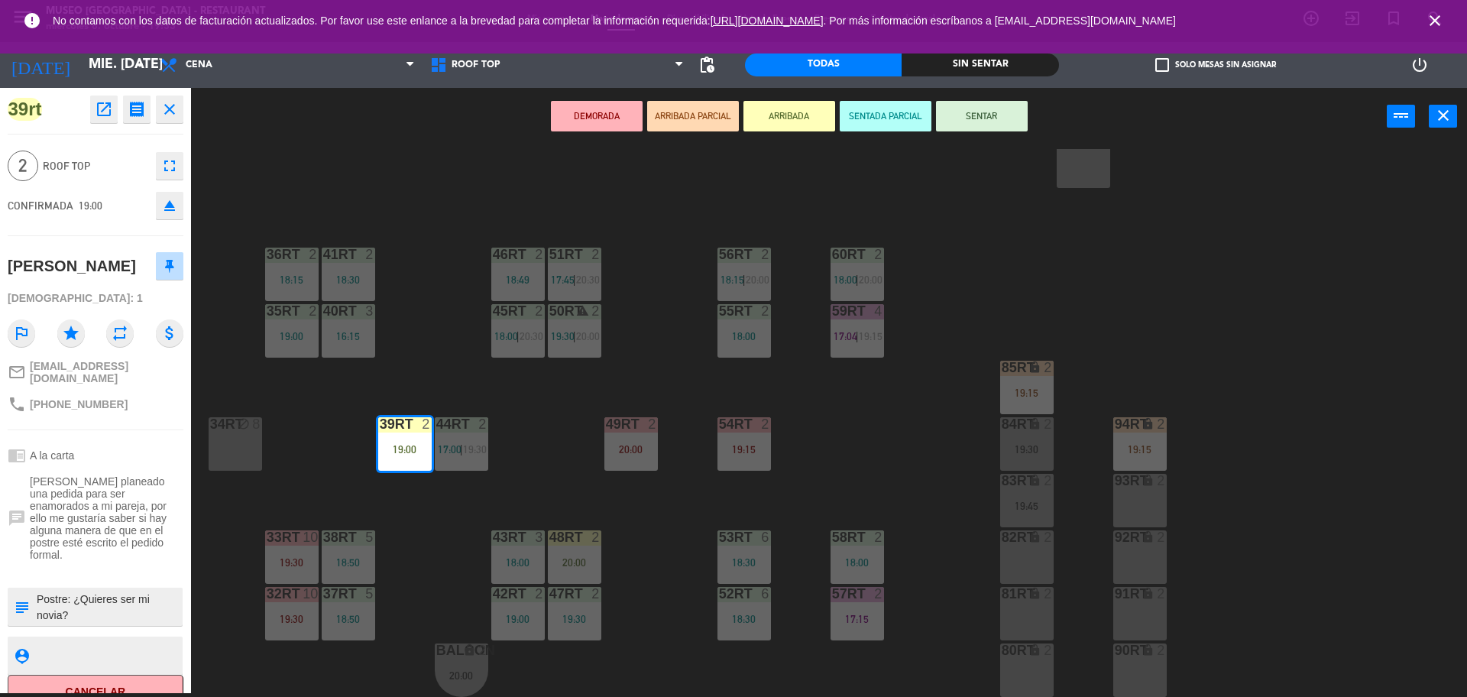
scroll to position [0, 0]
click at [319, 502] on div "18RT 4 20:00 16RT 4 19:00 28RT 2 18:45 80RR lock 2 19:15 27RT 3 19:45 7RT 6 18:…" at bounding box center [837, 423] width 1262 height 548
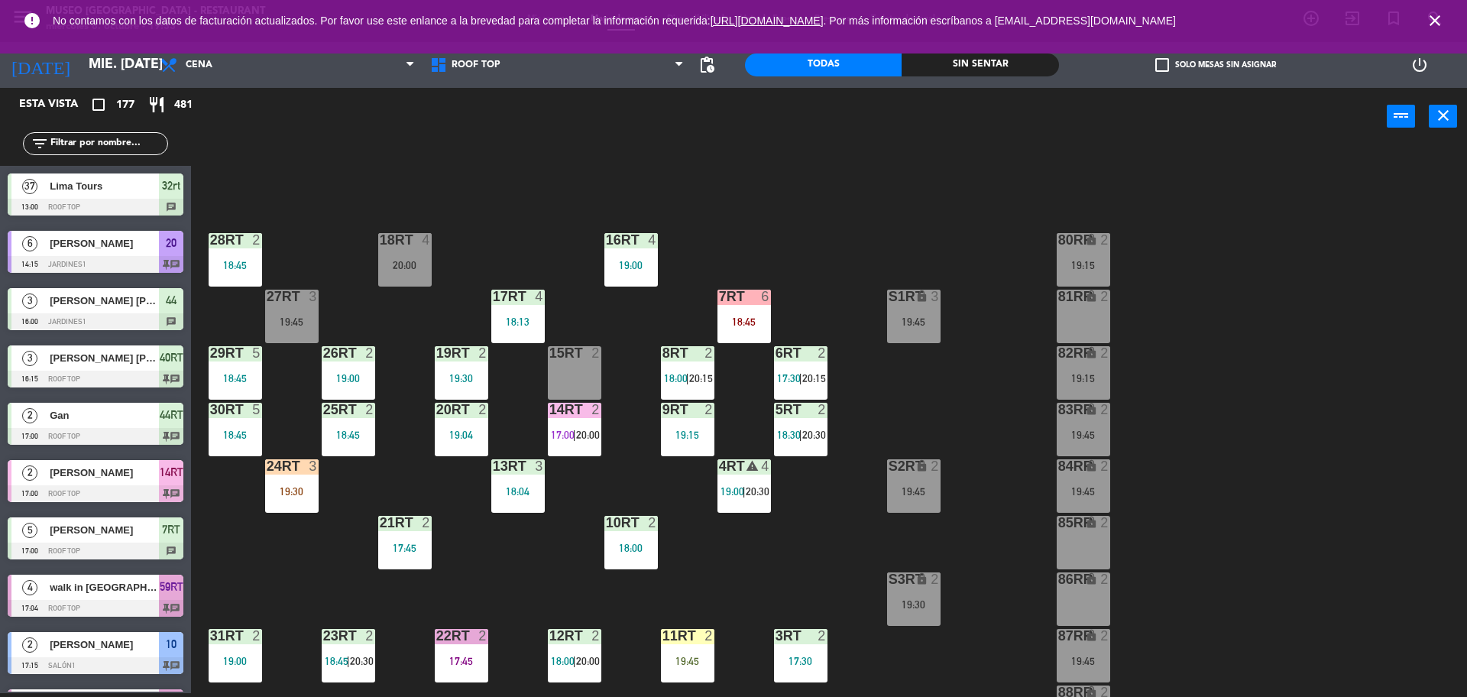
click at [311, 494] on div "19:30" at bounding box center [291, 491] width 53 height 11
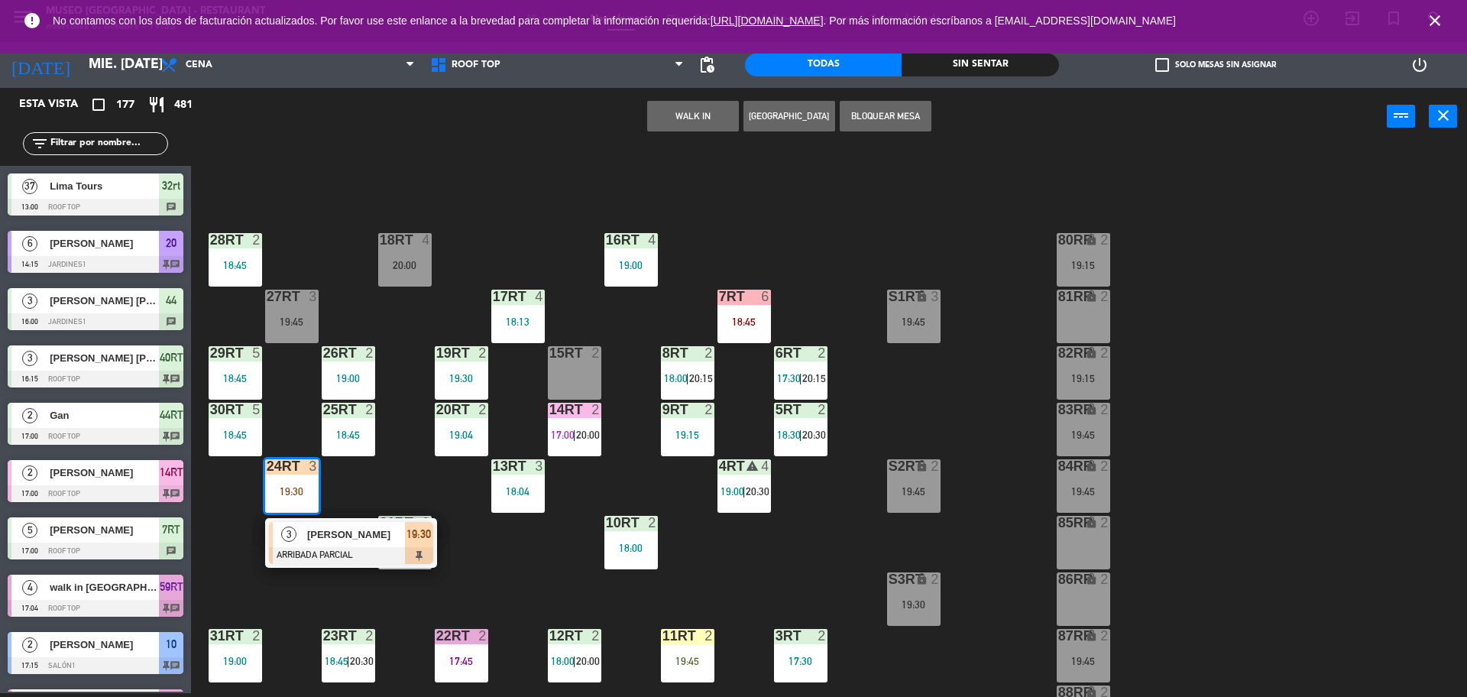
click at [385, 597] on div "18RT 4 20:00 16RT 4 19:00 28RT 2 18:45 80RR lock 2 19:15 27RT 3 19:45 7RT 6 18:…" at bounding box center [837, 423] width 1262 height 548
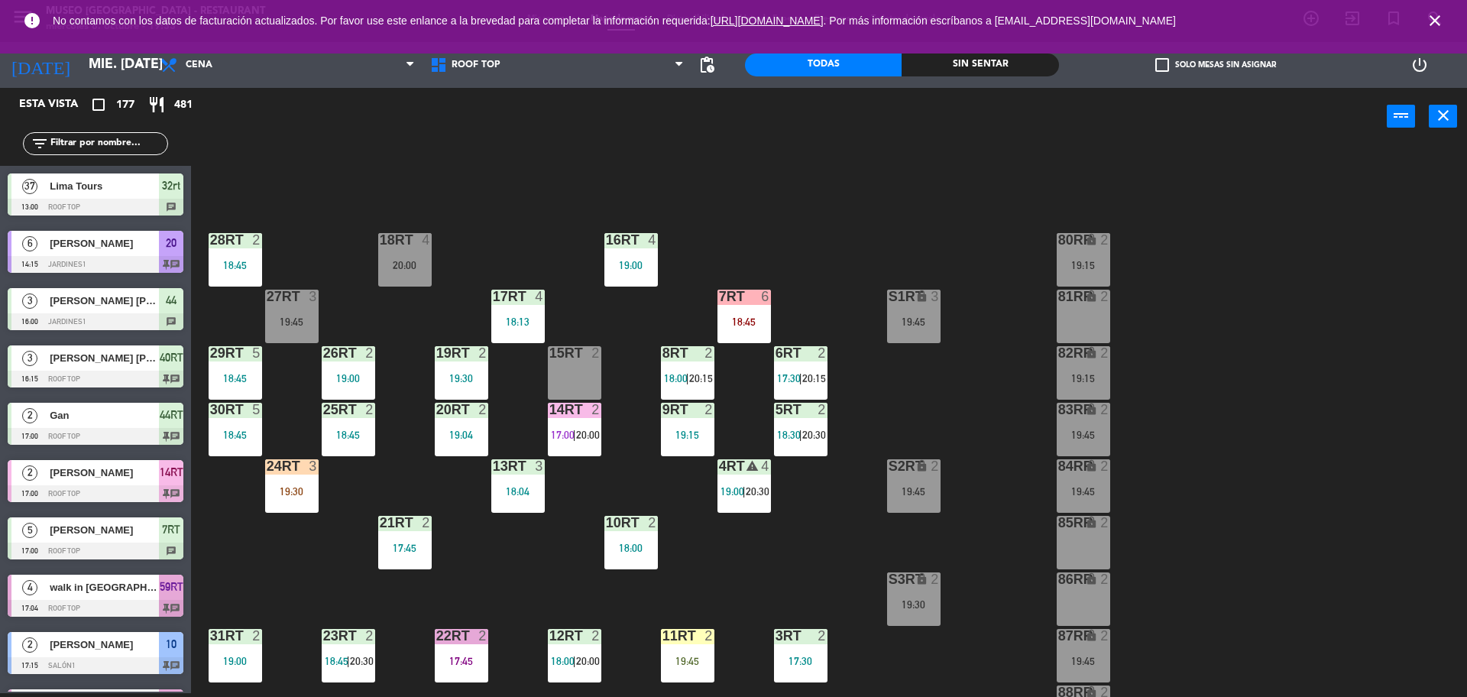
click at [102, 147] on input "text" at bounding box center [108, 143] width 118 height 17
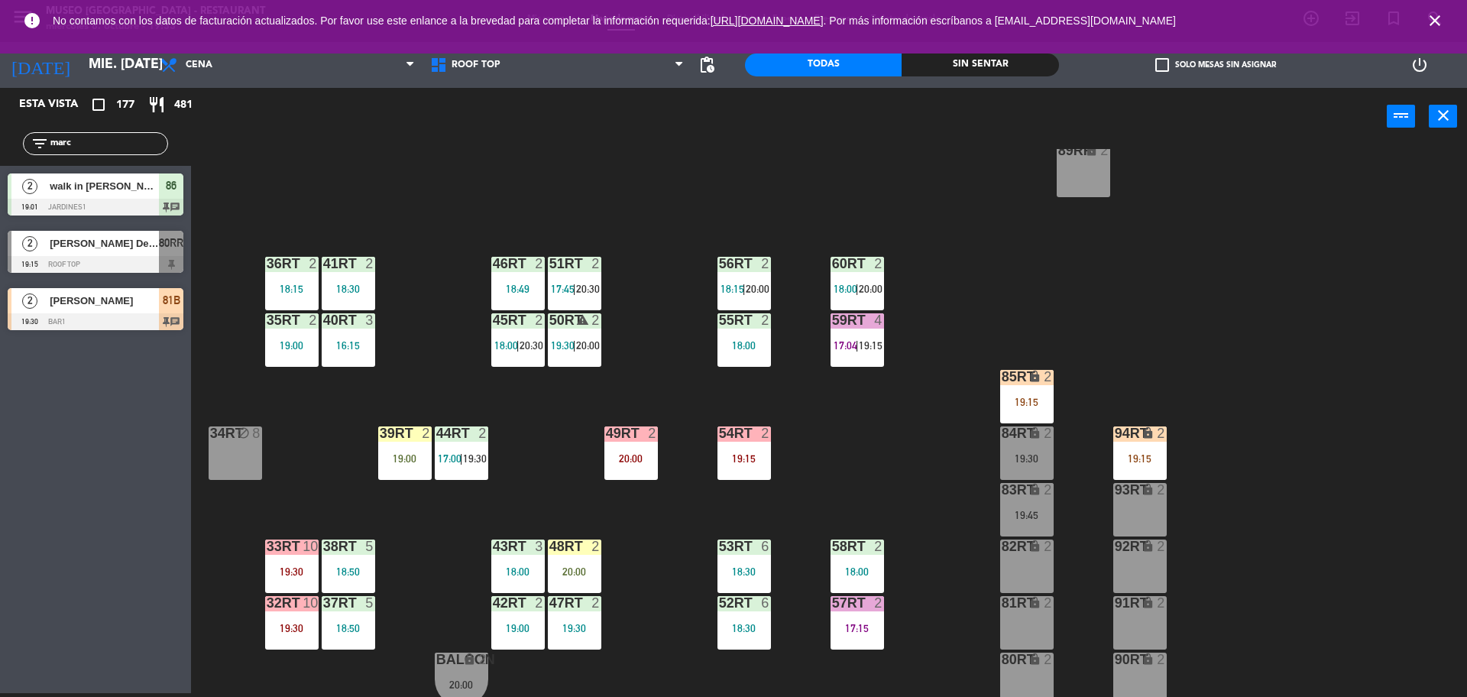
scroll to position [608, 0]
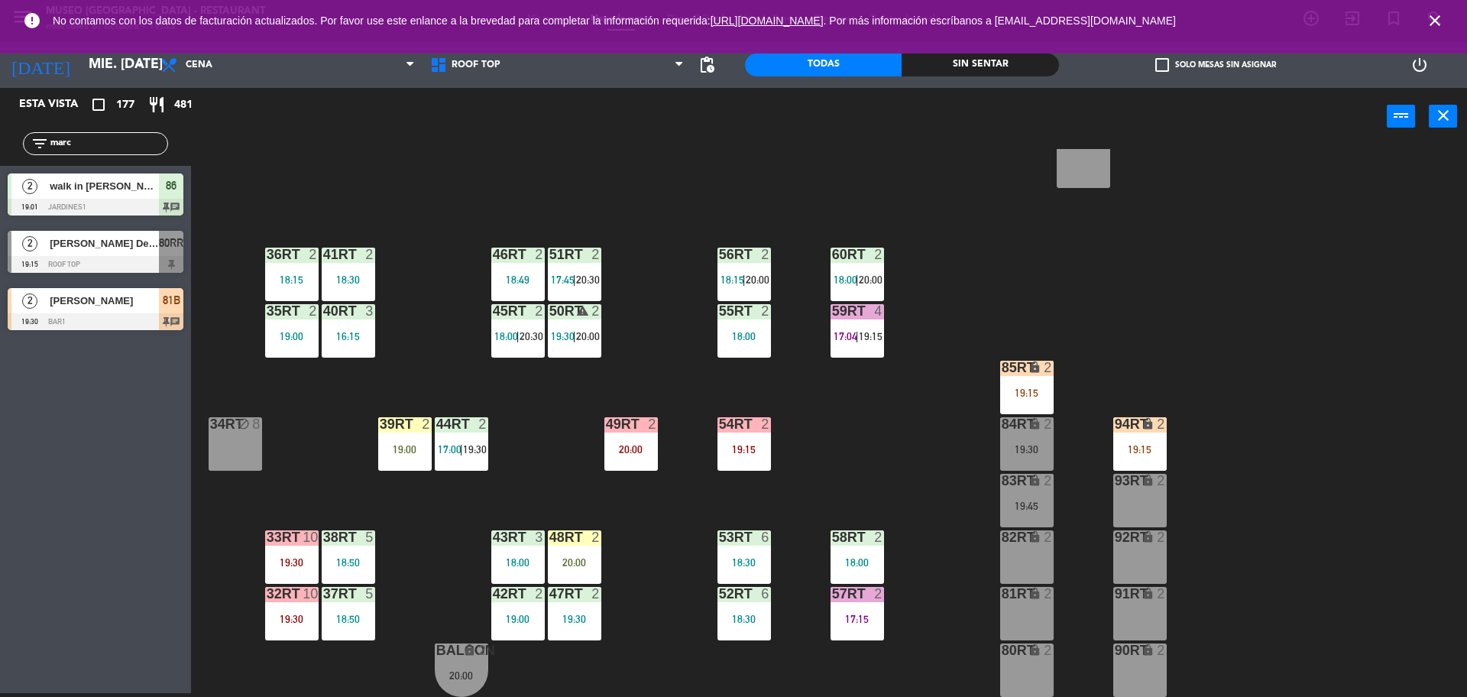
type input "marc"
drag, startPoint x: 60, startPoint y: 287, endPoint x: 21, endPoint y: 326, distance: 55.1
click at [21, 326] on div "2 [PERSON_NAME] 19:30 Bar1 81B chat" at bounding box center [95, 308] width 191 height 57
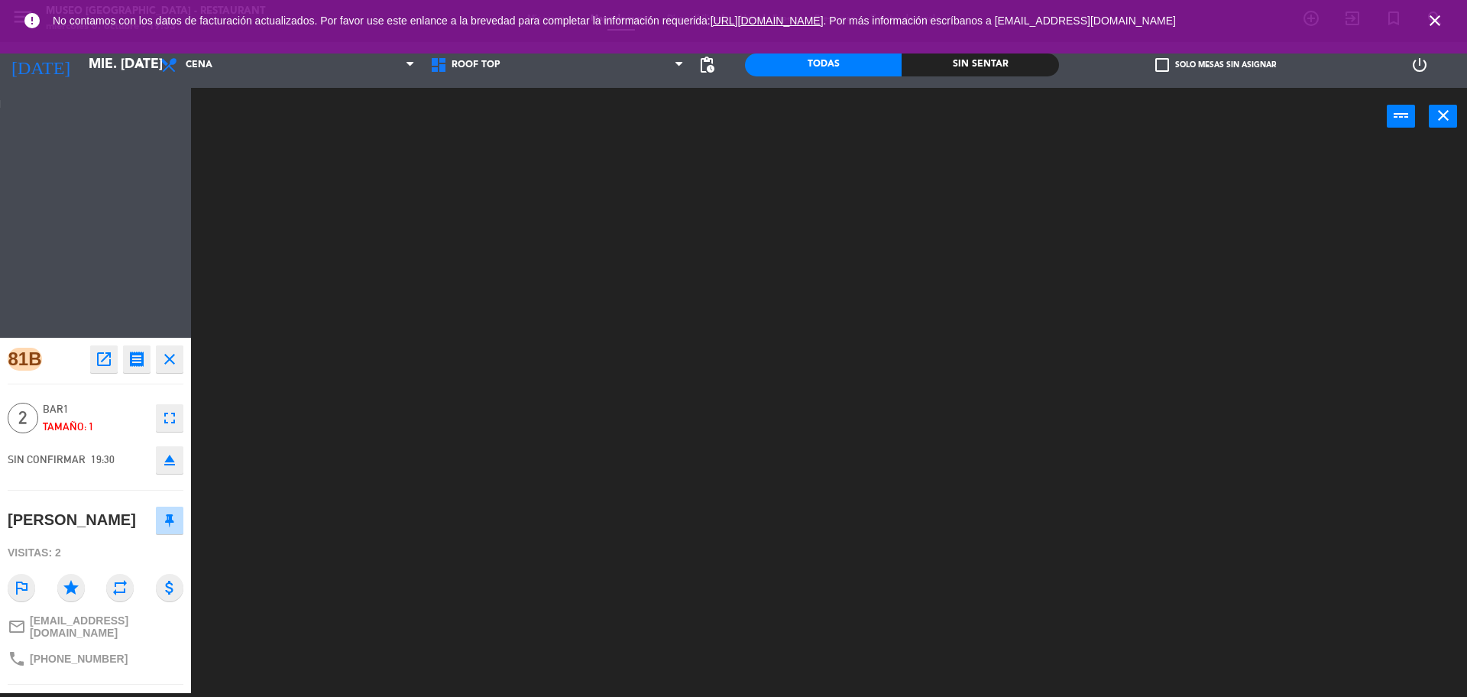
scroll to position [0, 0]
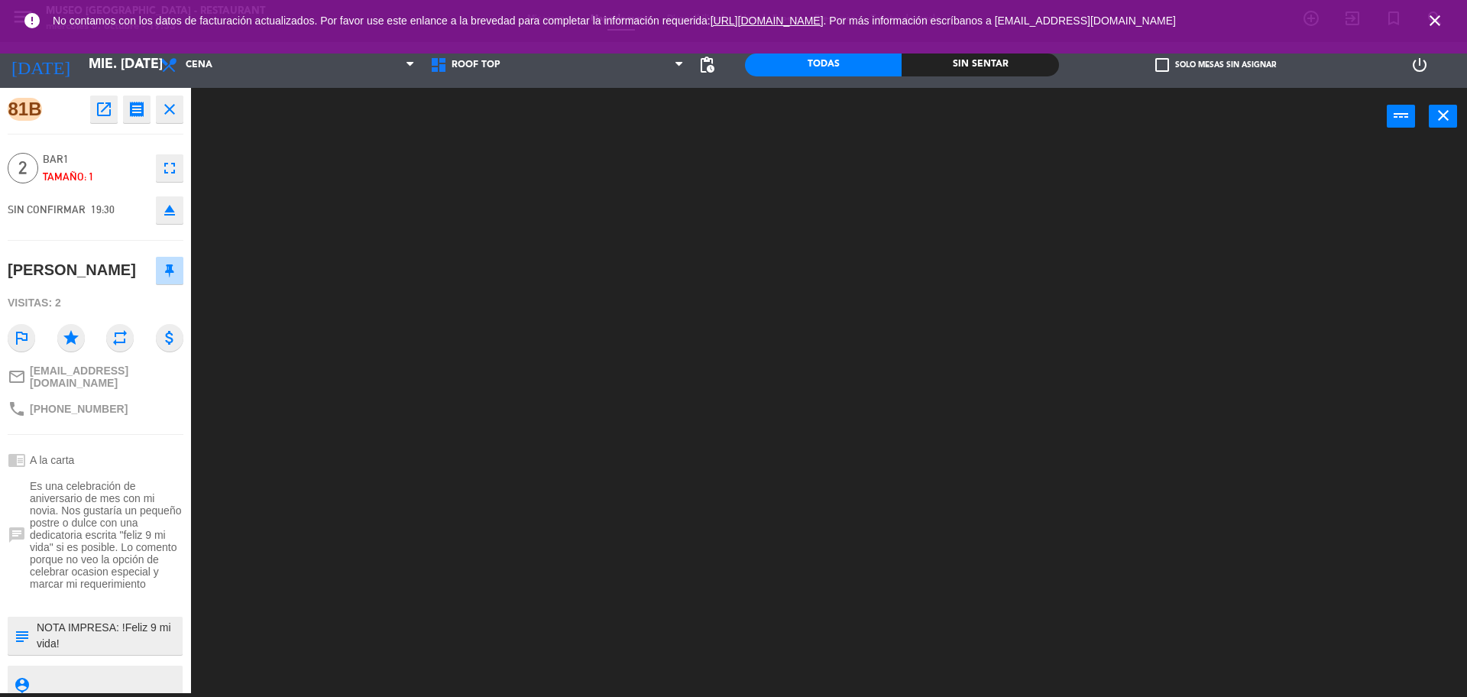
click at [374, 369] on div at bounding box center [837, 423] width 1262 height 548
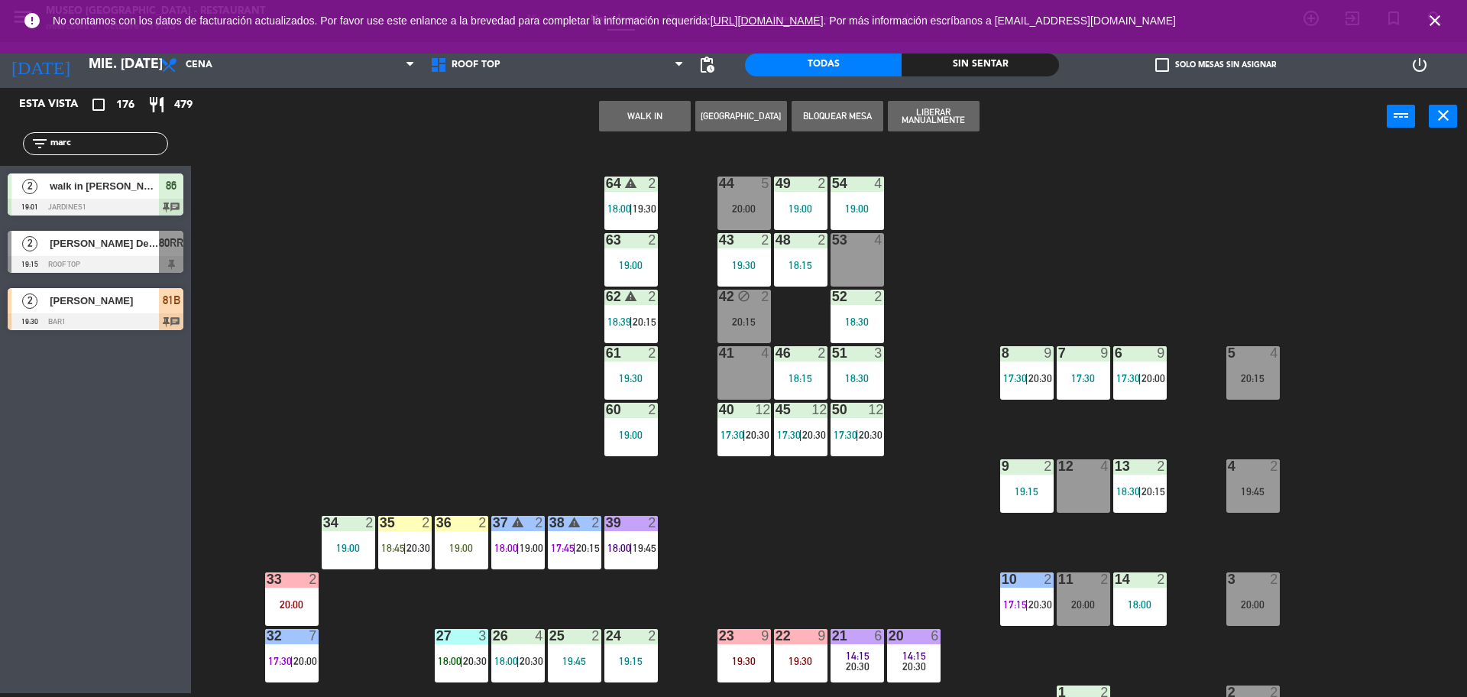
click at [115, 140] on input "marc" at bounding box center [108, 143] width 118 height 17
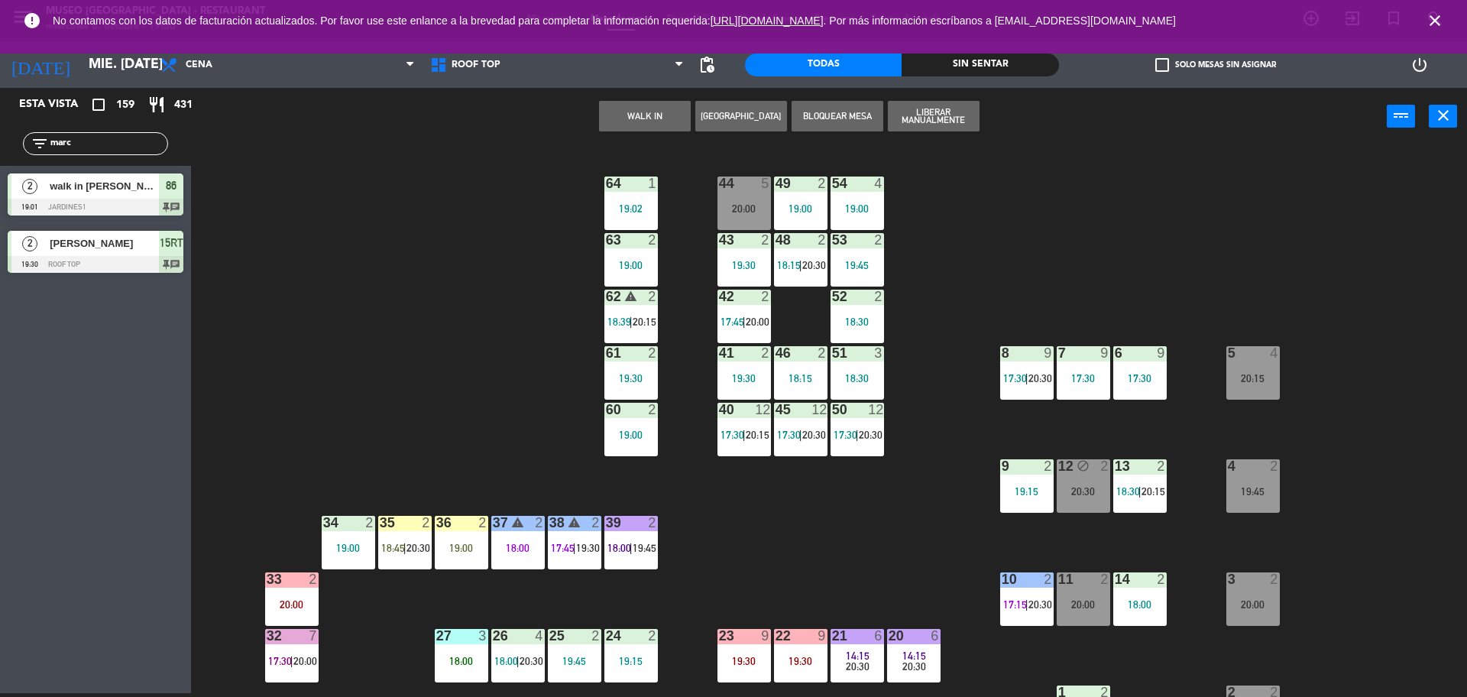
click at [1170, 160] on div "44 5 20:00 49 2 19:00 54 4 19:00 64 1 19:02 48 2 18:15 | 20:30 53 2 19:45 63 2 …" at bounding box center [837, 423] width 1262 height 548
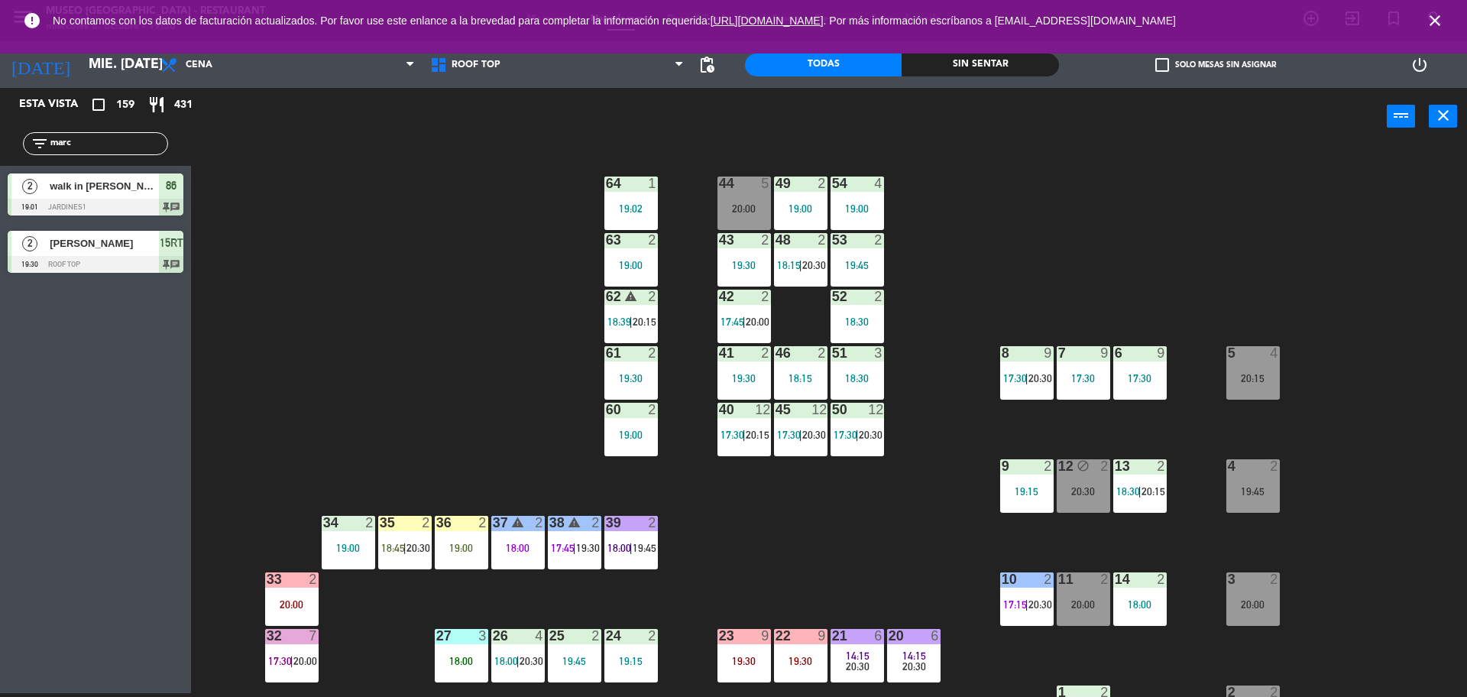
click at [1435, 15] on icon "close" at bounding box center [1435, 20] width 18 height 18
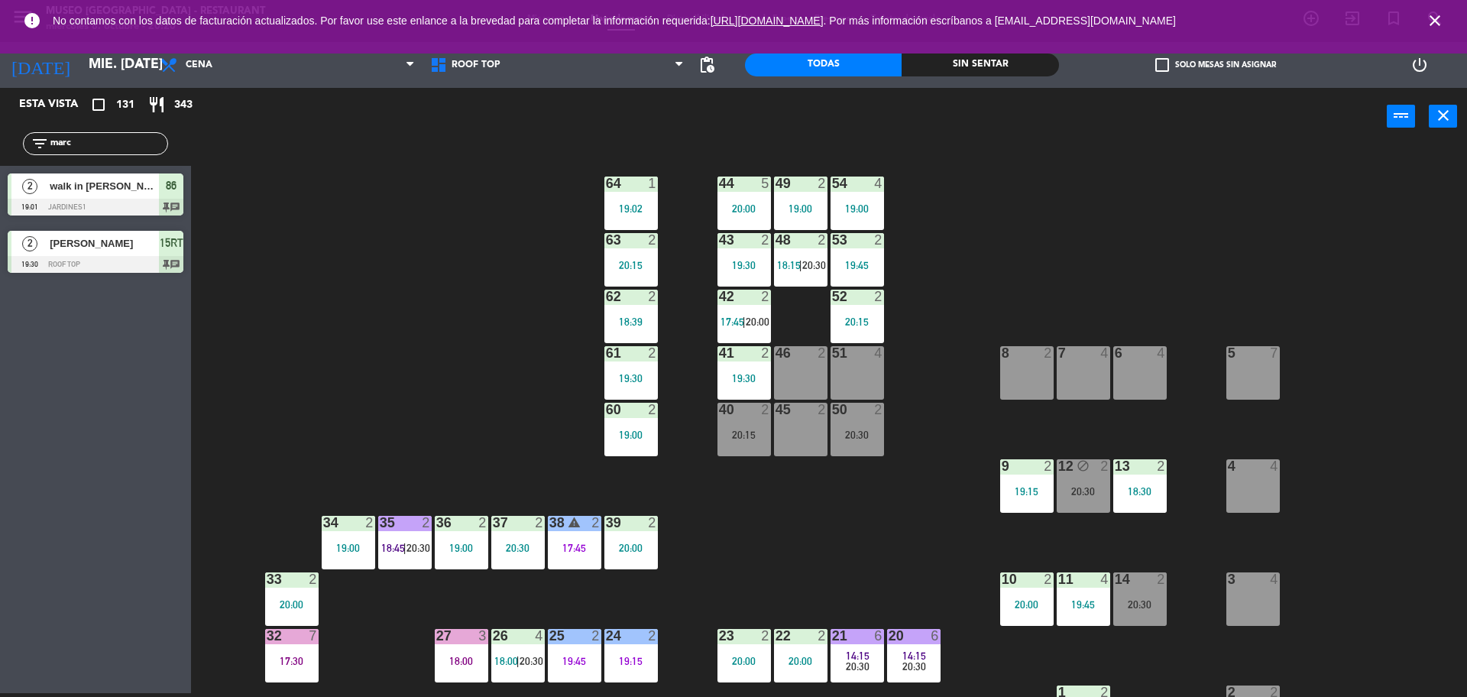
click at [1440, 21] on icon "close" at bounding box center [1435, 20] width 18 height 18
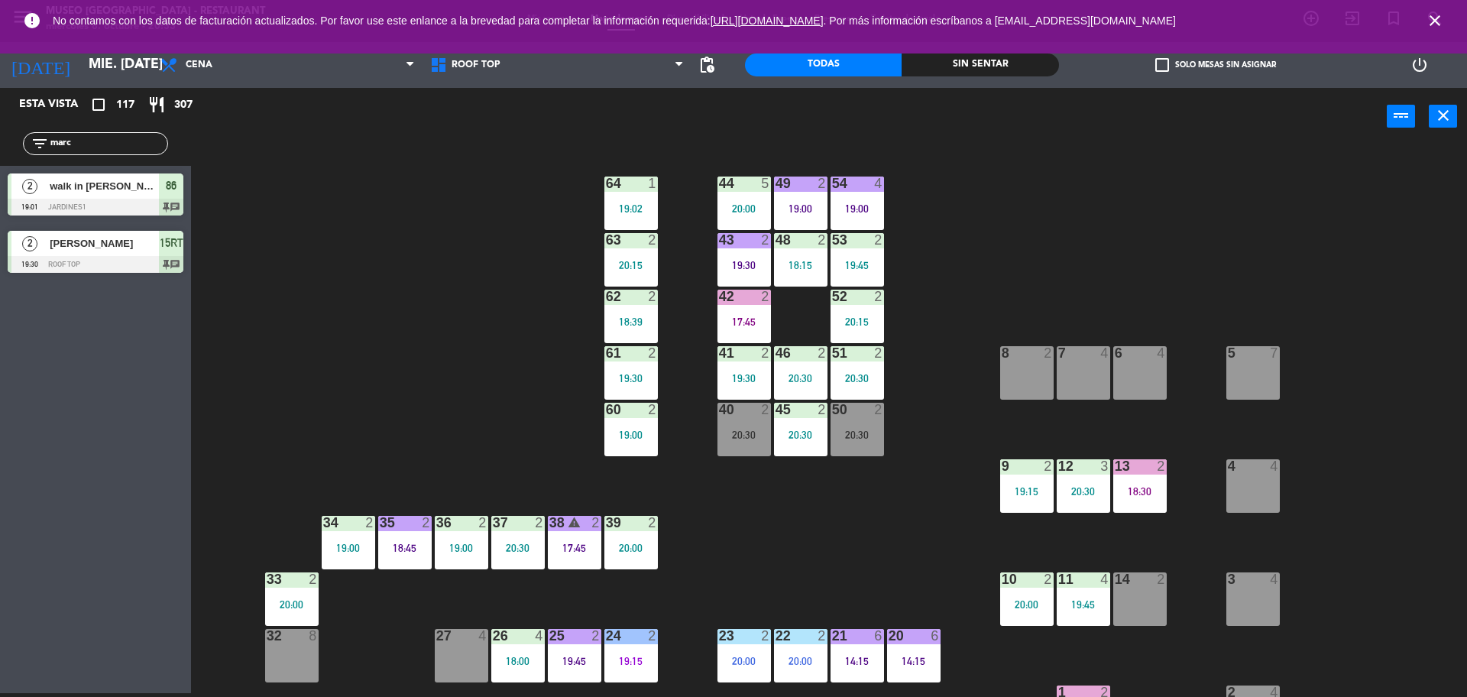
click at [1429, 21] on icon "close" at bounding box center [1435, 20] width 18 height 18
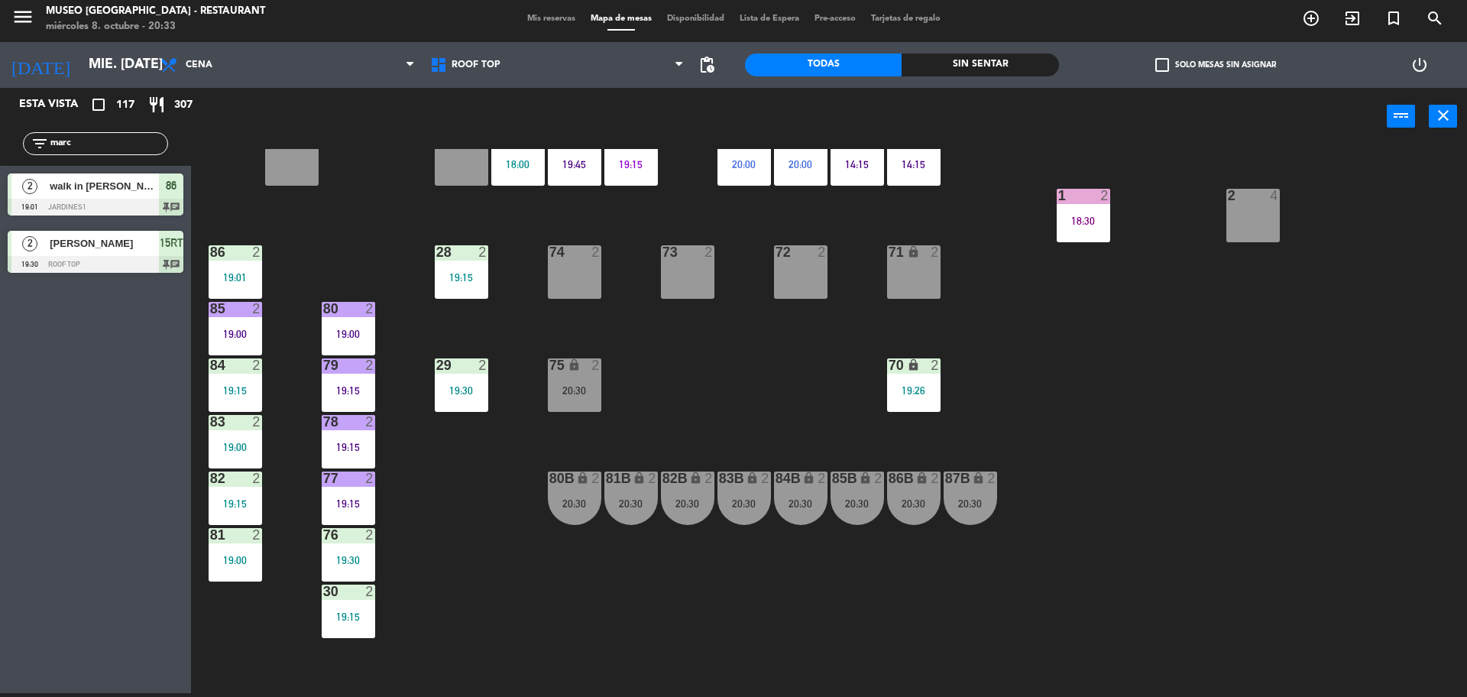
scroll to position [551, 0]
